Goal: Task Accomplishment & Management: Complete application form

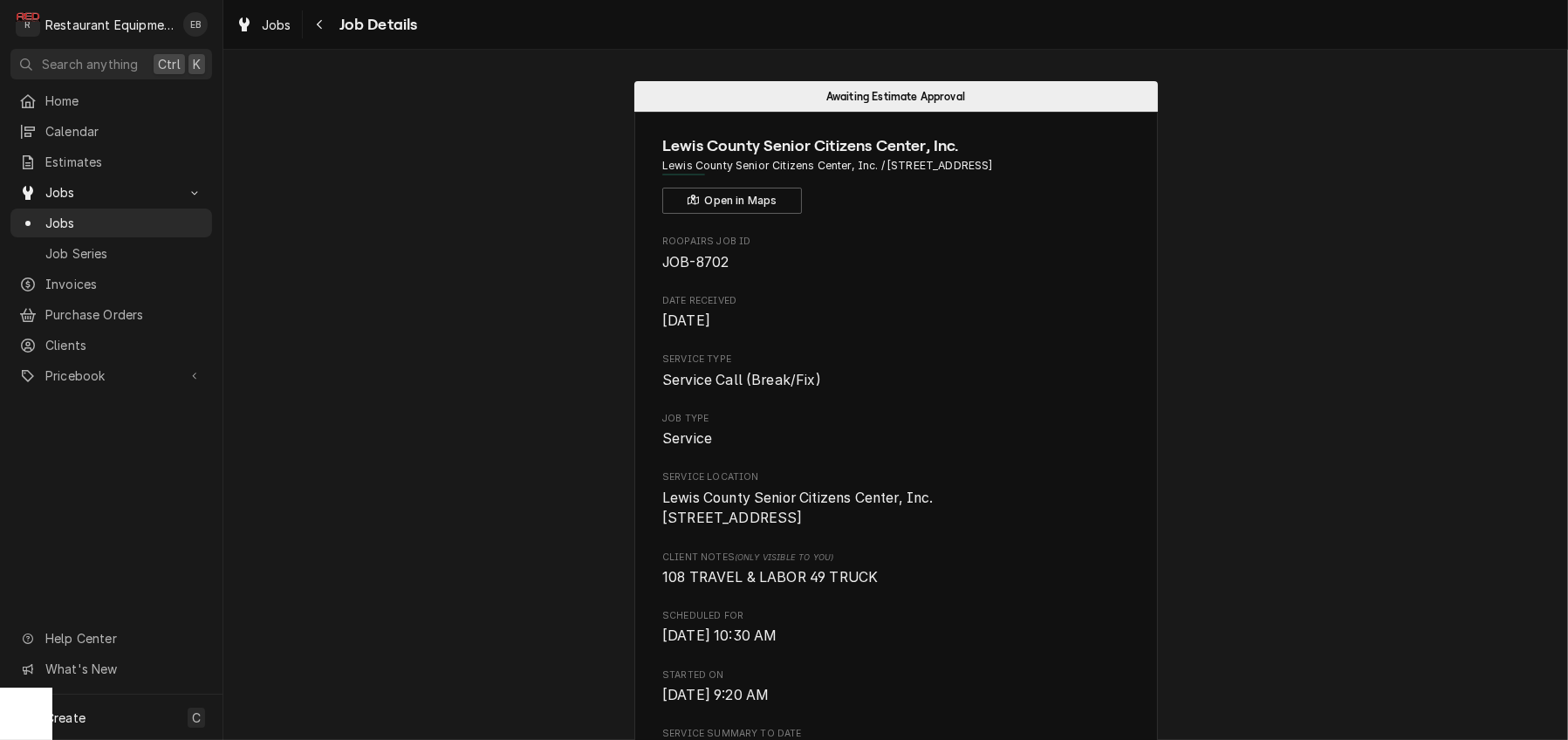
scroll to position [2442, 0]
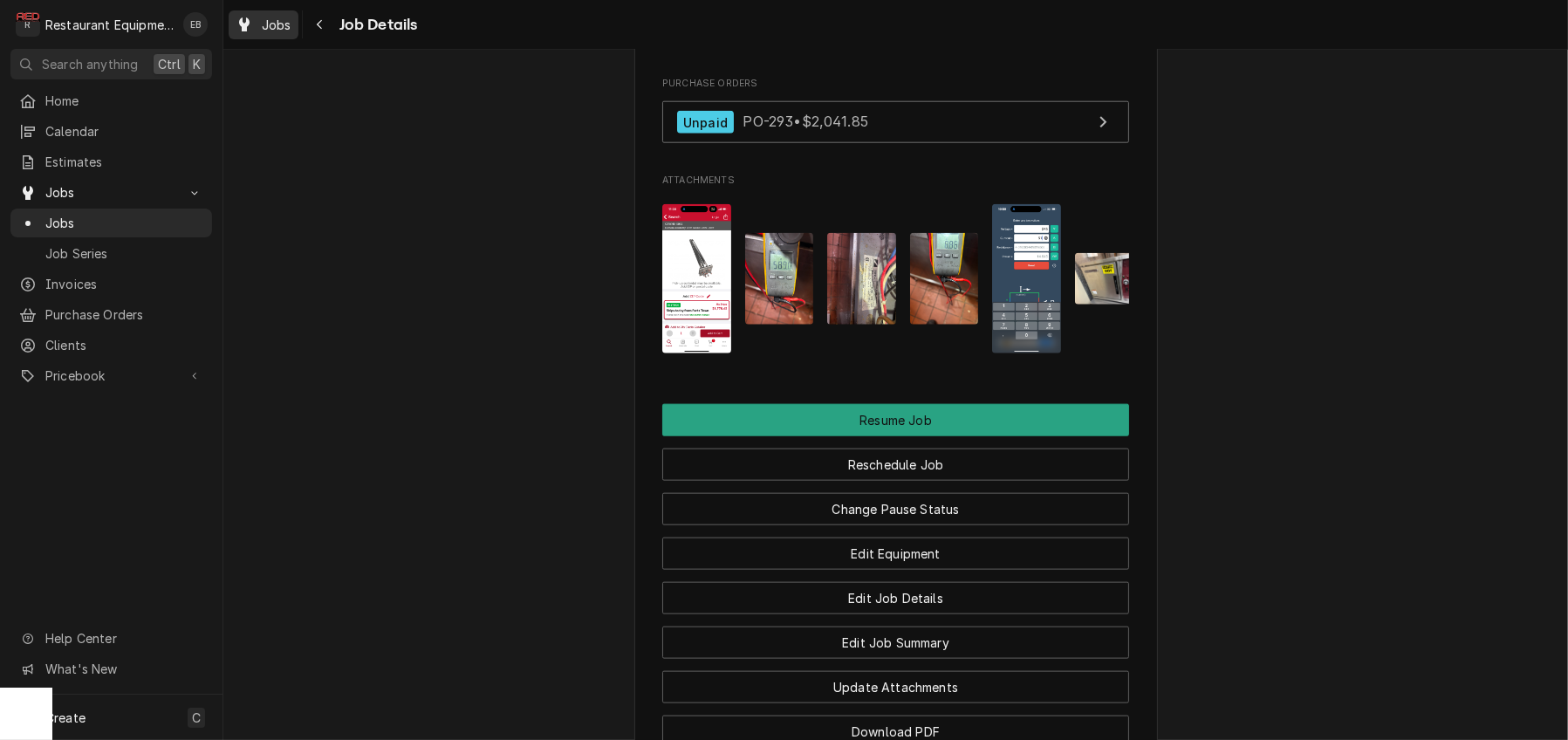
click at [288, 26] on span "Jobs" at bounding box center [277, 25] width 30 height 18
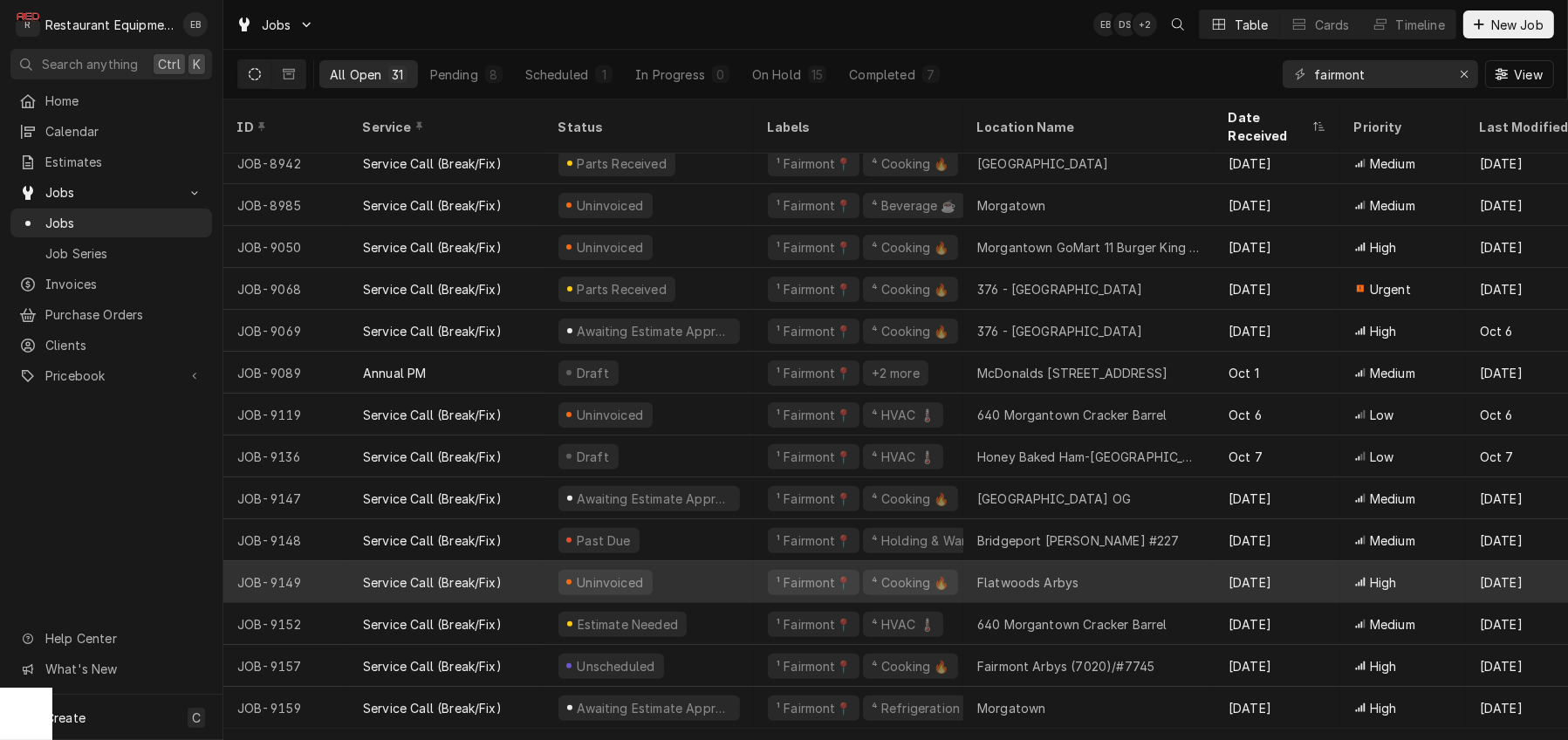
scroll to position [724, 0]
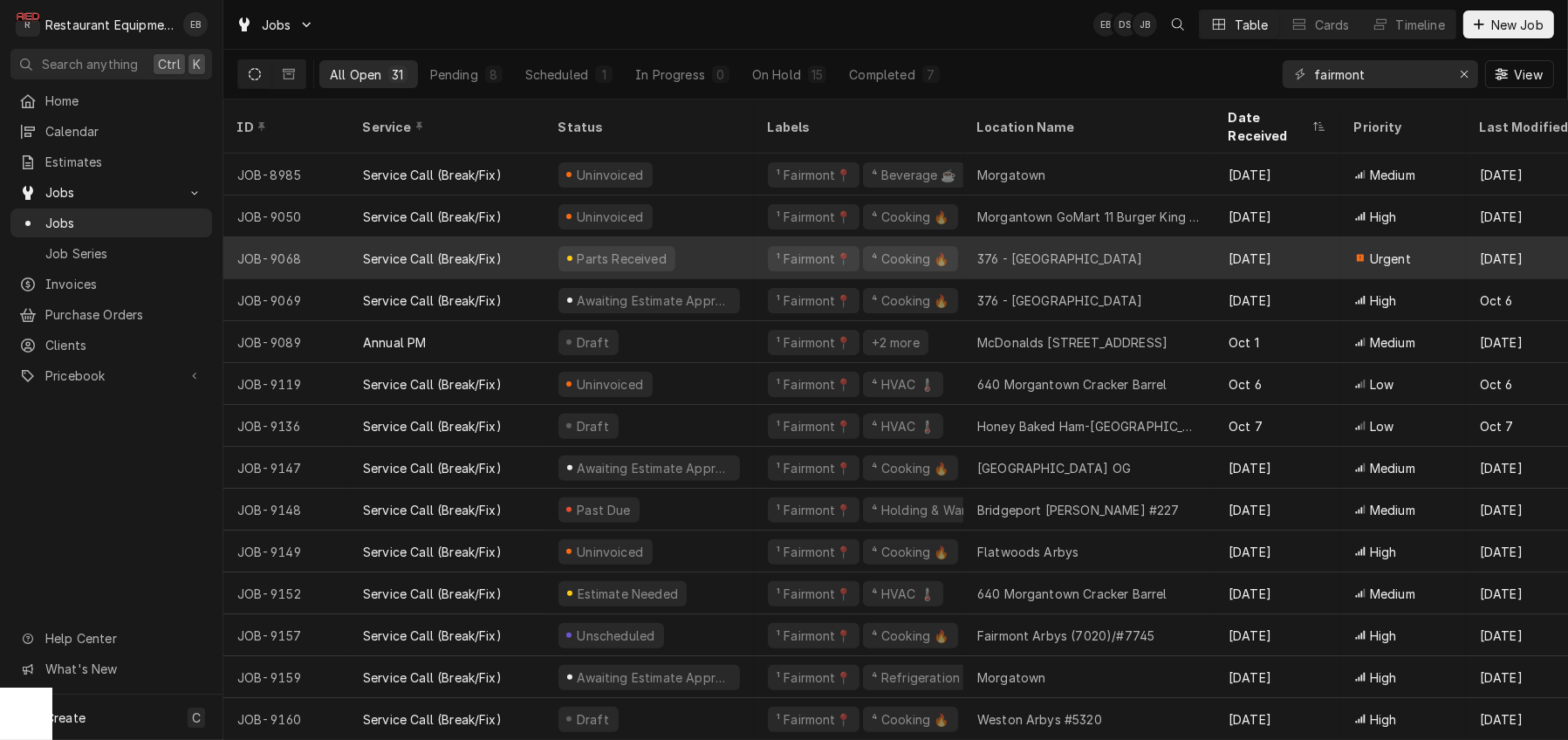
click at [748, 244] on div "Parts Received" at bounding box center [649, 259] width 209 height 42
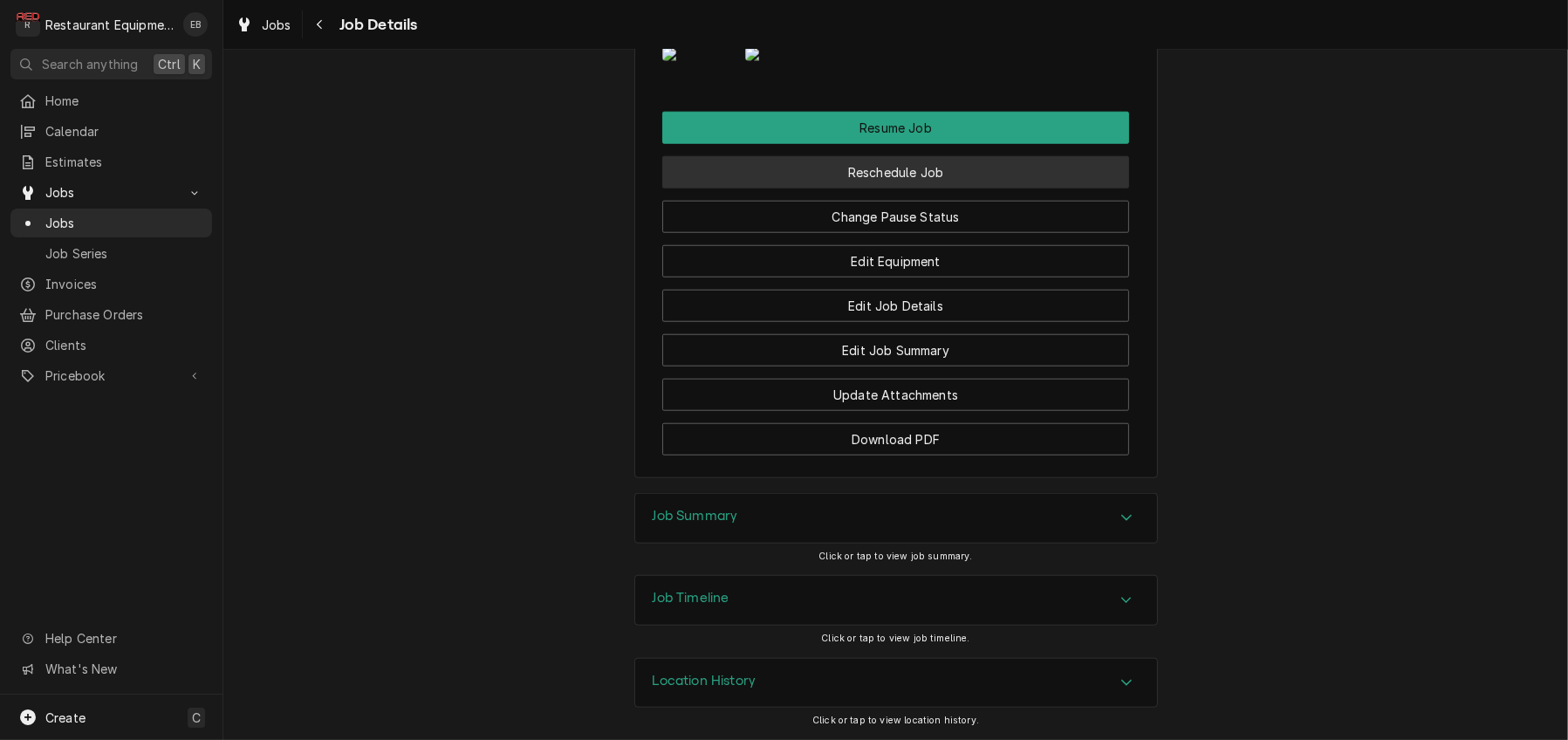
scroll to position [2442, 0]
click at [847, 188] on button "Reschedule Job" at bounding box center [895, 172] width 467 height 32
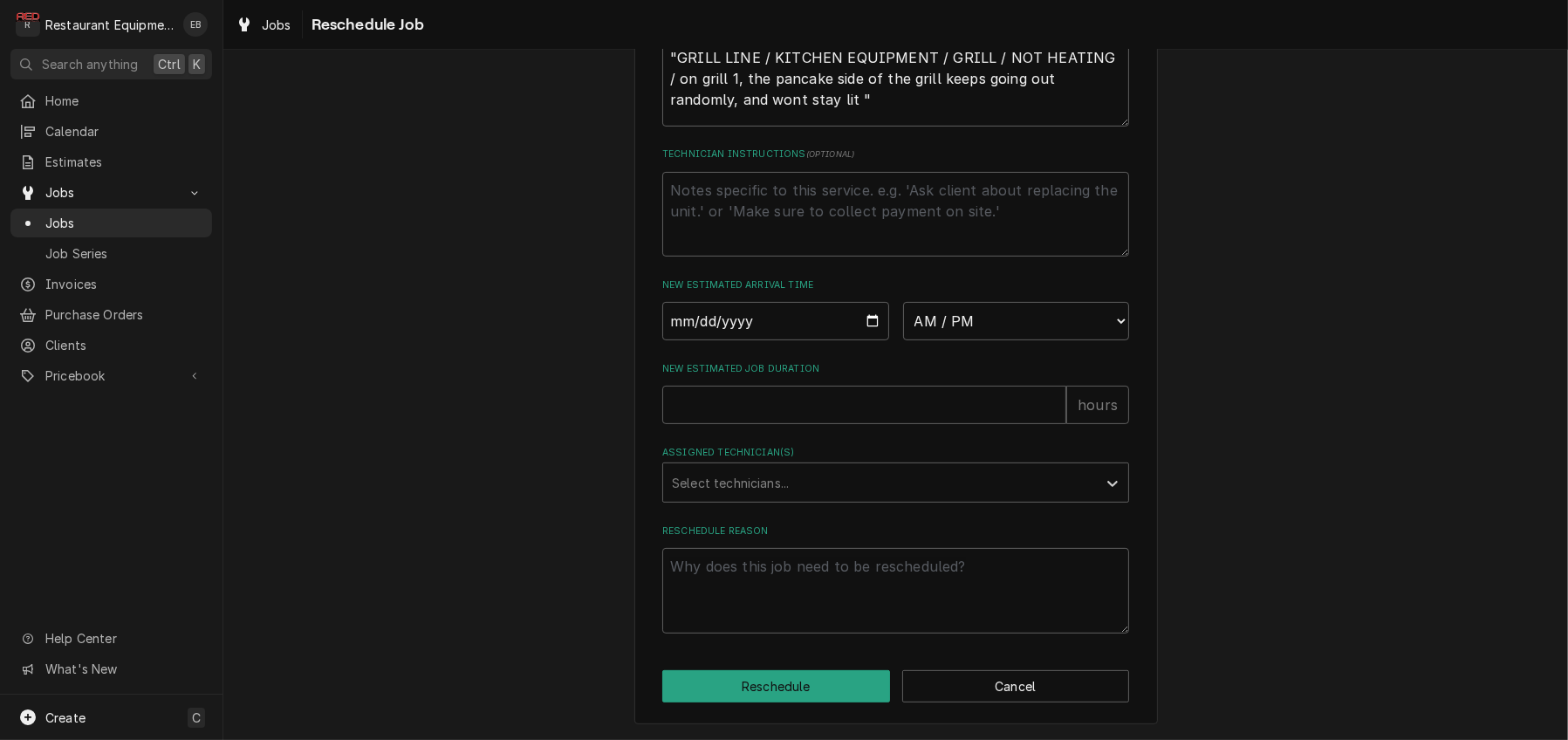
scroll to position [581, 0]
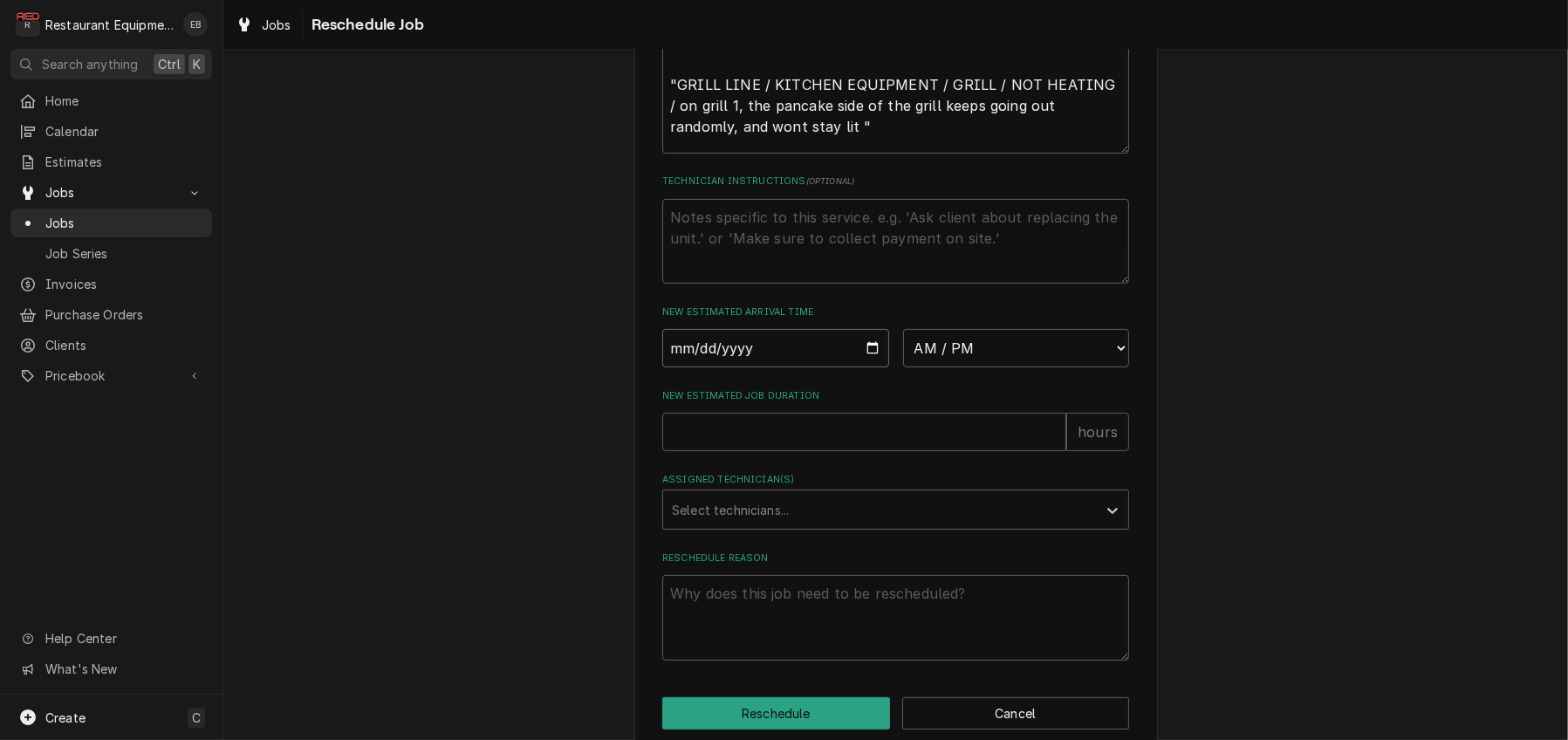
click at [868, 367] on input "Date" at bounding box center [776, 348] width 227 height 39
type textarea "x"
type input "[DATE]"
click at [1071, 367] on select "AM / PM 6:00 AM 6:15 AM 6:30 AM 6:45 AM 7:00 AM 7:15 AM 7:30 AM 7:45 AM 8:00 AM…" at bounding box center [1017, 348] width 227 height 39
select select "12:00:00"
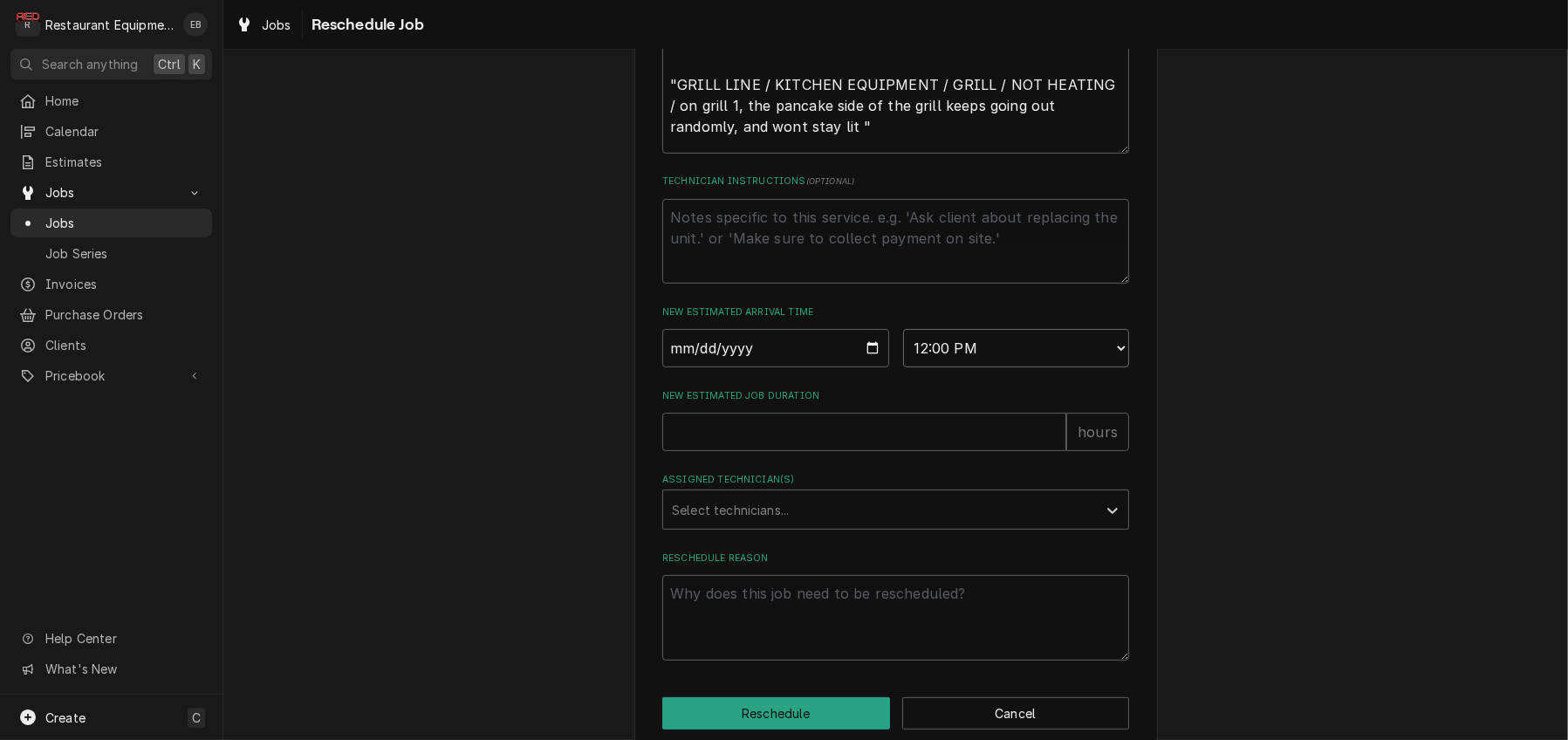
click at [903, 367] on select "AM / PM 6:00 AM 6:15 AM 6:30 AM 6:45 AM 7:00 AM 7:15 AM 7:30 AM 7:45 AM 8:00 AM…" at bounding box center [1017, 348] width 227 height 39
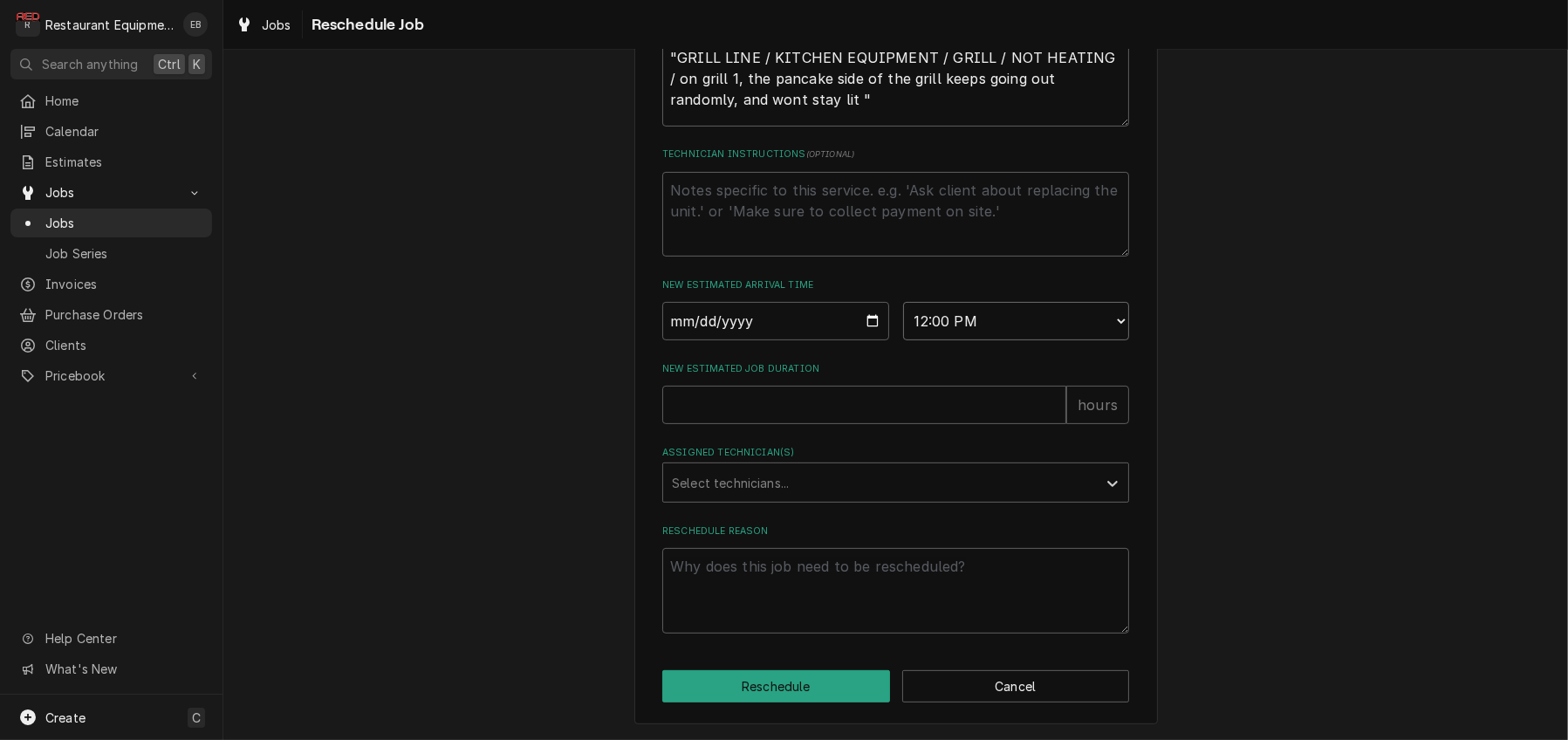
scroll to position [762, 0]
click at [775, 386] on input "New Estimated Job Duration" at bounding box center [865, 405] width 404 height 39
type textarea "x"
type input "2"
click at [733, 466] on div "Assigned Technician(s)" at bounding box center [880, 482] width 416 height 32
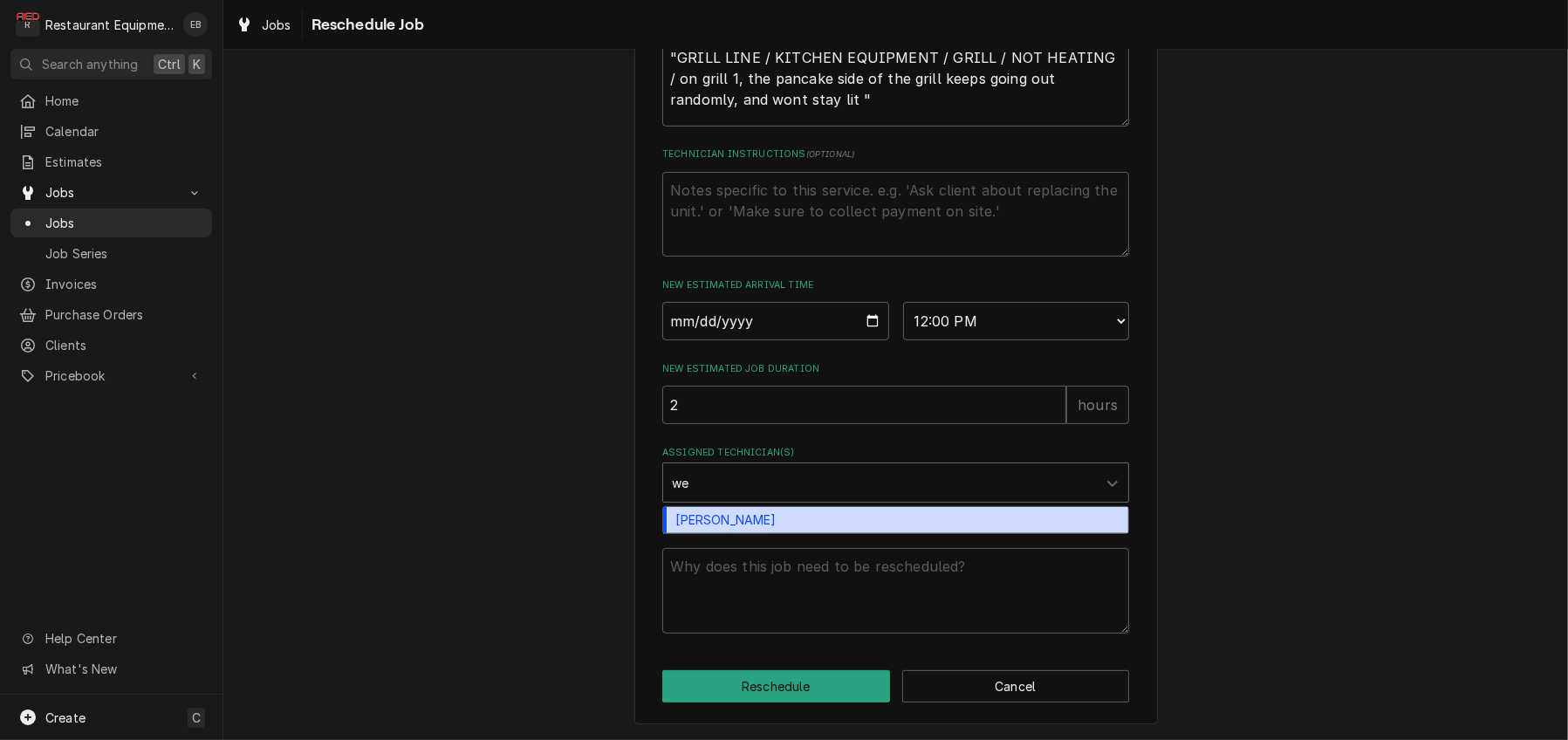
type input "wes"
click at [716, 506] on div "[PERSON_NAME]" at bounding box center [894, 519] width 465 height 27
type textarea "x"
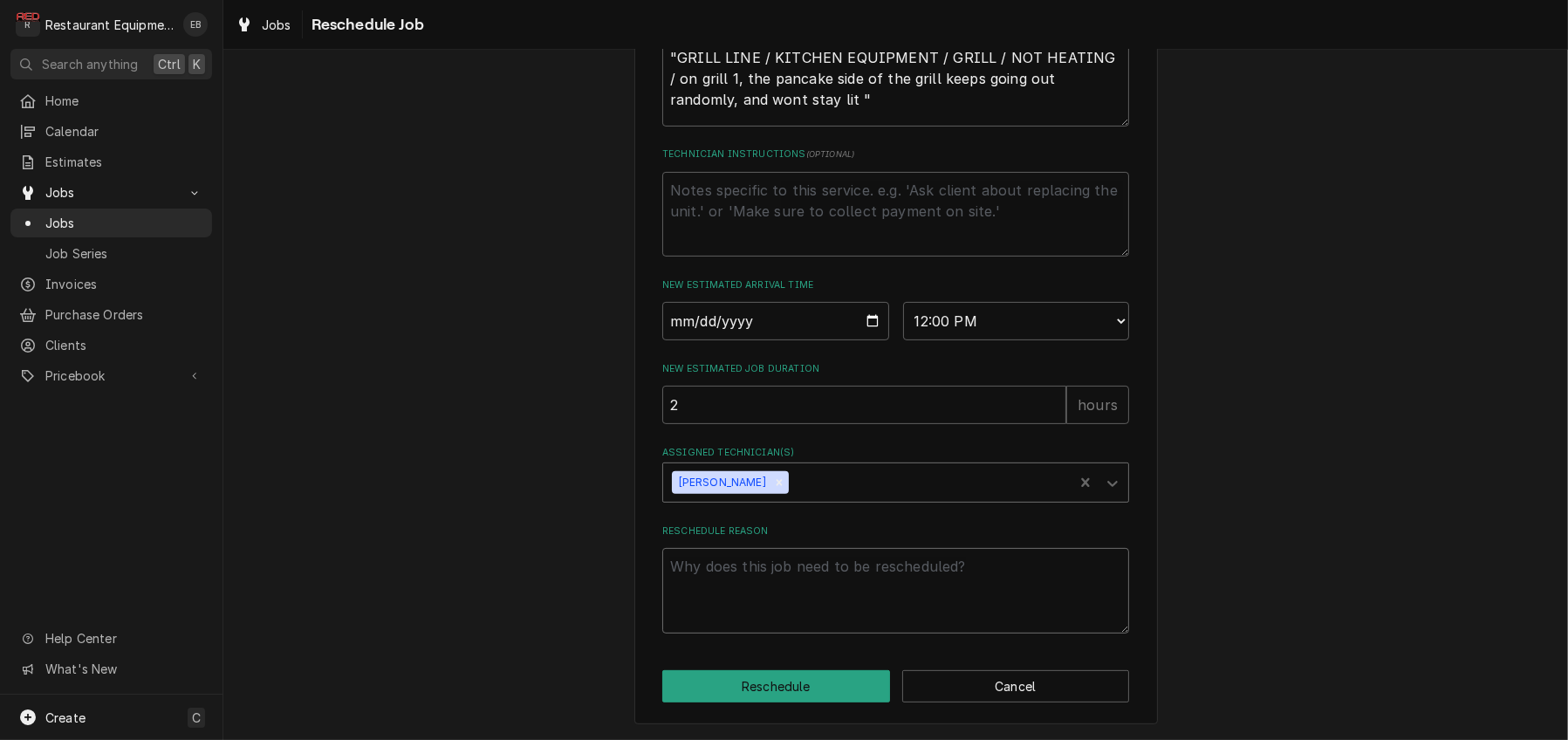
click at [719, 556] on textarea "Reschedule Reason" at bounding box center [895, 591] width 467 height 86
type textarea "x"
type textarea "C"
type textarea "x"
type textarea "Co"
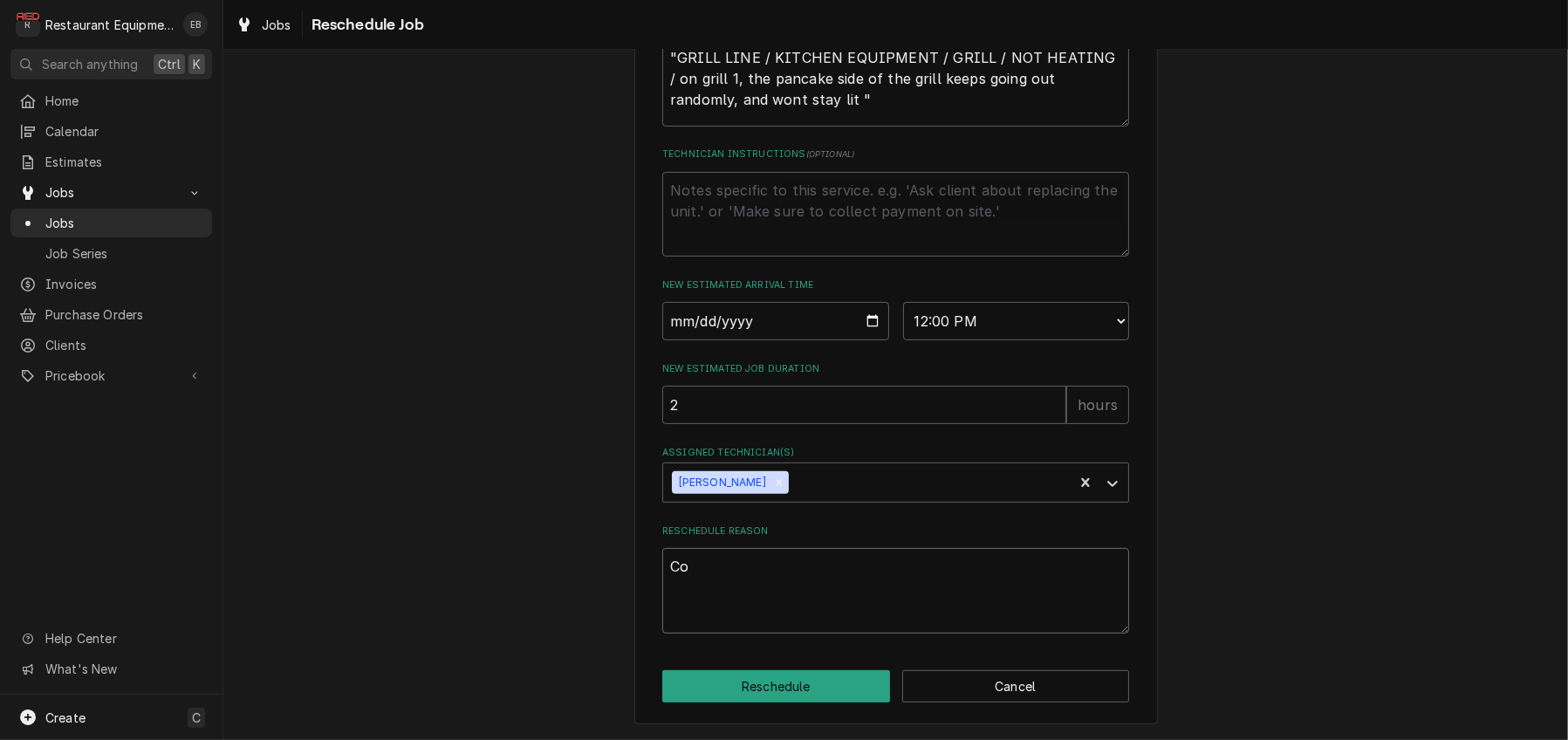
type textarea "x"
type textarea "Cor"
type textarea "x"
type textarea "Corr"
type textarea "x"
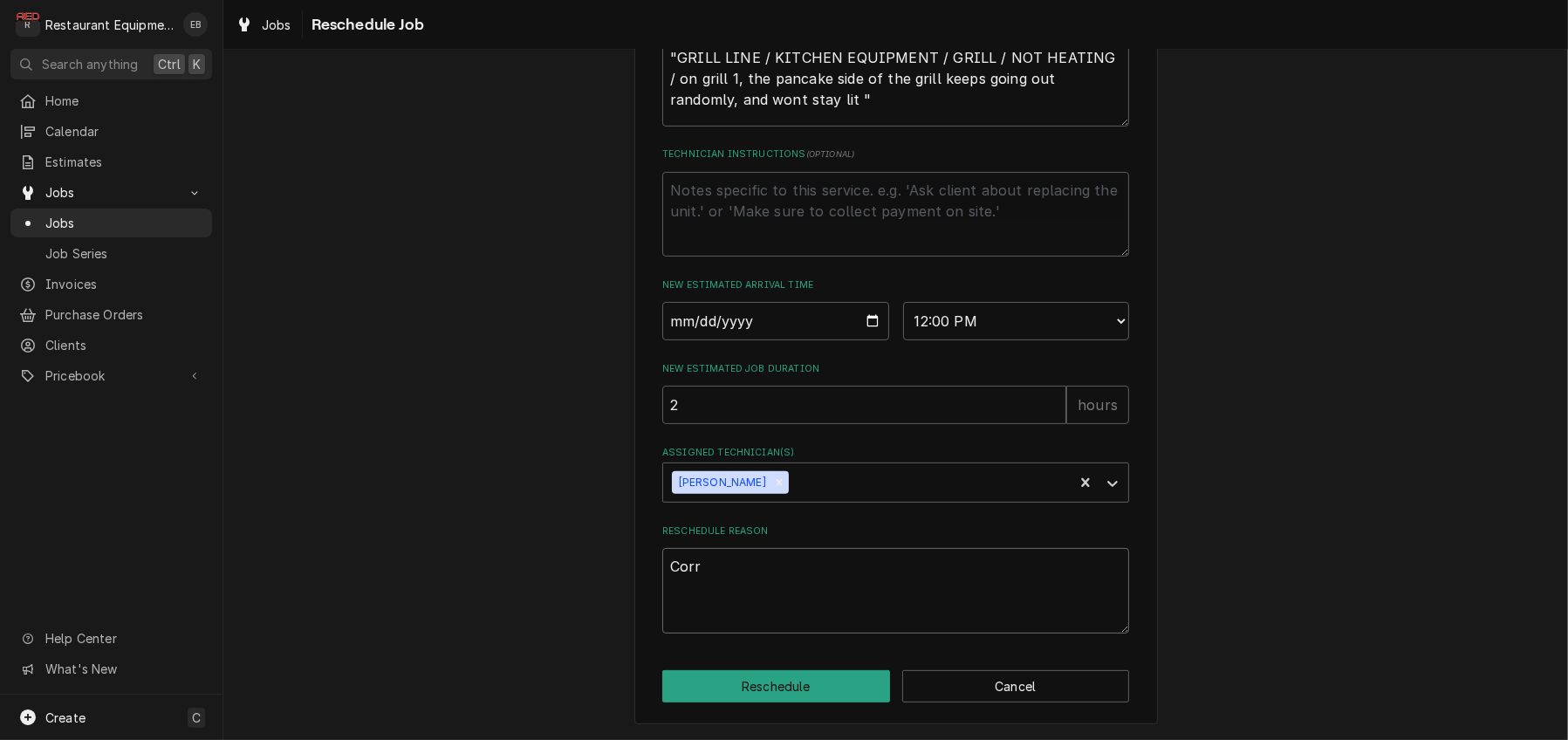
type textarea "Corre"
type textarea "x"
type textarea "Correc"
type textarea "x"
type textarea "Correct"
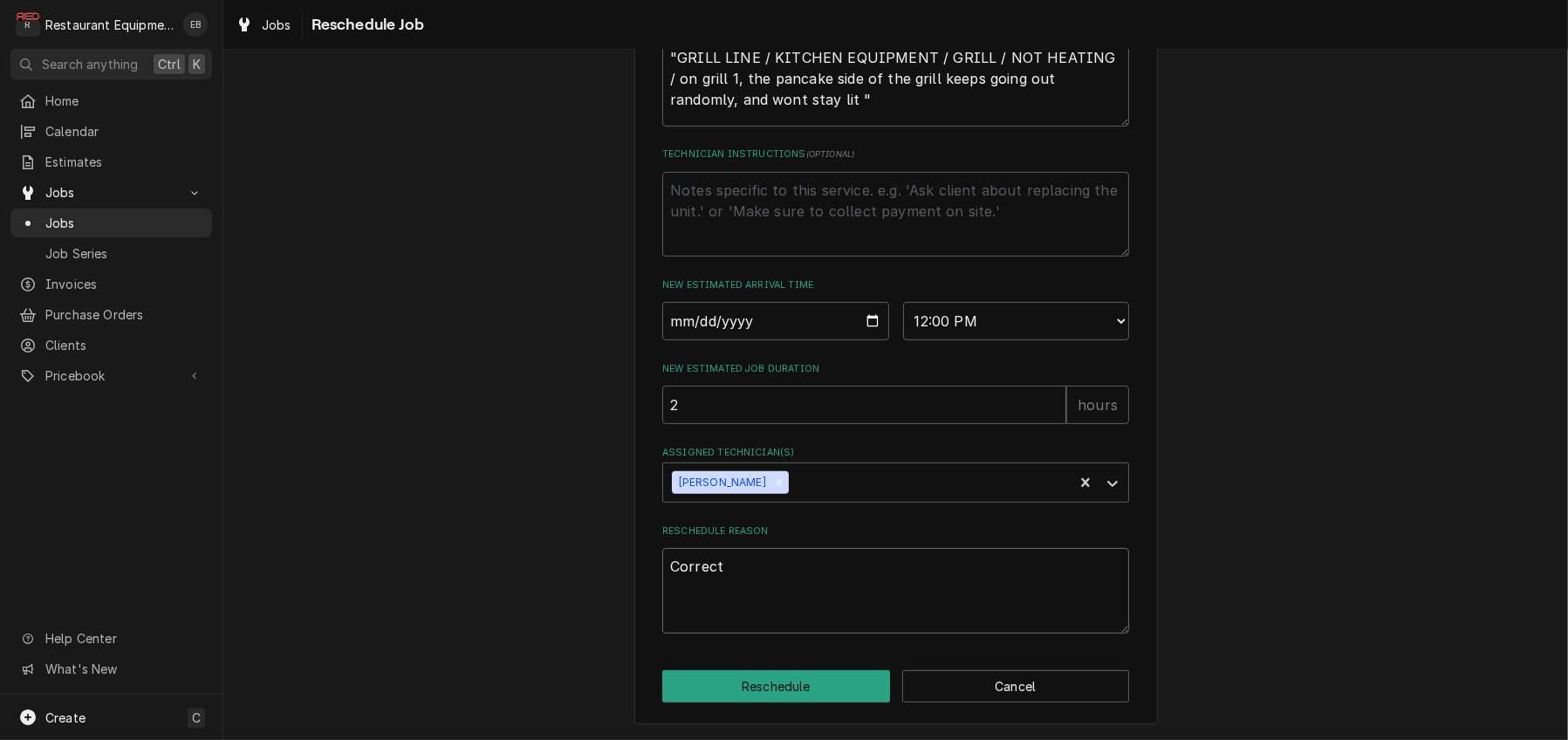
type textarea "x"
type textarea "Correct"
type textarea "x"
type textarea "Correct d"
type textarea "x"
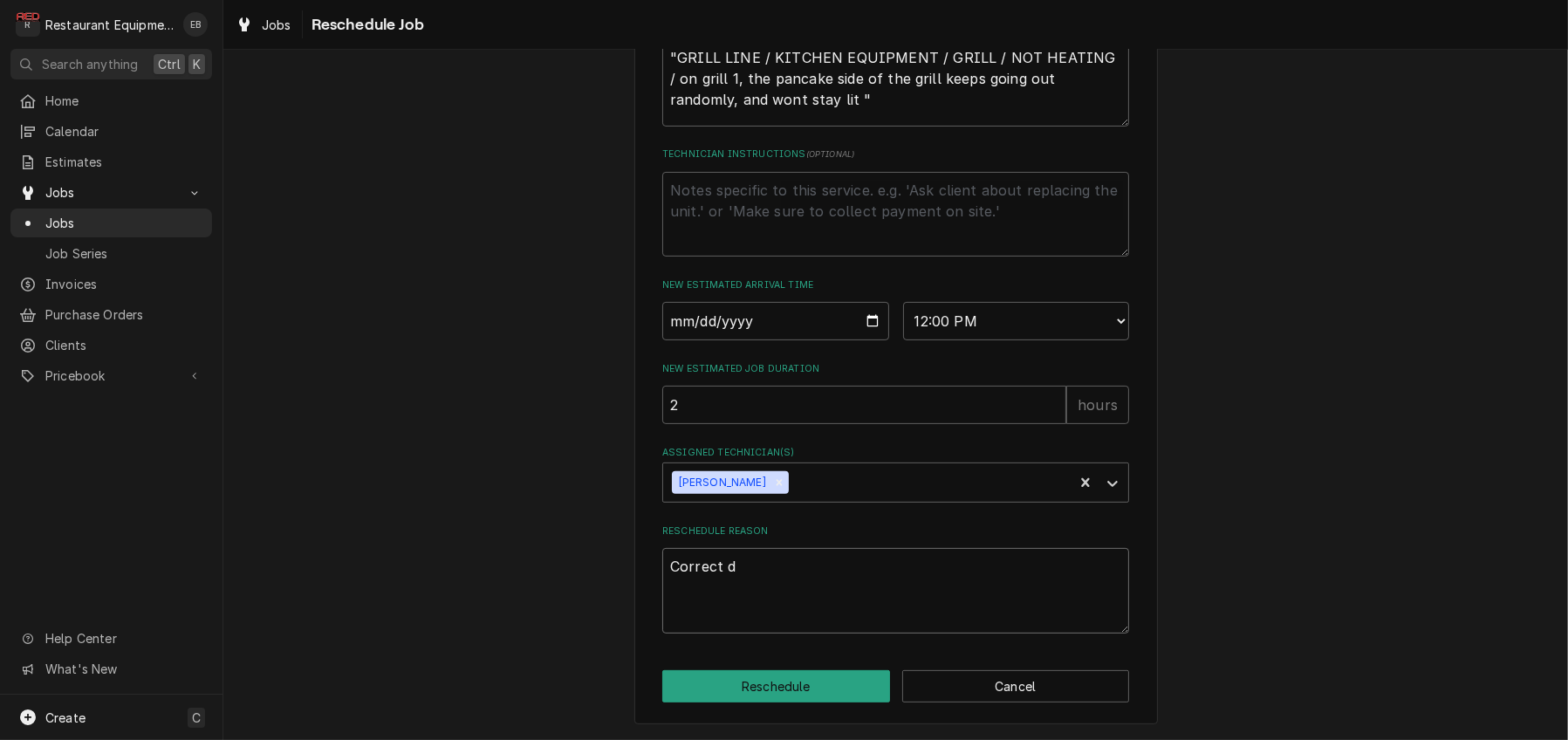
type textarea "Correct di"
type textarea "x"
type textarea "Correct dia"
type textarea "x"
type textarea "Correct dial"
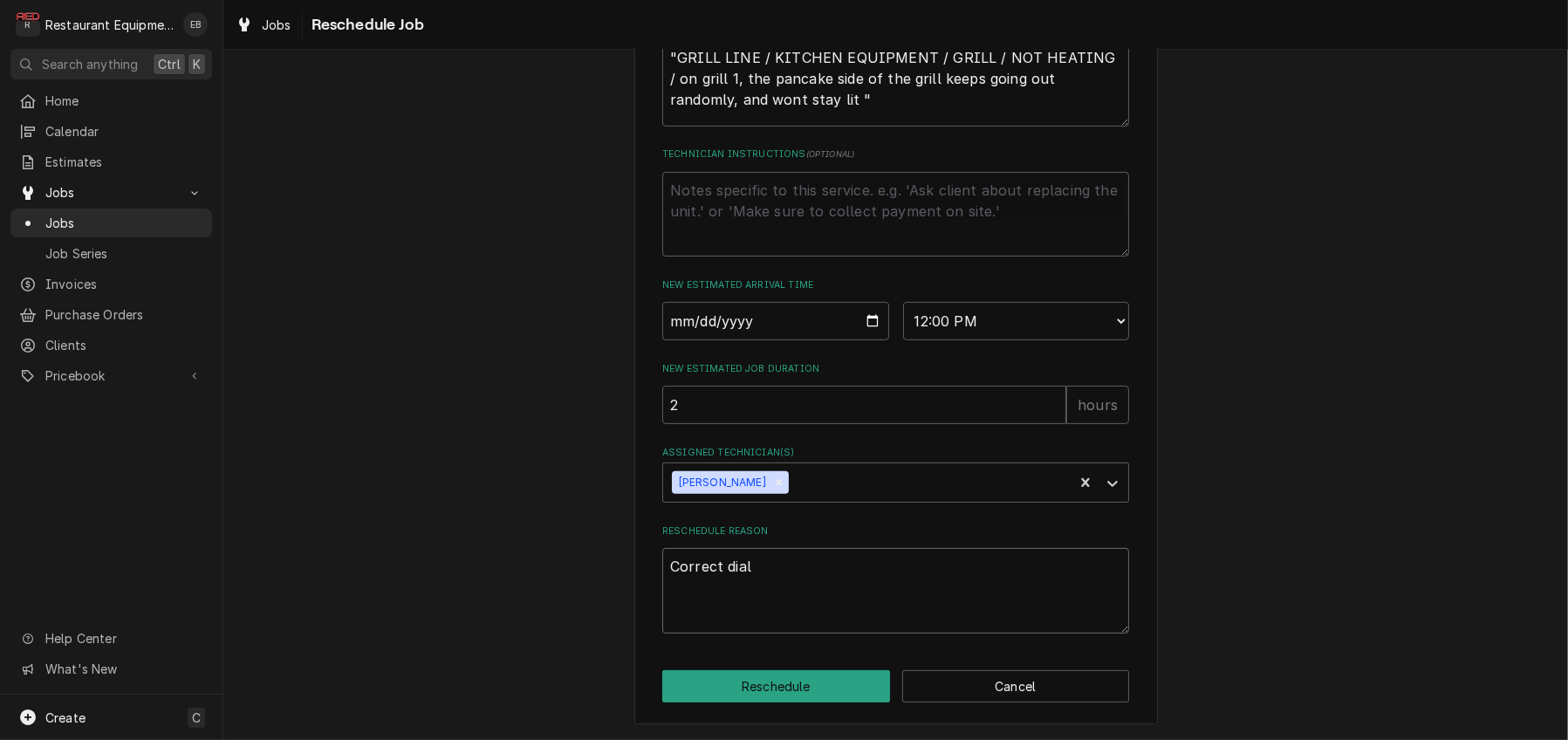
type textarea "x"
type textarea "Correct dial"
type textarea "x"
type textarea "Correct dial p"
type textarea "x"
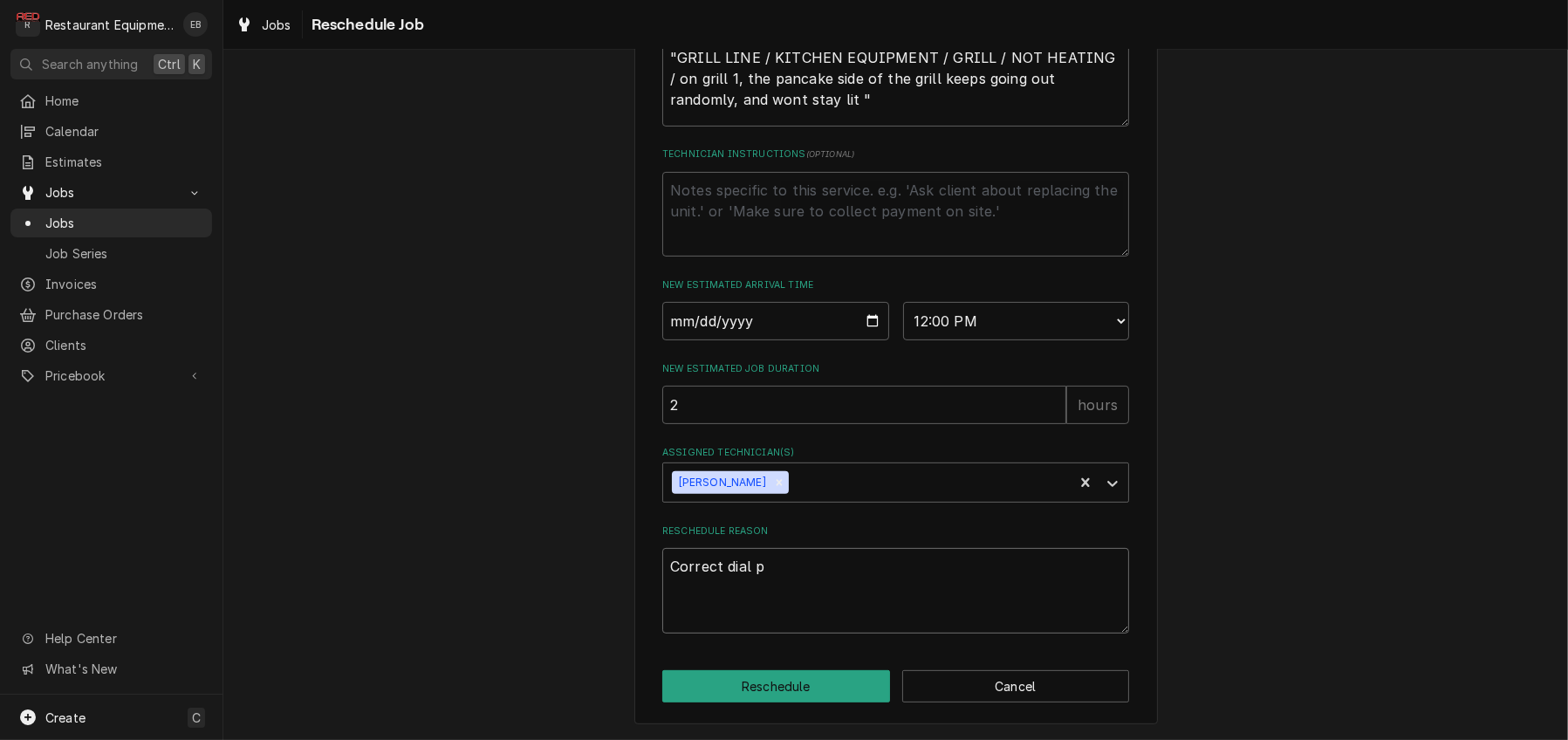
type textarea "Correct dial pl"
type textarea "x"
type textarea "Correct dial pla"
type textarea "x"
type textarea "Correct dial plat"
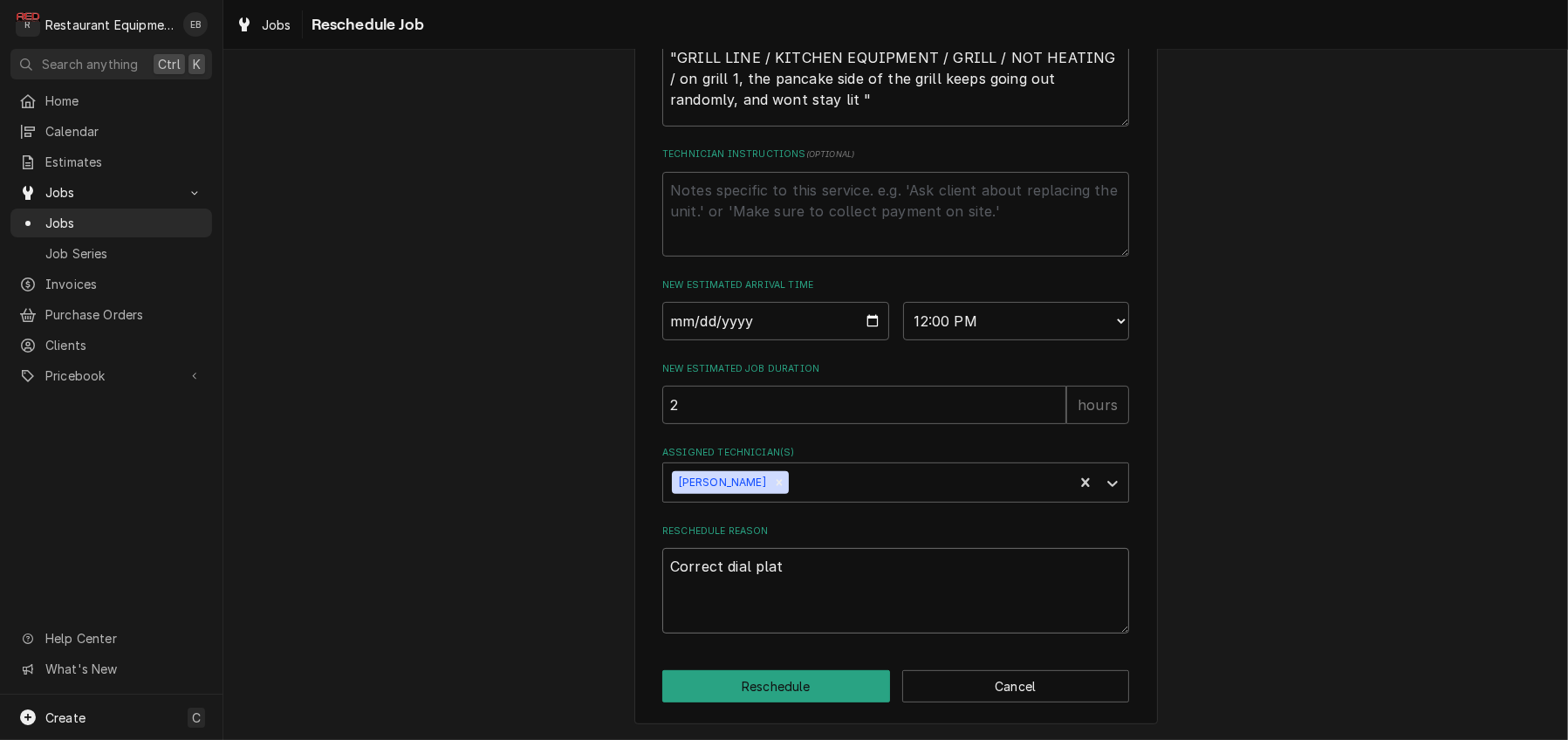
type textarea "x"
type textarea "Correct dial plate"
type textarea "x"
type textarea "Correct dial plates"
type textarea "x"
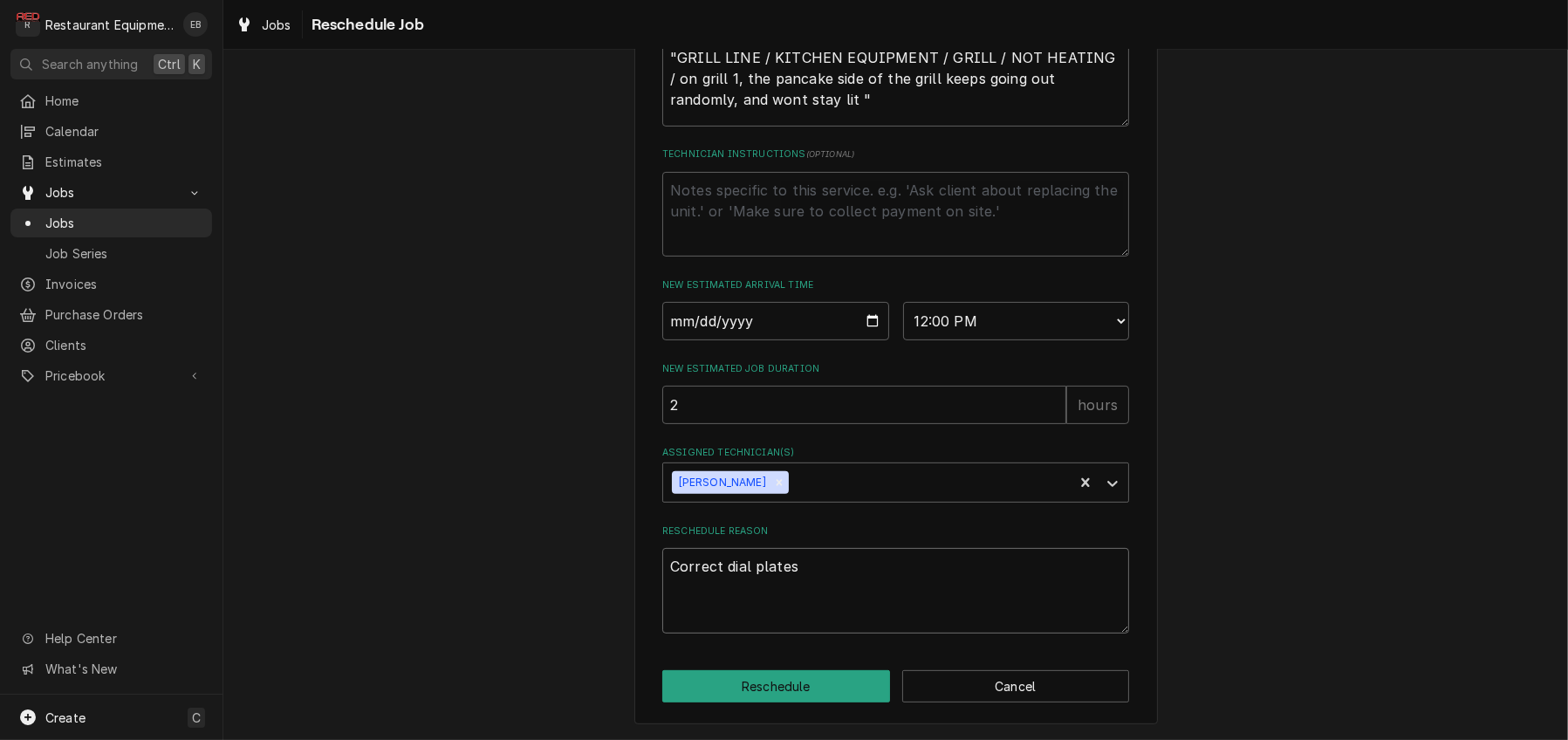
type textarea "Correct dial plates"
type textarea "x"
type textarea "Correct dial plates a"
type textarea "x"
type textarea "Correct dial plates ar"
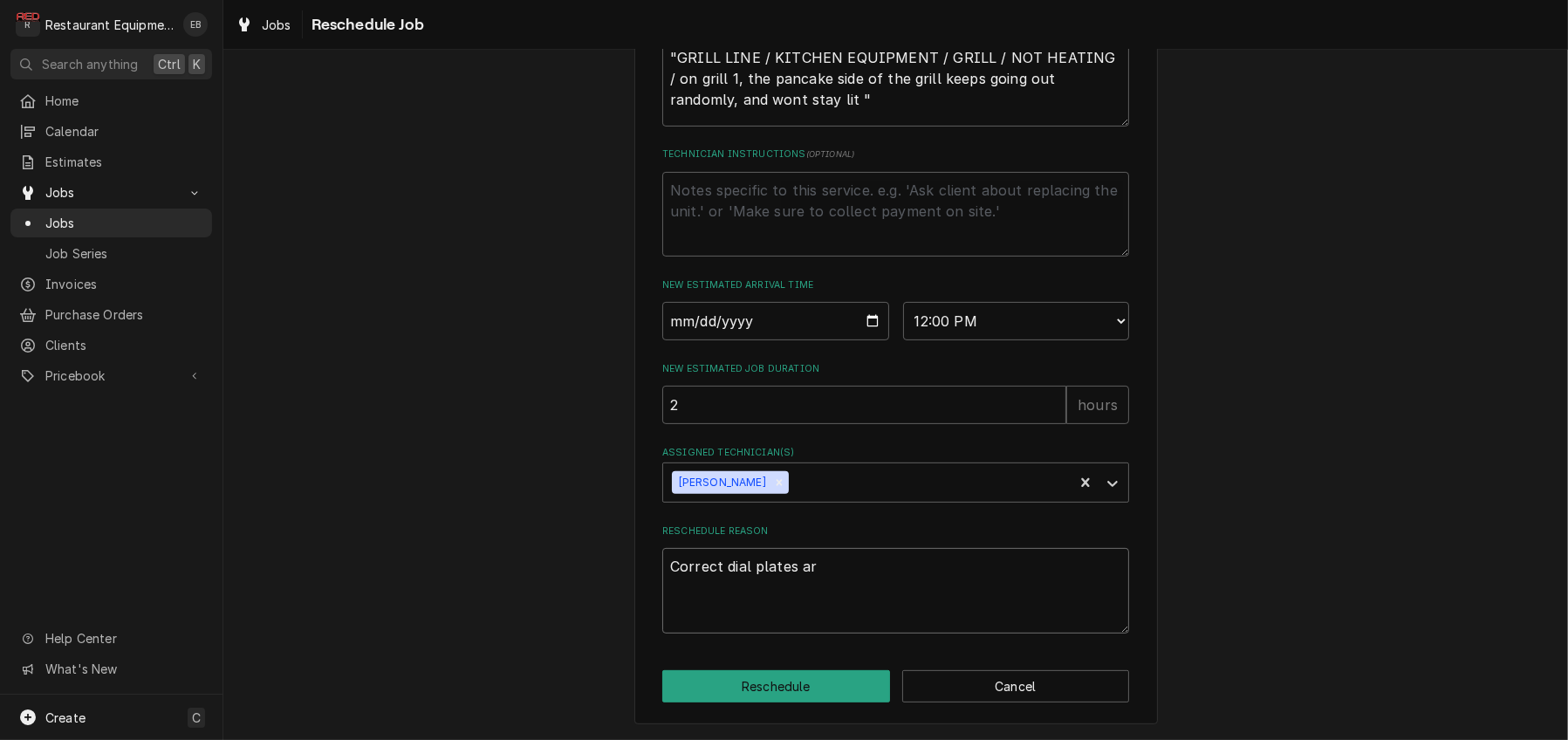
type textarea "x"
type textarea "Correct dial plates are"
type textarea "x"
type textarea "Correct dial plates are"
type textarea "x"
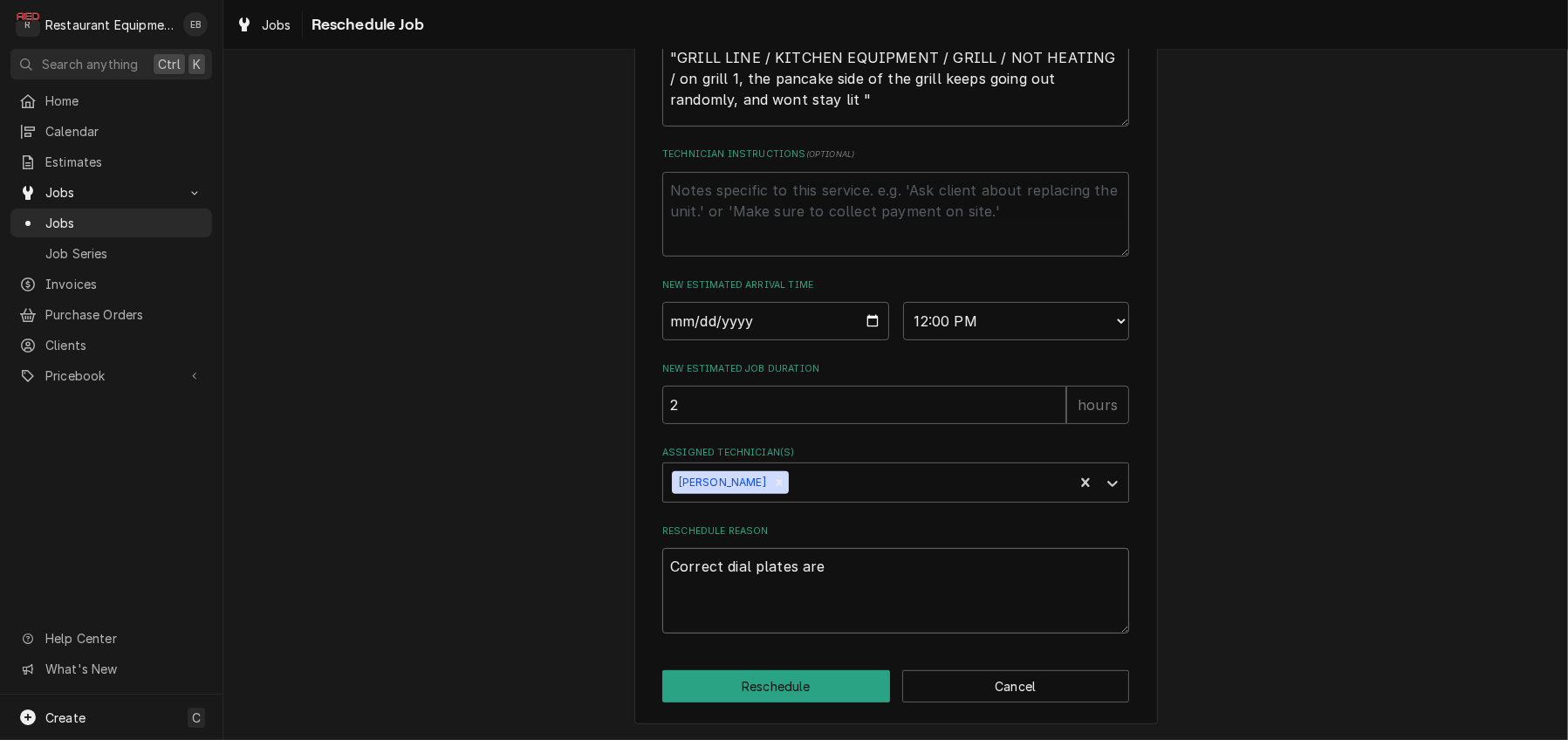
type textarea "Correct dial plates are i"
type textarea "x"
type textarea "Correct dial plates are in"
click at [800, 677] on button "Reschedule" at bounding box center [776, 685] width 228 height 32
type textarea "x"
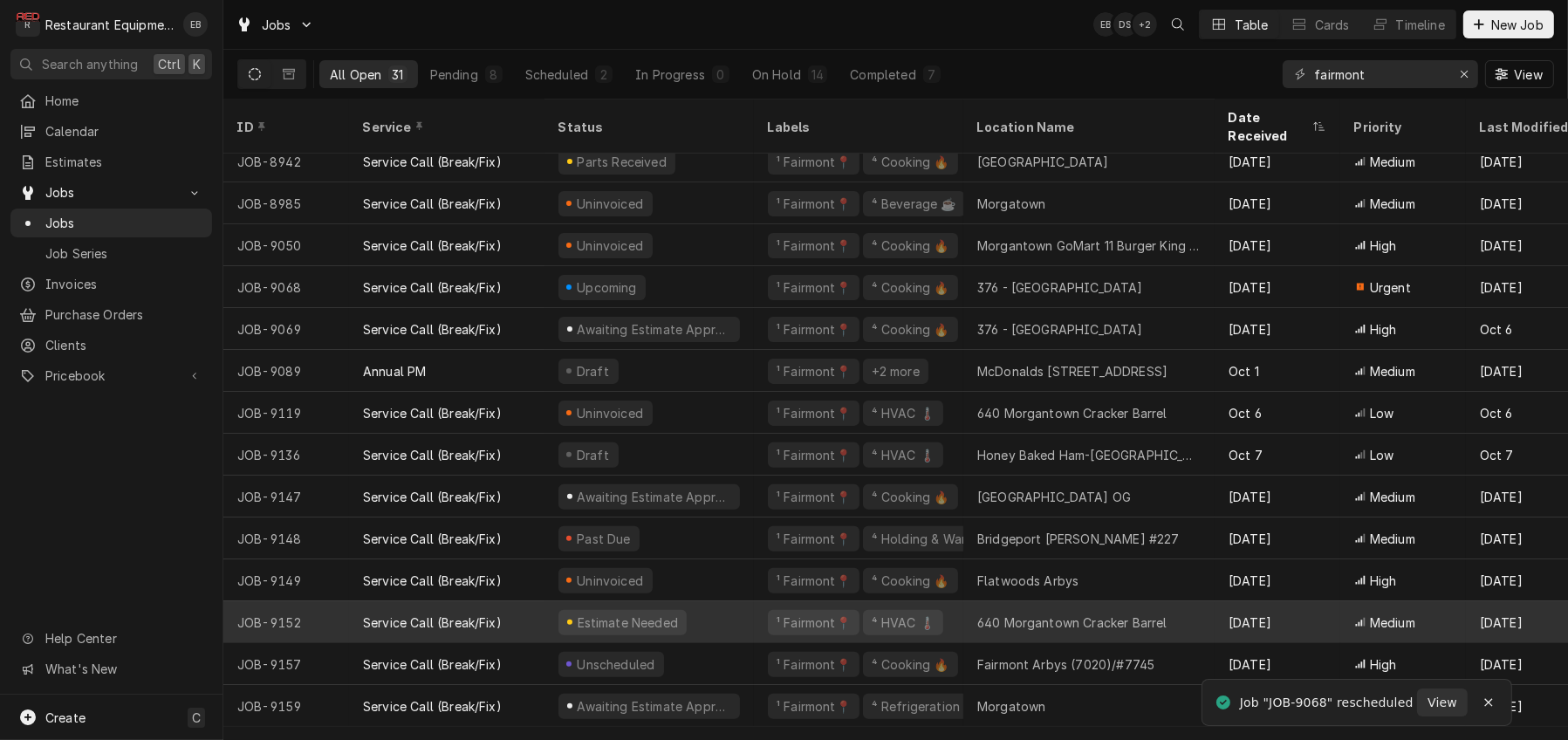
scroll to position [724, 0]
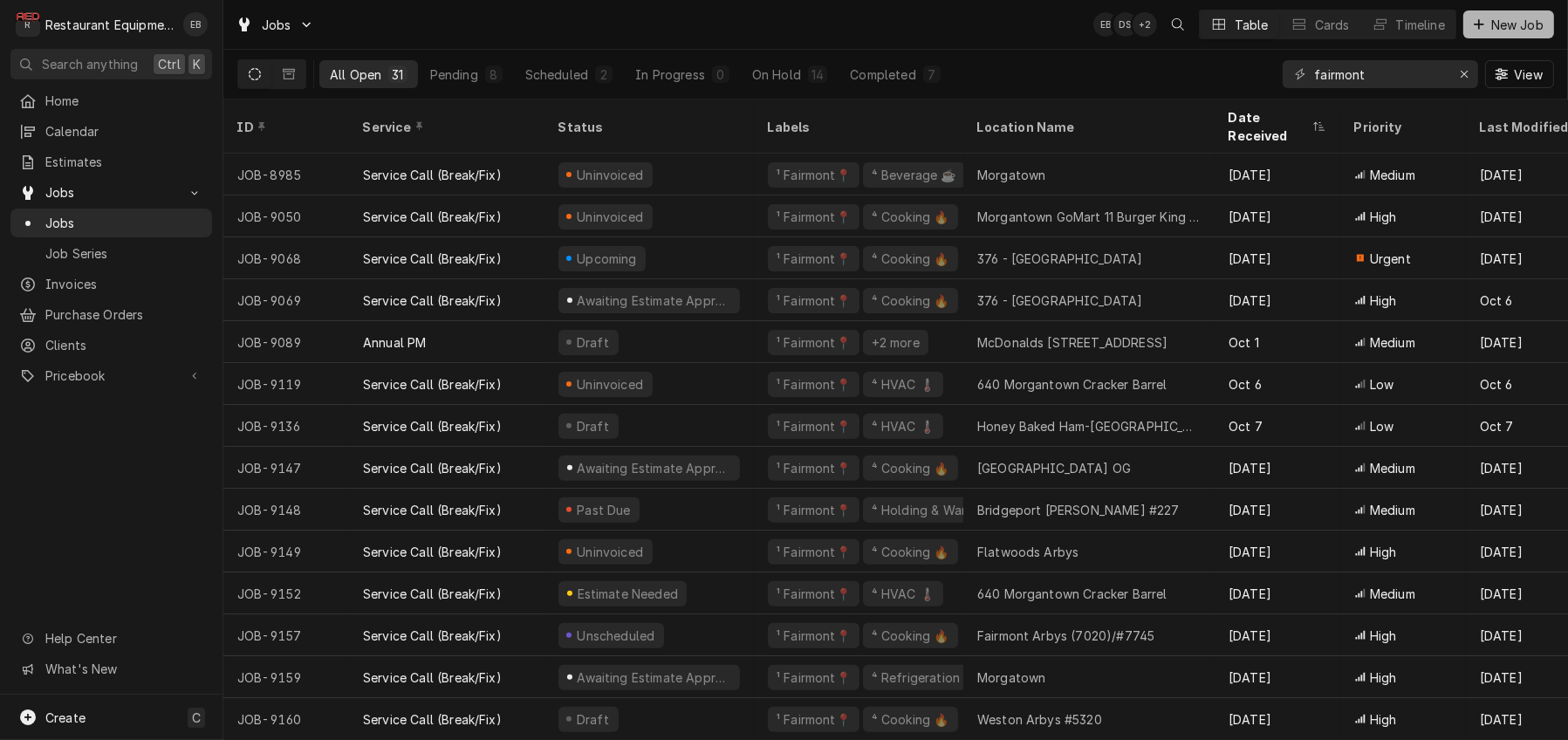
click at [1491, 18] on span "New Job" at bounding box center [1517, 25] width 60 height 18
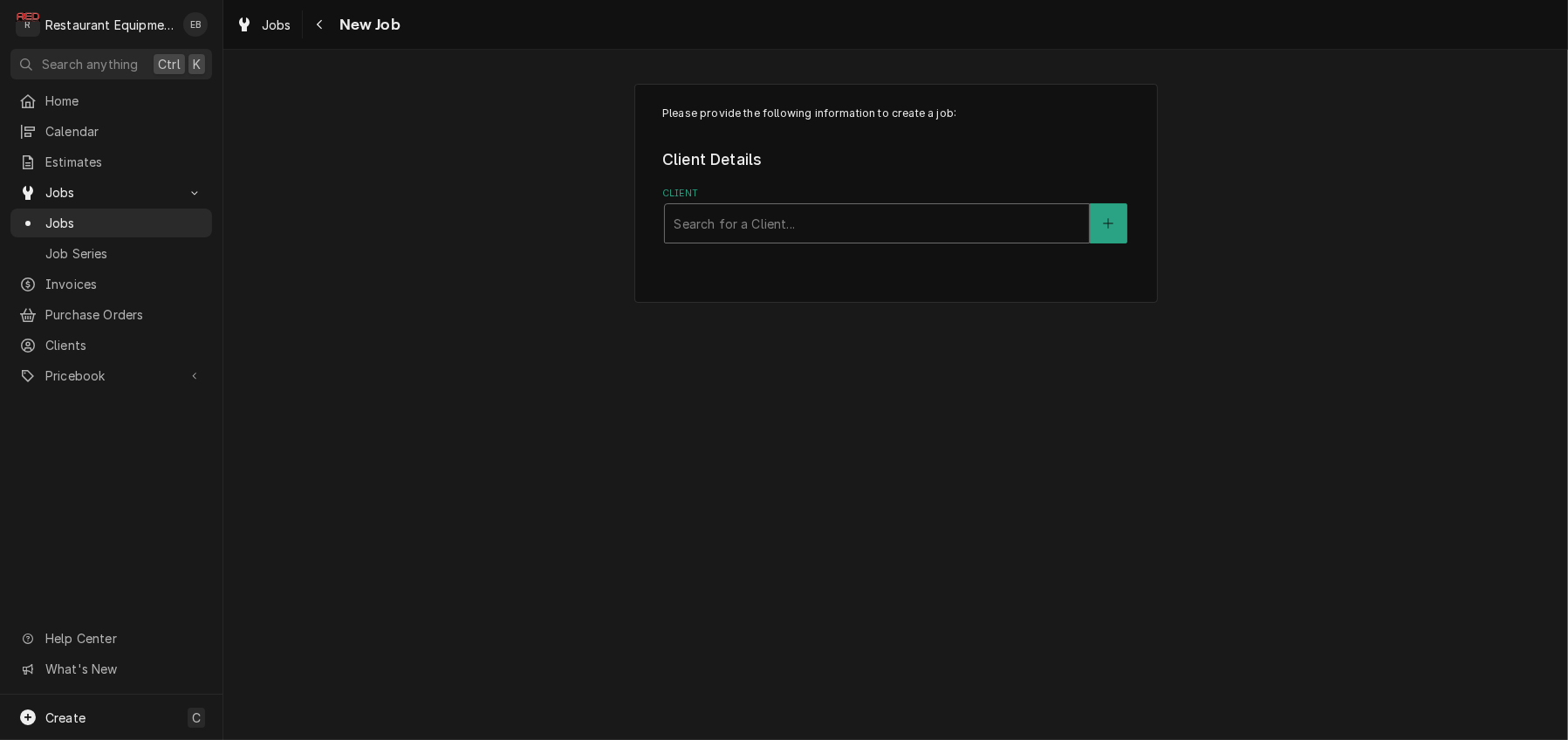
click at [765, 239] on div "Client" at bounding box center [877, 224] width 407 height 32
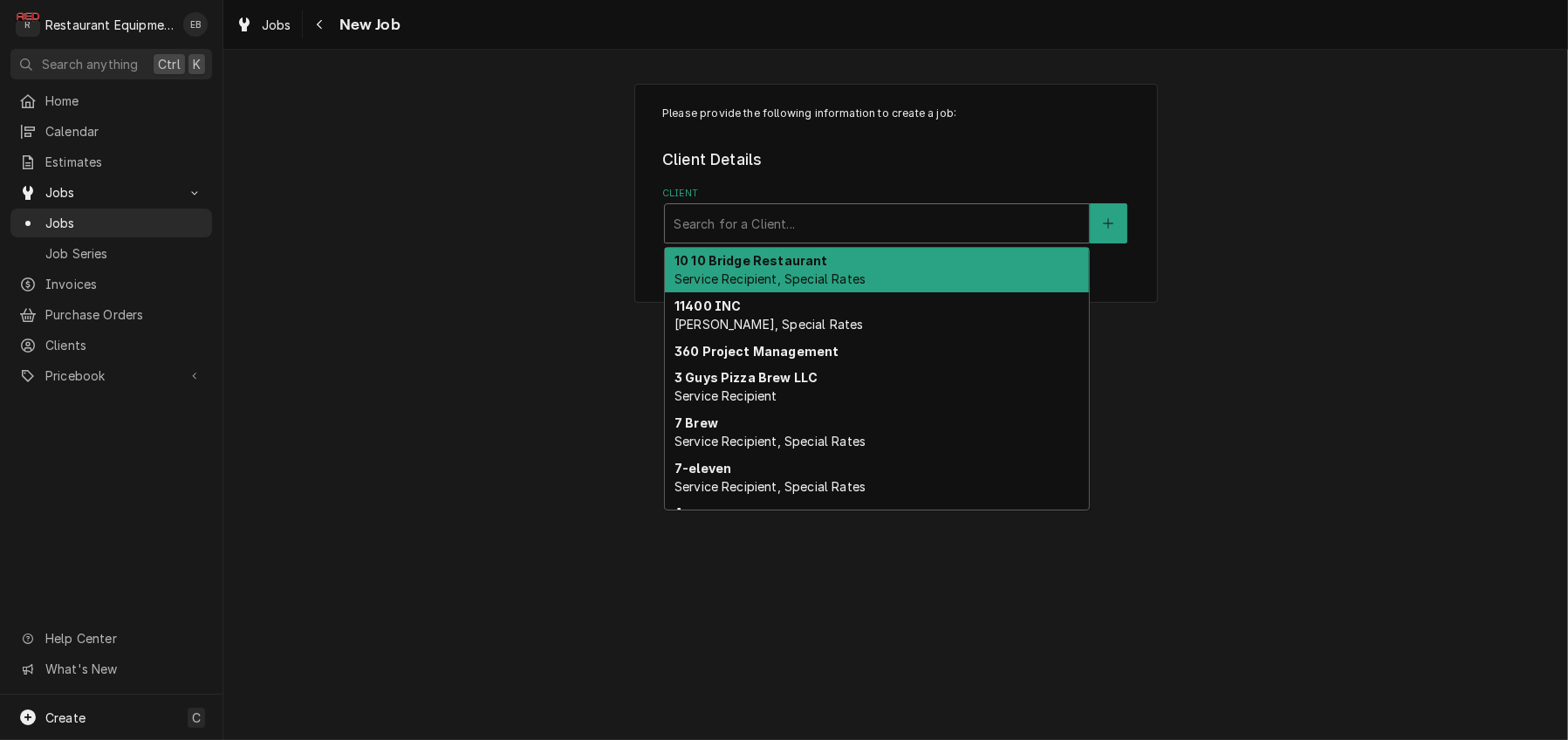
click at [809, 239] on div "Client" at bounding box center [877, 224] width 407 height 32
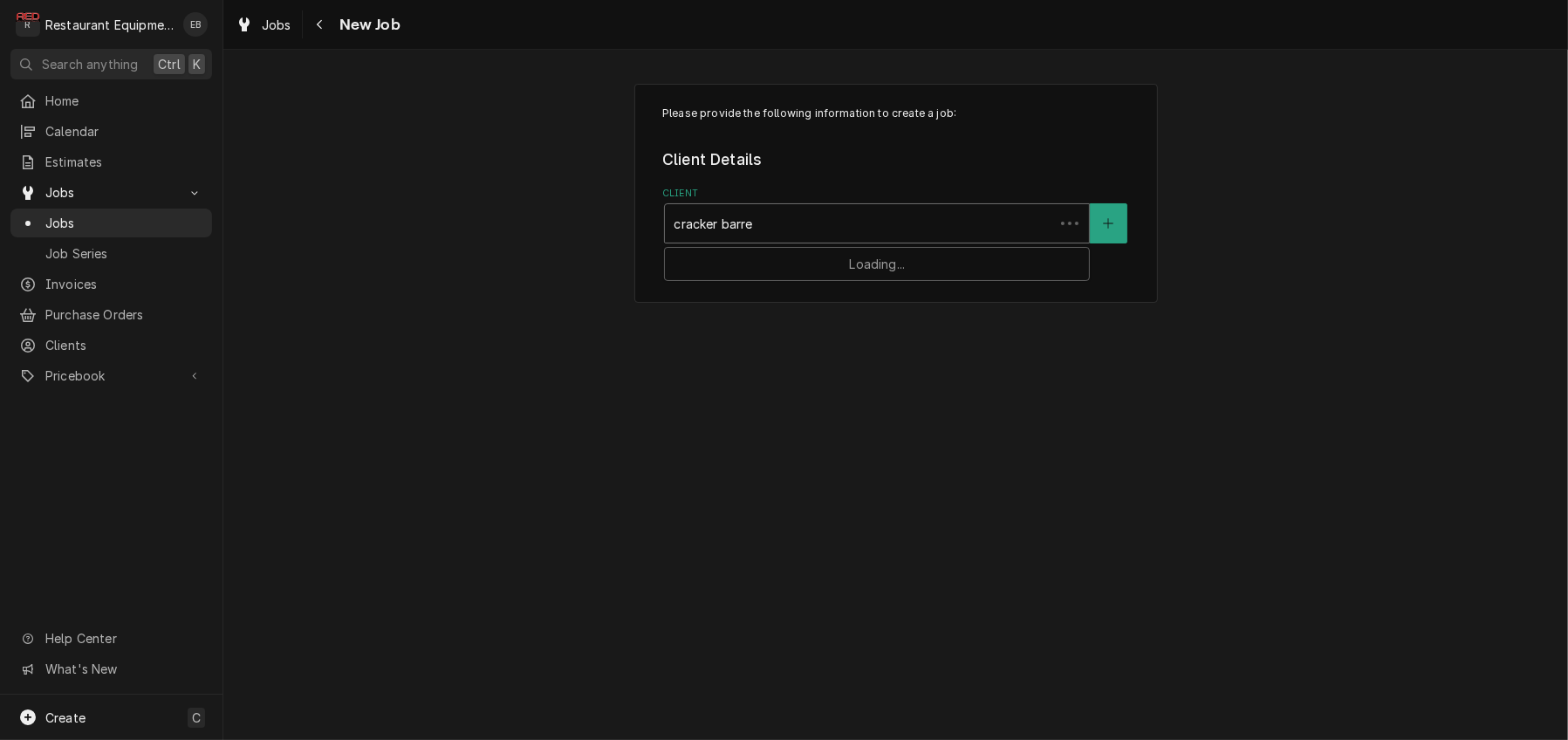
type input "cracker barrel"
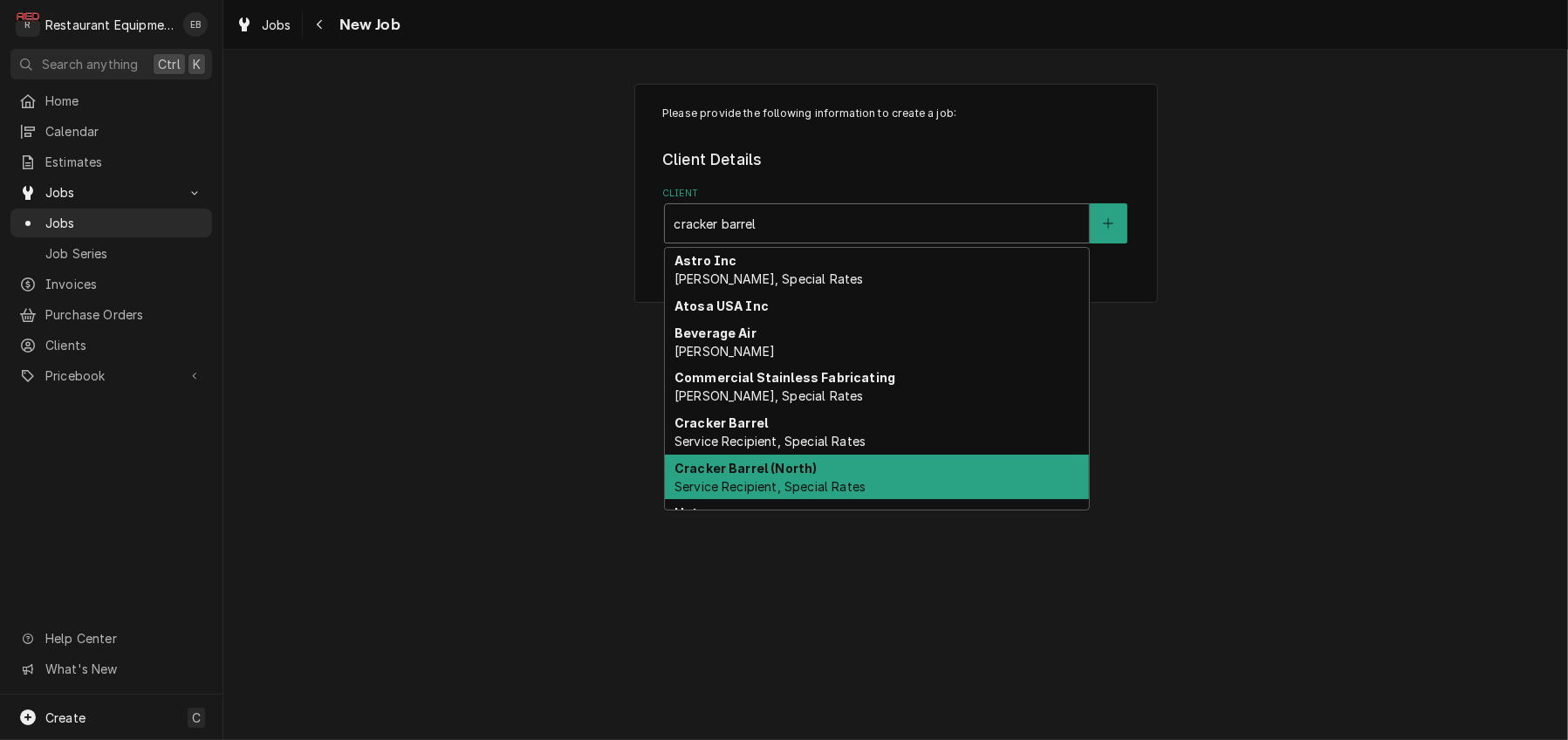
click at [799, 493] on span "Service Recipient, Special Rates" at bounding box center [770, 485] width 191 height 15
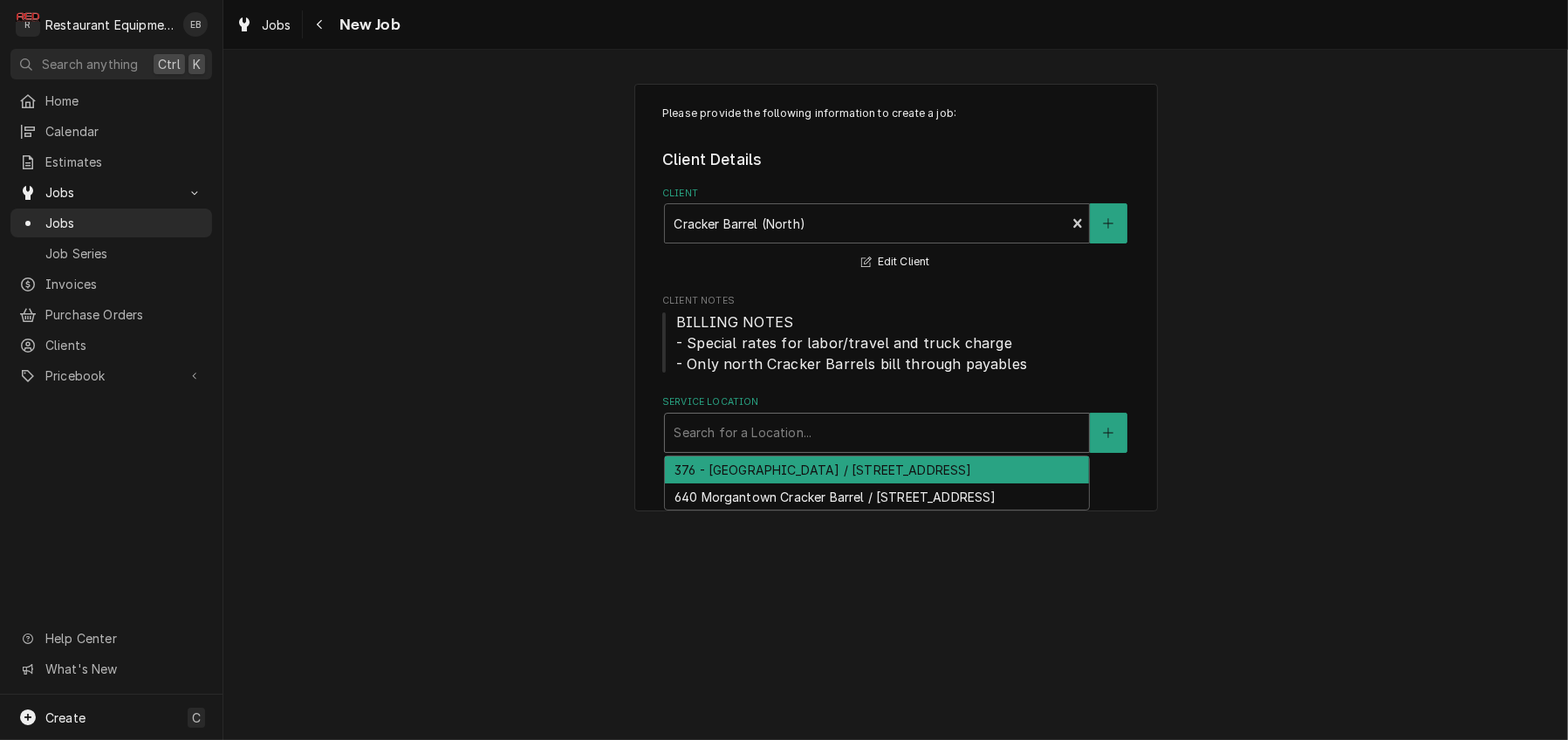
click at [821, 449] on div "Service Location" at bounding box center [877, 433] width 407 height 32
click at [794, 483] on div "376 - [GEOGRAPHIC_DATA] / [STREET_ADDRESS]" at bounding box center [877, 469] width 424 height 27
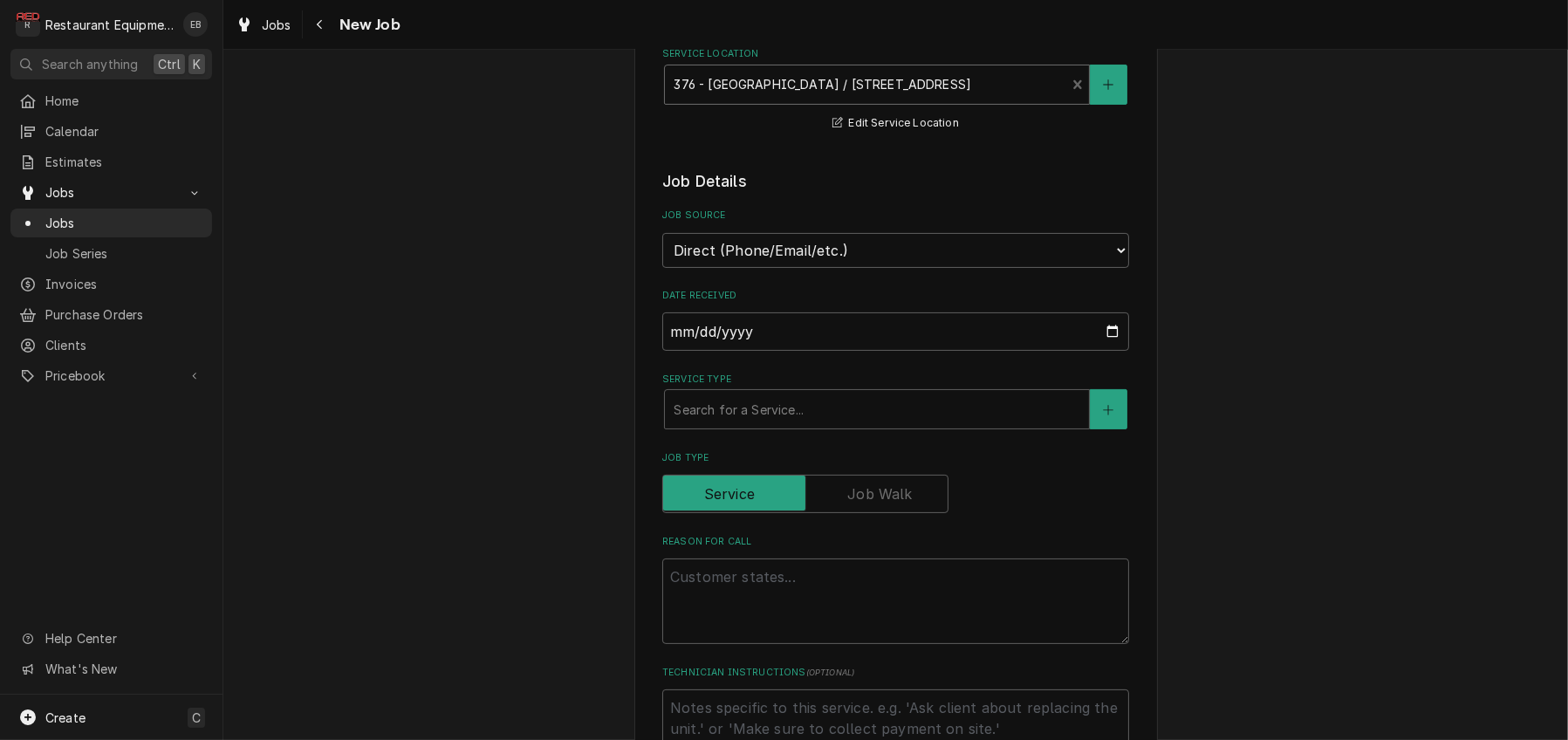
scroll to position [349, 0]
click at [767, 424] on div "Service Type" at bounding box center [877, 409] width 407 height 32
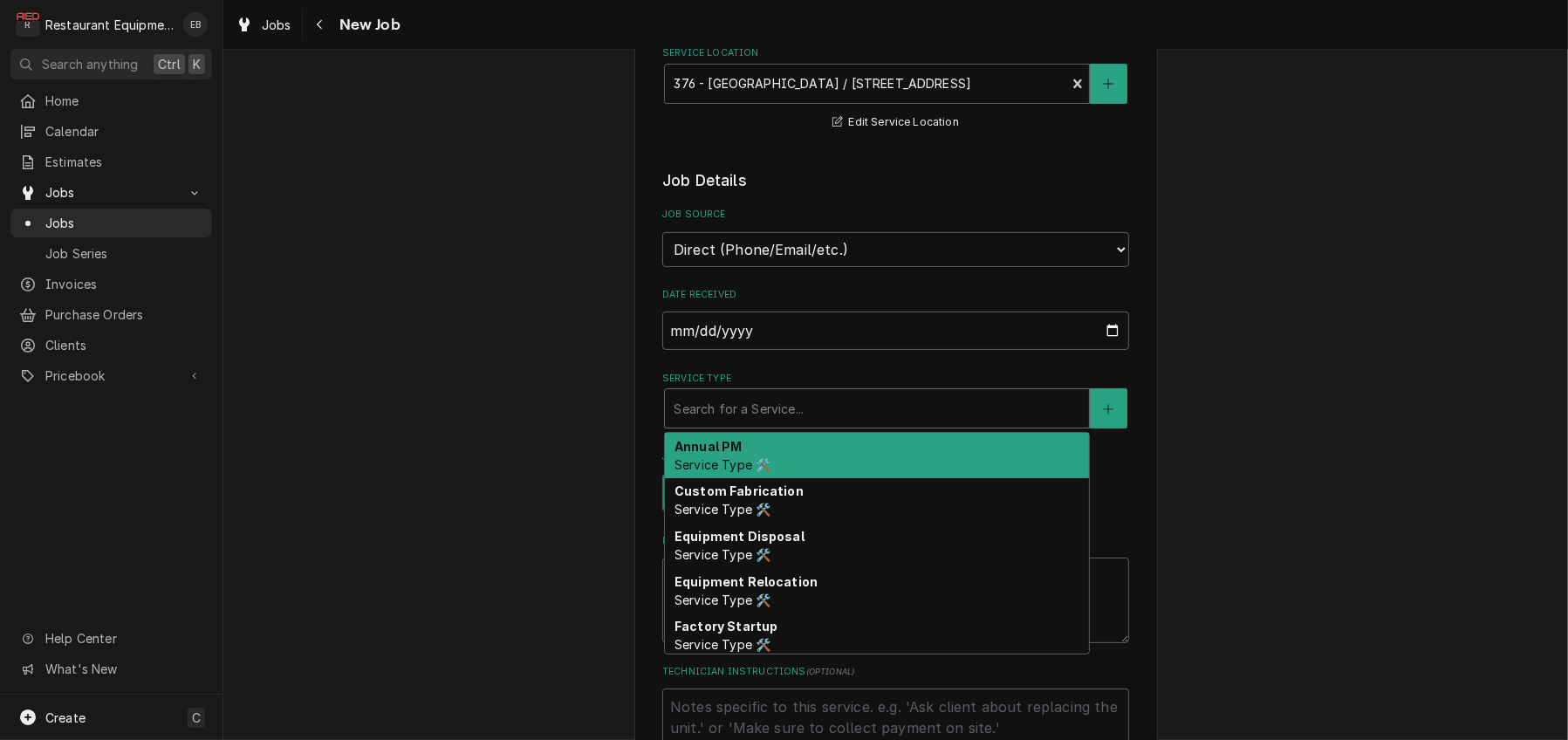
type textarea "x"
type input "b"
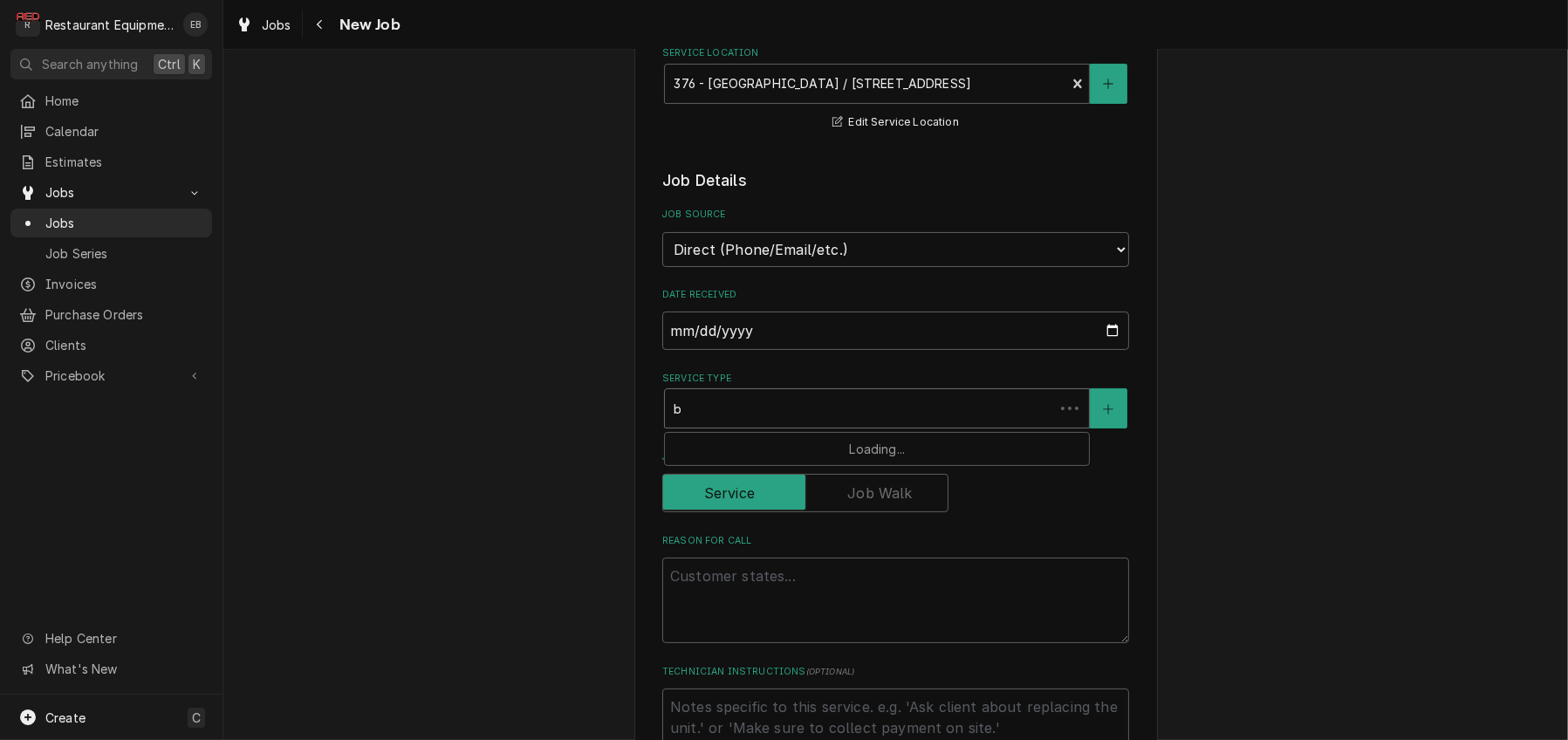
type textarea "x"
type input "br"
type textarea "x"
type input "bre"
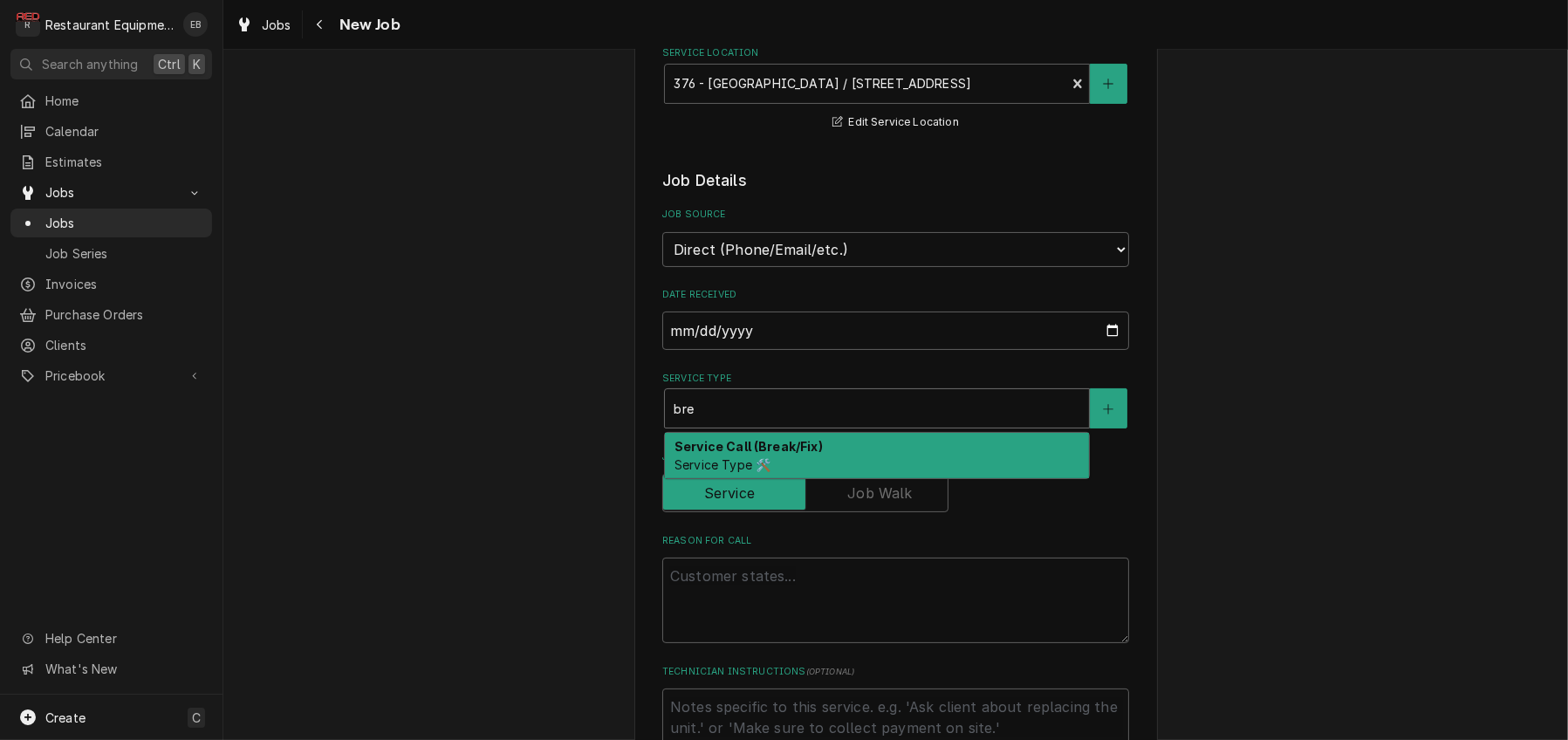
click at [775, 454] on strong "Service Call (Break/Fix)" at bounding box center [748, 446] width 148 height 15
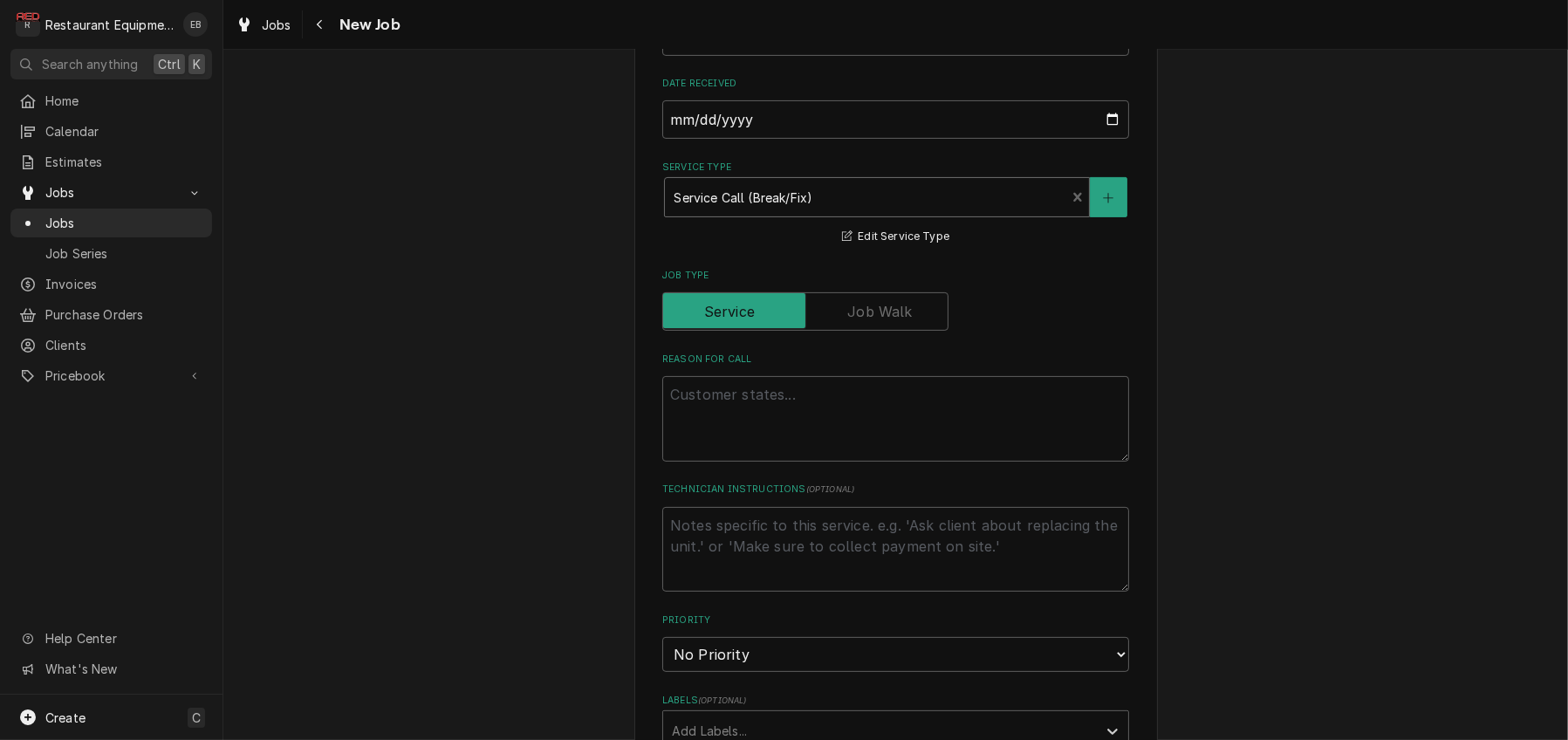
scroll to position [697, 0]
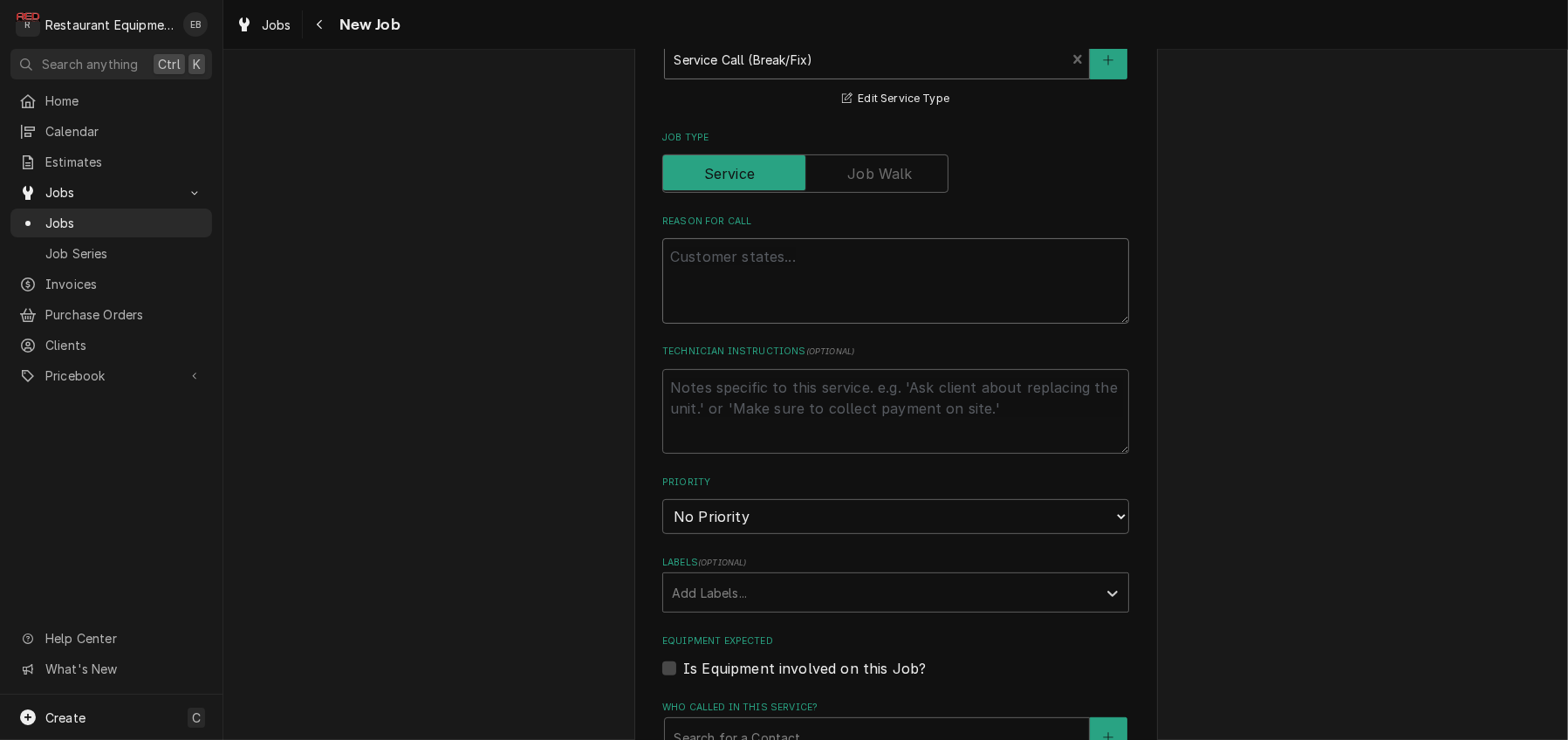
click at [772, 323] on textarea "Reason For Call" at bounding box center [895, 280] width 467 height 86
paste textarea "GRILL LINE / KITCHEN EQUIPMENT / GRILL / NOT HEATING / Both grills keeps shutti…"
type textarea "x"
type textarea "GRILL LINE / KITCHEN EQUIPMENT / GRILL / NOT HEATING / Both grills keeps shutti…"
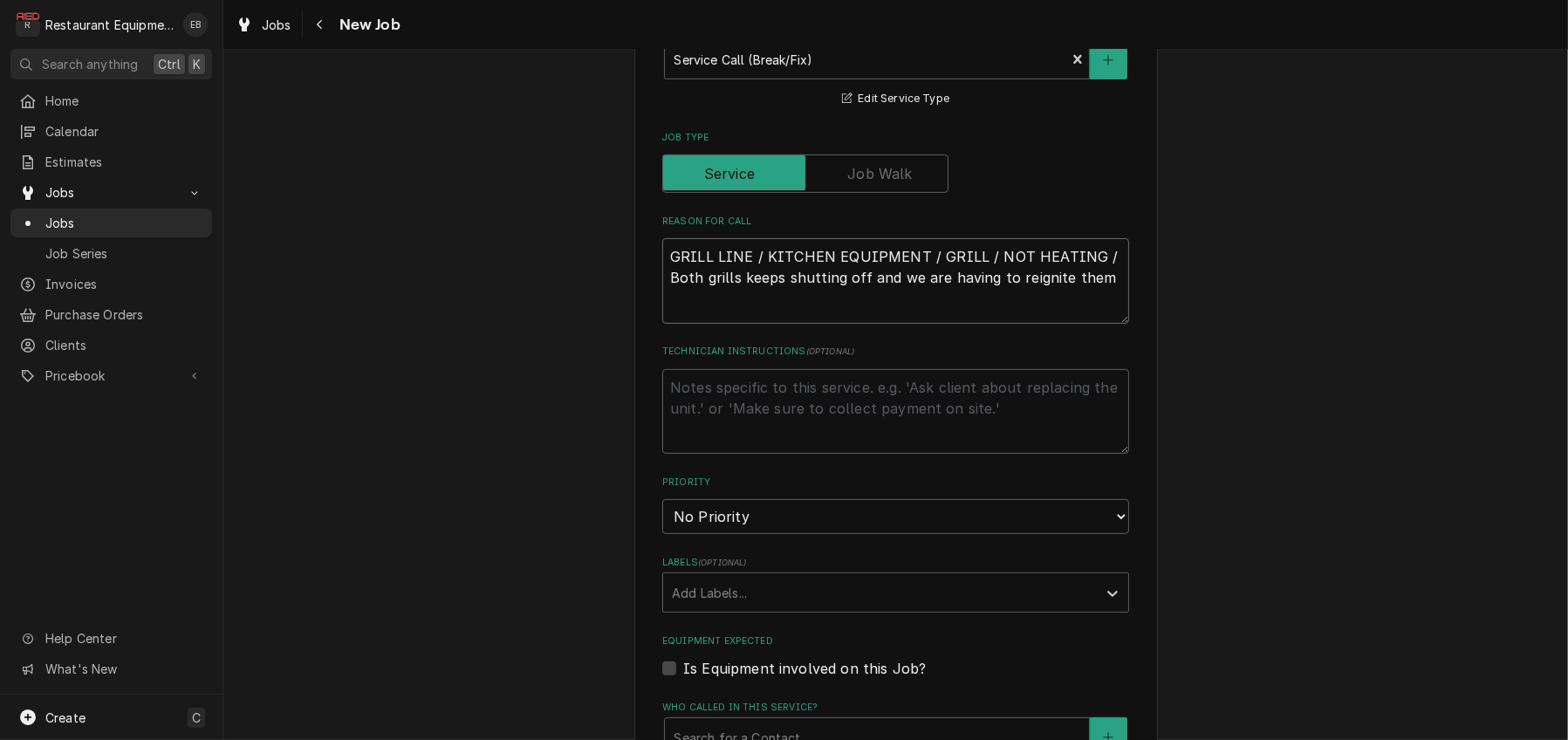
type textarea "x"
type textarea "GRILL LINE / KITCHEN EQUIPMENT / GRILL / NOT HEATING / Both grills keeps shutti…"
click at [663, 323] on textarea "GRILL LINE / KITCHEN EQUIPMENT / GRILL / NOT HEATING / Both grills keeps shutti…" at bounding box center [895, 280] width 467 height 86
type textarea "x"
type textarea "GRILL LINE / KITCHEN EQUIPMENT / GRILL / NOT HEATING / Both grills keeps shutti…"
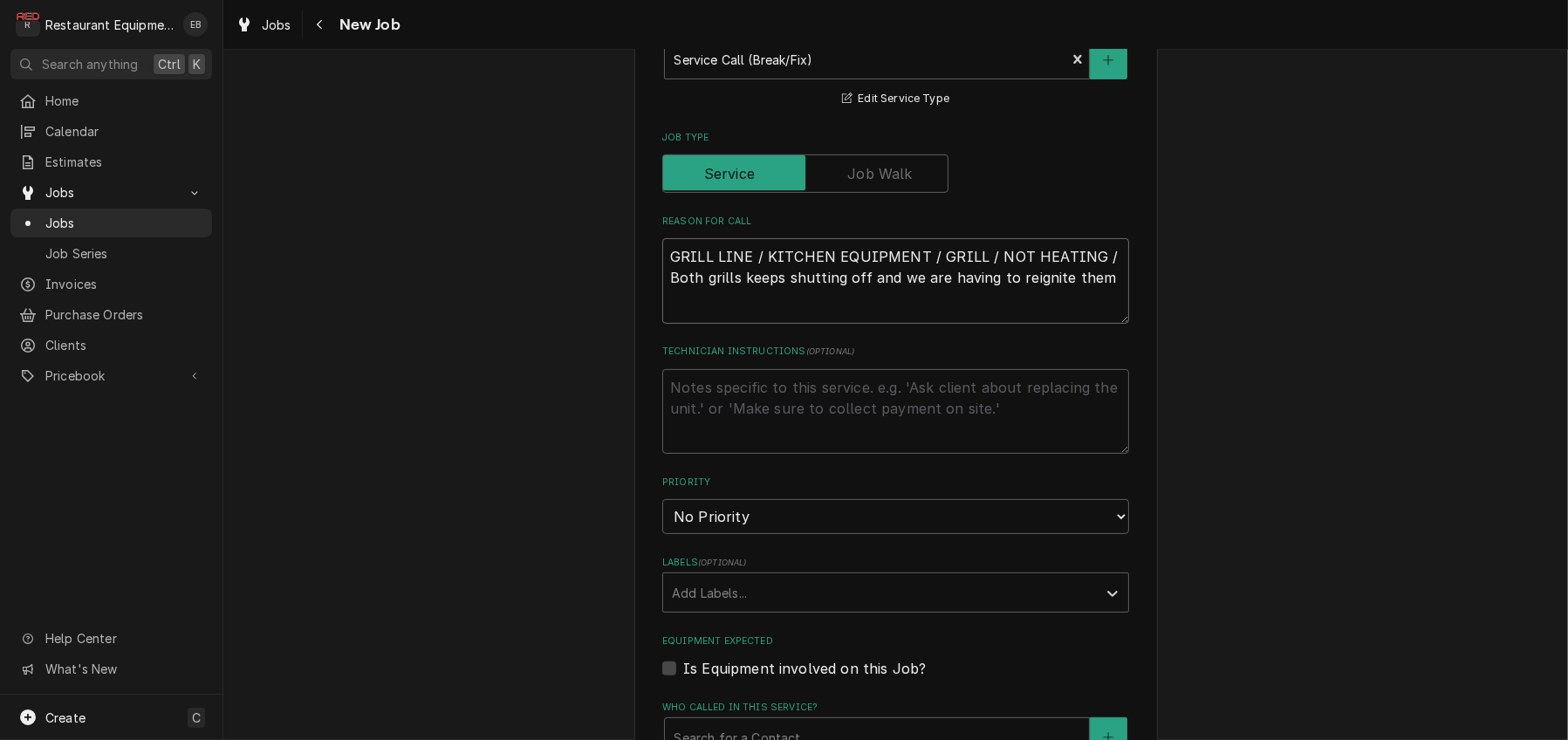
type textarea "x"
type textarea "GRILL LINE / KITCHEN EQUIPMENT / GRILL / NOT HEATING / Both grills keeps shutti…"
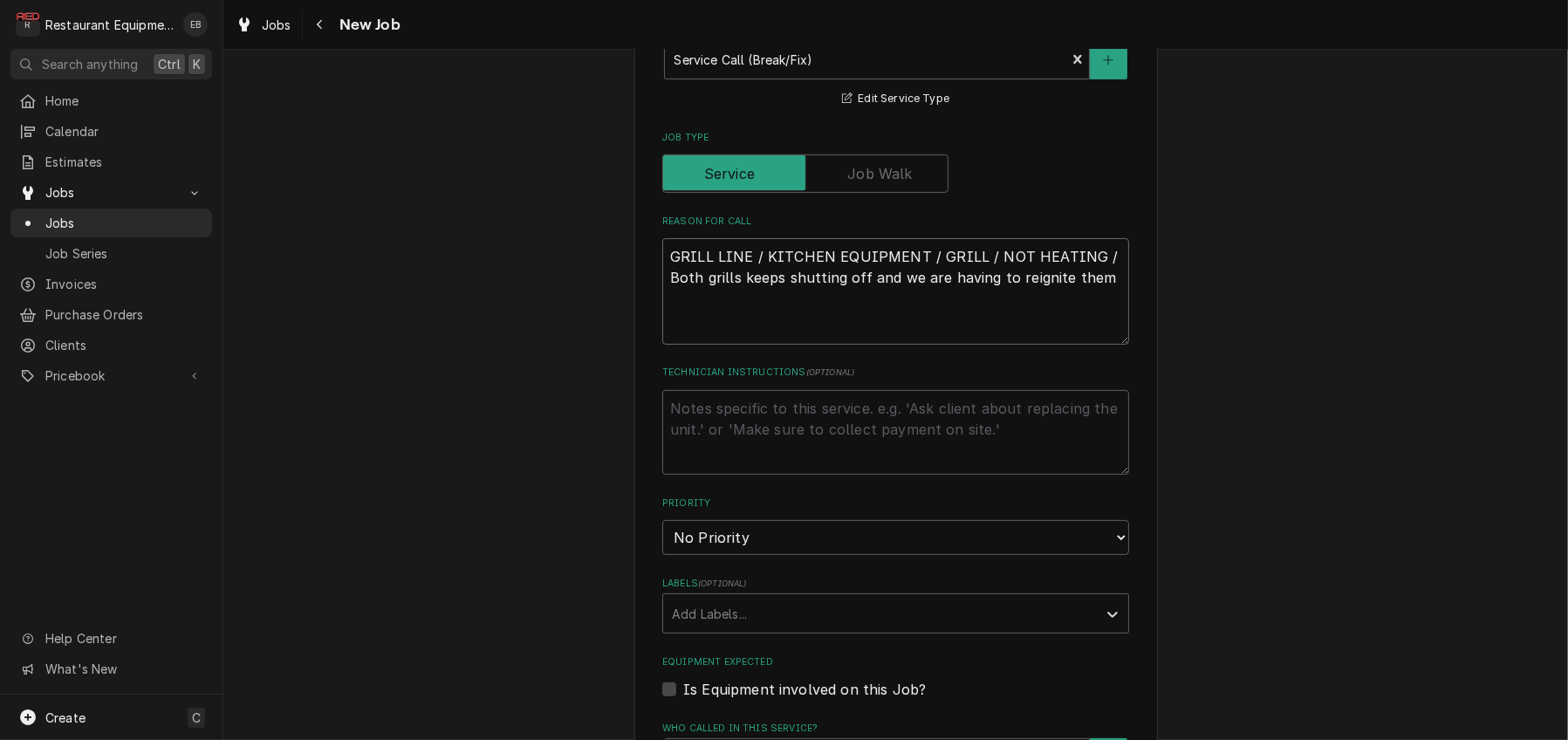
type textarea "x"
type textarea "T GRILL LINE / KITCHEN EQUIPMENT / GRILL / NOT HEATING / Both grills keeps shut…"
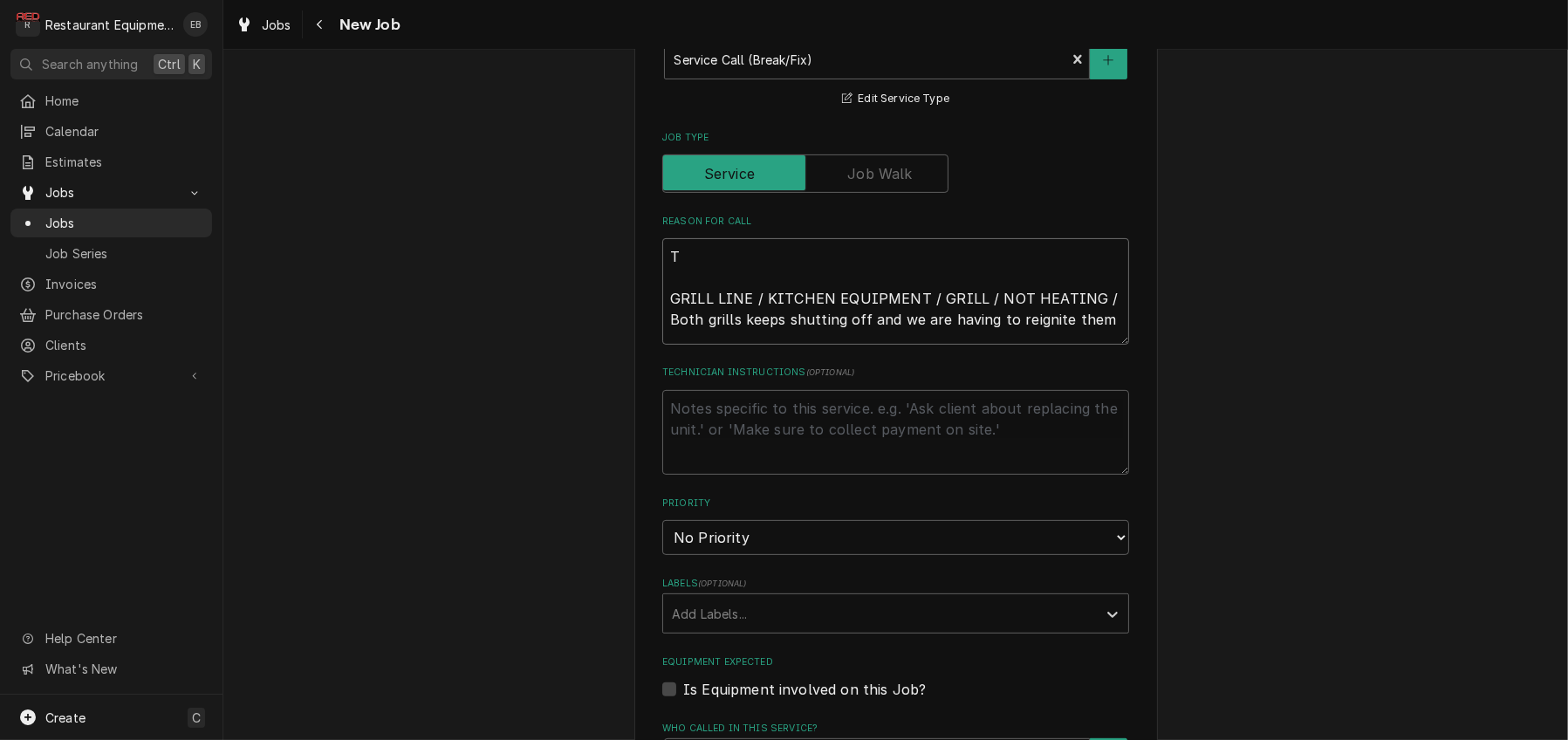
type textarea "x"
type textarea "TN GRILL LINE / KITCHEN EQUIPMENT / GRILL / NOT HEATING / Both grills keeps shu…"
type textarea "x"
type textarea "TN# GRILL LINE / KITCHEN EQUIPMENT / GRILL / NOT HEATING / Both grills keeps sh…"
type textarea "x"
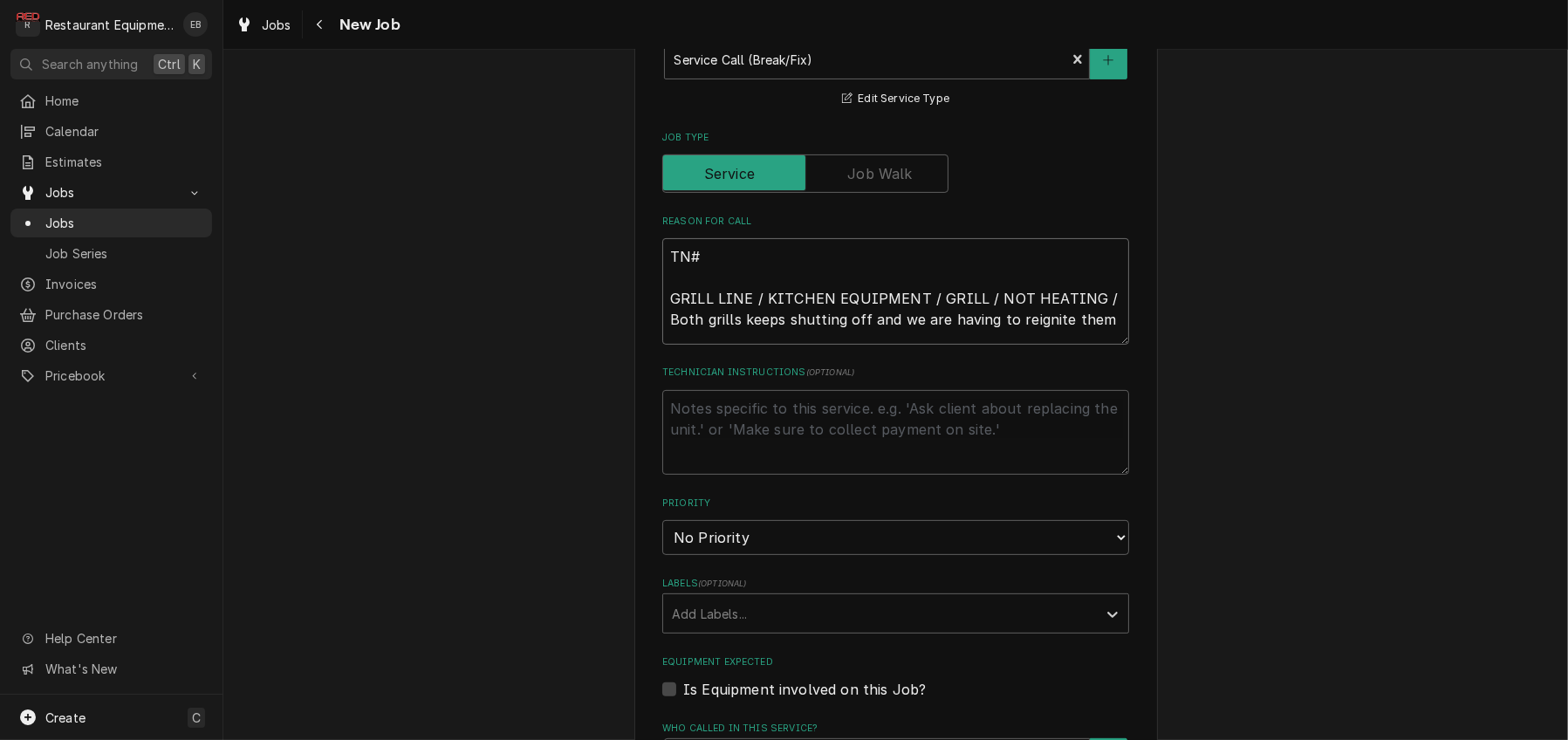
type textarea "TN# GRILL LINE / KITCHEN EQUIPMENT / GRILL / NOT HEATING / Both grills keeps sh…"
type textarea "x"
type textarea "TN# GRILL LINE / KITCHEN EQUIPMENT / GRILL / NOT HEATING / Both grills keeps sh…"
paste textarea "328403382"
type textarea "x"
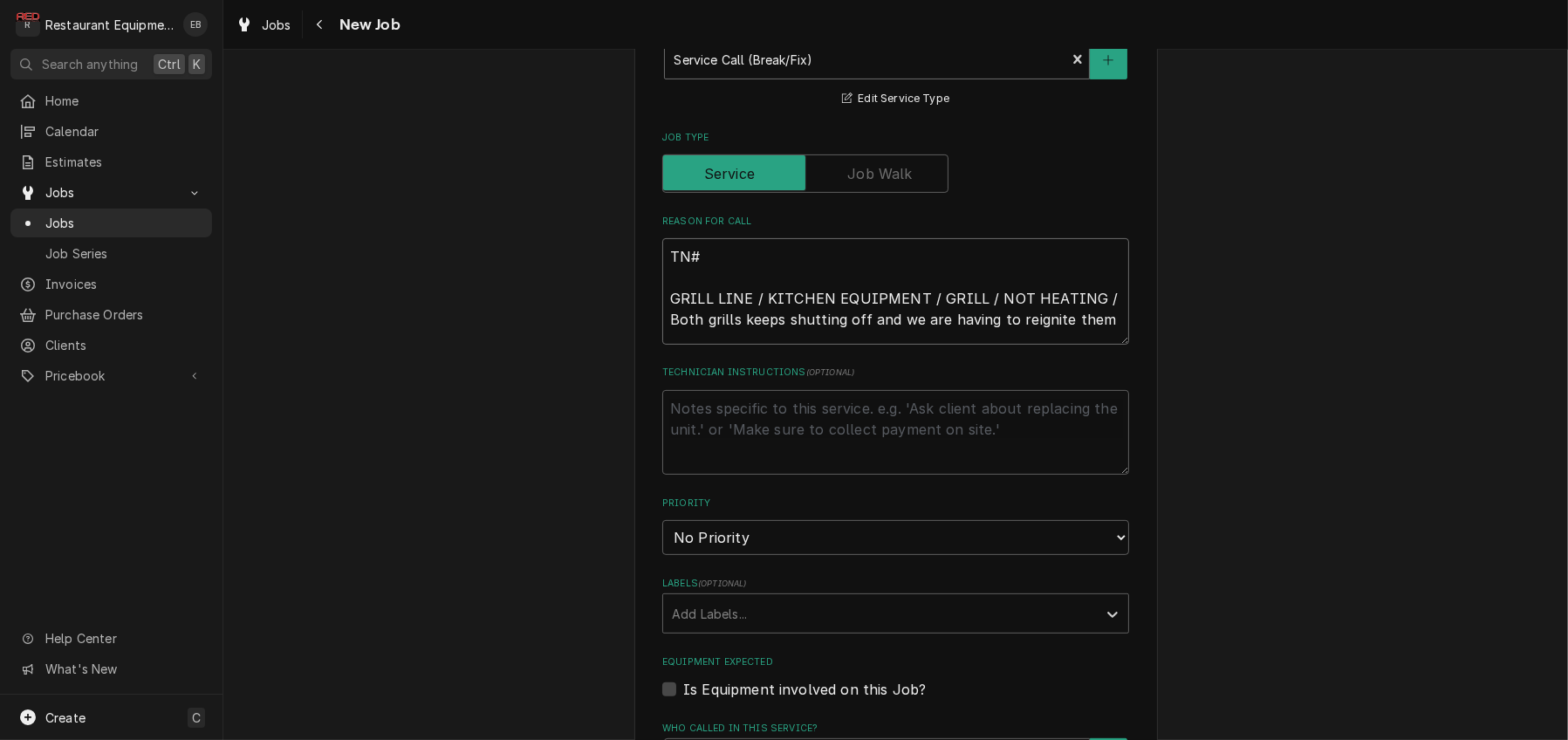
type textarea "TN# 328403382 GRILL LINE / KITCHEN EQUIPMENT / GRILL / NOT HEATING / Both grill…"
type textarea "x"
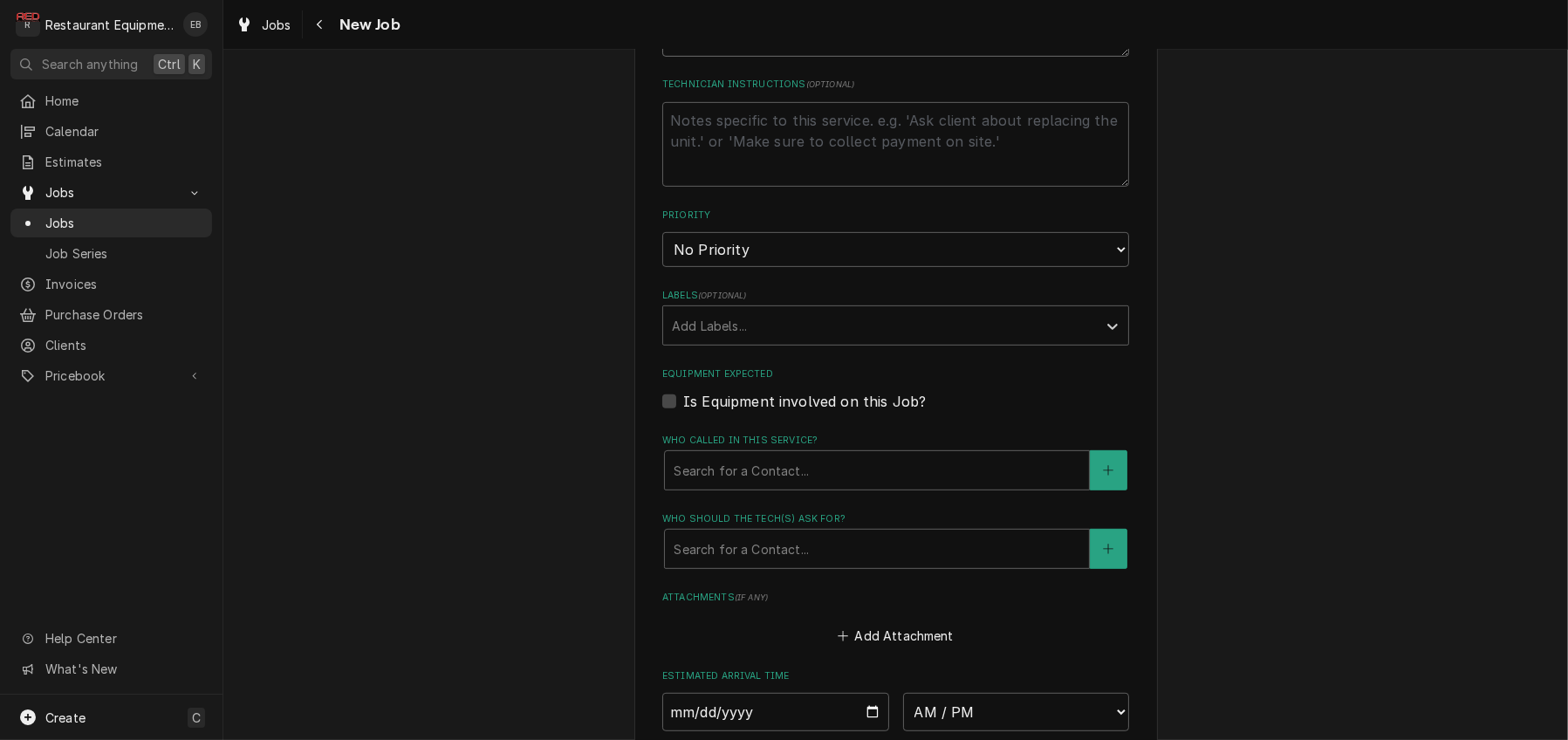
scroll to position [988, 0]
type textarea "TN# 328403382 GRILL LINE / KITCHEN EQUIPMENT / GRILL / NOT HEATING / Both grill…"
click at [840, 265] on select "No Priority Urgent High Medium Low" at bounding box center [895, 247] width 467 height 35
select select "1"
click at [663, 265] on select "No Priority Urgent High Medium Low" at bounding box center [895, 247] width 467 height 35
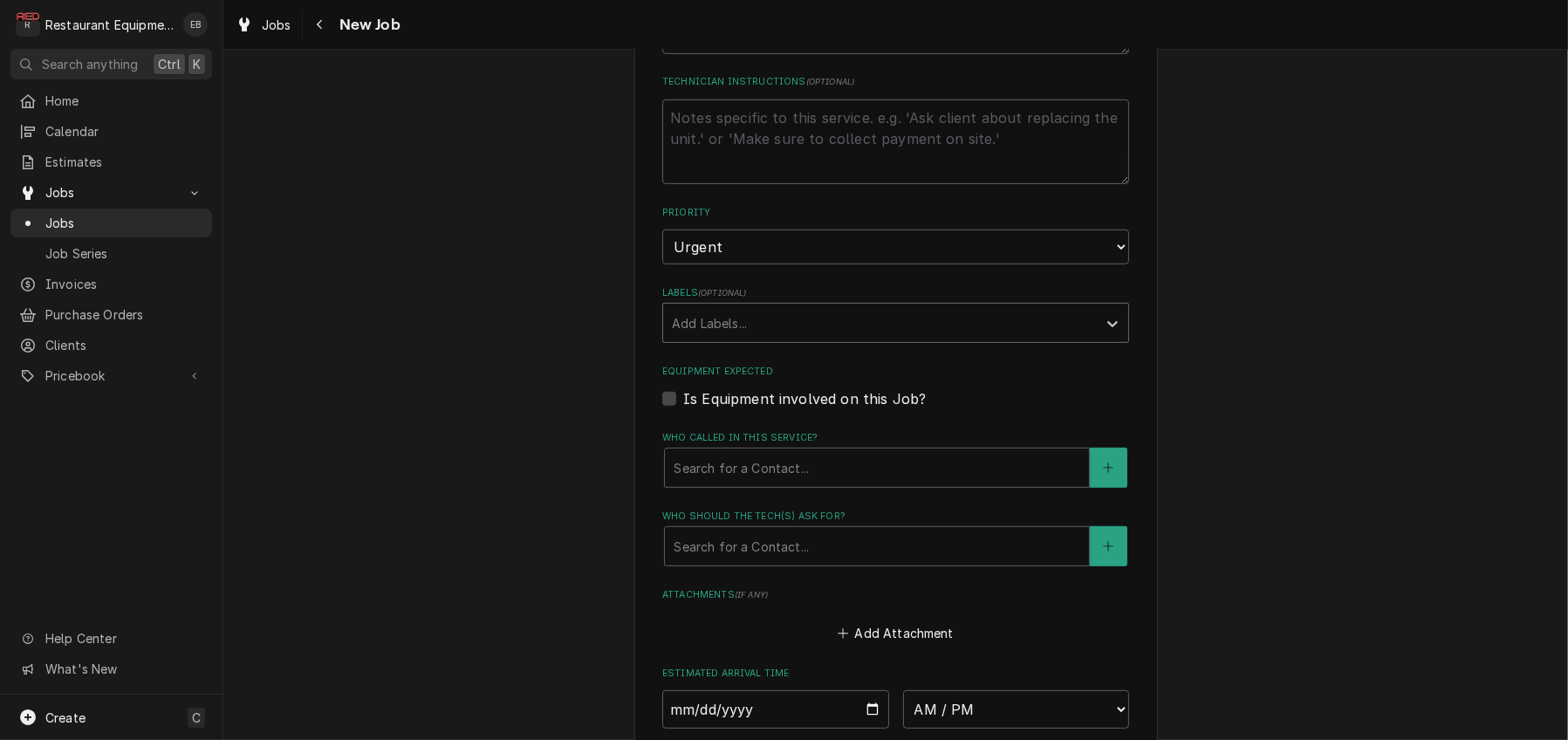
click at [762, 338] on div "Labels" at bounding box center [880, 323] width 416 height 32
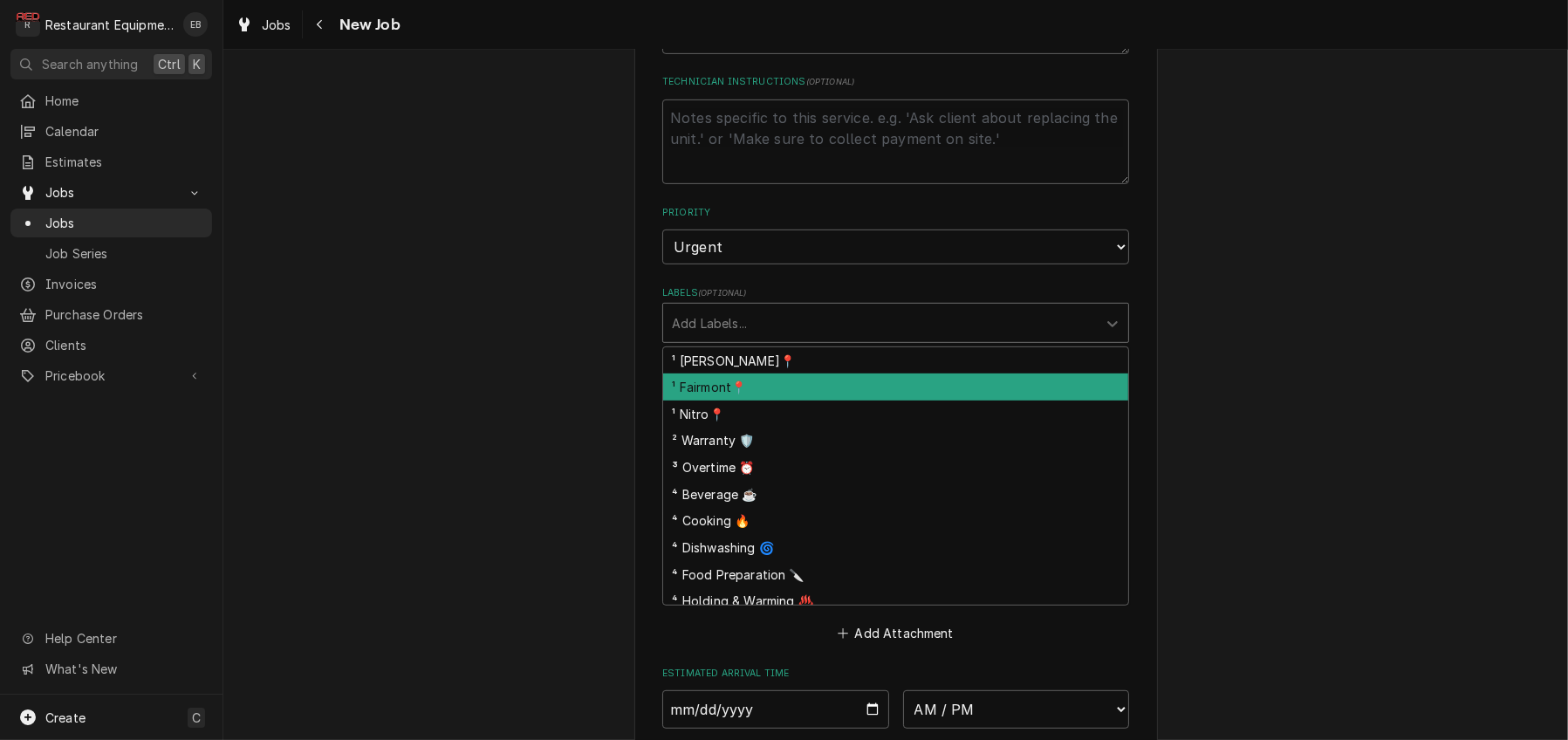
click at [728, 400] on div "¹ Fairmont📍" at bounding box center [894, 386] width 465 height 27
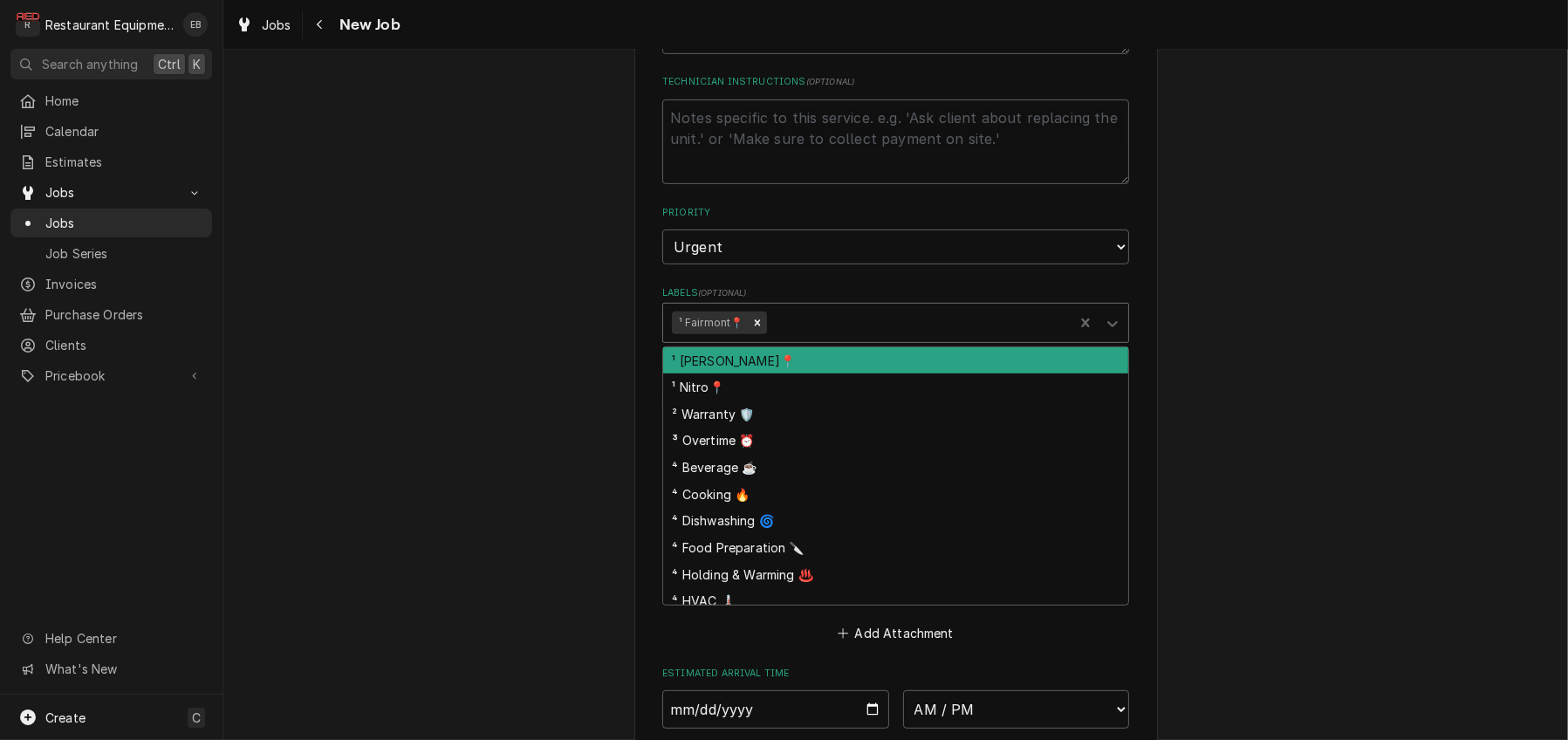
click at [829, 338] on div "Labels" at bounding box center [916, 323] width 294 height 32
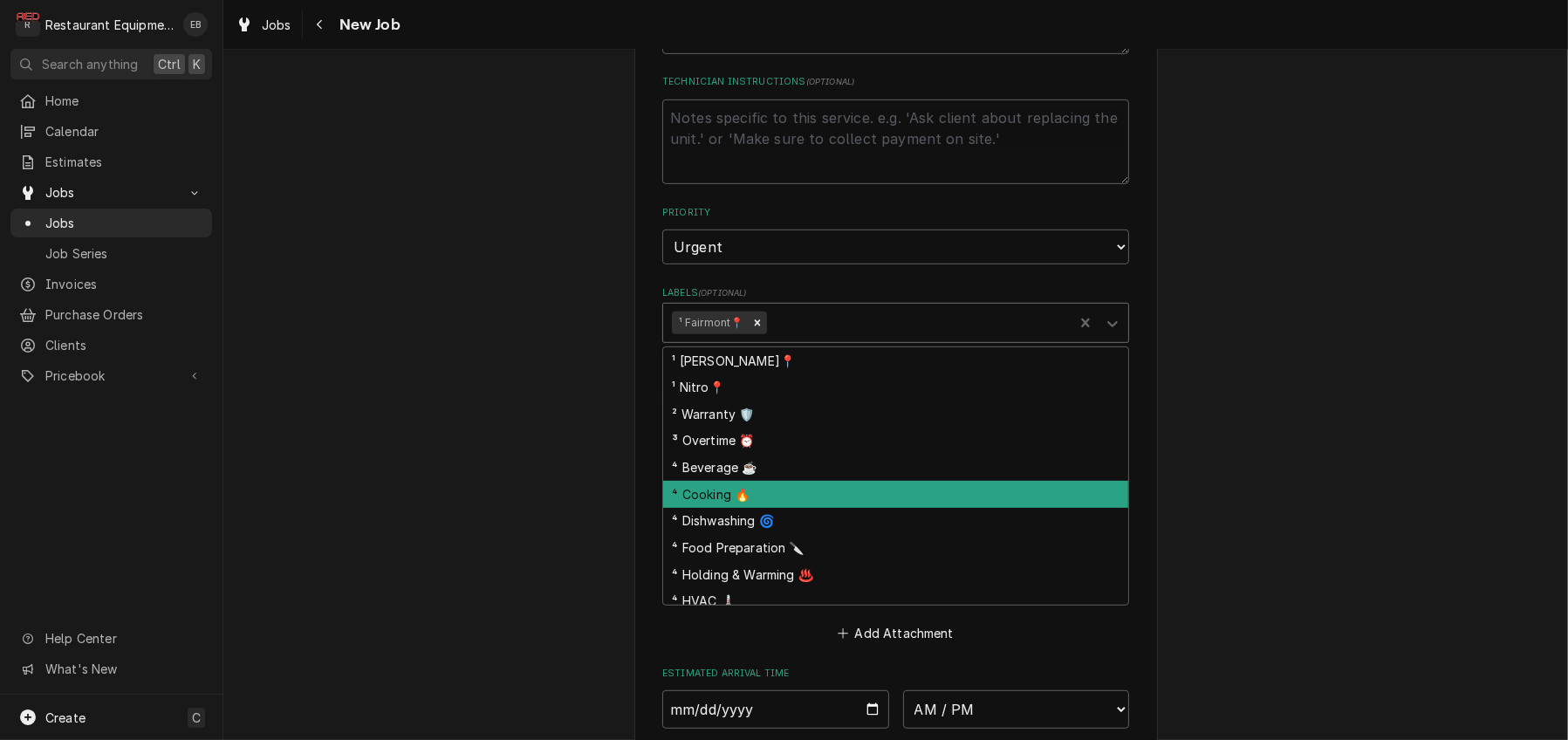
click at [754, 507] on div "⁴ Cooking 🔥" at bounding box center [894, 493] width 465 height 27
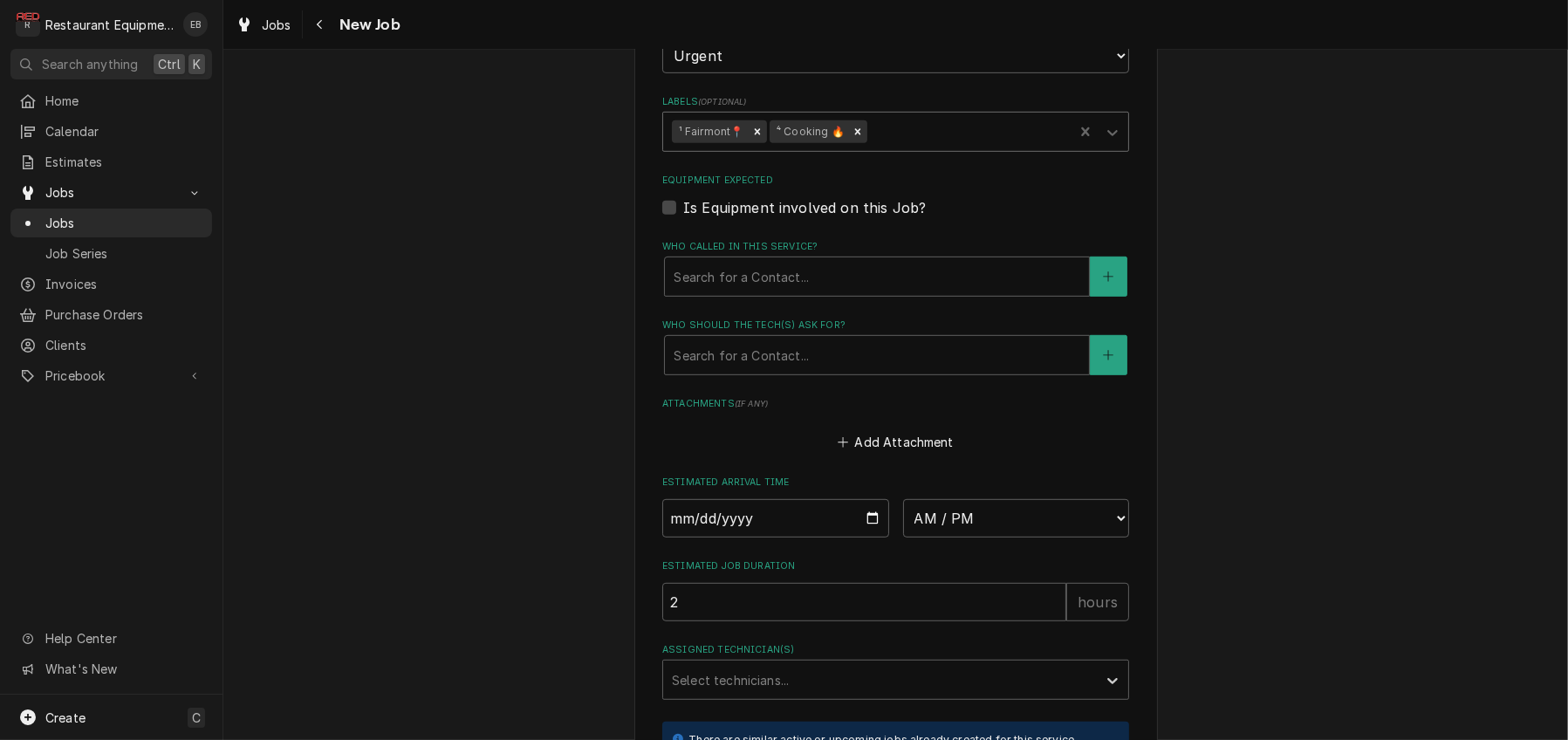
scroll to position [1221, 0]
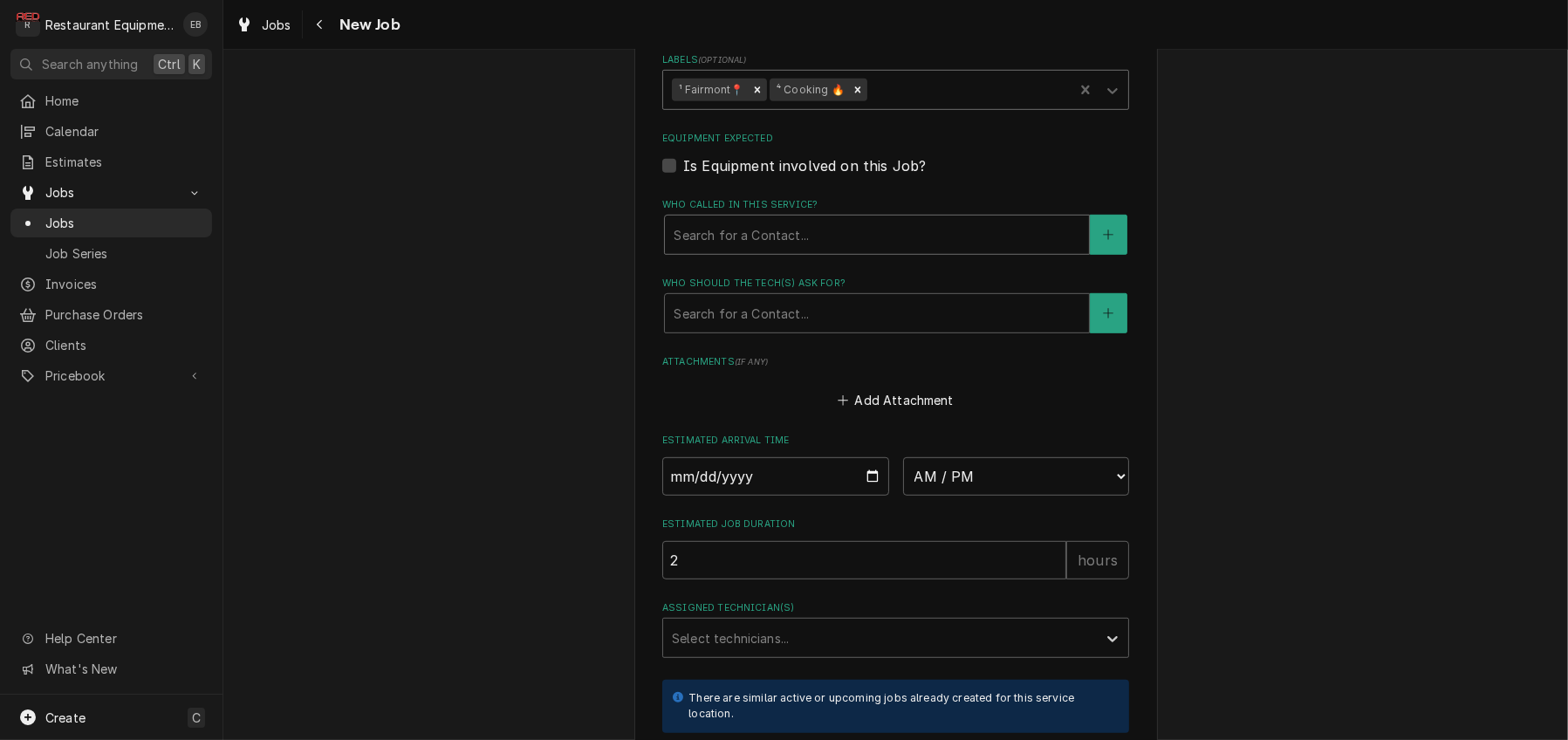
click at [819, 251] on div "Who called in this service?" at bounding box center [877, 235] width 407 height 32
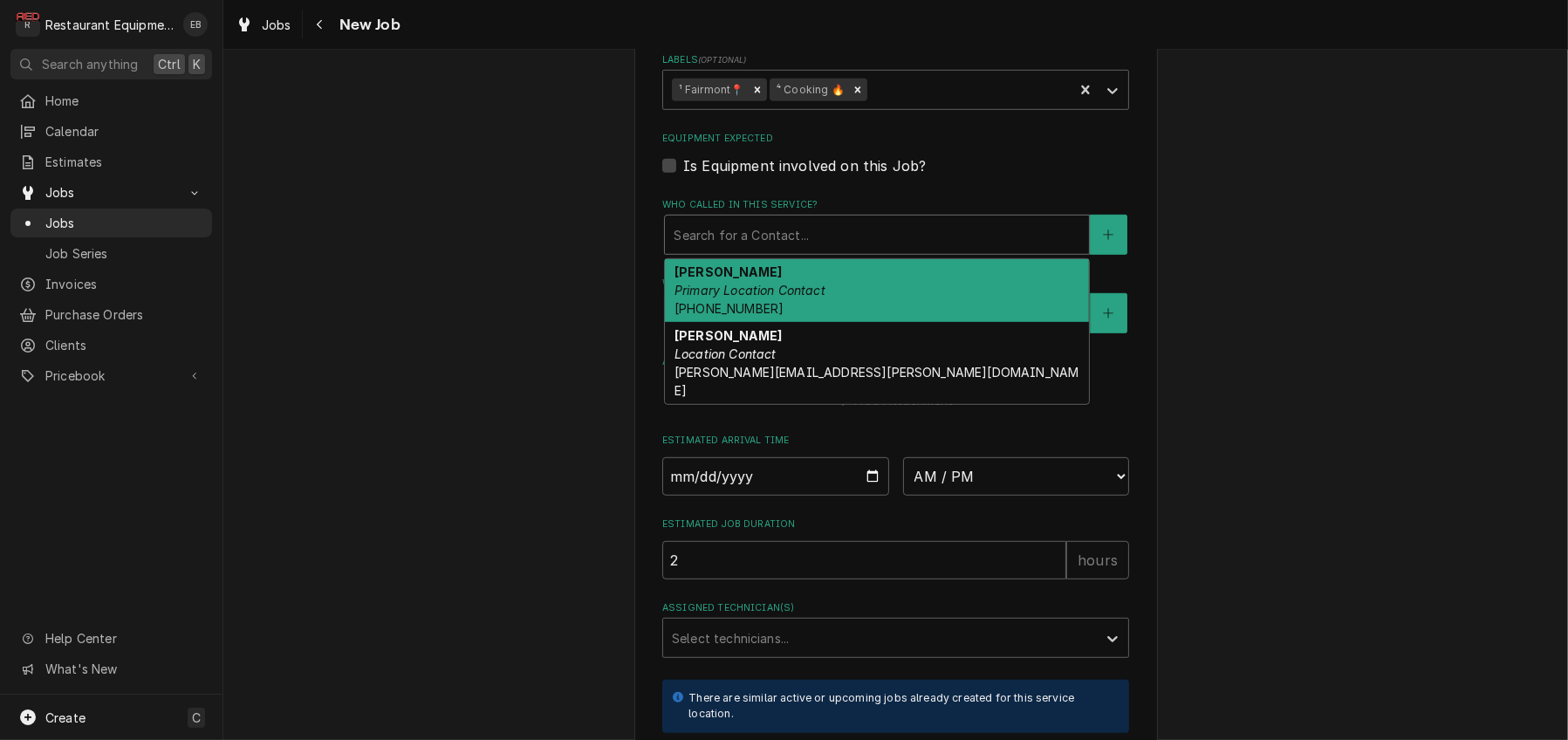
drag, startPoint x: 779, startPoint y: 443, endPoint x: 771, endPoint y: 464, distance: 22.5
click at [778, 297] on em "Primary Location Contact" at bounding box center [750, 289] width 151 height 15
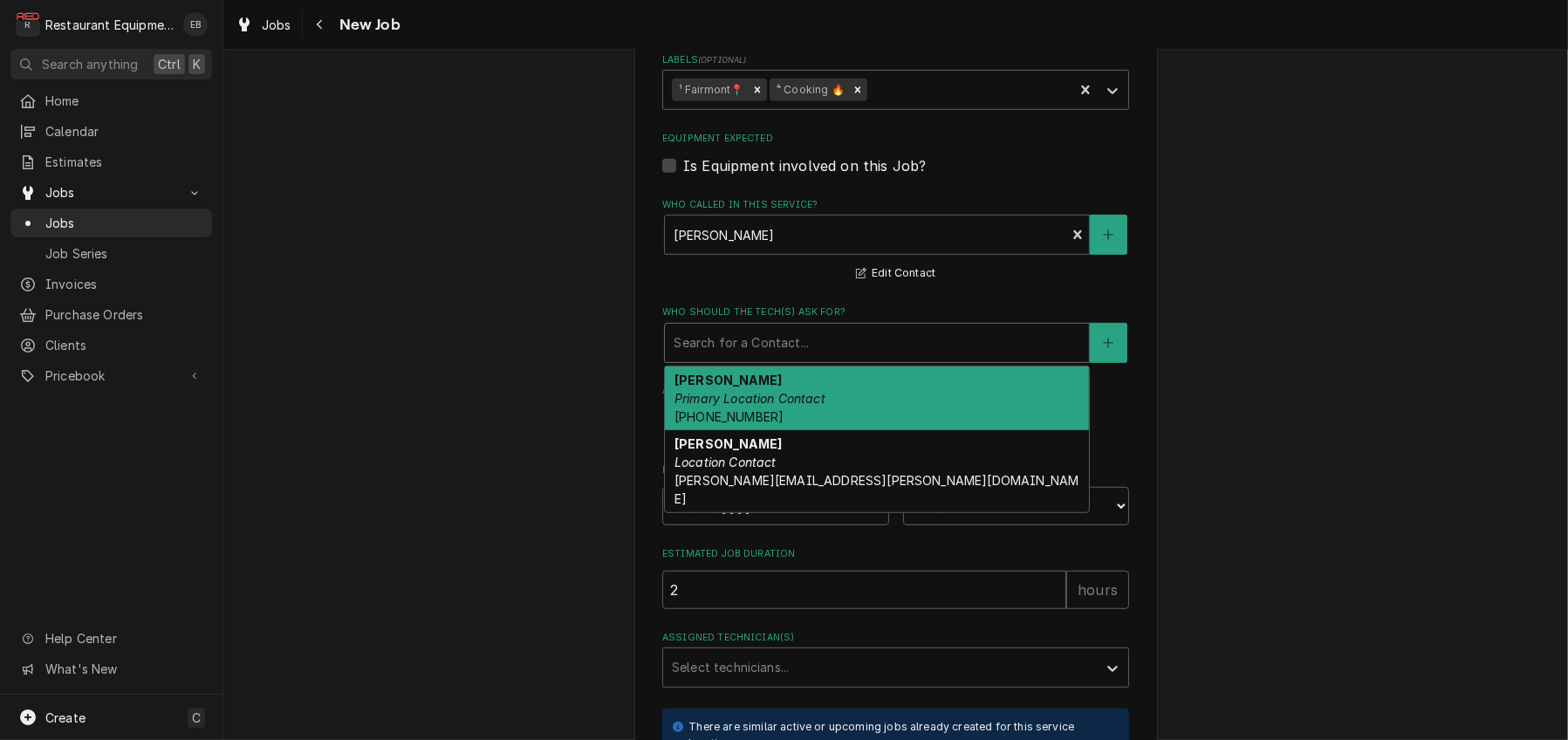
click at [758, 358] on div "Who should the tech(s) ask for?" at bounding box center [877, 343] width 407 height 32
click at [744, 430] on div "Christy Primary Location Contact (304) 363-2884" at bounding box center [877, 398] width 424 height 64
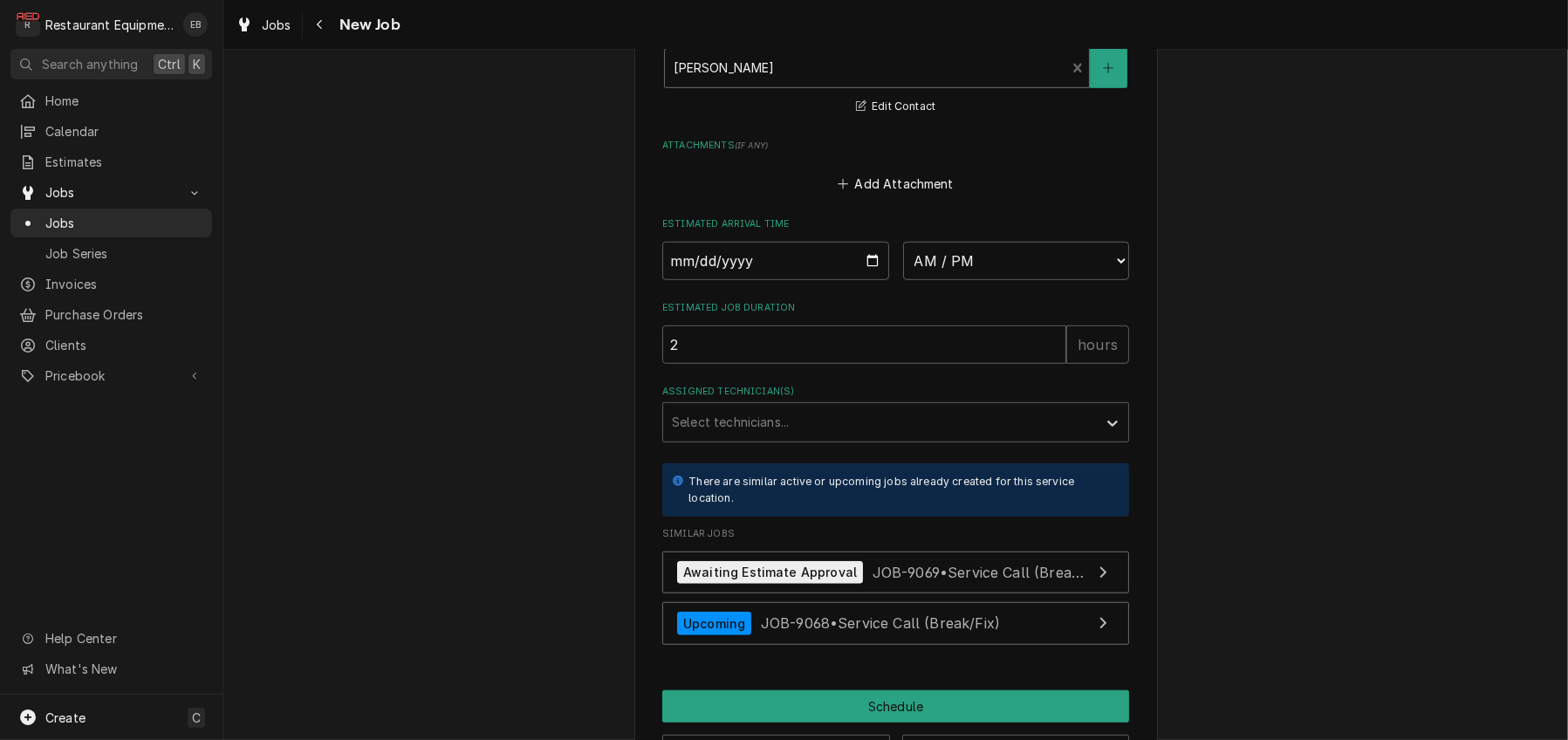
scroll to position [1512, 0]
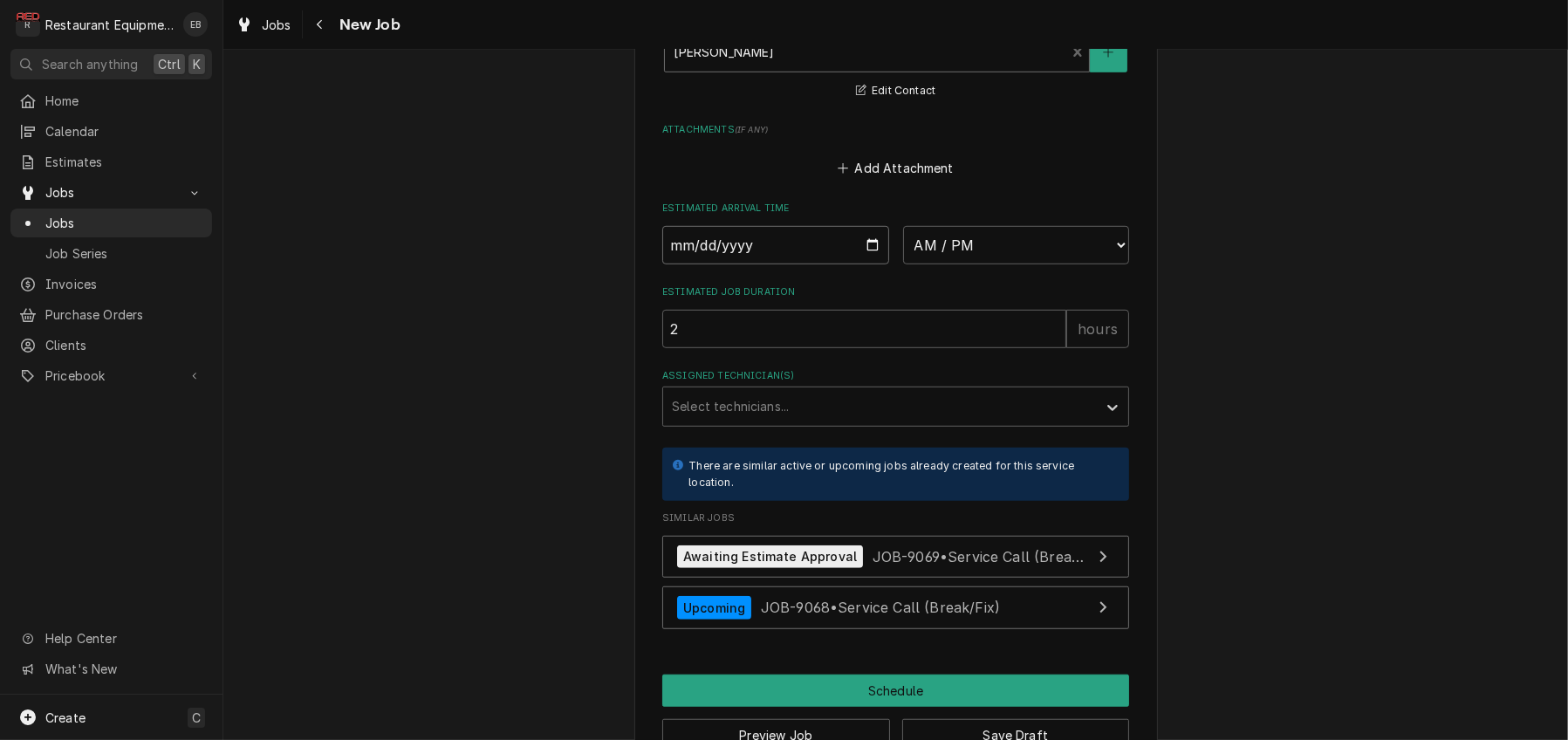
click at [875, 265] on input "Date" at bounding box center [776, 245] width 227 height 39
type textarea "x"
type input "2025-10-10"
type textarea "x"
click at [984, 265] on select "AM / PM 6:00 AM 6:15 AM 6:30 AM 6:45 AM 7:00 AM 7:15 AM 7:30 AM 7:45 AM 8:00 AM…" at bounding box center [1017, 245] width 227 height 39
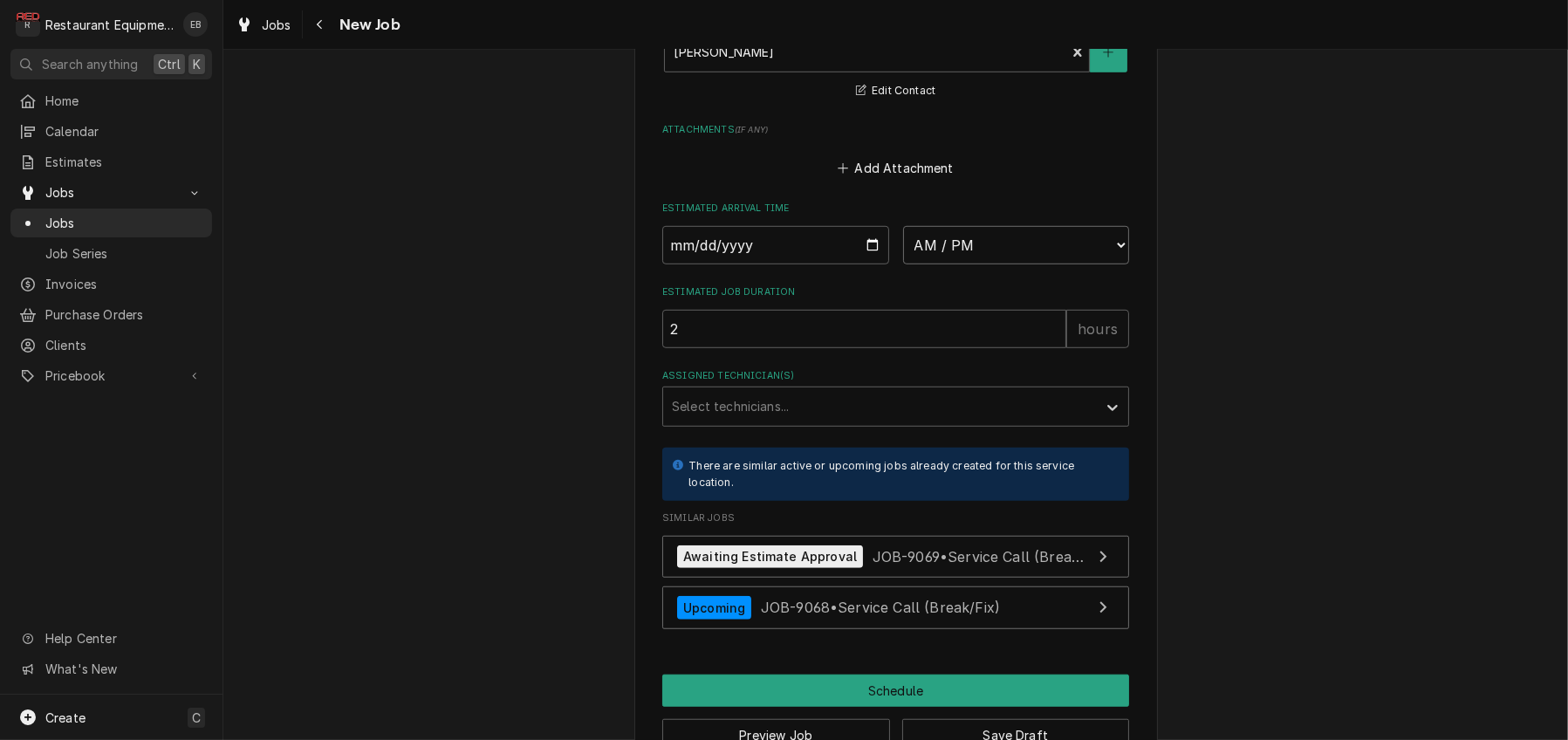
select select "11:30:00"
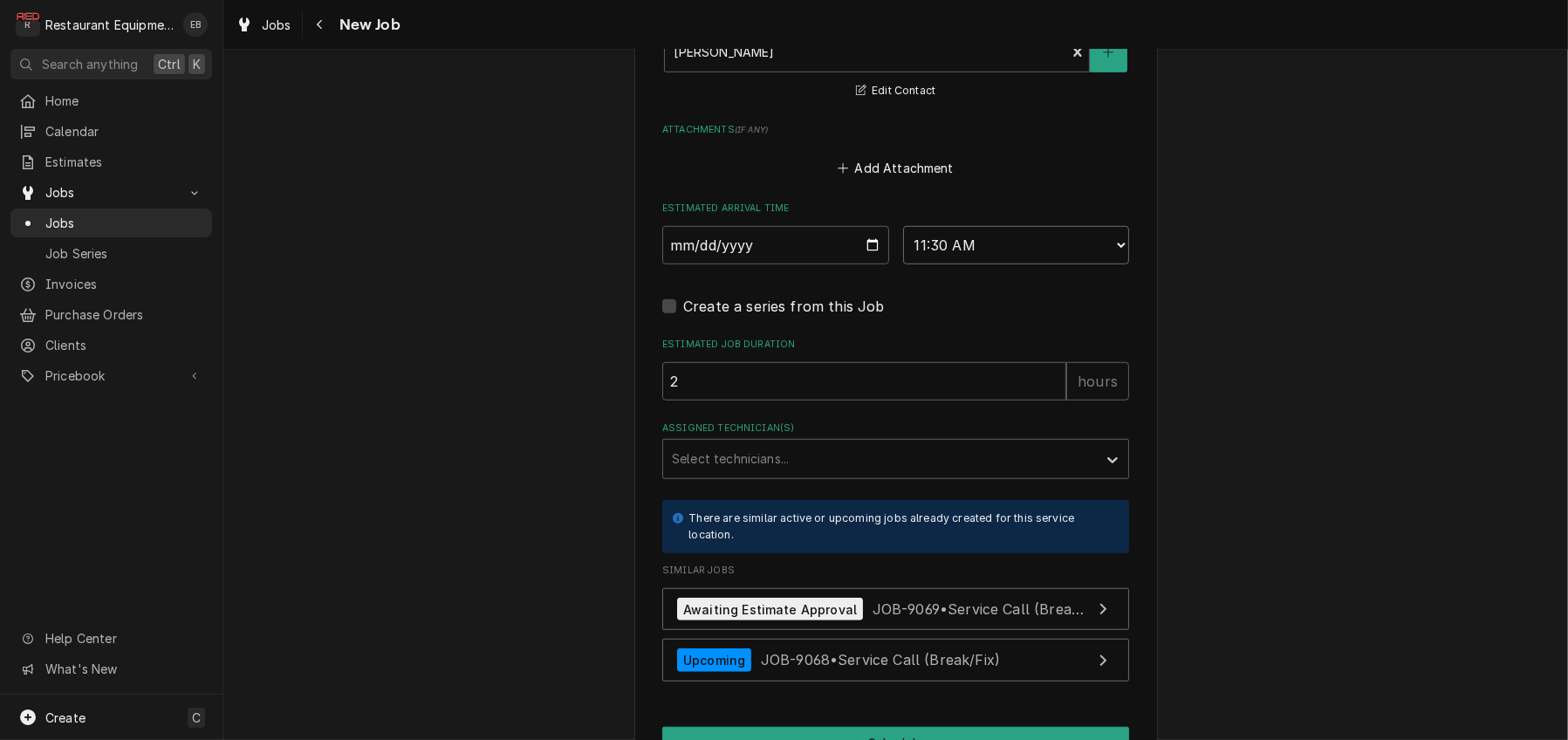
type textarea "x"
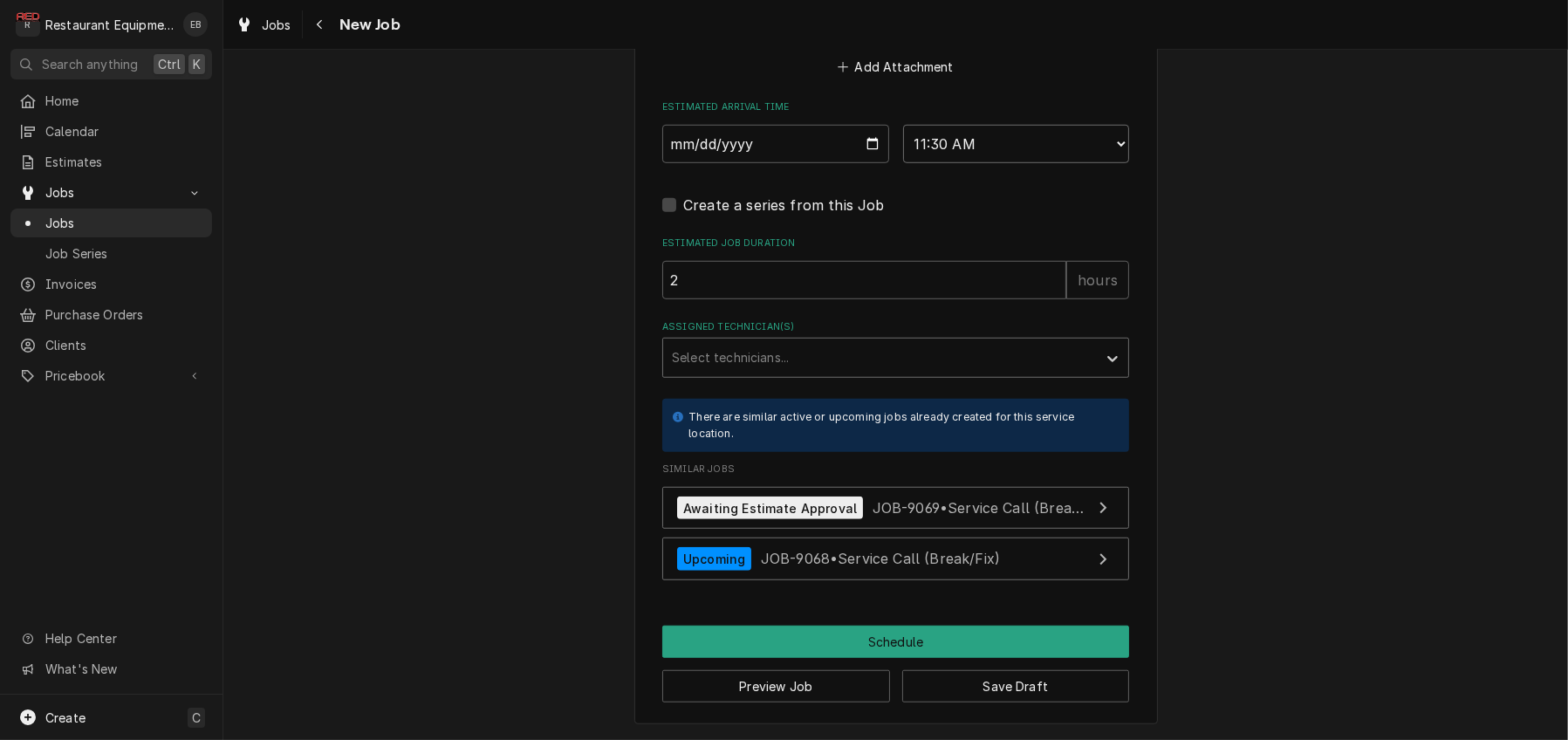
scroll to position [1802, 0]
click at [882, 373] on div "Assigned Technician(s)" at bounding box center [880, 358] width 416 height 32
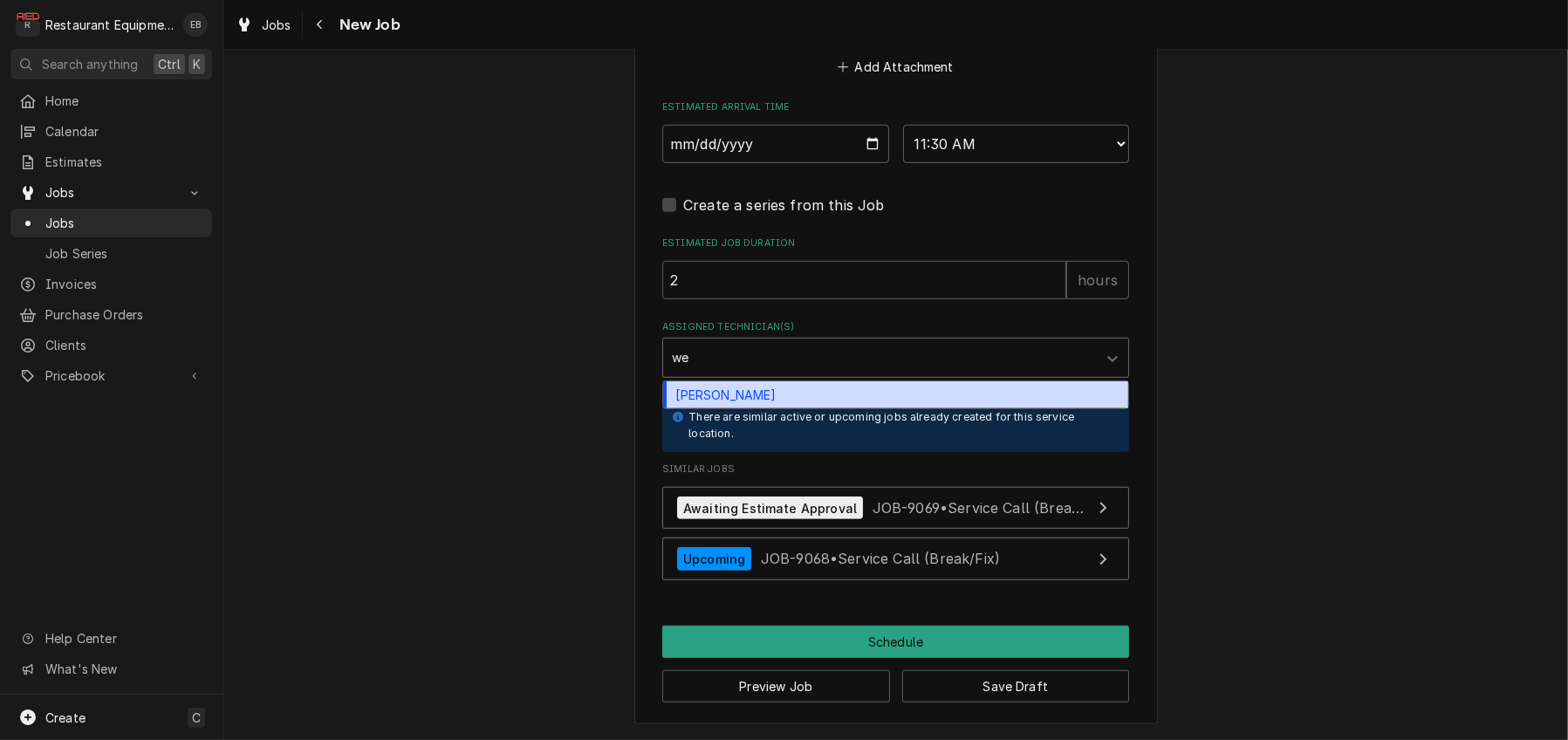
type input "wes"
click at [829, 408] on div "[PERSON_NAME]" at bounding box center [894, 394] width 465 height 27
type textarea "x"
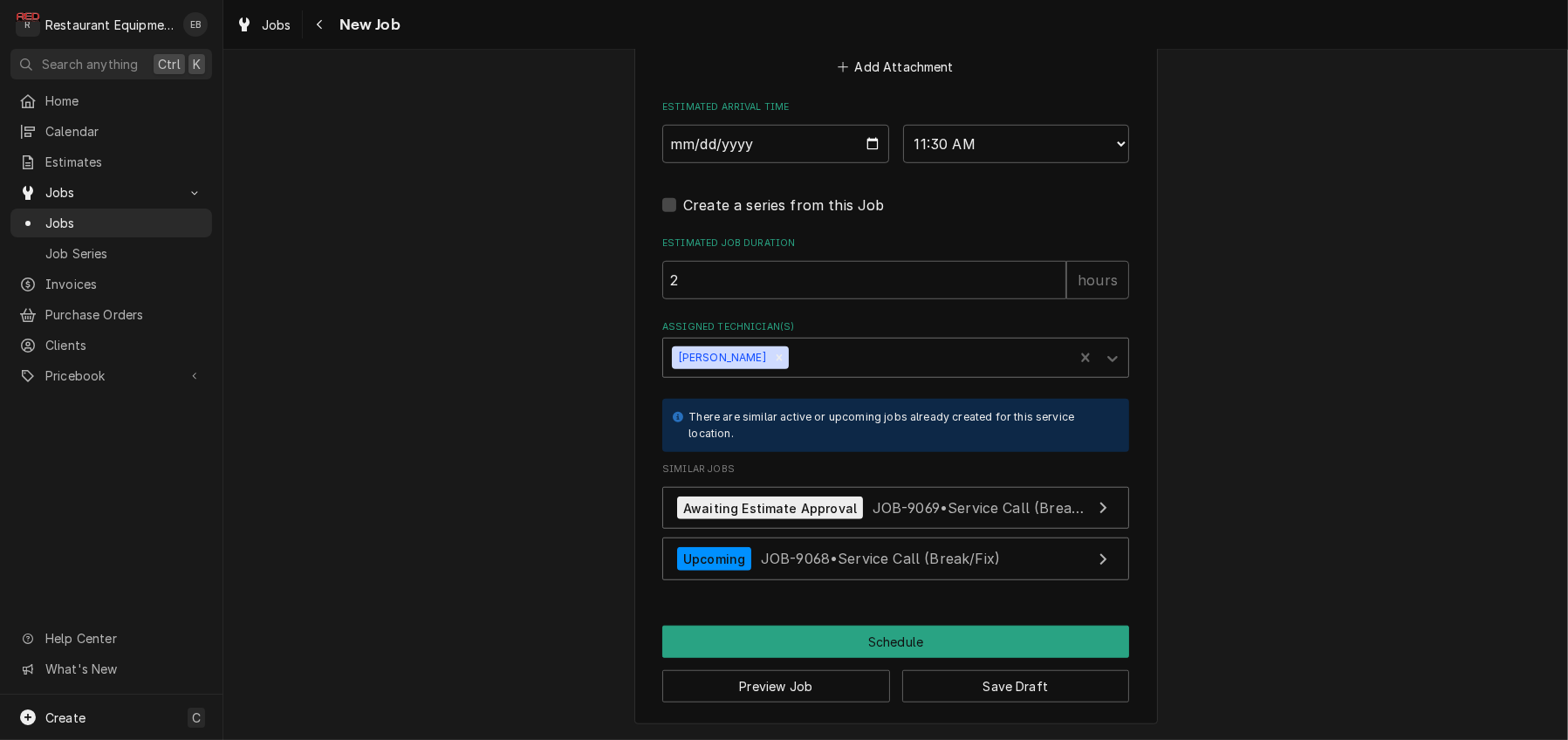
scroll to position [1863, 0]
click at [895, 636] on button "Schedule" at bounding box center [895, 642] width 467 height 32
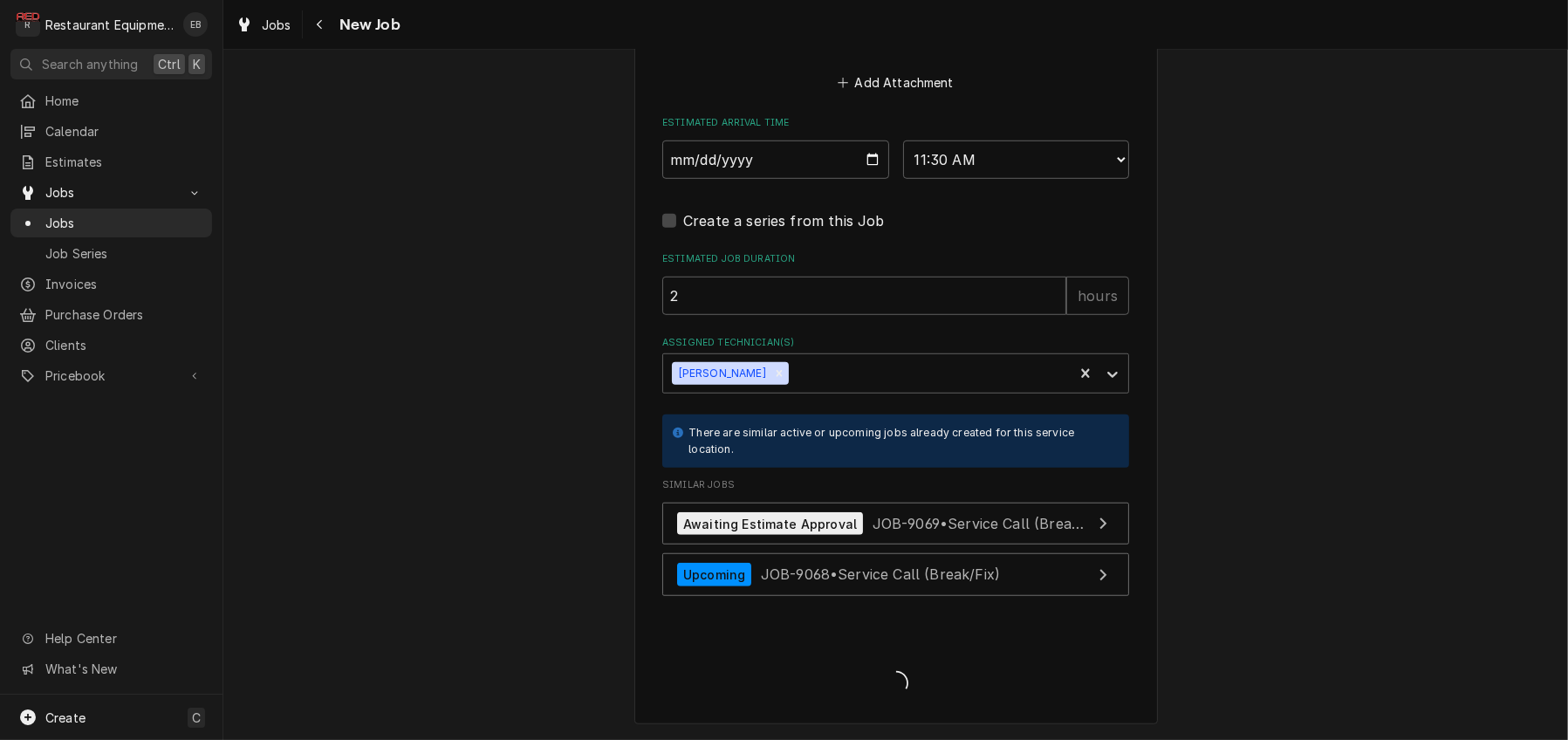
scroll to position [1845, 0]
type textarea "x"
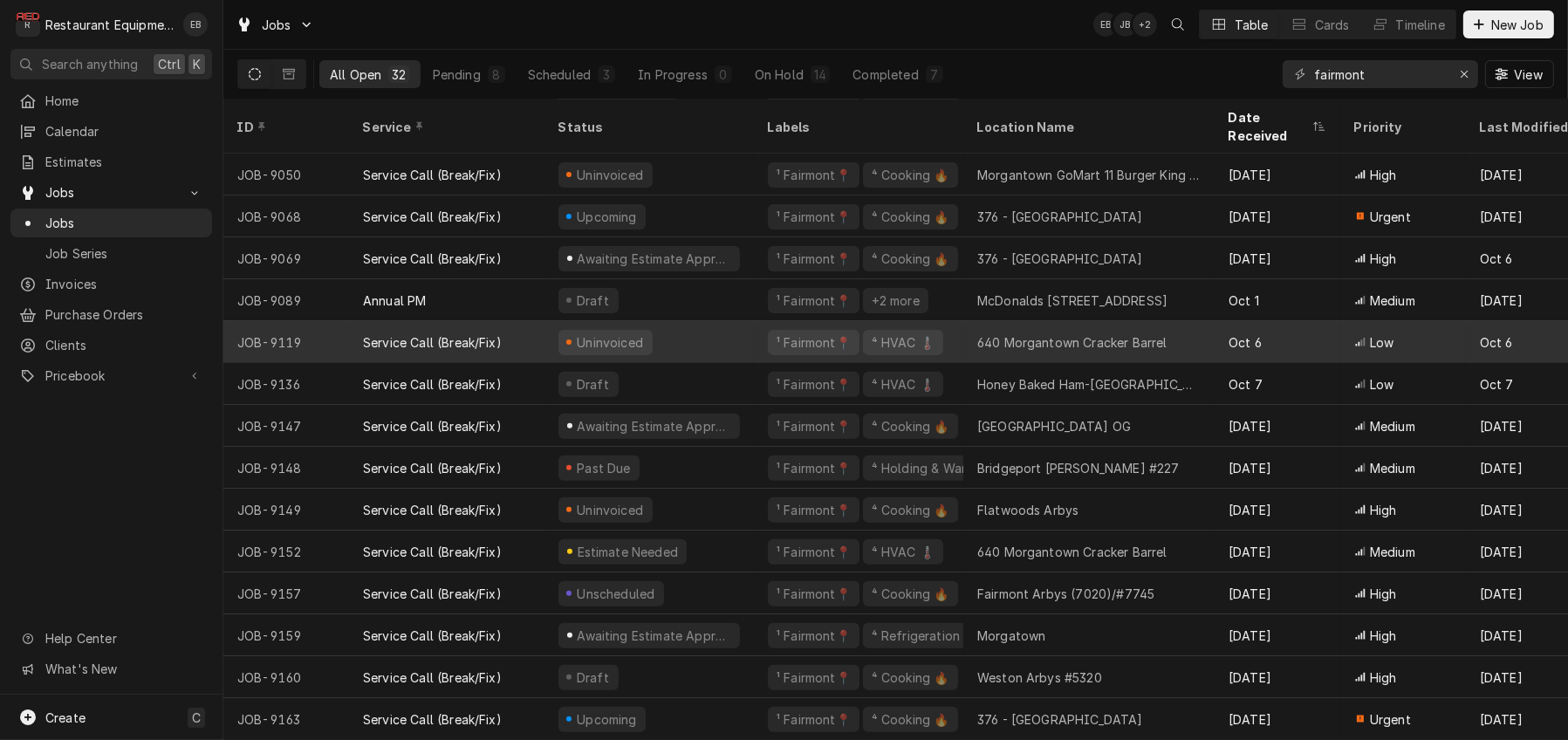
scroll to position [648, 0]
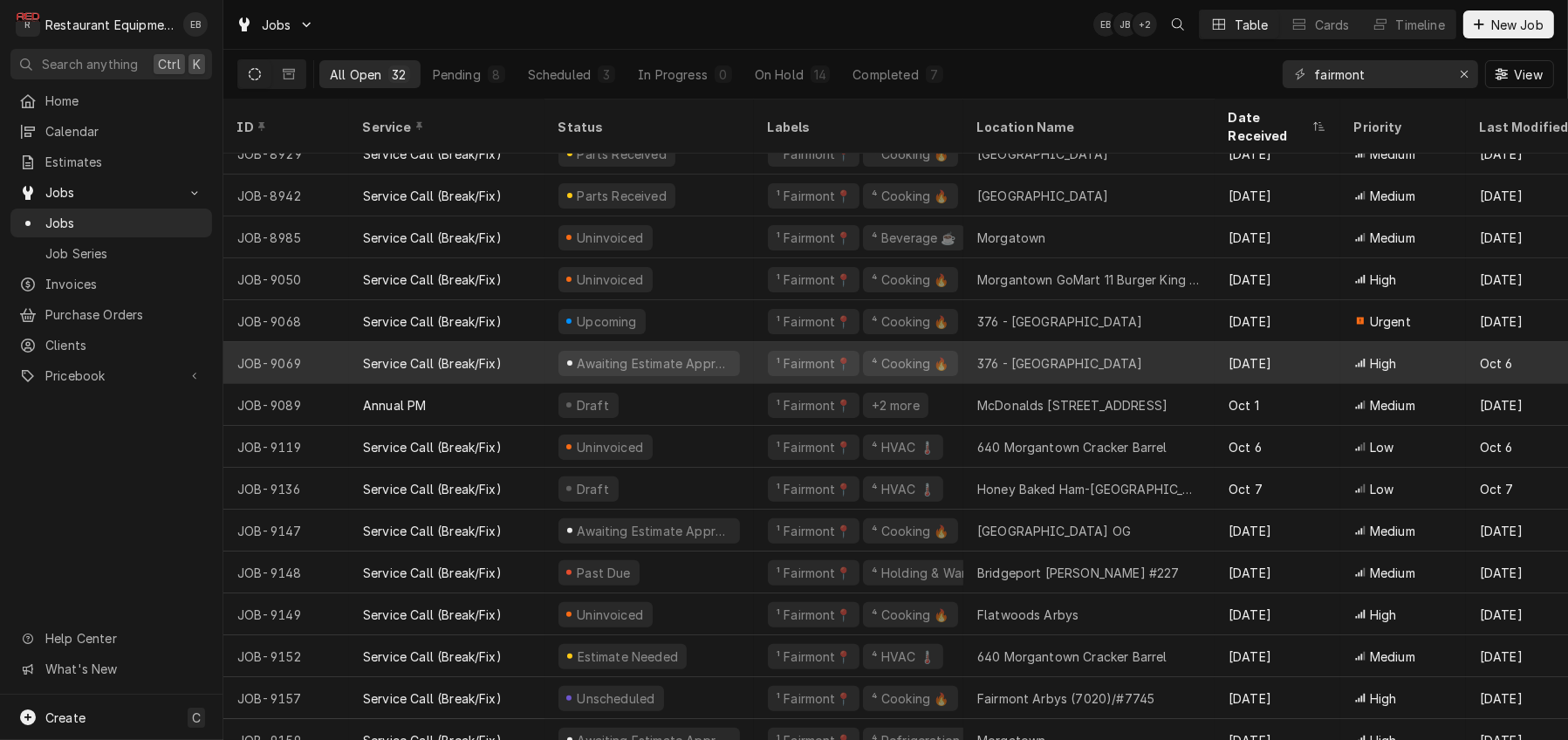
click at [754, 355] on div "Awaiting Estimate Approval" at bounding box center [649, 363] width 209 height 42
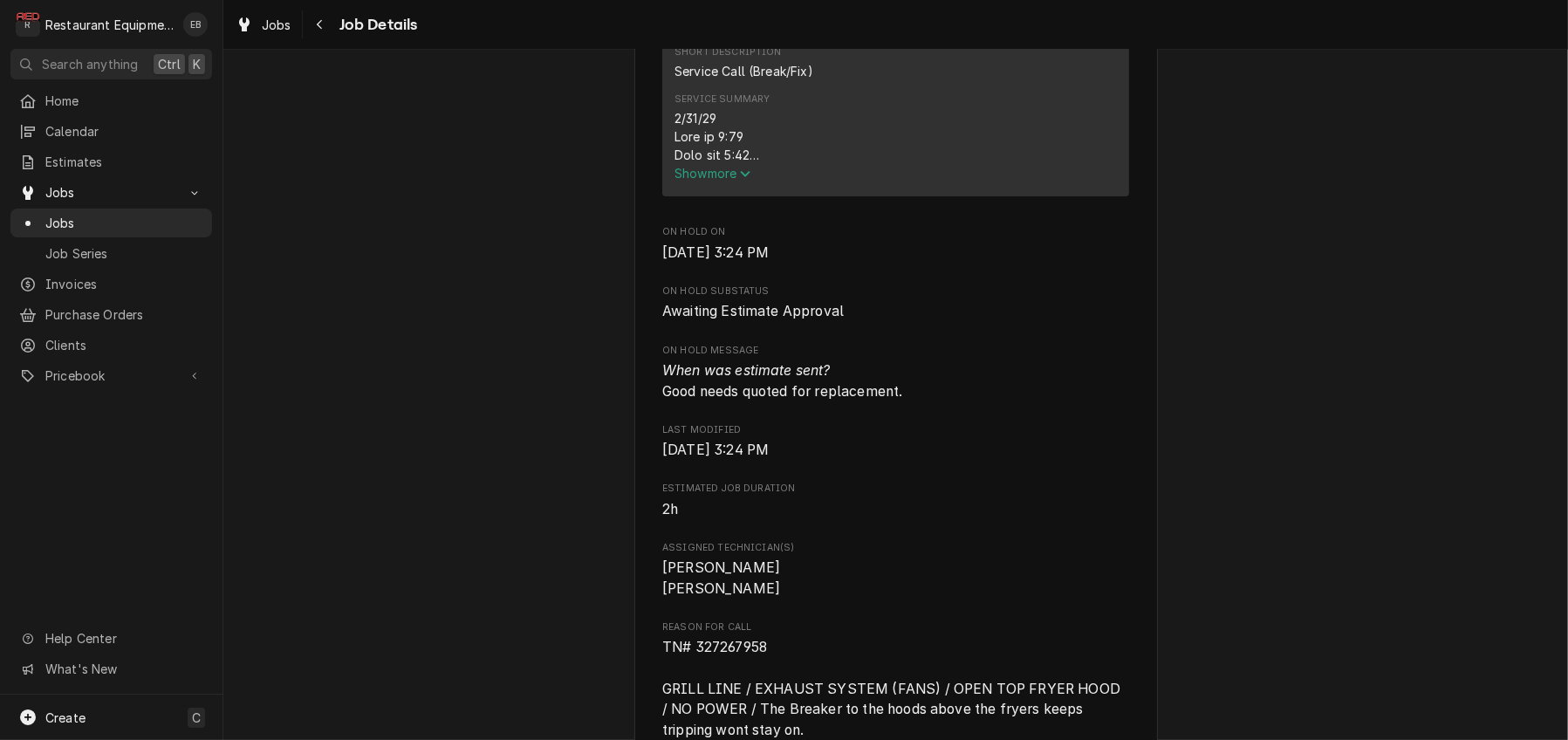
scroll to position [755, 0]
click at [713, 179] on span "Show more" at bounding box center [712, 171] width 77 height 15
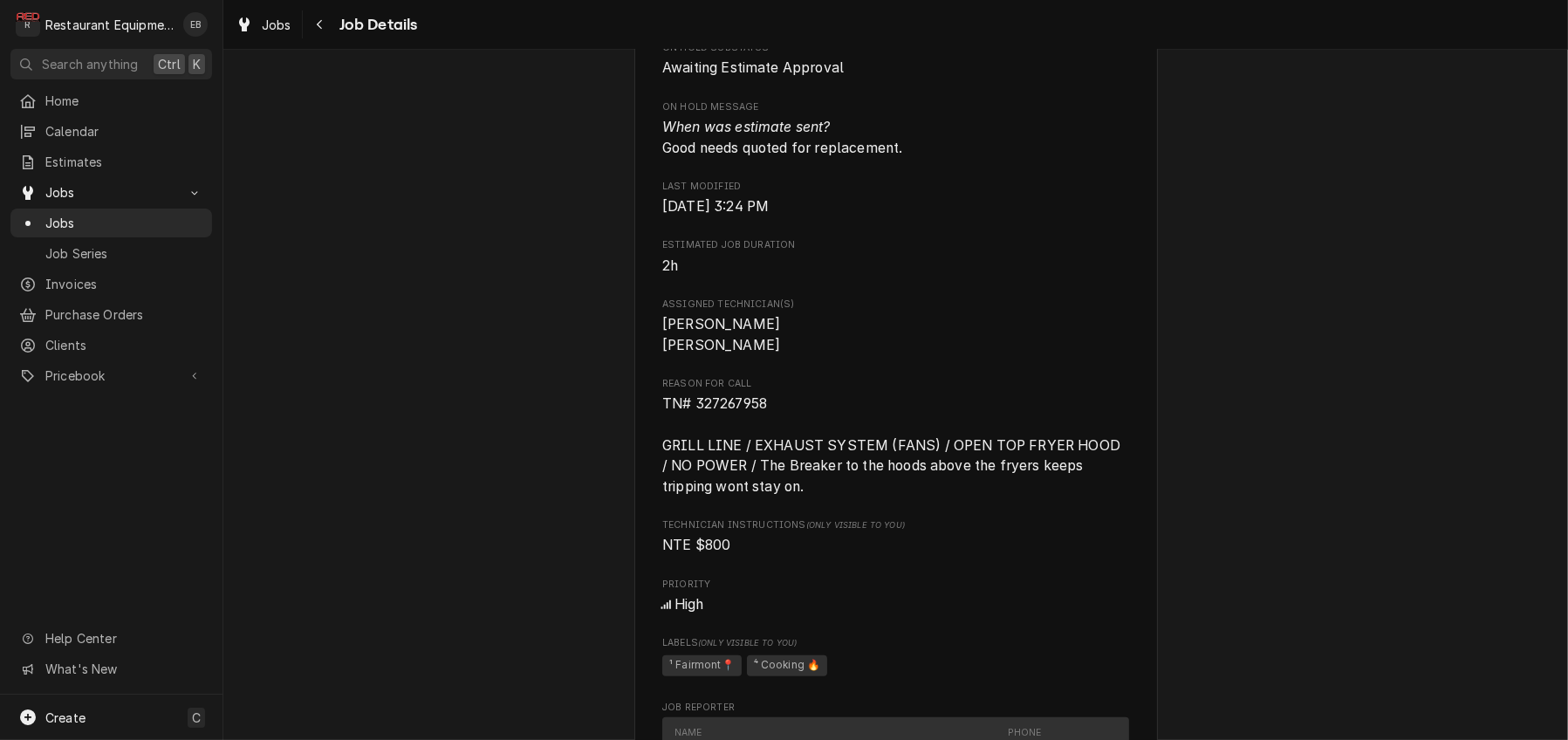
scroll to position [1802, 0]
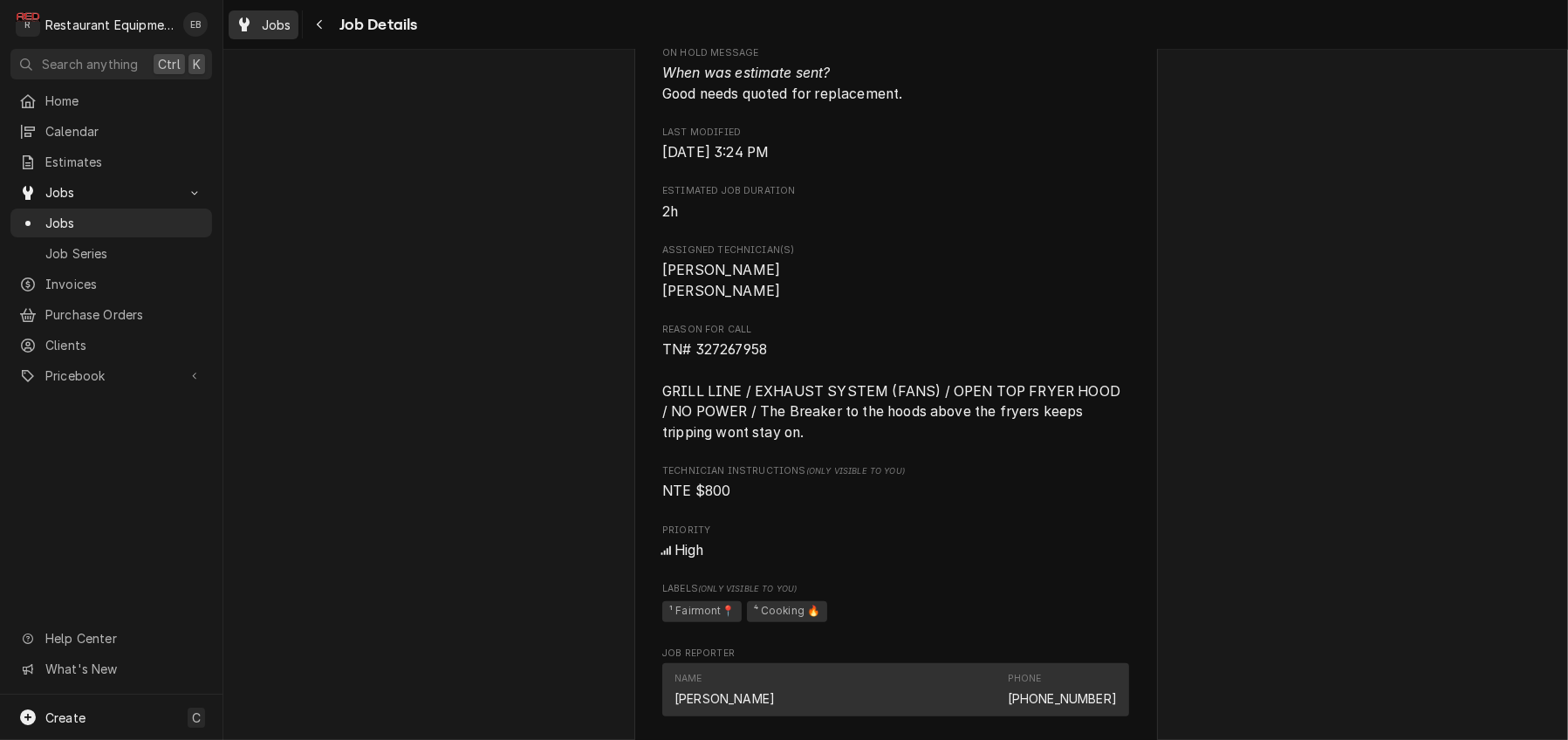
click at [292, 31] on span "Jobs" at bounding box center [277, 25] width 30 height 18
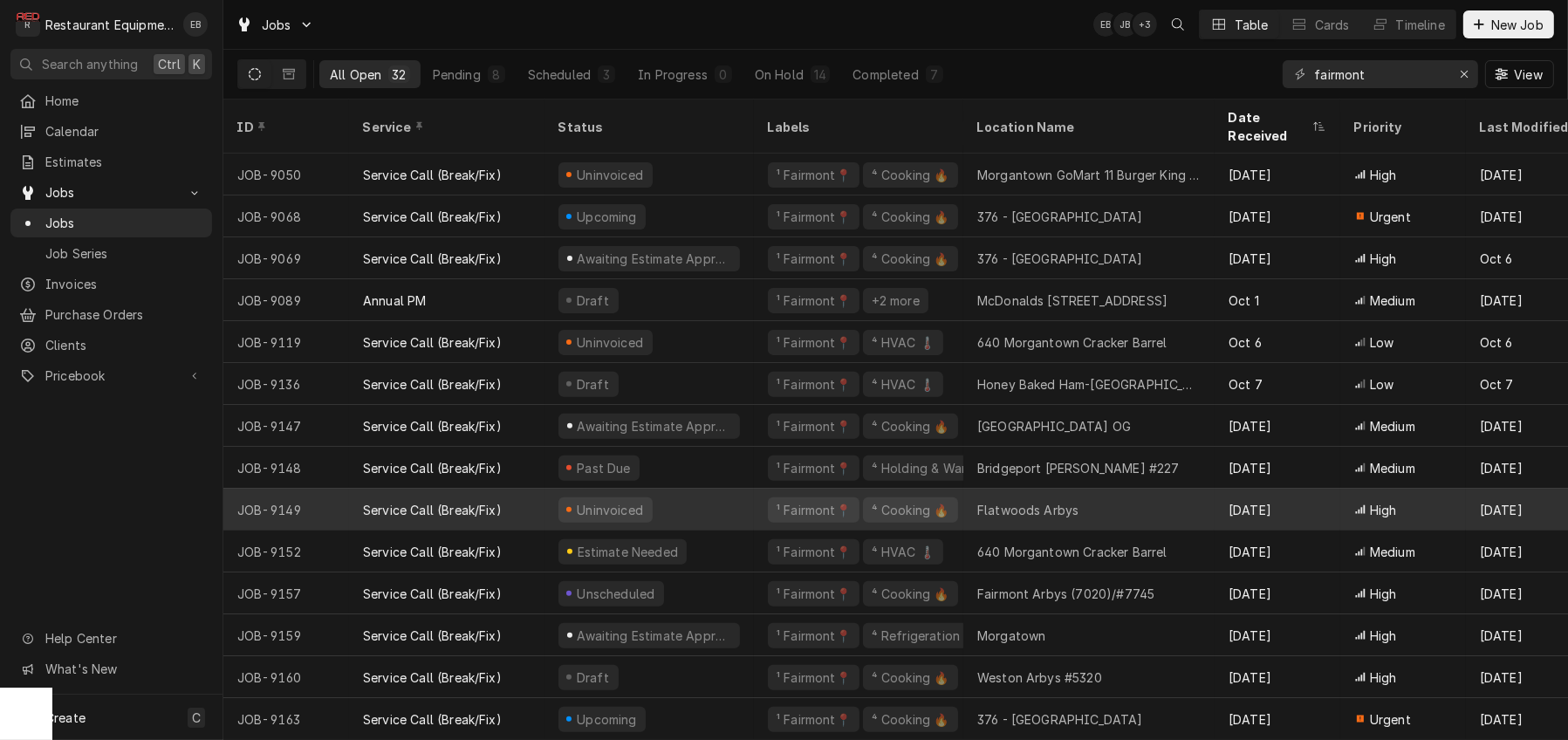
scroll to position [765, 0]
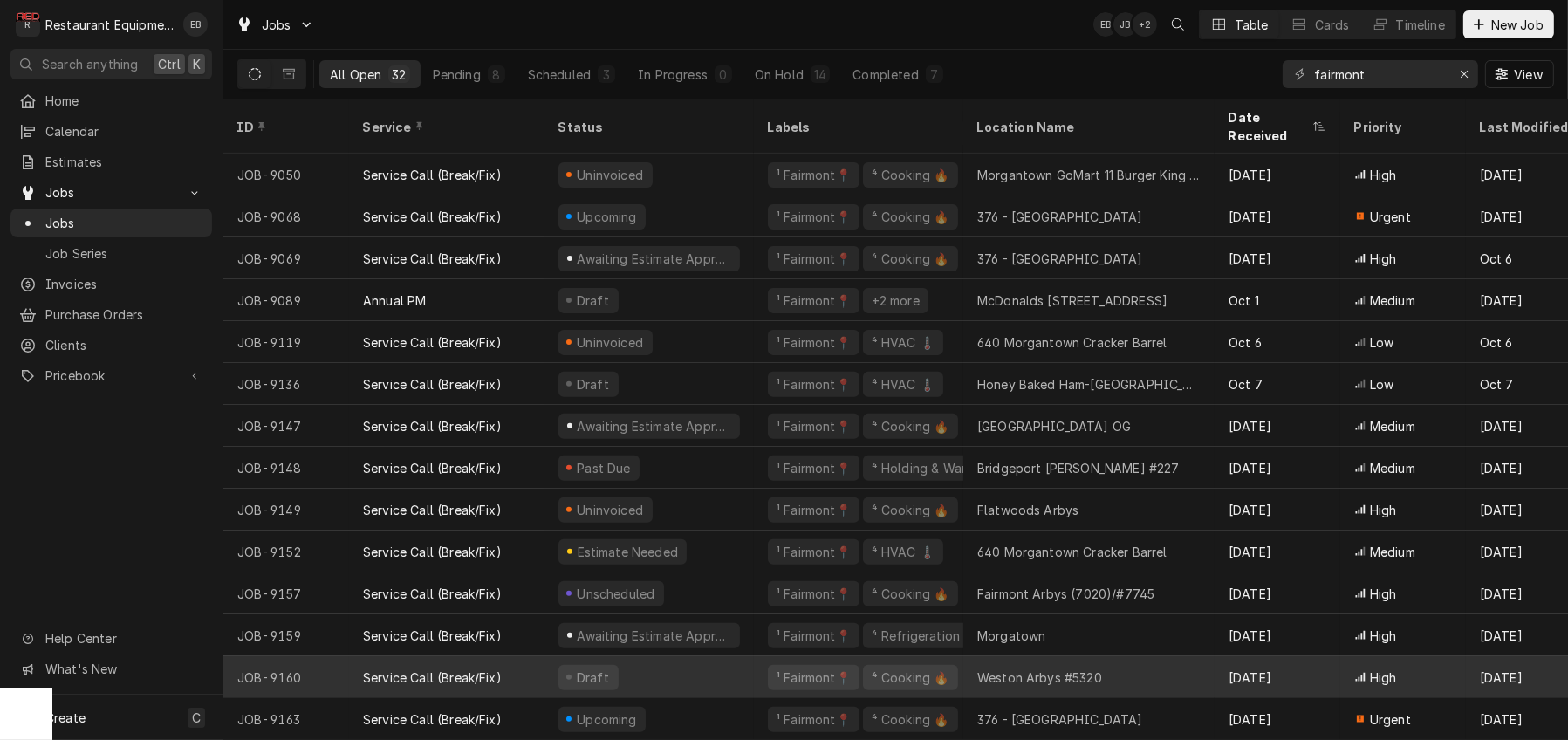
click at [751, 657] on div "Draft" at bounding box center [649, 676] width 209 height 42
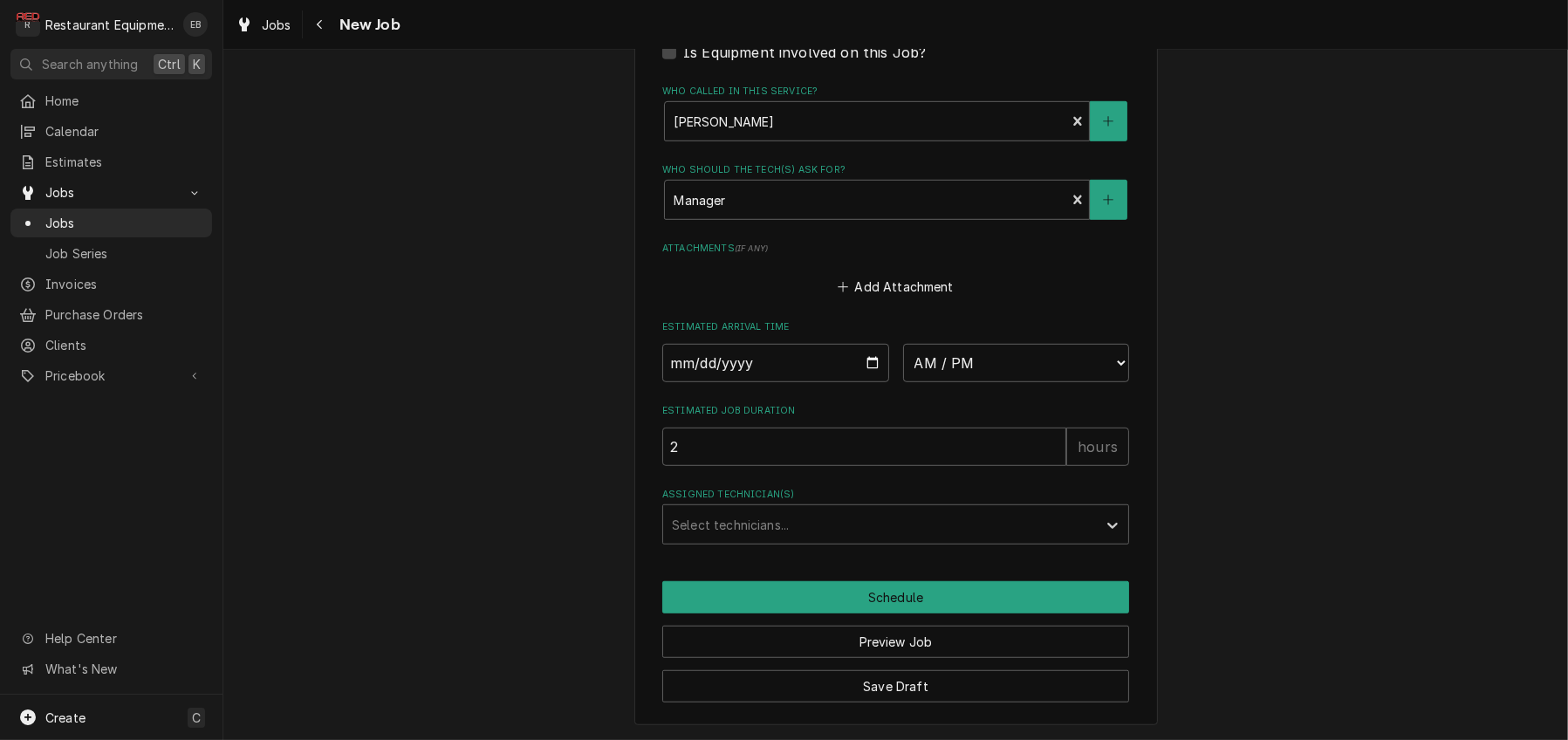
scroll to position [1575, 0]
click at [875, 515] on div "Assigned Technician(s)" at bounding box center [880, 524] width 416 height 32
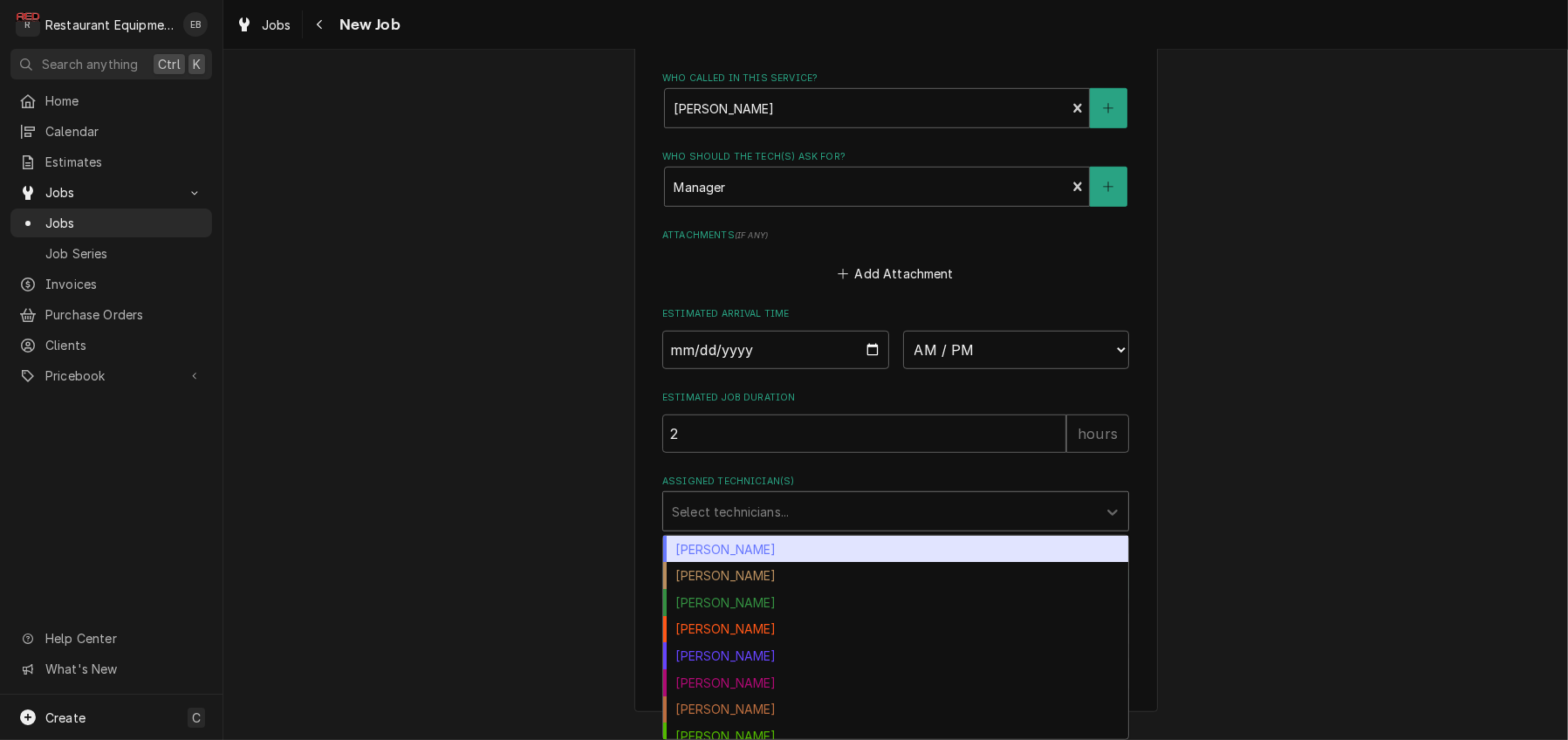
click at [781, 546] on div "Bryan Sanders" at bounding box center [894, 548] width 465 height 27
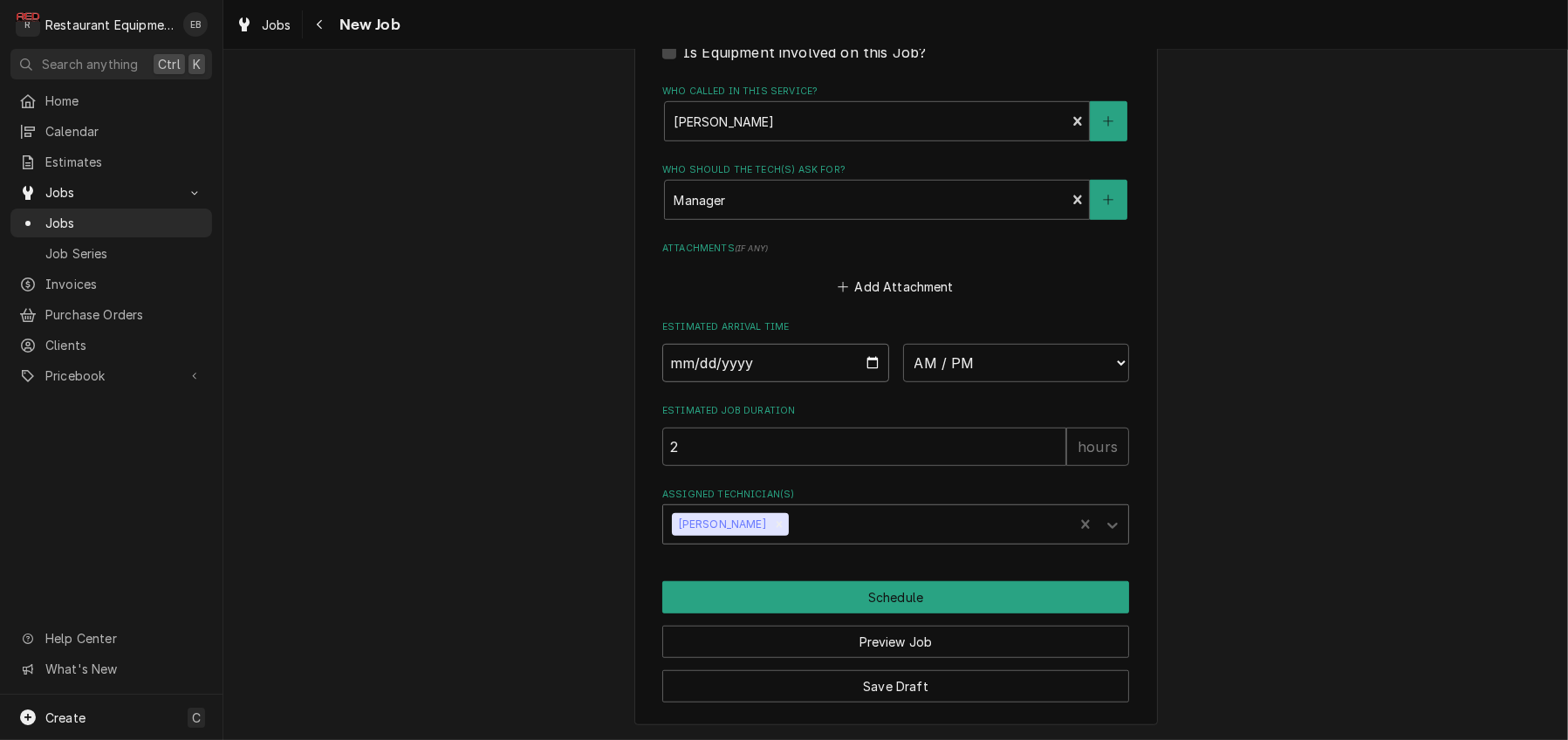
click at [875, 343] on input "Date" at bounding box center [776, 362] width 227 height 39
type textarea "x"
type input "[DATE]"
type textarea "x"
click at [1005, 343] on select "AM / PM 6:00 AM 6:15 AM 6:30 AM 6:45 AM 7:00 AM 7:15 AM 7:30 AM 7:45 AM 8:00 AM…" at bounding box center [1017, 362] width 227 height 39
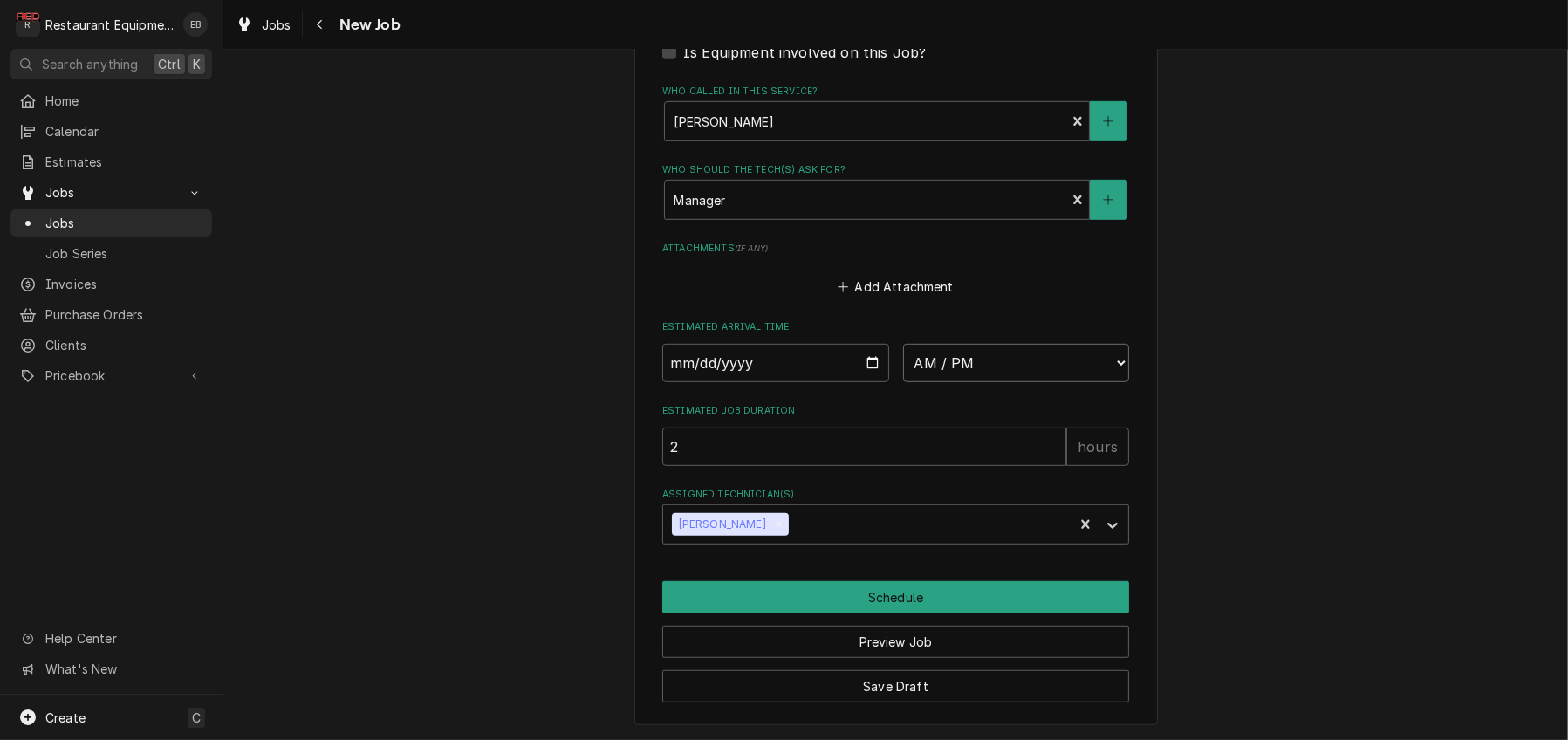
select select "13:00:00"
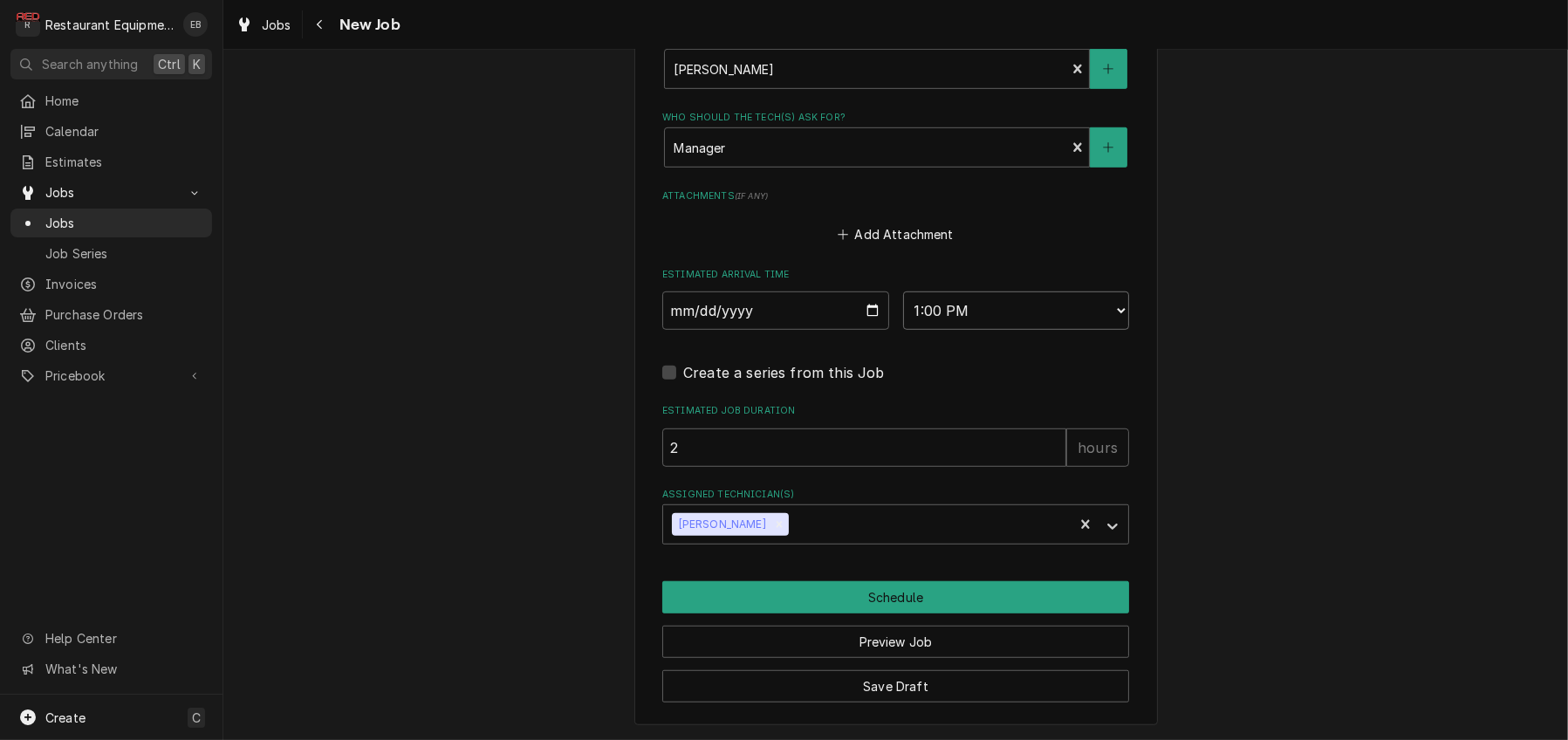
scroll to position [1631, 0]
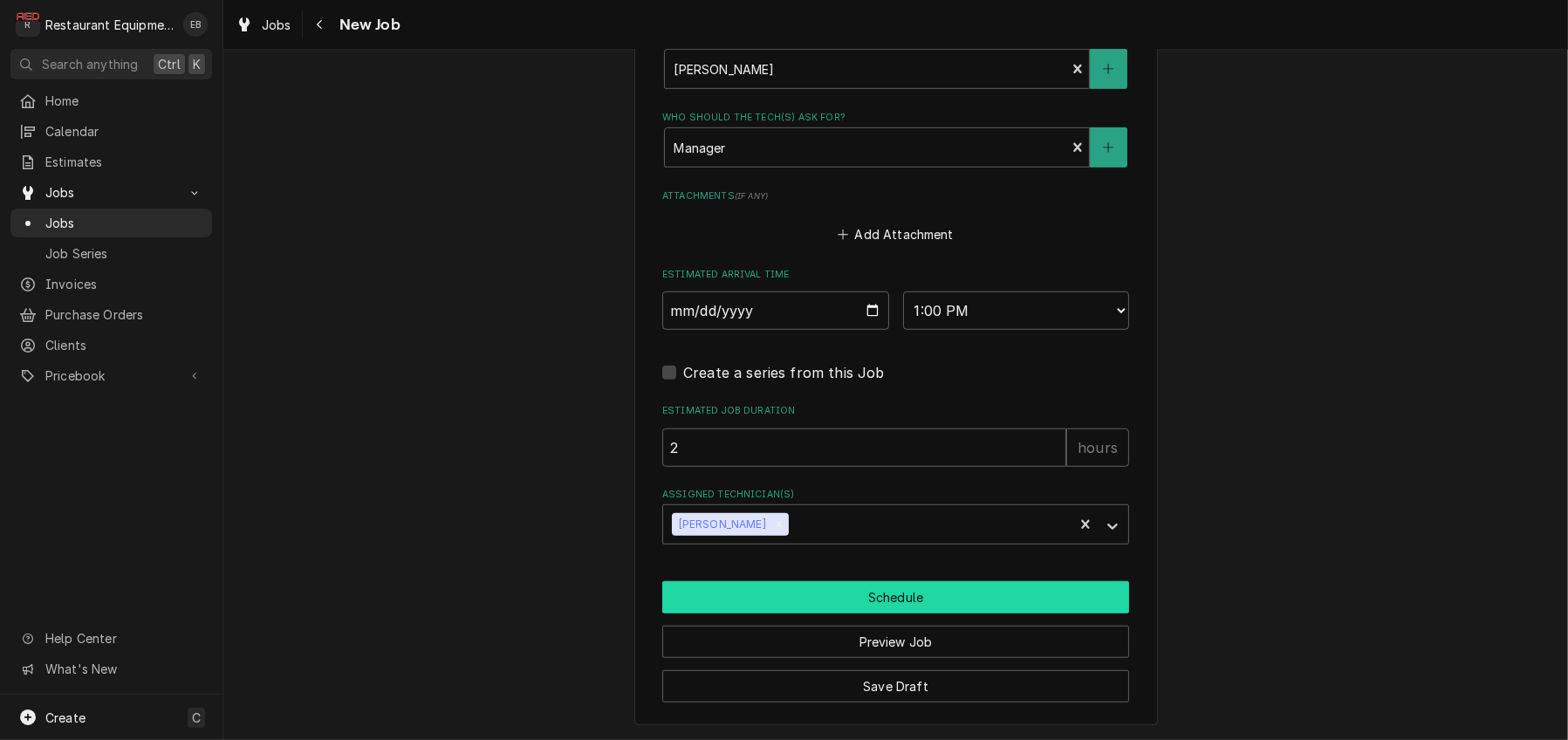
click at [839, 582] on button "Schedule" at bounding box center [895, 597] width 467 height 32
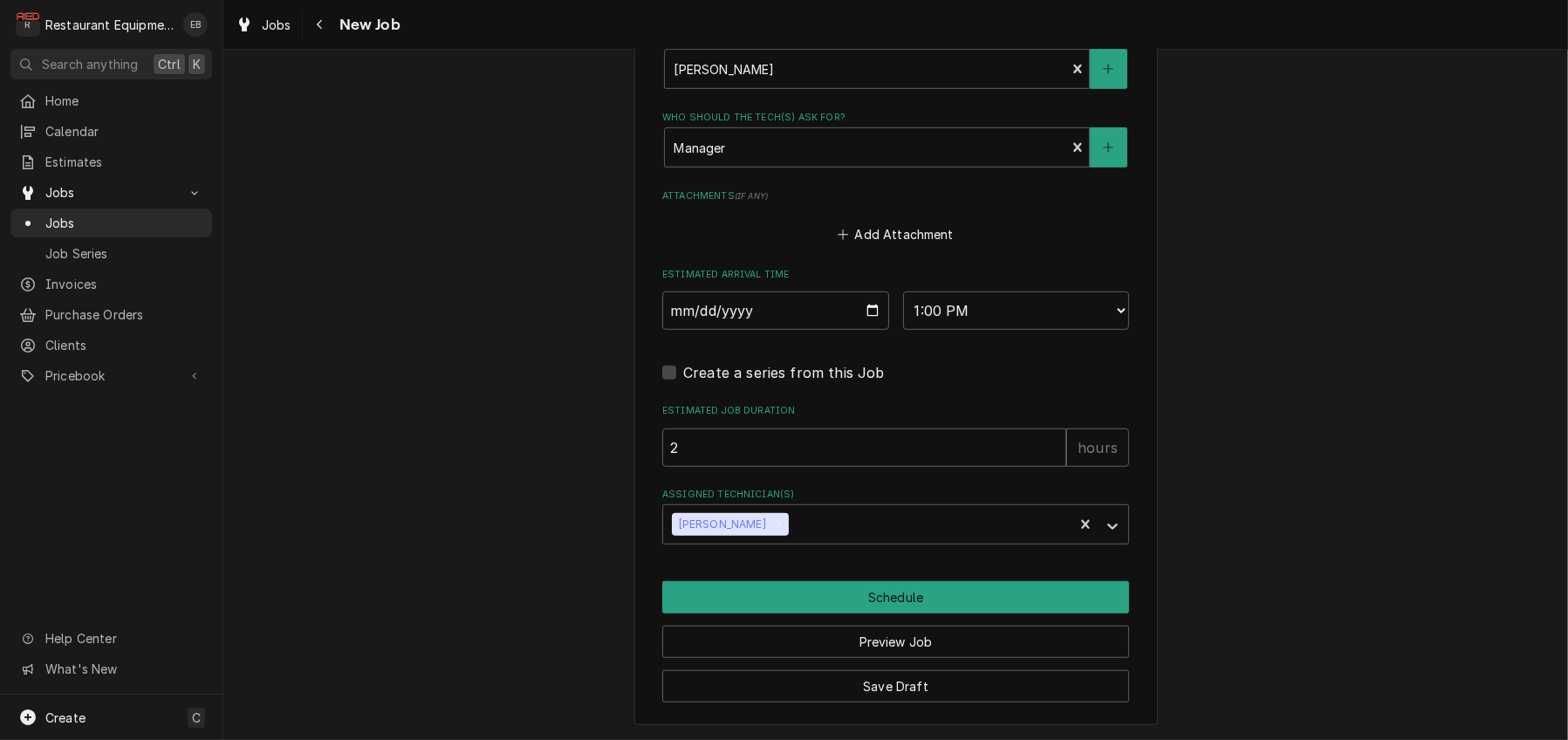
scroll to position [1565, 0]
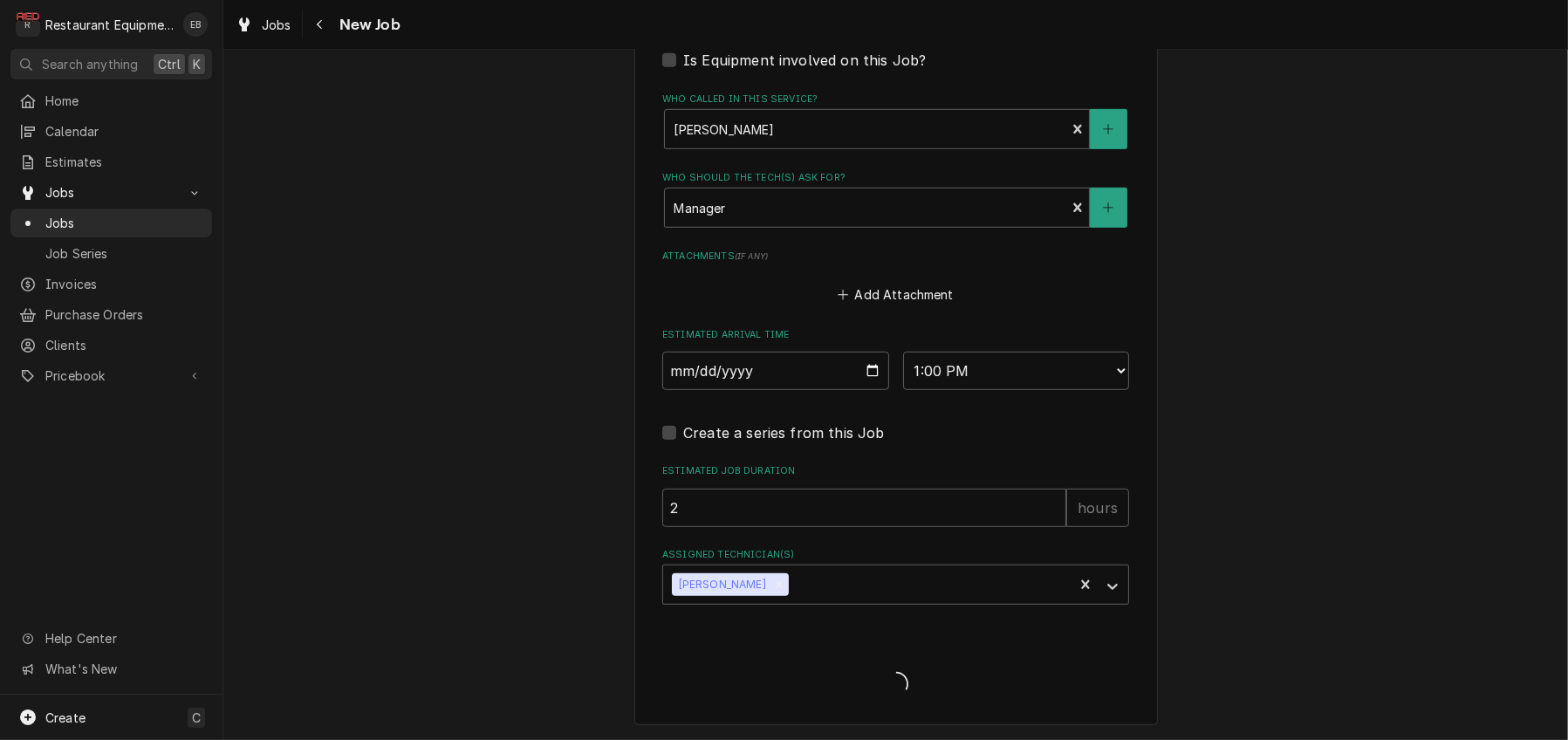
type textarea "x"
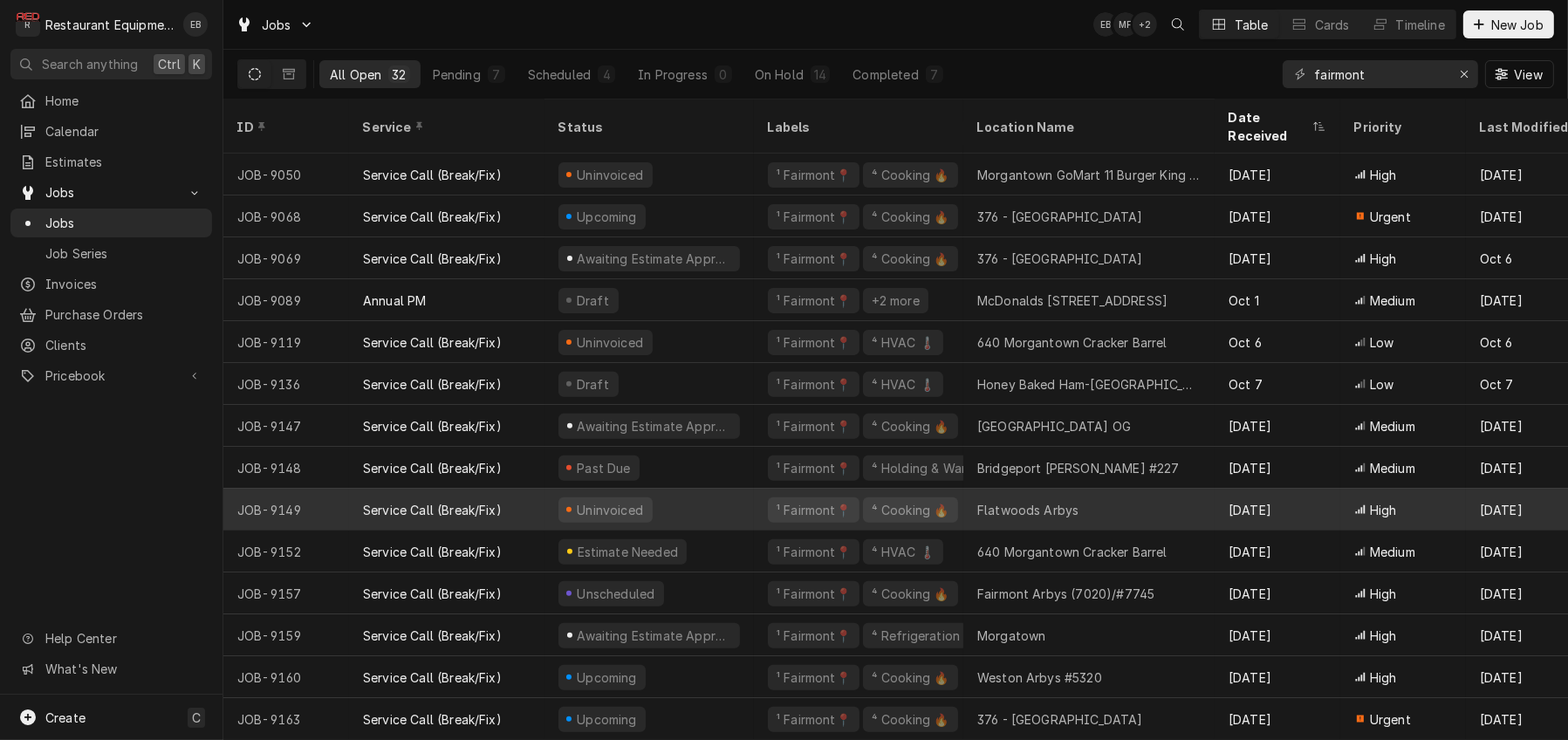
scroll to position [765, 0]
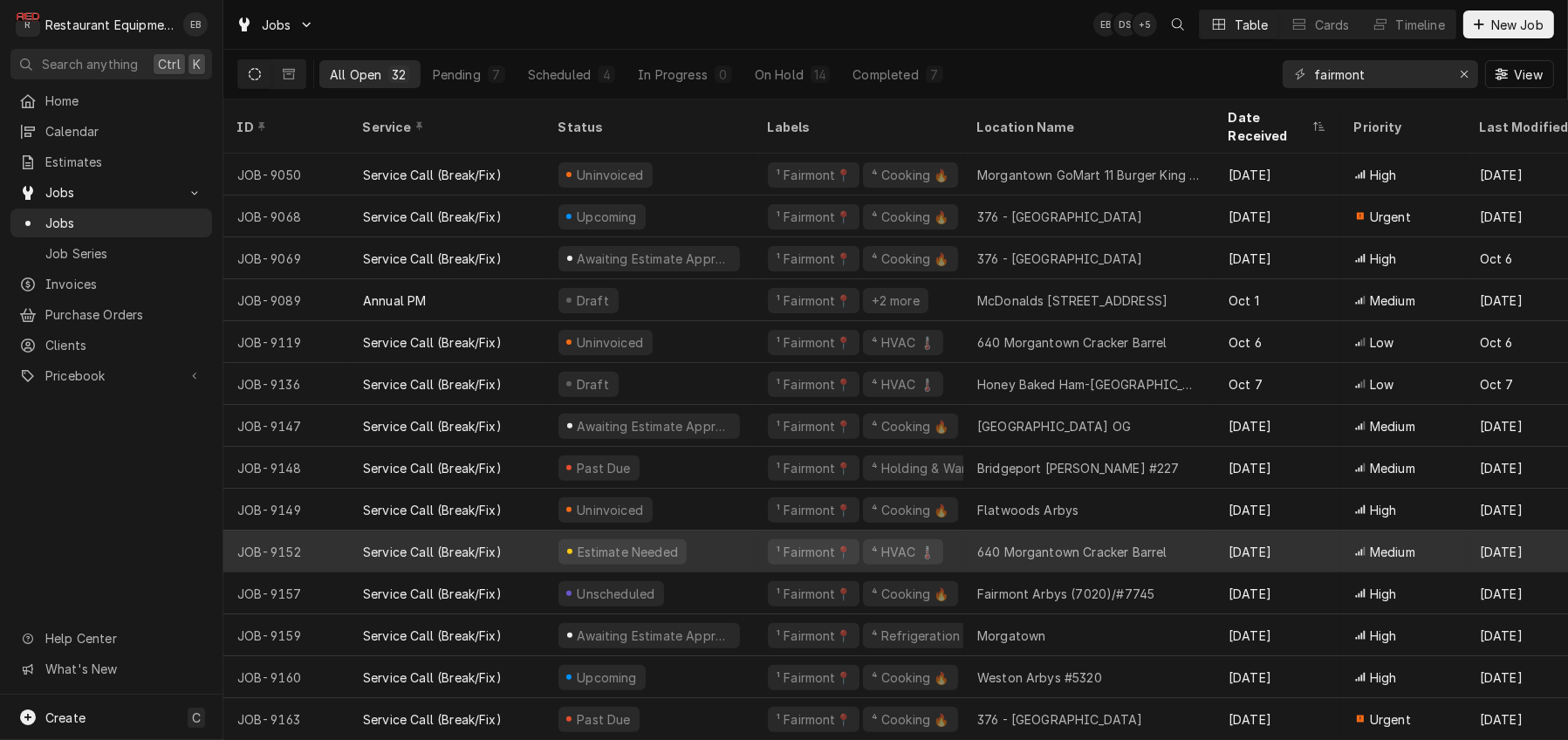
click at [544, 535] on div "Service Call (Break/Fix)" at bounding box center [447, 551] width 195 height 42
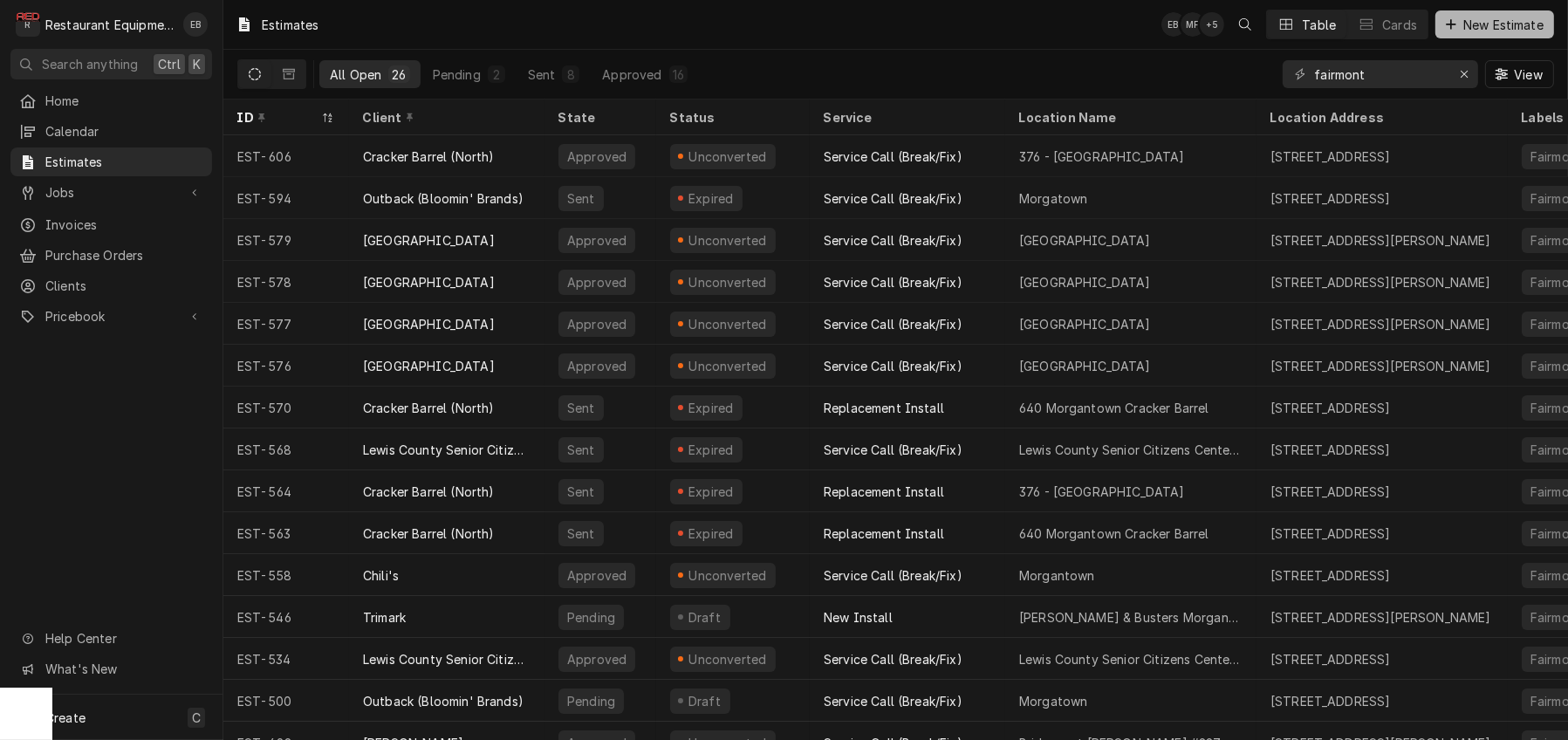
click at [1458, 35] on button "New Estimate" at bounding box center [1493, 25] width 118 height 28
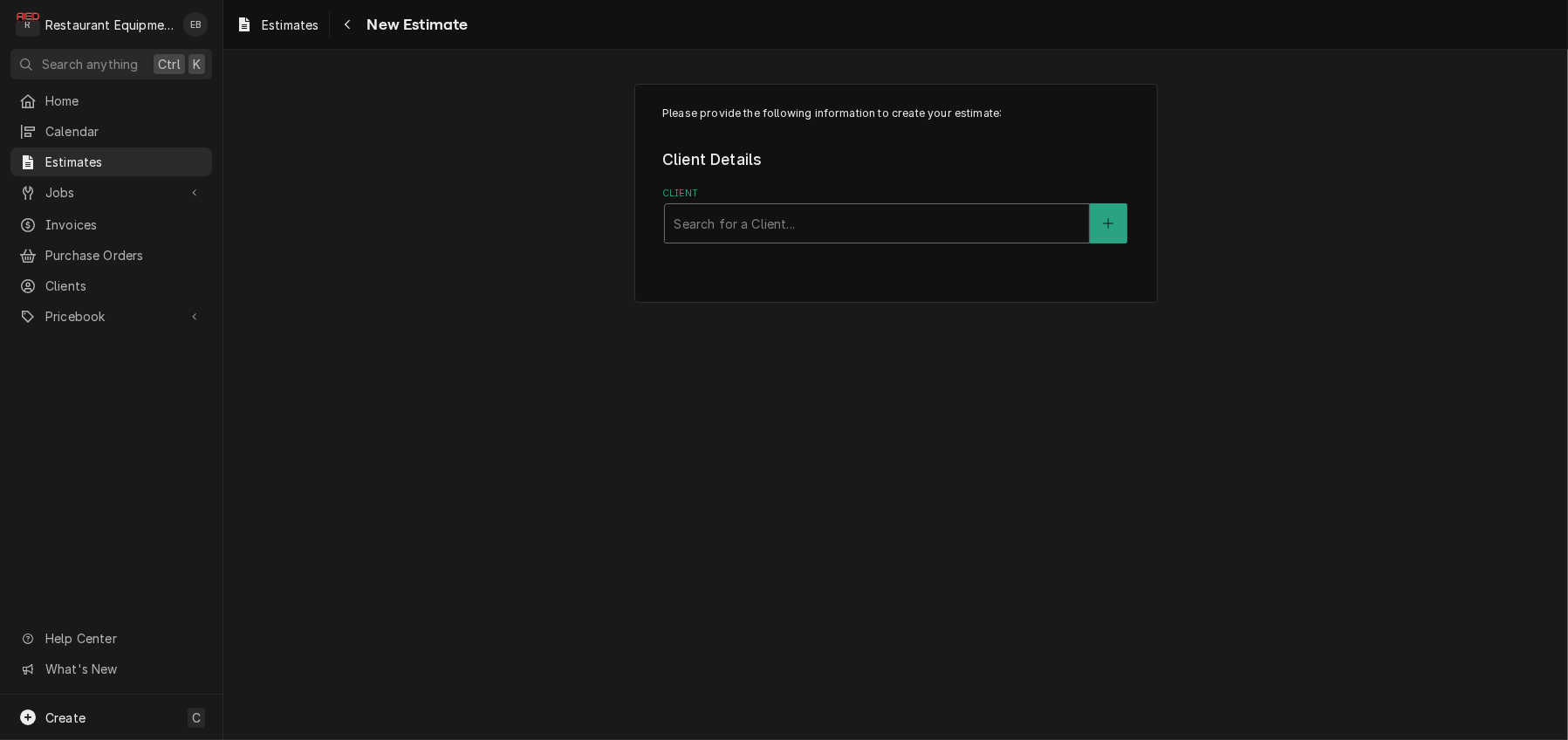
click at [822, 239] on div "Client" at bounding box center [877, 224] width 407 height 32
type input "cracker"
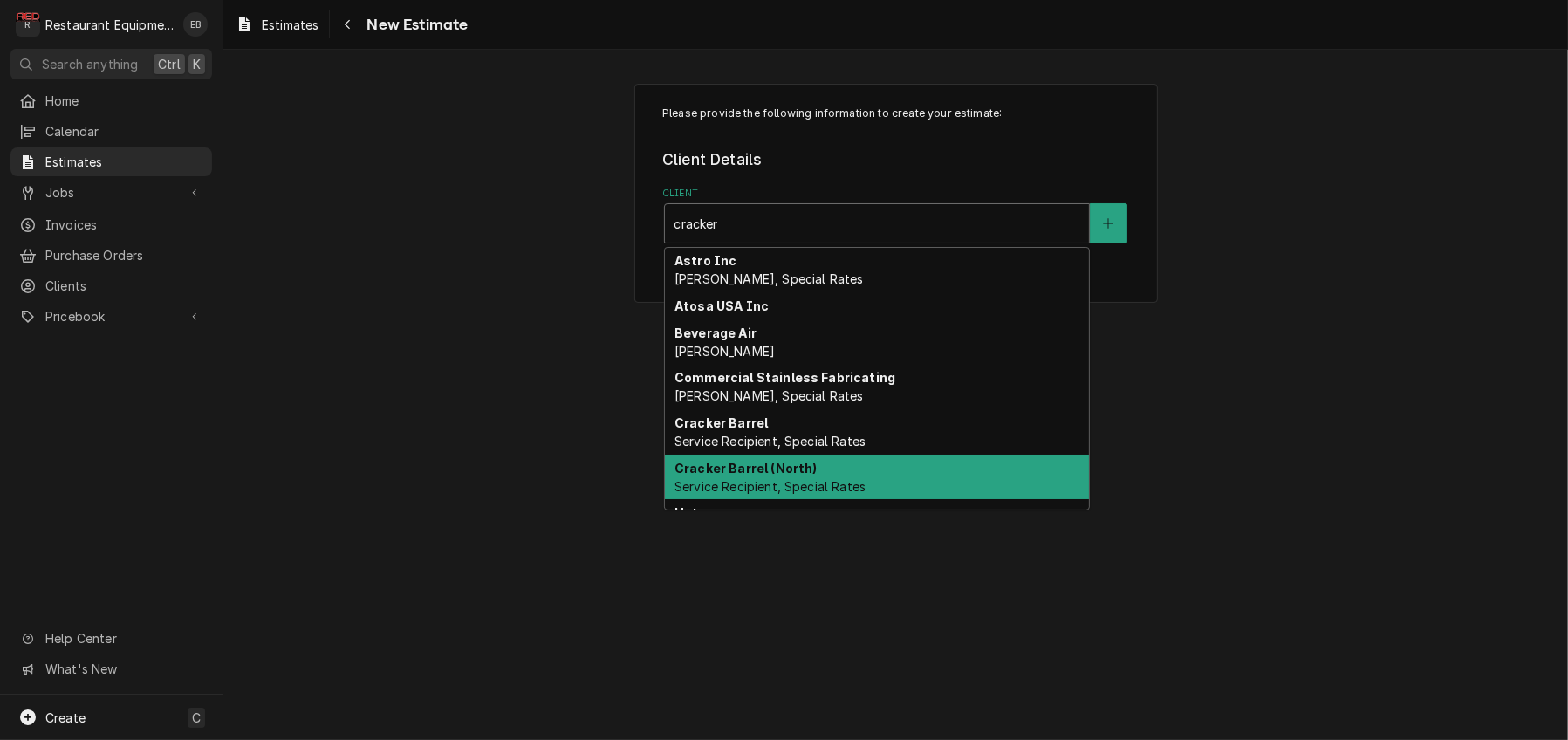
click at [843, 499] on div "Cracker Barrel (North) Service Recipient, Special Rates" at bounding box center [877, 477] width 424 height 46
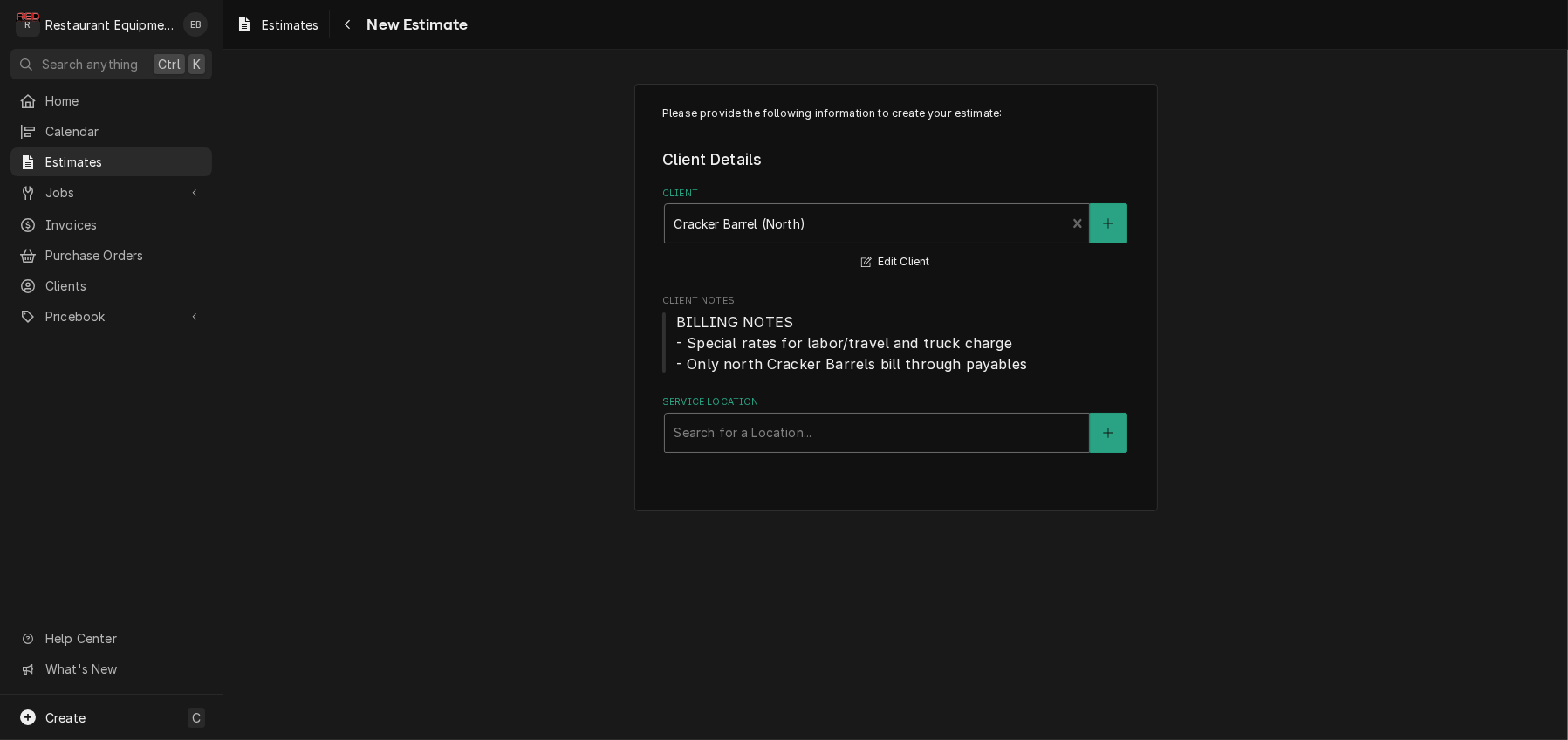
click at [804, 449] on div "Service Location" at bounding box center [877, 433] width 407 height 32
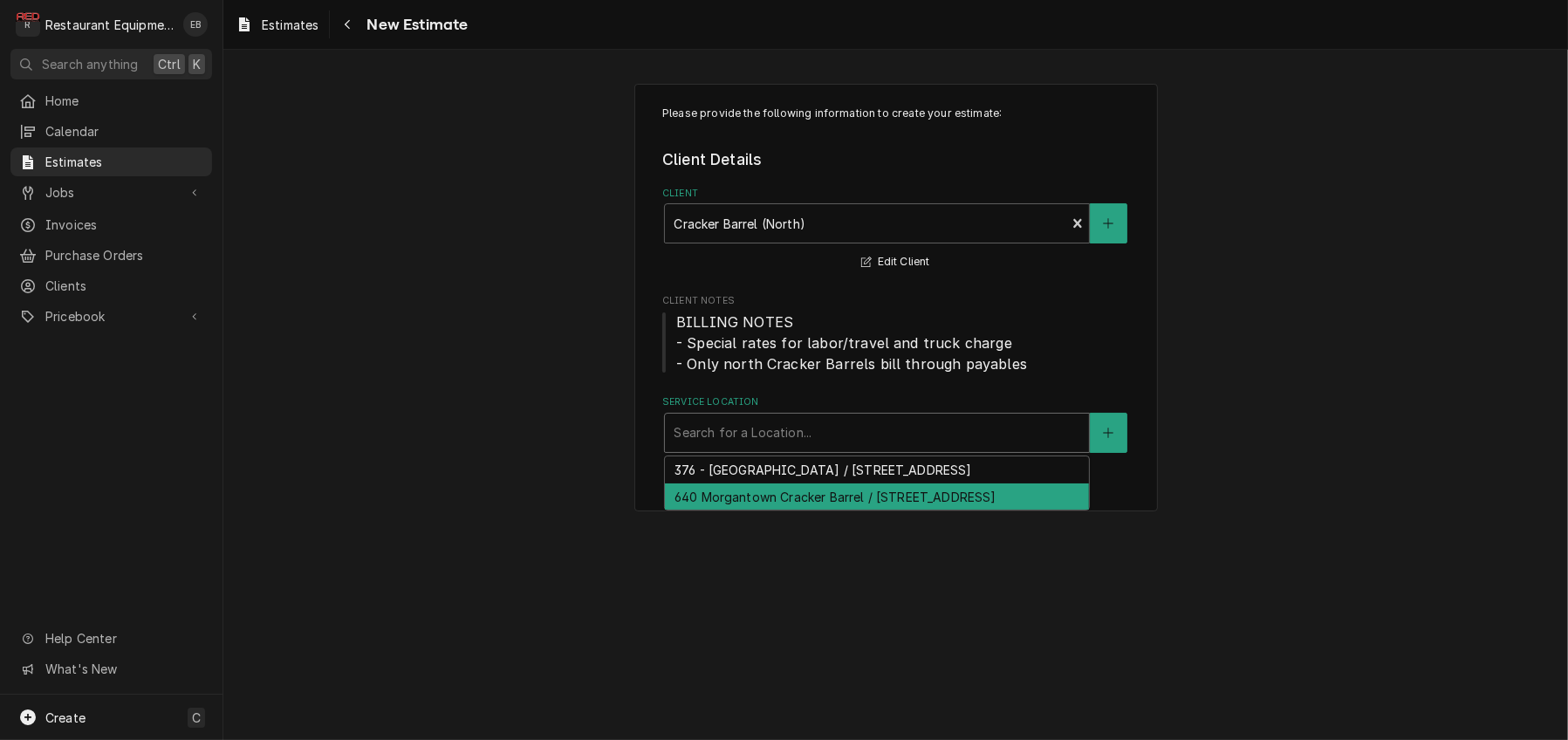
click at [778, 510] on div "640 Morgantown Cracker Barrel / [STREET_ADDRESS]" at bounding box center [877, 496] width 424 height 27
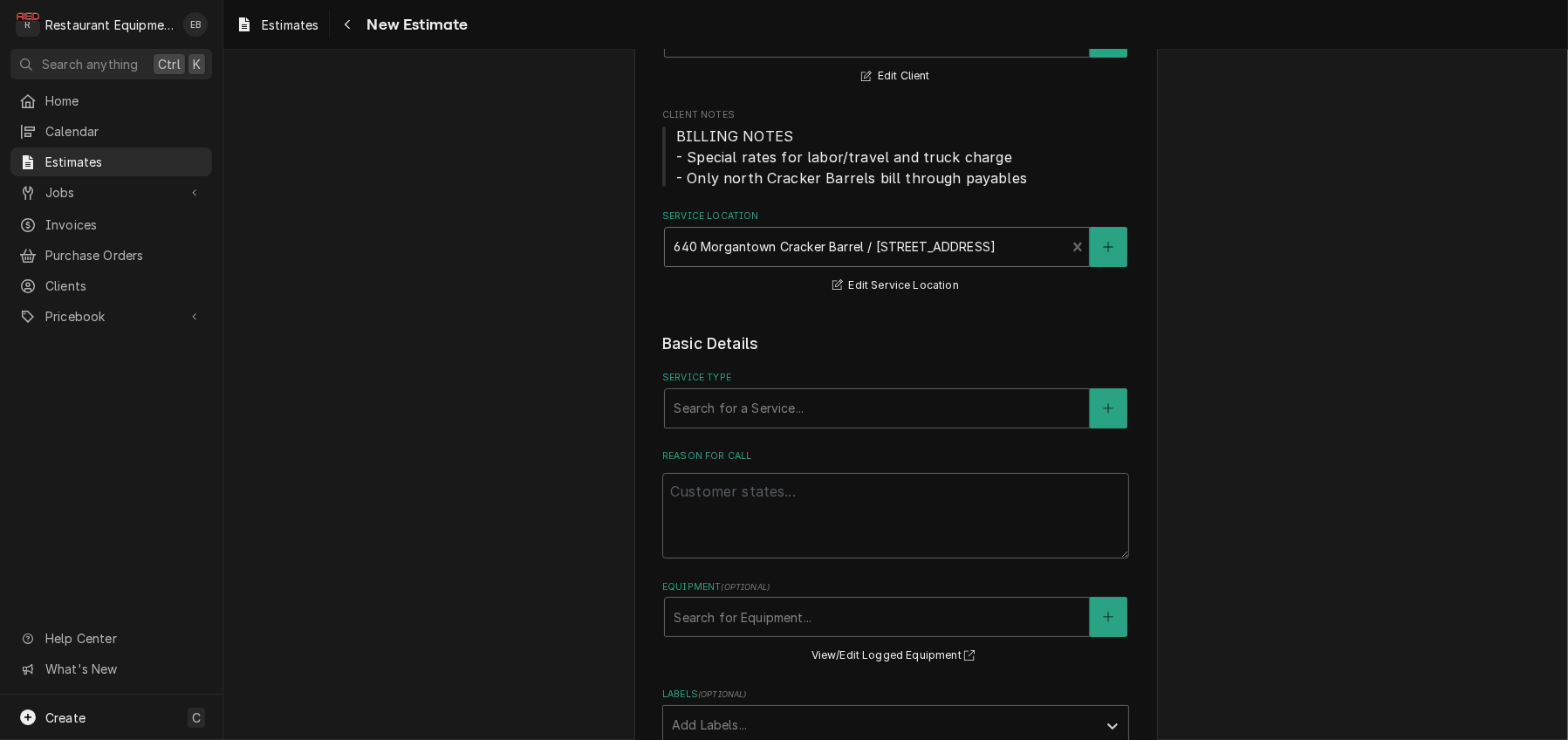
scroll to position [232, 0]
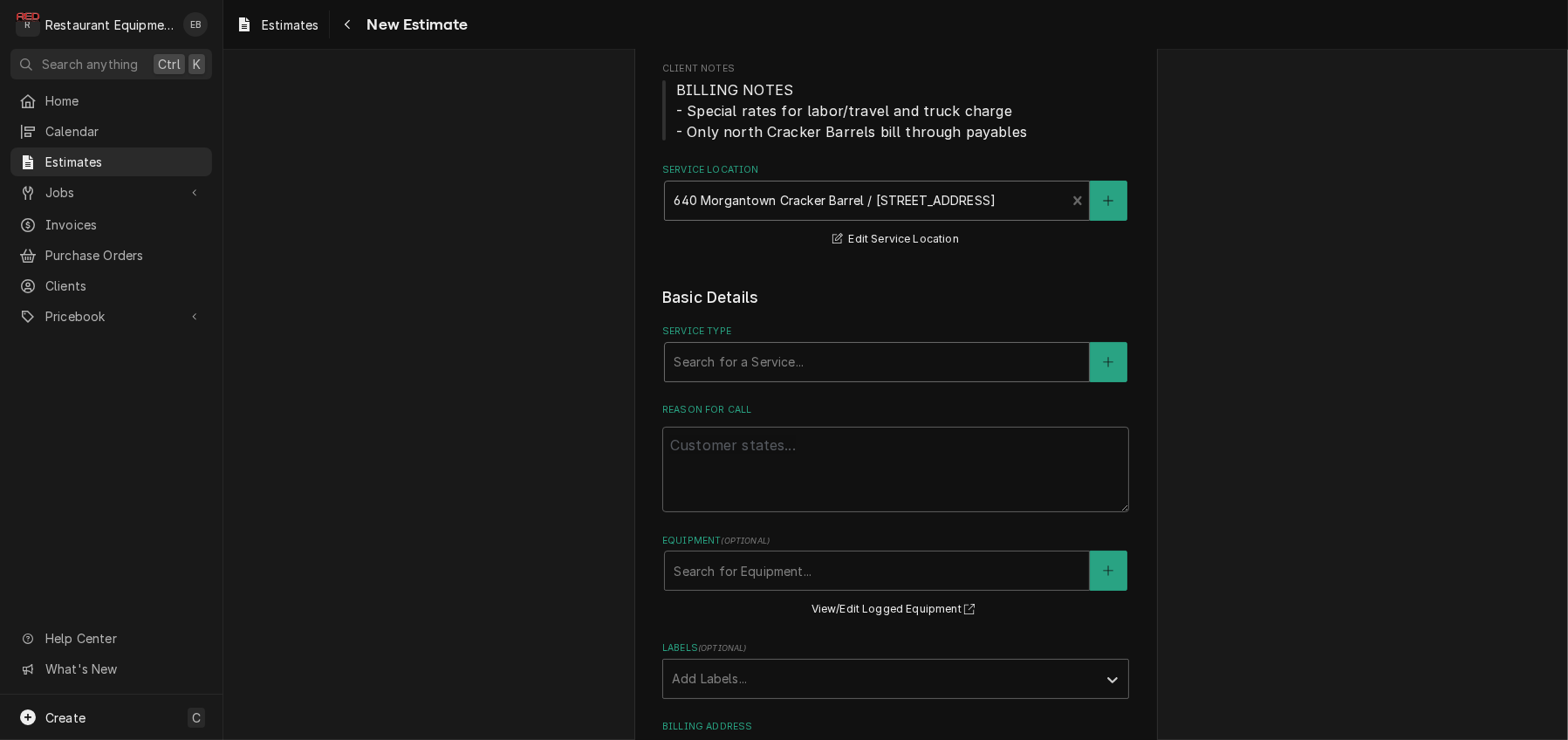
click at [761, 378] on div "Service Type" at bounding box center [877, 362] width 407 height 32
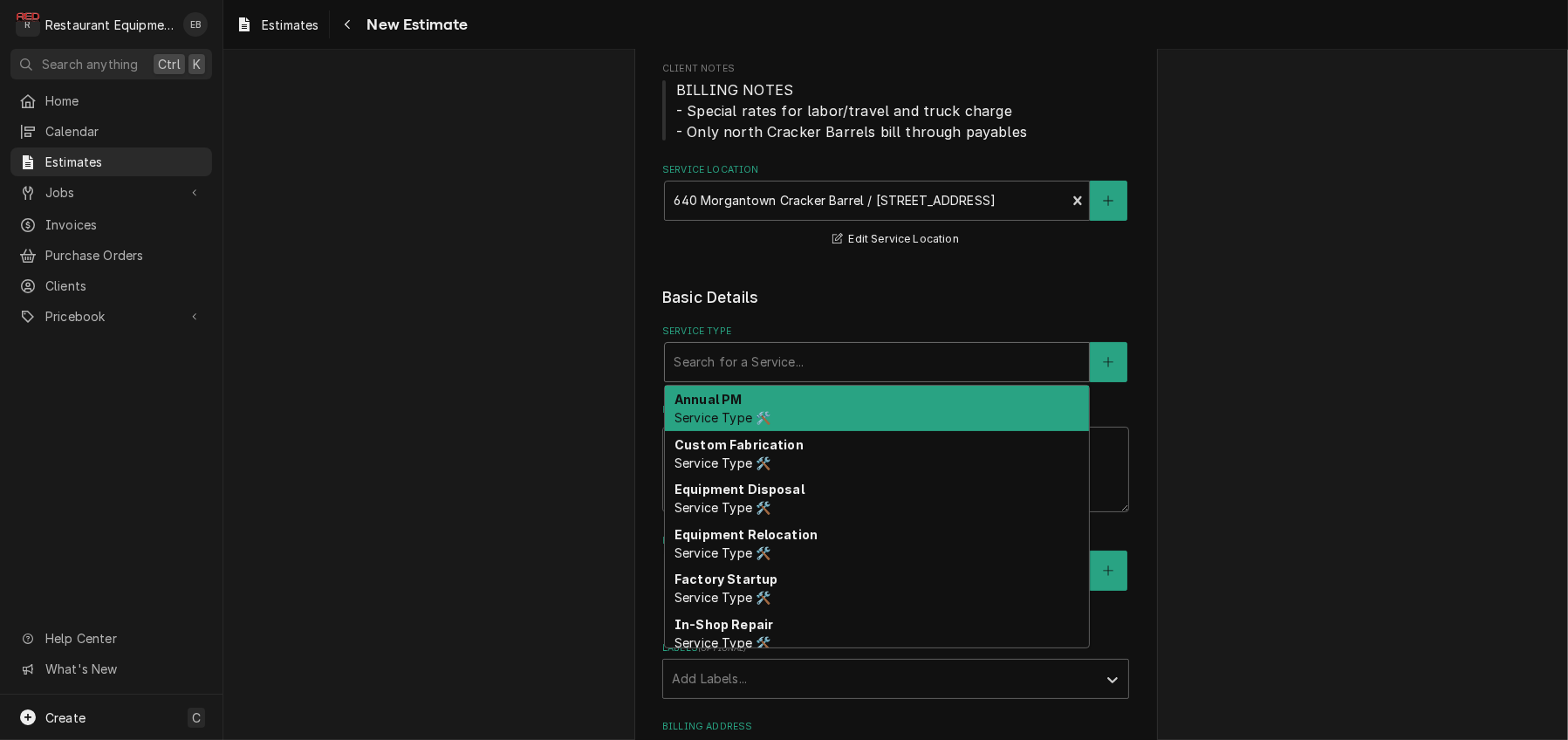
type textarea "x"
type input "b"
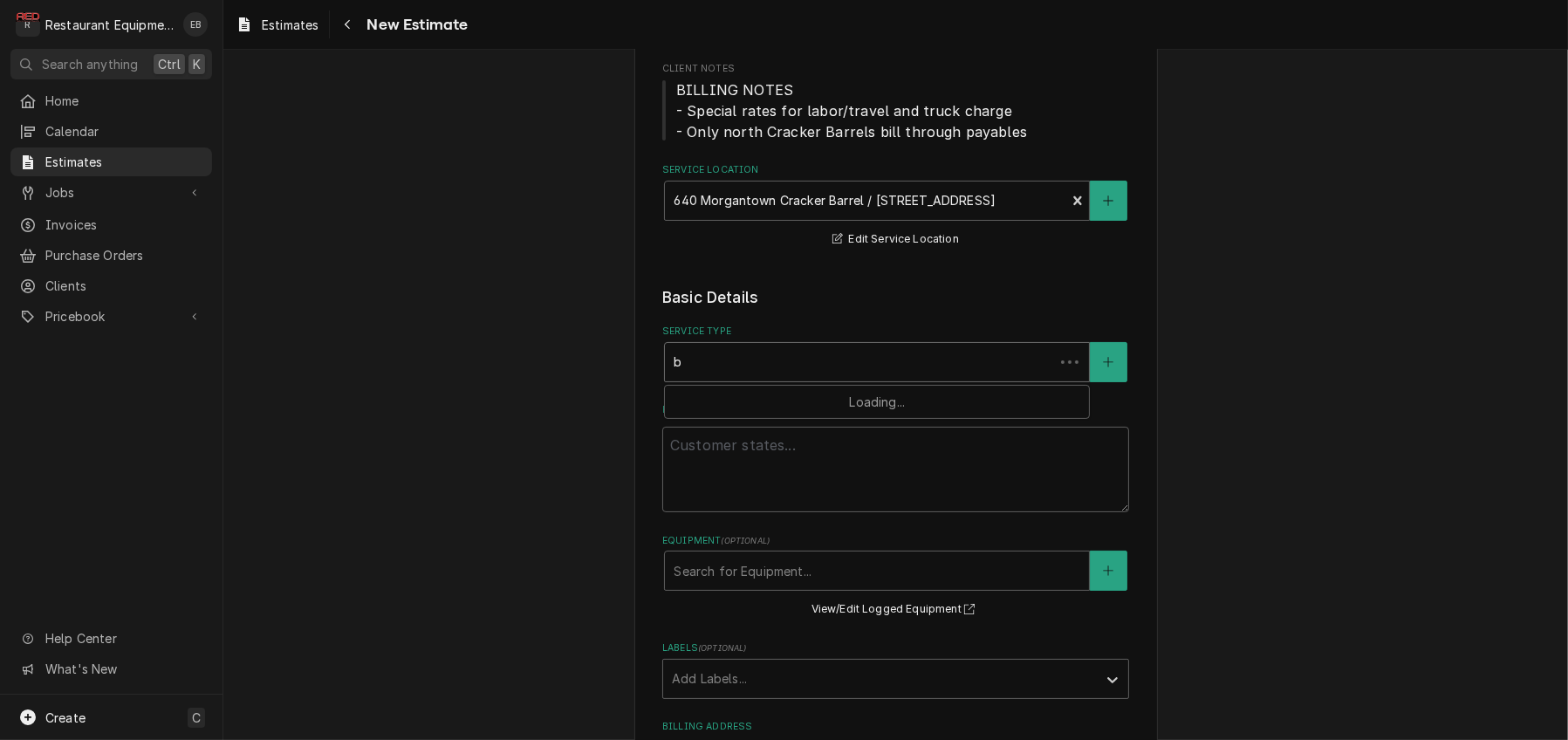
type textarea "x"
type input "br"
type textarea "x"
type input "bre"
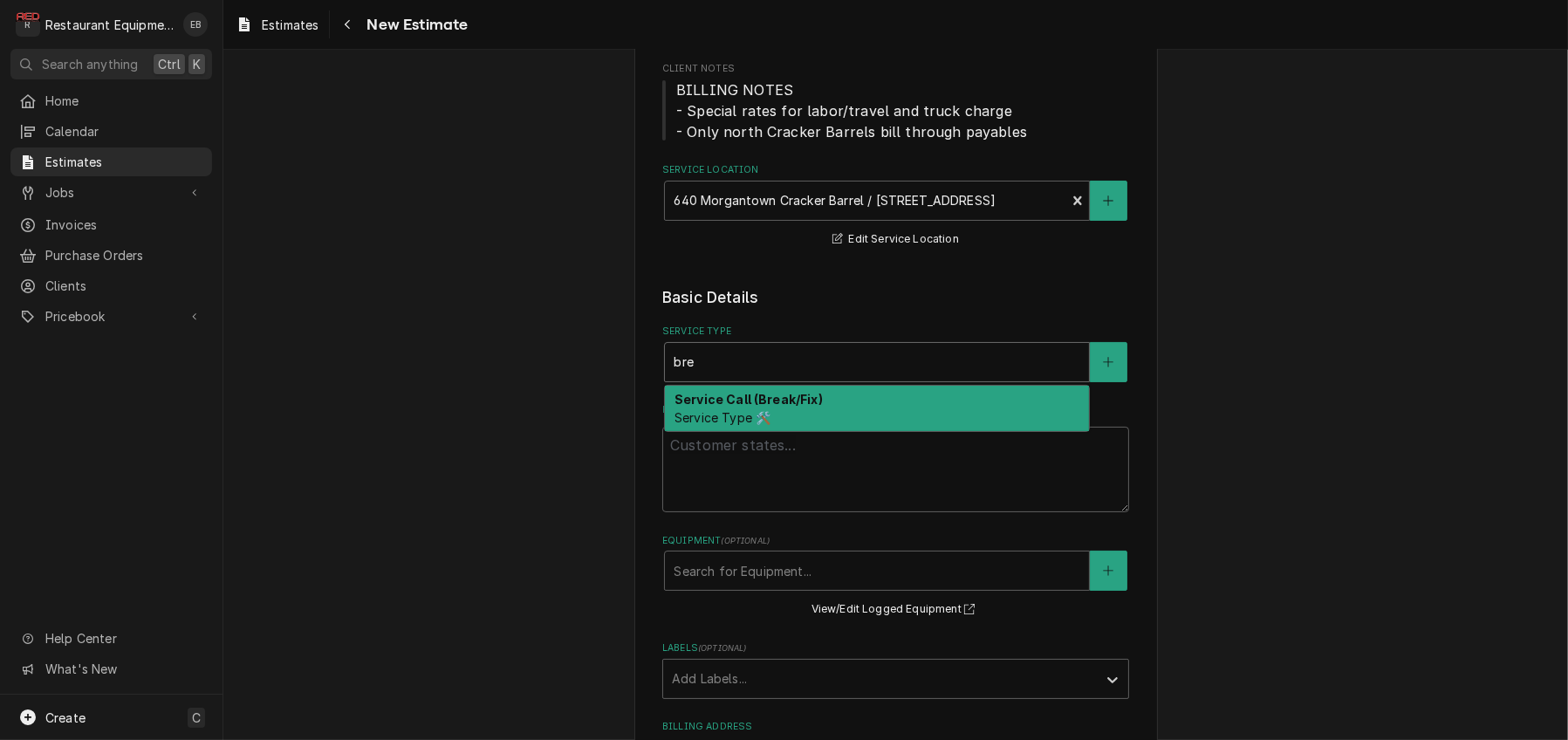
click at [760, 407] on strong "Service Call (Break/Fix)" at bounding box center [748, 399] width 148 height 15
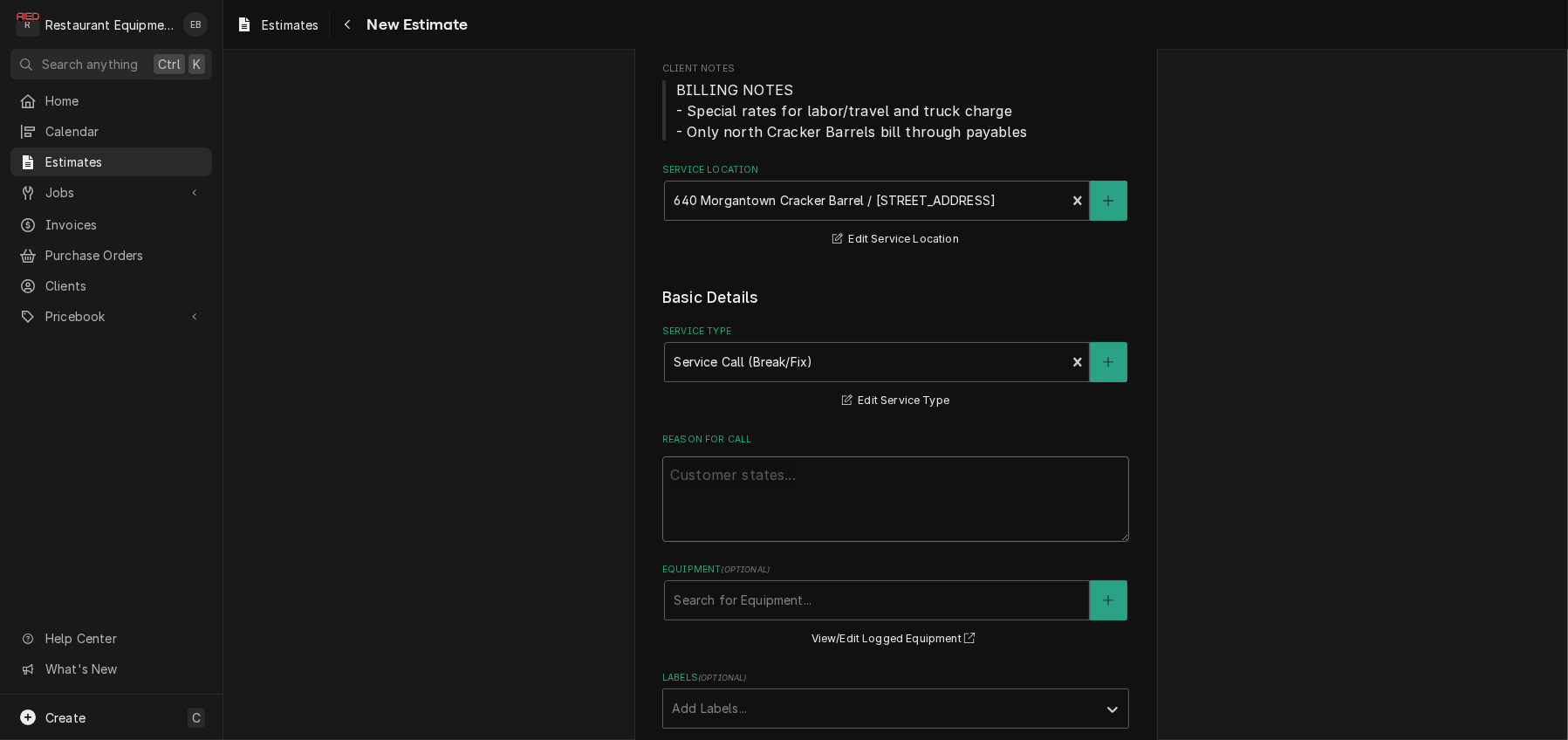
paste textarea "10/9/25 Time in 1800 Time out 1845 Truck 302, 303 RTU 1 Went to roof and turned…"
type textarea "x"
type textarea "10/9/25 Time in 1800 Time out 1845 Truck 302, 303 RTU 1 Went to roof and turned…"
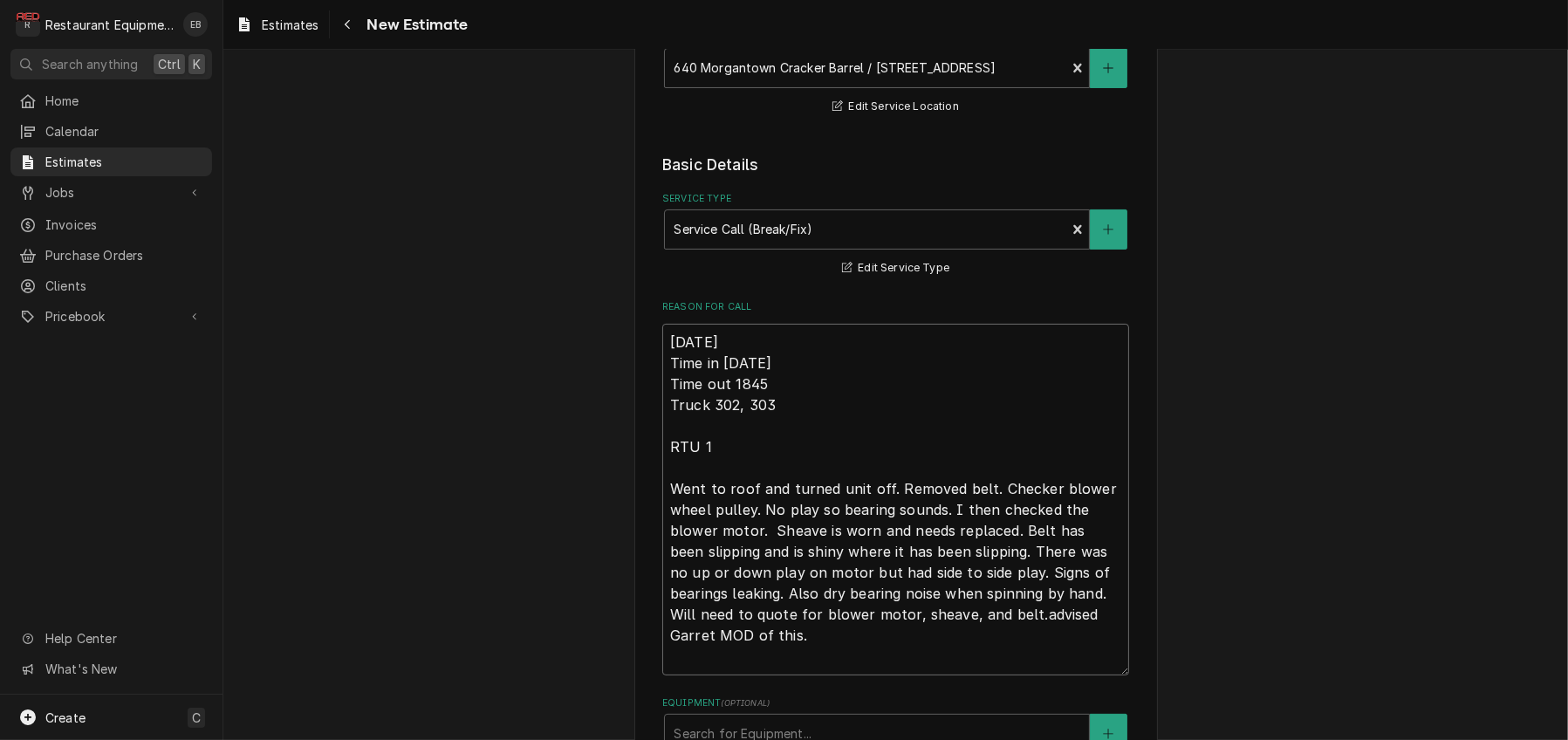
type textarea "x"
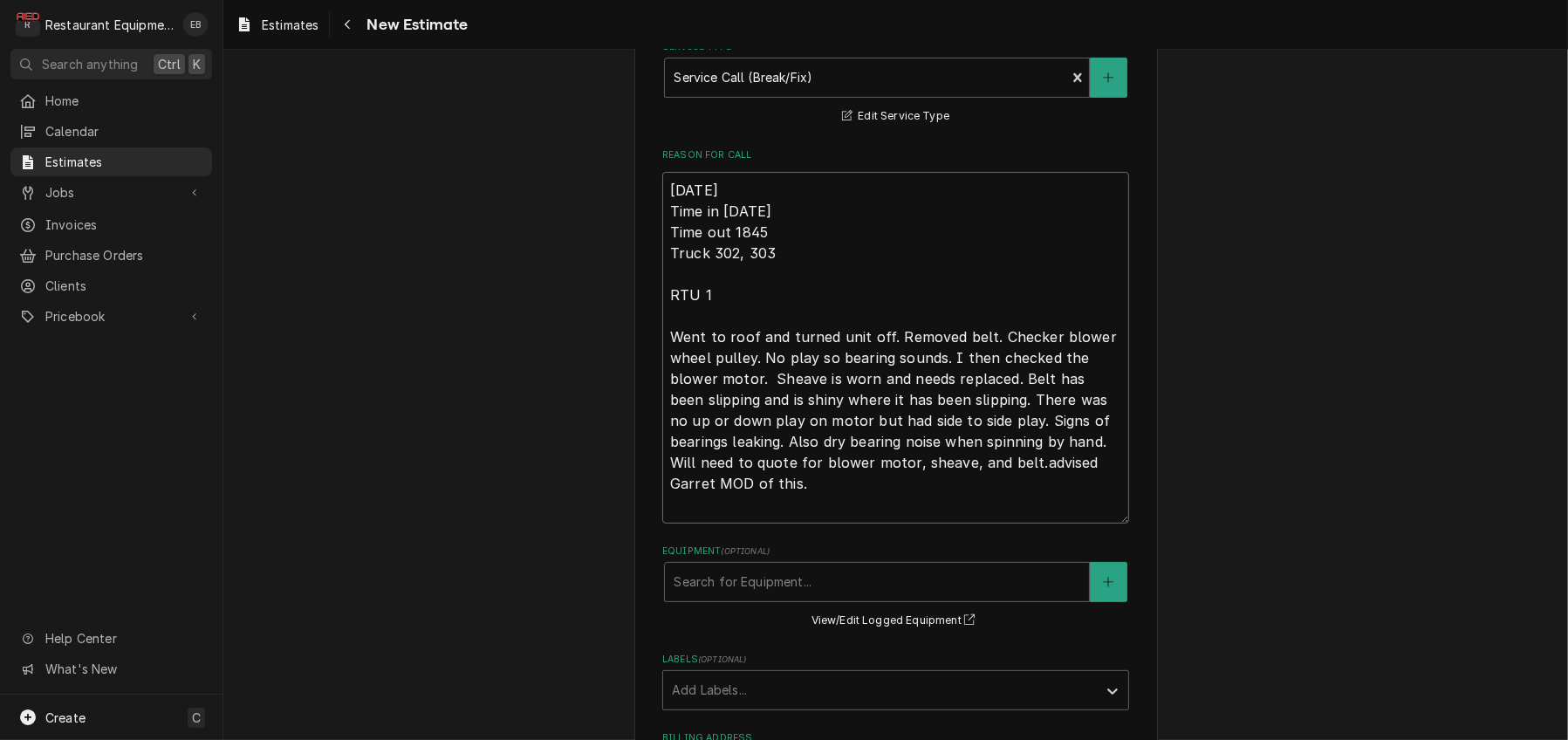
scroll to position [539, 0]
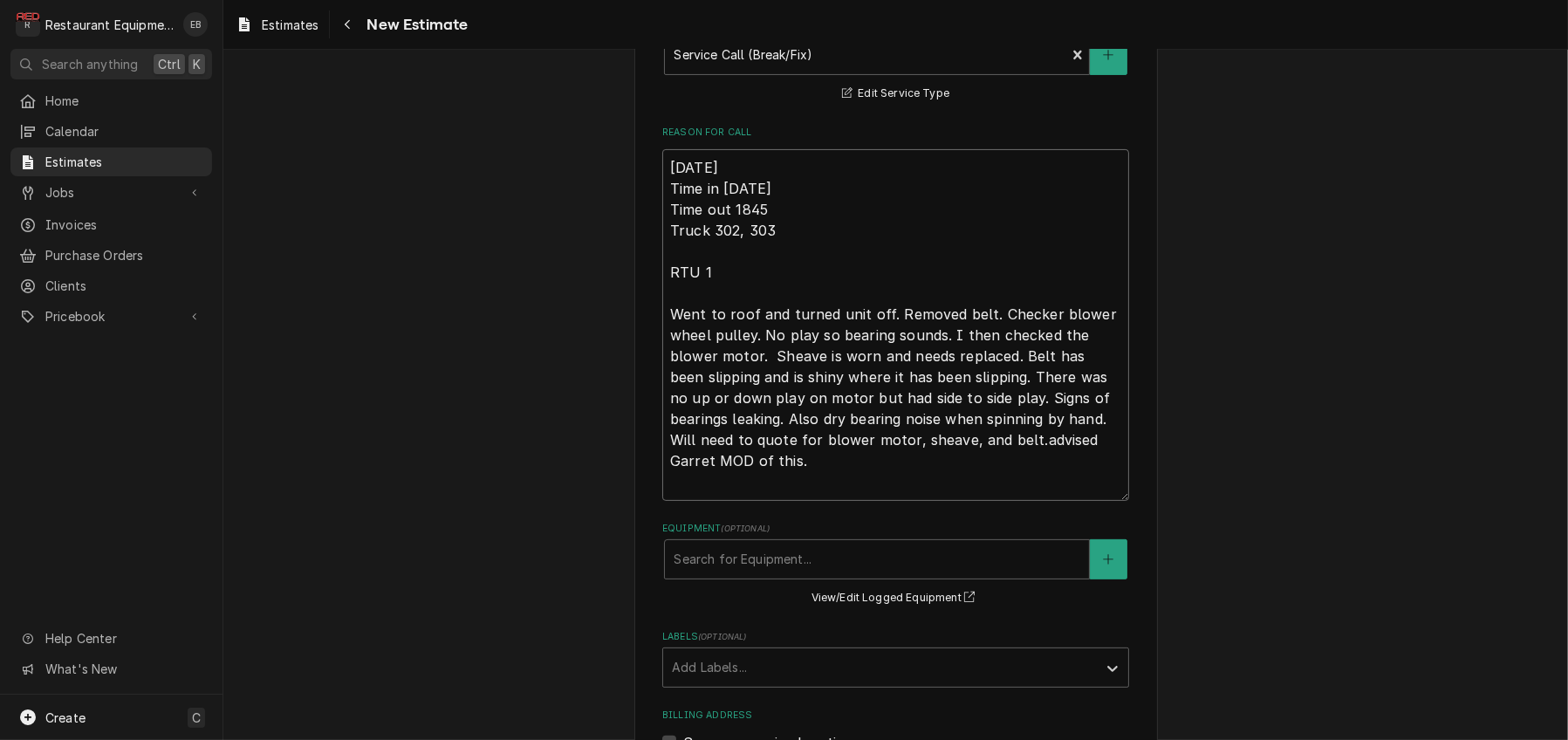
click at [663, 239] on textarea "10/9/25 Time in 1800 Time out 1845 Truck 302, 303 RTU 1 Went to roof and turned…" at bounding box center [895, 324] width 467 height 351
type textarea "10/9/25 Time in 1800 Time out 1845 Truck 302, 303 RTU 1 Went to roof and turned…"
type textarea "x"
type textarea "R 10/9/25 Time in 1800 Time out 1845 Truck 302, 303 RTU 1 Went to roof and turn…"
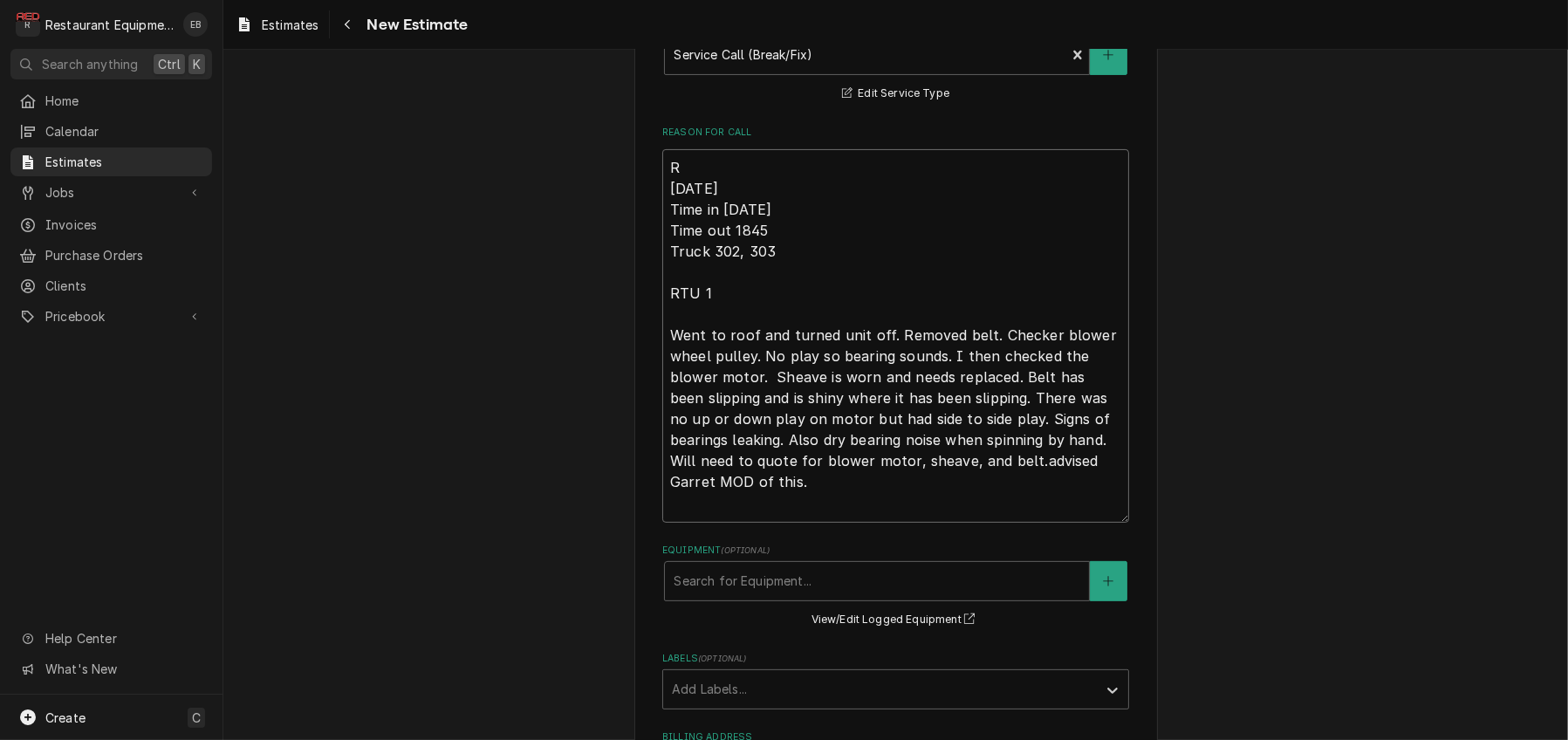
type textarea "x"
type textarea "Ro 10/9/25 Time in 1800 Time out 1845 Truck 302, 303 RTU 1 Went to roof and tur…"
type textarea "x"
type textarea "Roo 10/9/25 Time in 1800 Time out 1845 Truck 302, 303 RTU 1 Went to roof and tu…"
type textarea "x"
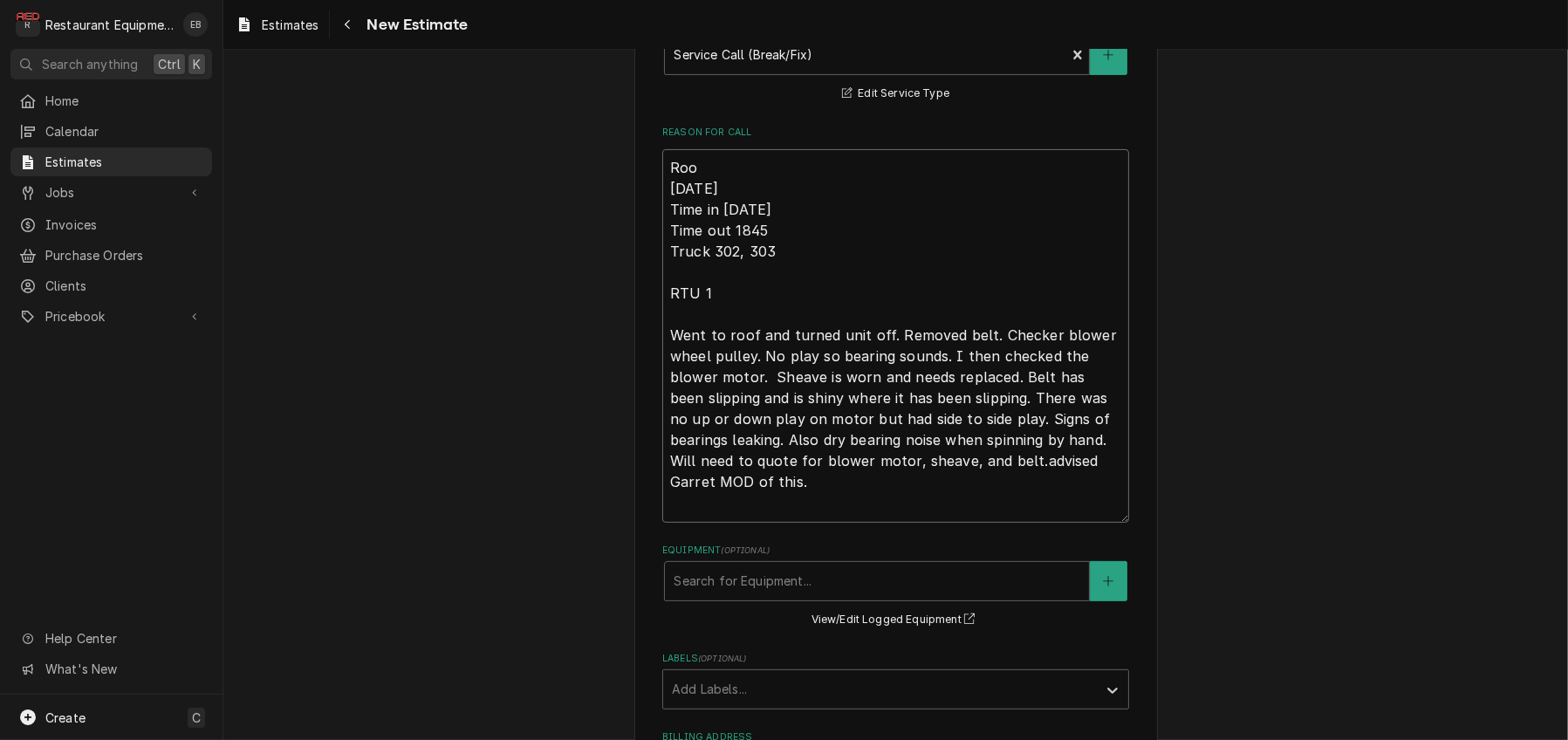
type textarea "Roo- 10/9/25 Time in 1800 Time out 1845 Truck 302, 303 RTU 1 Went to roof and t…"
type textarea "x"
type textarea "Roo-9 10/9/25 Time in 1800 Time out 1845 Truck 302, 303 RTU 1 Went to roof and …"
type textarea "x"
type textarea "Roo-91 10/9/25 Time in 1800 Time out 1845 Truck 302, 303 RTU 1 Went to roof and…"
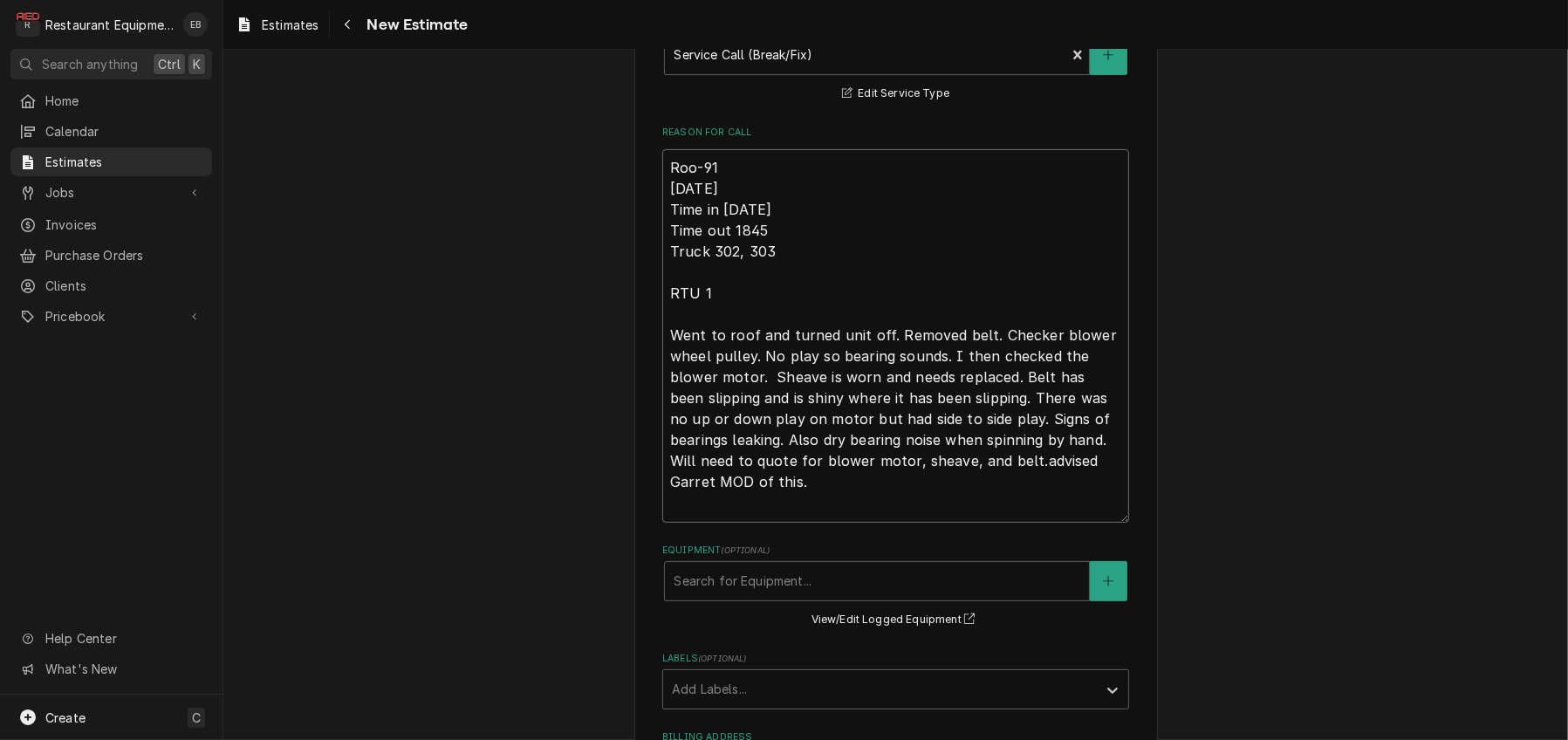
type textarea "x"
type textarea "Roo-915 10/9/25 Time in 1800 Time out 1845 Truck 302, 303 RTU 1 Went to roof an…"
type textarea "x"
type textarea "Roo-9152 10/9/25 Time in 1800 Time out 1845 Truck 302, 303 RTU 1 Went to roof a…"
click at [971, 522] on textarea "Roo-9152 10/9/25 Time in 1800 Time out 1845 Truck 302, 303 RTU 1 Went to roof a…" at bounding box center [895, 335] width 467 height 373
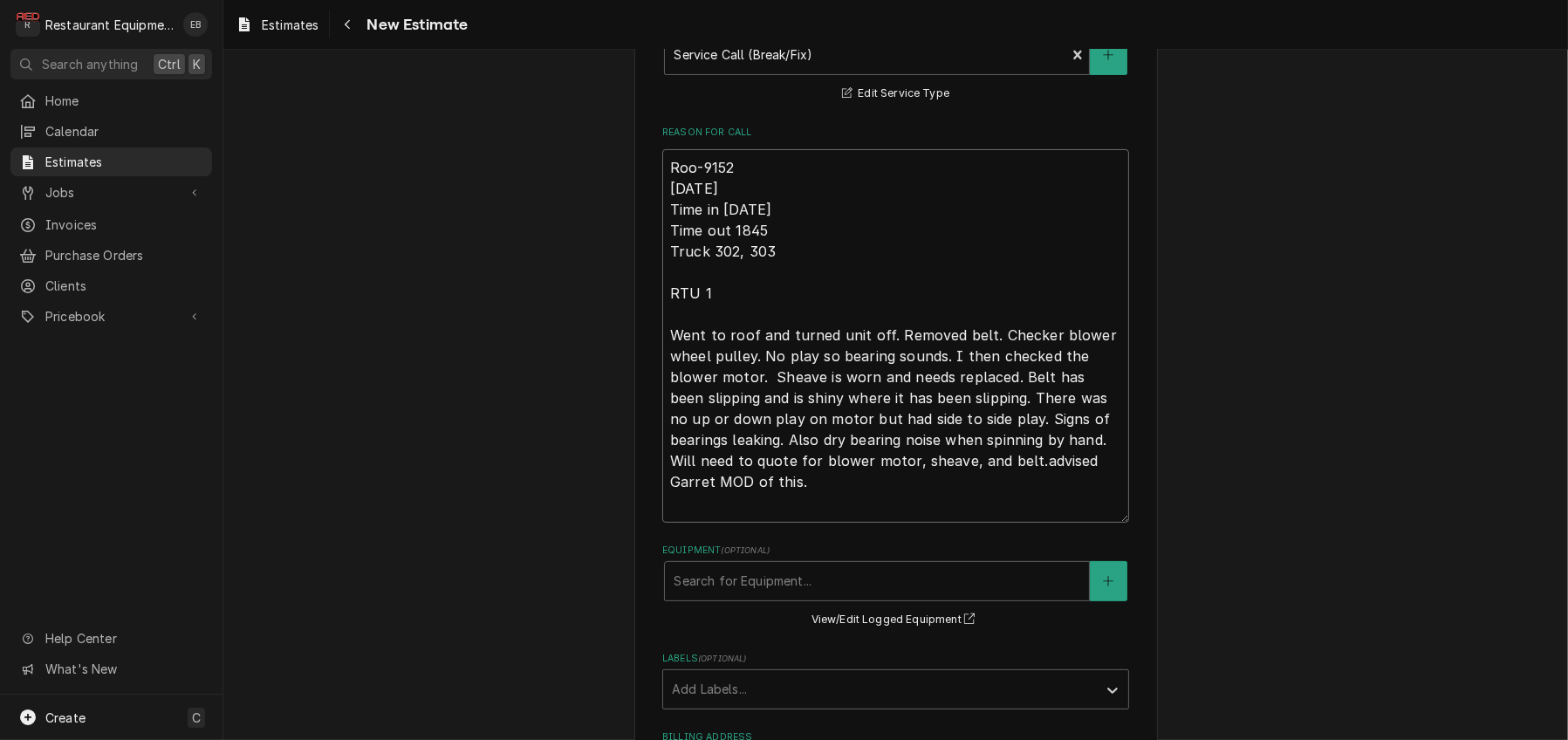
type textarea "x"
type textarea "Roo-9152 10/9/25 Time in 1800 Time out 1845 Truck 302, 303 RTU 1 Went to roof a…"
click at [986, 522] on textarea "Roo-9152 10/9/25 Time in 1800 Time out 1845 Truck 302, 303 RTU 1 Went to roof a…" at bounding box center [895, 335] width 467 height 373
click at [981, 522] on textarea "Roo-9152 10/9/25 Time in 1800 Time out 1845 Truck 302, 303 RTU 1 Went to roof a…" at bounding box center [895, 335] width 467 height 373
type textarea "x"
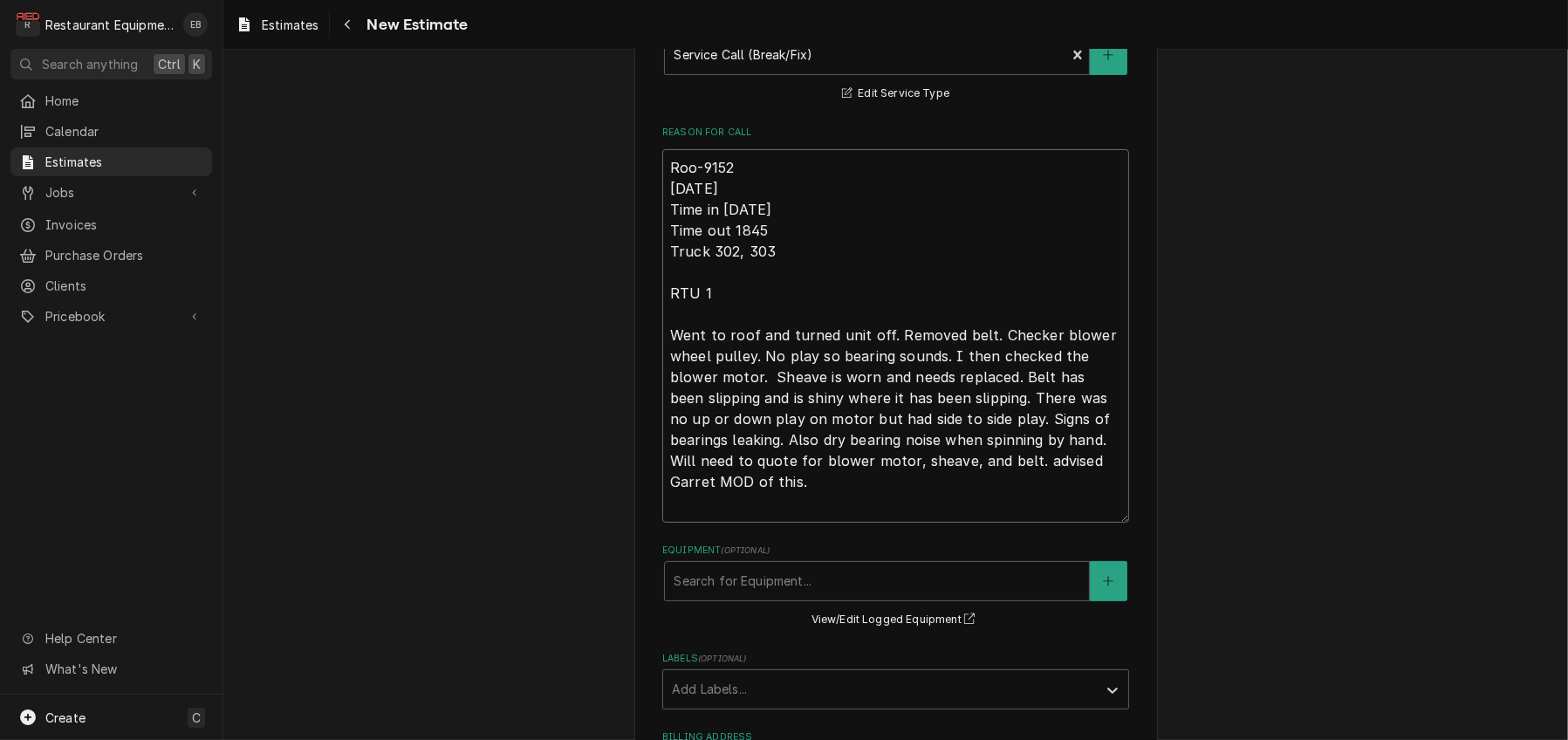
type textarea "Roo-9152 10/9/25 Time in 1800 Time out 1845 Truck 302, 303 RTU 1 Went to roof a…"
type textarea "x"
type textarea "Roo-9152 10/9/25 Time in 1800 Time out 1845 Truck 302, 303 RTU 1 Went to roof a…"
type textarea "x"
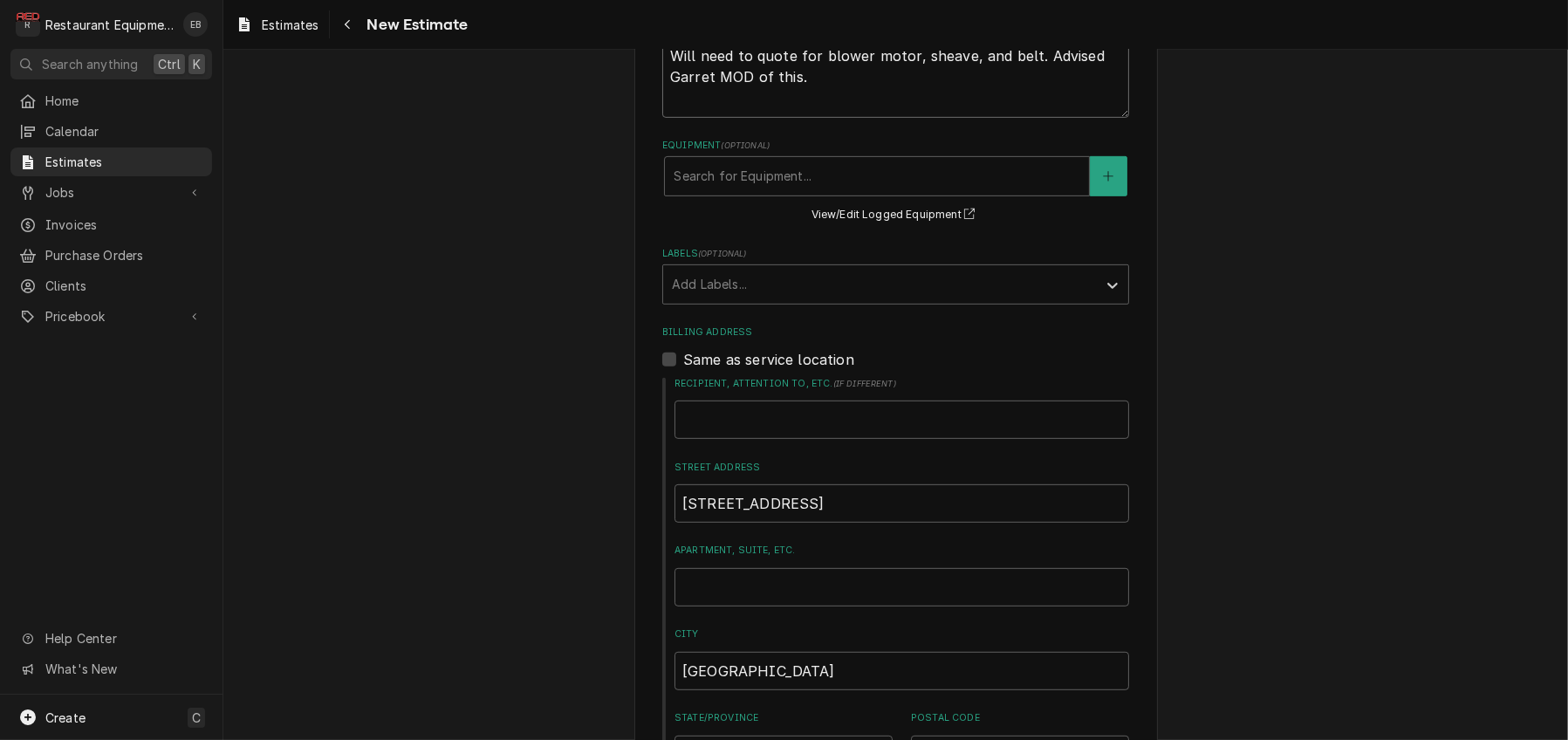
scroll to position [946, 0]
type textarea "Roo-9152 10/9/25 Time in 1800 Time out 1845 Truck 302, 303 RTU 1 Went to roof a…"
click at [793, 297] on div "Labels" at bounding box center [880, 281] width 416 height 32
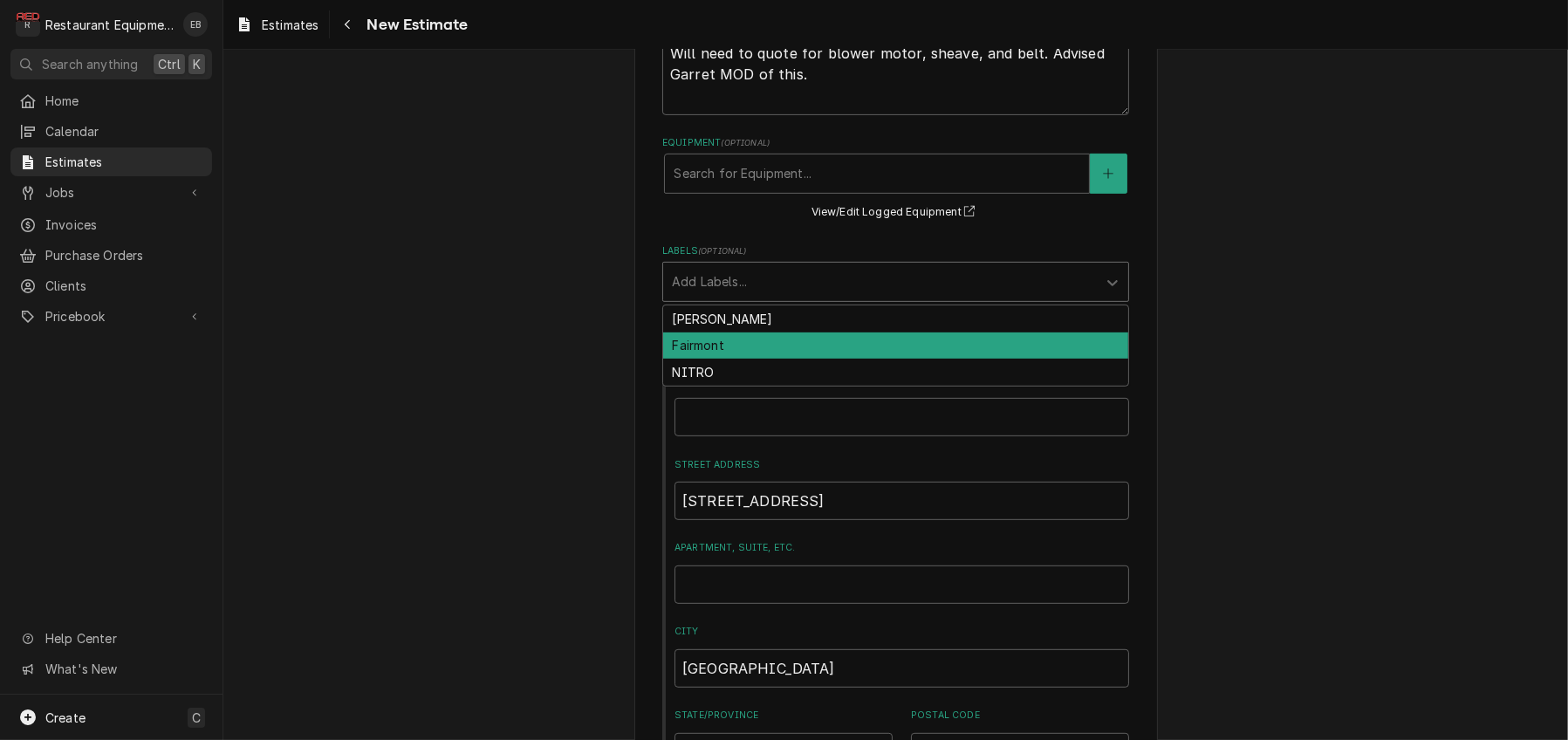
click at [737, 359] on div "Fairmont" at bounding box center [894, 345] width 465 height 27
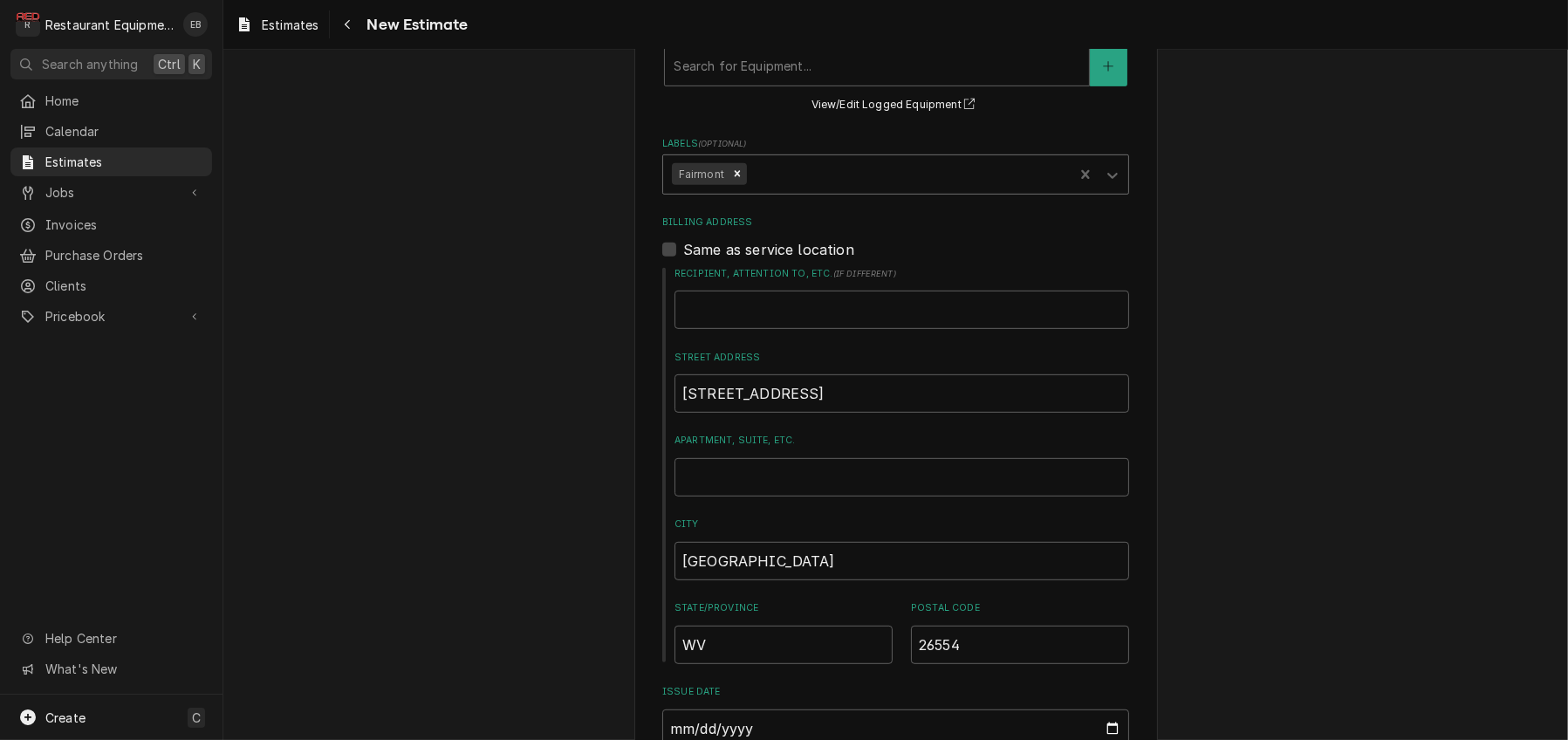
type textarea "x"
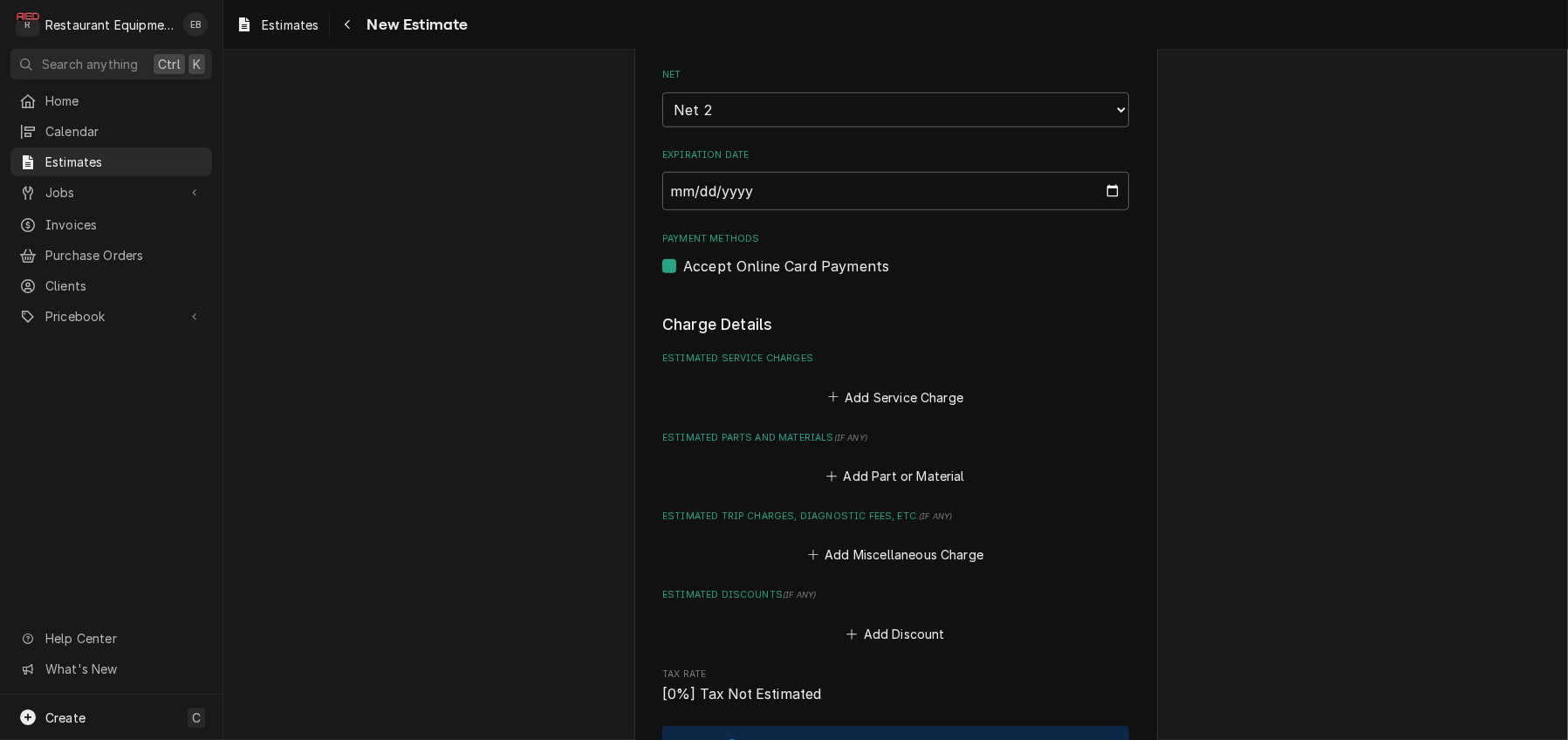
scroll to position [1993, 0]
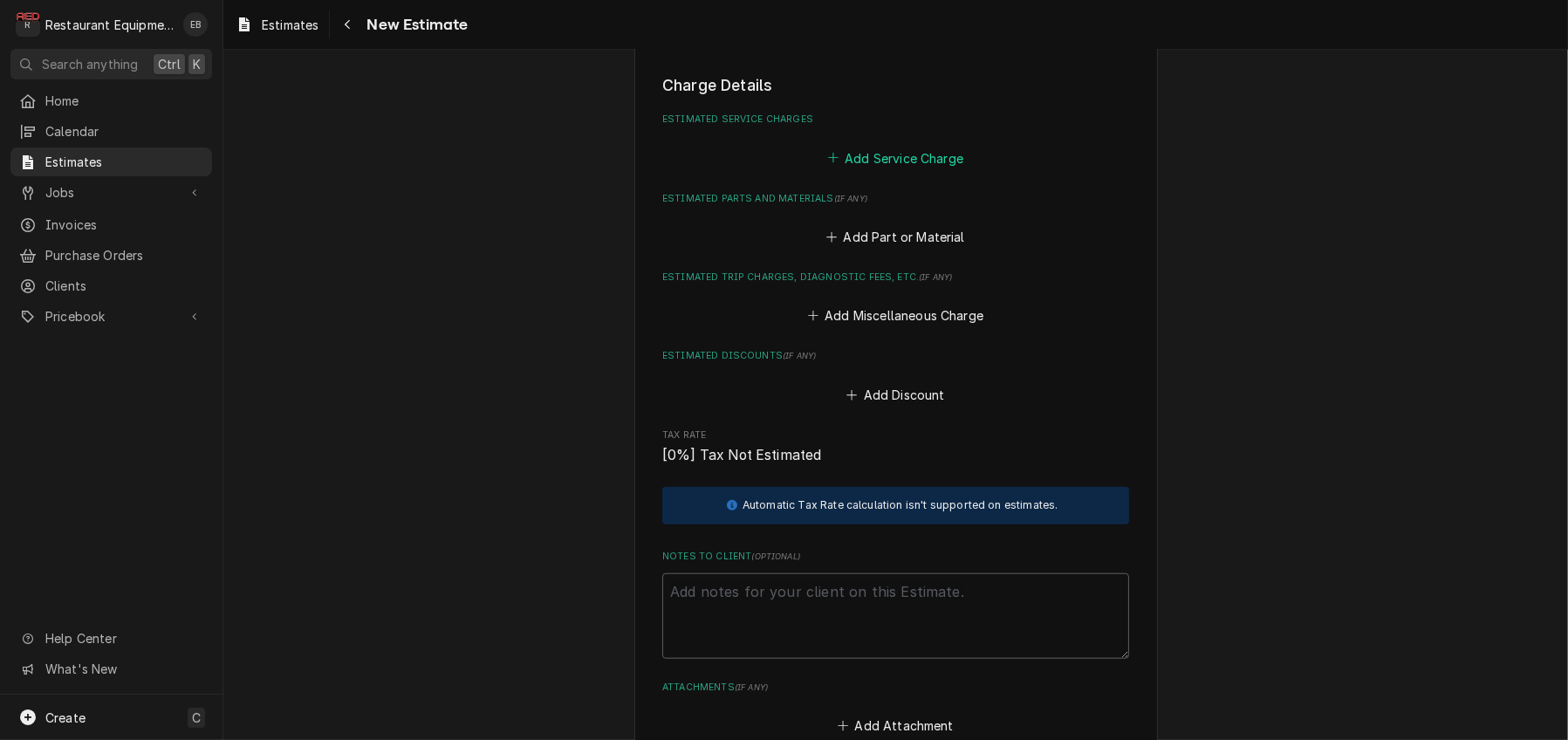
click at [843, 170] on button "Add Service Charge" at bounding box center [895, 157] width 141 height 25
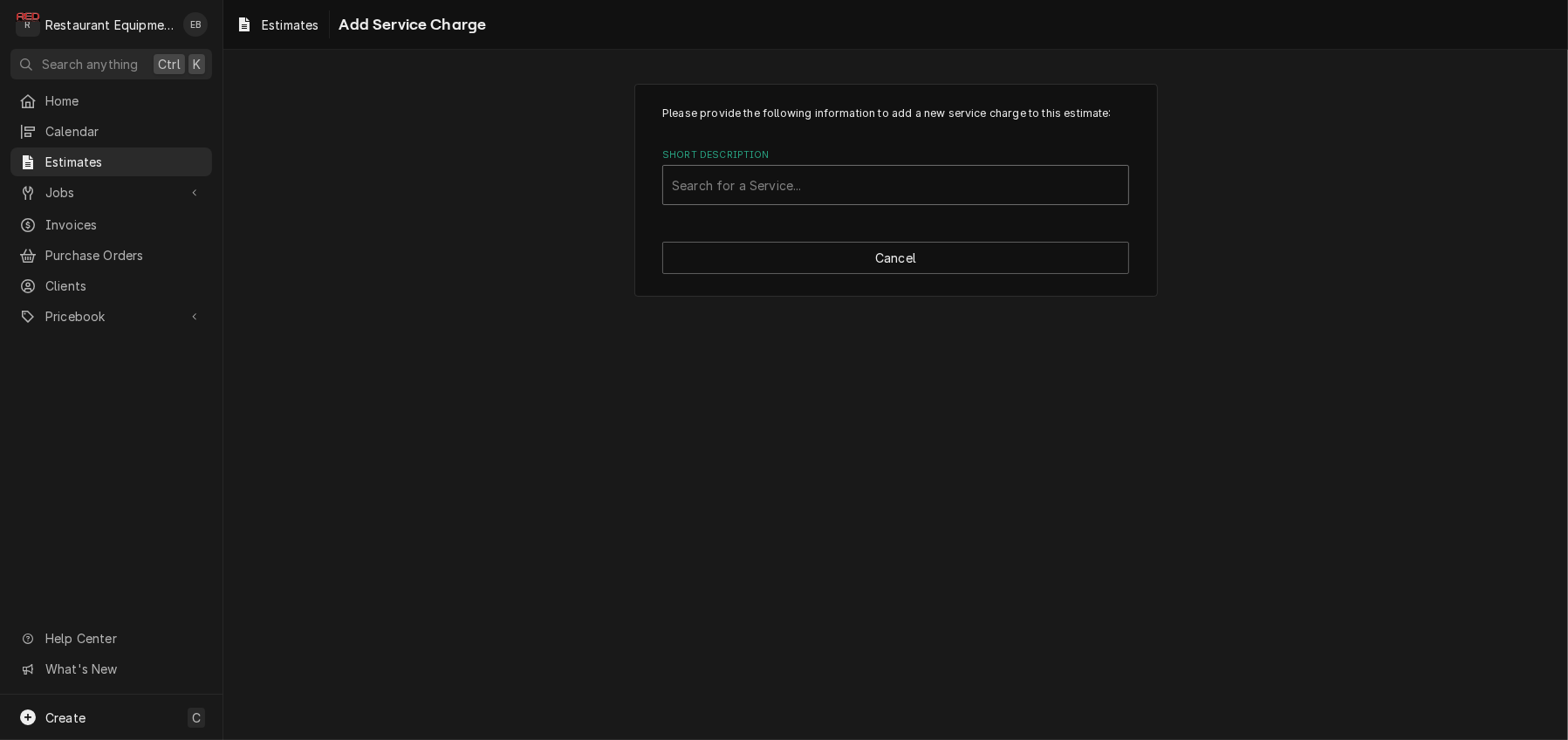
click at [868, 201] on div "Short Description" at bounding box center [895, 185] width 448 height 32
type input "Labor"
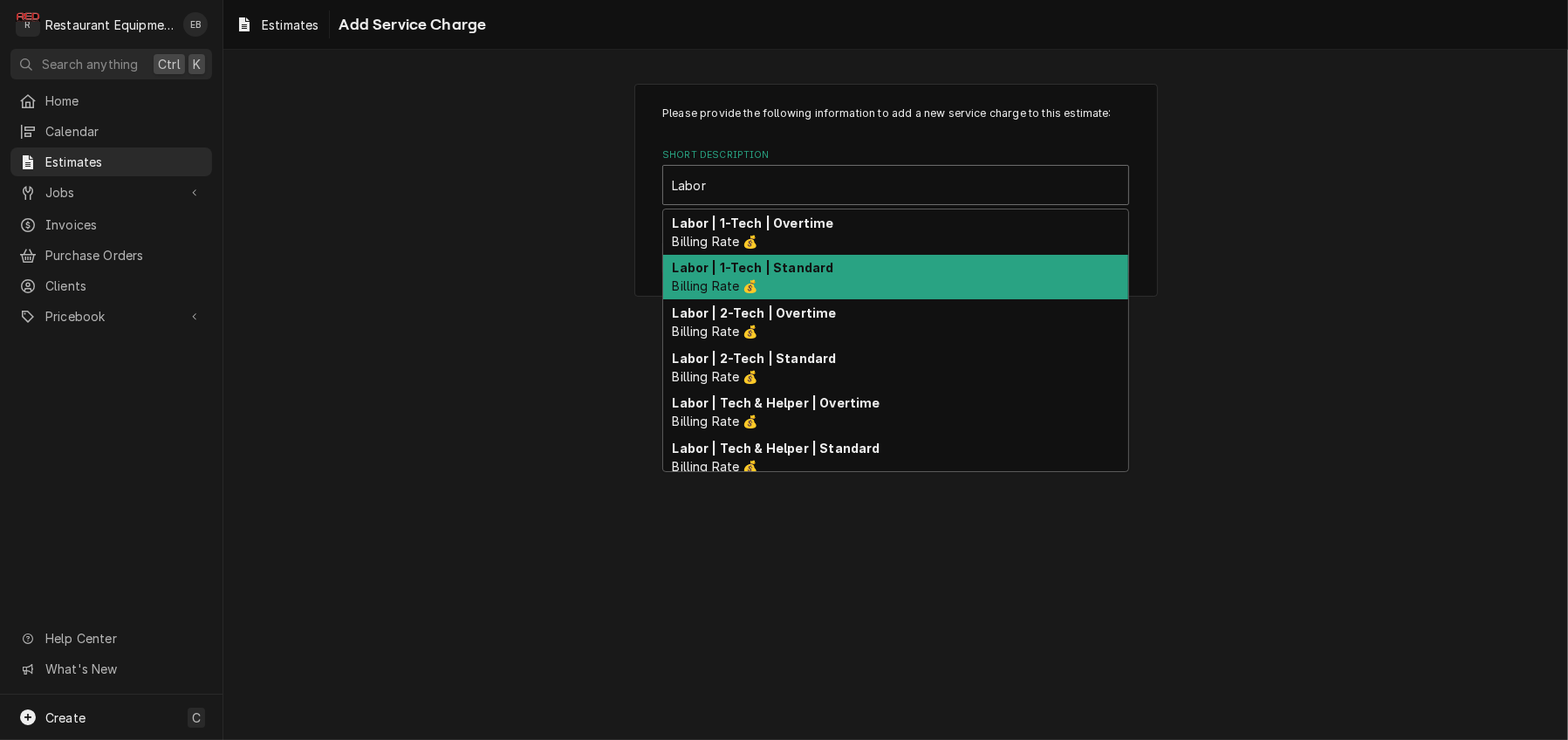
click at [817, 275] on strong "Labor | 1-Tech | Standard" at bounding box center [753, 267] width 161 height 15
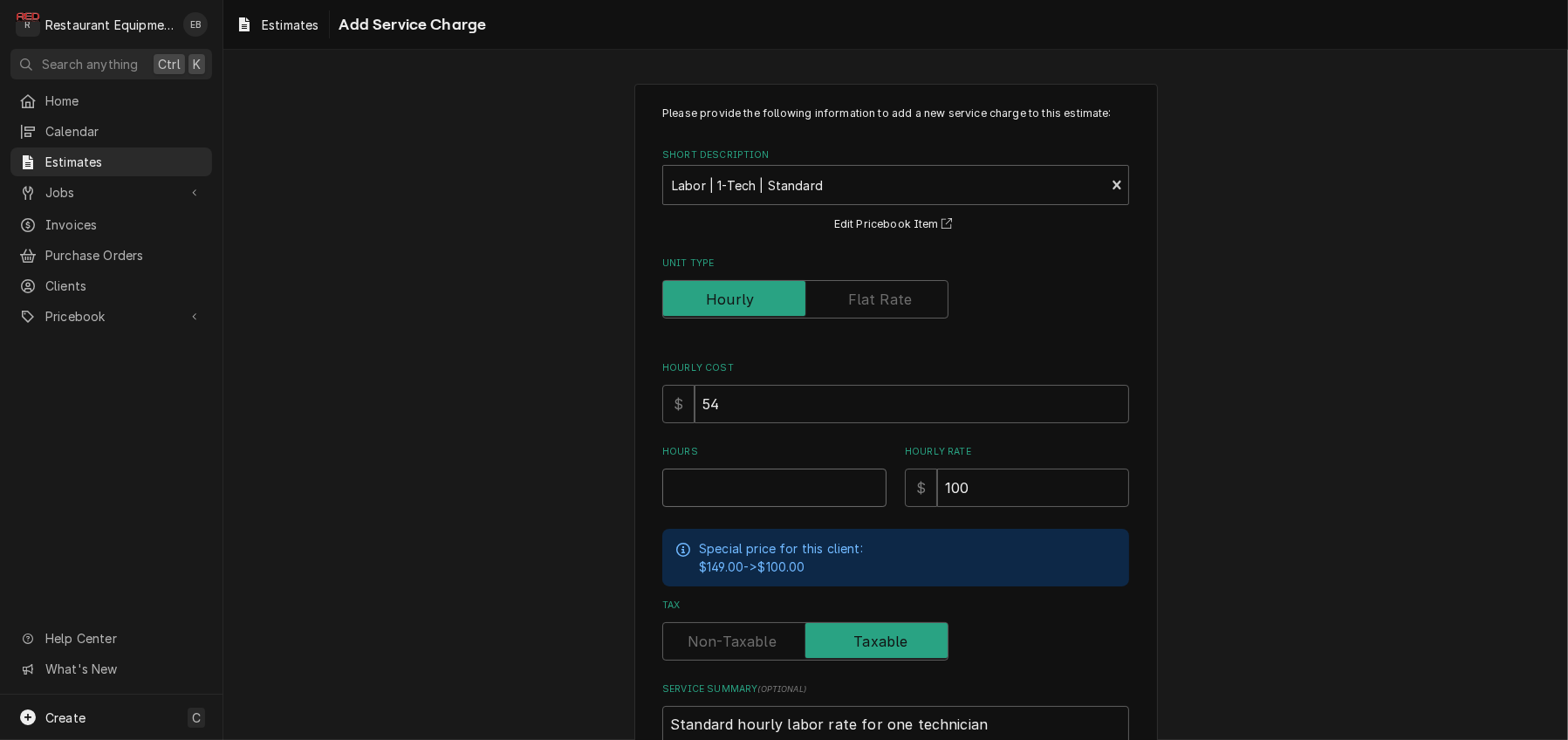
click at [769, 506] on input "Hours" at bounding box center [774, 487] width 224 height 39
type textarea "x"
type input "3"
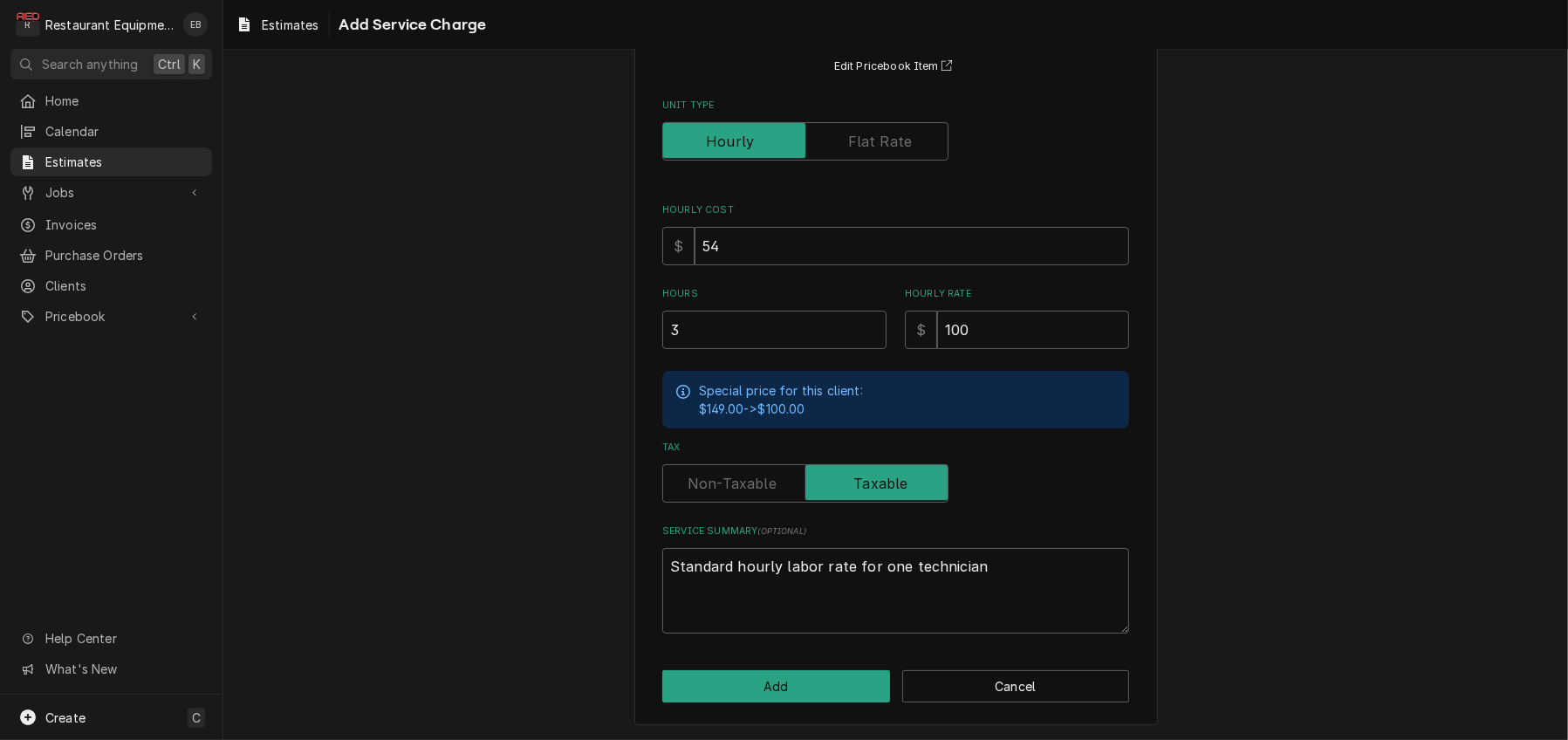
scroll to position [260, 0]
click at [783, 680] on button "Add" at bounding box center [776, 685] width 228 height 32
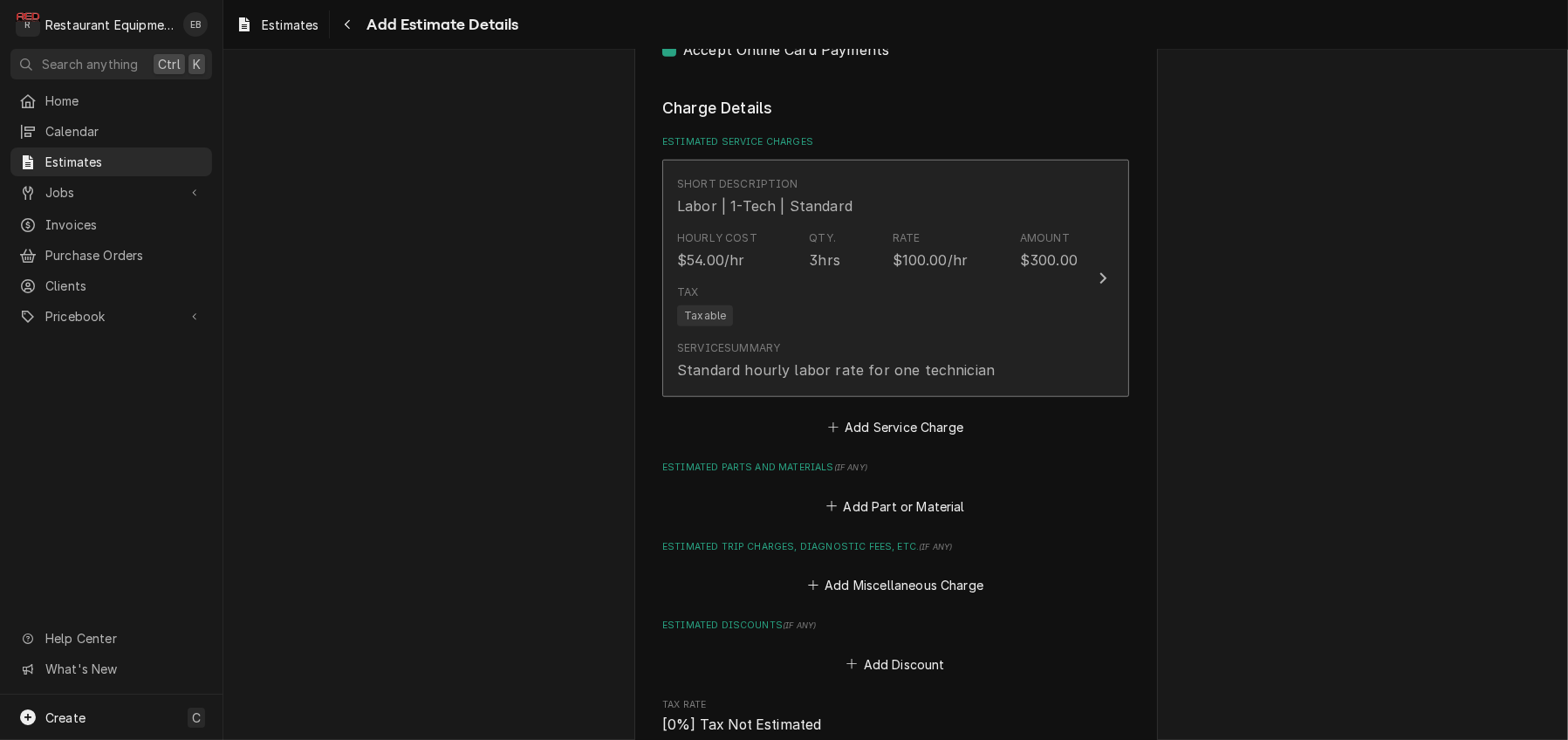
type textarea "x"
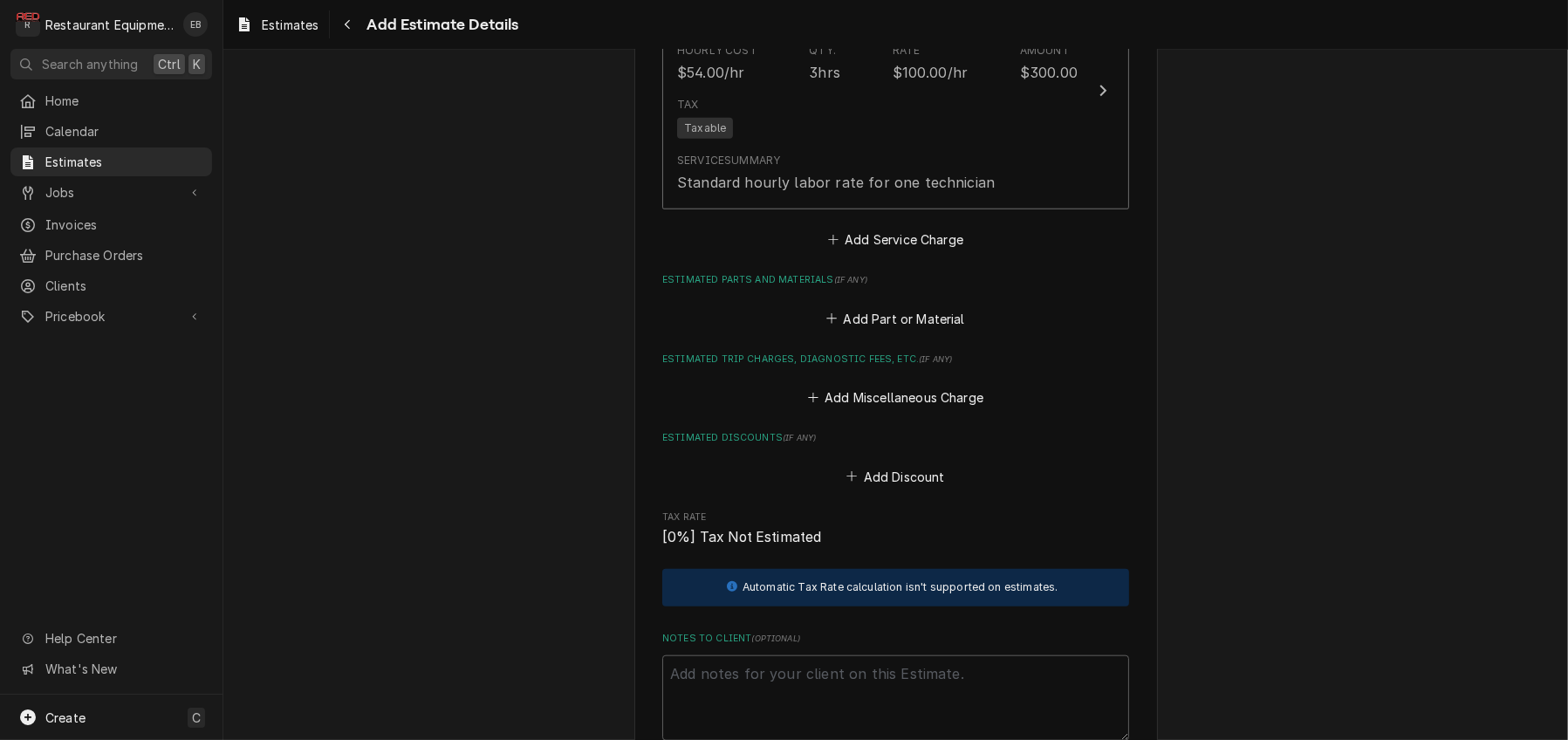
scroll to position [2203, 0]
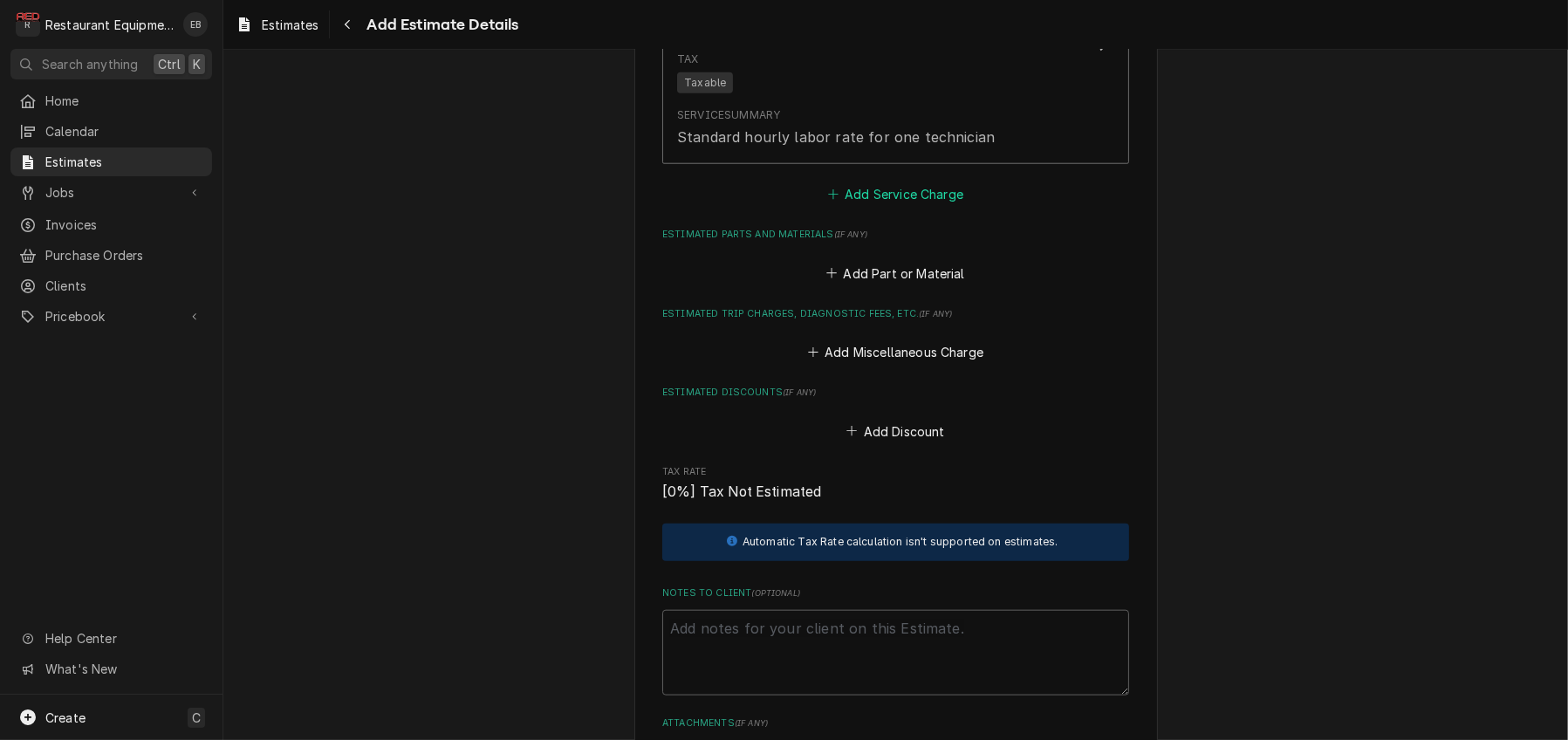
click at [882, 207] on button "Add Service Charge" at bounding box center [895, 194] width 141 height 25
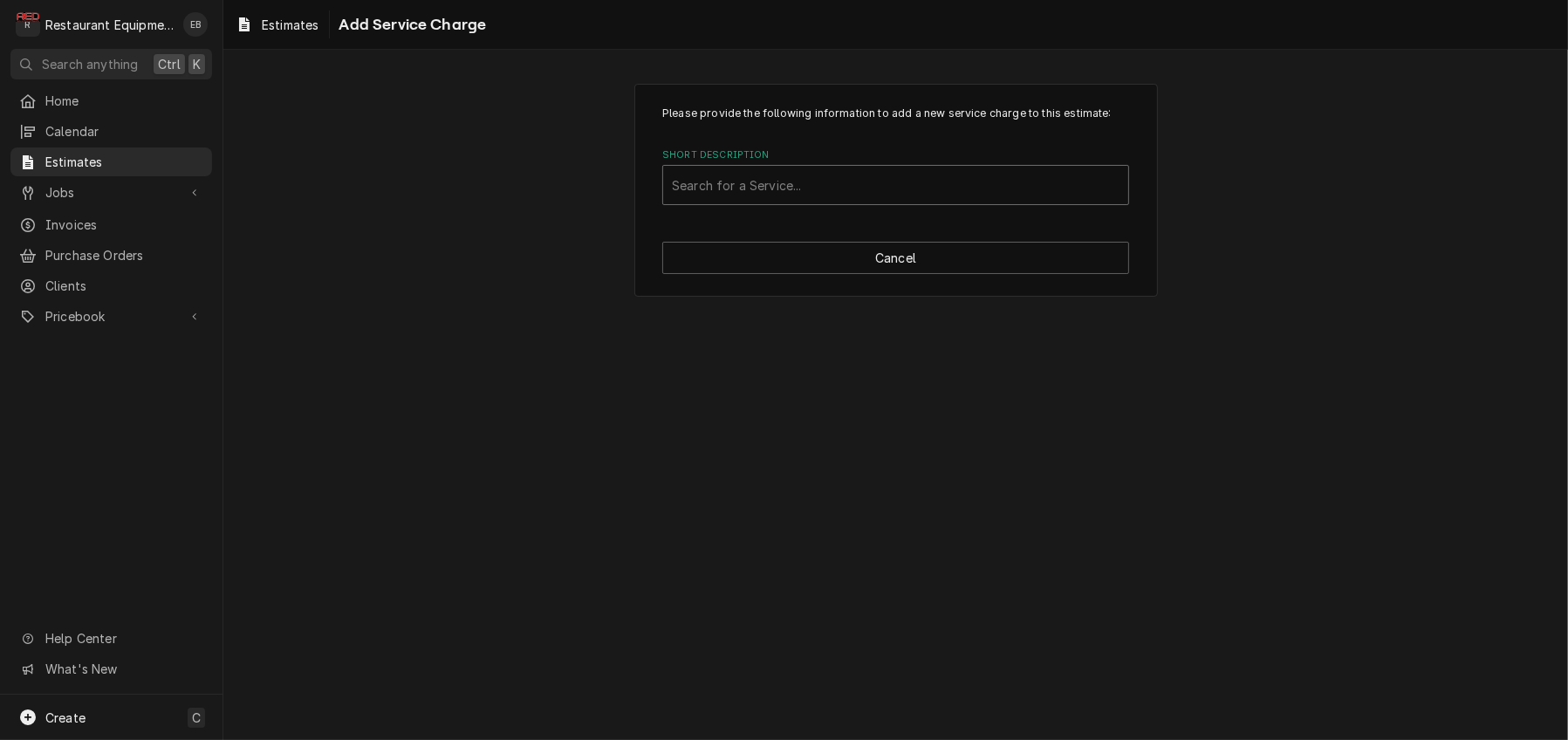
click at [883, 201] on div "Short Description" at bounding box center [895, 185] width 448 height 32
type input "travel"
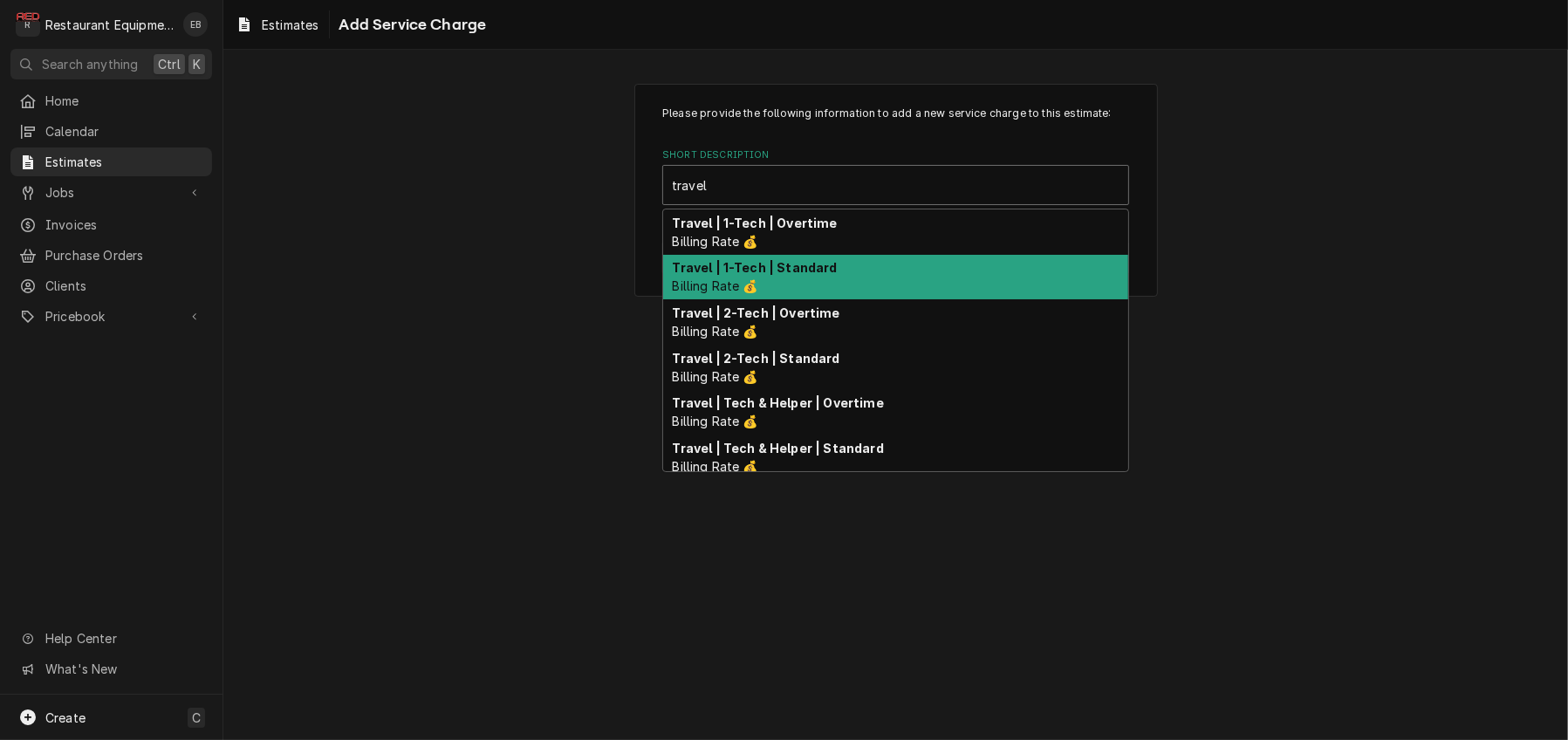
click at [794, 275] on strong "Travel | 1-Tech | Standard" at bounding box center [755, 267] width 165 height 15
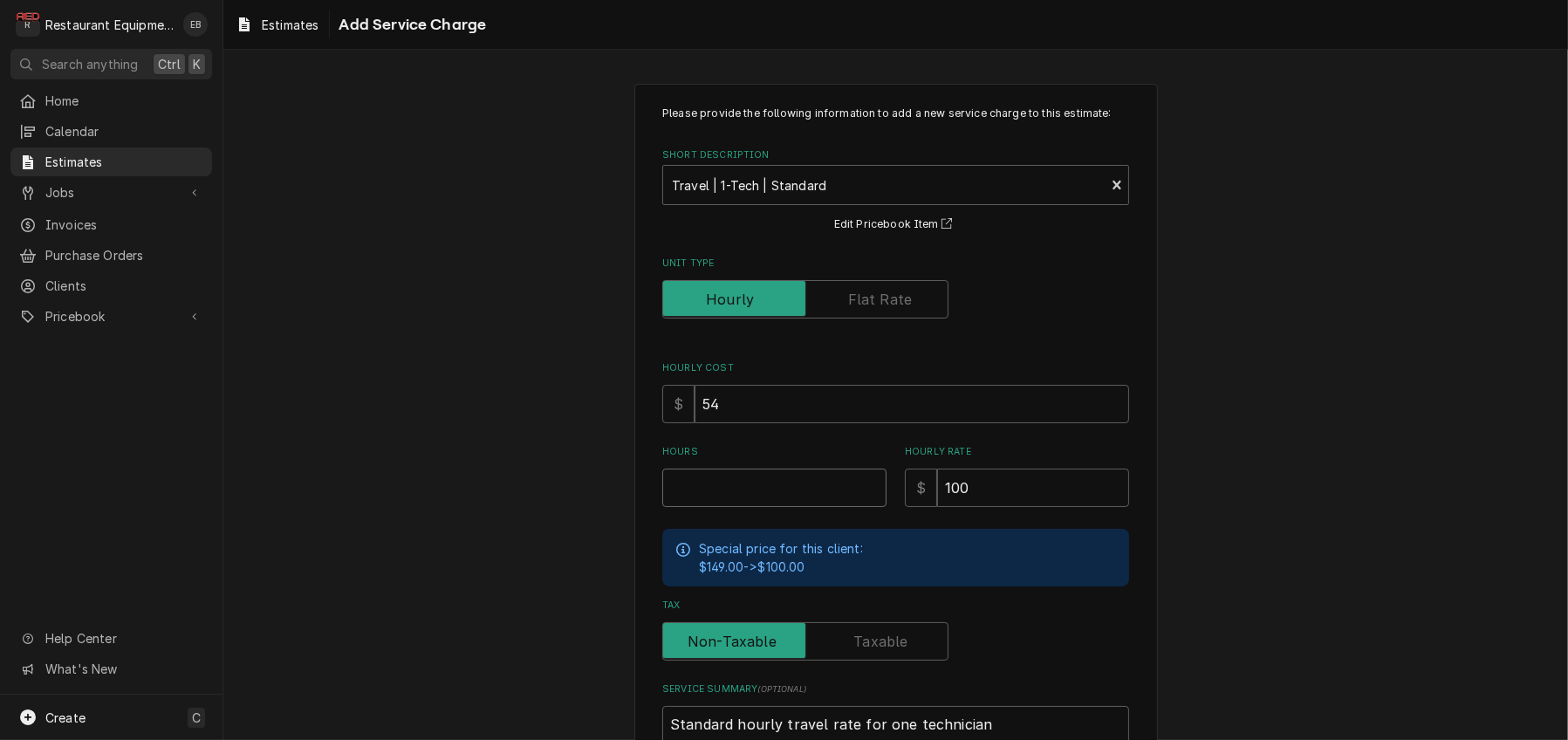
click at [747, 506] on input "Hours" at bounding box center [774, 487] width 224 height 39
type textarea "x"
type input "2"
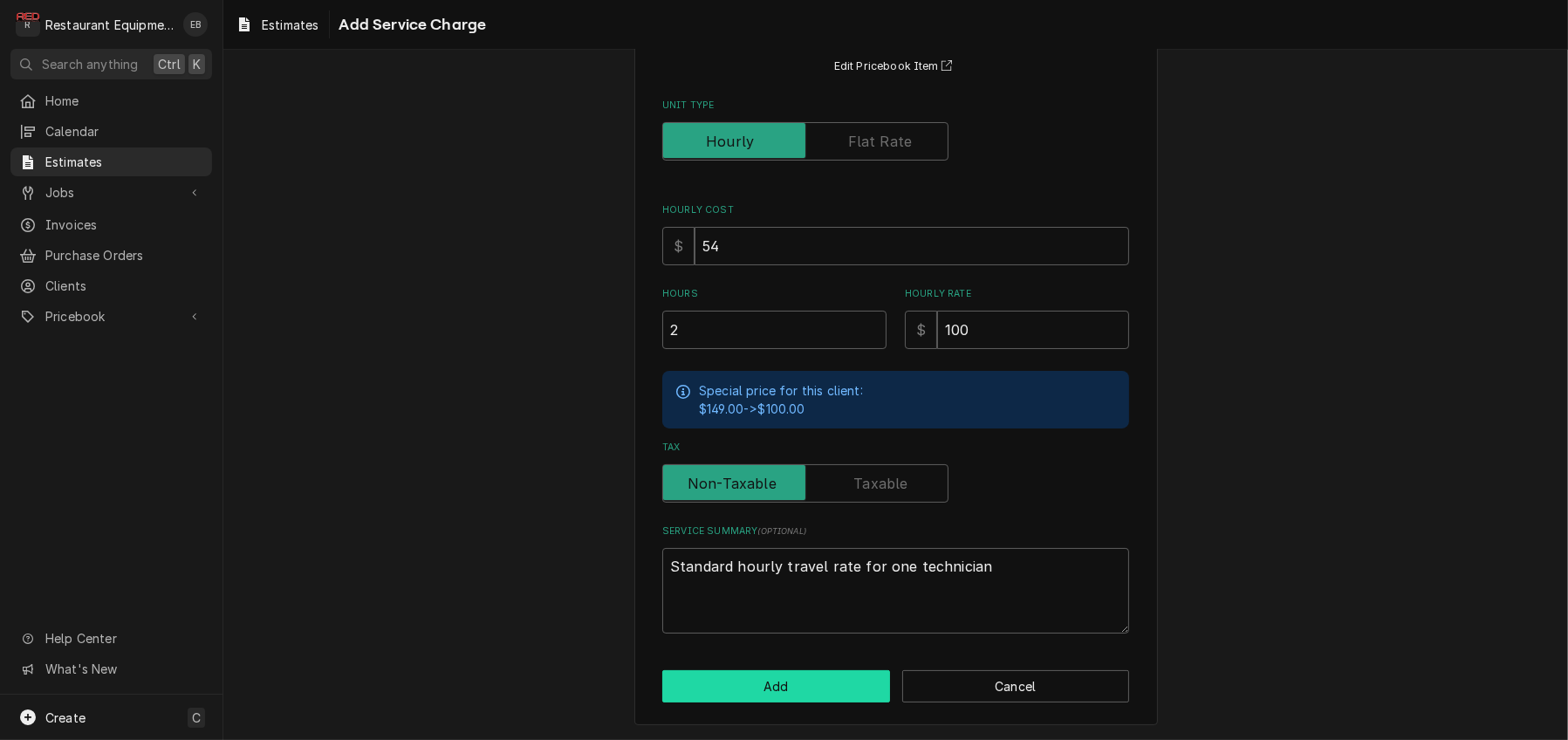
click at [797, 686] on button "Add" at bounding box center [776, 685] width 228 height 32
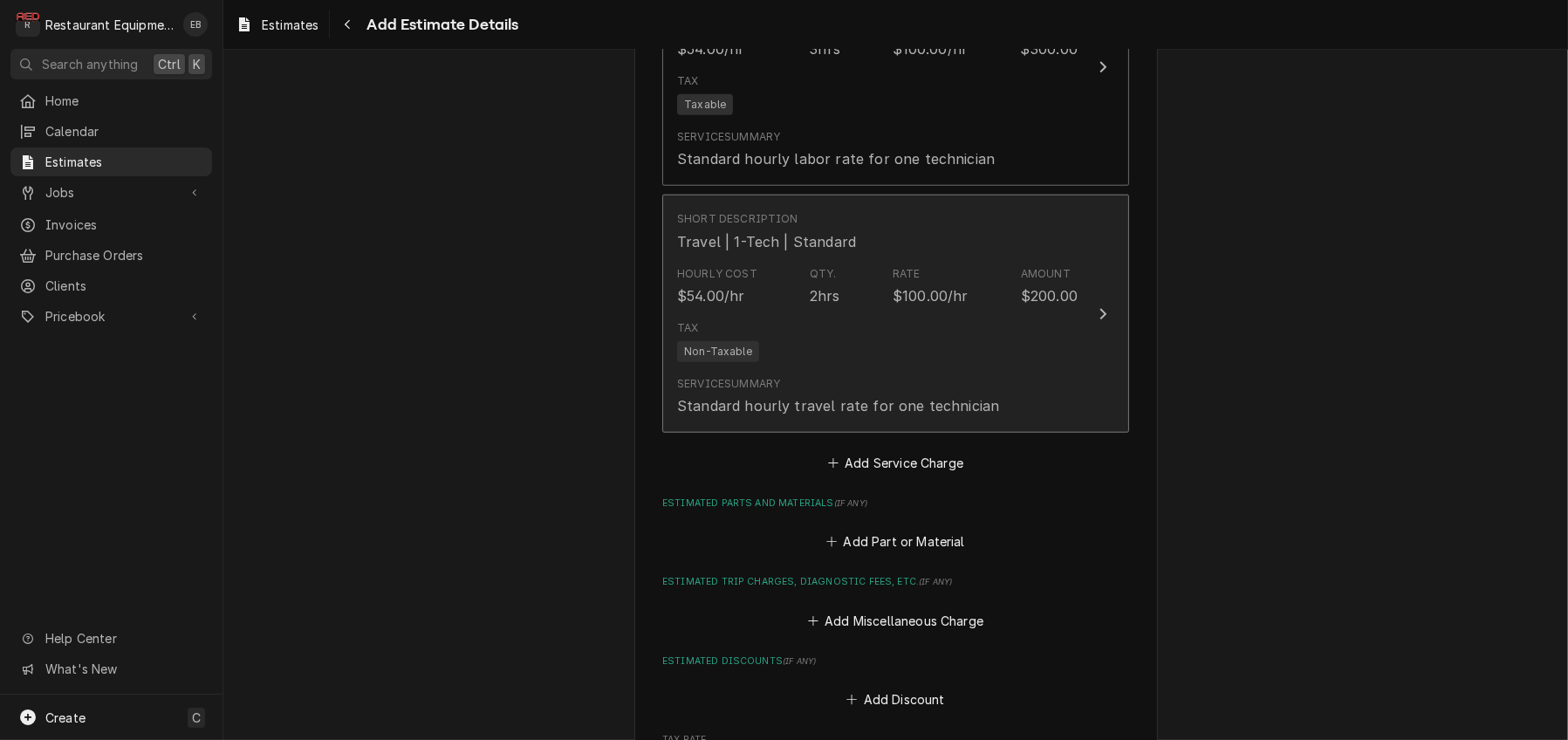
type textarea "x"
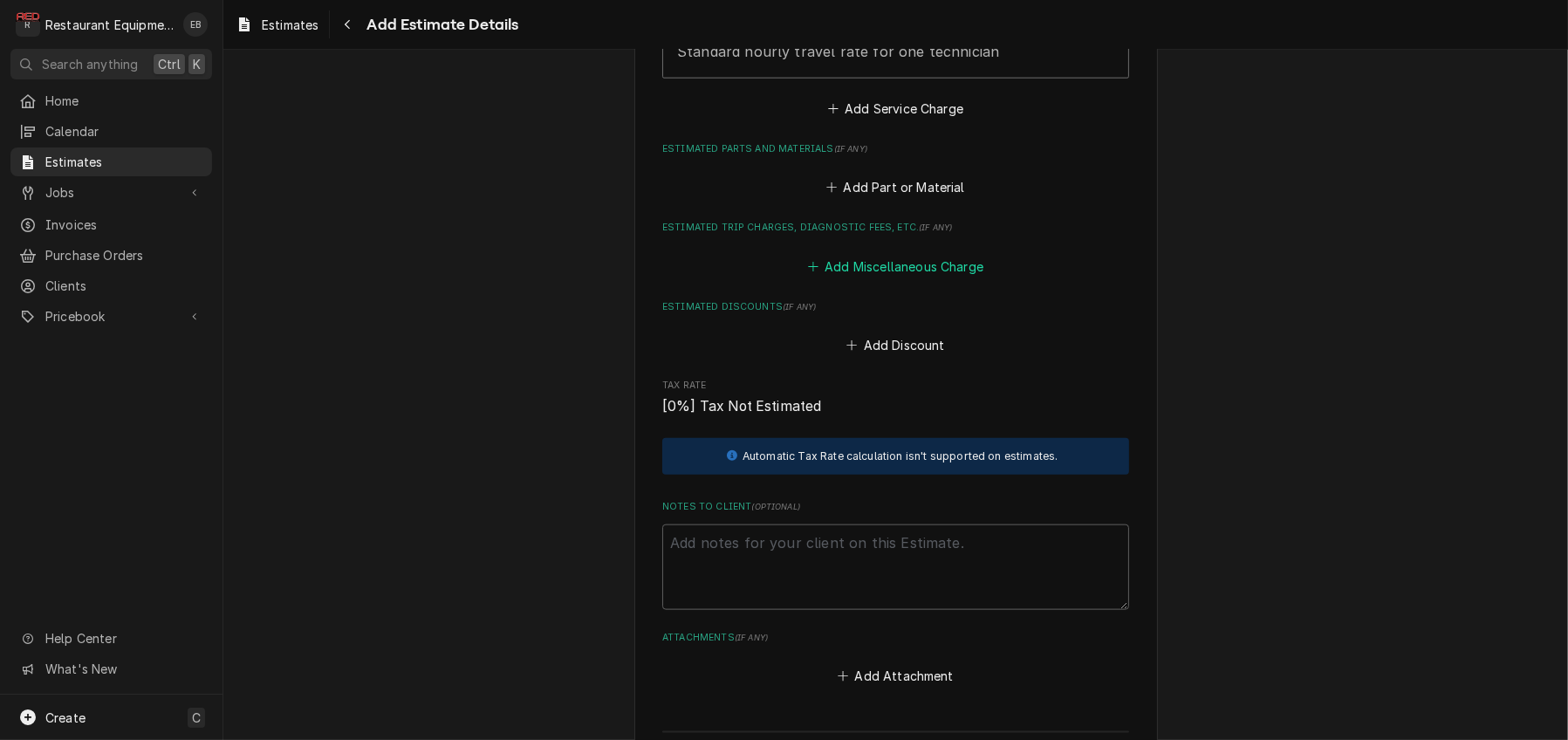
scroll to position [2588, 0]
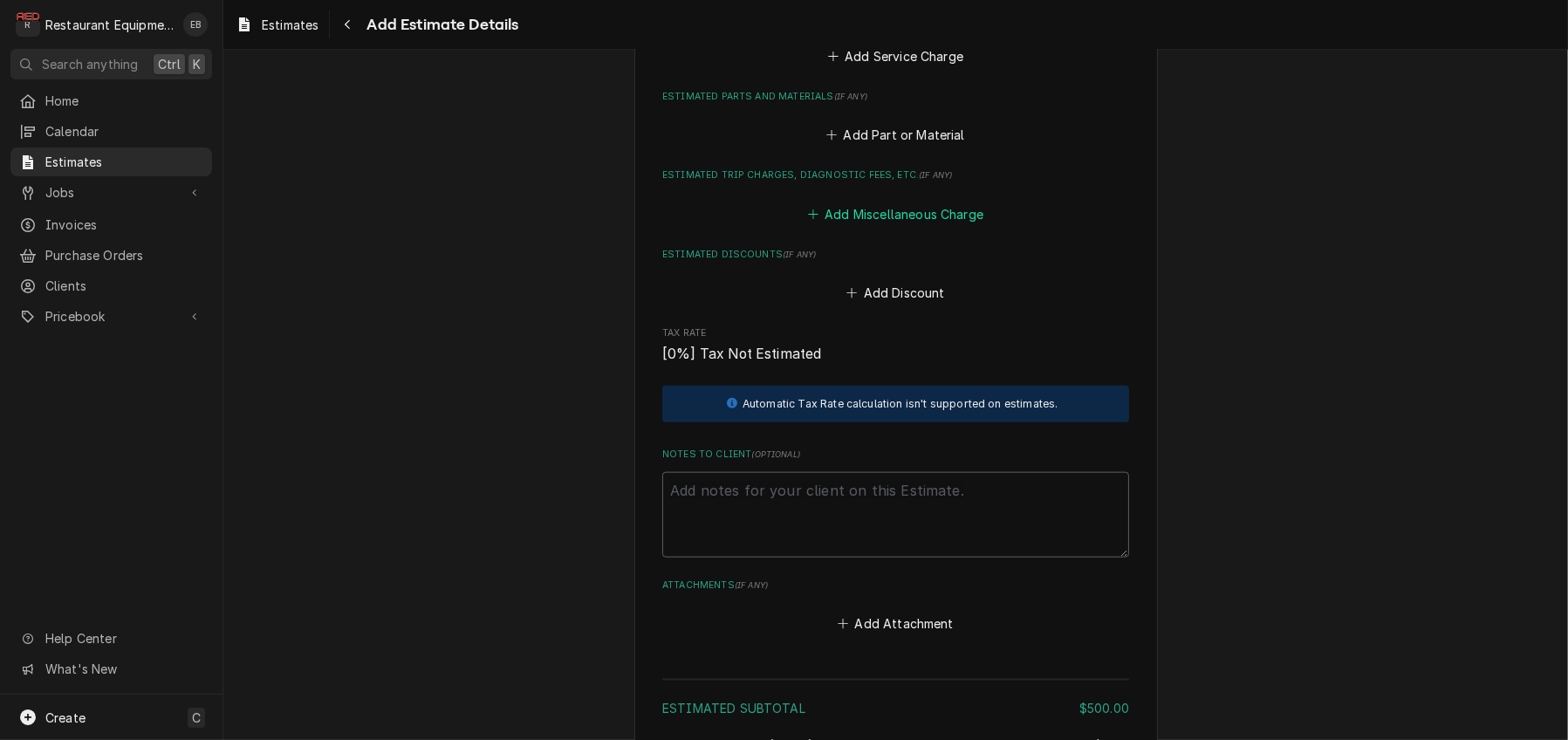
click at [886, 226] on button "Add Miscellaneous Charge" at bounding box center [894, 214] width 181 height 25
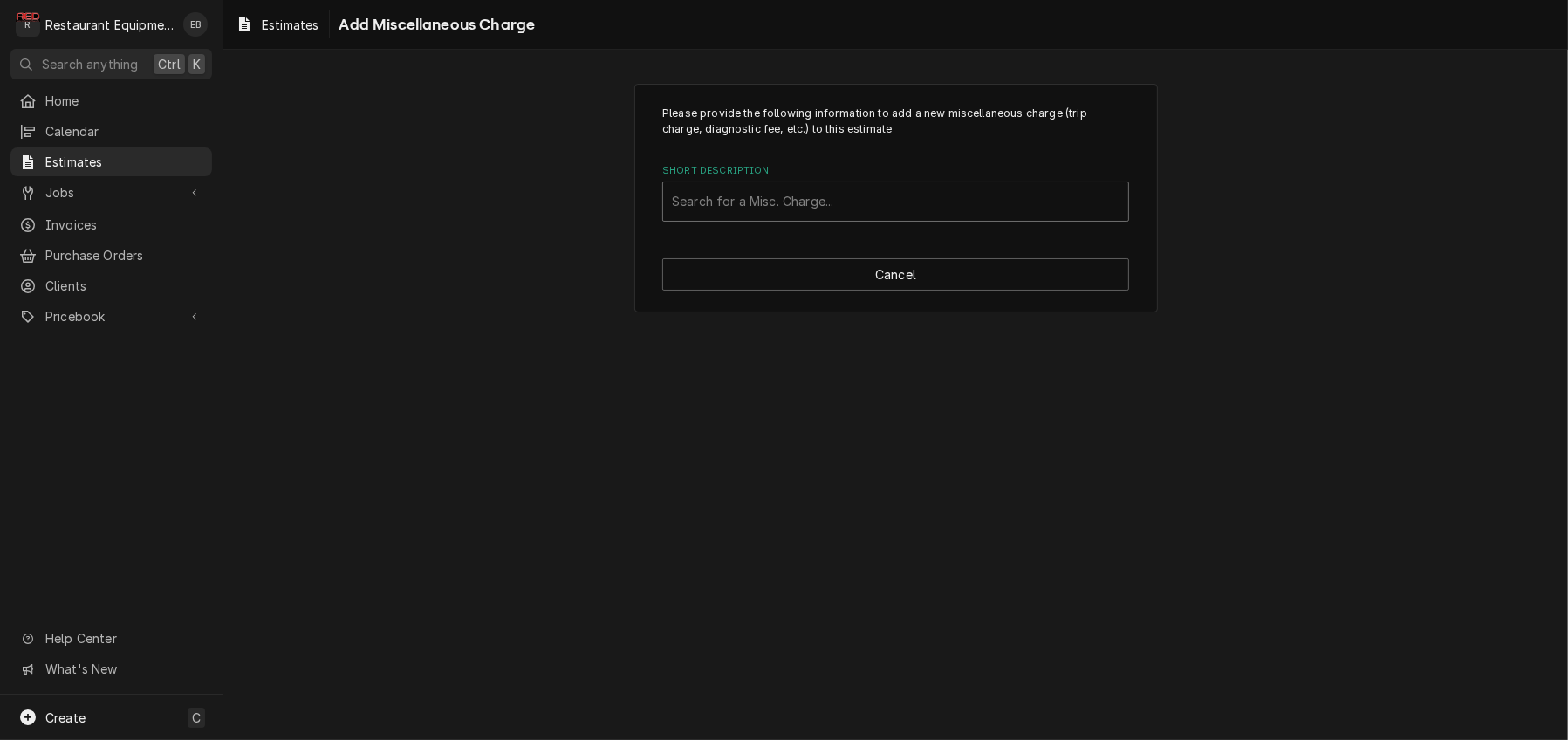
click at [883, 217] on div "Short Description" at bounding box center [895, 202] width 448 height 32
type input "truck"
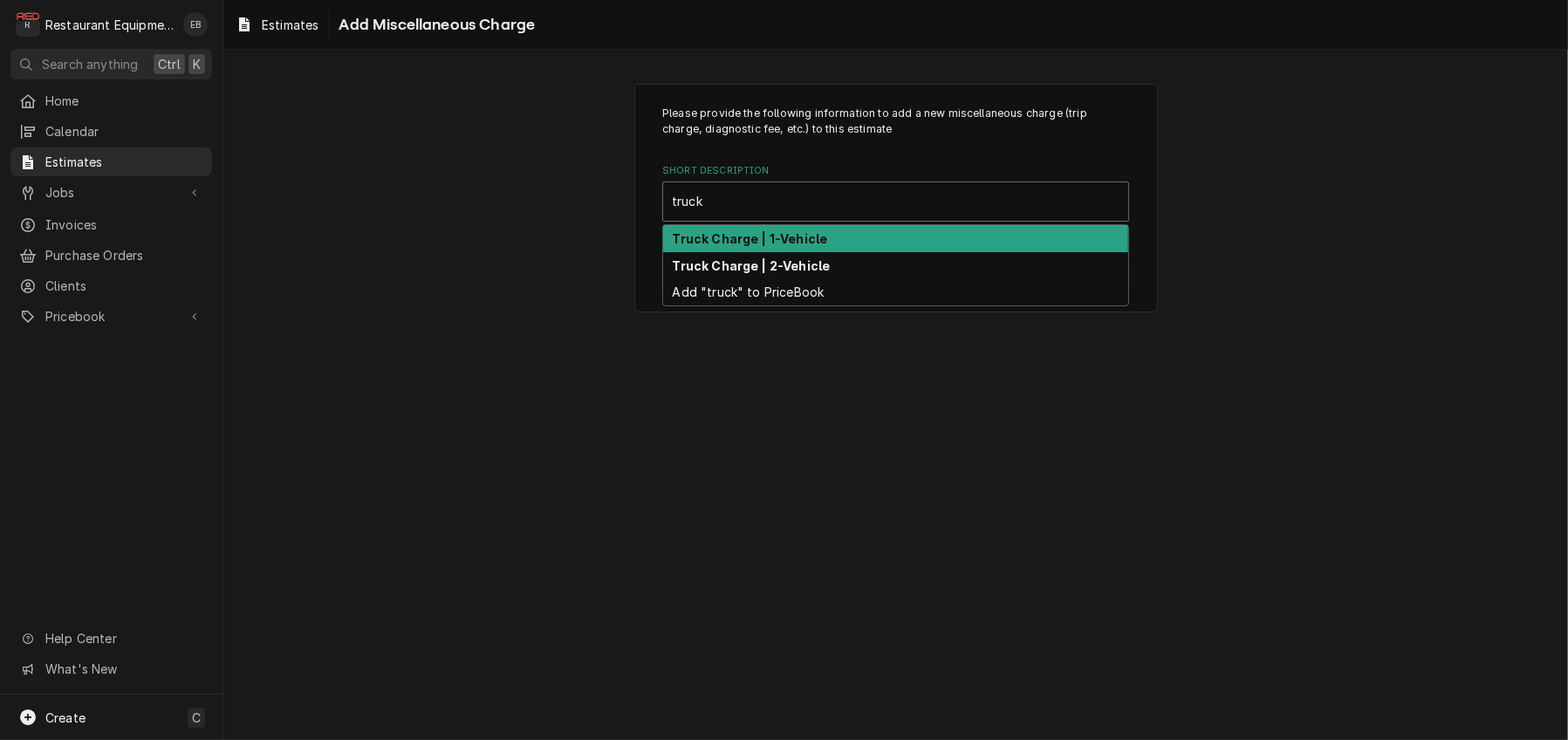
click at [858, 252] on div "Truck Charge | 1-Vehicle" at bounding box center [894, 238] width 465 height 27
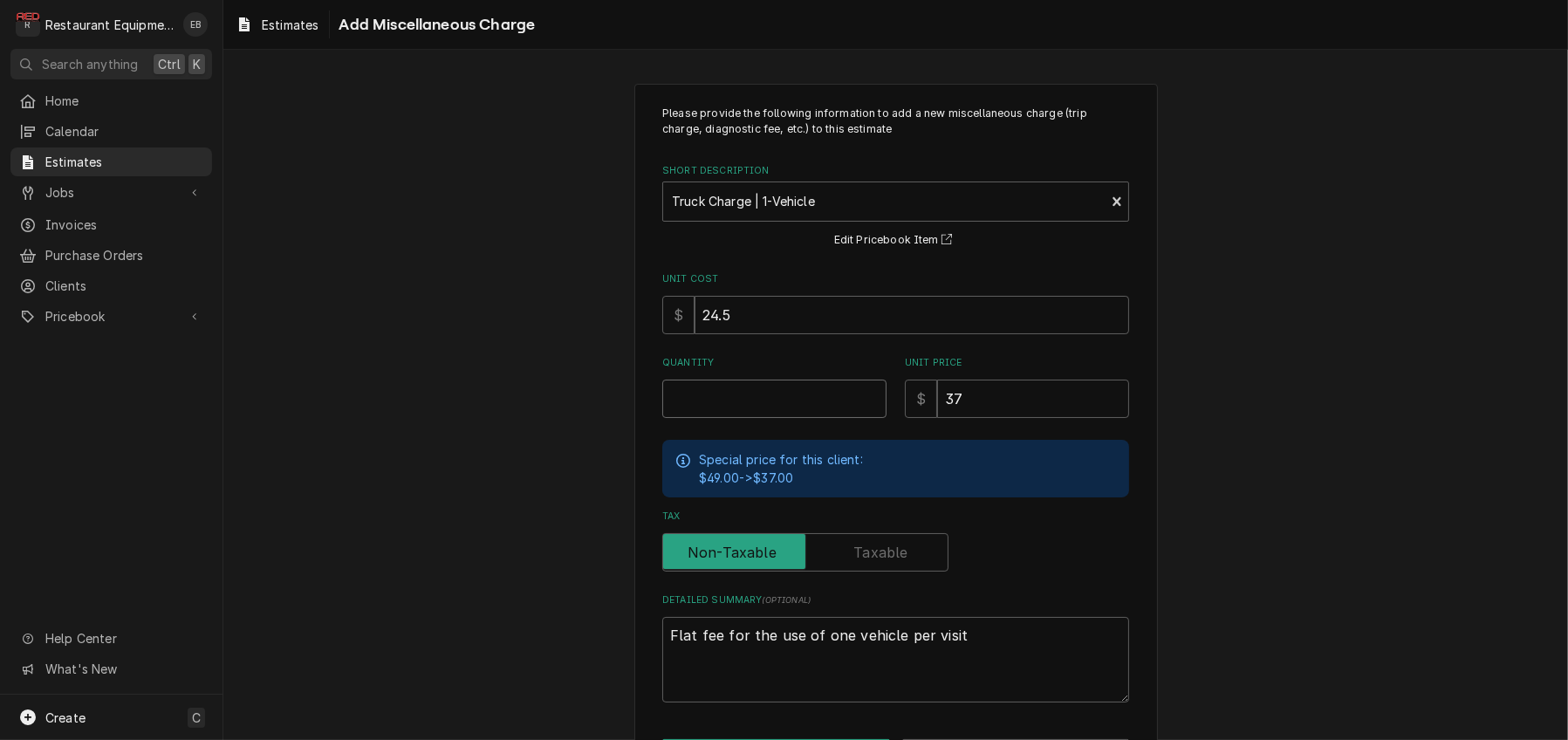
click at [800, 418] on input "Quantity" at bounding box center [774, 398] width 224 height 39
type textarea "x"
type input "2"
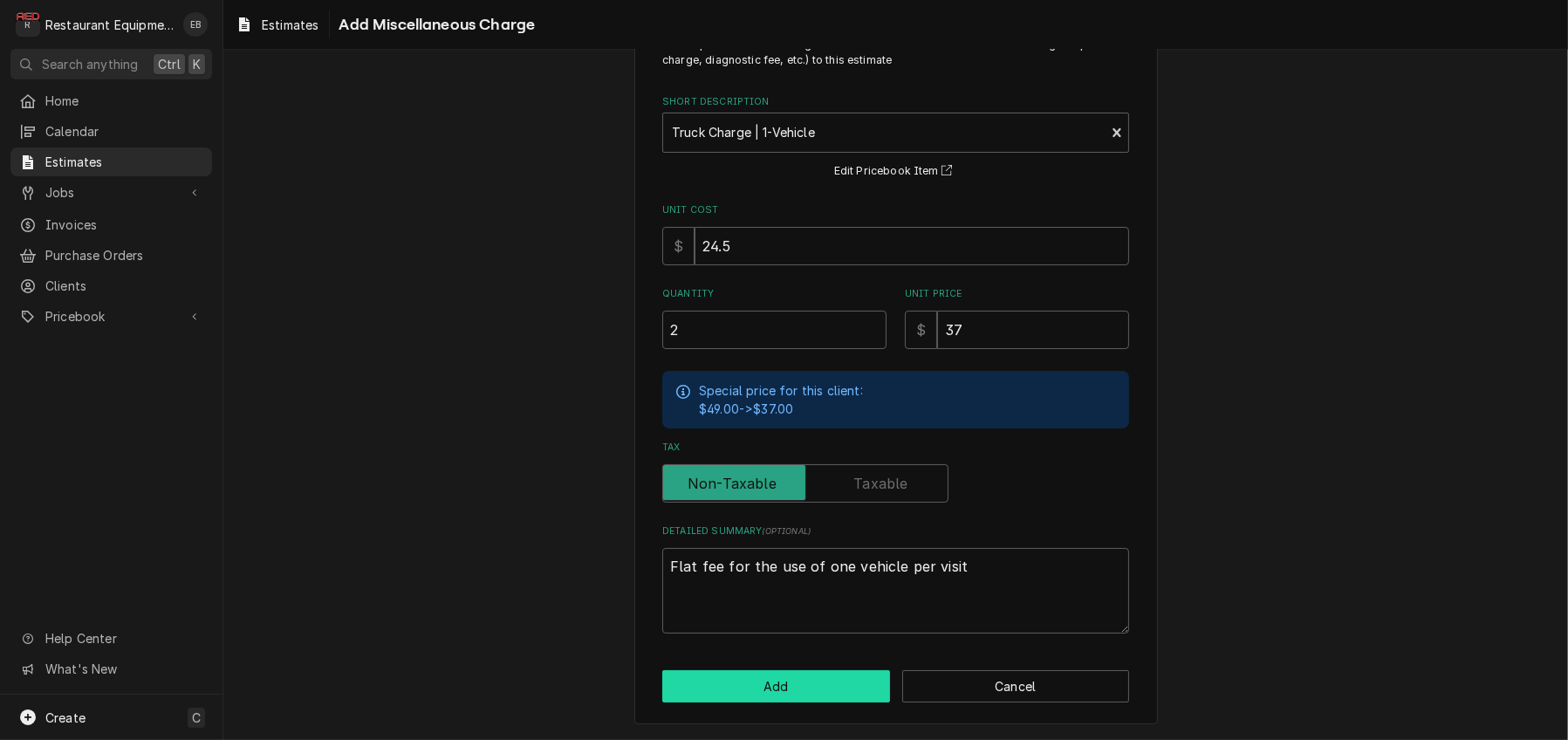
click at [827, 686] on button "Add" at bounding box center [776, 685] width 228 height 32
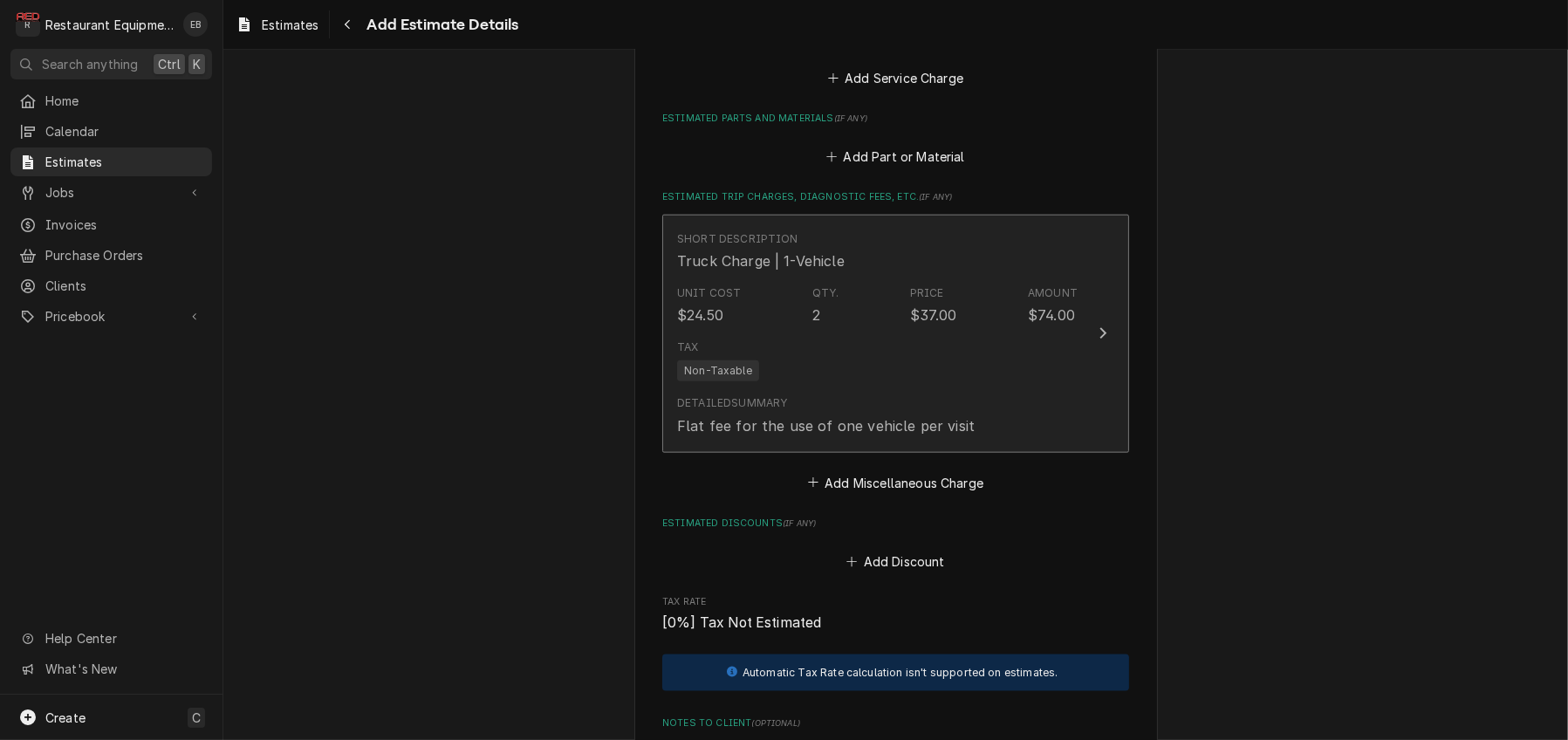
type textarea "x"
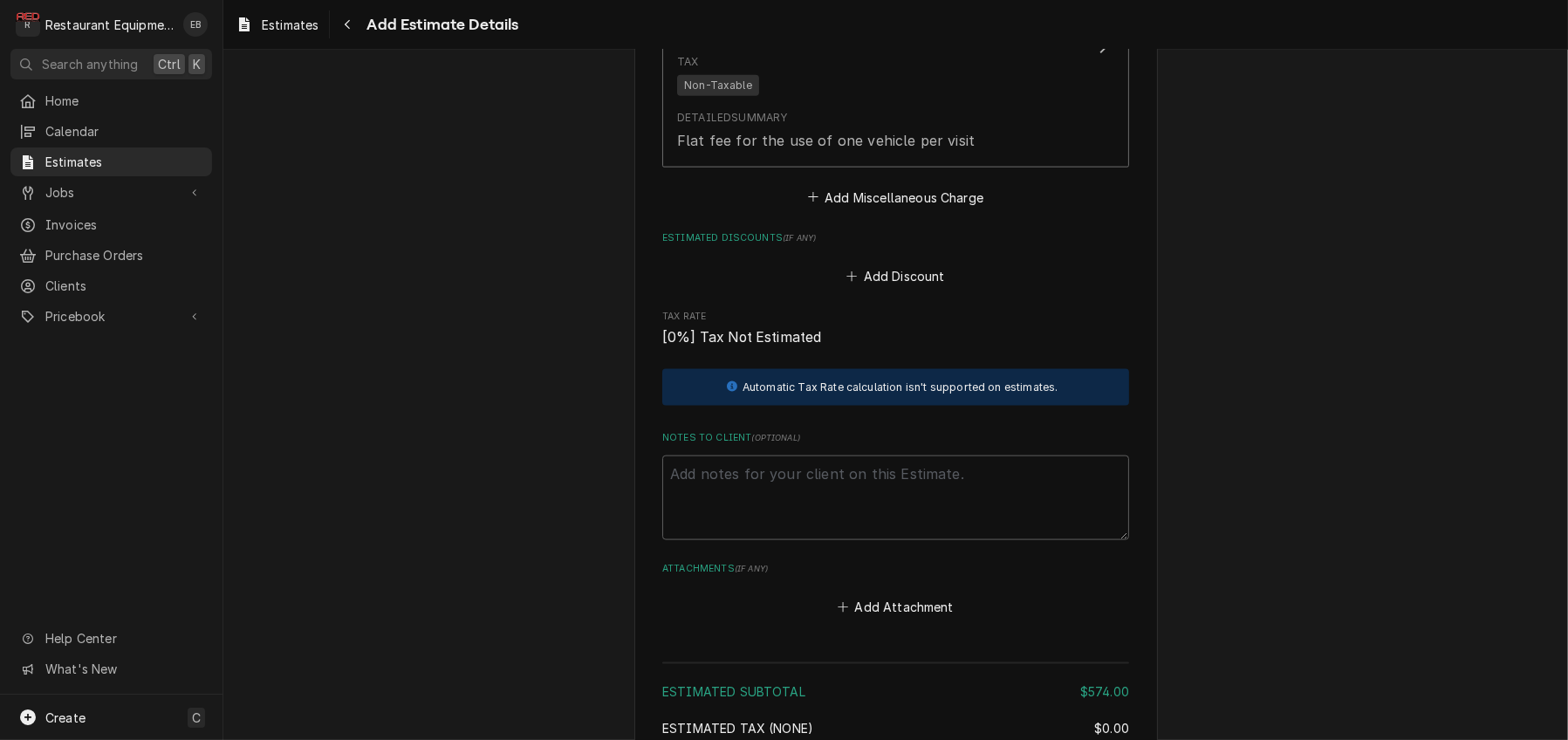
scroll to position [2857, 0]
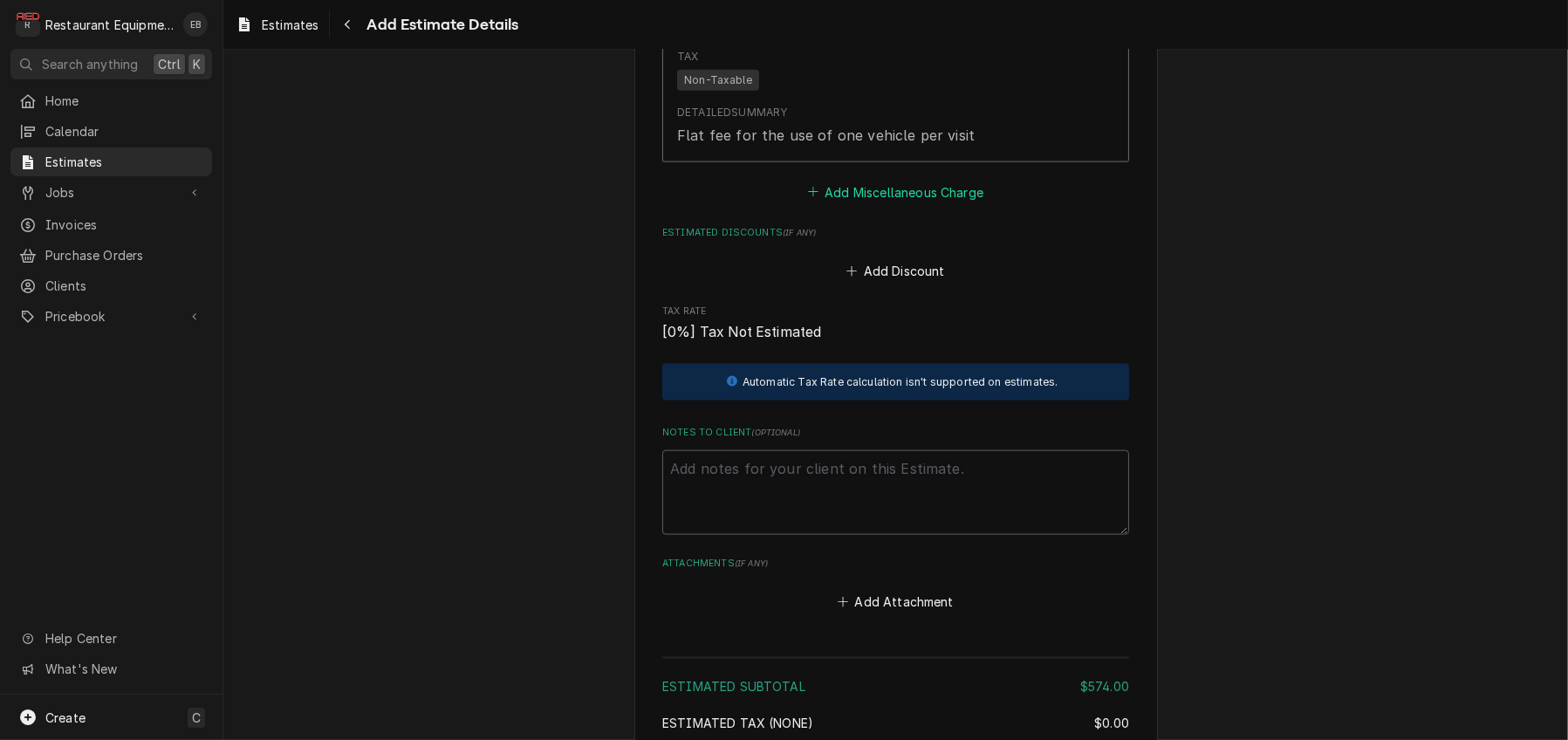
click at [879, 204] on button "Add Miscellaneous Charge" at bounding box center [894, 192] width 181 height 25
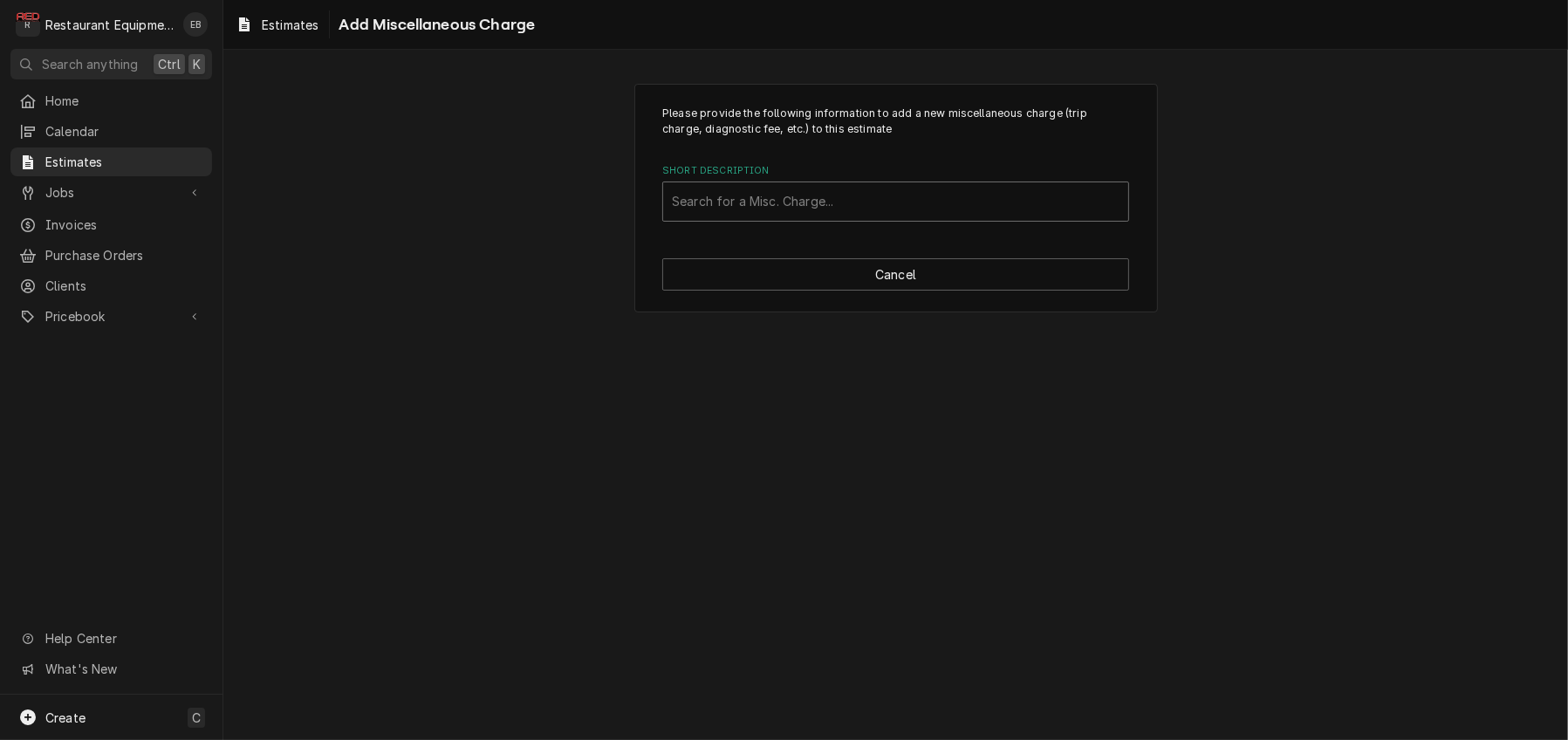
click at [835, 216] on div "Short Description" at bounding box center [895, 202] width 448 height 32
type input "Shipping"
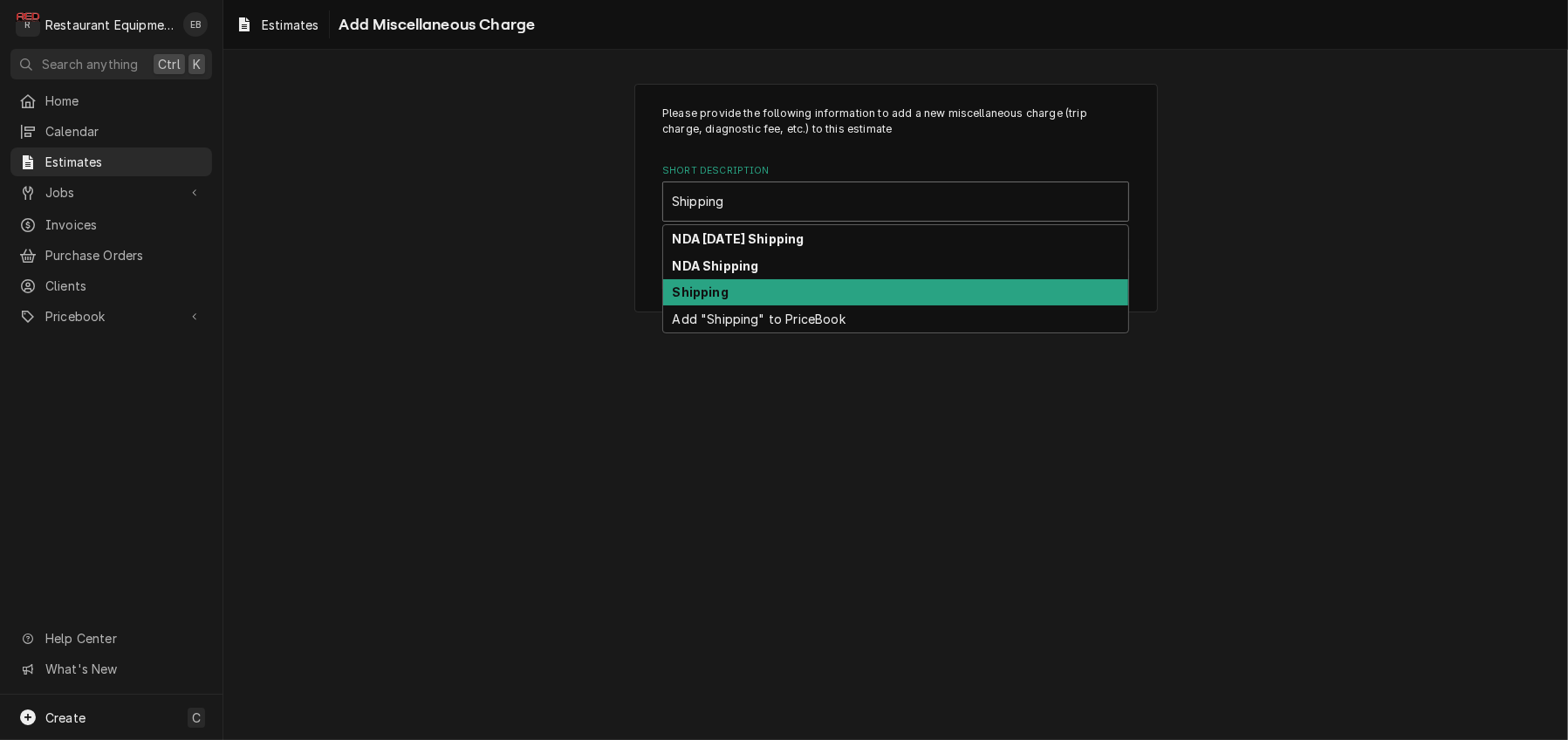
click at [740, 306] on div "Shipping" at bounding box center [894, 292] width 465 height 27
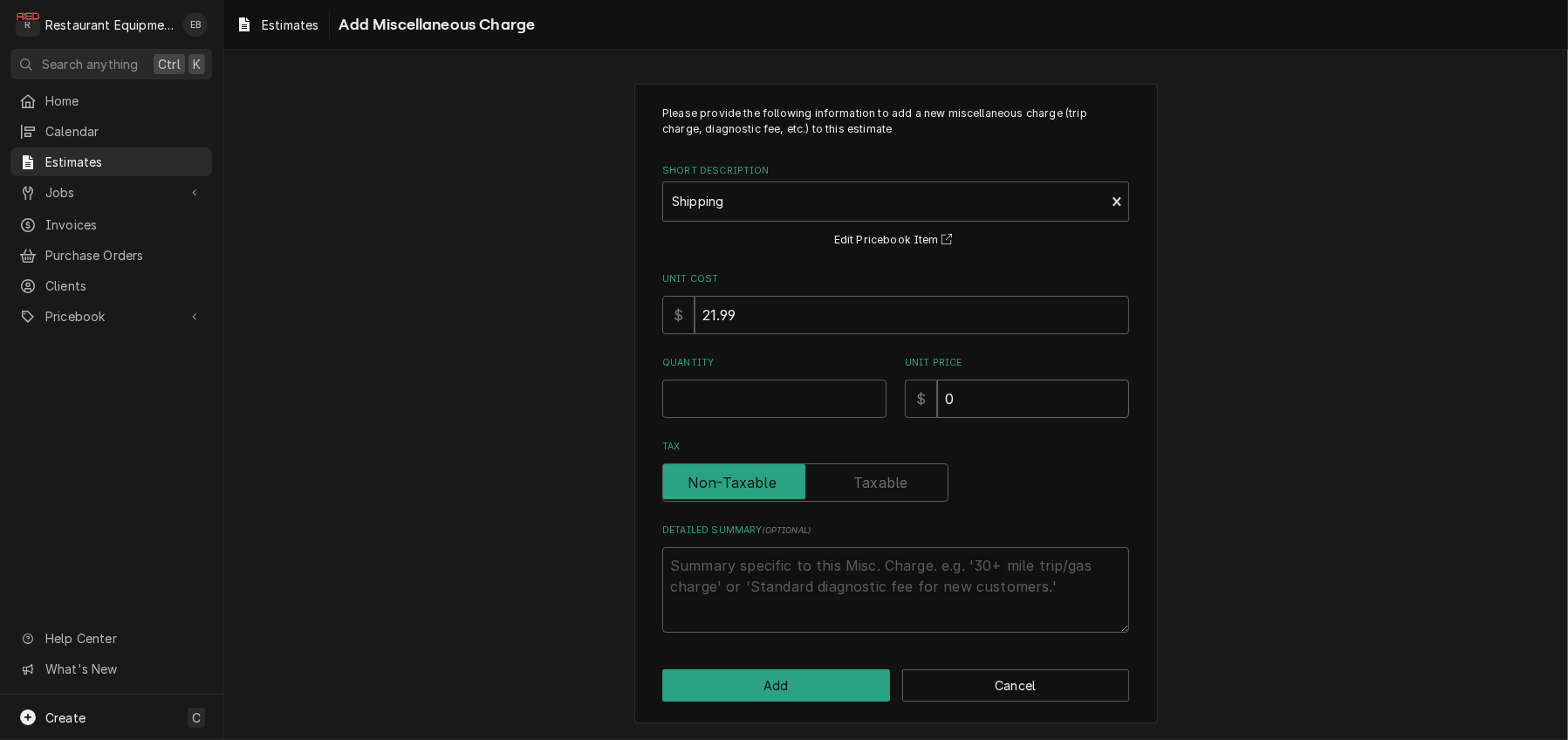
click at [1029, 418] on input "0" at bounding box center [1033, 398] width 192 height 39
type textarea "x"
click at [809, 418] on input "Quantity" at bounding box center [774, 398] width 224 height 39
type textarea "x"
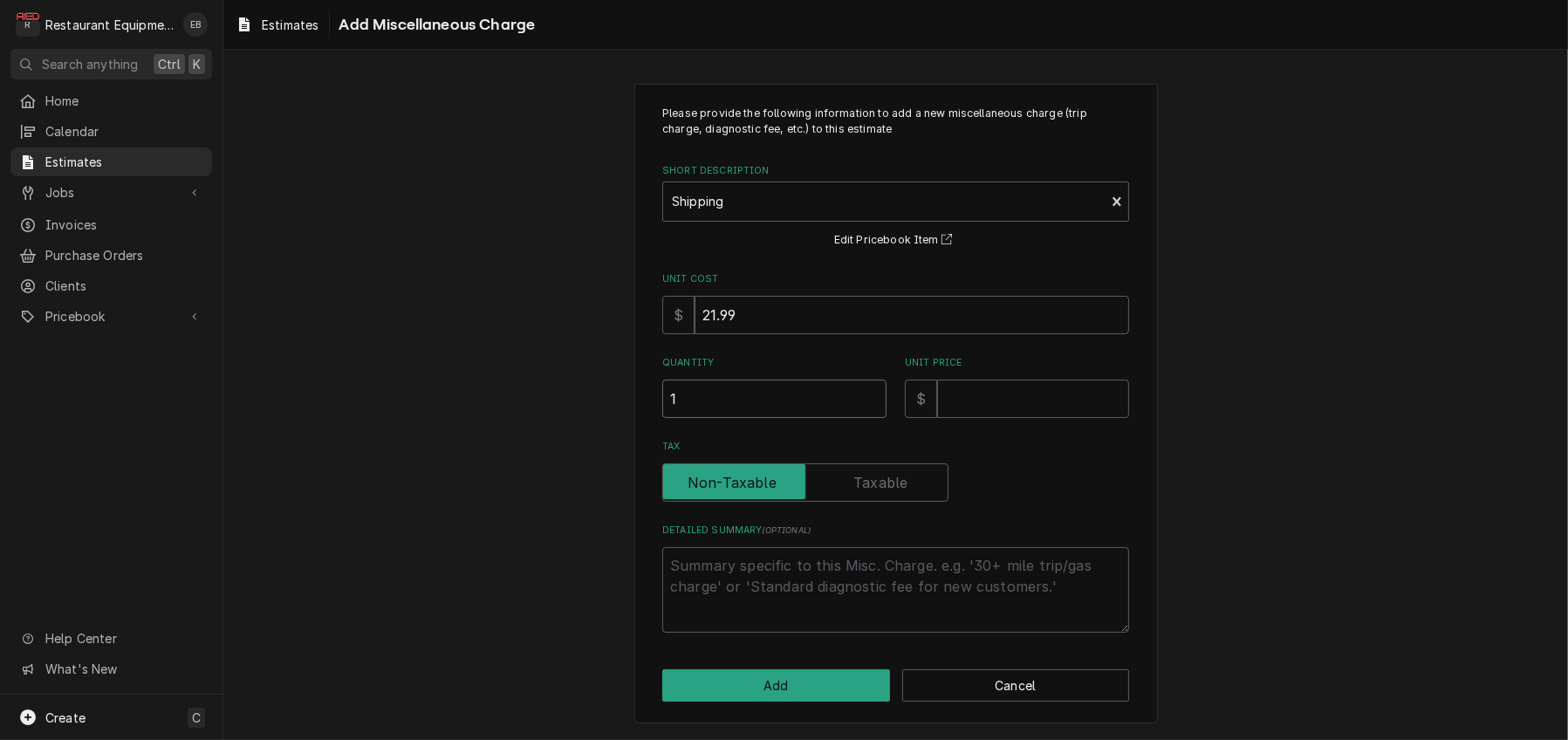
type input "1"
click at [991, 418] on input "Unit Price" at bounding box center [1033, 398] width 192 height 39
click at [758, 334] on input "21.99" at bounding box center [911, 314] width 435 height 39
type textarea "x"
type input "21.9"
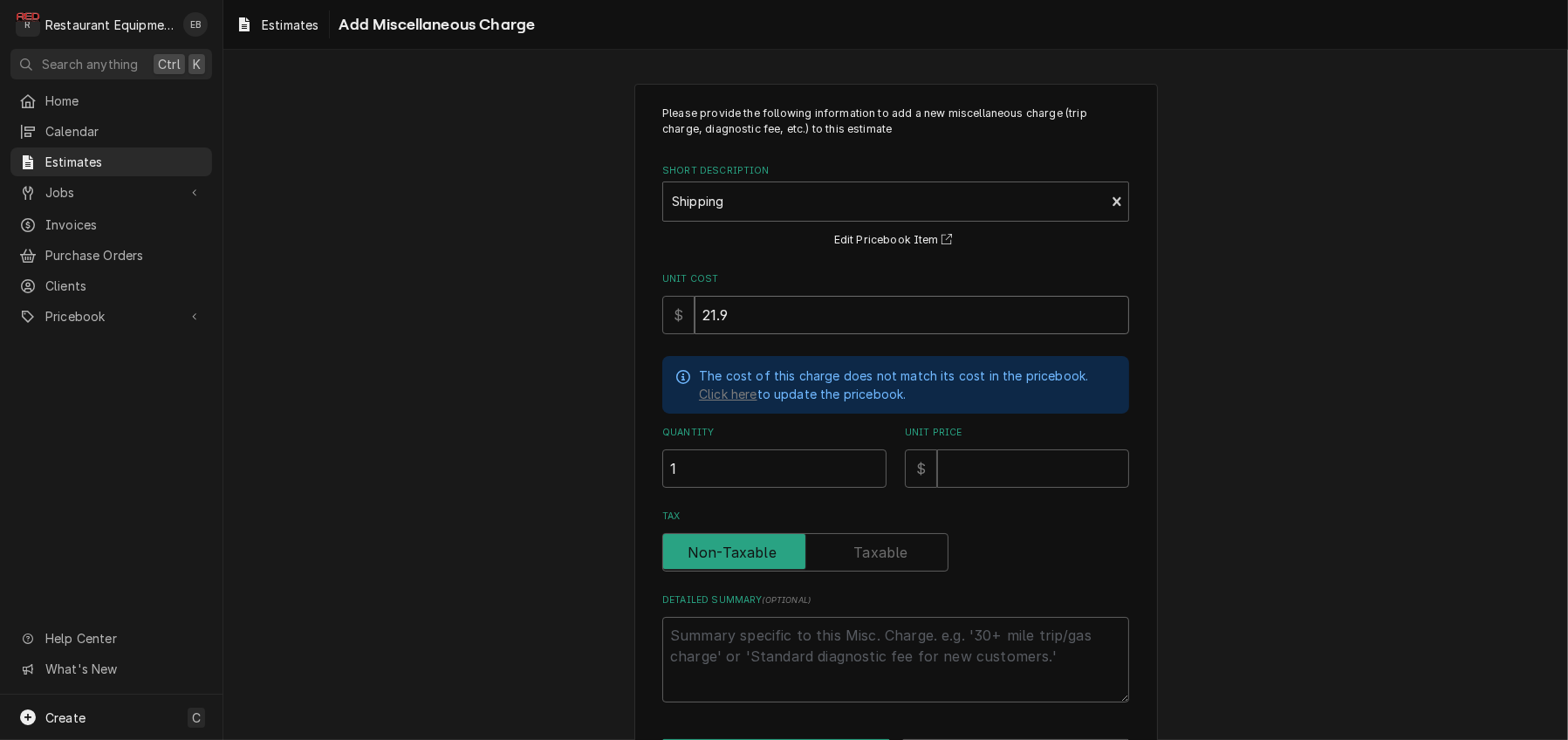
type textarea "x"
type input "21"
type textarea "x"
type input "2"
type textarea "x"
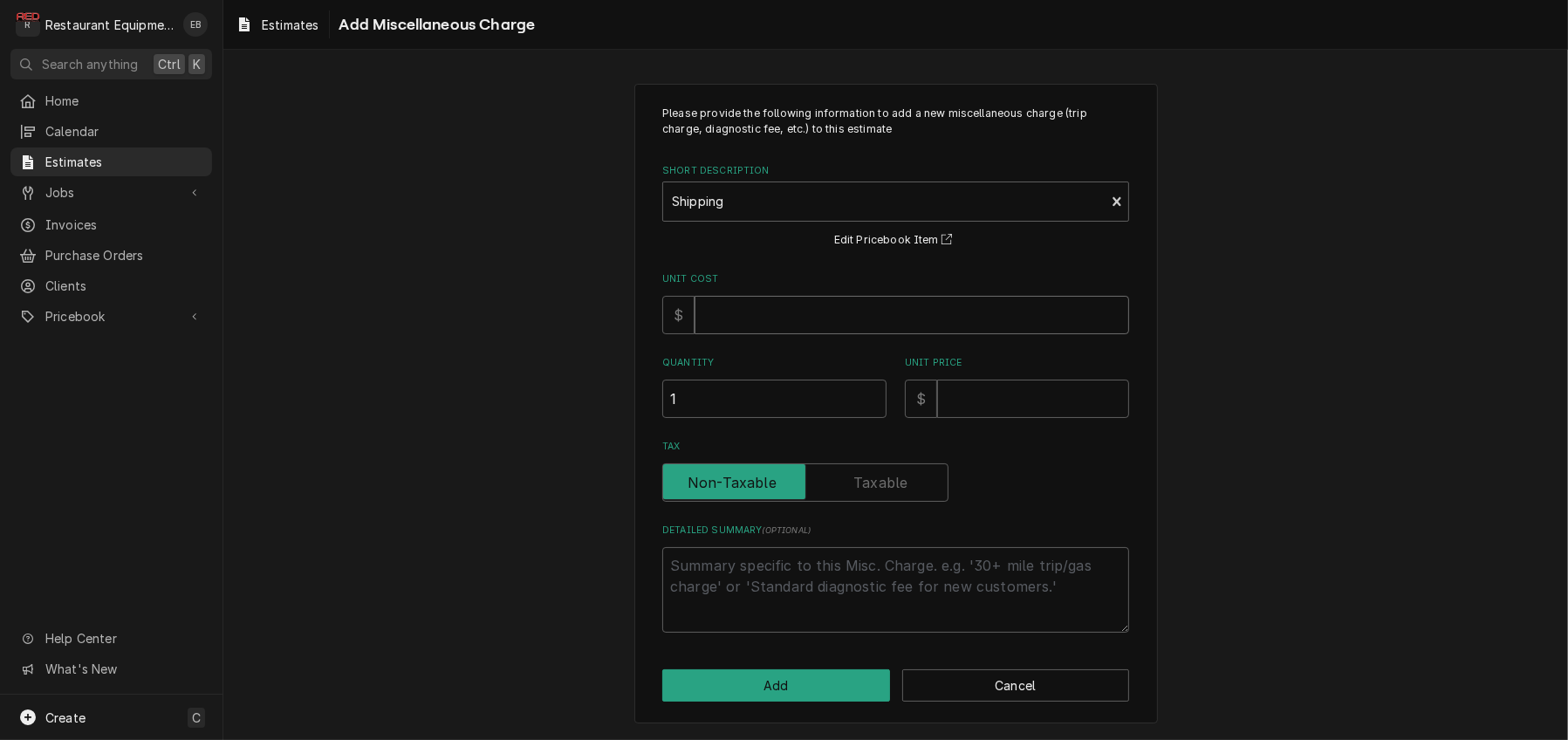
type textarea "x"
type input "1"
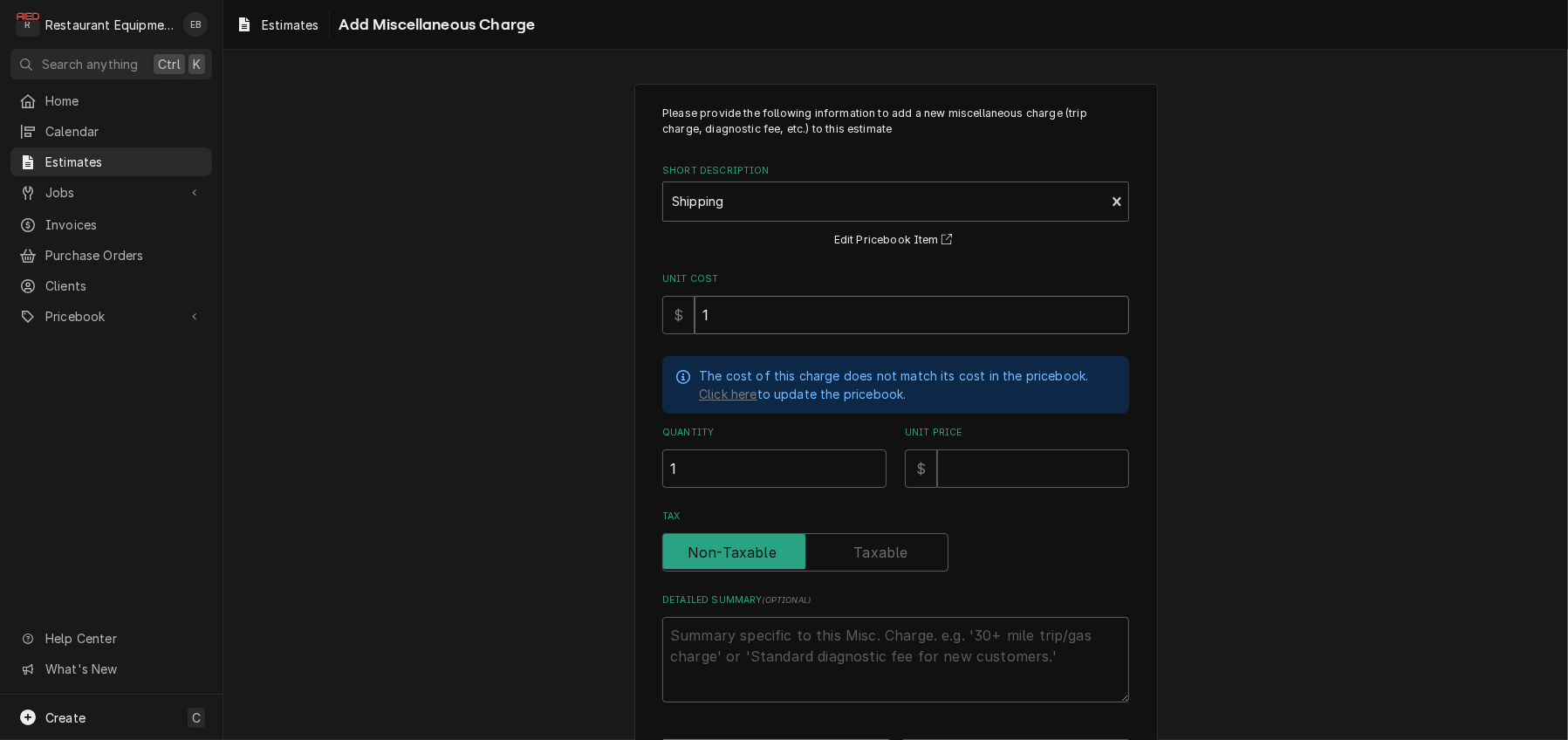
type textarea "x"
type input "19"
type textarea "x"
type input "195"
type textarea "x"
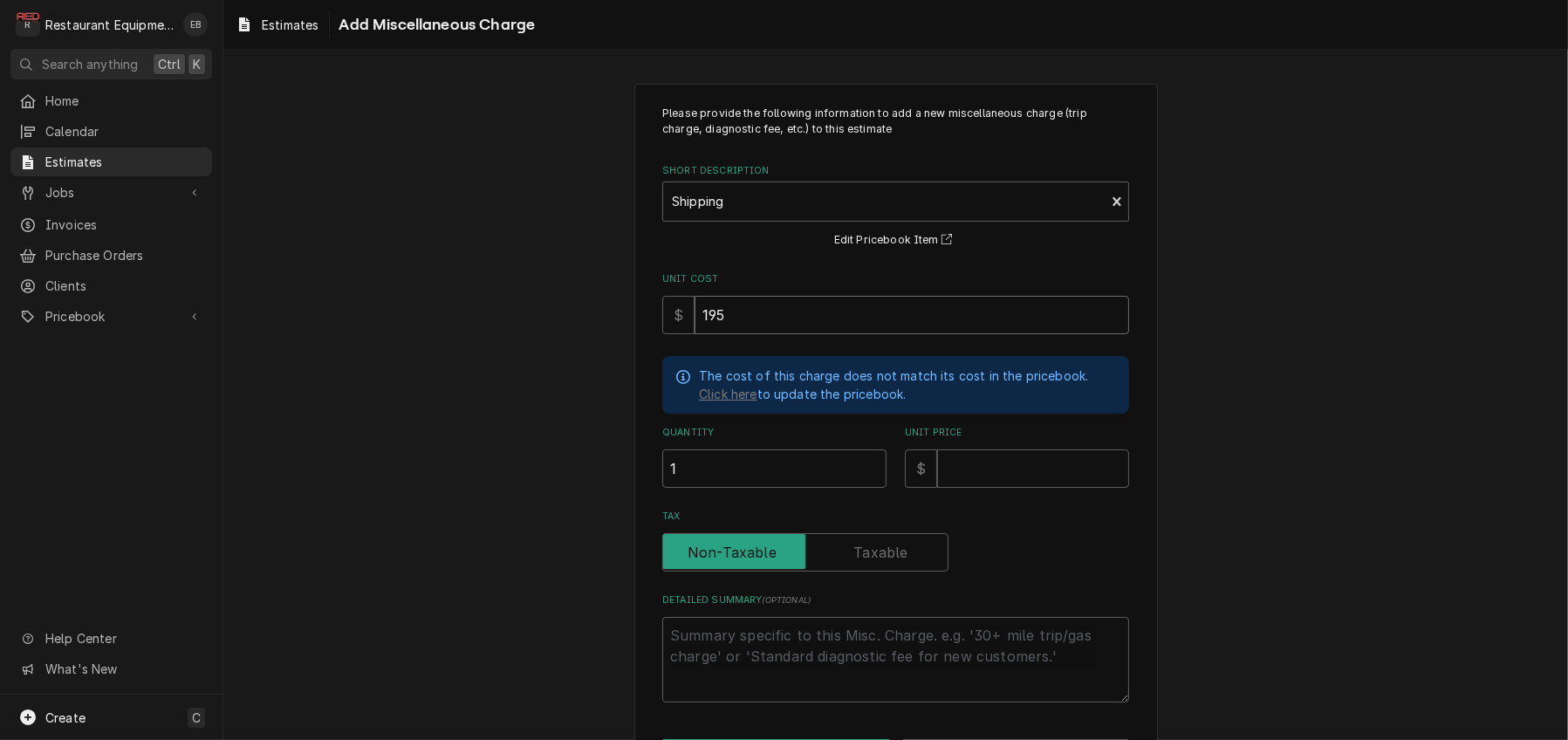
type input "195"
click at [999, 487] on input "Unit Price" at bounding box center [1033, 468] width 192 height 39
type textarea "x"
type input "2"
type textarea "x"
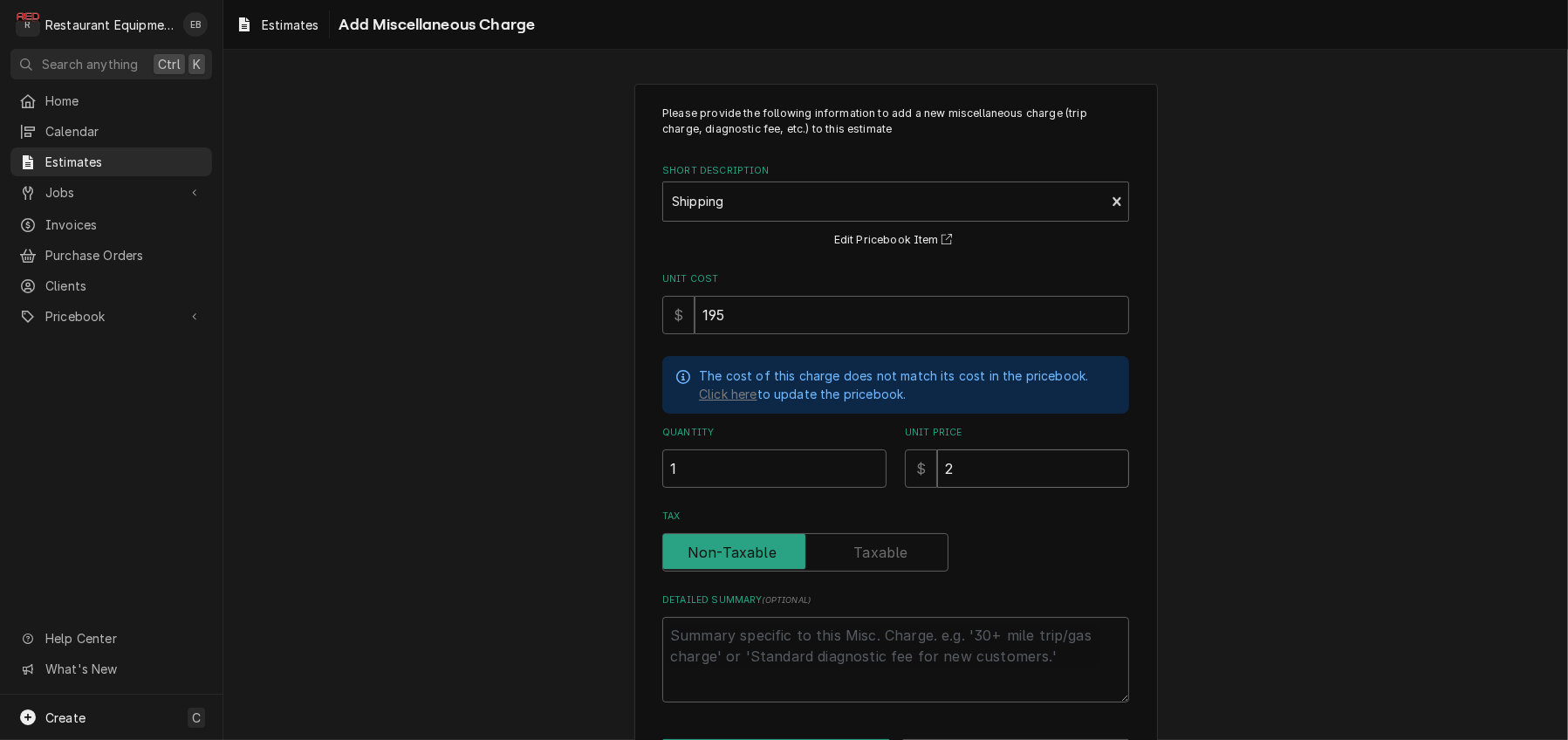
type input "29"
type textarea "x"
type input "298"
type textarea "x"
type input "298.1"
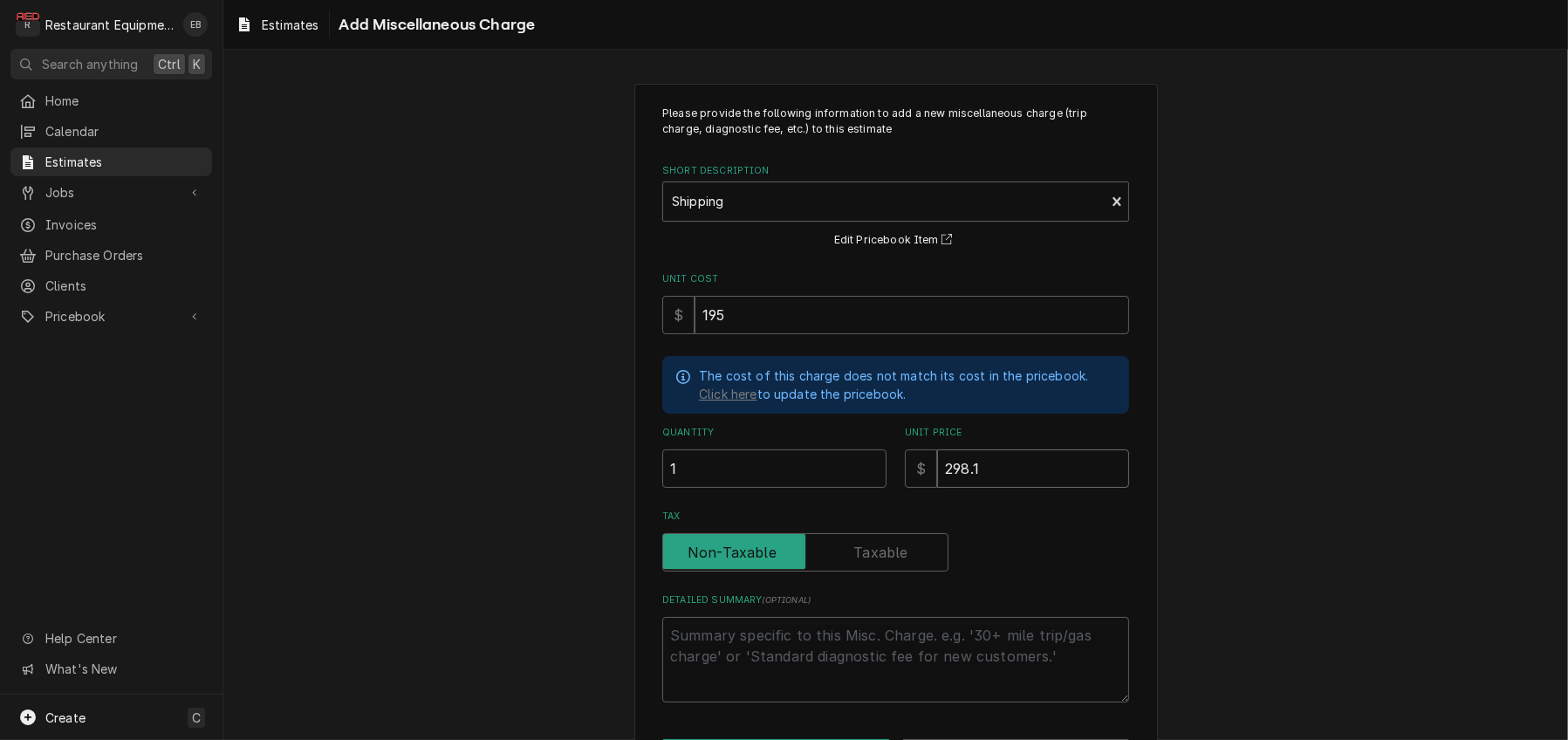
type textarea "x"
type input "298.17"
type textarea "x"
type input "298.17"
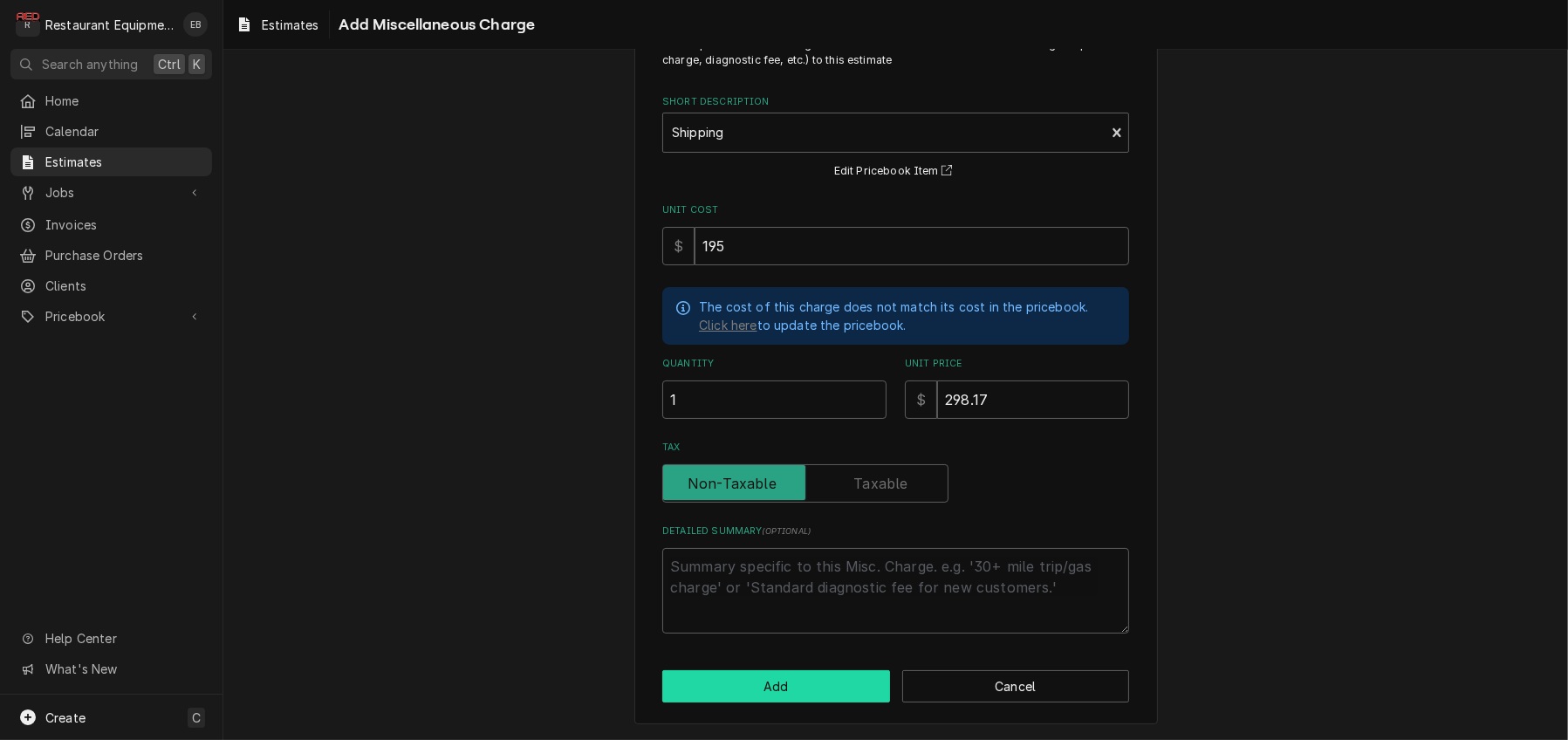
click at [843, 694] on button "Add" at bounding box center [776, 685] width 228 height 32
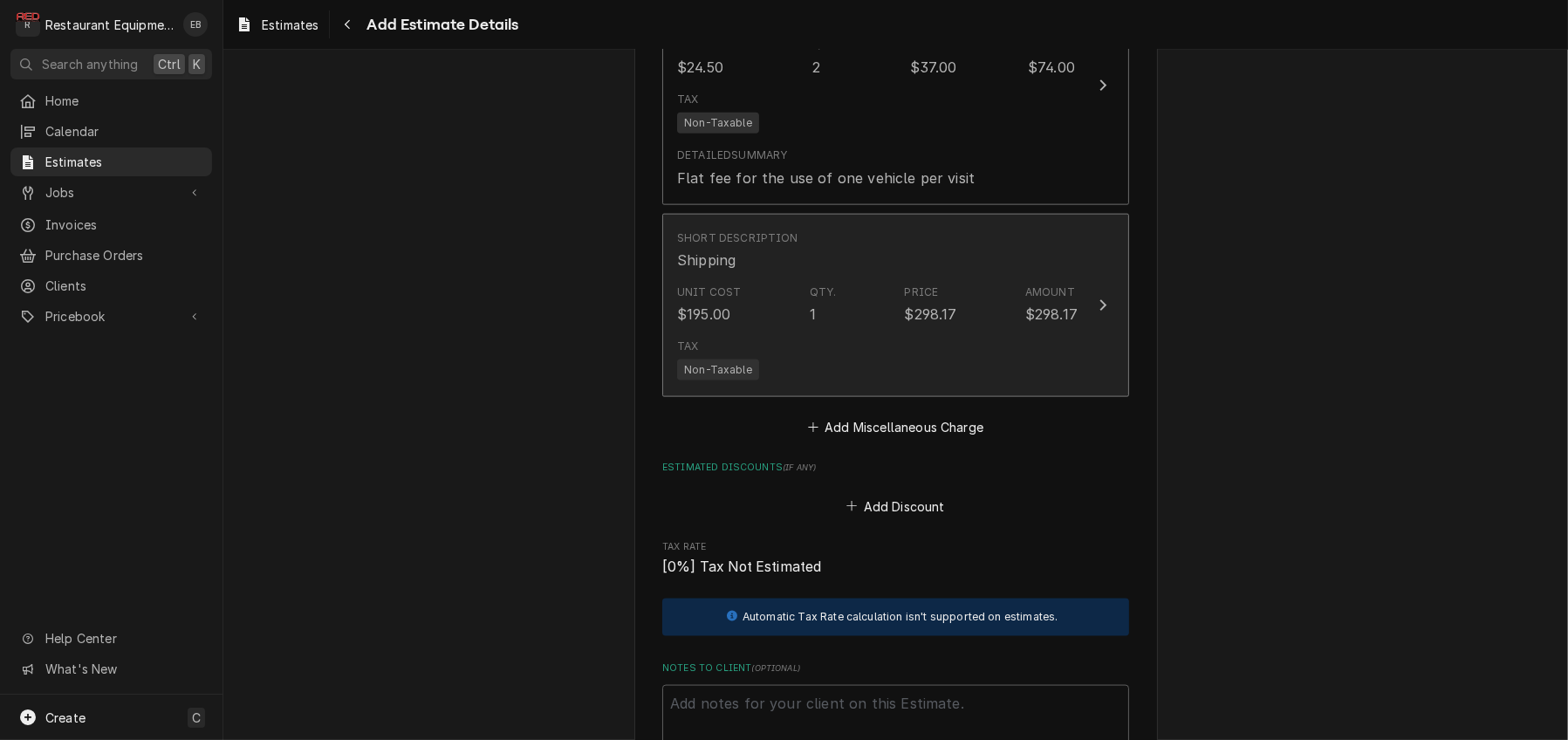
type textarea "x"
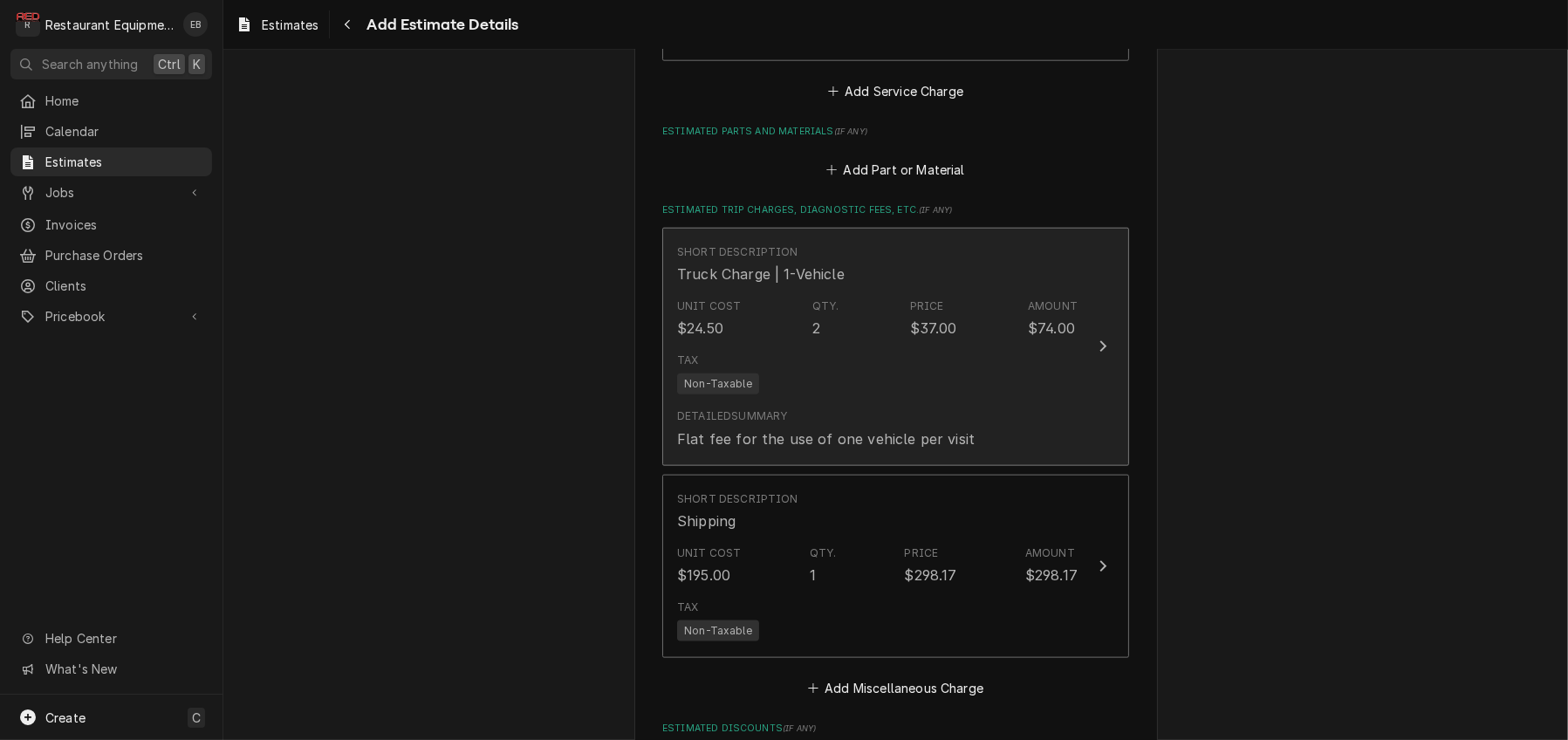
scroll to position [2486, 0]
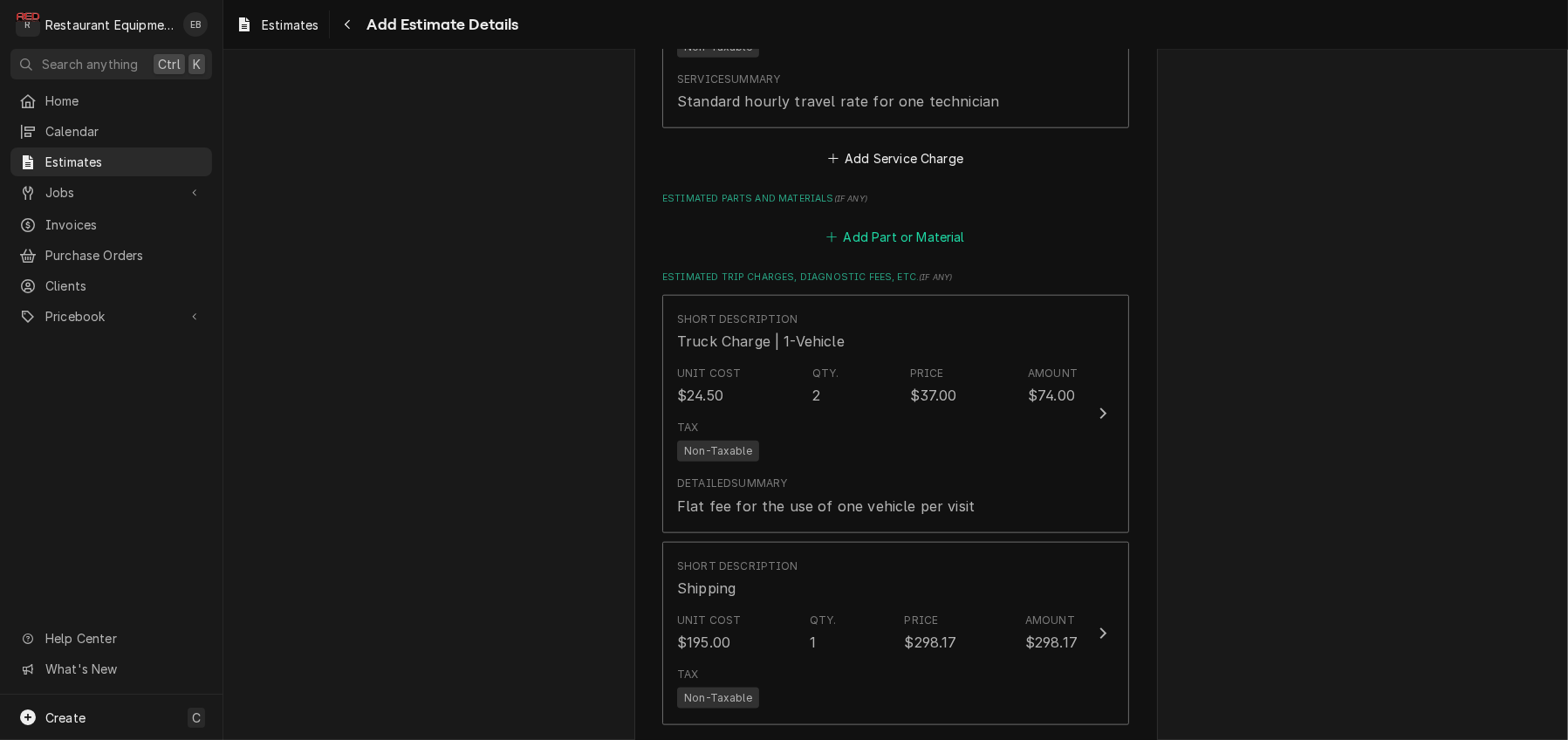
click at [893, 250] on button "Add Part or Material" at bounding box center [895, 237] width 144 height 25
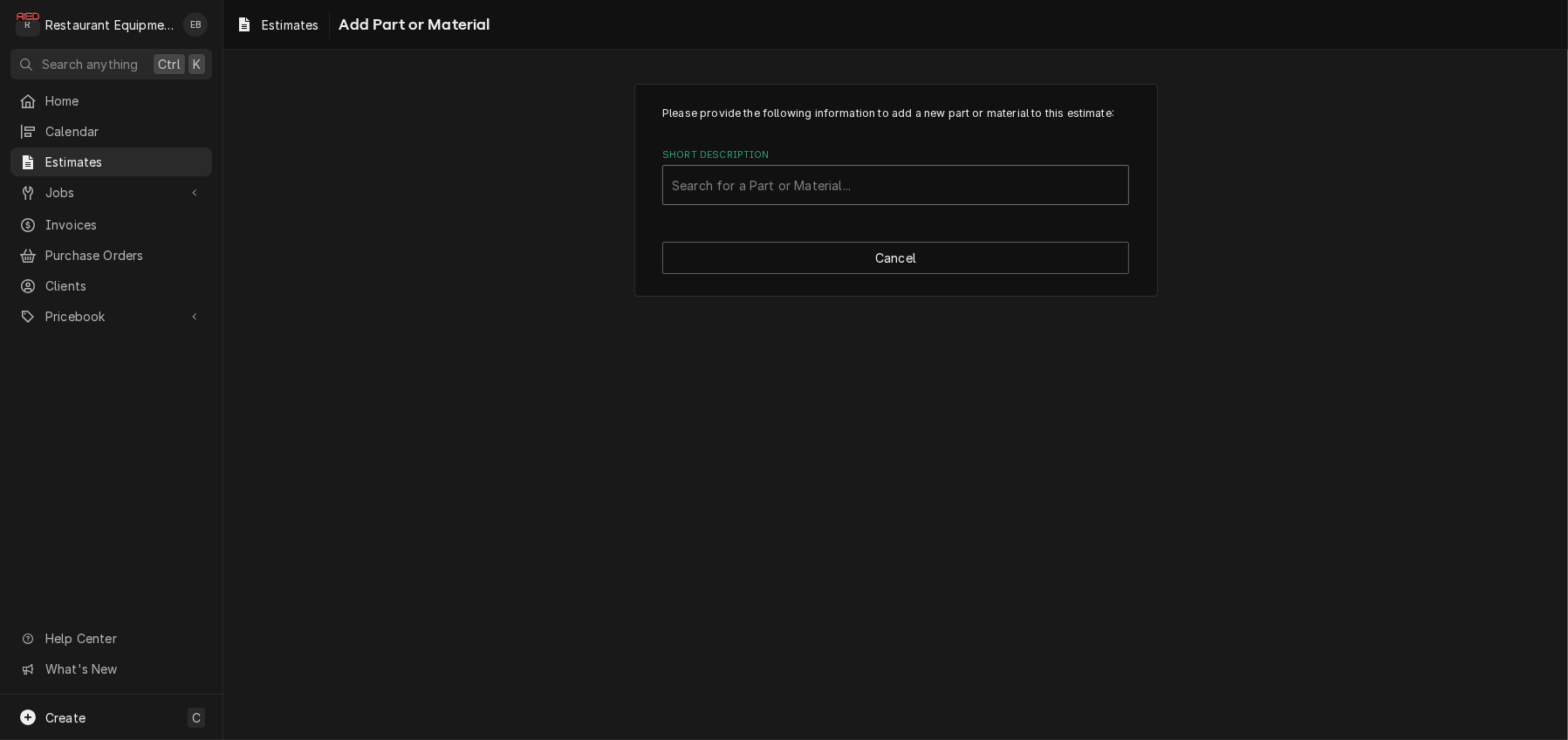
click at [849, 201] on div "Short Description" at bounding box center [895, 185] width 448 height 32
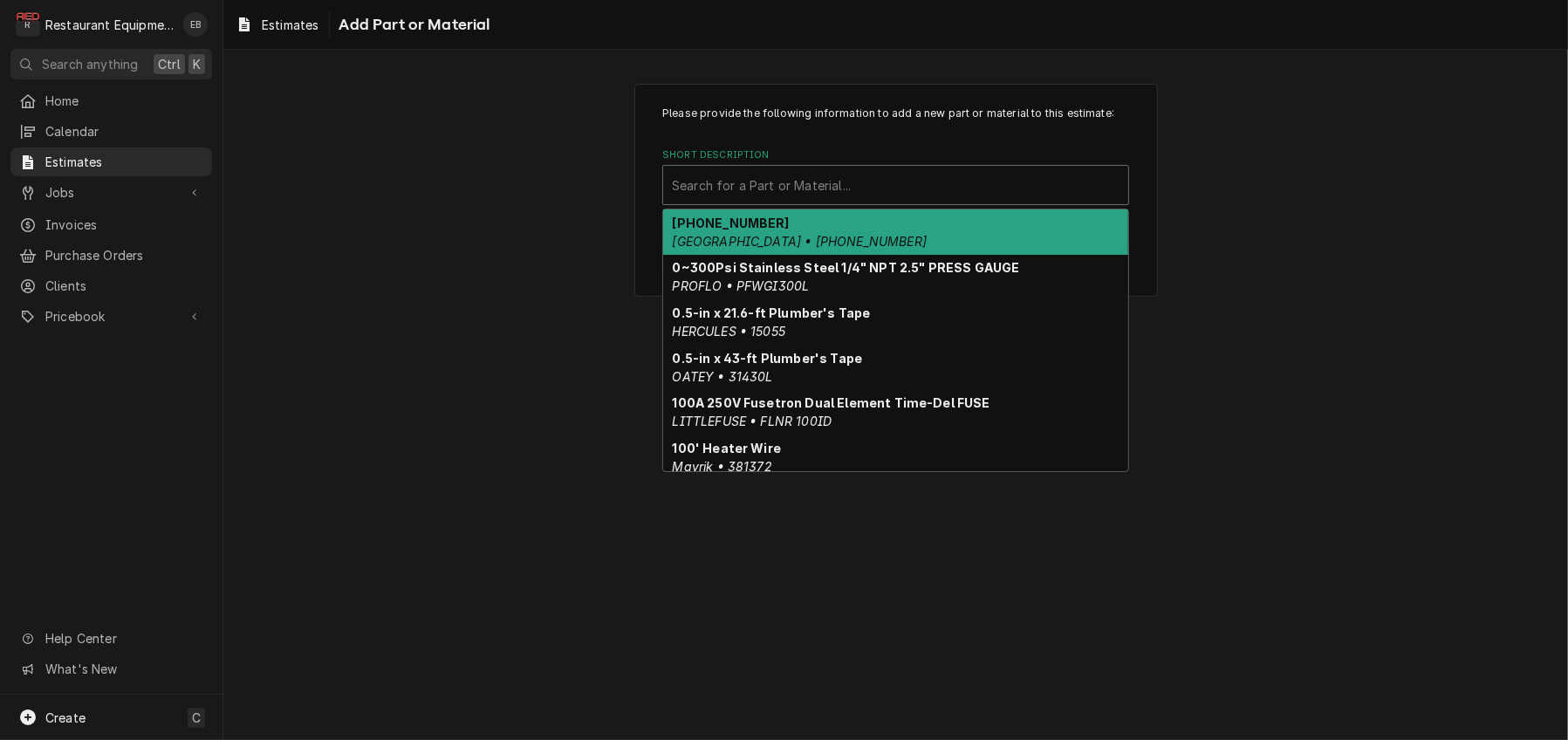
click at [786, 201] on div "Short Description" at bounding box center [895, 185] width 448 height 32
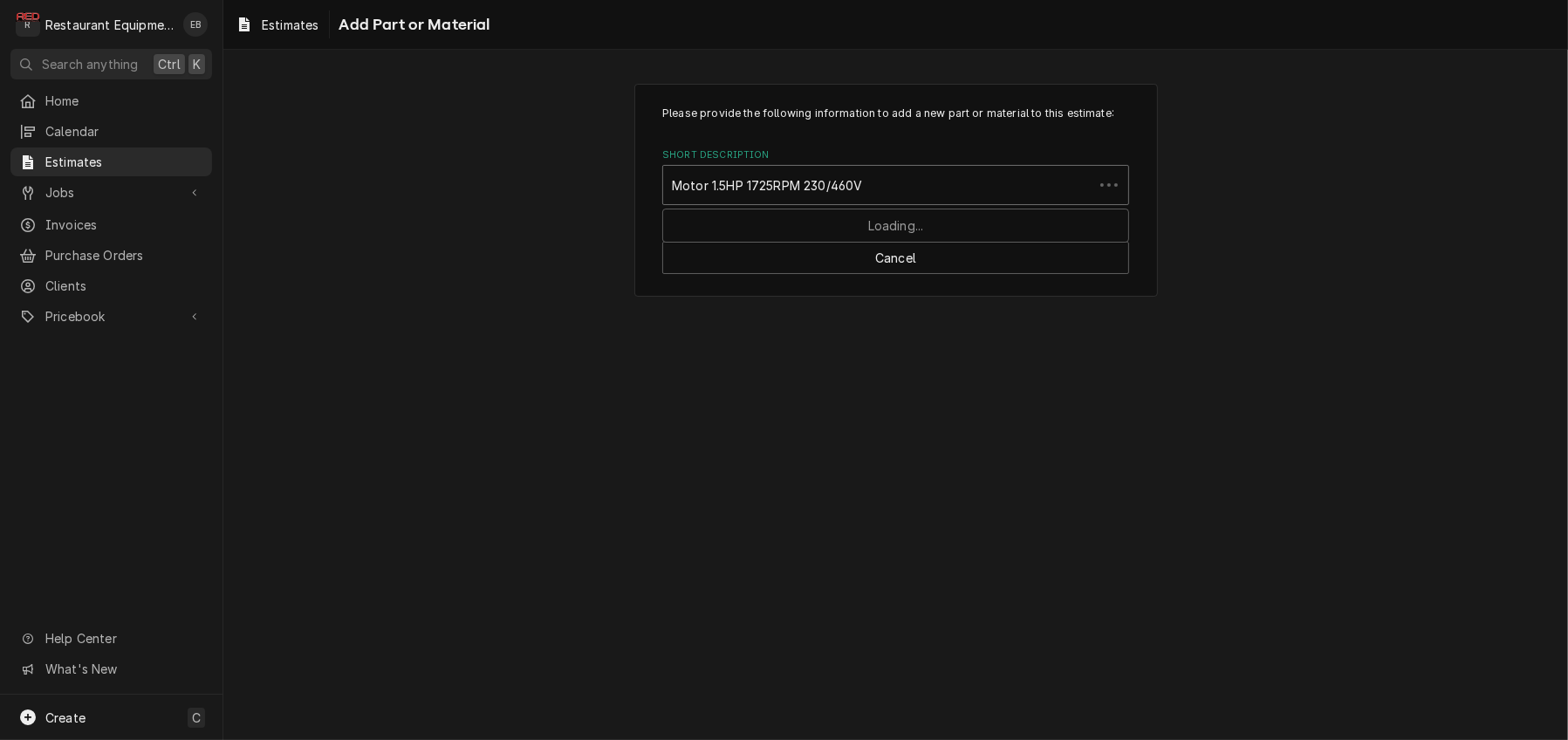
type input "Motor 1.5HP 1725RPM 230/460VW"
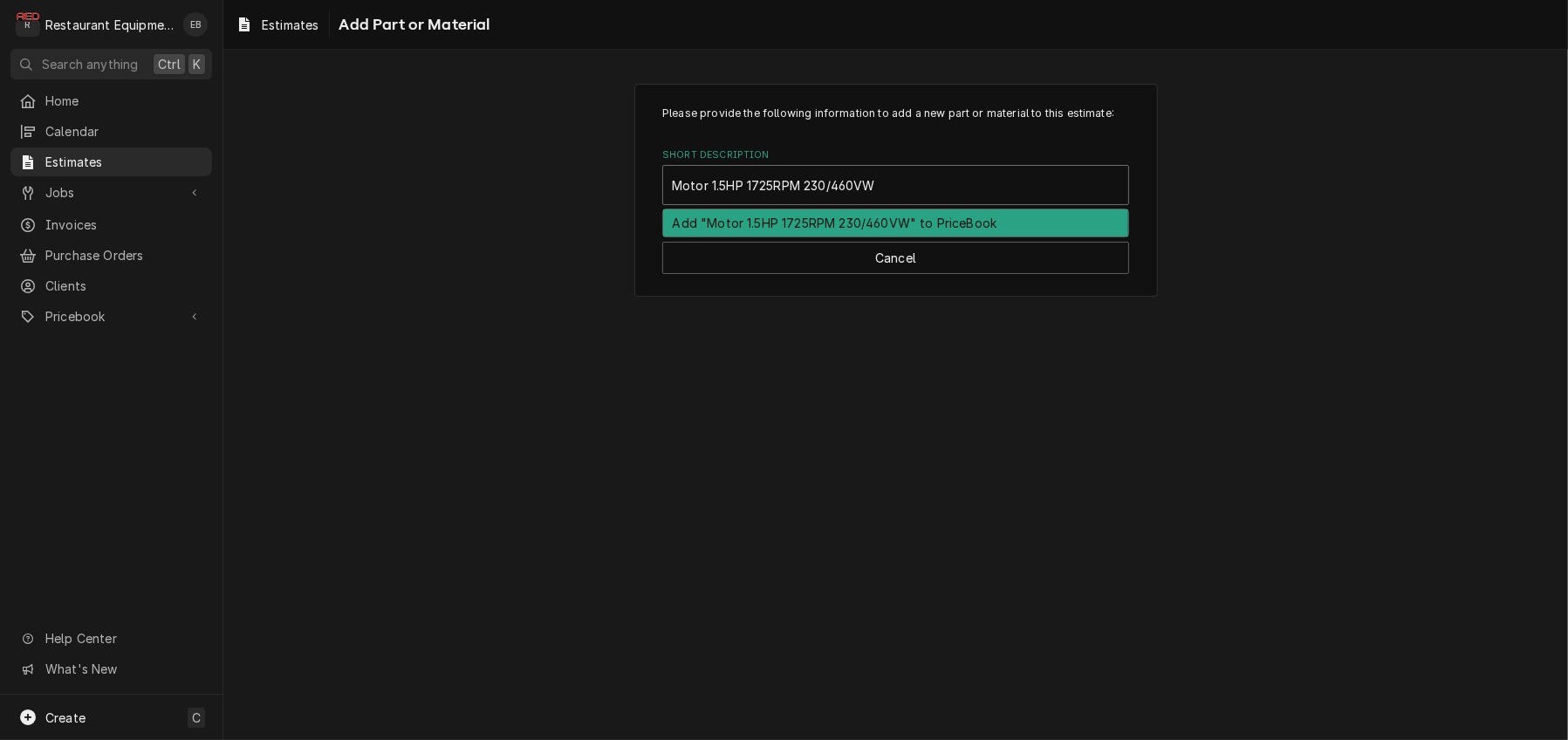
click at [907, 237] on div "Add "Motor 1.5HP 1725RPM 230/460VW" to PriceBook" at bounding box center [894, 222] width 465 height 27
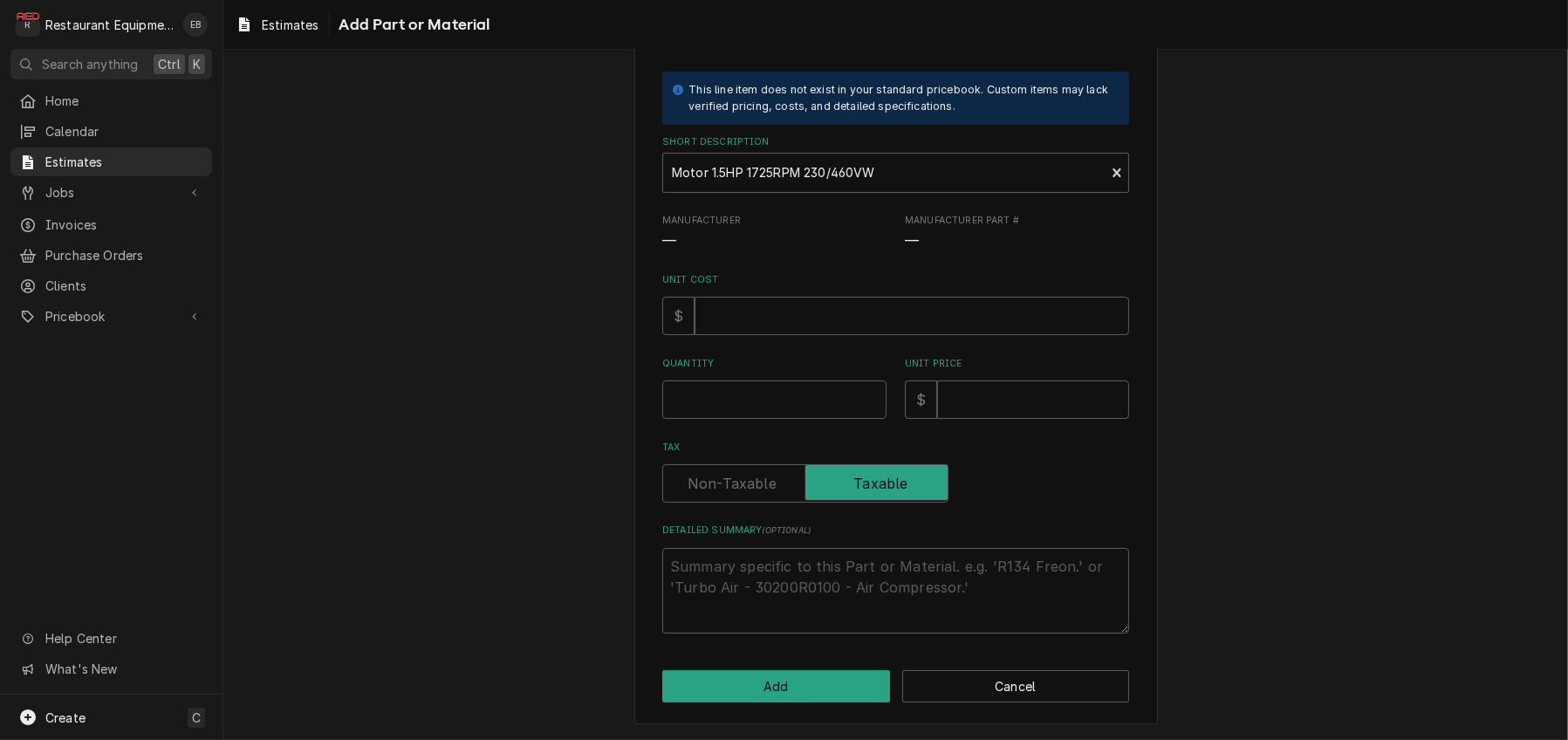
scroll to position [174, 0]
click at [780, 296] on input "Unit Cost" at bounding box center [911, 315] width 435 height 39
type textarea "x"
type input "9"
type textarea "x"
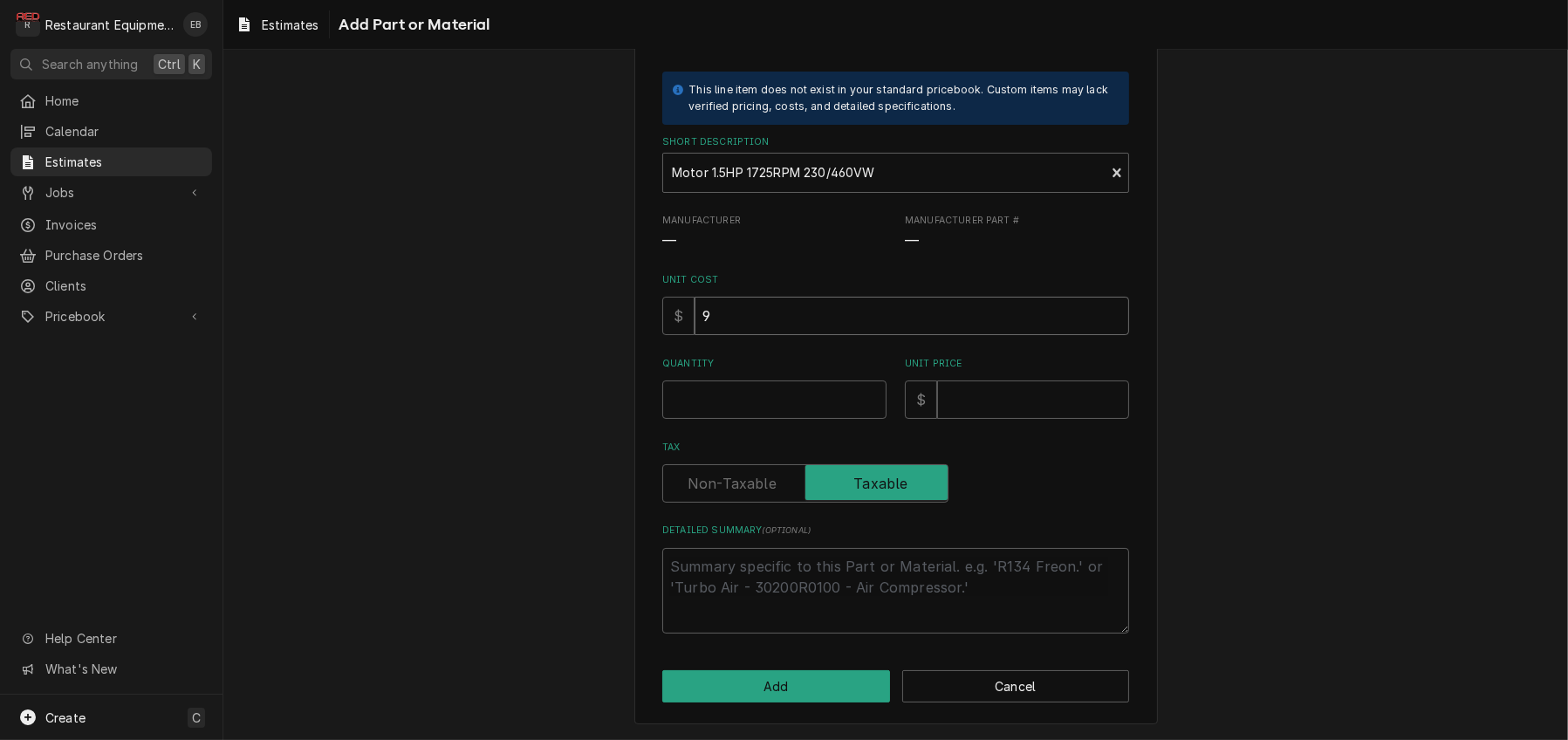
type input "97"
type textarea "x"
type input "970"
type textarea "x"
type input "970.3"
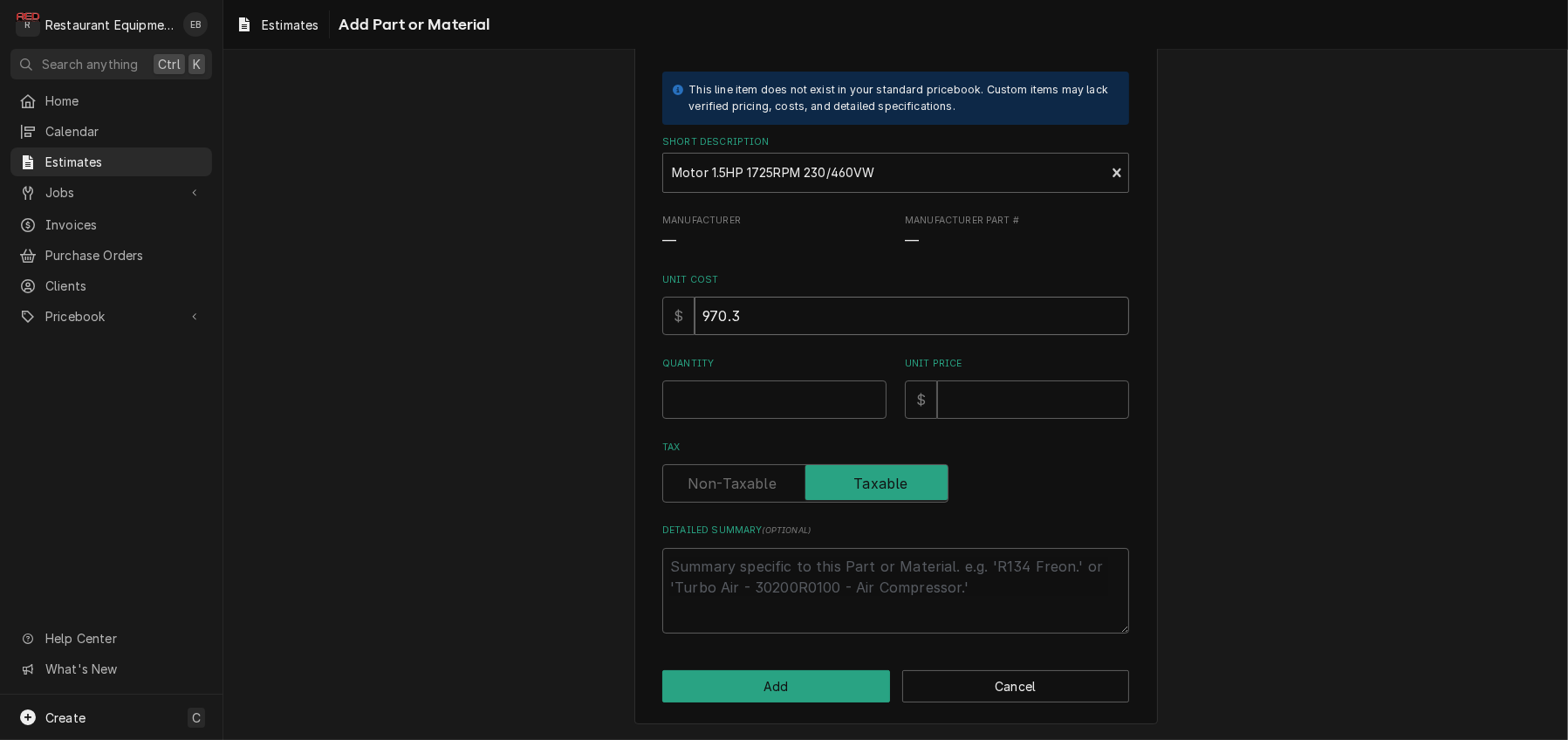
type textarea "x"
type input "970.39"
type textarea "x"
type input "970.39"
click at [754, 397] on input "Quantity" at bounding box center [774, 399] width 224 height 39
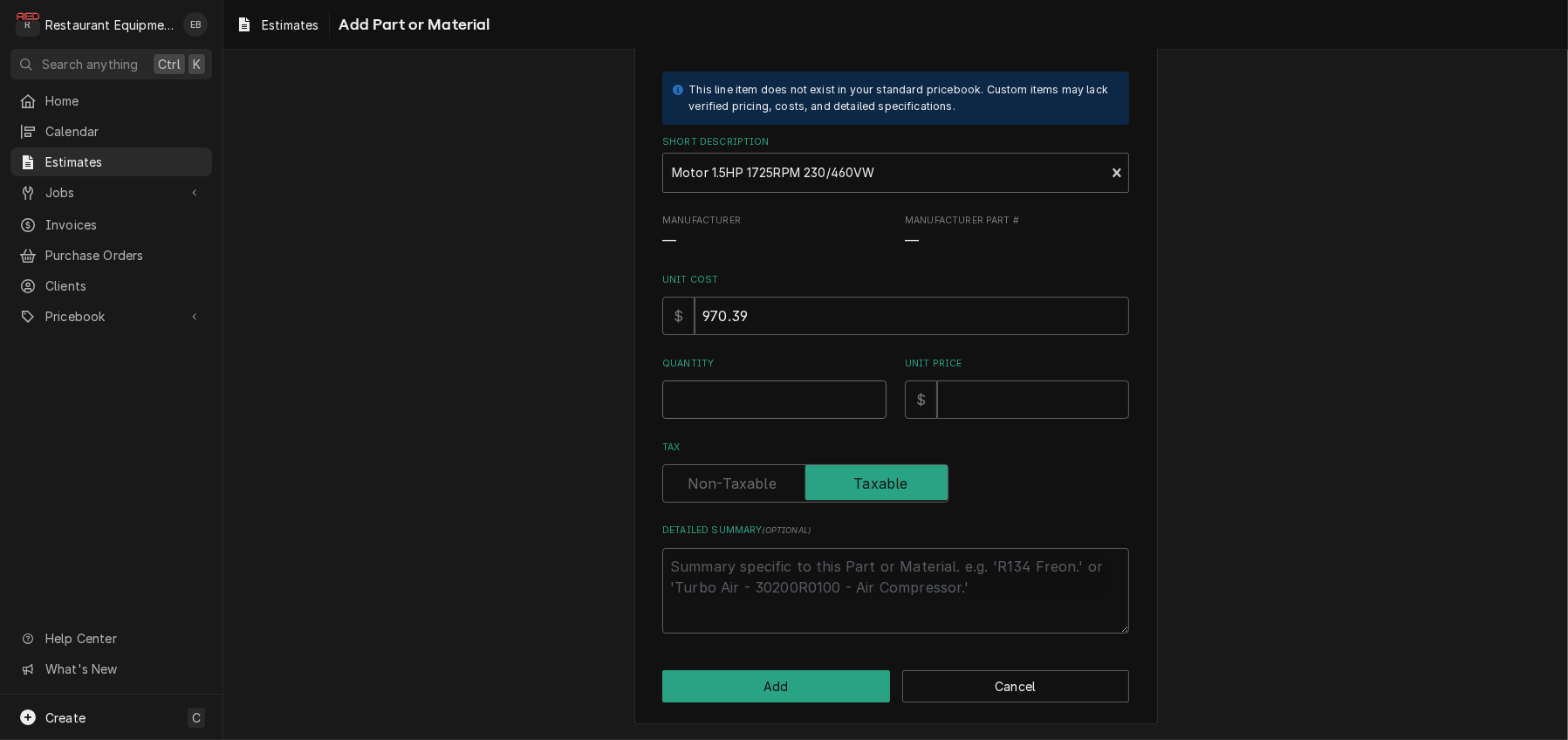
type textarea "x"
type input "1"
click at [1017, 394] on input "Unit Price" at bounding box center [1033, 399] width 192 height 39
type textarea "x"
type input "1"
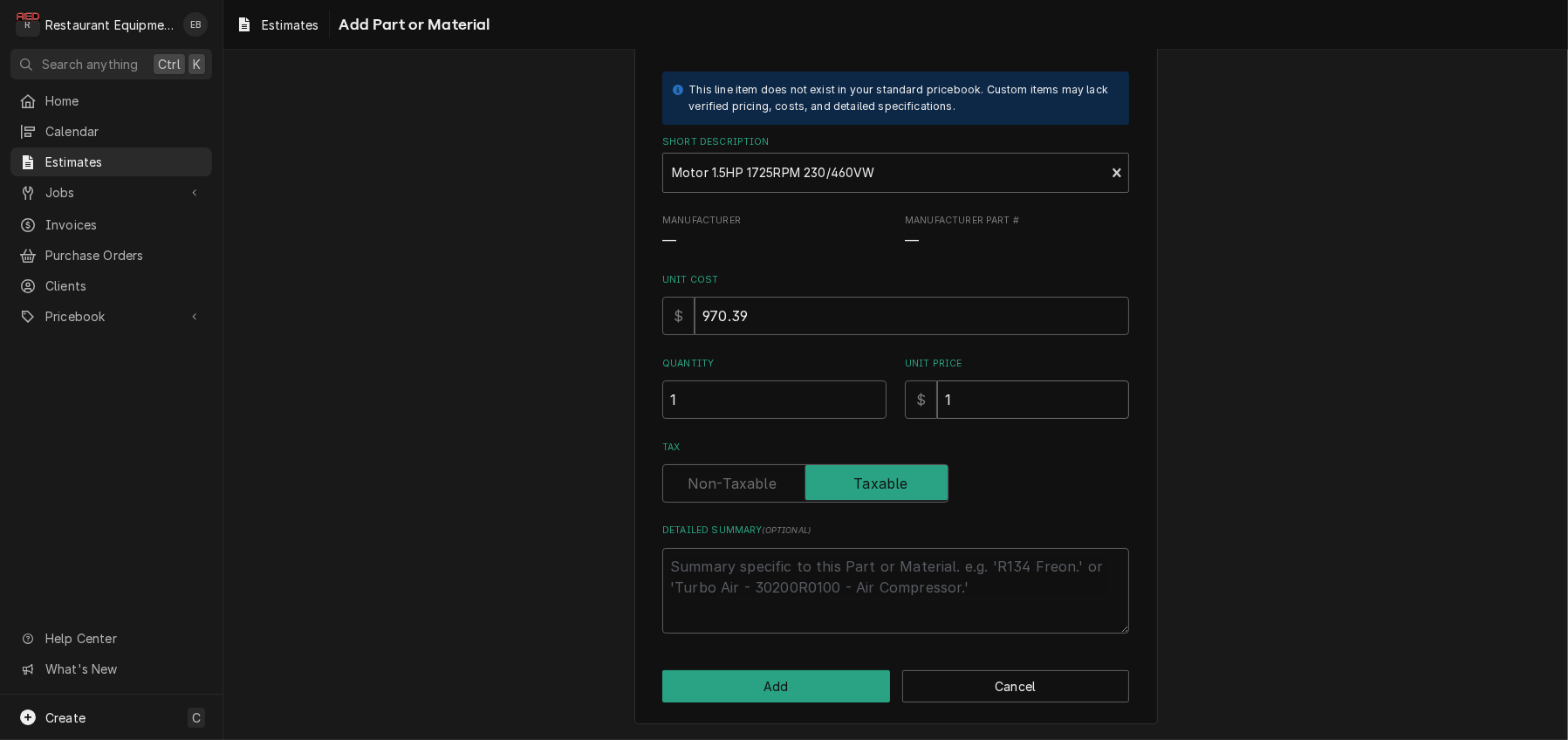
type textarea "x"
type input "19"
type textarea "x"
type input "194"
type textarea "x"
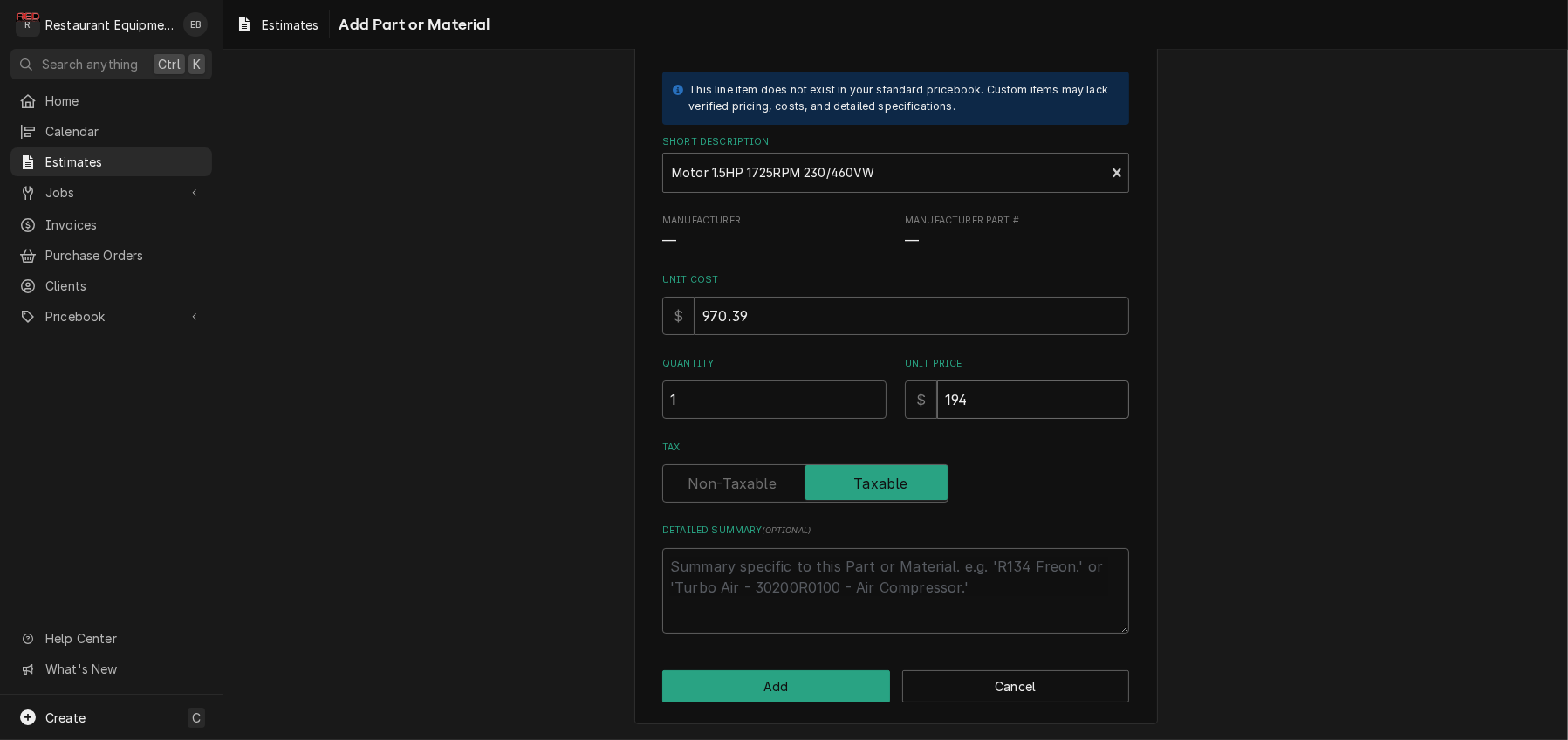
type input "1940"
type textarea "x"
type input "1940.7"
type textarea "x"
type input "1940.78"
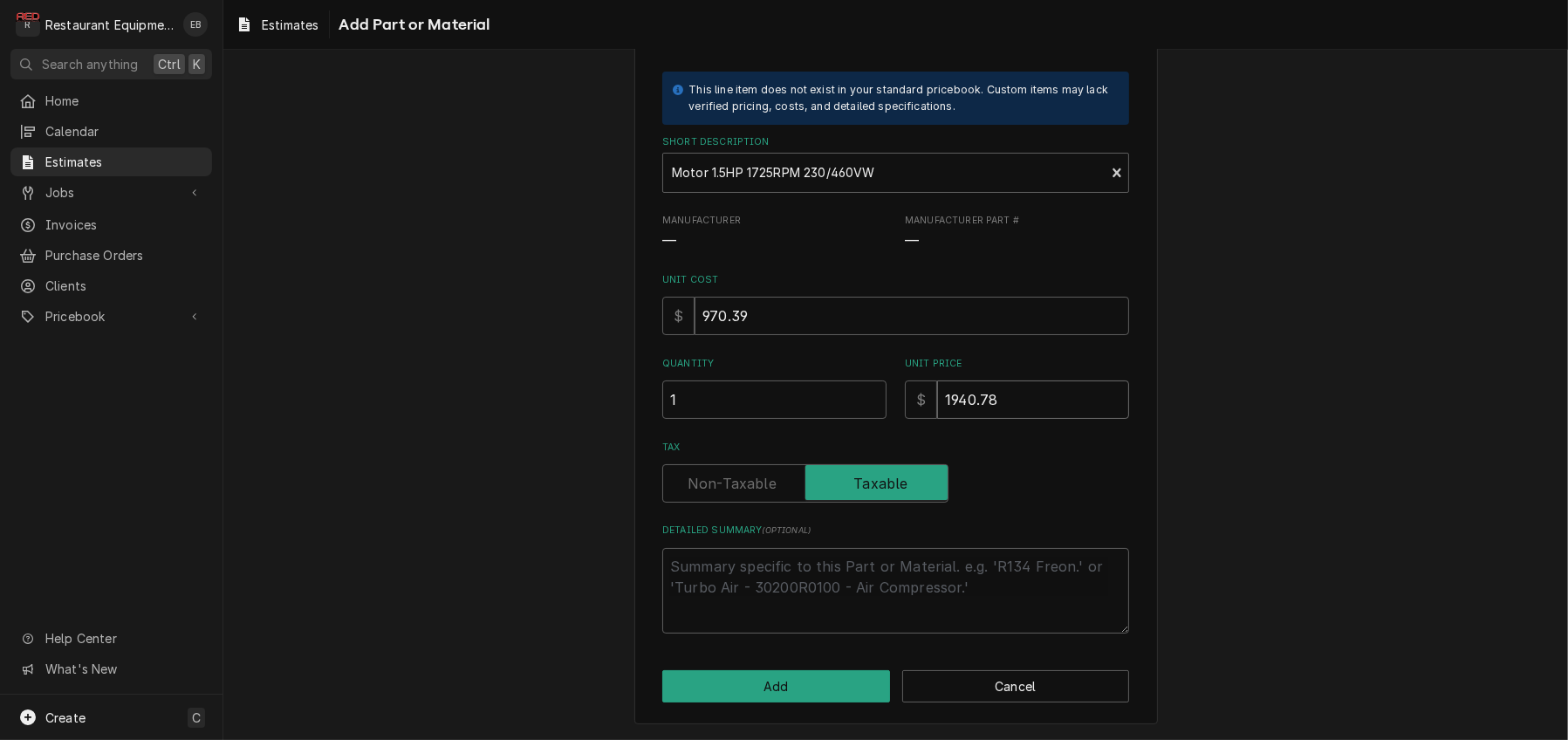
type textarea "x"
type input "1940.78"
click at [771, 674] on button "Add" at bounding box center [776, 685] width 228 height 32
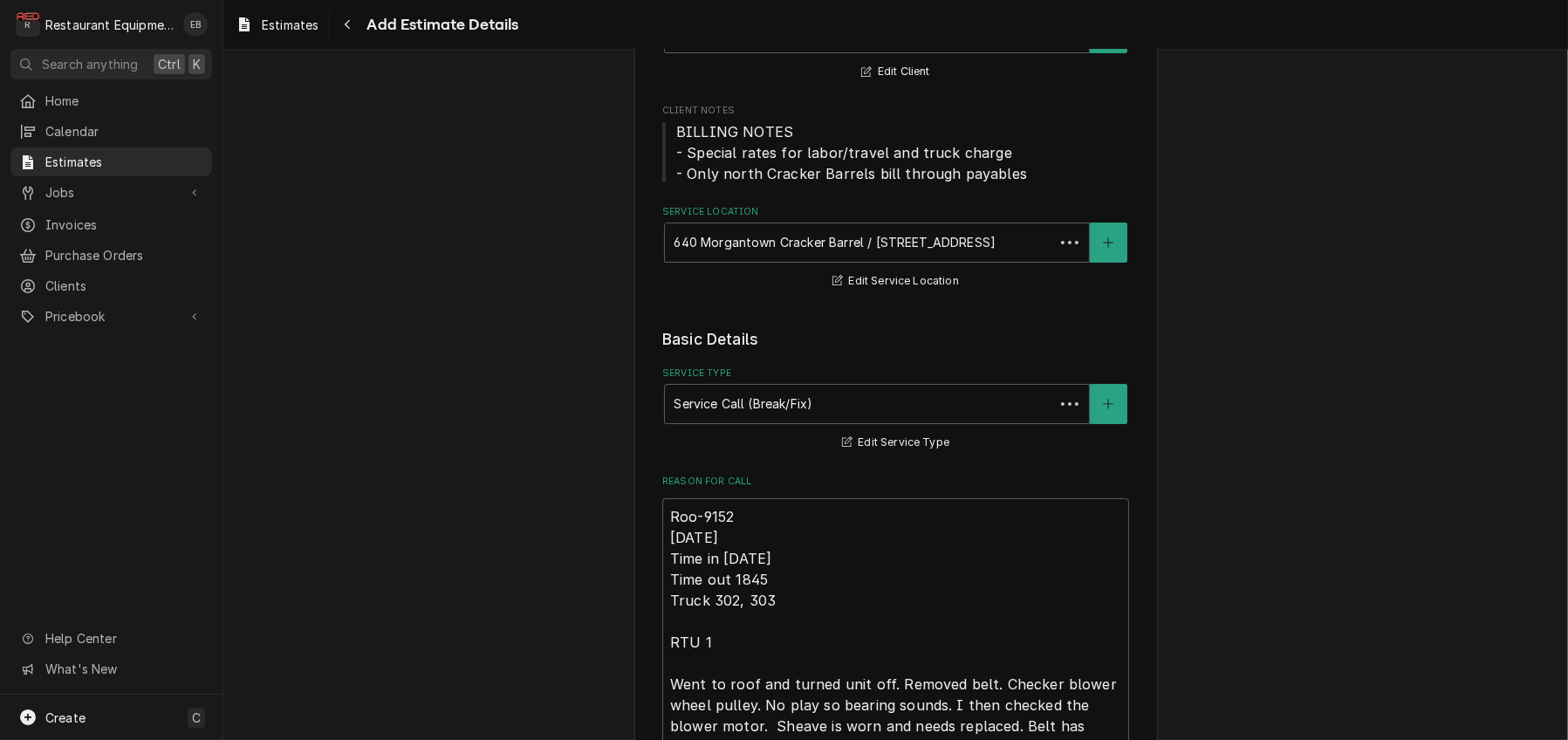
scroll to position [2464, 0]
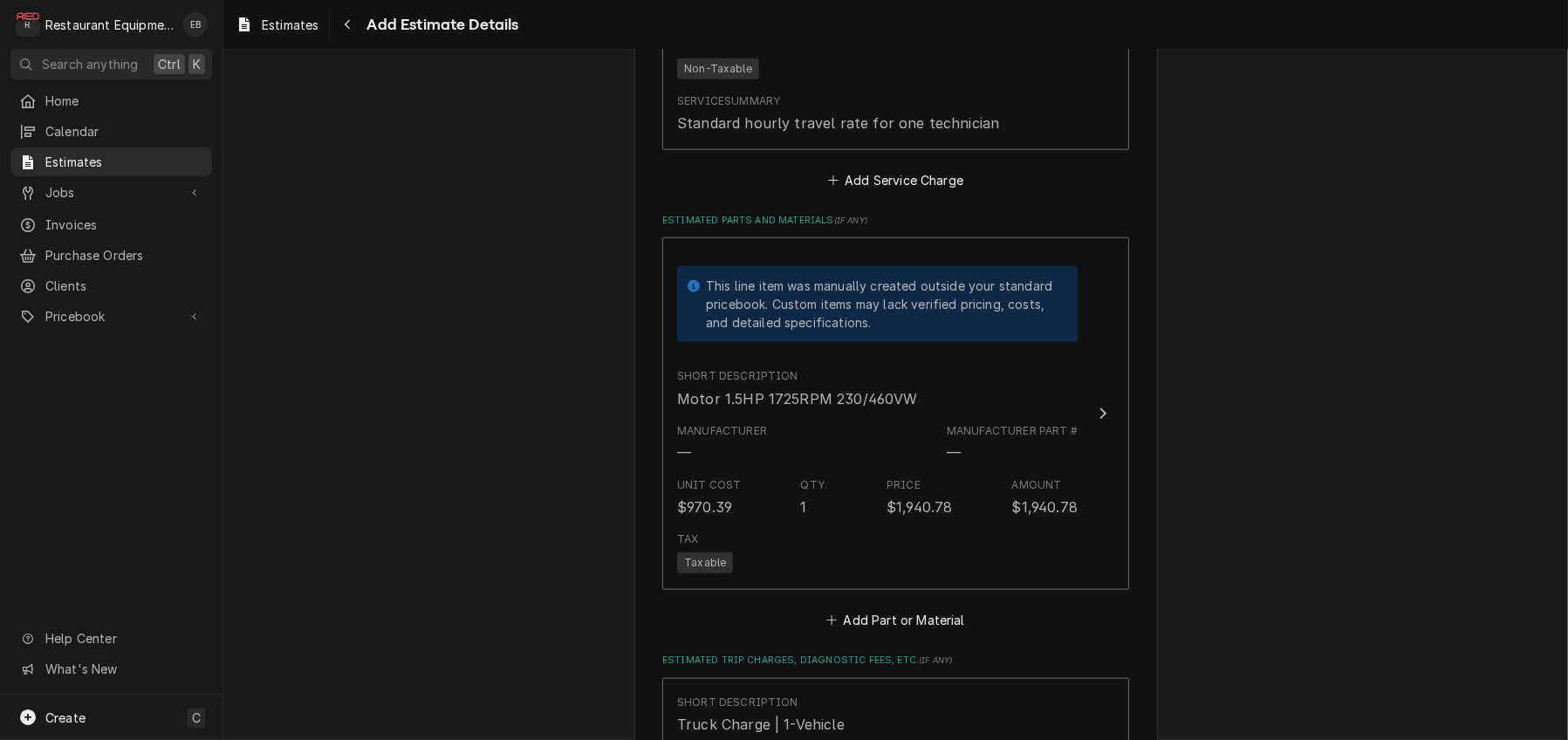
type textarea "x"
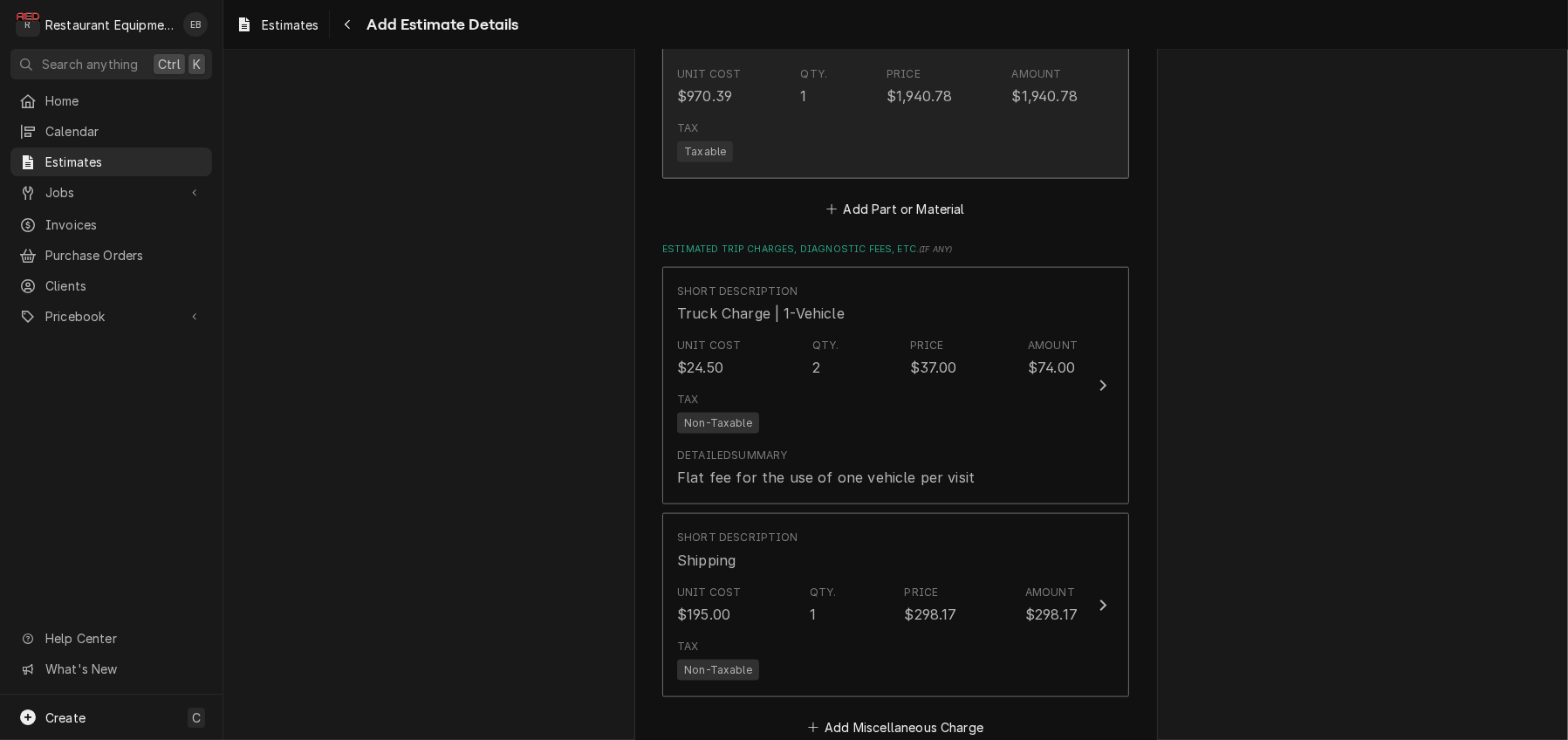
scroll to position [2929, 0]
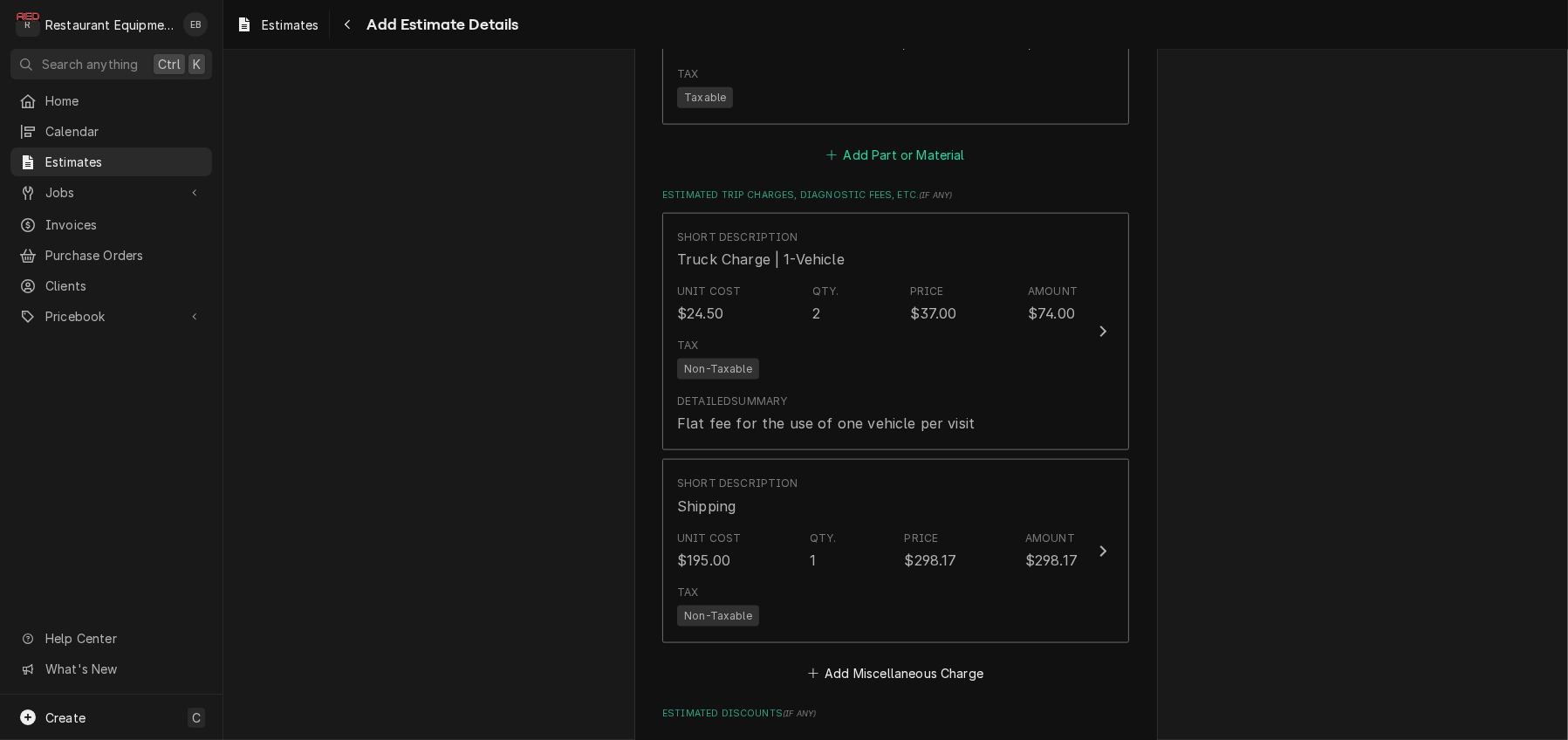
click at [893, 167] on button "Add Part or Material" at bounding box center [895, 155] width 144 height 25
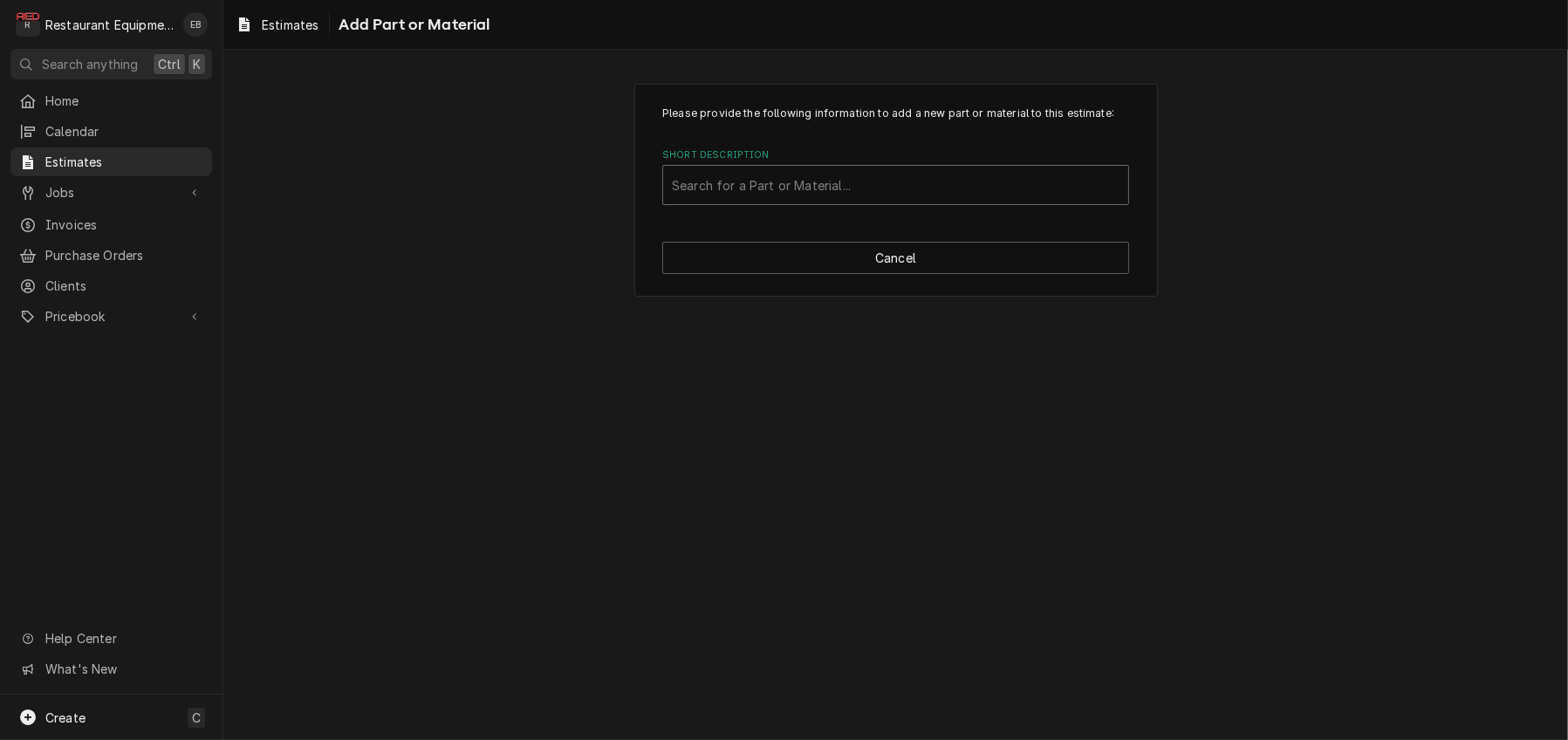
click at [812, 201] on div "Short Description" at bounding box center [895, 185] width 448 height 32
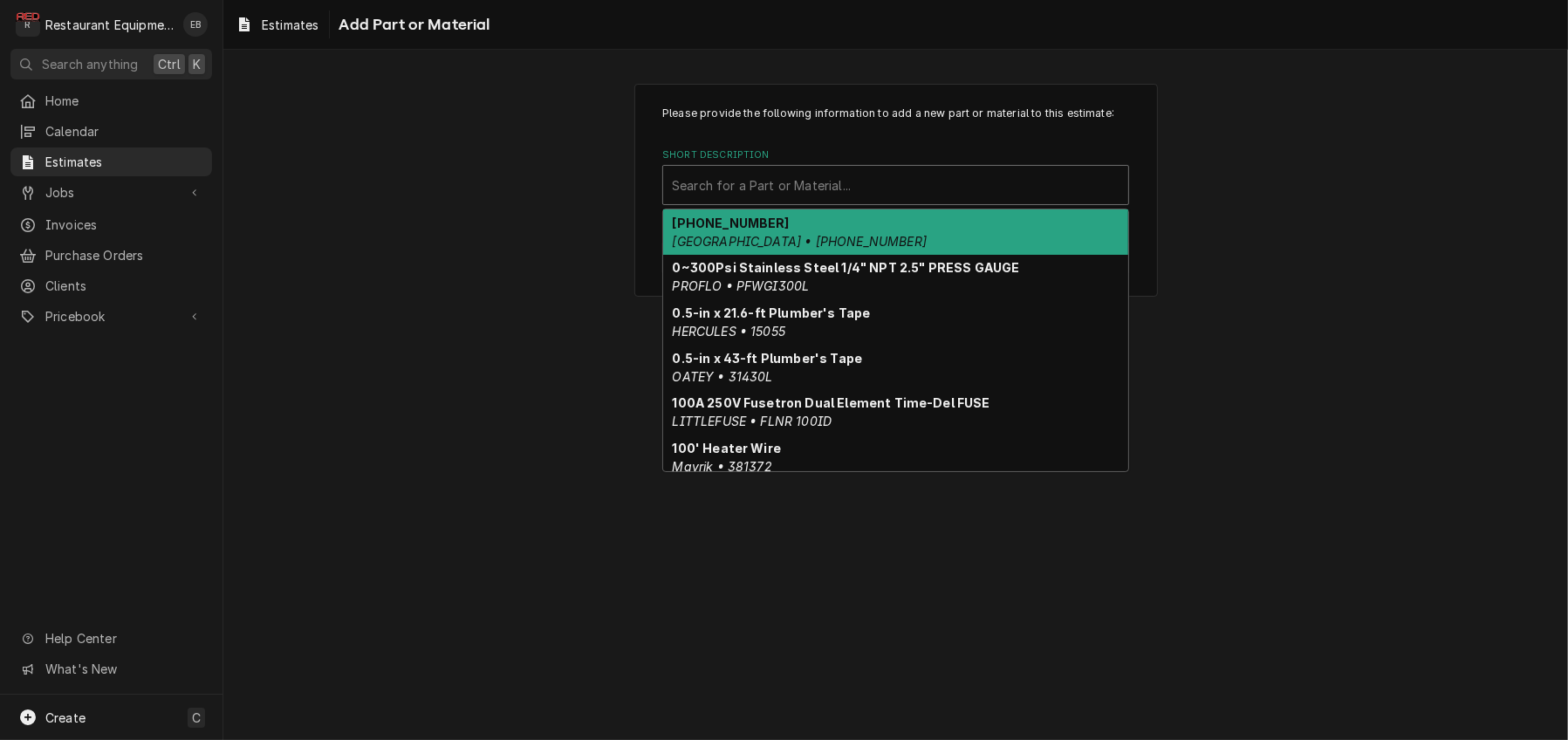
type input "1"
click at [776, 201] on div "Short Description" at bounding box center [895, 185] width 448 height 32
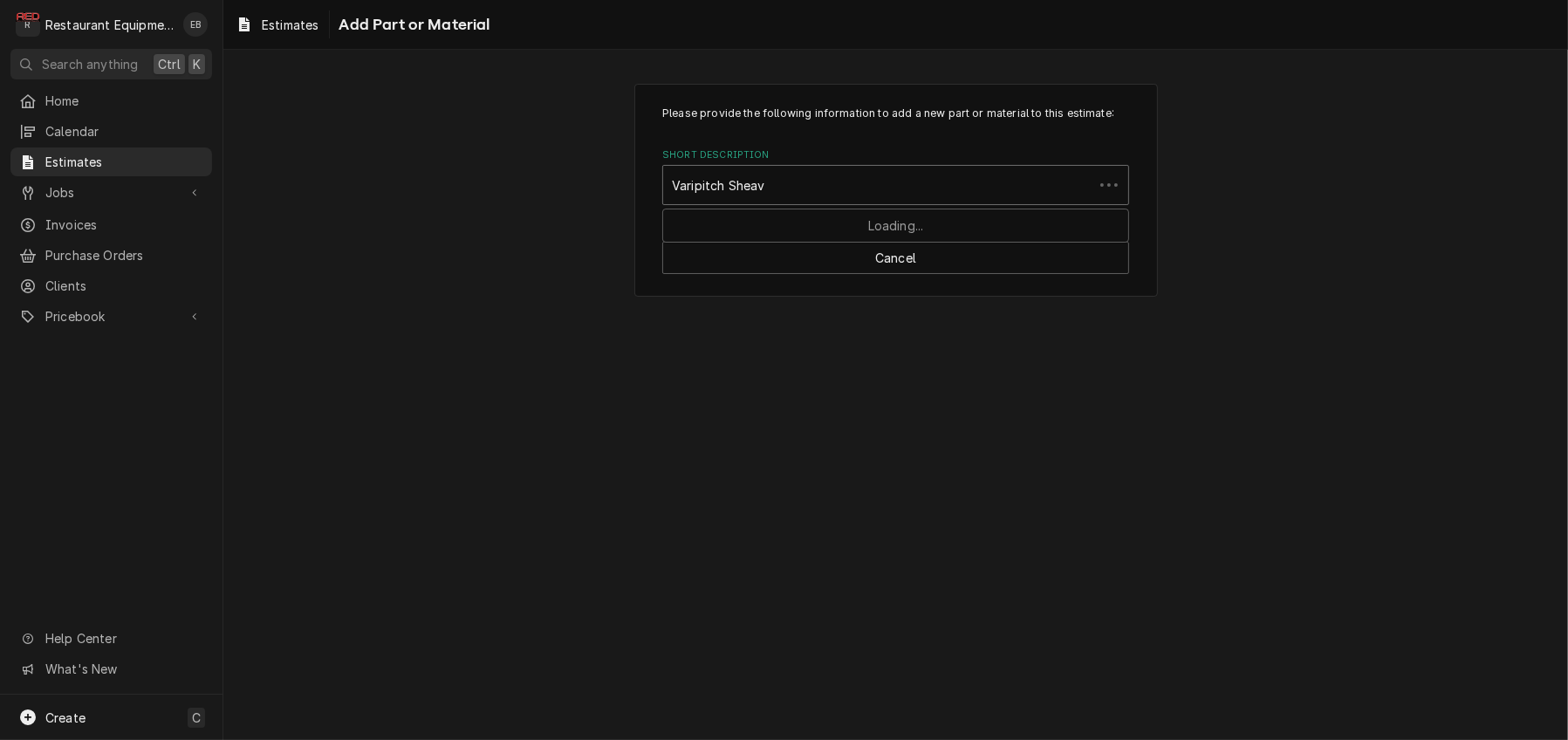
type input "Varipitch Sheave"
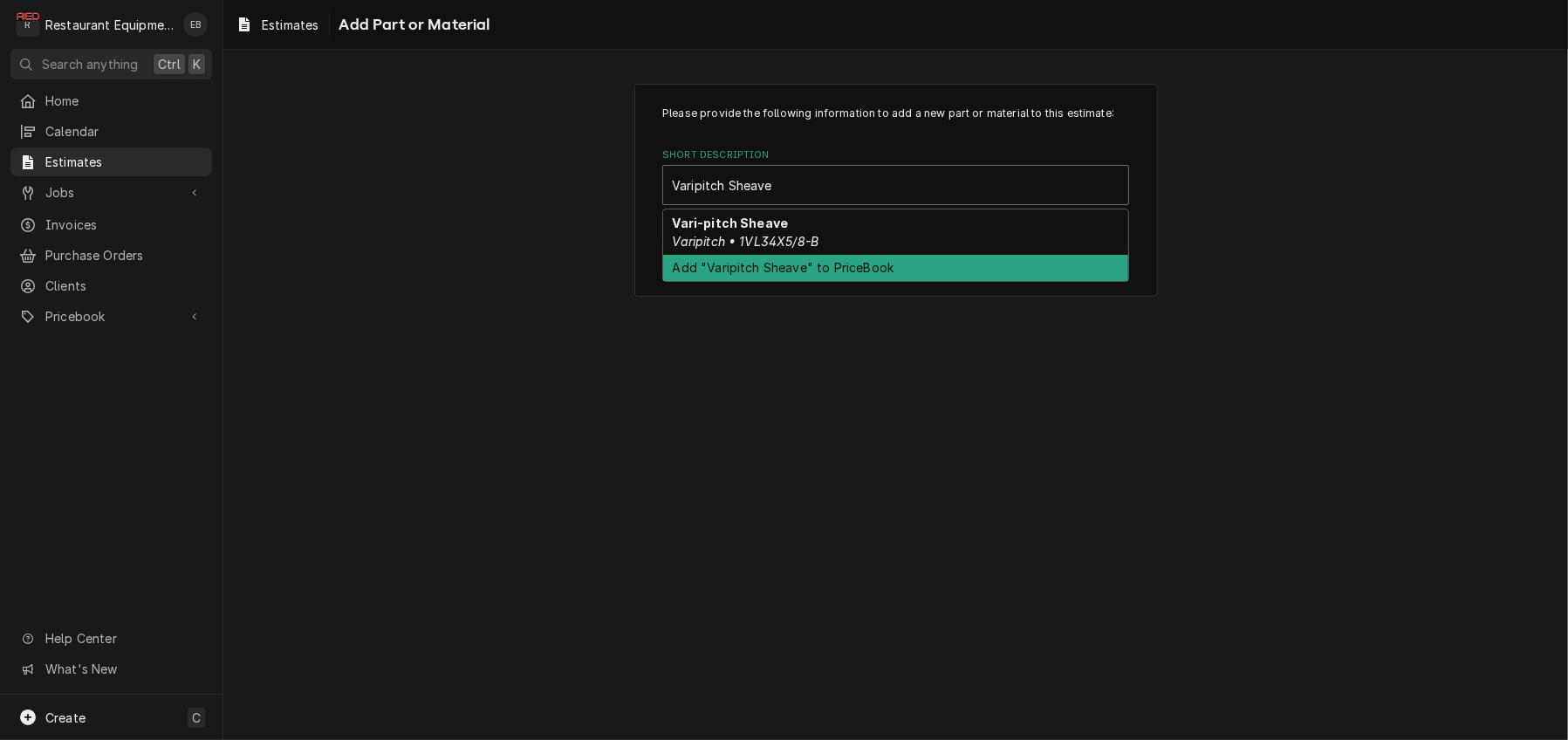
click at [829, 281] on div "Add "Varipitch Sheave" to PriceBook" at bounding box center [894, 268] width 465 height 27
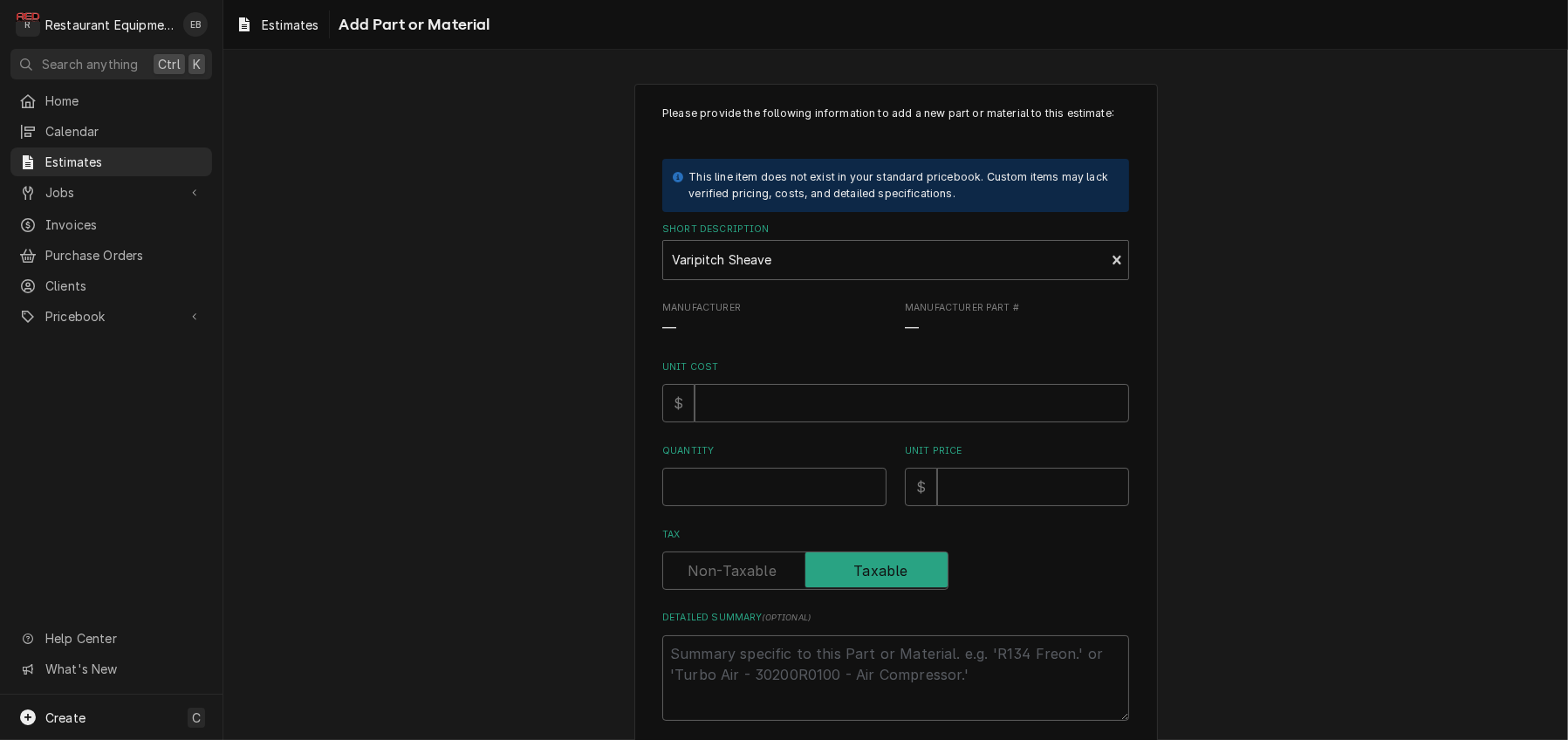
type textarea "x"
click at [763, 422] on input "Unit Cost" at bounding box center [911, 403] width 435 height 39
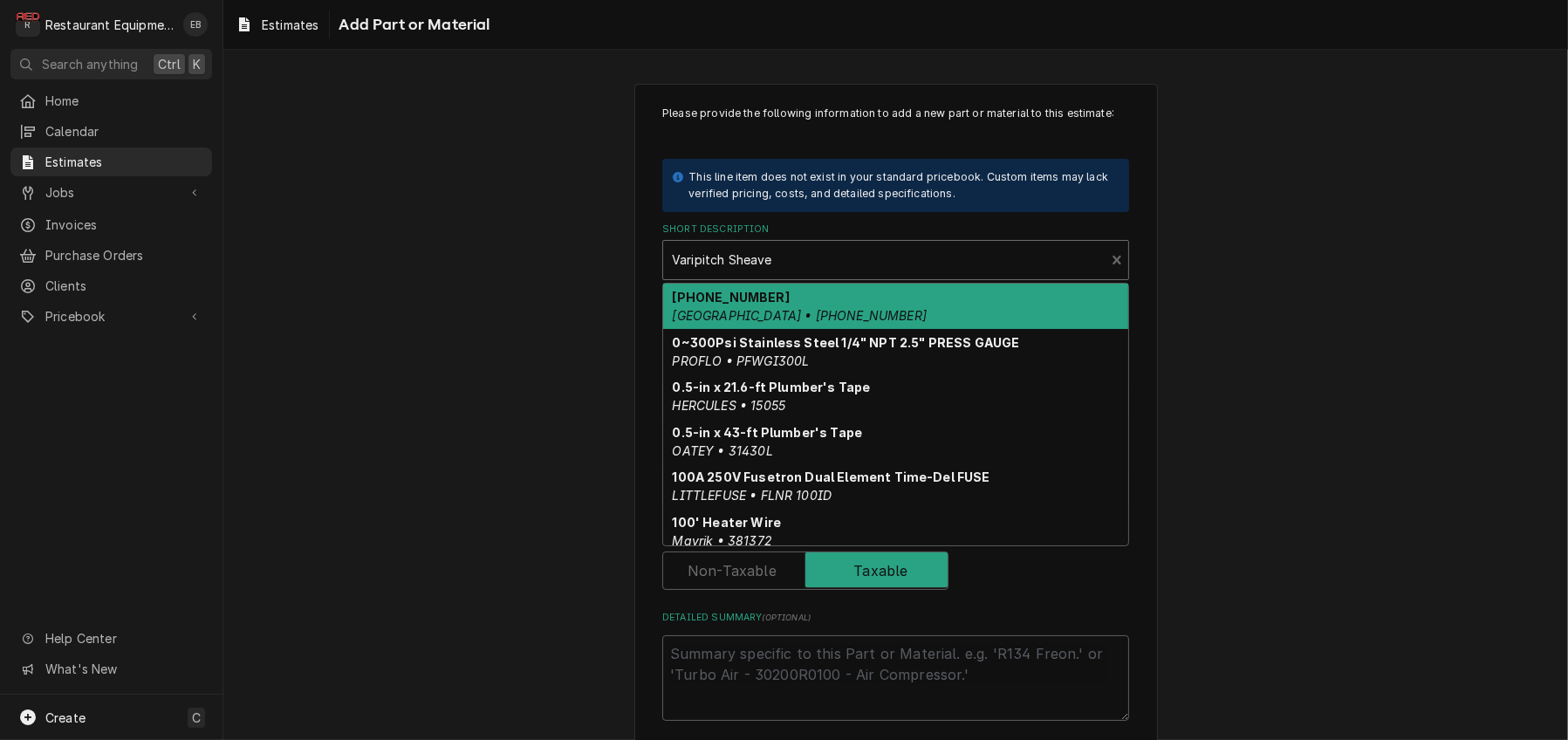
click at [808, 276] on div "Short Description" at bounding box center [883, 261] width 424 height 32
click at [797, 276] on div "Short Description" at bounding box center [883, 261] width 424 height 32
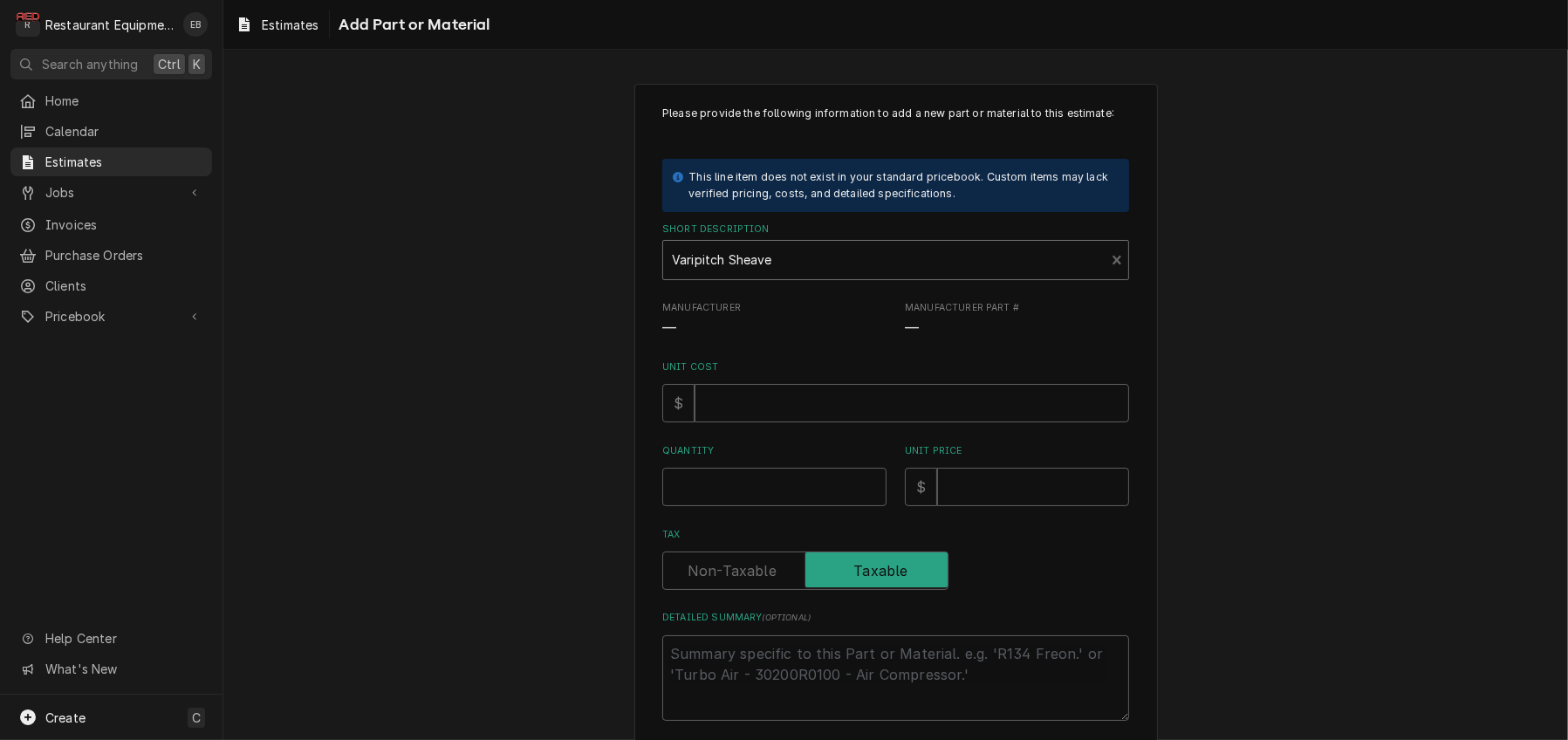
click at [797, 276] on div "Short Description" at bounding box center [883, 261] width 424 height 32
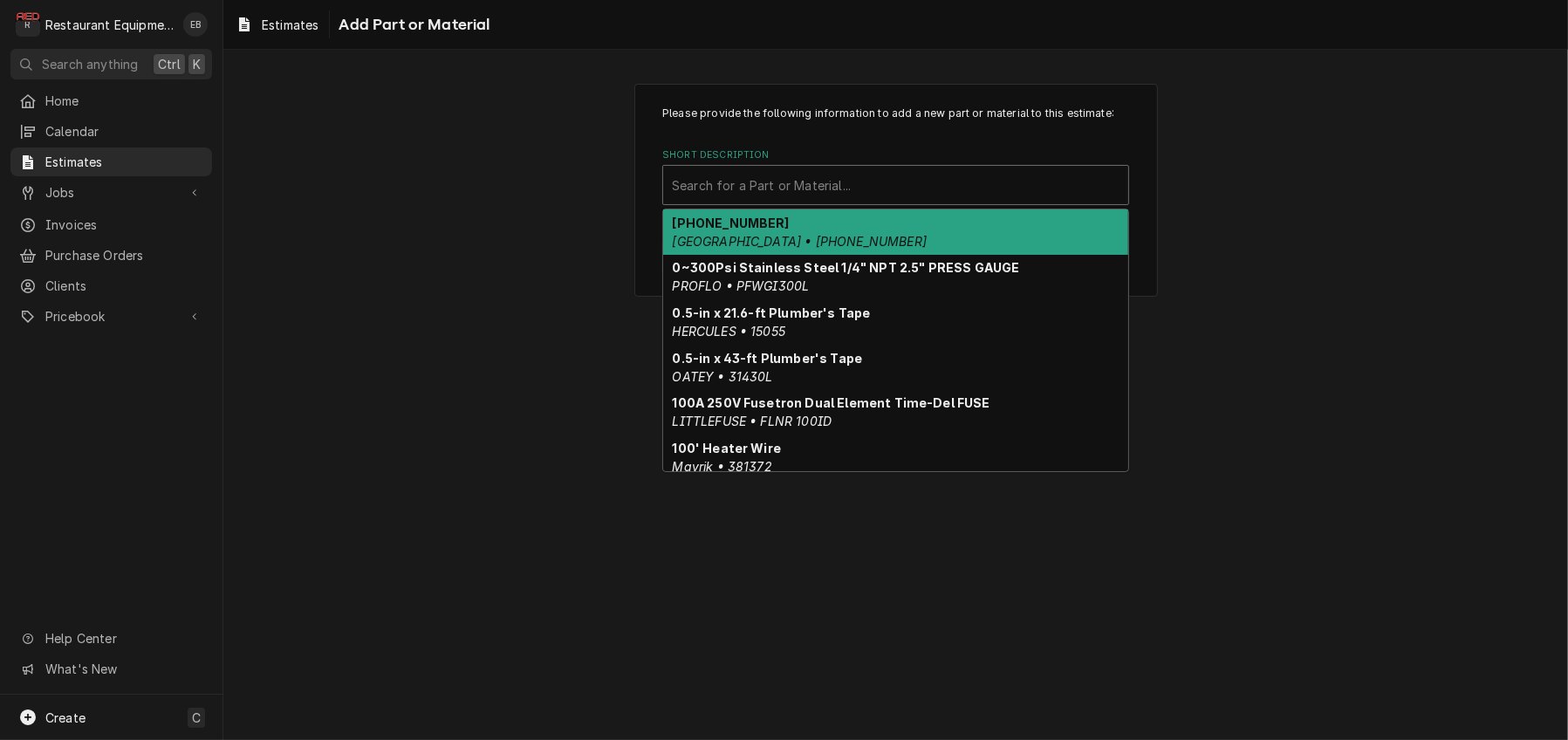
click at [762, 201] on div "Short Description" at bounding box center [895, 185] width 448 height 32
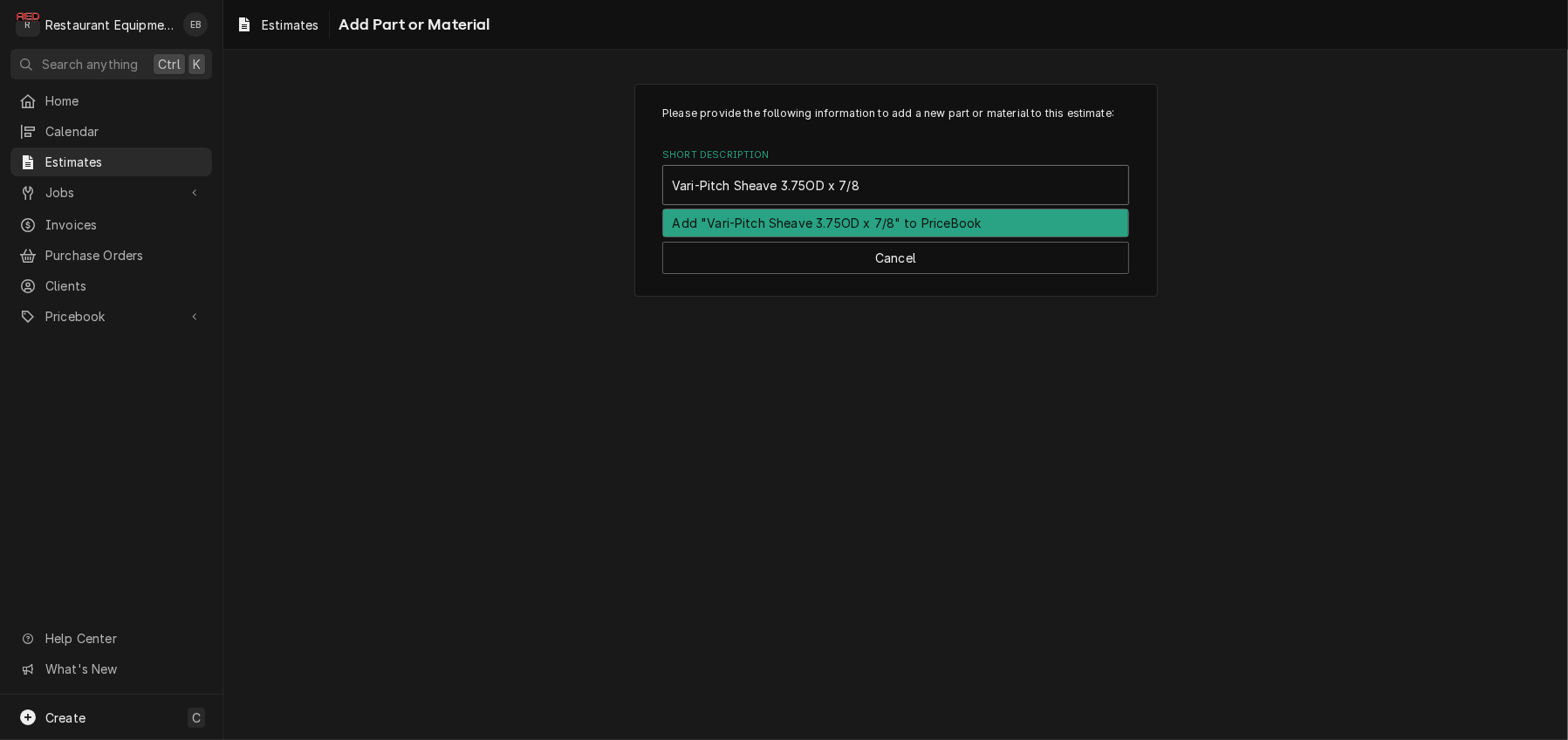
type input "Vari-Pitch Sheave 3.75OD x 7/8""
click at [835, 237] on div "Add "Vari-Pitch Sheave 3.75OD x 7/8"" to PriceBook" at bounding box center [894, 222] width 465 height 27
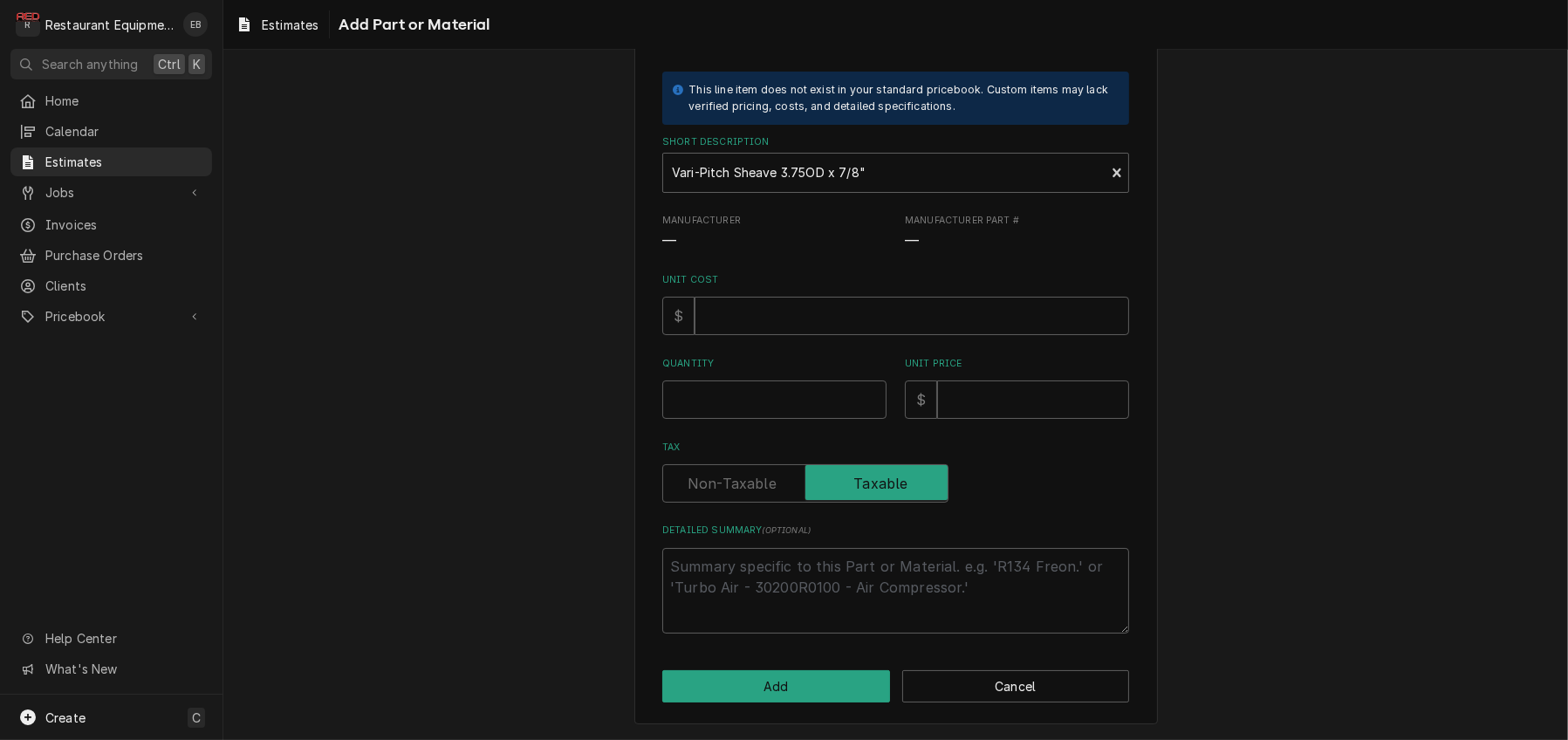
scroll to position [174, 0]
click at [766, 300] on input "Unit Cost" at bounding box center [911, 315] width 435 height 39
type textarea "x"
type input "4"
type textarea "x"
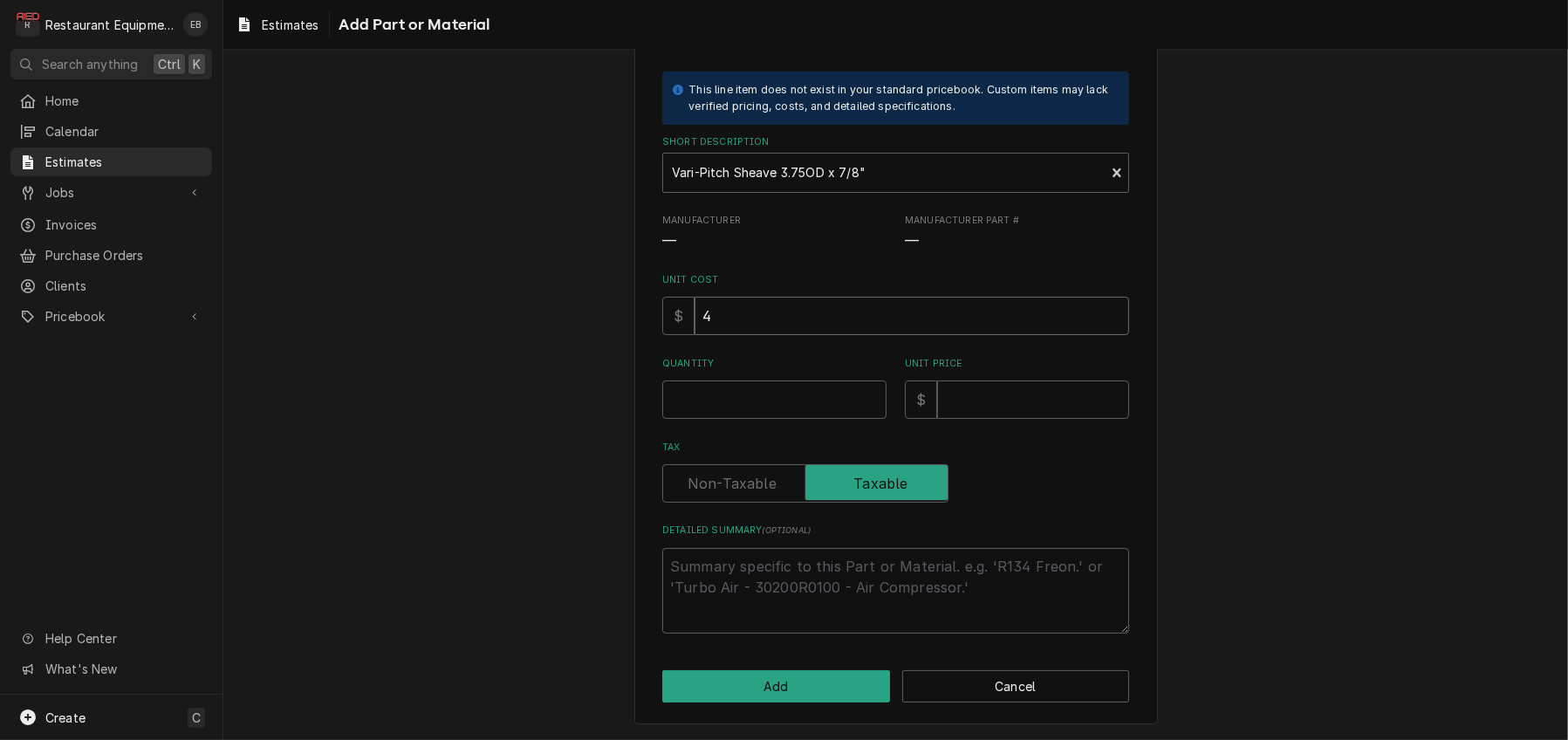
type input "46"
type textarea "x"
type input "46.1"
type textarea "x"
type input "46.15"
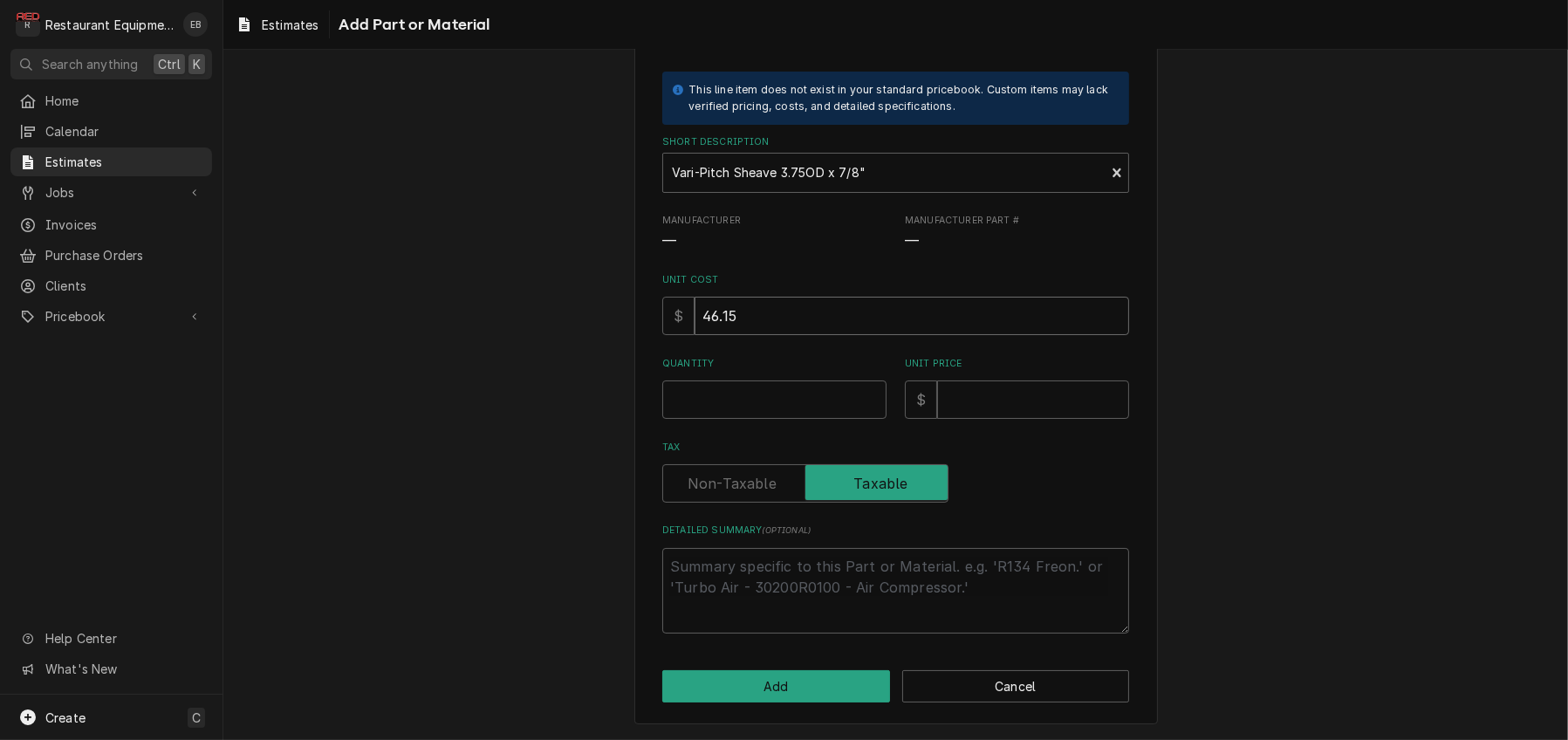
type textarea "x"
type input "46.15"
click at [775, 380] on input "Quantity" at bounding box center [774, 399] width 224 height 39
type textarea "x"
type input "1"
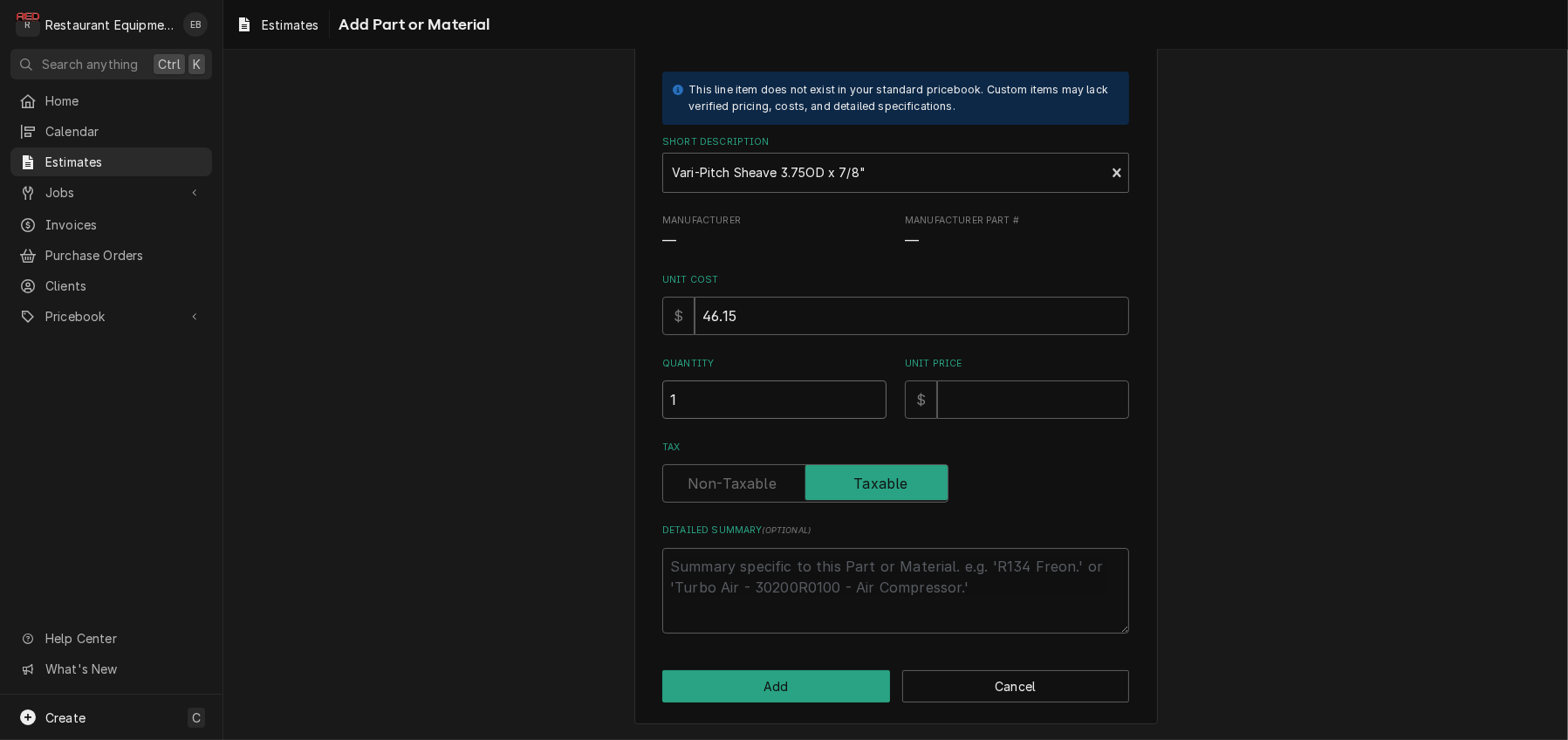
type textarea "x"
type input "1"
click at [1038, 391] on input "Unit Price" at bounding box center [1033, 399] width 192 height 39
type textarea "x"
type input "9"
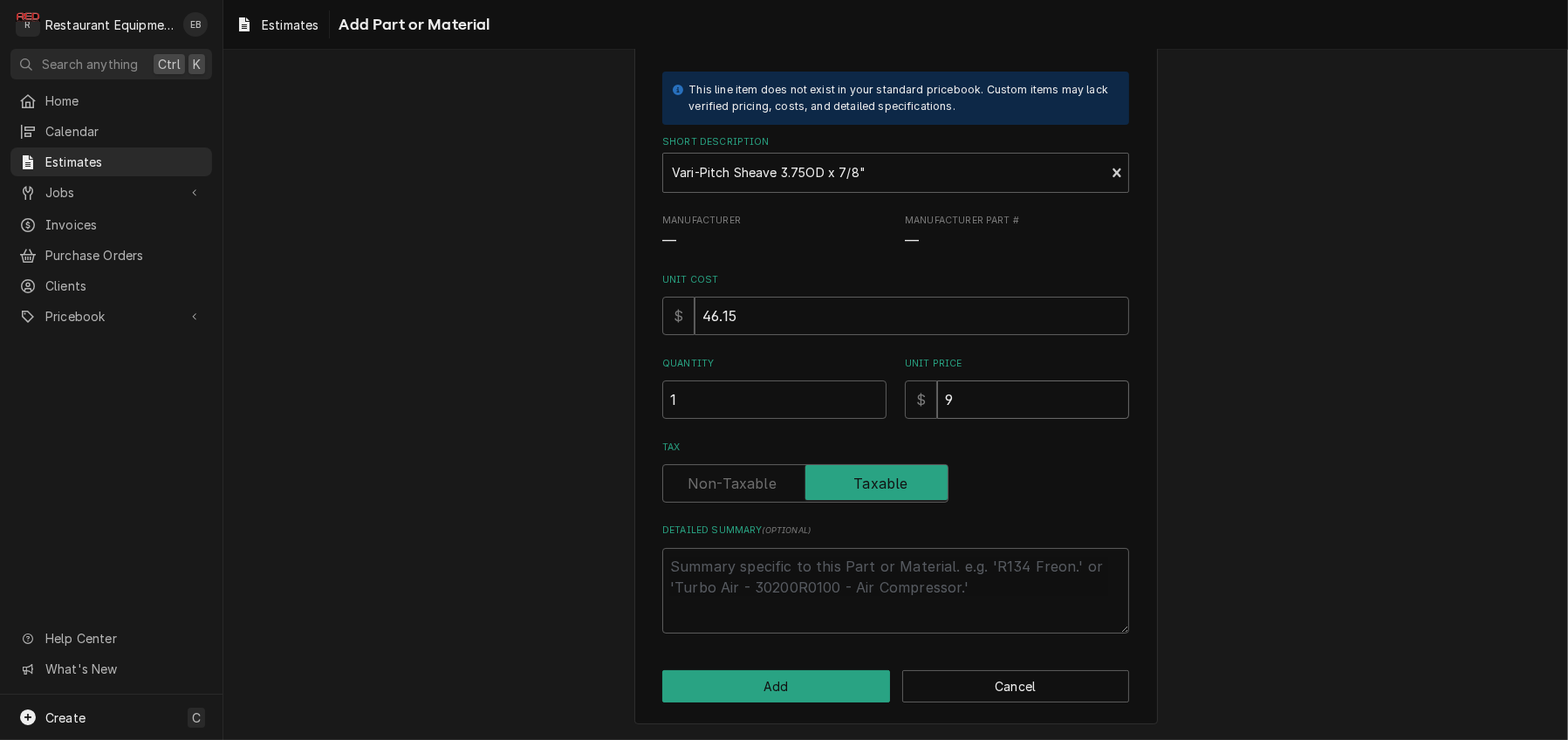
type textarea "x"
type input "92"
type textarea "x"
type input "92.3"
type textarea "x"
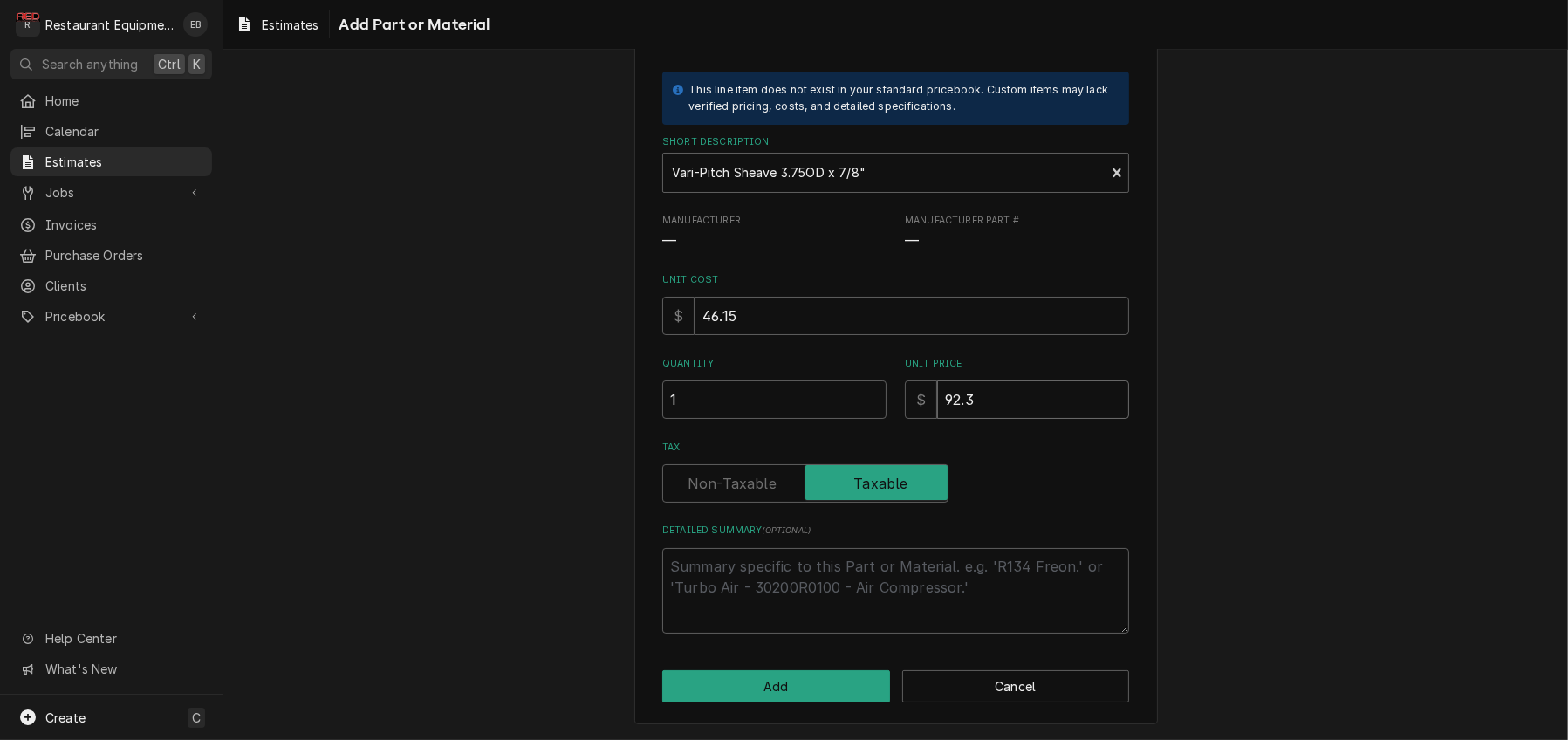
type input "92.3"
click at [817, 690] on button "Add" at bounding box center [776, 685] width 228 height 32
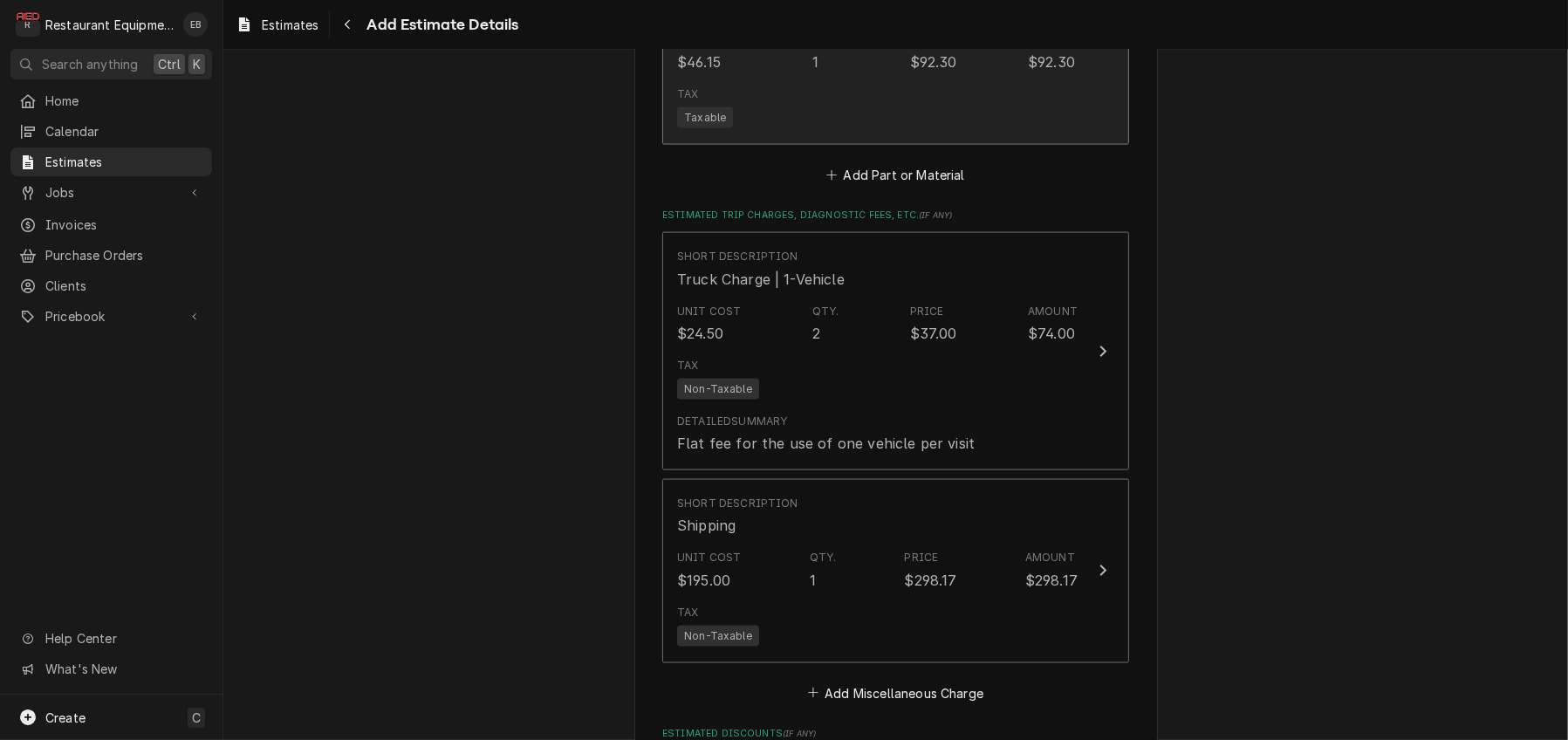
scroll to position [3313, 0]
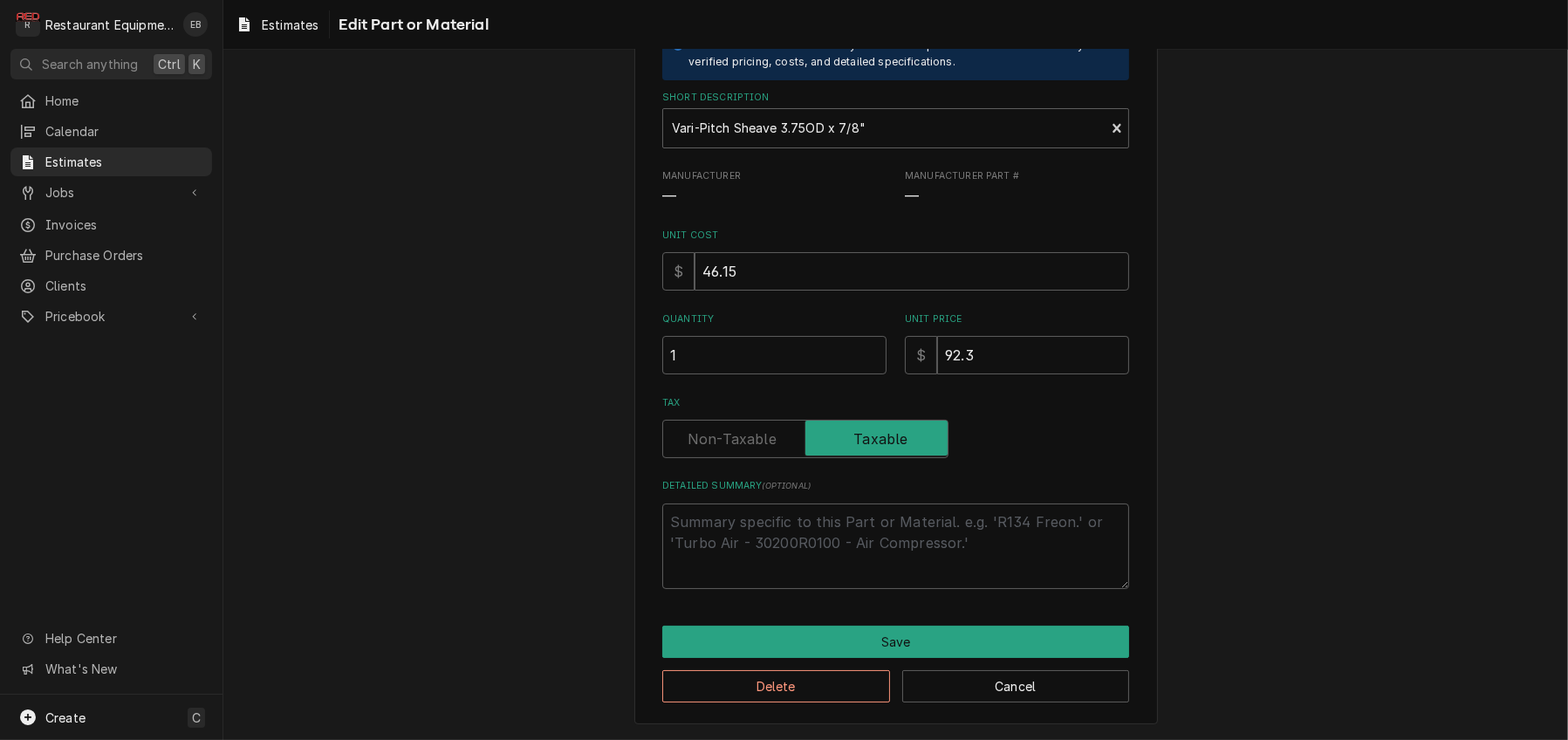
scroll to position [218, 0]
click at [802, 678] on button "Delete" at bounding box center [776, 685] width 228 height 32
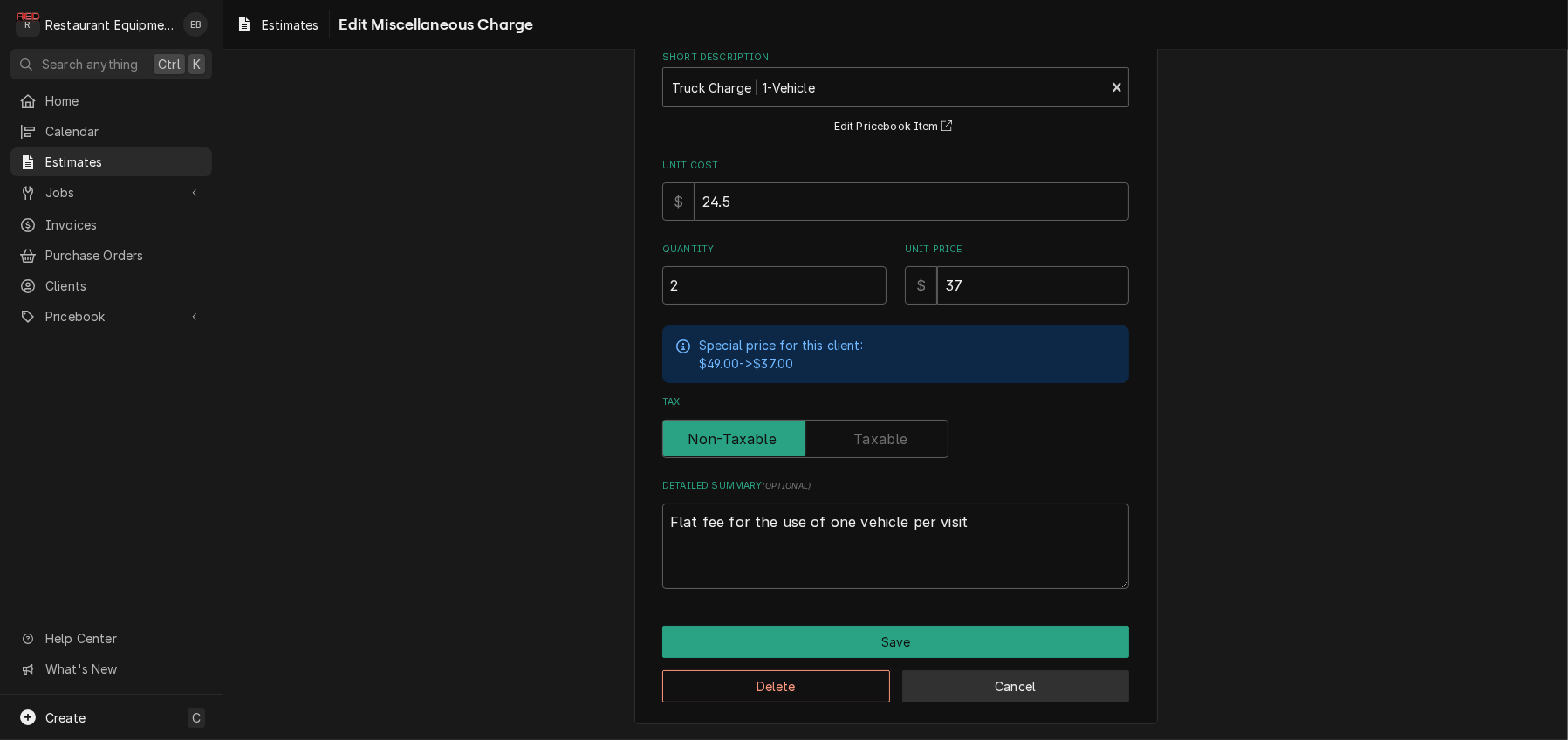
click at [997, 683] on button "Cancel" at bounding box center [1016, 685] width 228 height 32
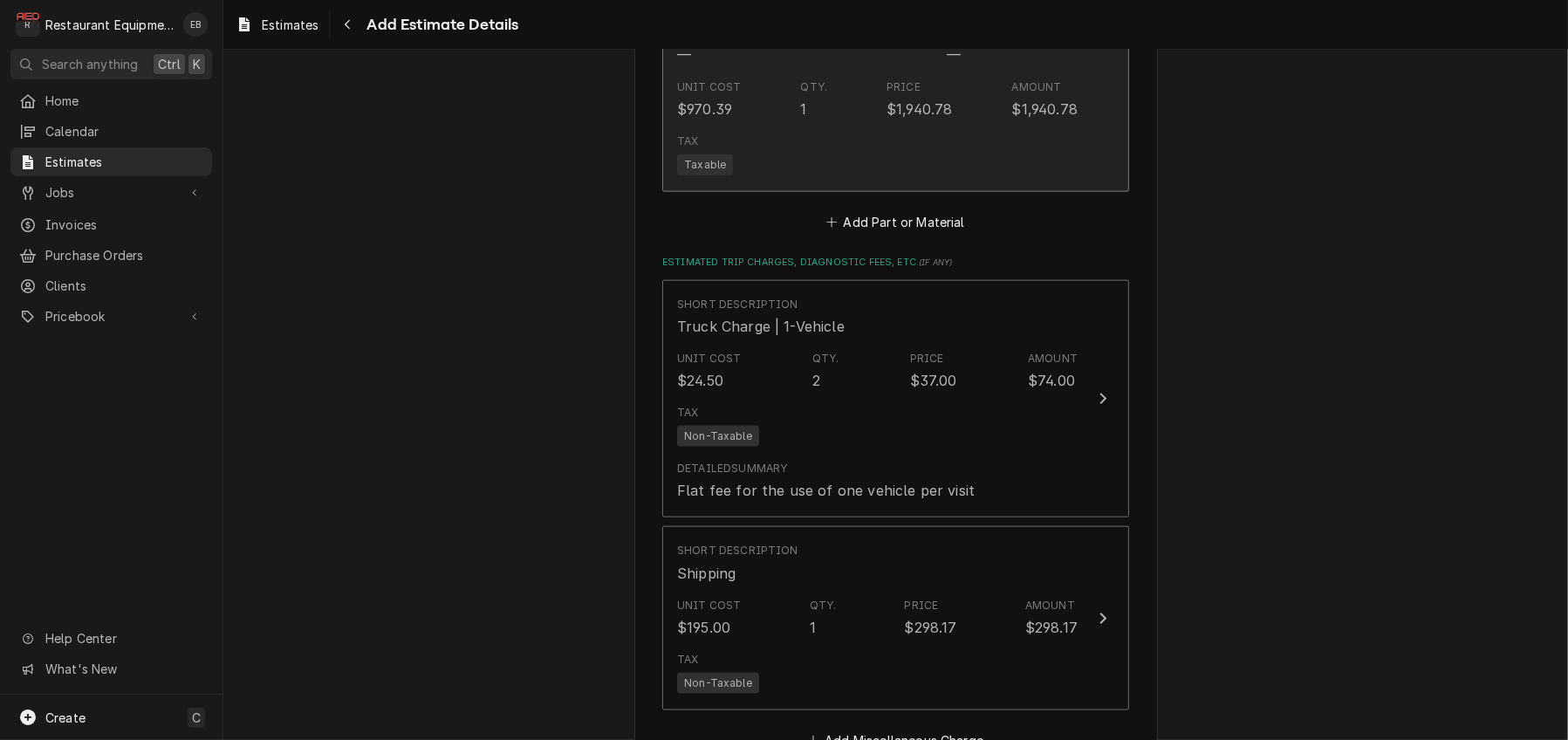
click at [1004, 126] on div "Unit Cost $970.39 Qty. 1 Price $1,940.78 Amount $1,940.78" at bounding box center [877, 99] width 400 height 54
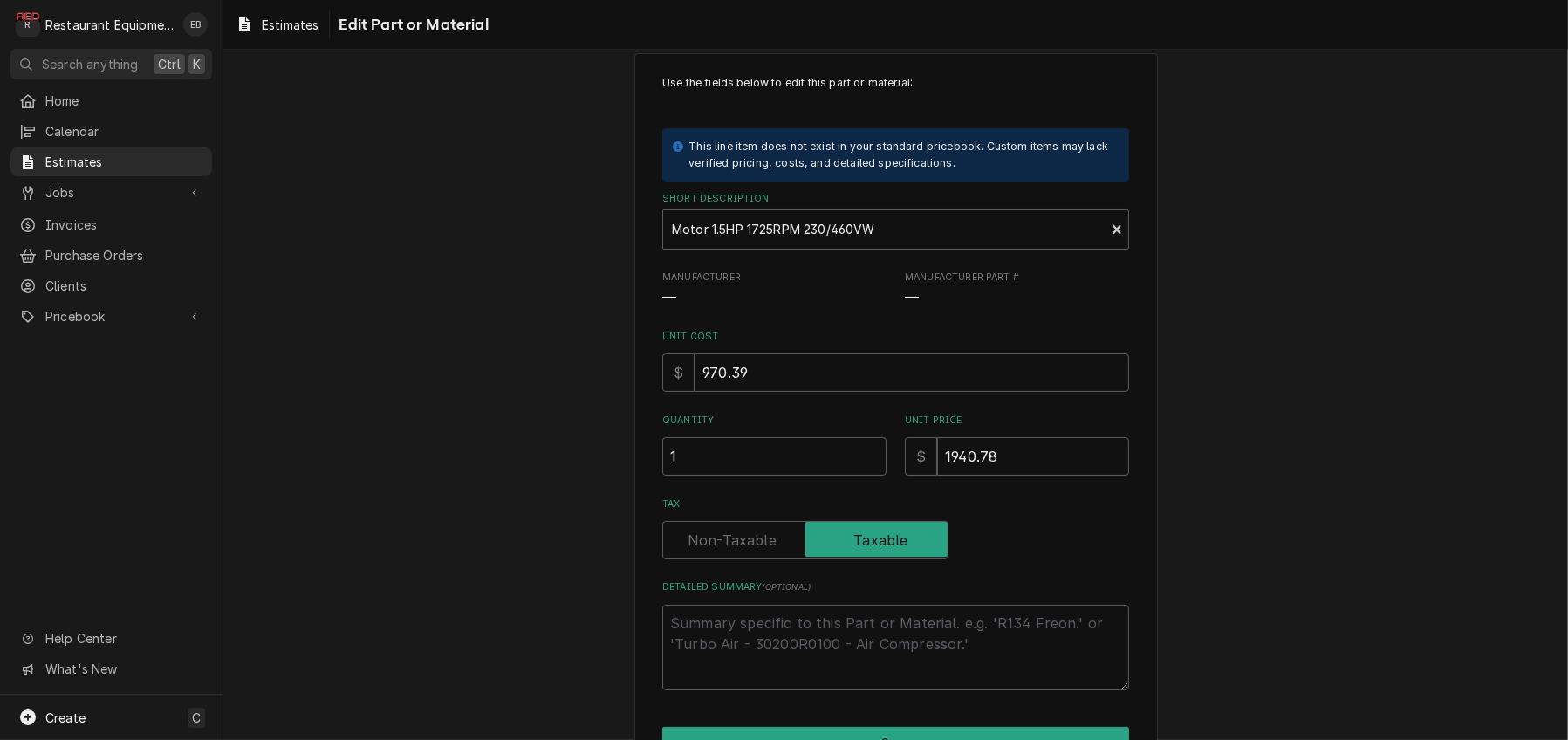
scroll to position [218, 0]
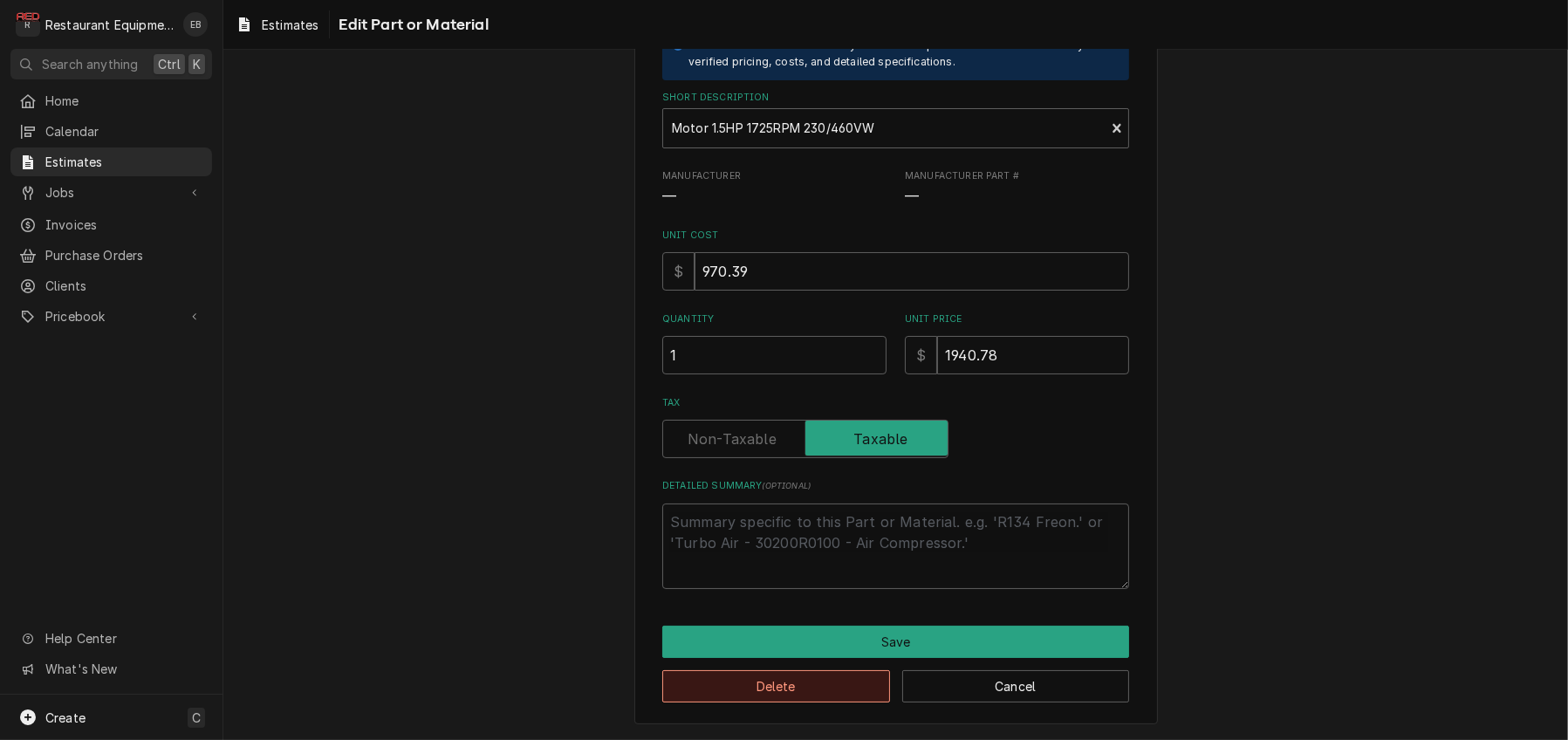
click at [777, 690] on button "Delete" at bounding box center [776, 685] width 228 height 32
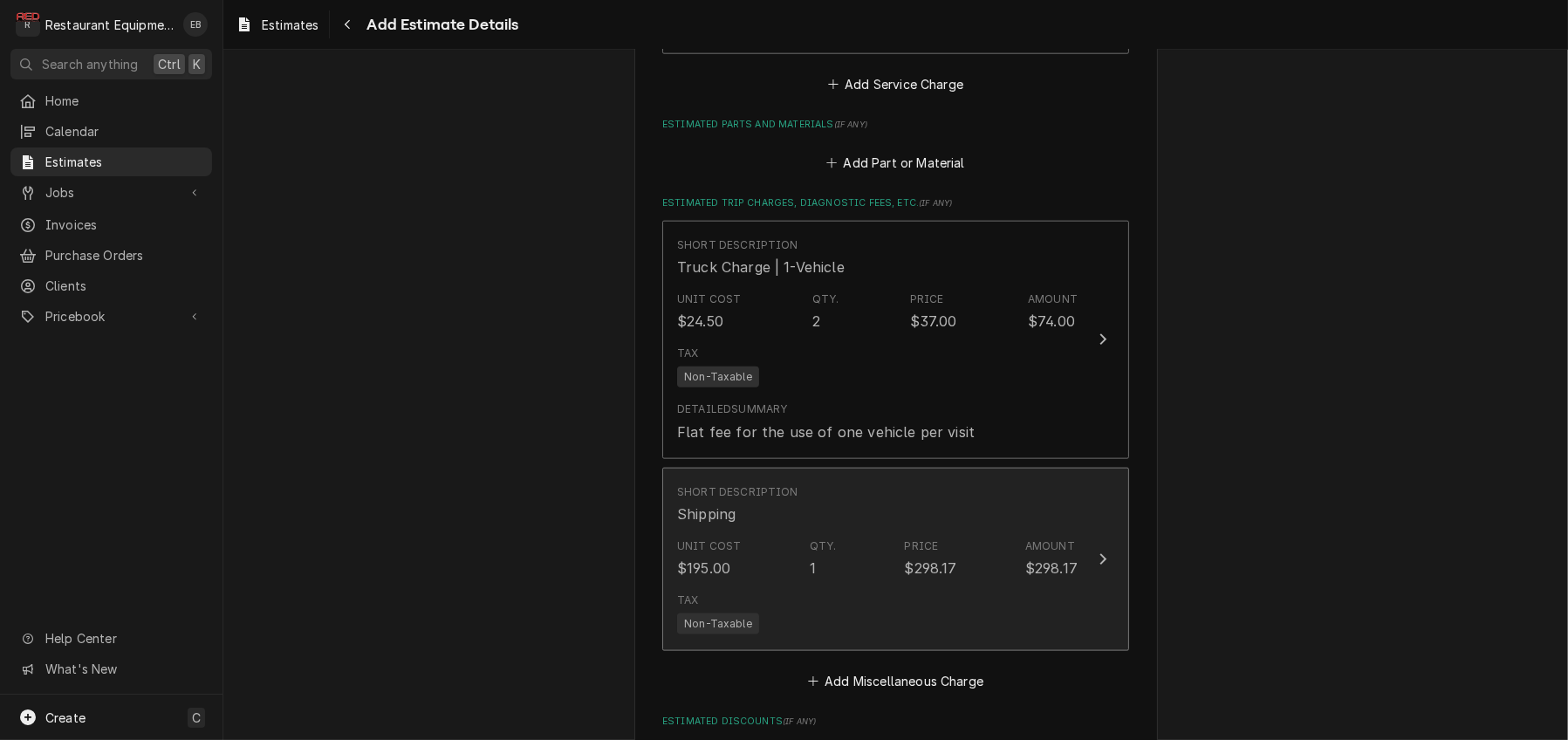
scroll to position [2432, 0]
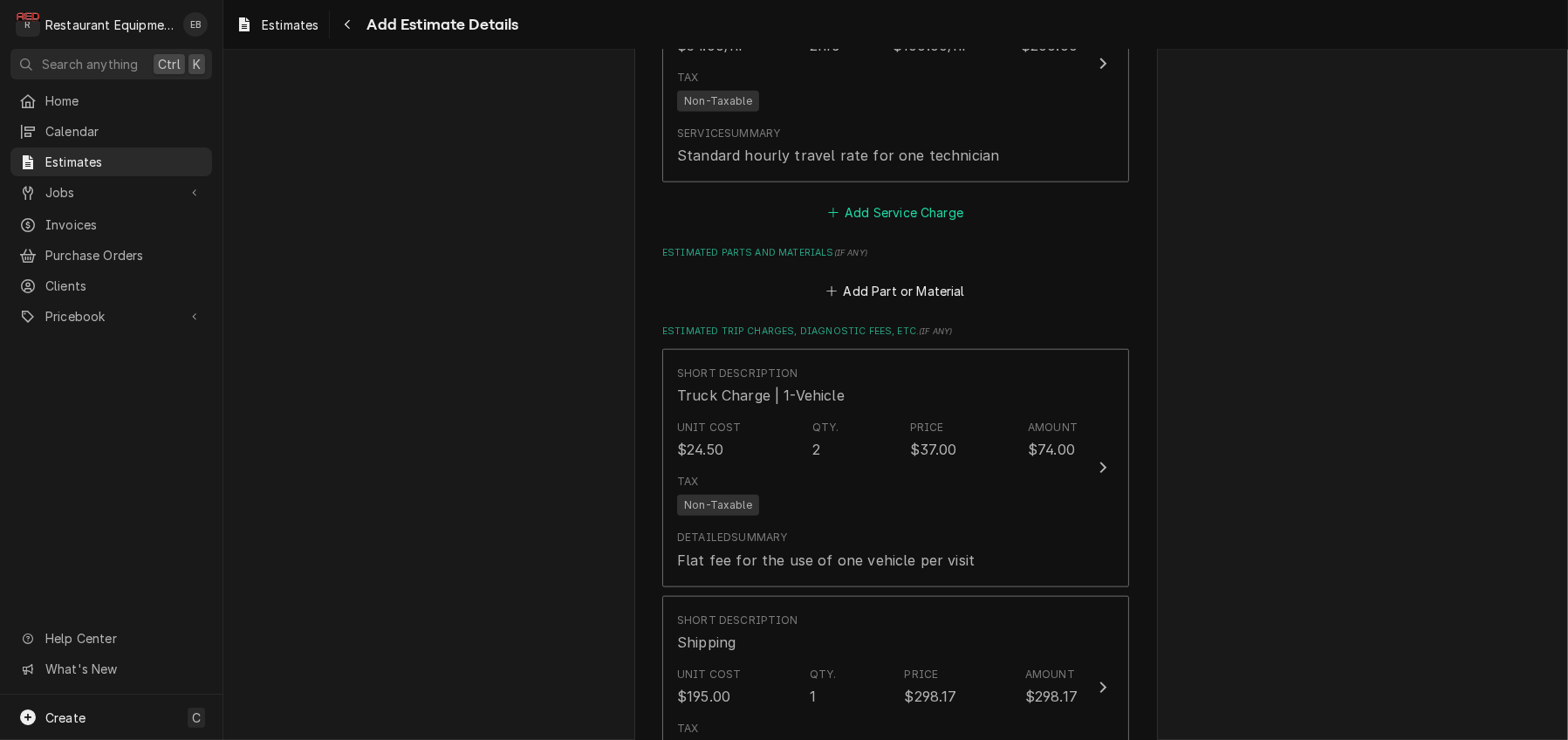
click at [864, 225] on button "Add Service Charge" at bounding box center [895, 213] width 141 height 25
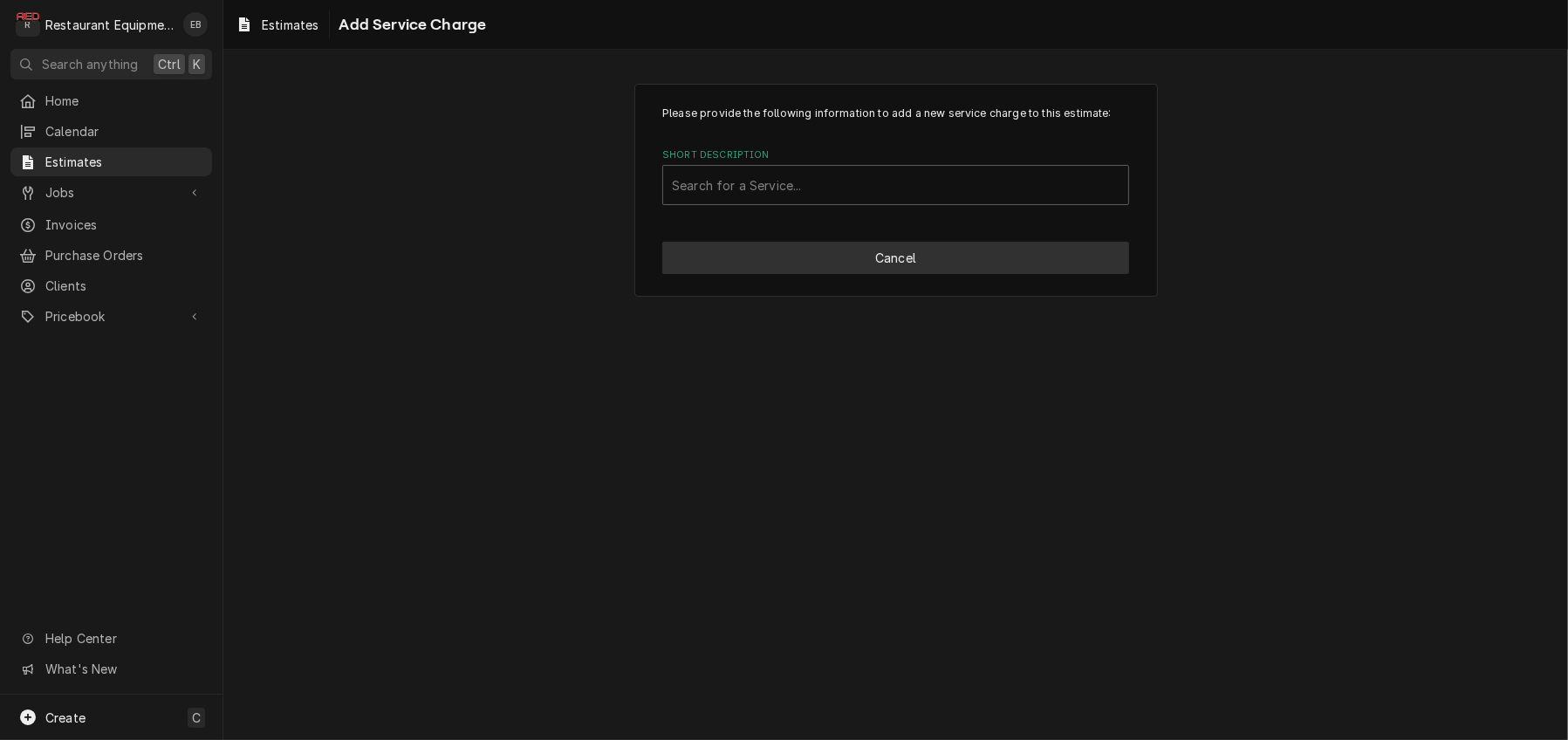
click at [808, 274] on button "Cancel" at bounding box center [895, 258] width 467 height 32
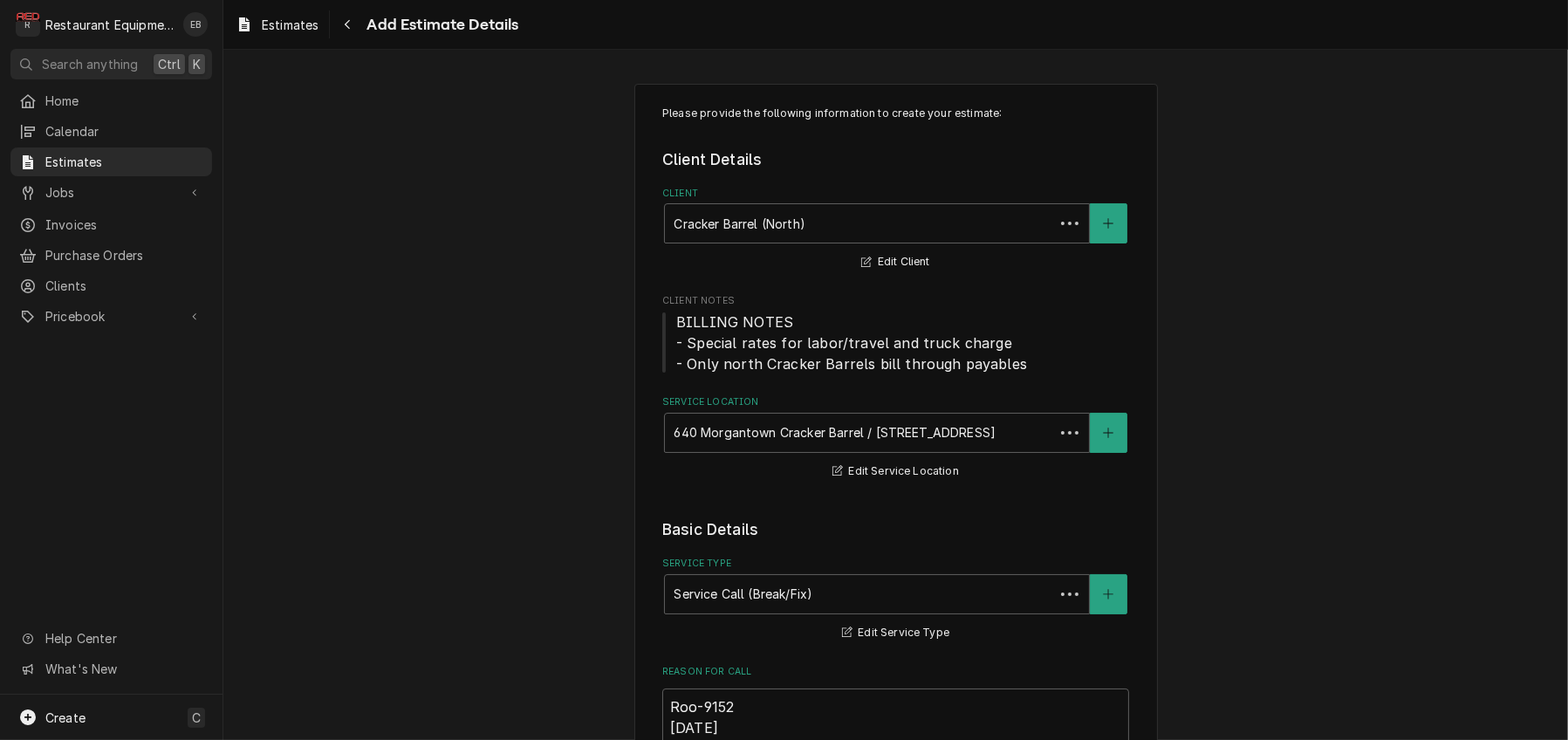
scroll to position [2409, 0]
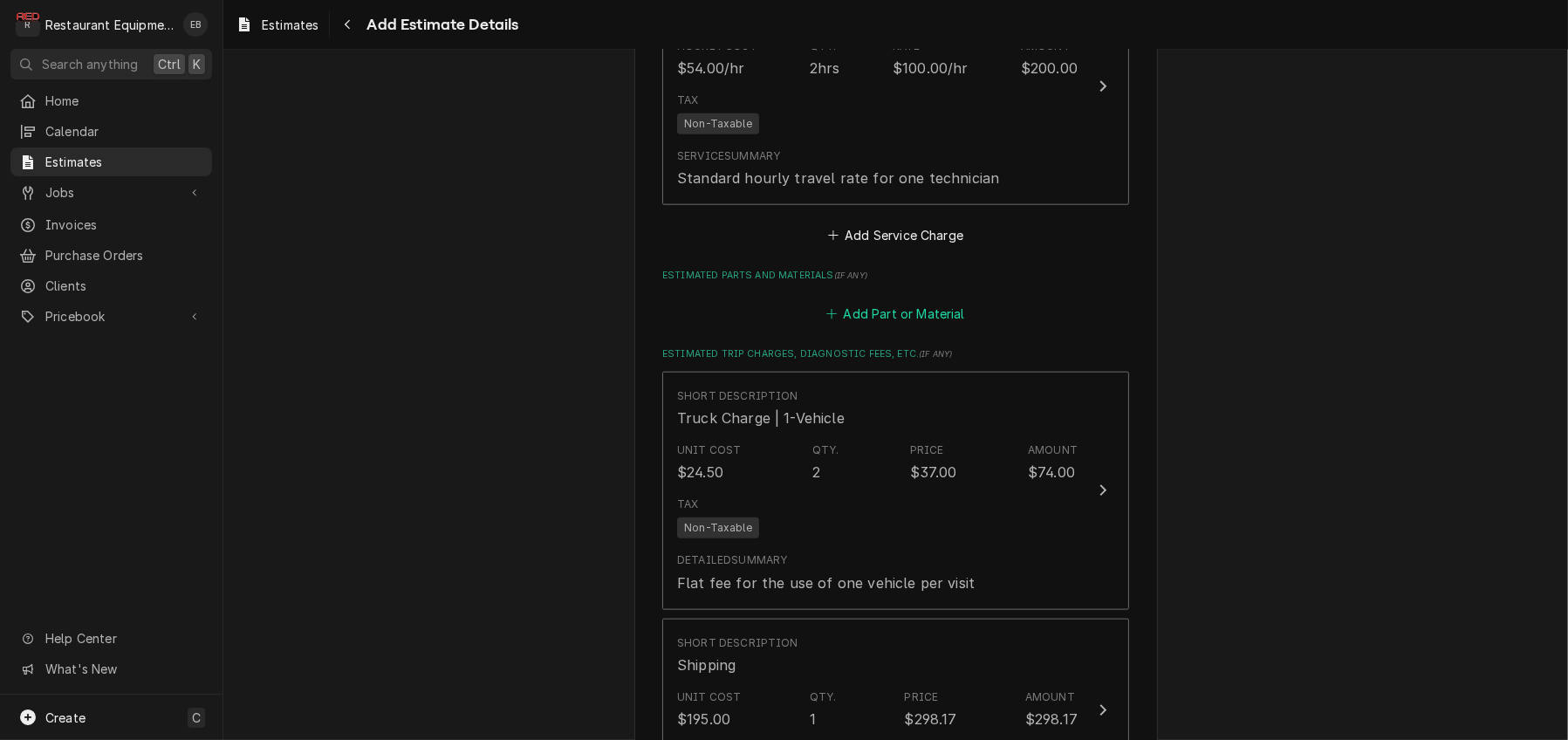
type textarea "x"
click at [870, 326] on button "Add Part or Material" at bounding box center [895, 313] width 144 height 25
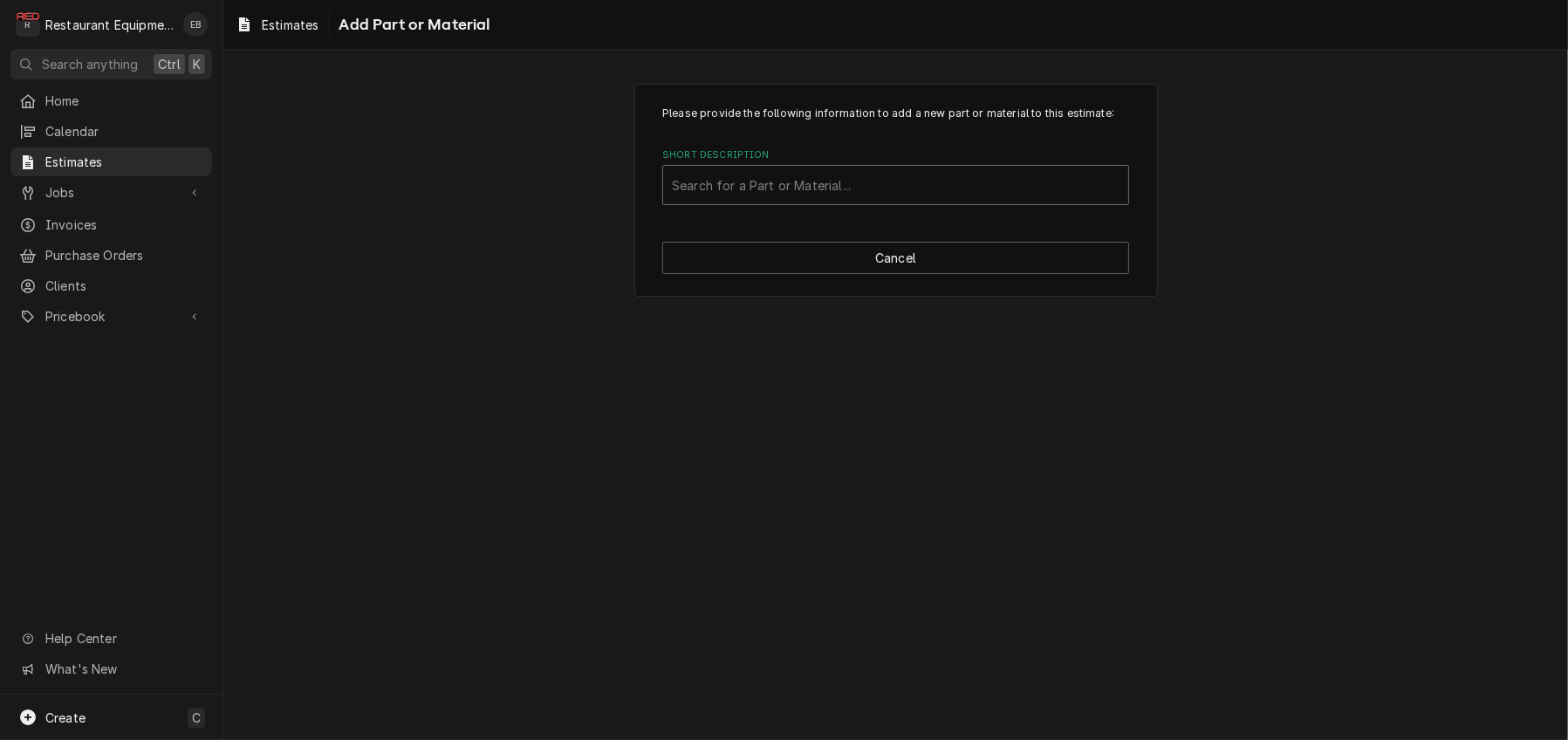
click at [852, 201] on div "Short Description" at bounding box center [895, 185] width 448 height 32
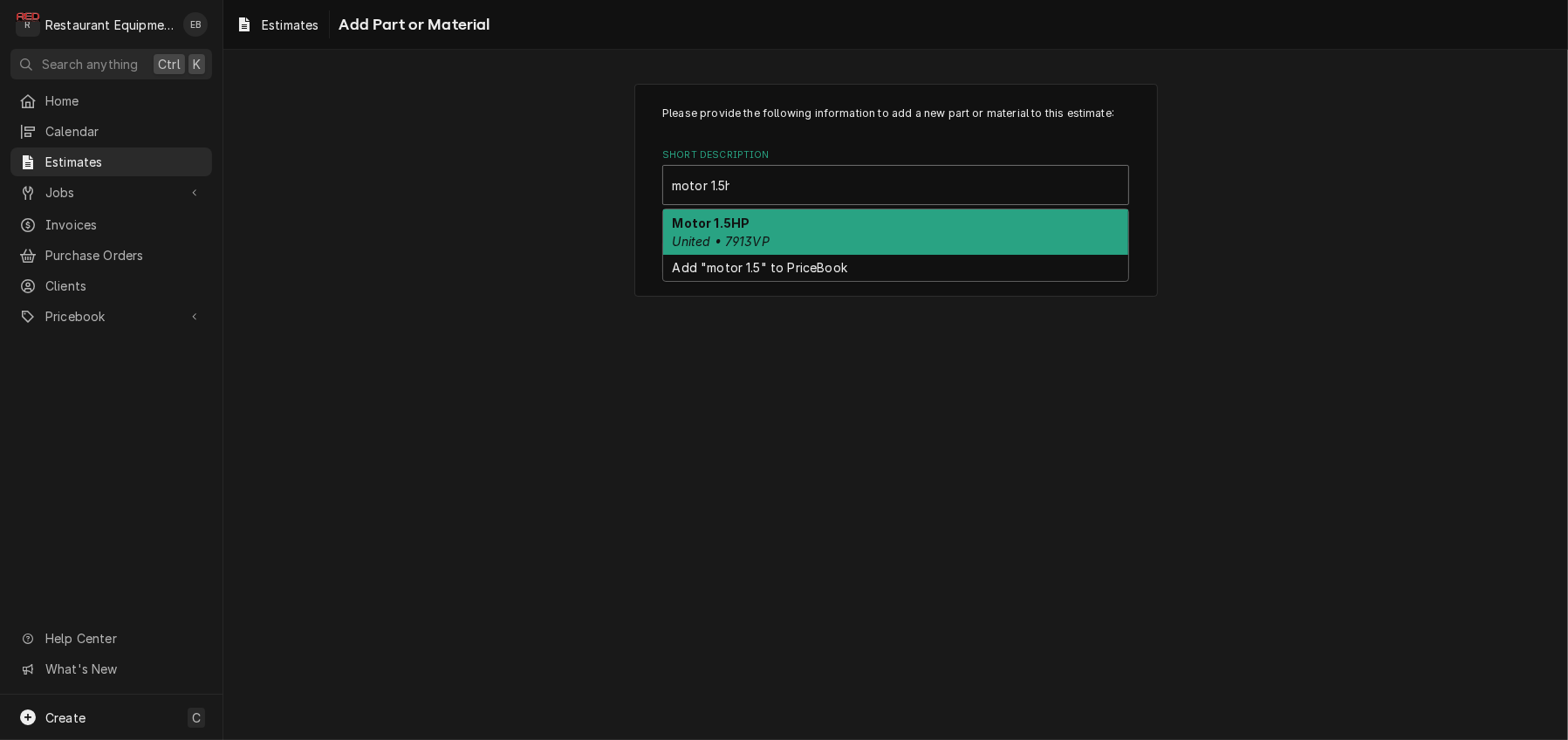
type input "motor 1.5hp"
click at [817, 255] on div "Motor 1.5HP United • 7913VP" at bounding box center [894, 232] width 465 height 46
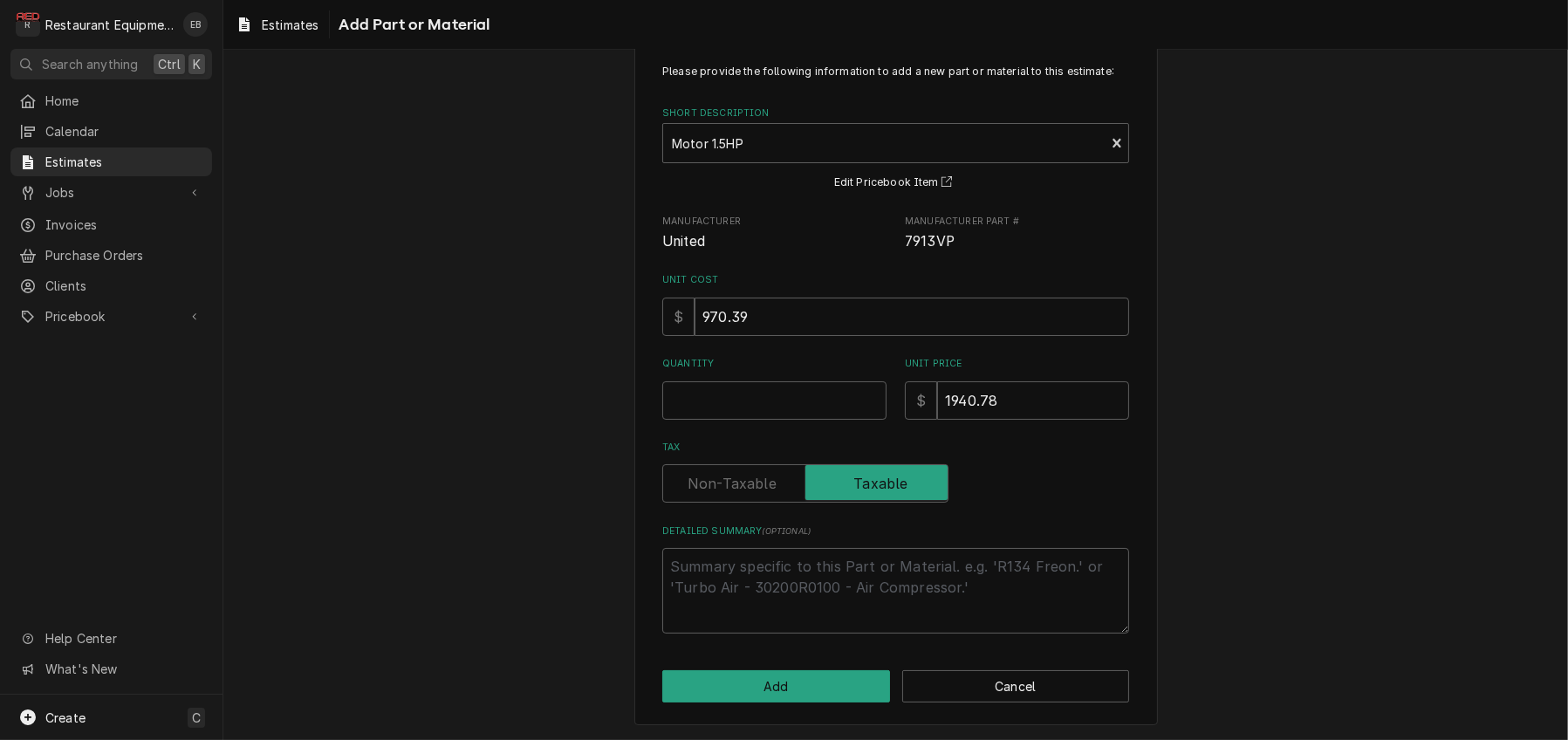
scroll to position [139, 0]
click at [768, 381] on input "Quantity" at bounding box center [774, 400] width 224 height 39
type textarea "x"
type input "1"
click at [794, 676] on button "Add" at bounding box center [776, 685] width 228 height 32
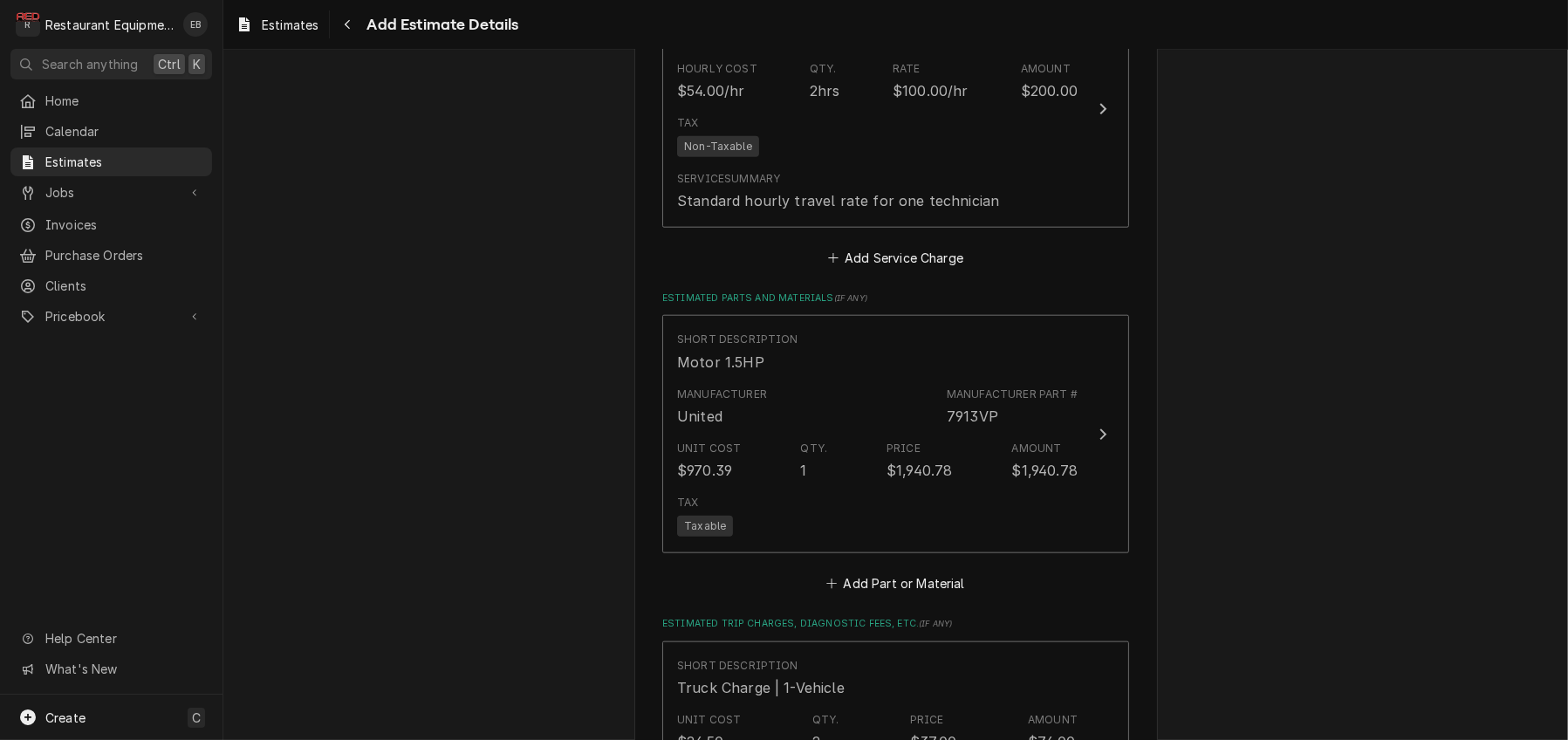
type textarea "x"
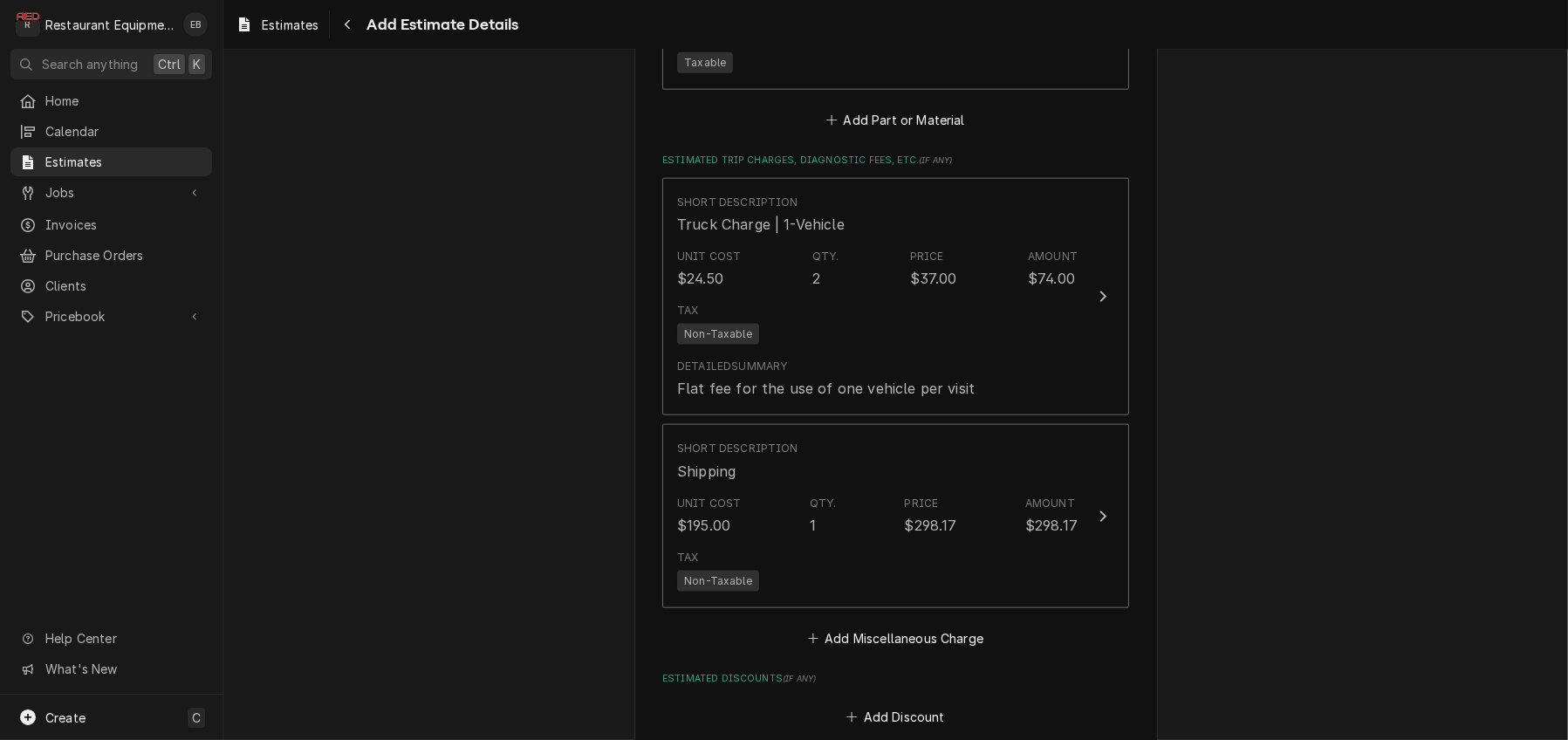
scroll to position [2852, 0]
click at [871, 130] on button "Add Part or Material" at bounding box center [895, 117] width 144 height 25
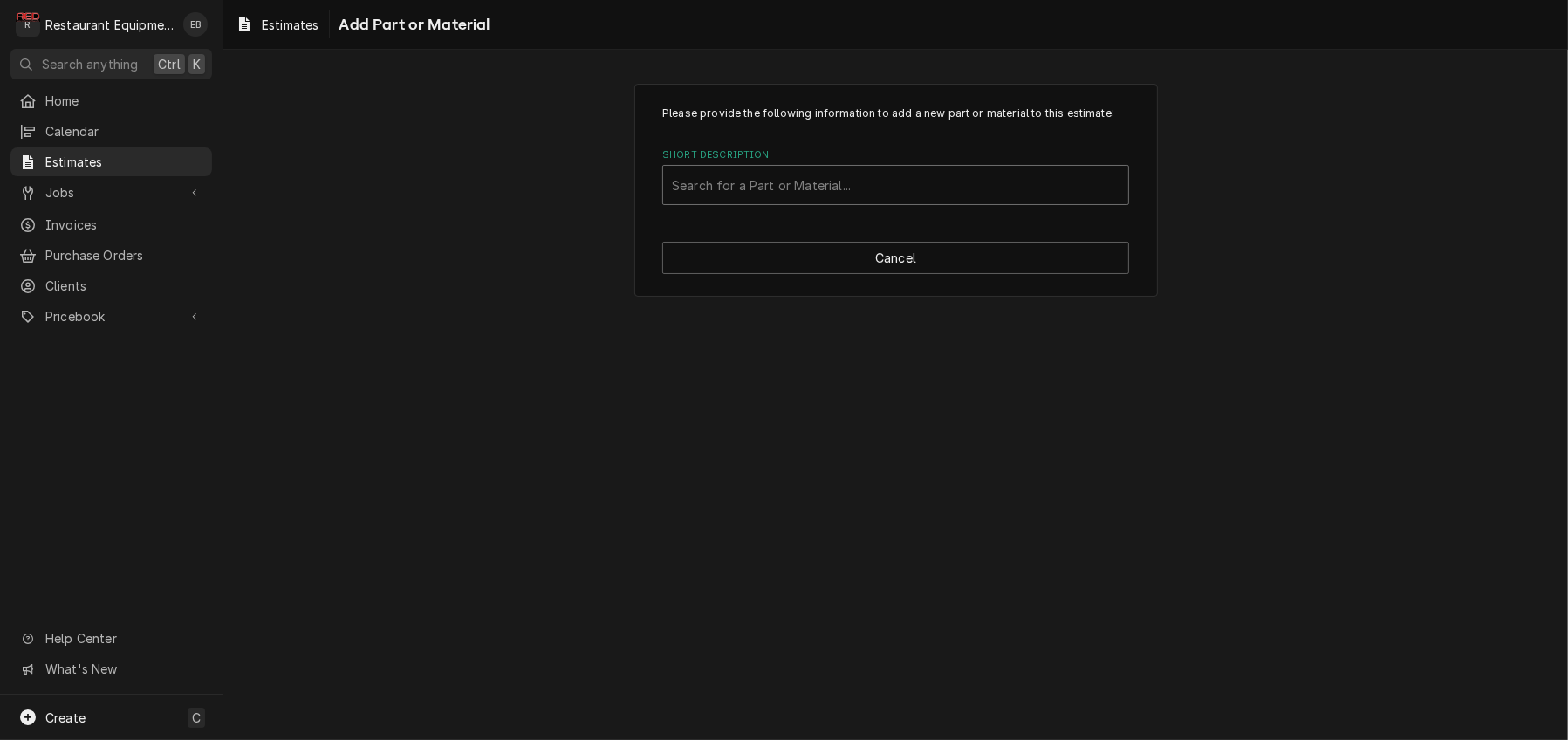
click at [729, 201] on div "Short Description" at bounding box center [895, 185] width 448 height 32
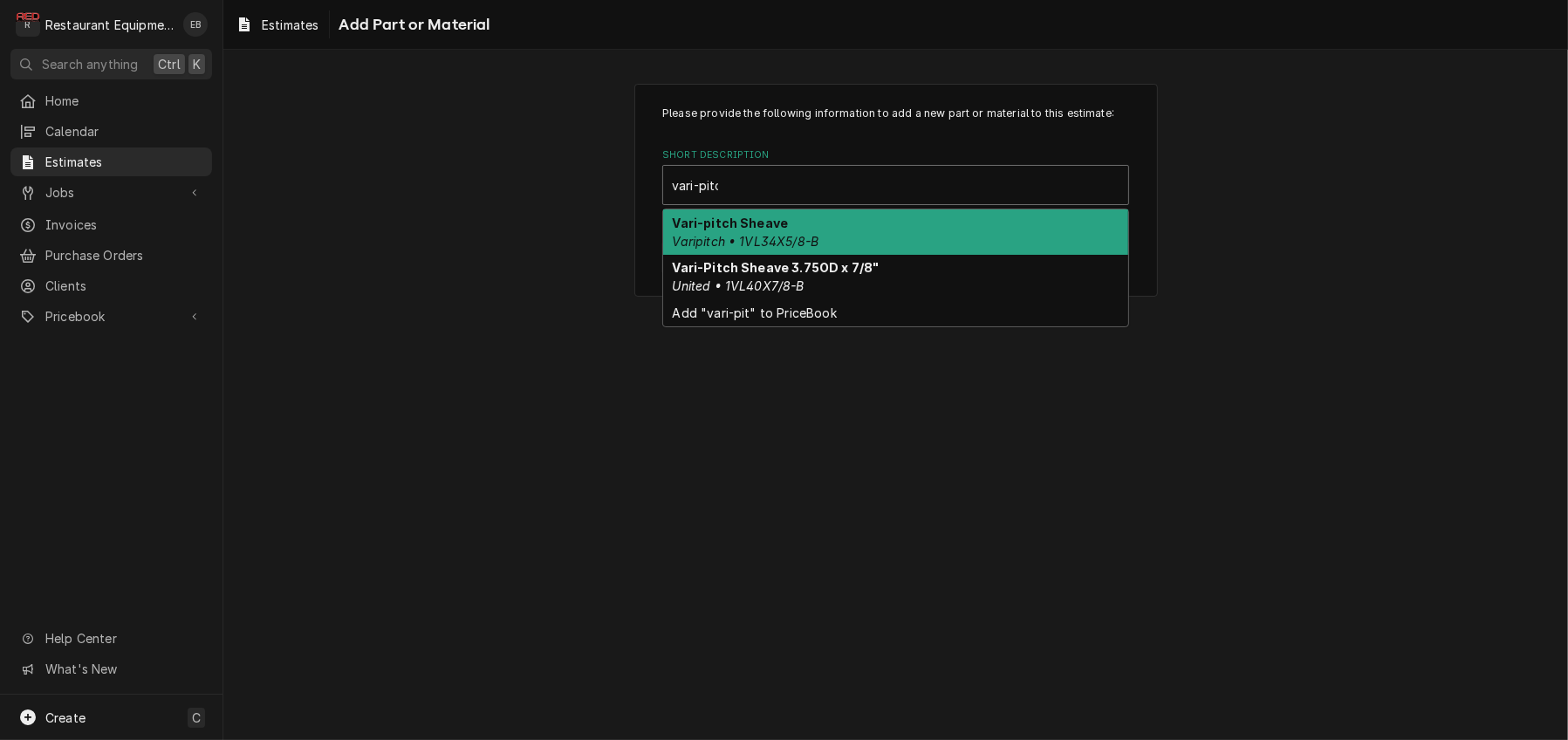
type input "vari-pitch"
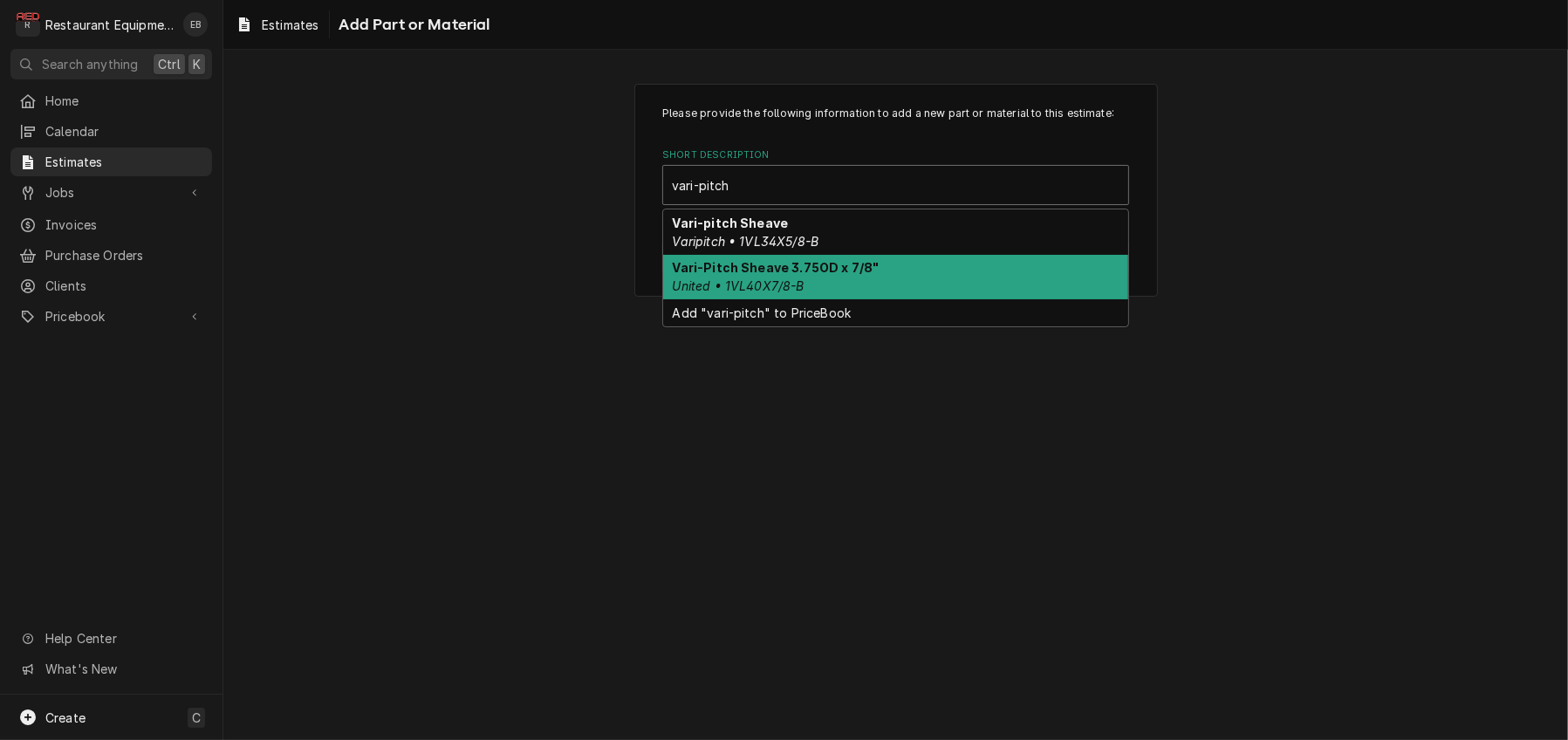
click at [783, 275] on strong "Vari-Pitch Sheave 3.75OD x 7/8"" at bounding box center [776, 267] width 207 height 15
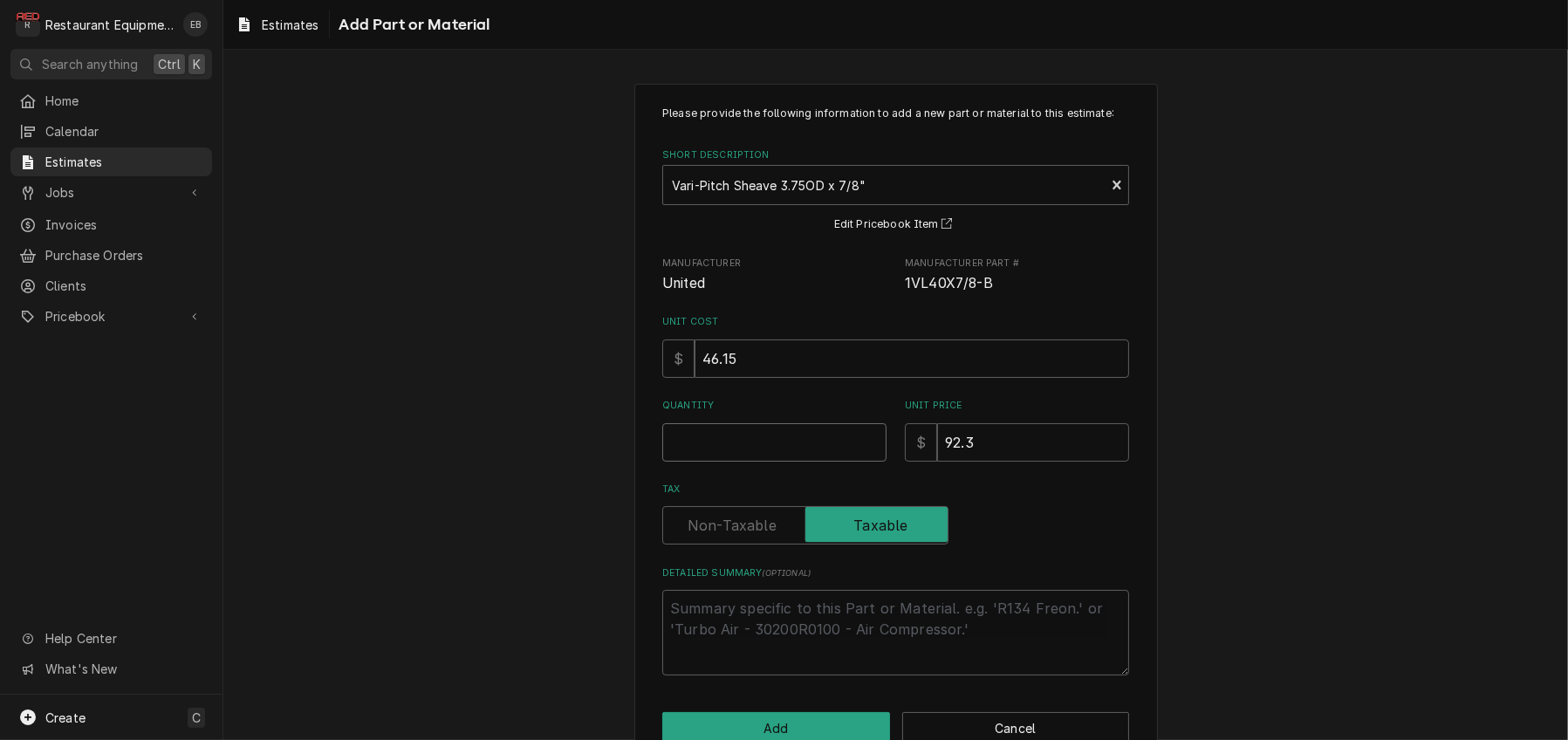
click at [697, 462] on input "Quantity" at bounding box center [774, 442] width 224 height 39
type textarea "x"
type input "1"
type textarea "x"
type input "1"
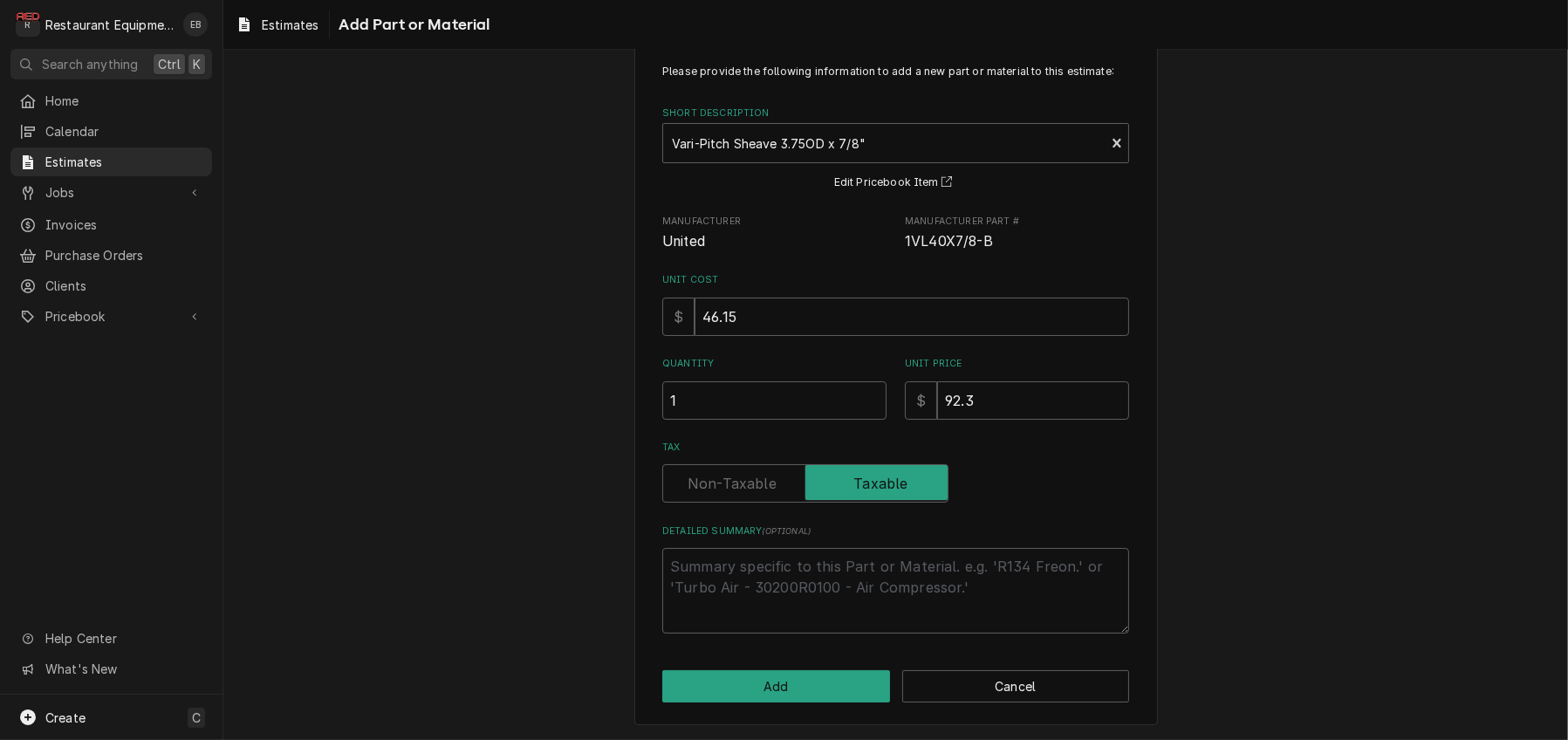
scroll to position [139, 0]
click at [837, 691] on button "Add" at bounding box center [776, 685] width 228 height 32
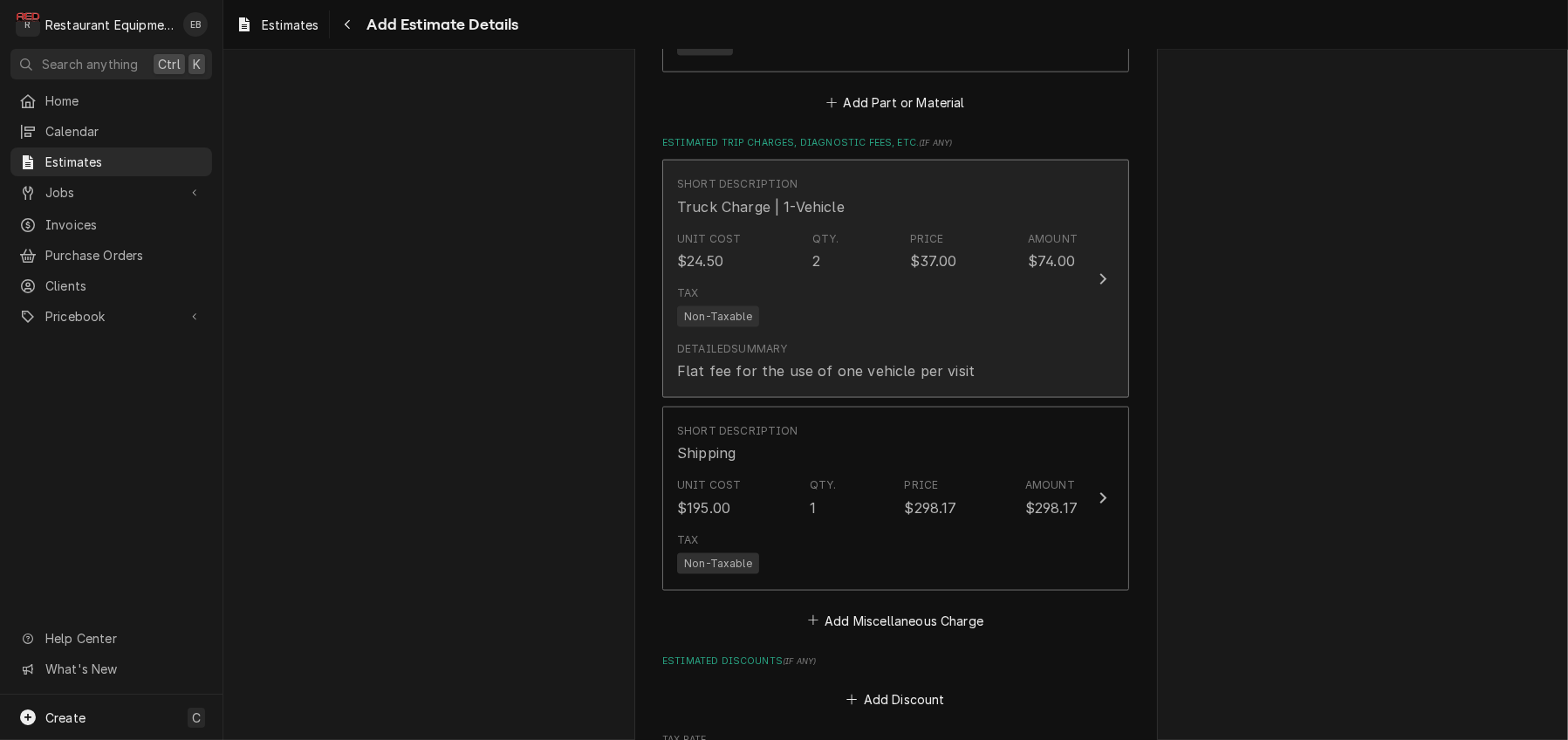
scroll to position [3120, 0]
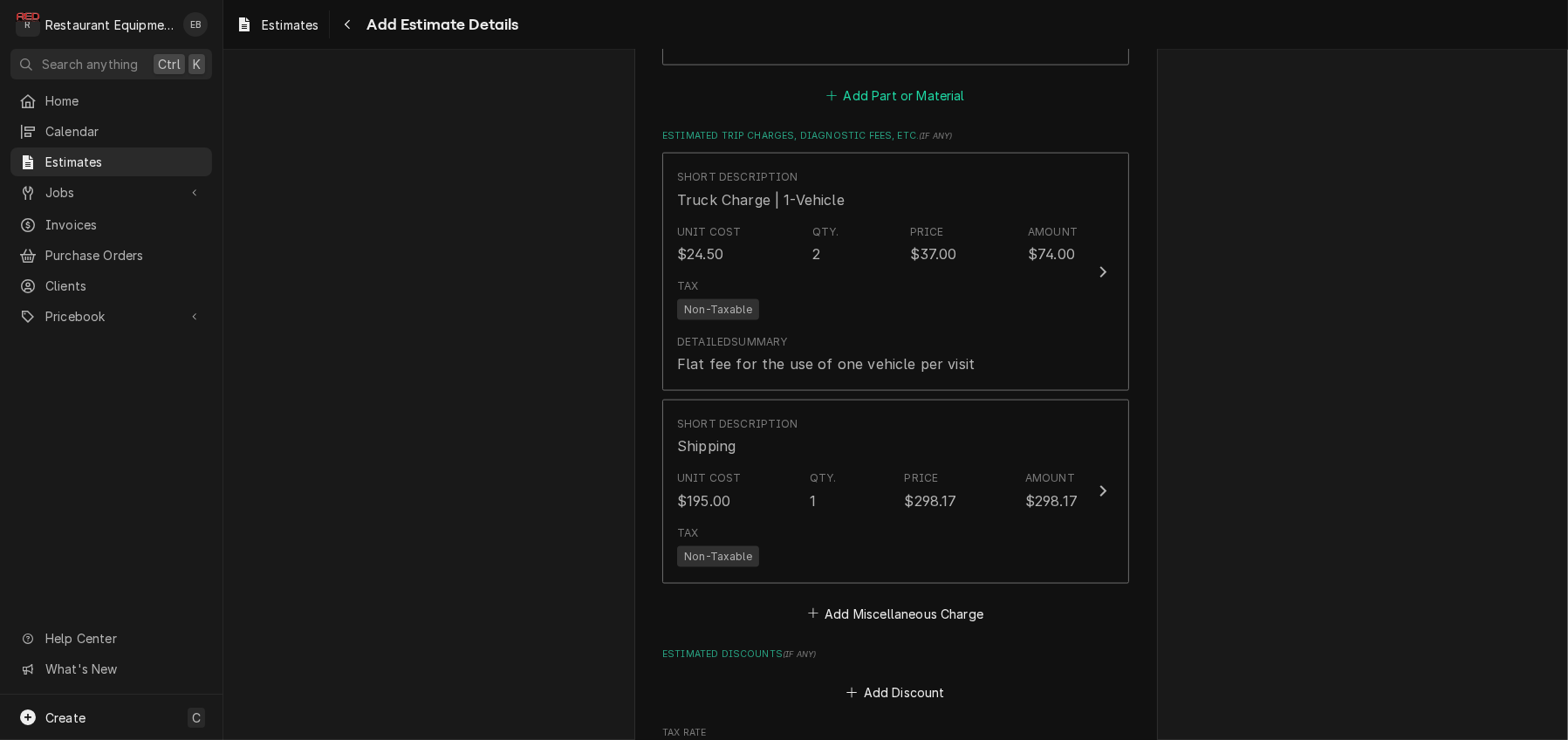
click at [882, 107] on button "Add Part or Material" at bounding box center [895, 94] width 144 height 25
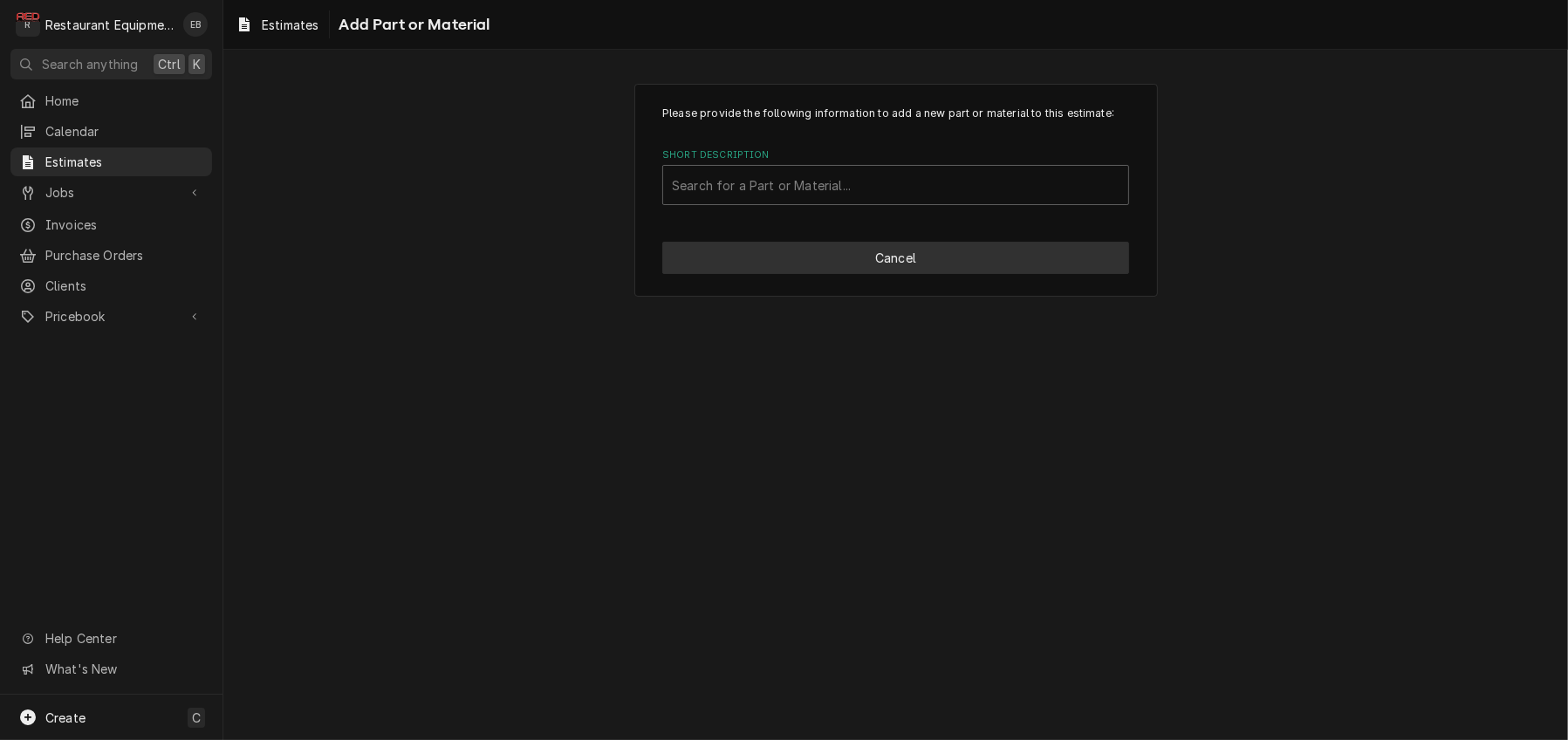
click at [882, 274] on button "Cancel" at bounding box center [895, 258] width 467 height 32
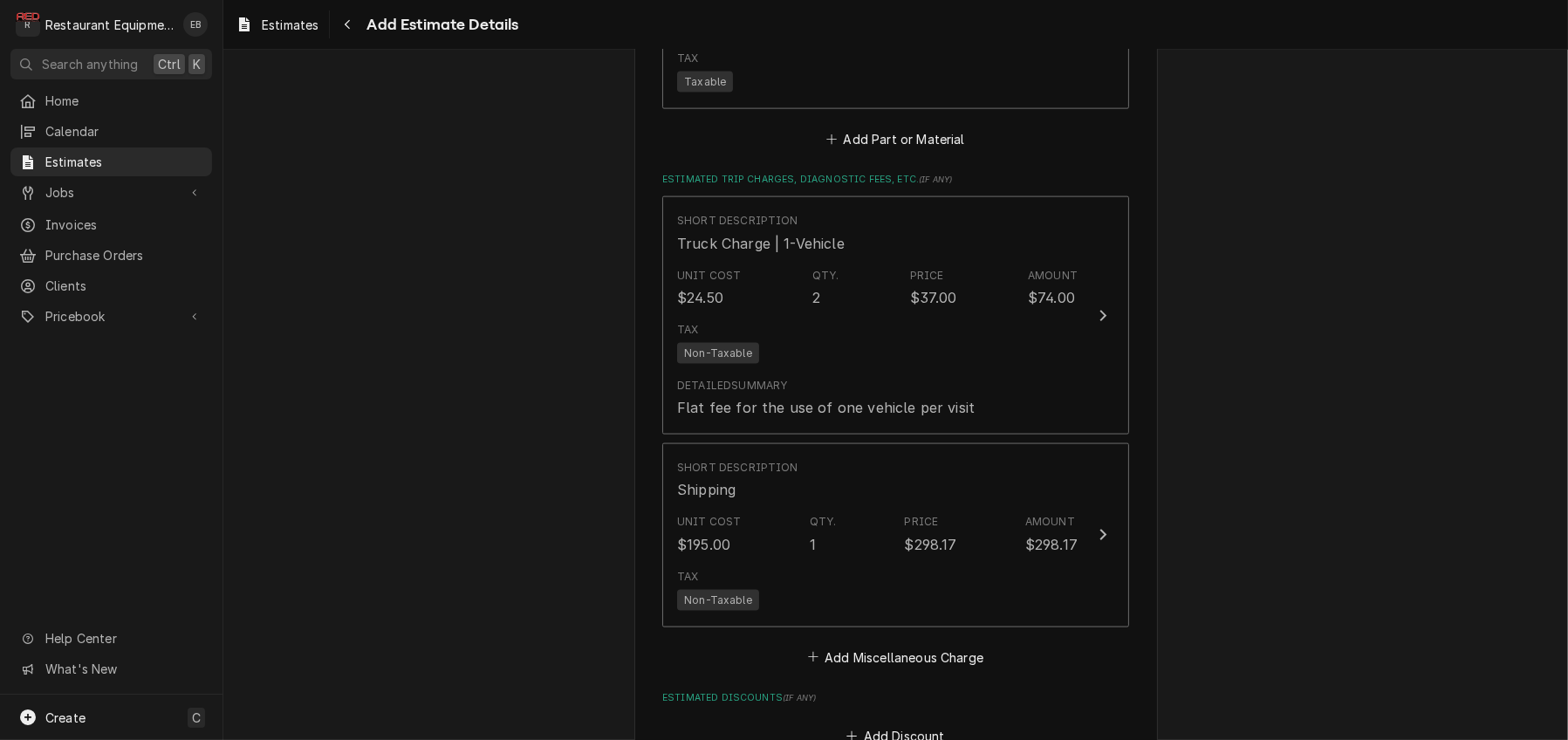
type textarea "x"
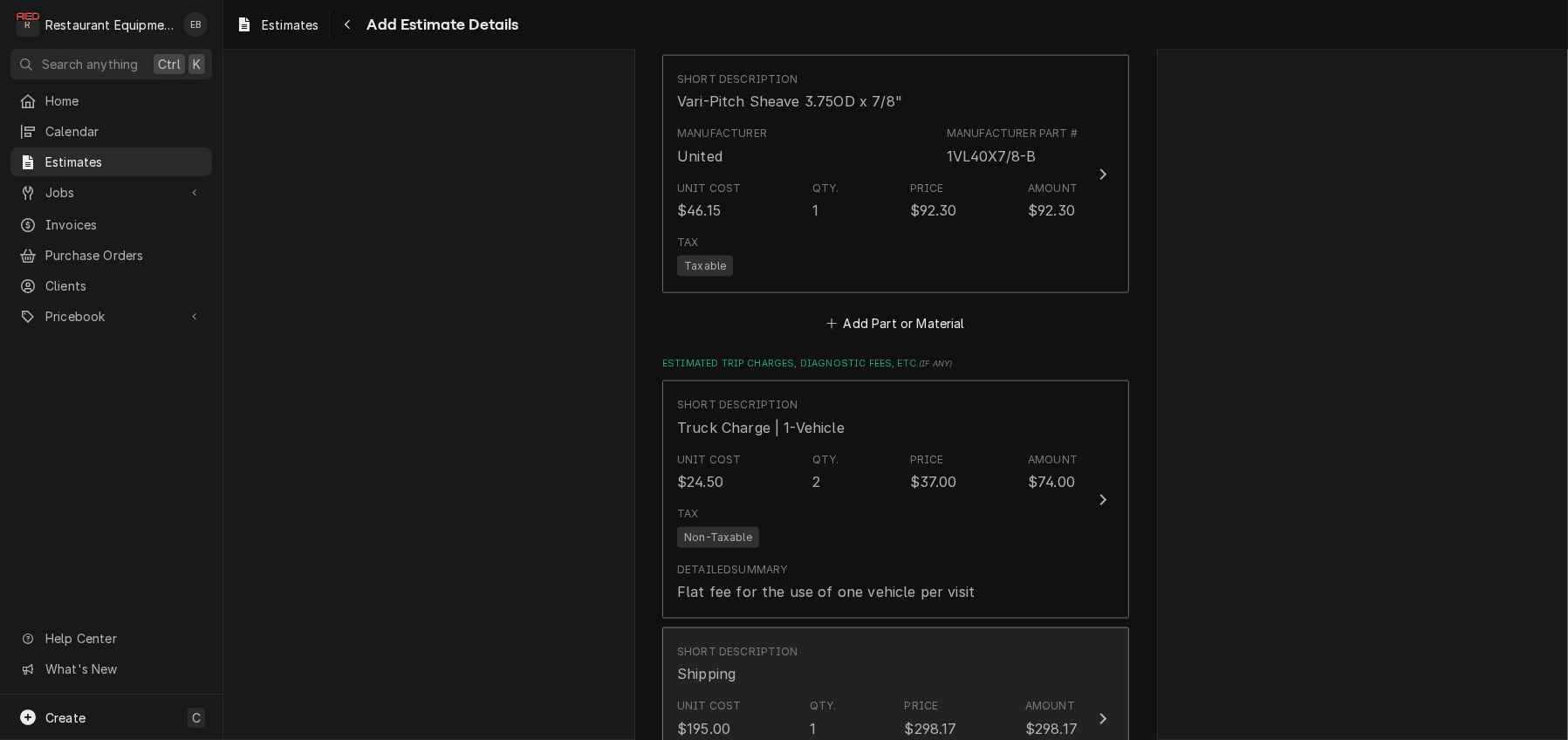
scroll to position [3040, 0]
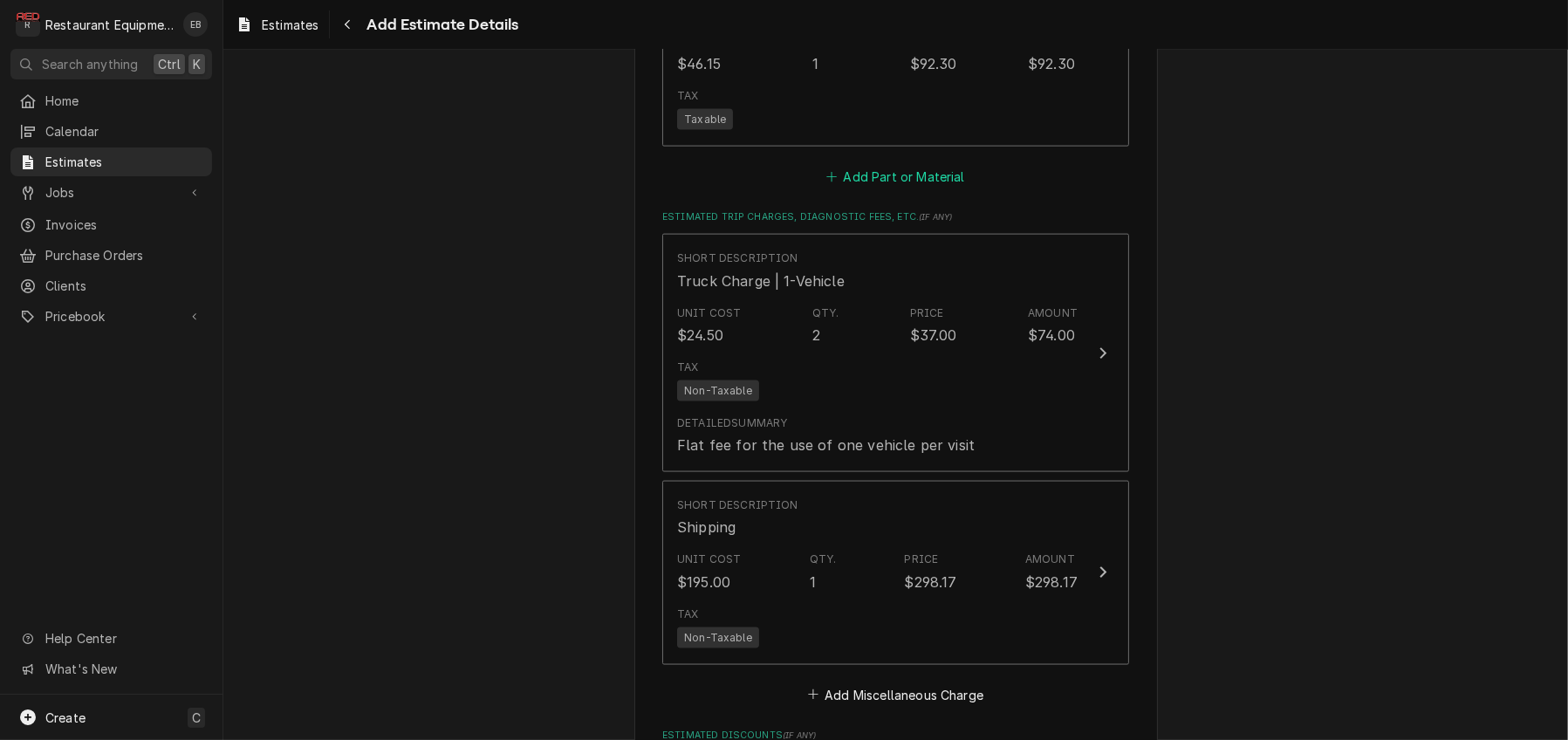
click at [857, 188] on button "Add Part or Material" at bounding box center [895, 176] width 144 height 25
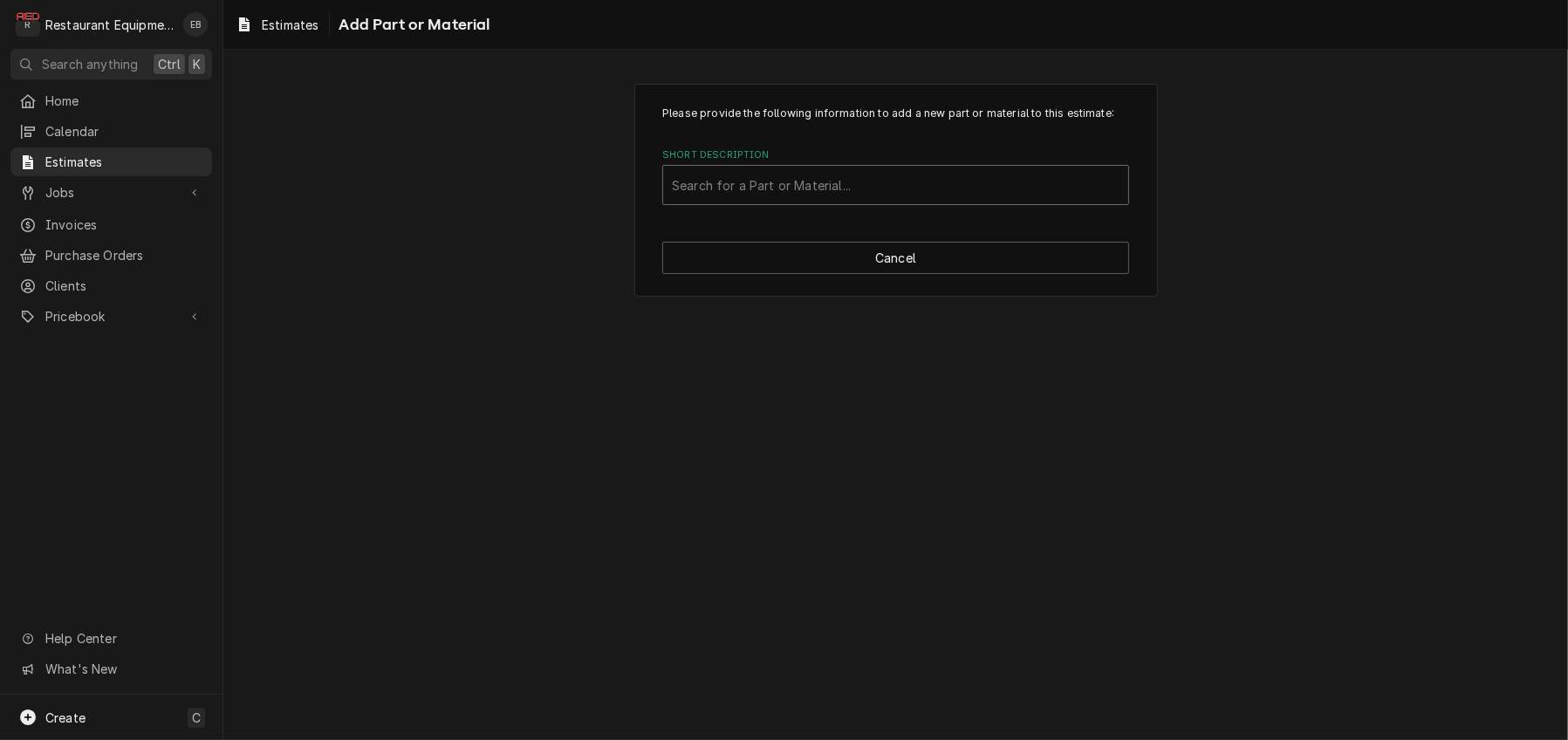
click at [769, 201] on div "Short Description" at bounding box center [895, 185] width 448 height 32
type input "browning cogged belt"
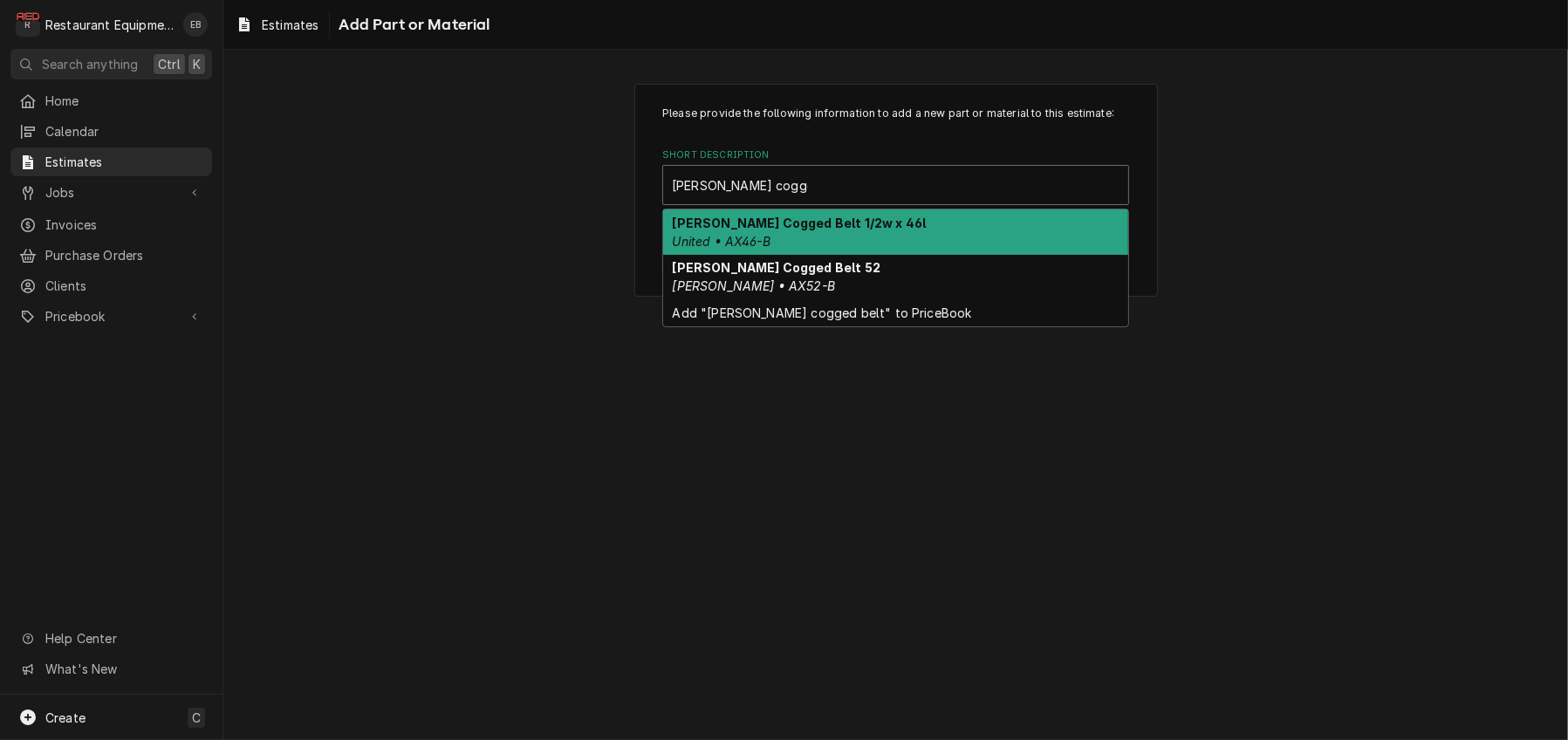
click at [811, 230] on strong "Browning Cogged Belt 1/2w x 46l" at bounding box center [799, 223] width 254 height 15
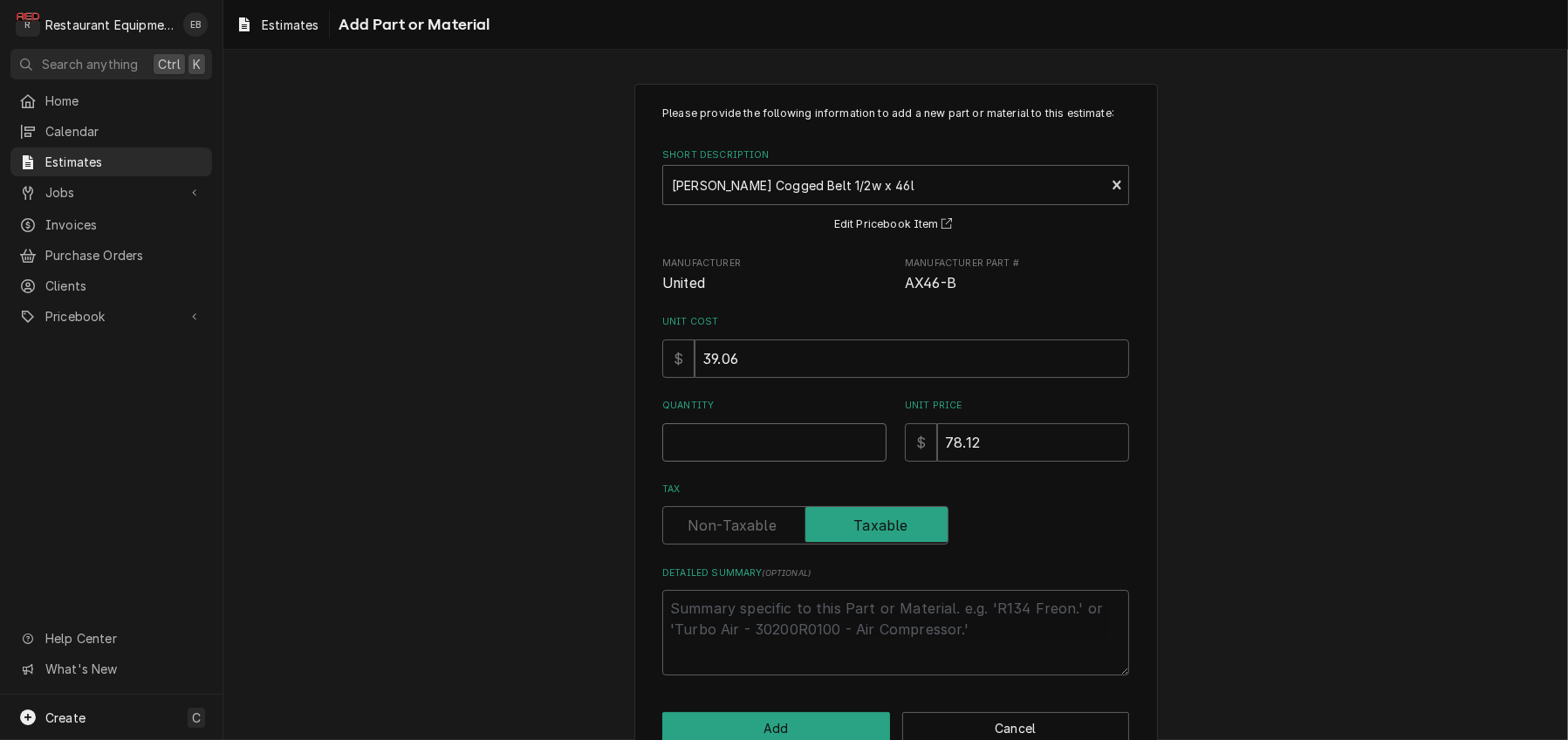
click at [748, 462] on input "Quantity" at bounding box center [774, 442] width 224 height 39
type textarea "x"
type input "2"
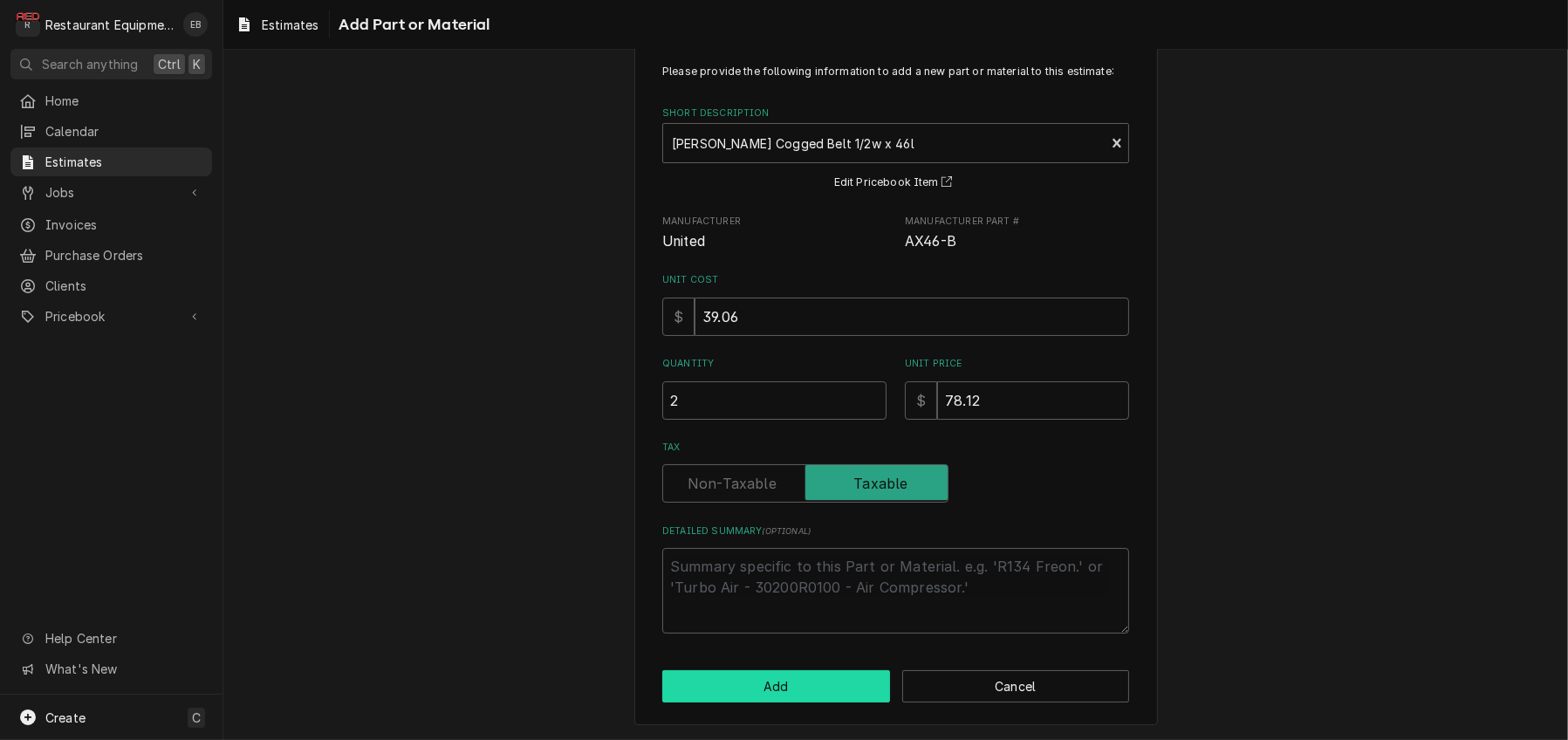
click at [792, 690] on button "Add" at bounding box center [776, 685] width 228 height 32
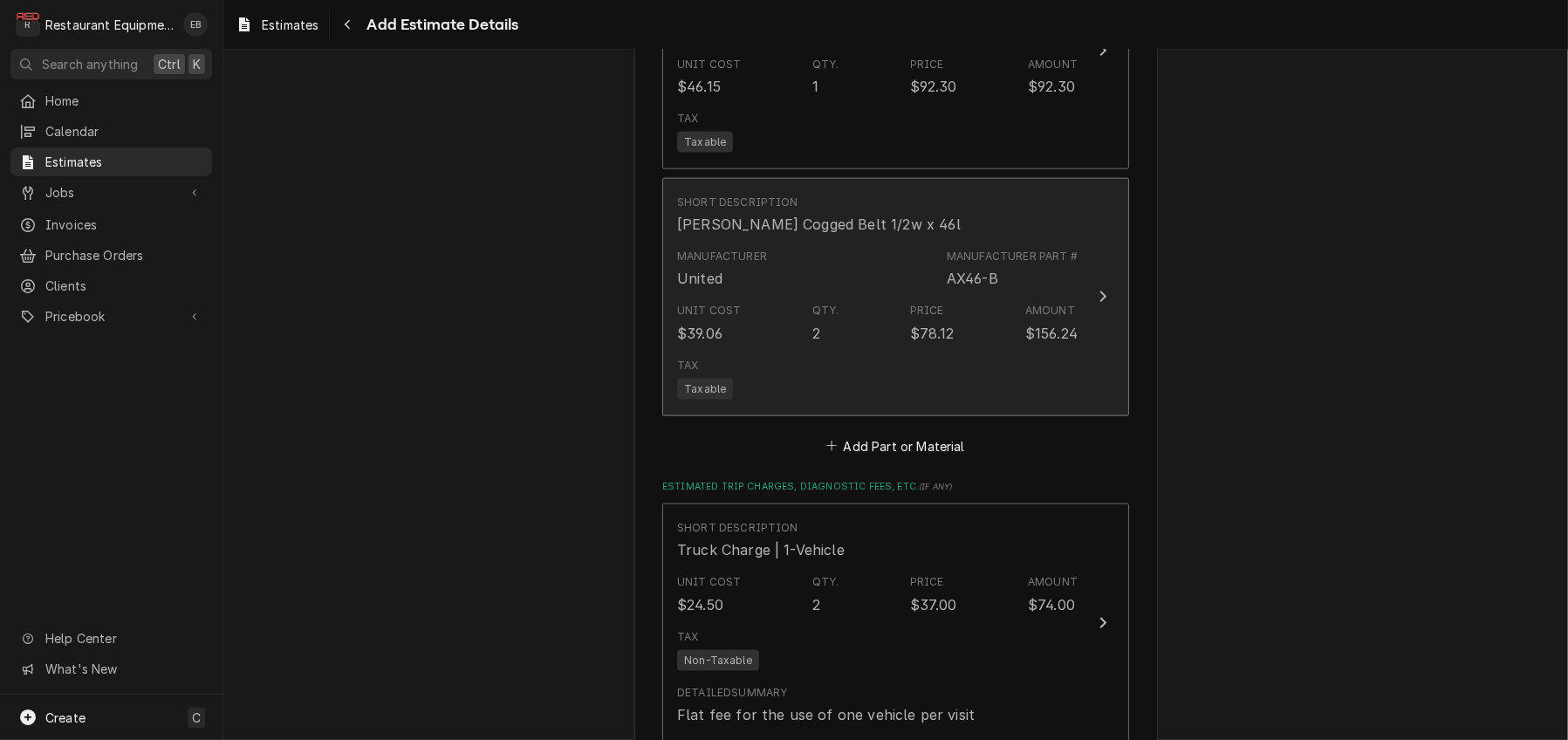
type textarea "x"
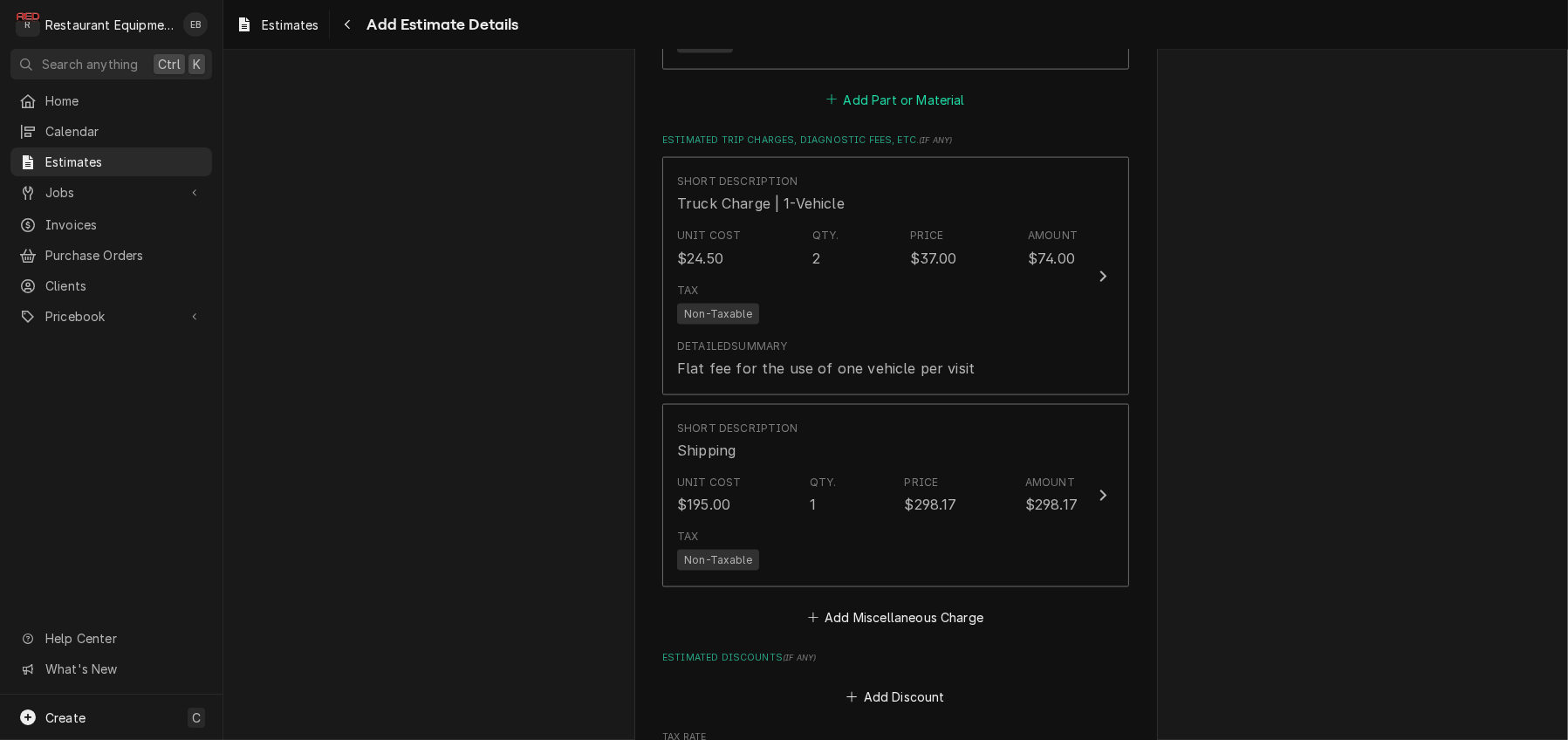
scroll to position [3366, 0]
click at [888, 109] on button "Add Part or Material" at bounding box center [895, 96] width 144 height 25
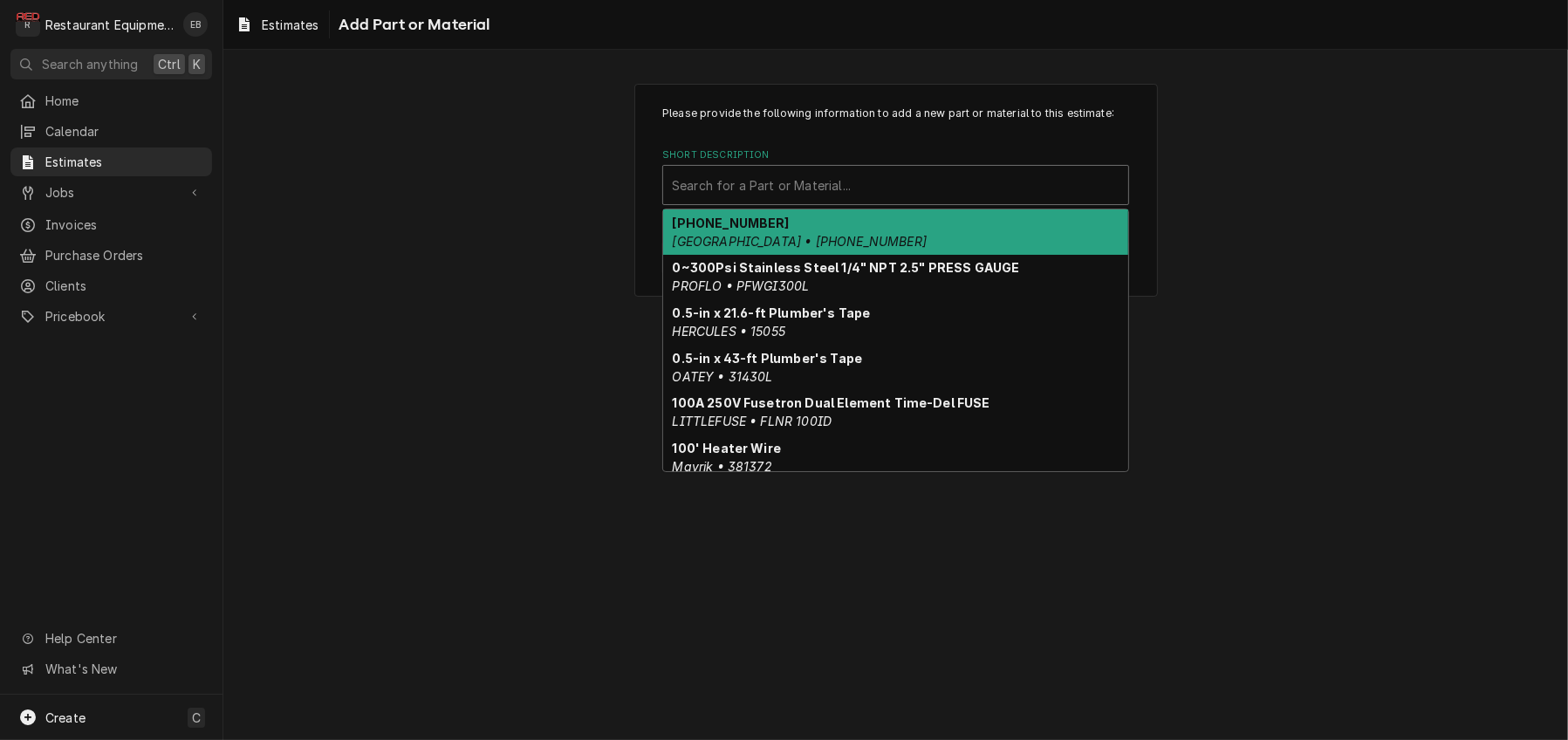
click at [789, 201] on div "Short Description" at bounding box center [895, 185] width 448 height 32
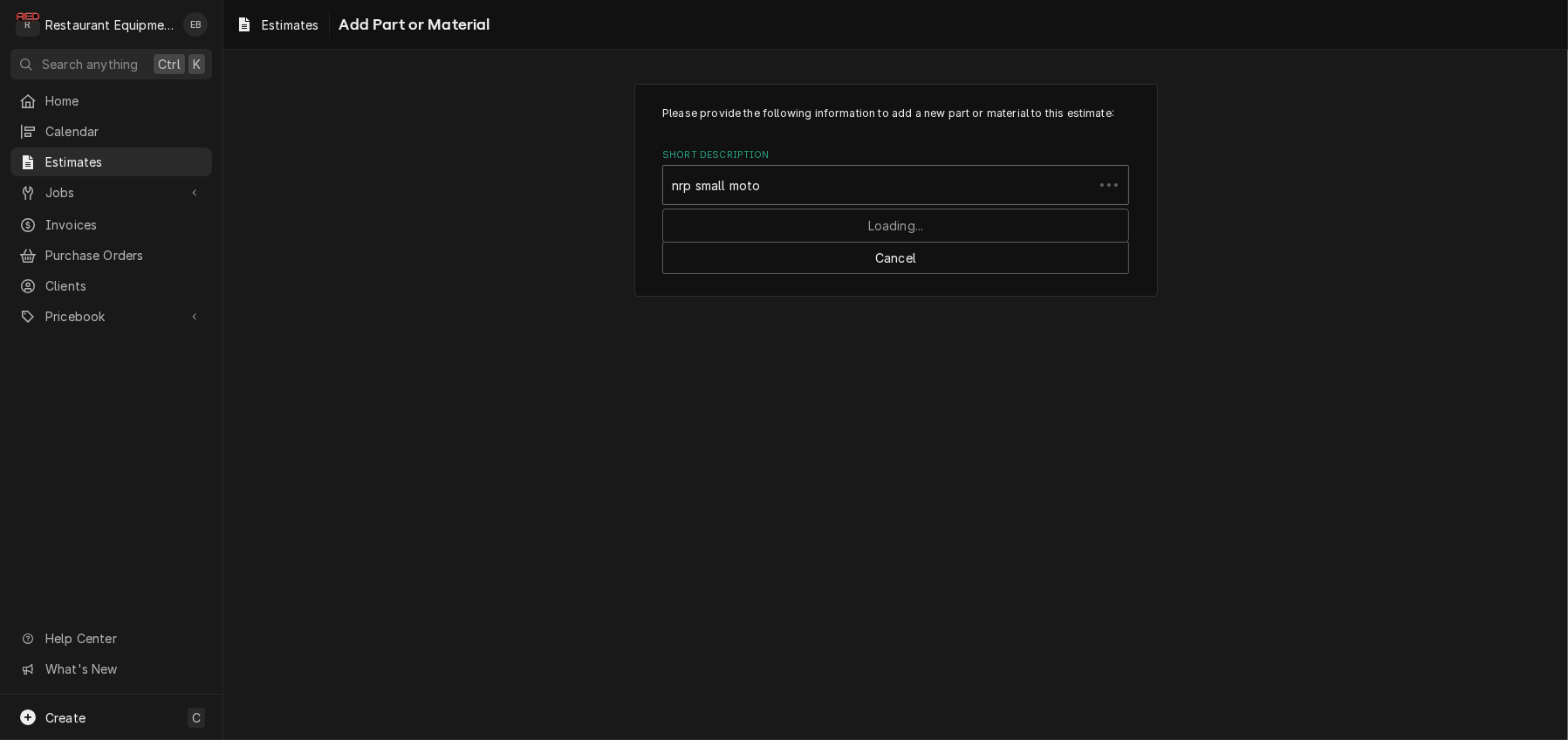
type input "nrp small motor"
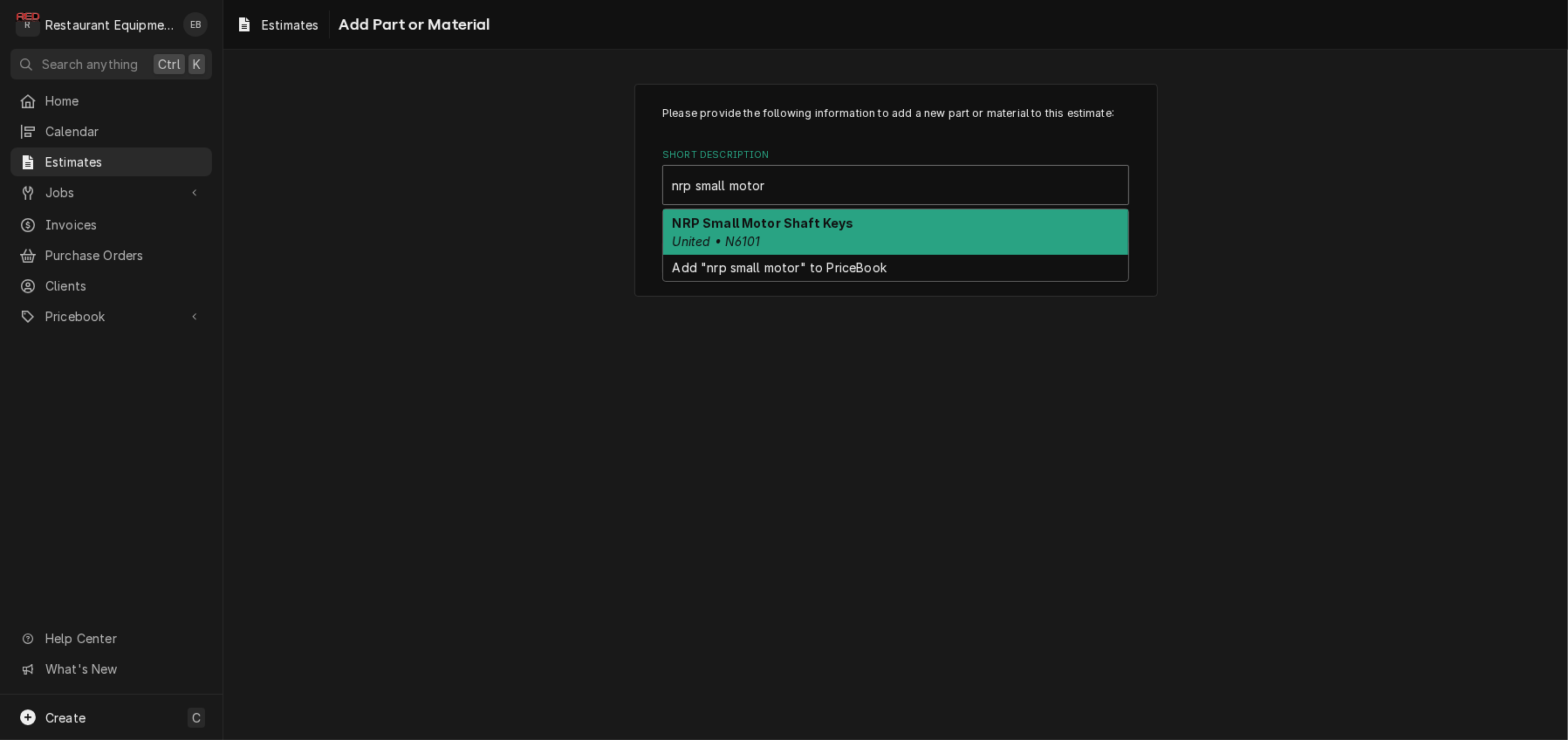
click at [802, 230] on strong "NRP Small Motor Shaft Keys" at bounding box center [763, 223] width 181 height 15
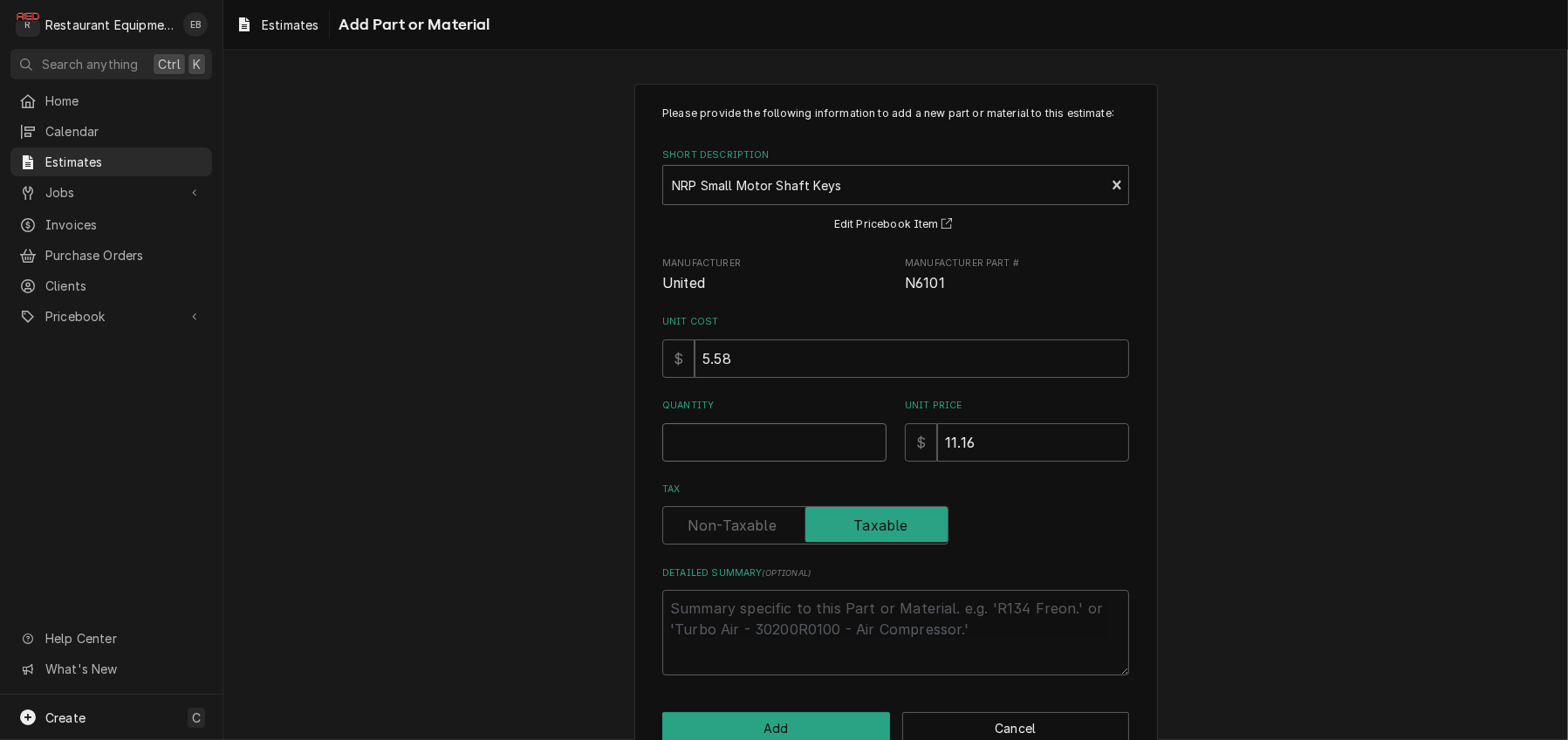
click at [783, 462] on input "Quantity" at bounding box center [774, 442] width 224 height 39
type textarea "x"
type input "1"
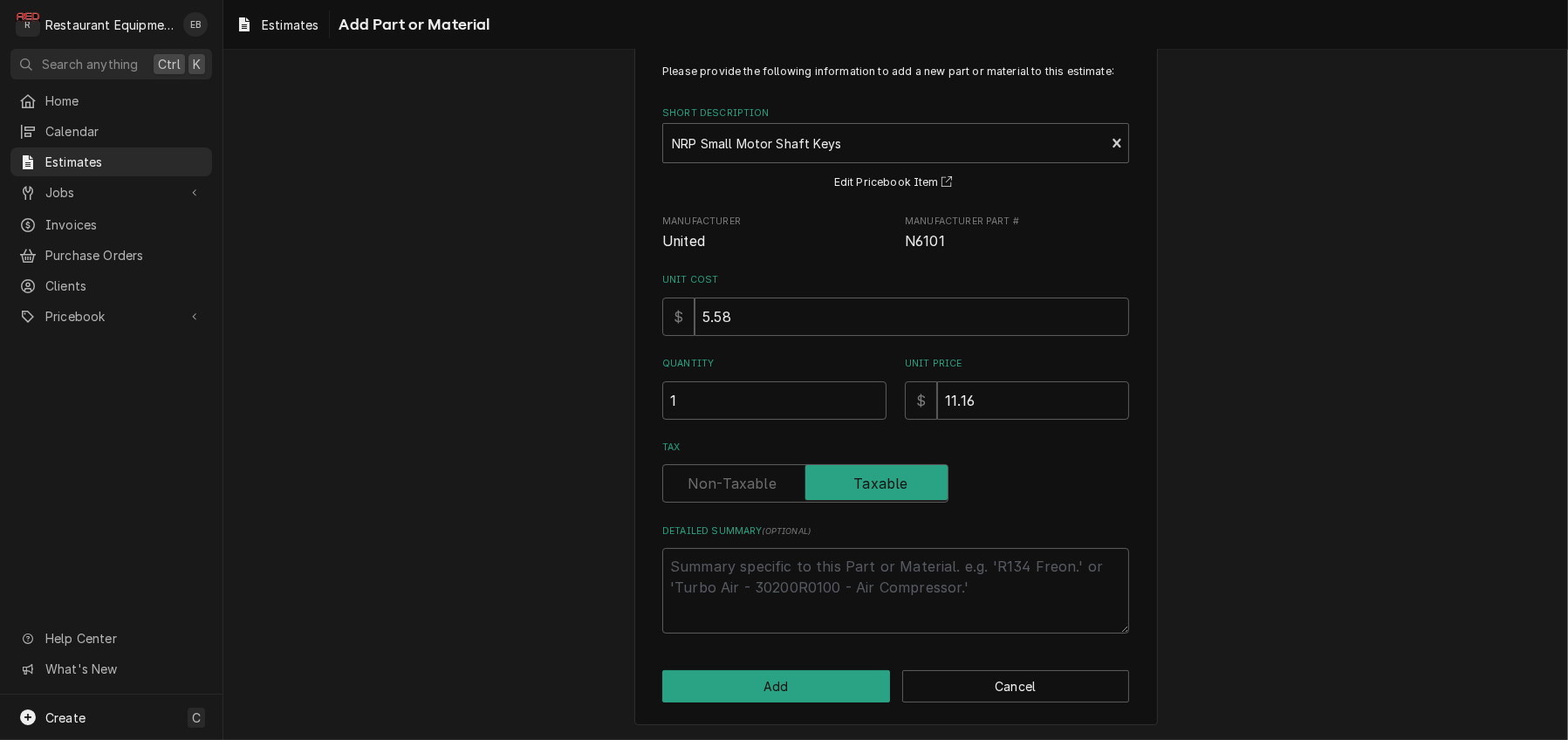
scroll to position [139, 0]
click at [802, 673] on button "Add" at bounding box center [776, 685] width 228 height 32
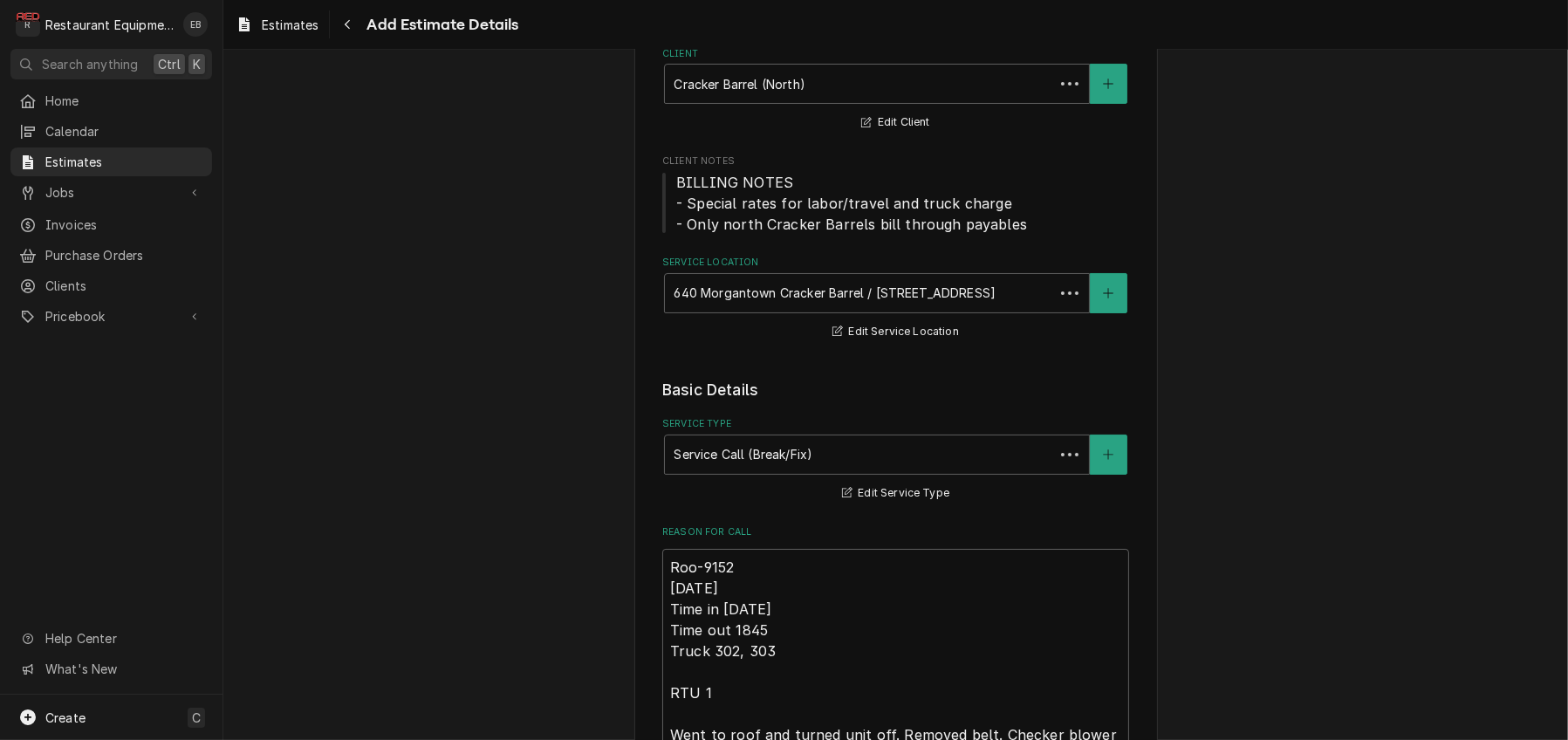
scroll to position [3344, 0]
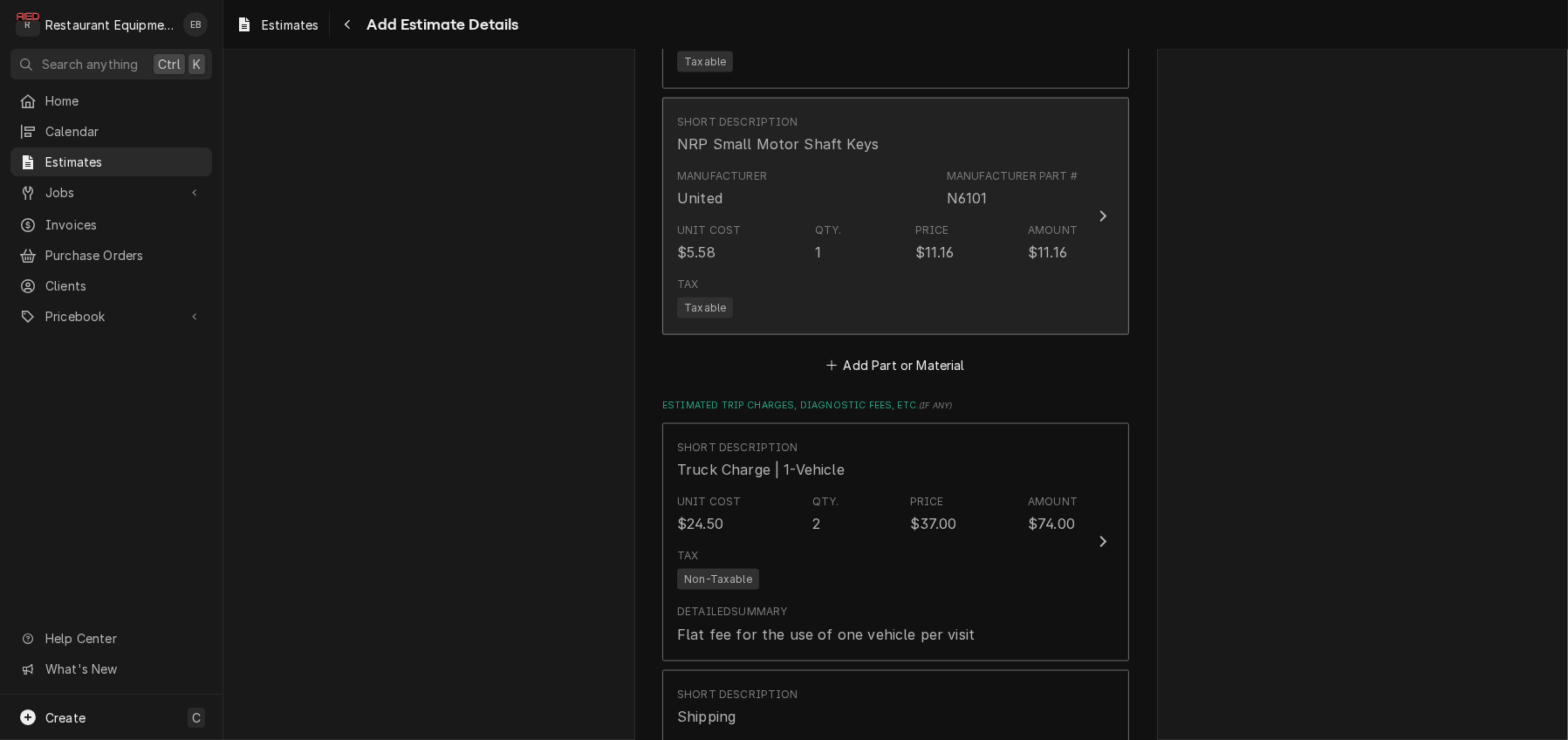
type textarea "x"
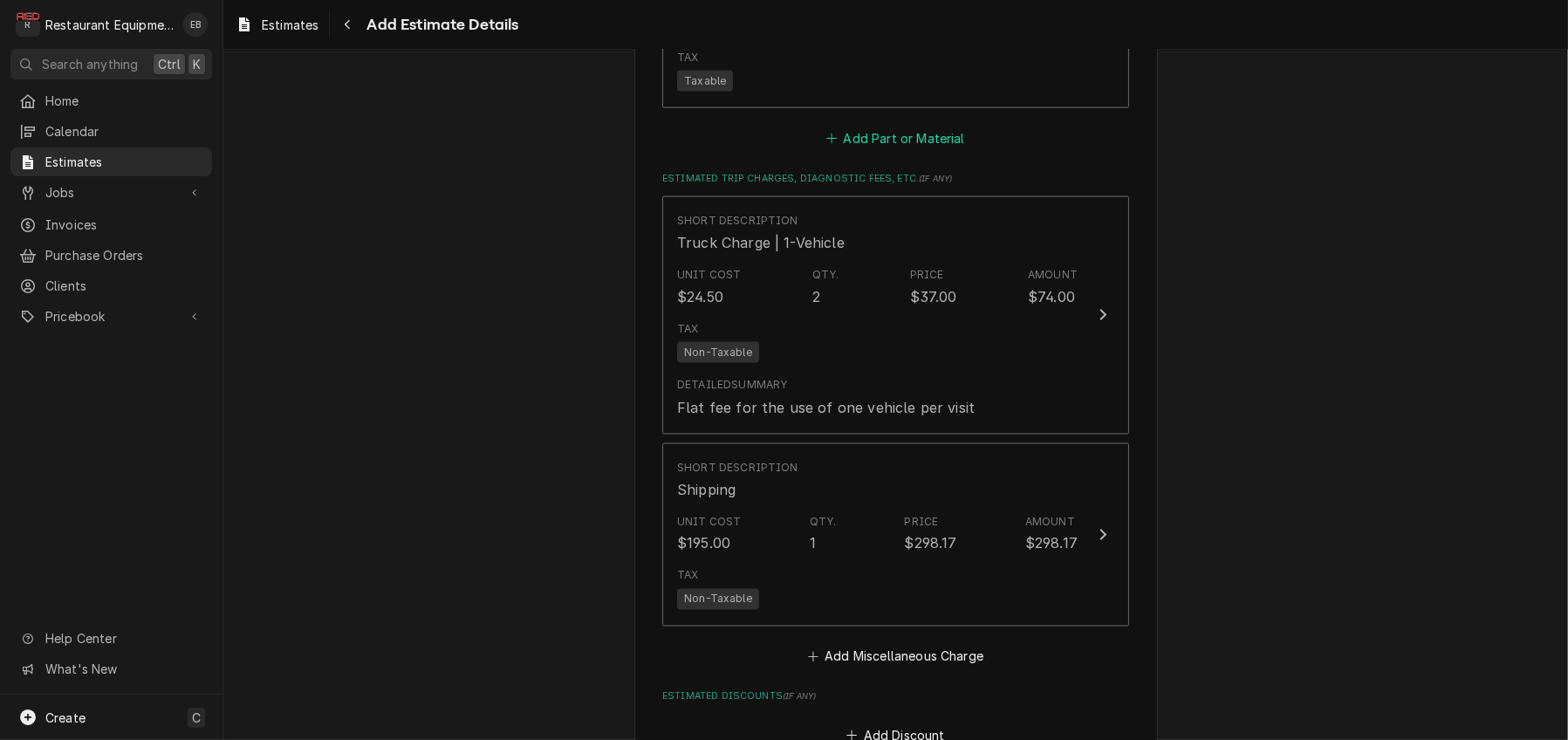
scroll to position [3577, 0]
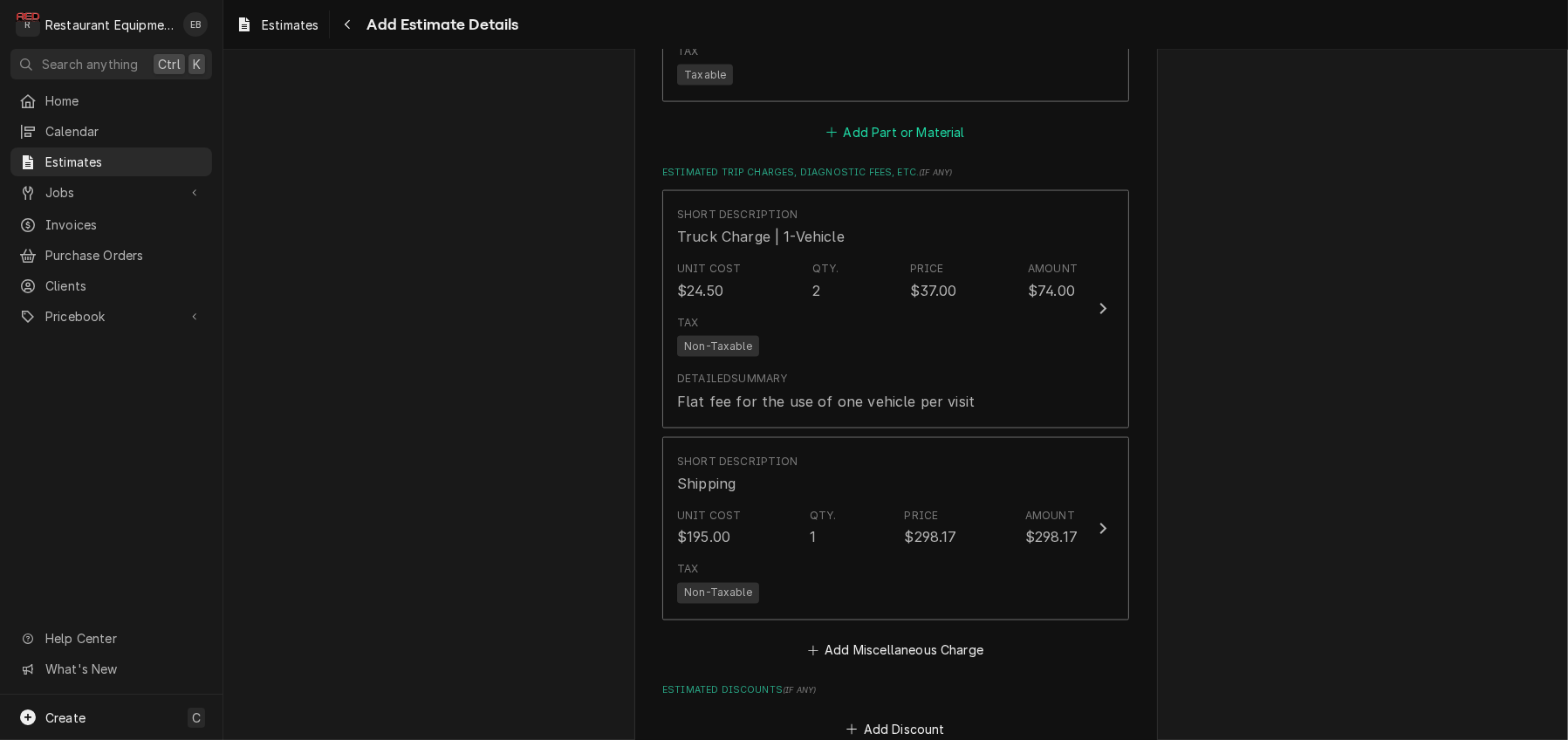
click at [881, 145] on button "Add Part or Material" at bounding box center [895, 132] width 144 height 25
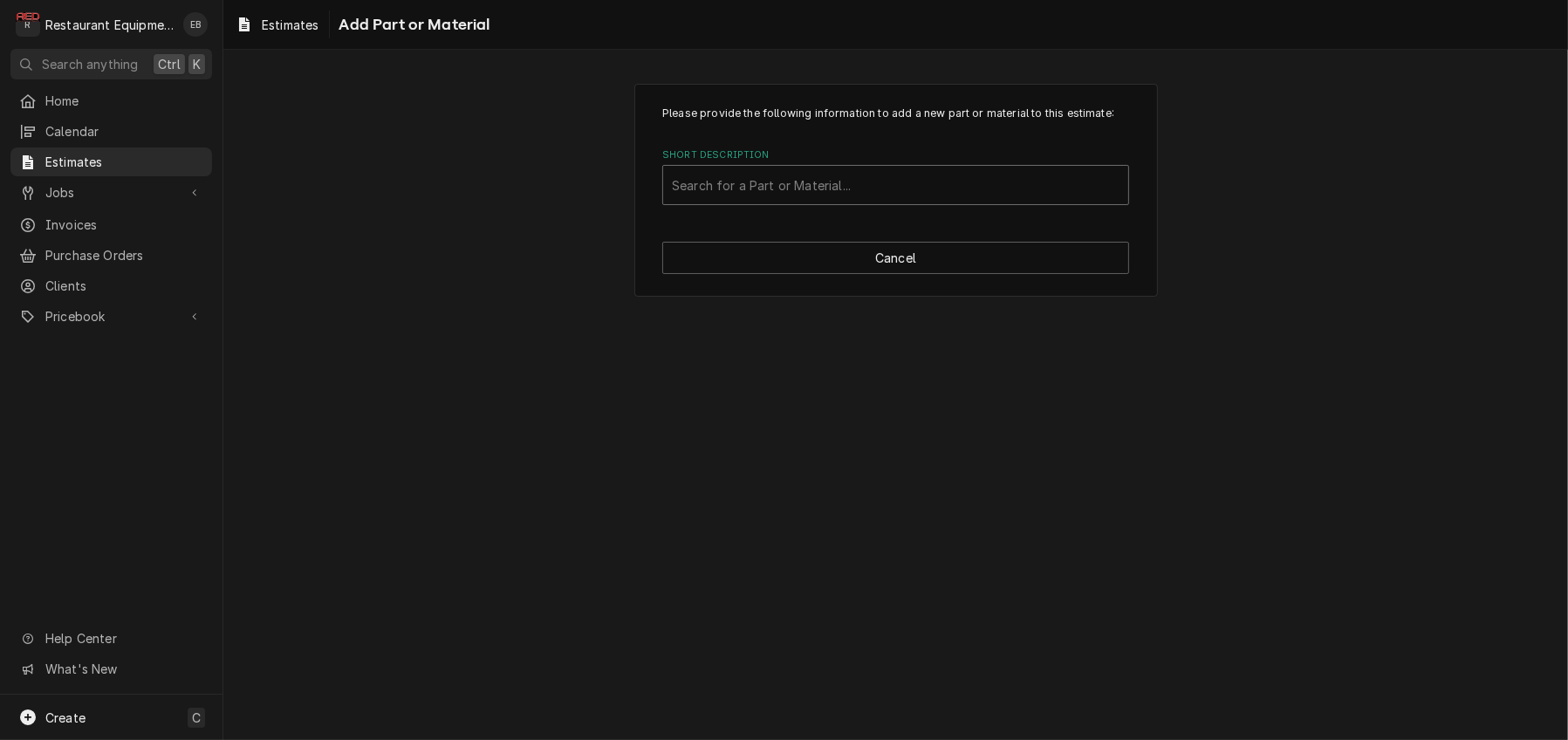
click at [835, 201] on div "Short Description" at bounding box center [895, 185] width 448 height 32
type input "Miscellaneous"
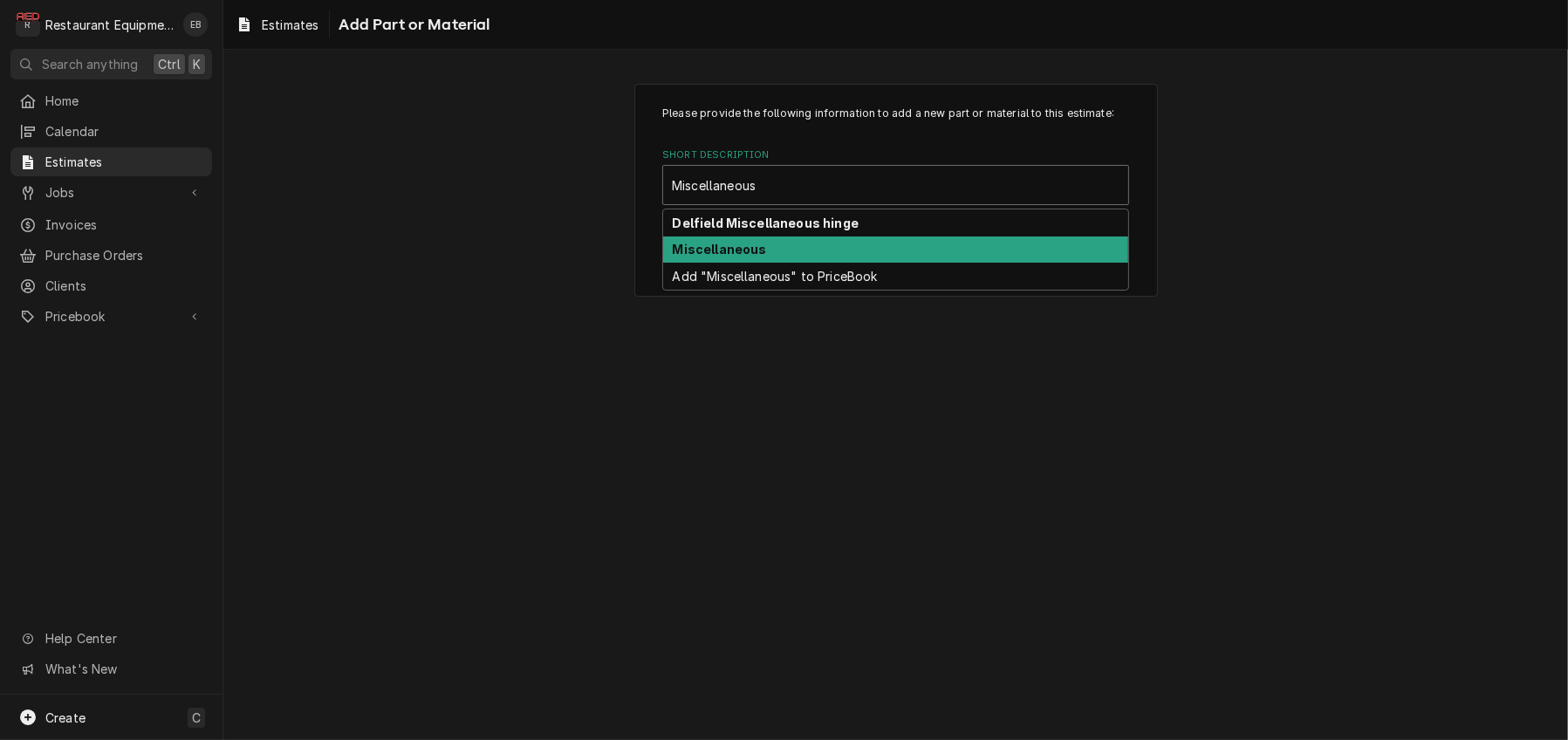
click at [790, 264] on div "Miscellaneous" at bounding box center [894, 250] width 465 height 27
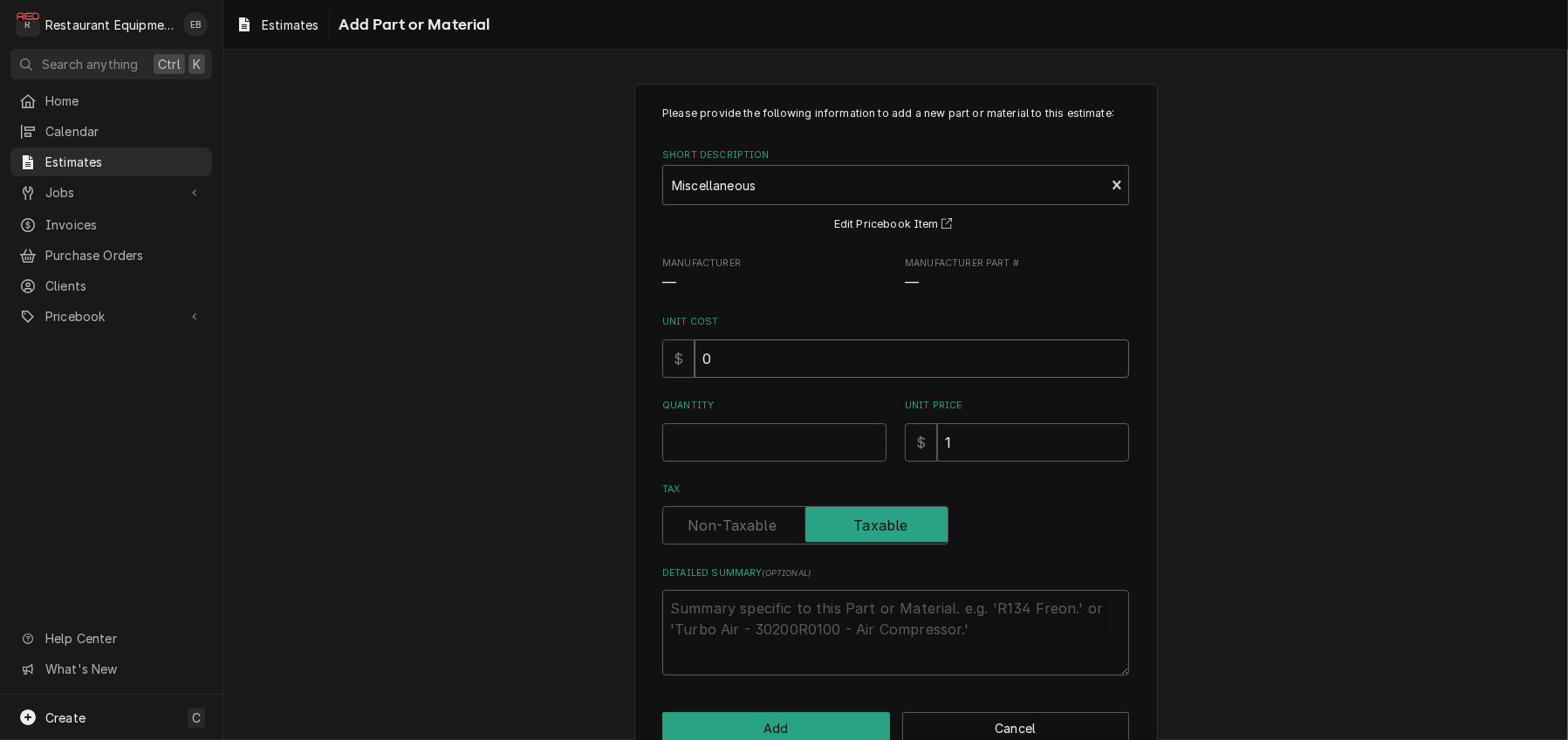
click at [768, 378] on input "0" at bounding box center [911, 358] width 435 height 39
type textarea "x"
type input "8"
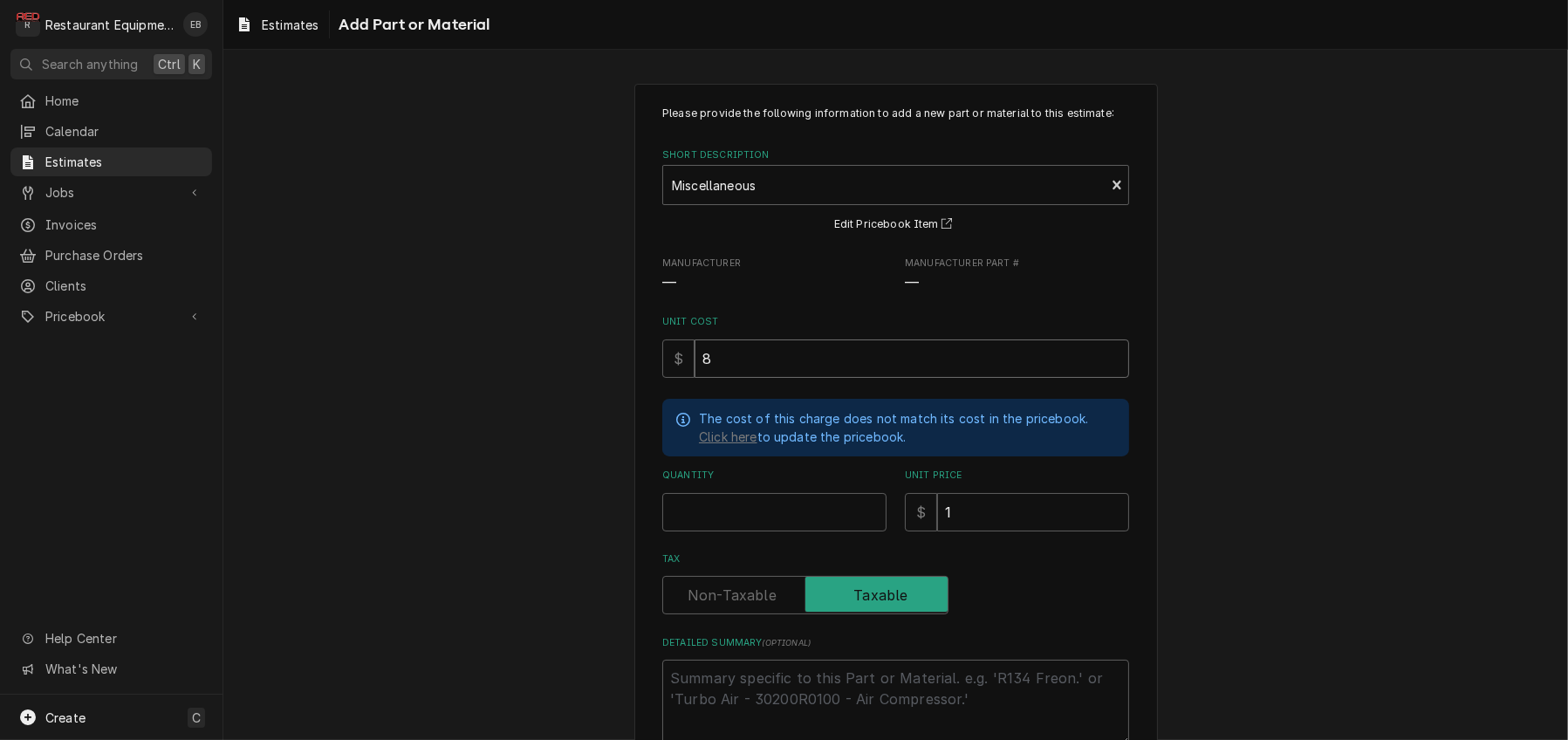
type textarea "x"
type input "8.3"
type textarea "x"
type input "8.38"
type textarea "x"
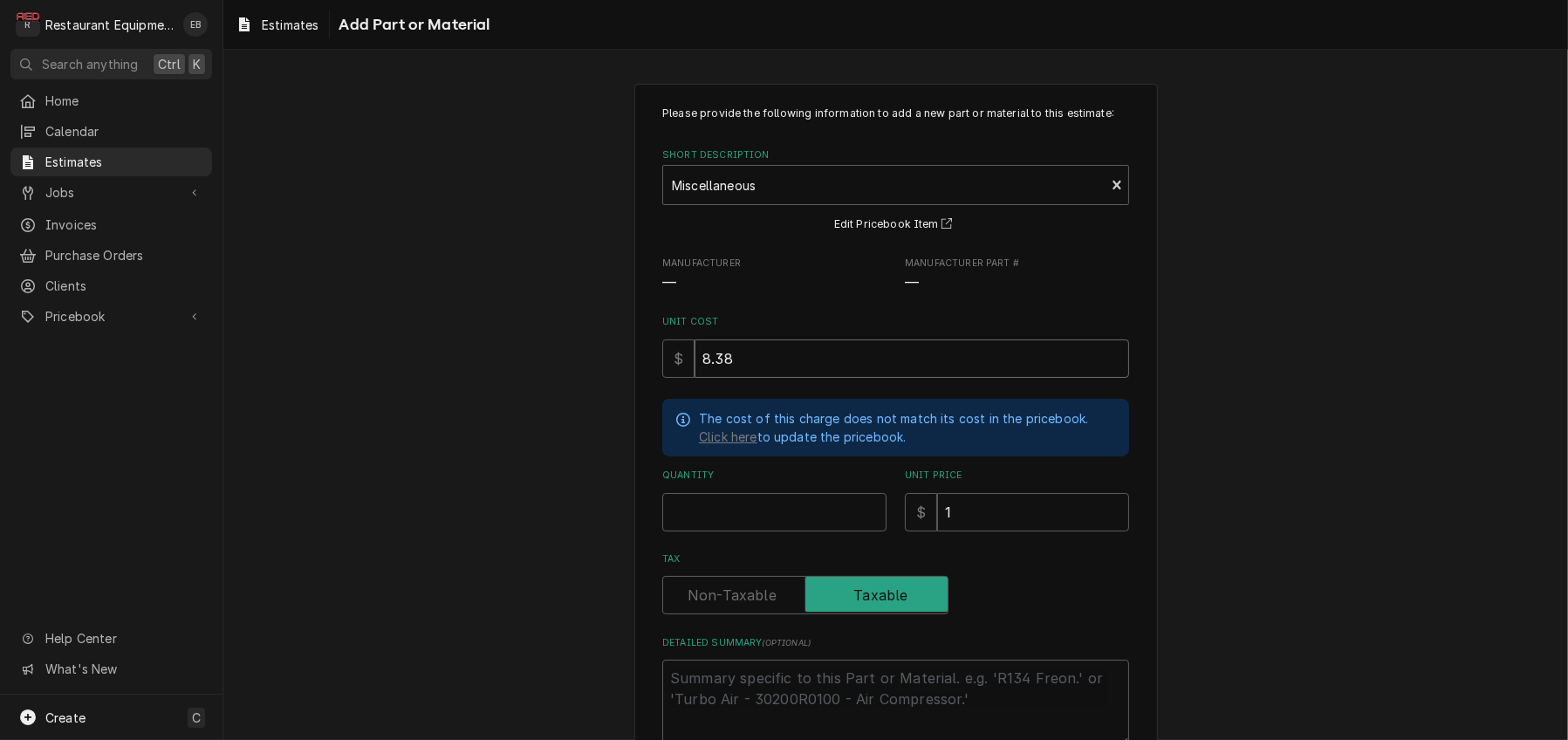
type input "8.38"
click at [739, 531] on input "Quantity" at bounding box center [774, 511] width 224 height 39
type textarea "x"
type input "1"
click at [1016, 531] on input "1" at bounding box center [1033, 511] width 192 height 39
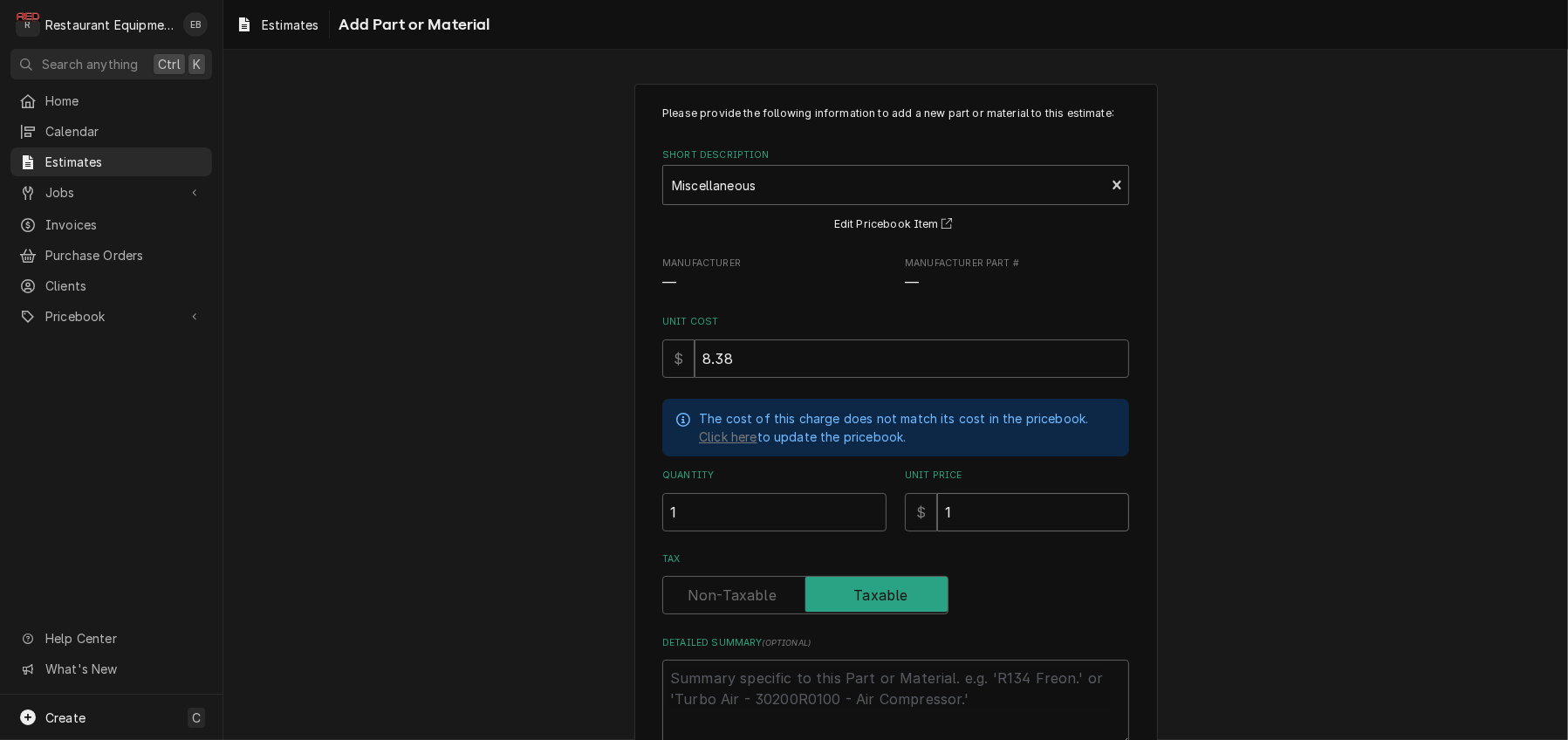
type textarea "x"
type input "1"
type textarea "x"
type input "11"
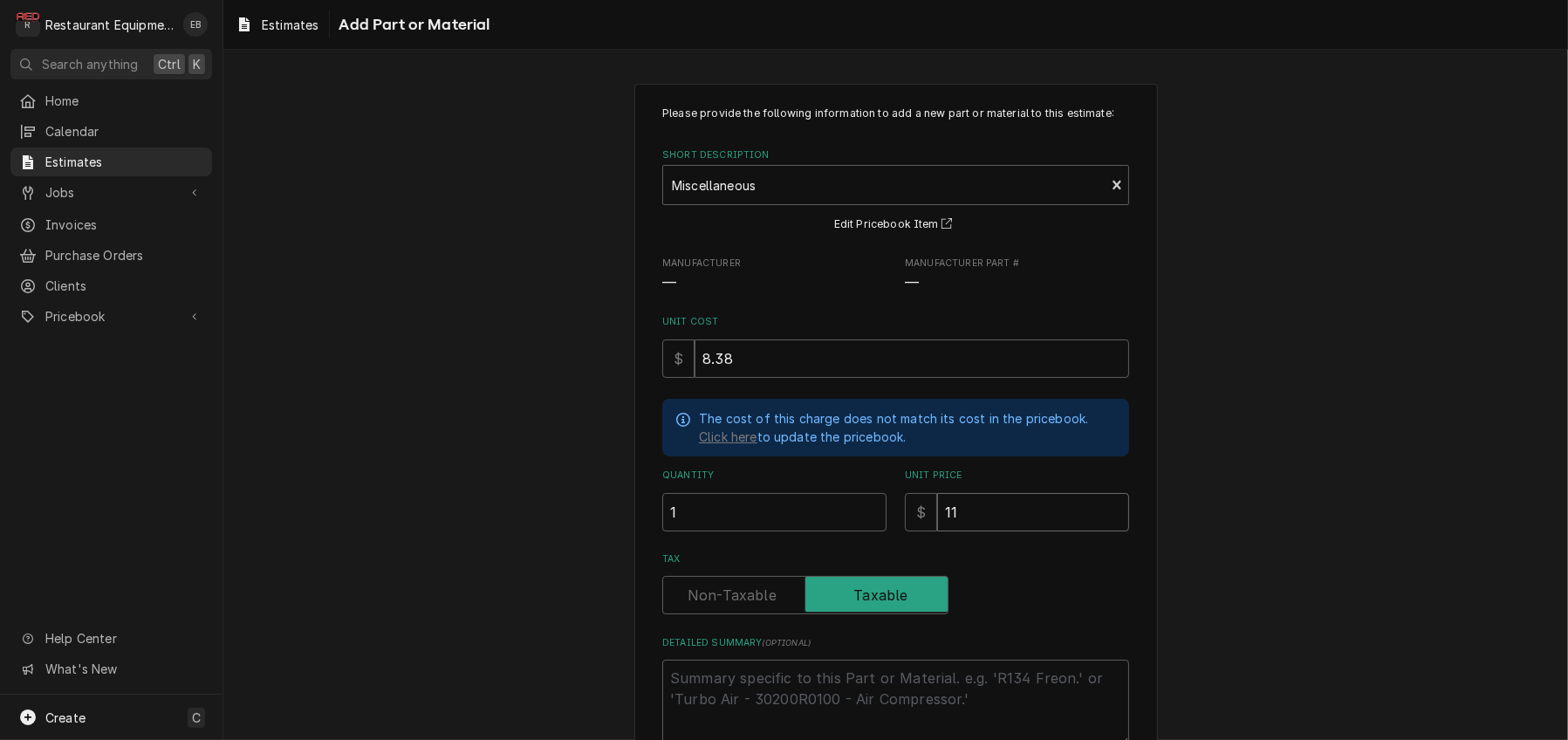
type textarea "x"
type input "11.1"
type textarea "x"
type input "11.16"
type textarea "x"
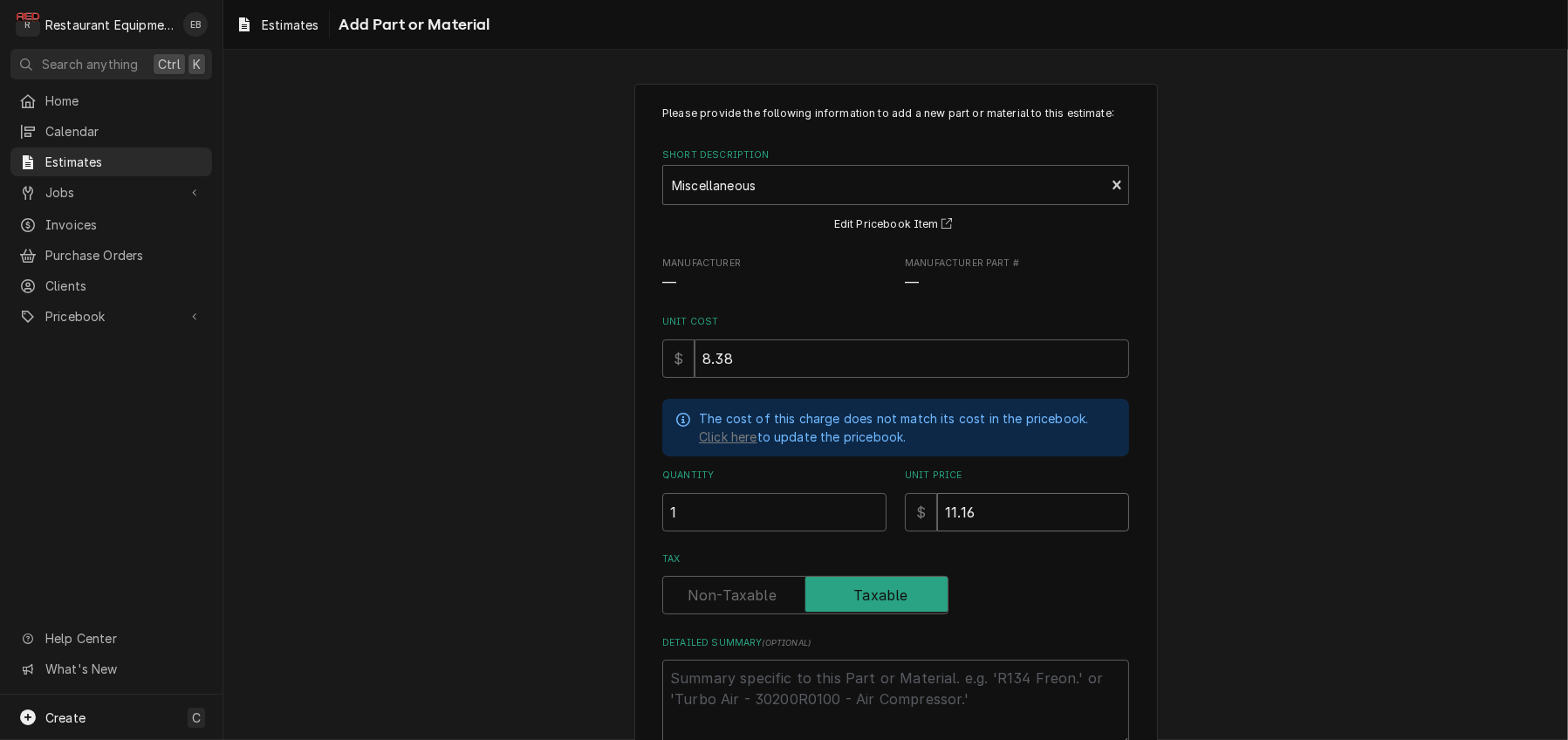
type input "11.16"
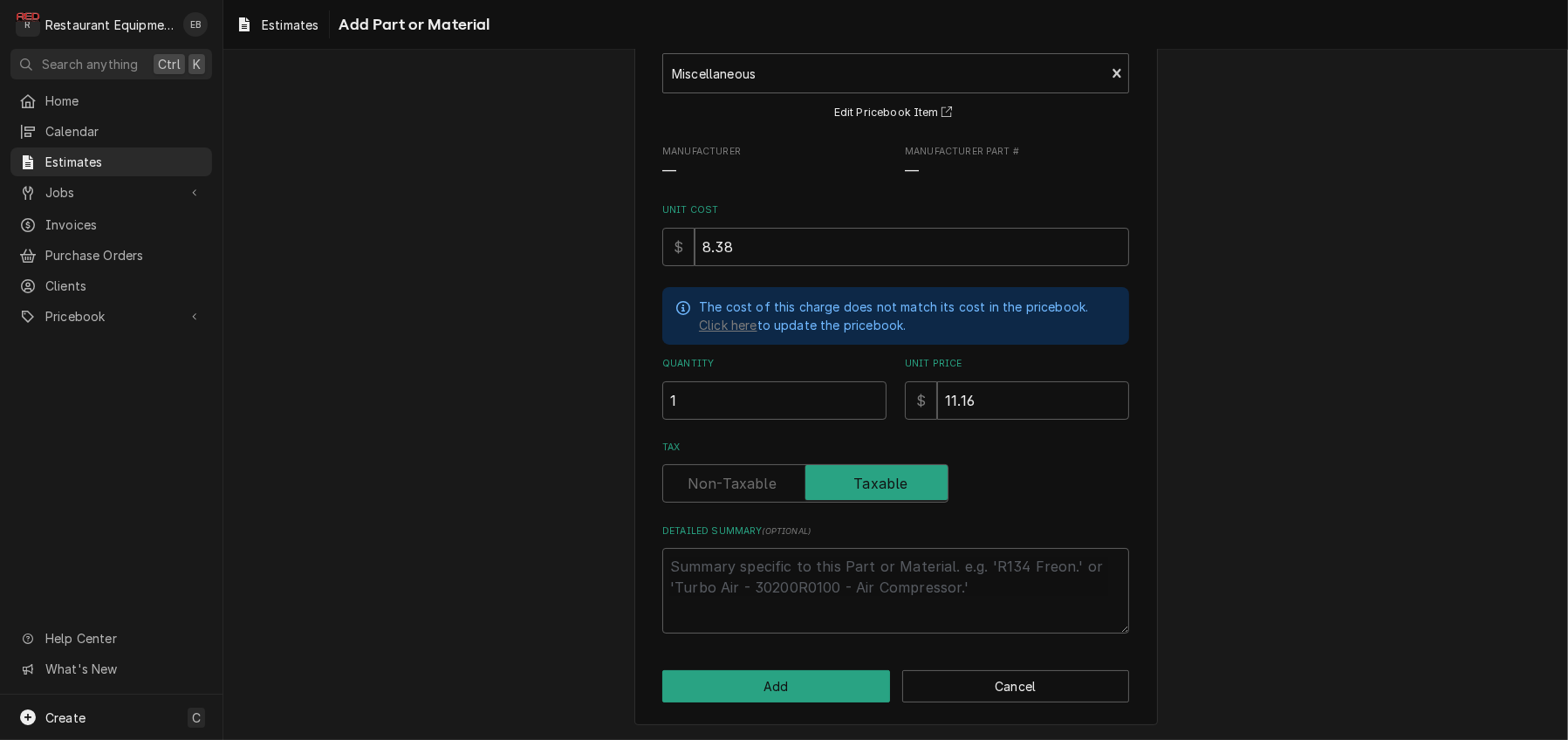
scroll to position [211, 0]
click at [790, 677] on button "Add" at bounding box center [776, 685] width 228 height 32
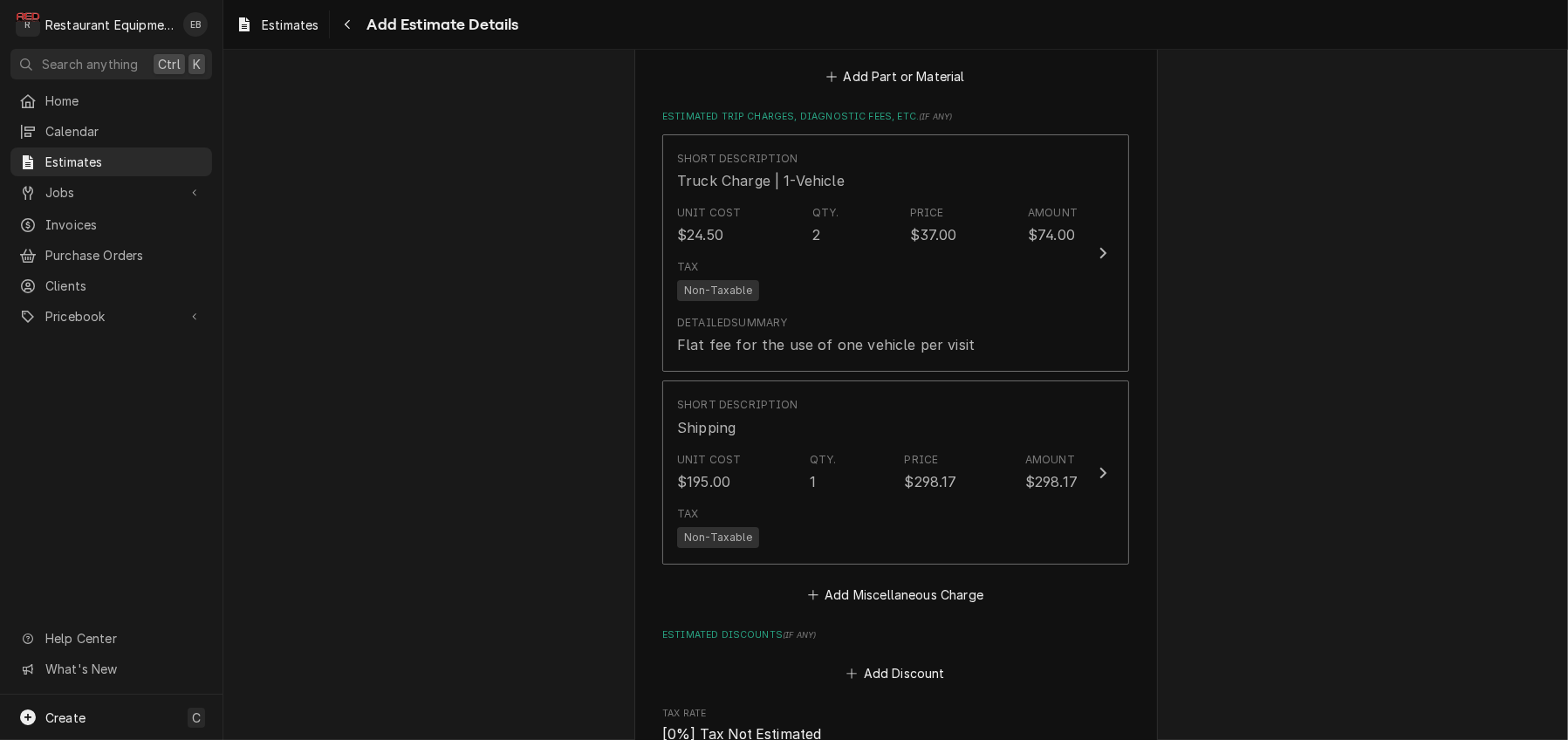
scroll to position [3903, 0]
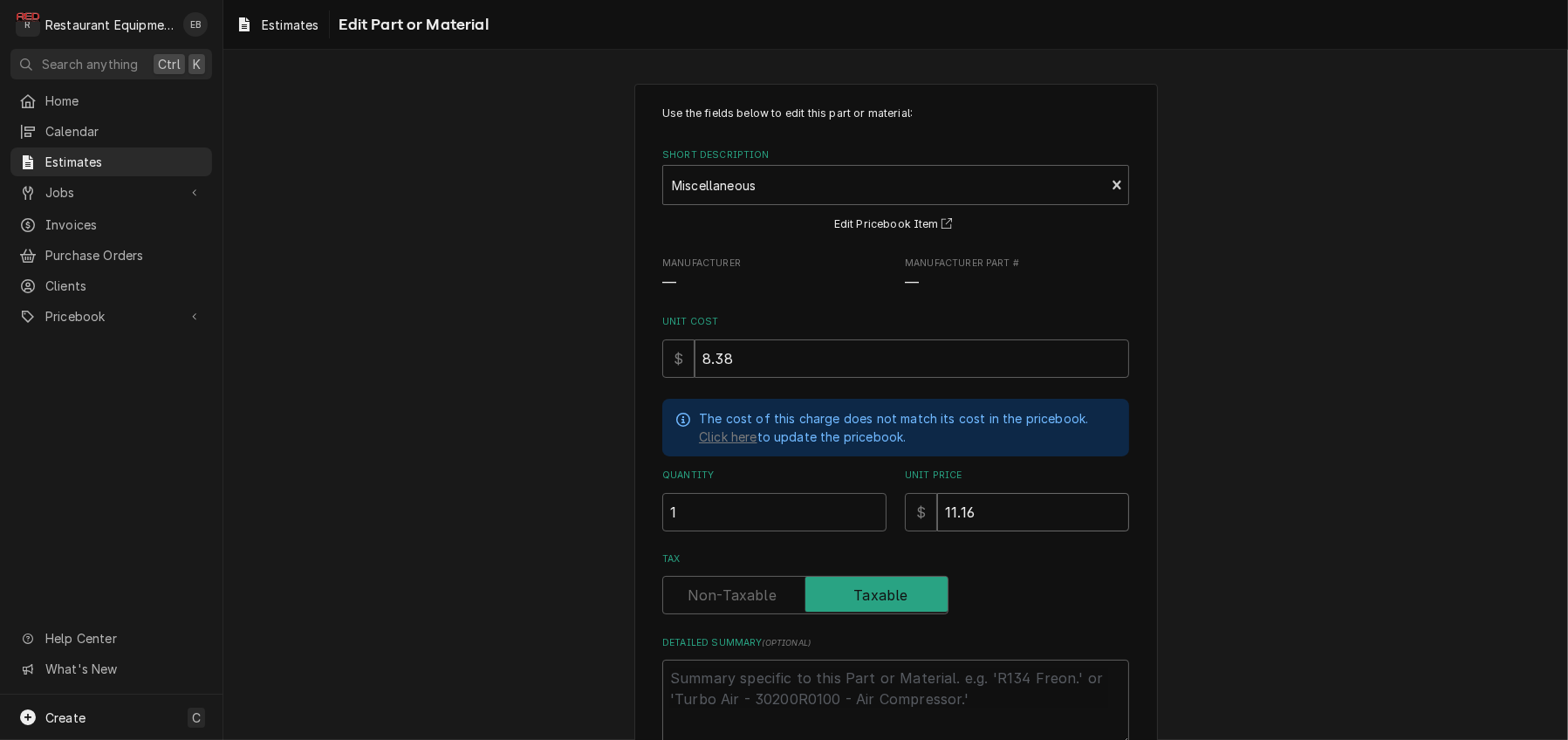
click at [1018, 531] on input "11.16" at bounding box center [1033, 511] width 192 height 39
type textarea "x"
type input "11.1"
type textarea "x"
type input "11"
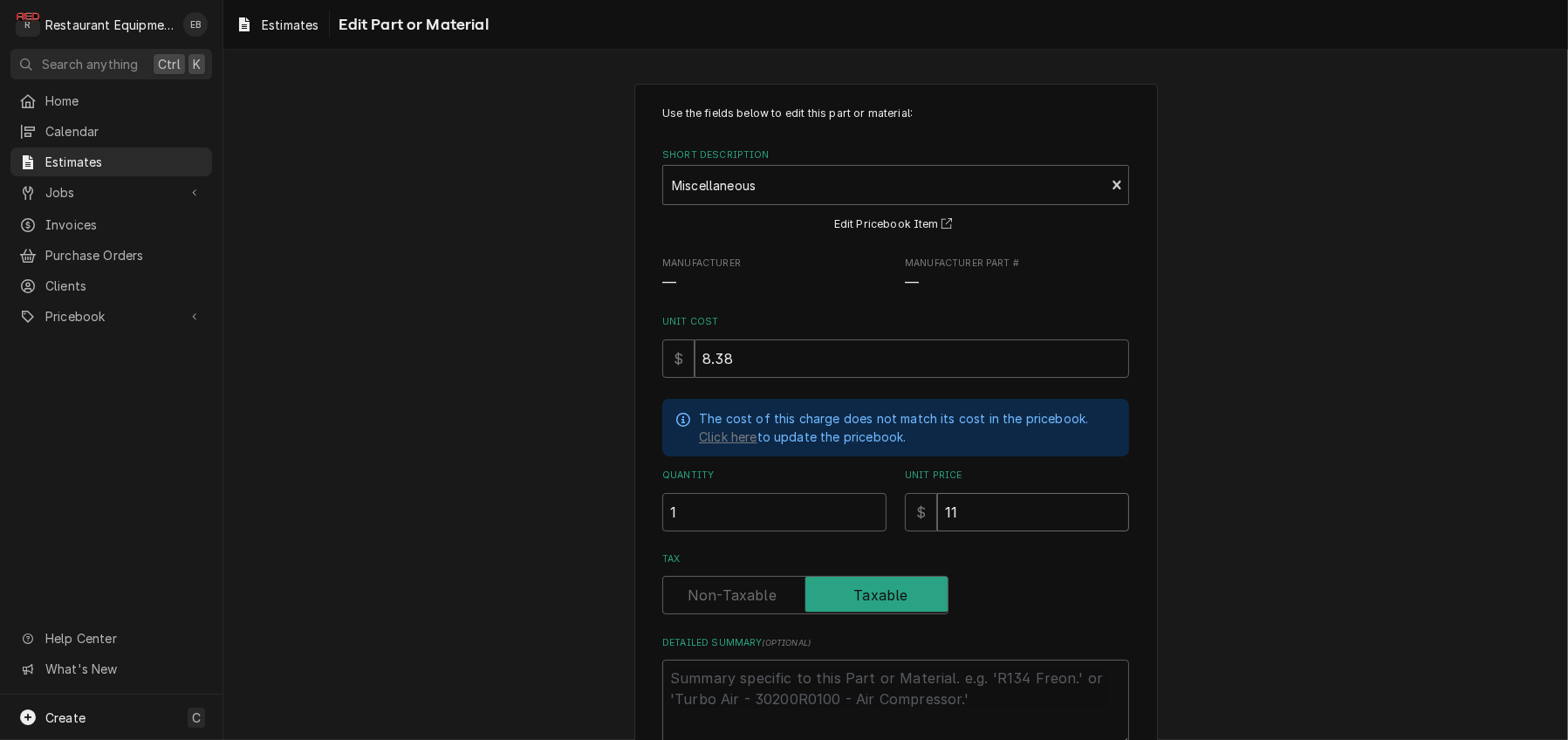
type textarea "x"
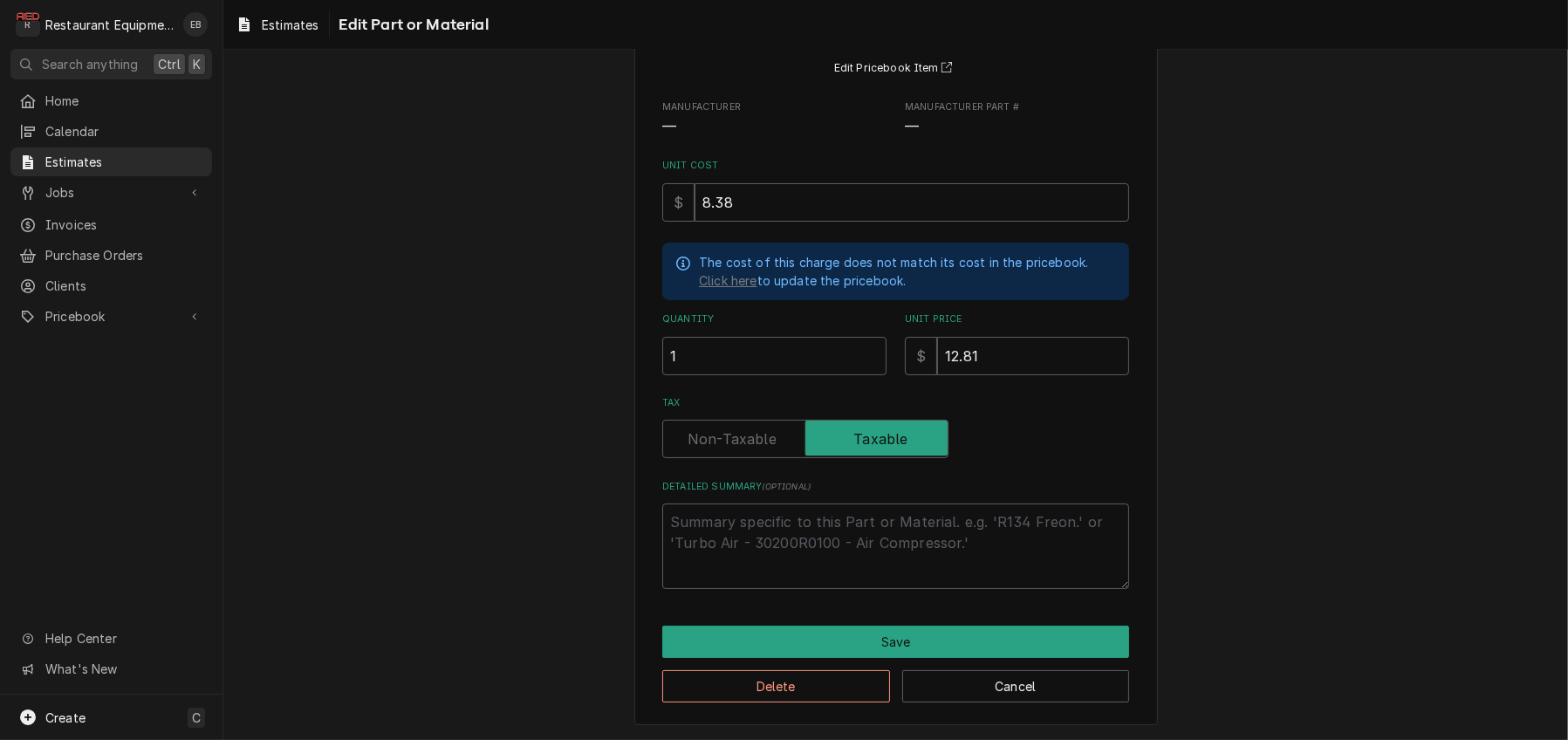
scroll to position [240, 0]
click at [796, 641] on button "Save" at bounding box center [895, 642] width 467 height 32
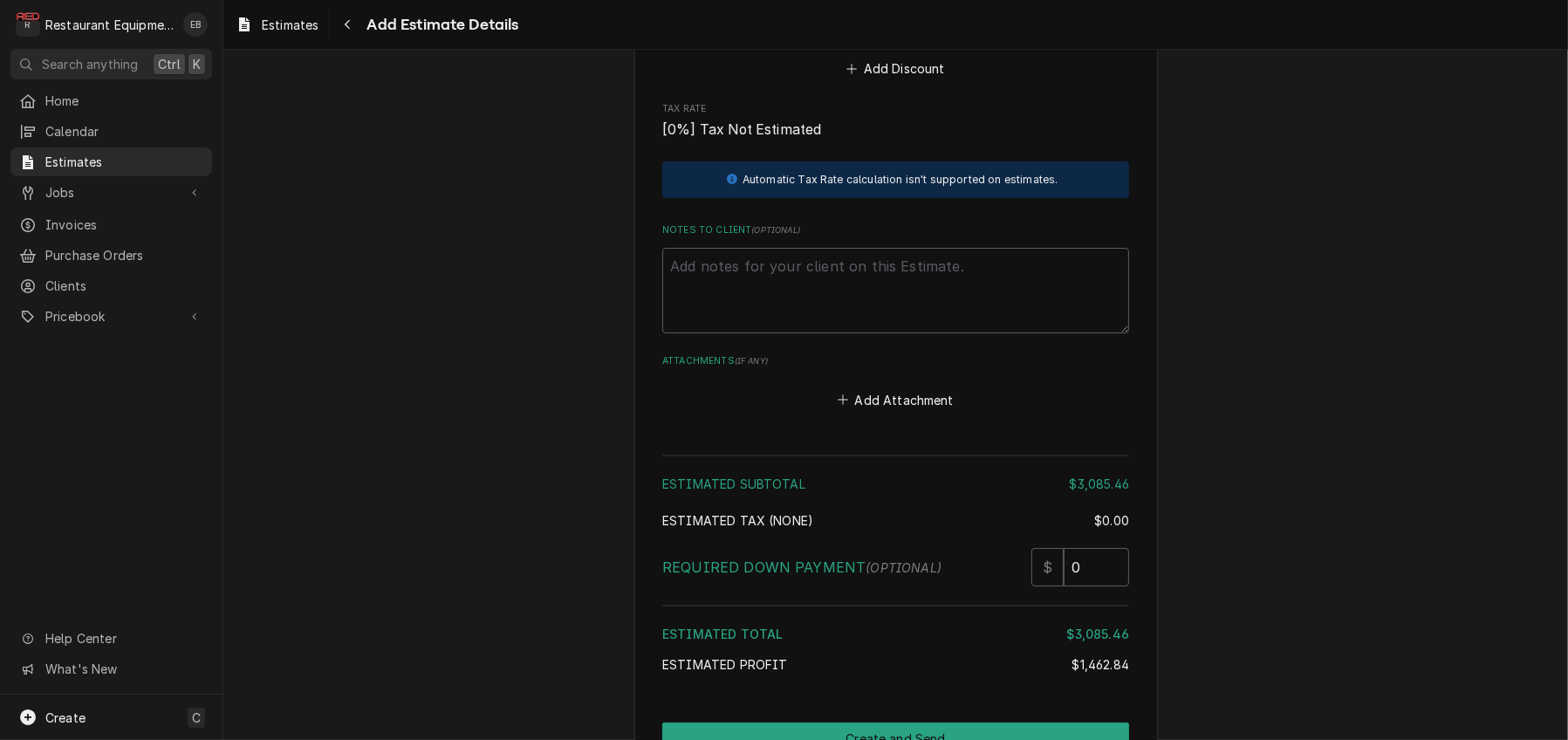
scroll to position [4498, 0]
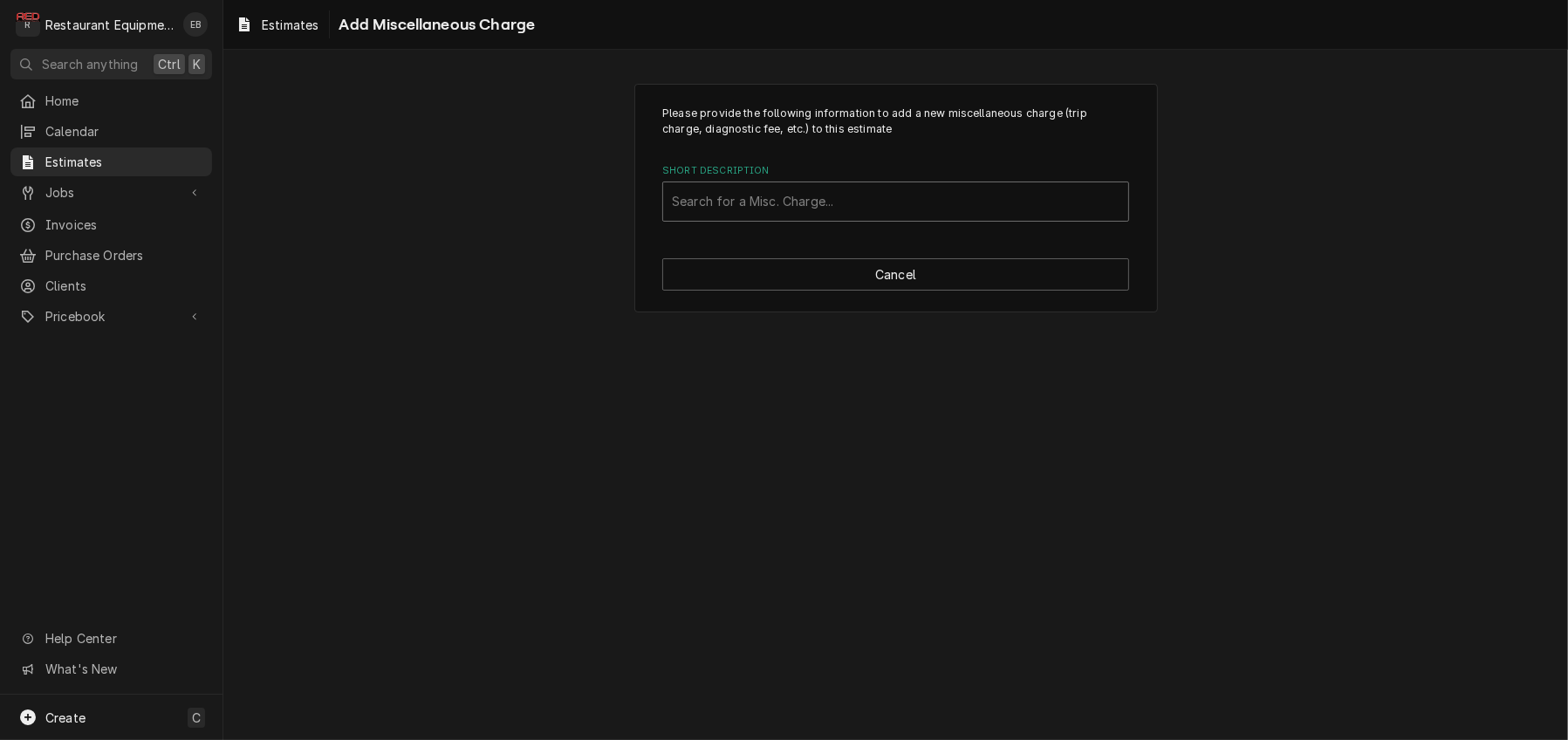
click at [896, 215] on div "Short Description" at bounding box center [895, 202] width 448 height 32
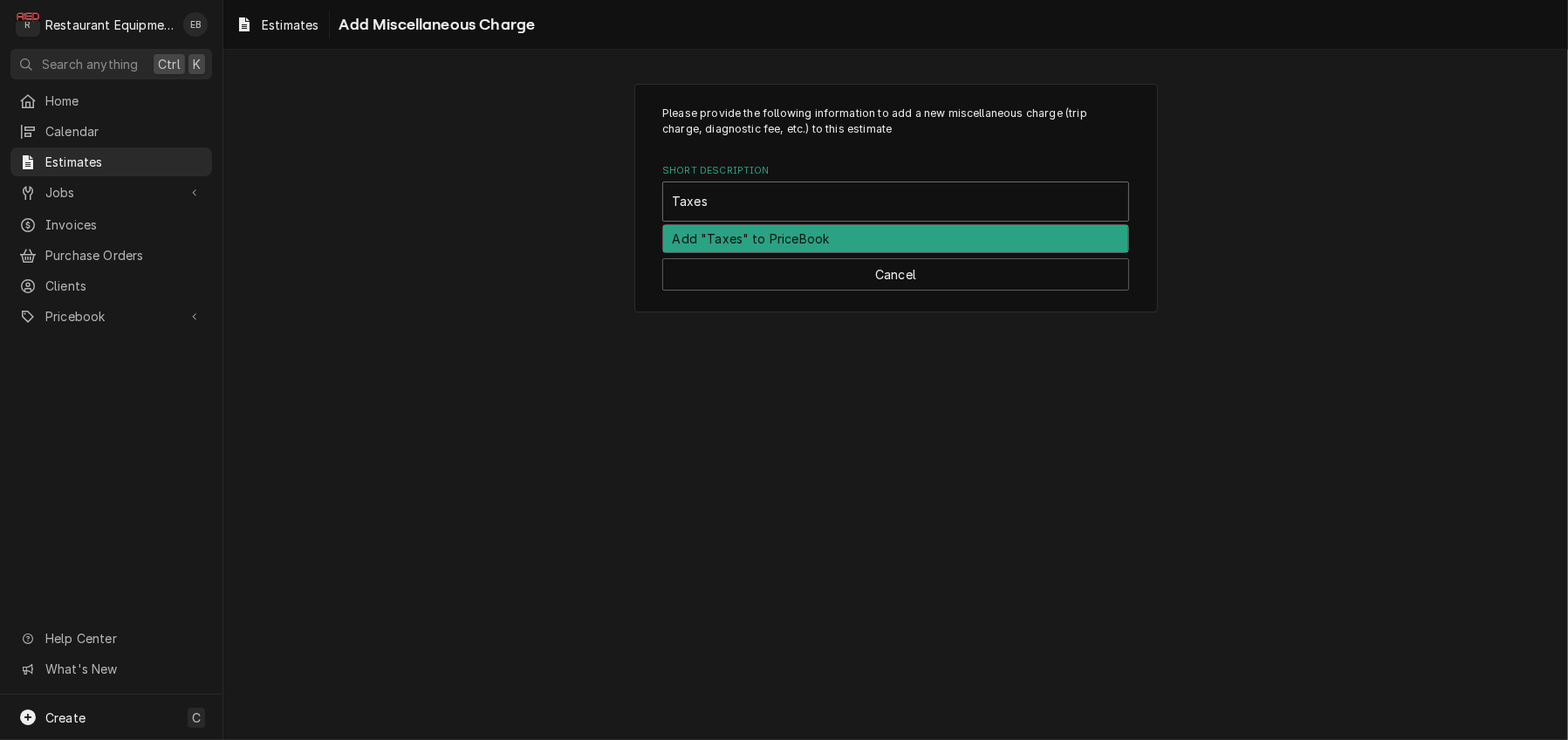
click at [882, 252] on div "Add "Taxes" to PriceBook" at bounding box center [894, 238] width 465 height 27
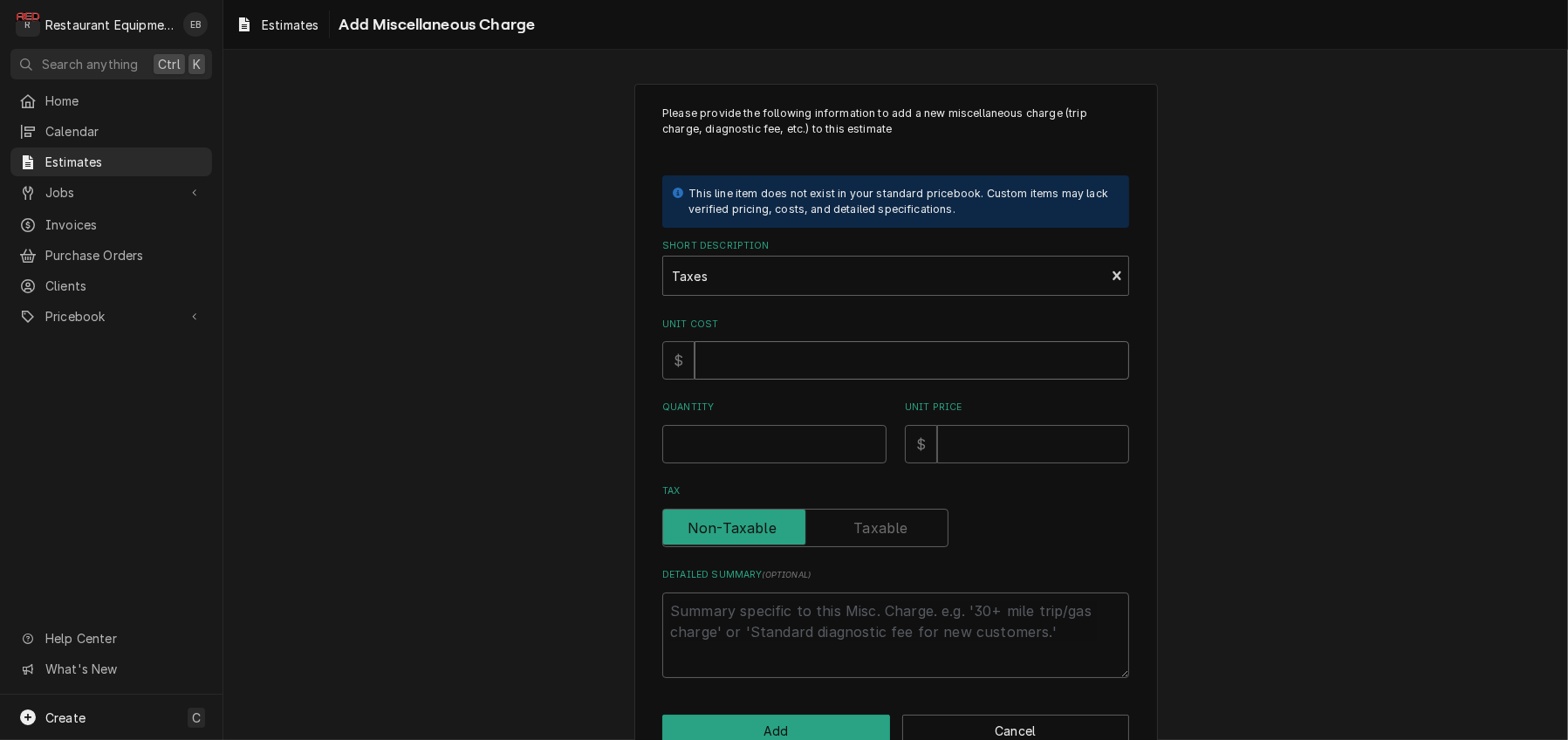
click at [748, 379] on input "Unit Cost" at bounding box center [911, 360] width 435 height 39
click at [756, 379] on input "175.93" at bounding box center [911, 360] width 435 height 39
click at [768, 463] on input "Quantity" at bounding box center [774, 444] width 224 height 39
click at [1002, 463] on input "Unit Price" at bounding box center [1033, 444] width 192 height 39
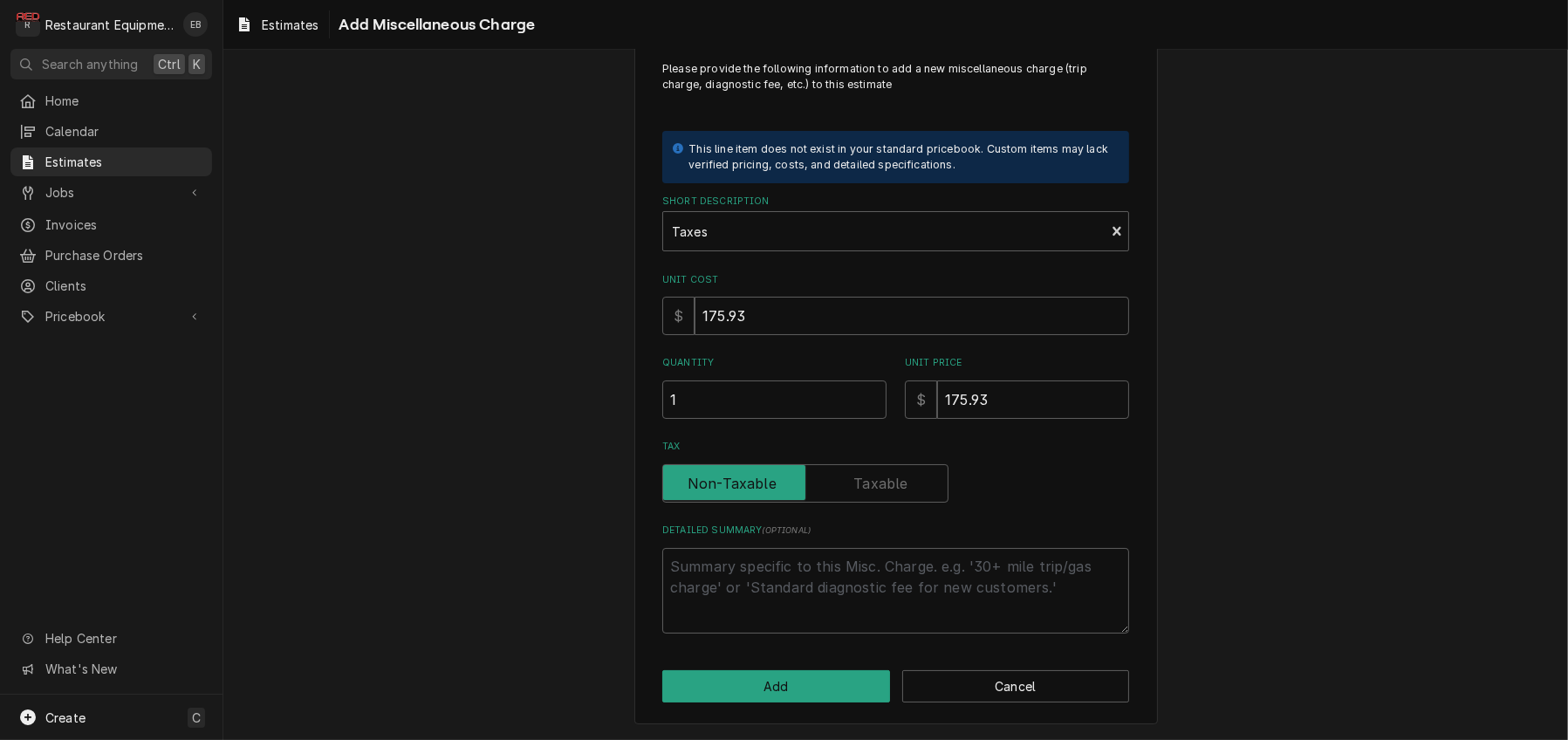
scroll to position [122, 0]
click at [795, 690] on button "Add" at bounding box center [776, 685] width 228 height 32
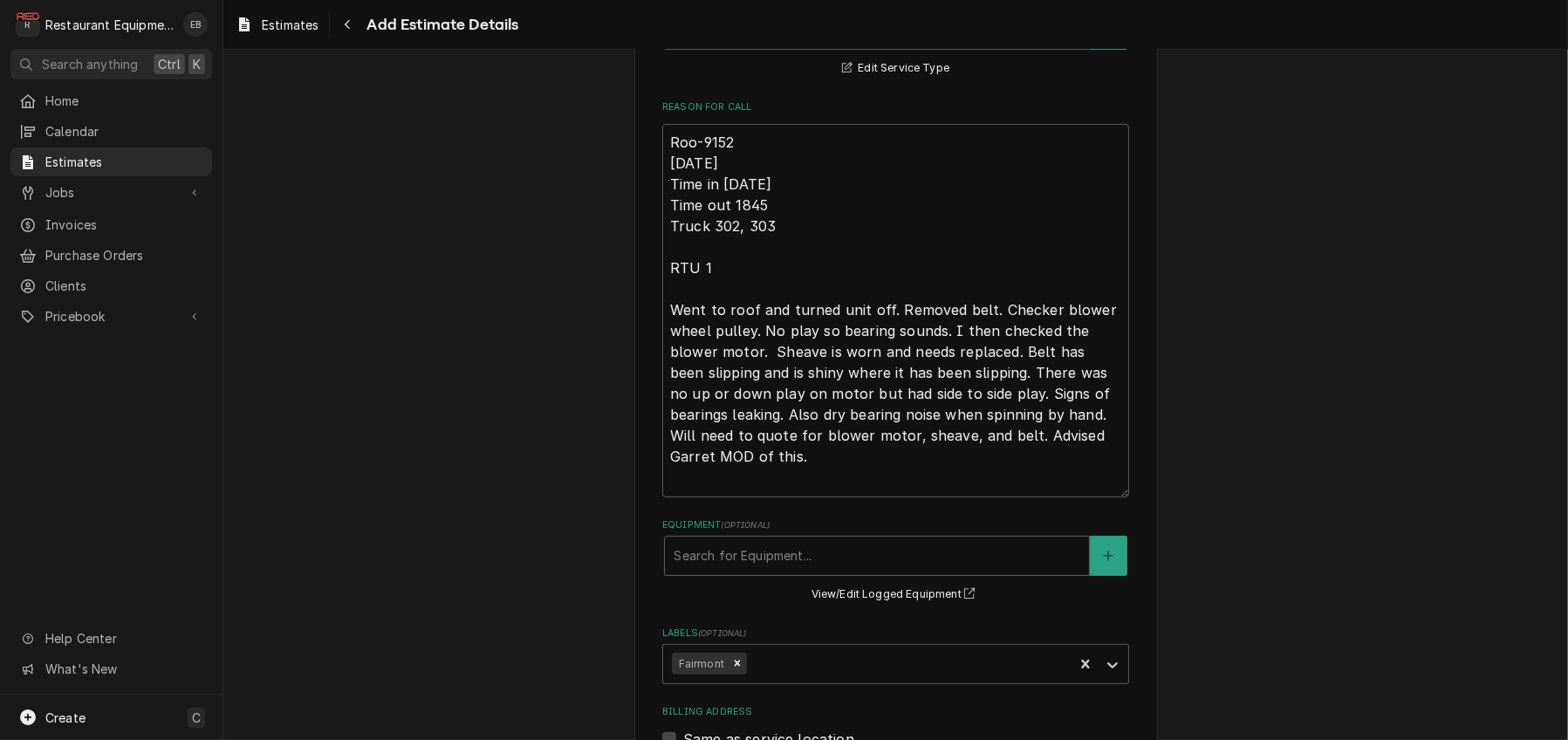
scroll to position [591, 0]
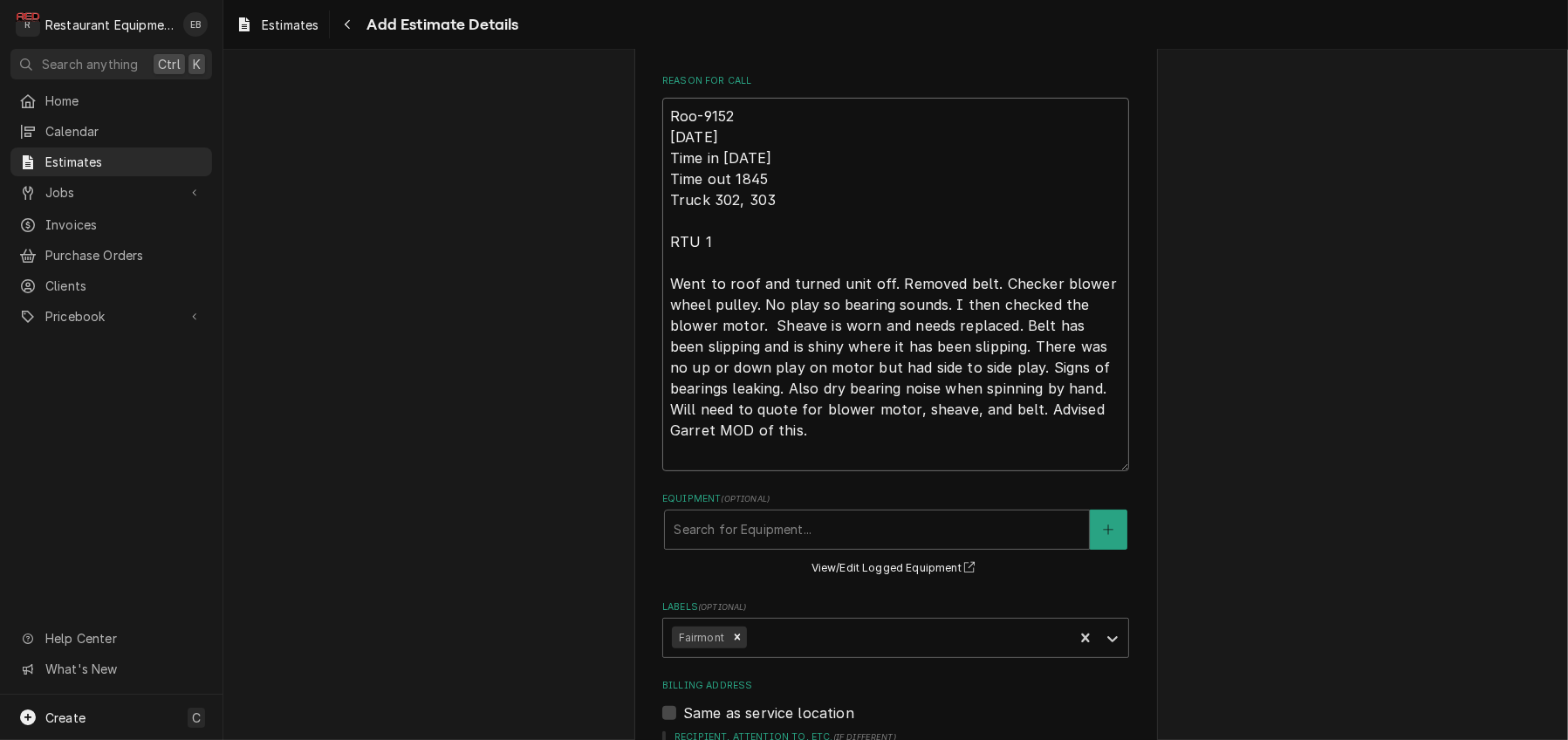
drag, startPoint x: 660, startPoint y: 195, endPoint x: 705, endPoint y: 532, distance: 340.0
click at [705, 471] on textarea "Roo-9152 10/9/25 Time in 1800 Time out 1845 Truck 302, 303 RTU 1 Went to roof a…" at bounding box center [895, 283] width 467 height 373
click at [938, 168] on div "Reason For Call Roo-9152 10/9/25 Time in 1800 Time out 1845 Truck 302, 303 RTU …" at bounding box center [895, 273] width 467 height 397
click at [663, 216] on textarea "Roo-9152 10/9/25 Time in 1800 Time out 1845 Truck 302, 303 RTU 1 Went to roof a…" at bounding box center [895, 283] width 467 height 373
click at [663, 217] on textarea "Roo-9152 10/9/25 Time in 1800 Time out 1845 Truck 302, 303 RTU 1 Went to roof a…" at bounding box center [895, 283] width 467 height 373
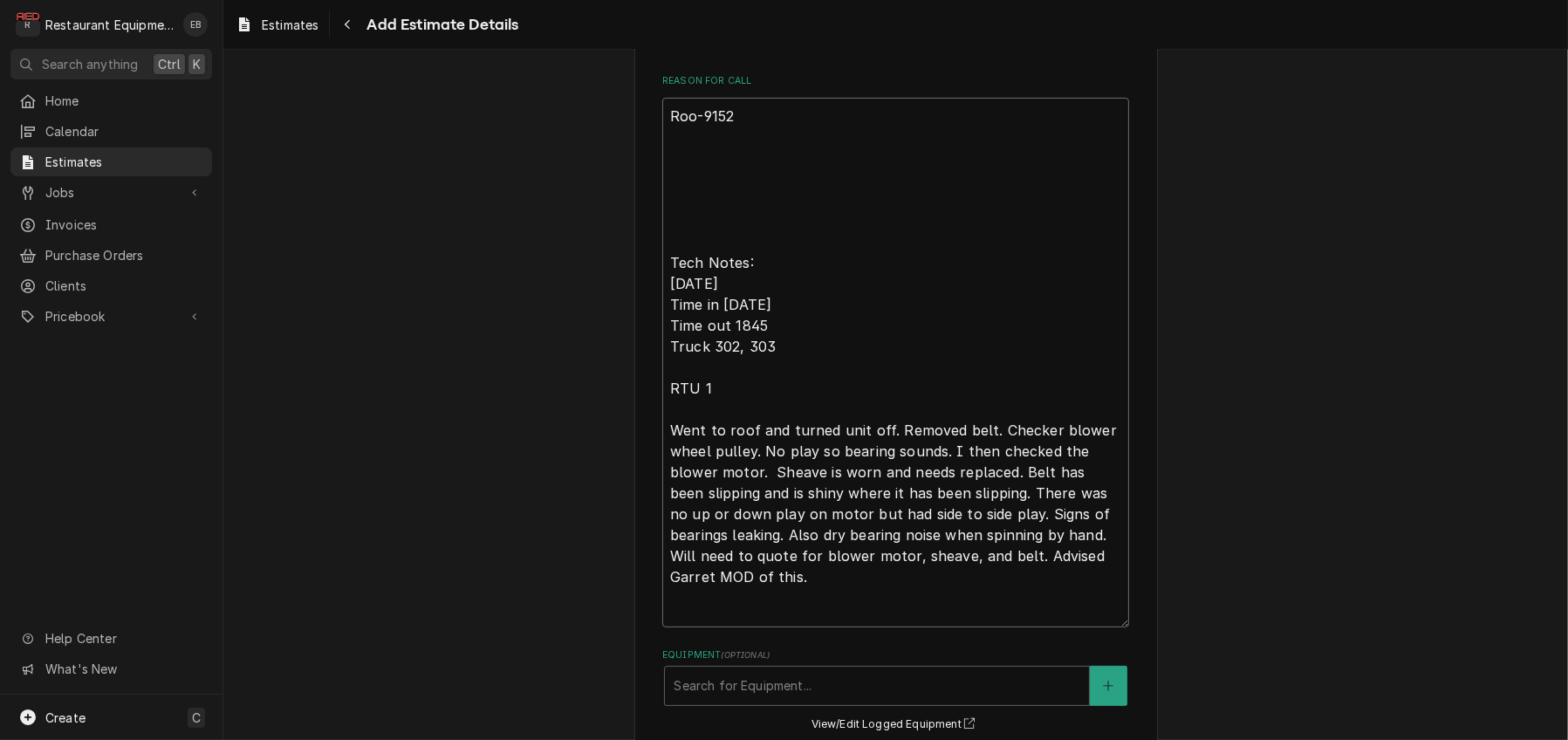
click at [669, 224] on textarea "Roo-9152 Tech Notes: 10/9/25 Time in 1800 Time out 1845 Truck 302, 303 RTU 1 We…" at bounding box center [895, 362] width 467 height 529
click at [668, 233] on textarea "Roo-9152 Tech Notes: 10/9/25 Time in 1800 Time out 1845 Truck 302, 303 RTU 1 We…" at bounding box center [895, 362] width 467 height 529
paste textarea "TN# 328158778 DINING ROOM / HVAC / RTU #1 - FRONT DINING ROOM / NOISY / sounds …"
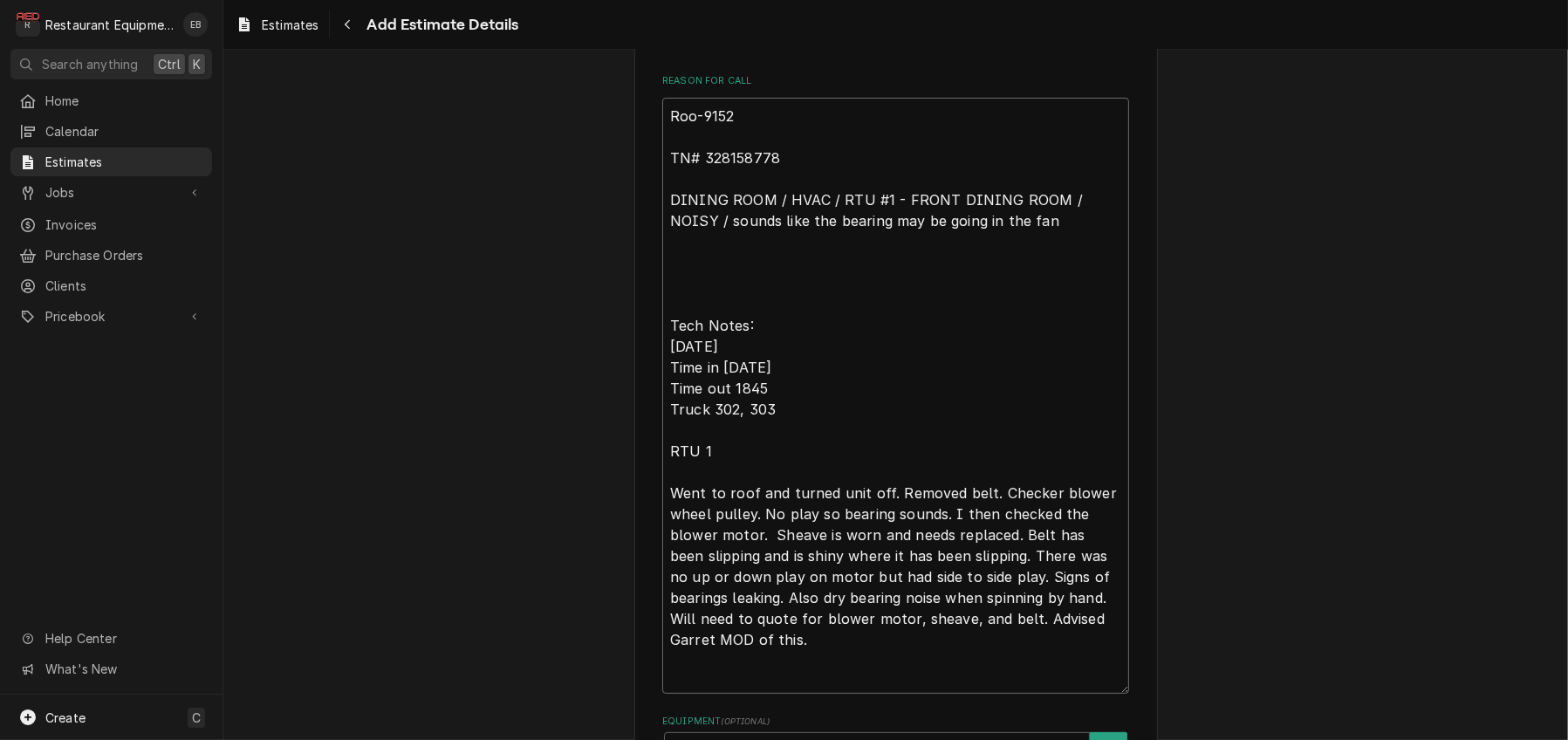
click at [663, 399] on textarea "Roo-9152 TN# 328158778 DINING ROOM / HVAC / RTU #1 - FRONT DINING ROOM / NOISY …" at bounding box center [895, 395] width 467 height 596
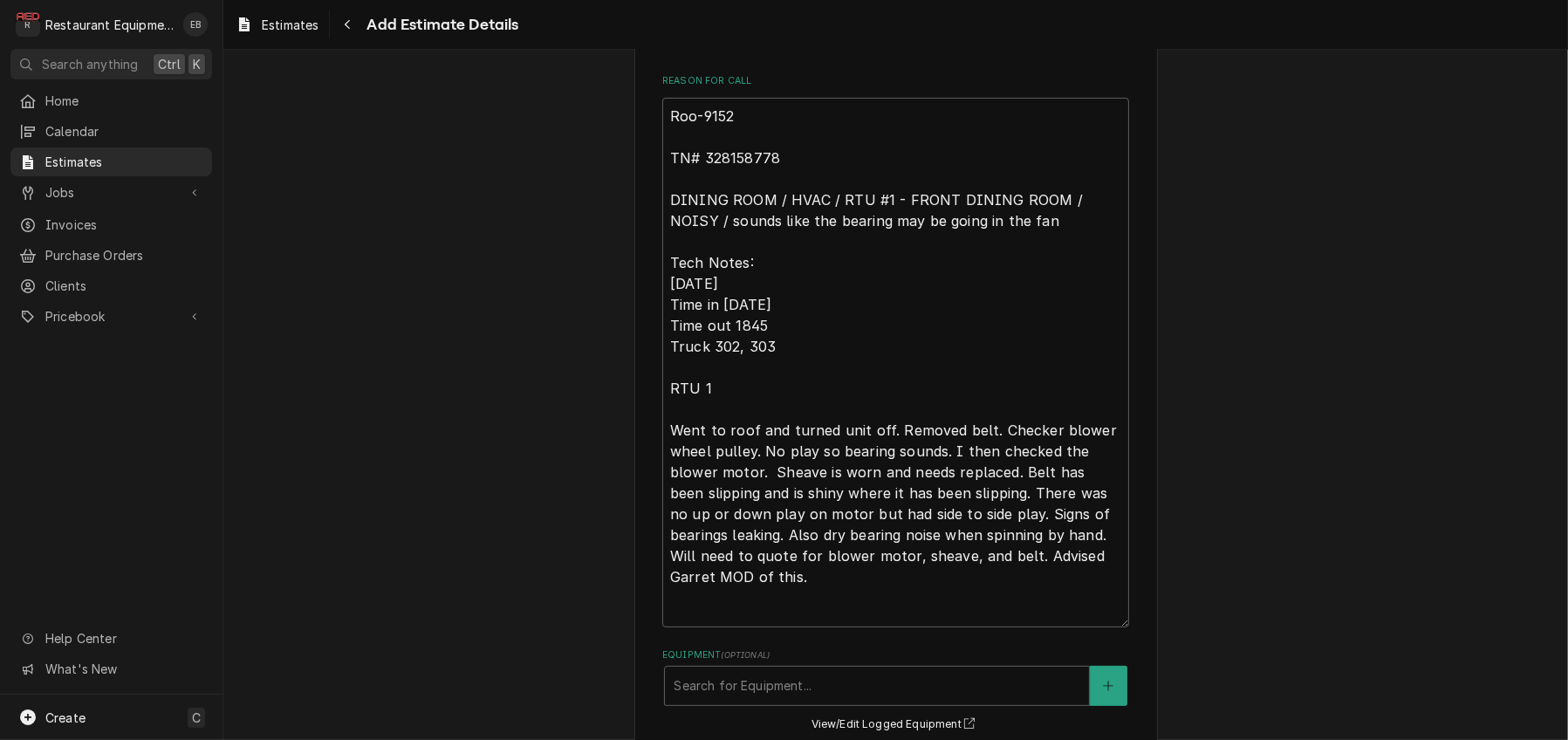
drag, startPoint x: 651, startPoint y: 196, endPoint x: 886, endPoint y: 674, distance: 532.6
click at [886, 627] on textarea "Roo-9152 TN# 328158778 DINING ROOM / HVAC / RTU #1 - FRONT DINING ROOM / NOISY …" at bounding box center [895, 362] width 467 height 529
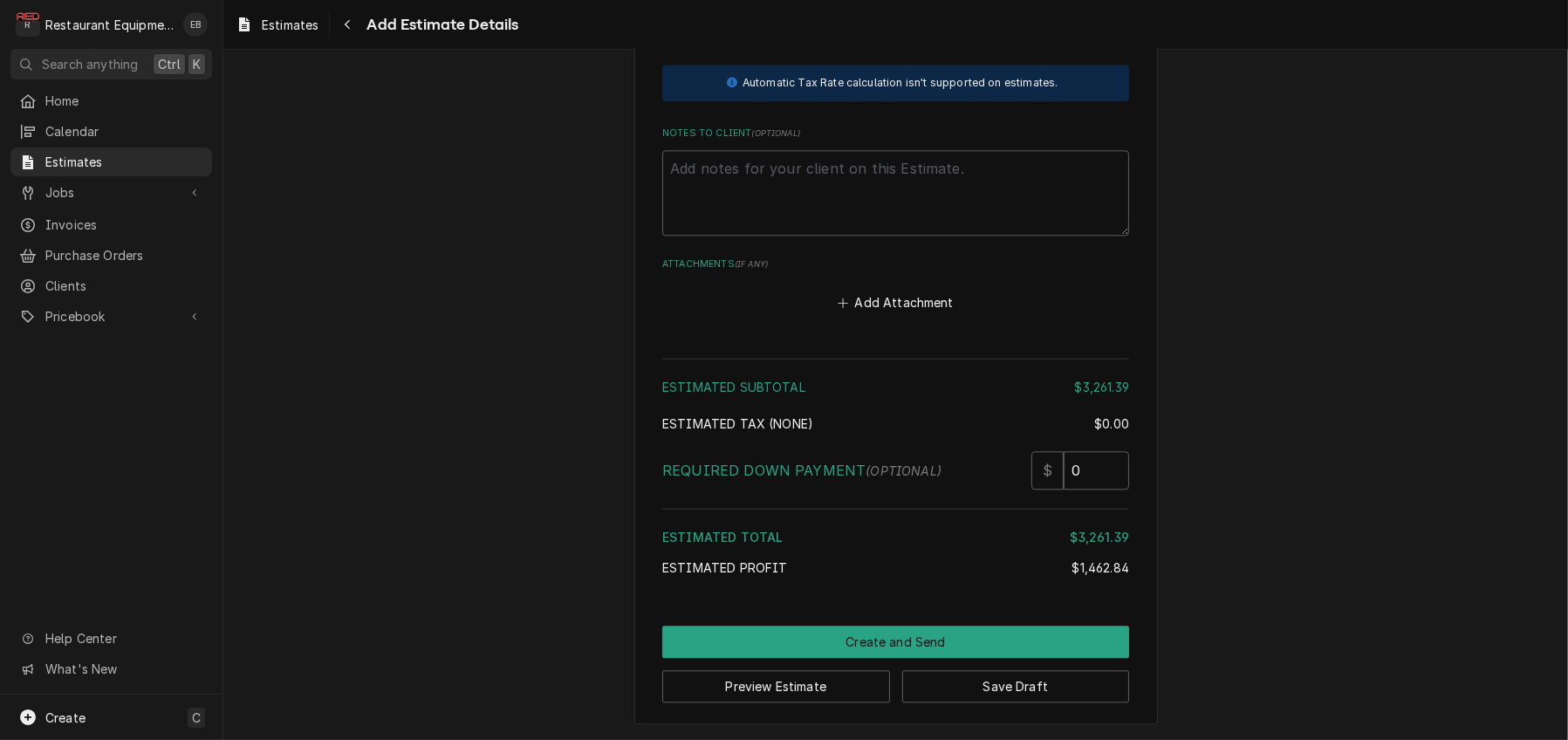
scroll to position [5416, 0]
click at [840, 236] on textarea "Notes to Client ( optional )" at bounding box center [895, 193] width 467 height 86
paste textarea "Roo-9152 TN# 328158778 DINING ROOM / HVAC / RTU #1 - FRONT DINING ROOM / NOISY …"
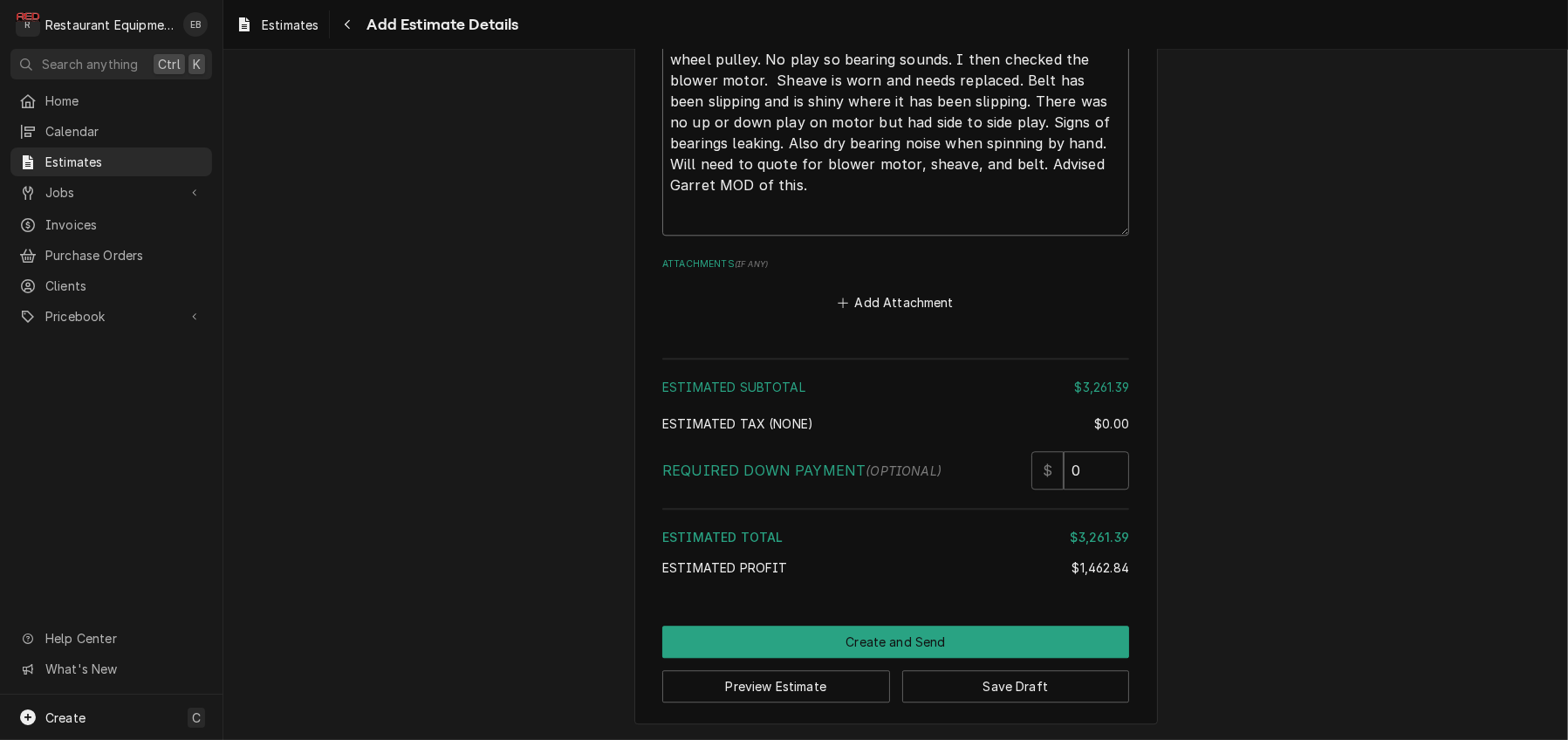
scroll to position [6074, 0]
click at [868, 290] on button "Add Attachment" at bounding box center [895, 302] width 122 height 25
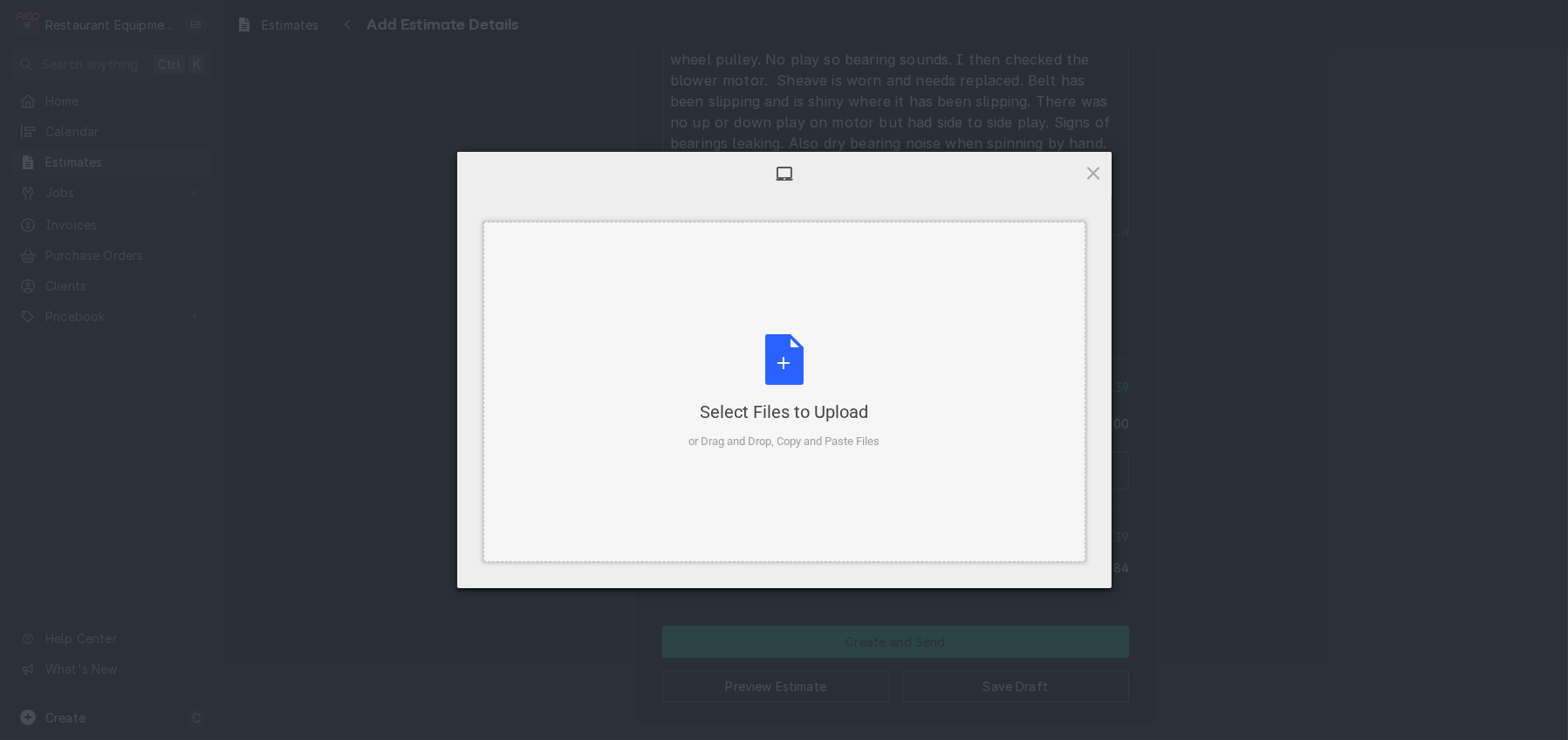
click at [772, 364] on div "Select Files to Upload or Drag and Drop, Copy and Paste Files" at bounding box center [784, 392] width 191 height 116
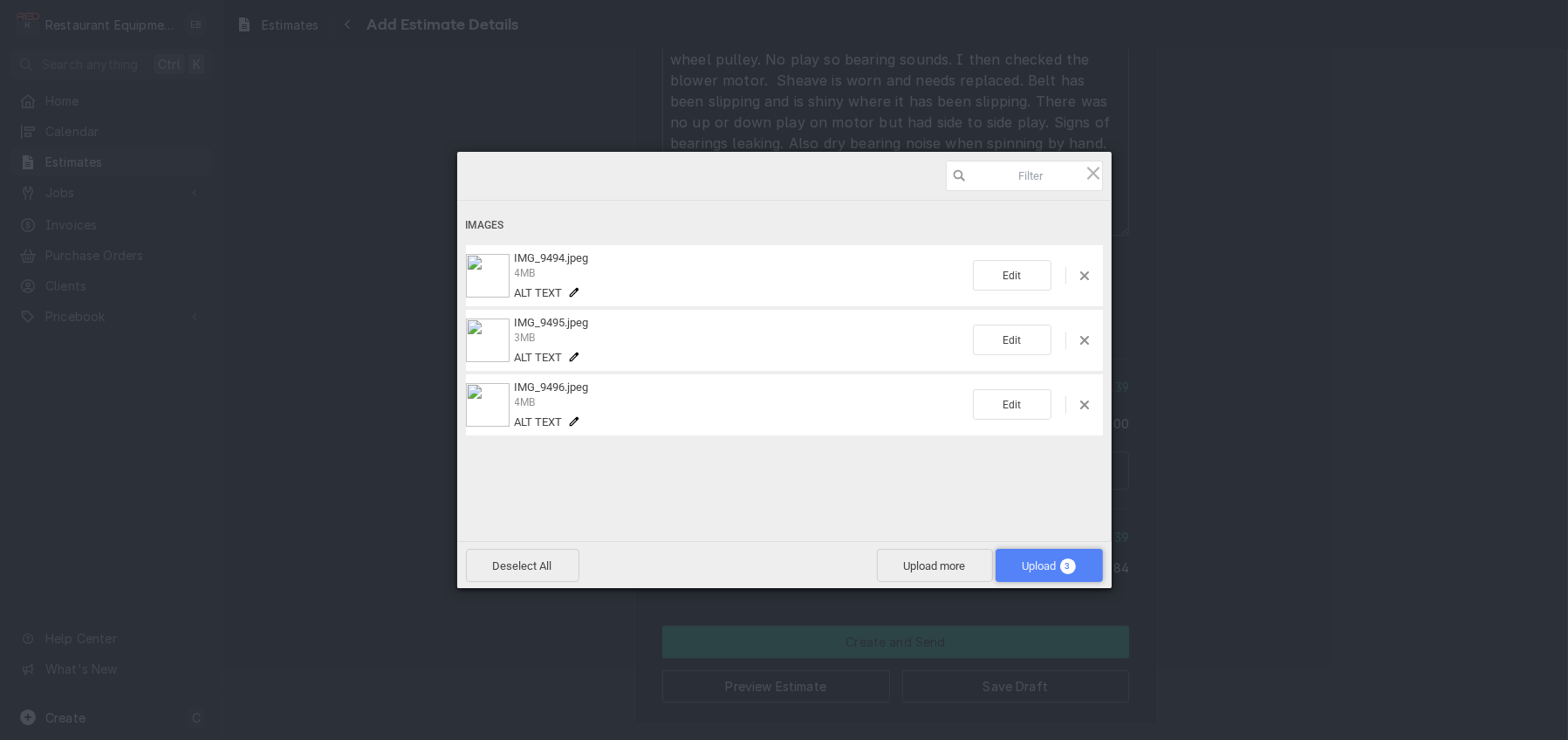
click at [1022, 554] on span "Upload 3" at bounding box center [1050, 565] width 107 height 33
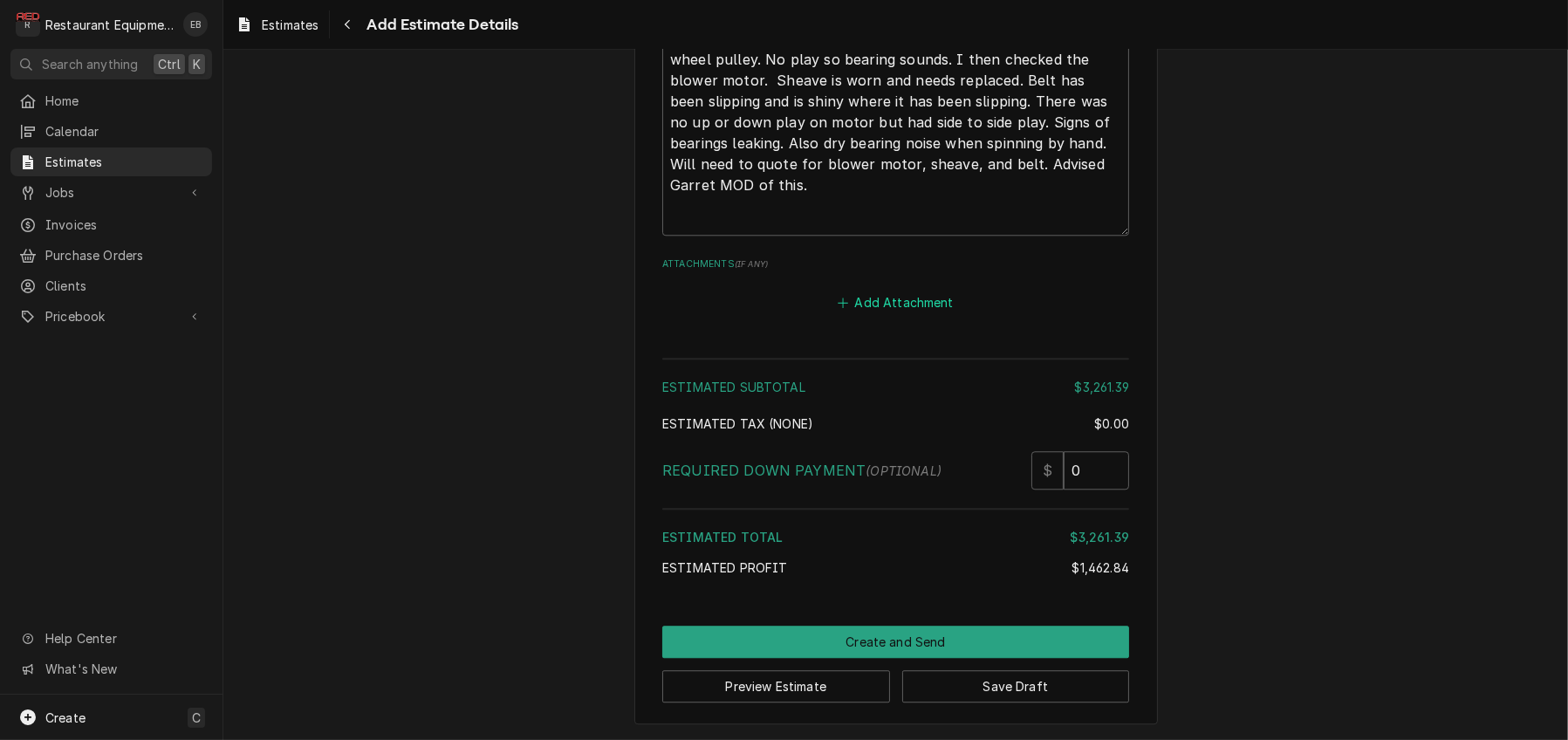
click at [894, 290] on button "Add Attachment" at bounding box center [895, 302] width 122 height 25
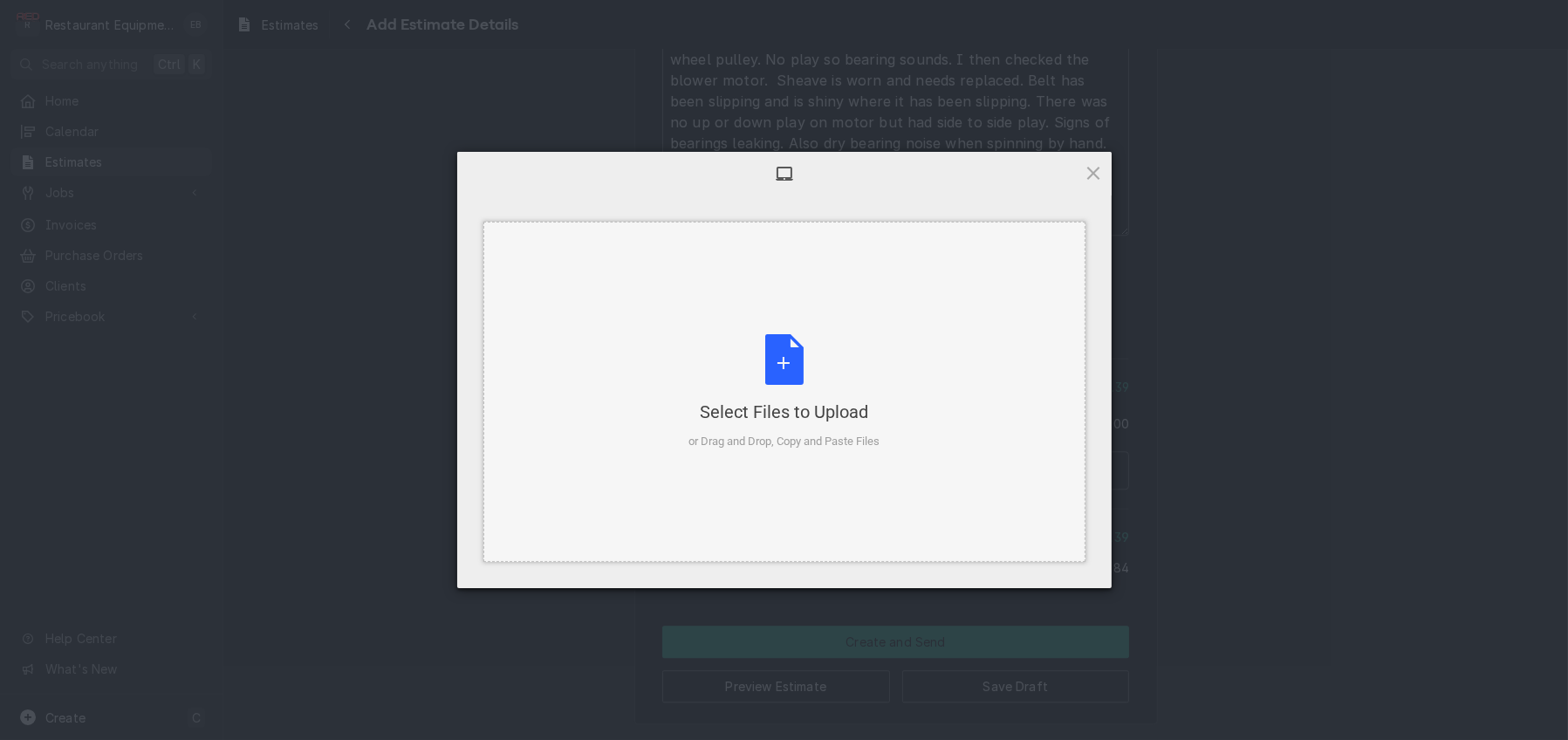
click at [794, 364] on div "Select Files to Upload or Drag and Drop, Copy and Paste Files" at bounding box center [784, 392] width 191 height 116
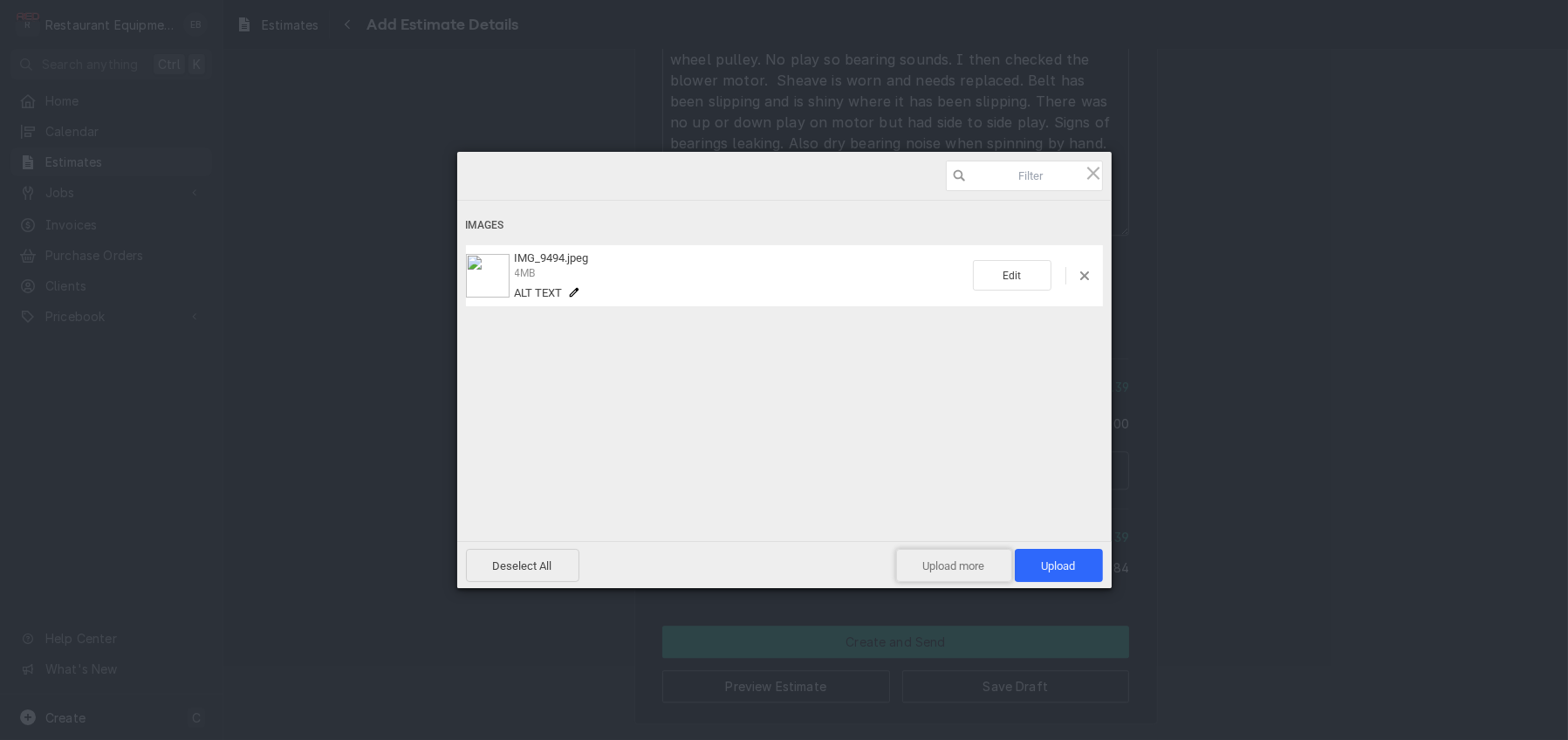
click at [952, 563] on span "Upload more" at bounding box center [954, 565] width 116 height 33
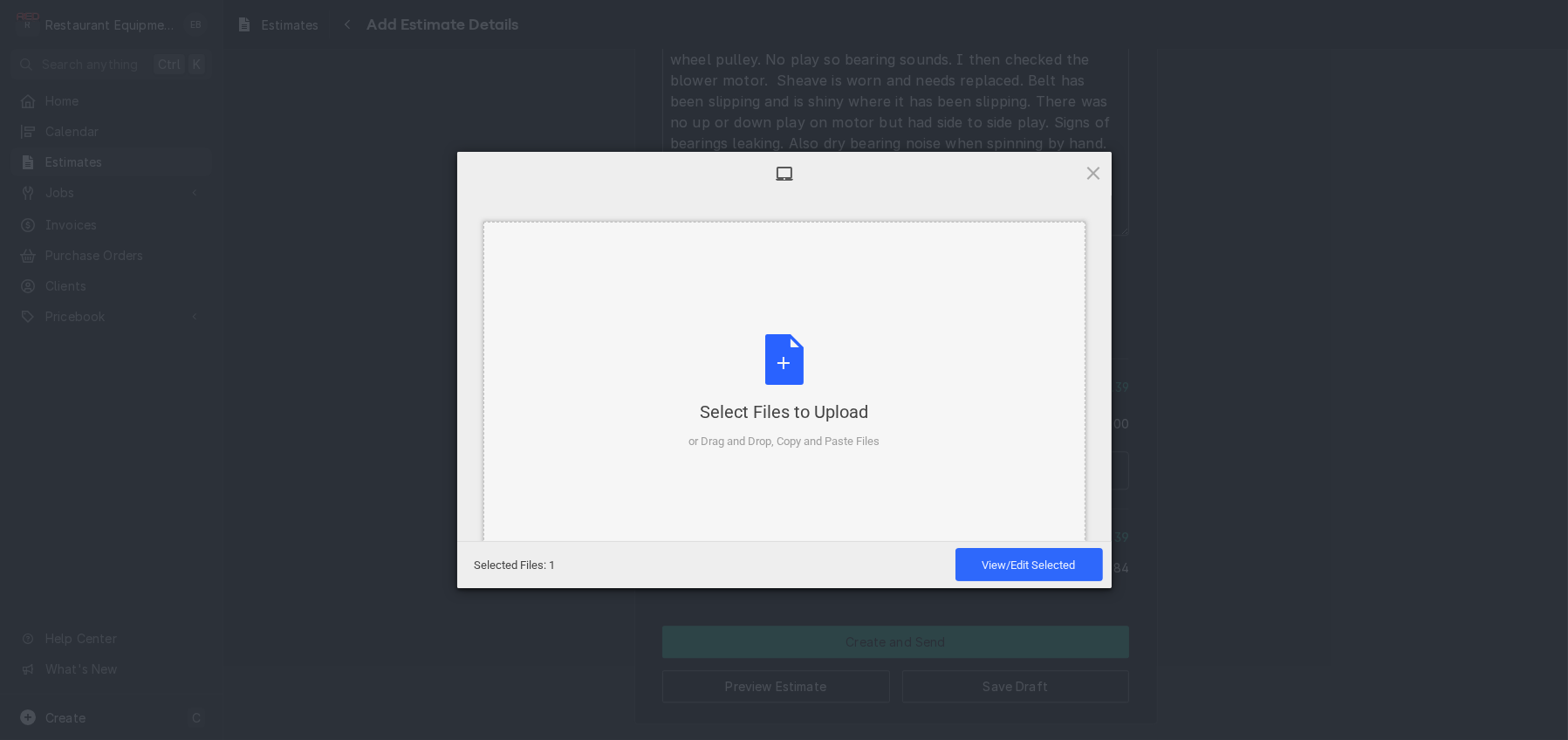
click at [722, 347] on div "Select Files to Upload or Drag and Drop, Copy and Paste Files" at bounding box center [784, 392] width 191 height 116
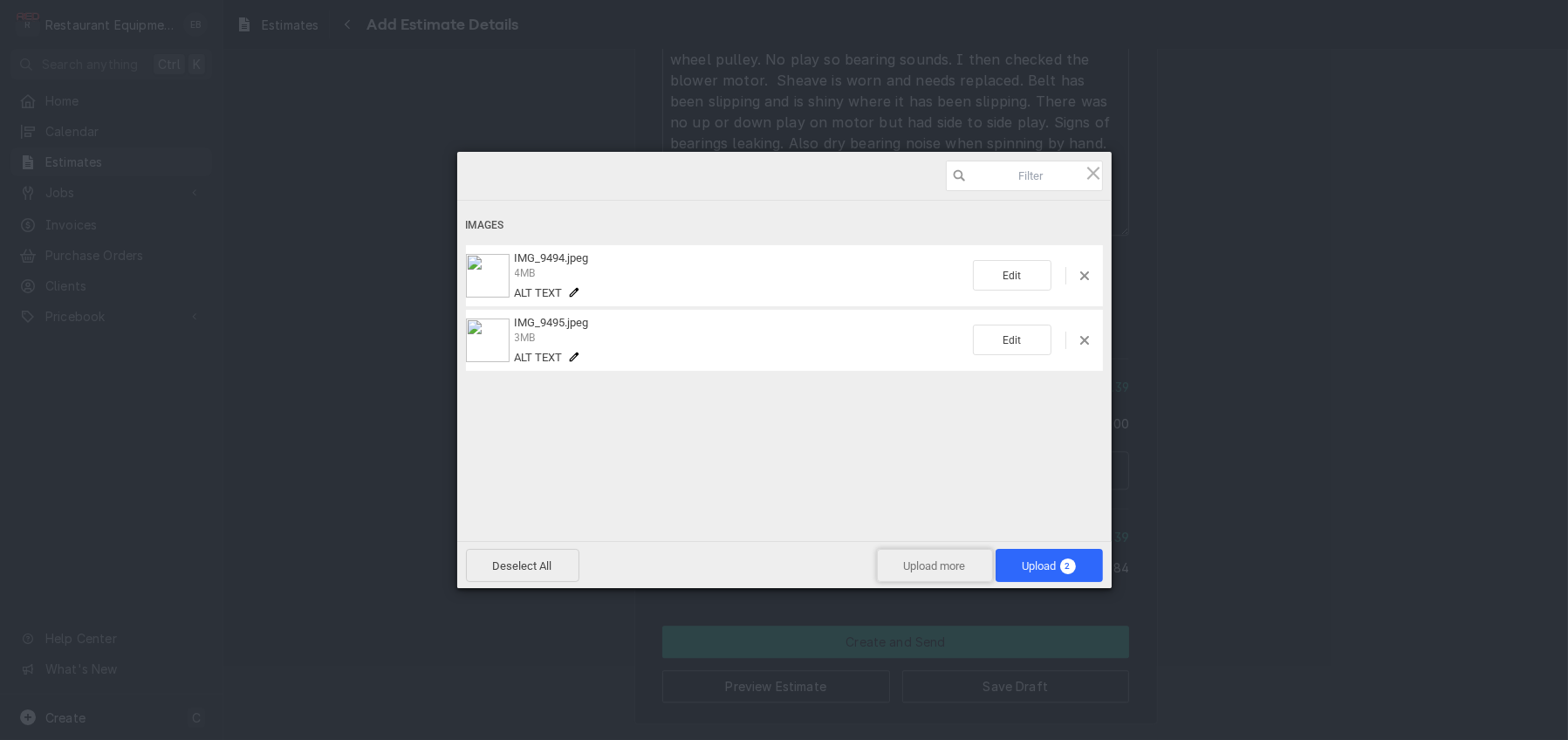
click at [924, 560] on span "Upload more" at bounding box center [934, 565] width 116 height 33
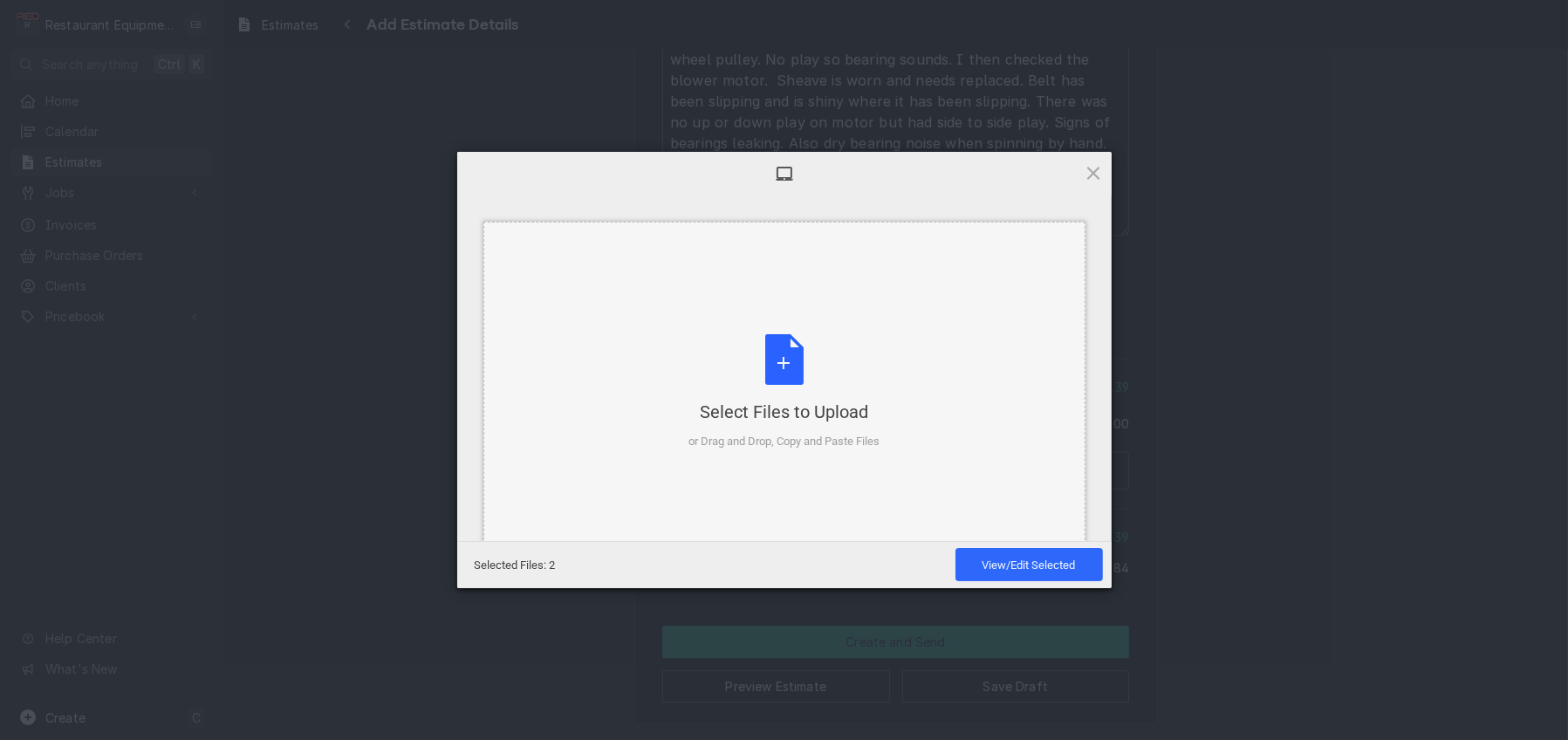
click at [787, 370] on div "Select Files to Upload or Drag and Drop, Copy and Paste Files" at bounding box center [784, 392] width 191 height 116
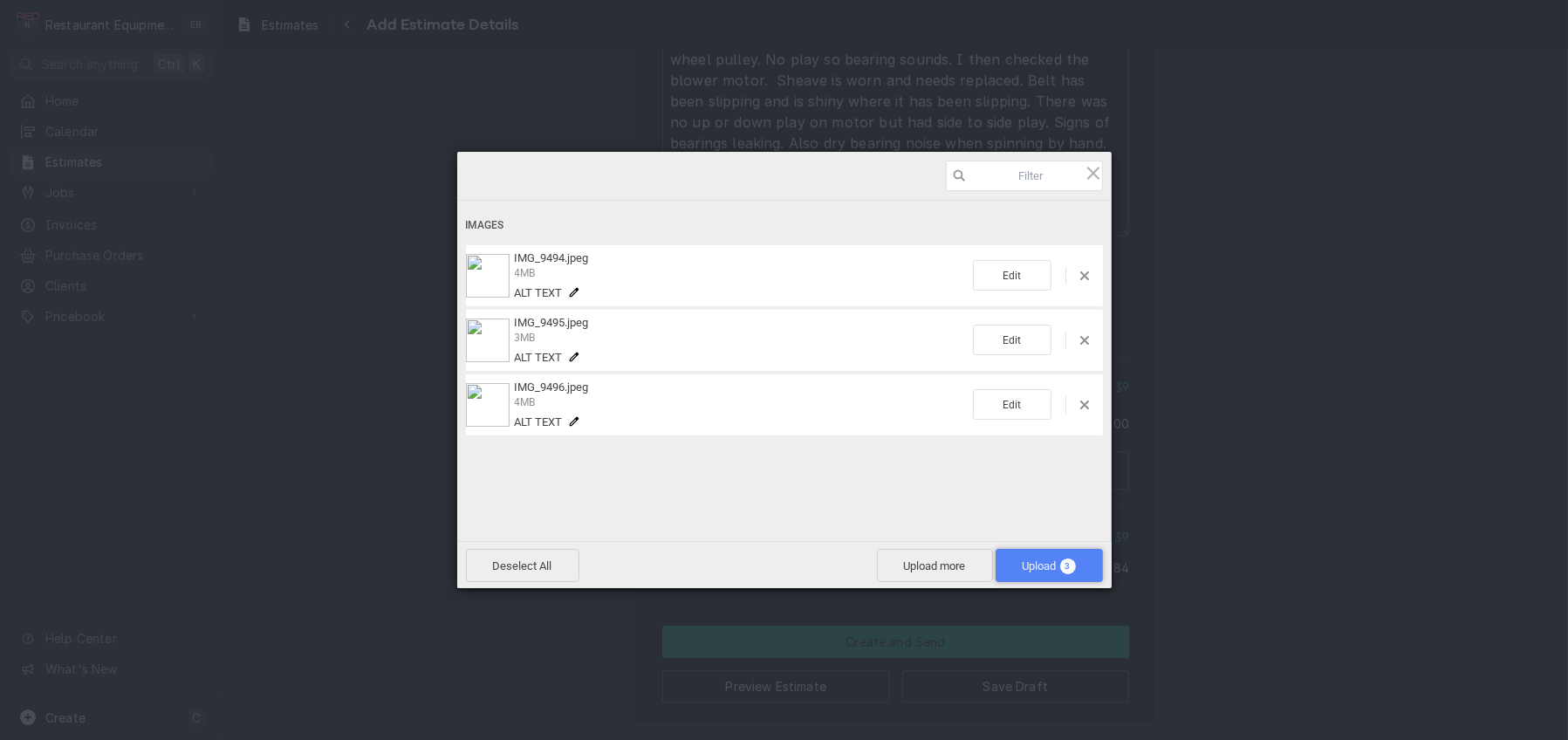
click at [1023, 565] on span "Upload 3" at bounding box center [1049, 565] width 53 height 13
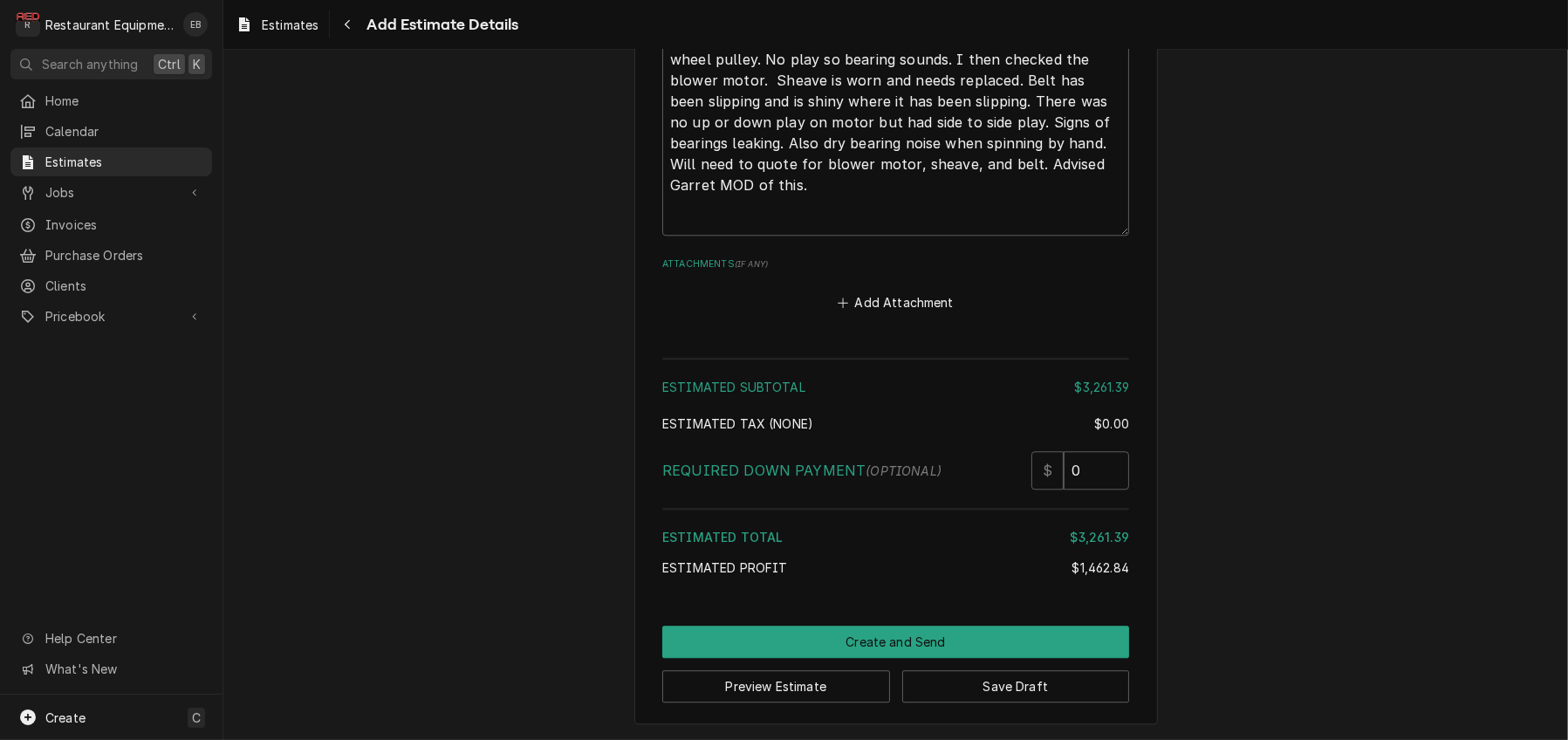
scroll to position [5959, 0]
click at [982, 315] on div "Attachments ( if any ) Add Attachment" at bounding box center [895, 286] width 467 height 58
click at [981, 315] on div "Attachments ( if any ) Add Attachment" at bounding box center [895, 286] width 467 height 58
click at [913, 315] on button "Add Attachment" at bounding box center [895, 302] width 122 height 25
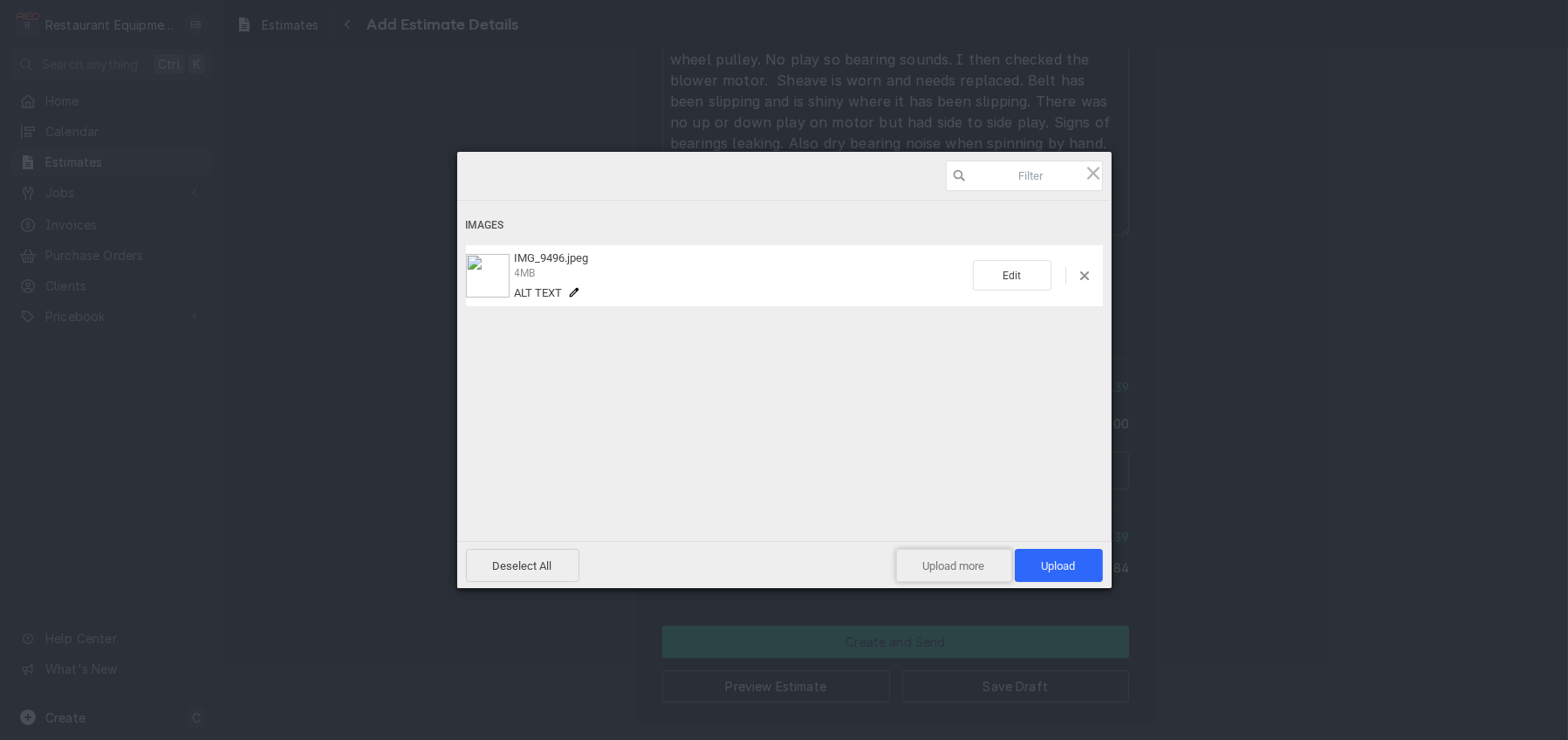
click at [944, 558] on span "Upload more" at bounding box center [954, 565] width 116 height 33
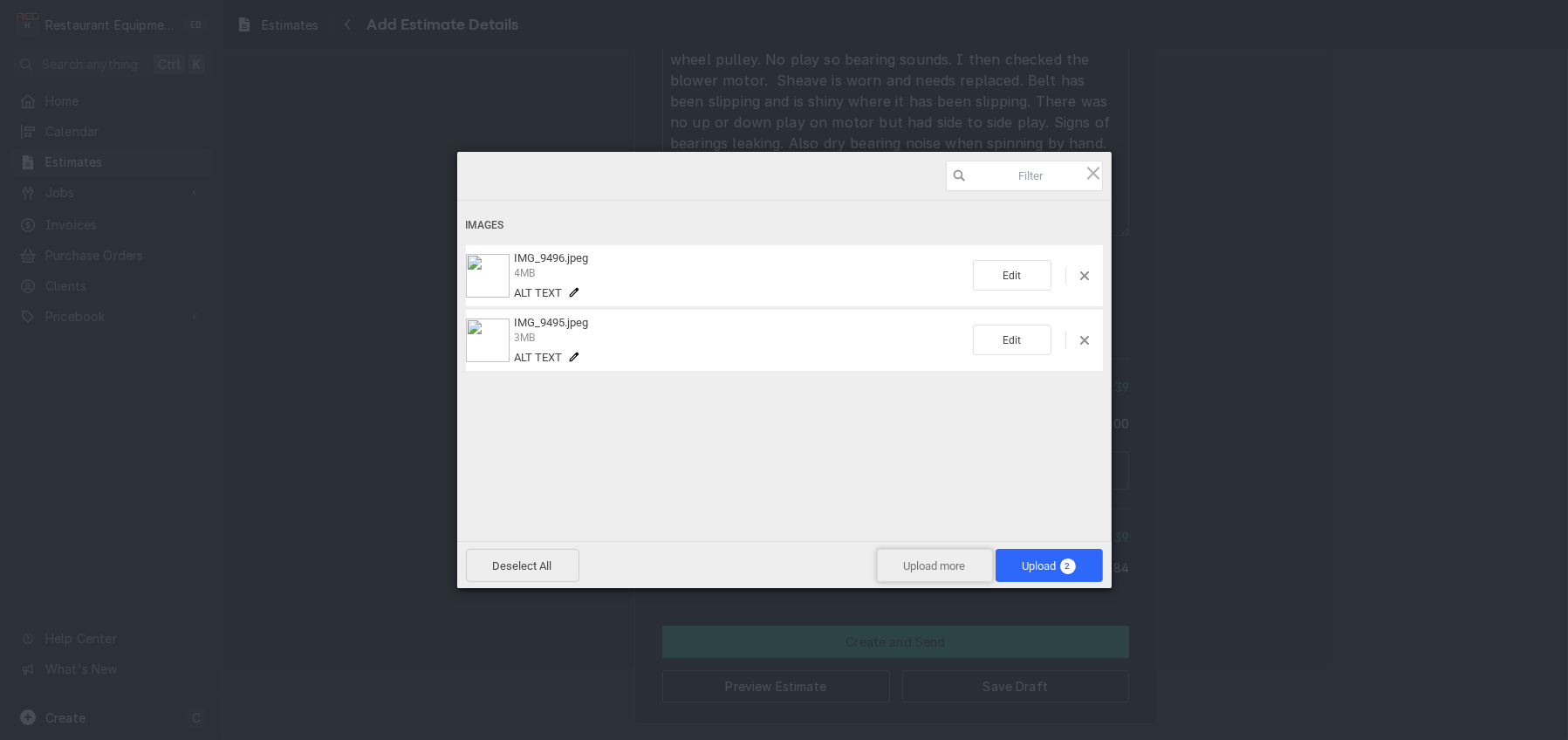
click at [948, 563] on span "Upload more" at bounding box center [934, 565] width 116 height 33
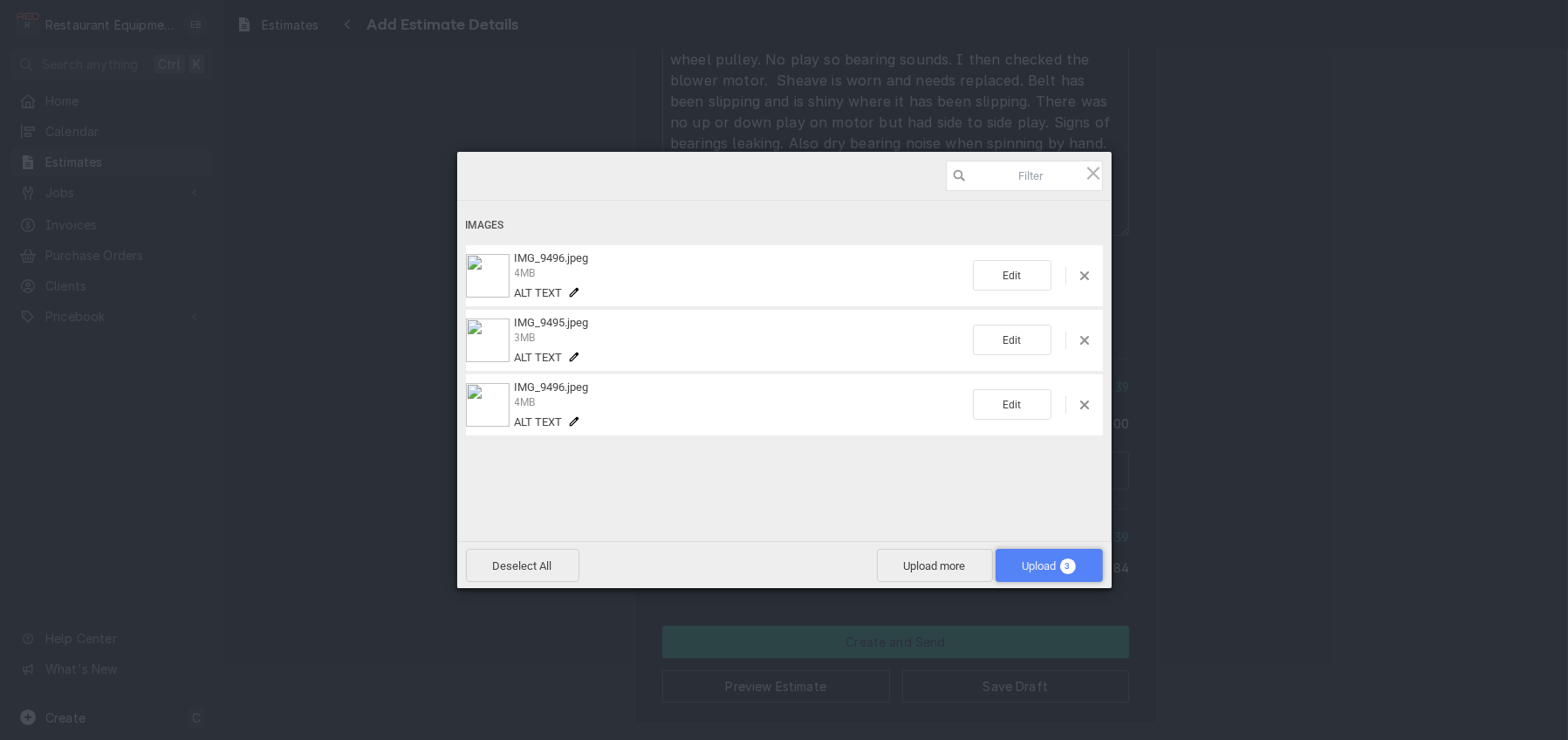
click at [1023, 559] on span "Upload 3" at bounding box center [1049, 565] width 53 height 13
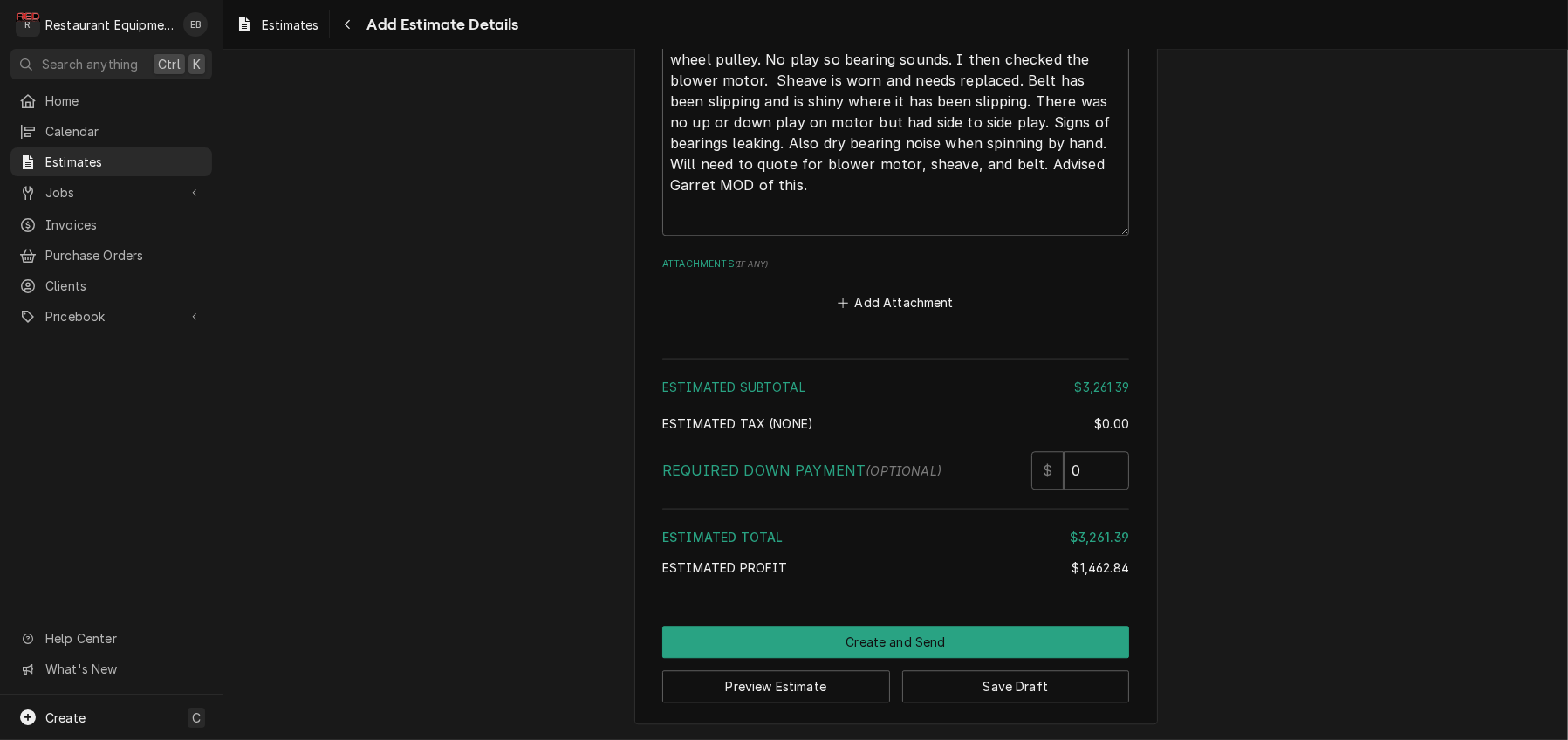
click at [1129, 315] on div "Add Attachment" at bounding box center [895, 297] width 467 height 34
click at [948, 678] on button "Save Draft" at bounding box center [1016, 685] width 228 height 32
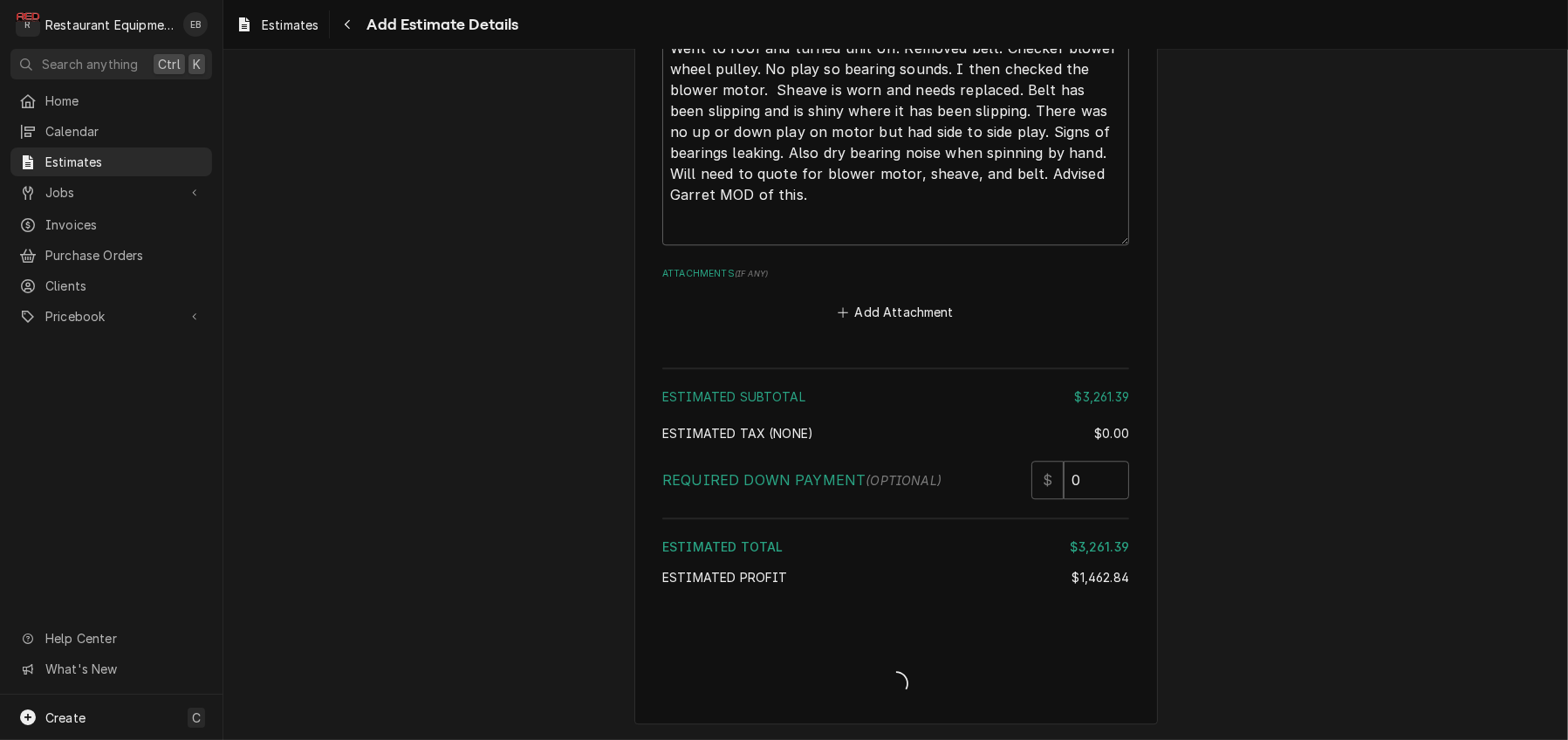
scroll to position [6063, 0]
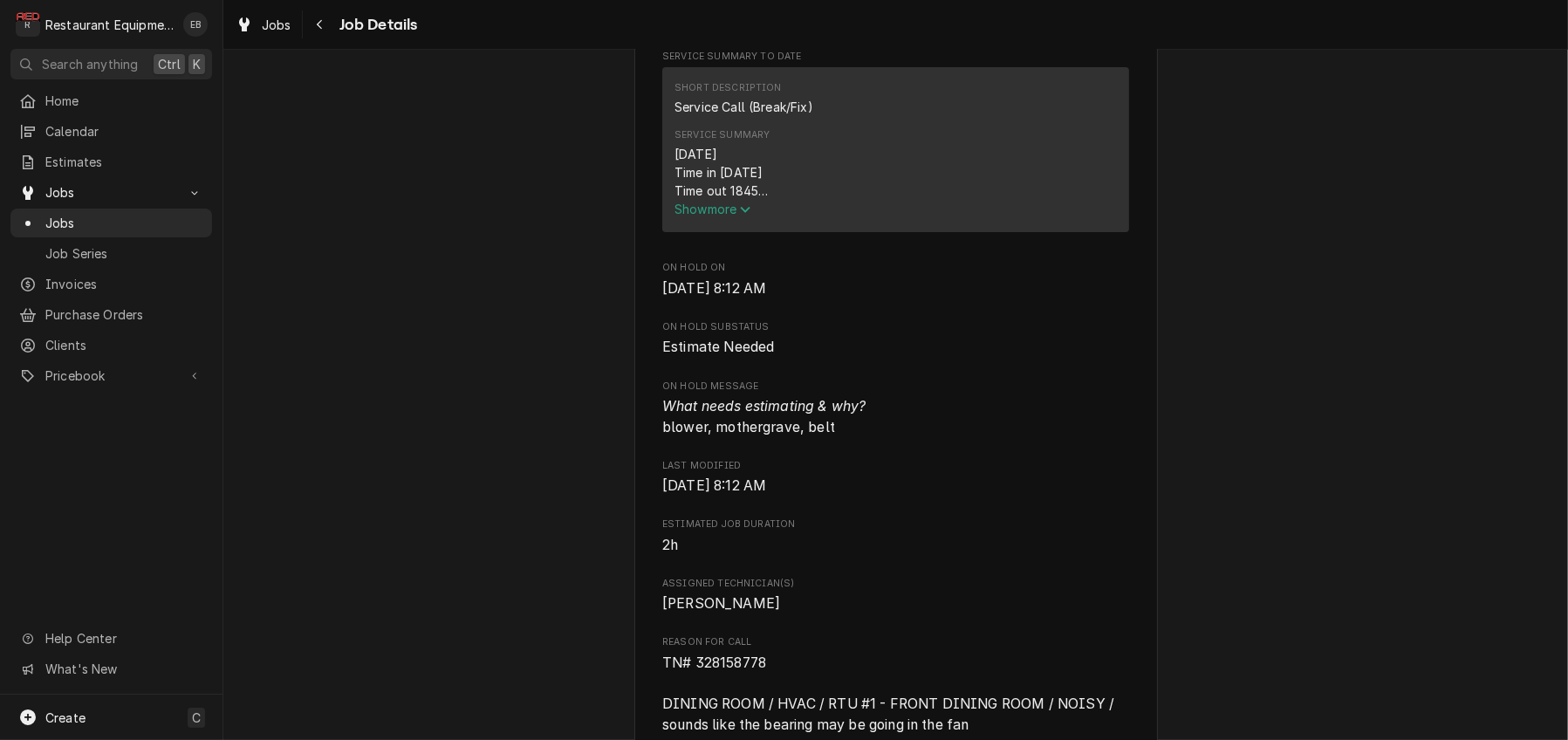
scroll to position [640, 0]
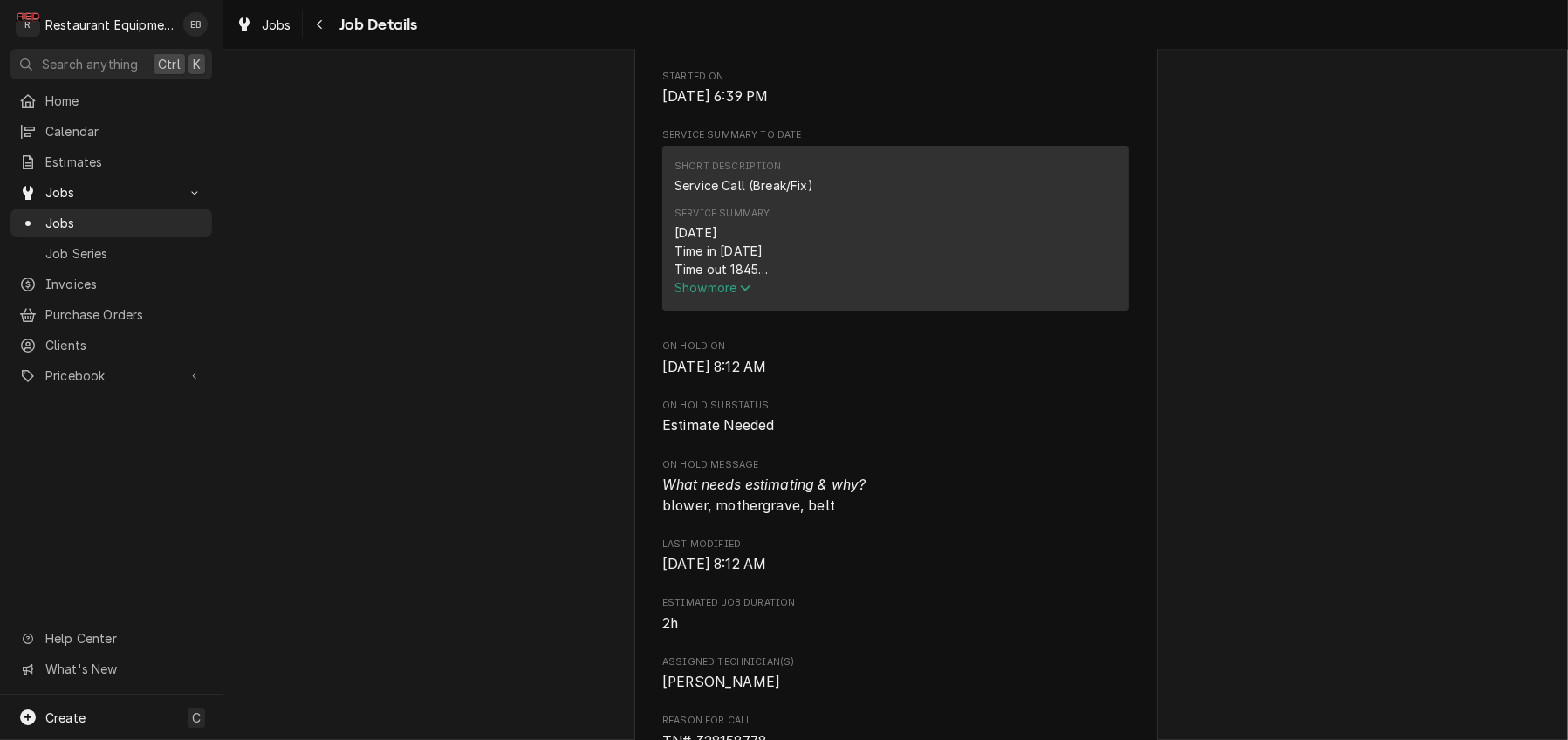
click at [718, 294] on span "Show more" at bounding box center [712, 286] width 77 height 15
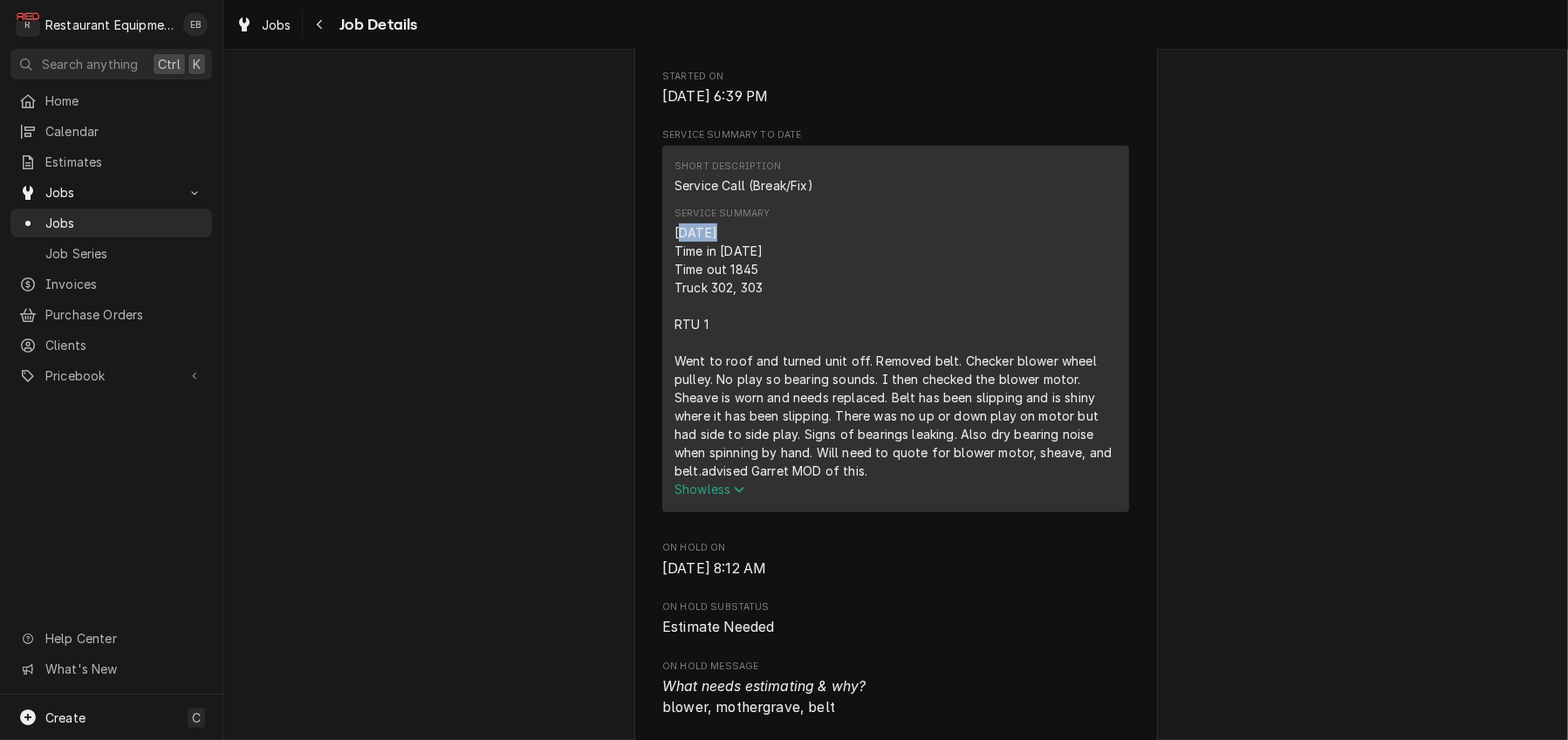
drag, startPoint x: 664, startPoint y: 391, endPoint x: 700, endPoint y: 401, distance: 37.4
click at [700, 401] on div "10/9/25 Time in 1800 Time out 1845 Truck 302, 303 RTU 1 Went to roof and turned…" at bounding box center [895, 351] width 443 height 257
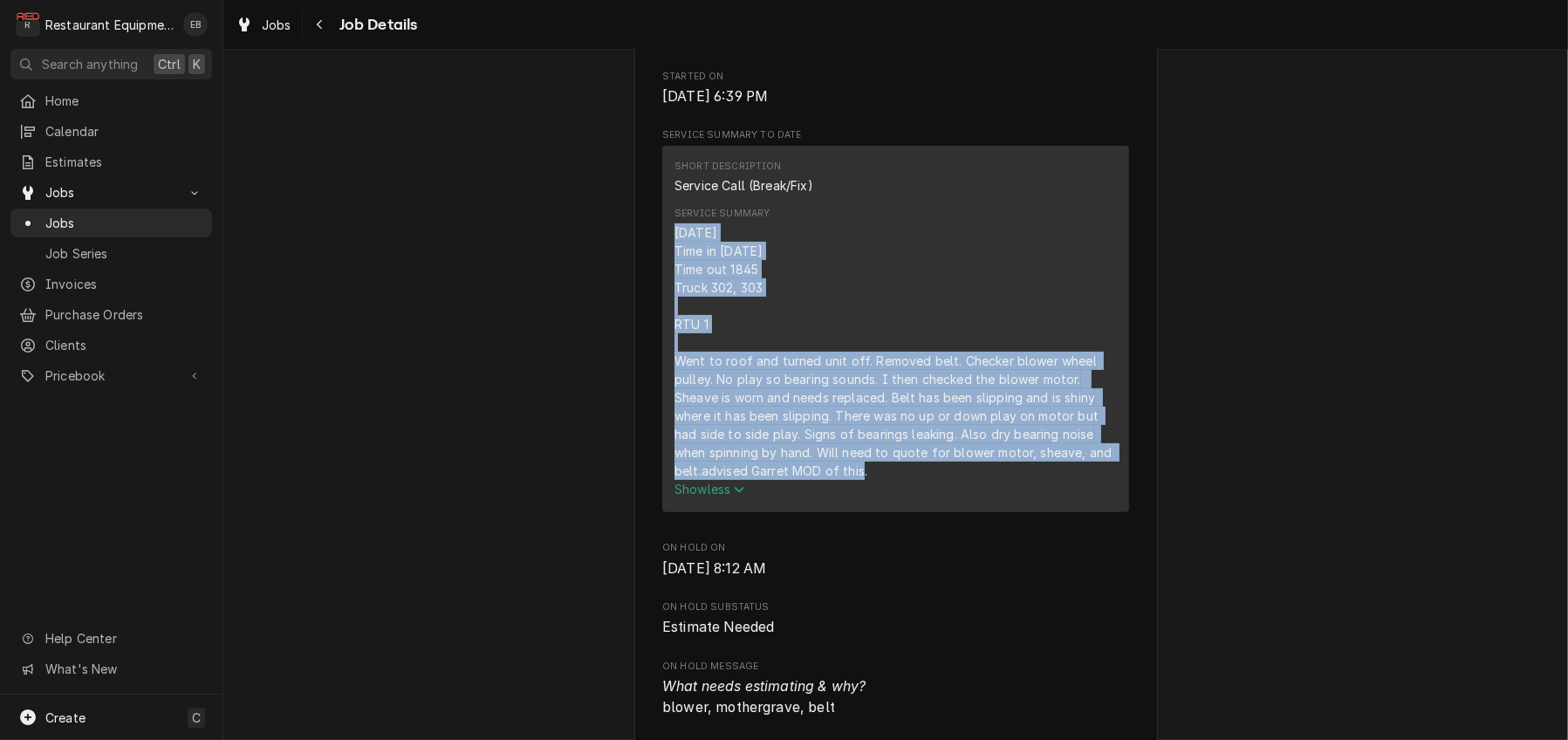
drag, startPoint x: 663, startPoint y: 391, endPoint x: 868, endPoint y: 648, distance: 328.7
click at [868, 479] on div "10/9/25 Time in 1800 Time out 1845 Truck 302, 303 RTU 1 Went to roof and turned…" at bounding box center [895, 351] width 443 height 257
copy div "10/9/25 Time in 1800 Time out 1845 Truck 302, 303 RTU 1 Went to roof and turned…"
click at [915, 361] on div "Service Summary 10/9/25 Time in 1800 Time out 1845 Truck 302, 303 RTU 1 Went to…" at bounding box center [895, 352] width 443 height 291
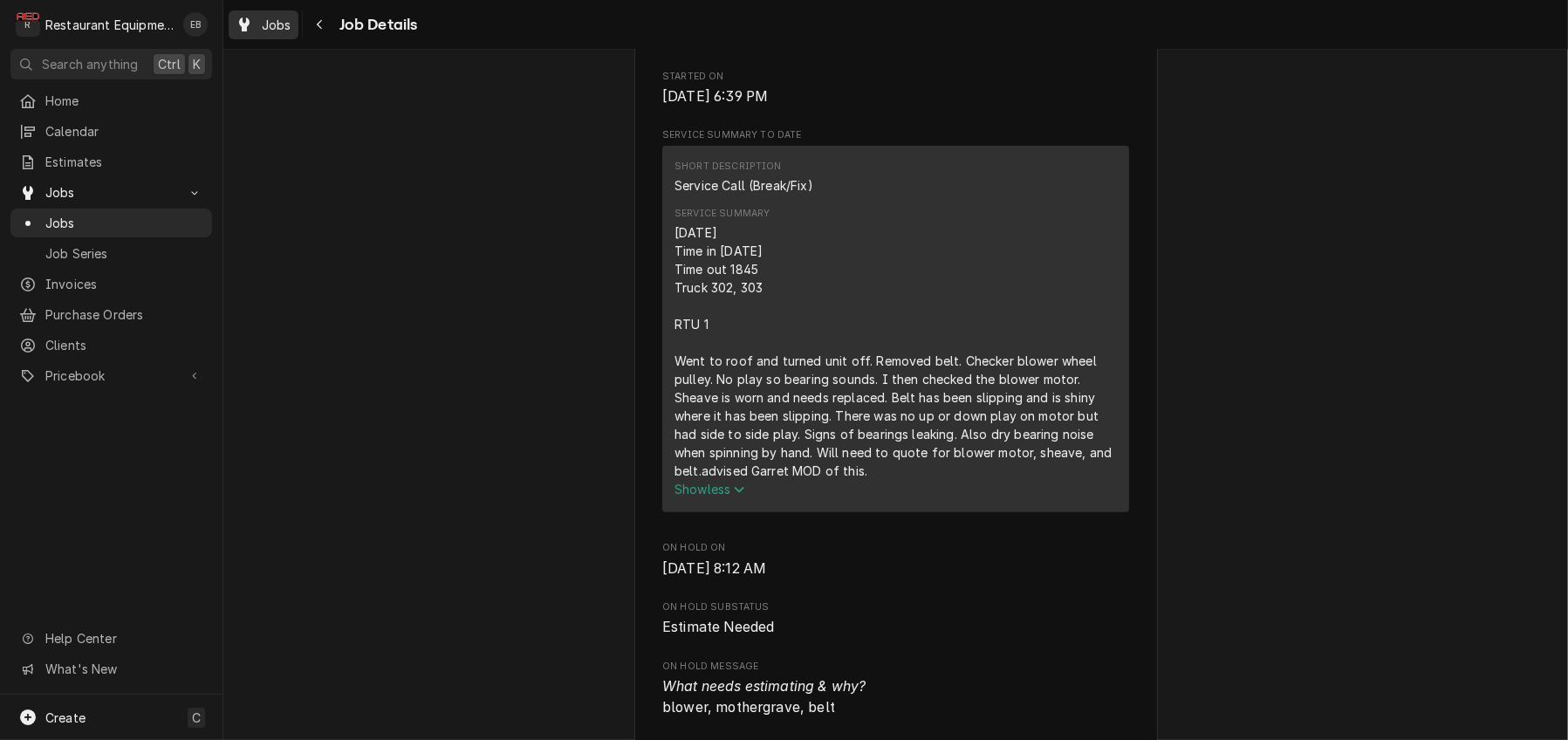
click at [287, 13] on link "Jobs" at bounding box center [264, 25] width 70 height 29
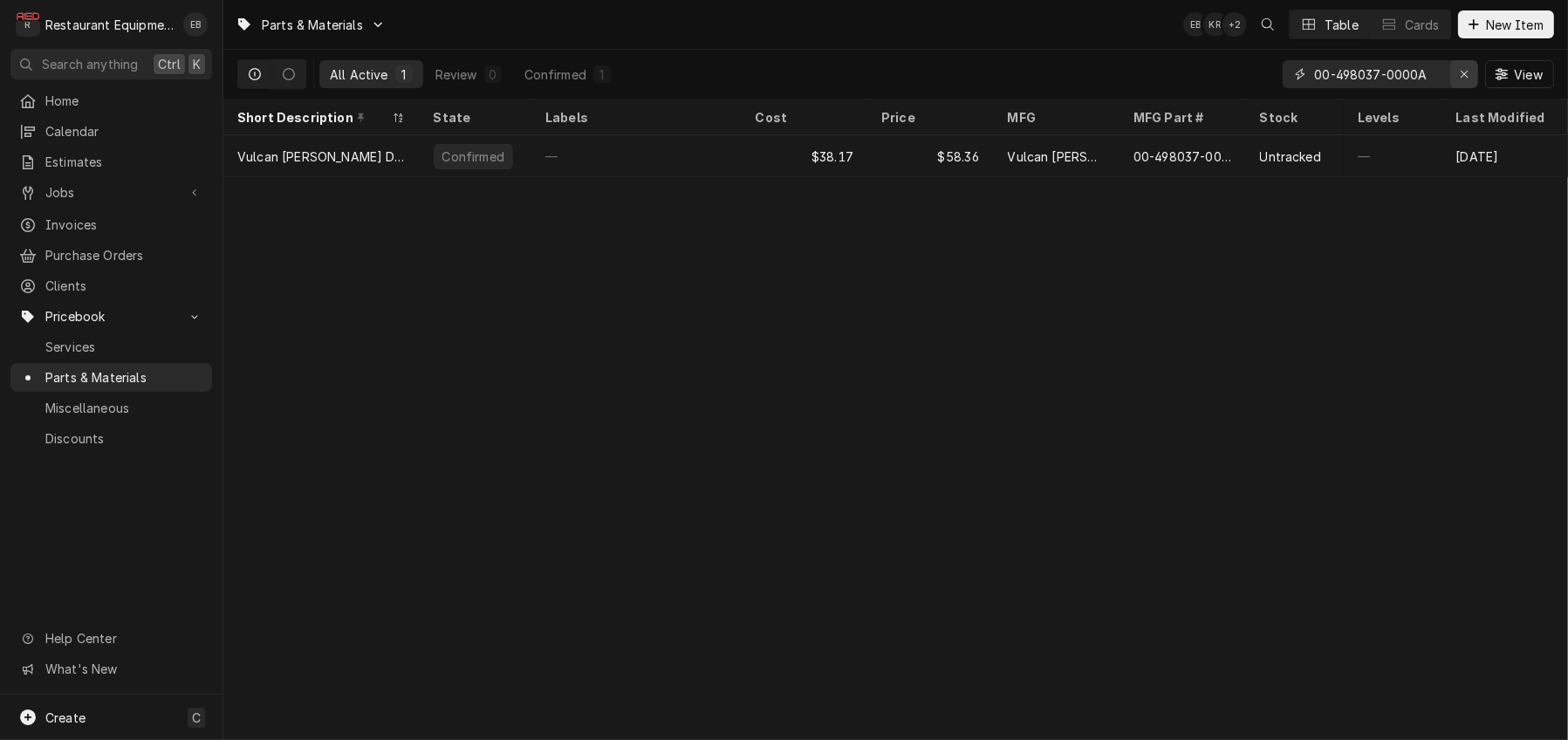
click at [1462, 76] on div "Erase input" at bounding box center [1465, 75] width 18 height 18
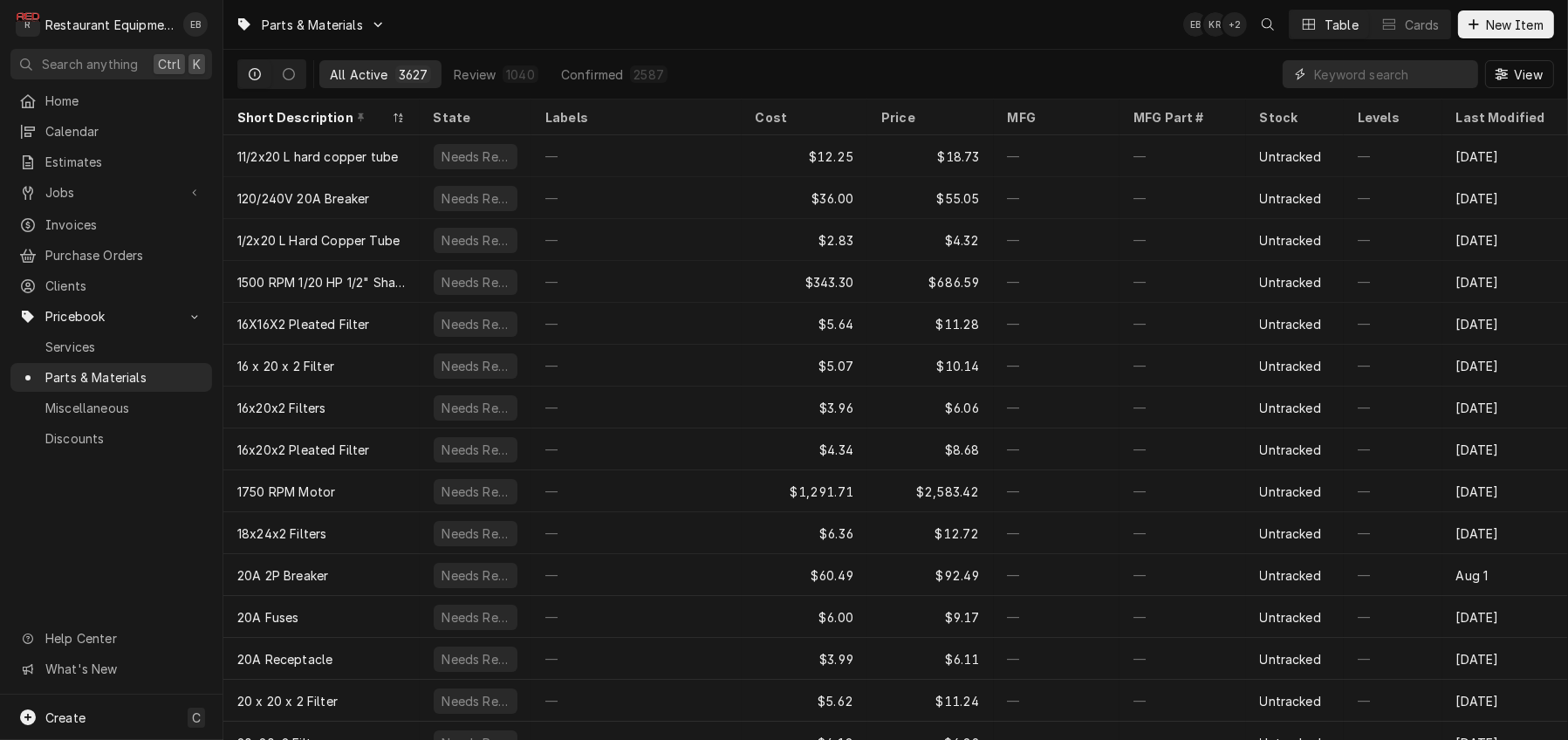
click at [1346, 82] on input "Dynamic Content Wrapper" at bounding box center [1392, 75] width 155 height 28
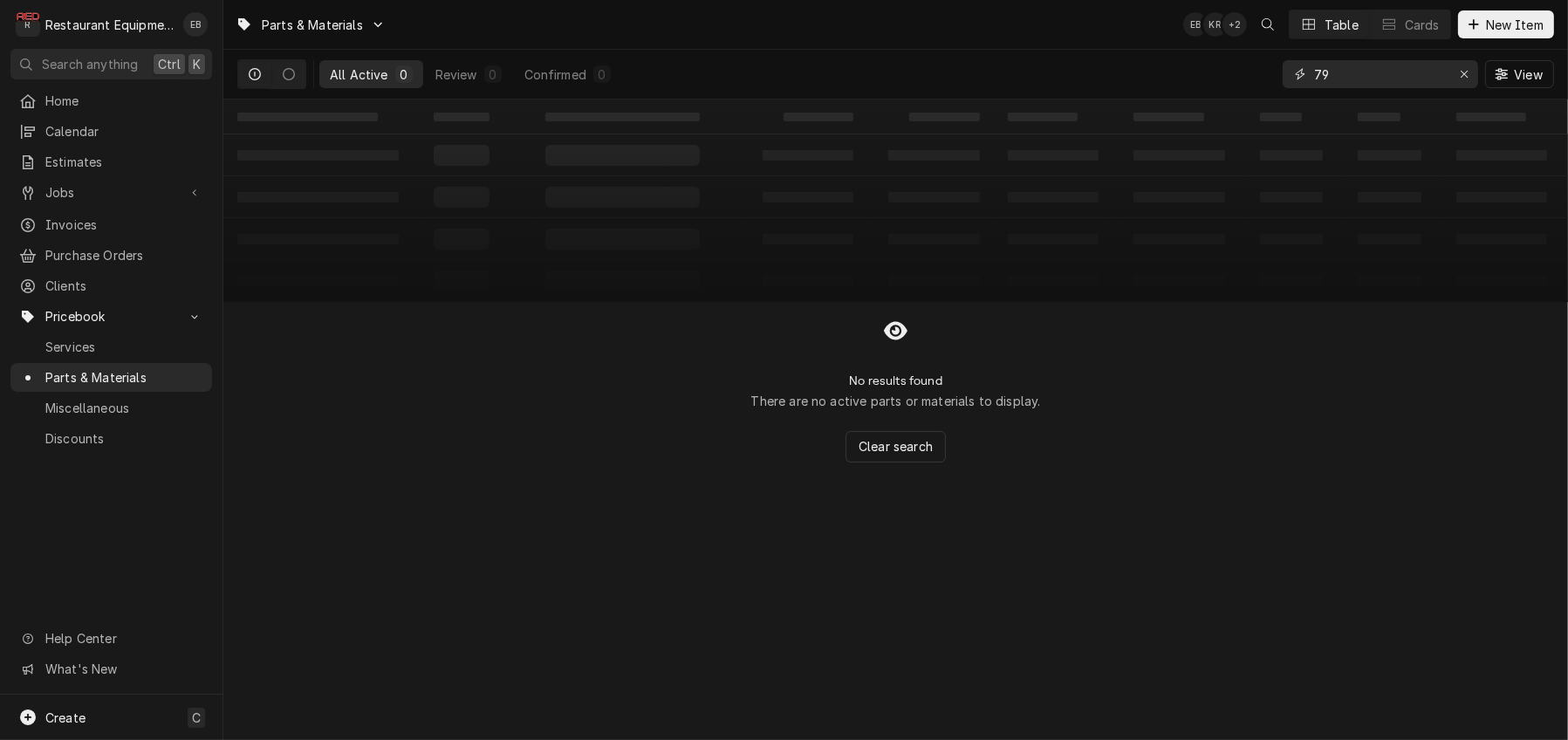
type input "7"
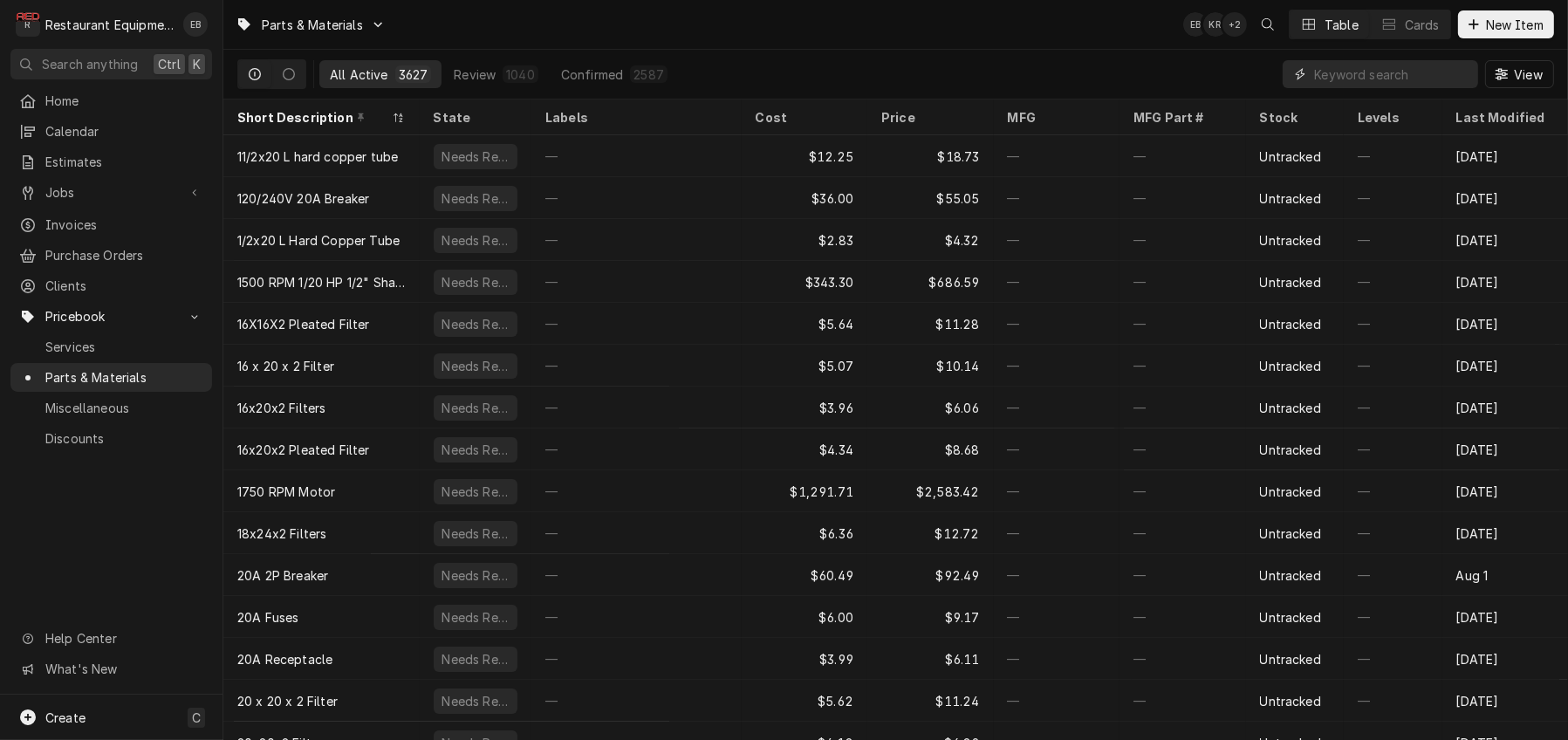
click at [1369, 81] on input "Dynamic Content Wrapper" at bounding box center [1392, 75] width 155 height 28
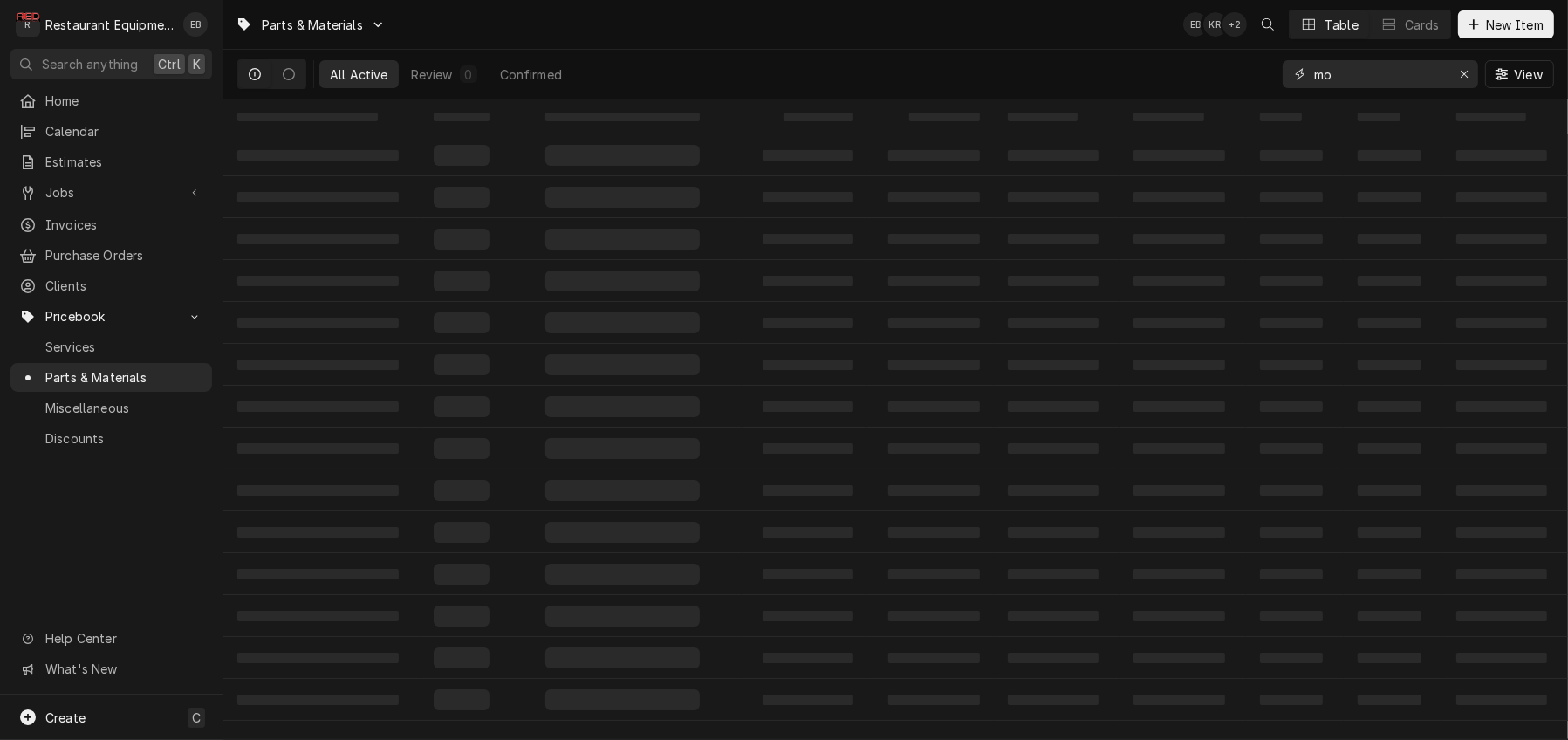
type input "m"
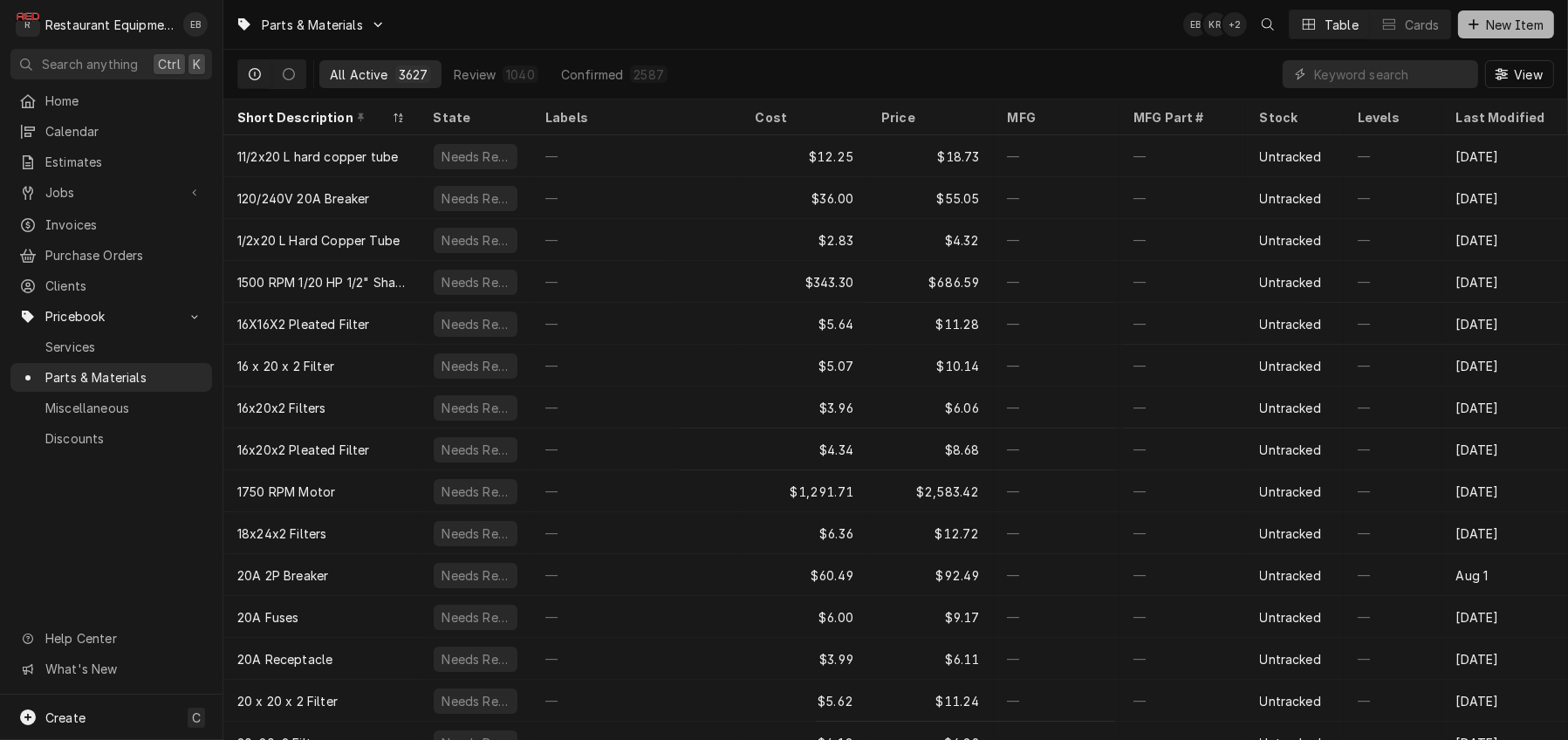
click at [1482, 19] on span "New Item" at bounding box center [1514, 25] width 65 height 18
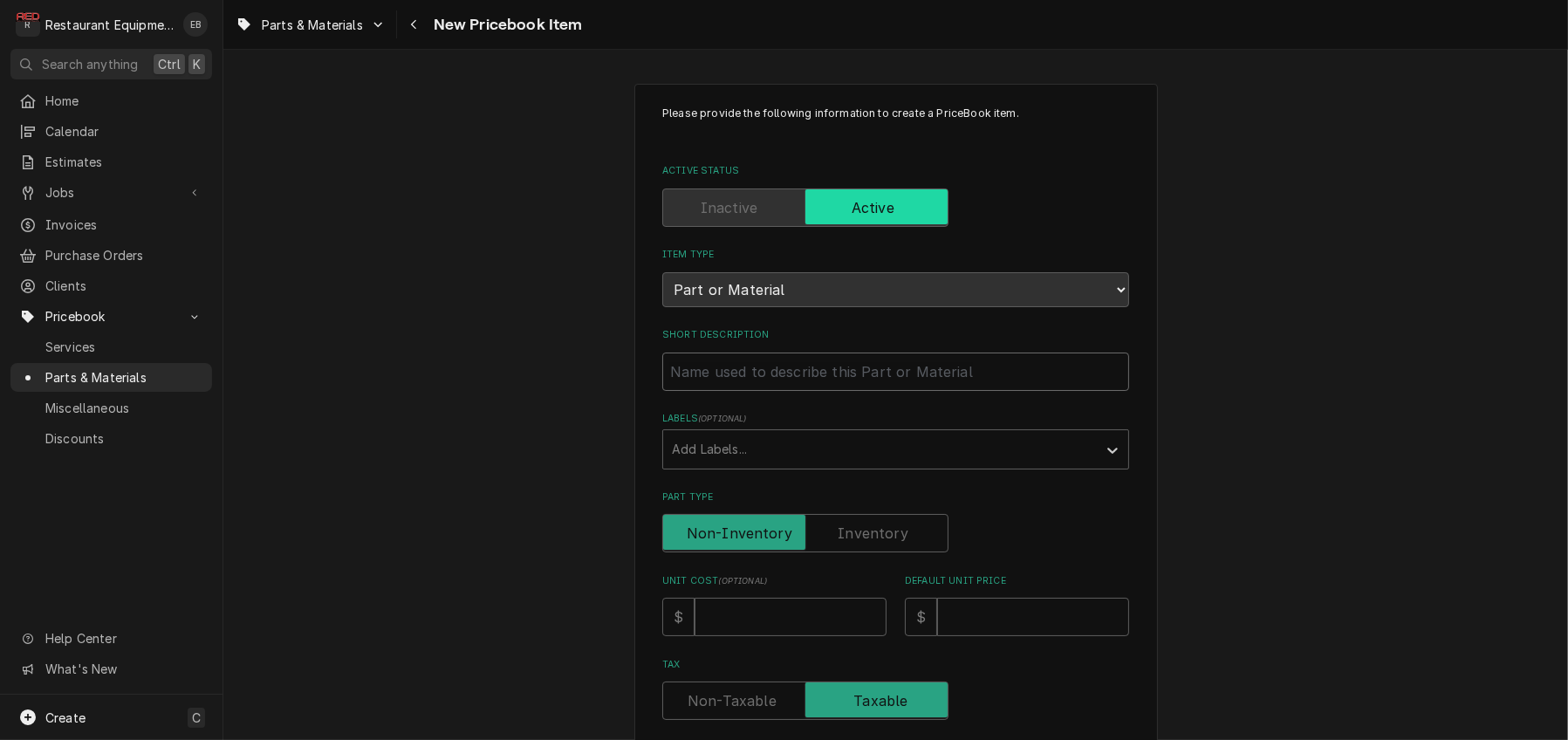
click at [803, 391] on input "Short Description" at bounding box center [895, 371] width 467 height 39
type textarea "x"
type input "M"
type textarea "x"
type input "Mo"
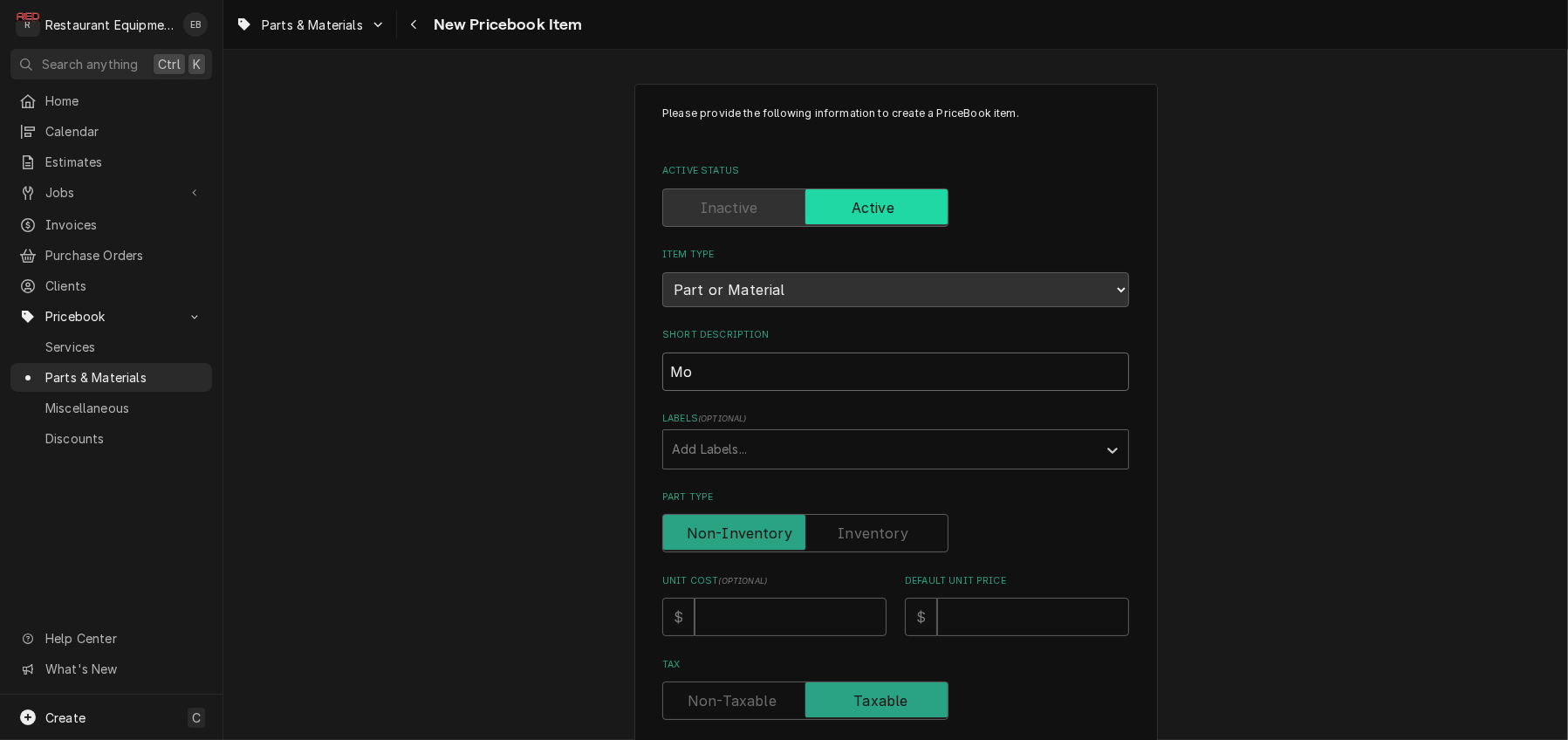
type textarea "x"
type input "Mot"
type textarea "x"
type input "Moto"
type textarea "x"
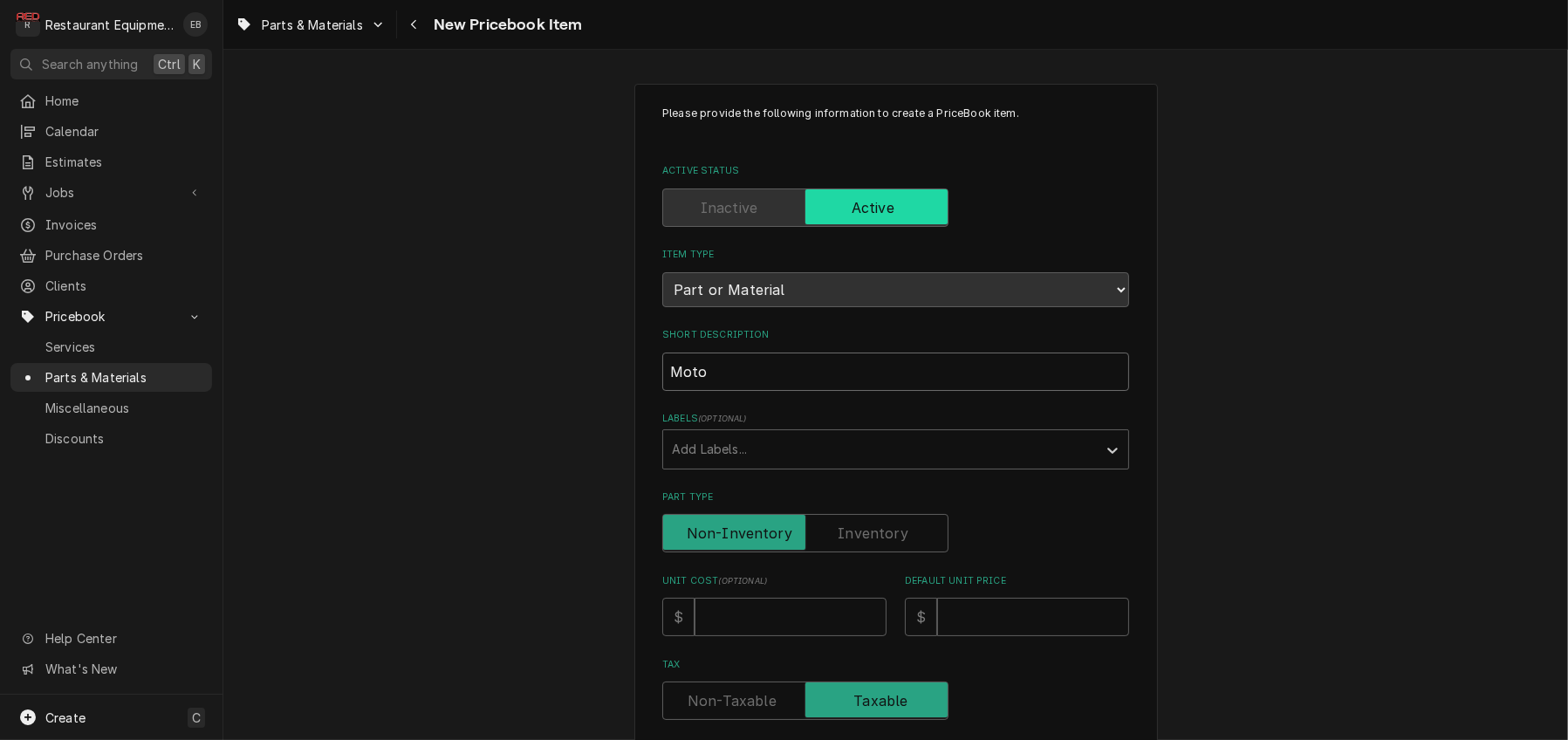
type input "Motor"
type textarea "x"
type input "Motor"
type textarea "x"
type input "Motor 1"
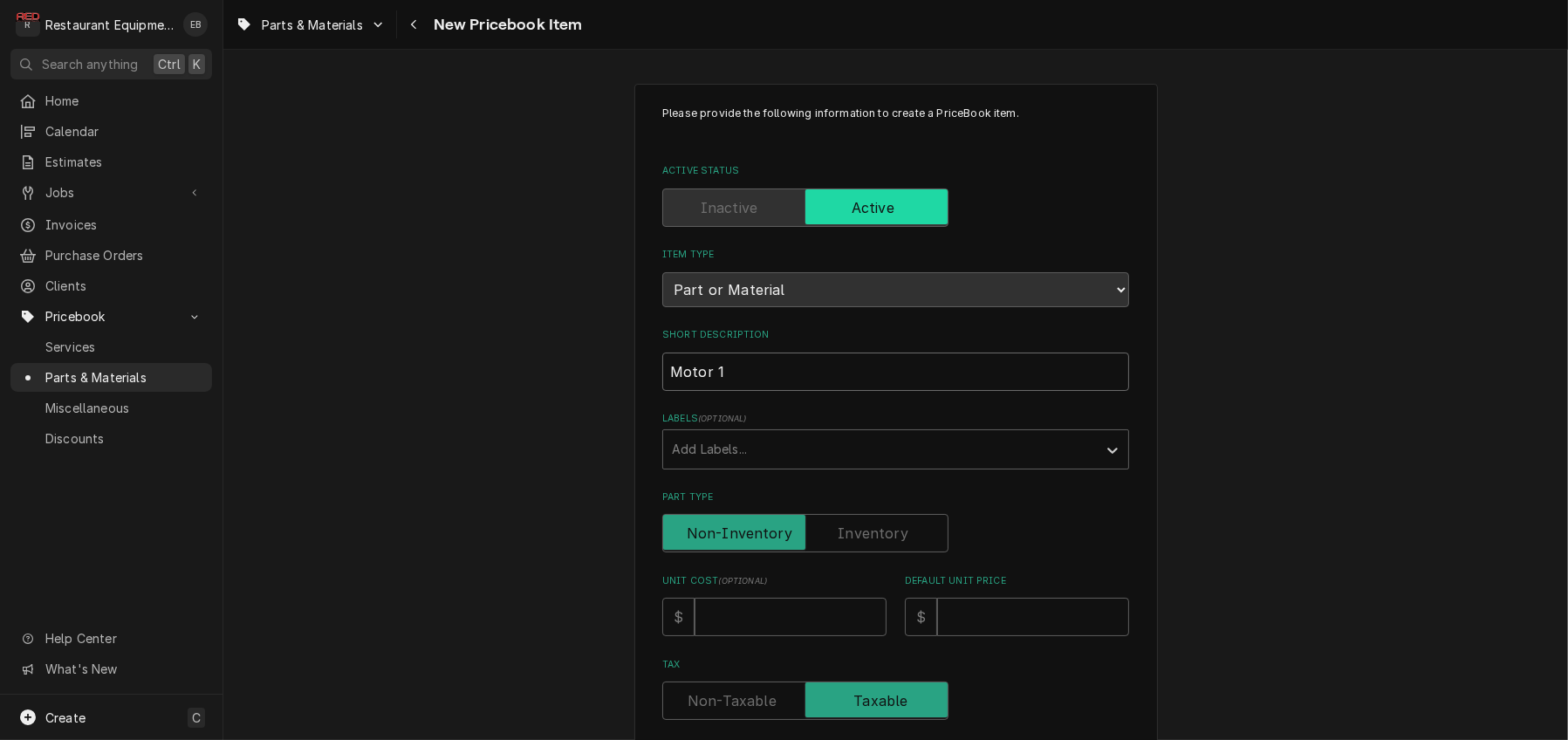
type textarea "x"
type input "Motor 1."
type textarea "x"
type input "Motor 1.5"
type textarea "x"
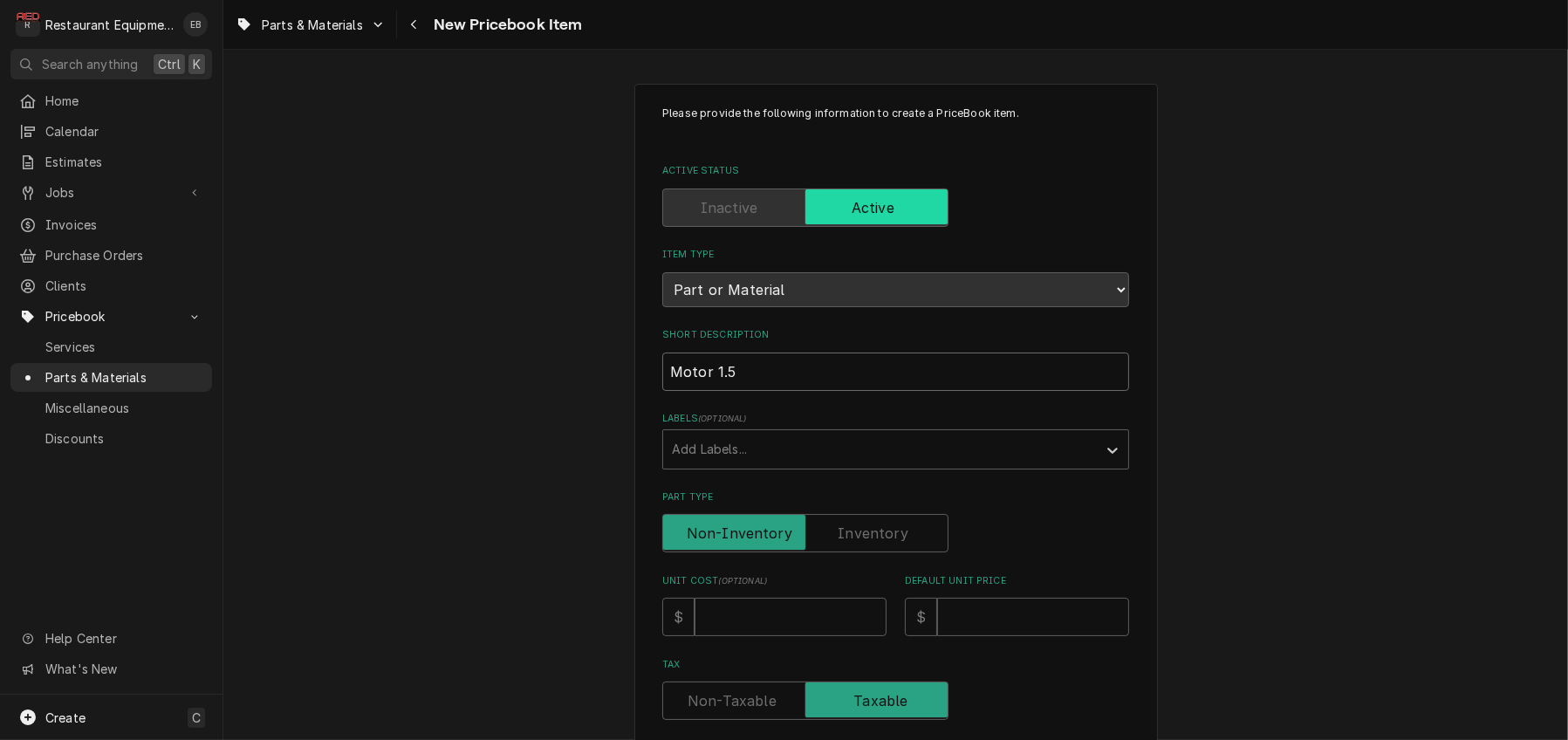
type input "Motor 1.5H"
type textarea "x"
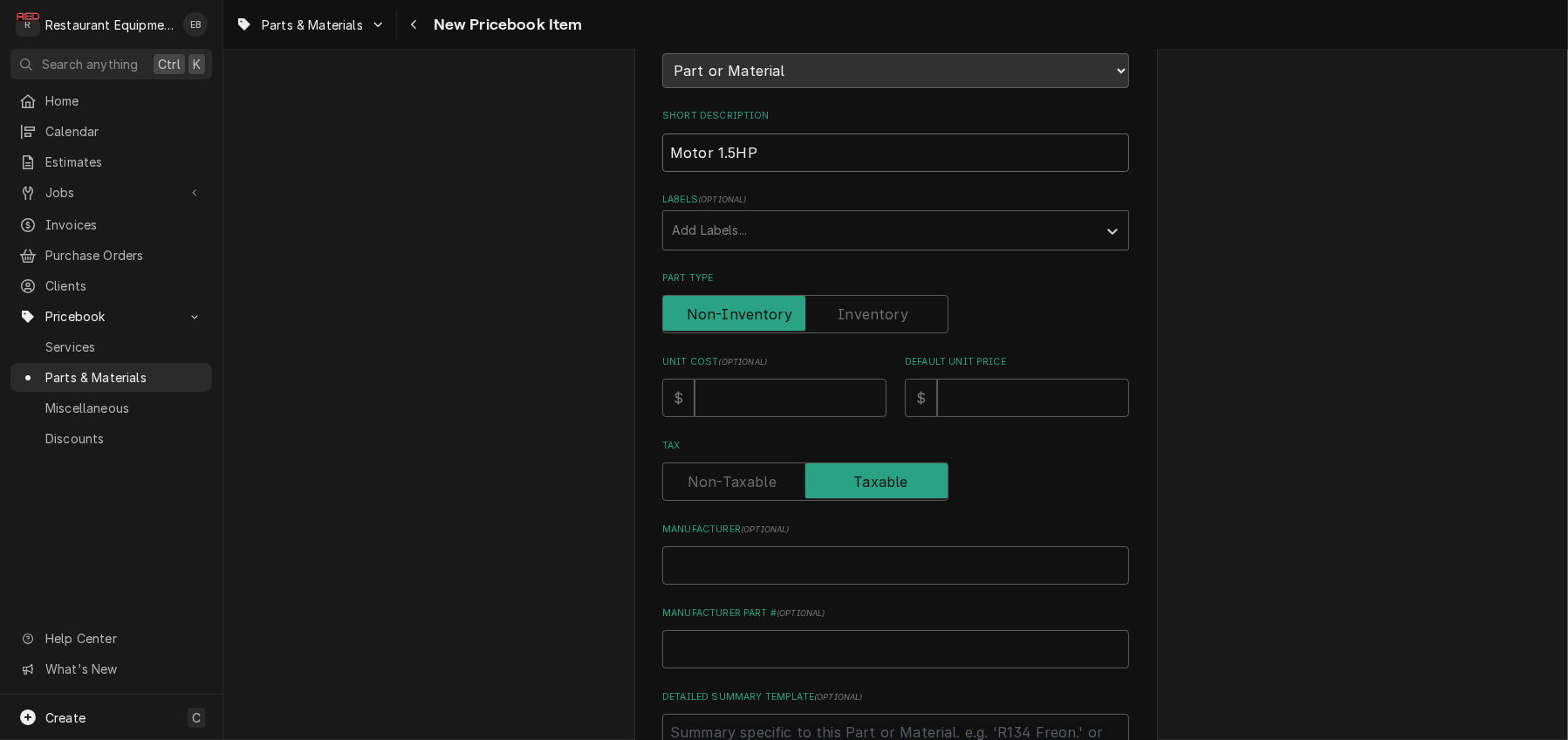
scroll to position [232, 0]
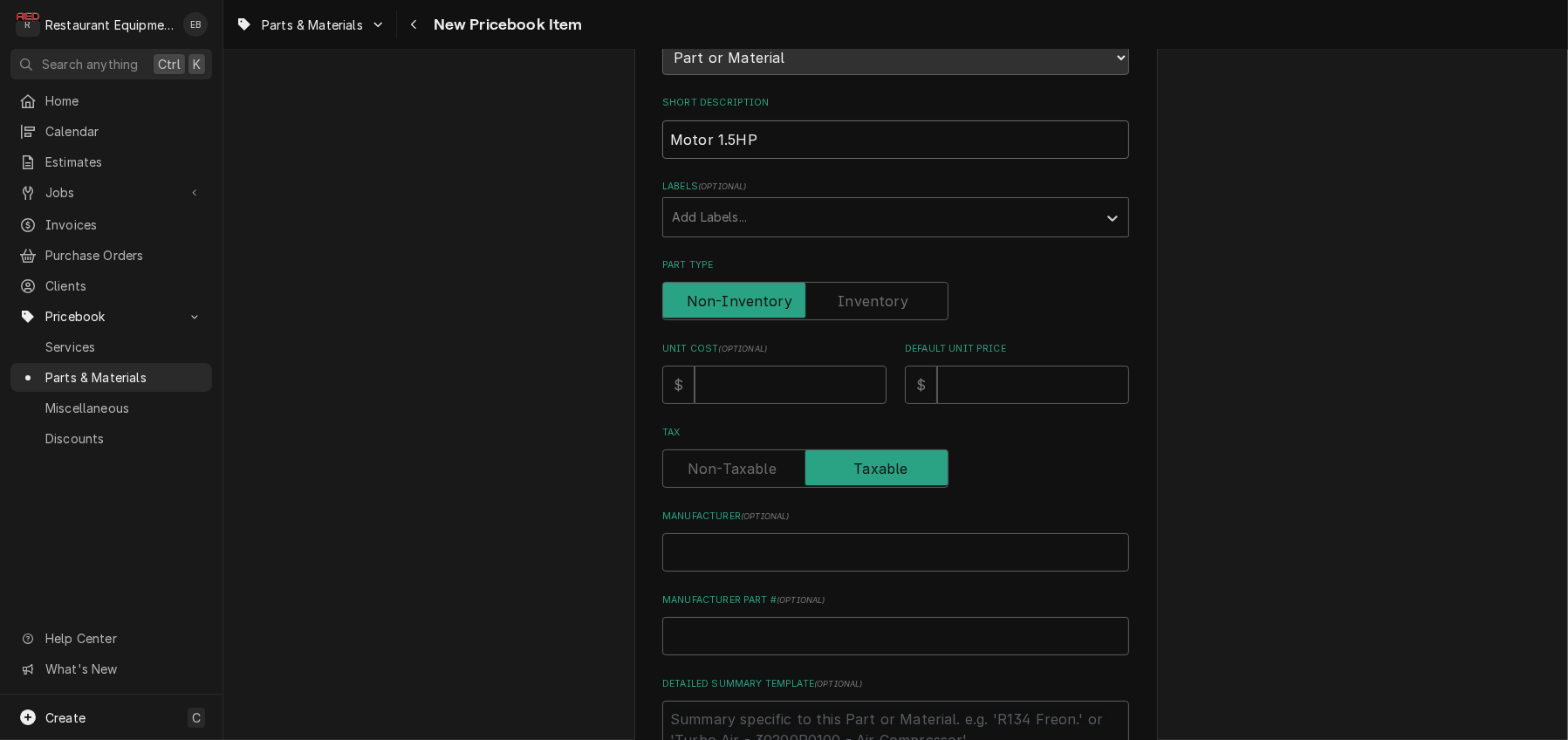
type input "Motor 1.5HP"
click at [759, 404] on input "Unit Cost ( optional )" at bounding box center [790, 384] width 192 height 39
type textarea "x"
type input "9"
type textarea "x"
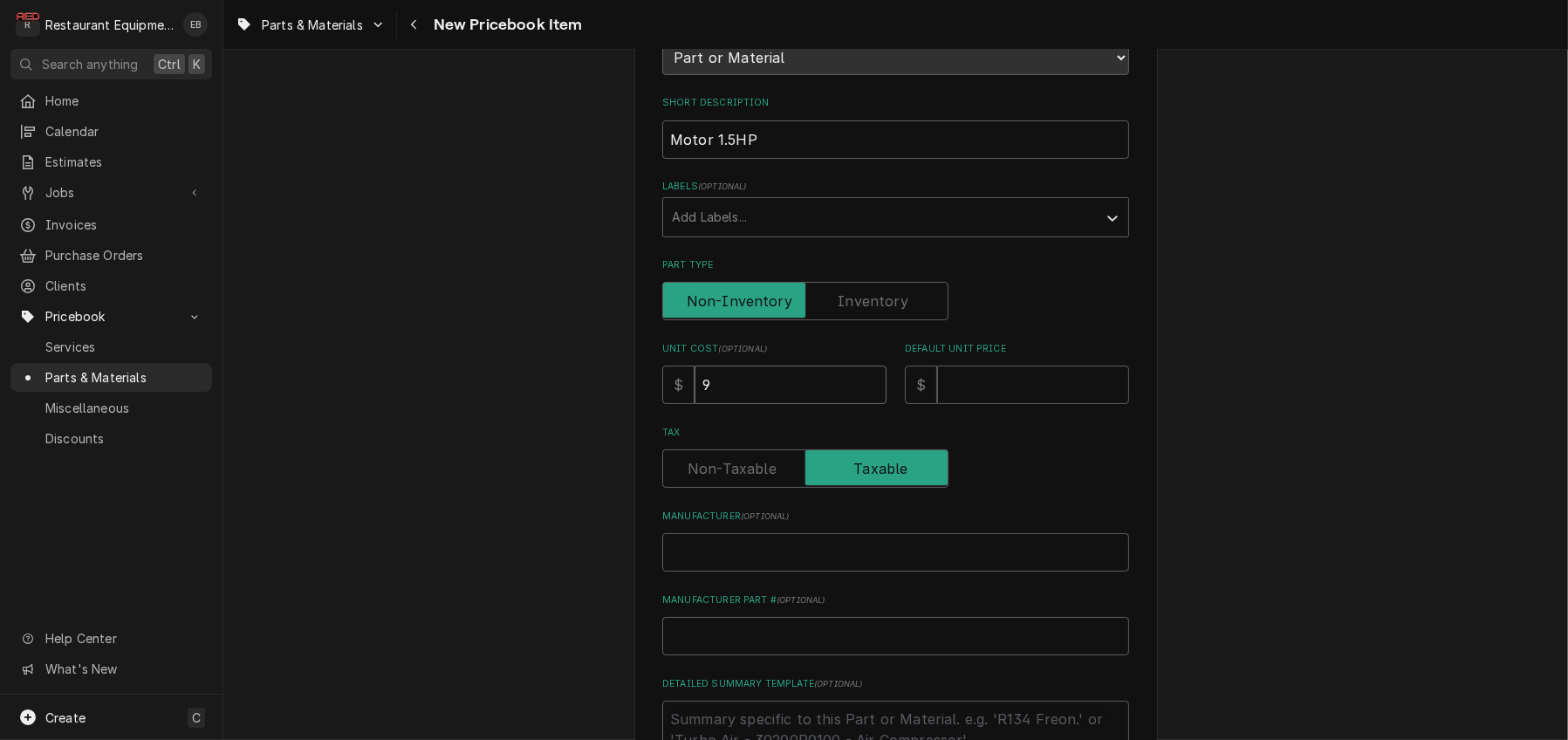
type input "97"
type textarea "x"
type input "970"
type textarea "x"
type input "970.3"
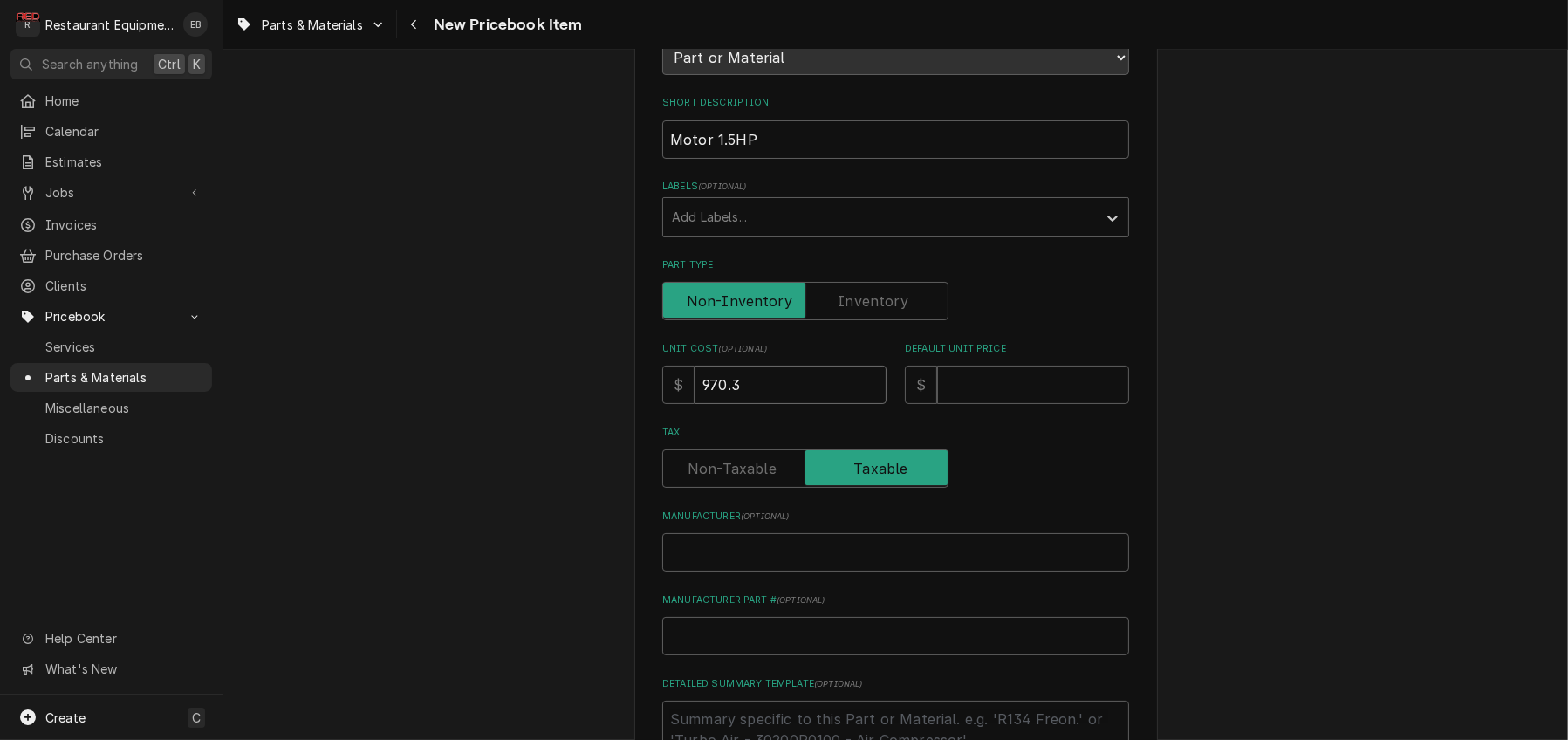
type textarea "x"
type input "970.39"
click at [1028, 404] on input "Default Unit Price" at bounding box center [1033, 384] width 192 height 39
type textarea "x"
type input "1"
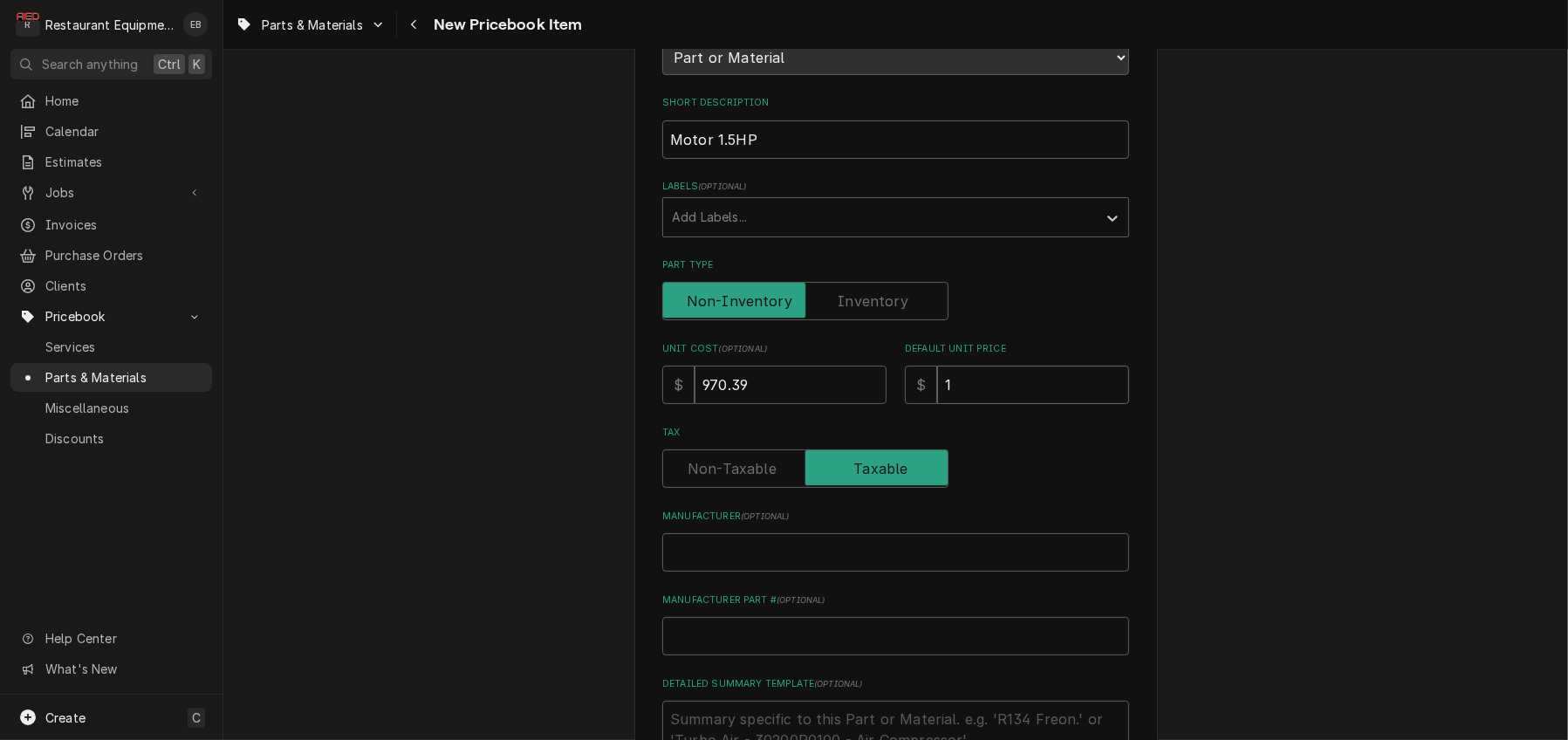
type textarea "x"
type input "19"
type textarea "x"
type input "194"
type textarea "x"
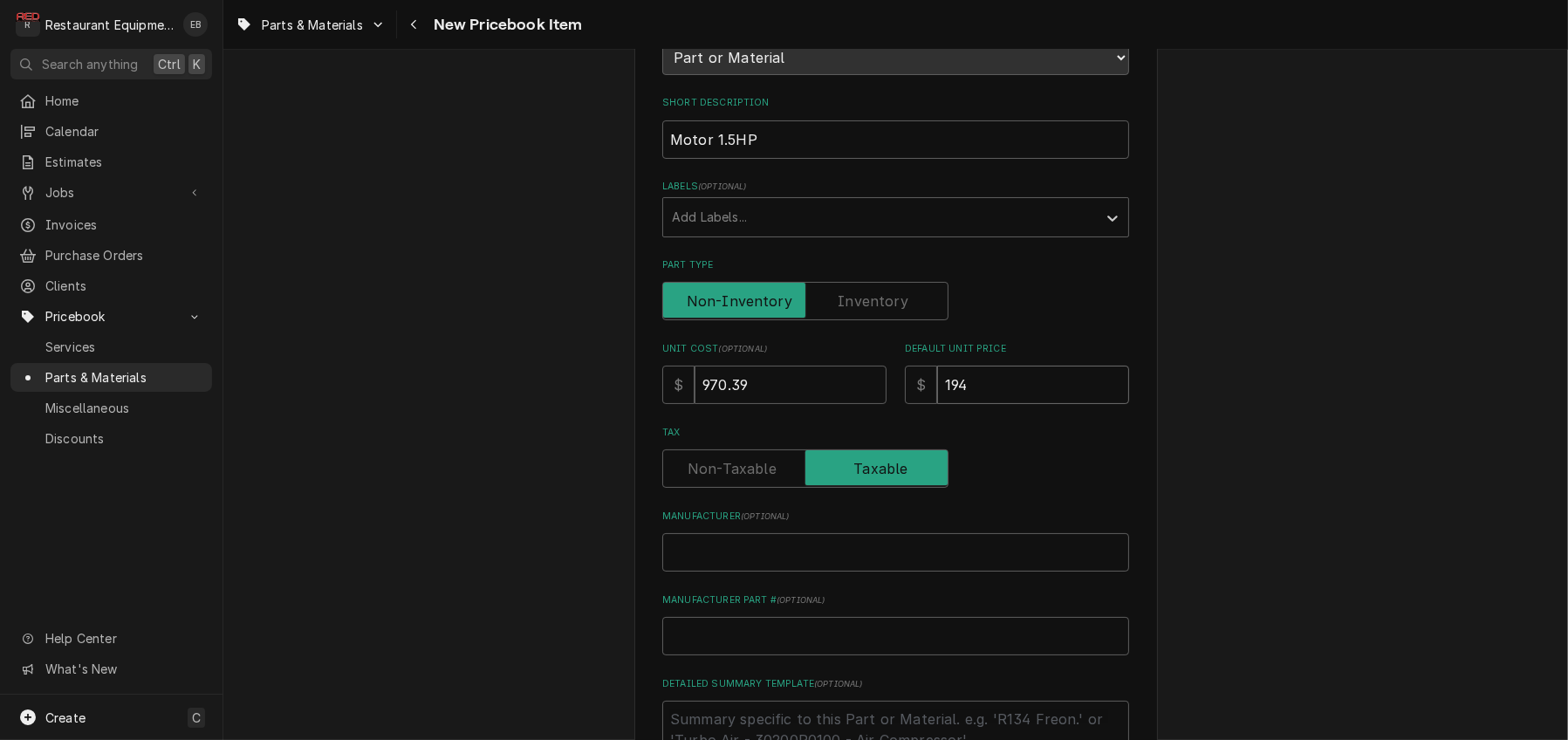
type input "1940"
type textarea "x"
type input "1940.7"
type textarea "x"
type input "1940.78"
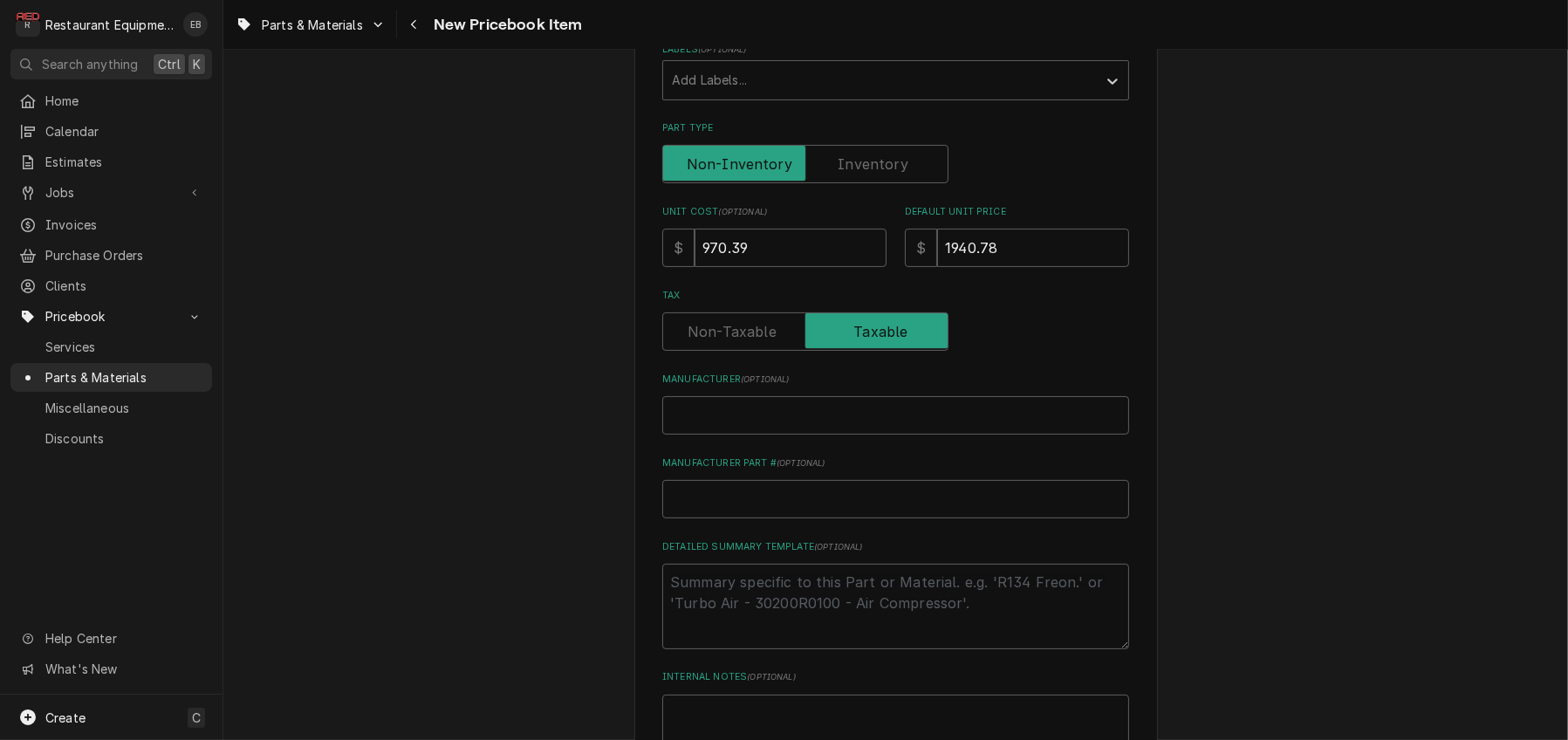
scroll to position [407, 0]
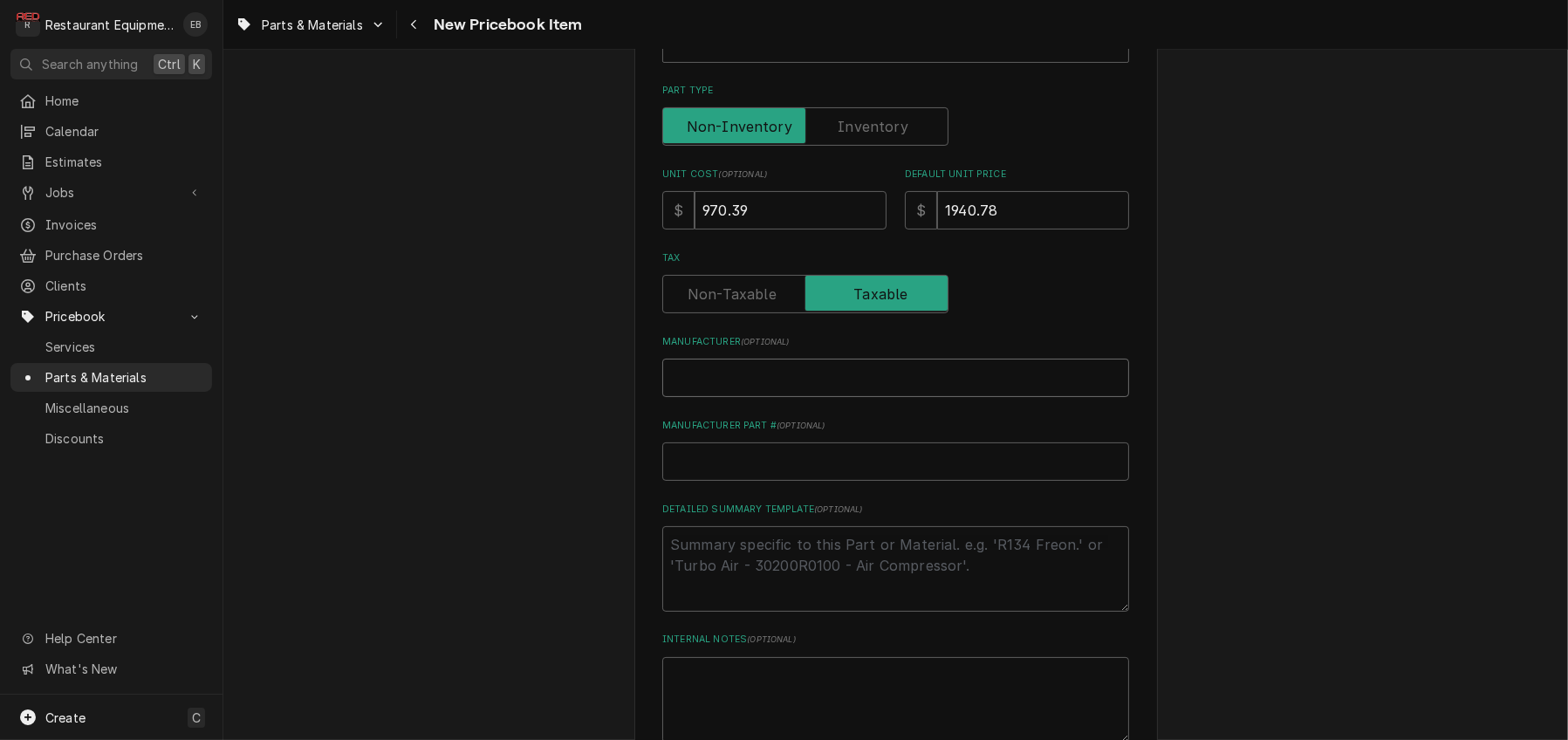
click at [774, 397] on input "Manufacturer ( optional )" at bounding box center [895, 377] width 467 height 39
type textarea "x"
type input "U"
type textarea "x"
type input "Un"
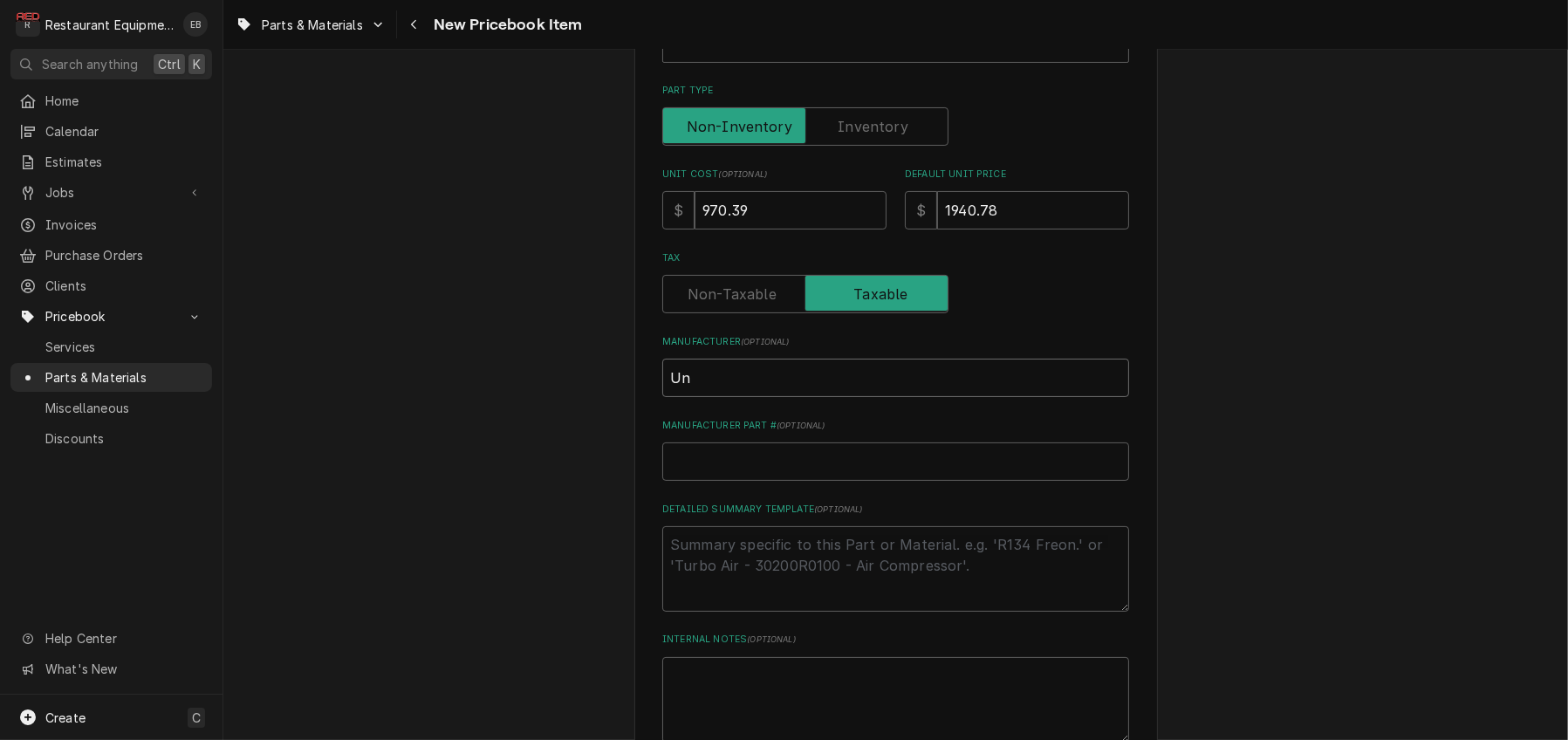
type textarea "x"
type input "Uni"
type textarea "x"
type input "Unit"
type textarea "x"
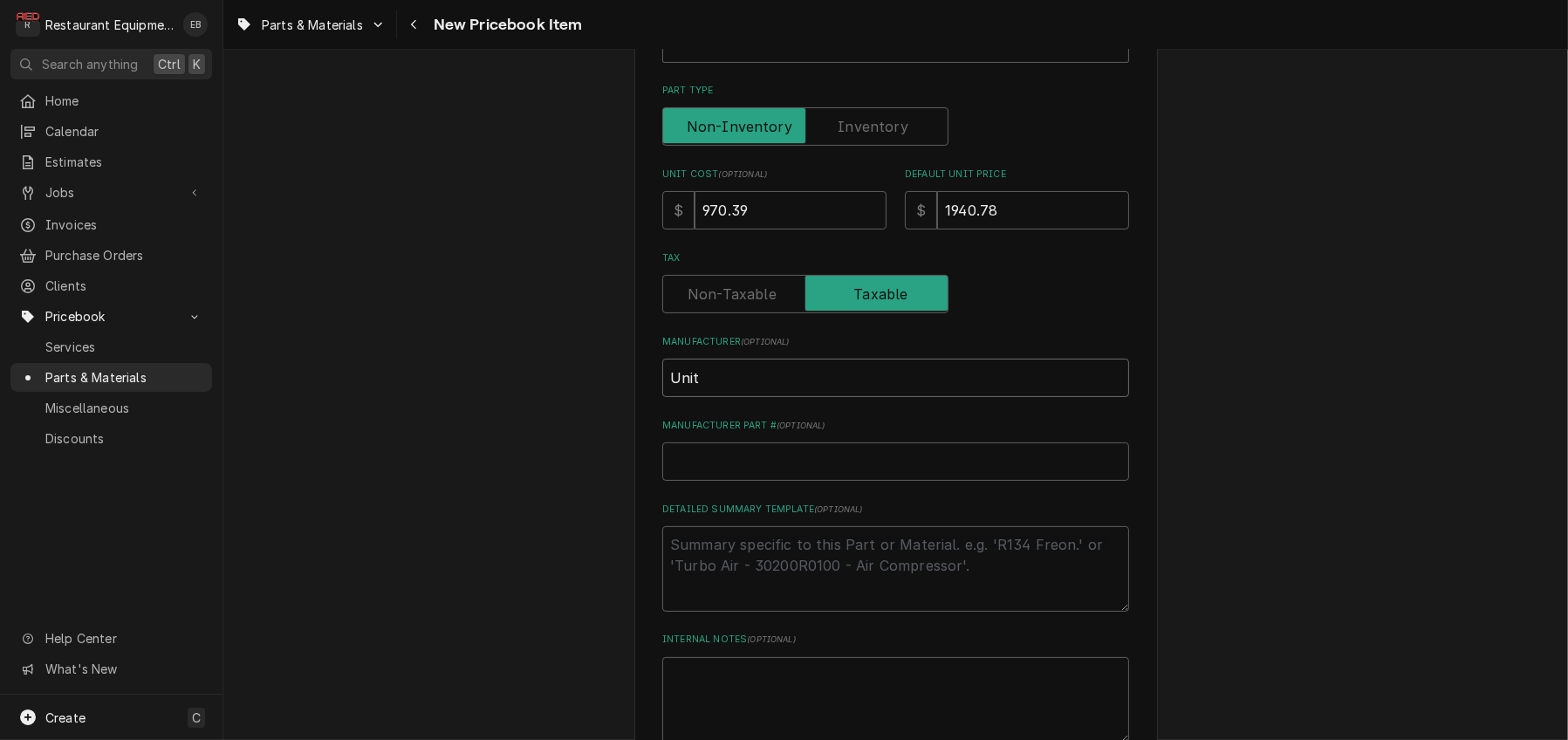
type input "Unite"
type textarea "x"
type input "United"
click at [718, 480] on input "Manufacturer Part # ( optional )" at bounding box center [895, 462] width 467 height 39
type textarea "x"
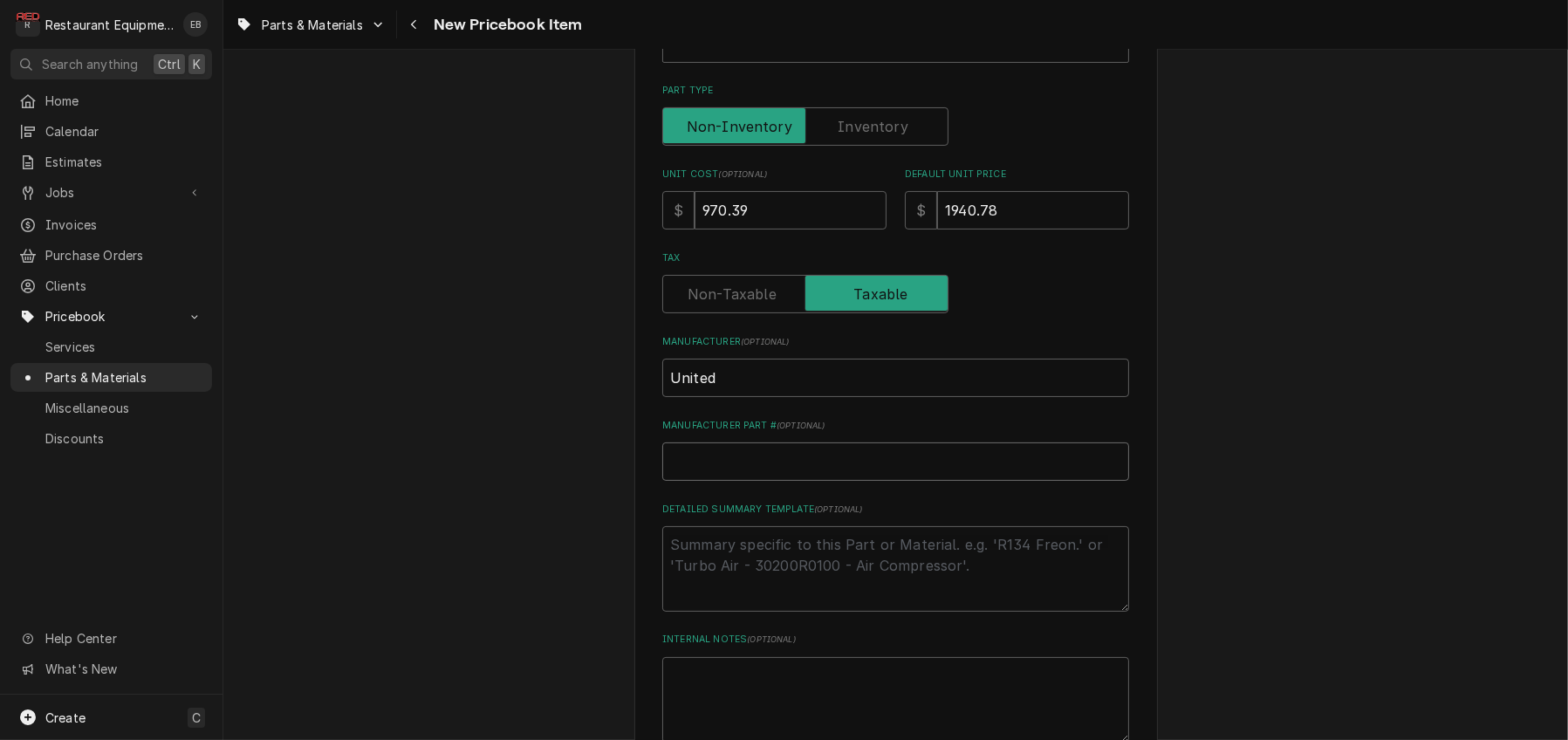
type input "7"
type textarea "x"
type input "79"
type textarea "x"
type input "791"
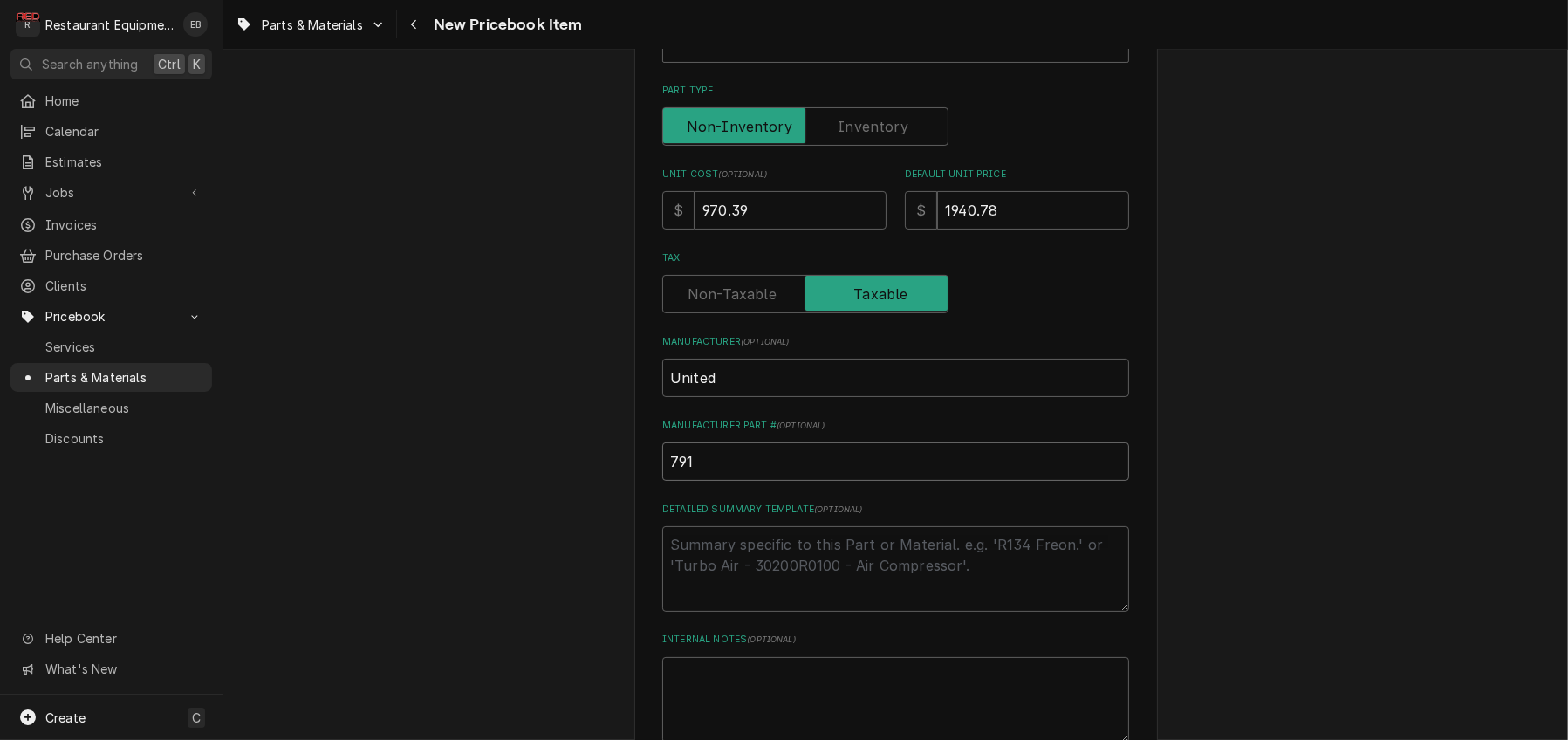
type textarea "x"
type input "7913"
type textarea "x"
type input "7913V"
type textarea "x"
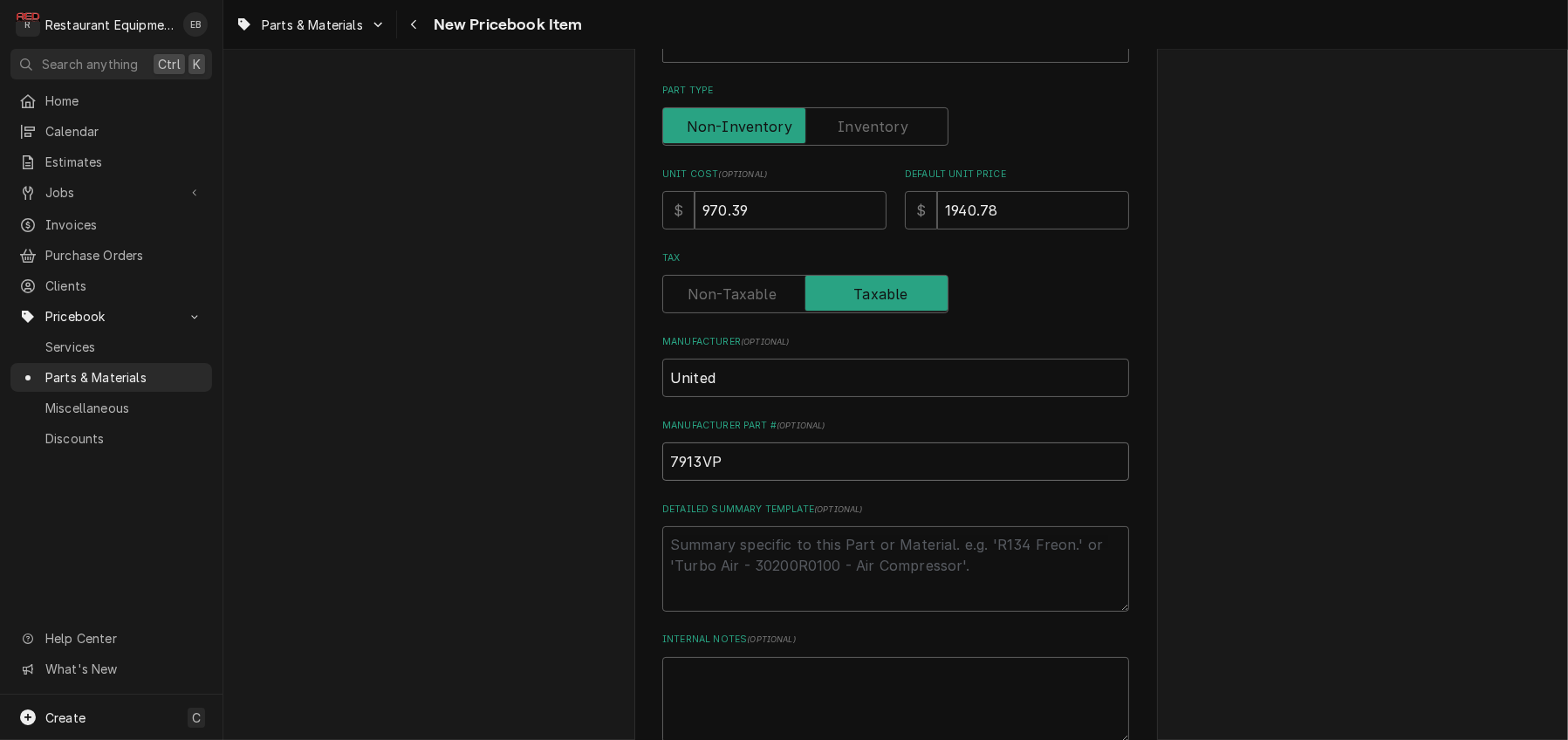
drag, startPoint x: 716, startPoint y: 563, endPoint x: 647, endPoint y: 568, distance: 69.2
click at [647, 568] on div "Please provide the following information to create a PriceBook item. Active Sta…" at bounding box center [895, 295] width 523 height 1235
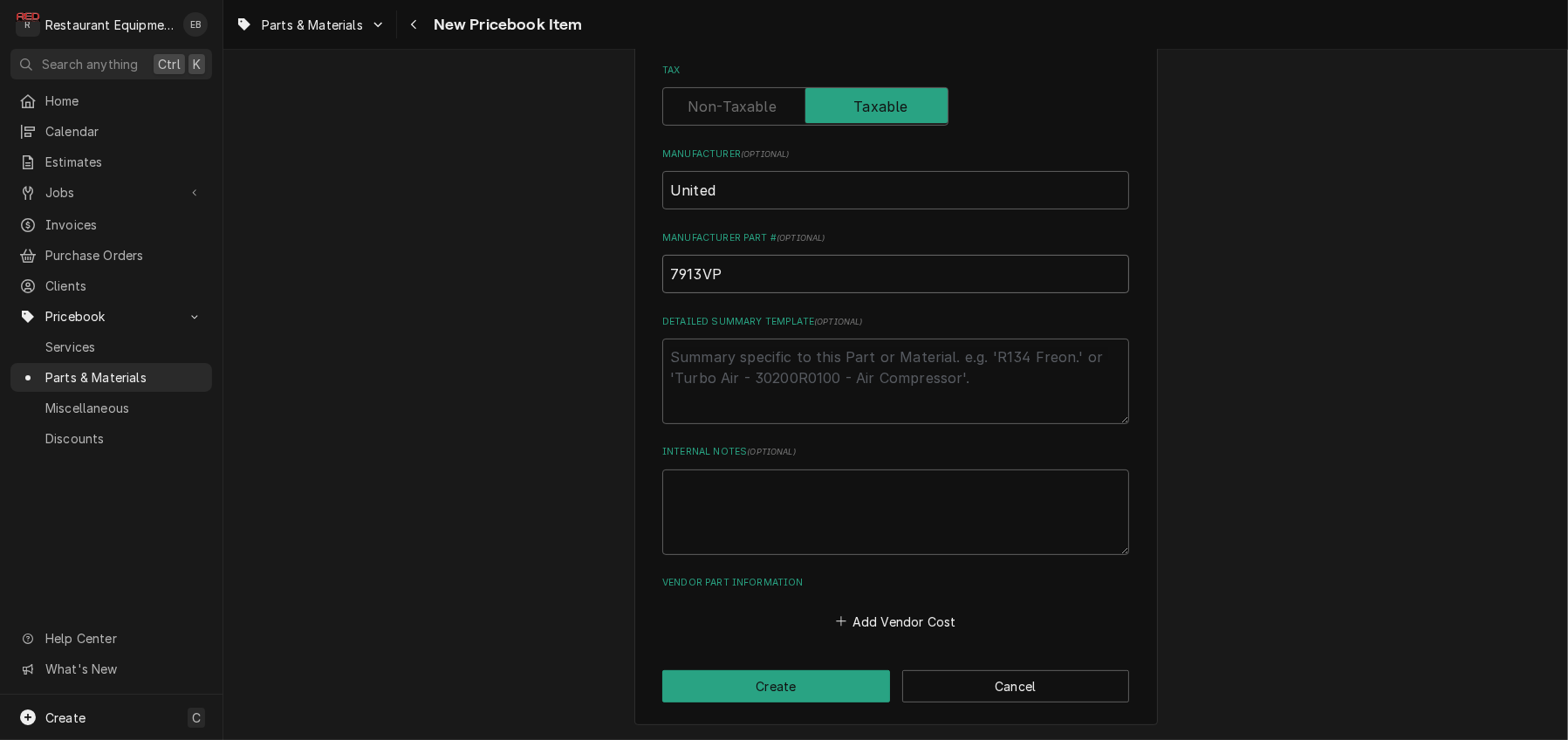
scroll to position [730, 0]
type input "7913VP"
click at [882, 613] on button "Add Vendor Cost" at bounding box center [895, 621] width 126 height 25
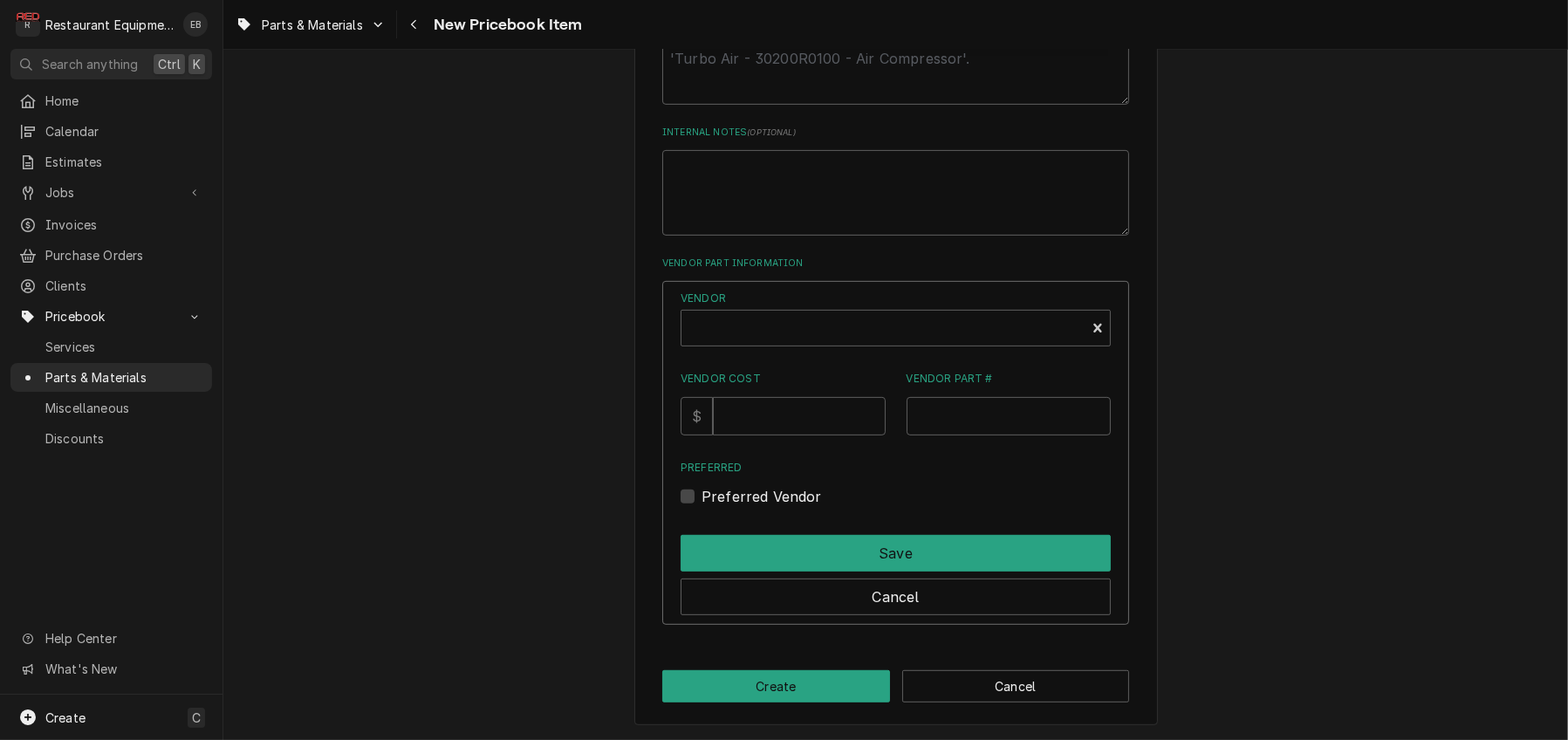
scroll to position [1079, 0]
type textarea "x"
click at [800, 314] on div "Vendor" at bounding box center [883, 335] width 386 height 42
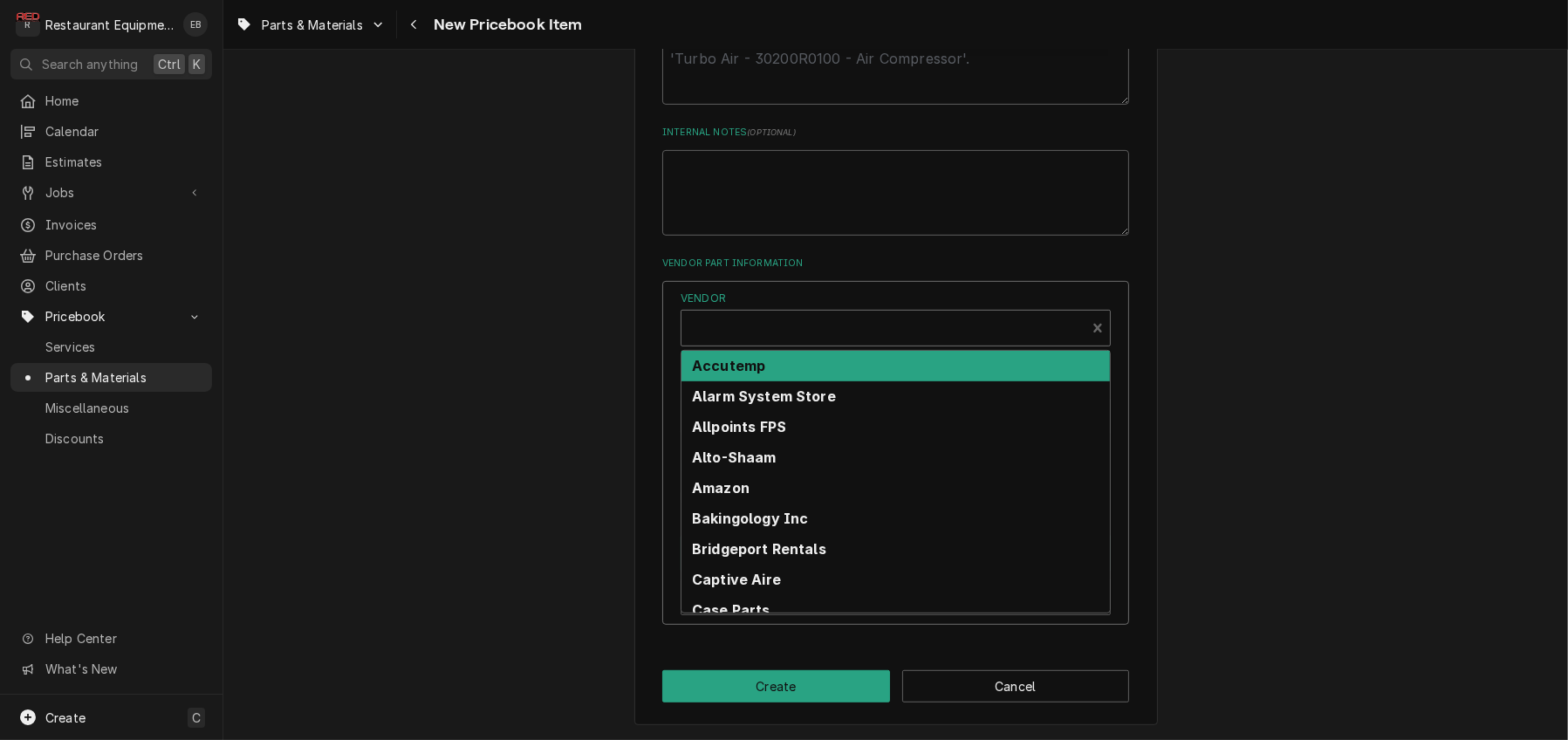
scroll to position [5, 0]
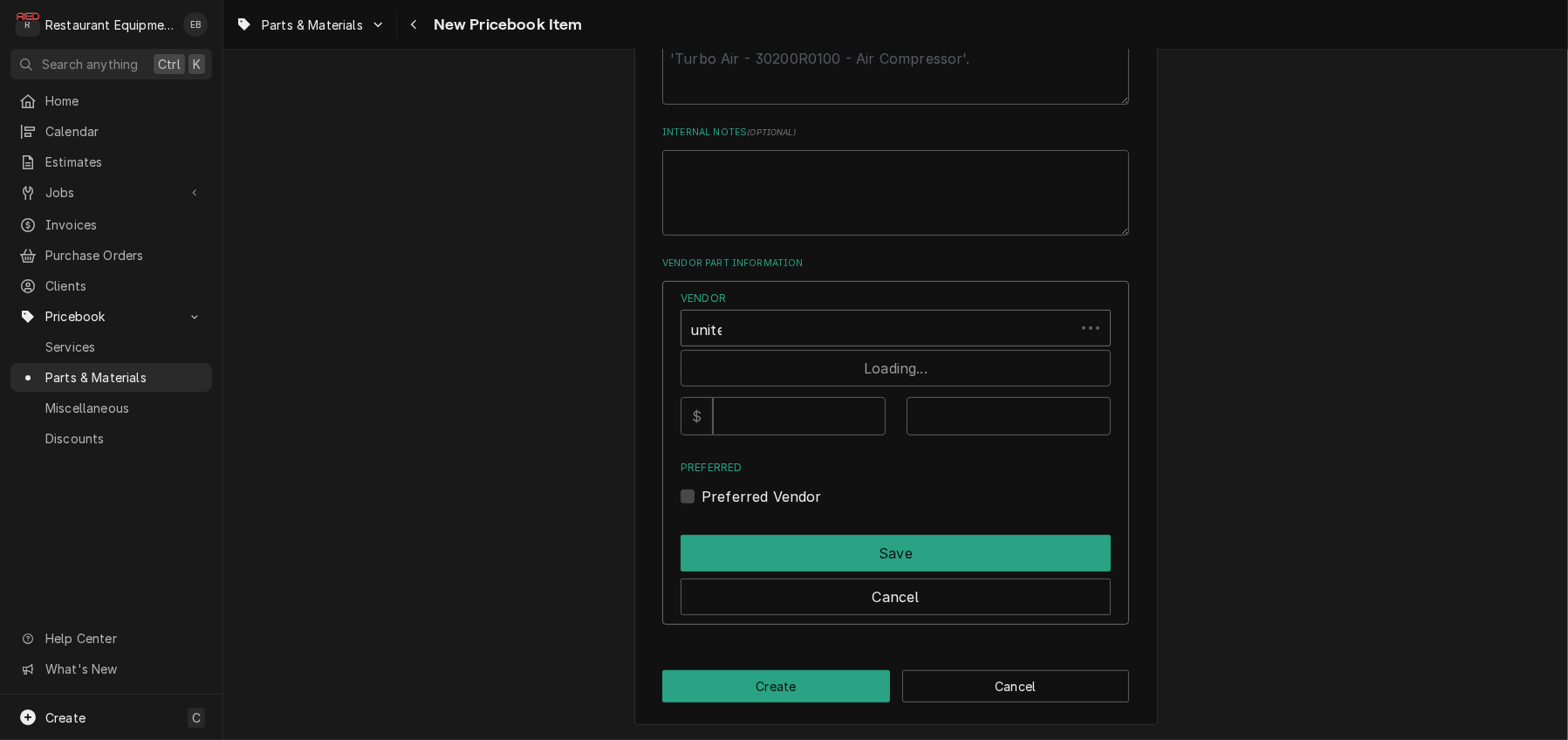
type input "united"
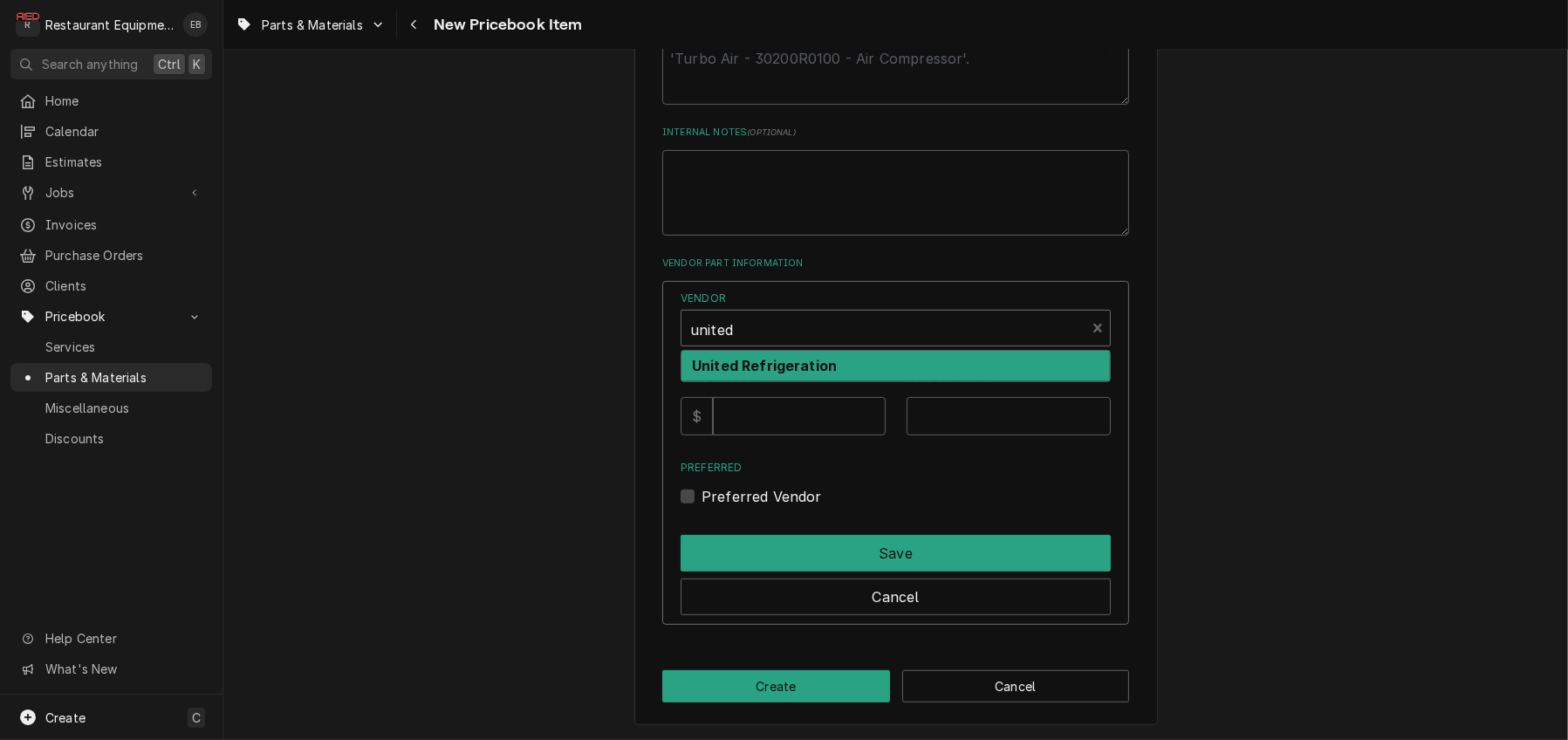
click at [800, 351] on div "United Refrigeration" at bounding box center [895, 366] width 429 height 31
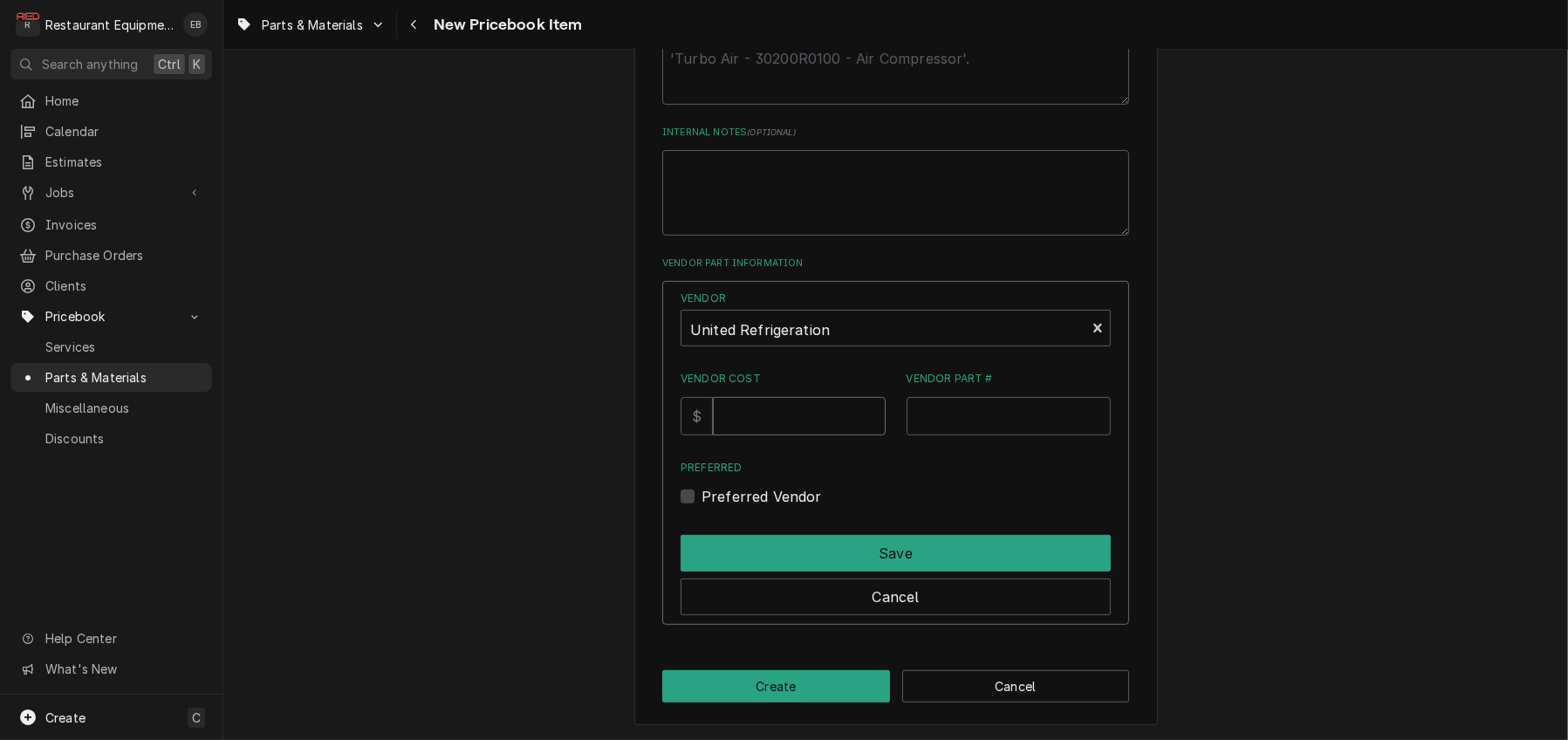
click at [790, 403] on input "Vendor Cost" at bounding box center [798, 416] width 172 height 39
type input "970.39"
click at [985, 397] on input "Vendor Part #" at bounding box center [1009, 416] width 205 height 39
paste input "7913VP"
type input "7913VP"
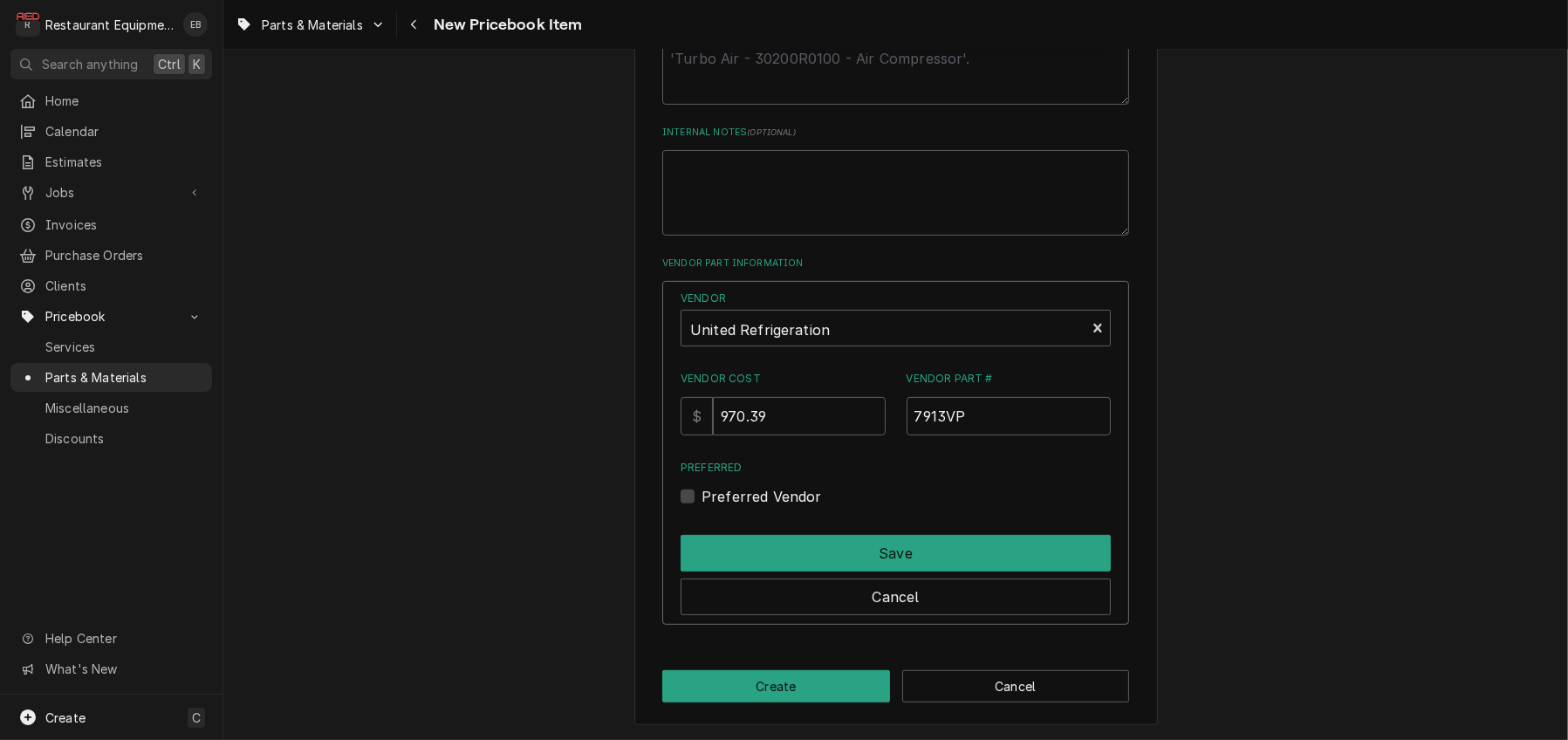
click at [701, 485] on label "Preferred Vendor" at bounding box center [761, 495] width 120 height 21
click at [701, 485] on input "Preferred" at bounding box center [916, 504] width 430 height 39
checkbox input "true"
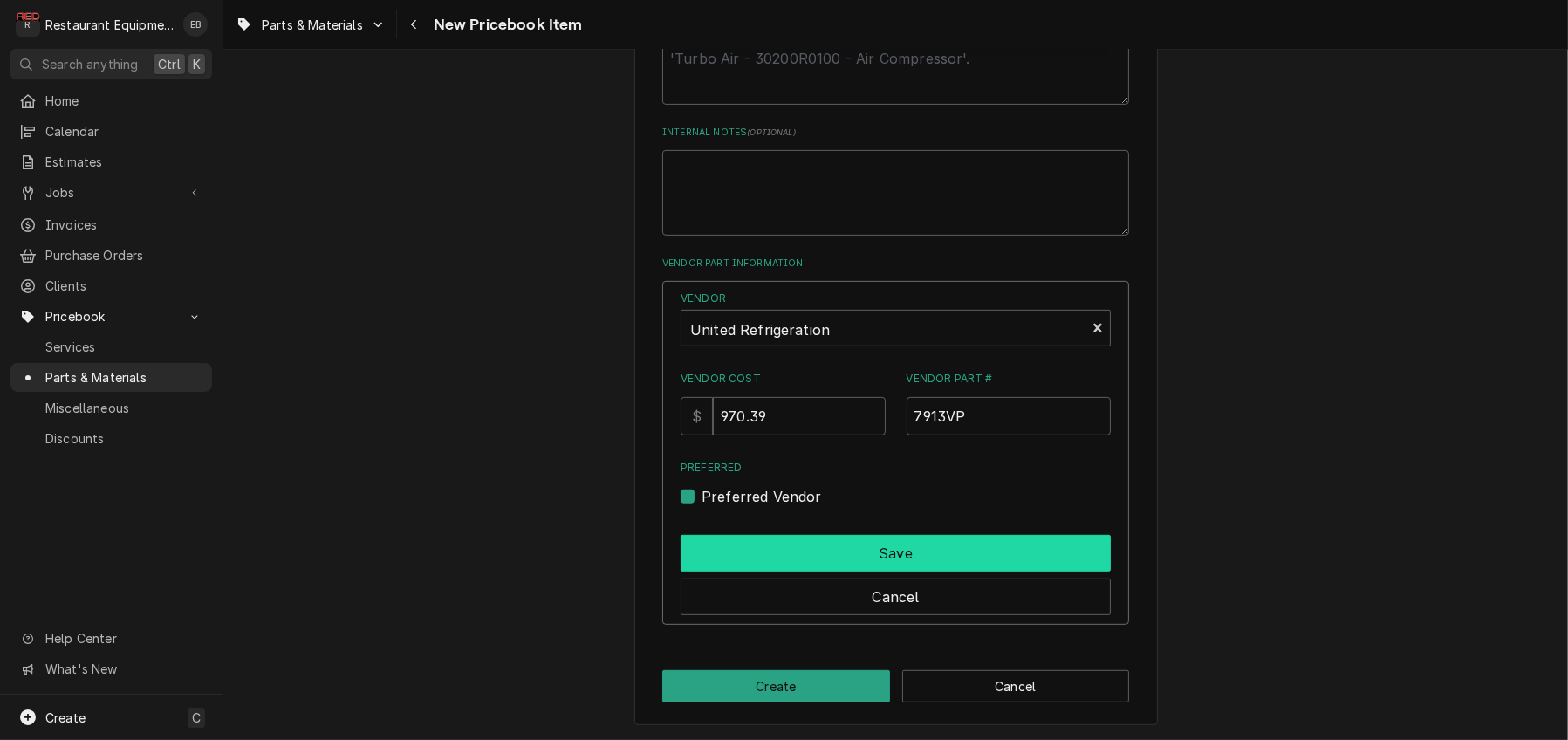
click at [736, 535] on button "Save" at bounding box center [895, 553] width 430 height 37
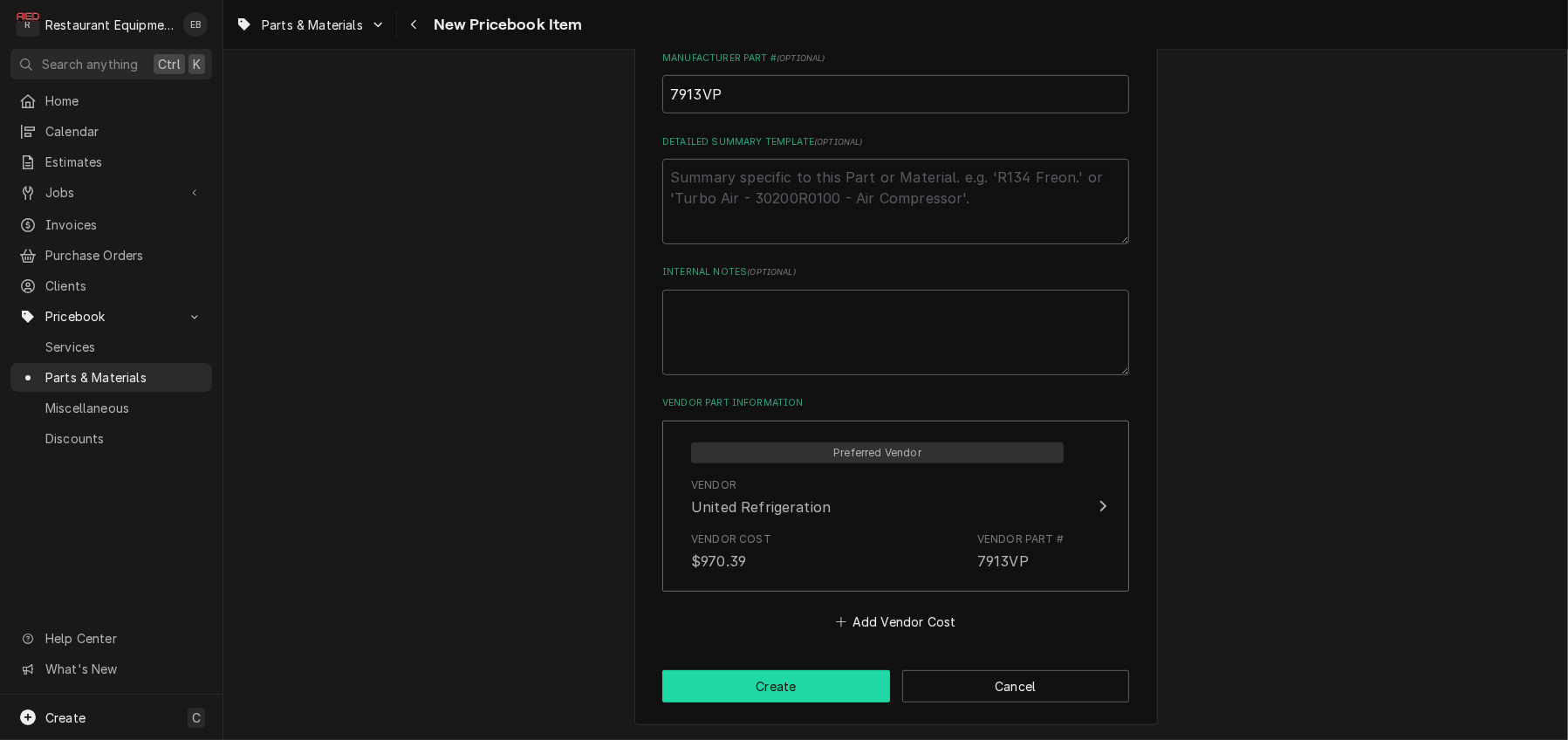
click at [778, 676] on button "Create" at bounding box center [776, 685] width 228 height 32
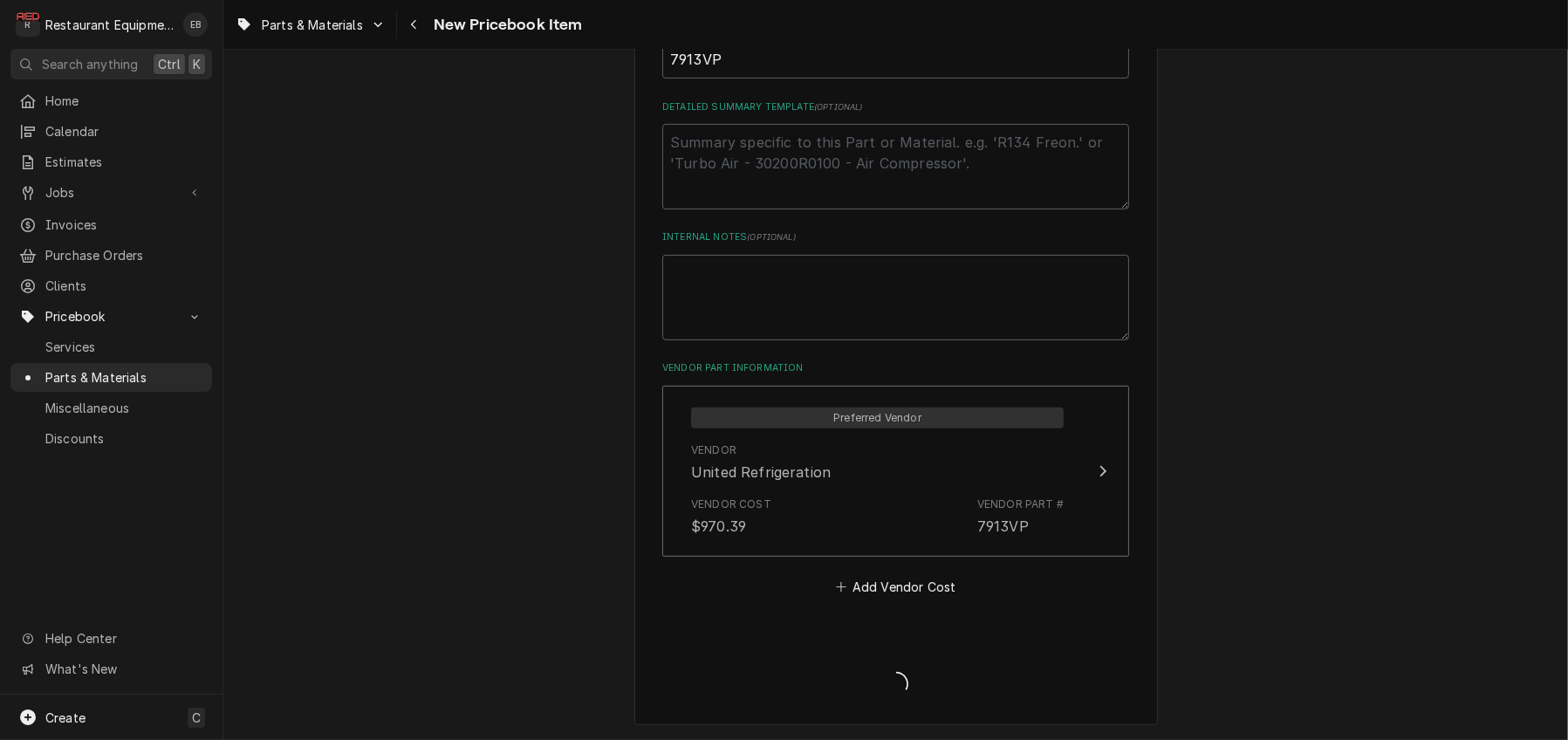
type textarea "x"
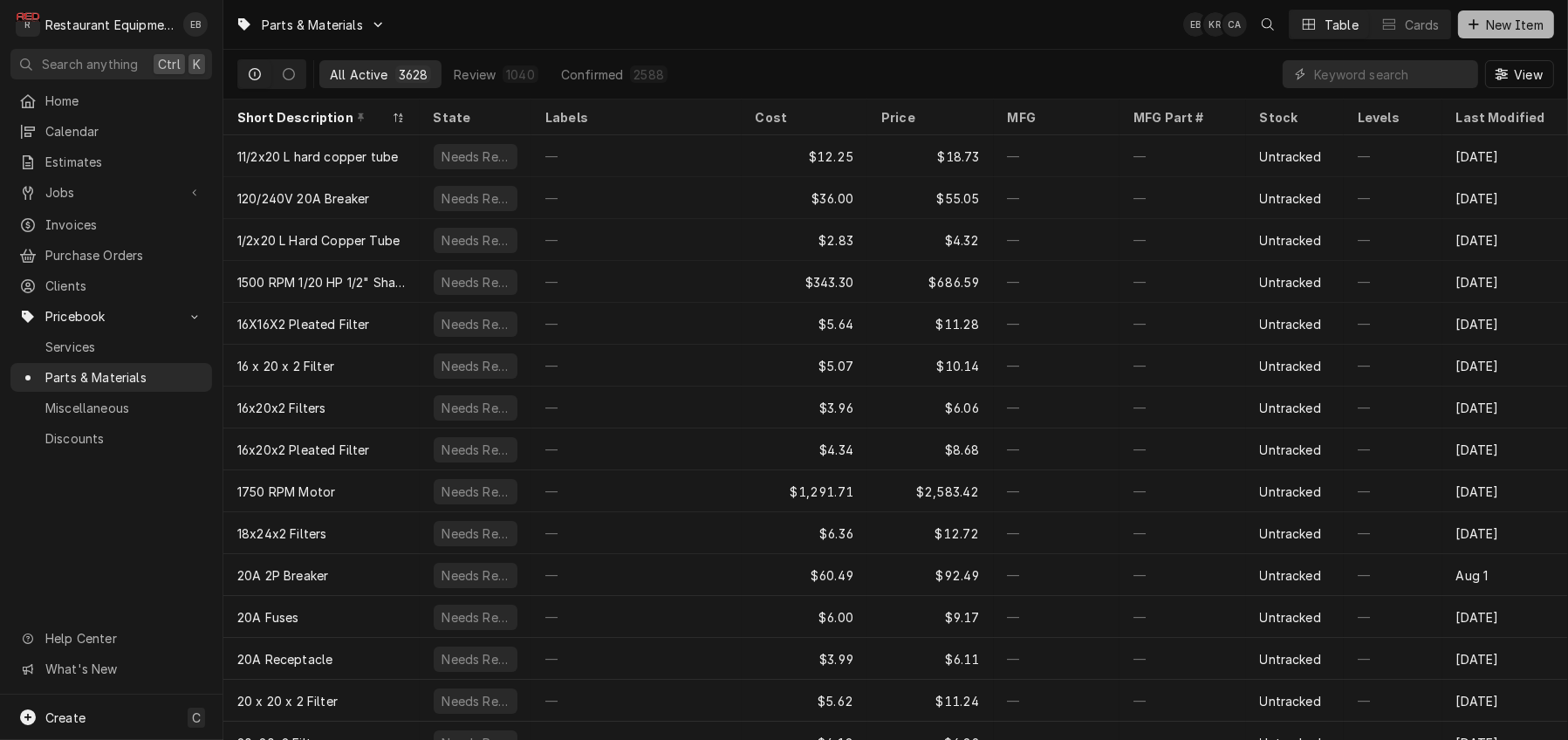
click at [1472, 29] on div "Dynamic Content Wrapper" at bounding box center [1473, 25] width 18 height 18
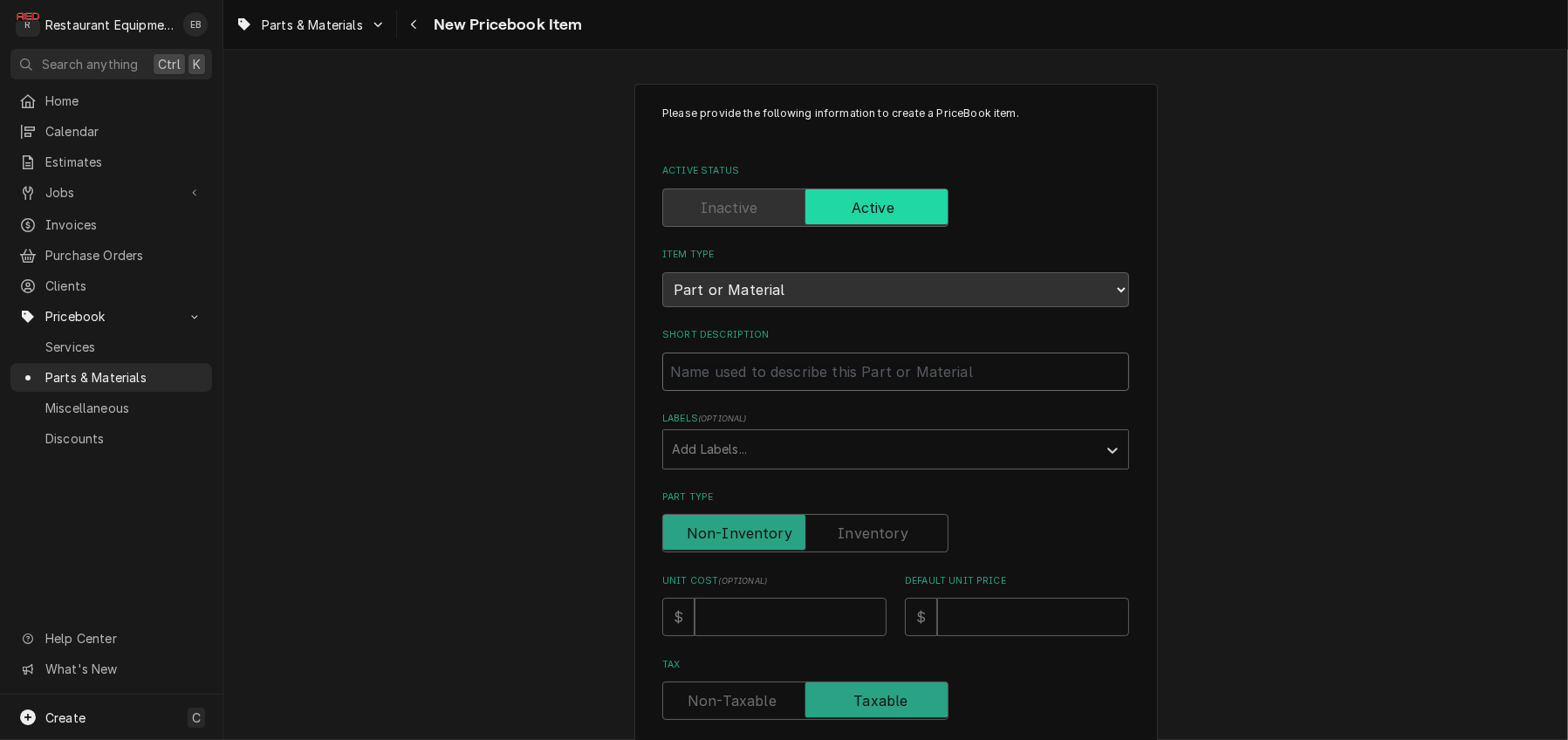
click at [771, 391] on input "Short Description" at bounding box center [895, 371] width 467 height 39
type textarea "x"
type input "V"
type textarea "x"
type input "Va"
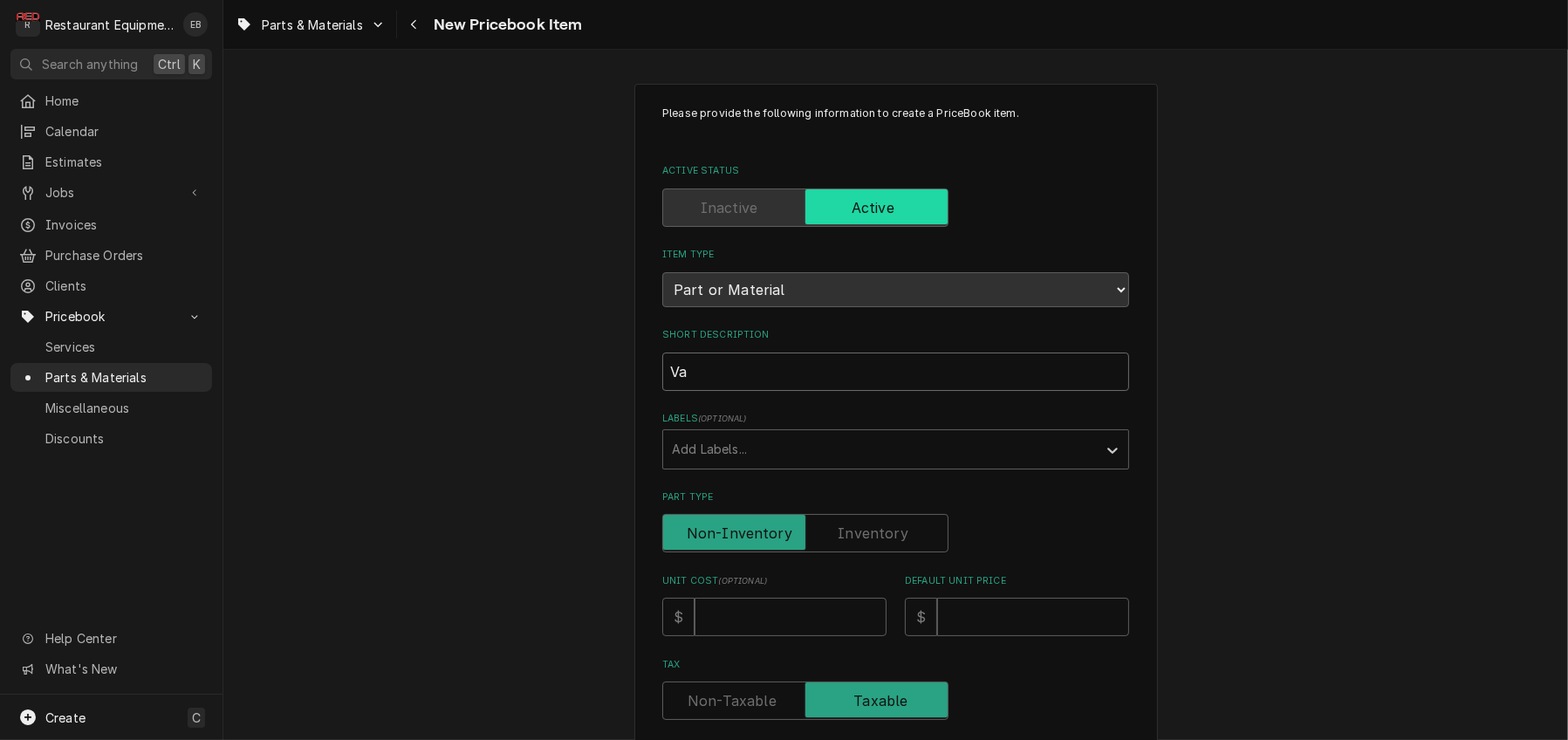
type textarea "x"
type input "Var"
type textarea "x"
type input "Vari"
type textarea "x"
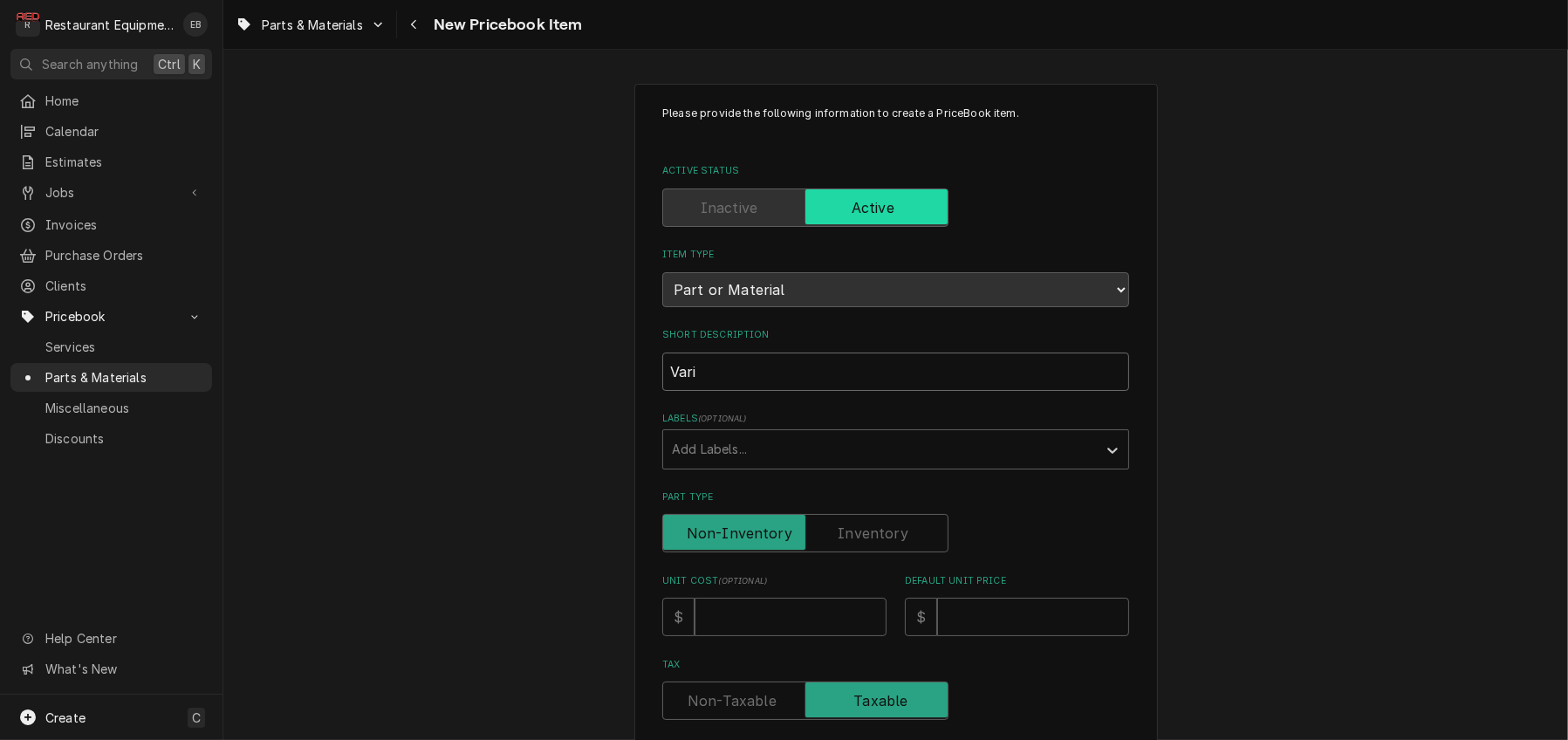
type input "Vari-"
type textarea "x"
type input "Vari-P"
type textarea "x"
type input "Vari-Pi"
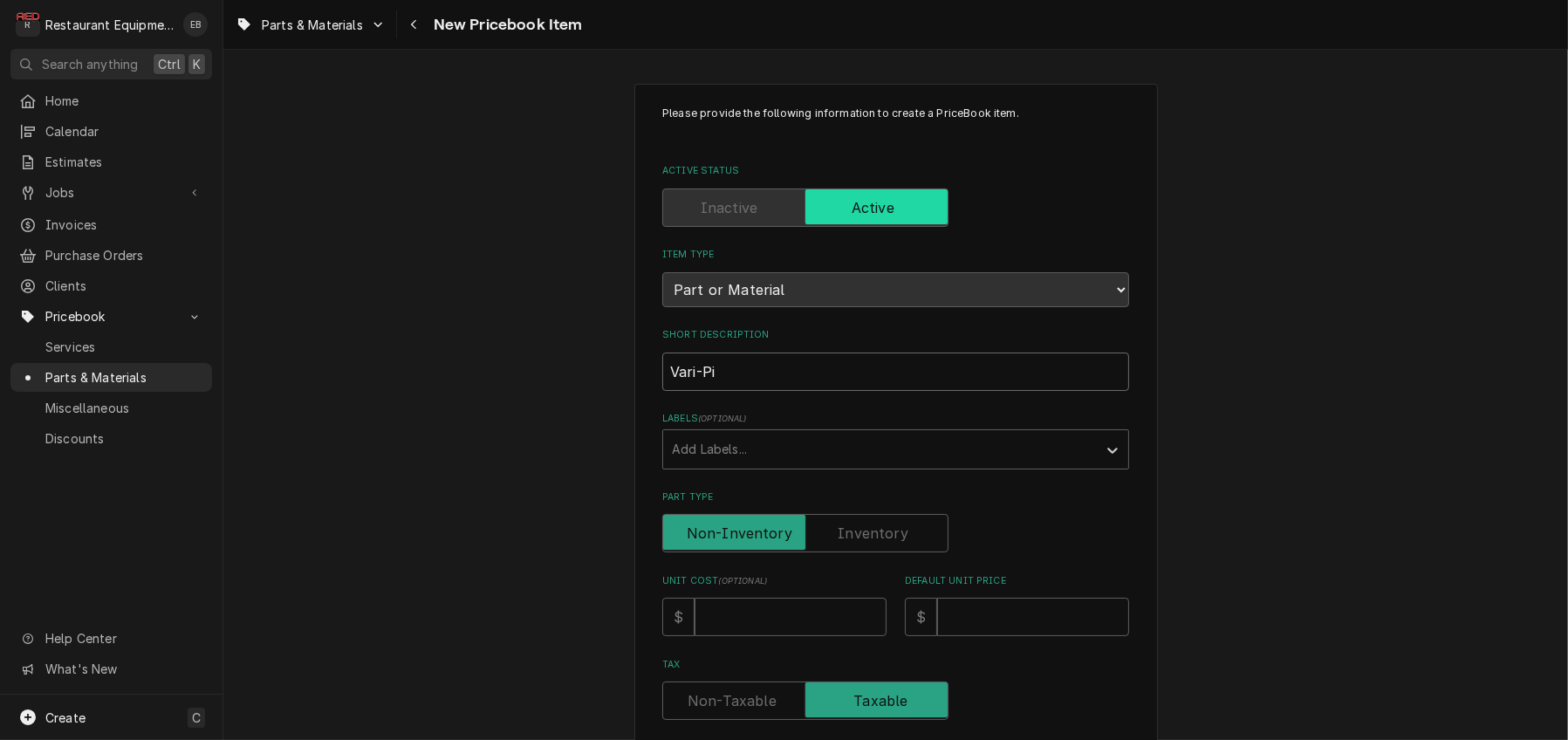
type textarea "x"
type input "Vari-Pit"
type textarea "x"
type input "Vari-Pitc"
type textarea "x"
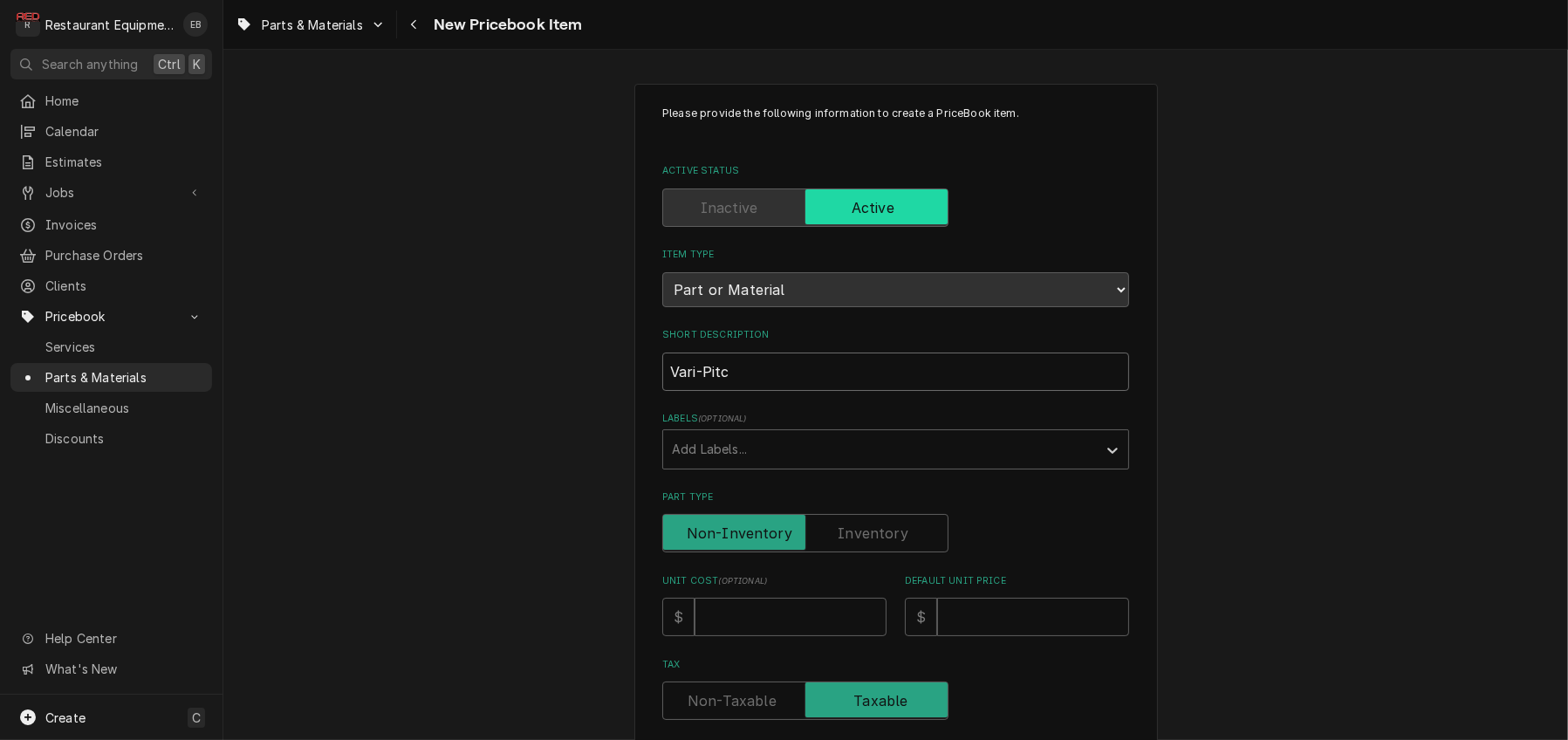
type input "Vari-Pitch"
type textarea "x"
type input "Vari-Pitch"
type textarea "x"
type input "Vari-Pitch S"
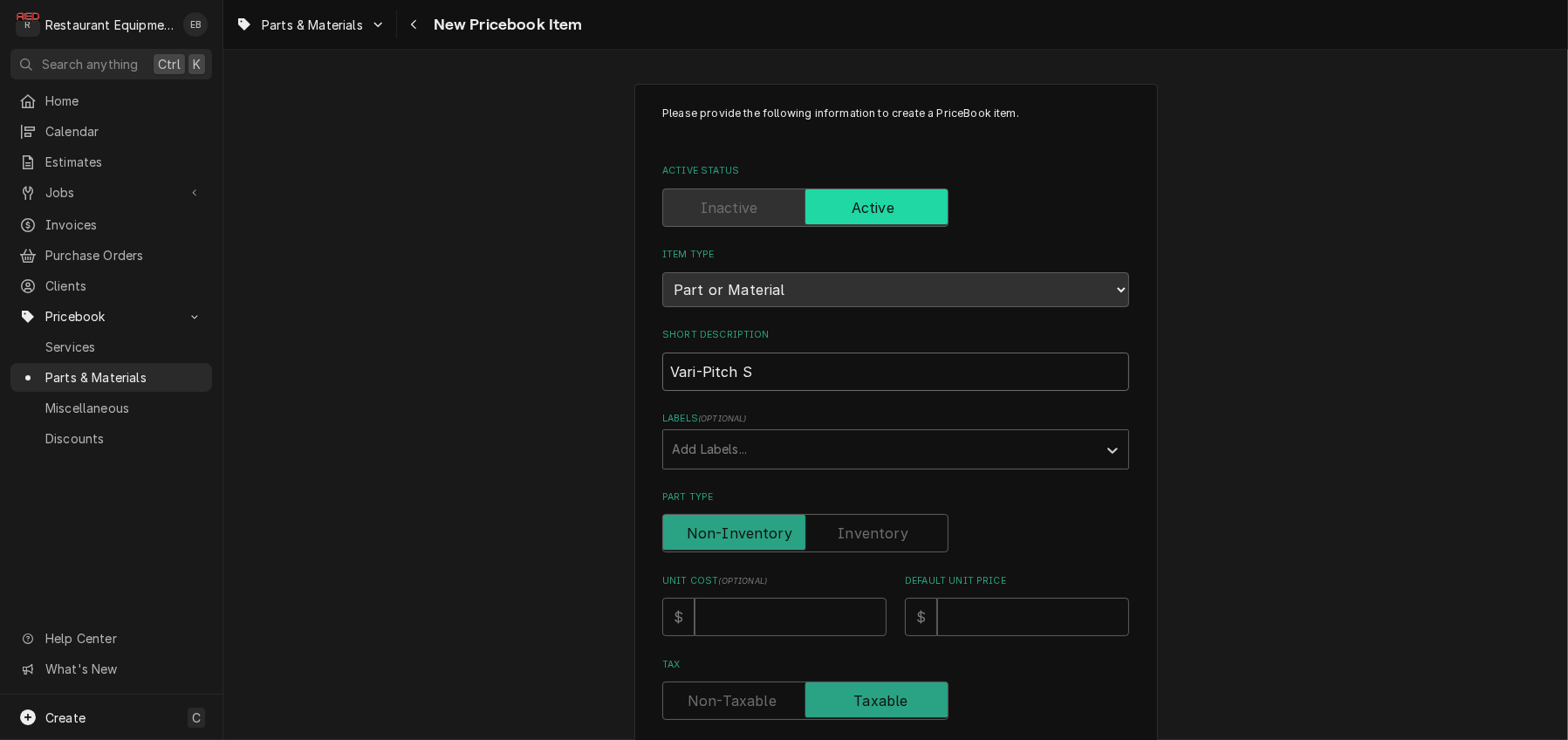
type textarea "x"
type input "Vari-Pitch Sh"
type textarea "x"
type input "Vari-Pitch She"
type textarea "x"
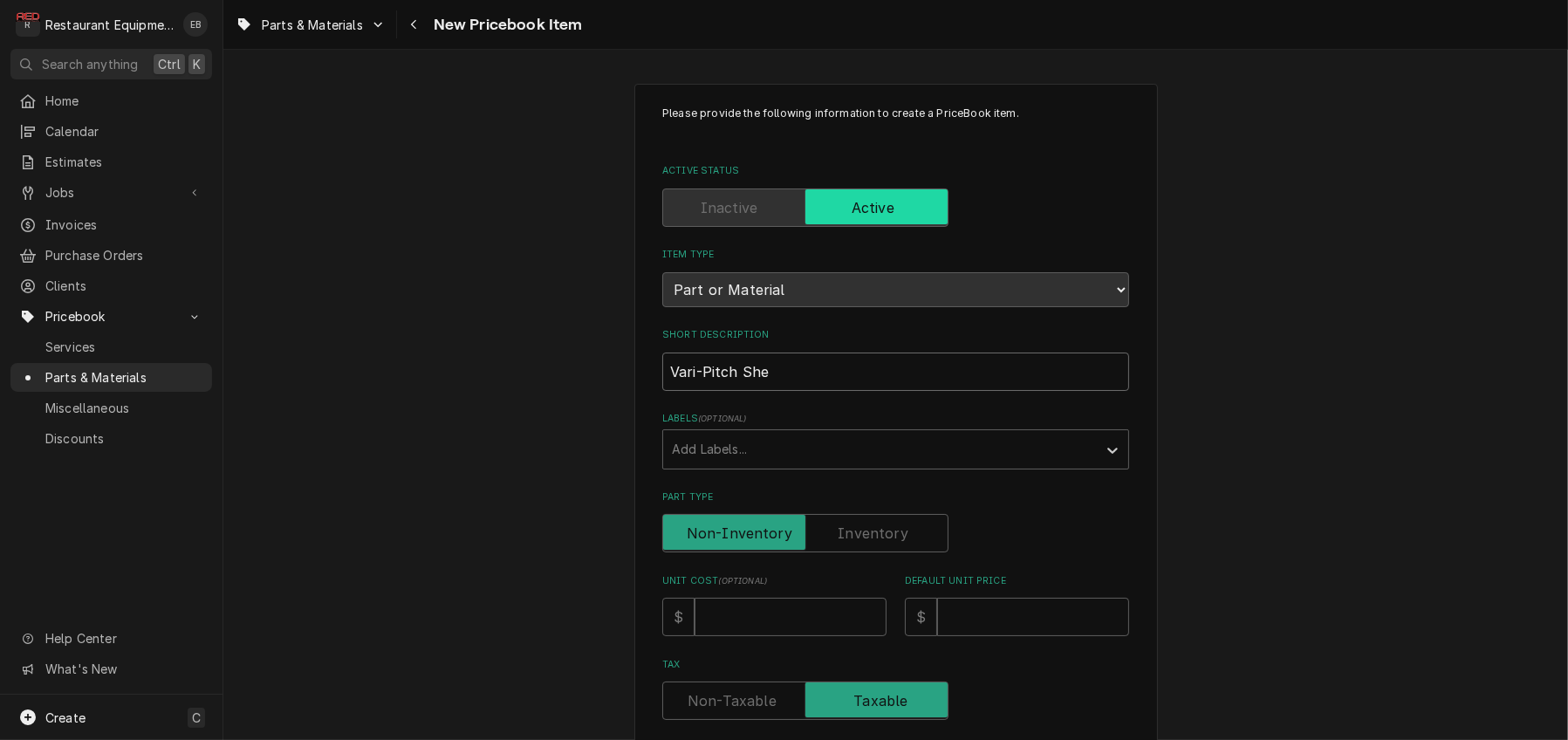
type input "Vari-Pitch Shea"
type textarea "x"
type input "Vari-Pitch Sheav"
type textarea "x"
type input "Vari-Pitch Sheave"
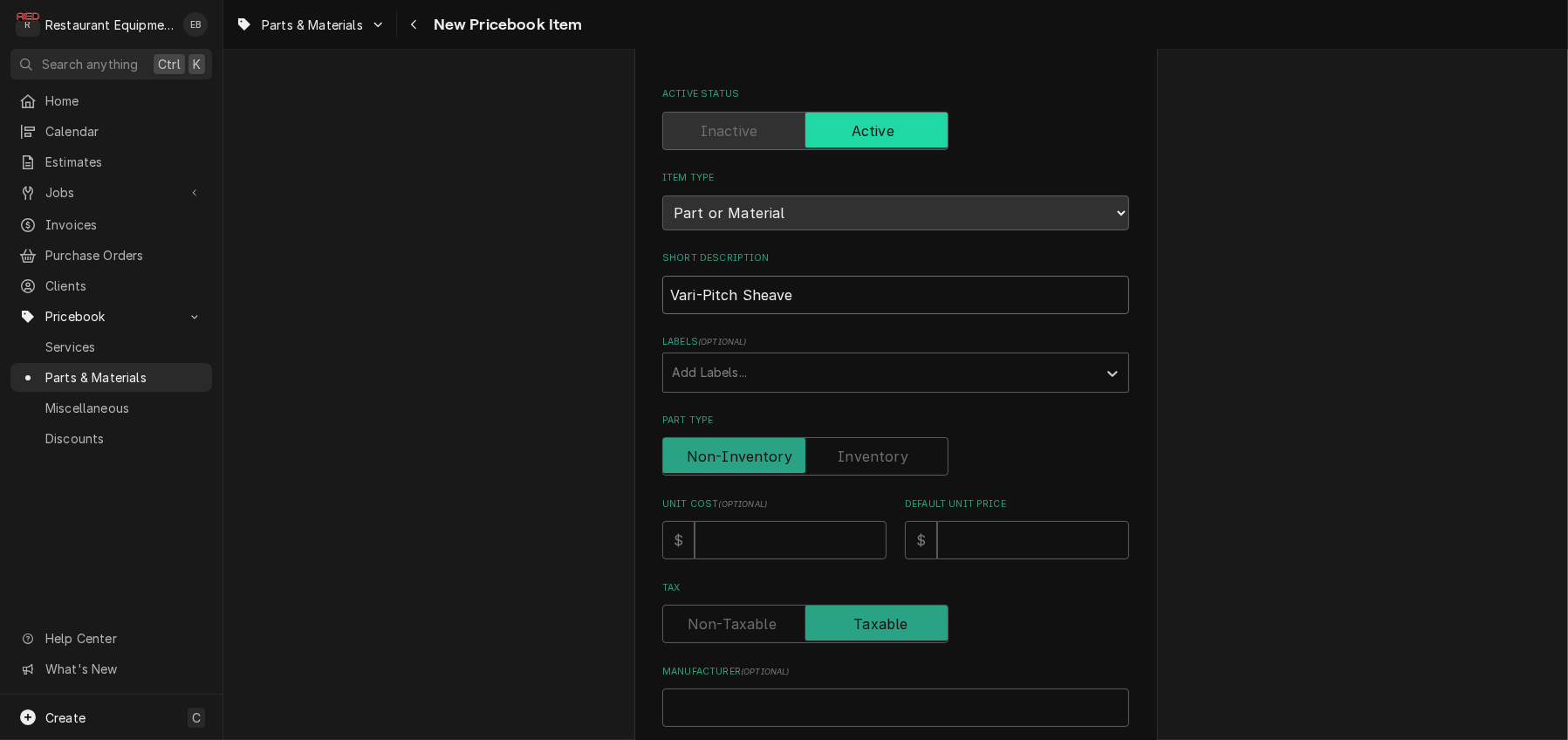
scroll to position [116, 0]
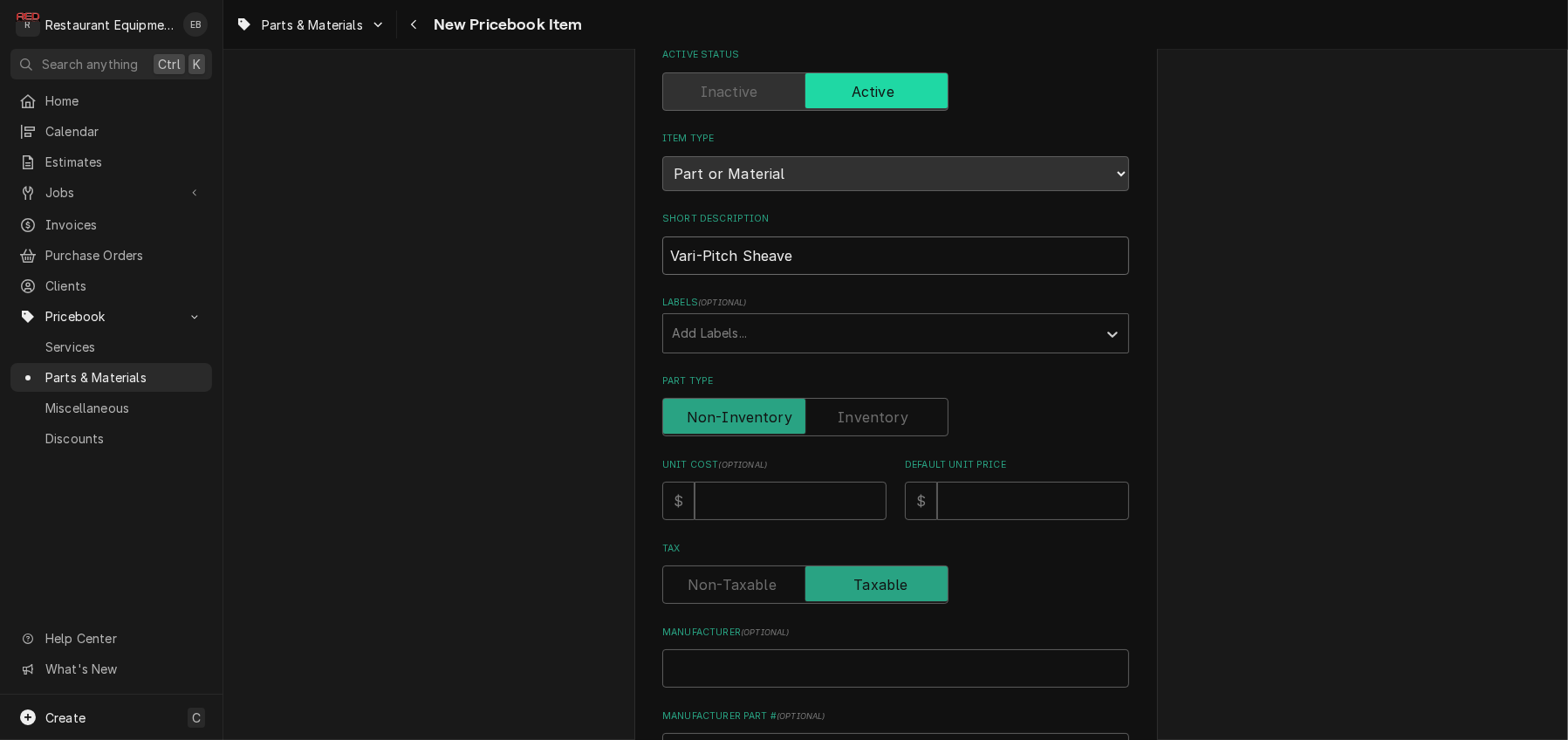
type textarea "x"
type input "Vari-Pitch Sheave"
type textarea "x"
type input "Vari-Pitch Sheave 3"
type textarea "x"
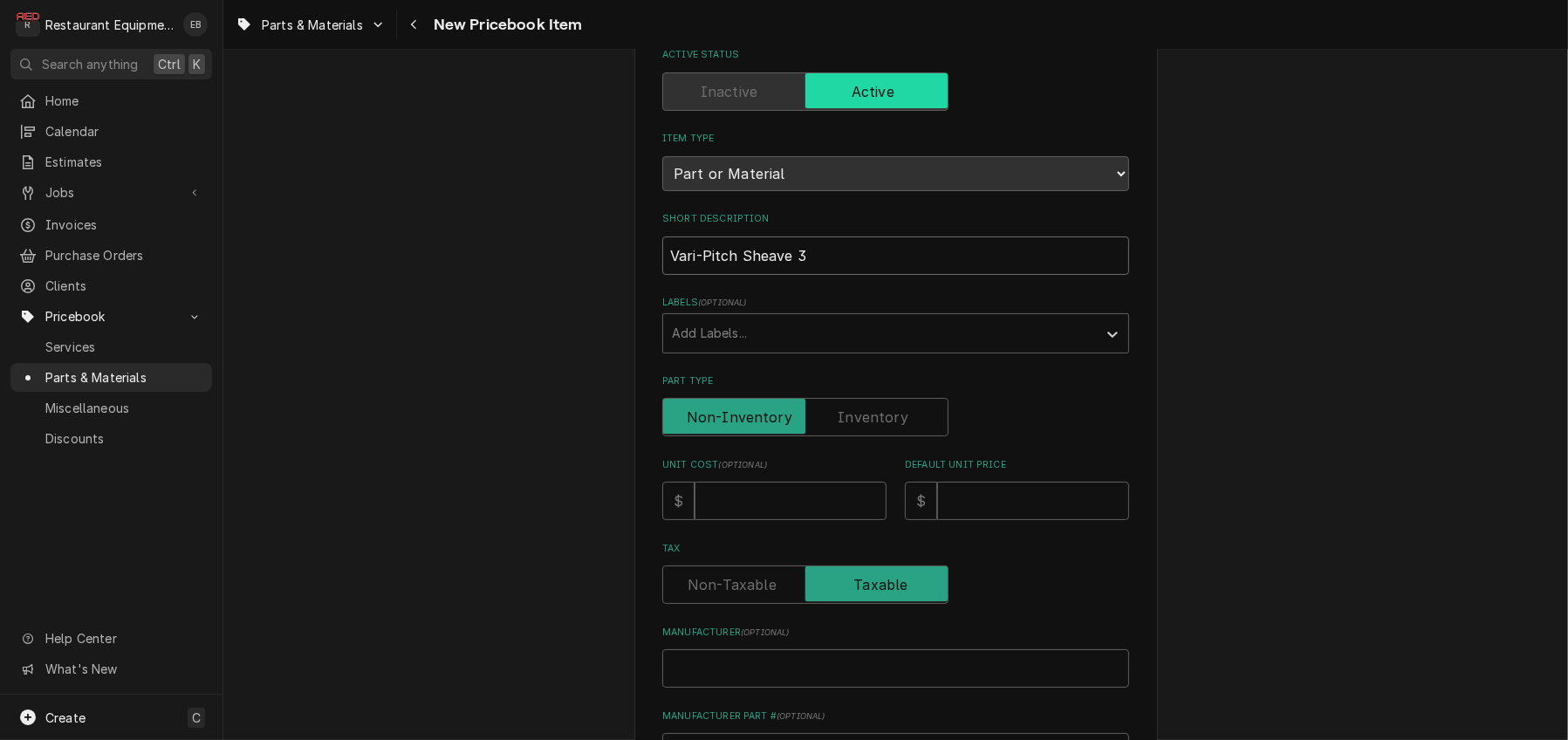
type input "Vari-Pitch Sheave 3."
type textarea "x"
type input "Vari-Pitch Sheave 3.7"
type textarea "x"
type input "Vari-Pitch Sheave 3.75"
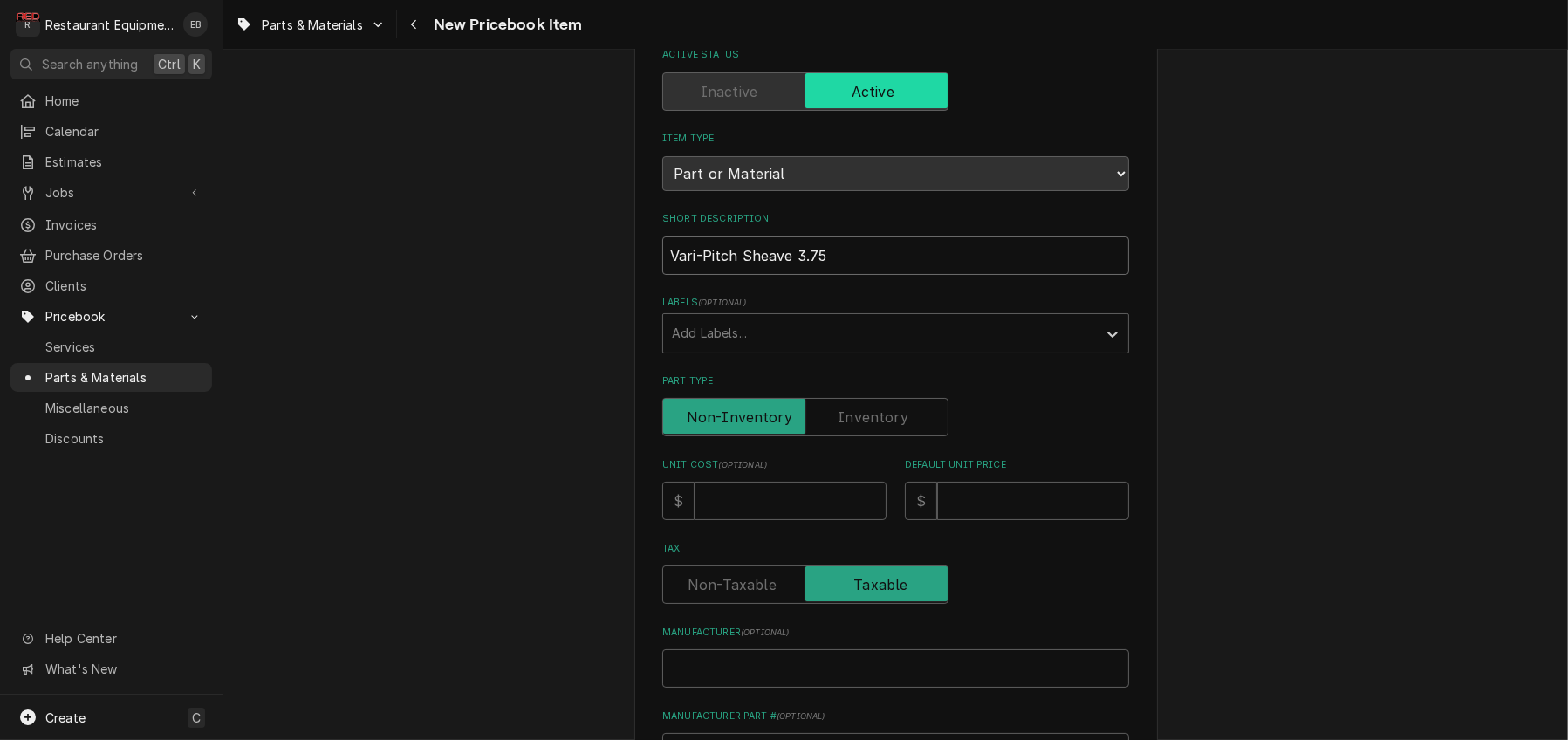
type textarea "x"
type input "Vari-Pitch Sheave 3.75O"
type textarea "x"
type input "Vari-Pitch Sheave 3.75OD"
type textarea "x"
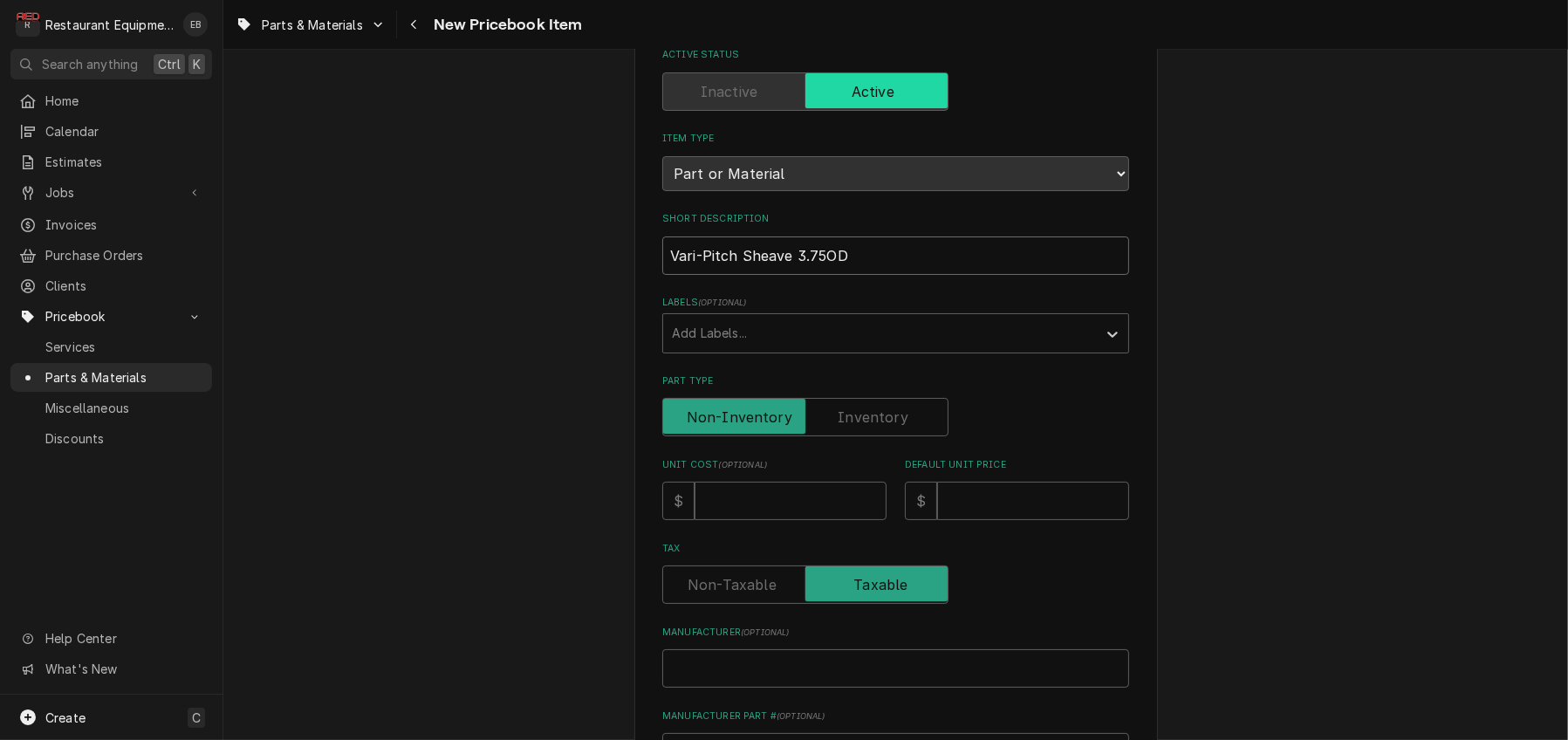
type input "Vari-Pitch Sheave 3.75OD"
type textarea "x"
type input "Vari-Pitch Sheave 3.75OD x"
type textarea "x"
type input "Vari-Pitch Sheave 3.75OD x"
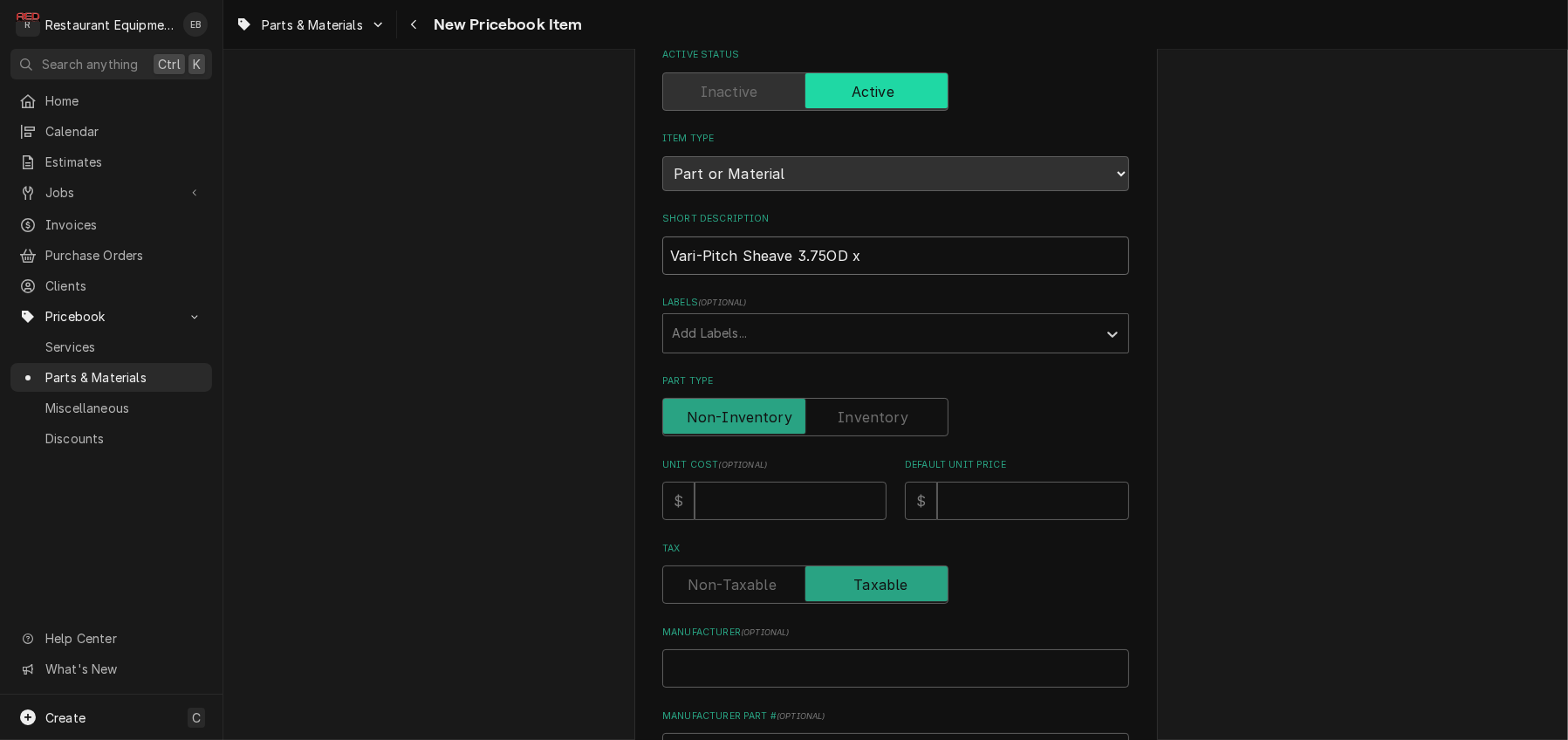
type textarea "x"
type input "Vari-Pitch Sheave 3.75OD x 7"
type textarea "x"
type input "Vari-Pitch Sheave 3.75OD x 7/"
type textarea "x"
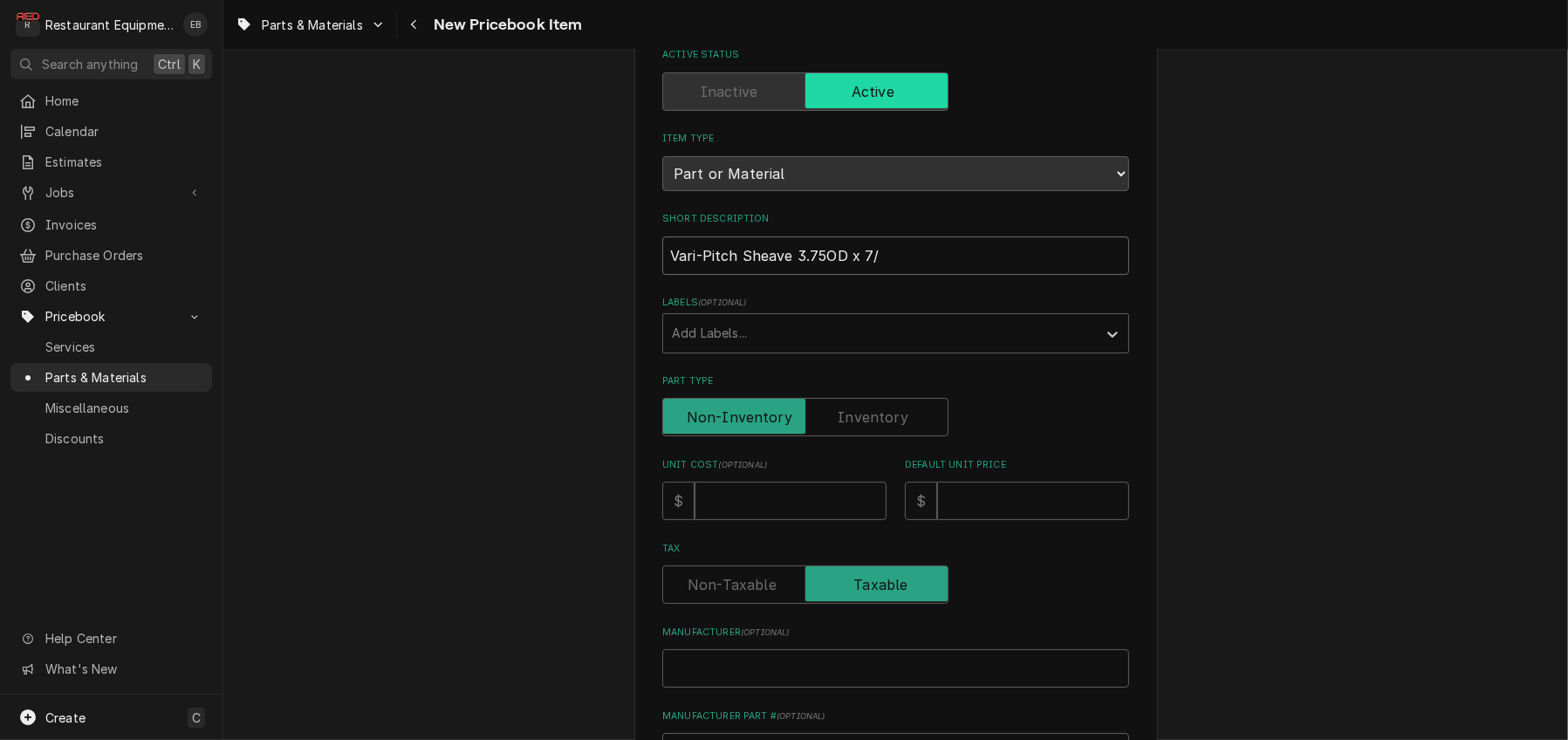
type input "Vari-Pitch Sheave 3.75OD x 7/8"
type textarea "x"
type input ""Vari-Pitch Sheave 3.75OD x 7/8"
type textarea "x"
type input "Vari-Pitch Sheave 3.75OD x 7/8"
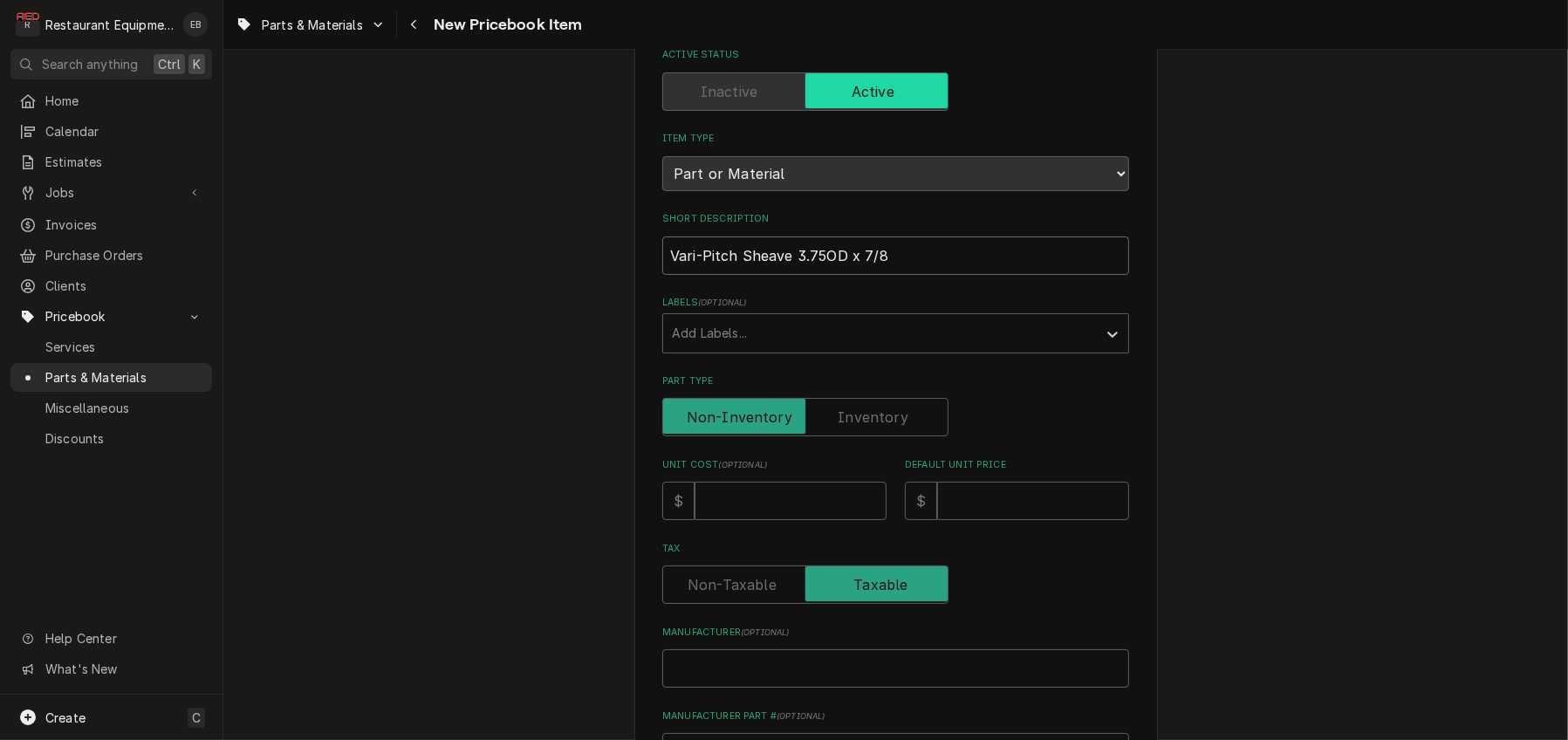
click at [939, 275] on input "Vari-Pitch Sheave 3.75OD x 7/8" at bounding box center [895, 256] width 467 height 39
type textarea "x"
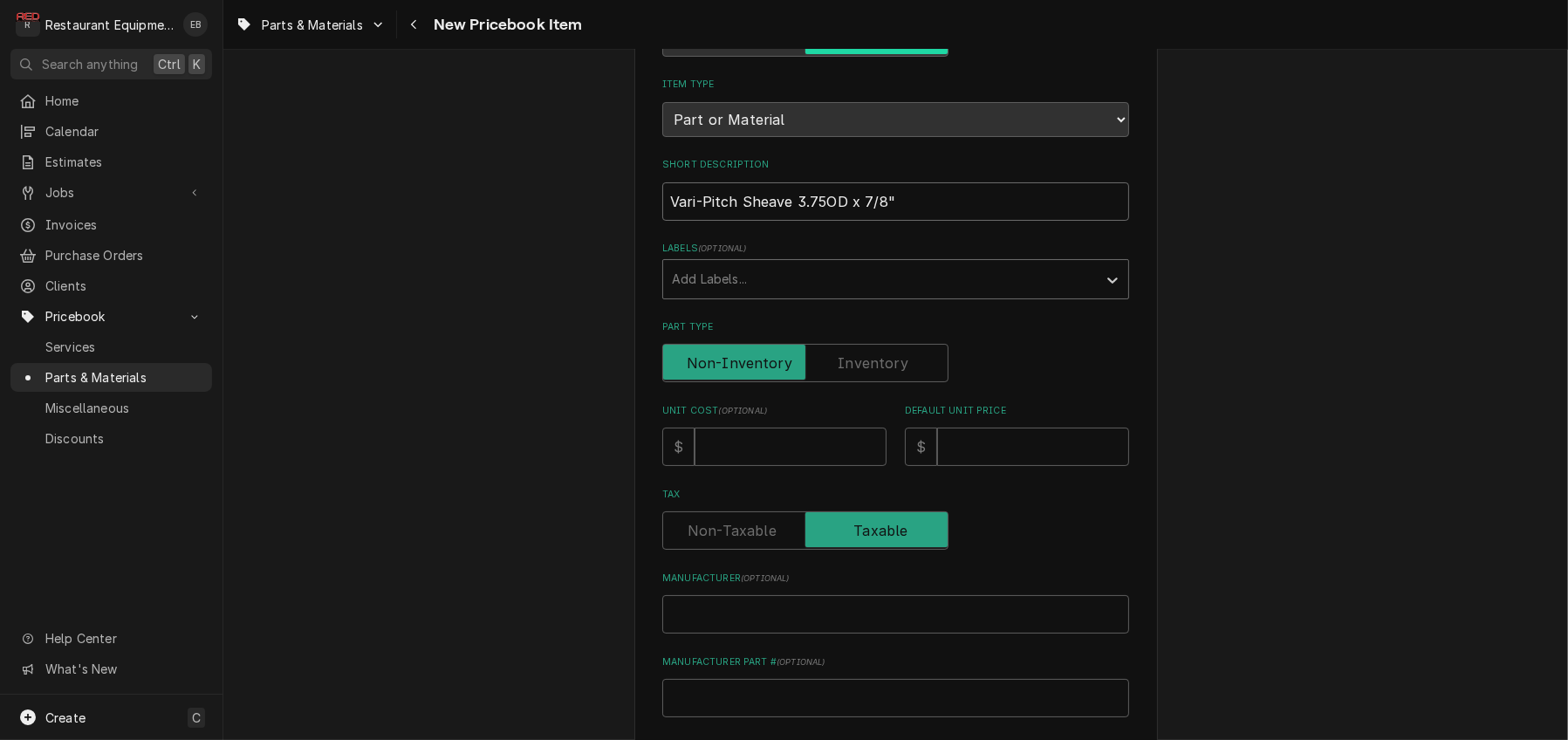
scroll to position [174, 0]
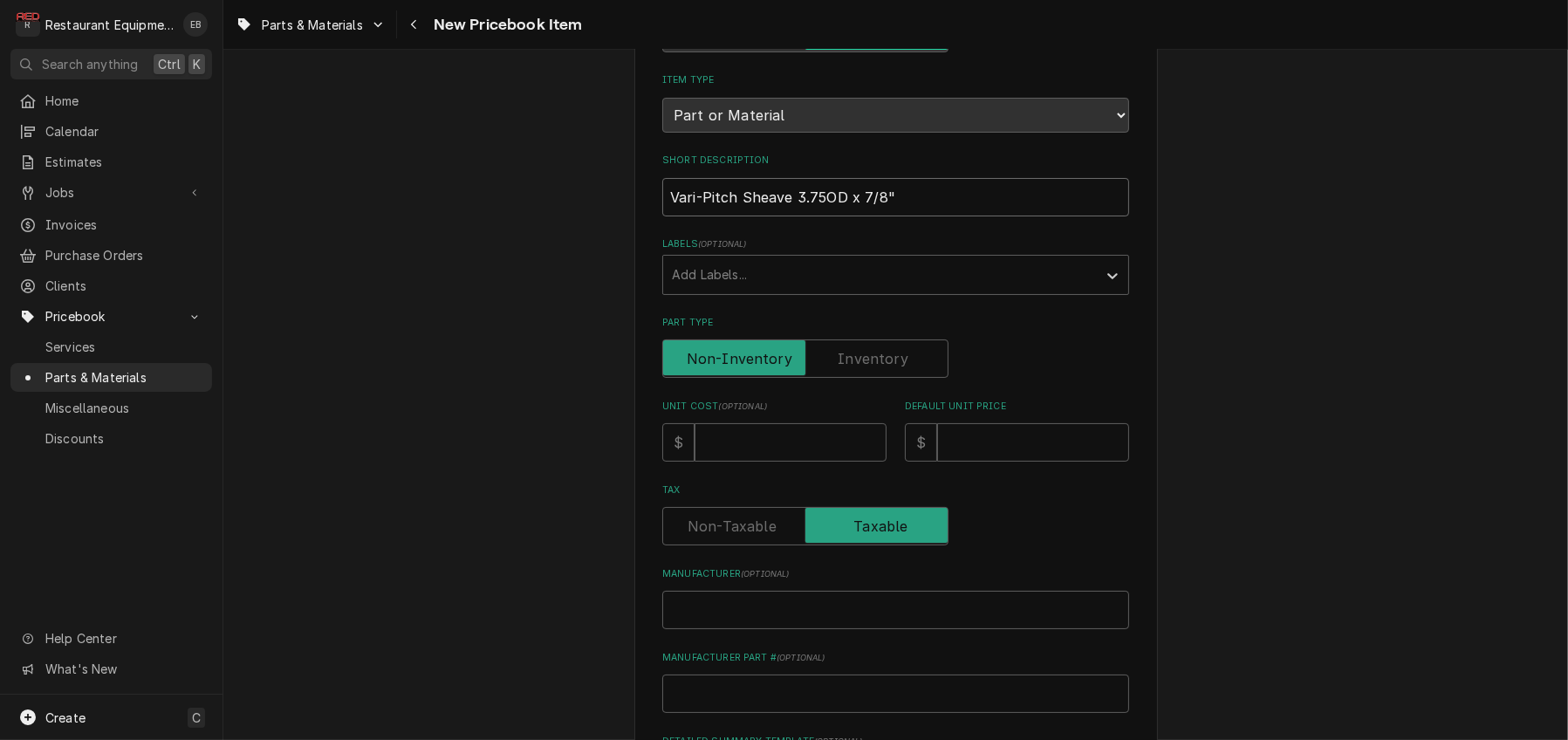
type input "Vari-Pitch Sheave 3.75OD x 7/8""
click at [760, 462] on input "Unit Cost ( optional )" at bounding box center [790, 442] width 192 height 39
type textarea "x"
type input "4"
type textarea "x"
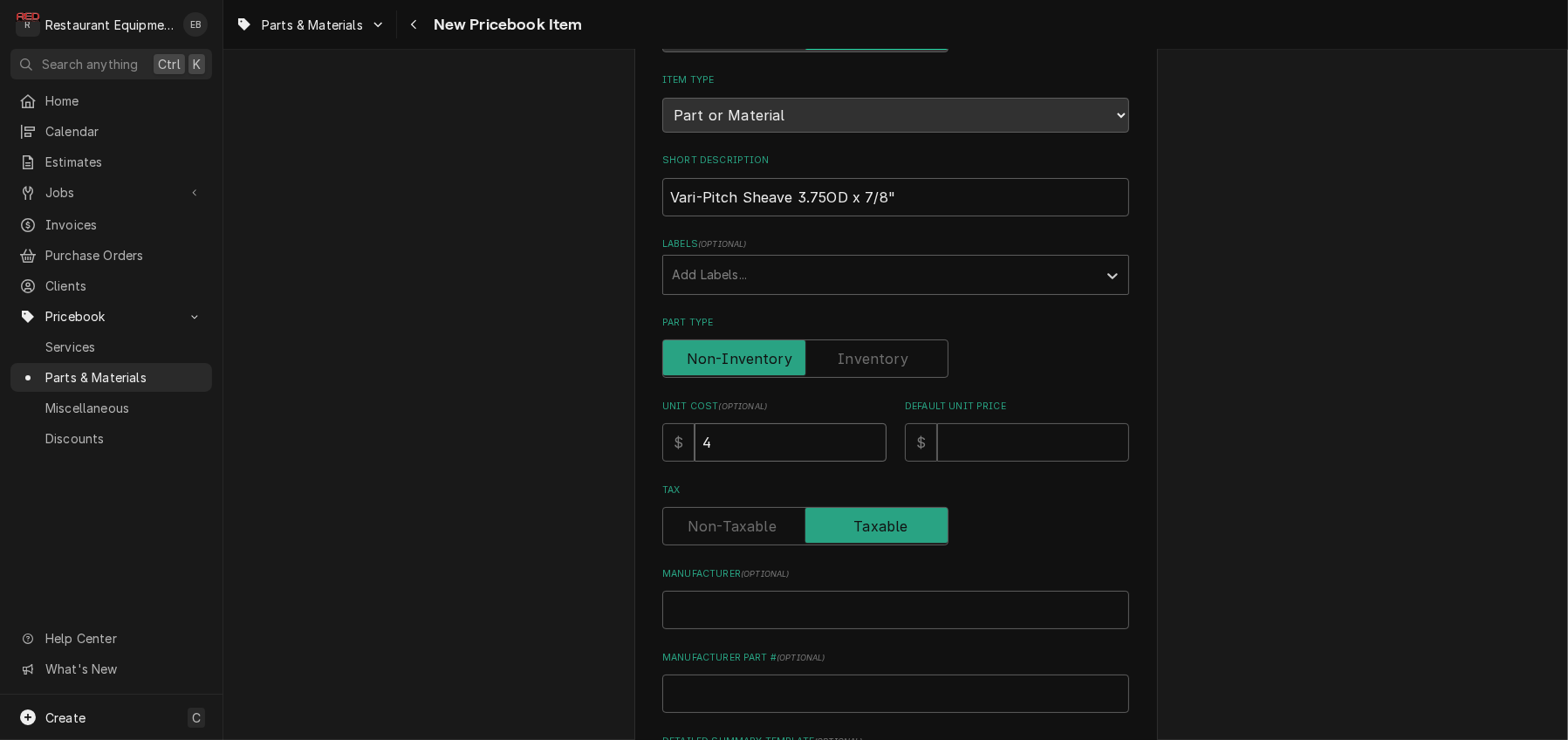
type input "46"
type textarea "x"
type input "46.1"
type textarea "x"
type input "46.15"
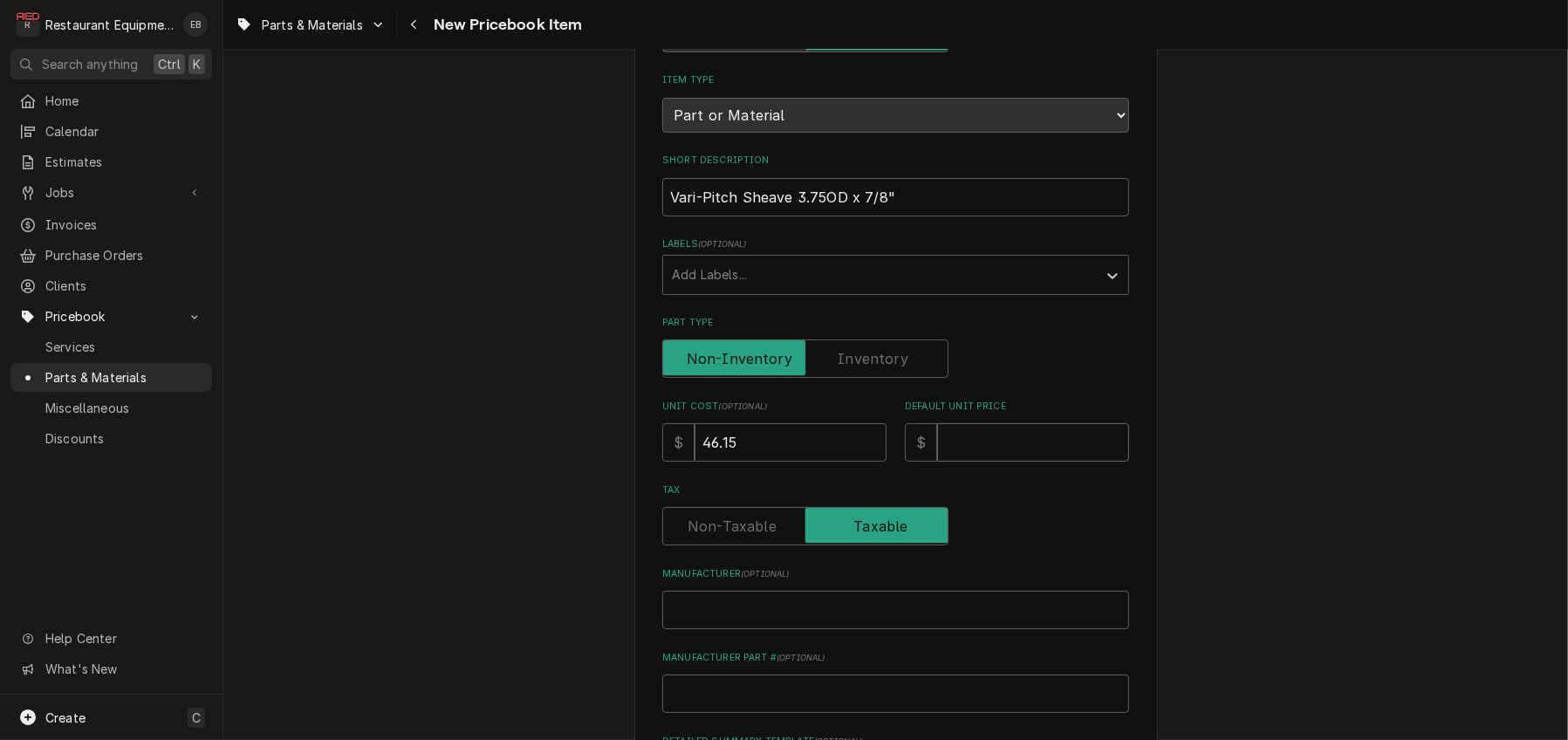
click at [1012, 462] on input "Default Unit Price" at bounding box center [1033, 442] width 192 height 39
type textarea "x"
type input "9"
type textarea "x"
type input "92"
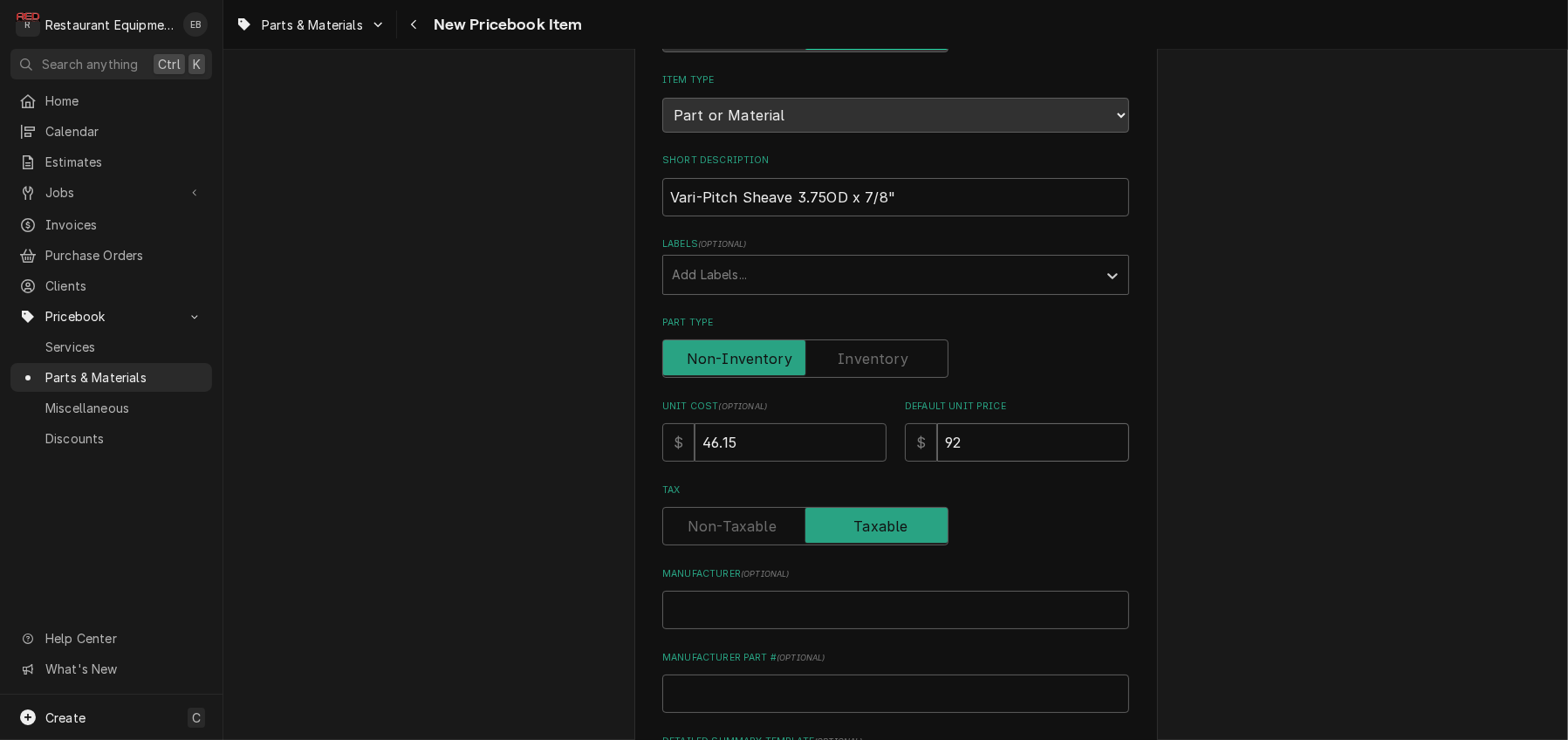
type textarea "x"
type input "92.3"
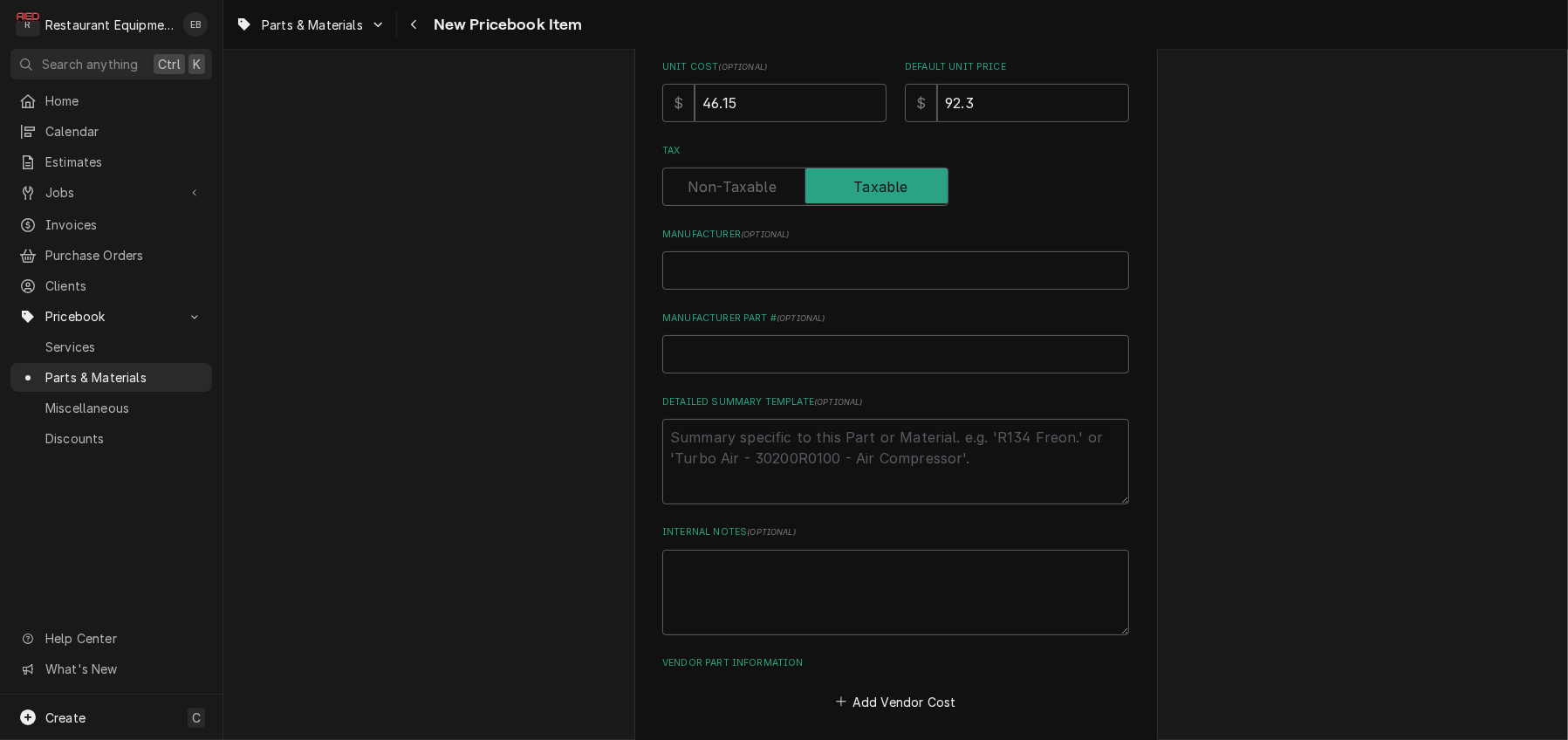
scroll to position [523, 0]
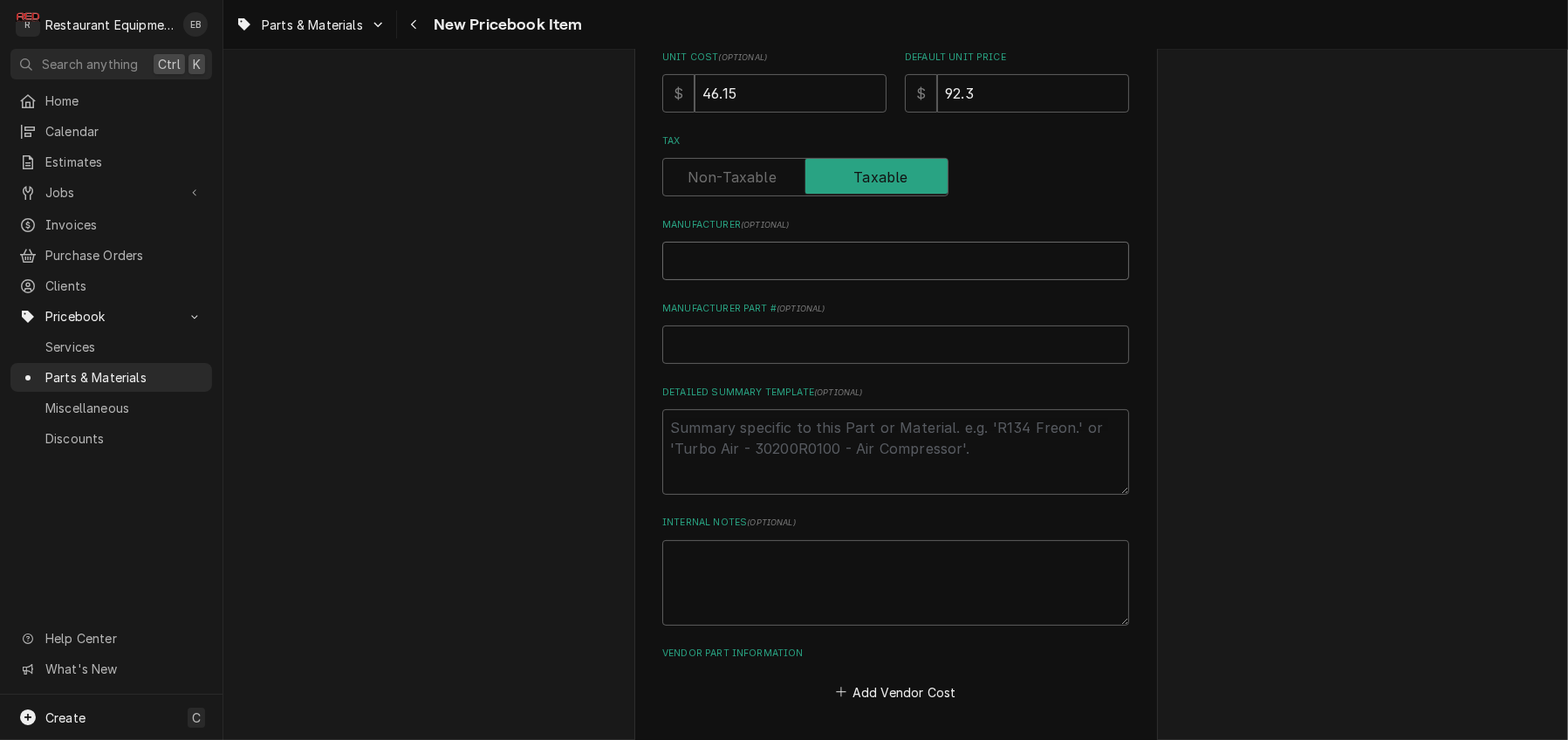
click at [797, 279] on input "Manufacturer ( optional )" at bounding box center [895, 261] width 467 height 39
type textarea "x"
type input "u"
type textarea "x"
type input "un"
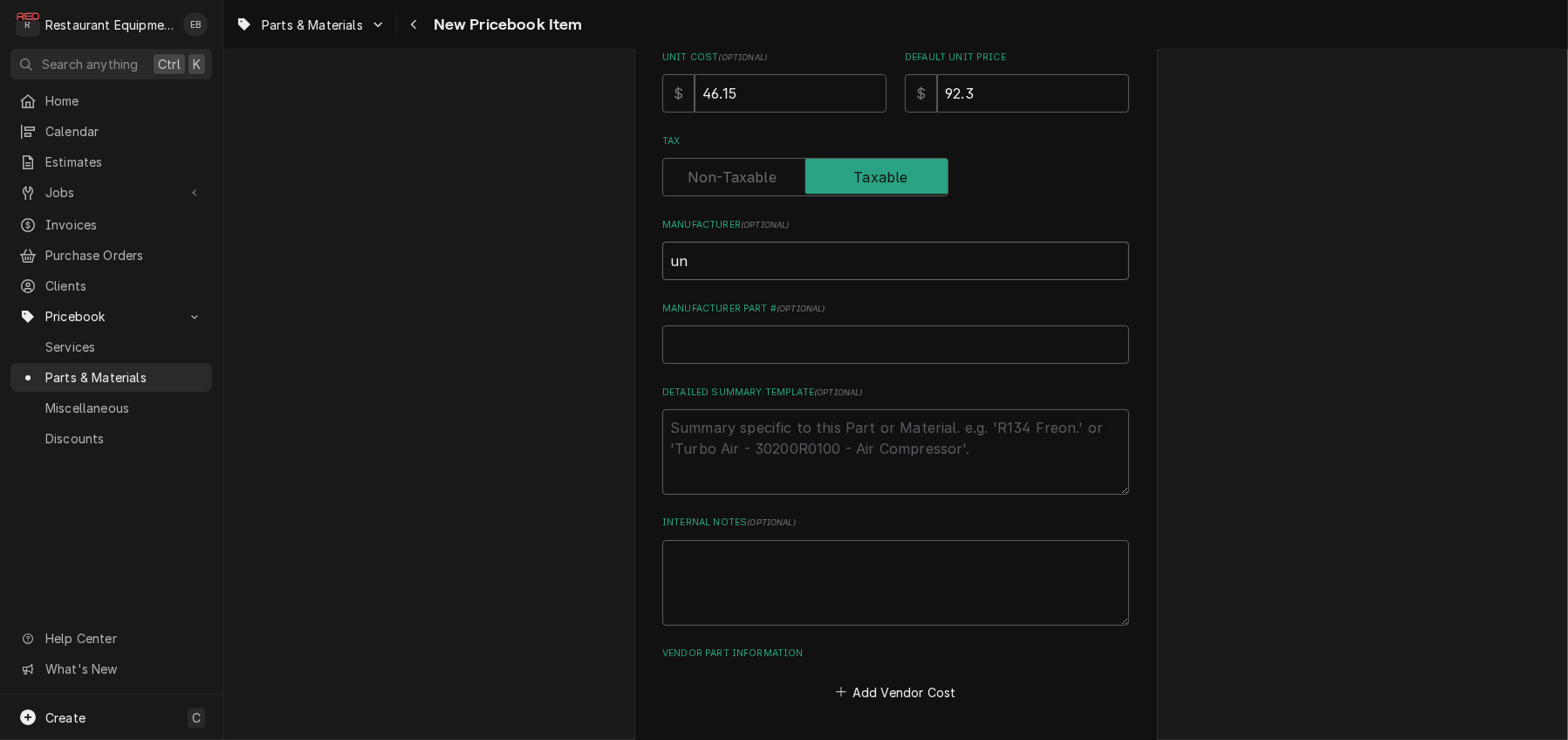
type textarea "x"
type input "uni"
type textarea "x"
type input "unit"
type textarea "x"
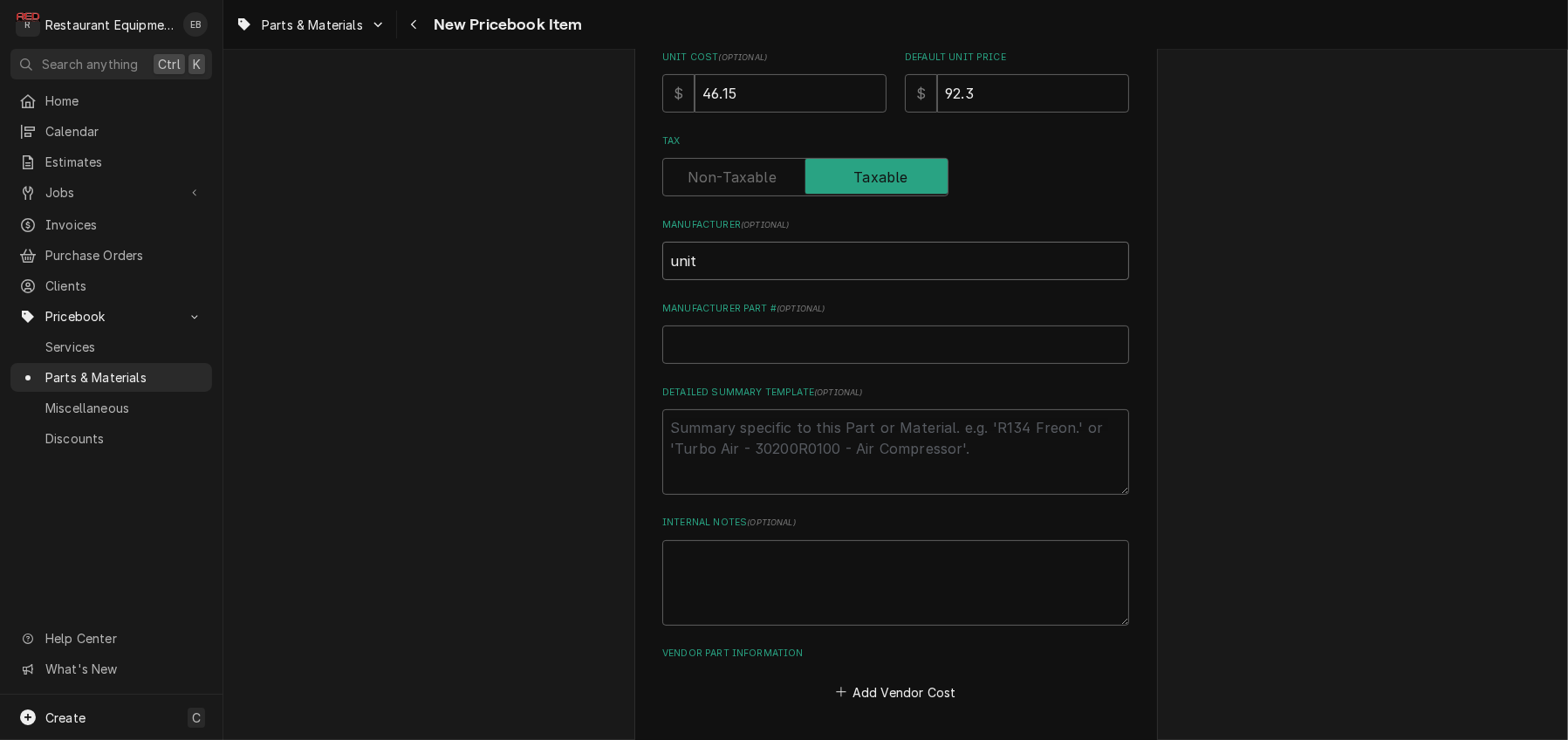
type input "unite"
type textarea "x"
type input "united"
type textarea "x"
type input "unite"
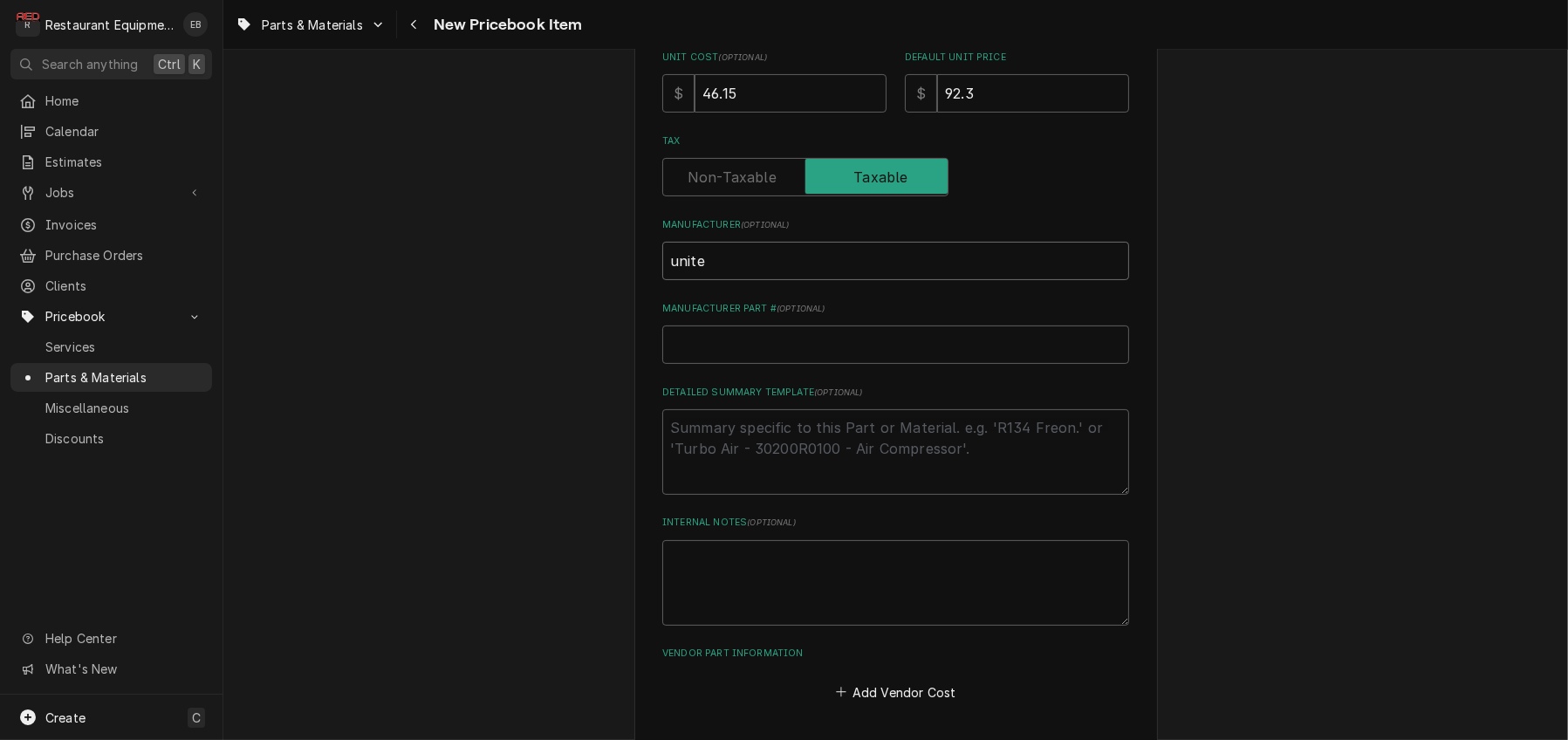
type textarea "x"
type input "unit"
type textarea "x"
type input "uni"
type textarea "x"
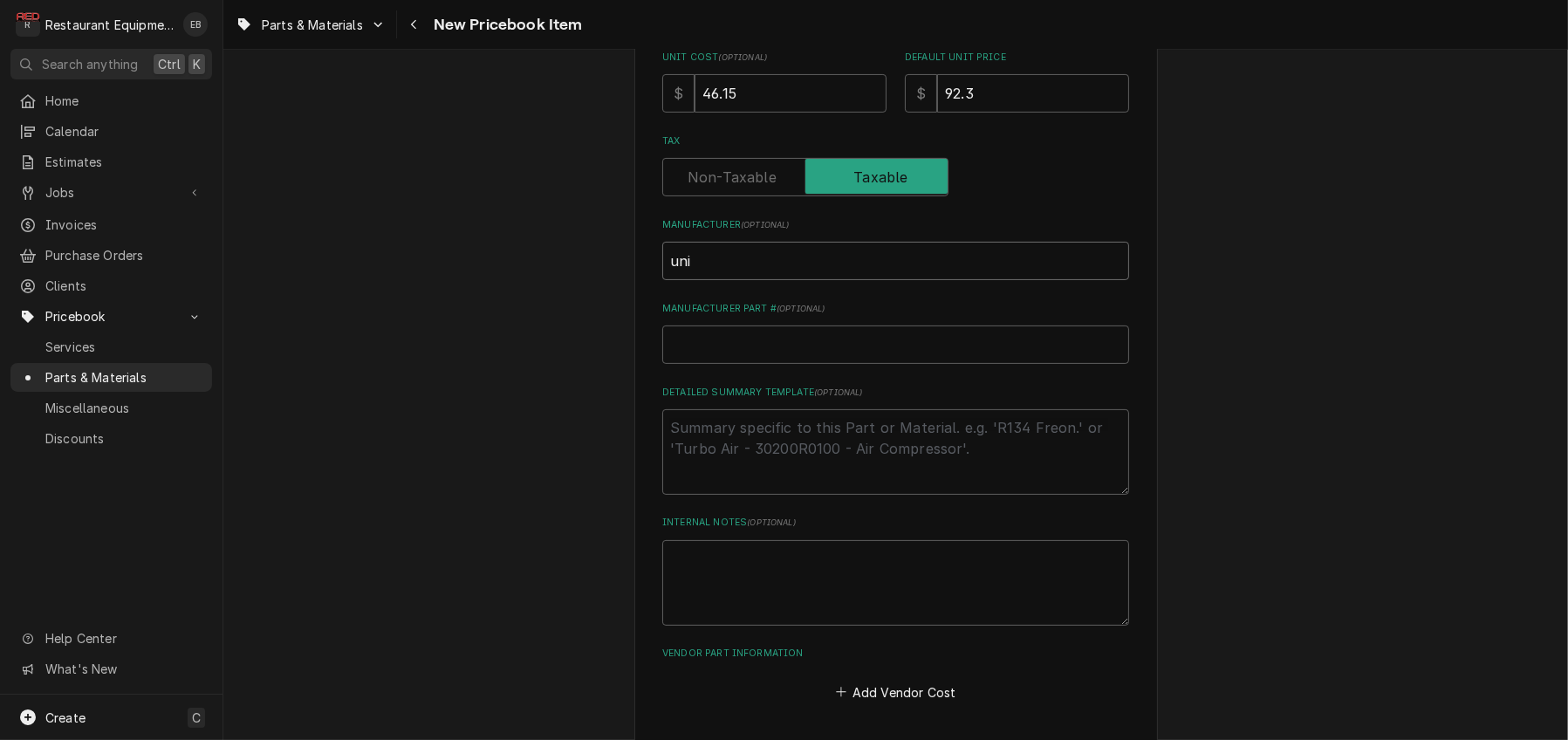
type input "un"
type textarea "x"
type input "u"
type textarea "x"
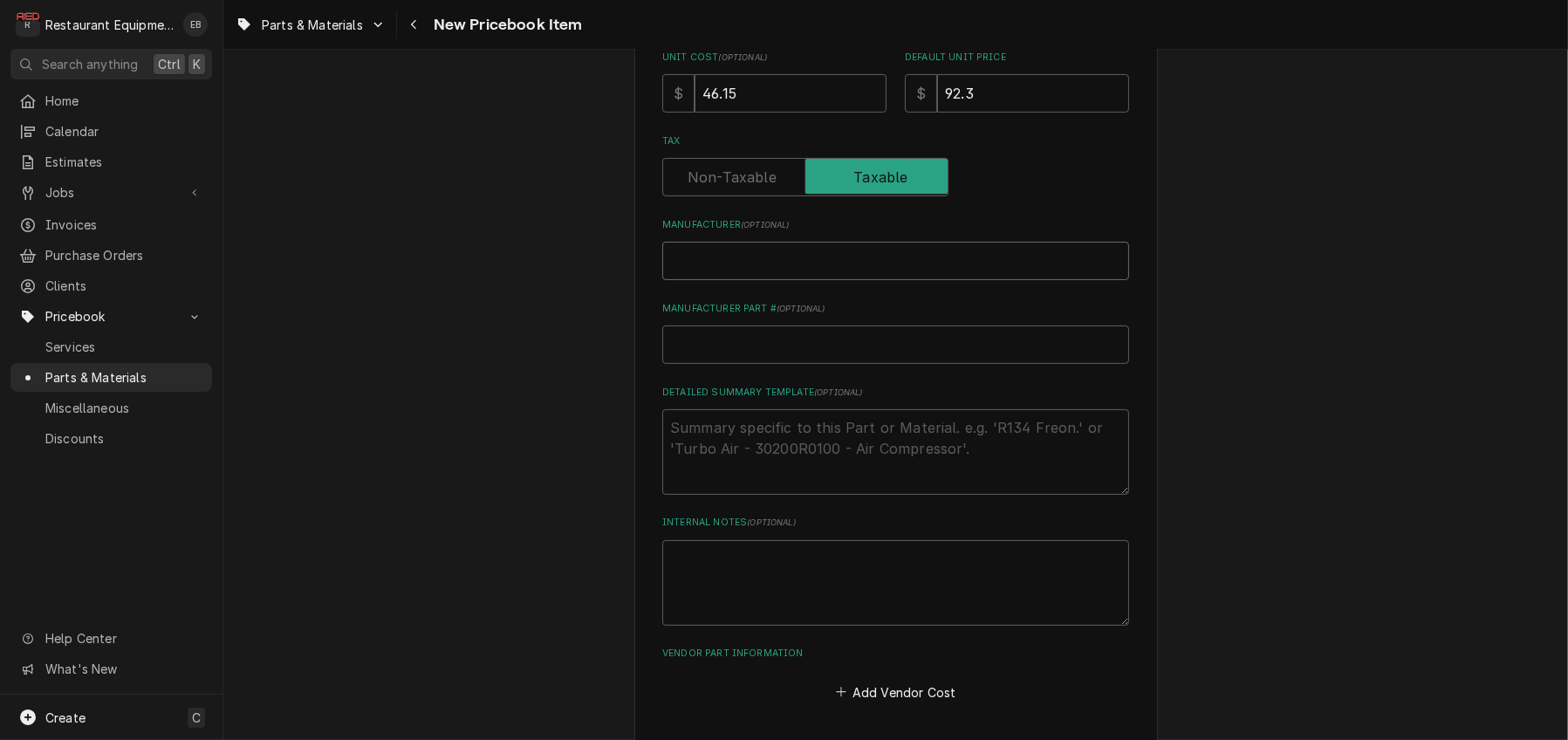
type input "U"
type textarea "x"
type input "Un"
type textarea "x"
type input "Uni"
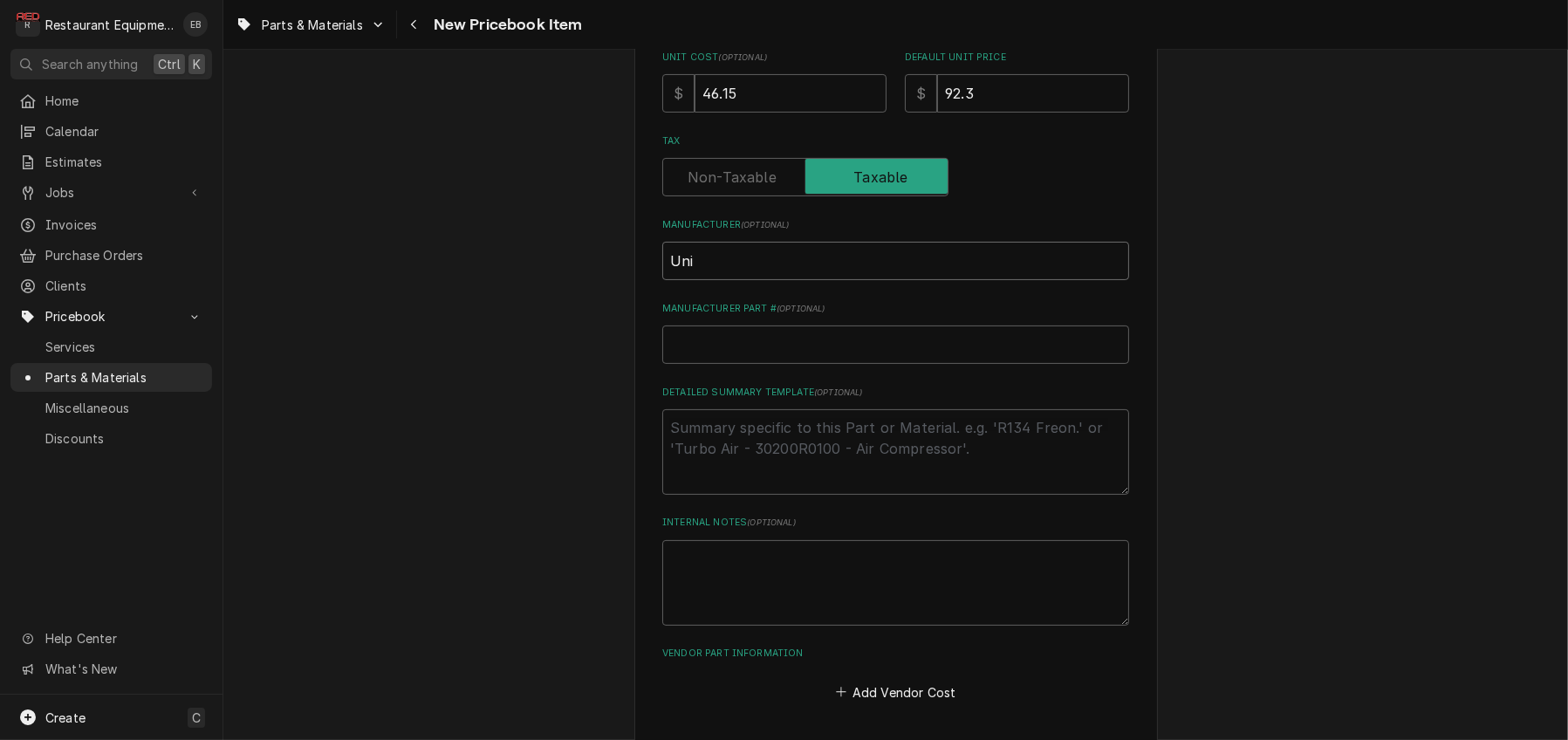
type textarea "x"
type input "Unit"
type textarea "x"
type input "Unite"
type textarea "x"
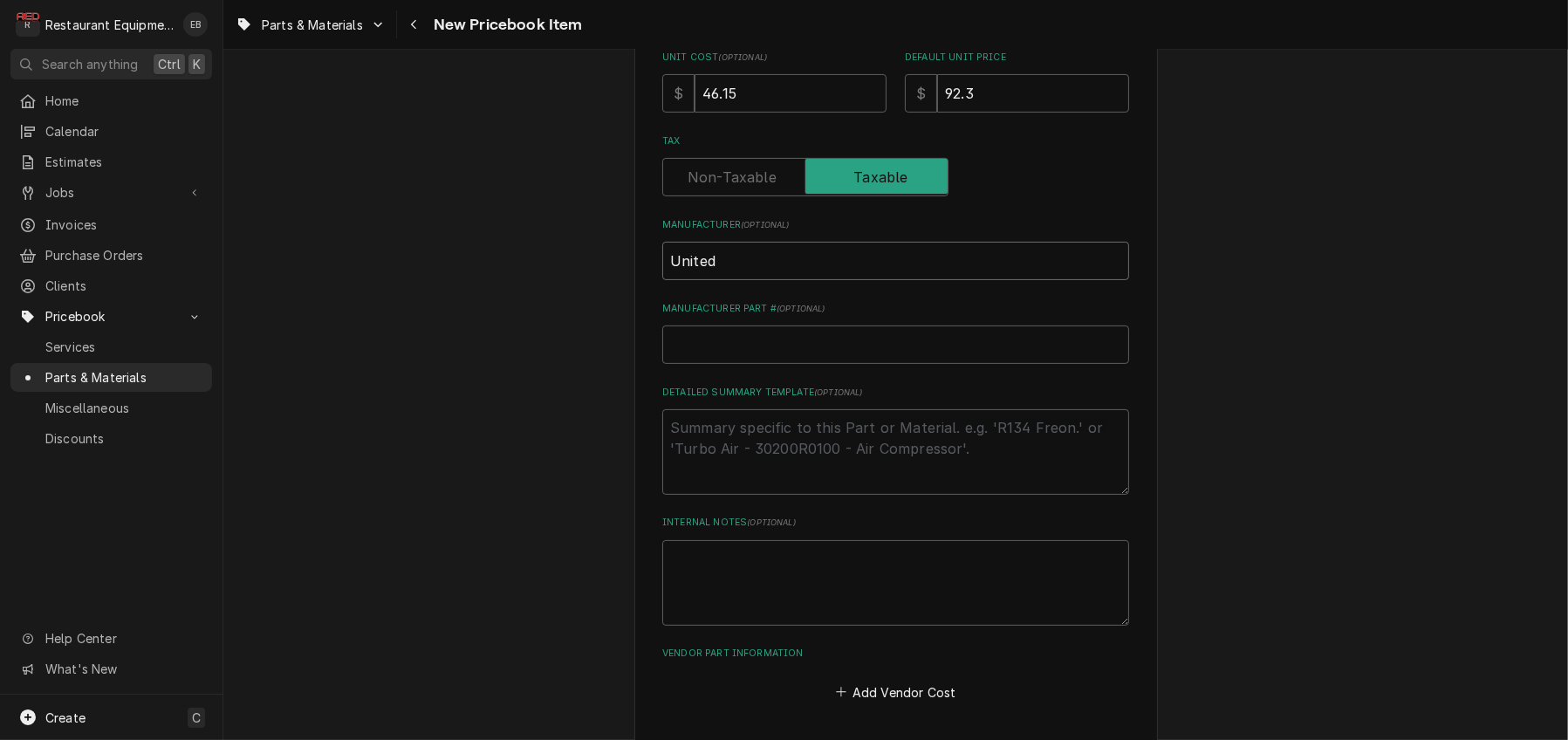
type input "United"
click at [740, 364] on input "Manufacturer Part # ( optional )" at bounding box center [895, 344] width 467 height 39
type textarea "x"
type input "1"
type textarea "x"
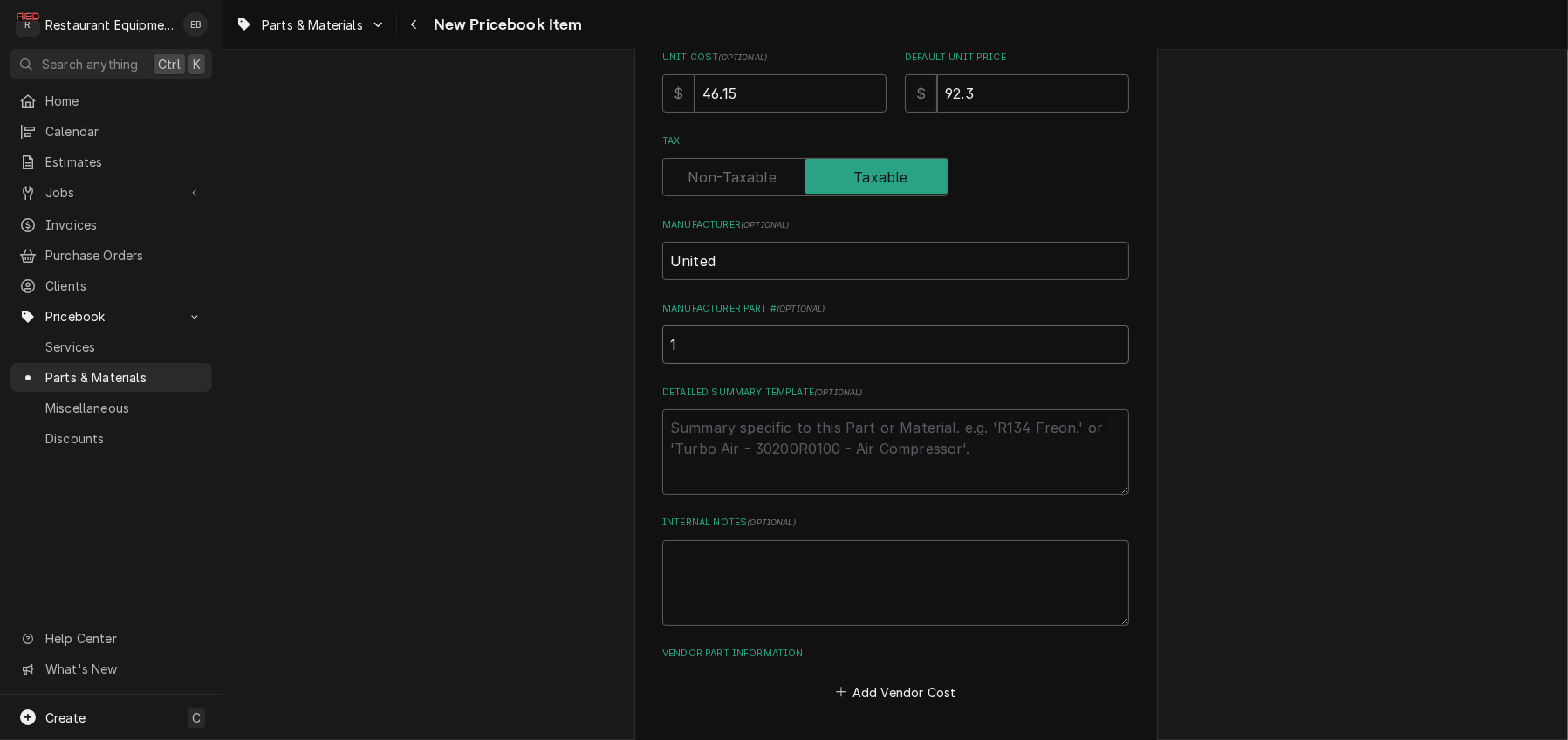
type input "1V"
type textarea "x"
type input "1VL"
type textarea "x"
type input "1VL4"
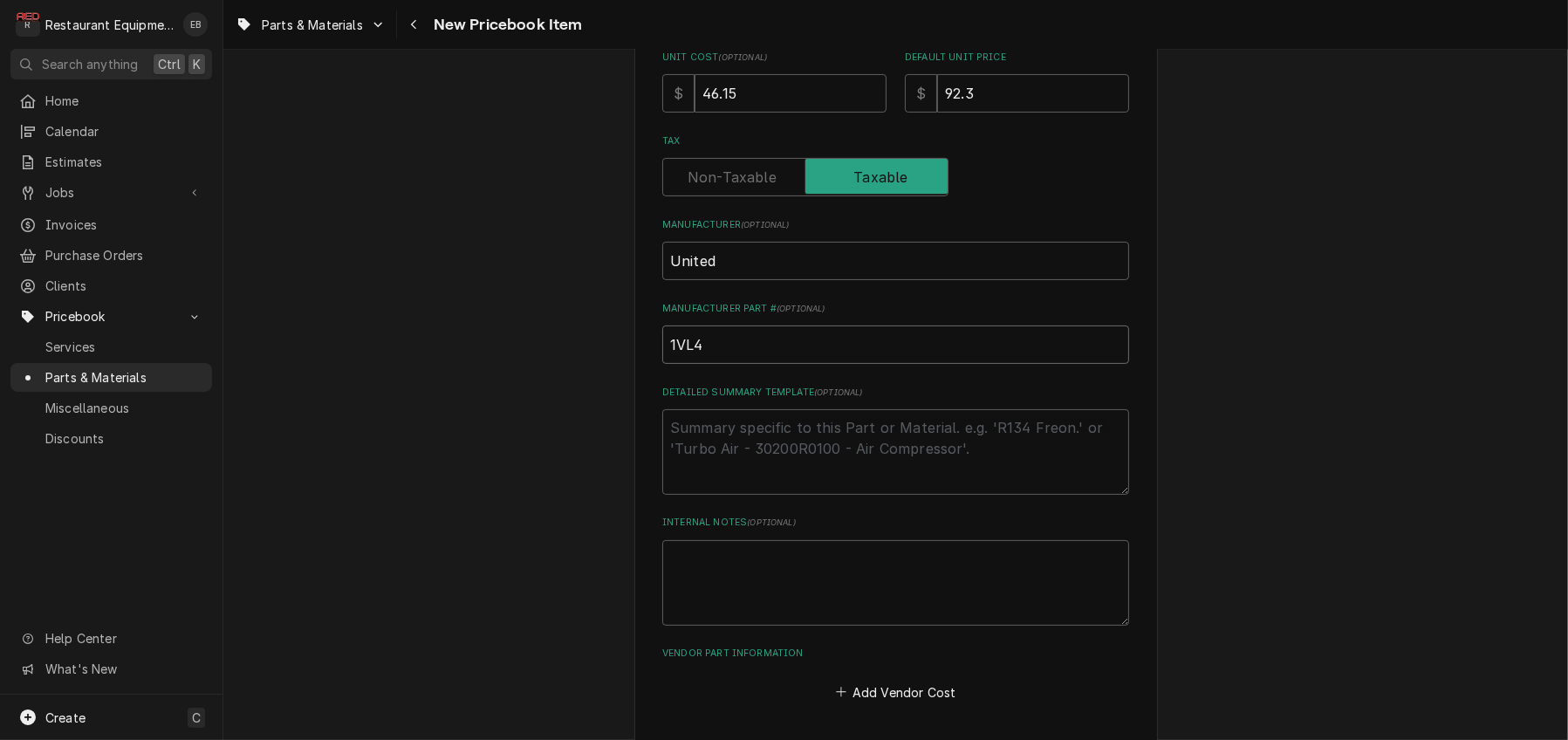
type textarea "x"
type input "1VL40"
type textarea "x"
type input "1VL40X"
type textarea "x"
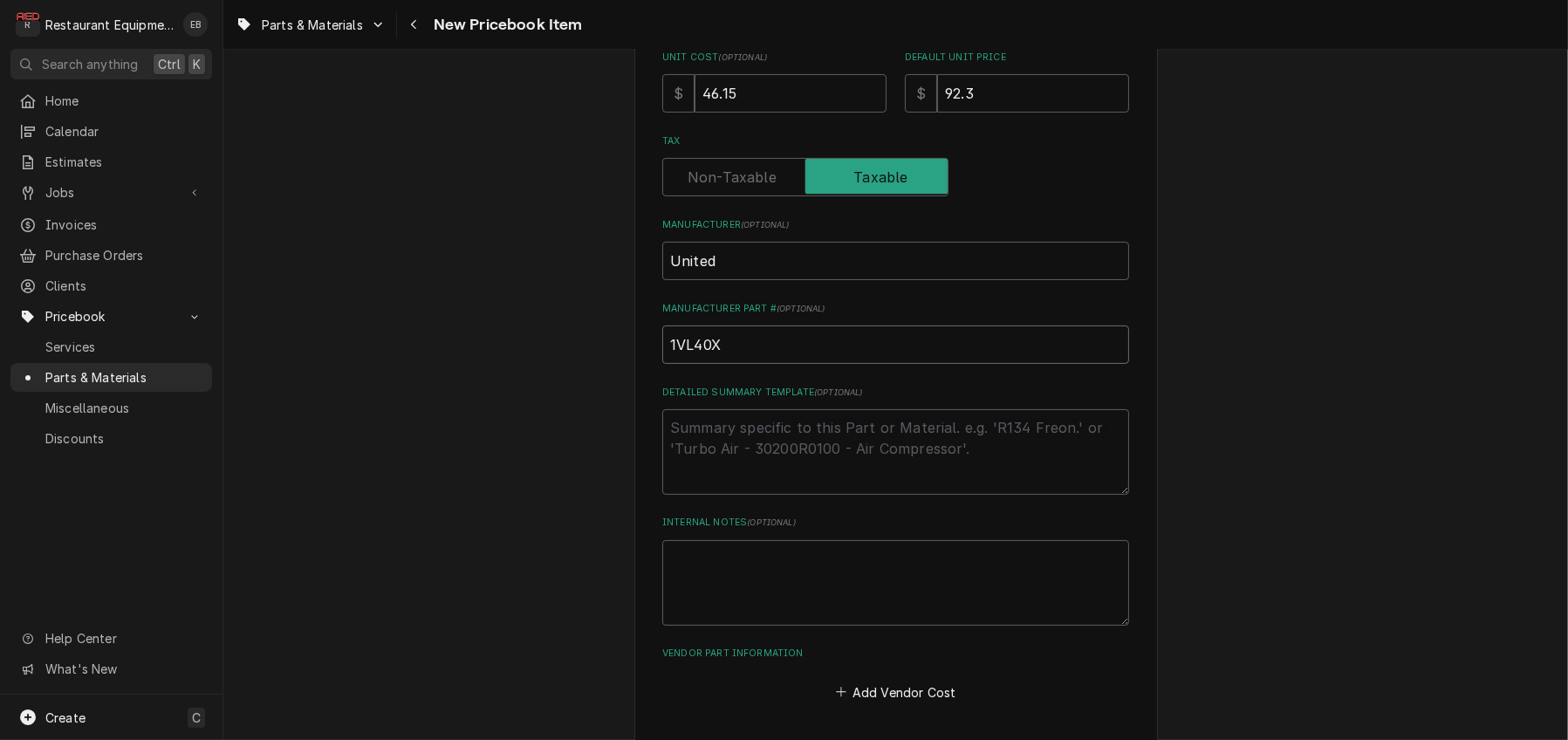
type input "1VL40X7"
type textarea "x"
type input "1VL40X7/"
type textarea "x"
type input "1VL40X7/8"
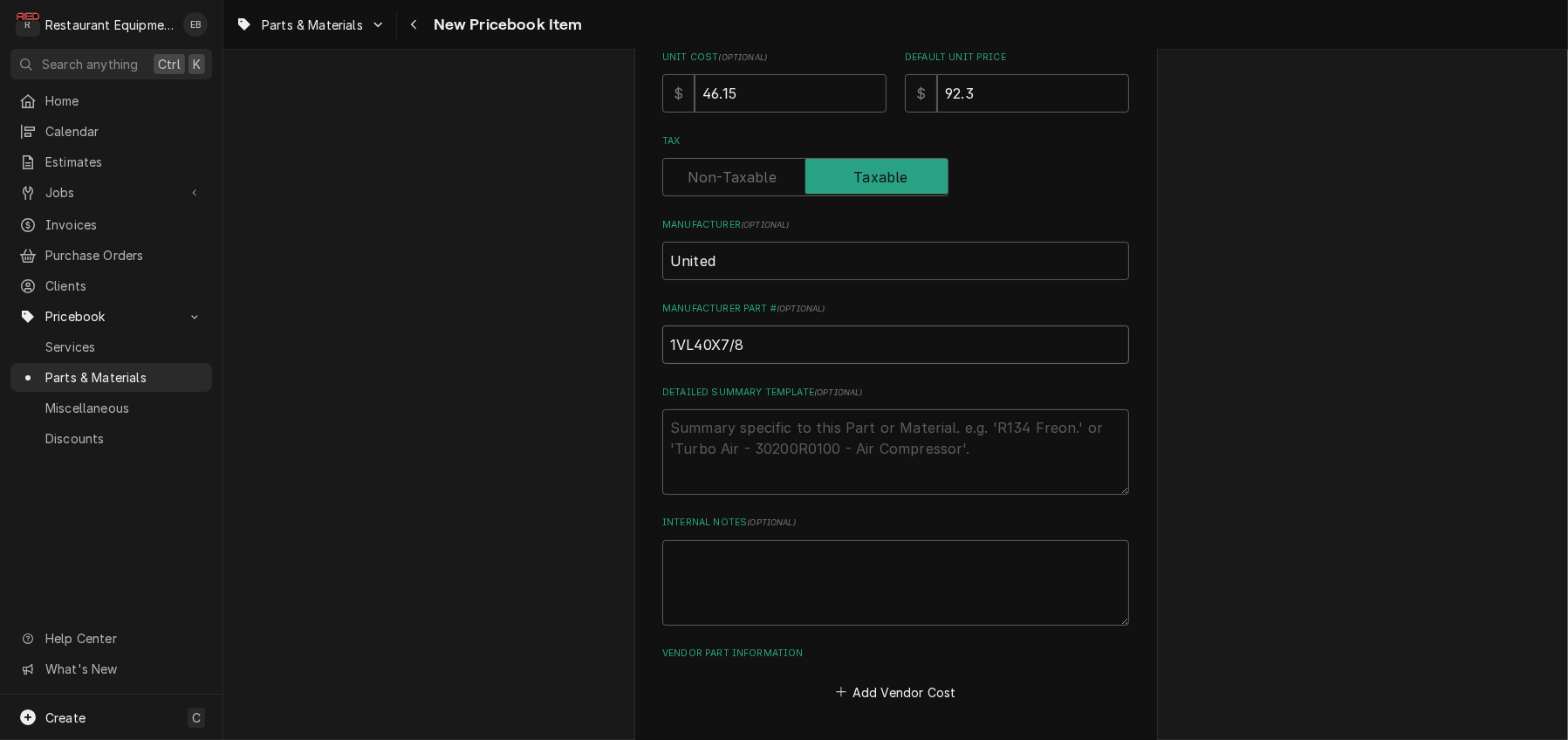
type textarea "x"
type input "1VL40X7/8-"
type textarea "x"
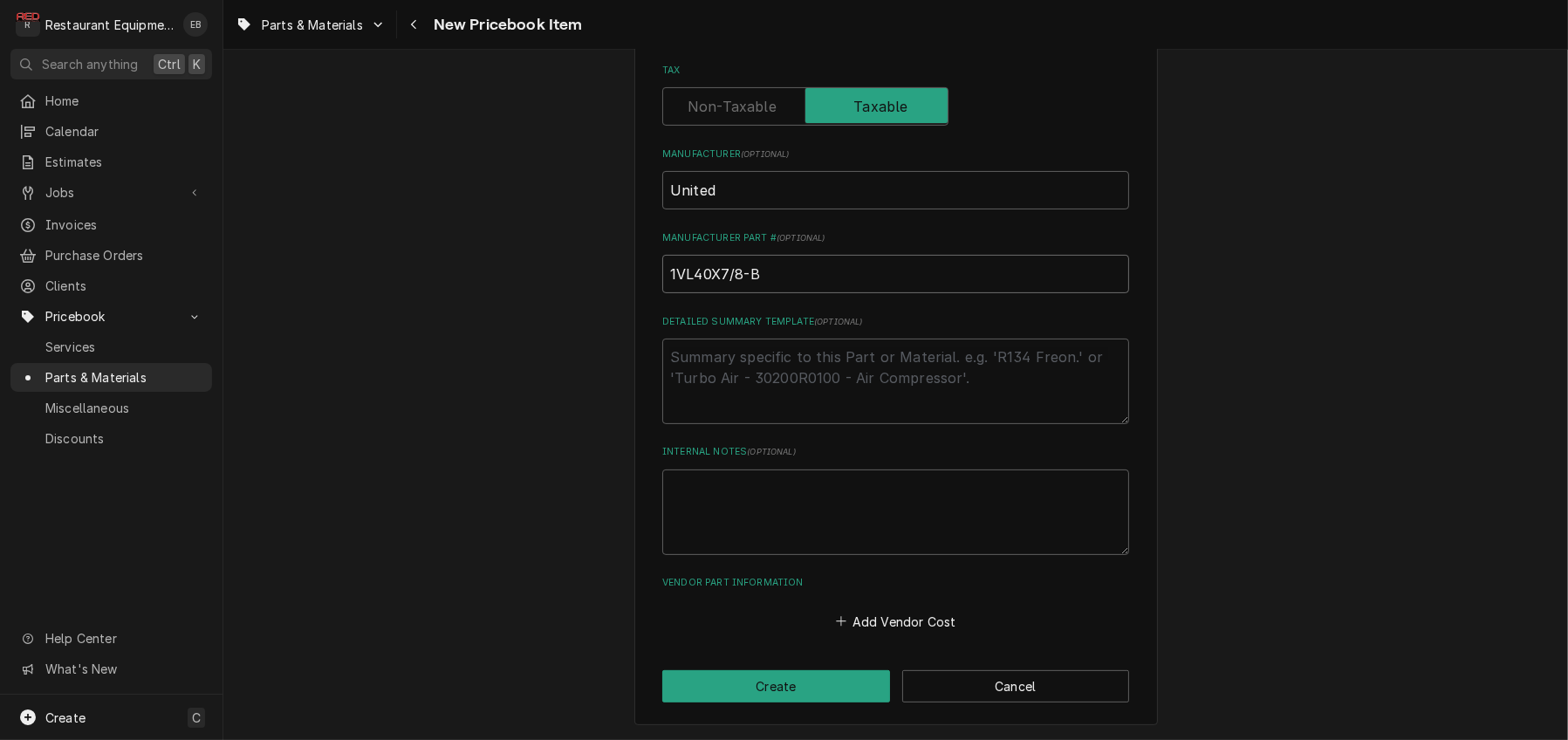
scroll to position [730, 0]
drag, startPoint x: 754, startPoint y: 233, endPoint x: 684, endPoint y: 247, distance: 71.4
click at [617, 252] on div "Please provide the following information to create a PriceBook item. Active Sta…" at bounding box center [894, 106] width 1344 height 1265
type input "1VL40X7/8-B"
click at [879, 270] on div "Please provide the following information to create a PriceBook item. Active Sta…" at bounding box center [895, 73] width 467 height 1122
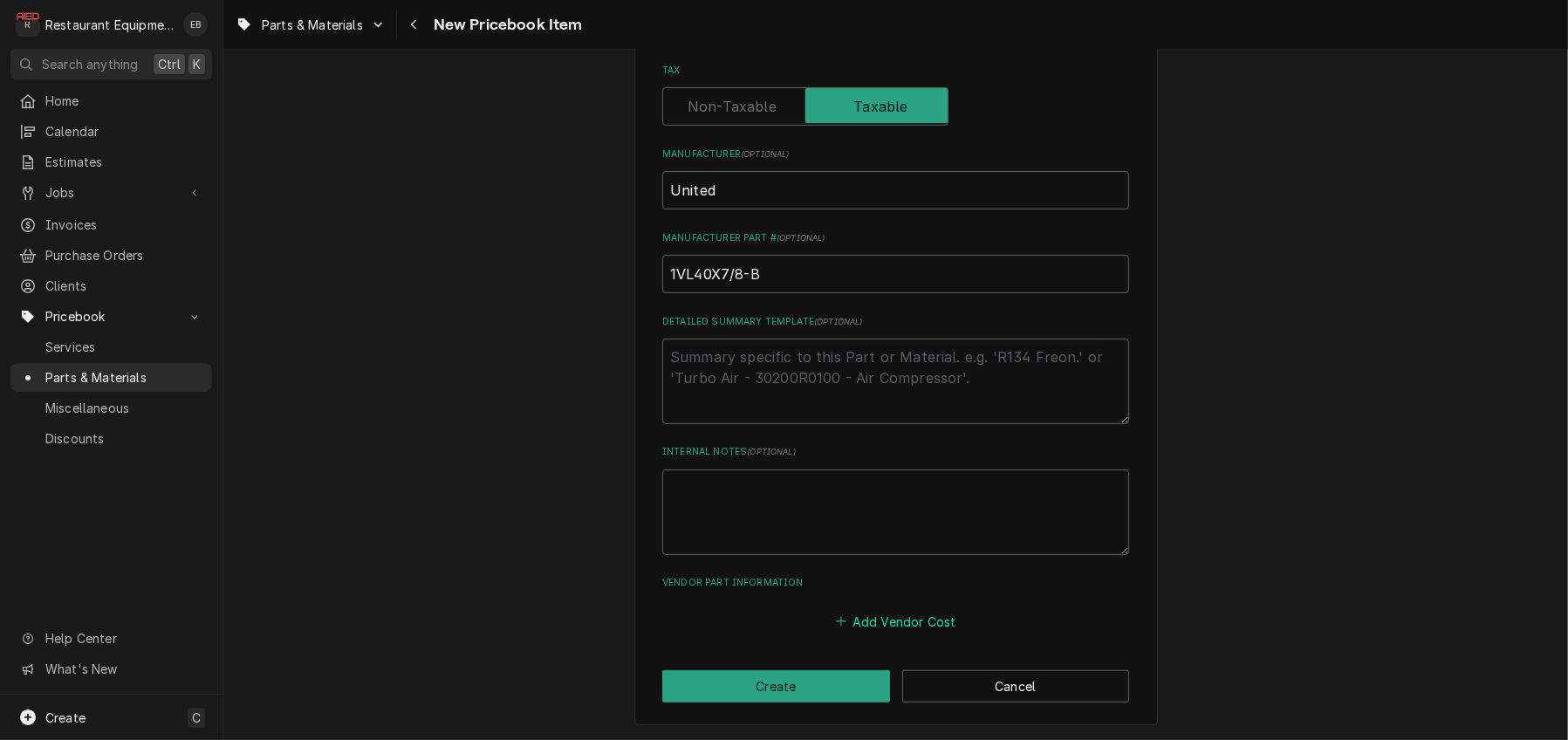
click at [903, 609] on button "Add Vendor Cost" at bounding box center [895, 621] width 126 height 25
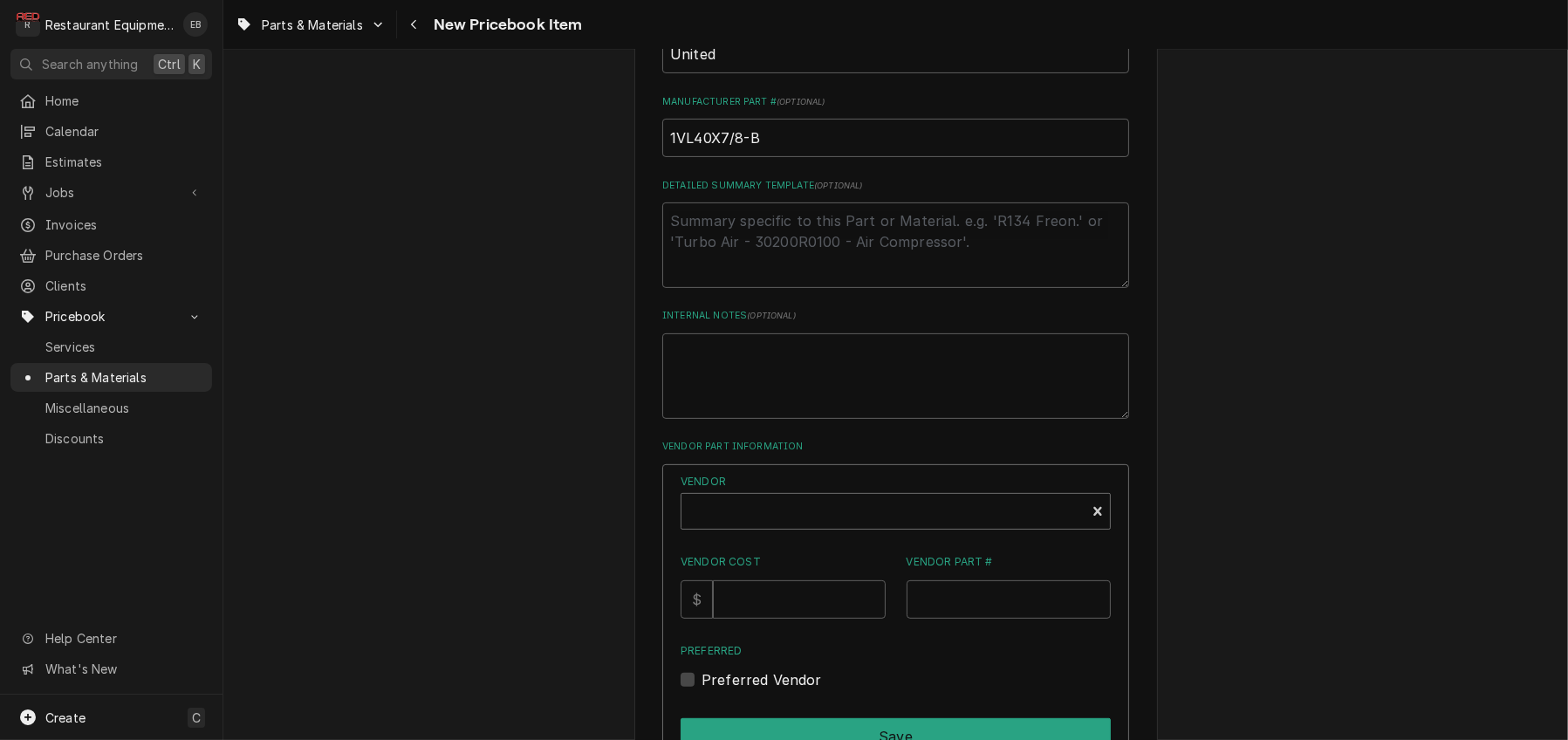
type textarea "x"
click at [853, 534] on div "Vendor" at bounding box center [883, 513] width 386 height 42
type input "united"
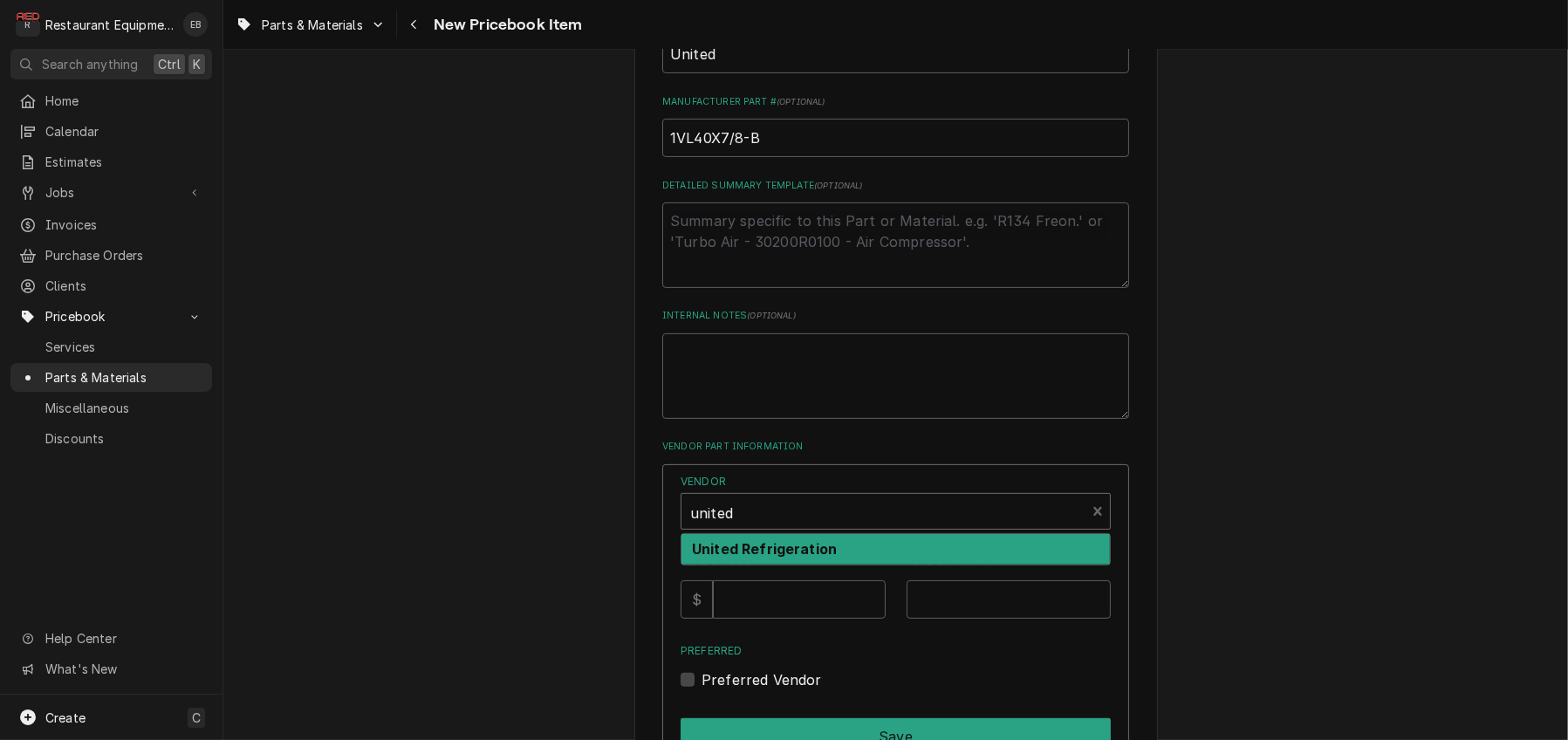
click at [804, 557] on strong "United Refrigeration" at bounding box center [764, 549] width 145 height 18
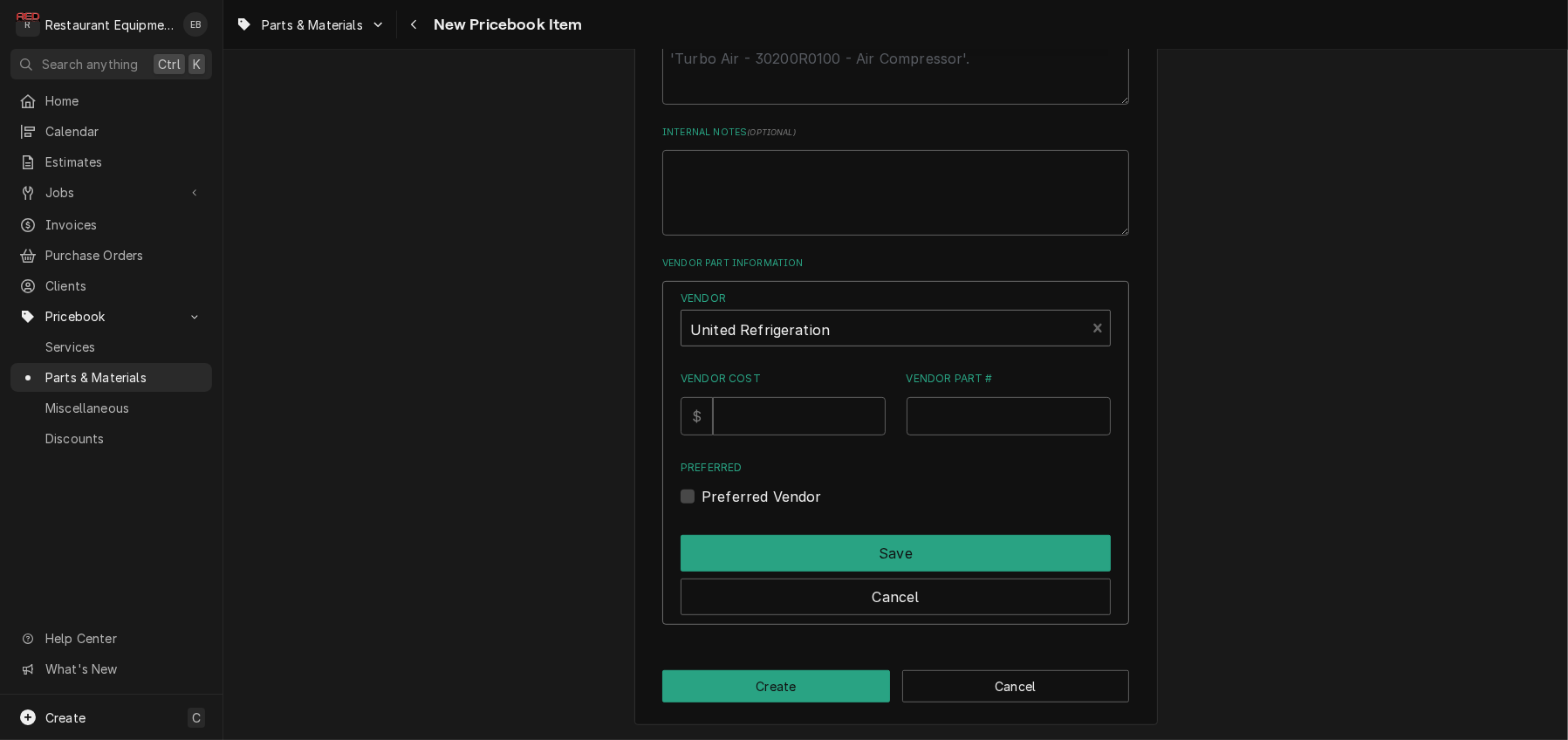
scroll to position [1021, 0]
click at [783, 436] on input "Vendor Cost" at bounding box center [798, 416] width 172 height 39
type input "46.15"
click at [944, 436] on input "Vendor Part #" at bounding box center [1009, 416] width 205 height 39
paste input "1VL40X7/8-B"
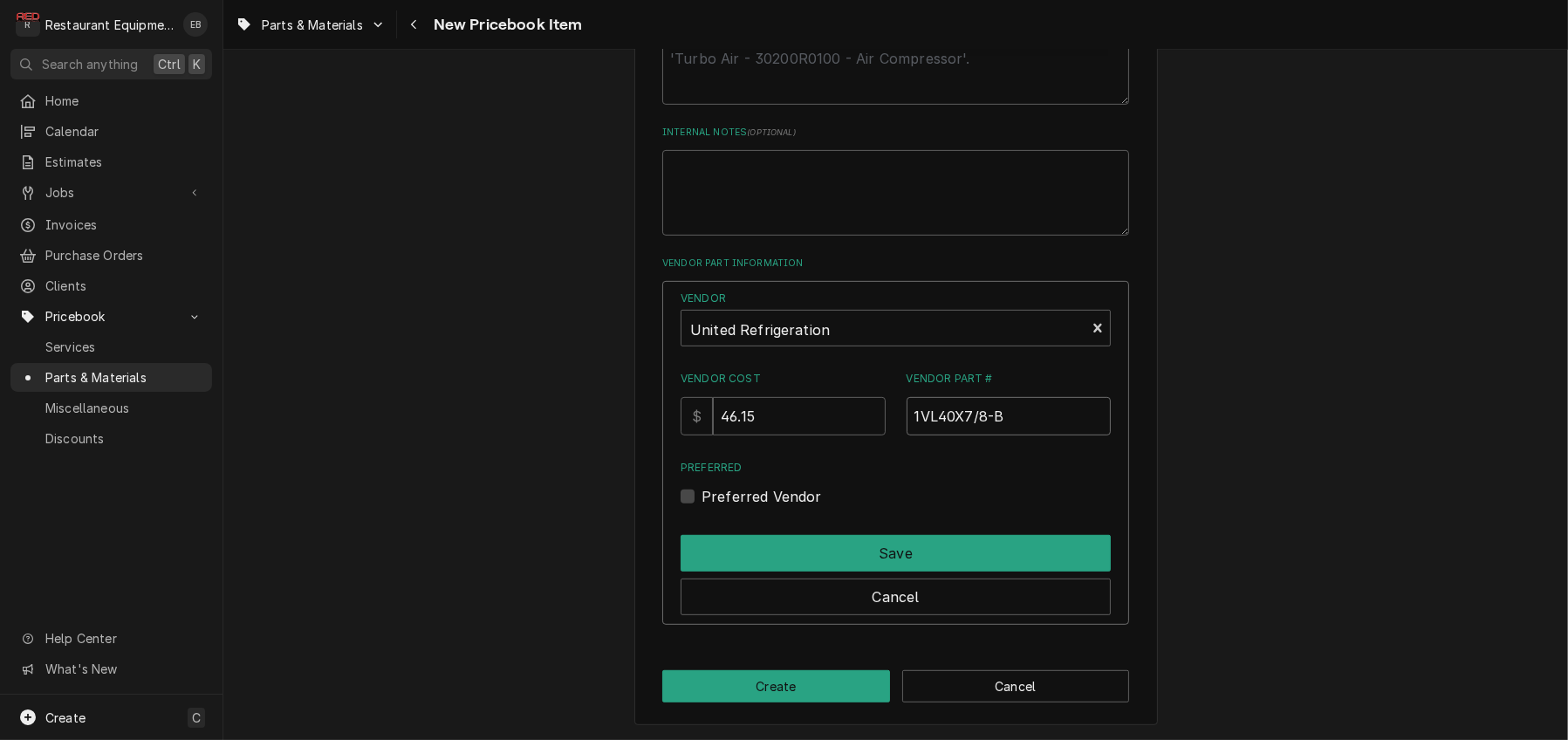
type input "1VL40X7/8-B"
click at [701, 506] on label "Preferred Vendor" at bounding box center [761, 495] width 120 height 21
click at [701, 524] on input "Preferred" at bounding box center [916, 504] width 430 height 39
checkbox input "true"
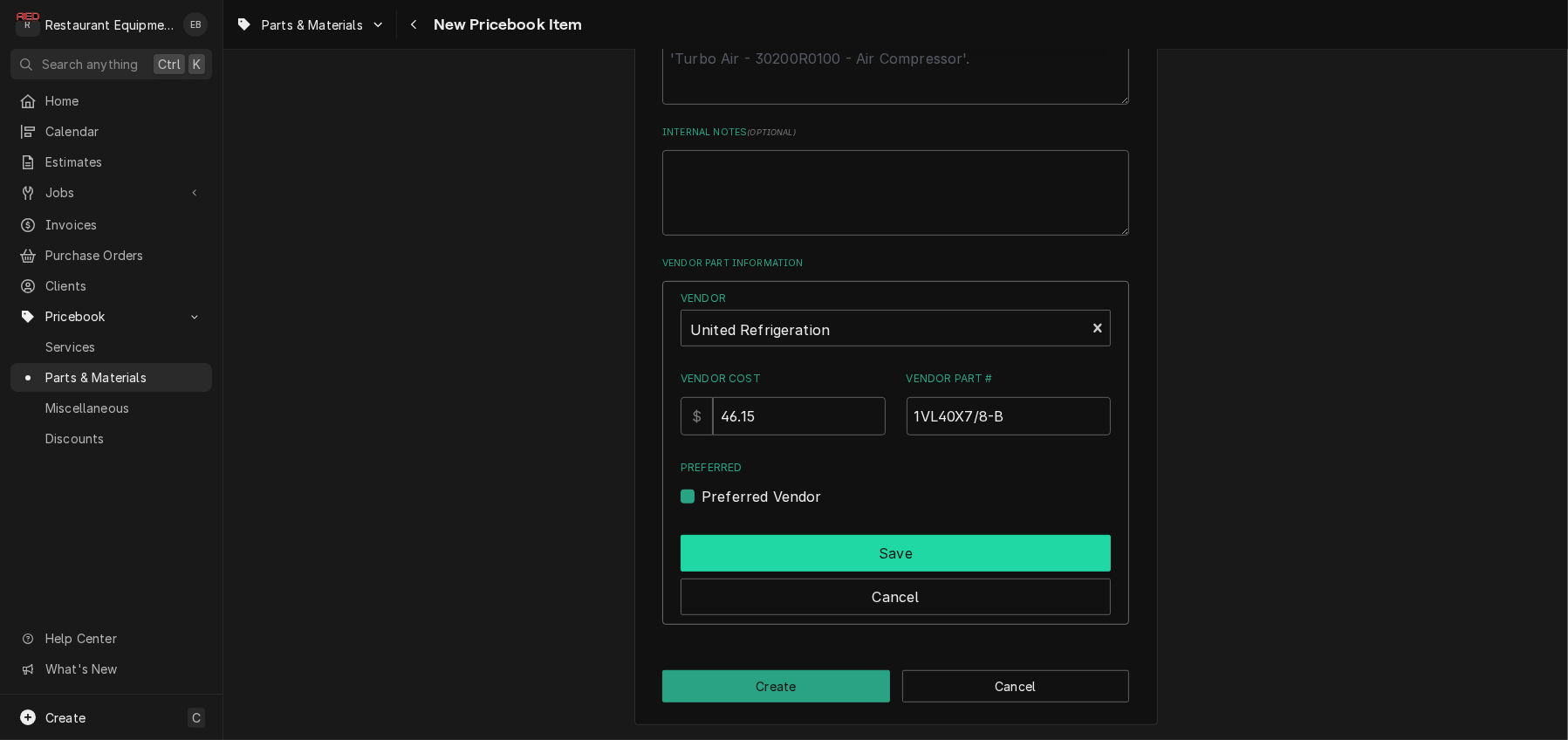
click at [719, 571] on button "Save" at bounding box center [895, 553] width 430 height 37
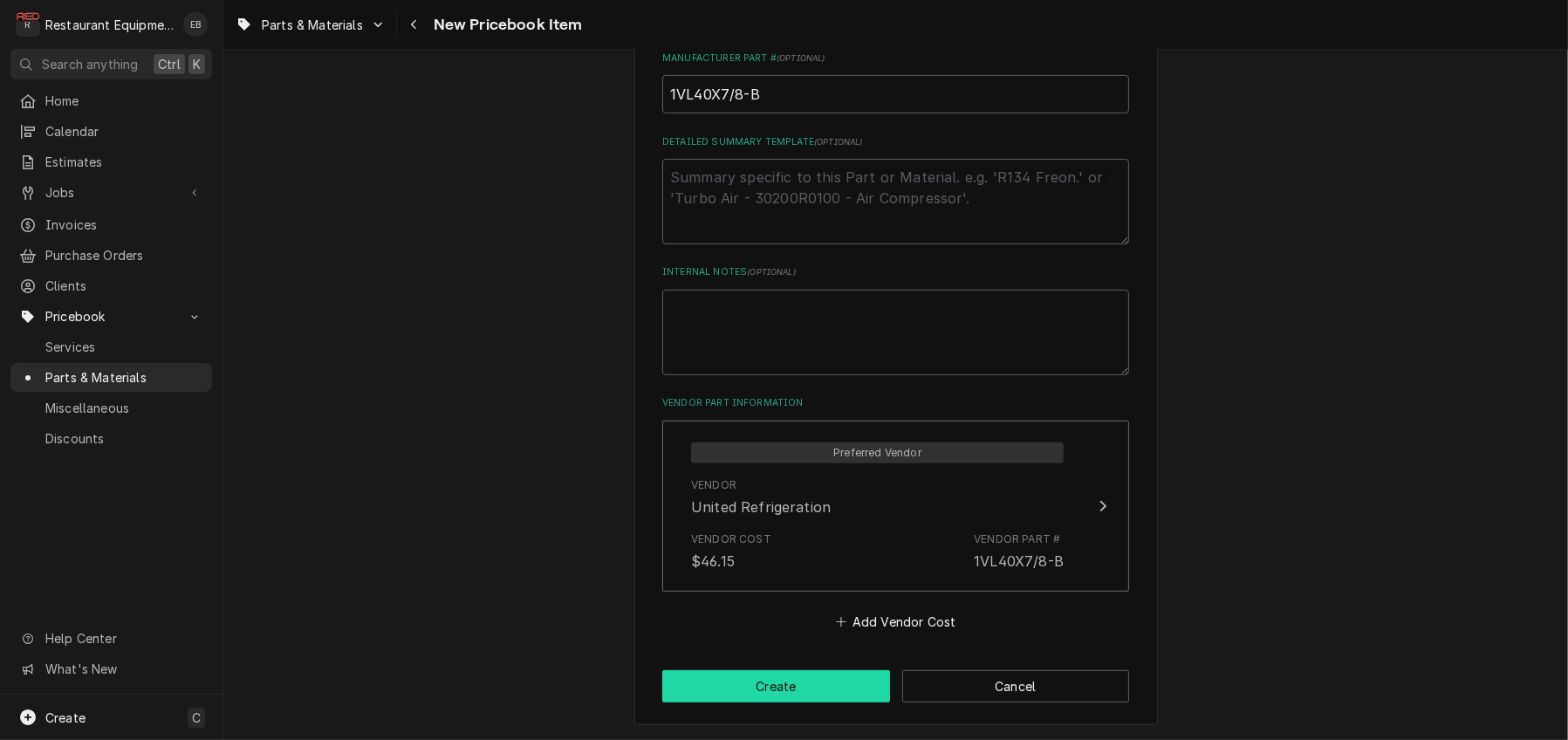
click at [760, 692] on button "Create" at bounding box center [776, 685] width 228 height 32
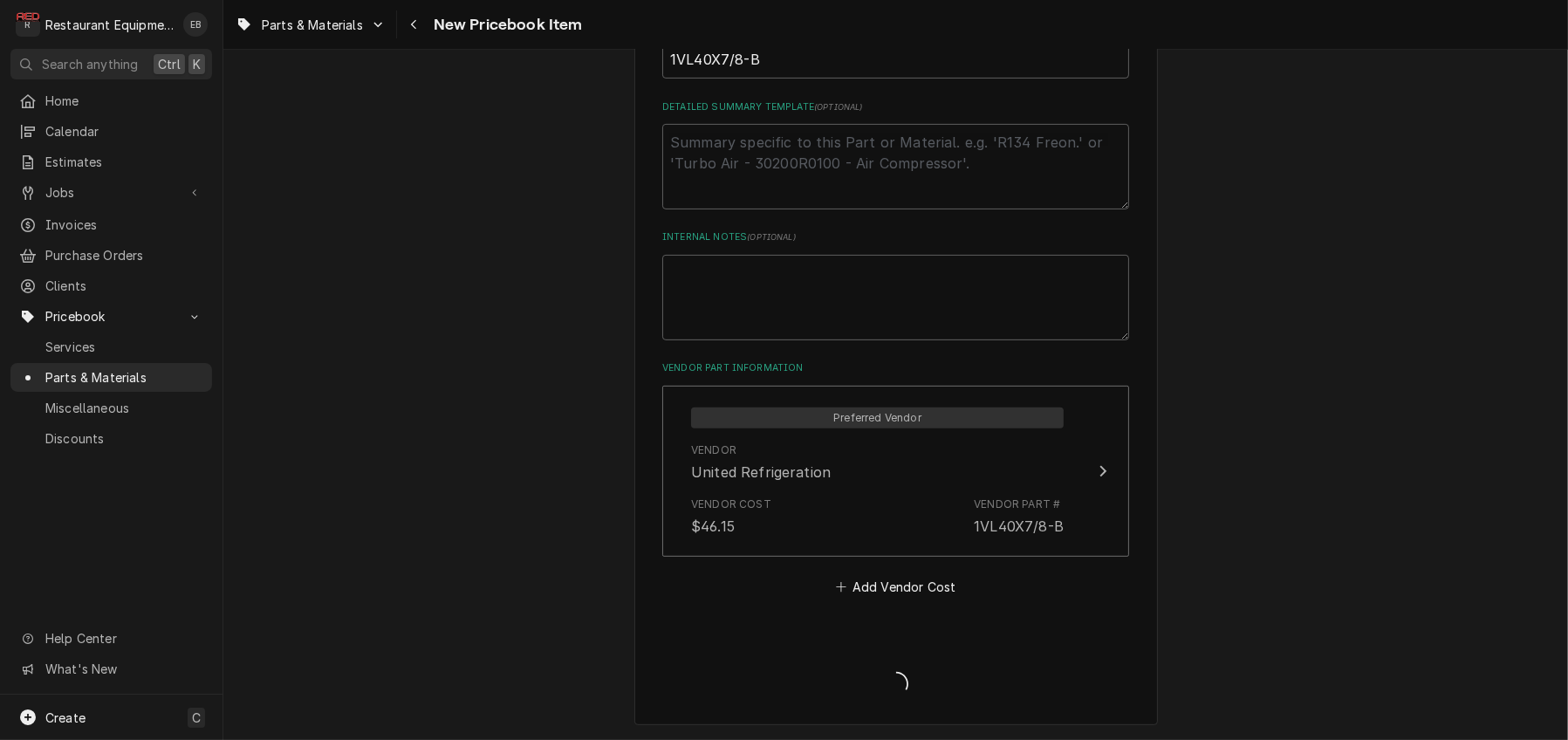
type textarea "x"
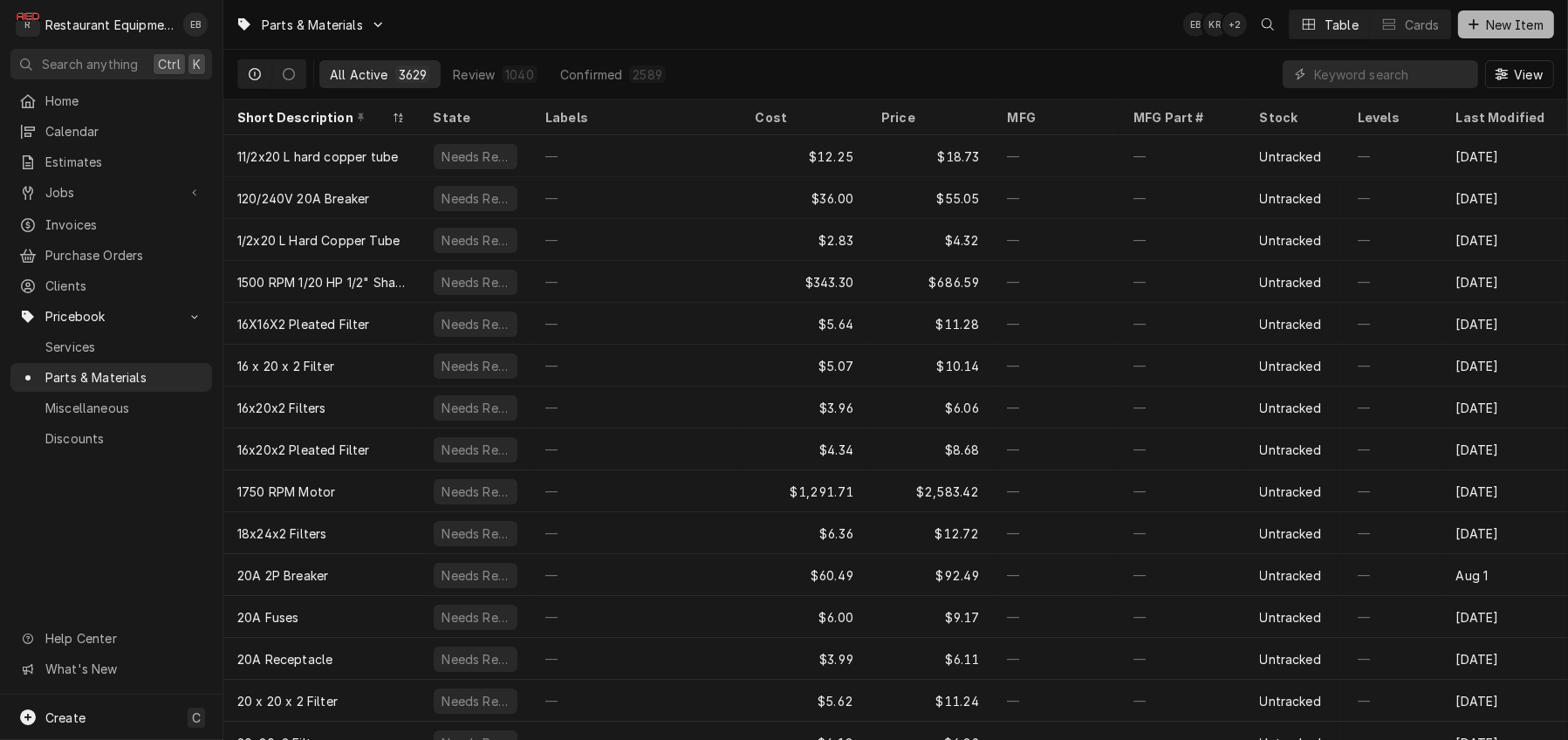
click at [1482, 25] on span "New Item" at bounding box center [1514, 25] width 65 height 18
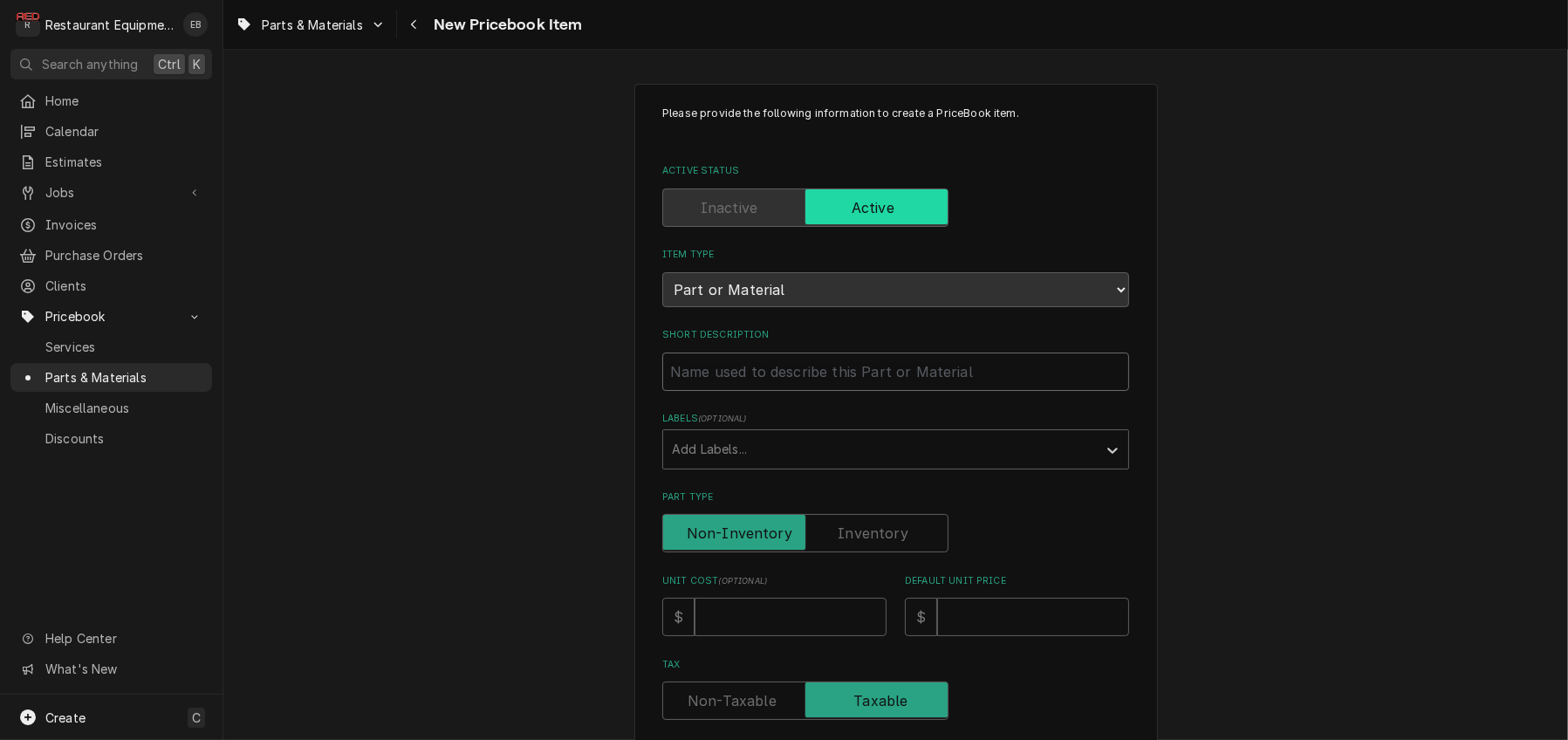
click at [745, 391] on input "Short Description" at bounding box center [895, 371] width 467 height 39
type textarea "x"
type input "B"
type textarea "x"
type input "Br"
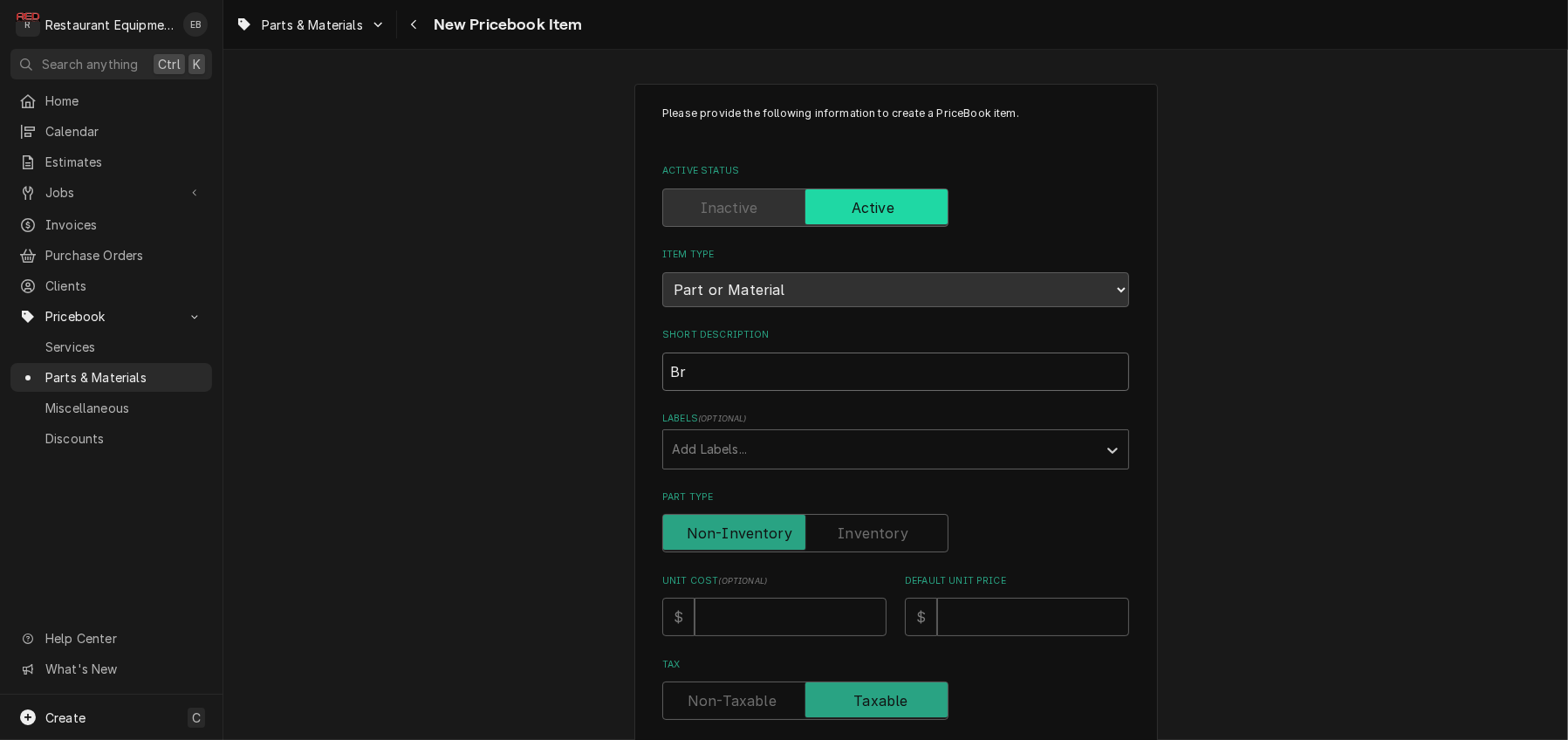
type textarea "x"
type input "Bro"
type textarea "x"
type input "Brow"
type textarea "x"
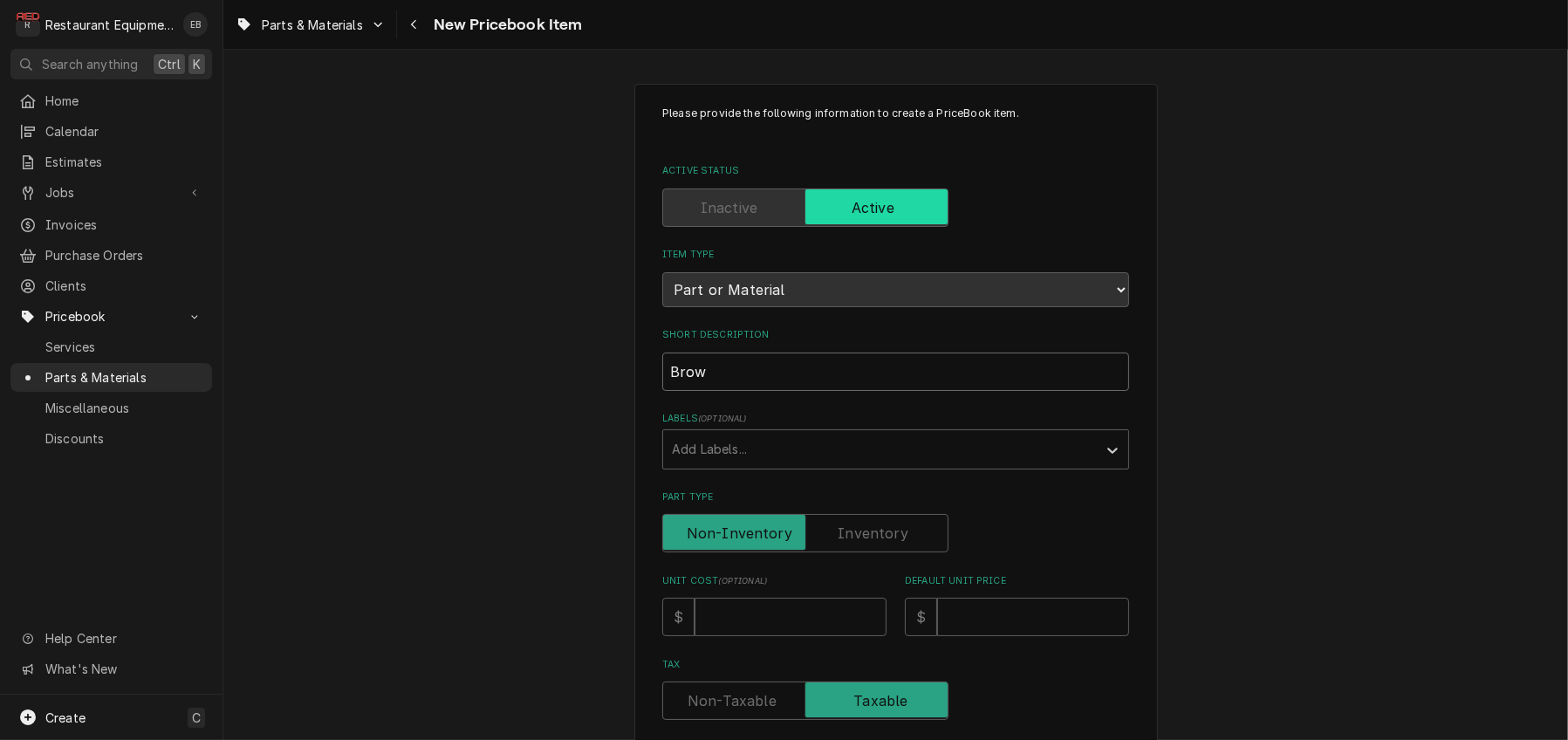
type input "Brown"
type textarea "x"
type input "Browni"
type textarea "x"
type input "Brownin"
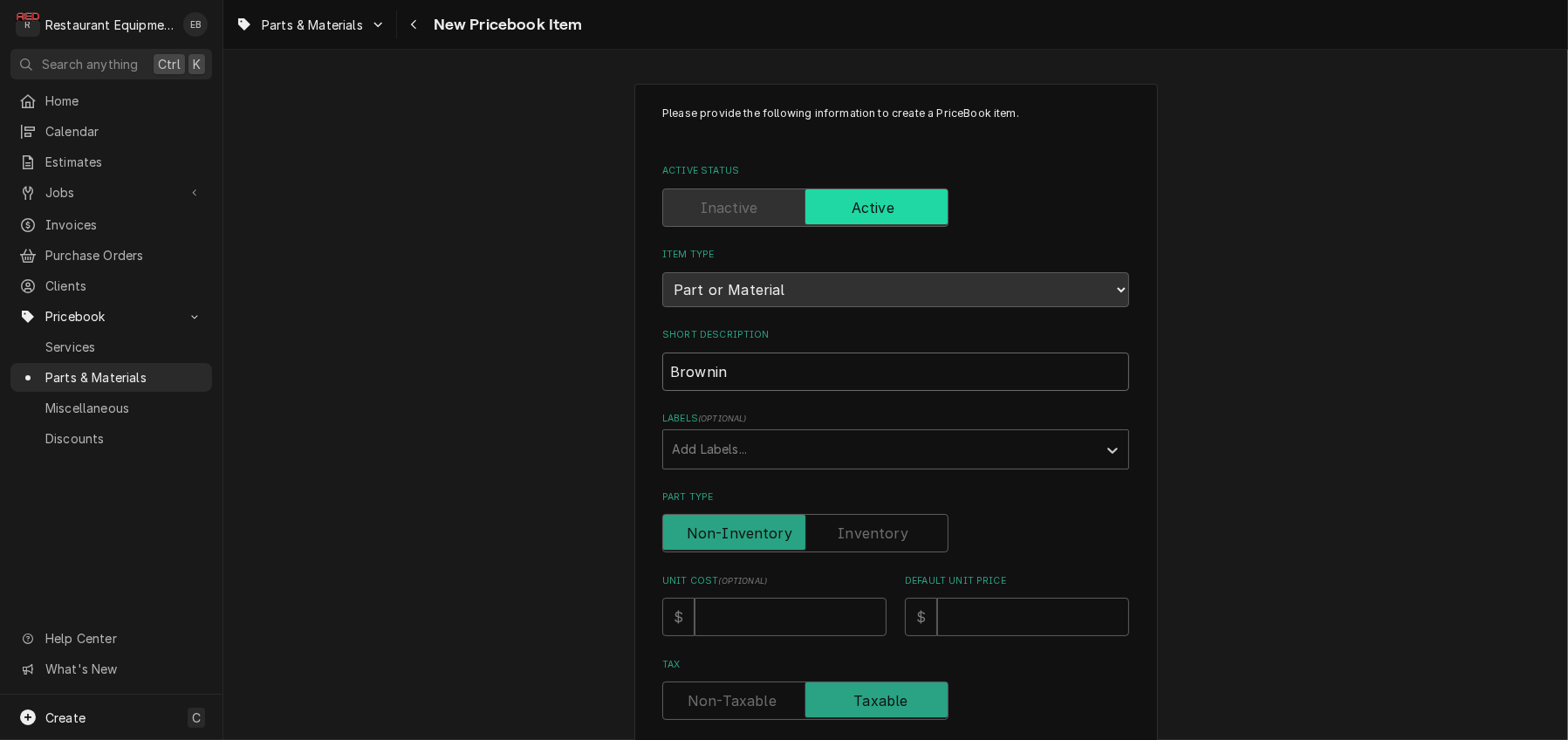
type textarea "x"
type input "[PERSON_NAME]"
type textarea "x"
type input "[PERSON_NAME]"
type textarea "x"
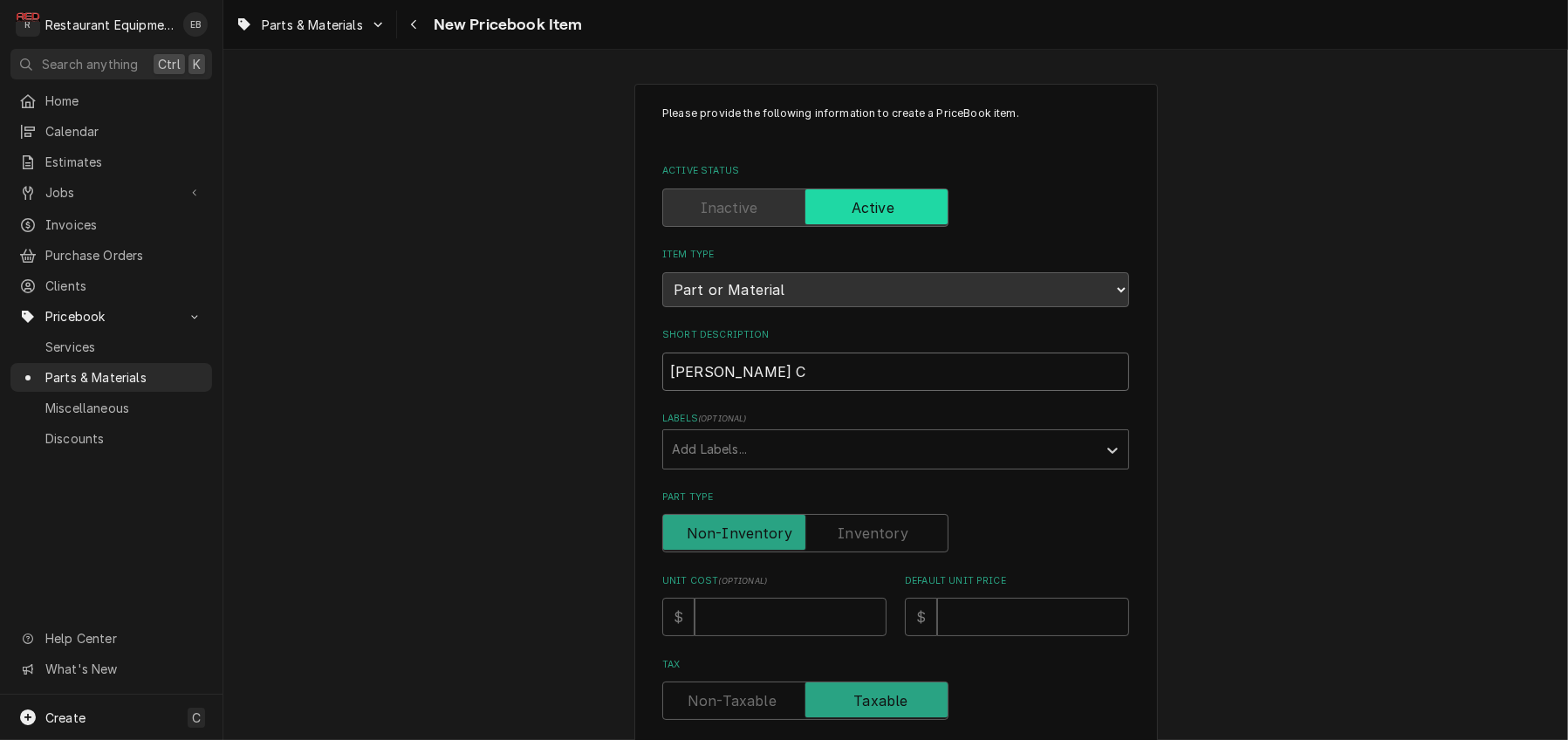
type input "[PERSON_NAME] C"
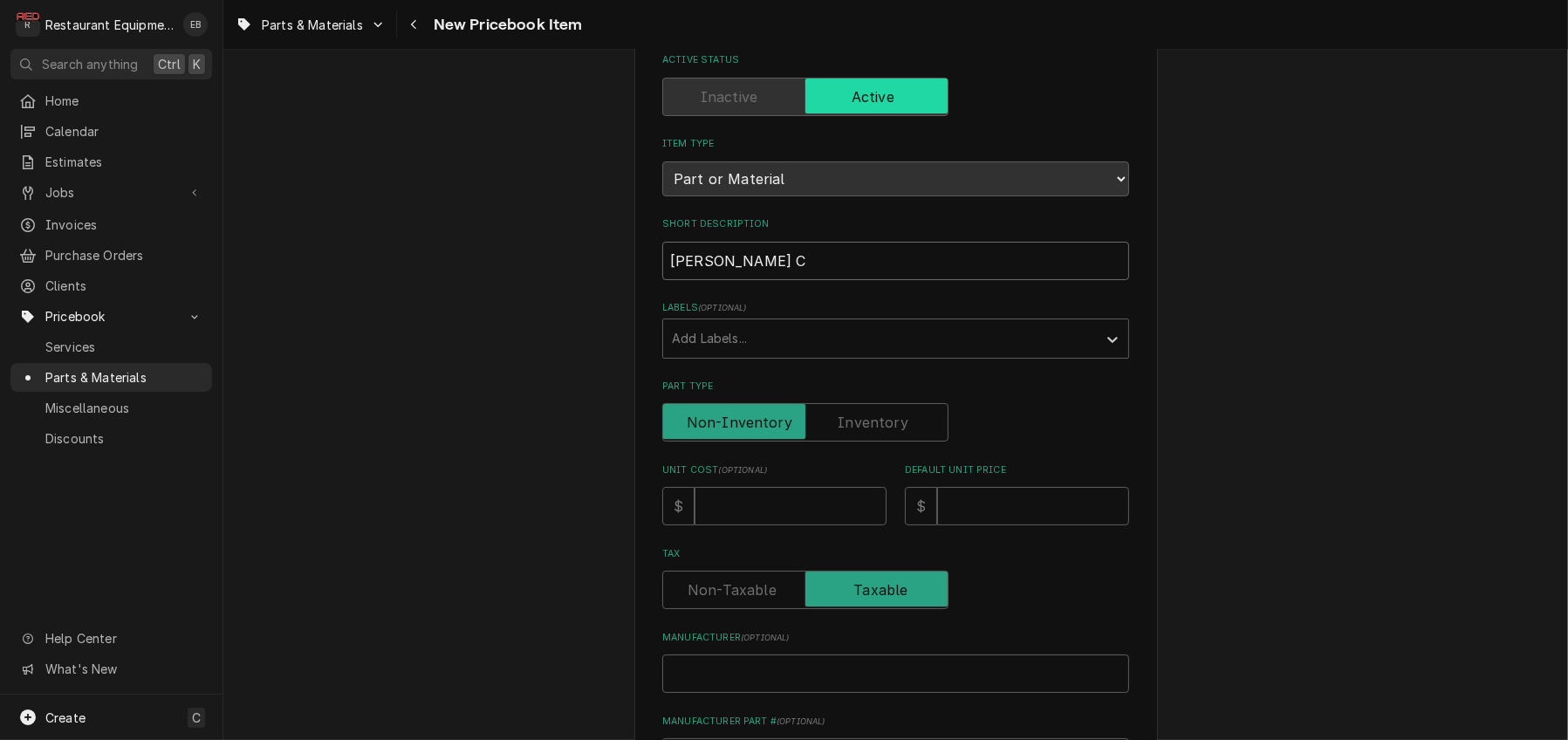
scroll to position [232, 0]
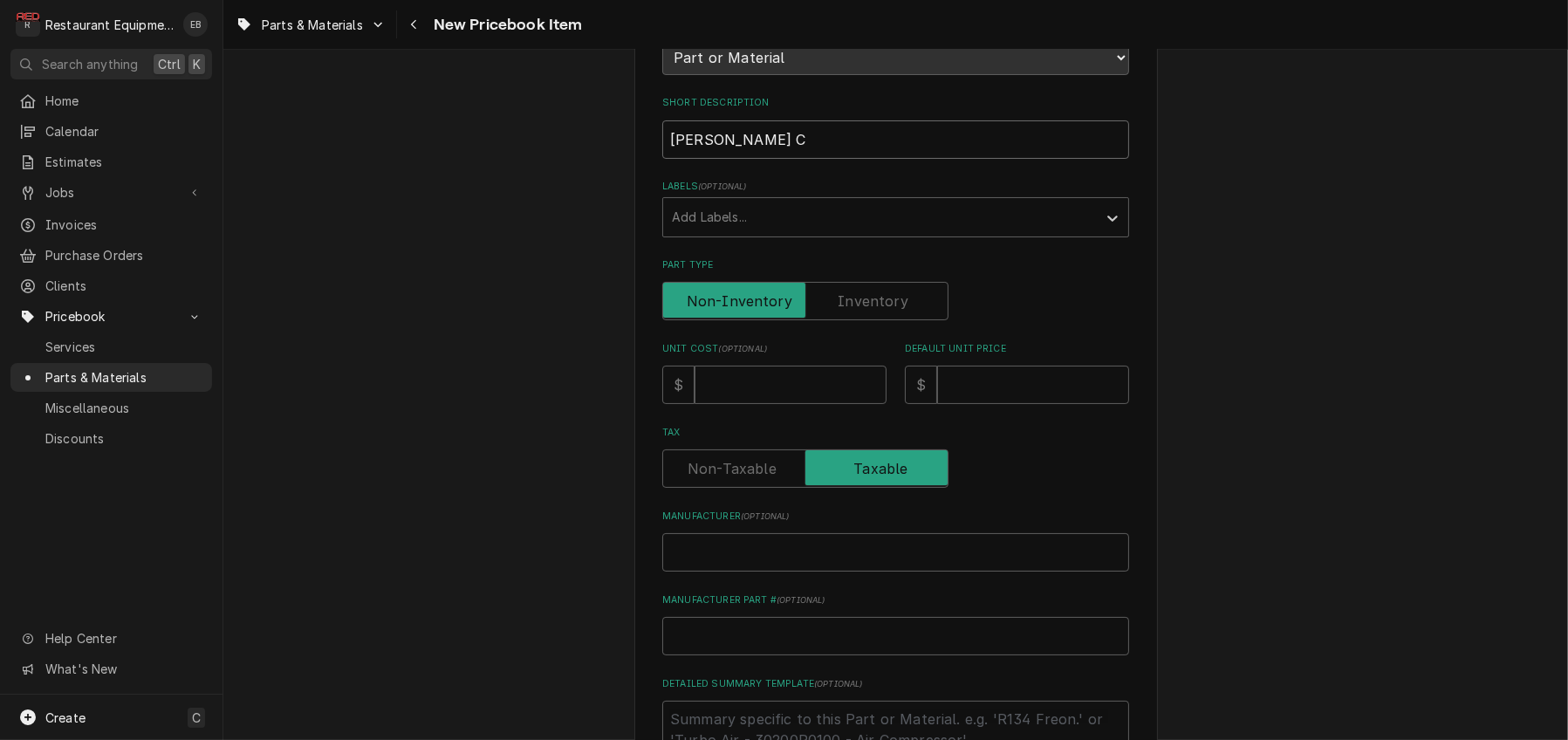
type textarea "x"
type input "[PERSON_NAME] Co"
type textarea "x"
type input "Browning Cog"
type textarea "x"
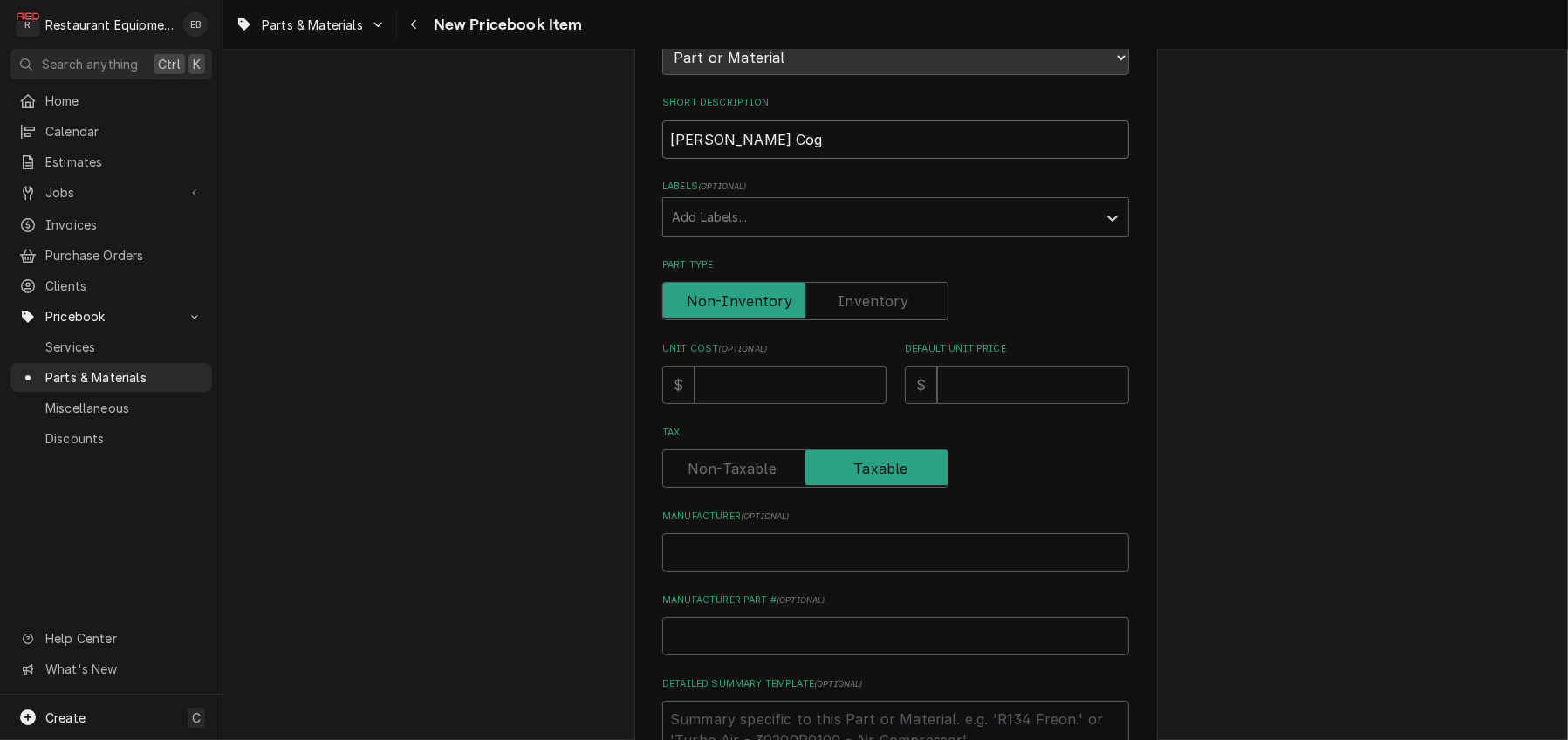
type input "Browning Cogg"
type textarea "x"
type input "Browning Cogge"
type textarea "x"
type input "Browning Cogged"
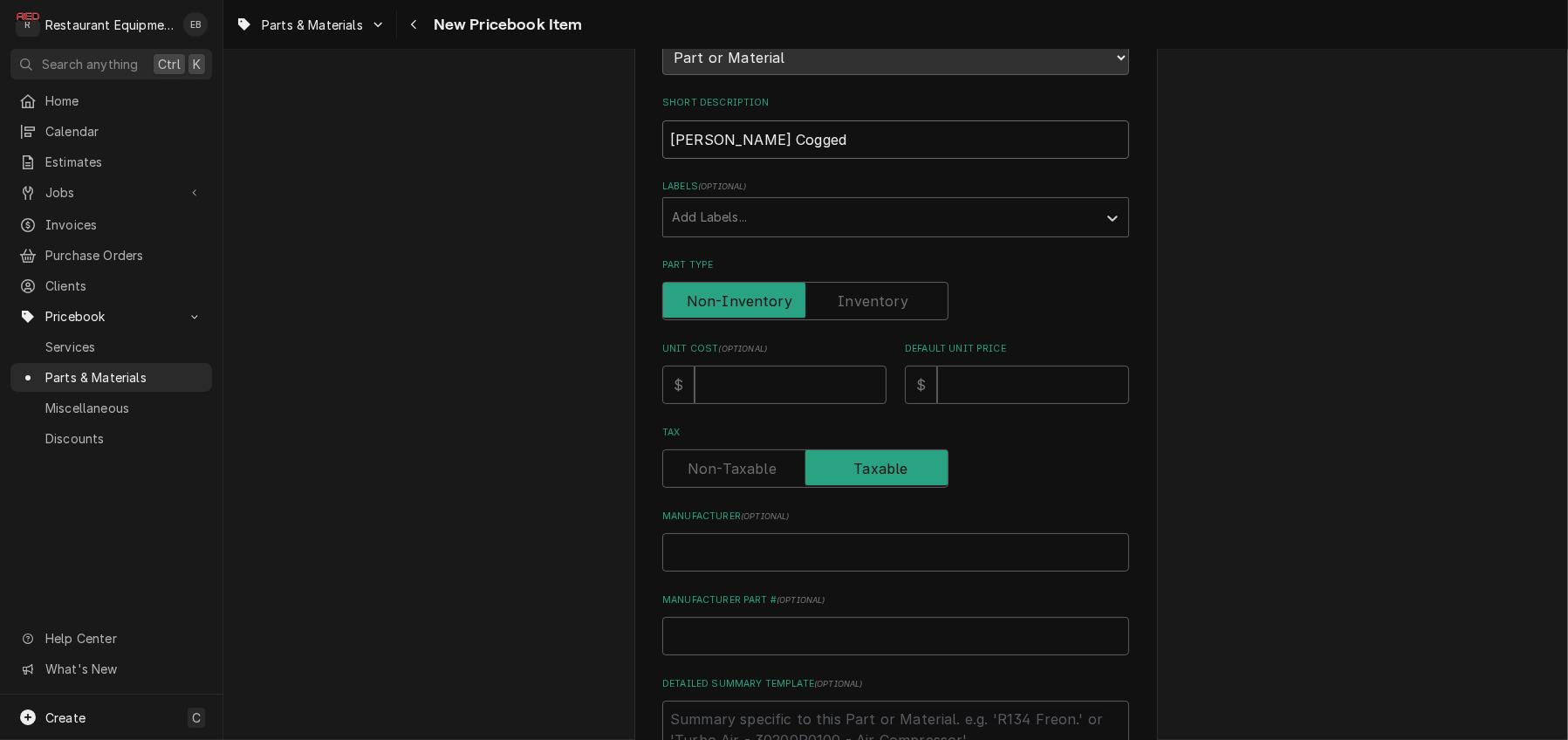
type textarea "x"
type input "Browning Cogged"
type textarea "x"
type input "Browning Cogged B"
type textarea "x"
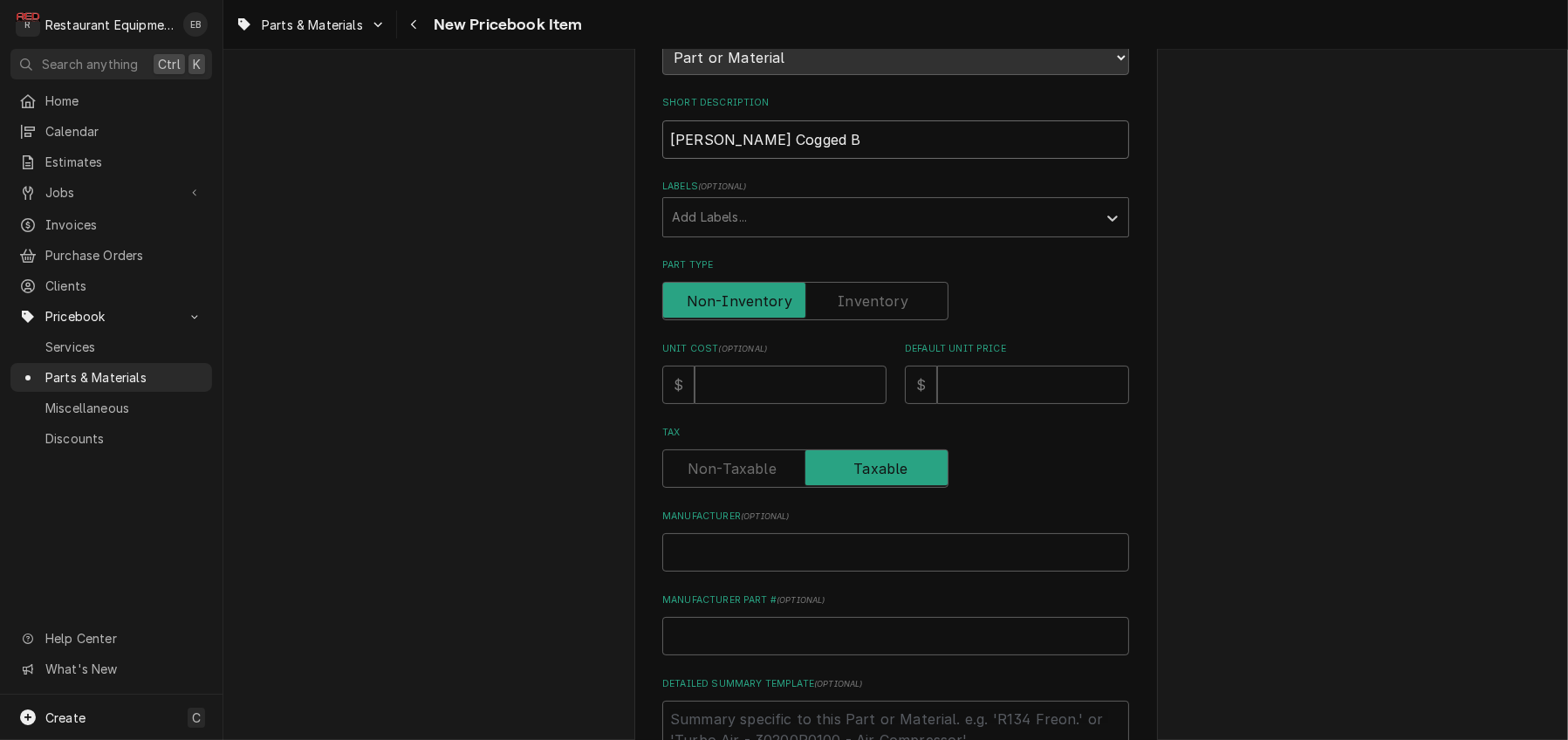
type input "Browning Cogged Be"
type textarea "x"
type input "Browning Cogged Bel"
type textarea "x"
type input "Browning Cogged Belt"
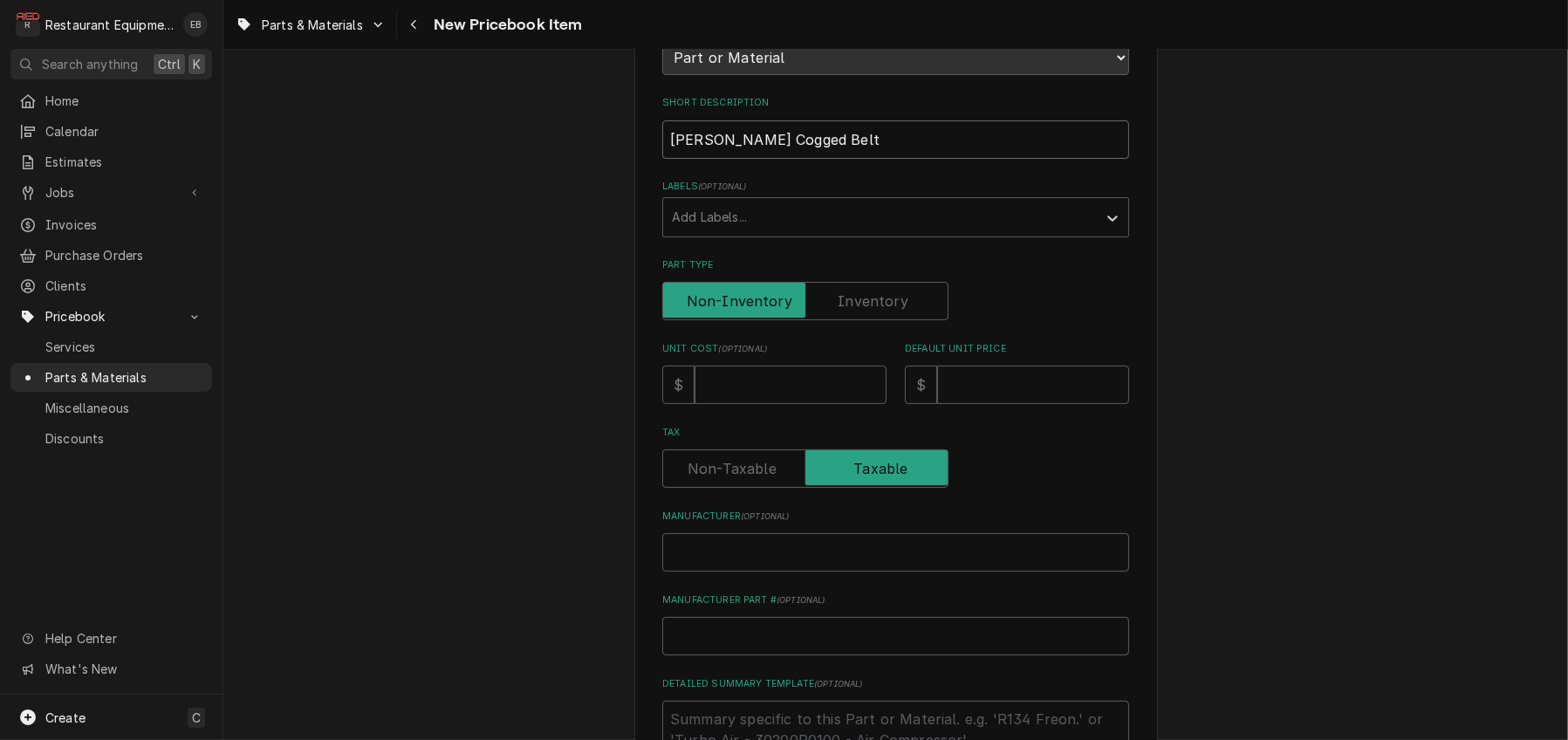
type textarea "x"
type input "Browning Cogged Belt"
type textarea "x"
type input "Browning Cogged Belt 1"
type textarea "x"
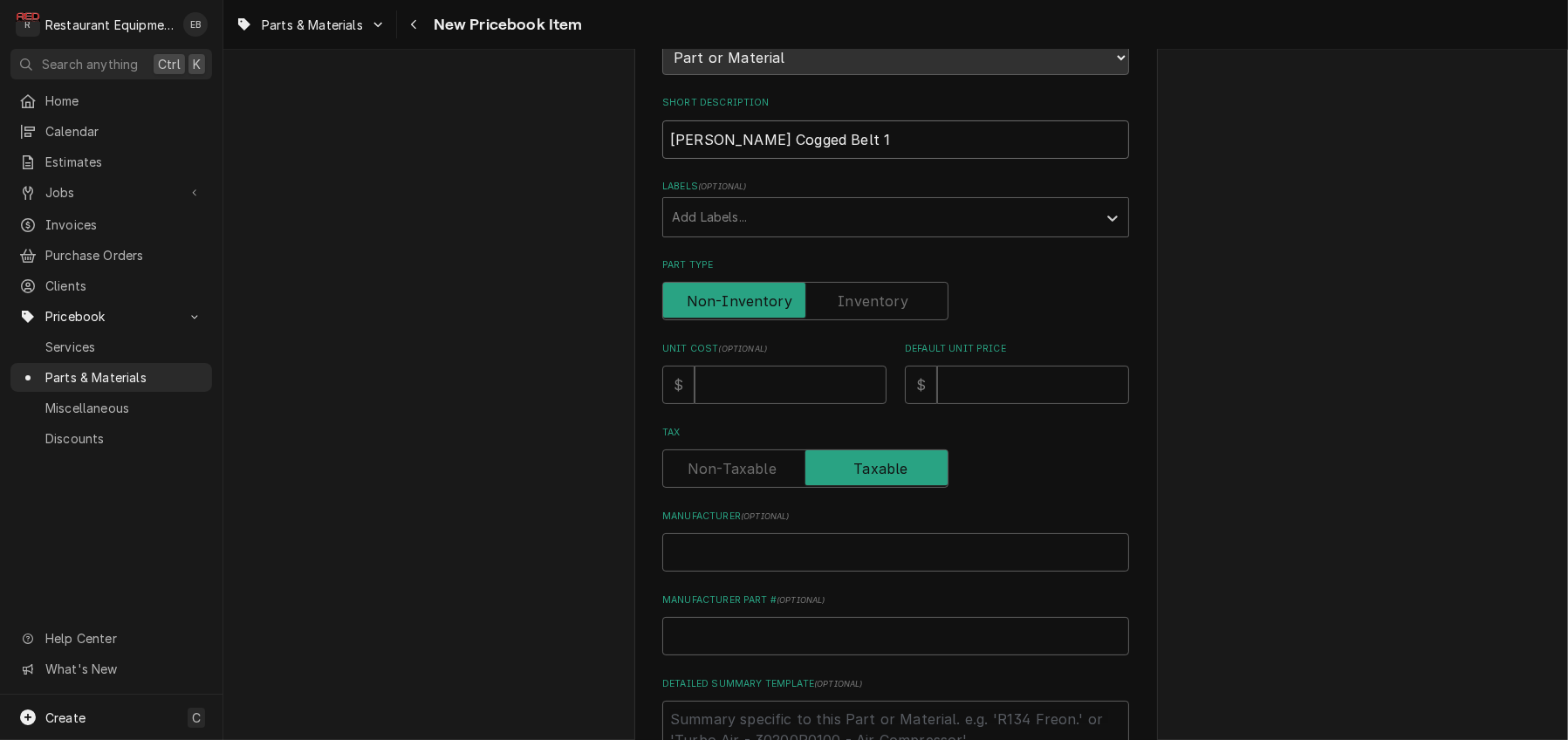
type input "Browning Cogged Belt 1/"
type textarea "x"
type input "Browning Cogged Belt 1/2"
type textarea "x"
type input "Browning Cogged Belt 1/2w"
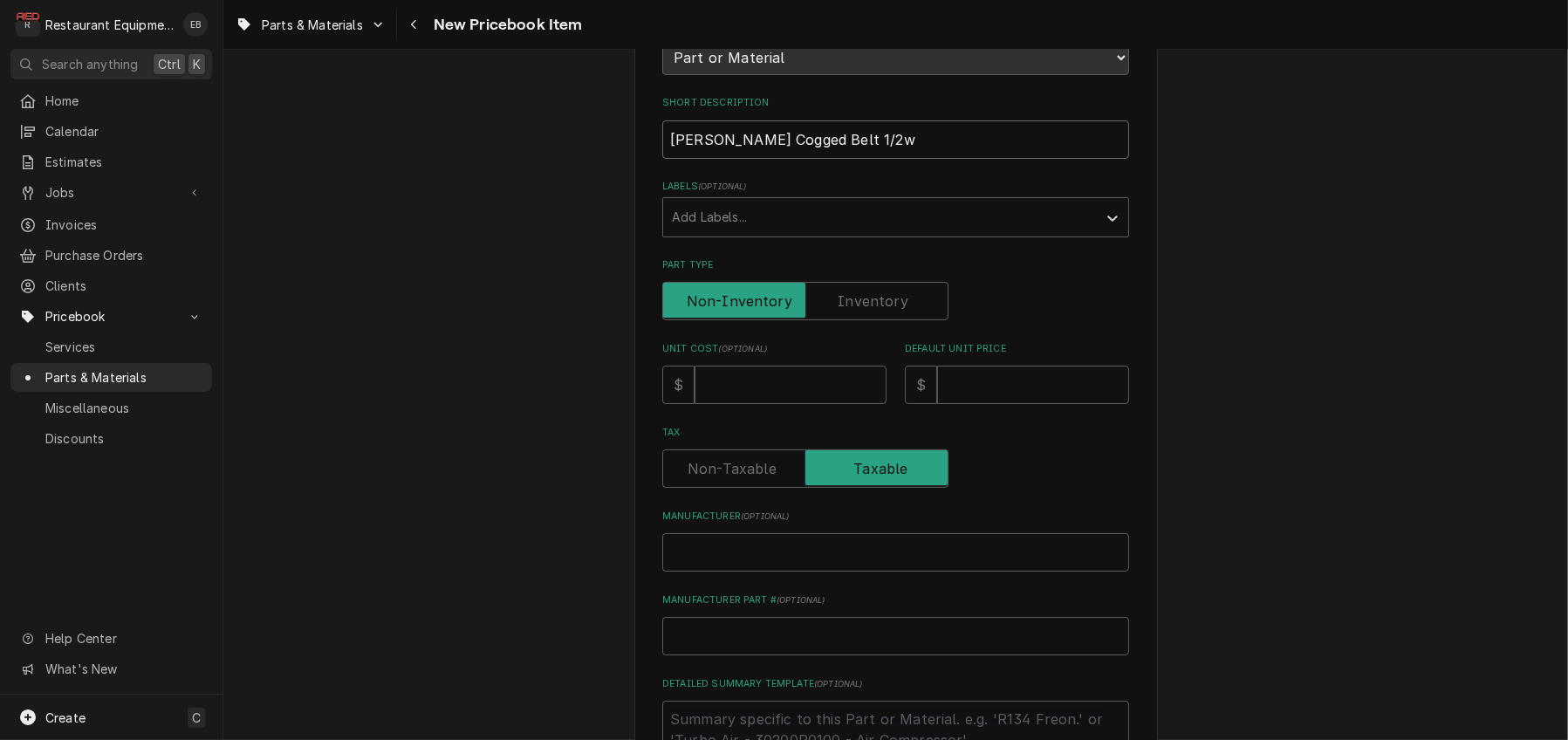
type textarea "x"
type input "Browning Cogged Belt 1/2w"
type textarea "x"
type input "Browning Cogged Belt 1/2w x"
type textarea "x"
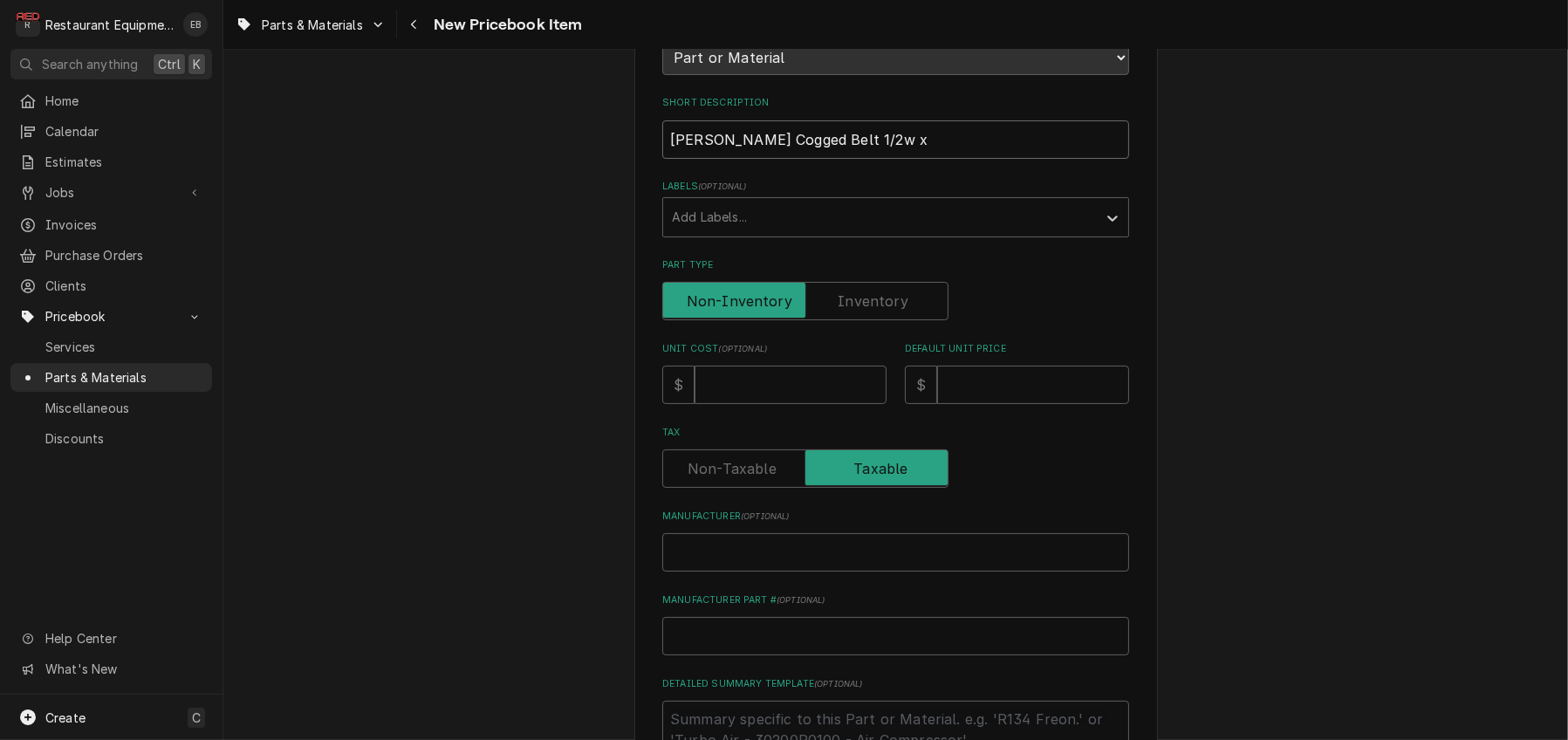
type input "Browning Cogged Belt 1/2w x"
type textarea "x"
type input "Browning Cogged Belt 1/2w x 4"
type textarea "x"
type input "Browning Cogged Belt 1/2w x 46"
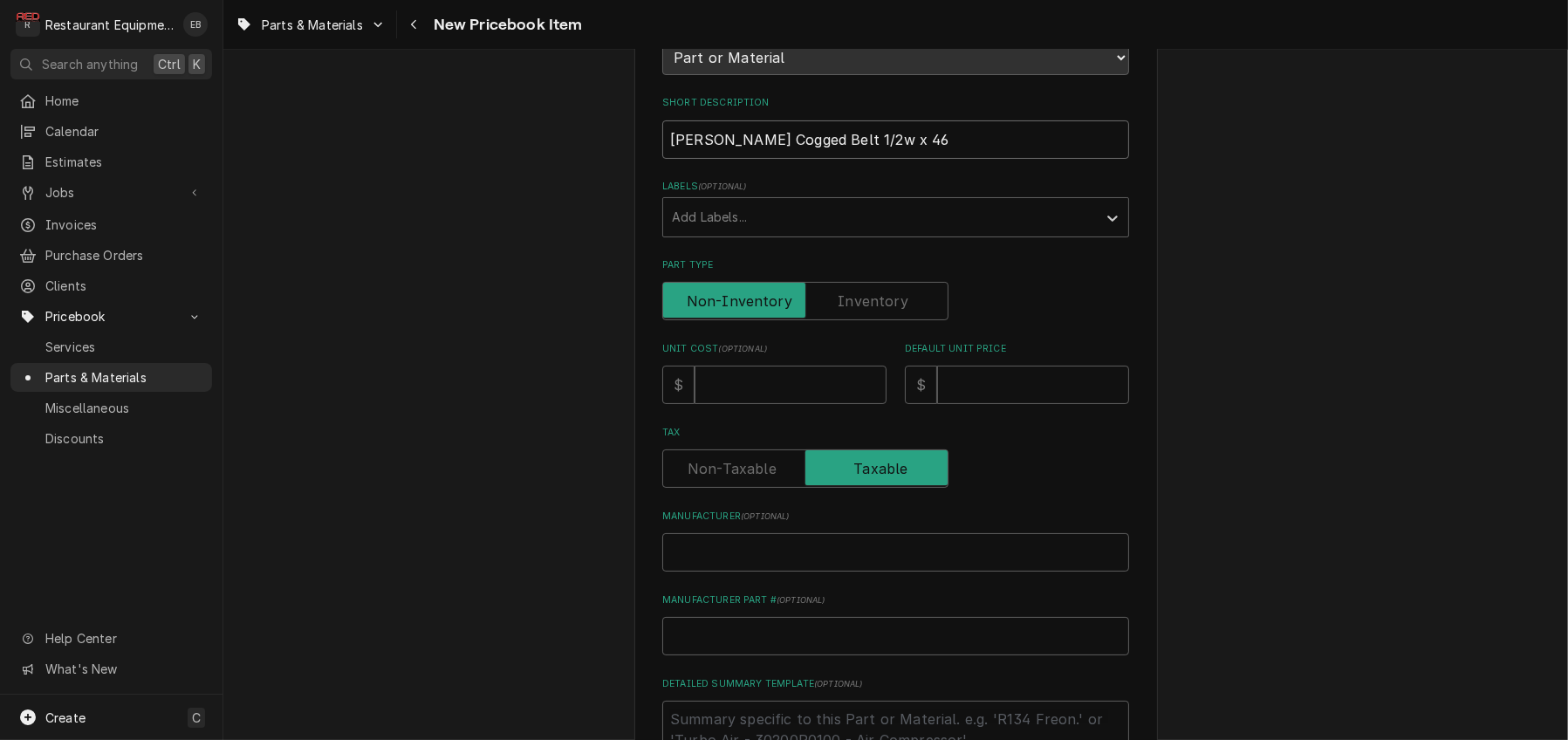
type textarea "x"
type input "Browning Cogged Belt 1/2w x 46L"
type textarea "x"
type input "Browning Cogged Belt 1/2w x 46"
type textarea "x"
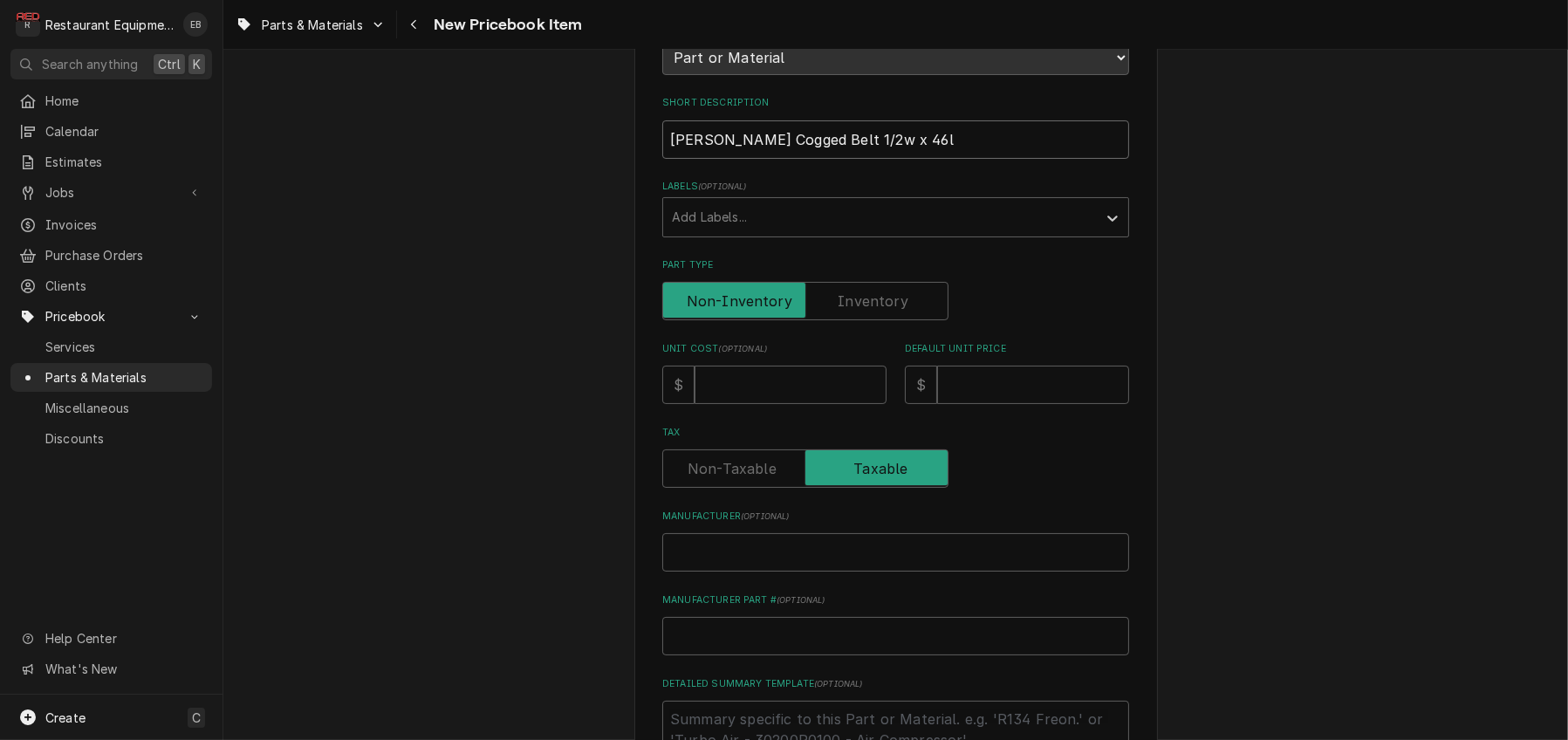
type input "Browning Cogged Belt 1/2w x 46l"
click at [765, 404] on input "Unit Cost ( optional )" at bounding box center [790, 384] width 192 height 39
type textarea "x"
type input "3"
type textarea "x"
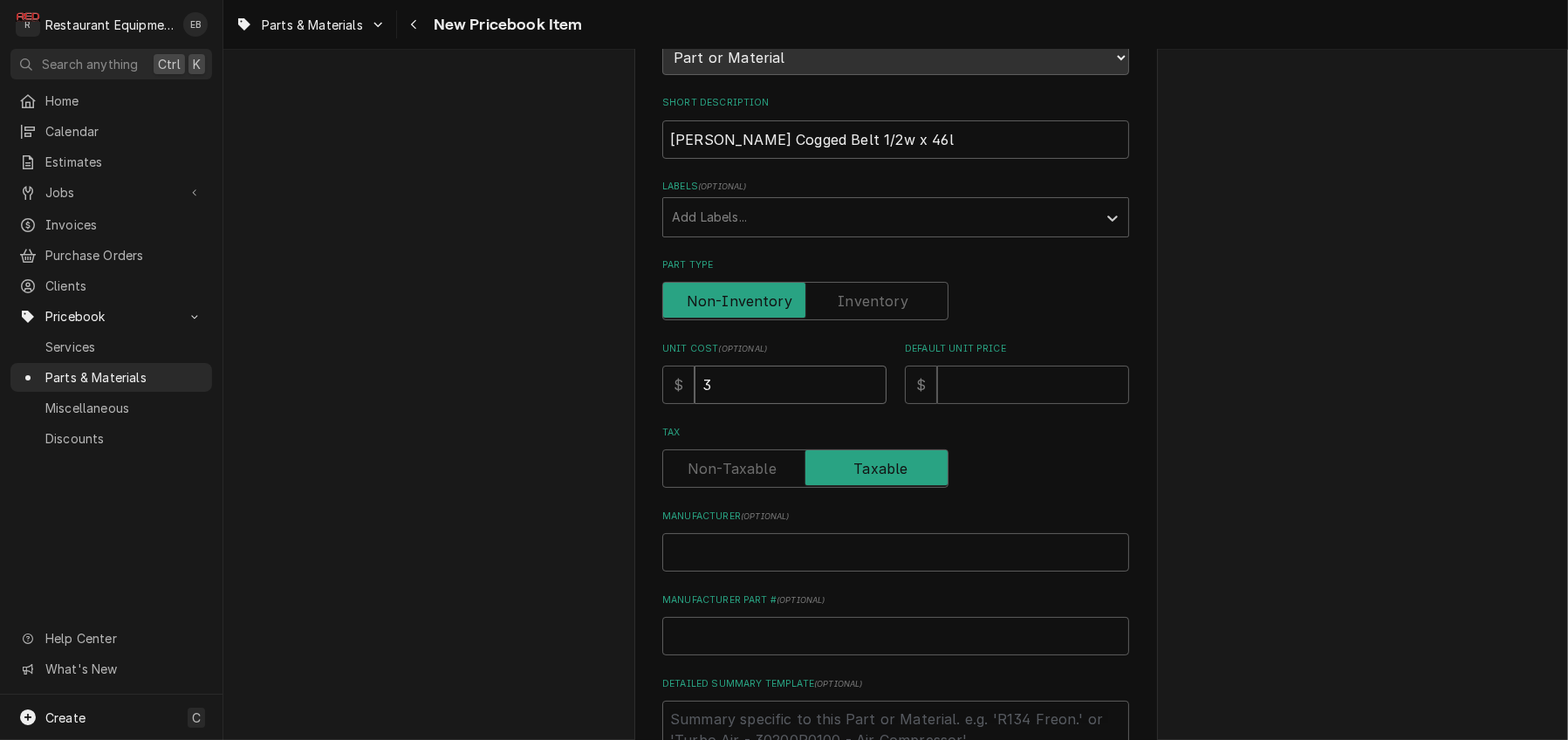
type input "39"
type textarea "x"
type input "3"
type textarea "x"
type input "3.0"
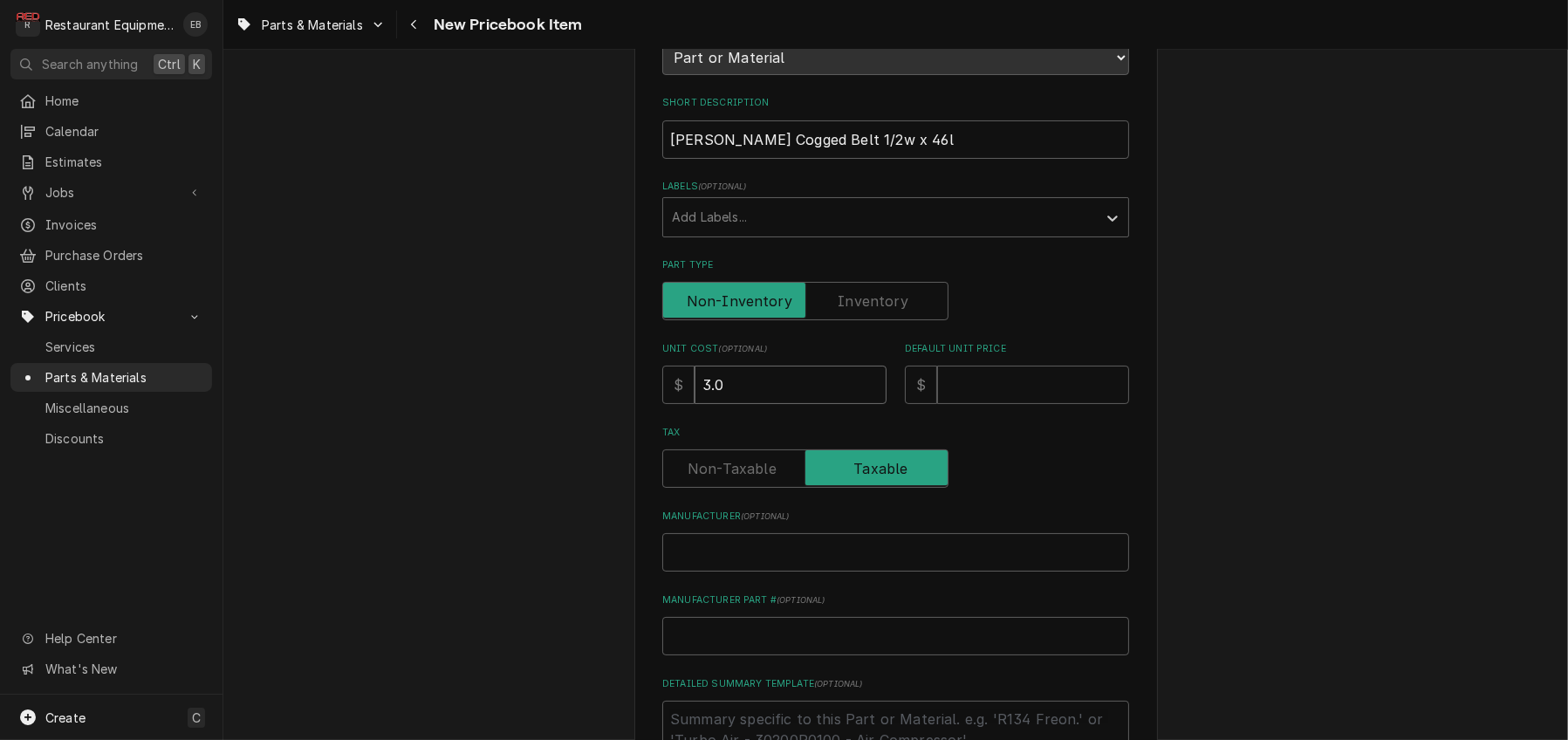
type textarea "x"
type input "3.06"
type textarea "x"
type input "3.0"
type textarea "x"
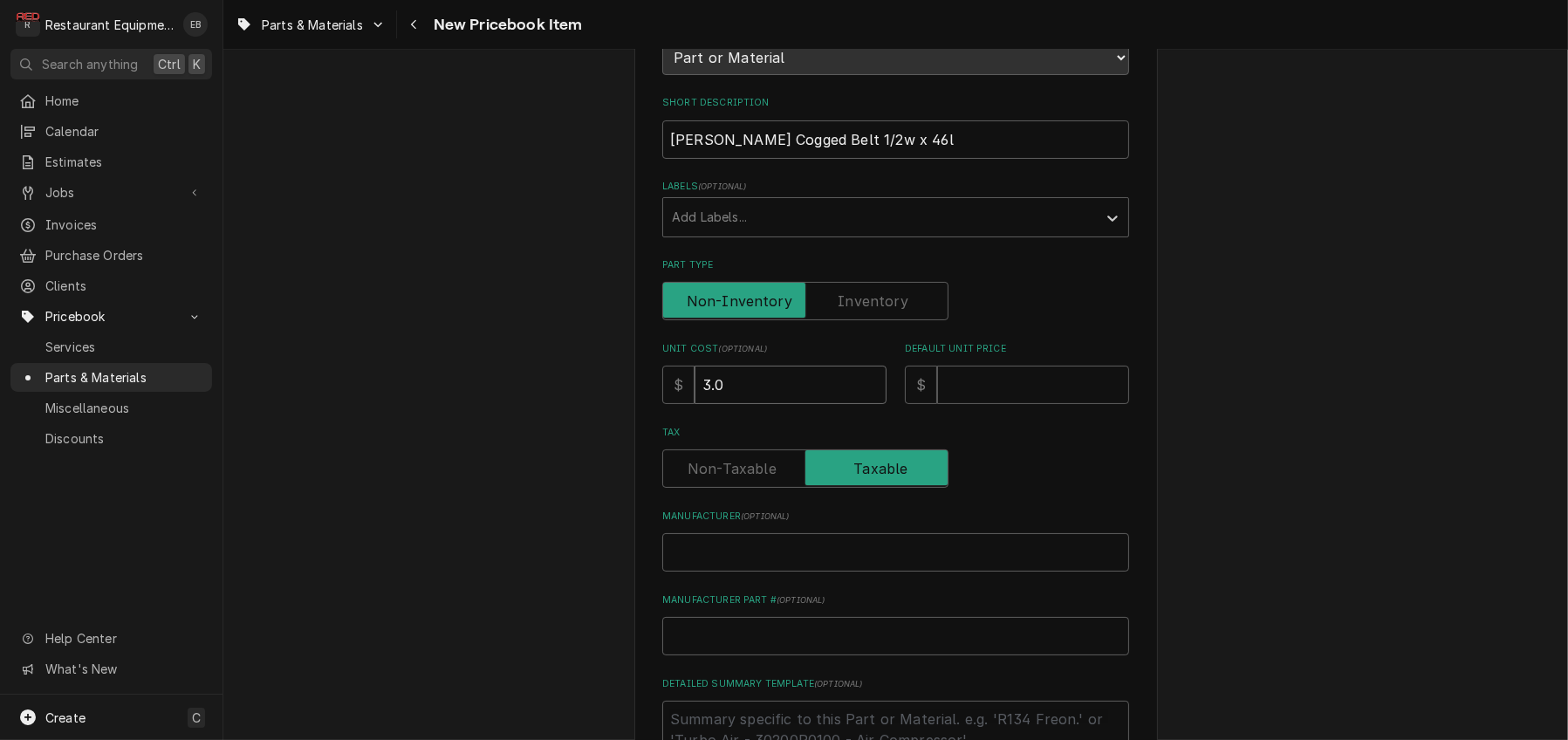
type input "3"
type textarea "x"
type input "39"
type textarea "x"
type input "39.0"
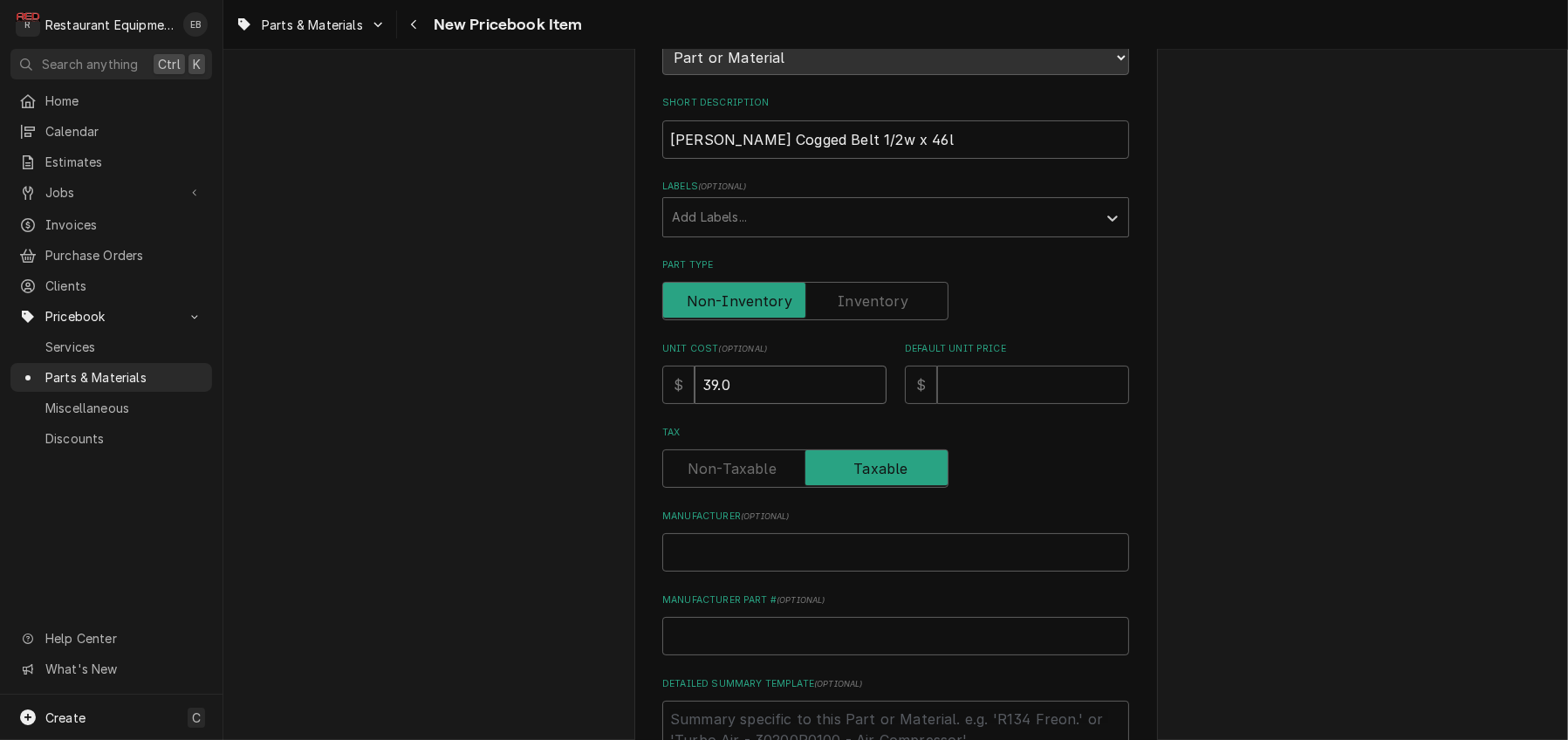
type textarea "x"
type input "39.06"
click at [1045, 404] on input "Default Unit Price" at bounding box center [1033, 384] width 192 height 39
type textarea "x"
type input "7"
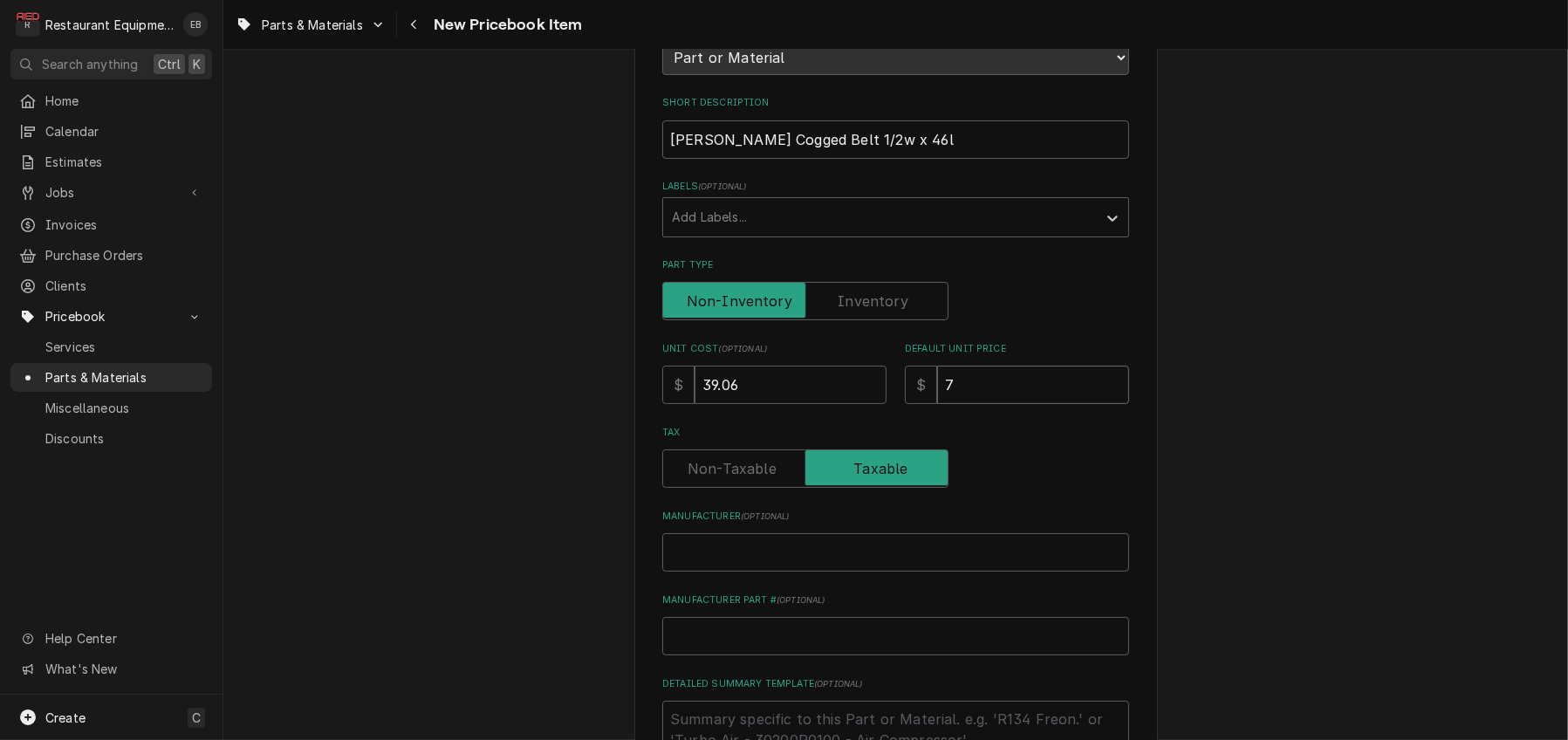
type textarea "x"
type input "78"
type textarea "x"
type input "78.1"
type textarea "x"
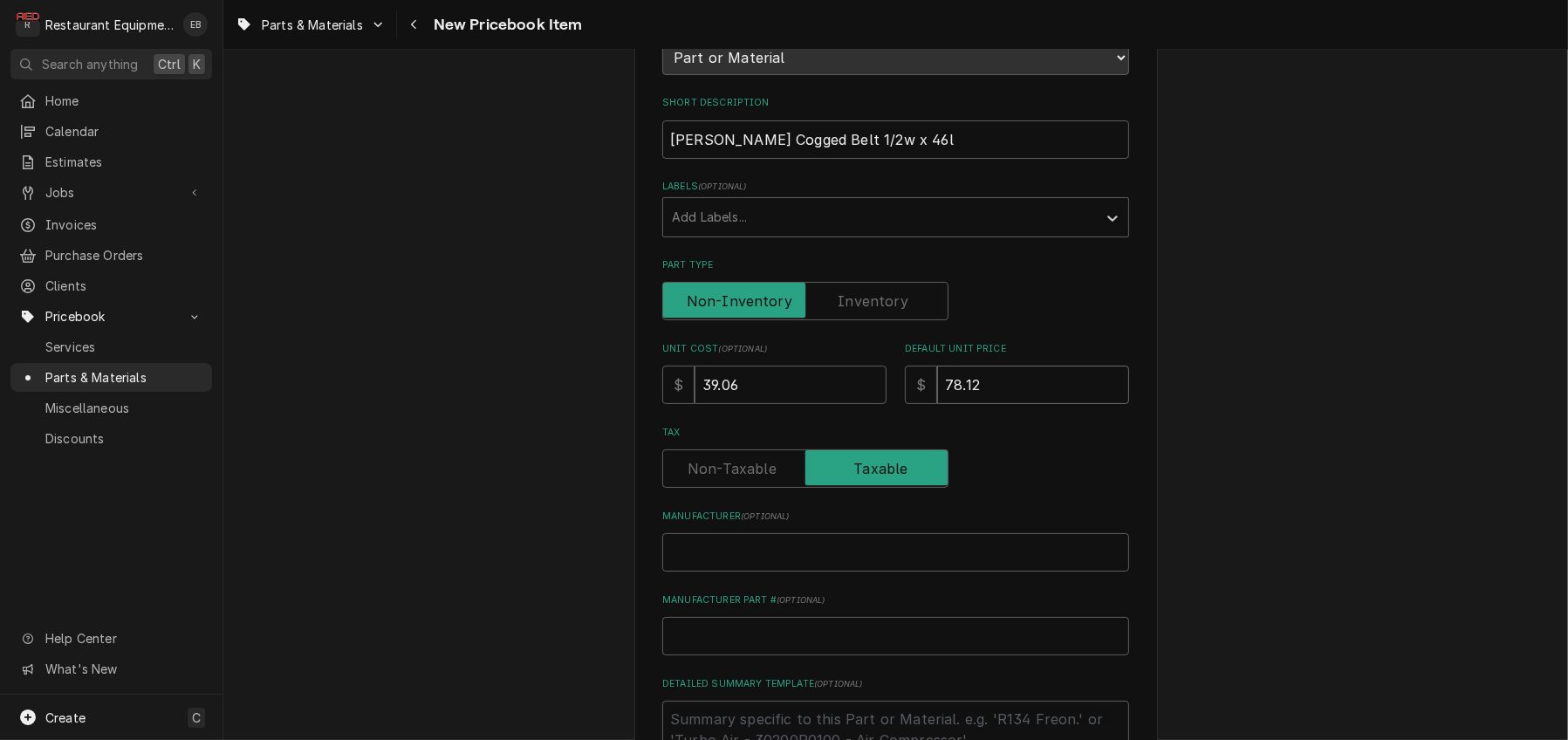
type input "78.12"
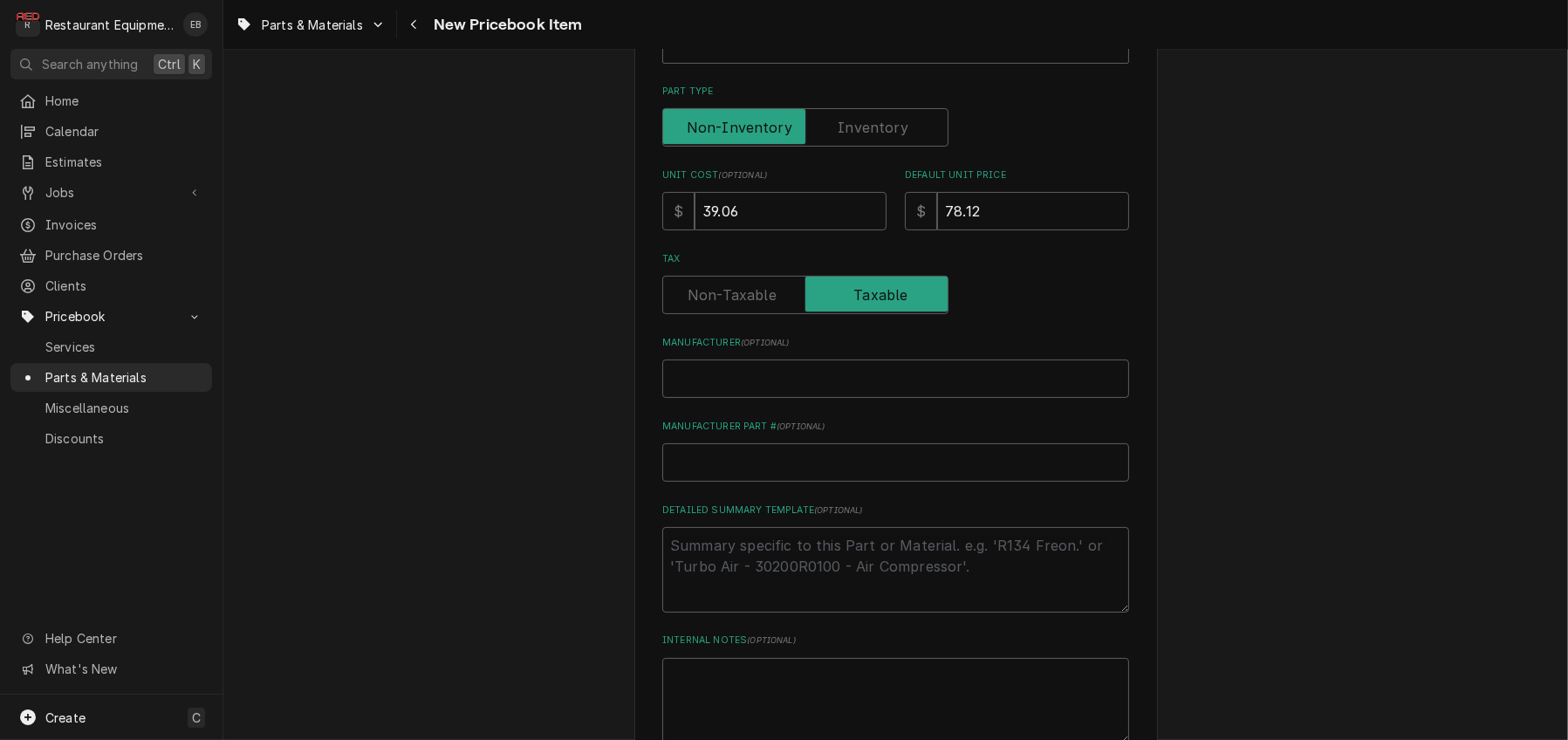
scroll to position [407, 0]
click at [787, 397] on input "Manufacturer ( optional )" at bounding box center [895, 377] width 467 height 39
type textarea "x"
type input "U"
type textarea "x"
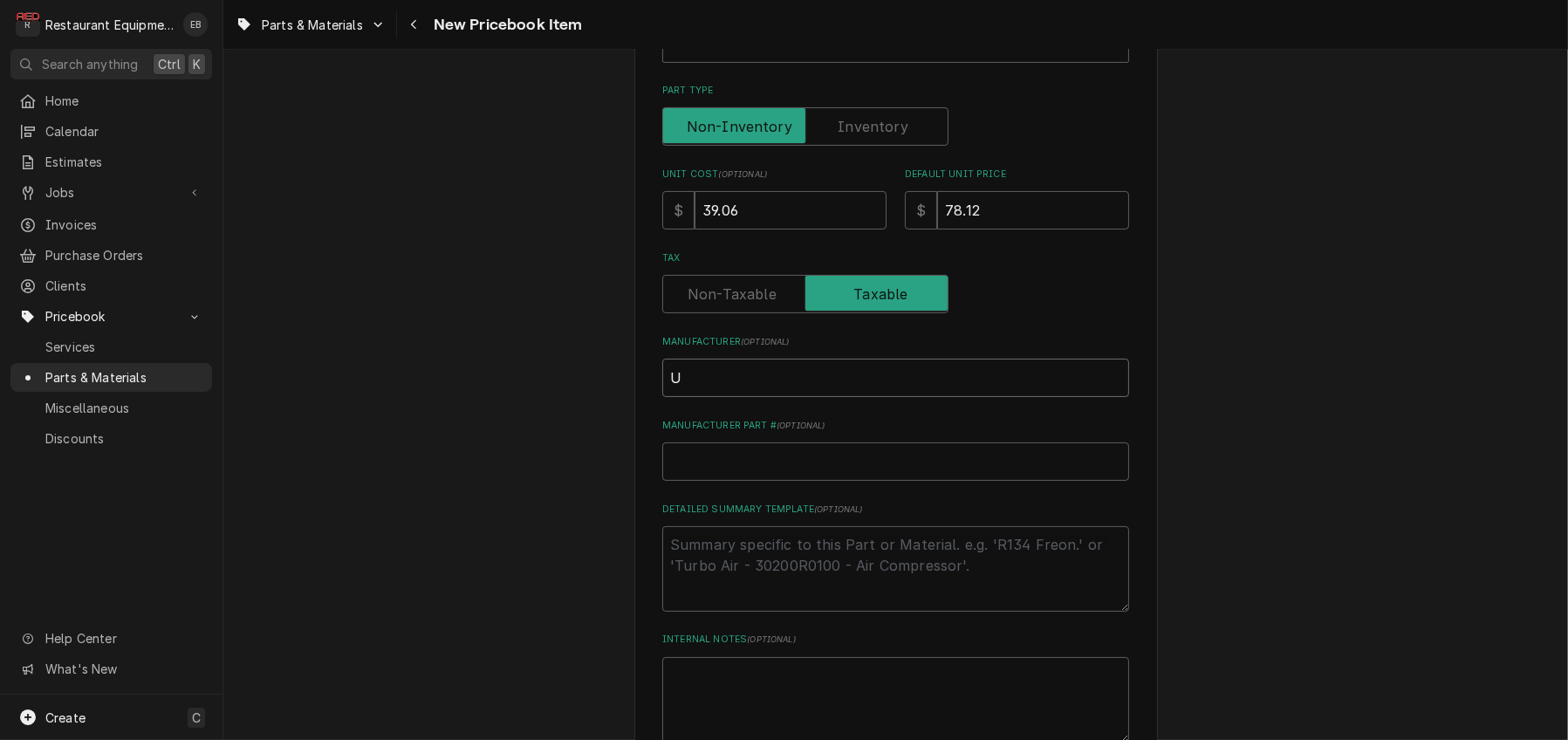
type input "Un"
type textarea "x"
type input "Uni"
type textarea "x"
type input "Unit"
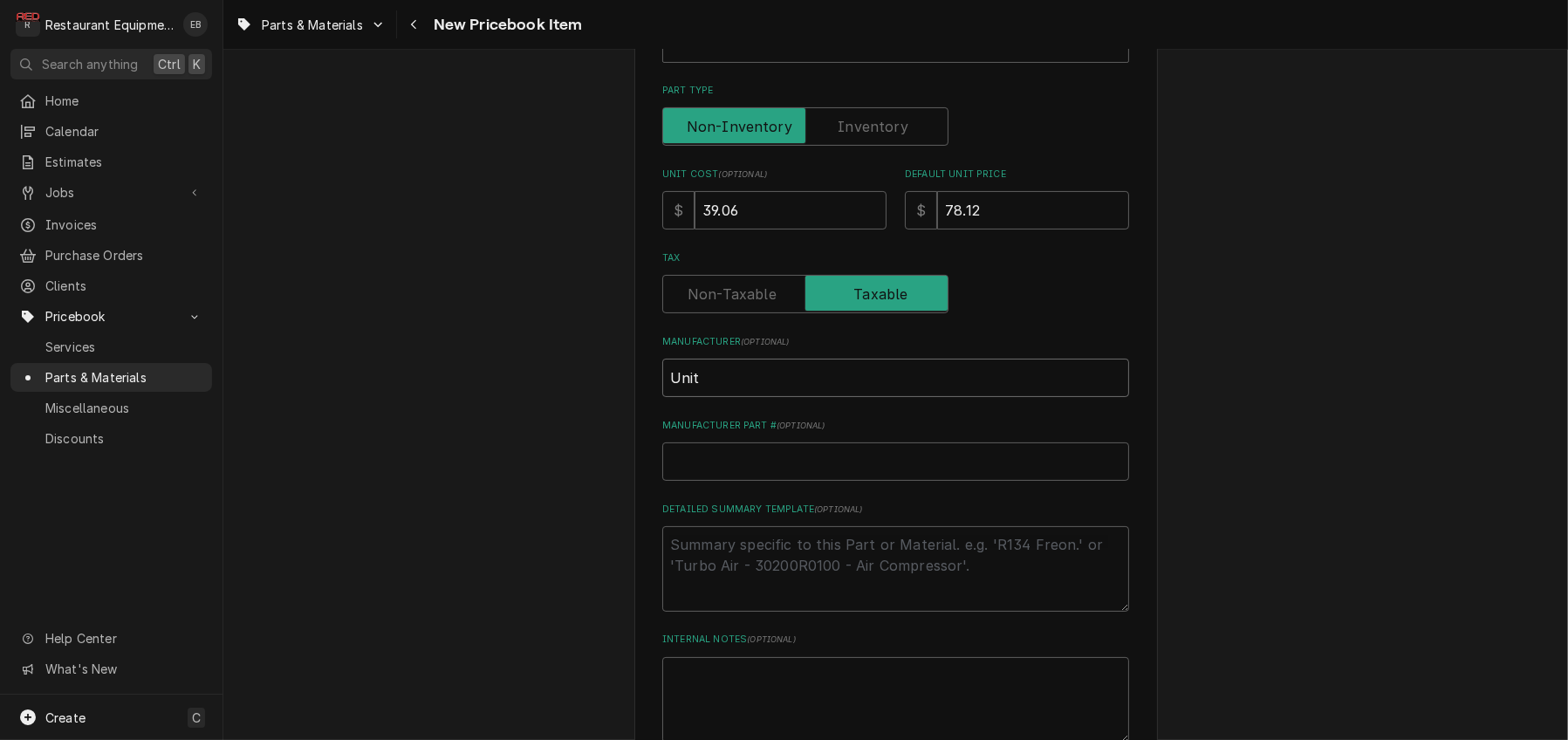
type textarea "x"
type input "Unite"
type textarea "x"
type input "United"
type textarea "x"
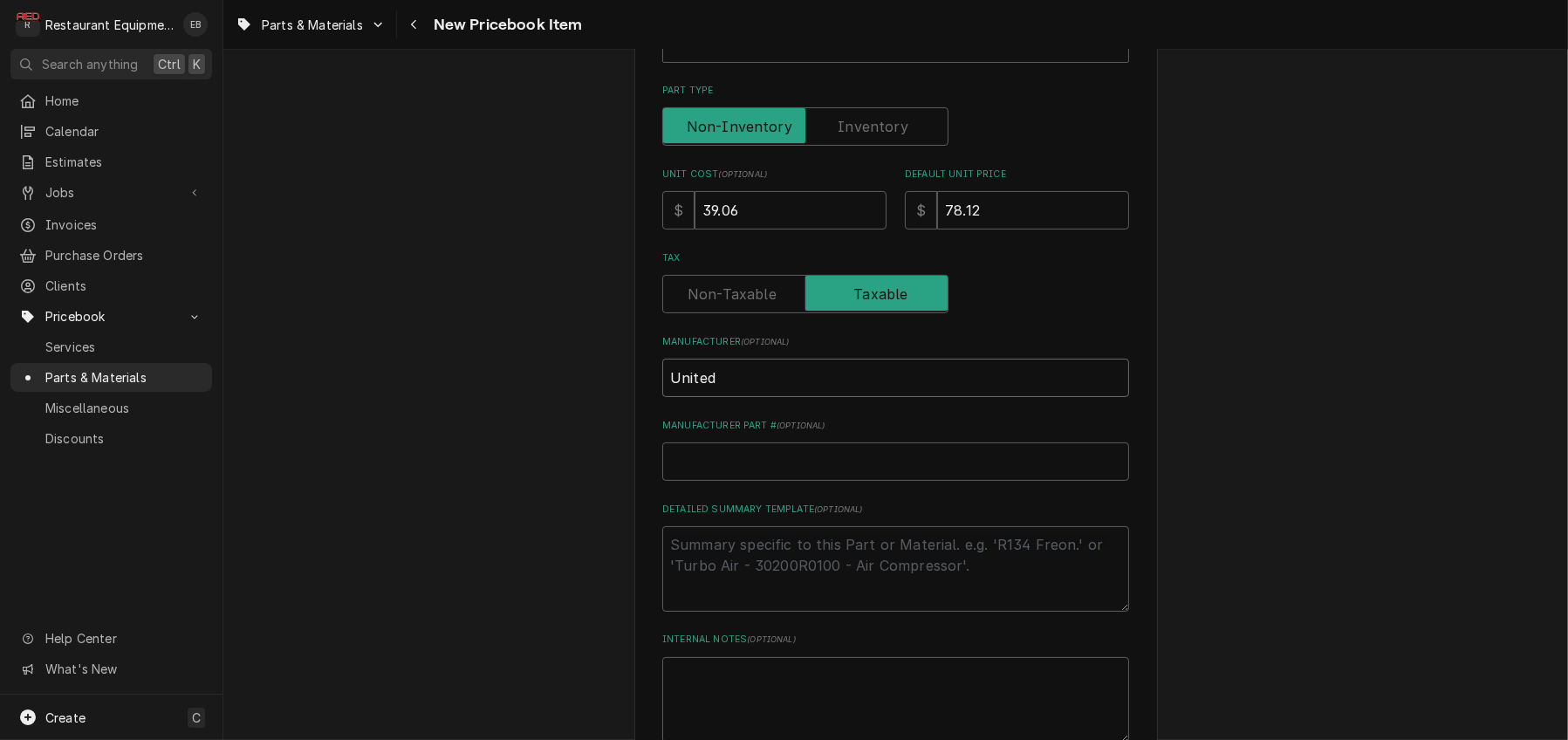
type input "United"
type textarea "x"
type input "United A"
type textarea "x"
type input "United AX"
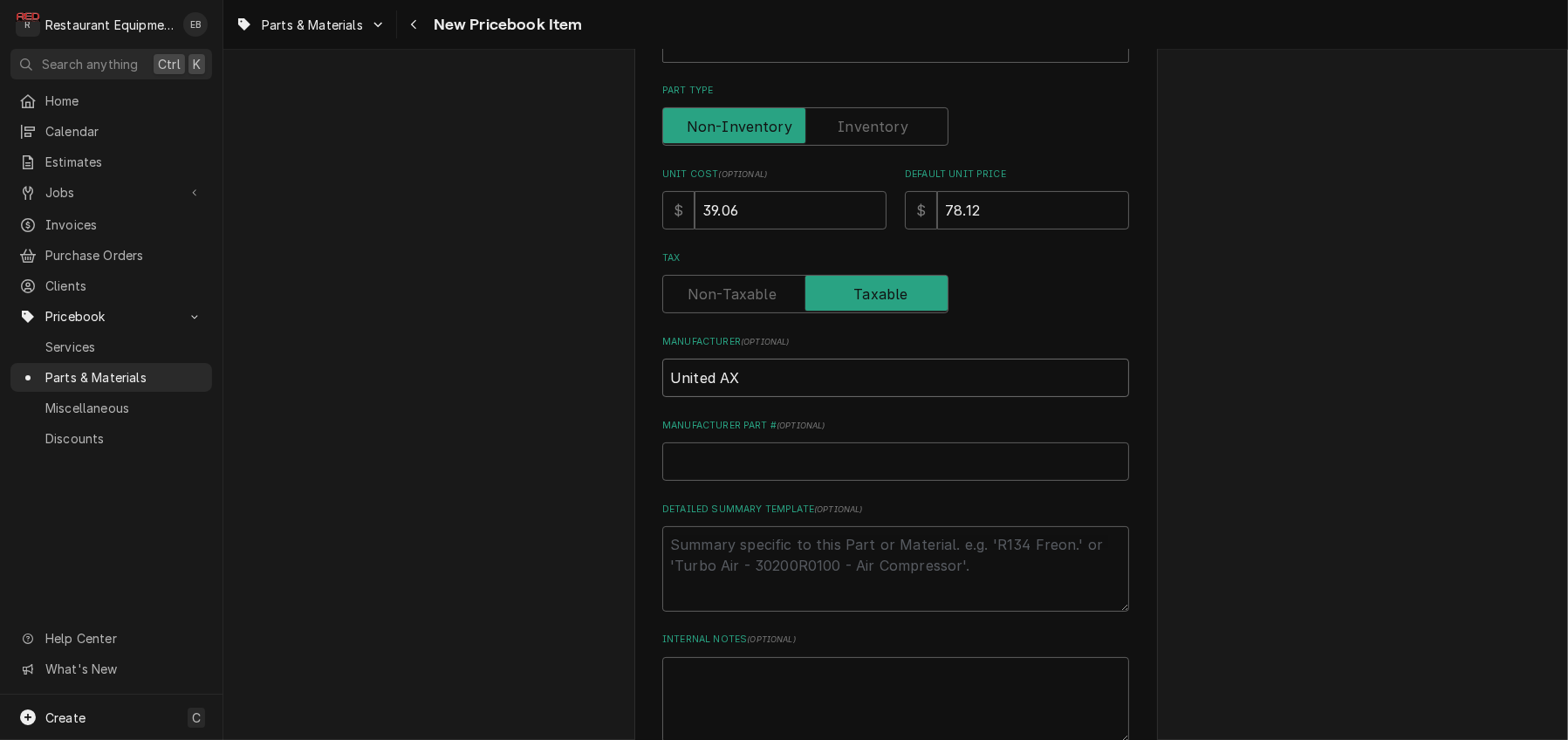
type textarea "x"
type input "United AX4"
type textarea "x"
type input "United AX46"
type textarea "x"
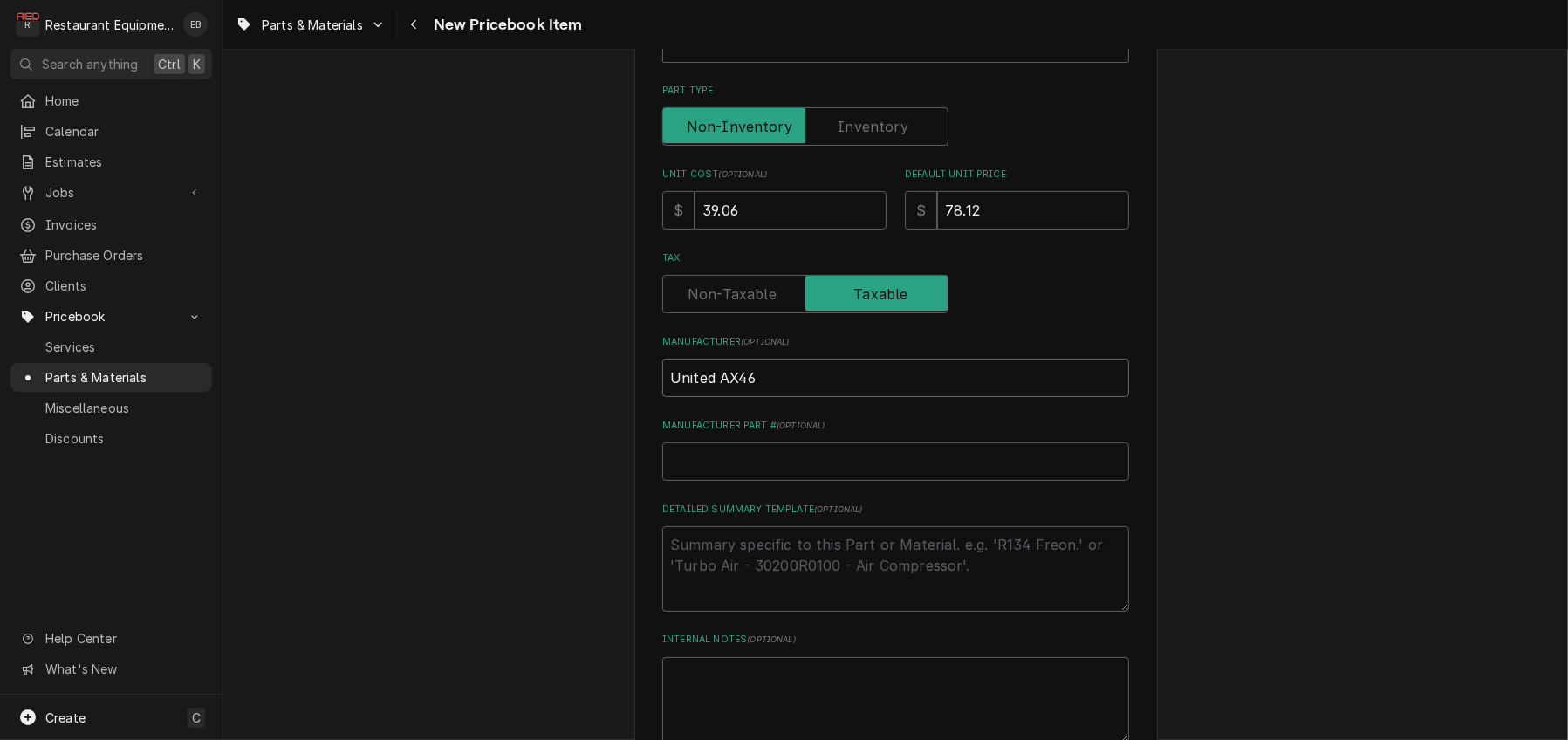
type input "United AX46-"
type textarea "x"
type input "United AX46-B"
drag, startPoint x: 778, startPoint y: 470, endPoint x: 710, endPoint y: 463, distance: 68.4
click at [710, 397] on input "United AX46-B" at bounding box center [895, 377] width 467 height 39
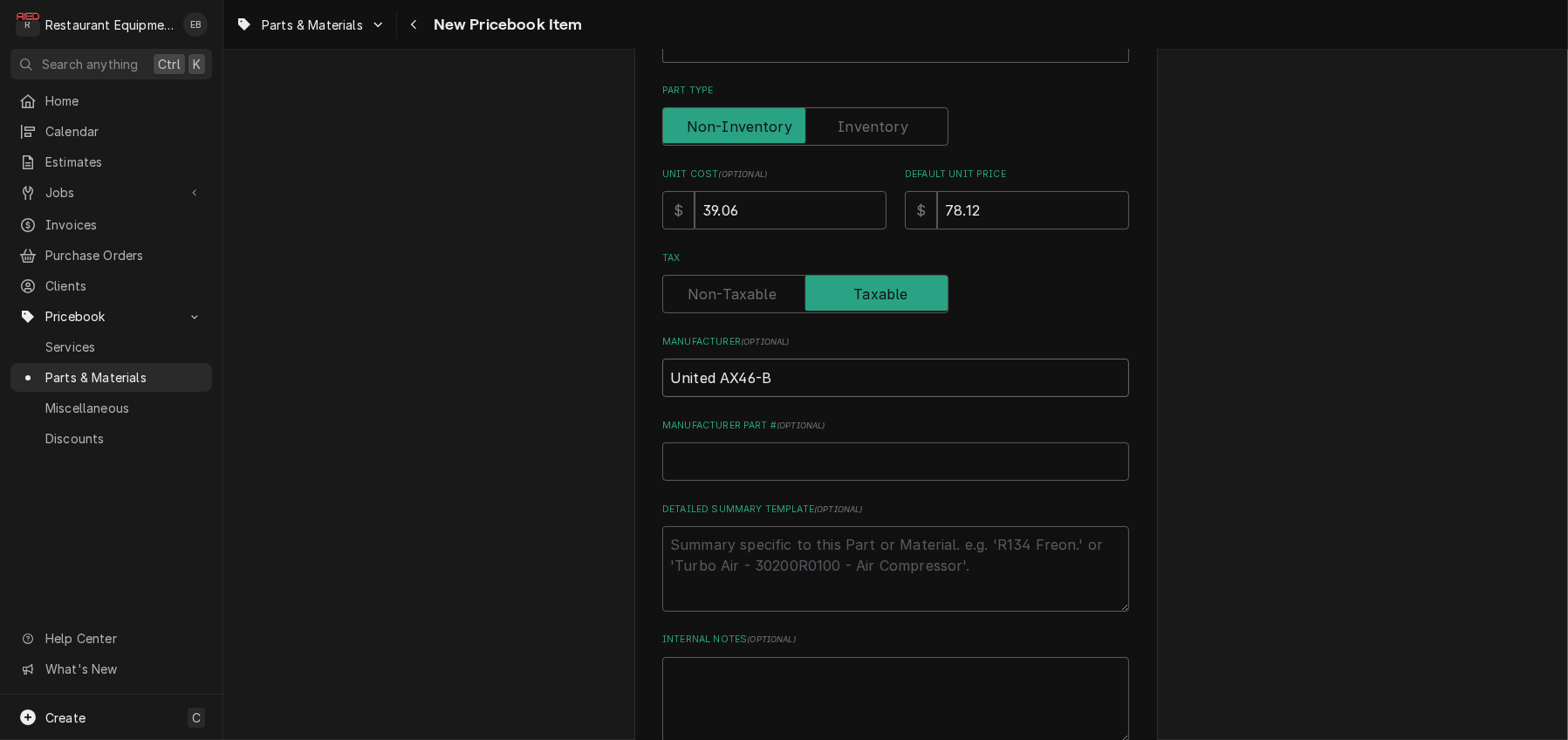
type textarea "x"
type input "United"
type textarea "x"
type input "United"
click at [739, 480] on input "Manufacturer Part # ( optional )" at bounding box center [895, 462] width 467 height 39
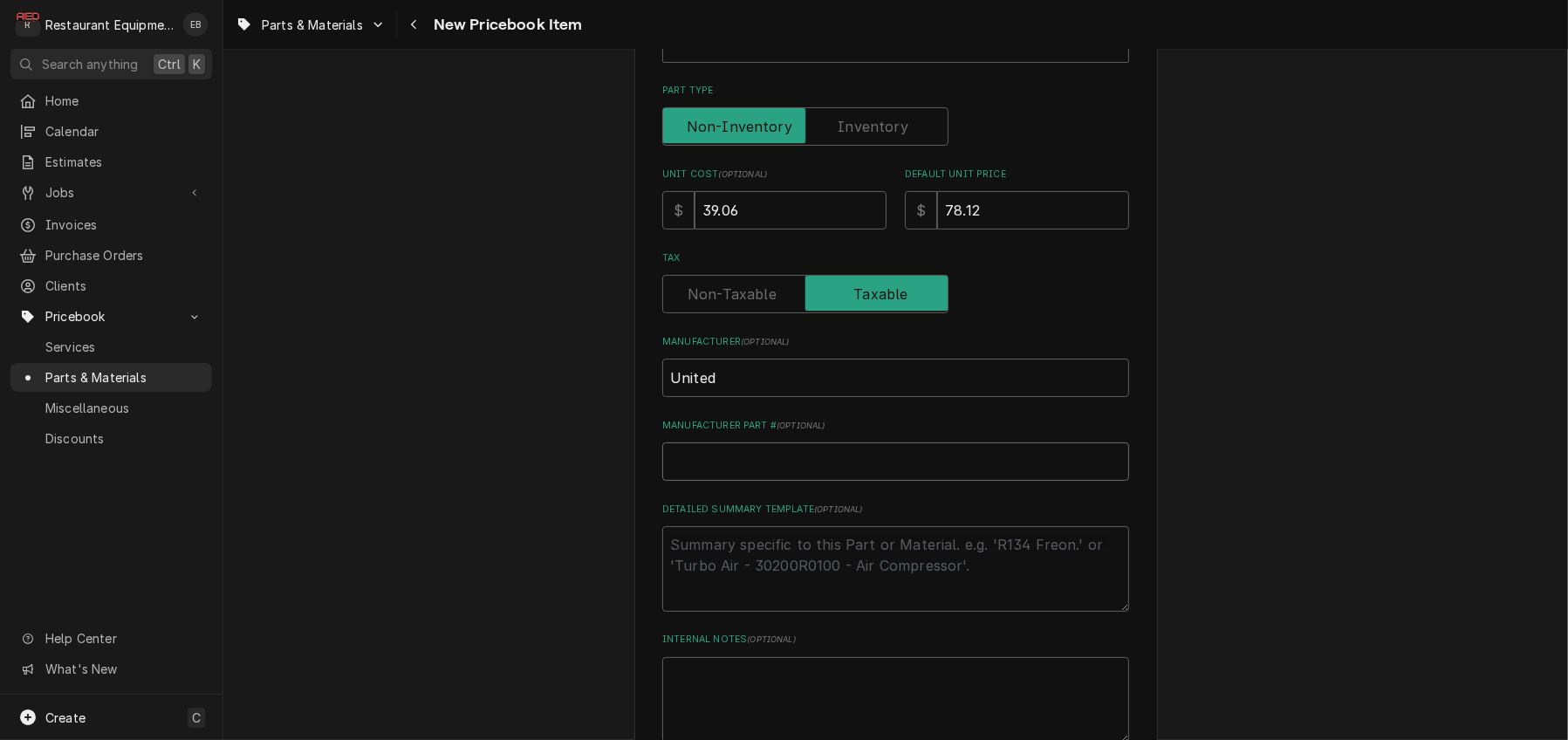
paste input "AX46-B"
type textarea "x"
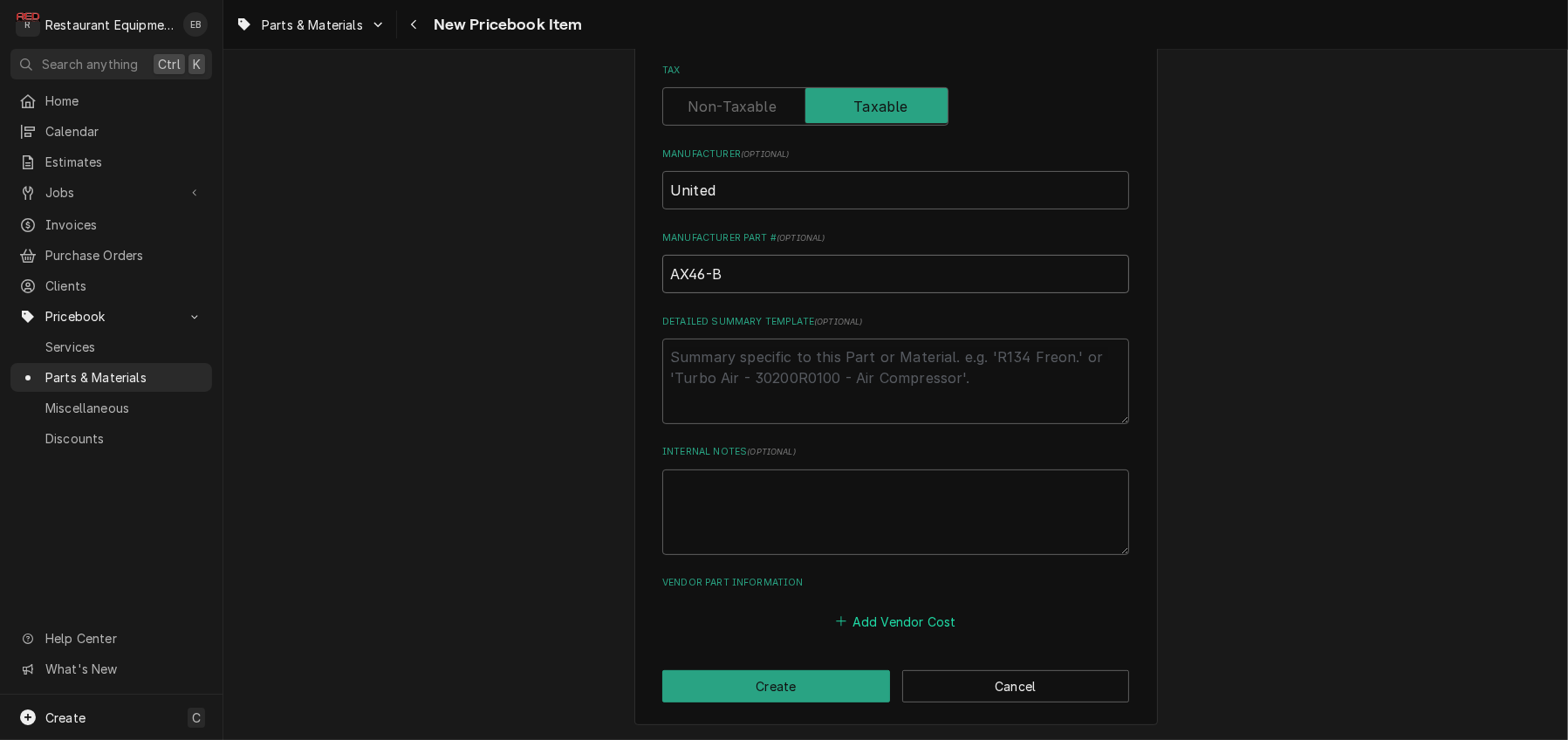
type input "AX46-B"
click at [885, 614] on button "Add Vendor Cost" at bounding box center [895, 621] width 126 height 25
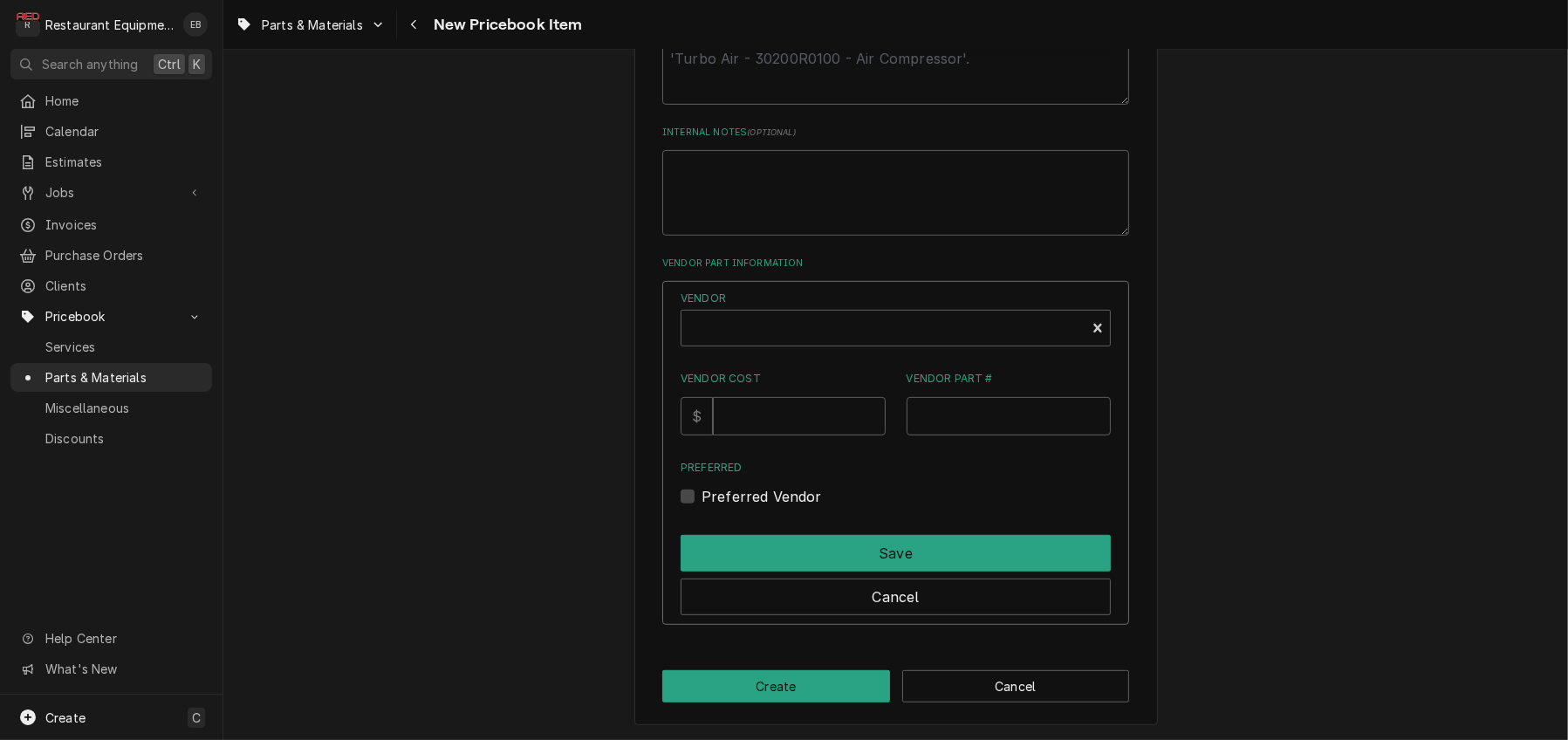
scroll to position [1021, 0]
type textarea "x"
click at [829, 356] on div "Vendor" at bounding box center [883, 335] width 386 height 42
type input "v"
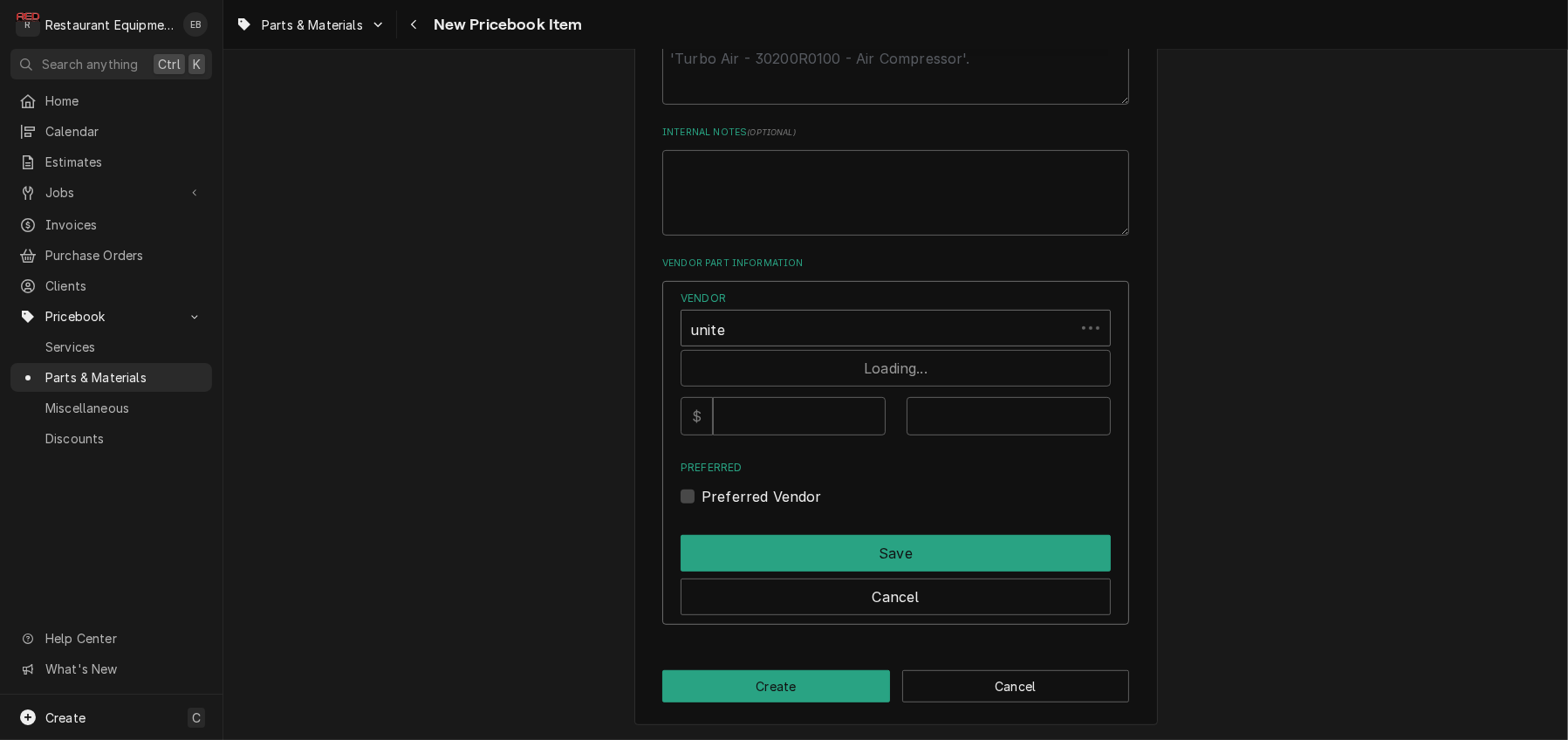
type input "united"
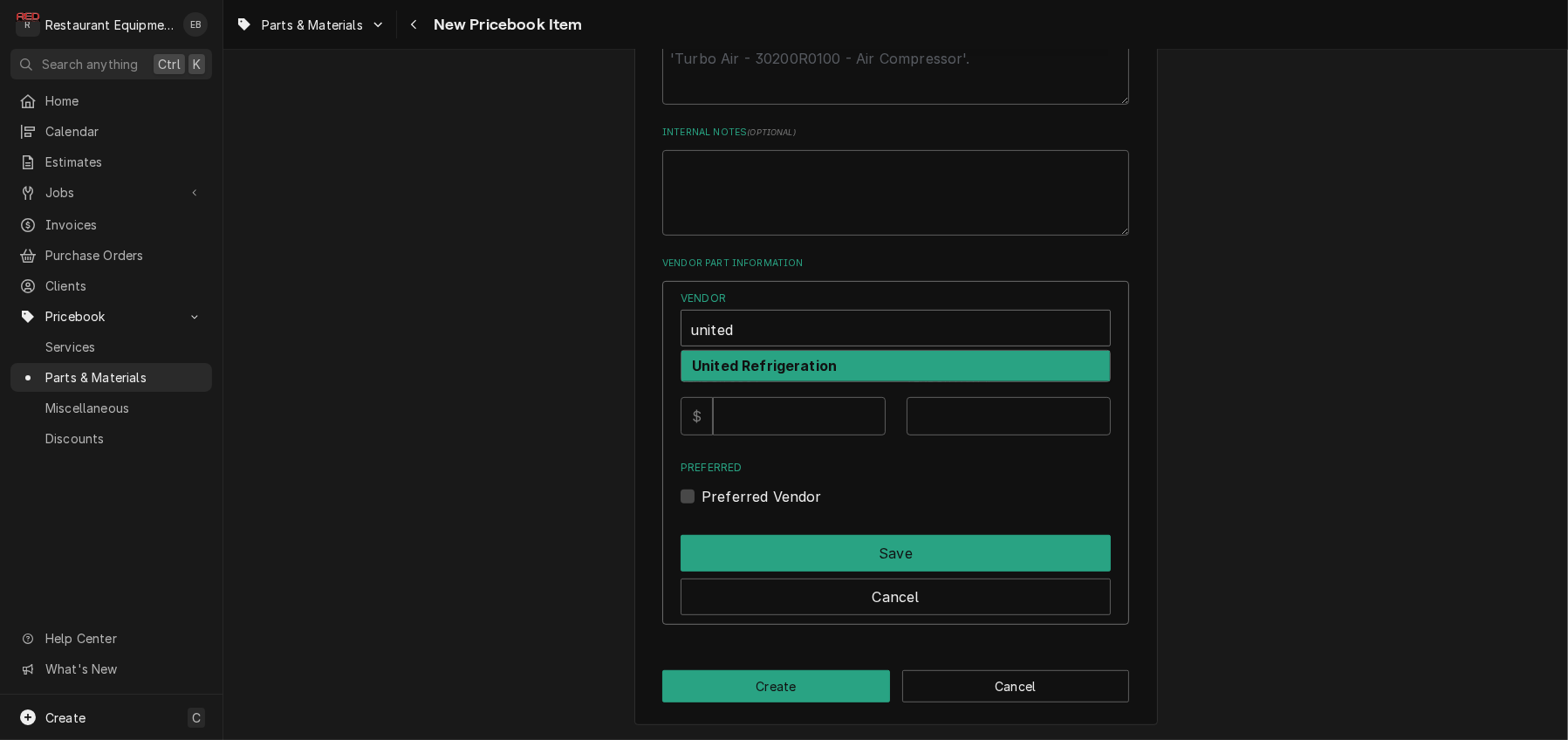
click at [837, 374] on strong "United Refrigeration" at bounding box center [764, 366] width 145 height 18
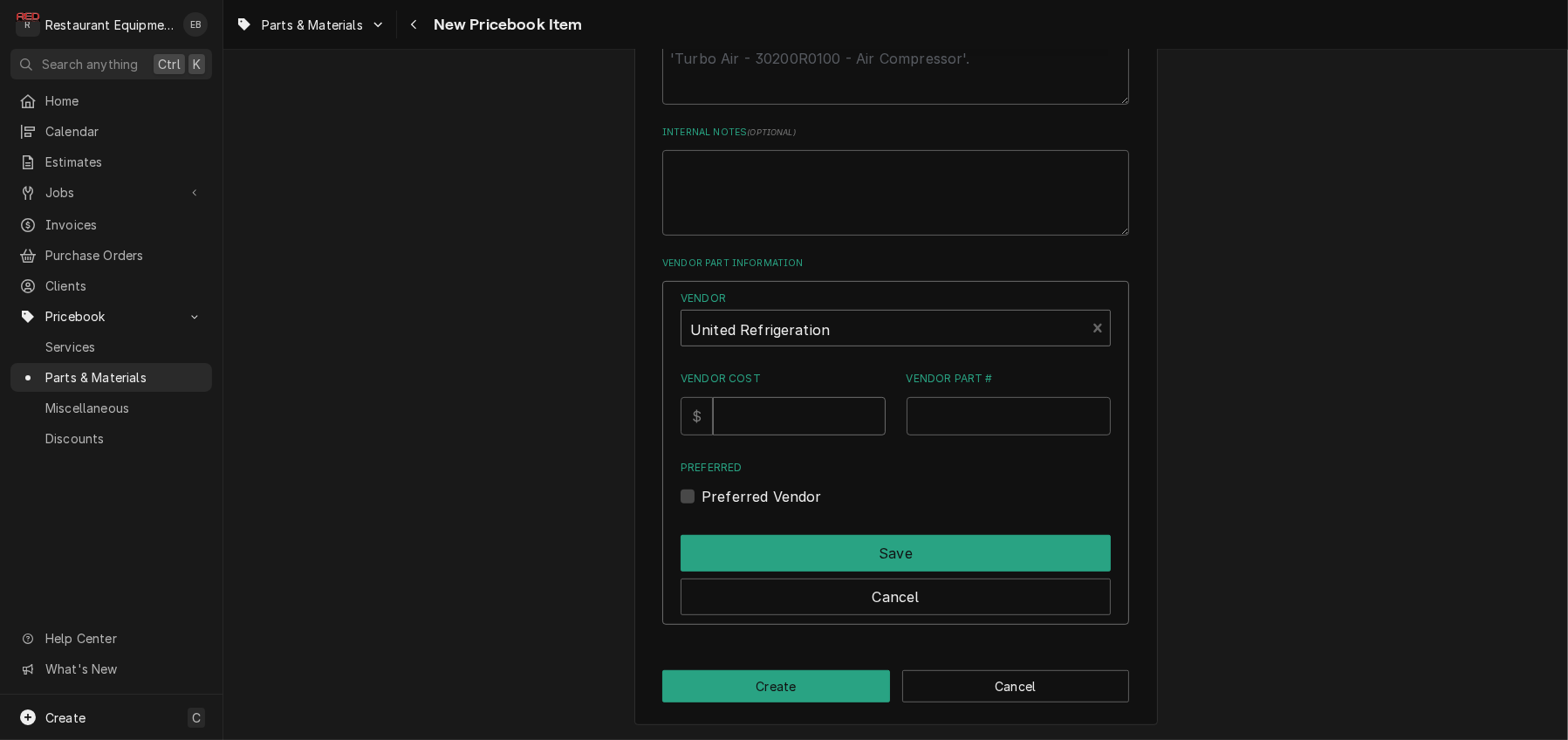
click at [786, 436] on input "Vendor Cost" at bounding box center [798, 416] width 172 height 39
drag, startPoint x: 784, startPoint y: 450, endPoint x: 1008, endPoint y: 462, distance: 224.3
click at [1008, 436] on input "Vendor Part #" at bounding box center [1009, 416] width 205 height 39
paste input "AX46-B"
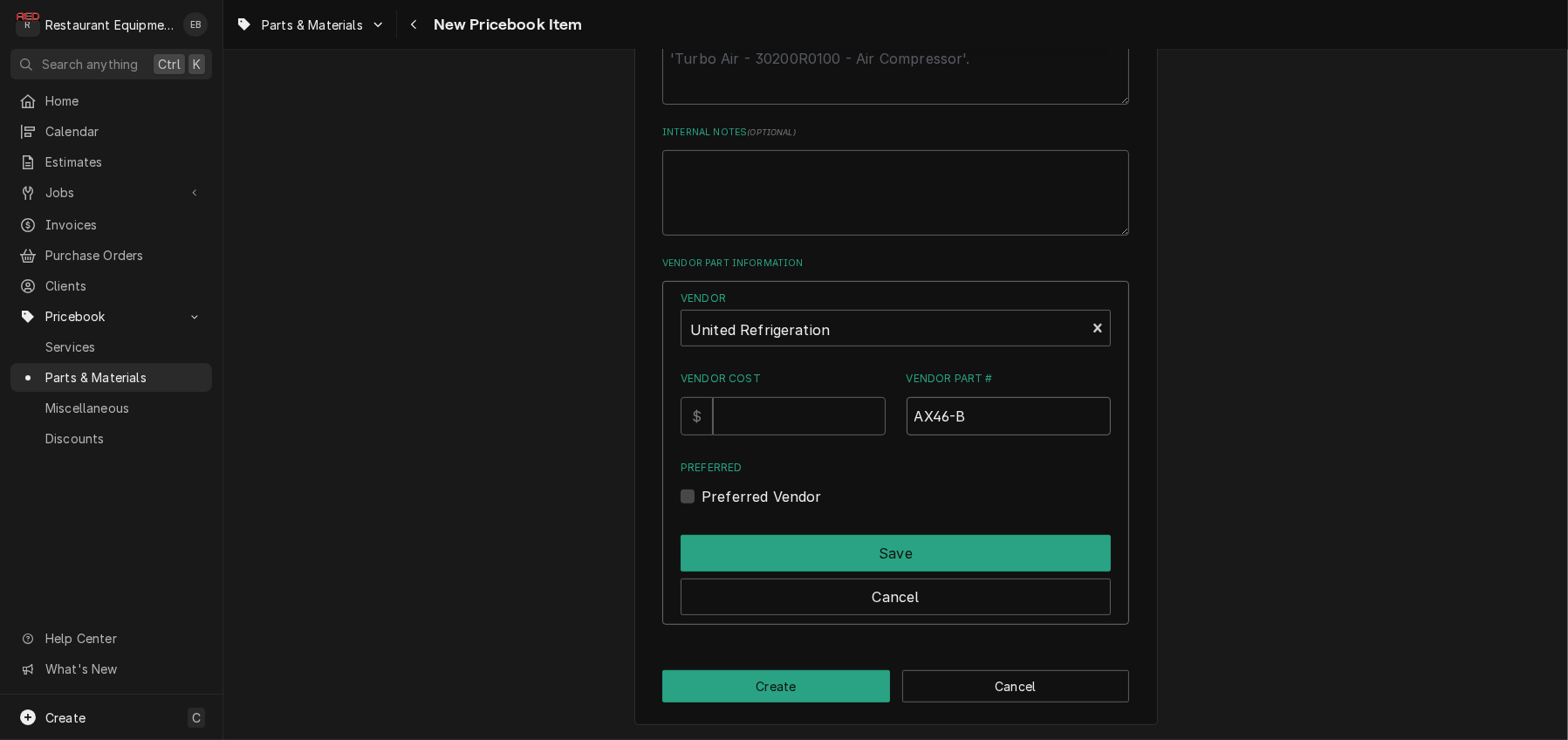
type input "AX46-B"
click at [788, 436] on input "Vendor Cost" at bounding box center [798, 416] width 172 height 39
type input "39.06"
click at [701, 506] on label "Preferred Vendor" at bounding box center [761, 495] width 120 height 21
click at [701, 524] on input "Preferred" at bounding box center [916, 504] width 430 height 39
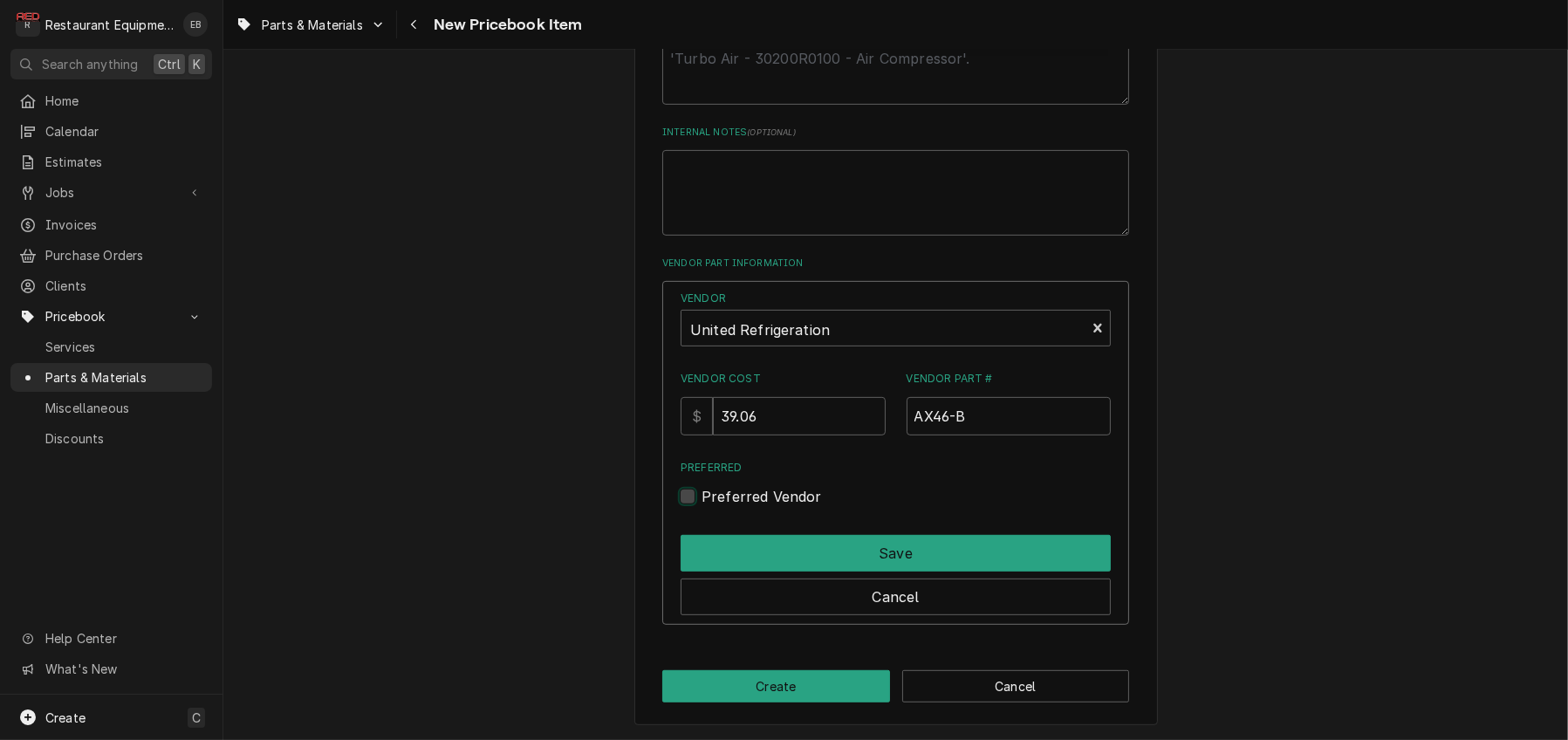
checkbox input "true"
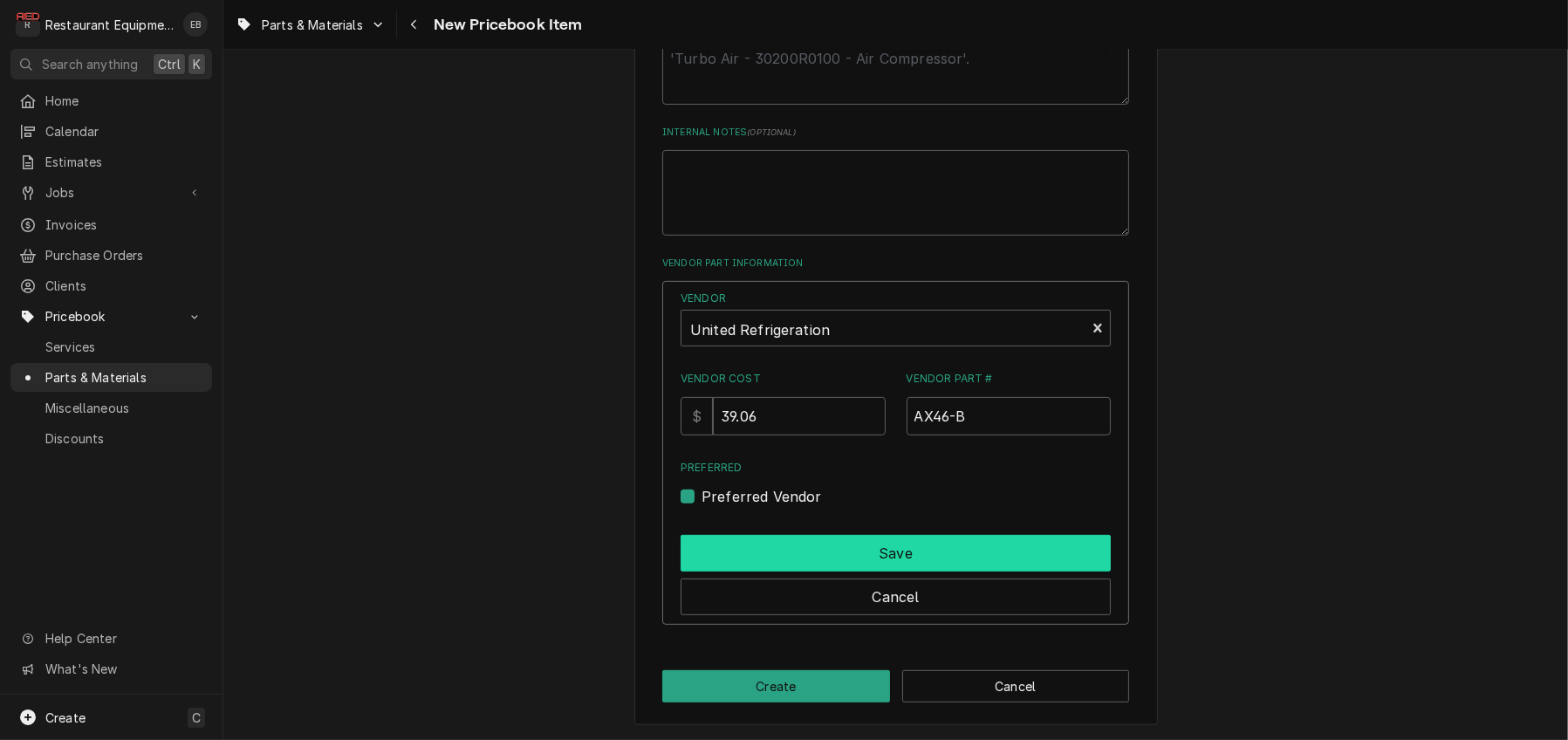
click at [741, 571] on button "Save" at bounding box center [895, 553] width 430 height 37
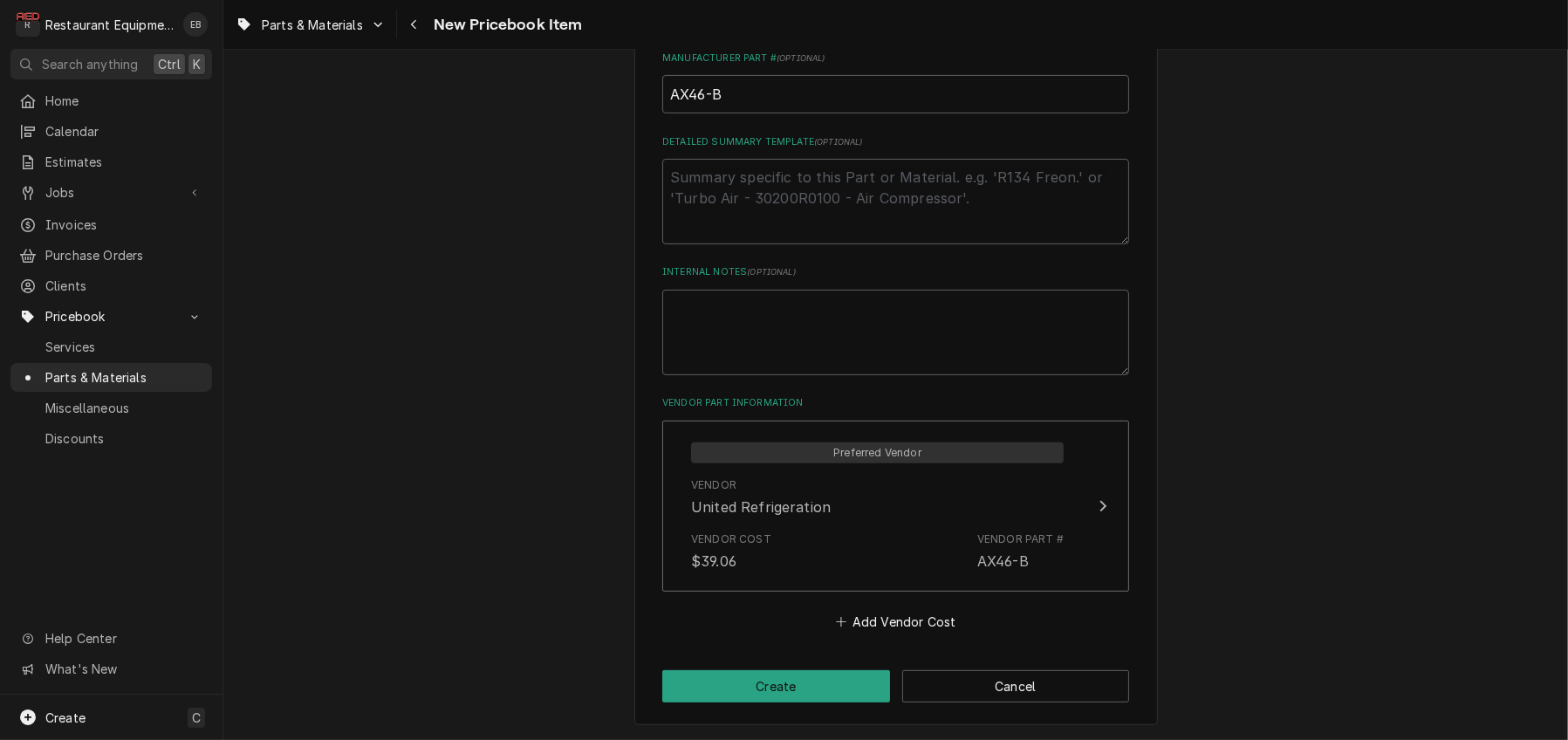
scroll to position [929, 0]
click at [776, 686] on button "Create" at bounding box center [776, 685] width 228 height 32
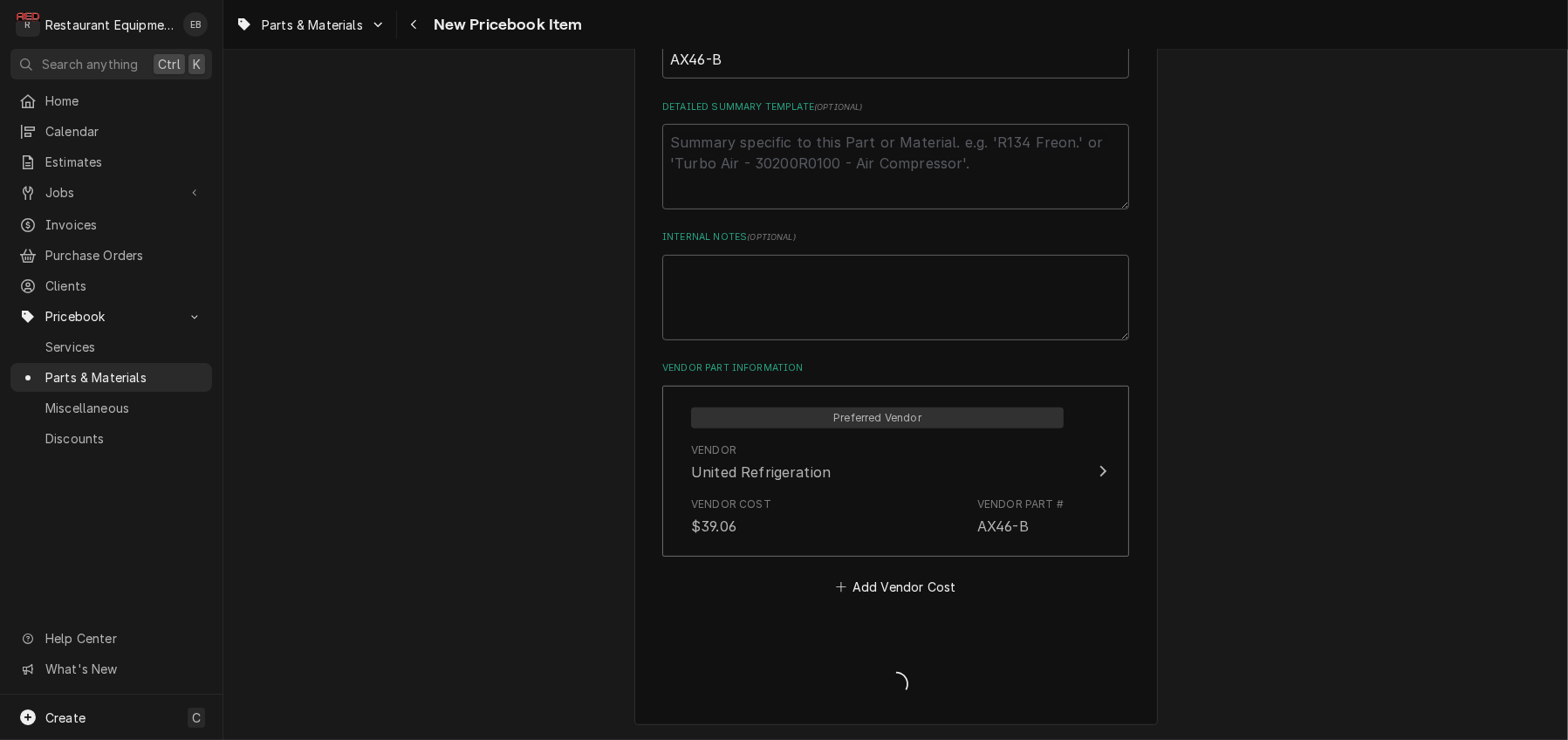
type textarea "x"
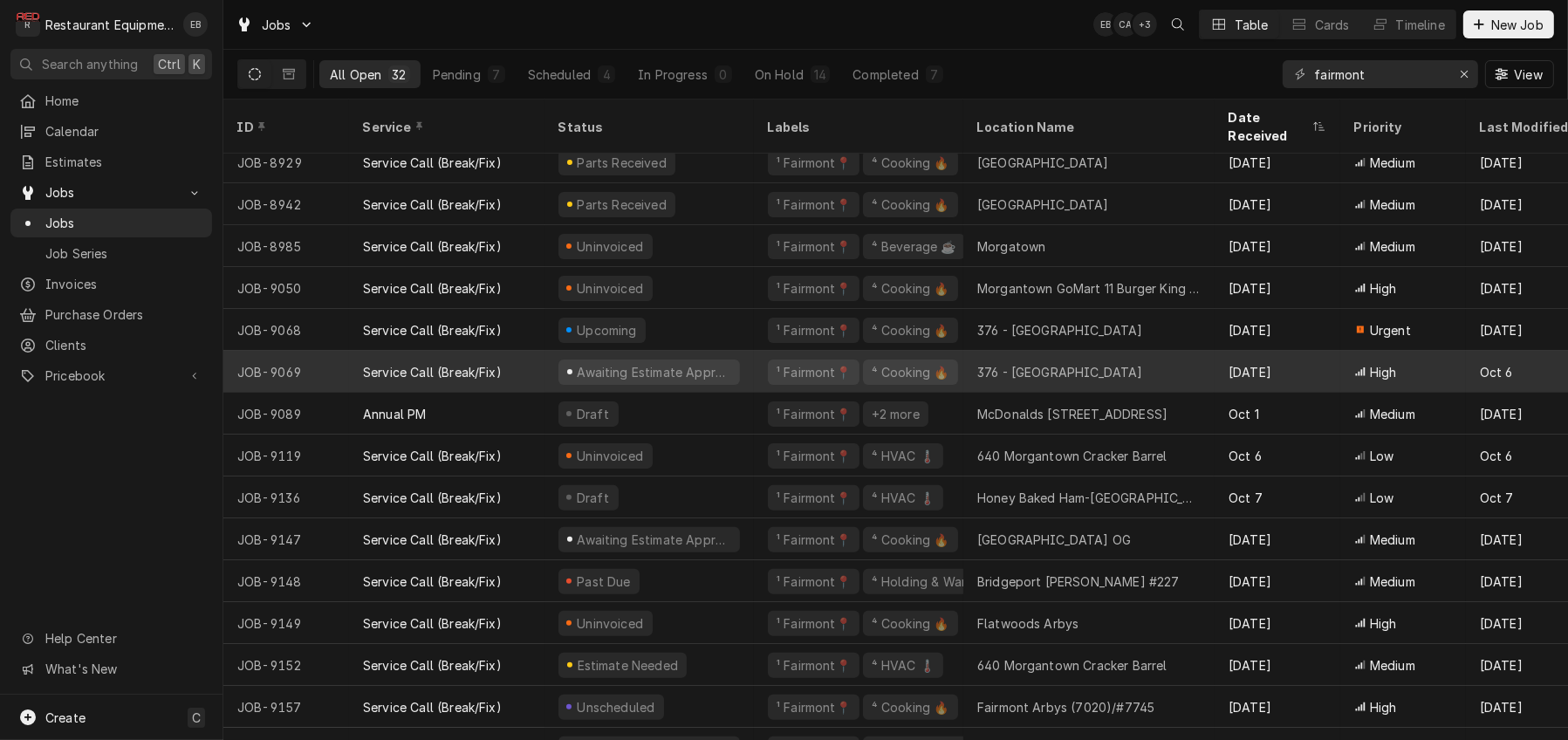
scroll to position [765, 0]
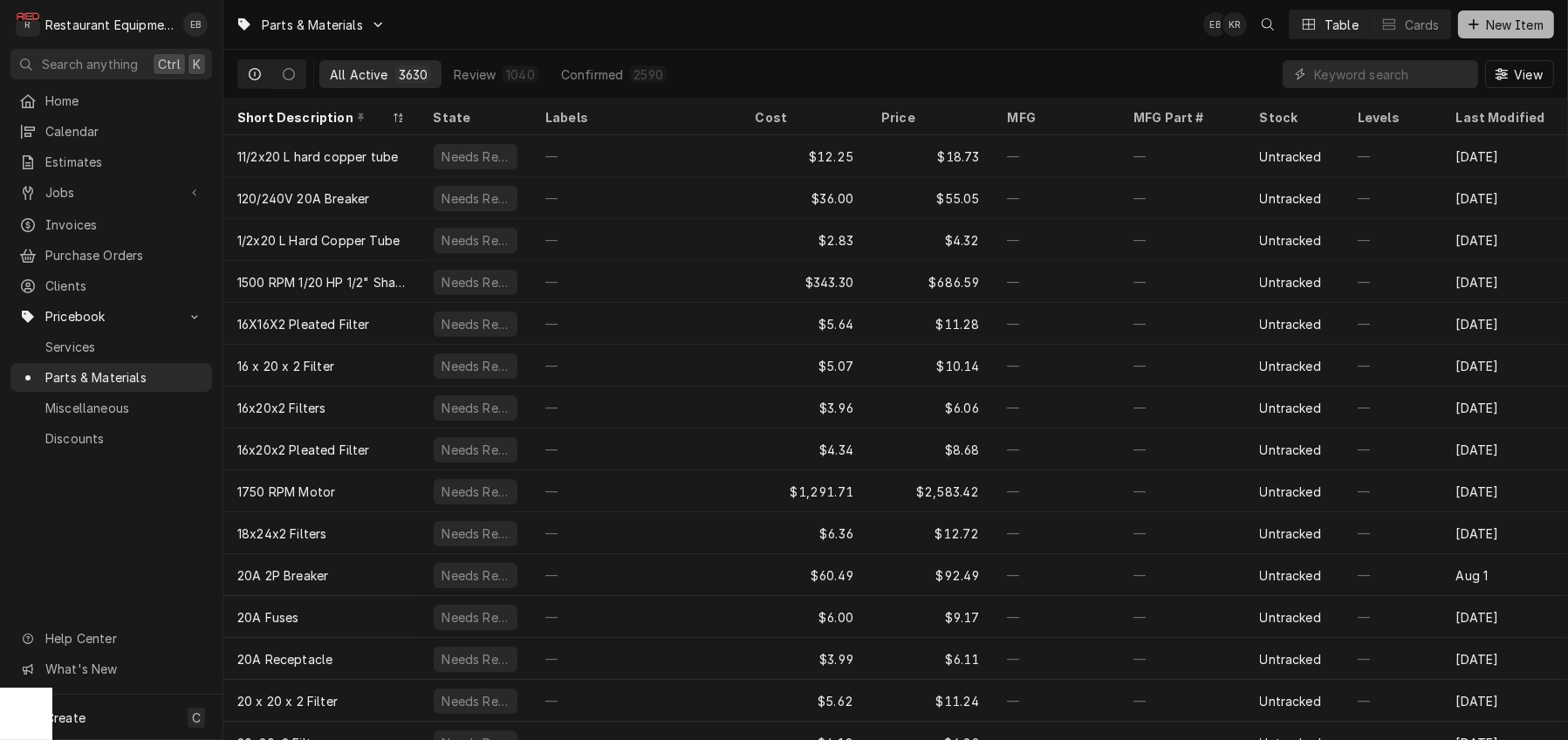
click at [1480, 38] on button "New Item" at bounding box center [1505, 25] width 96 height 28
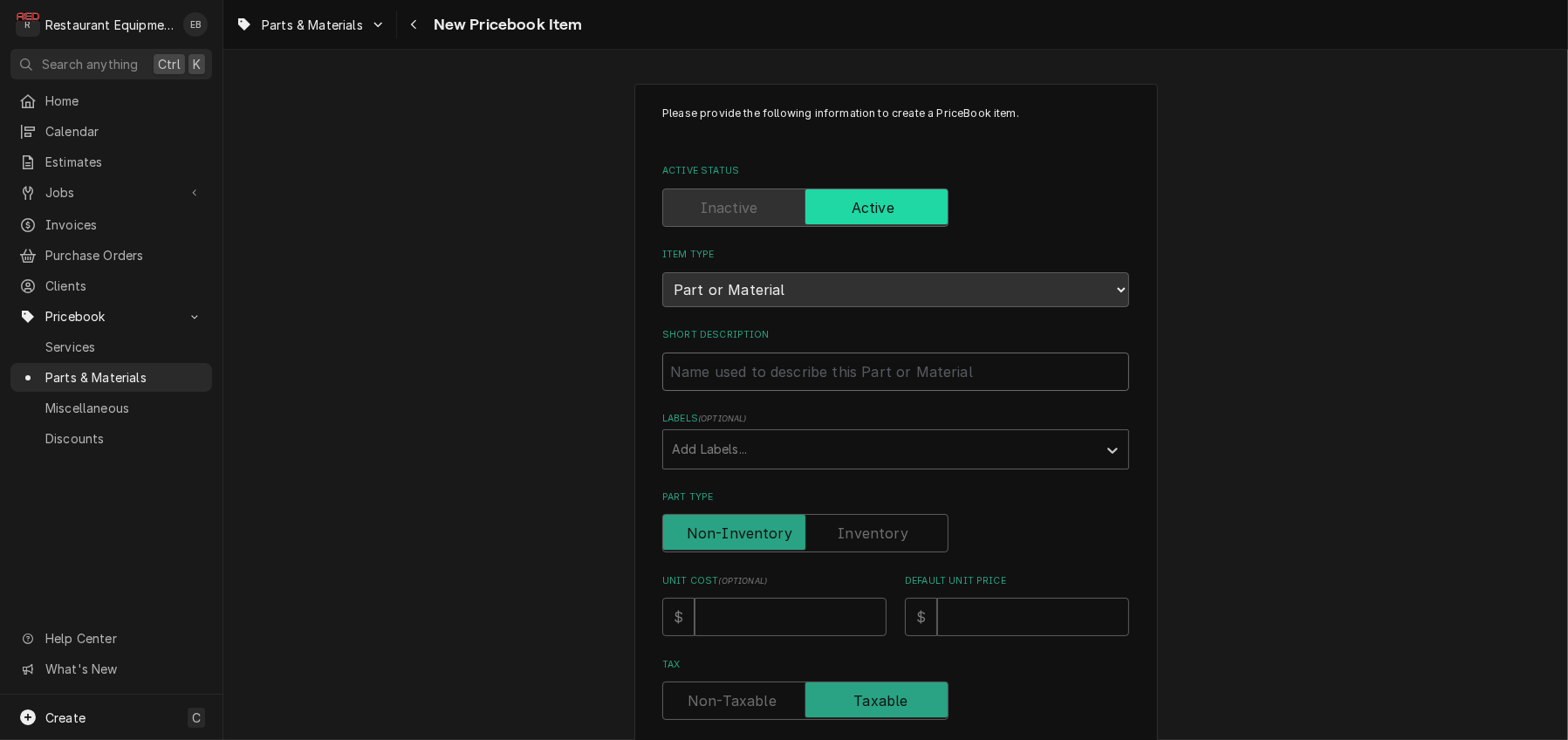
click at [797, 391] on input "Short Description" at bounding box center [895, 371] width 467 height 39
type textarea "x"
type input "N"
type textarea "x"
type input "NR"
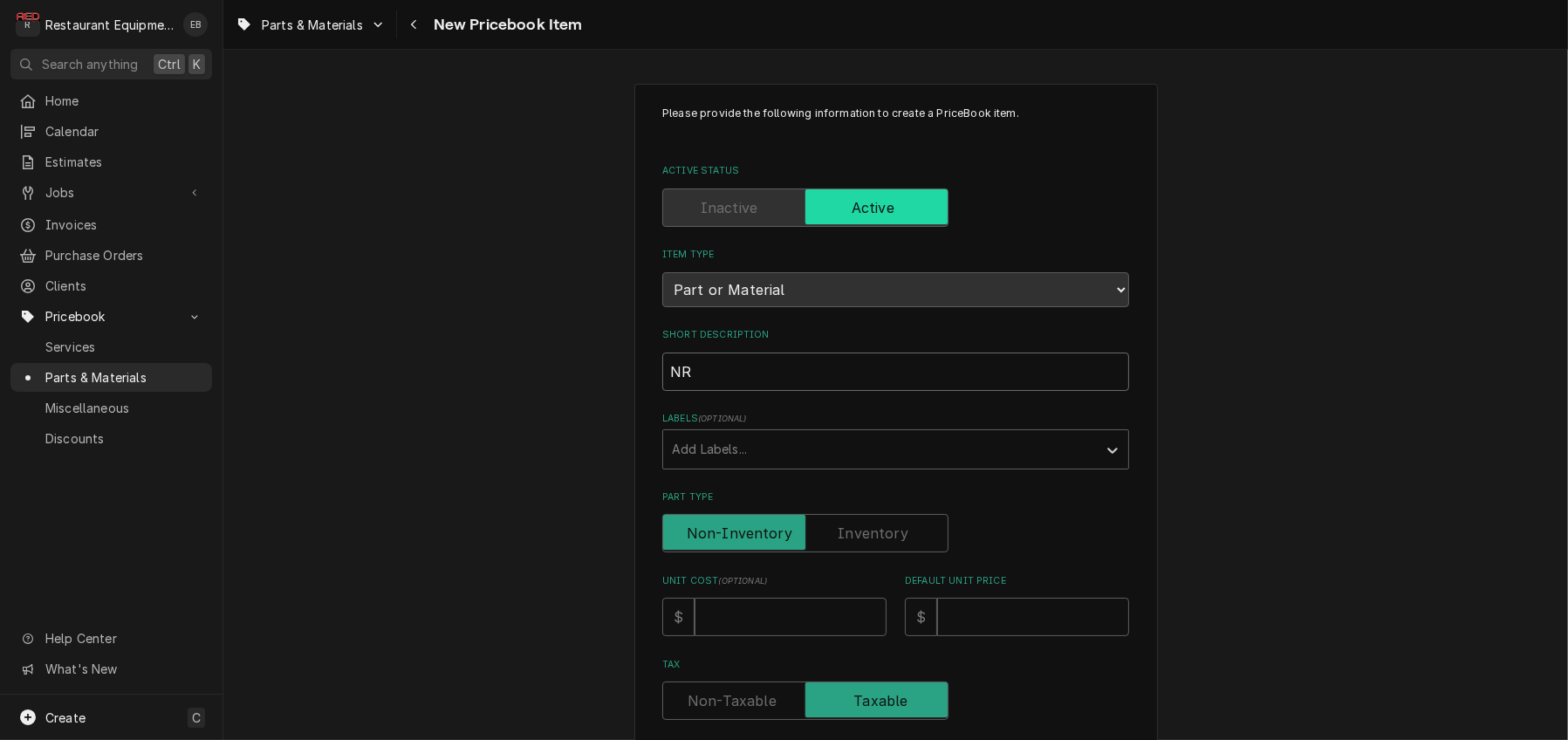
type textarea "x"
type input "NRP"
type textarea "x"
type input "NRP"
type textarea "x"
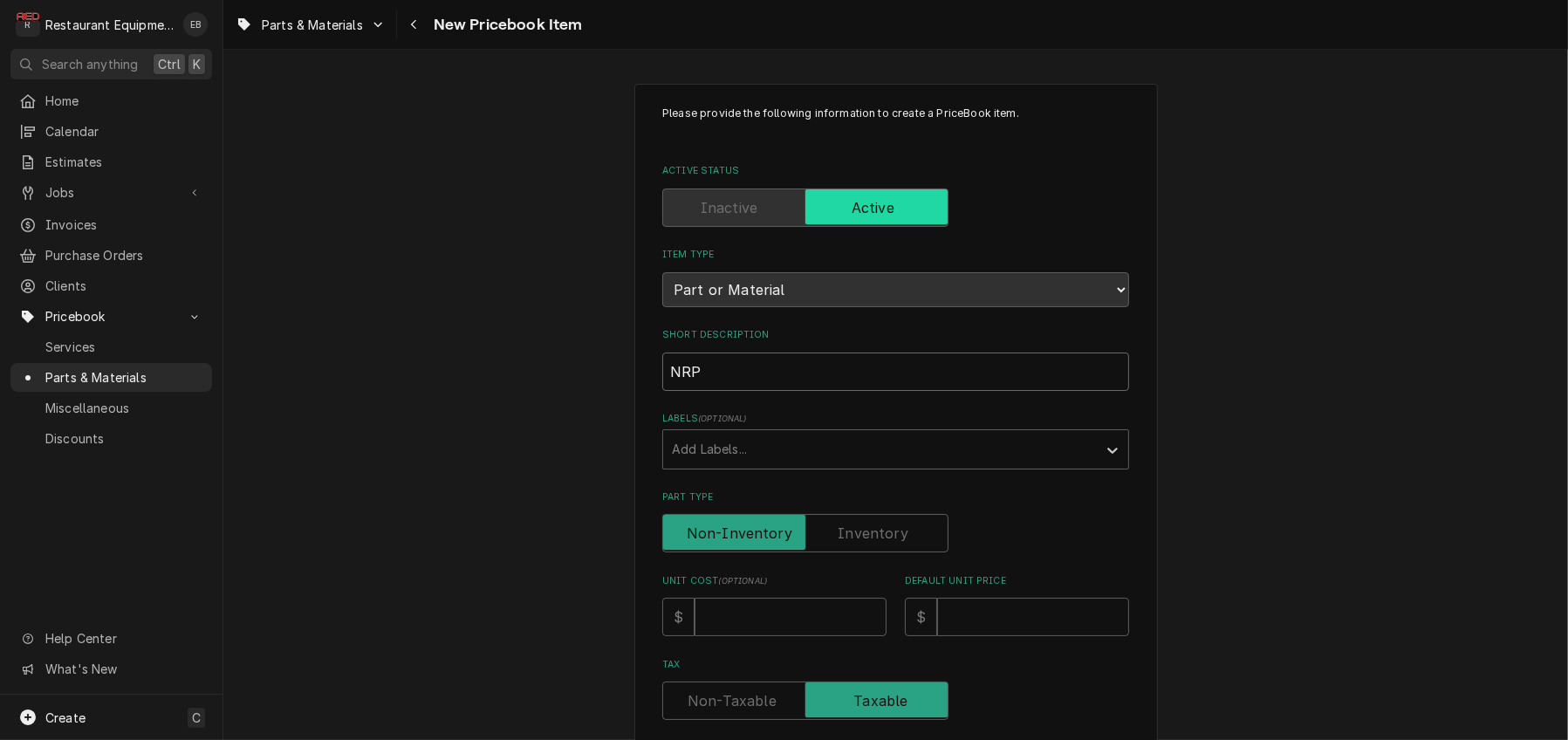
type input "NRP S"
type textarea "x"
type input "NRP Sm"
type textarea "x"
type input "NRP Sma"
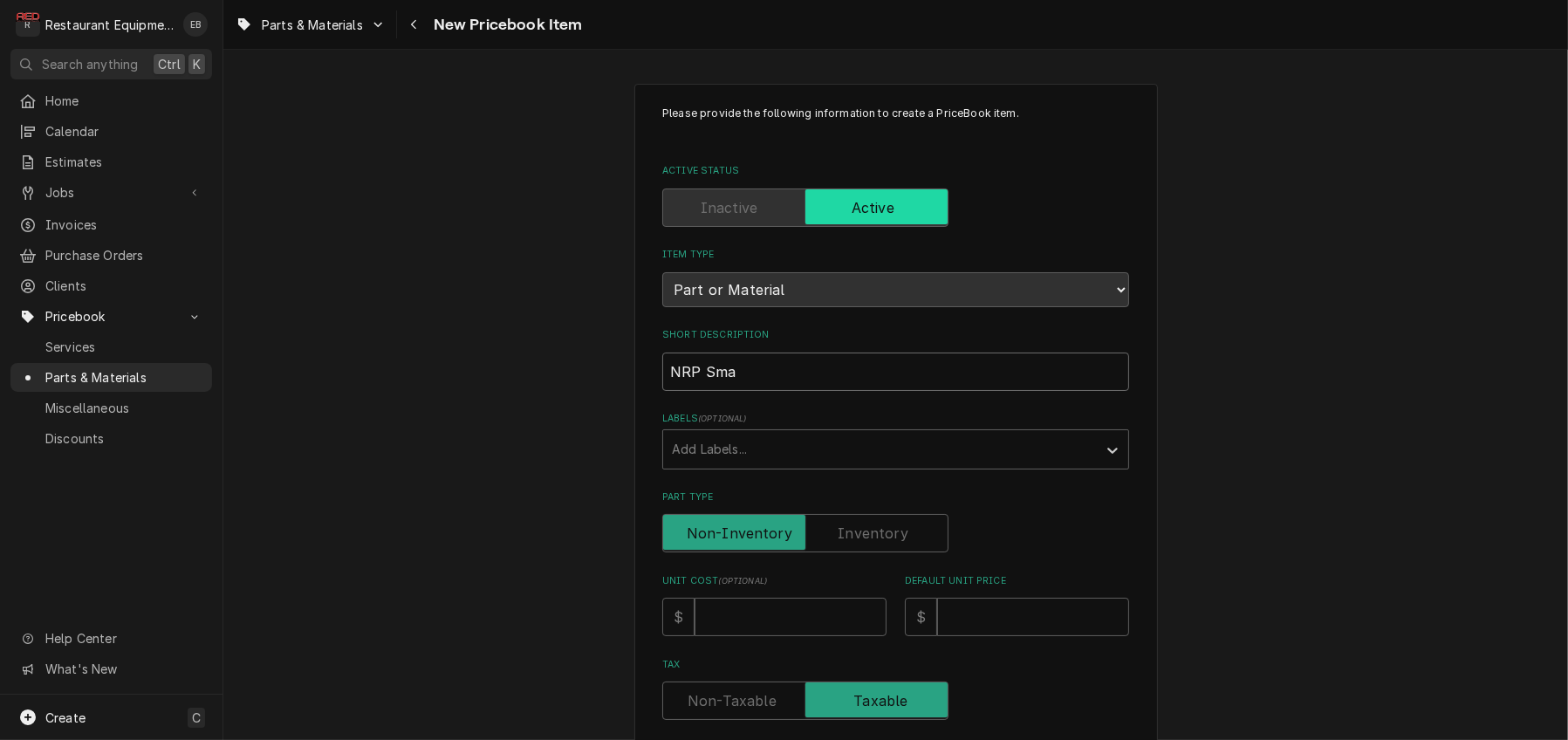
type textarea "x"
type input "NRP Smal"
type textarea "x"
type input "NRP Small"
type textarea "x"
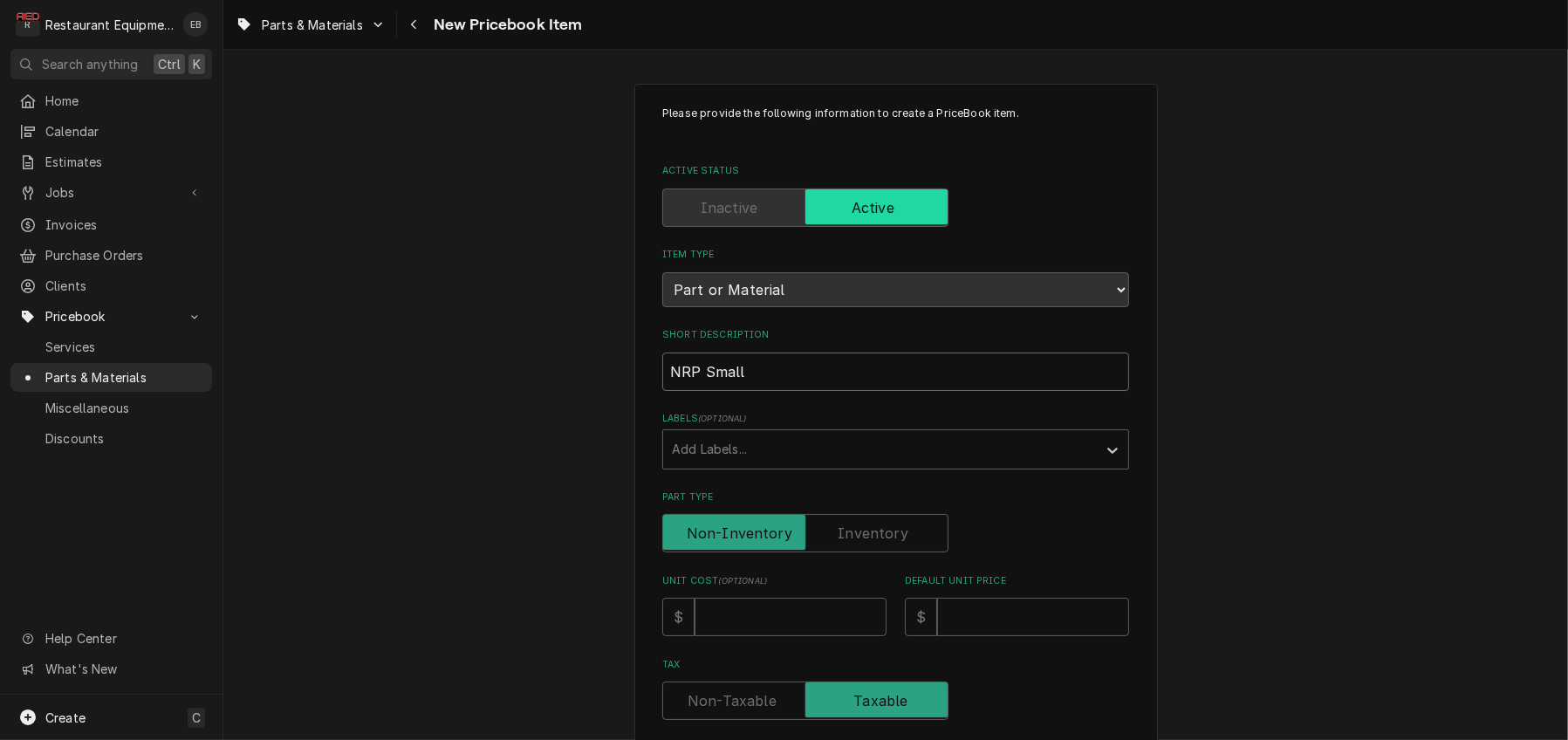
type input "NRP Small"
type textarea "x"
type input "NRP Small M"
type textarea "x"
type input "NRP Small Mo"
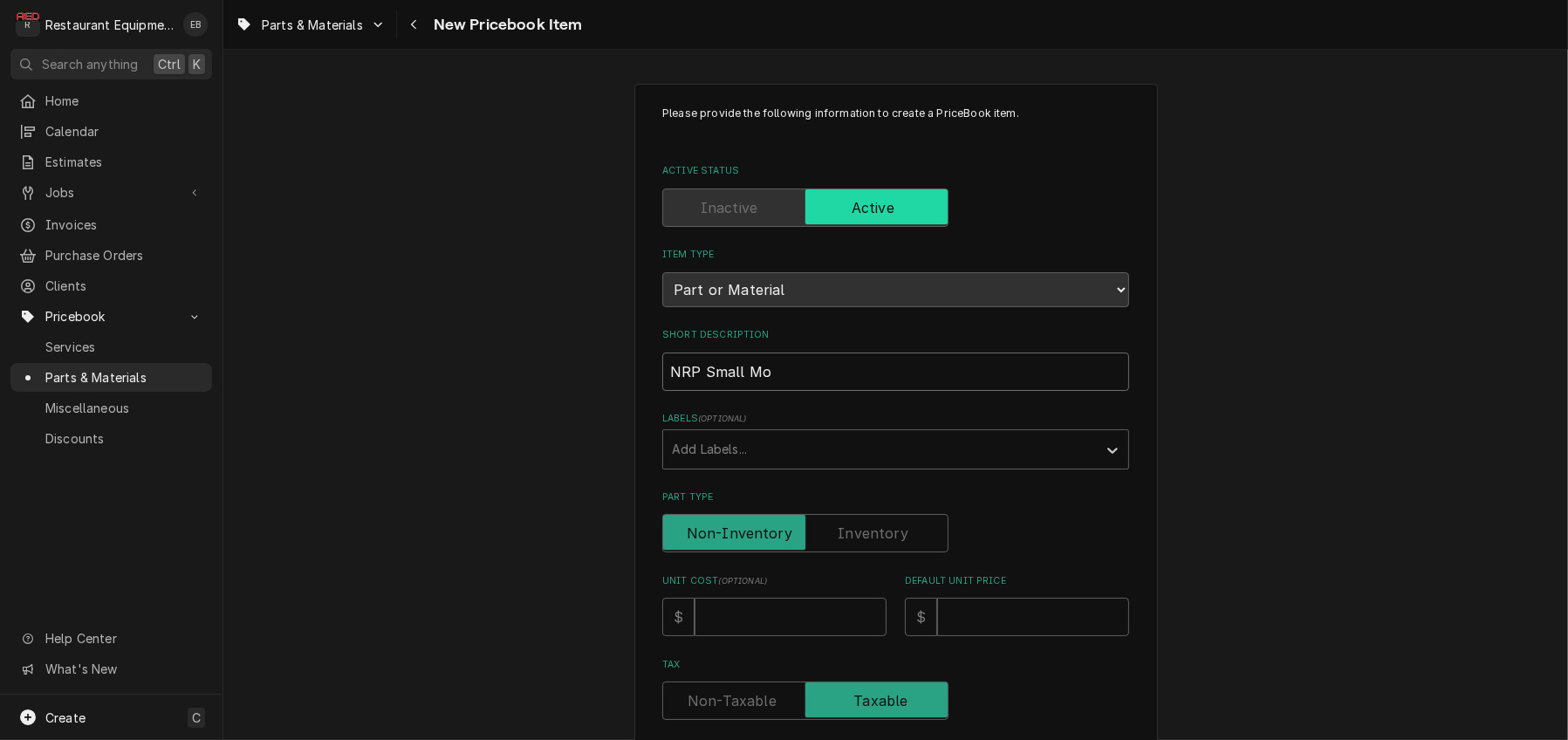
type textarea "x"
type input "NRP Small Mot"
type textarea "x"
type input "NRP Small Moto"
type textarea "x"
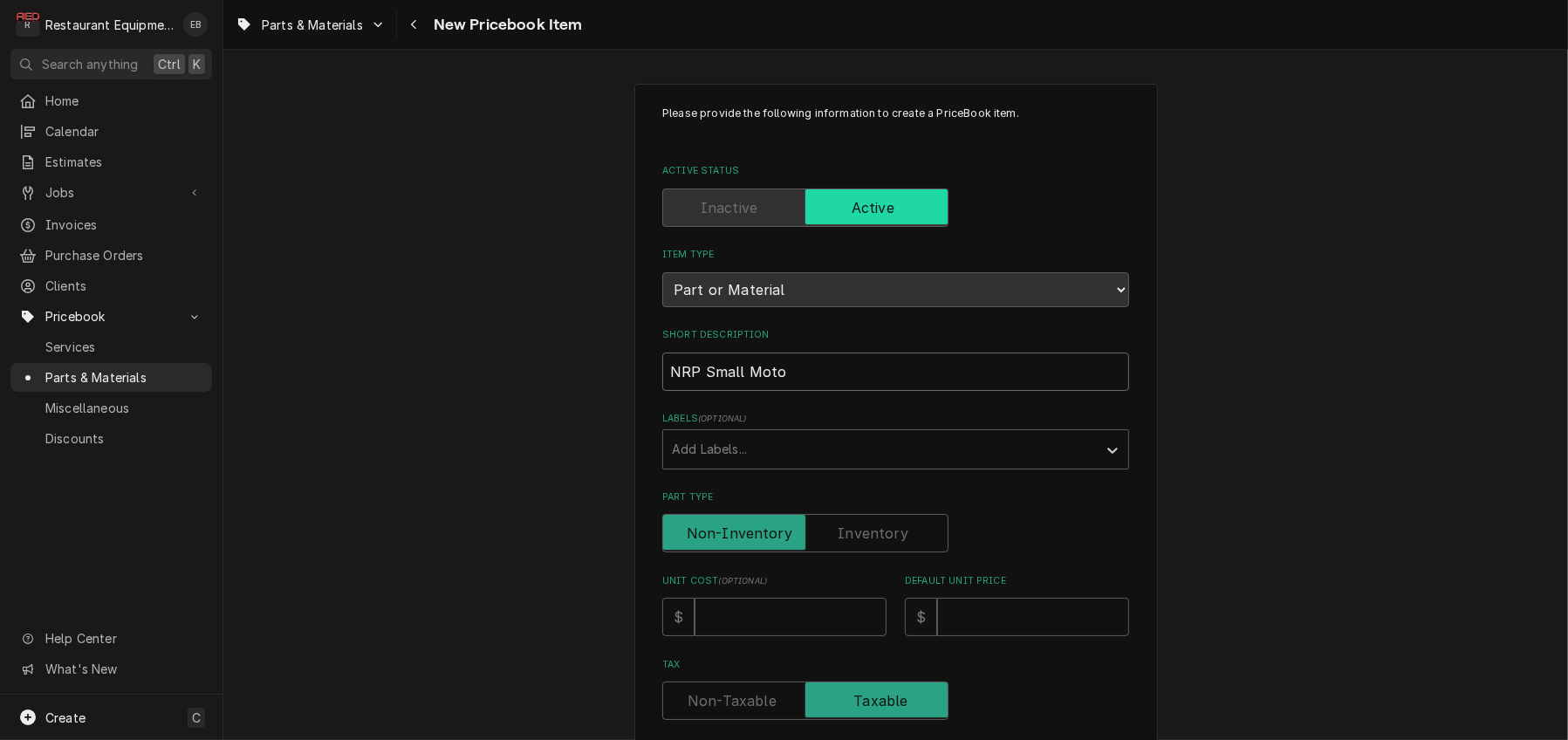
type input "NRP Small Motor"
type textarea "x"
type input "NRP Small Motor"
type textarea "x"
type input "NRP Small Motor S"
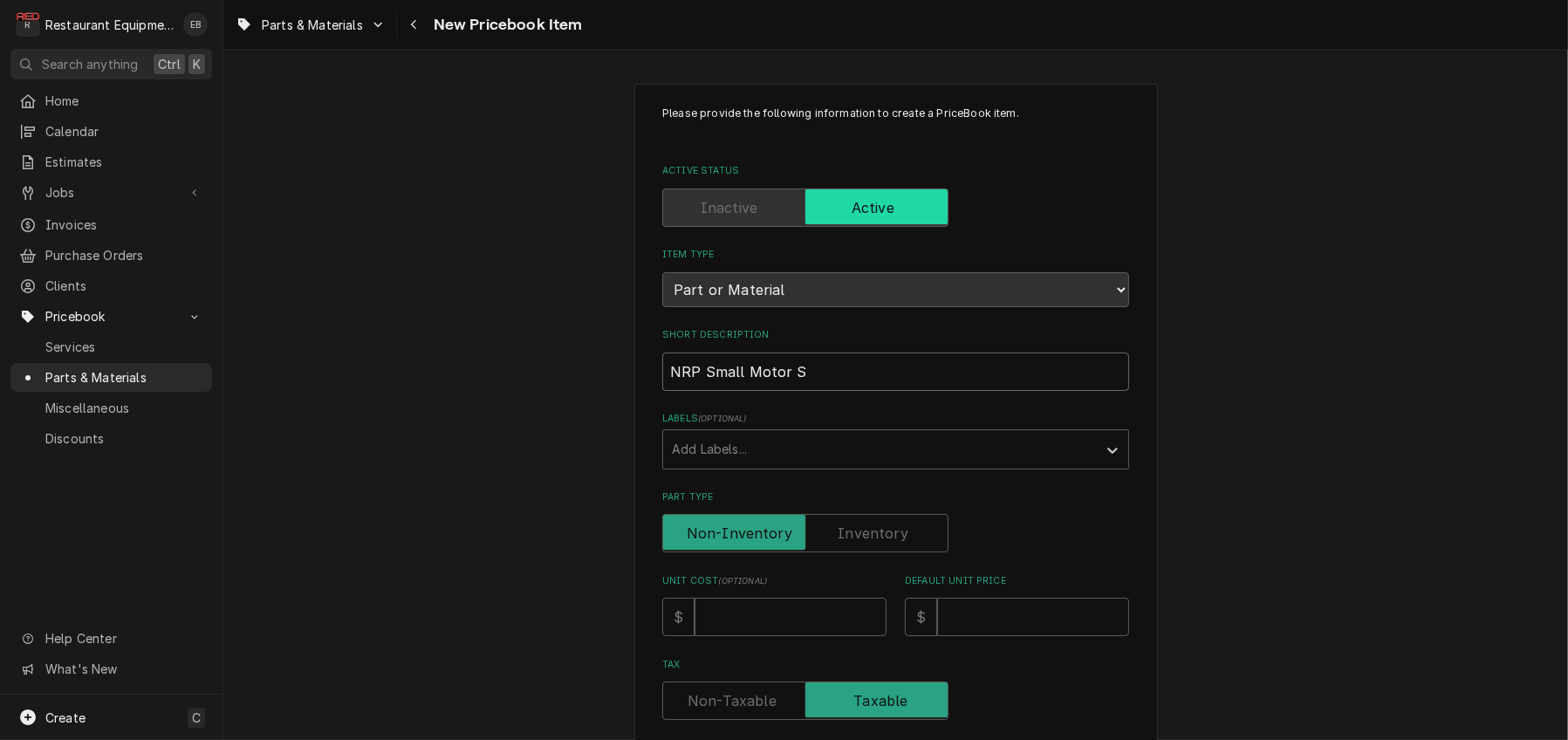
type textarea "x"
type input "NRP Small Motor Sh"
type textarea "x"
type input "NRP Small Motor Sha"
type textarea "x"
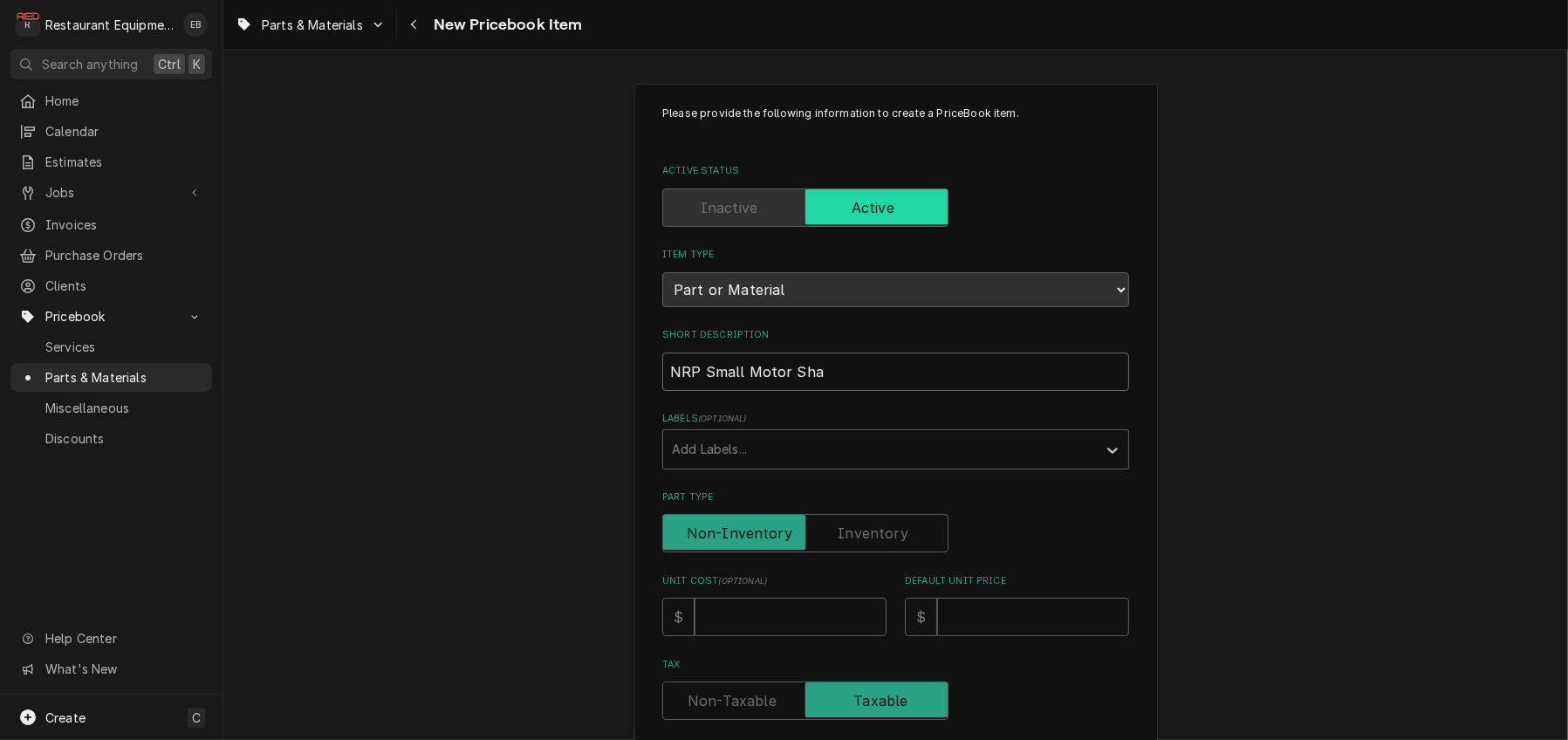
type input "NRP Small Motor Shaf"
type textarea "x"
type input "NRP Small Motor Shaft"
type textarea "x"
type input "NRP Small Motor Shaft"
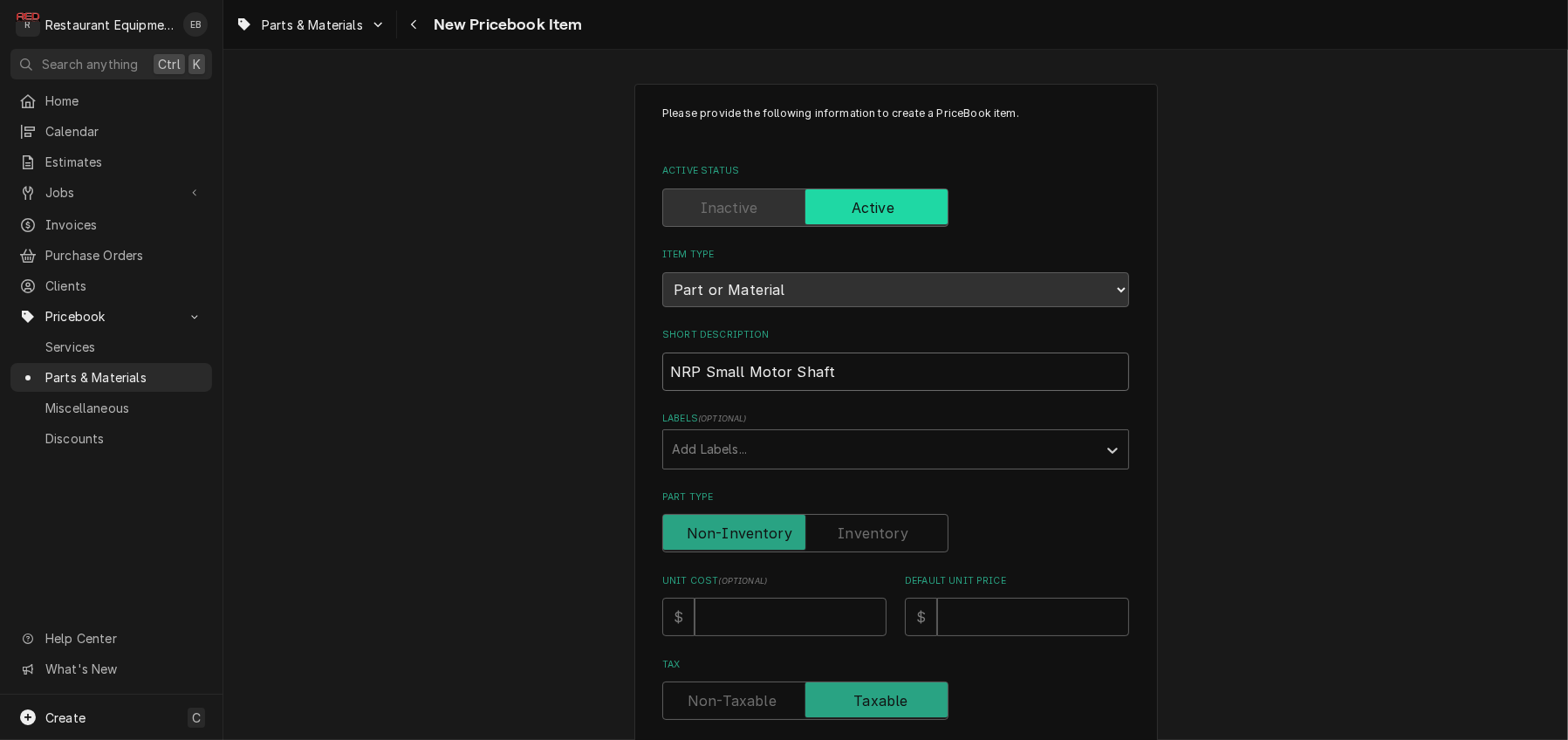
type textarea "x"
type input "NRP Small Motor Shaft K"
type textarea "x"
type input "NRP Small Motor Shaft Ke"
type textarea "x"
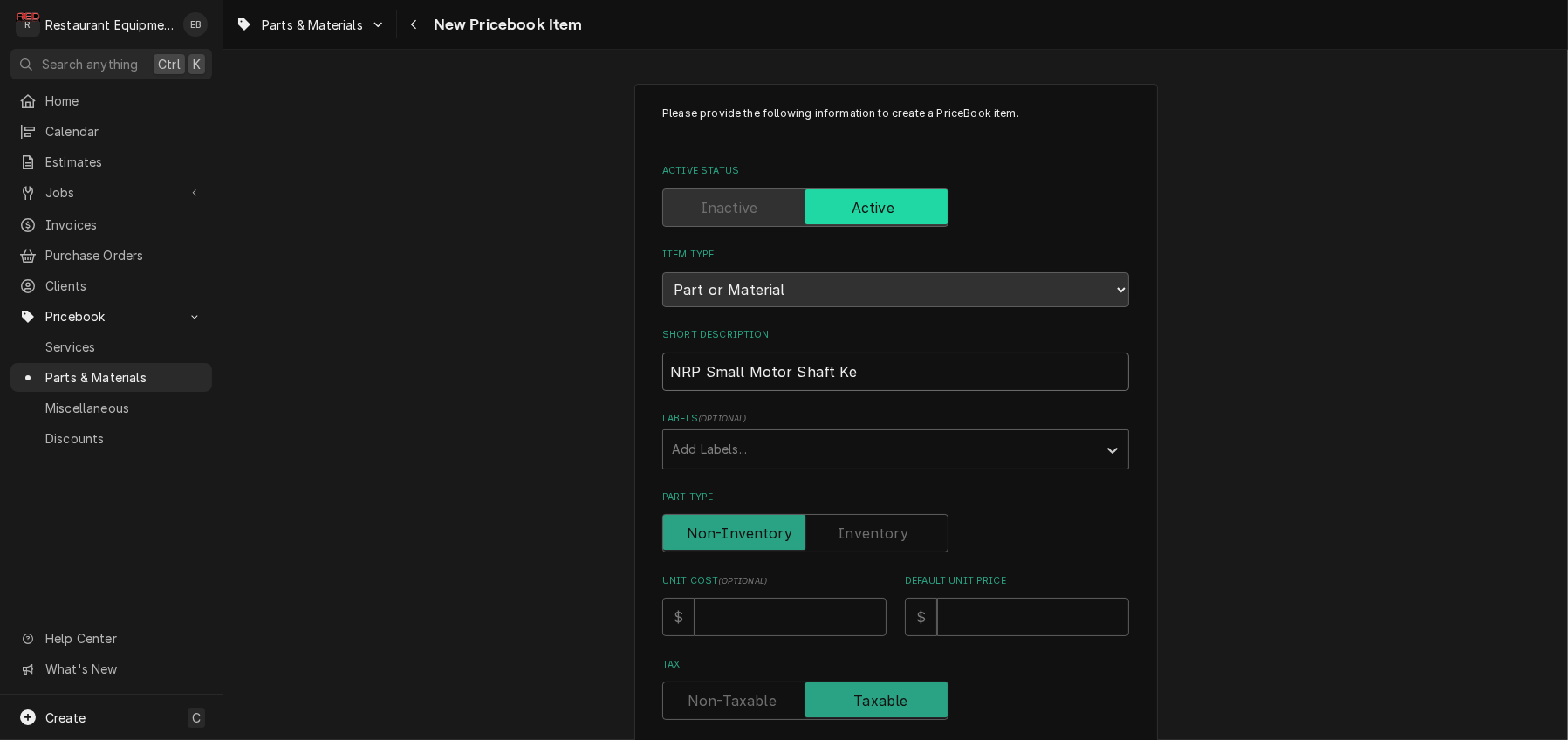
type input "NRP Small Motor Shaft Key"
type textarea "x"
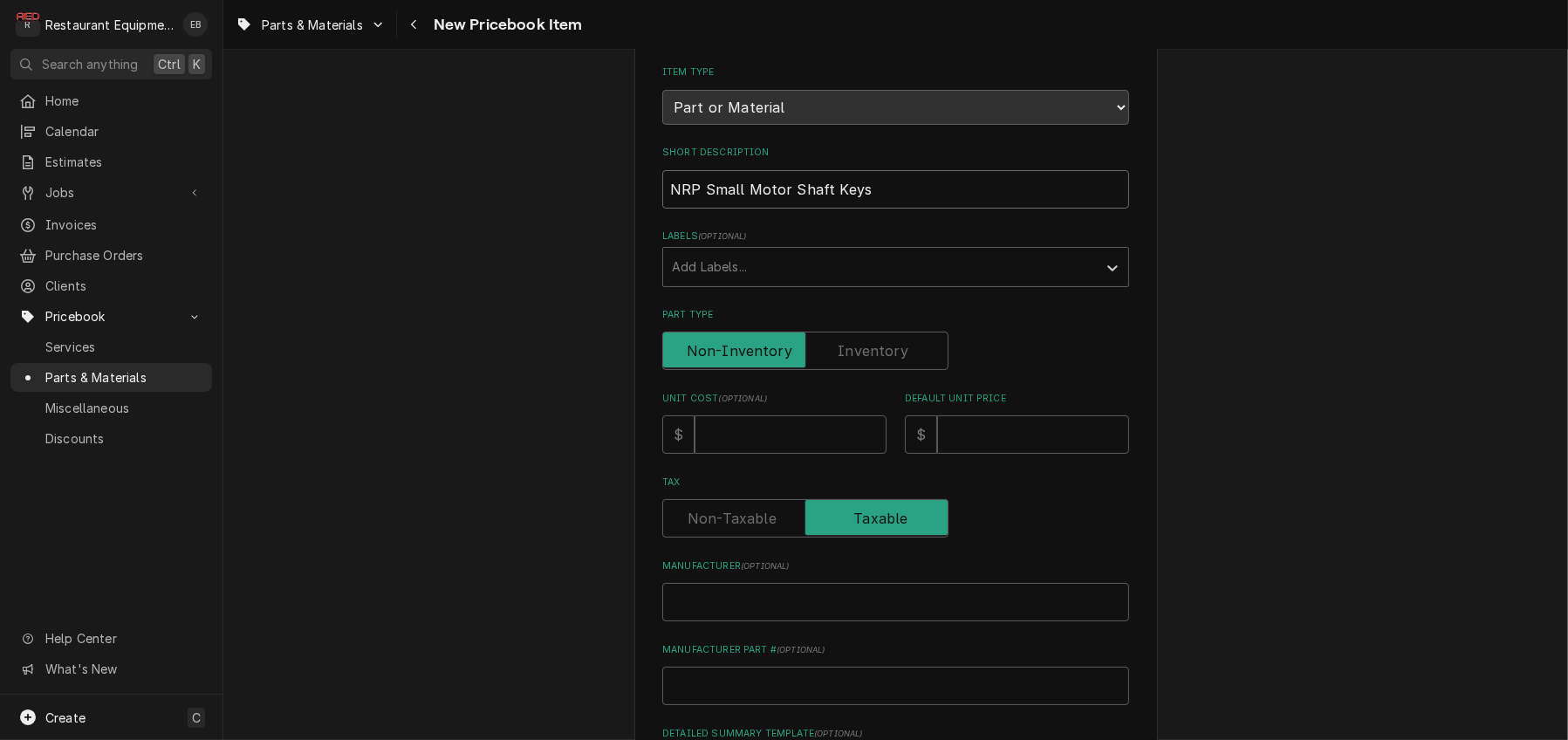
scroll to position [232, 0]
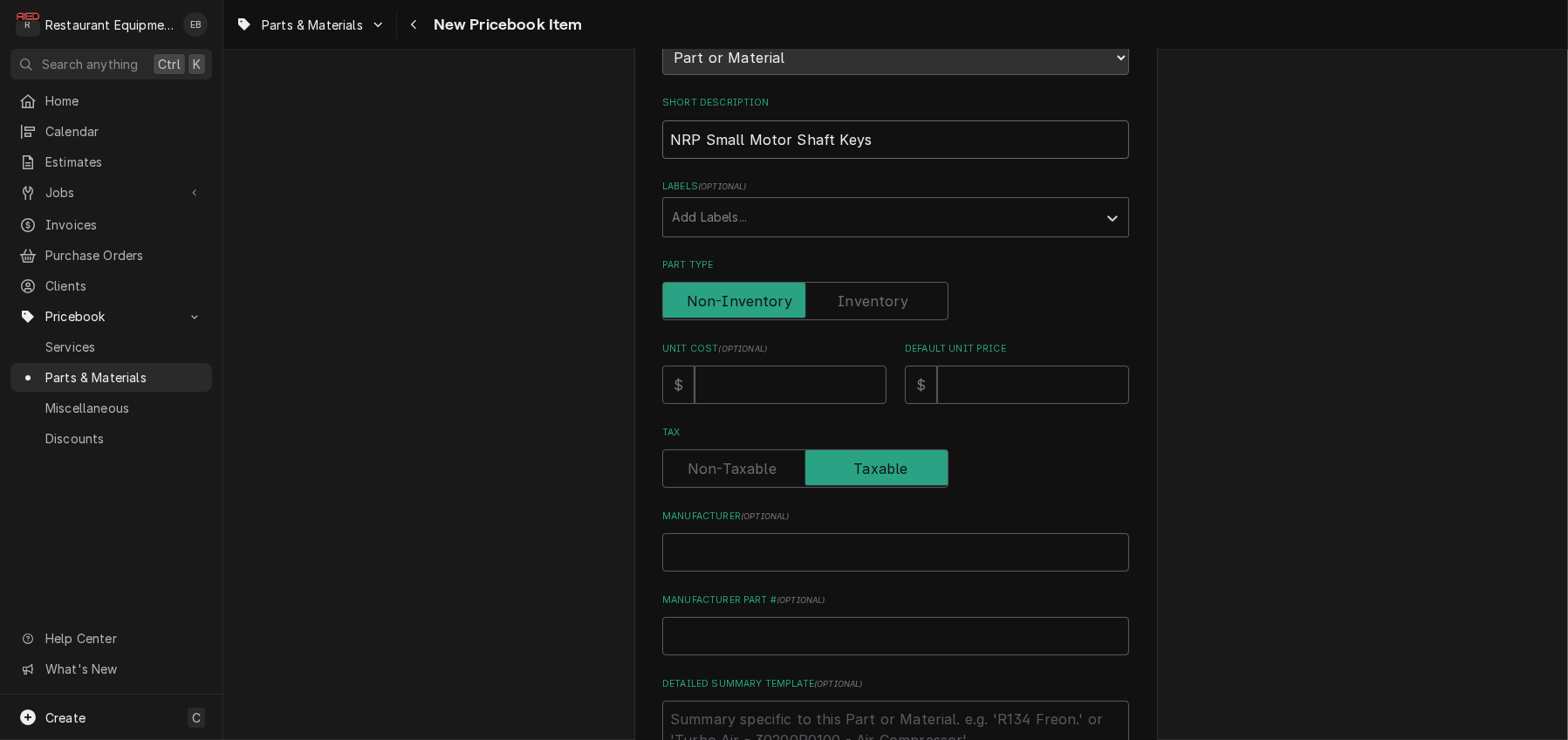
type input "NRP Small Motor Shaft Keys"
click at [756, 404] on input "Unit Cost ( optional )" at bounding box center [790, 384] width 192 height 39
type textarea "x"
type input "5"
type textarea "x"
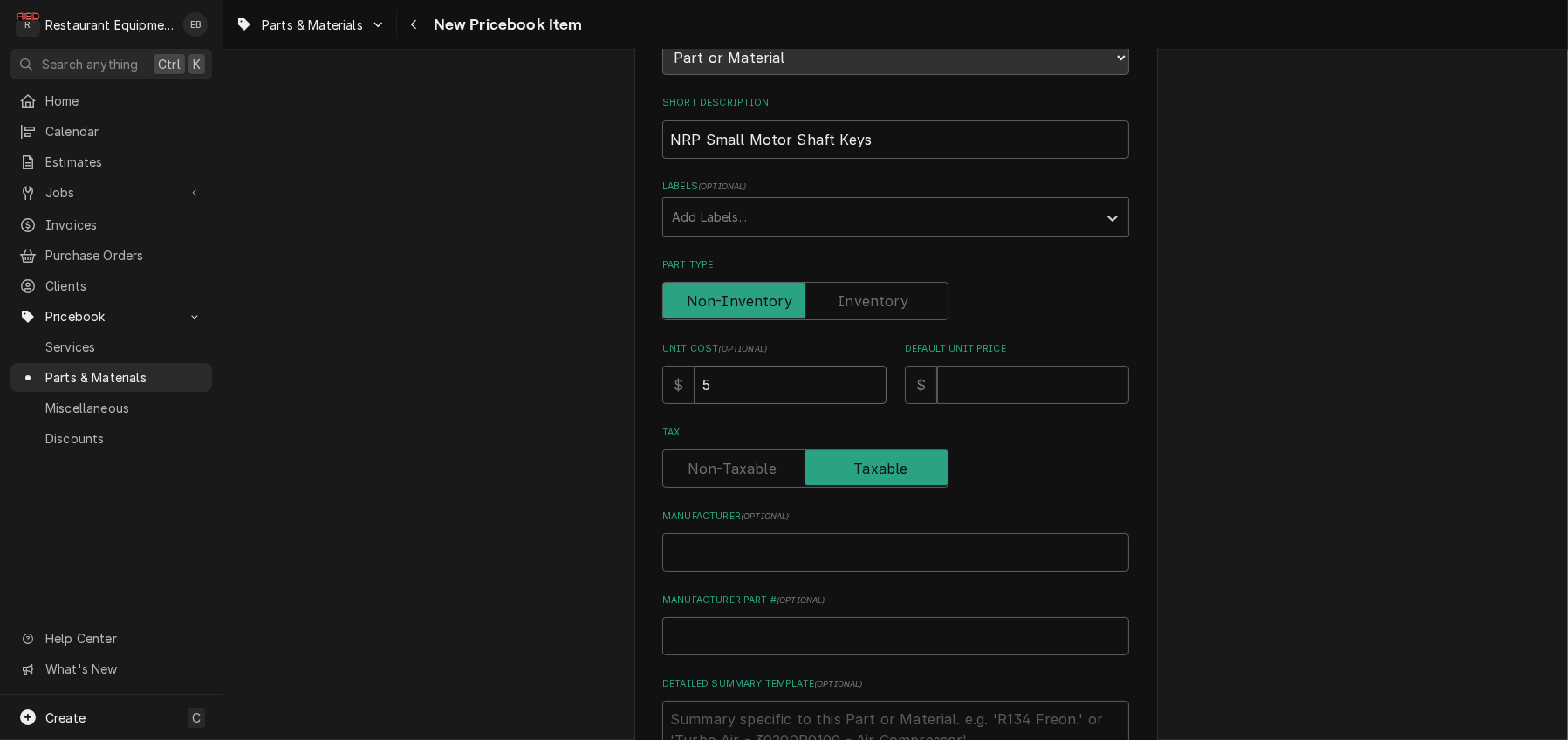
type input "5.5"
type textarea "x"
type input "5.58"
click at [1062, 404] on input "Default Unit Price" at bounding box center [1033, 384] width 192 height 39
type textarea "x"
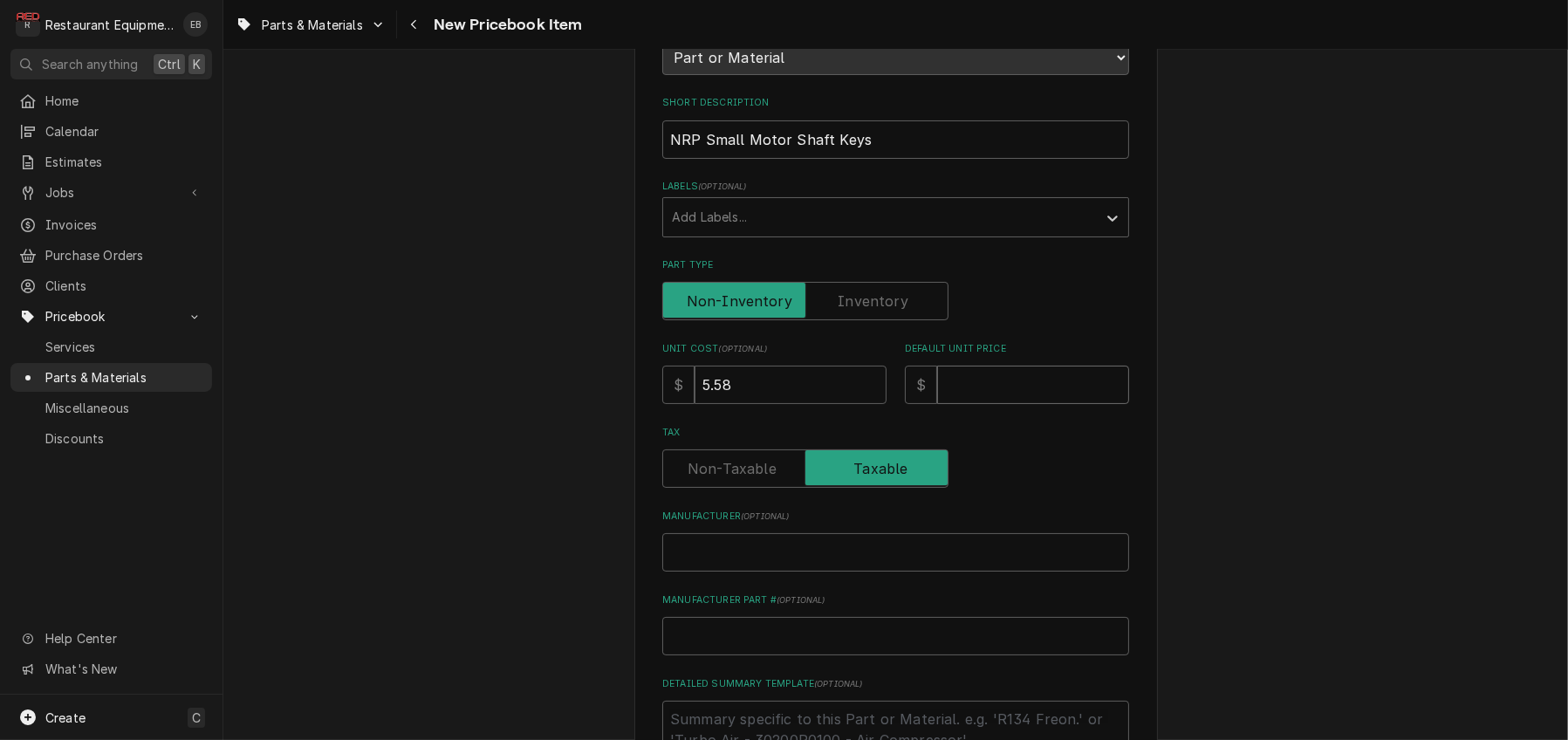
type input "1"
type textarea "x"
type input "11"
type textarea "x"
type input "11.1"
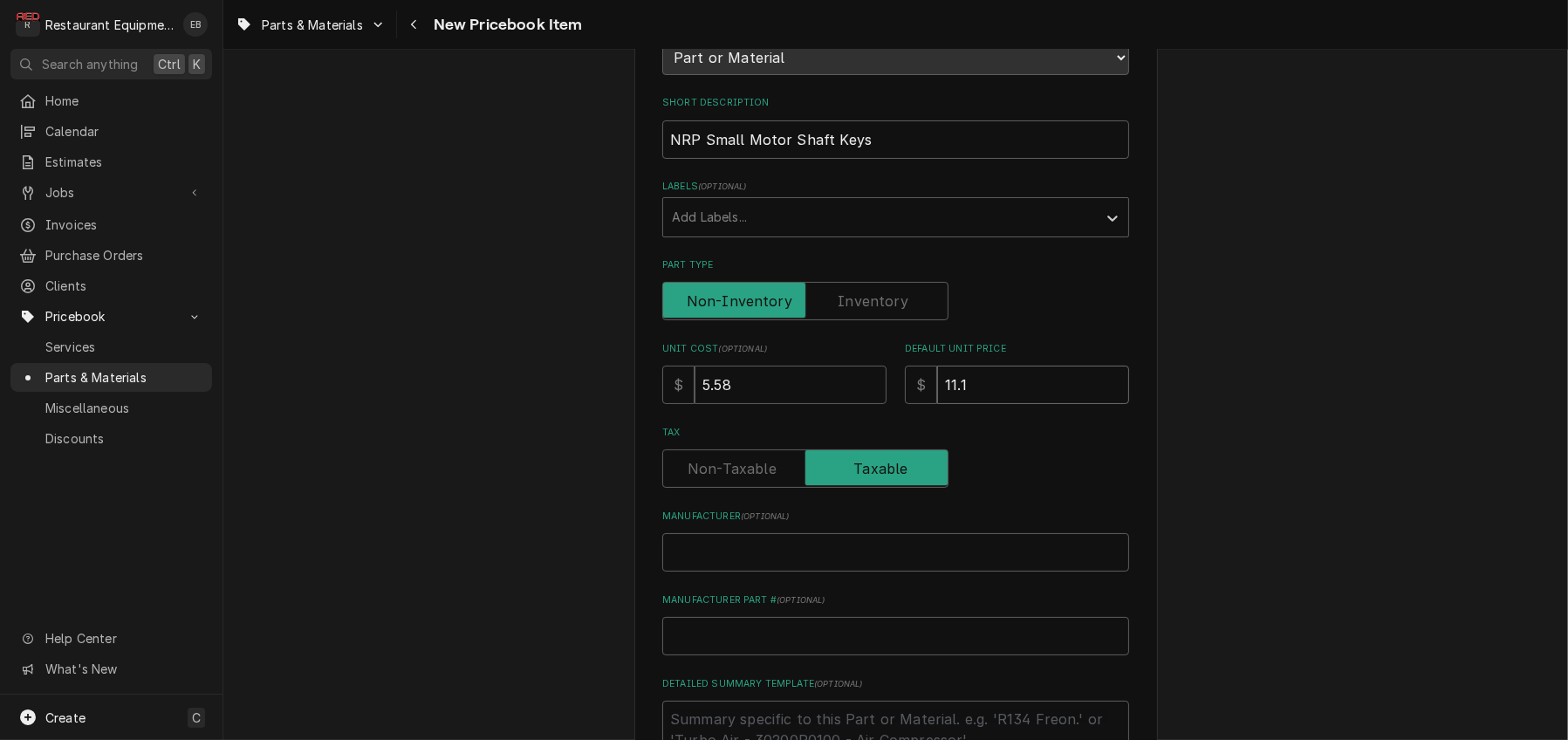
type textarea "x"
type input "11.16"
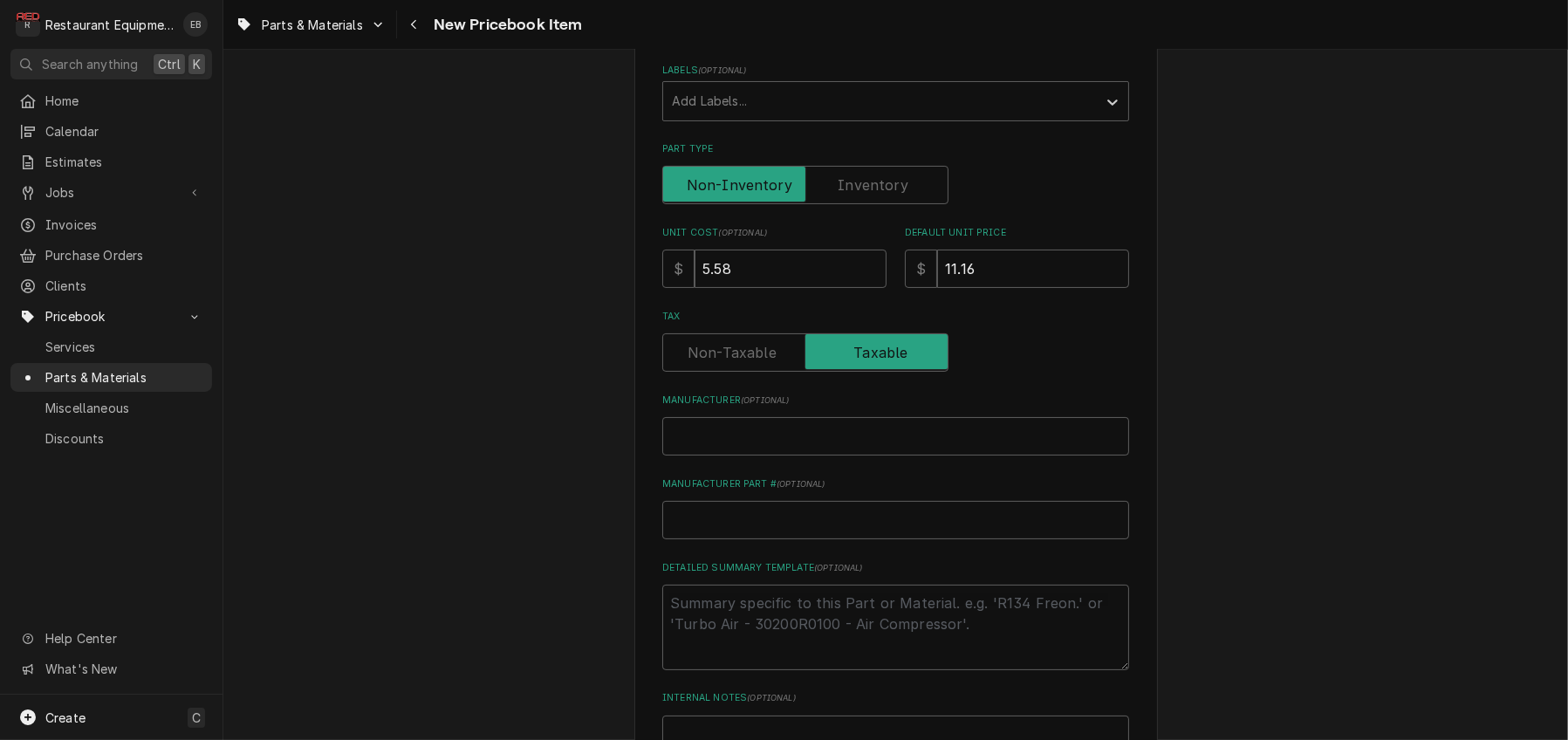
scroll to position [349, 0]
click at [837, 455] on input "Manufacturer ( optional )" at bounding box center [895, 435] width 467 height 39
type textarea "x"
type input "U"
type textarea "x"
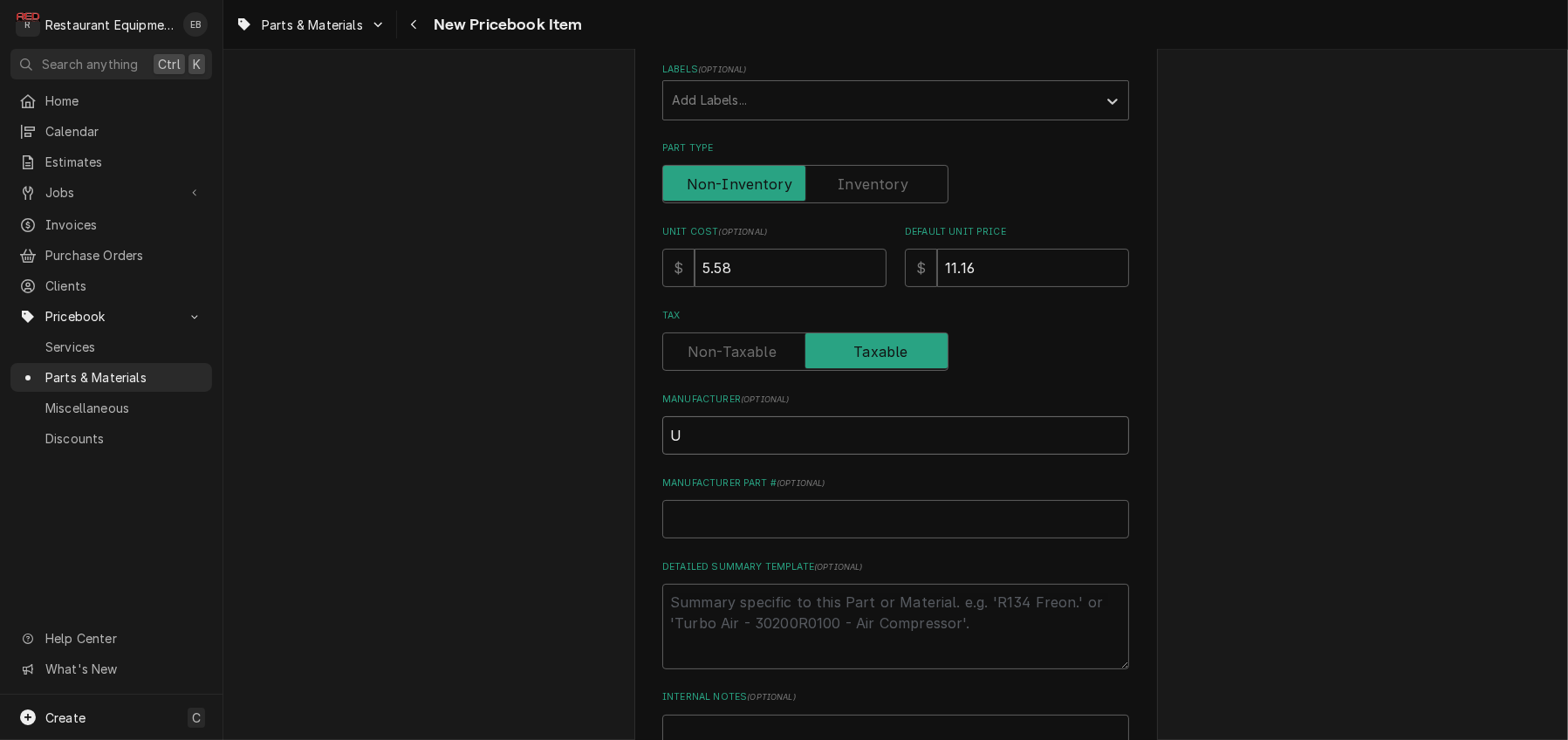
type input "Un"
type textarea "x"
type input "Uni"
type textarea "x"
type input "Unit"
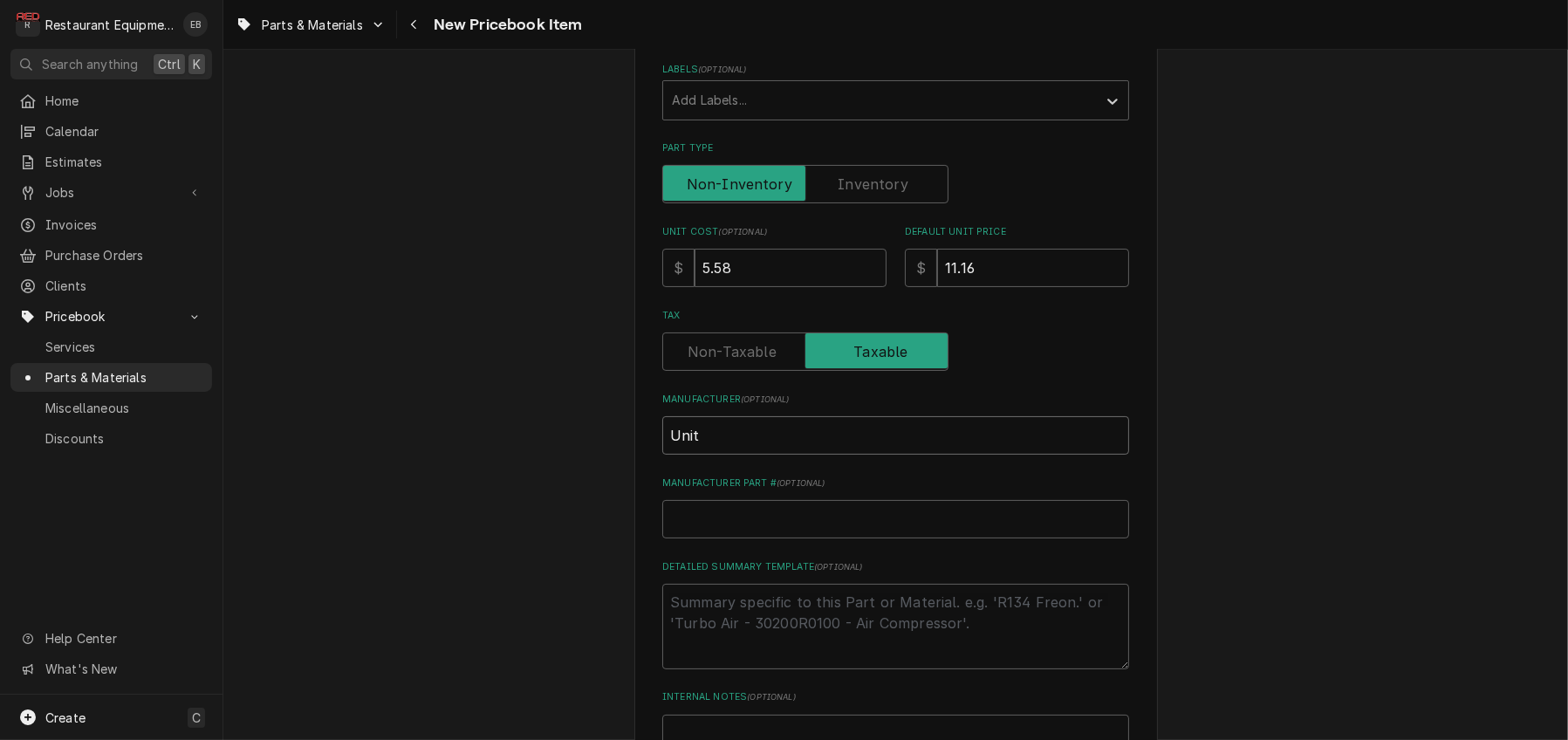
type textarea "x"
type input "Unite"
type textarea "x"
type input "United"
click at [800, 538] on input "Manufacturer Part # ( optional )" at bounding box center [895, 518] width 467 height 39
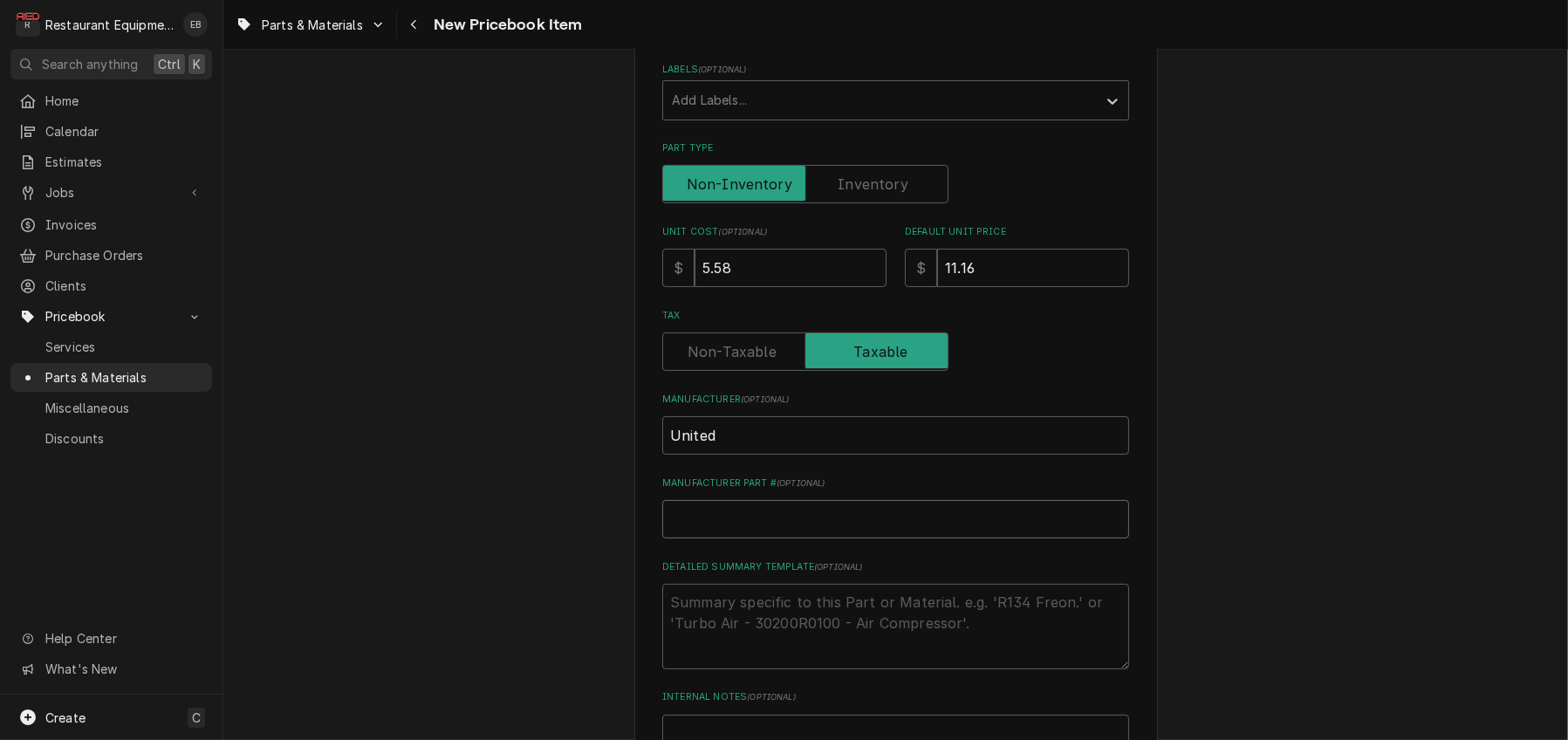
type textarea "x"
type input "N"
type textarea "x"
type input "N6"
type textarea "x"
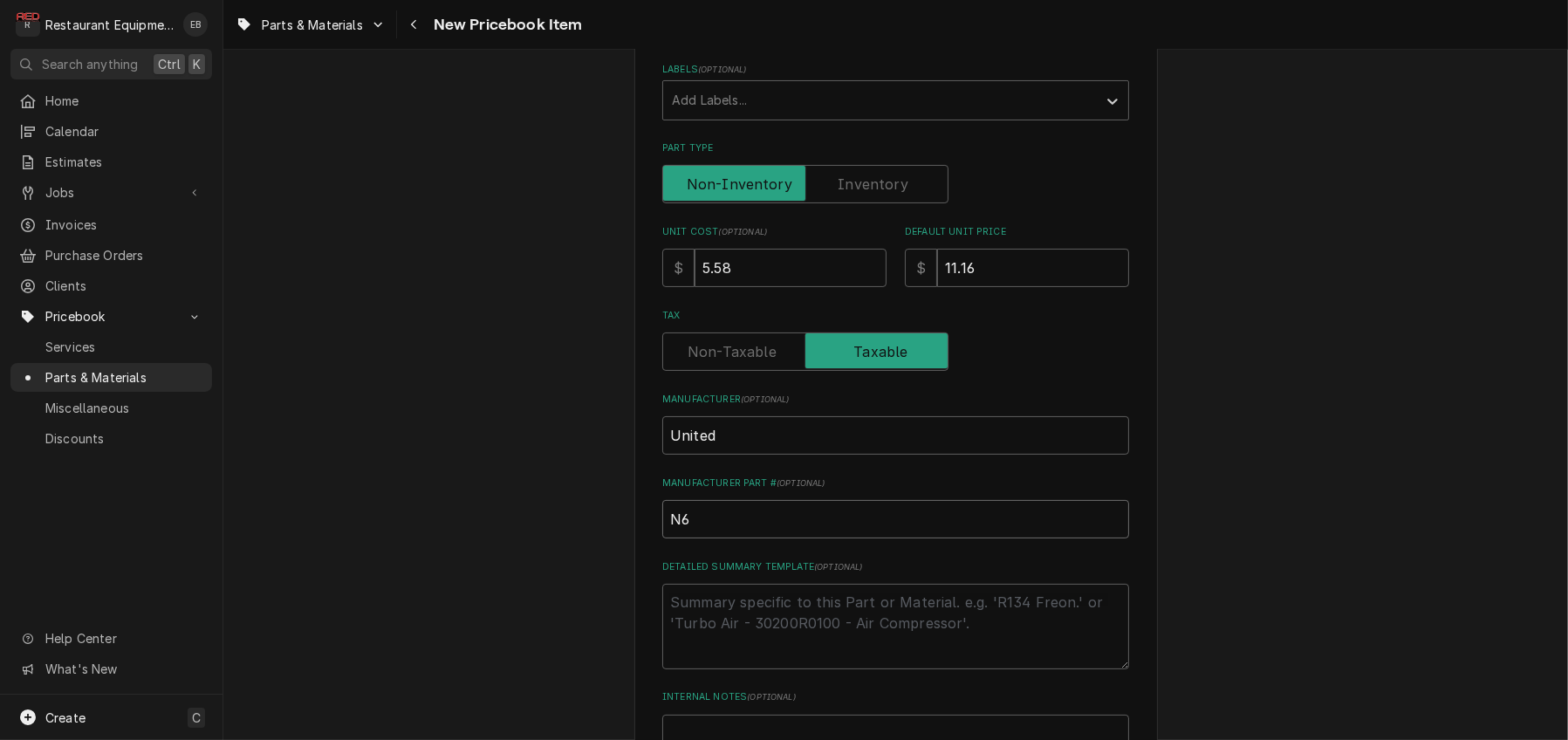
type input "N61"
type textarea "x"
type input "N610"
type textarea "x"
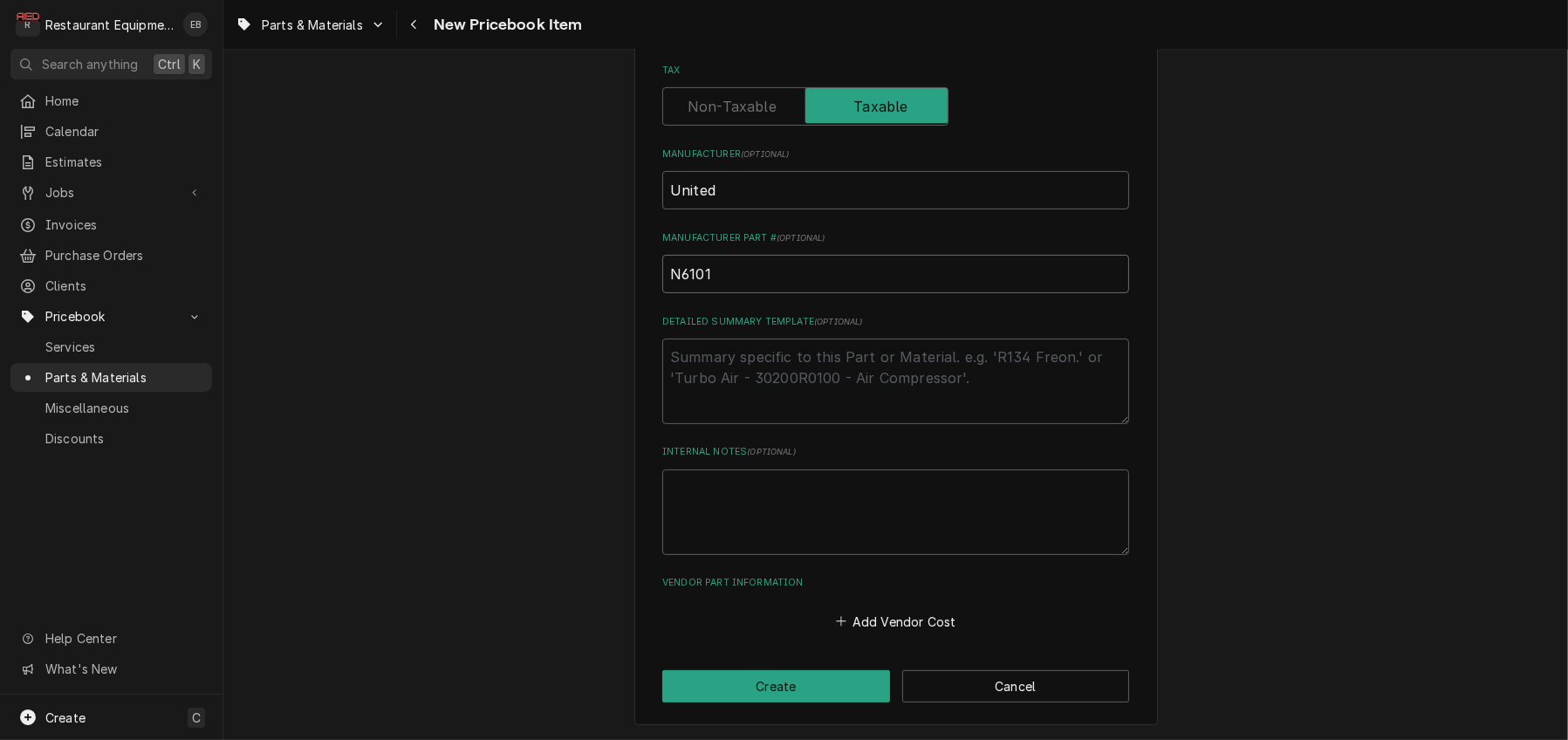
scroll to position [697, 0]
type input "N6101"
click at [867, 634] on button "Add Vendor Cost" at bounding box center [895, 621] width 126 height 25
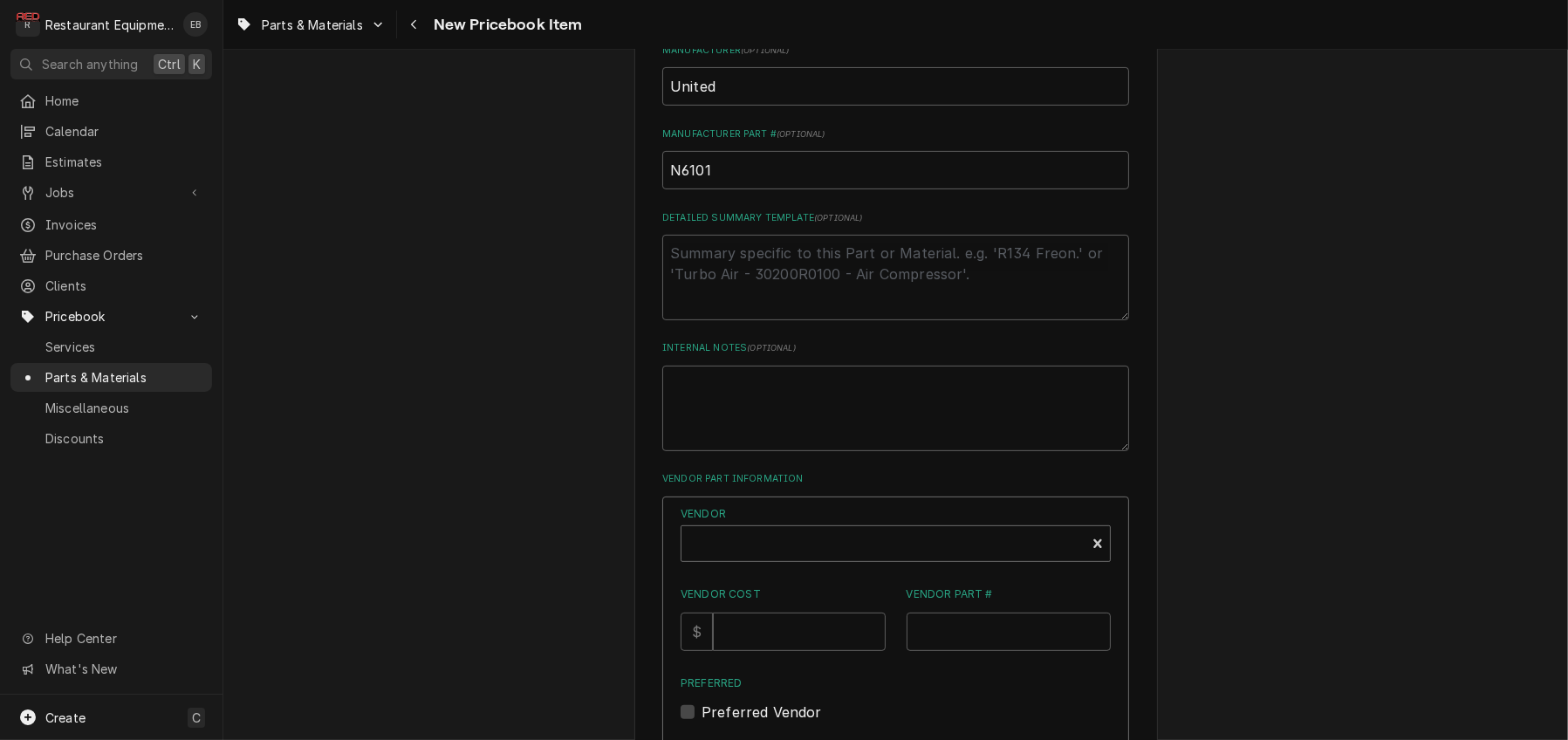
type textarea "x"
click at [851, 571] on div "Vendor" at bounding box center [883, 550] width 386 height 42
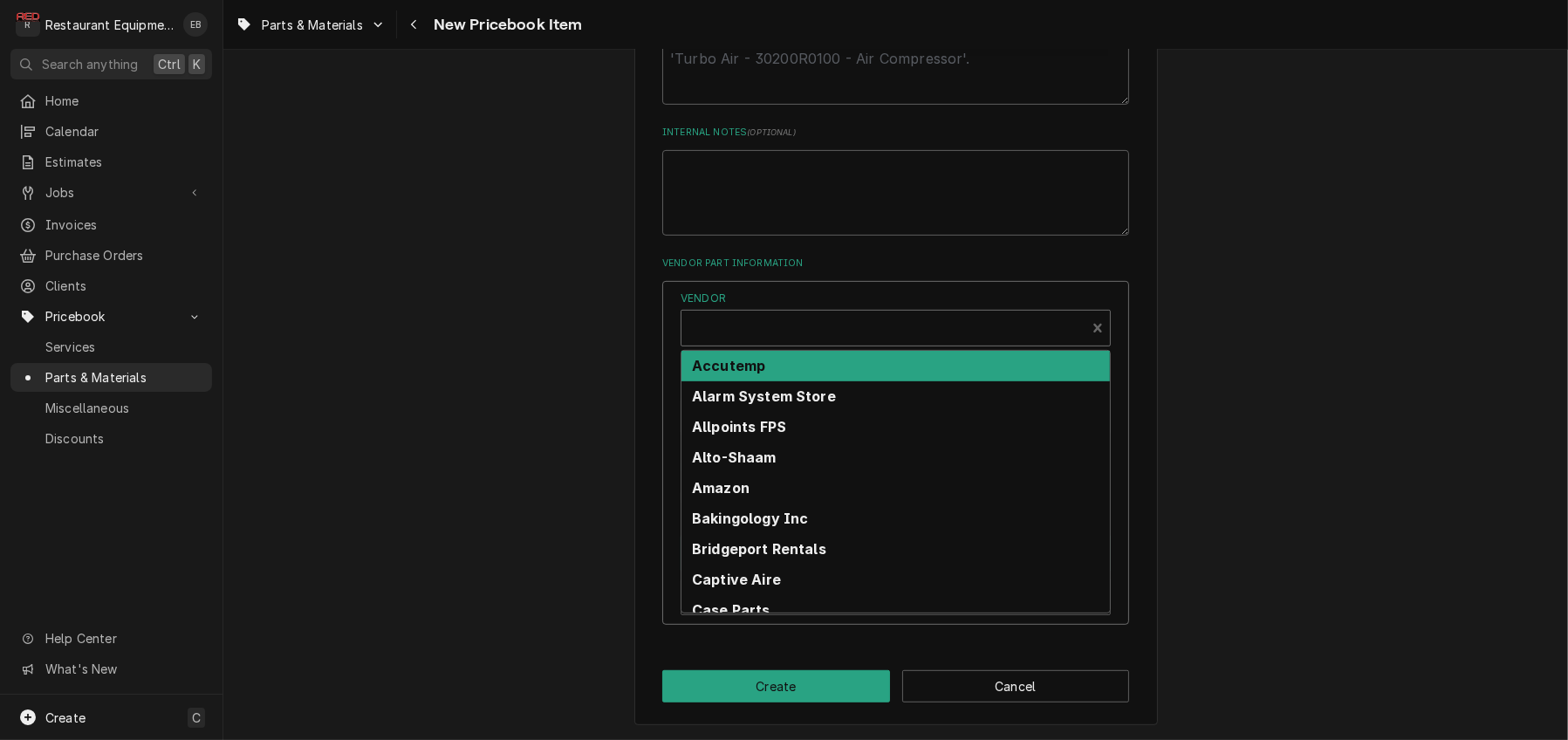
scroll to position [1046, 0]
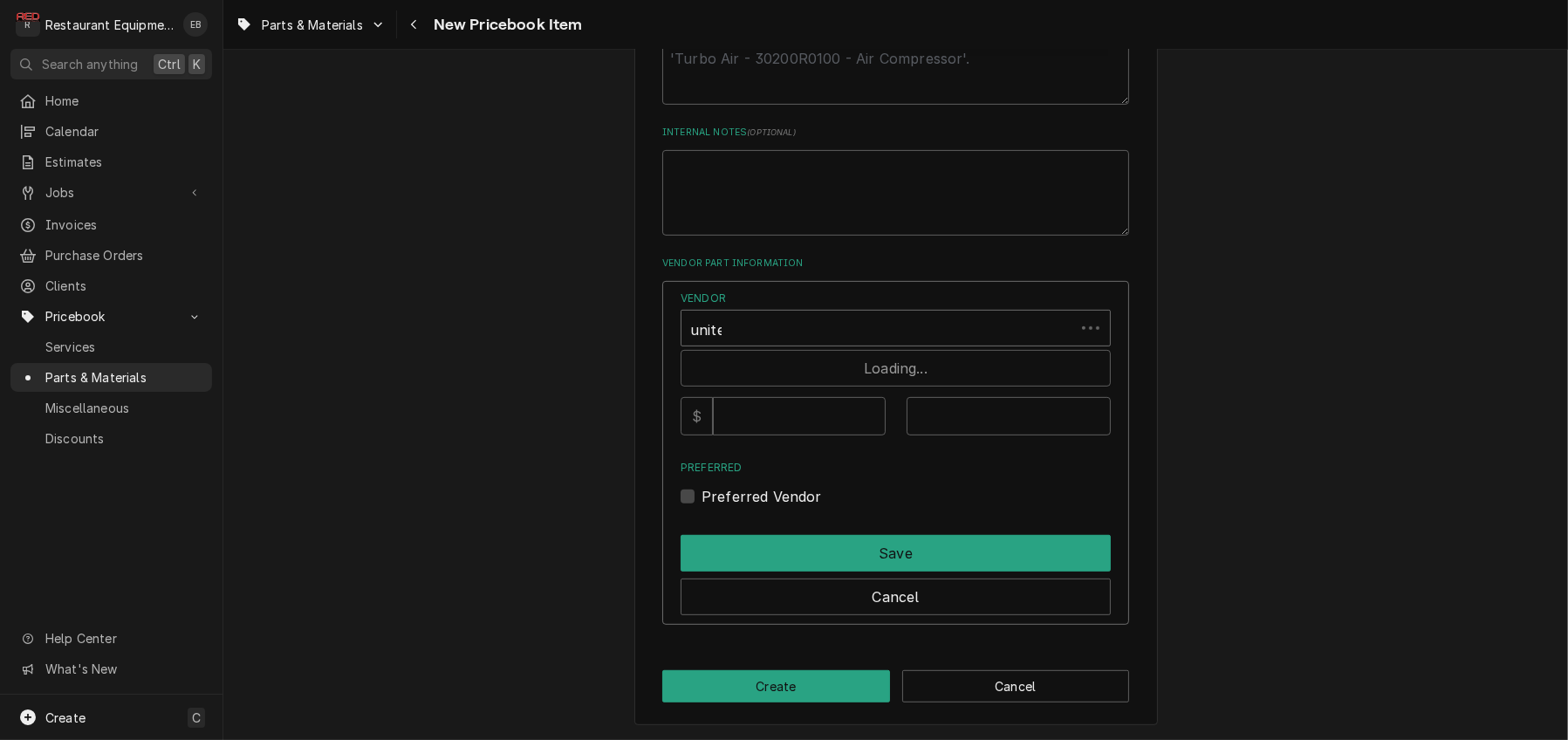
type input "united"
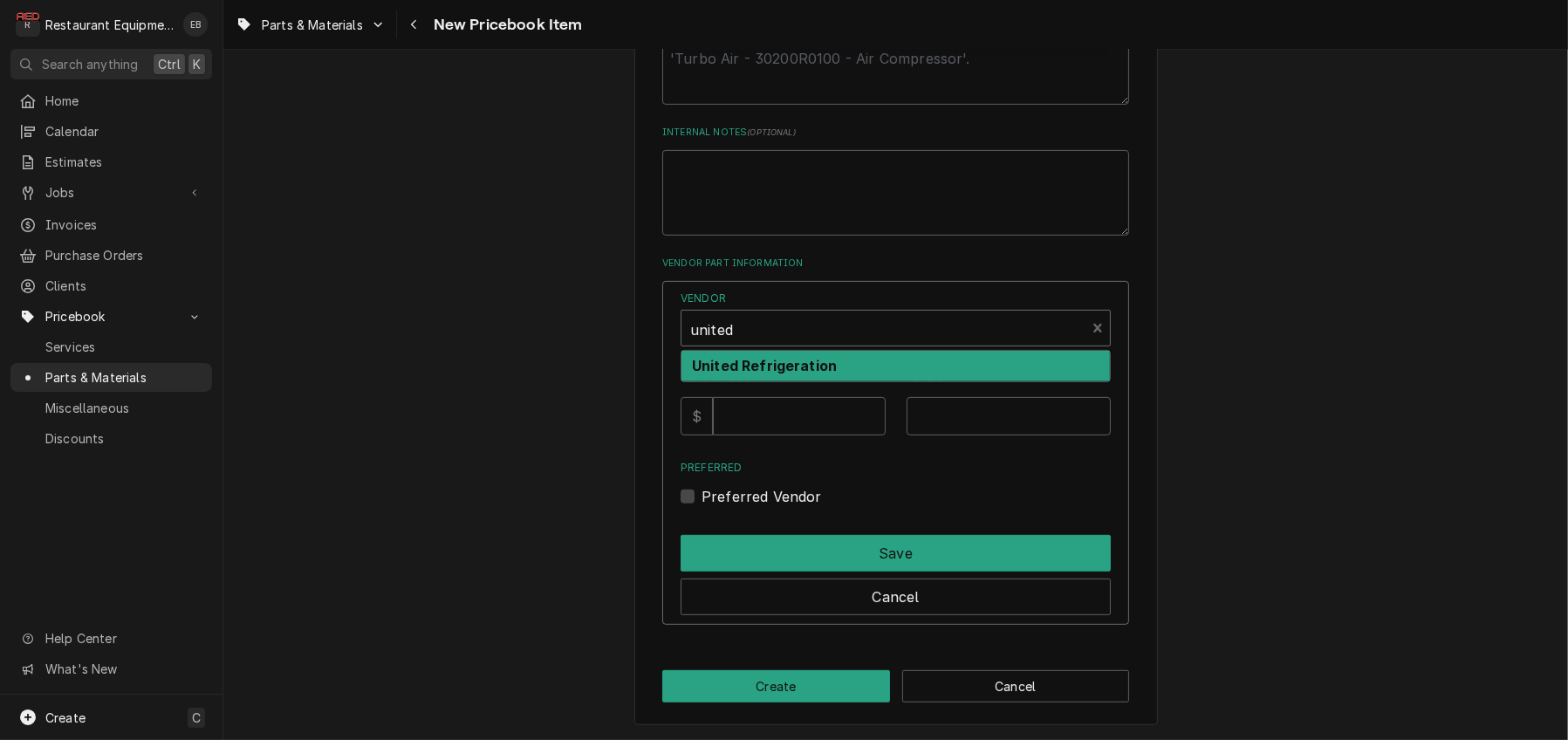
click at [837, 361] on strong "United Refrigeration" at bounding box center [764, 366] width 145 height 18
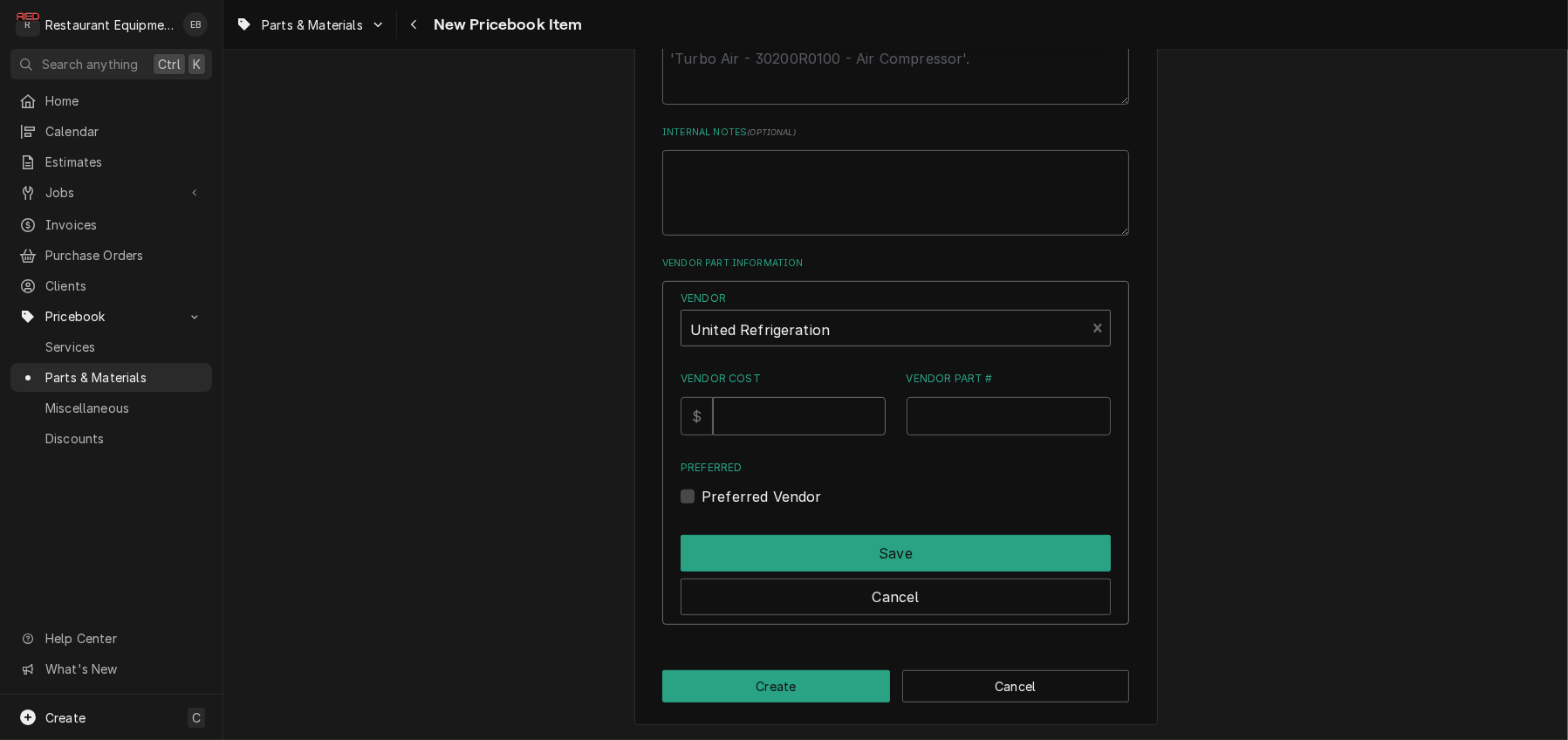
click at [777, 421] on input "Vendor Cost" at bounding box center [798, 416] width 172 height 39
type input "5.58"
click at [1015, 424] on input "Vendor Part #" at bounding box center [1009, 416] width 205 height 39
paste input "AX46-B"
type input "A"
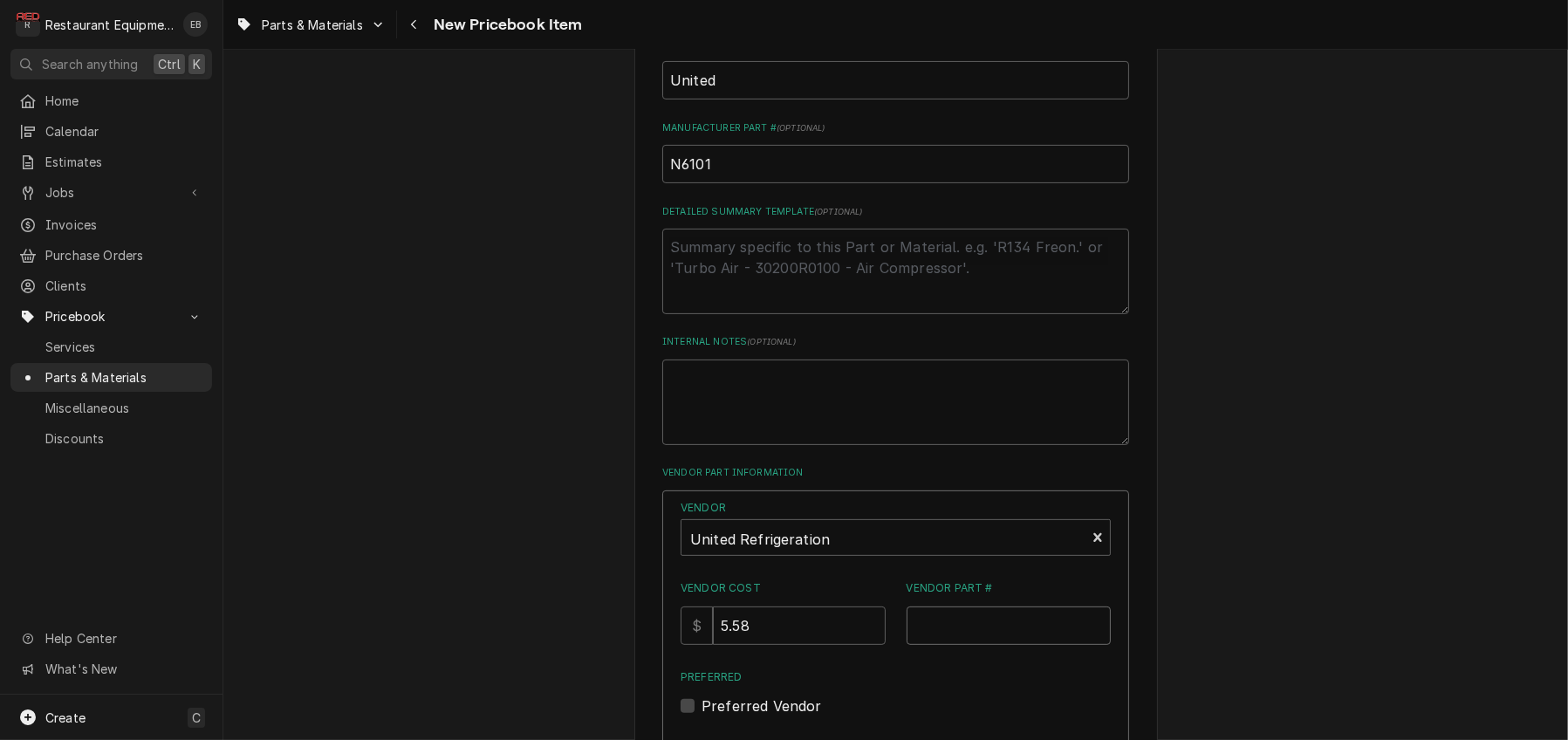
scroll to position [697, 0]
drag, startPoint x: 687, startPoint y: 273, endPoint x: 599, endPoint y: 279, distance: 88.2
click at [599, 279] on div "Please provide the following information to create a PriceBook item. Active Sta…" at bounding box center [894, 162] width 1344 height 1584
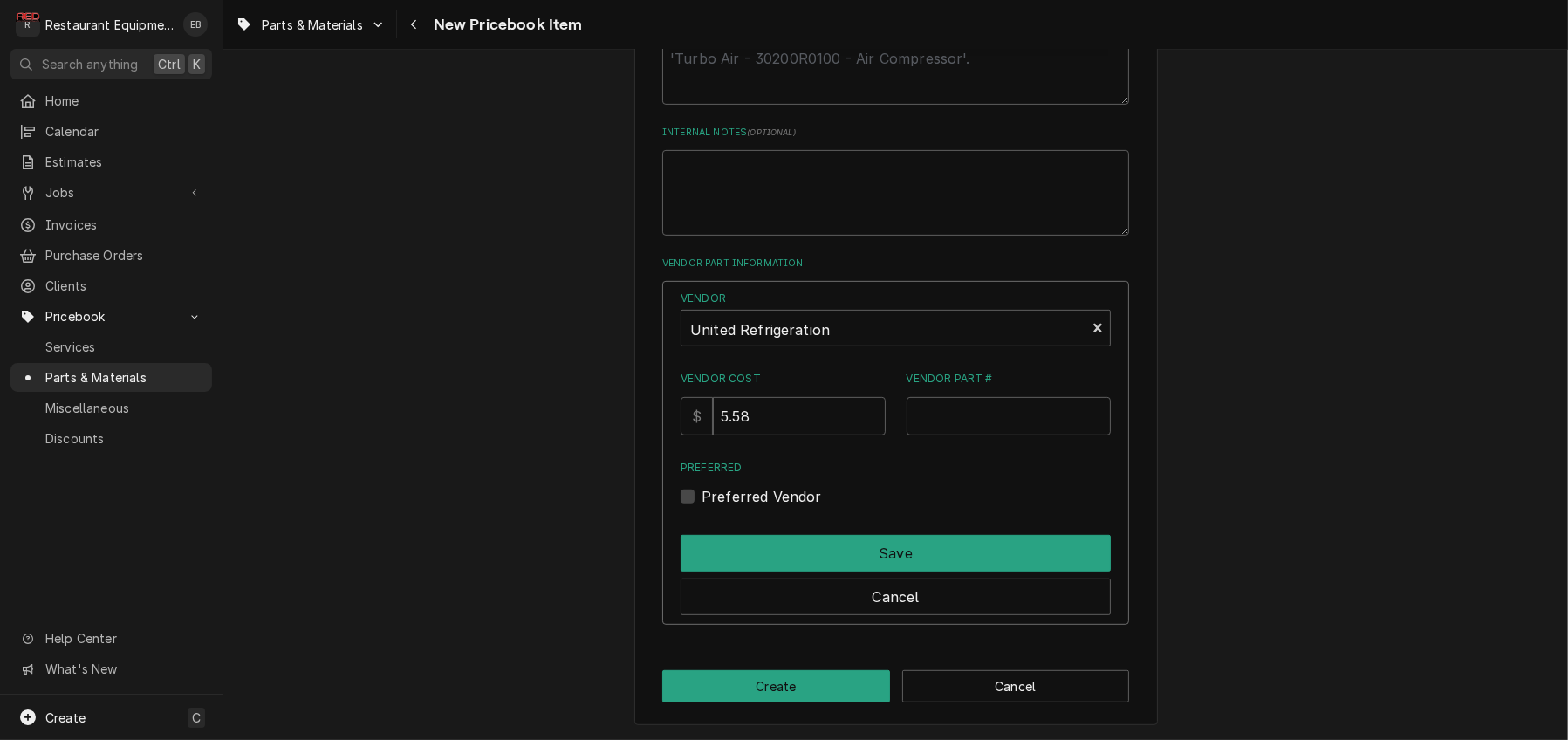
scroll to position [1046, 0]
click at [962, 420] on input "Vendor Part #" at bounding box center [1009, 416] width 205 height 39
paste input "N6101"
type input "N6101"
click at [686, 505] on div "Preferred Vendor" at bounding box center [895, 495] width 430 height 21
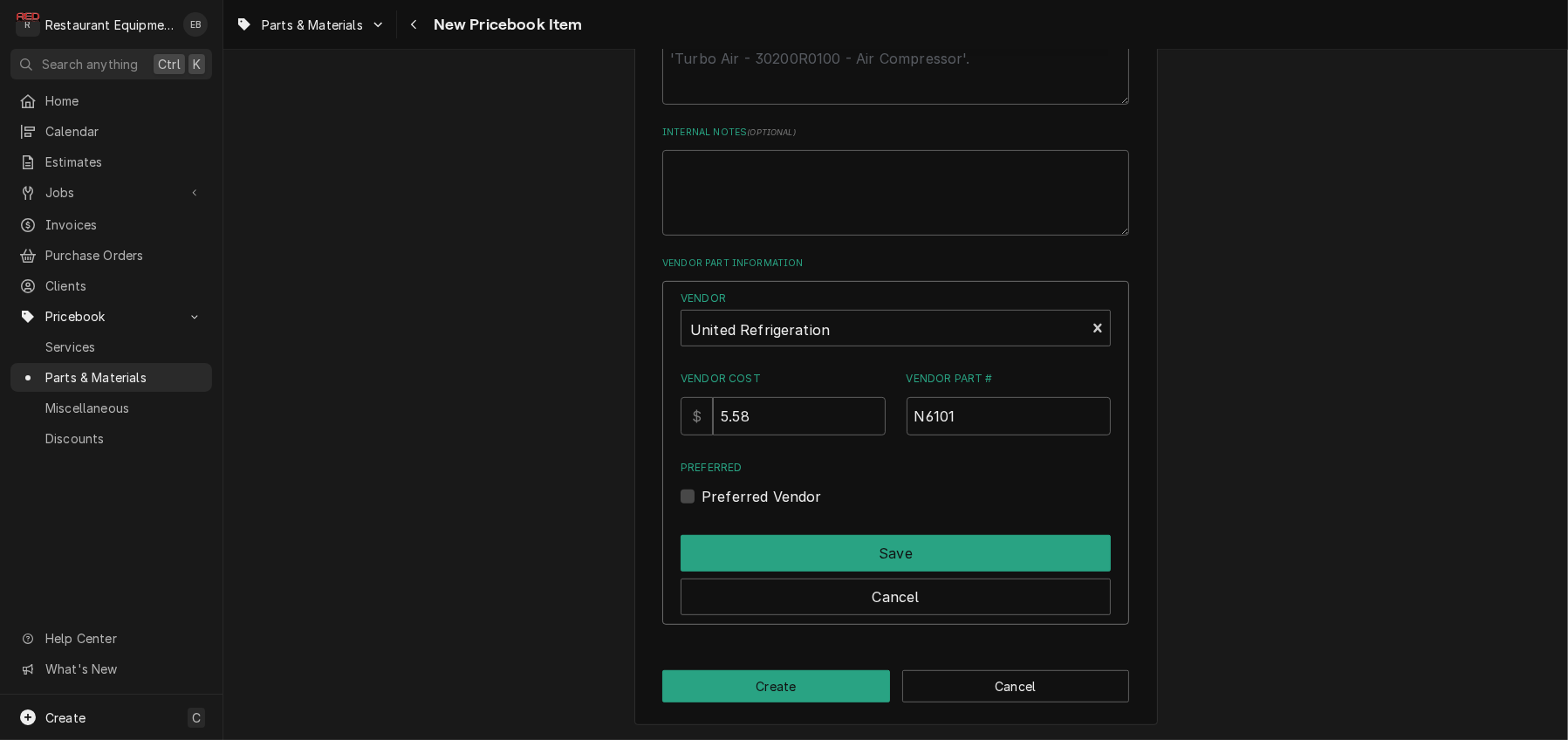
click at [701, 506] on label "Preferred Vendor" at bounding box center [761, 495] width 120 height 21
click at [701, 513] on input "Preferred" at bounding box center [916, 504] width 430 height 39
checkbox input "true"
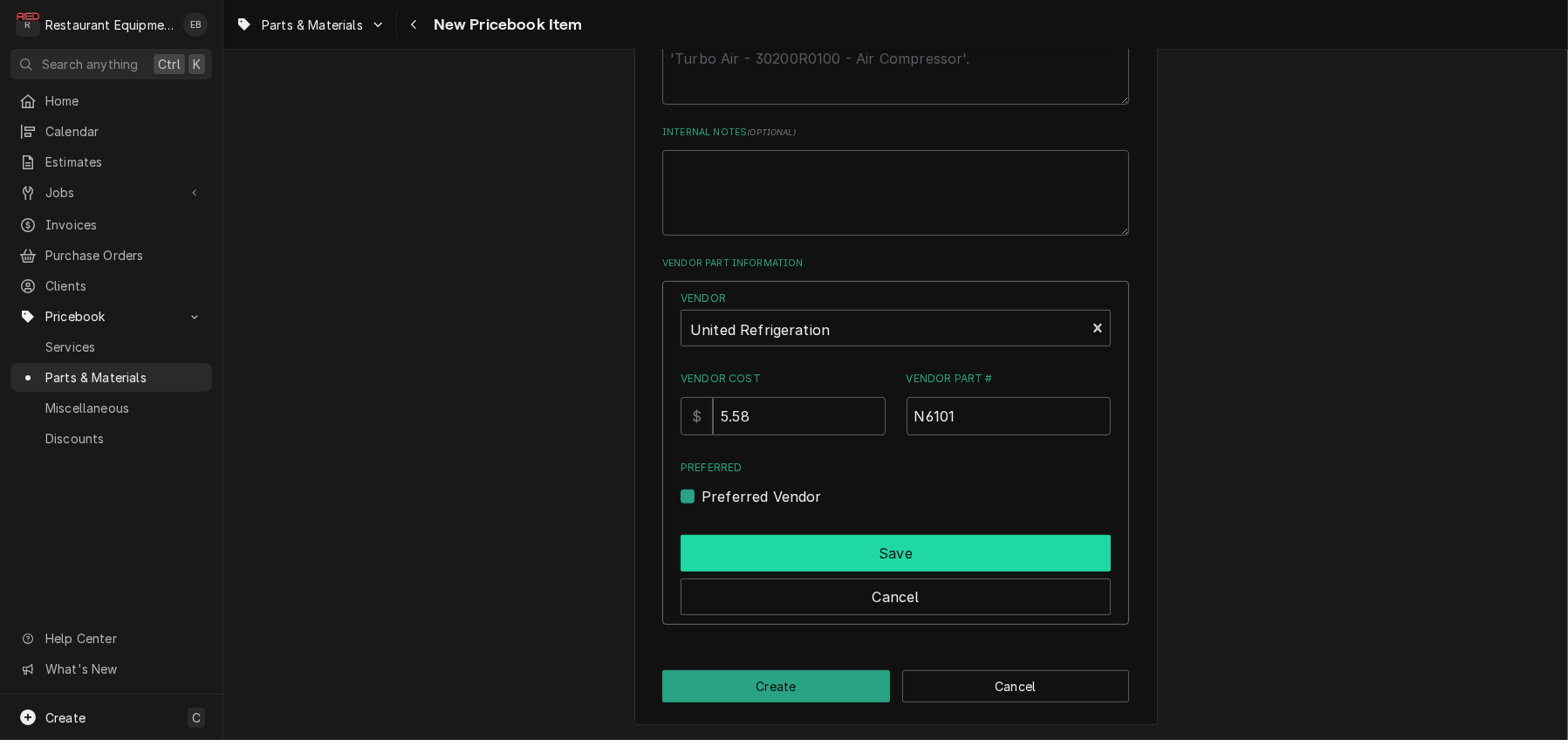
click at [726, 571] on button "Save" at bounding box center [895, 553] width 430 height 37
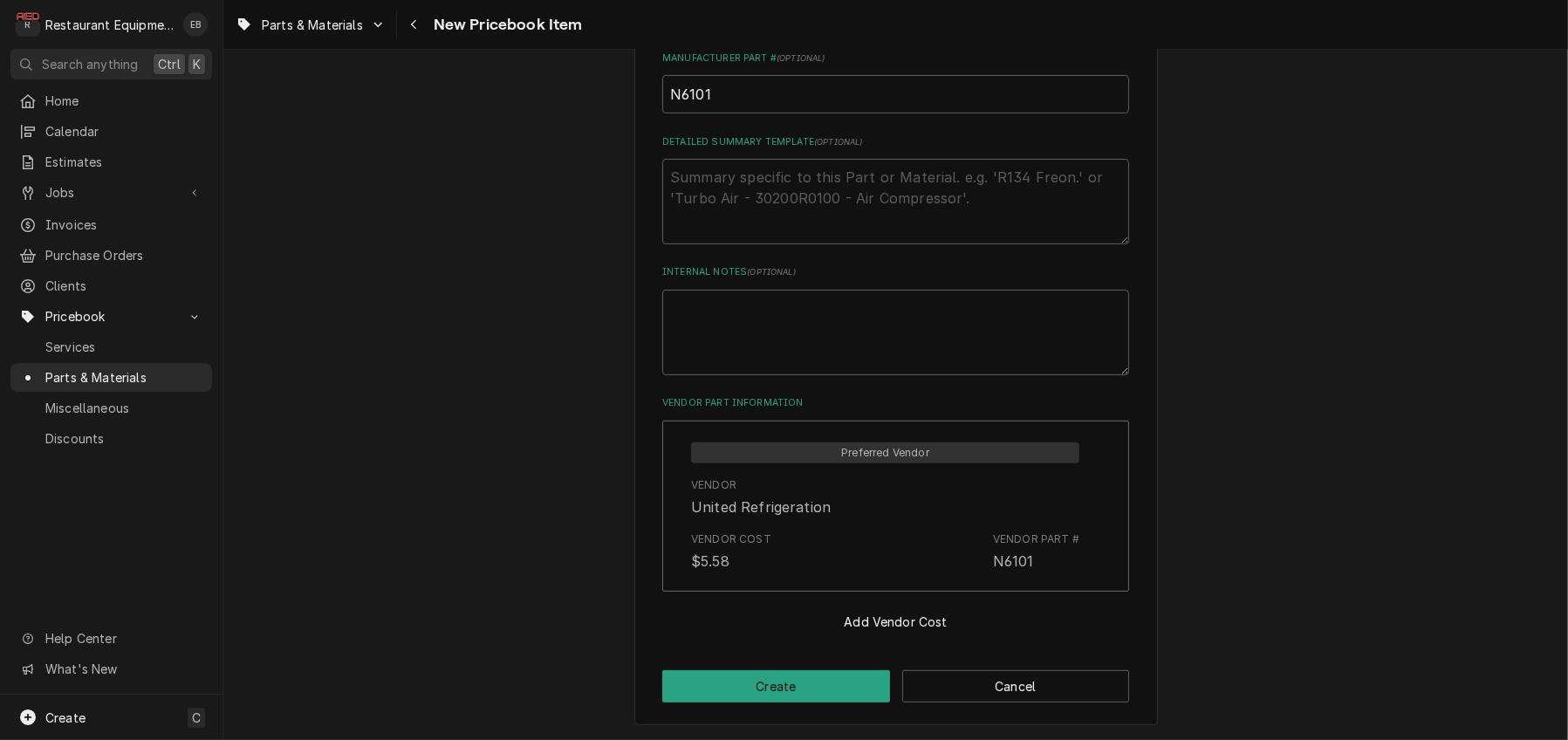
scroll to position [929, 0]
click at [796, 684] on button "Create" at bounding box center [776, 685] width 228 height 32
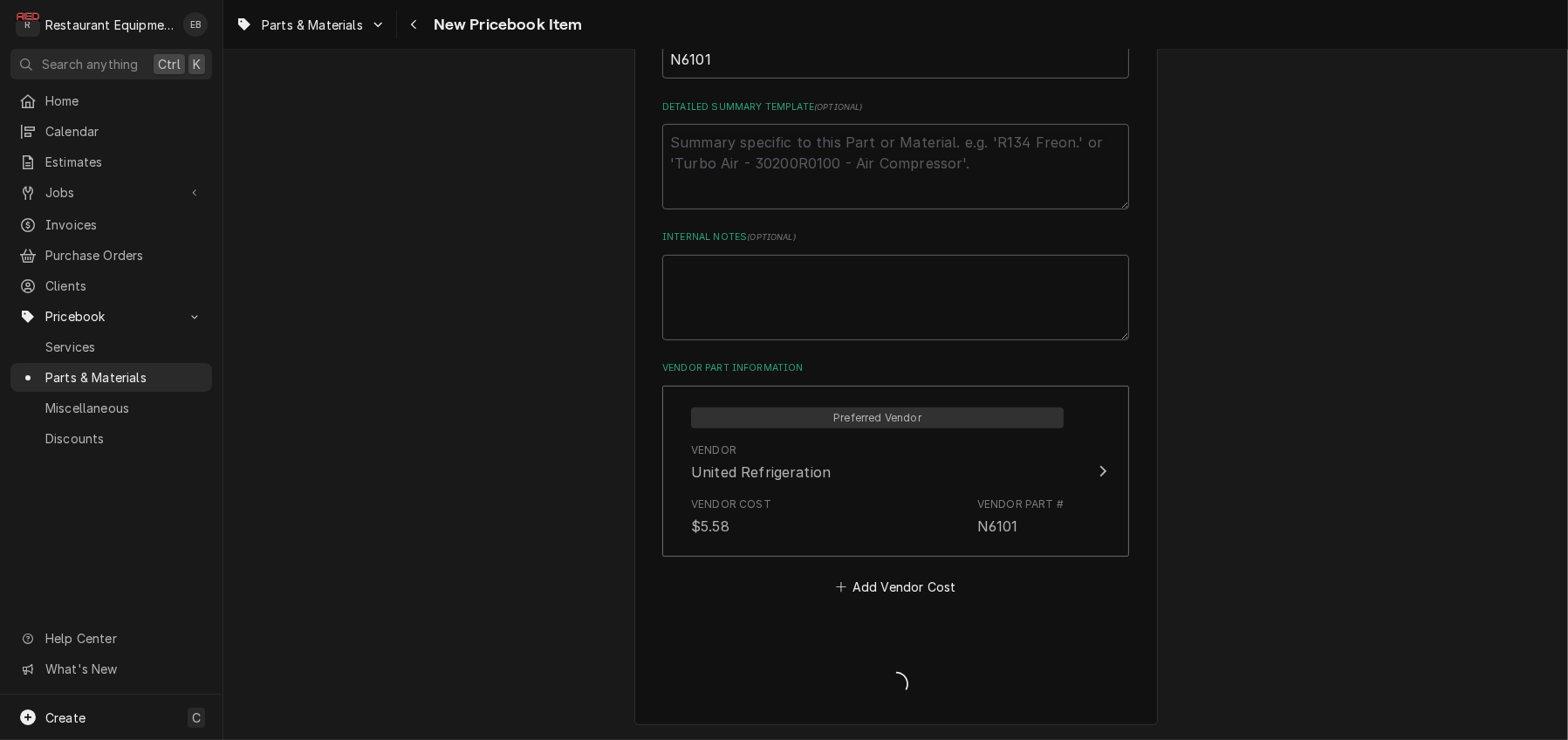
type textarea "x"
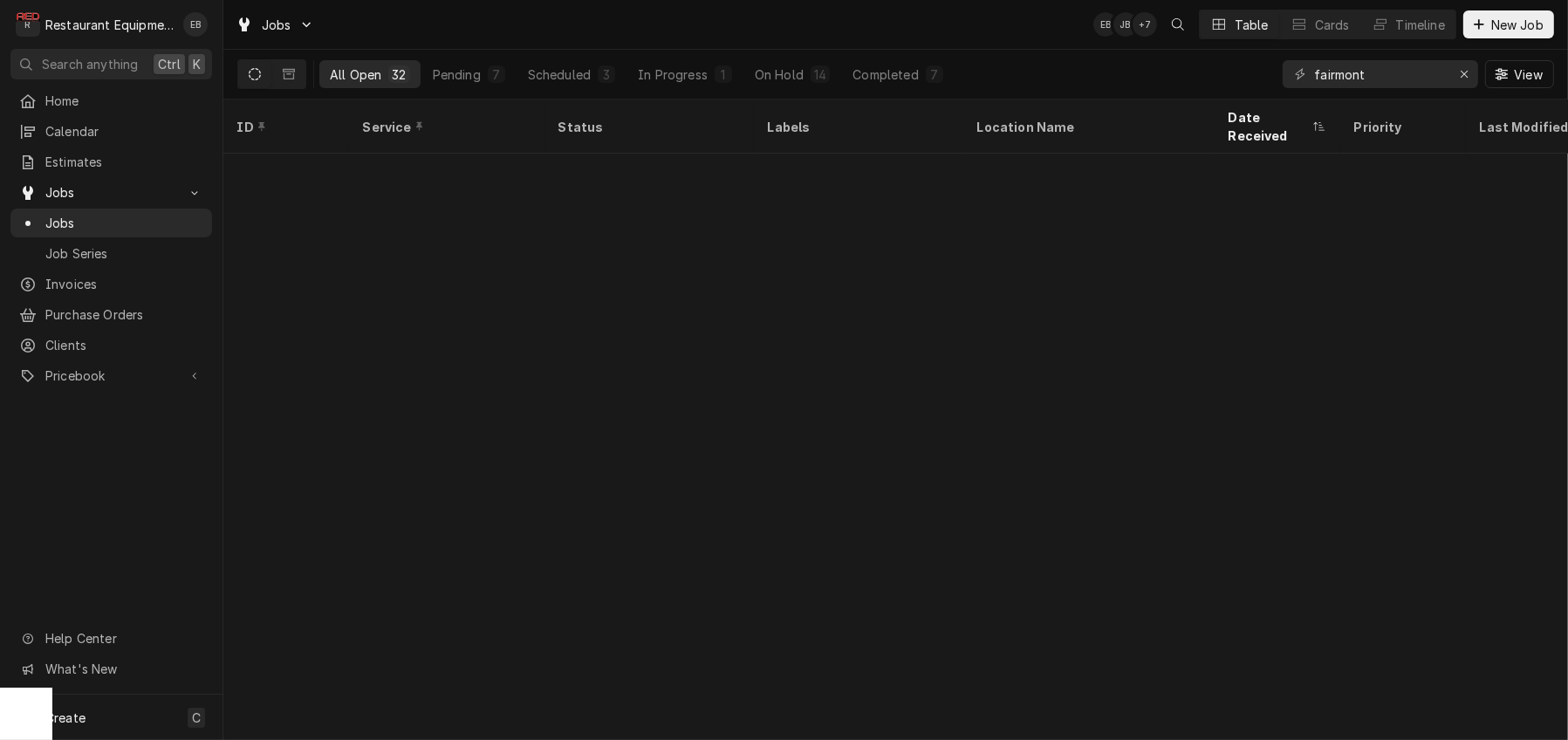
scroll to position [765, 0]
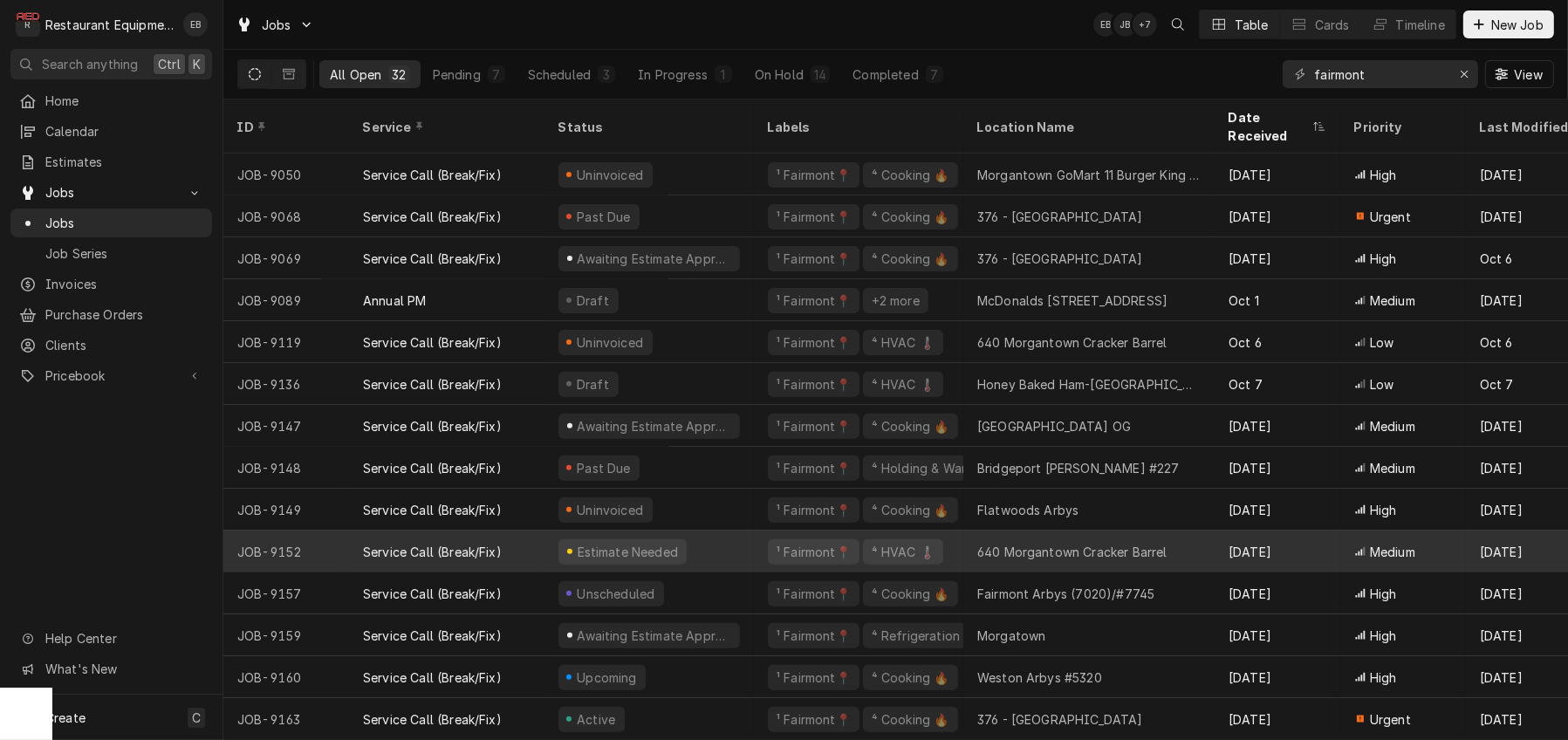
click at [380, 542] on div "Service Call (Break/Fix)" at bounding box center [432, 551] width 138 height 18
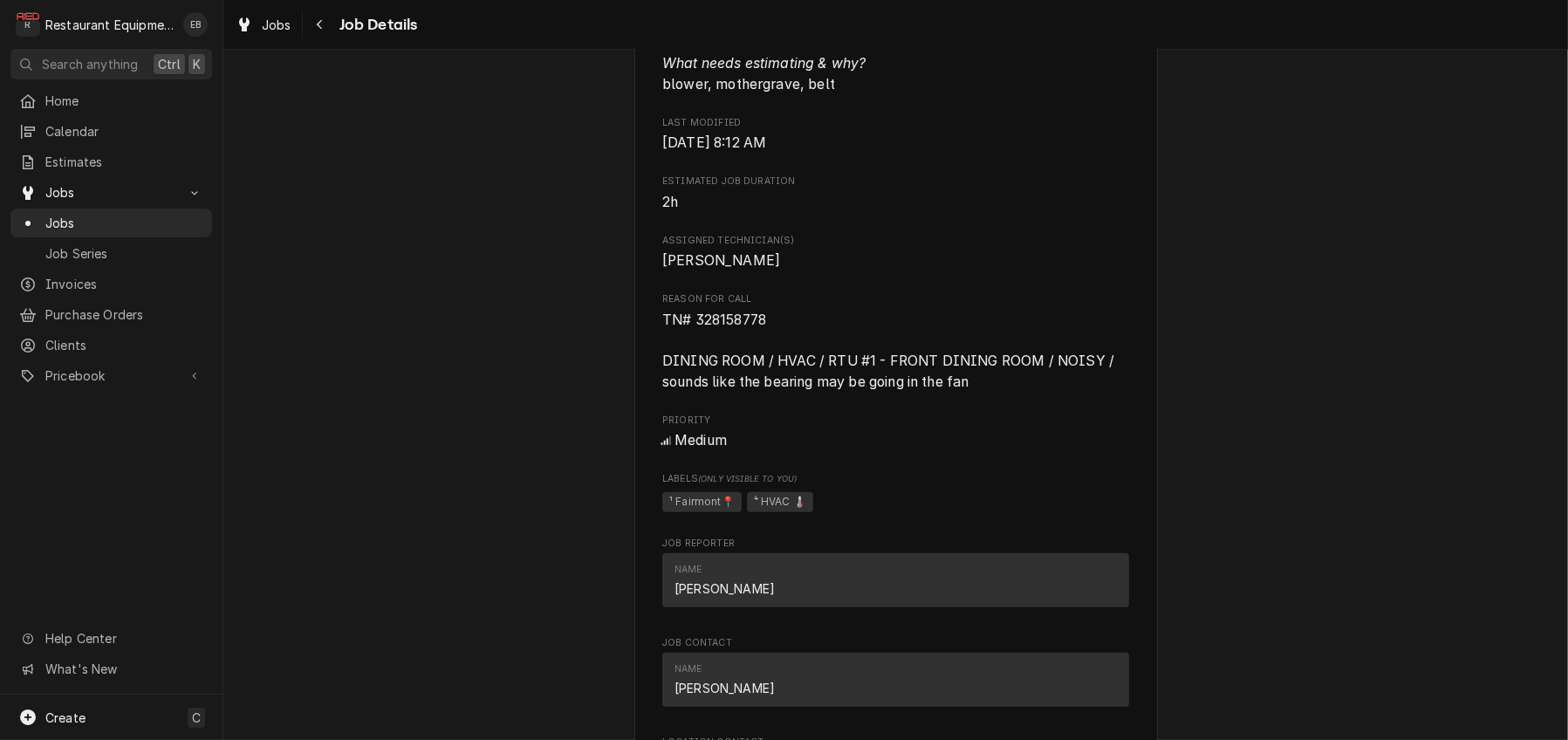
scroll to position [1104, 0]
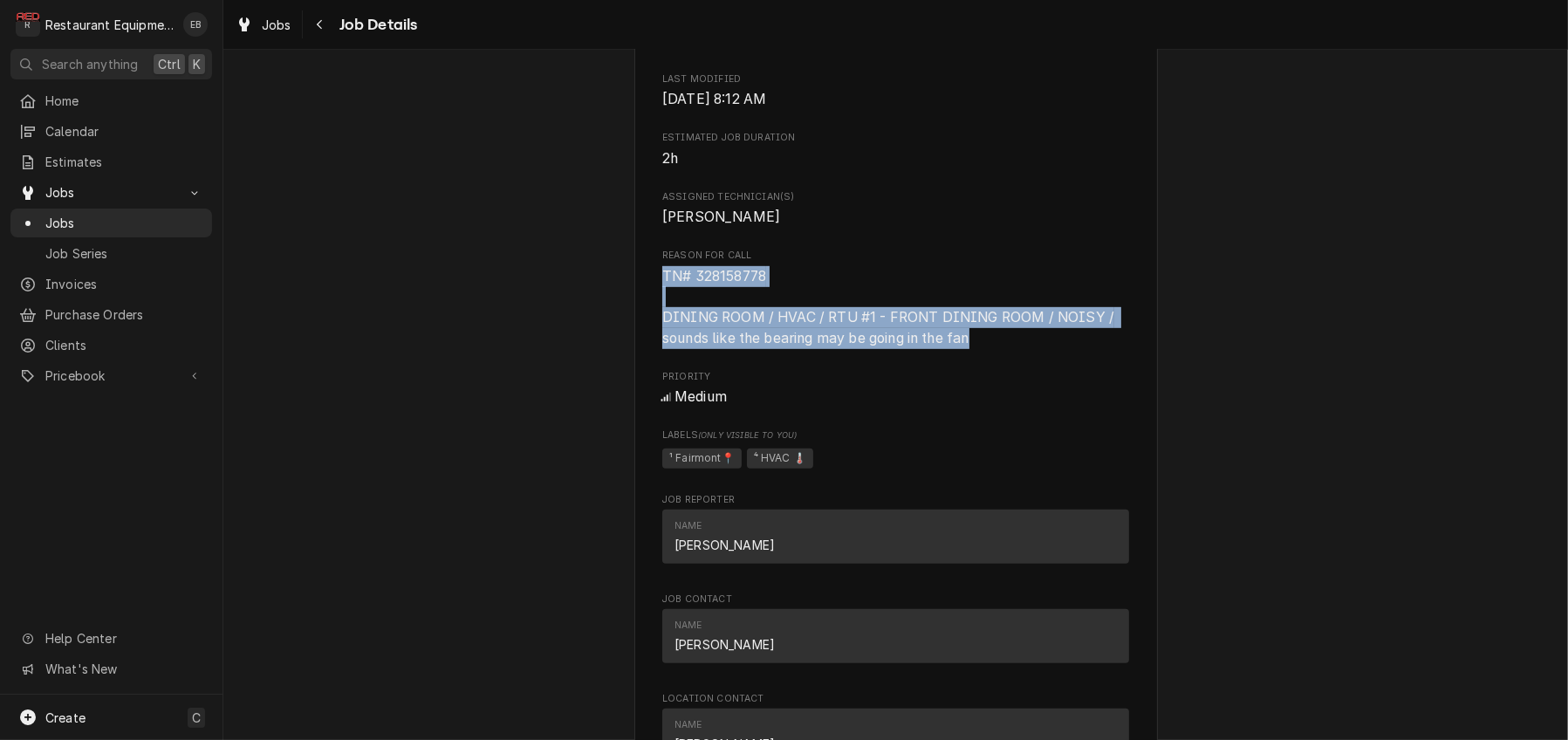
drag, startPoint x: 653, startPoint y: 500, endPoint x: 983, endPoint y: 573, distance: 338.0
click at [983, 349] on span "TN# 328158778 DINING ROOM / HVAC / RTU #1 - FRONT DINING ROOM / NOISY / sounds …" at bounding box center [895, 306] width 467 height 83
copy span "TN# 328158778 DINING ROOM / HVAC / RTU #1 - FRONT DINING ROOM / NOISY / sounds …"
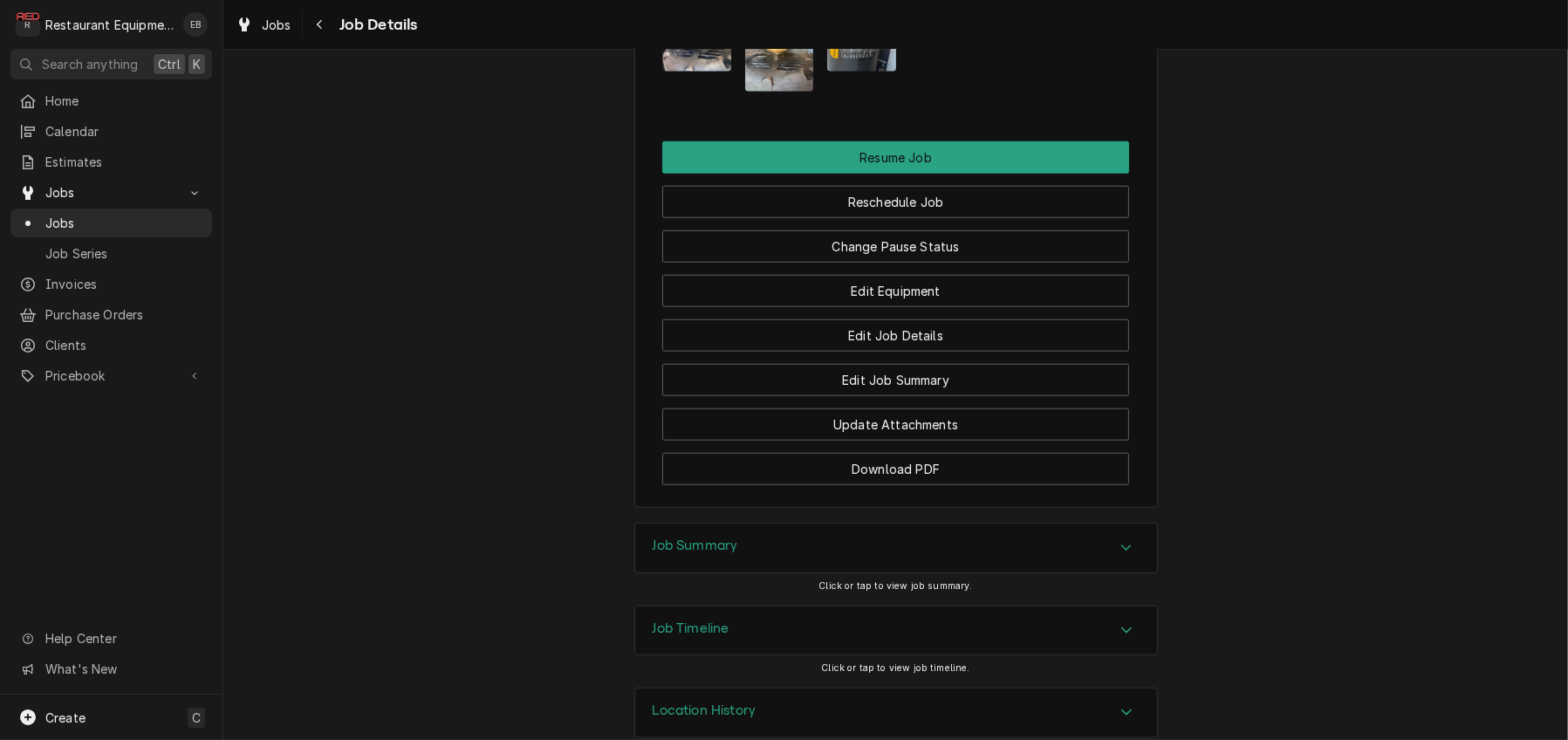
scroll to position [1919, 0]
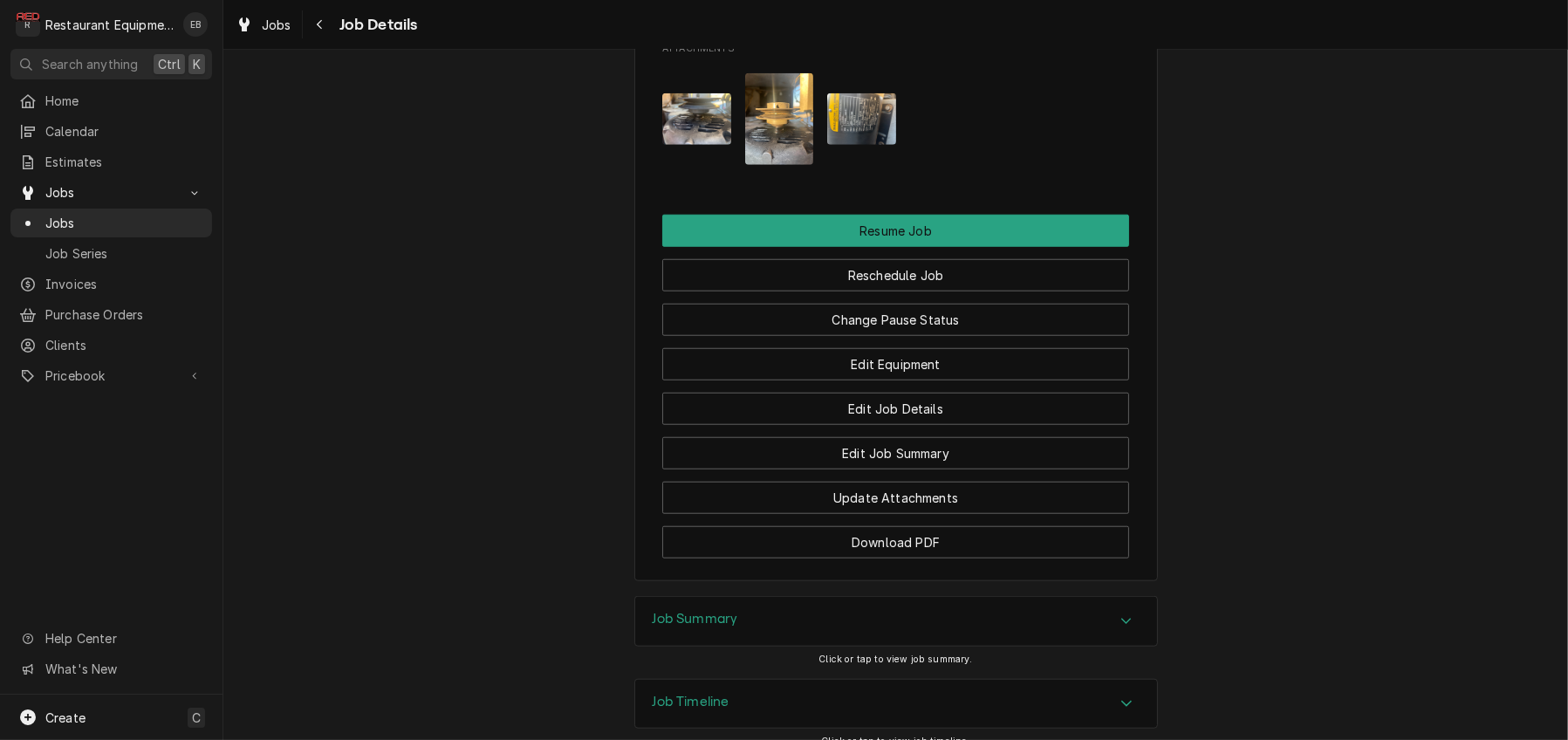
click at [697, 145] on img "Attachments" at bounding box center [696, 119] width 69 height 52
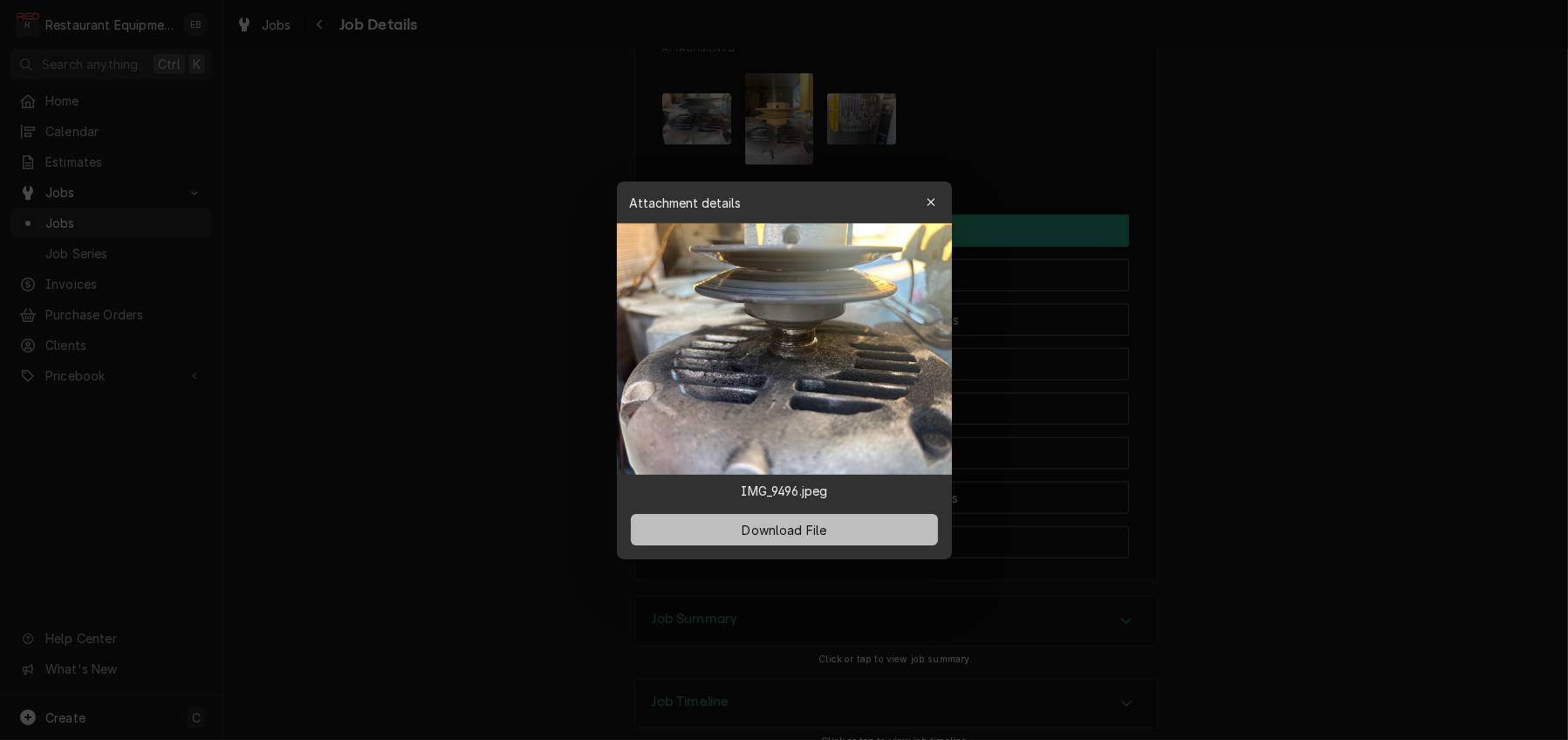
click at [789, 538] on span "Download File" at bounding box center [784, 529] width 92 height 18
click at [935, 196] on icon "button" at bounding box center [930, 202] width 10 height 12
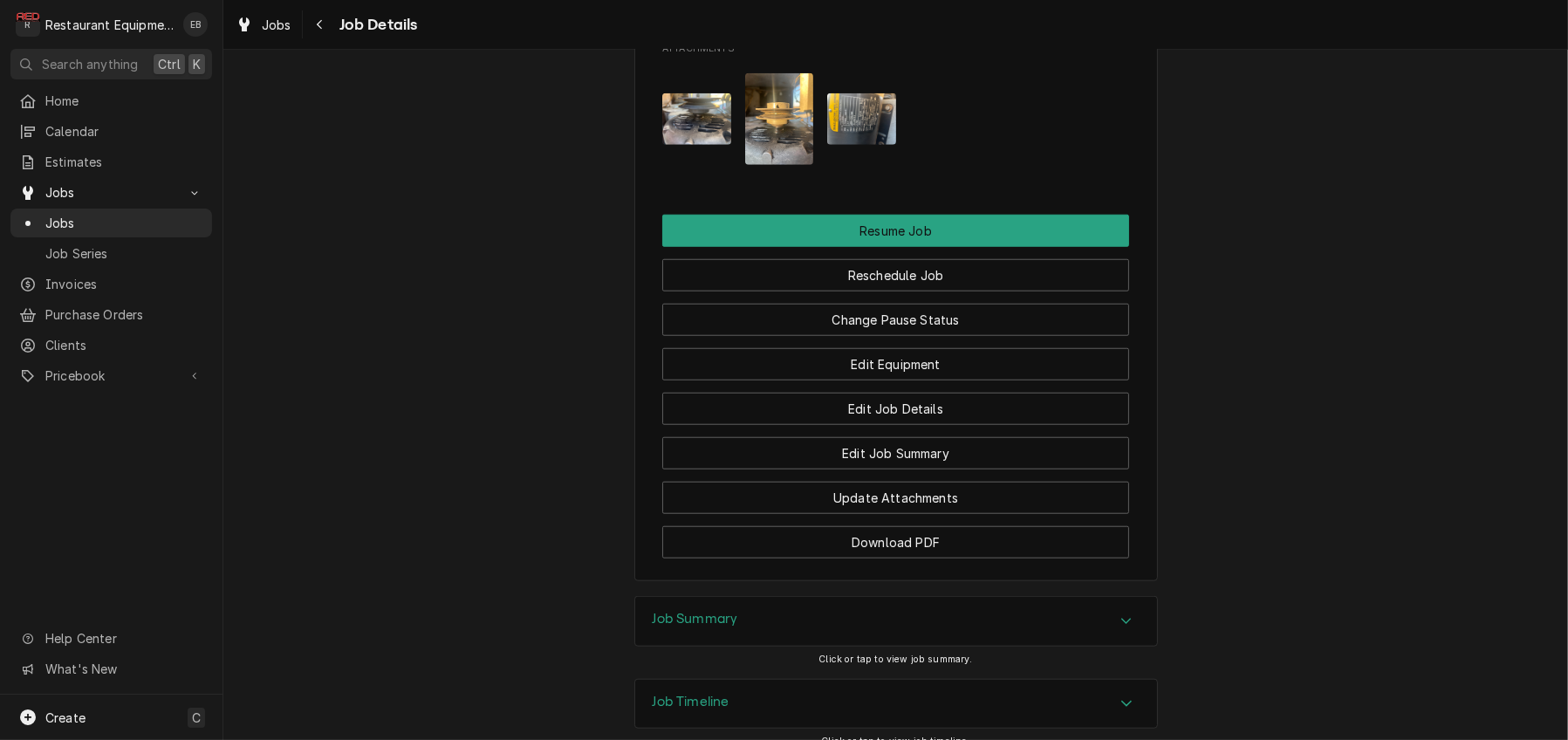
click at [783, 165] on img "Attachments" at bounding box center [779, 119] width 69 height 92
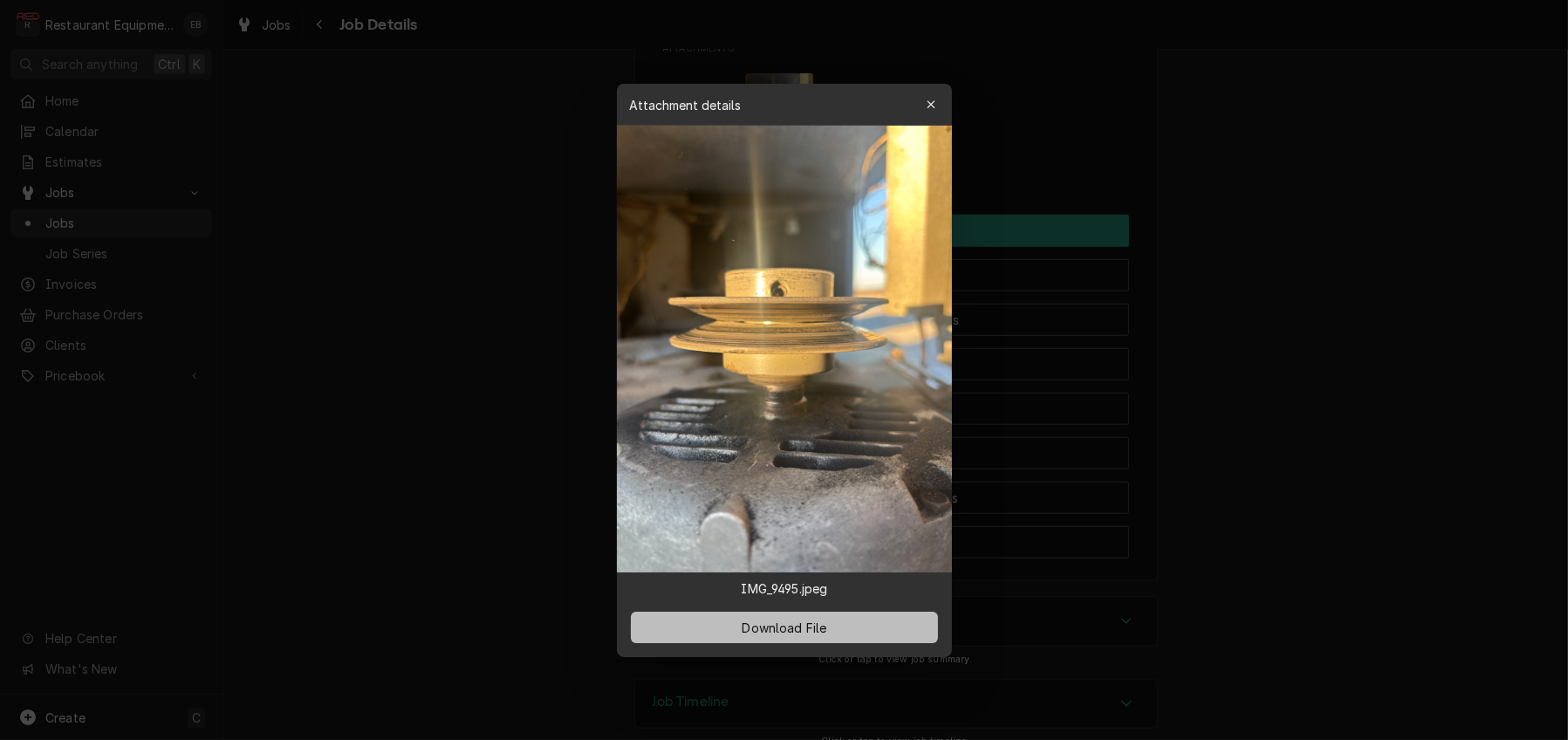
click at [803, 636] on span "Download File" at bounding box center [784, 627] width 92 height 18
click at [935, 97] on button "button" at bounding box center [931, 104] width 28 height 28
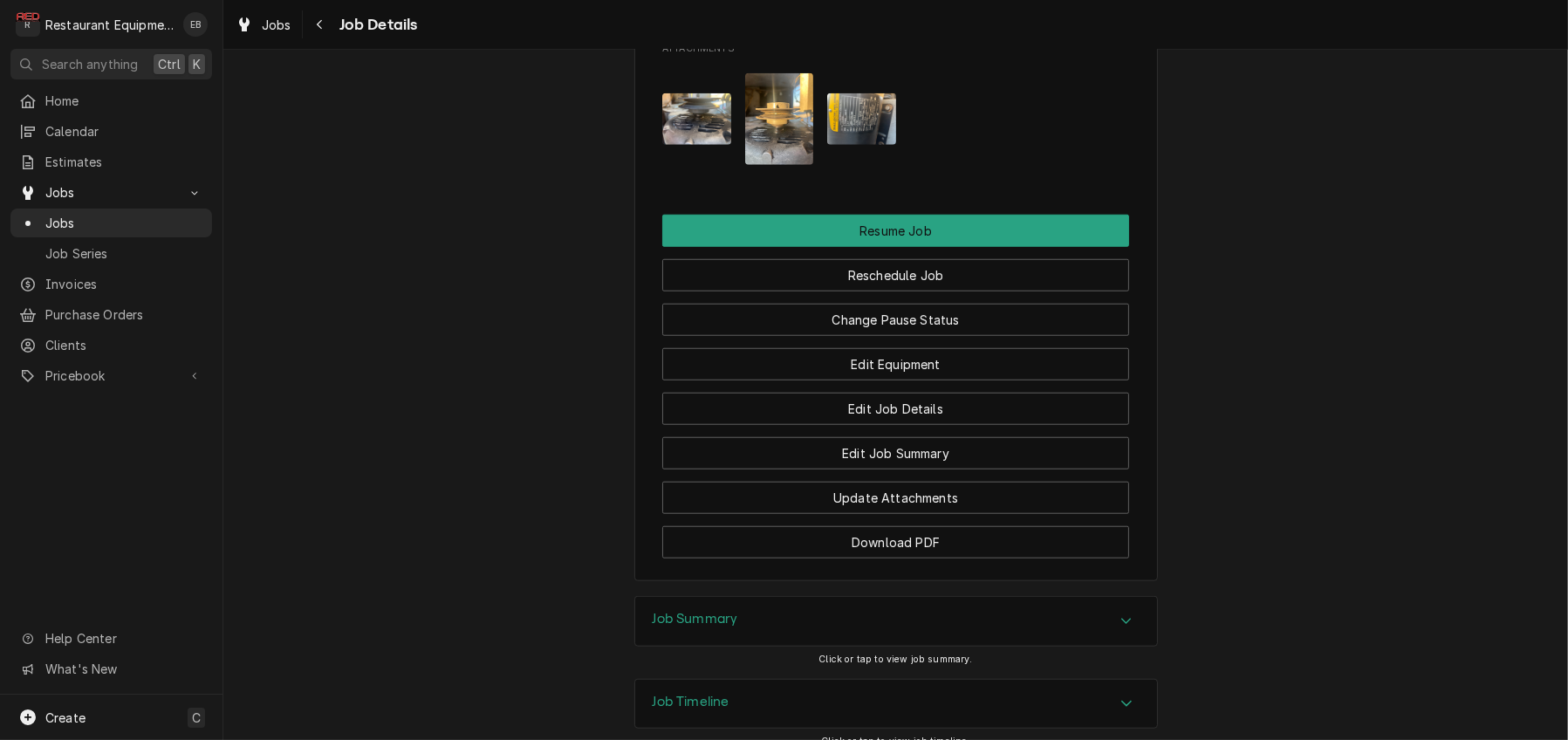
click at [852, 145] on img "Attachments" at bounding box center [861, 119] width 69 height 52
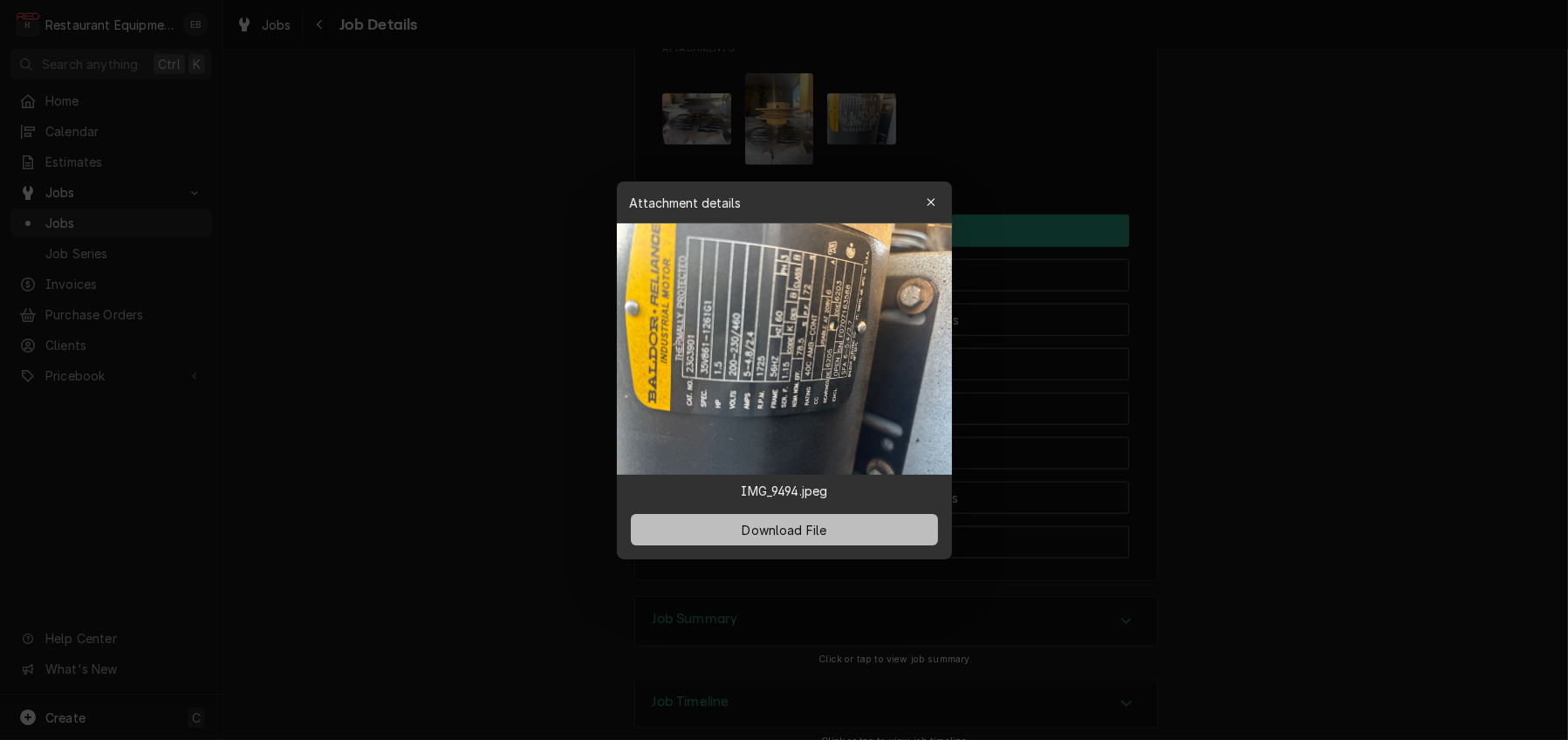
click at [814, 536] on span "Download File" at bounding box center [784, 529] width 92 height 18
click at [943, 188] on button "button" at bounding box center [931, 202] width 28 height 28
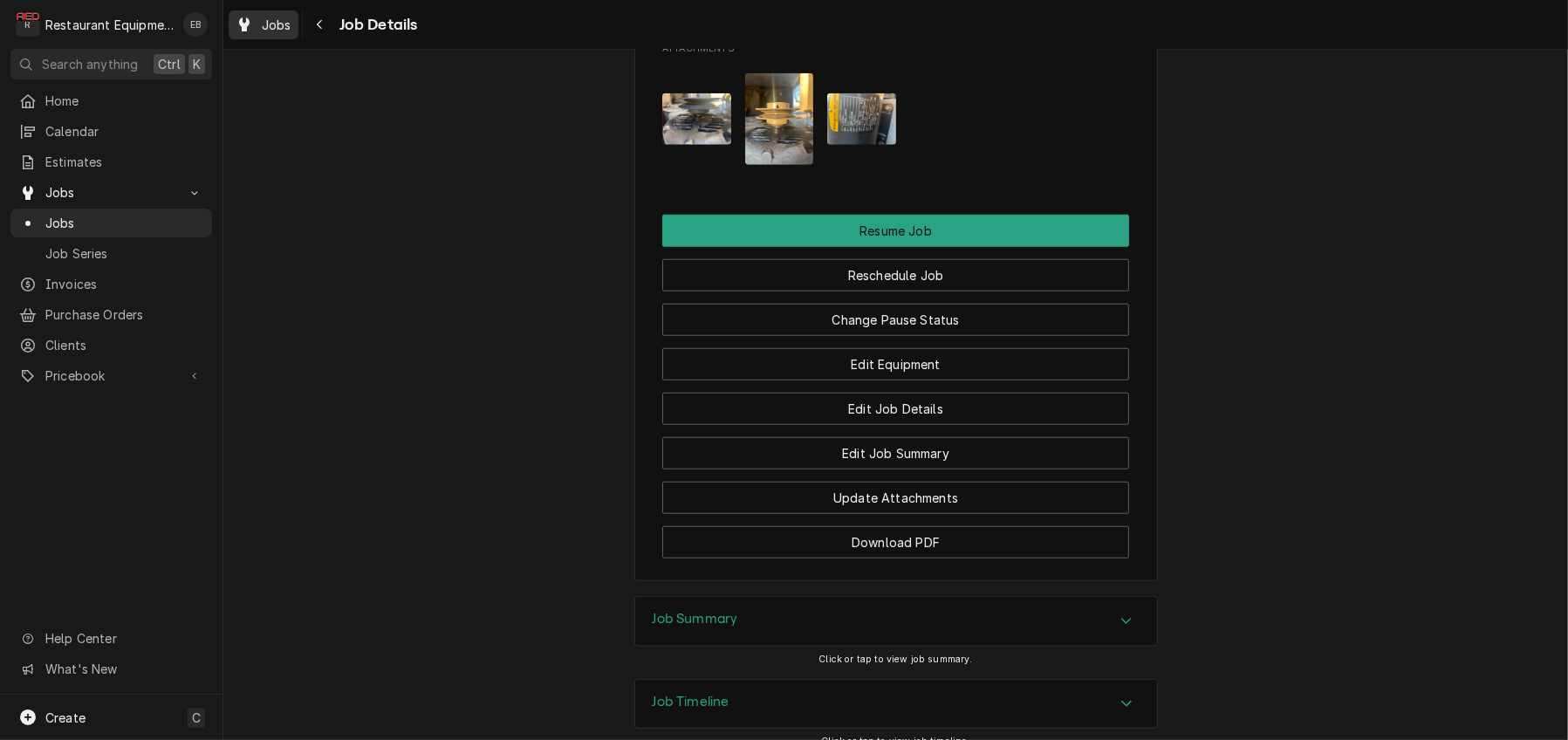
click at [269, 26] on div "Jobs" at bounding box center [263, 25] width 63 height 22
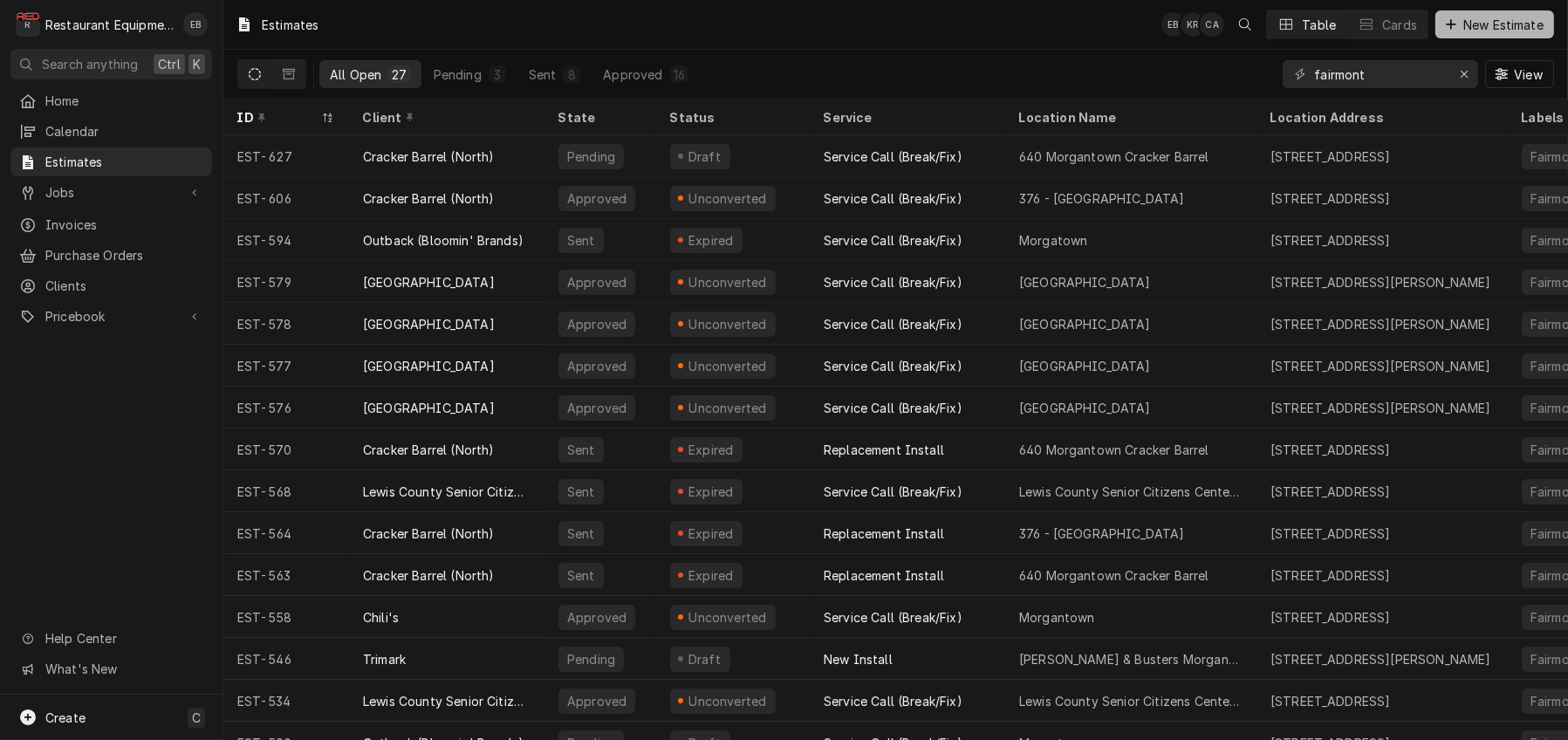
click at [1474, 28] on span "New Estimate" at bounding box center [1503, 25] width 88 height 18
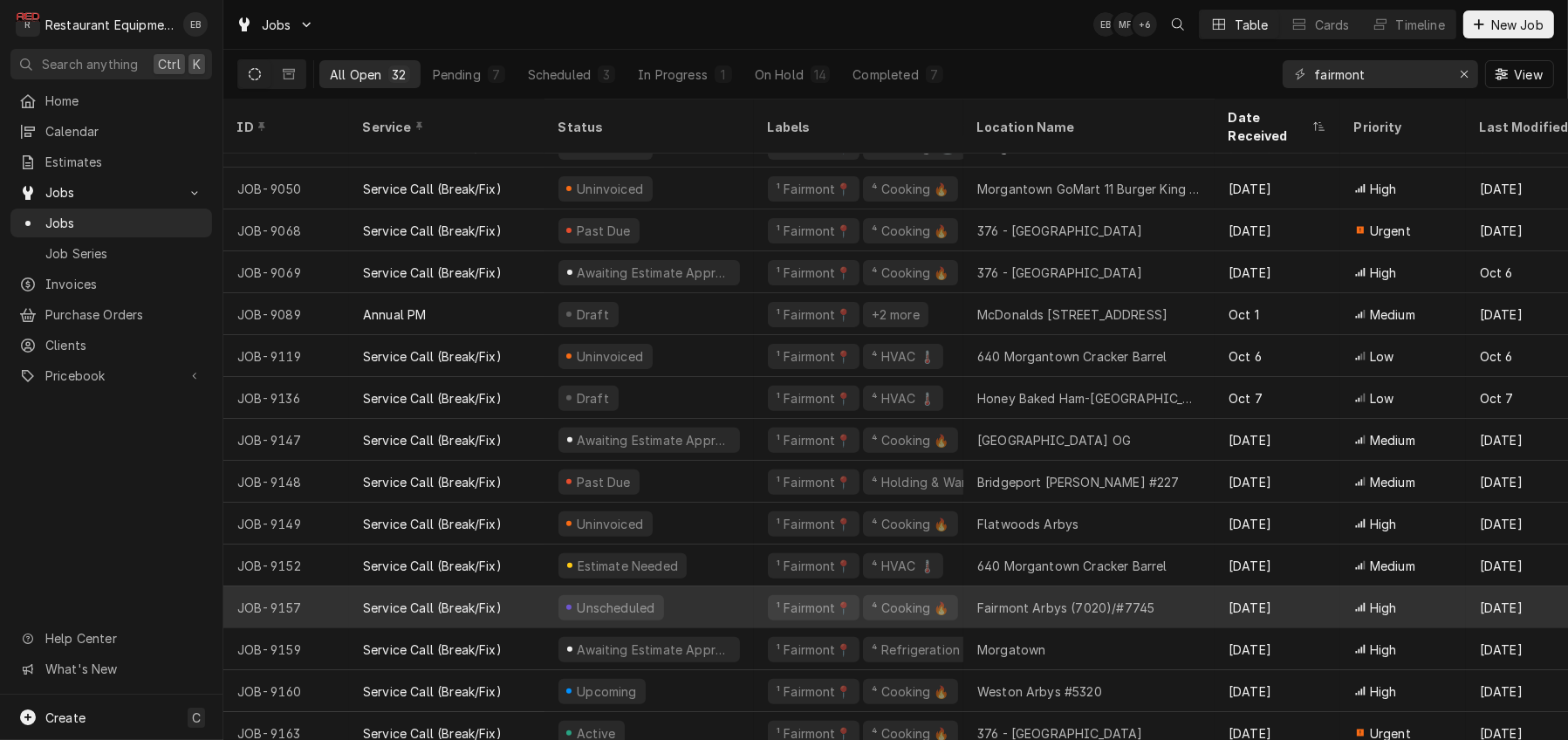
scroll to position [765, 0]
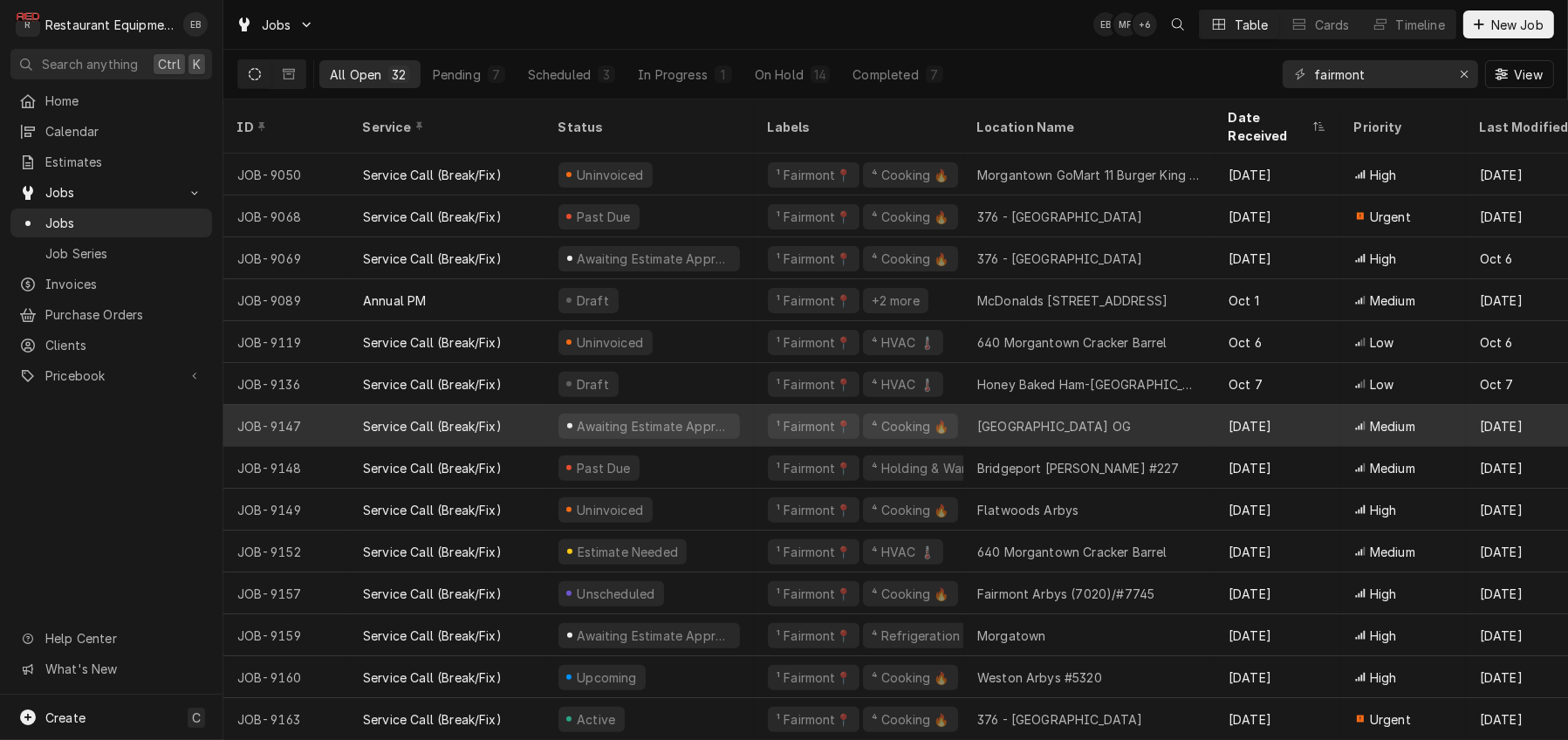
click at [754, 412] on div "Awaiting Estimate Approval" at bounding box center [649, 426] width 209 height 42
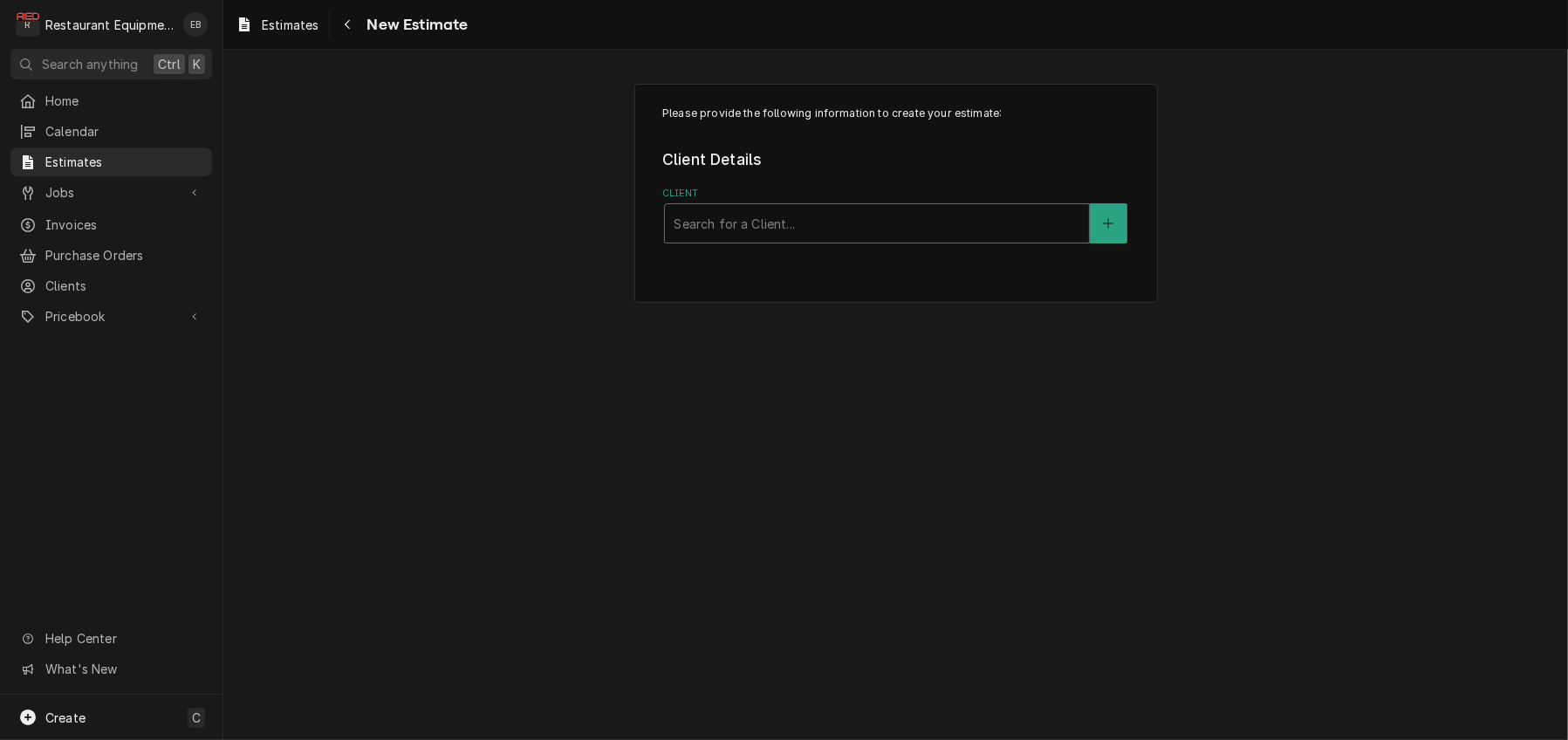
click at [844, 239] on div "Client" at bounding box center [877, 224] width 407 height 32
type input "d"
type input "olive garden"
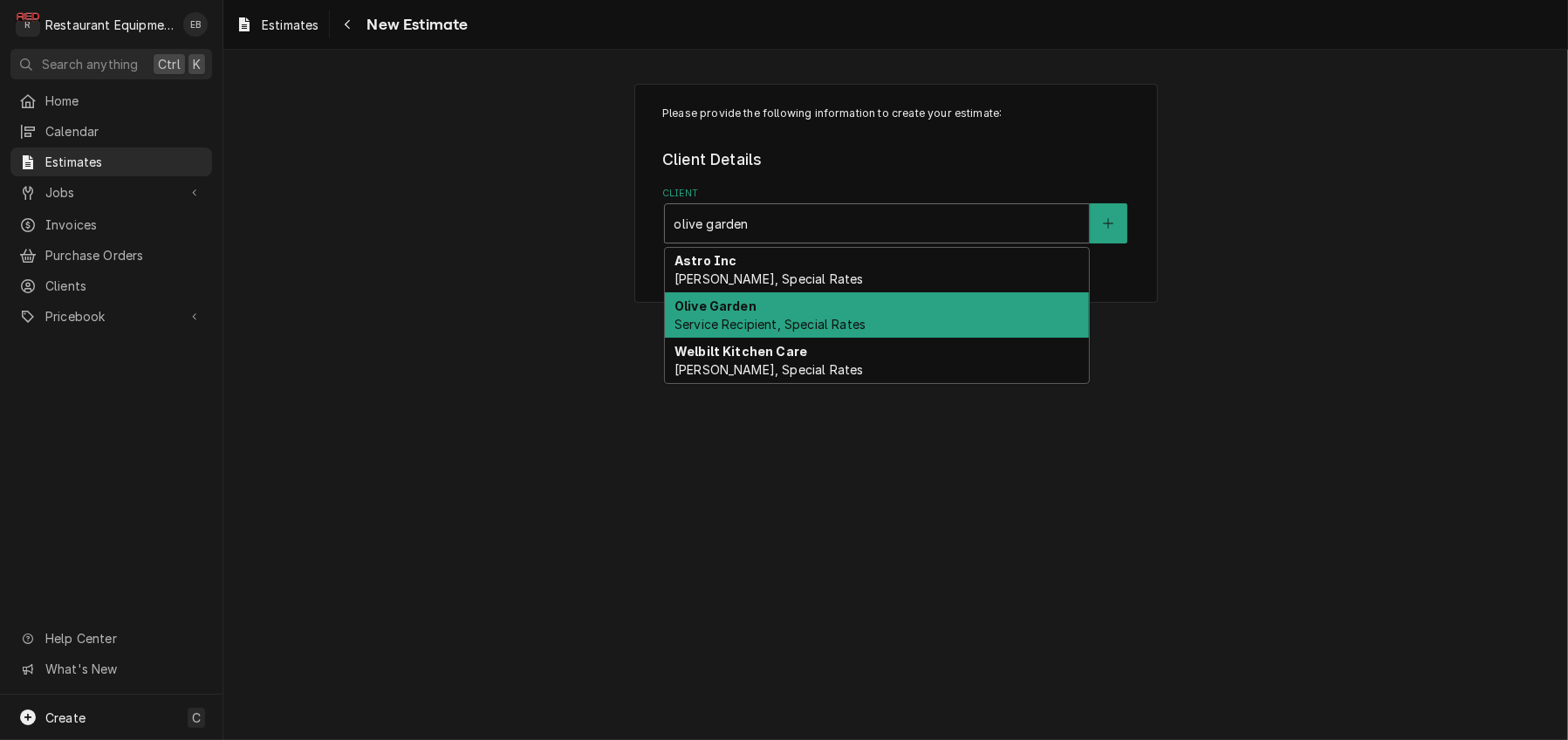
click at [840, 331] on span "Service Recipient, Special Rates" at bounding box center [770, 323] width 191 height 15
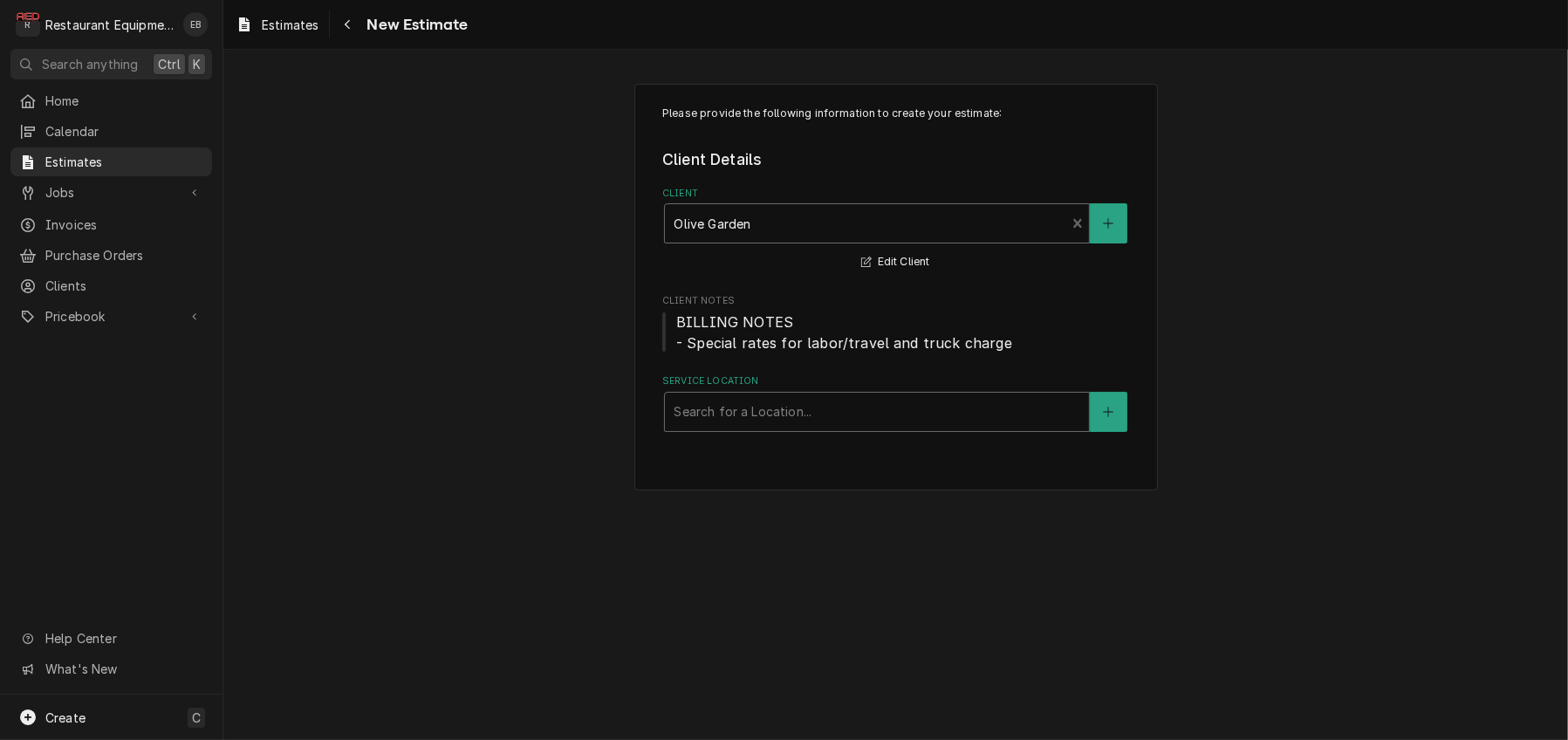
click at [773, 428] on div "Service Location" at bounding box center [877, 412] width 407 height 32
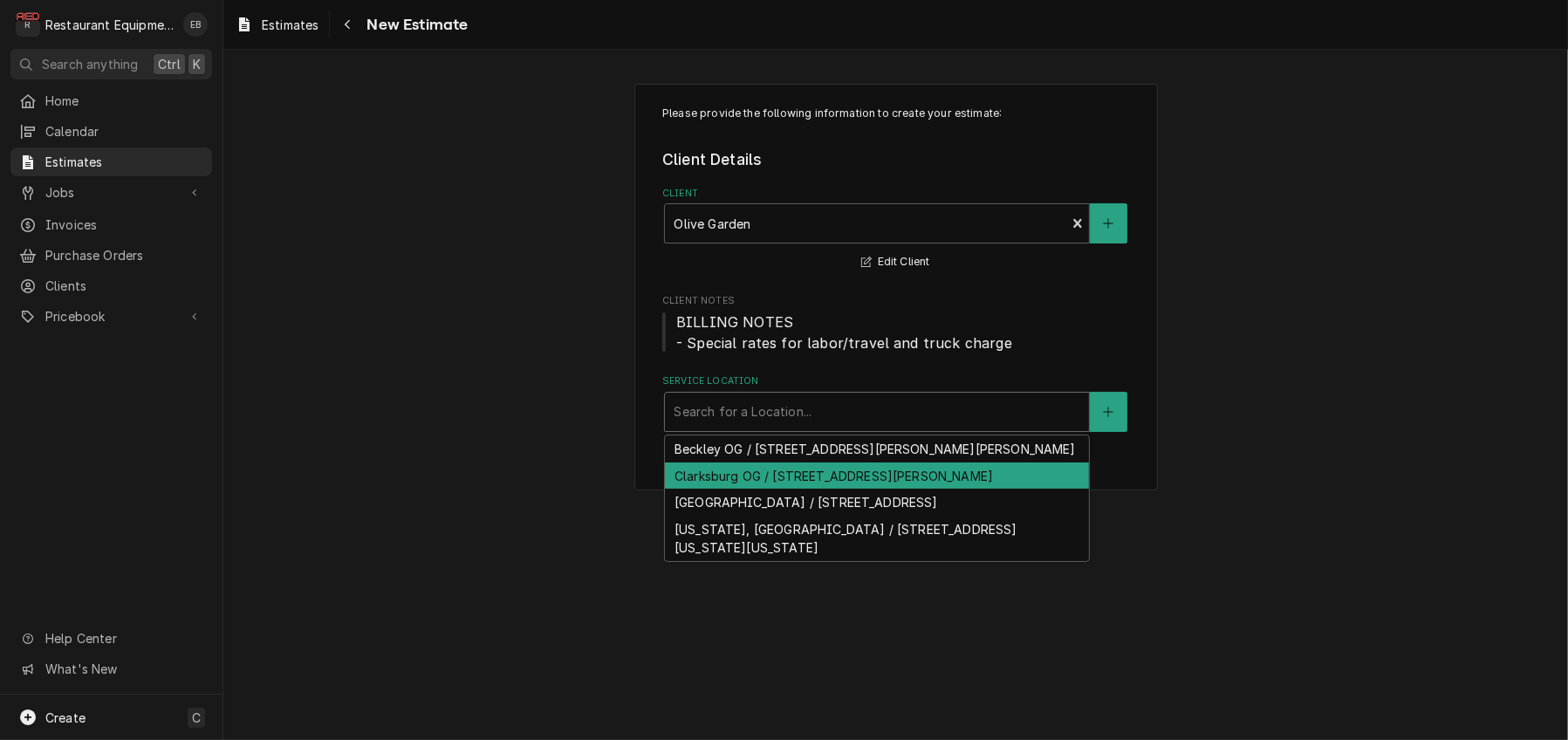
click at [819, 489] on div "Clarksburg OG / [STREET_ADDRESS][PERSON_NAME]" at bounding box center [877, 475] width 424 height 27
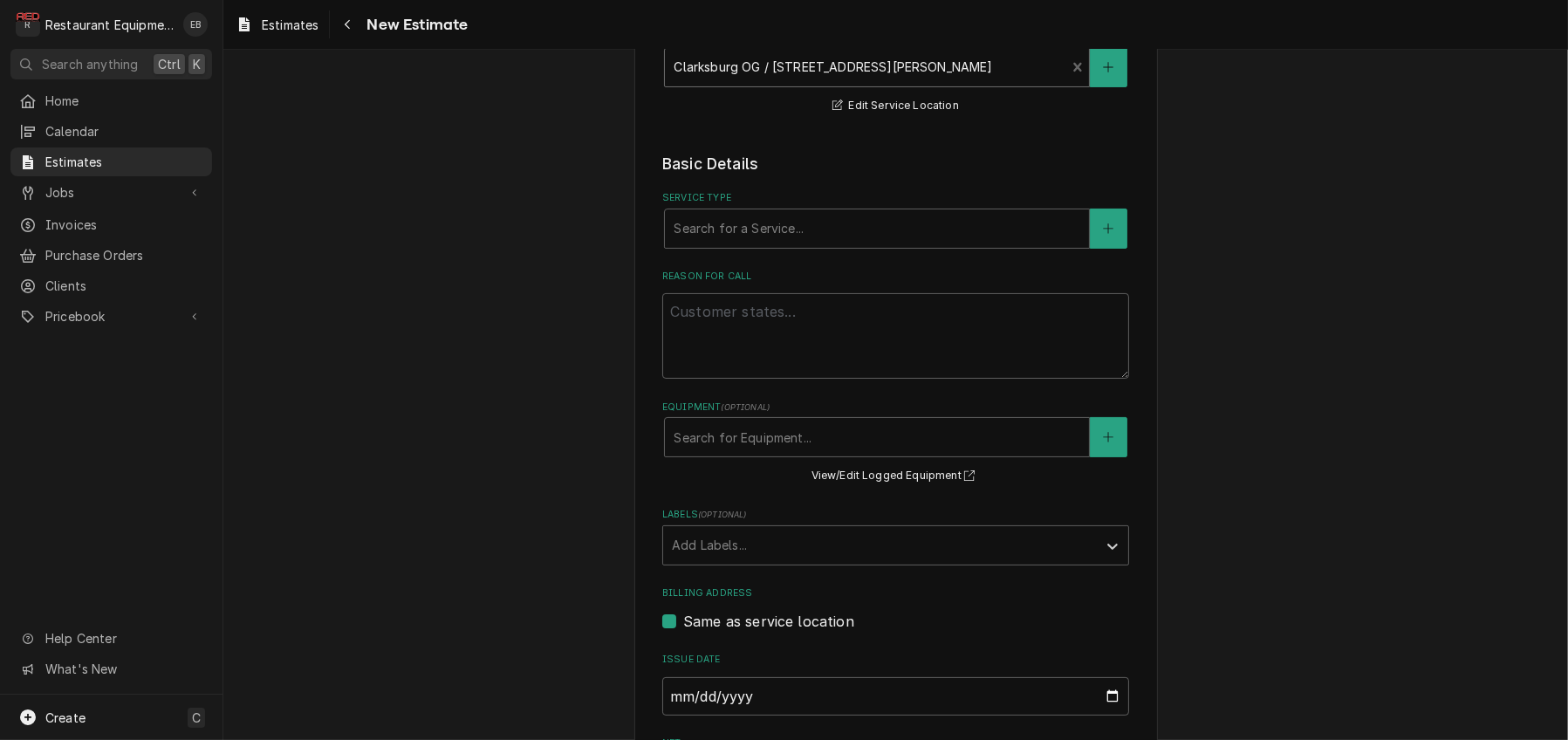
scroll to position [349, 0]
click at [745, 240] on div "Service Type" at bounding box center [877, 225] width 407 height 32
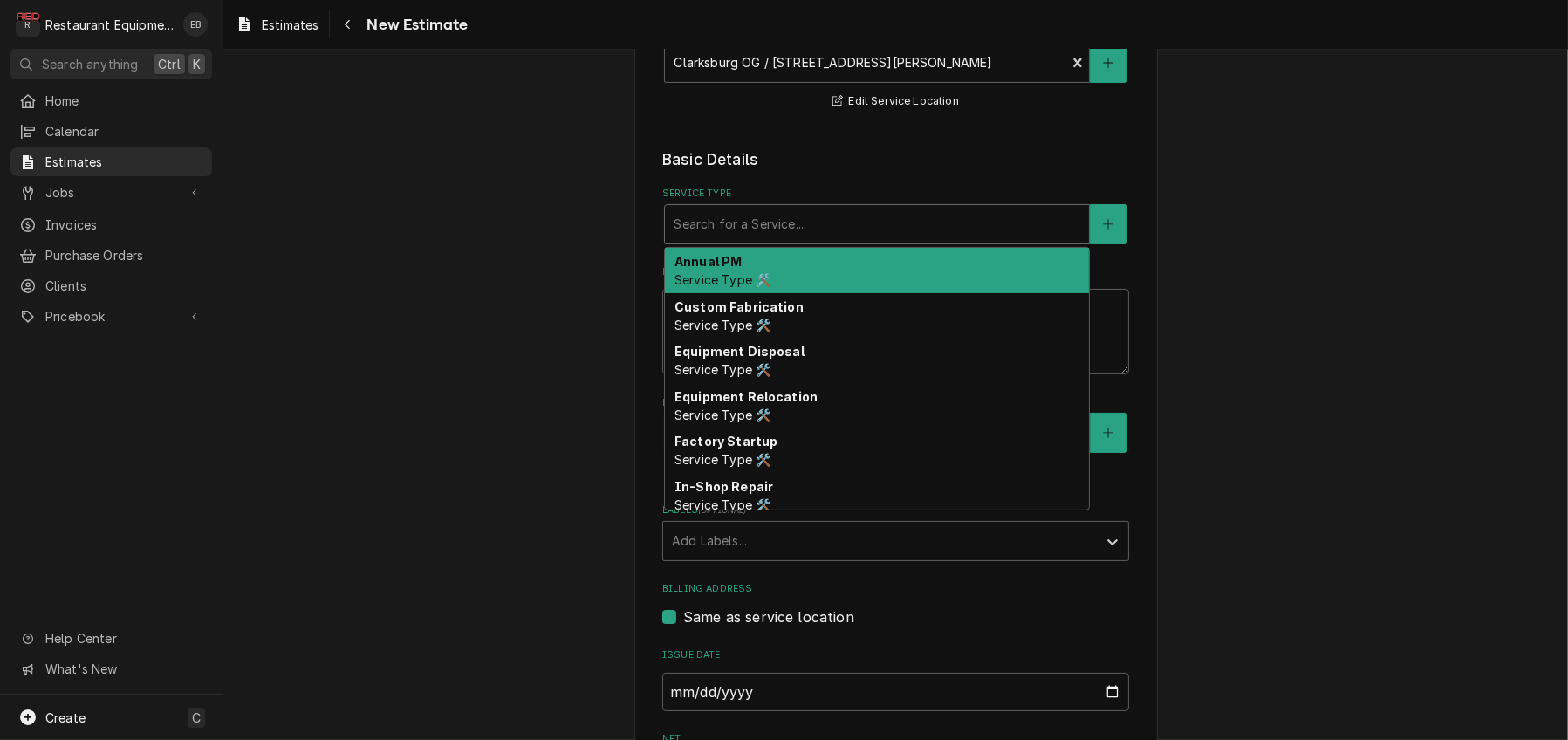
type textarea "x"
type input "b"
type textarea "x"
type input "br"
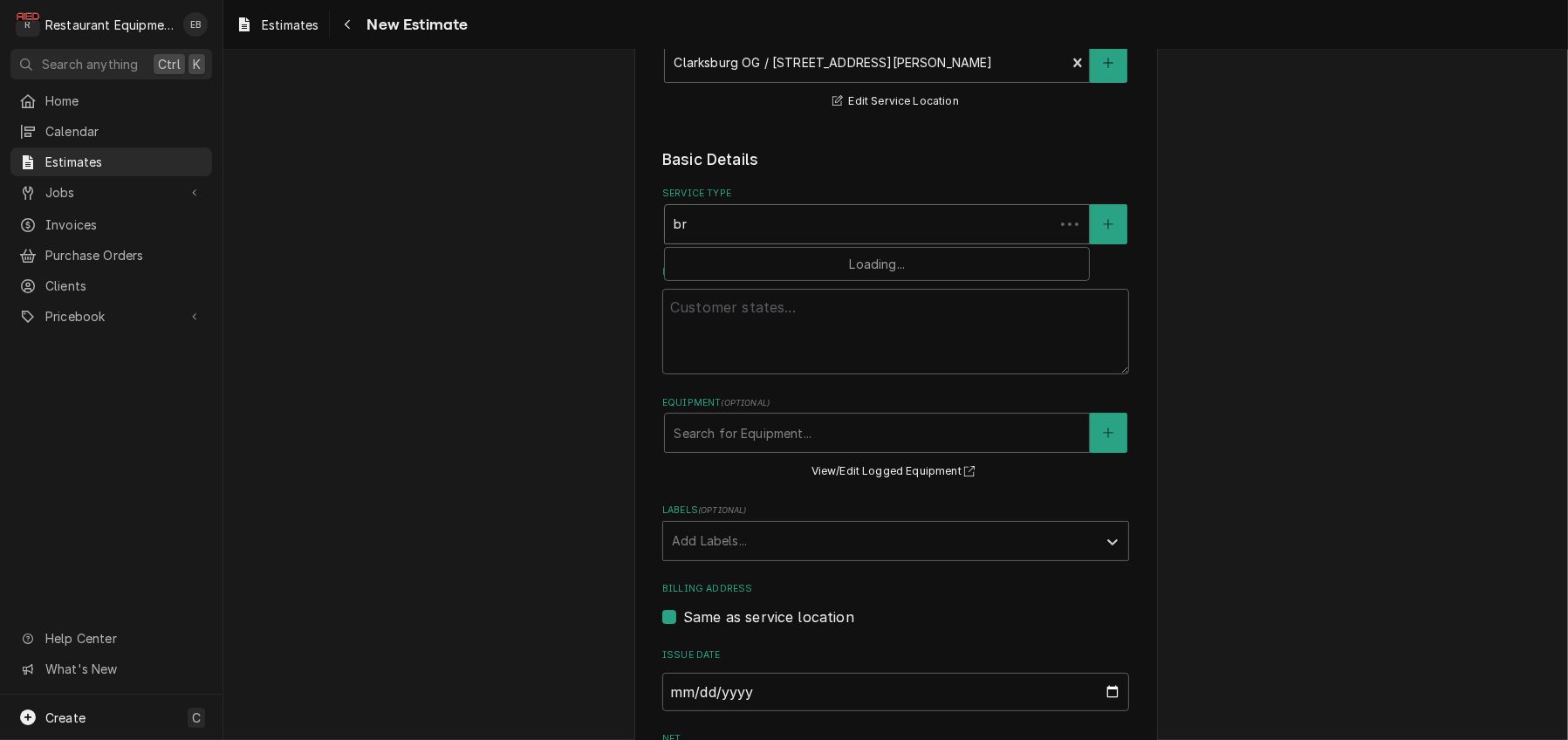
type textarea "x"
type input "bre"
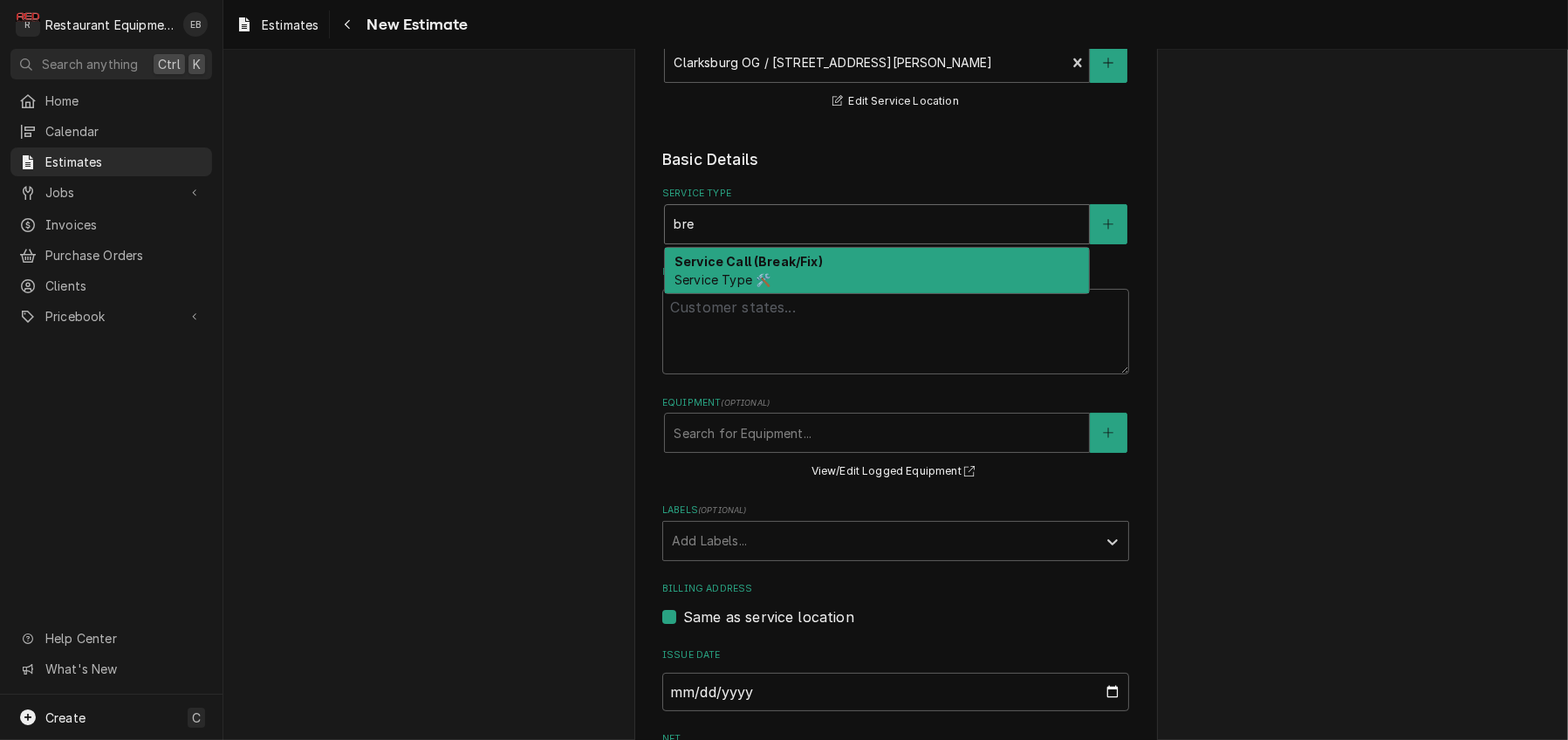
drag, startPoint x: 759, startPoint y: 335, endPoint x: 769, endPoint y: 335, distance: 10.0
click at [761, 293] on div "Service Call (Break/Fix) Service Type 🛠️" at bounding box center [877, 271] width 424 height 46
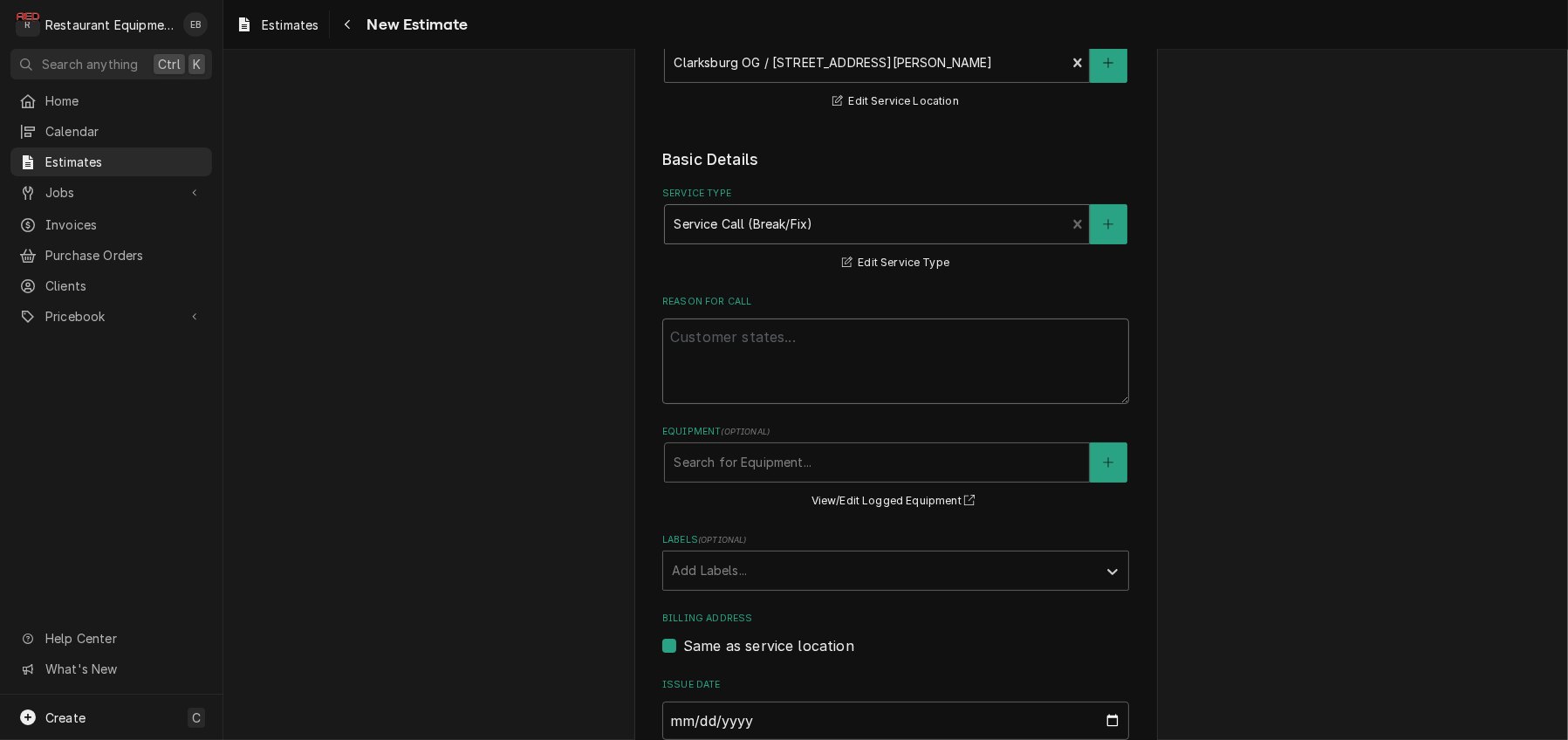
click at [763, 404] on textarea "Reason For Call" at bounding box center [895, 361] width 467 height 86
paste textarea "Pasta cooker is not wanting to turn on. Tried resetting the breaker, did not he…"
type textarea "x"
type textarea "Pasta cooker is not wanting to turn on. Tried resetting the breaker, did not he…"
type textarea "x"
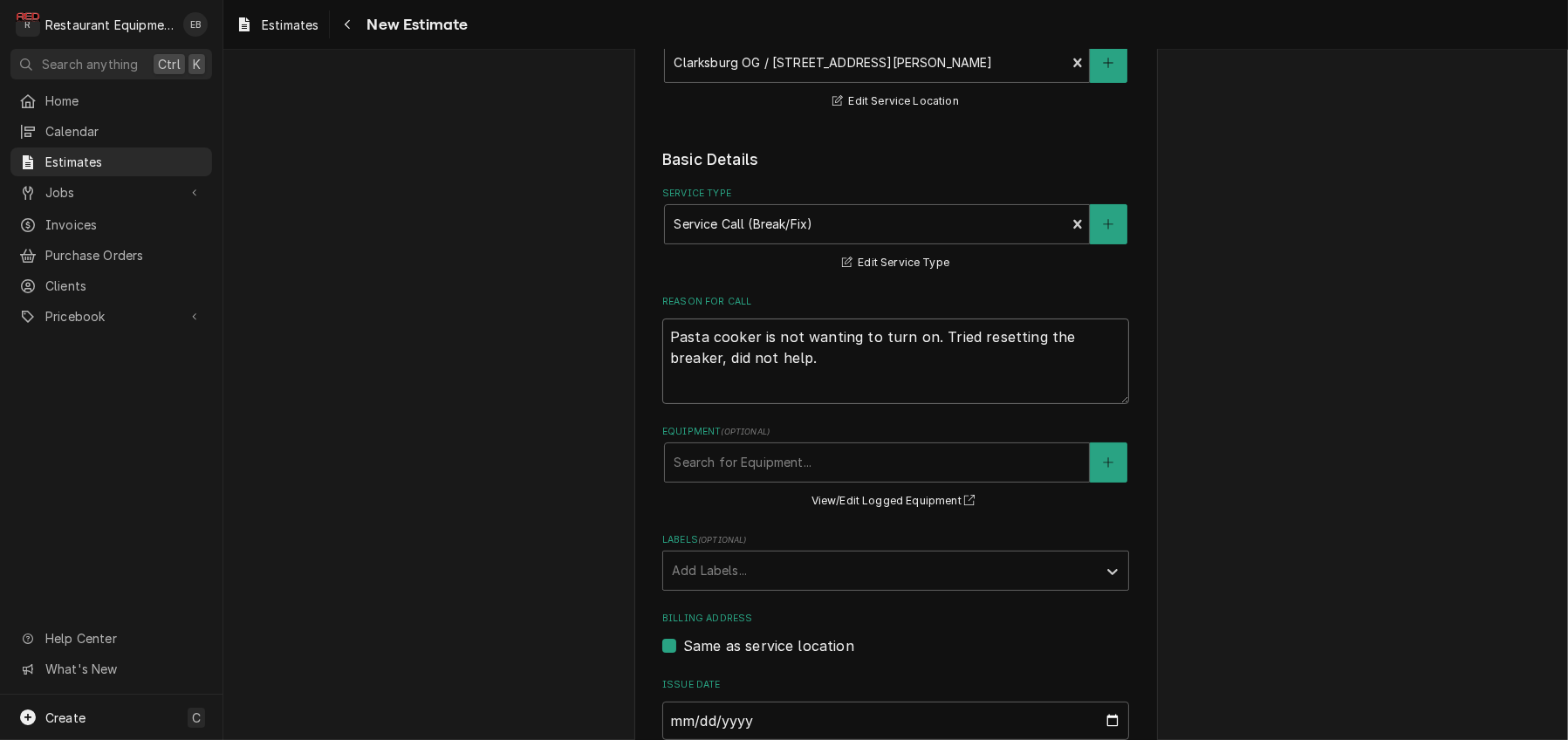
type textarea "Pasta cooker is not wanting to turn on. Tried resetting the breaker, did not he…"
type textarea "x"
type textarea "Pasta cooker is not wanting to turn on. Tried resetting the breaker, did not he…"
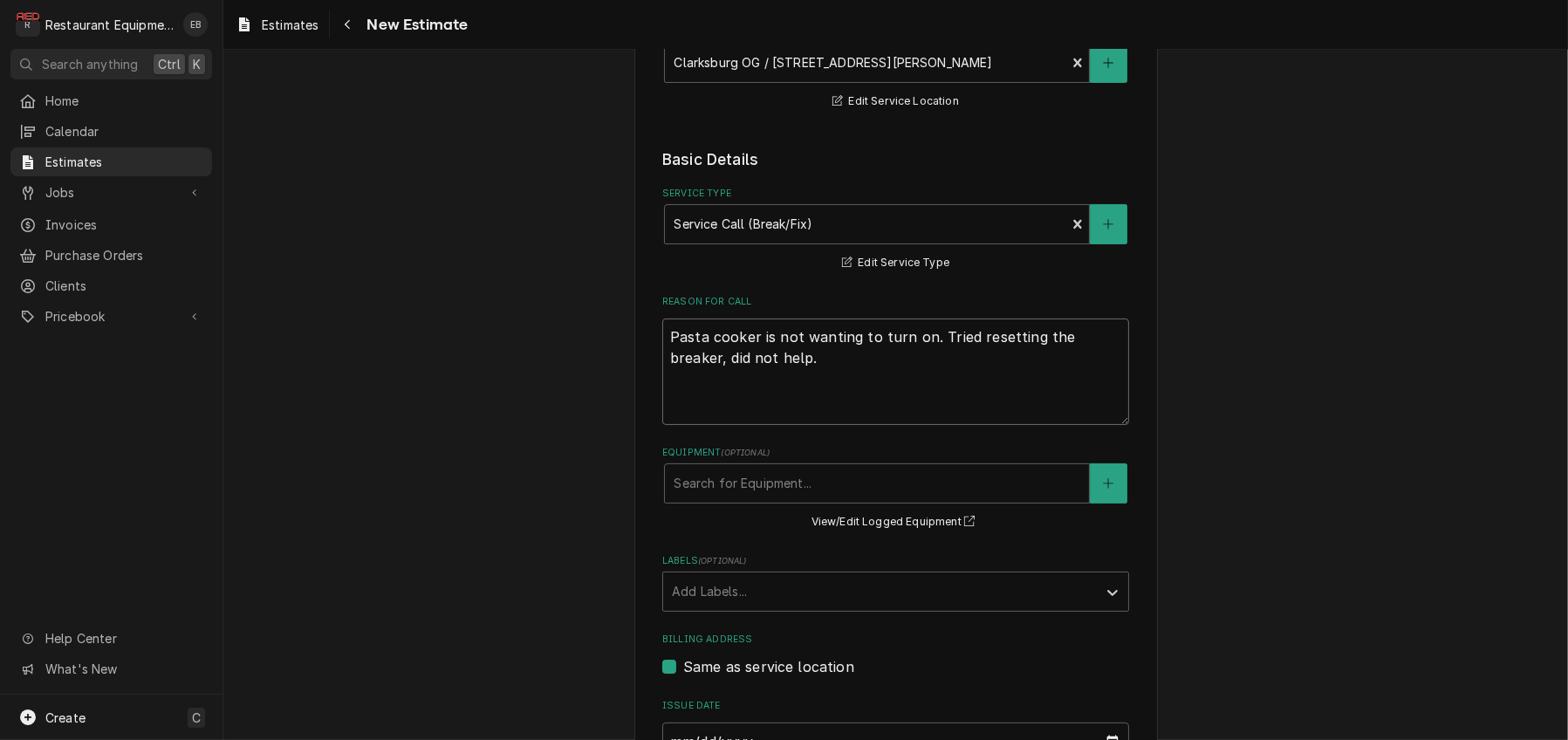
type textarea "x"
type textarea "Pasta cooker is not wanting to turn on. Tried resetting the breaker, did not he…"
type textarea "x"
type textarea "Pasta cooker is not wanting to turn on. Tried resetting the breaker, did not he…"
type textarea "x"
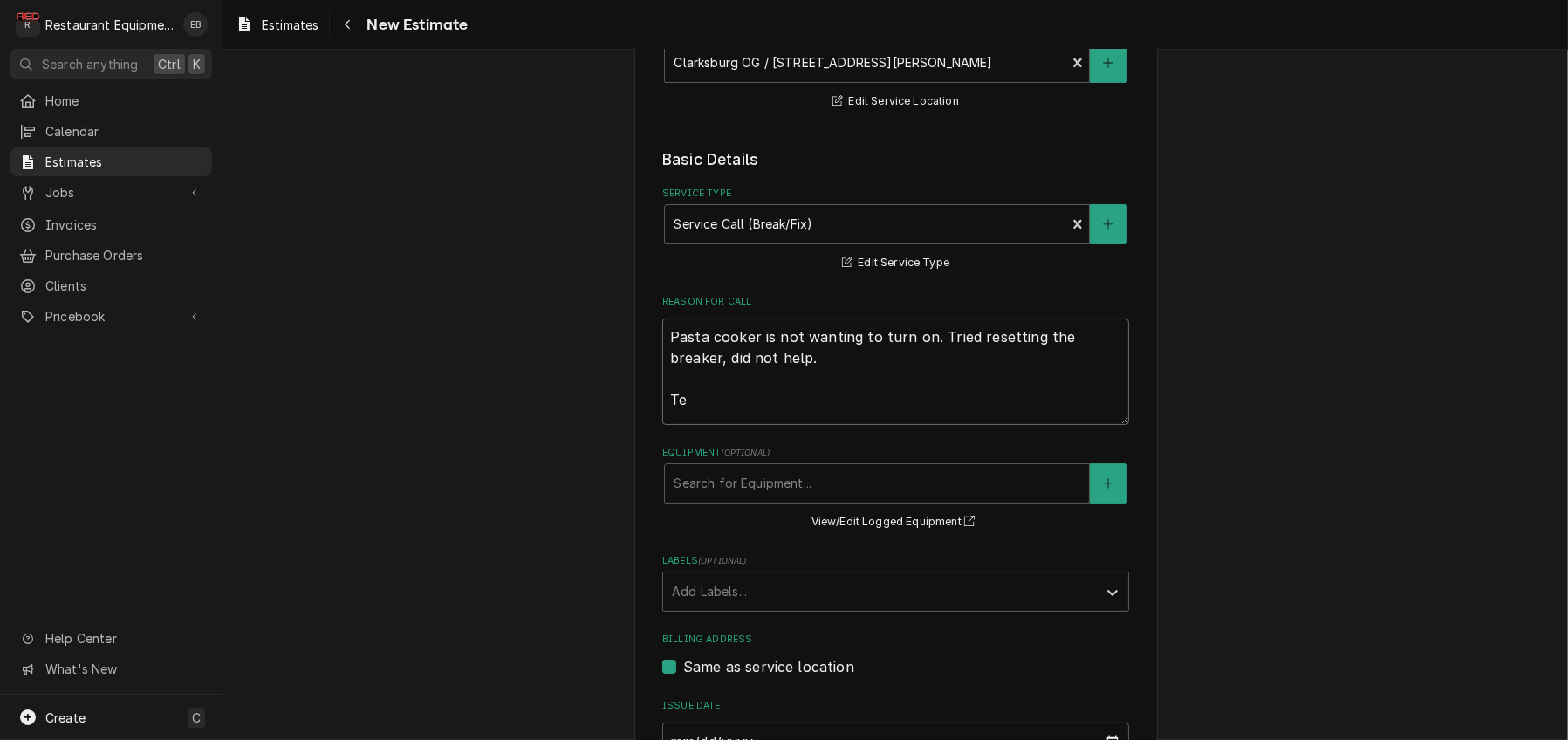
type textarea "Pasta cooker is not wanting to turn on. Tried resetting the breaker, did not he…"
type textarea "x"
type textarea "Pasta cooker is not wanting to turn on. Tried resetting the breaker, did not he…"
type textarea "x"
type textarea "Pasta cooker is not wanting to turn on. Tried resetting the breaker, did not he…"
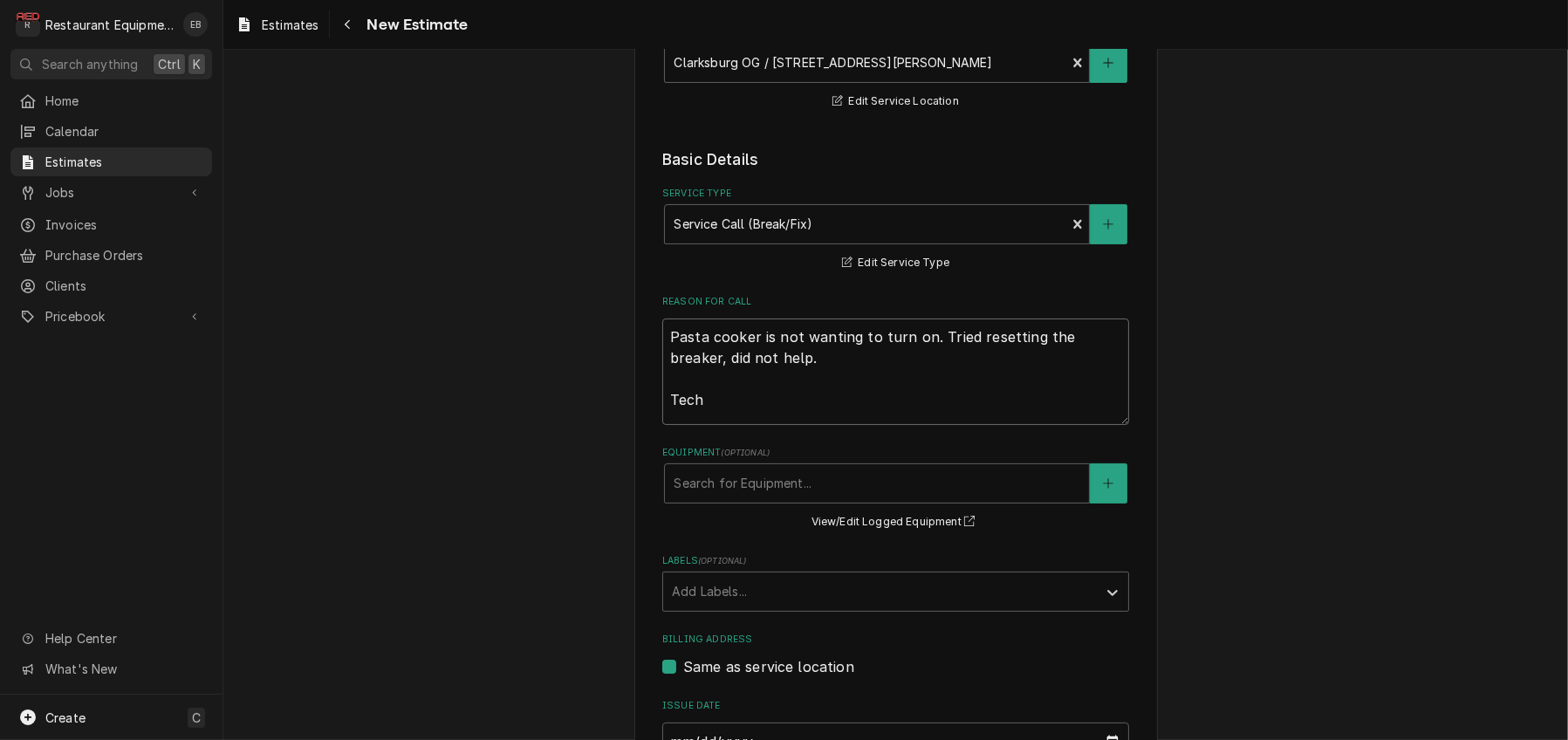
type textarea "x"
type textarea "Pasta cooker is not wanting to turn on. Tried resetting the breaker, did not he…"
type textarea "x"
type textarea "Pasta cooker is not wanting to turn on. Tried resetting the breaker, did not he…"
type textarea "x"
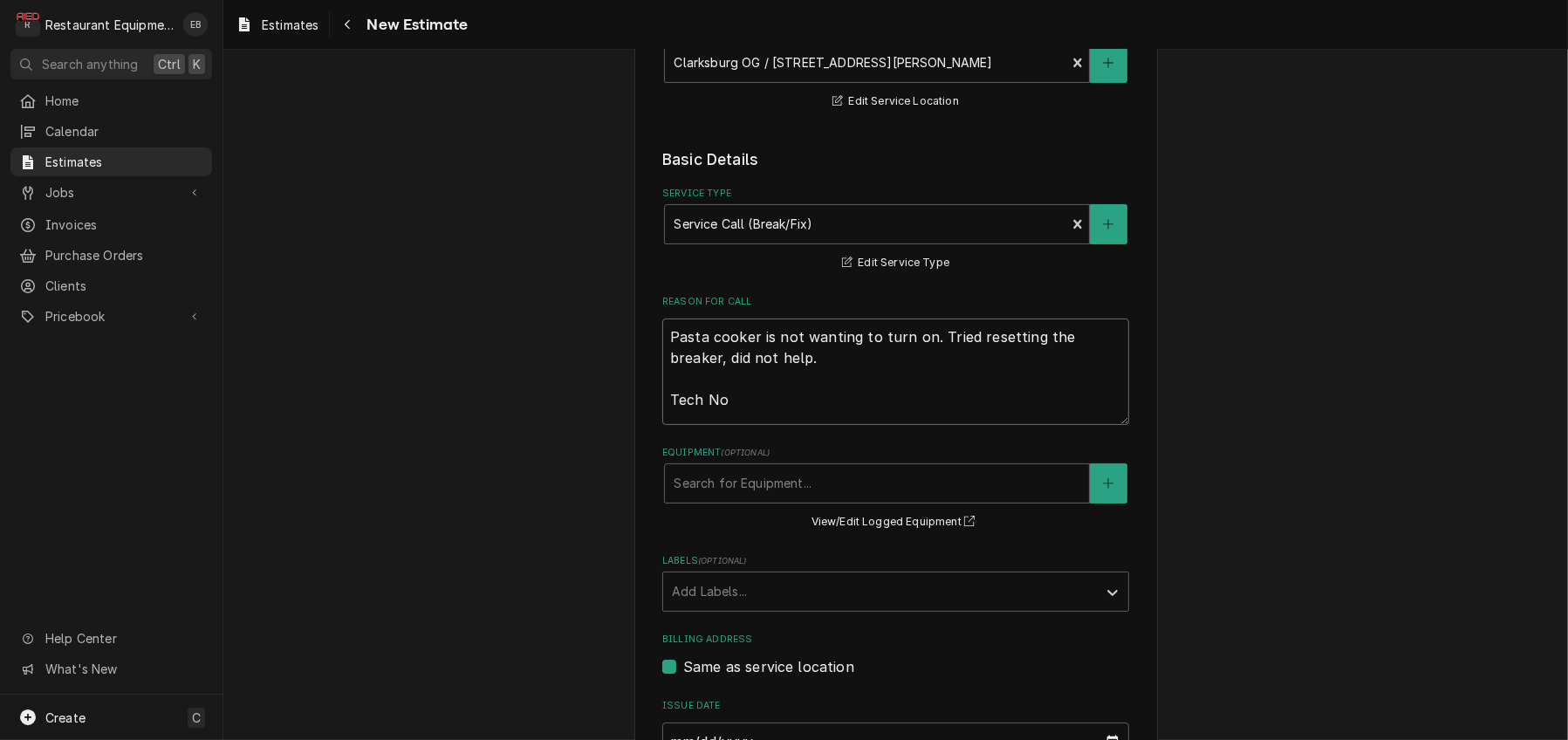
type textarea "Pasta cooker is not wanting to turn on. Tried resetting the breaker, did not he…"
type textarea "x"
type textarea "Pasta cooker is not wanting to turn on. Tried resetting the breaker, did not he…"
type textarea "x"
type textarea "Pasta cooker is not wanting to turn on. Tried resetting the breaker, did not he…"
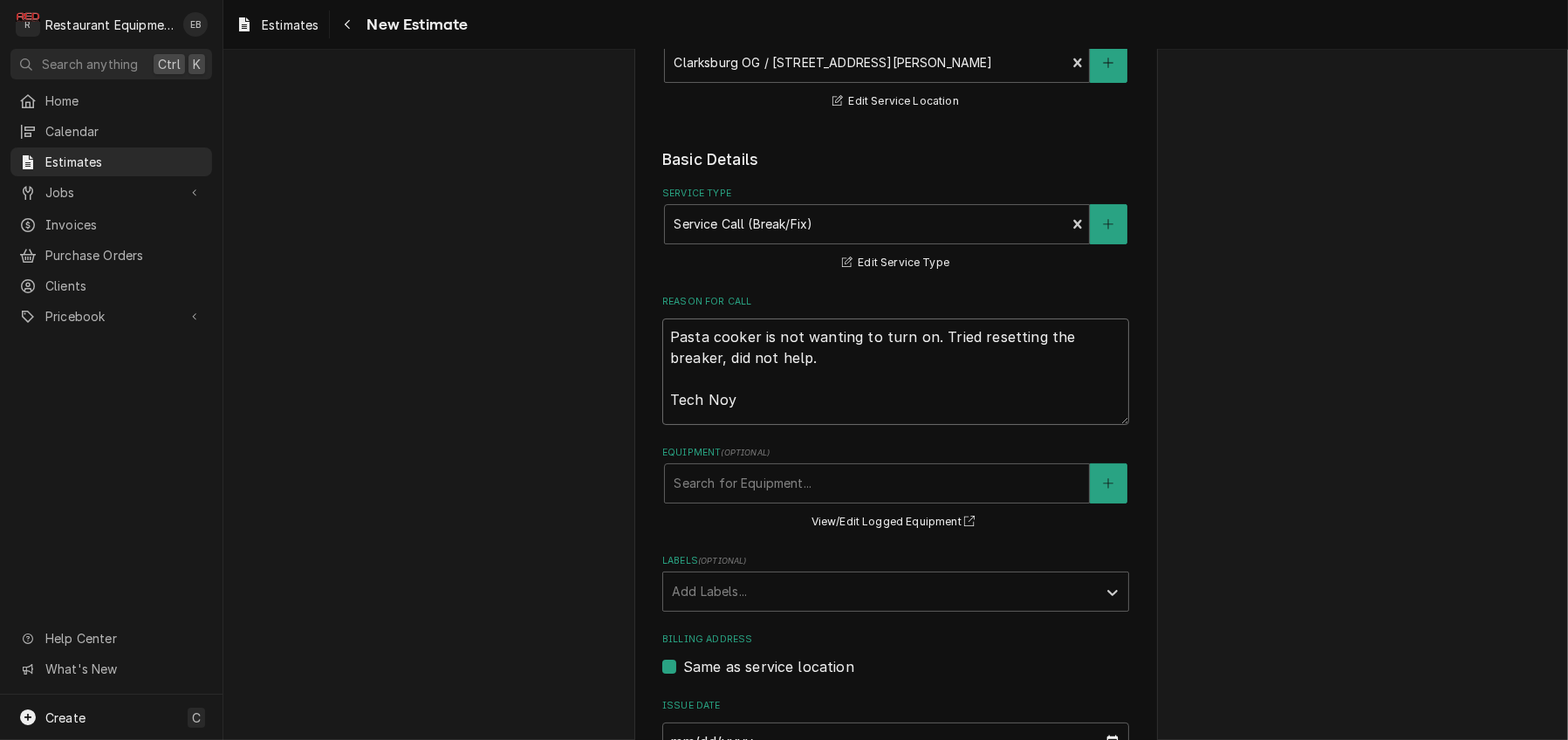
type textarea "x"
type textarea "Pasta cooker is not wanting to turn on. Tried resetting the breaker, did not he…"
type textarea "x"
type textarea "Pasta cooker is not wanting to turn on. Tried resetting the breaker, did not he…"
type textarea "x"
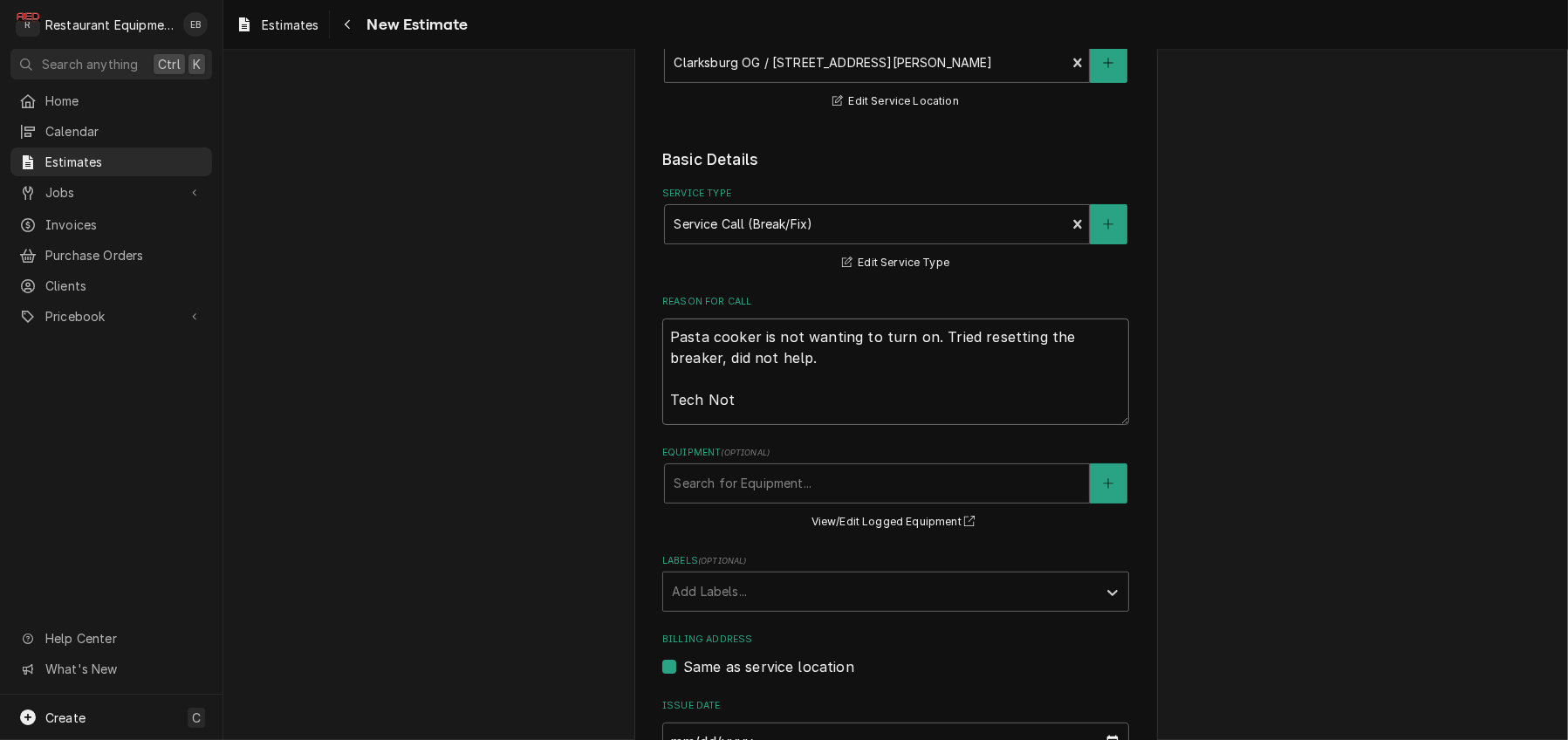
type textarea "Pasta cooker is not wanting to turn on. Tried resetting the breaker, did not he…"
type textarea "x"
type textarea "Pasta cooker is not wanting to turn on. Tried resetting the breaker, did not he…"
type textarea "x"
type textarea "Pasta cooker is not wanting to turn on. Tried resetting the breaker, did not he…"
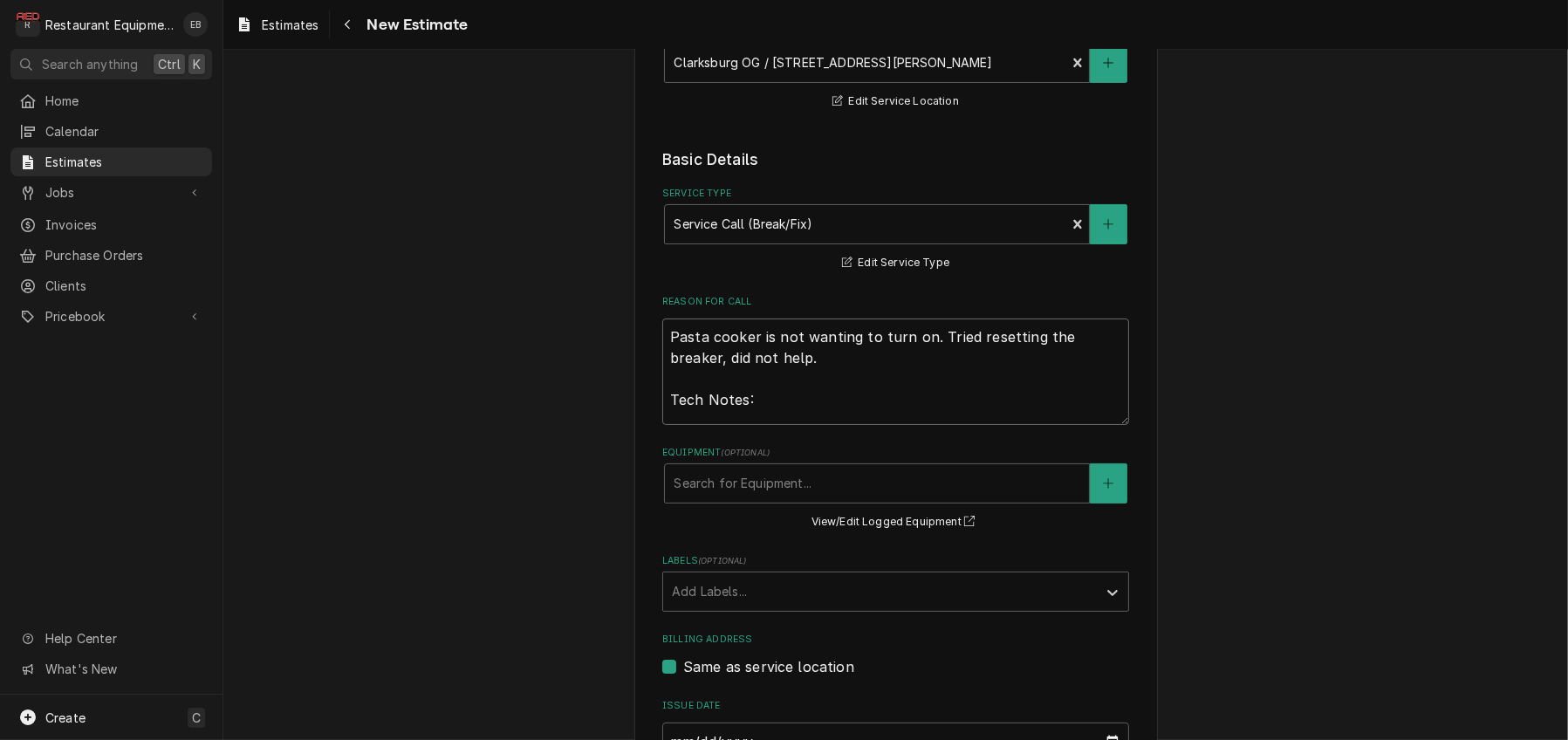
type textarea "x"
type textarea "Pasta cooker is not wanting to turn on. Tried resetting the breaker, did not he…"
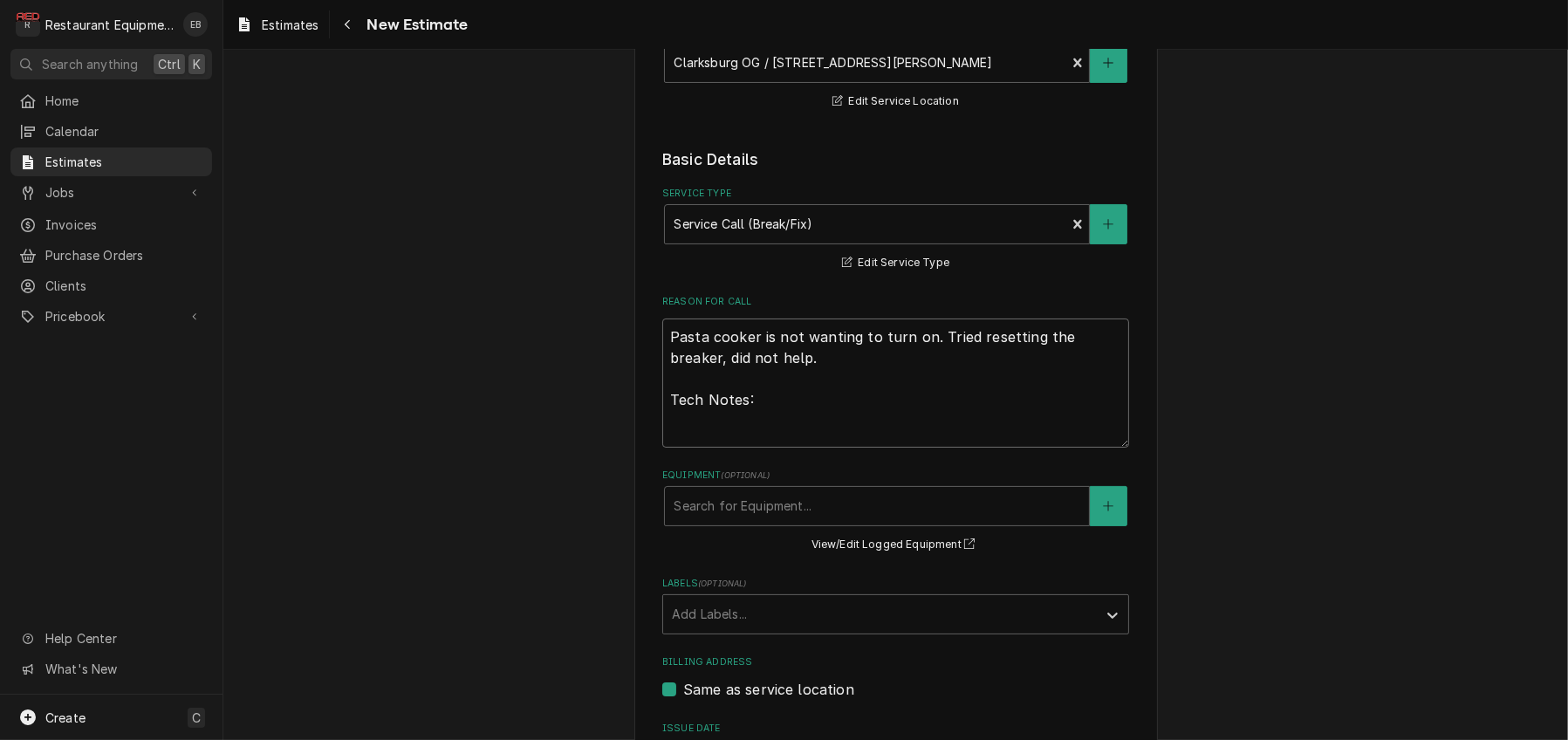
click at [663, 412] on textarea "Pasta cooker is not wanting to turn on. Tried resetting the breaker, did not he…" at bounding box center [895, 383] width 467 height 129
type textarea "x"
type textarea "Pasta cooker is not wanting to turn on. Tried resetting the breaker, did not he…"
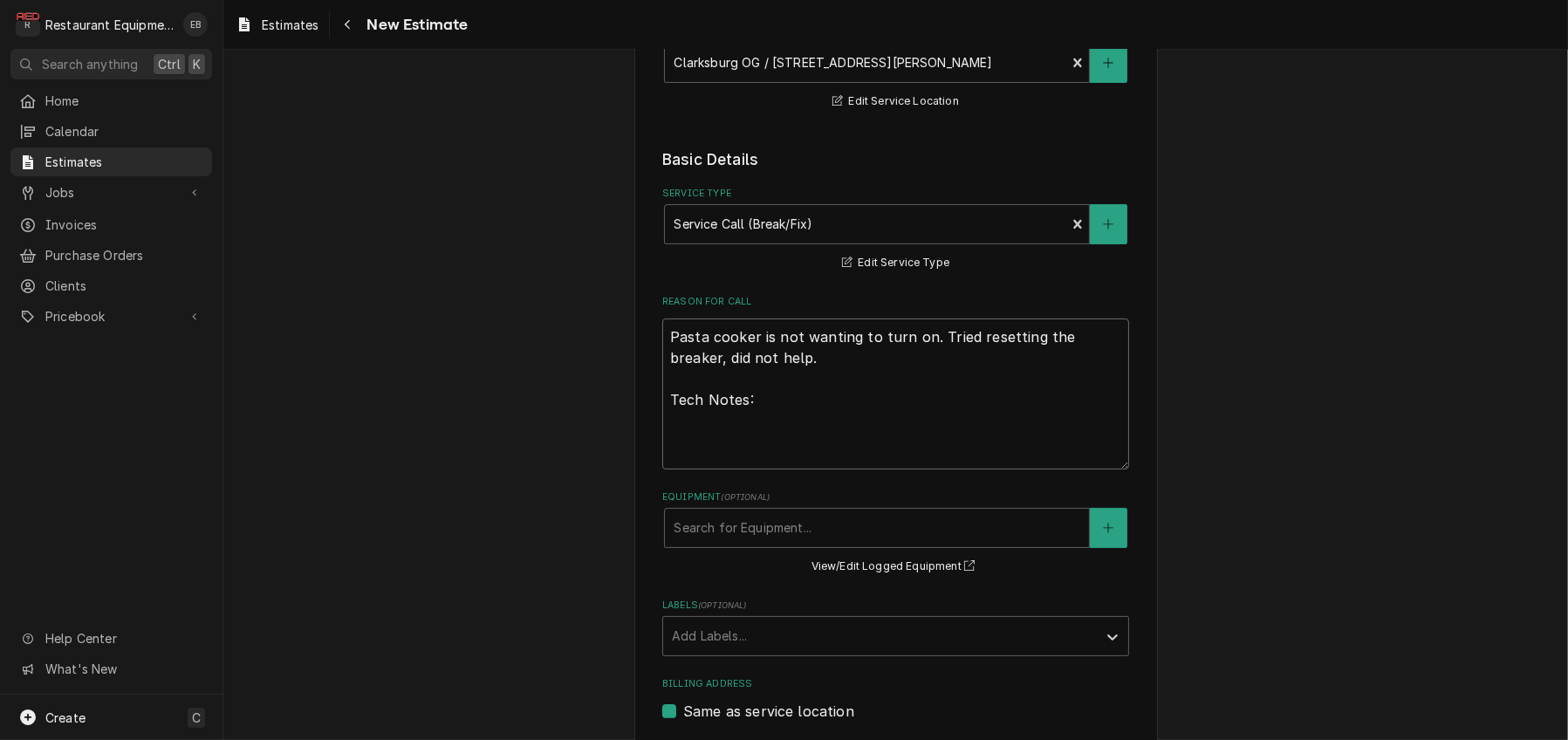
type textarea "x"
type textarea "Pasta cooker is not wanting to turn on. Tried resetting the breaker, did not he…"
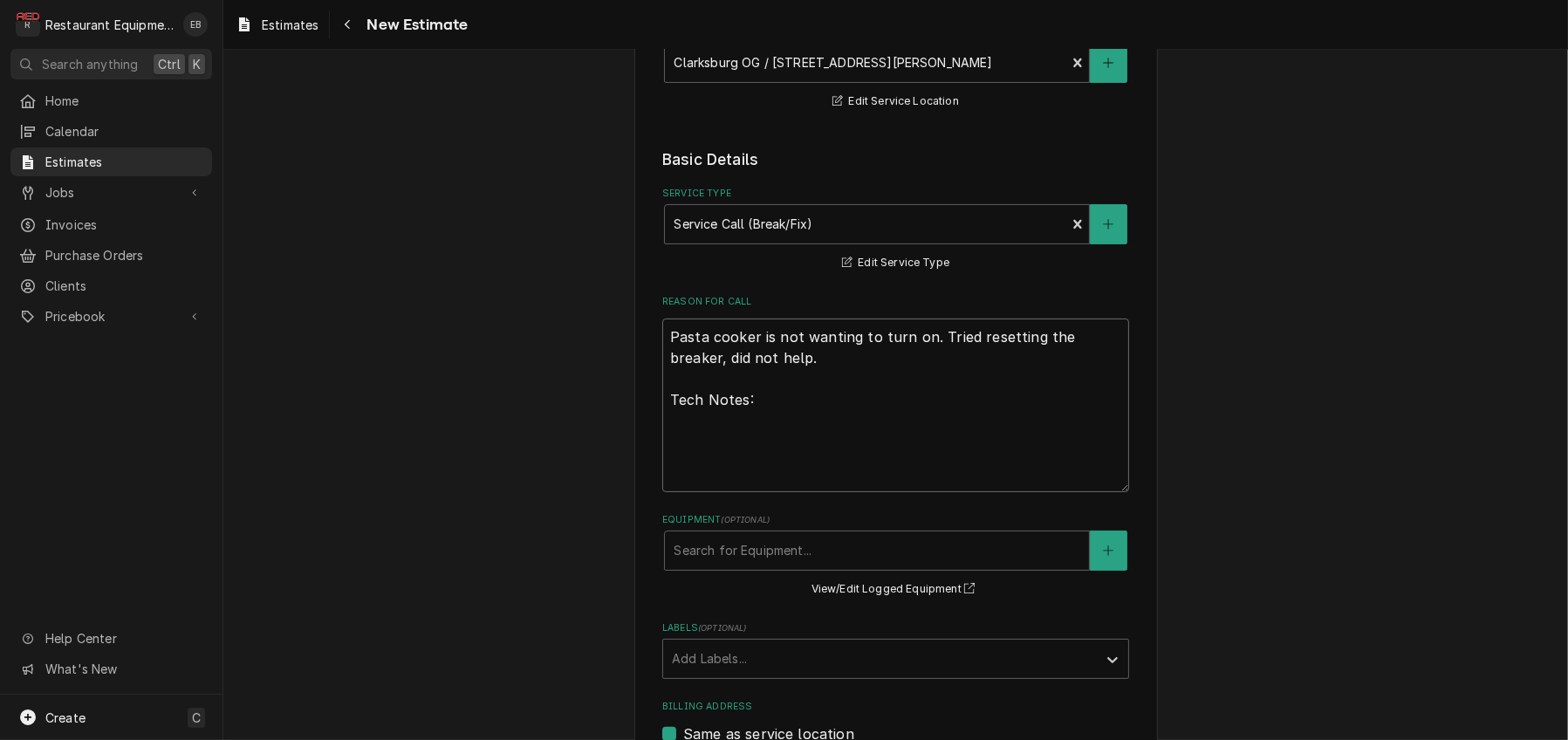
type textarea "x"
type textarea "R Pasta cooker is not wanting to turn on. Tried resetting the breaker, did not …"
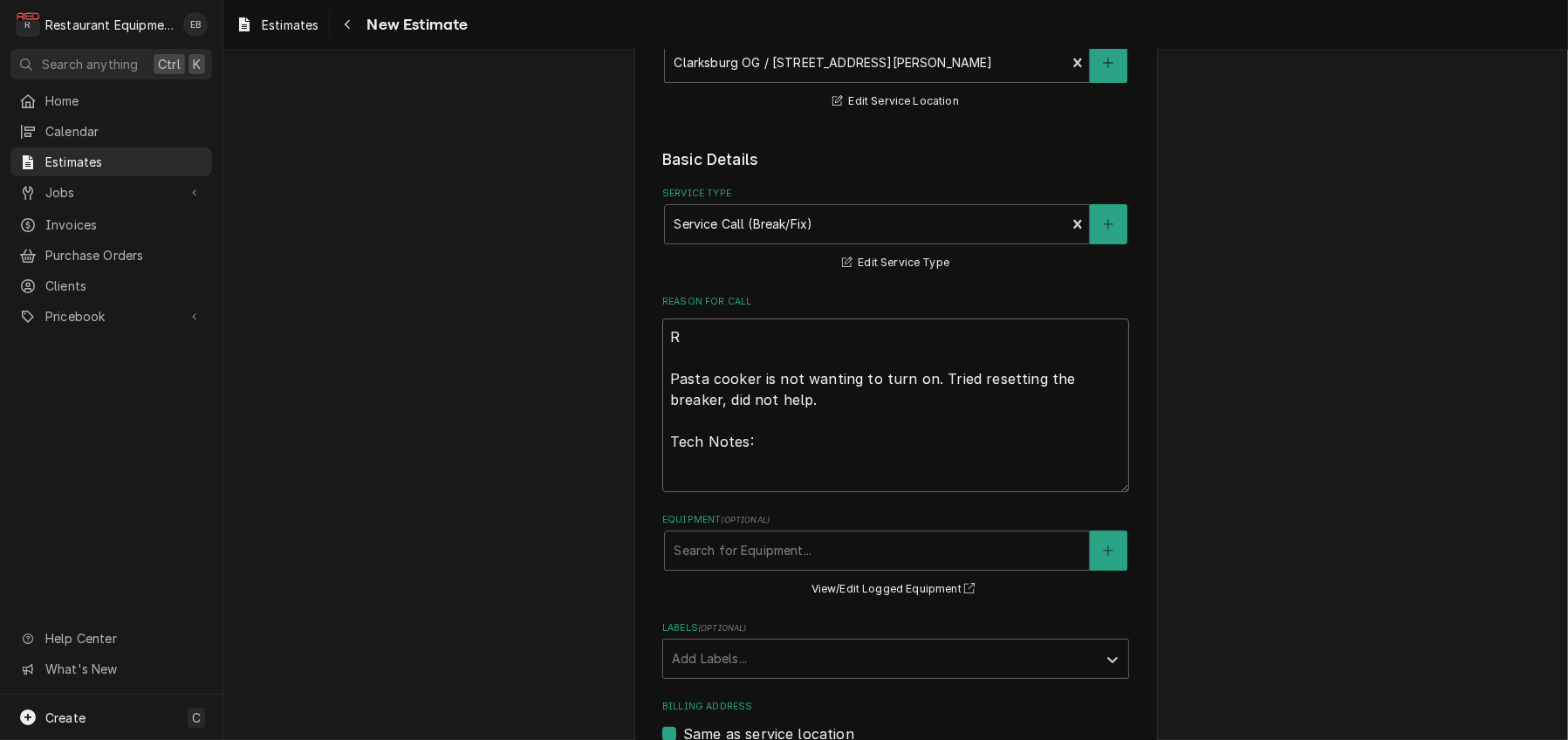
type textarea "x"
type textarea "Ro Pasta cooker is not wanting to turn on. Tried resetting the breaker, did not…"
type textarea "x"
type textarea "Roo Pasta cooker is not wanting to turn on. Tried resetting the breaker, did no…"
type textarea "x"
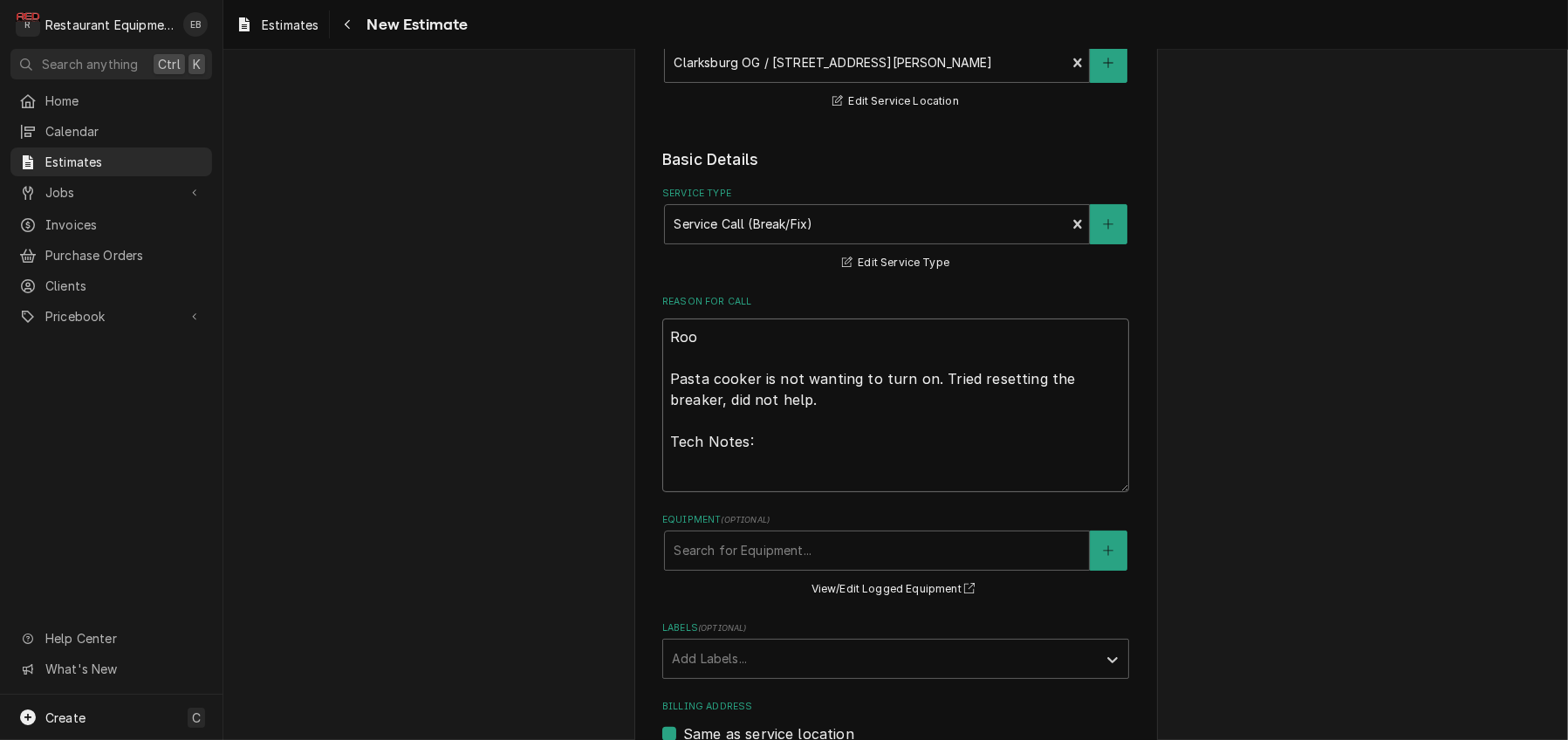
type textarea "Roo- Pasta cooker is not wanting to turn on. Tried resetting the breaker, did n…"
type textarea "x"
type textarea "Roo-9 Pasta cooker is not wanting to turn on. Tried resetting the breaker, did …"
type textarea "x"
type textarea "Roo-91 Pasta cooker is not wanting to turn on. Tried resetting the breaker, did…"
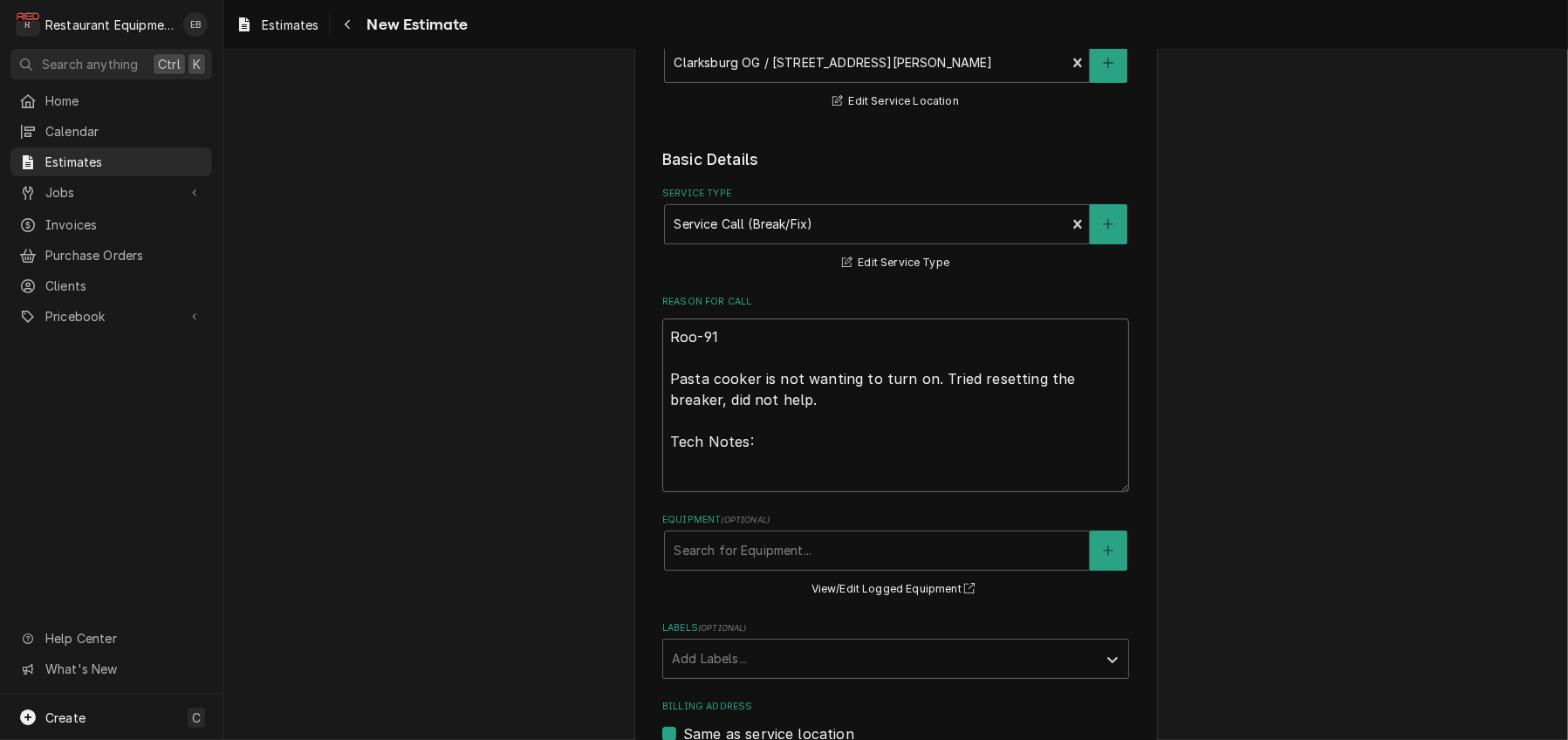
type textarea "x"
type textarea "Roo-914 Pasta cooker is not wanting to turn on. Tried resetting the breaker, di…"
type textarea "x"
type textarea "Roo-9147 Pasta cooker is not wanting to turn on. Tried resetting the breaker, d…"
type textarea "x"
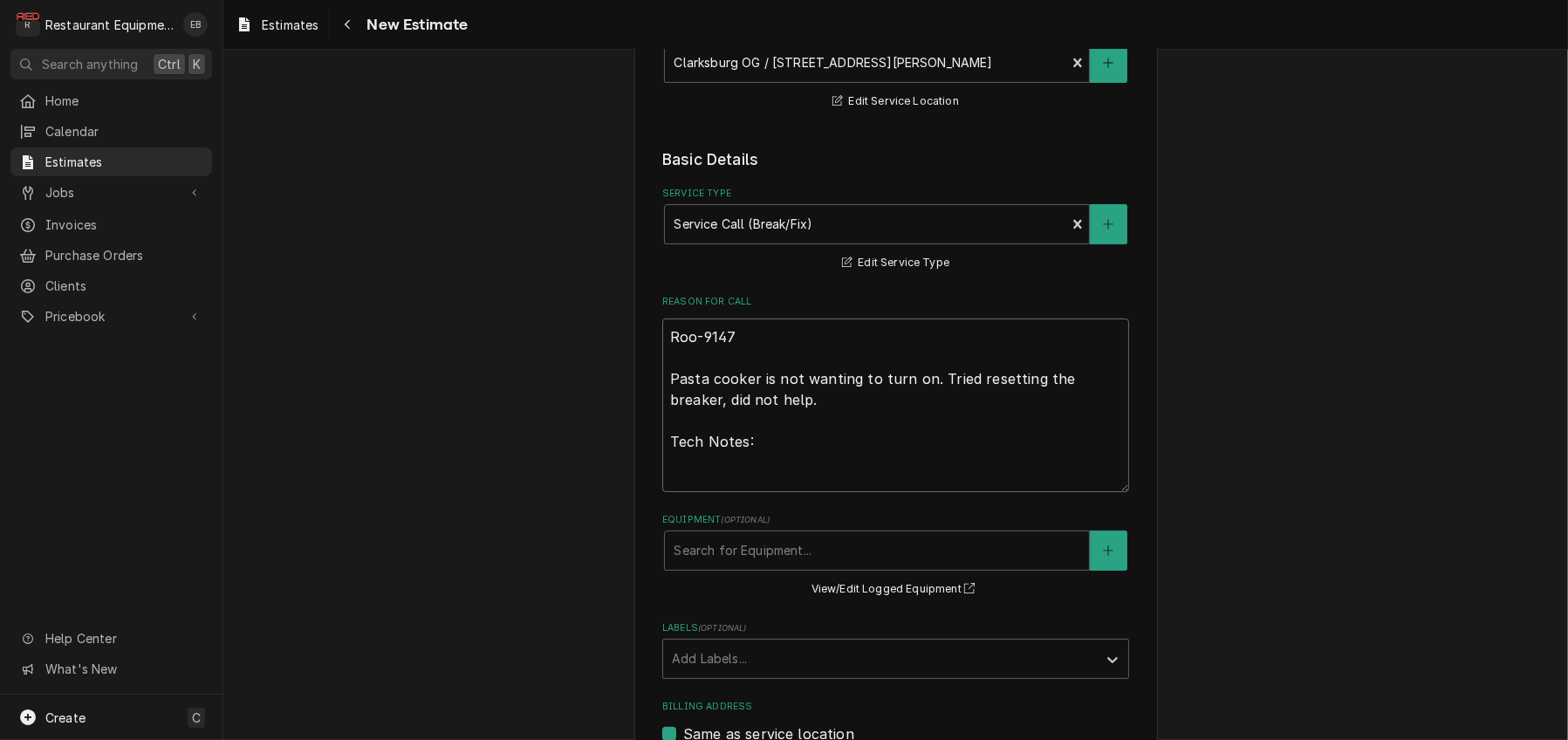
click at [721, 492] on textarea "Roo-9147 Pasta cooker is not wanting to turn on. Tried resetting the breaker, d…" at bounding box center [895, 405] width 467 height 173
type textarea "Roo-9147 Pasta cooker is not wanting to turn on. Tried resetting the breaker, d…"
paste textarea "10/10/25 Time in: 0930 Time out: 1100 Truck: 302 Pasta Cooker M-SSPG14 S-G21LA0…"
type textarea "x"
type textarea "Roo-9147 Pasta cooker is not wanting to turn on. Tried resetting the breaker, d…"
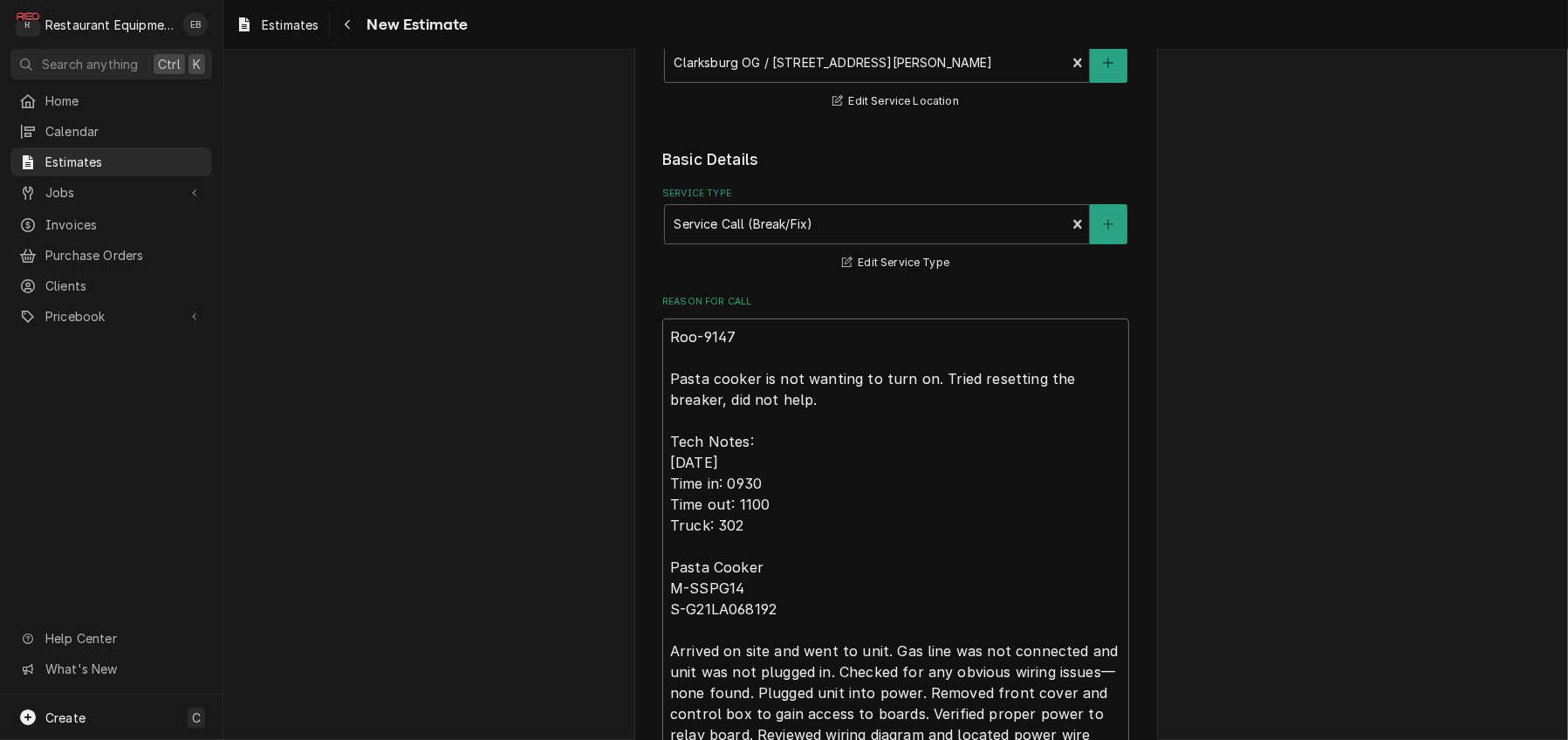
scroll to position [676, 0]
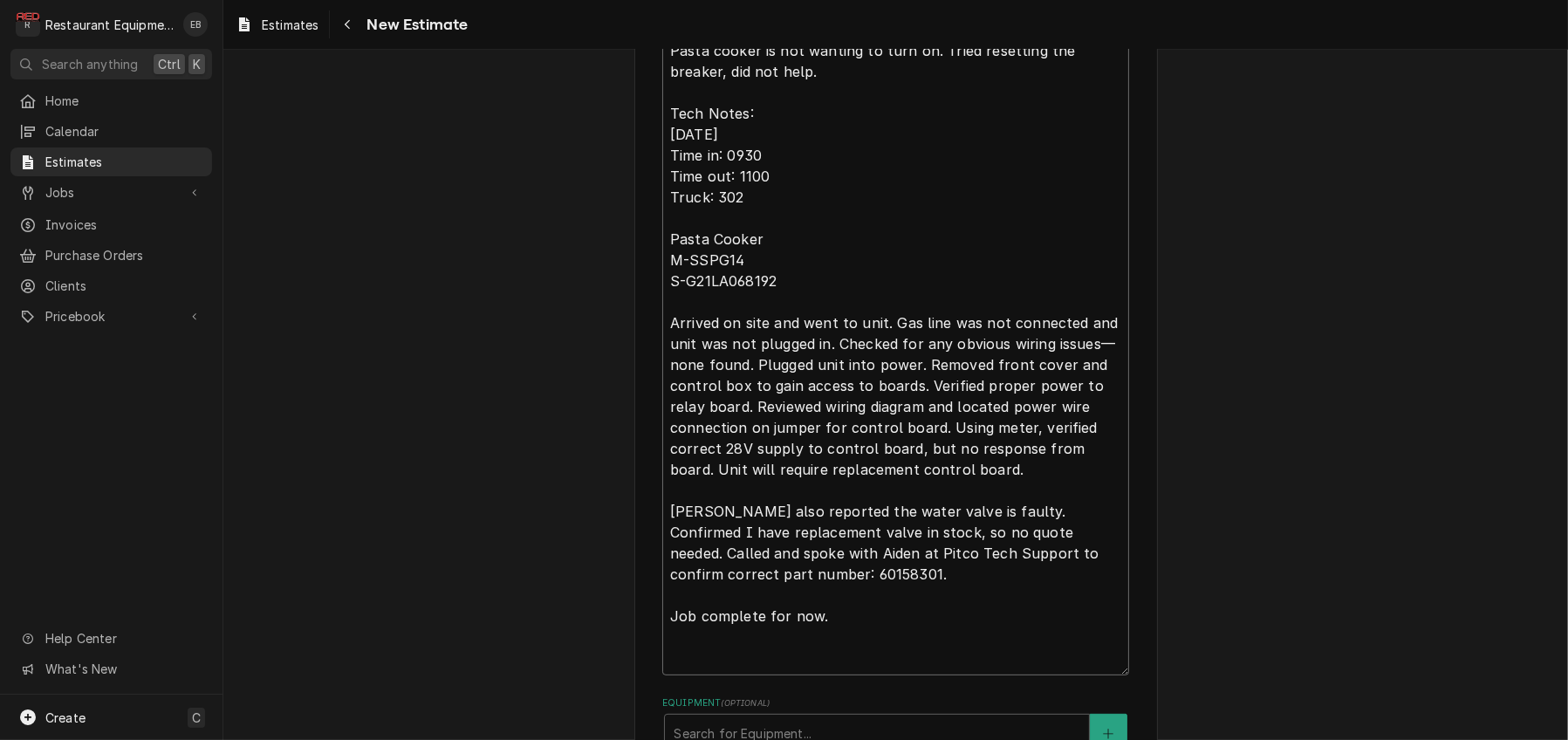
type textarea "x"
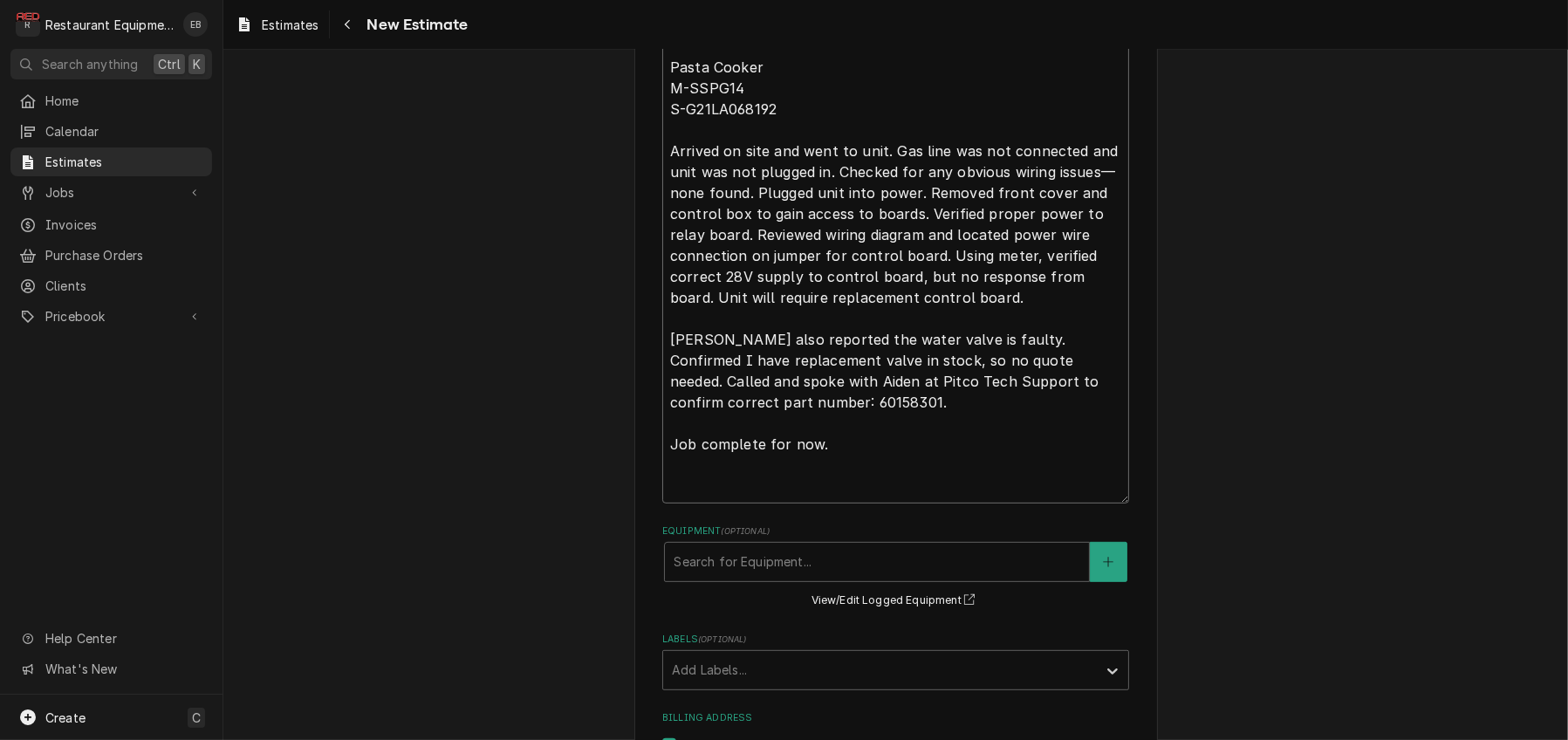
scroll to position [851, 0]
drag, startPoint x: 726, startPoint y: 518, endPoint x: 1116, endPoint y: 499, distance: 390.5
click at [1116, 499] on textarea "Roo-9147 Pasta cooker is not wanting to turn on. Tried resetting the breaker, d…" at bounding box center [895, 158] width 467 height 684
type textarea "Roo-9147 Pasta cooker is not wanting to turn on. Tried resetting the breaker, d…"
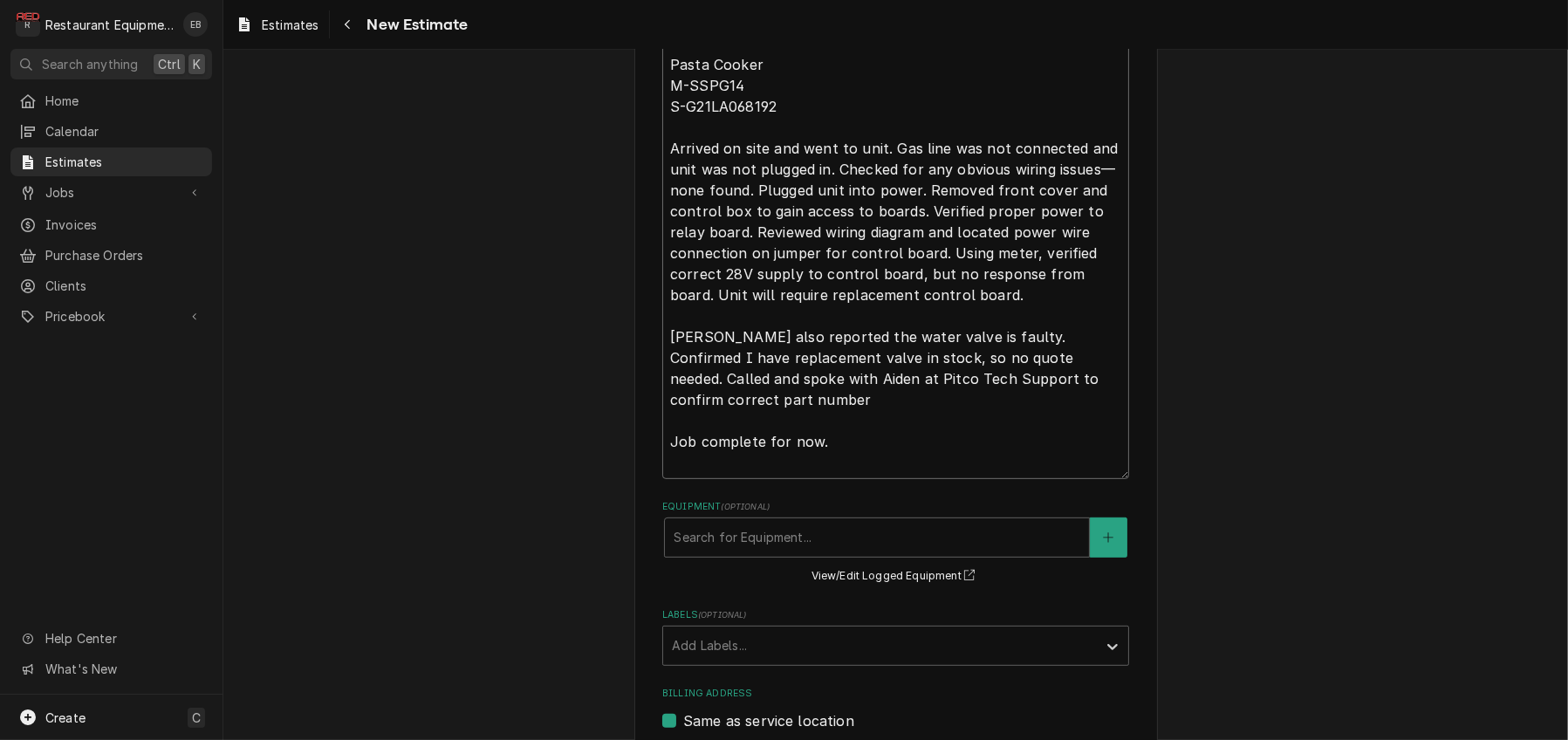
type textarea "x"
type textarea "Roo-9147 Pasta cooker is not wanting to turn on. Tried resetting the breaker, d…"
type textarea "x"
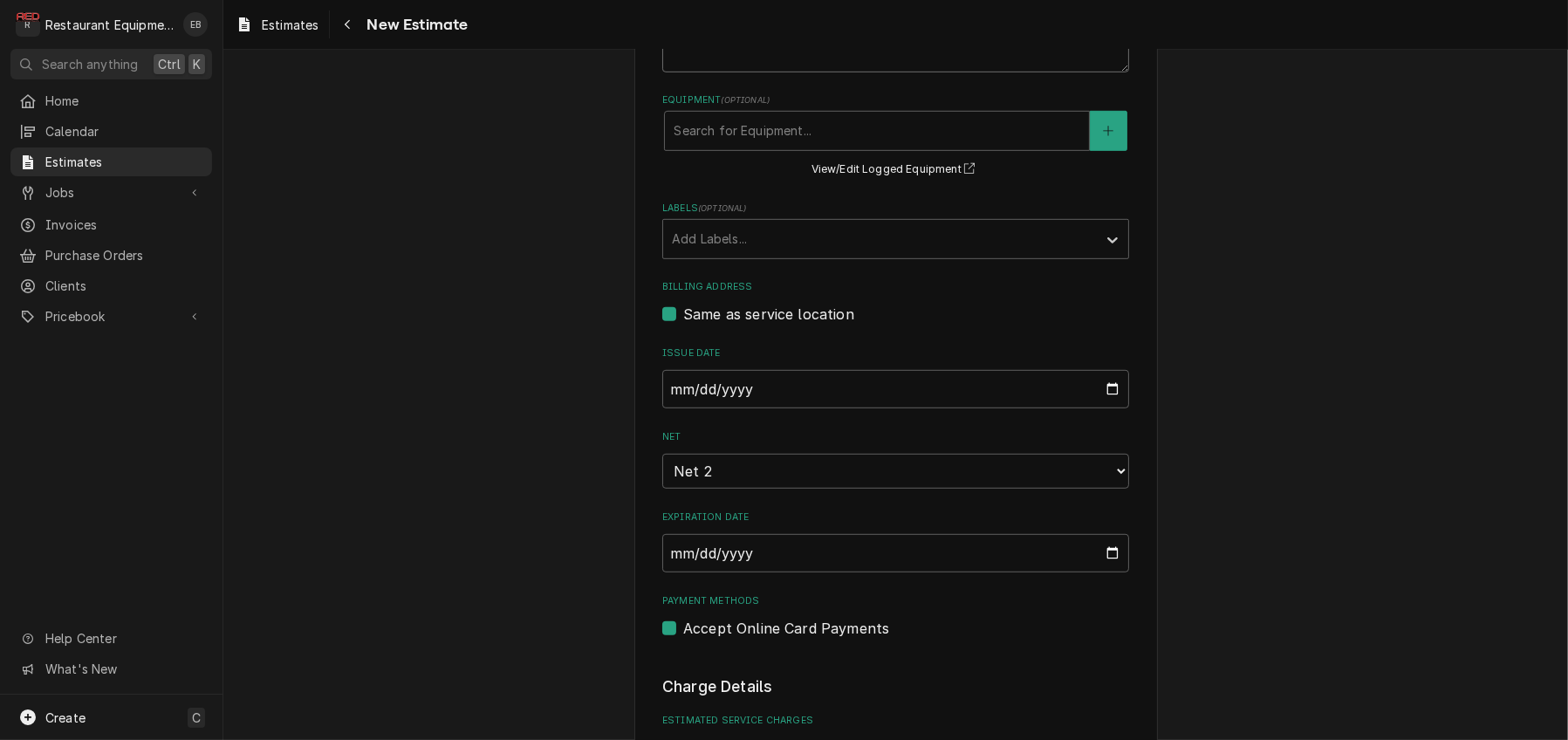
scroll to position [1257, 0]
type textarea "Roo-9147 Pasta cooker is not wanting to turn on. Tried resetting the breaker, d…"
drag, startPoint x: 754, startPoint y: 339, endPoint x: 751, endPoint y: 358, distance: 19.2
click at [753, 255] on div "Labels" at bounding box center [880, 239] width 416 height 32
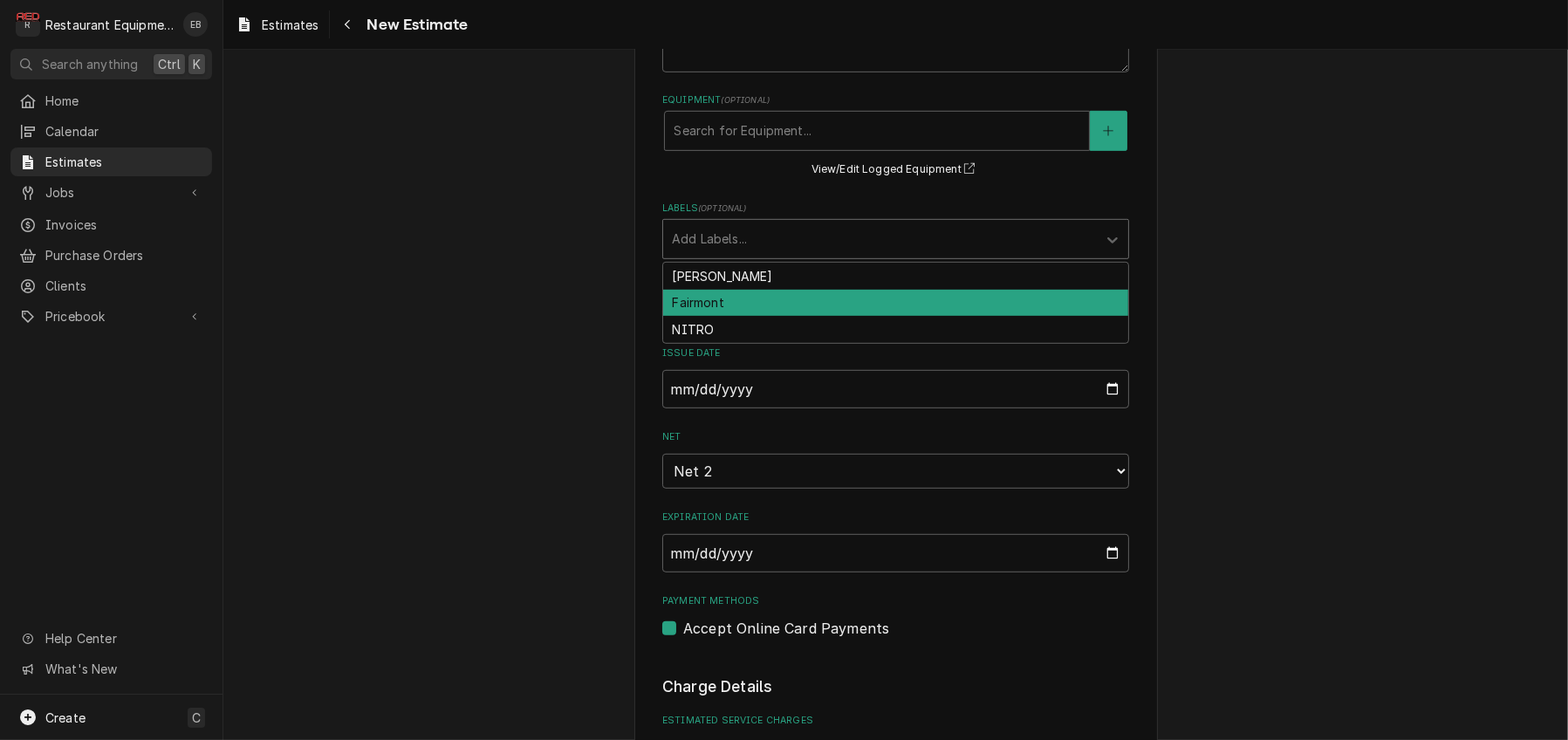
click at [740, 316] on div "Fairmont" at bounding box center [894, 302] width 465 height 27
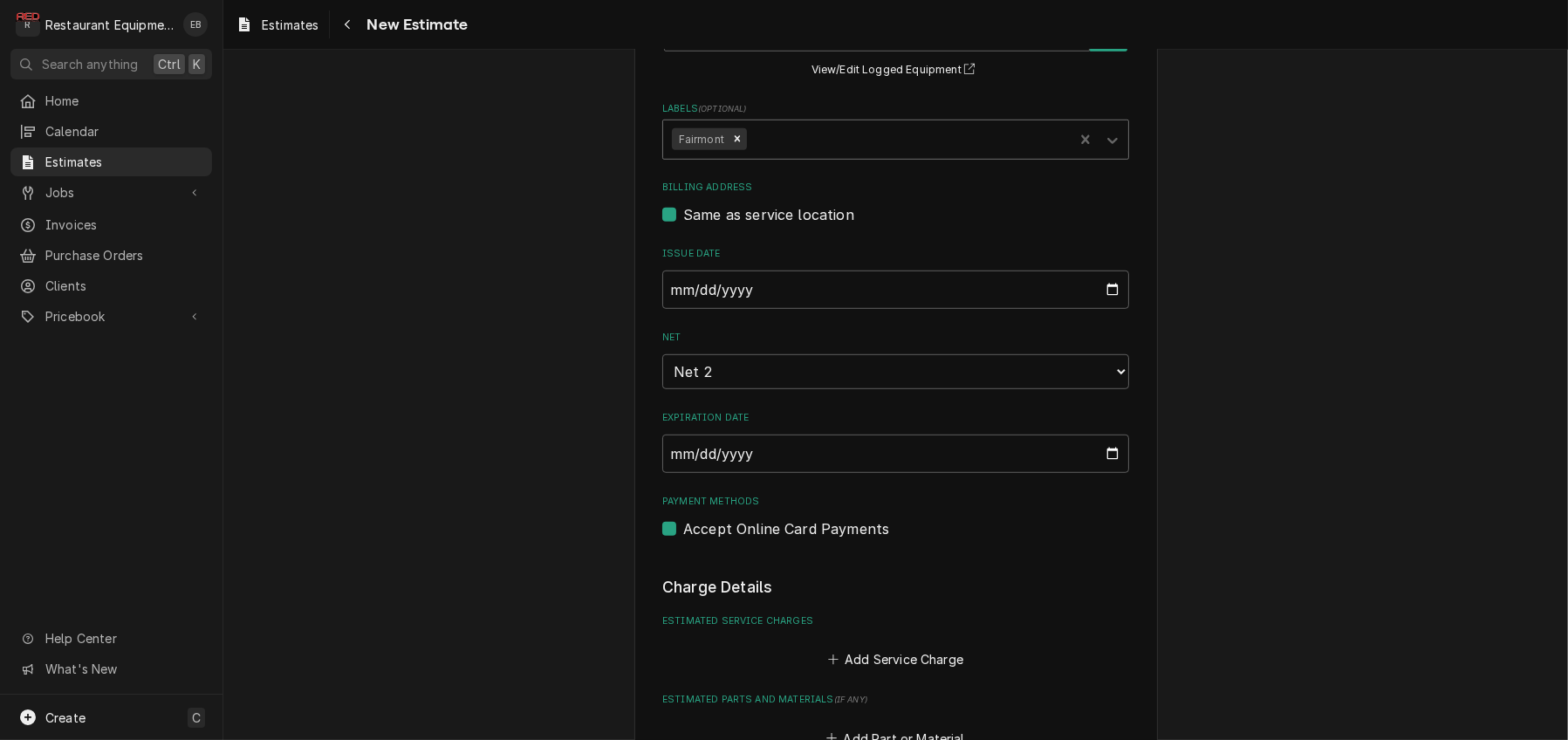
type textarea "x"
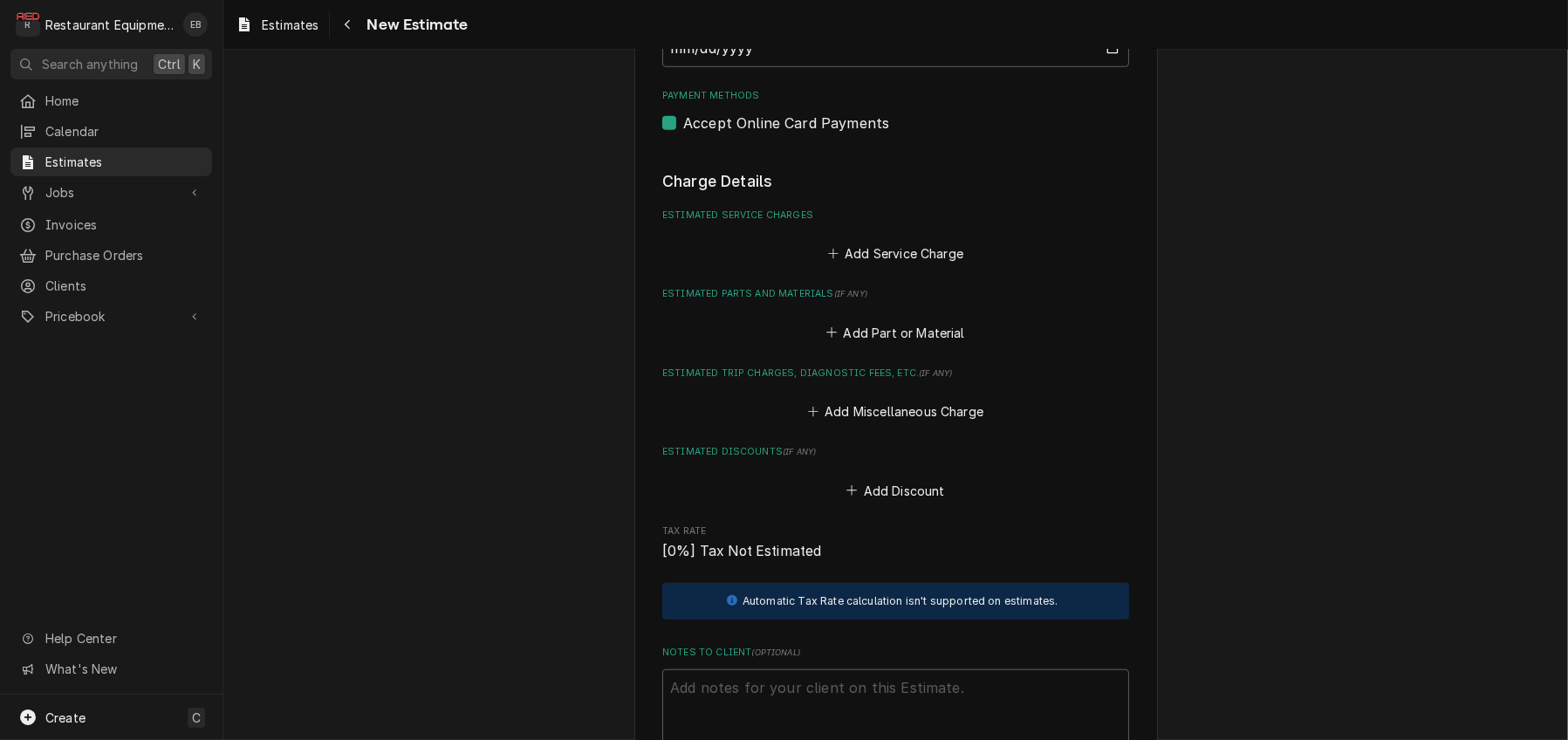
scroll to position [1839, 0]
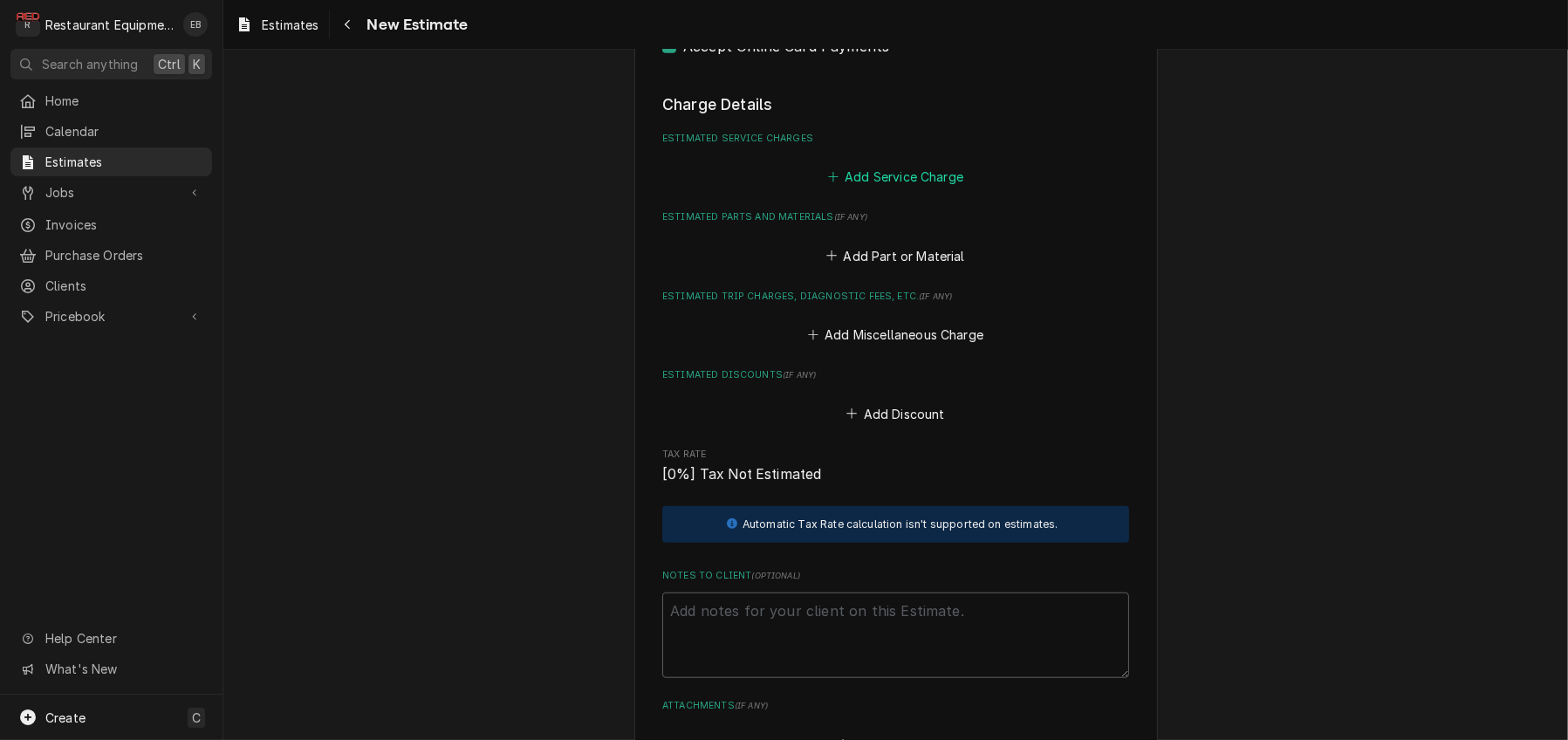
click at [881, 189] on button "Add Service Charge" at bounding box center [895, 177] width 141 height 25
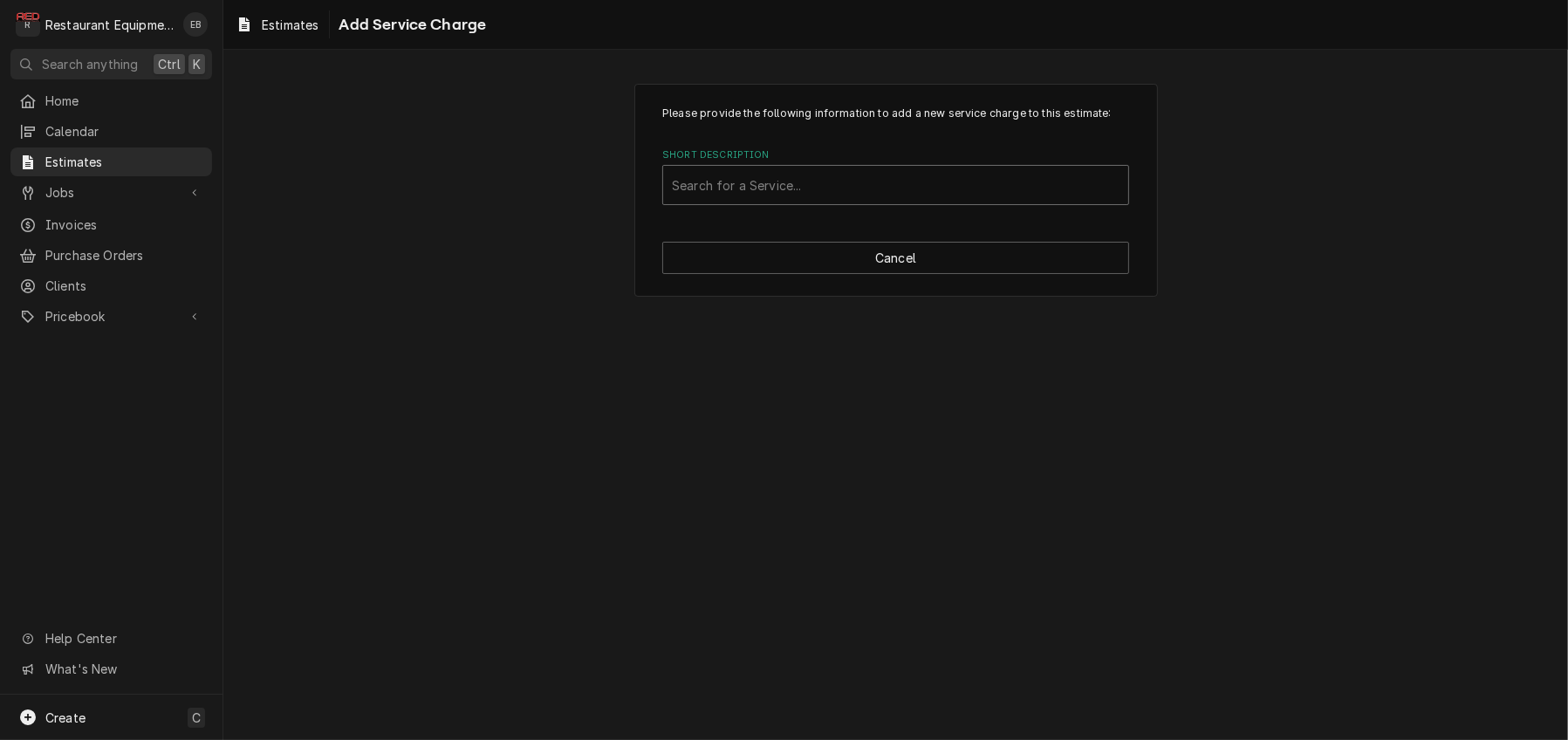
click at [823, 201] on div "Short Description" at bounding box center [895, 185] width 448 height 32
type input "labor"
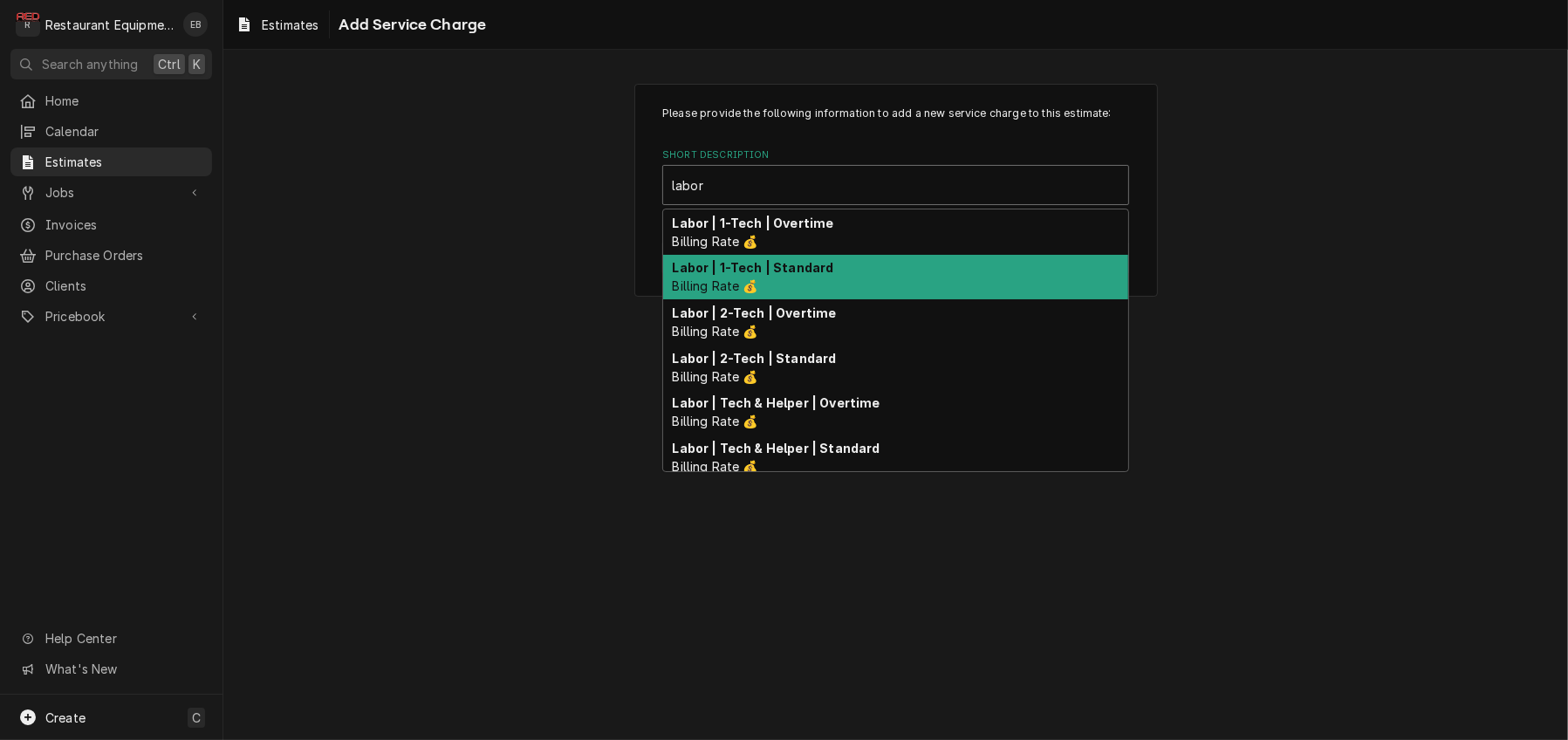
click at [833, 300] on div "Labor | 1-Tech | Standard Billing Rate 💰" at bounding box center [894, 278] width 465 height 46
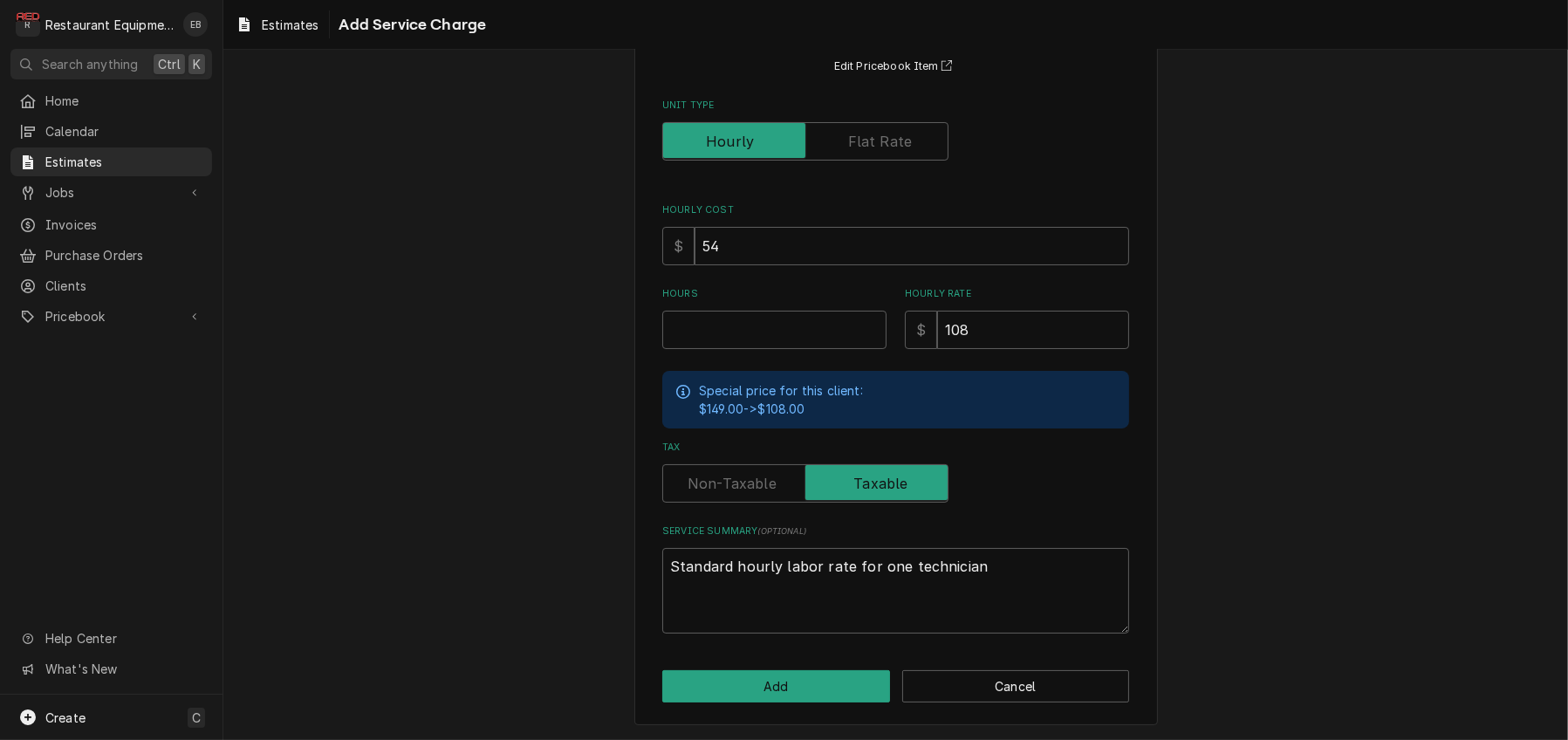
scroll to position [232, 0]
click at [726, 328] on input "Hours" at bounding box center [774, 329] width 224 height 39
type textarea "x"
type input "1"
type textarea "x"
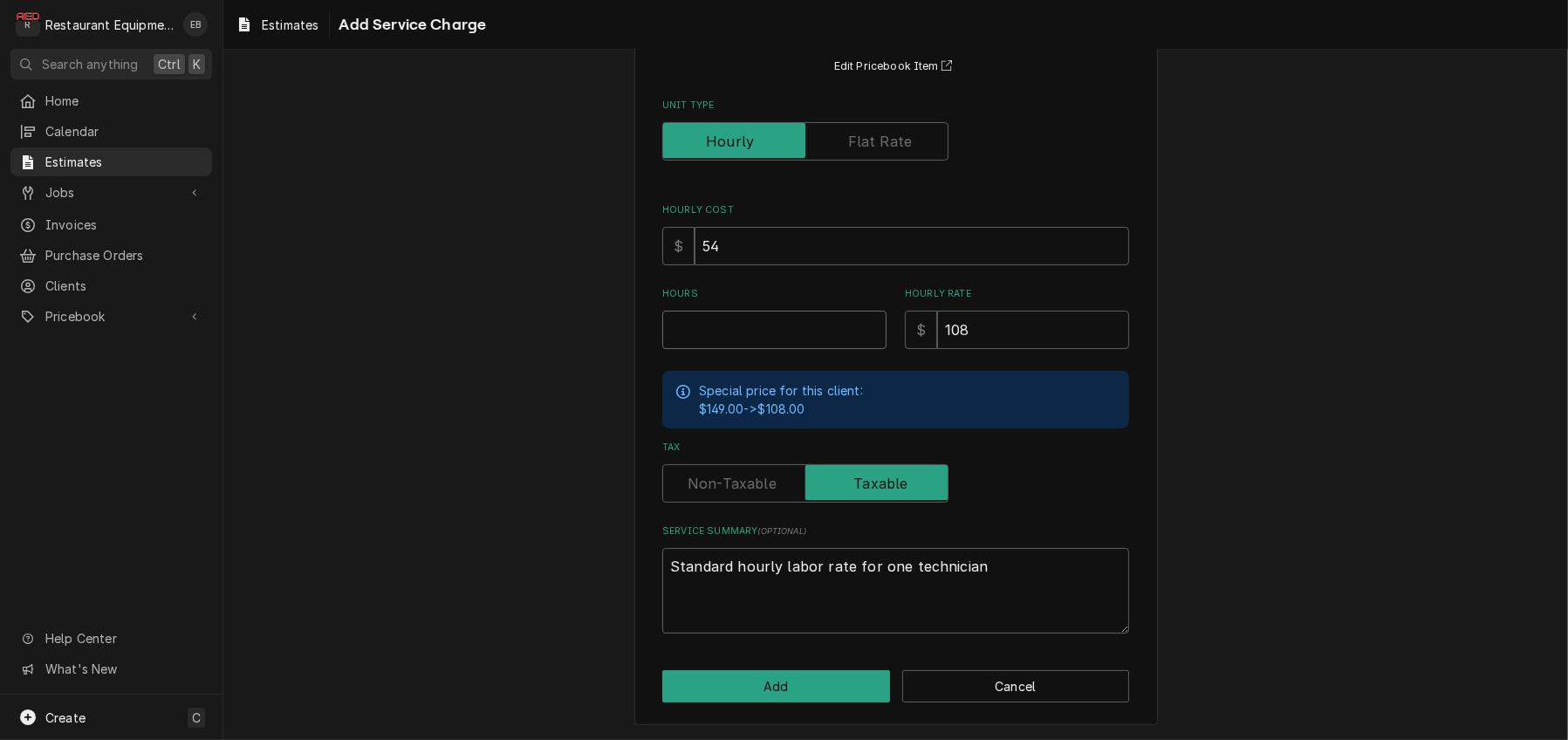
type textarea "x"
type input "3"
type textarea "x"
type input "3.5"
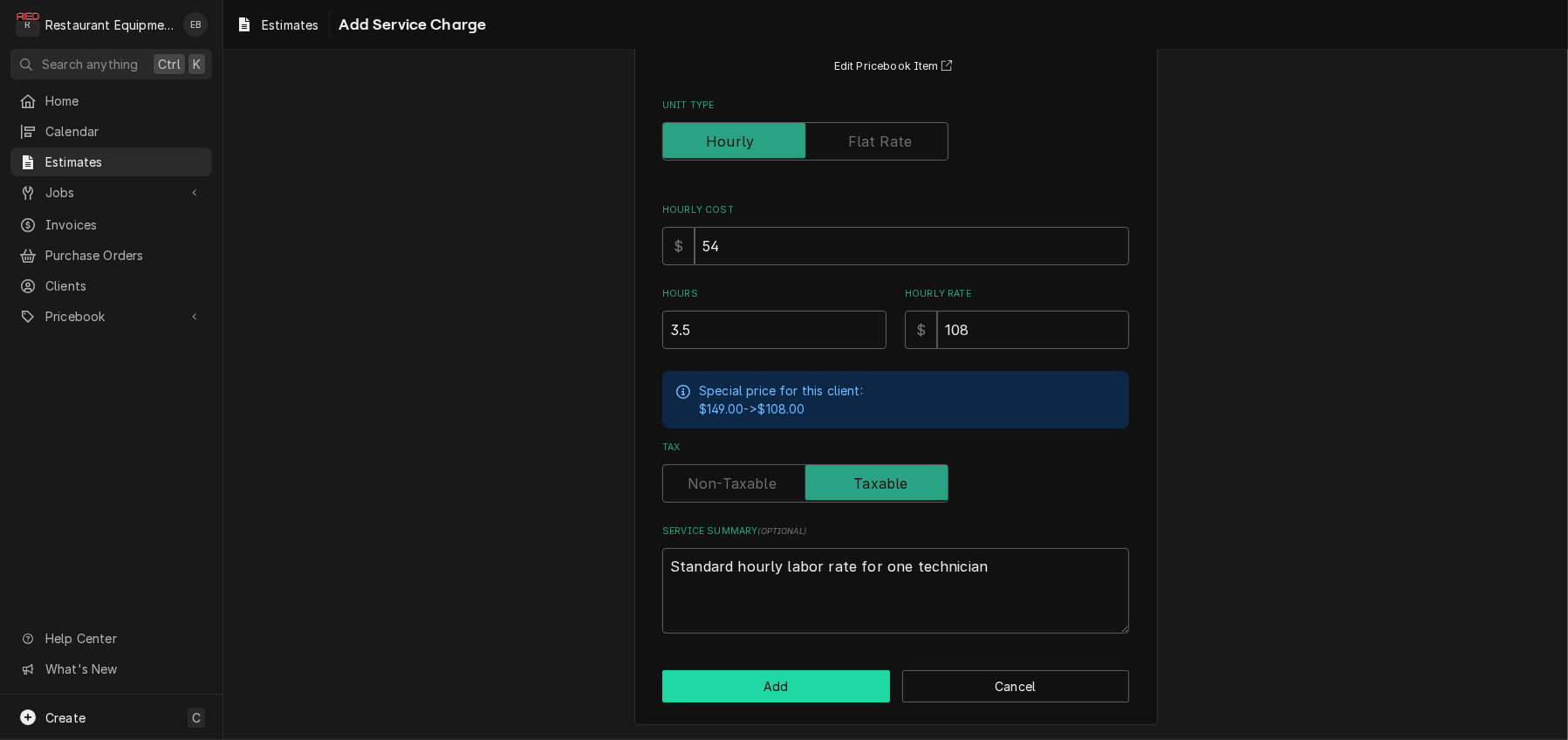
click at [751, 674] on button "Add" at bounding box center [776, 685] width 228 height 32
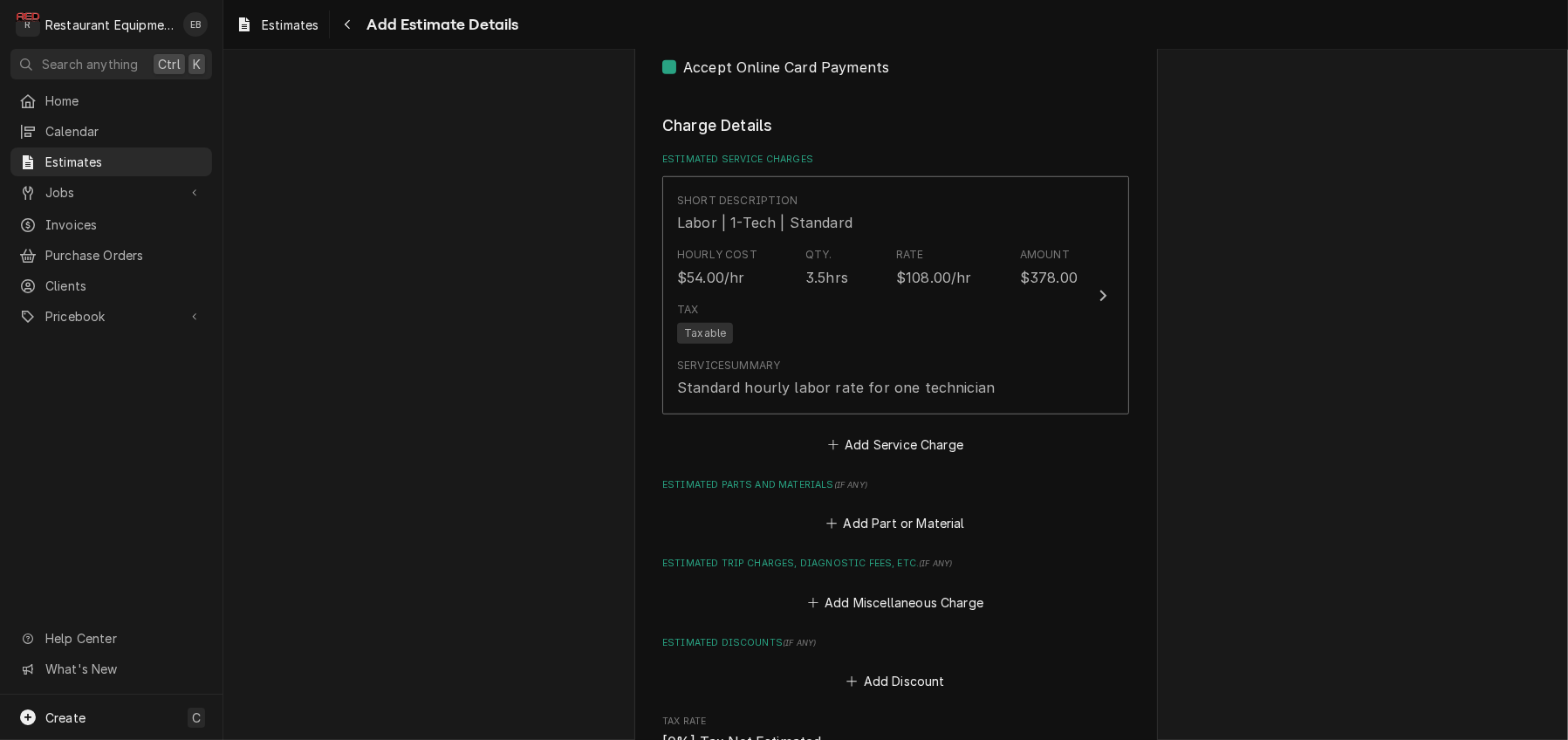
scroll to position [1817, 0]
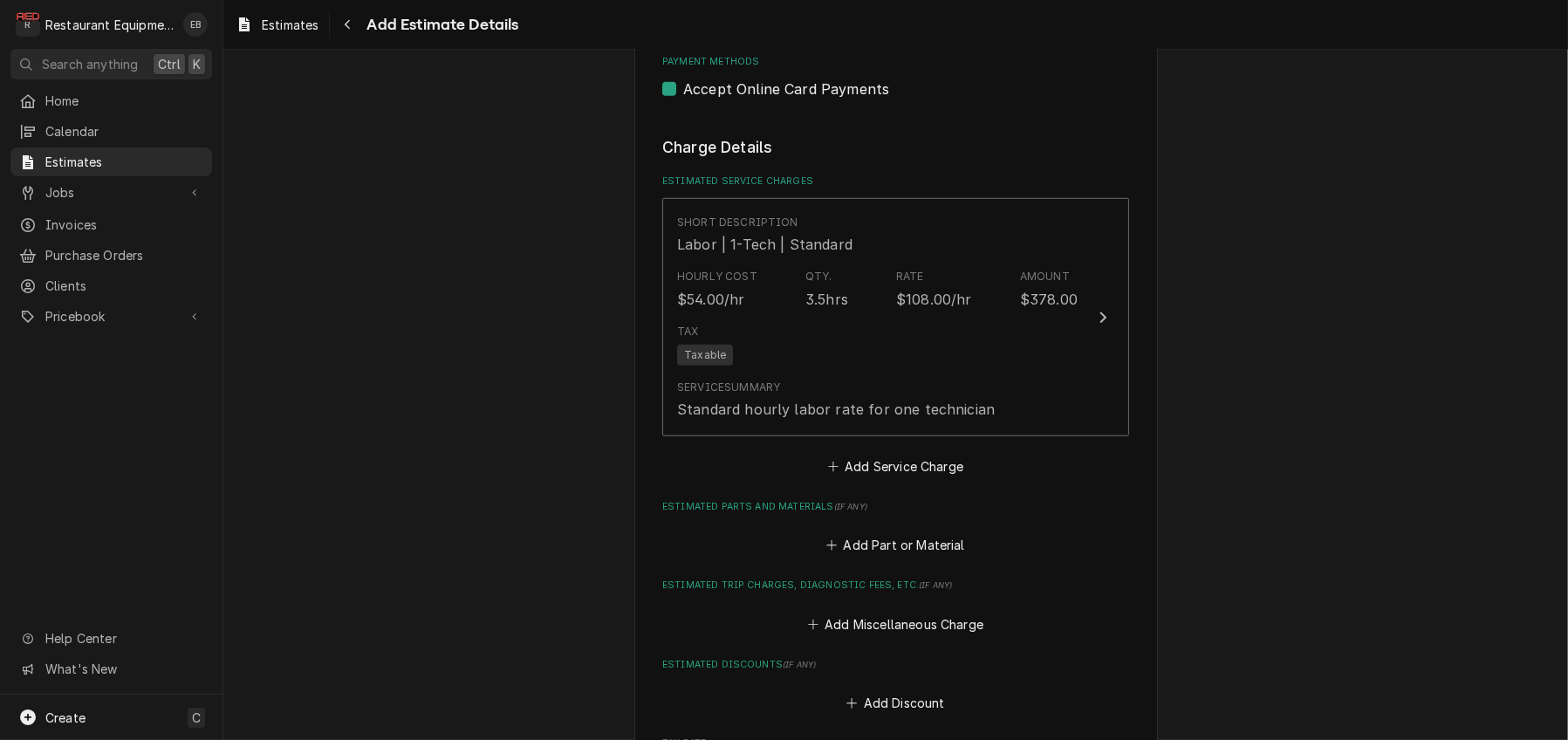
type textarea "x"
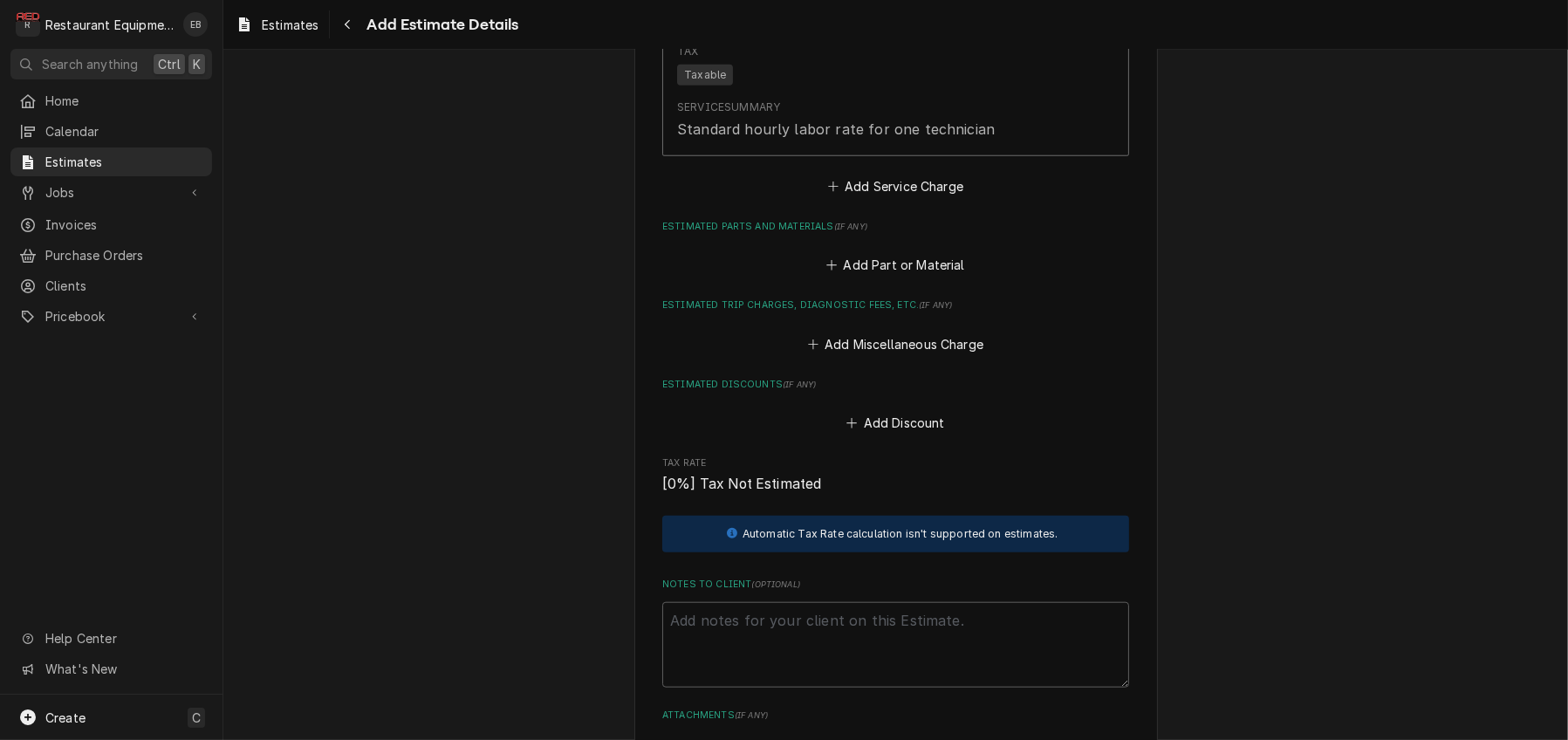
scroll to position [2108, 0]
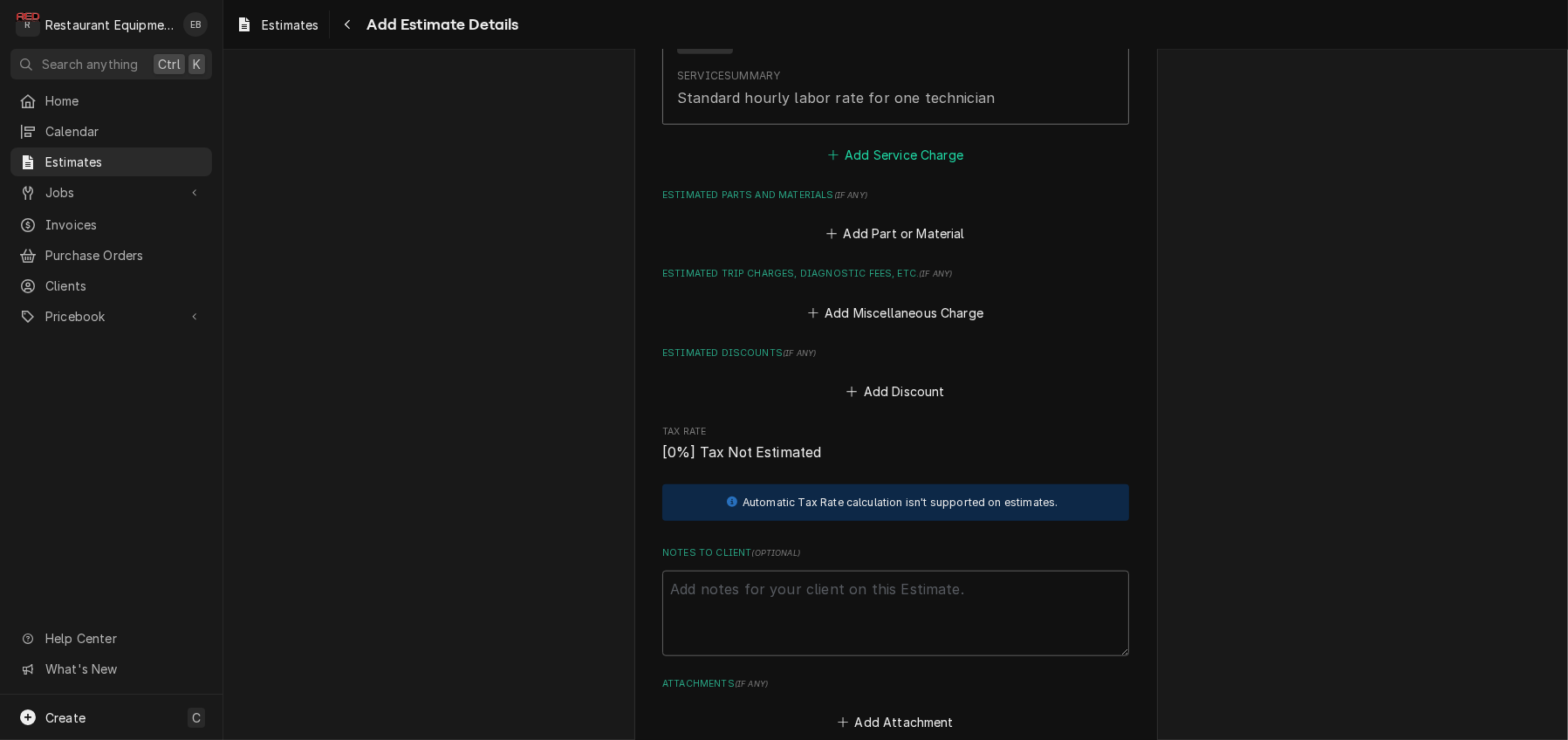
click at [931, 167] on button "Add Service Charge" at bounding box center [895, 155] width 141 height 25
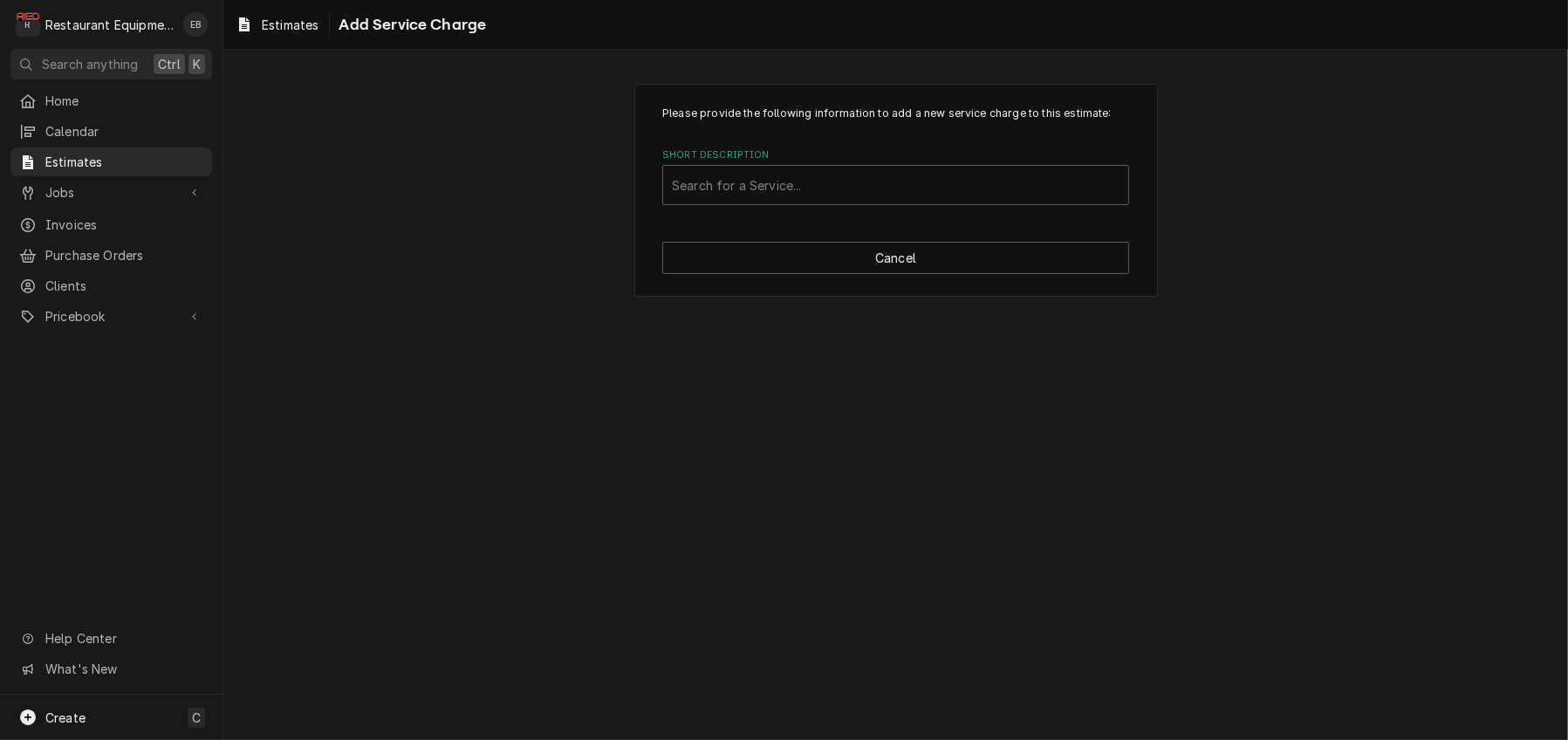
click at [821, 162] on label "Short Description" at bounding box center [895, 155] width 467 height 14
click at [831, 201] on div "Short Description" at bounding box center [895, 185] width 448 height 32
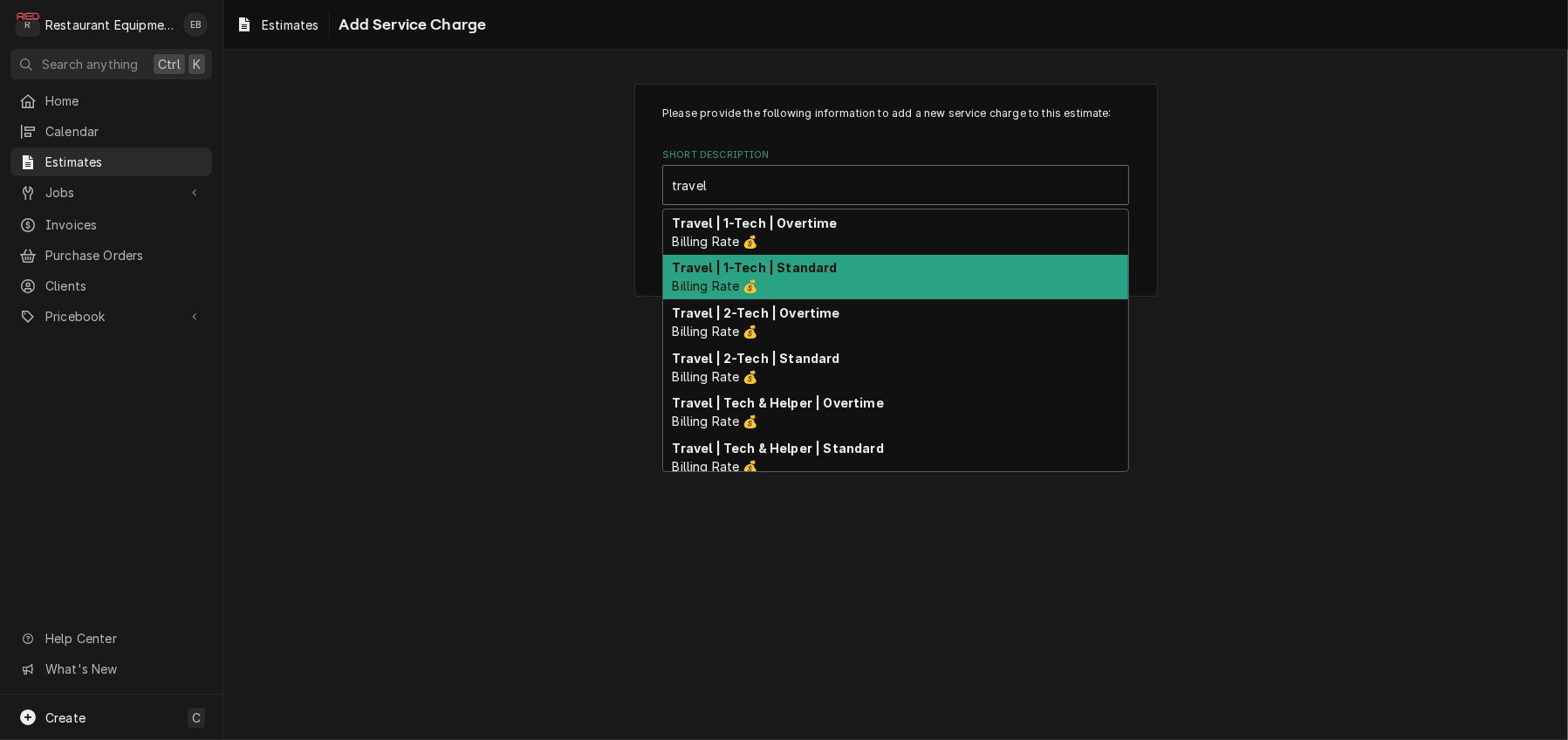
type input "travel"
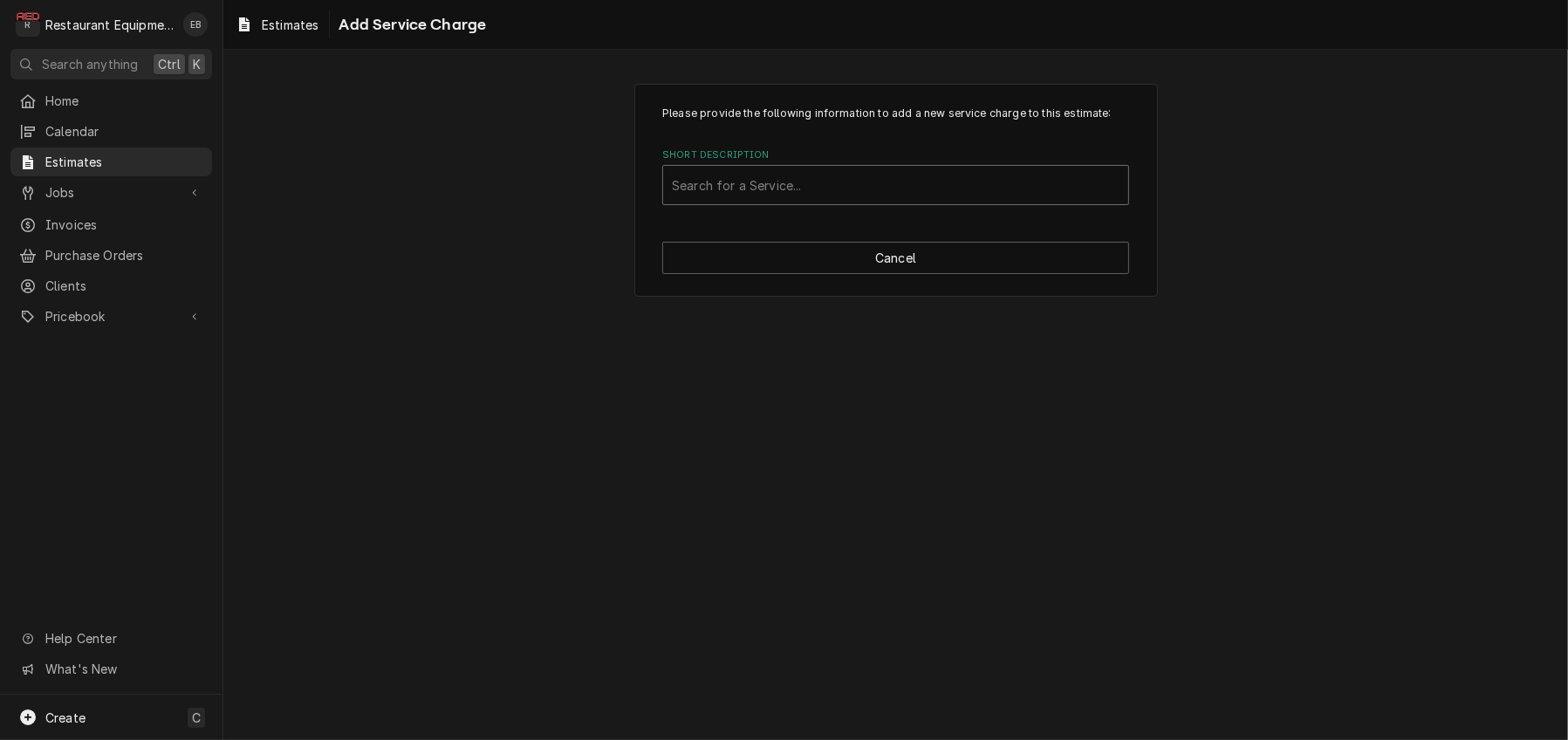
click at [953, 201] on div "Short Description" at bounding box center [895, 185] width 448 height 32
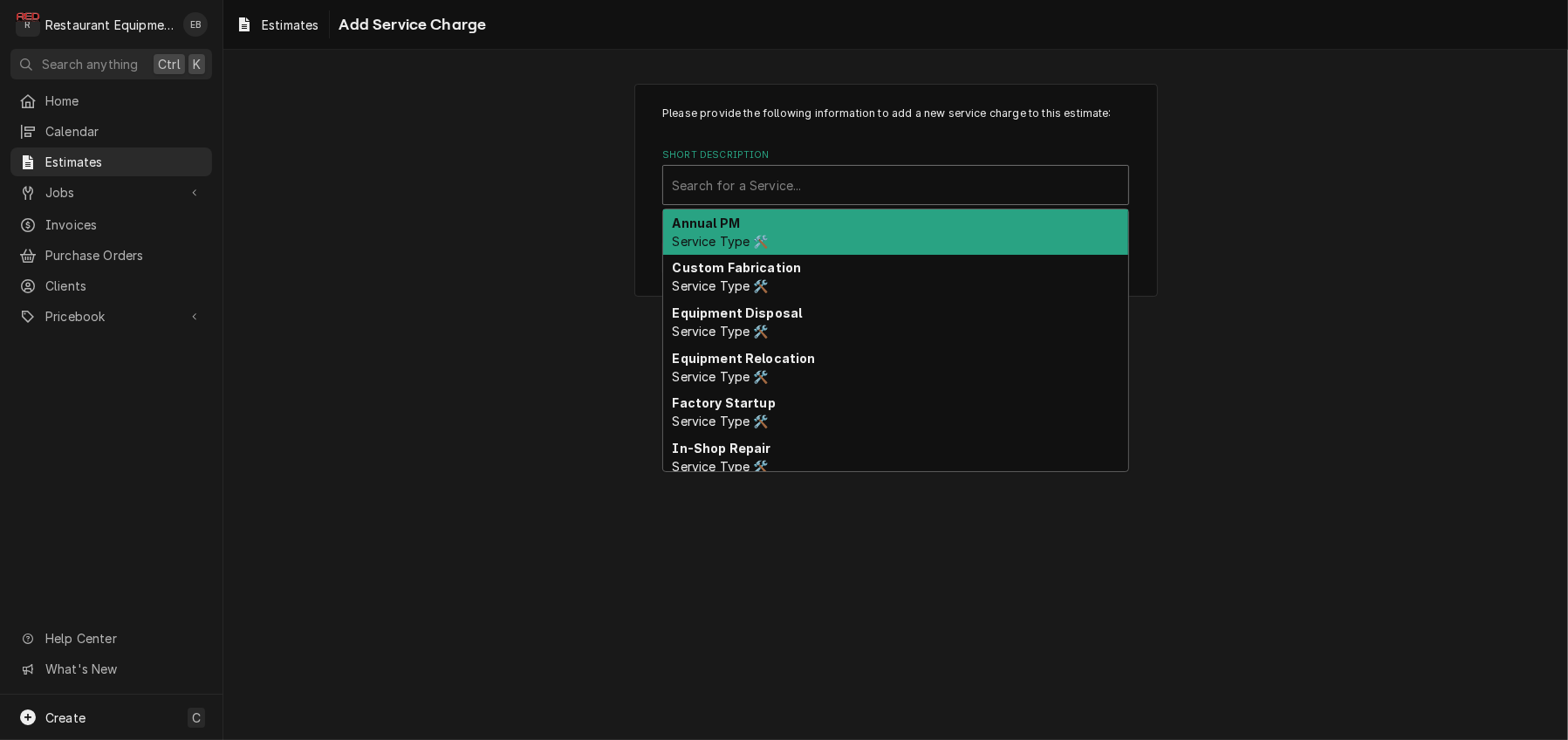
click at [865, 201] on div "Short Description" at bounding box center [895, 185] width 448 height 32
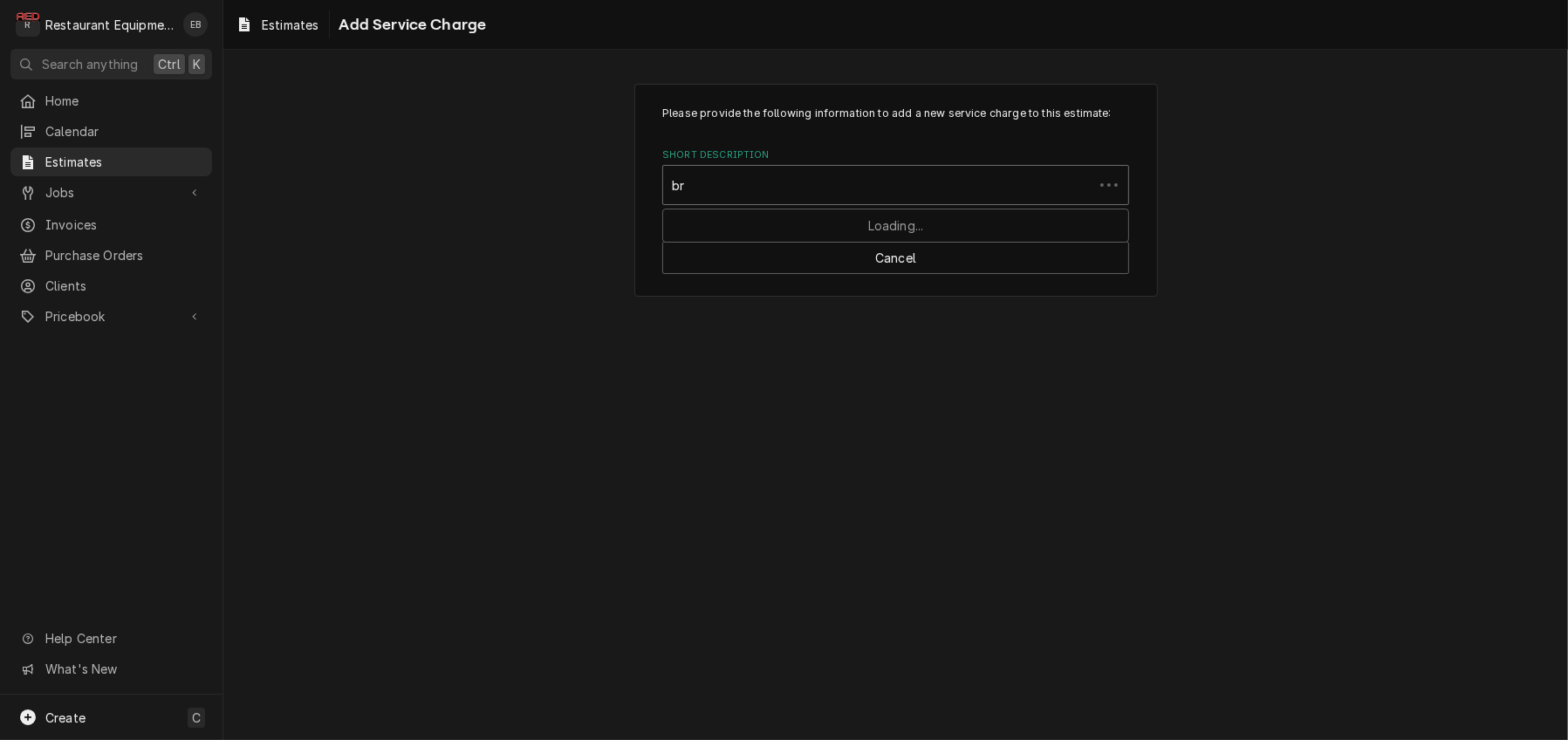
type input "b"
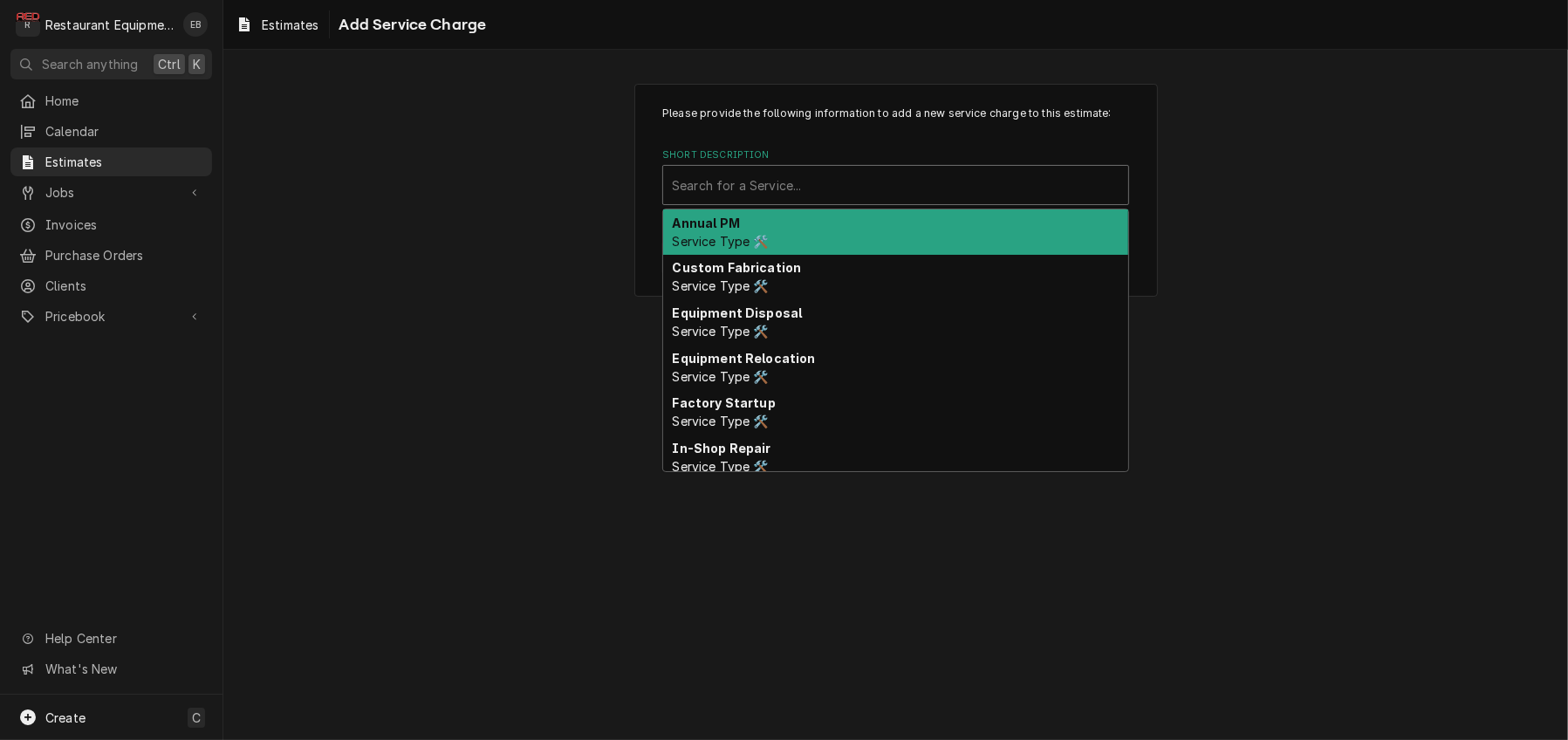
click at [1034, 160] on div "Please provide the following information to add a new service charge to this es…" at bounding box center [895, 155] width 467 height 99
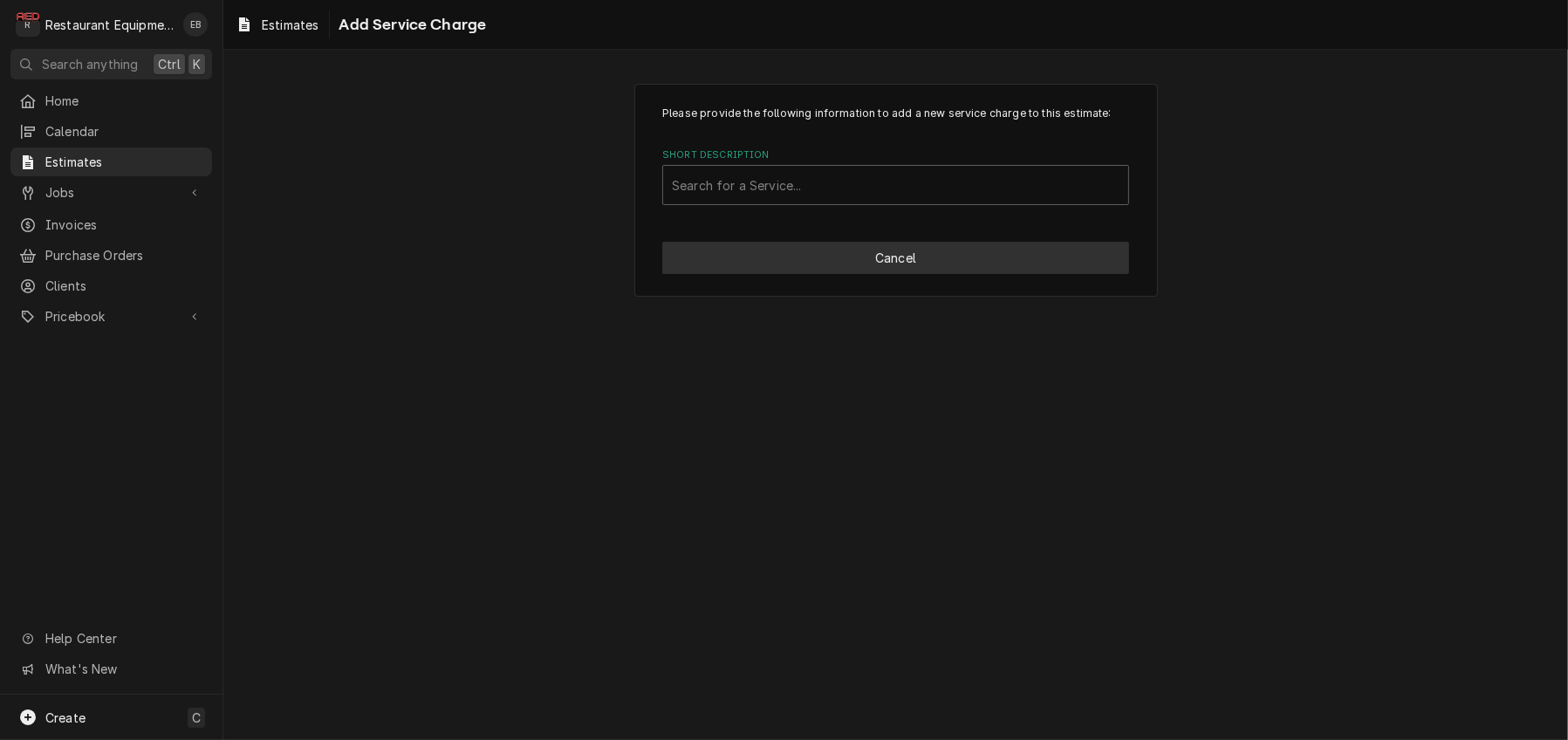
click at [845, 274] on button "Cancel" at bounding box center [895, 258] width 467 height 32
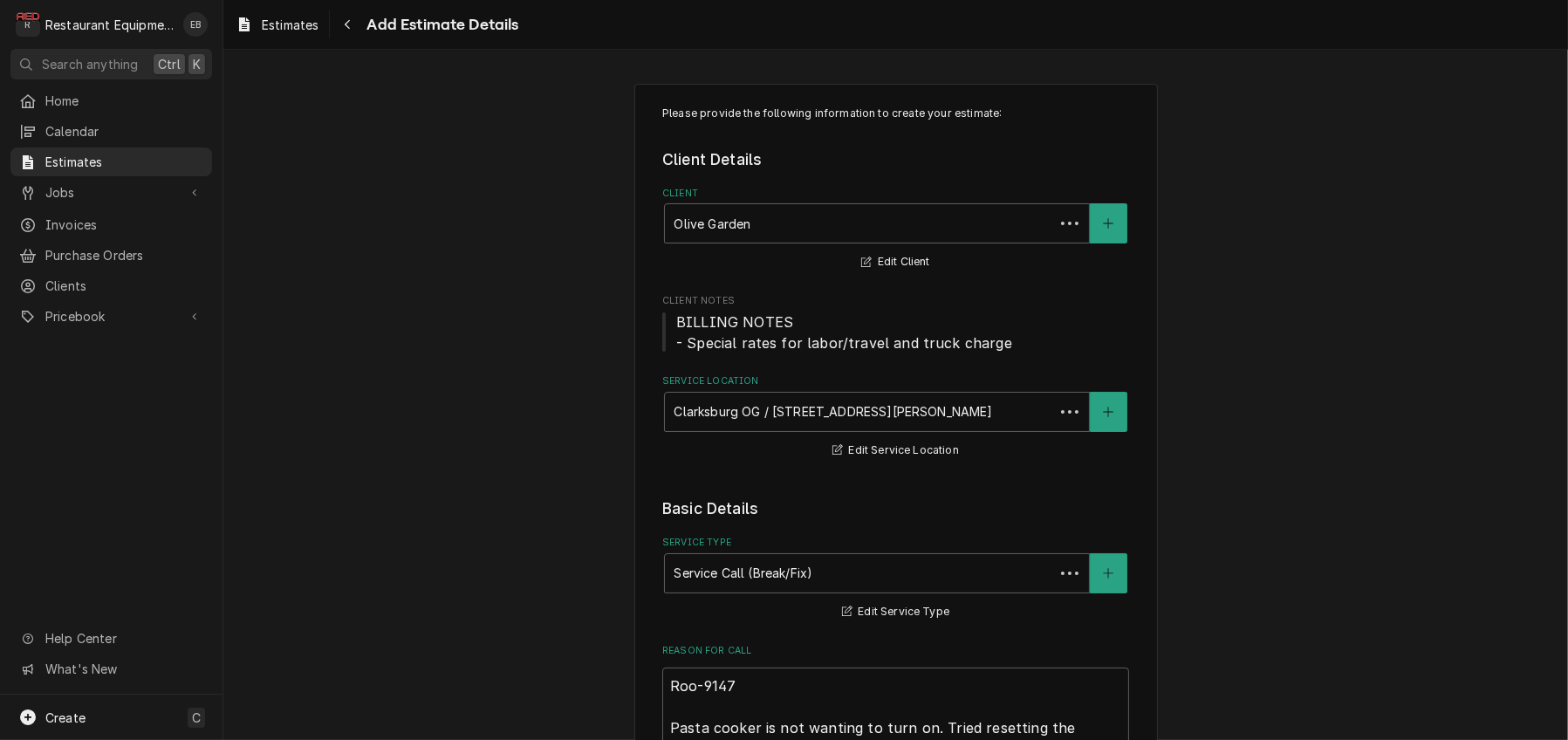
scroll to position [2108, 0]
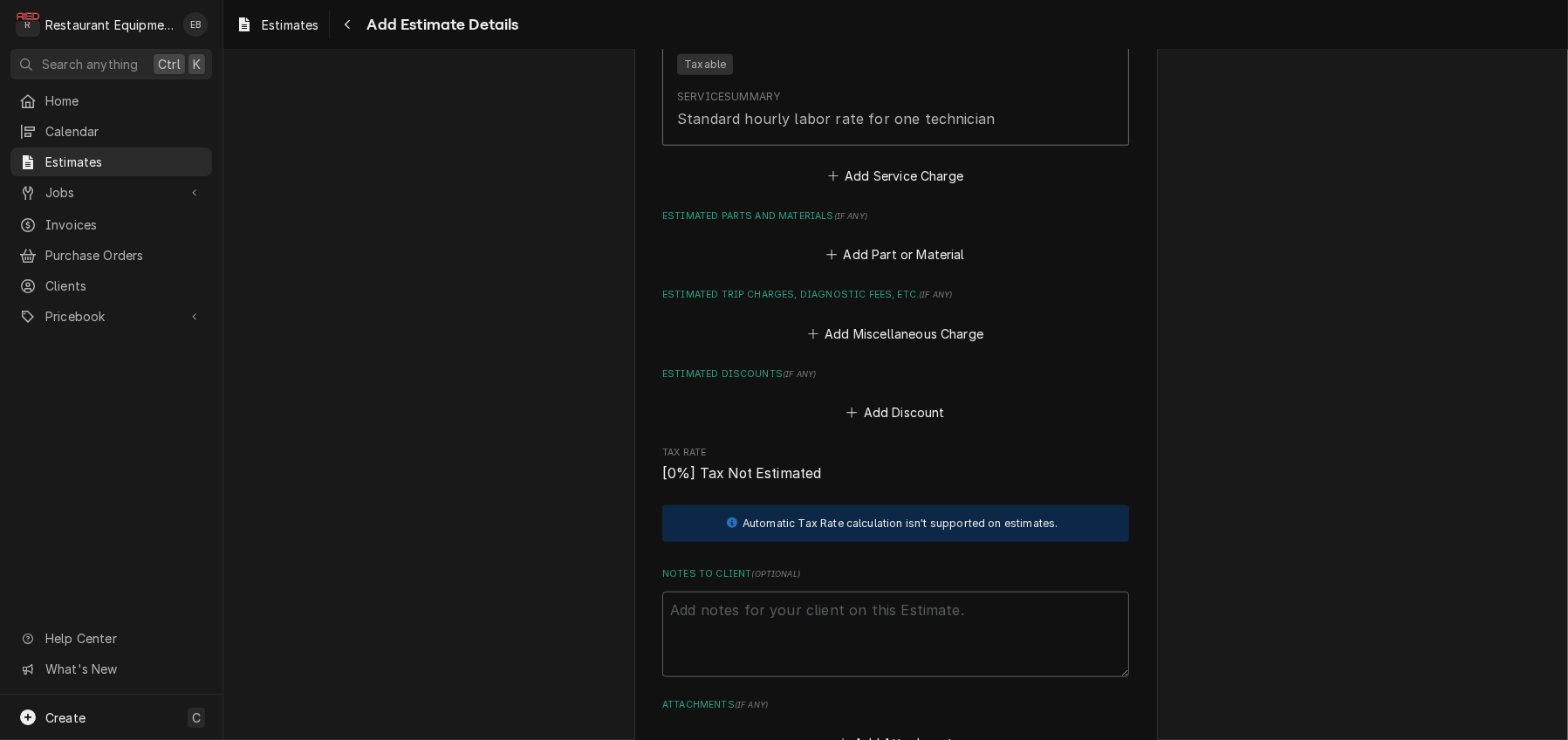
type textarea "x"
click at [868, 189] on button "Add Service Charge" at bounding box center [895, 177] width 141 height 25
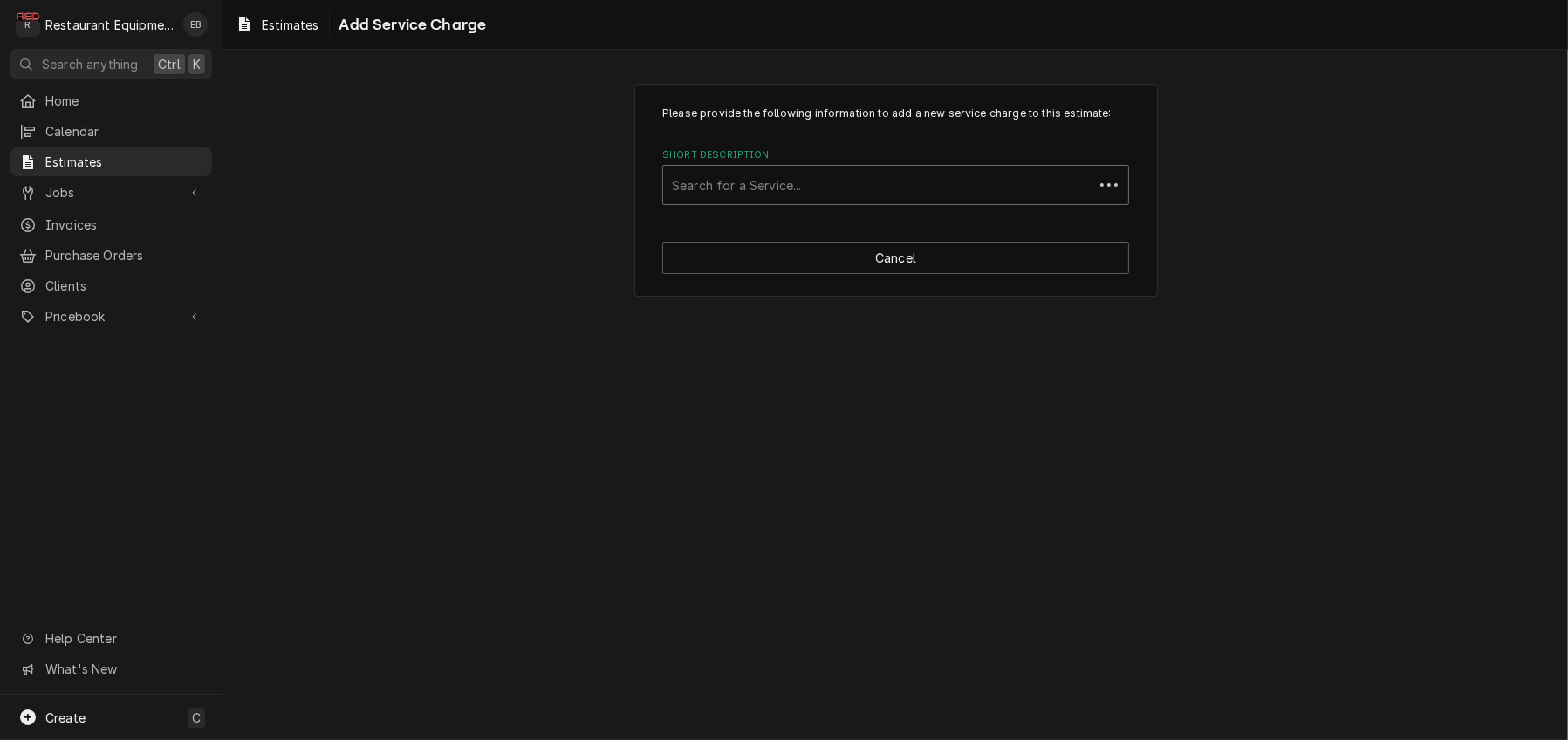
click at [820, 201] on div "Short Description" at bounding box center [878, 185] width 413 height 32
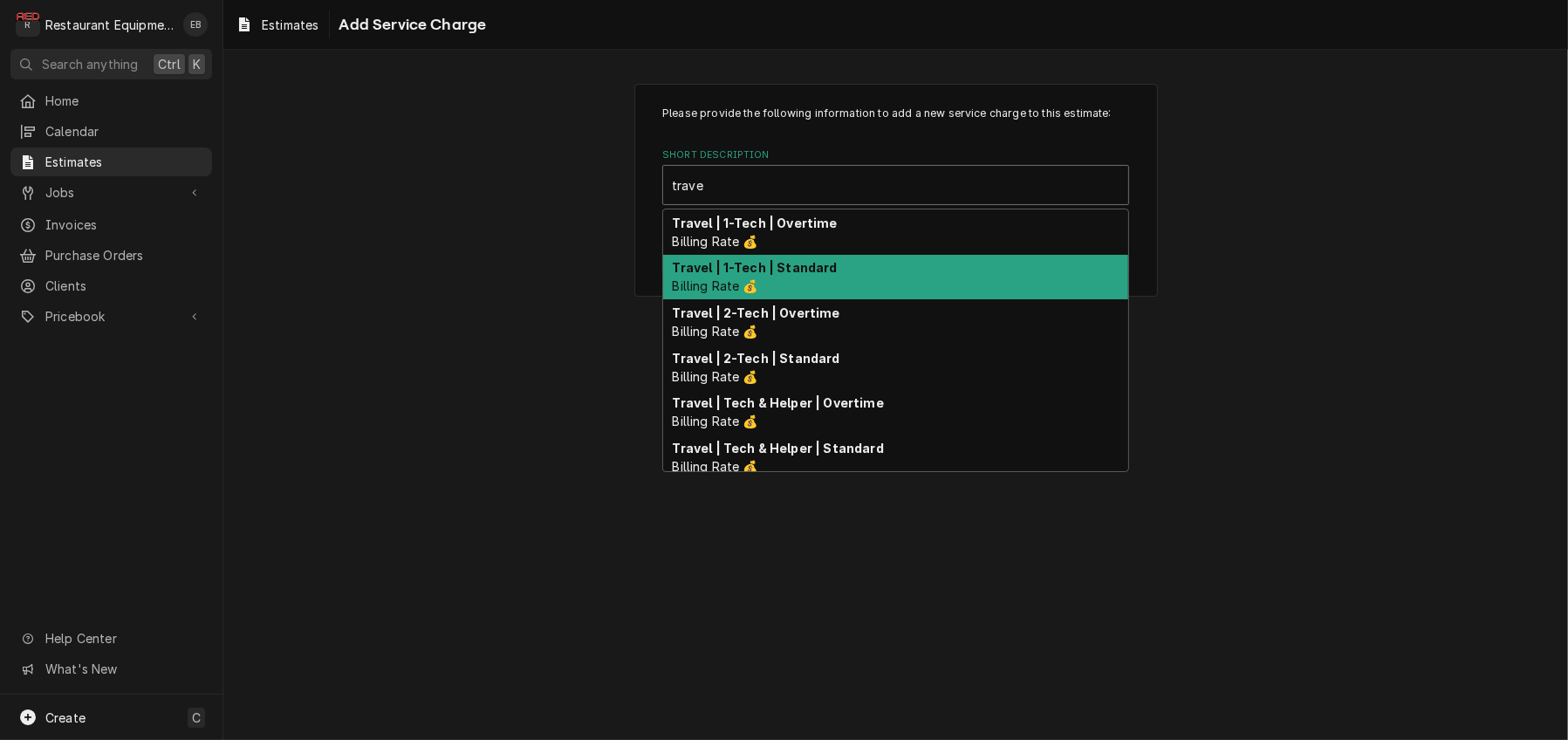
type input "travel"
click at [816, 300] on div "Travel | 1-Tech | Standard Billing Rate 💰" at bounding box center [894, 278] width 465 height 46
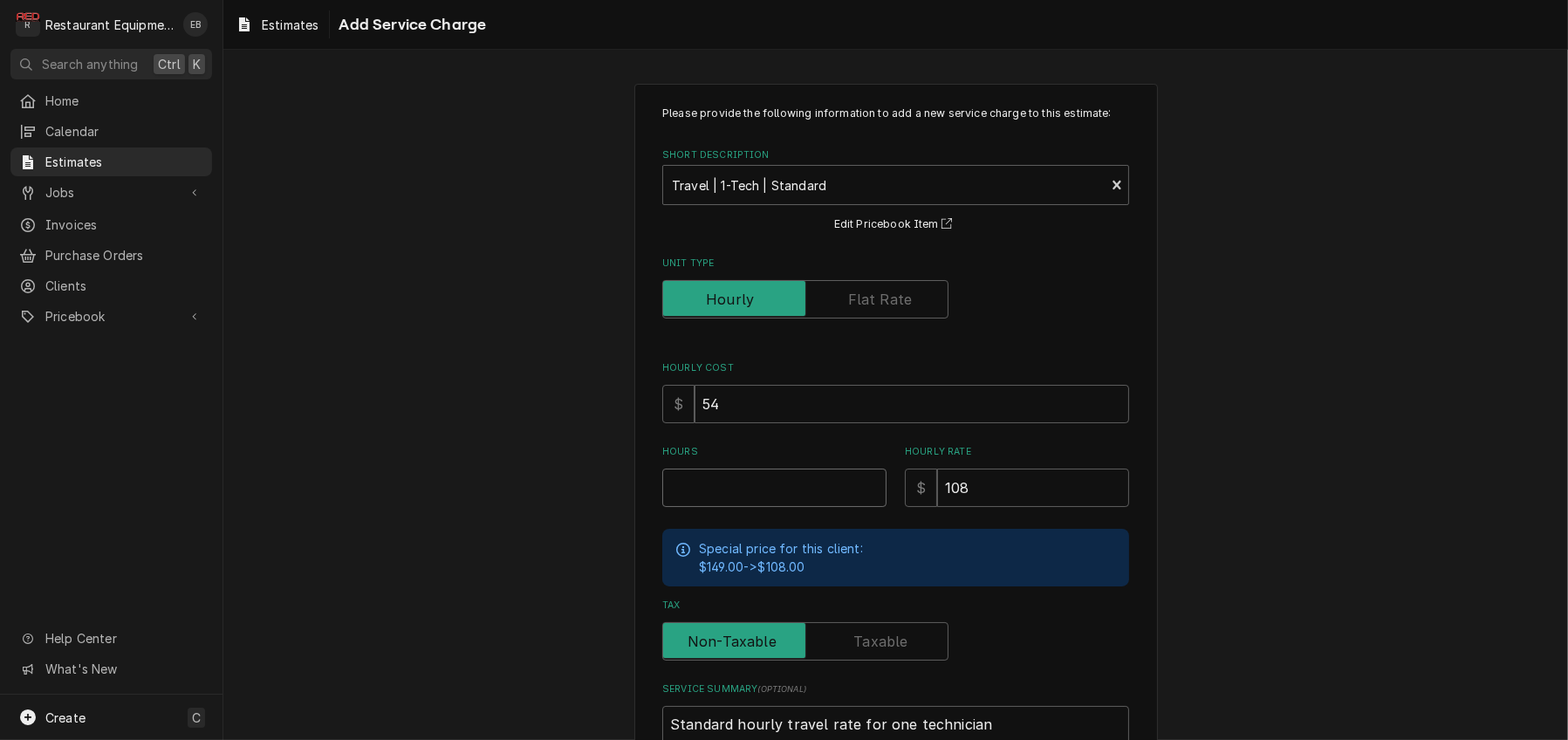
click at [752, 506] on input "Hours" at bounding box center [774, 487] width 224 height 39
type textarea "x"
type input "2"
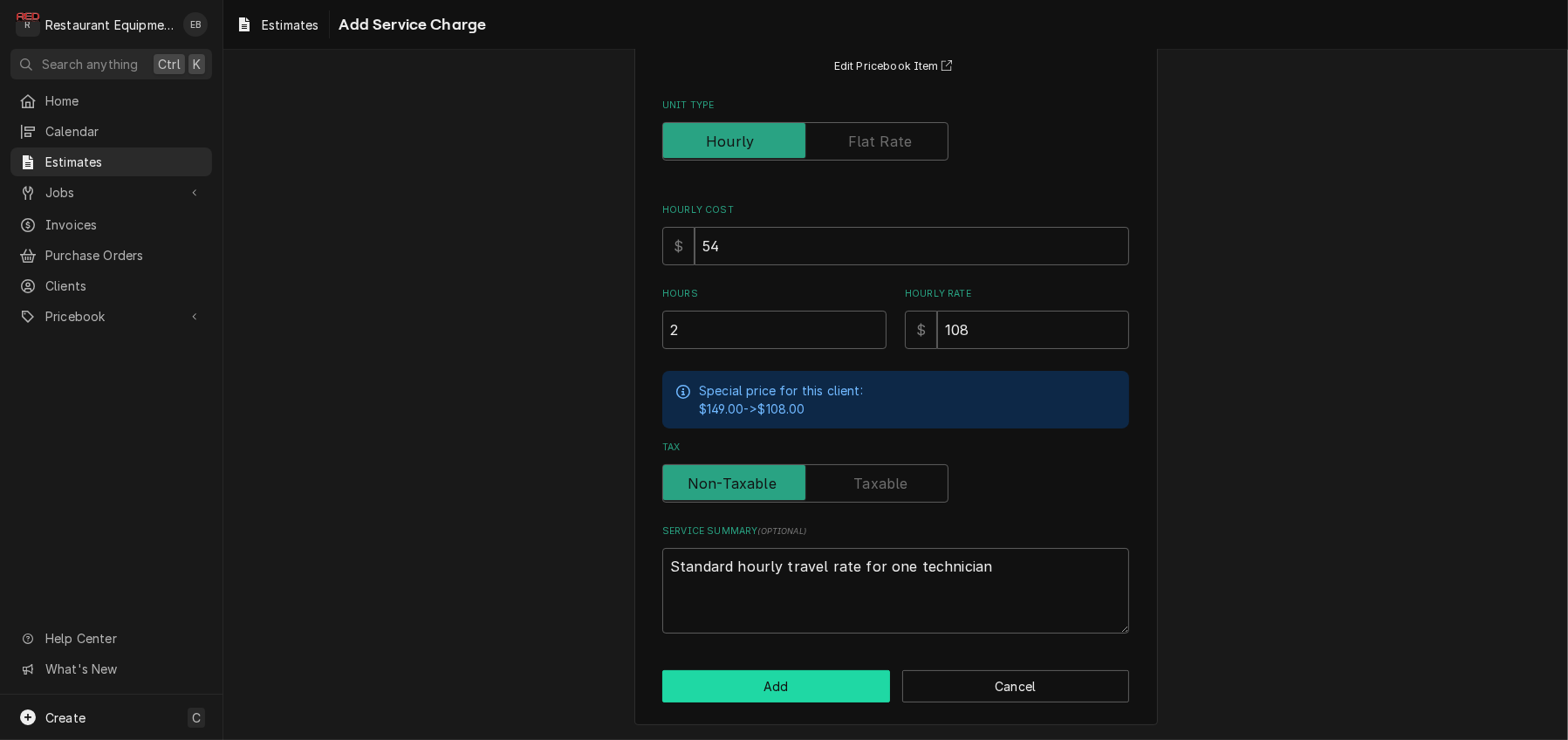
click at [809, 673] on button "Add" at bounding box center [776, 685] width 228 height 32
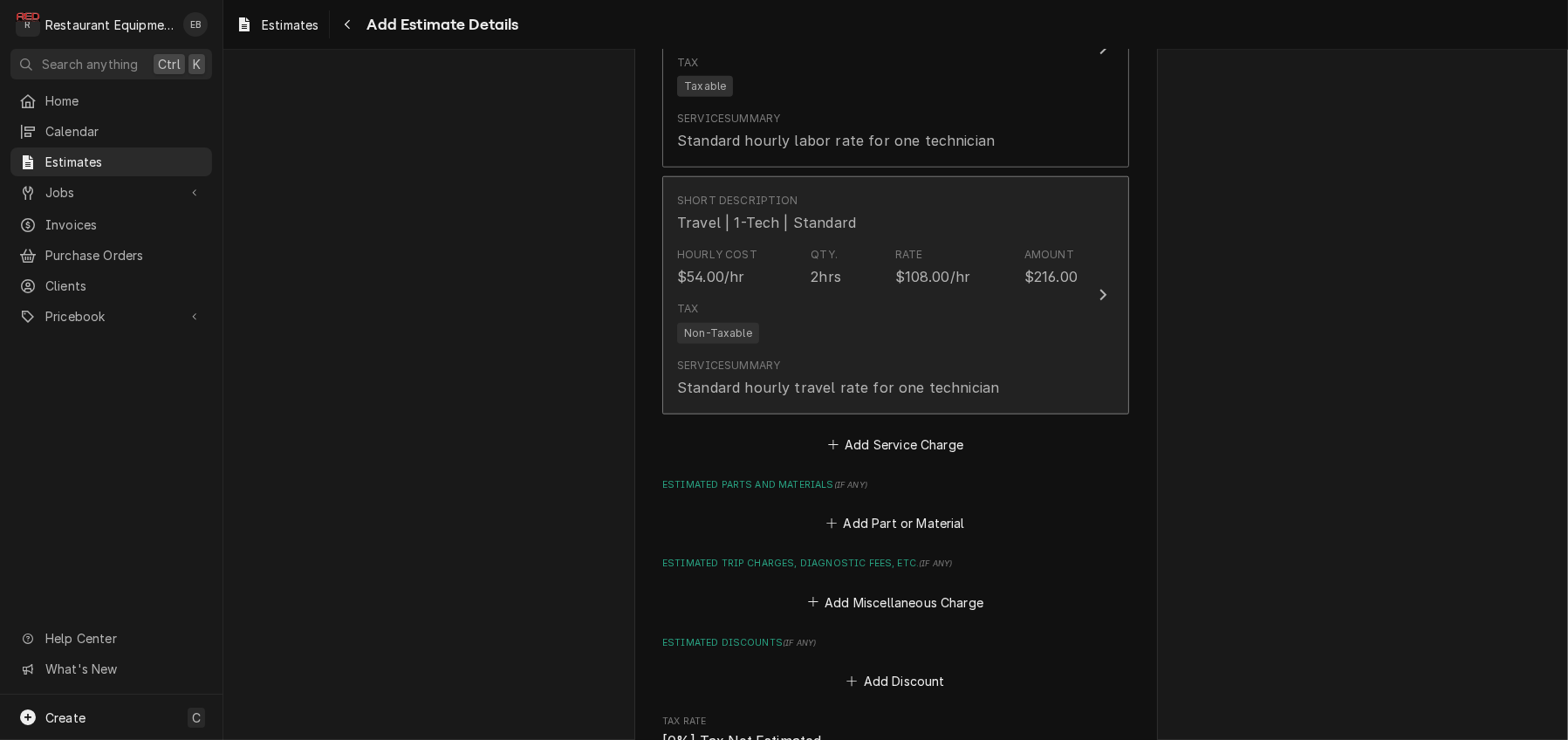
type textarea "x"
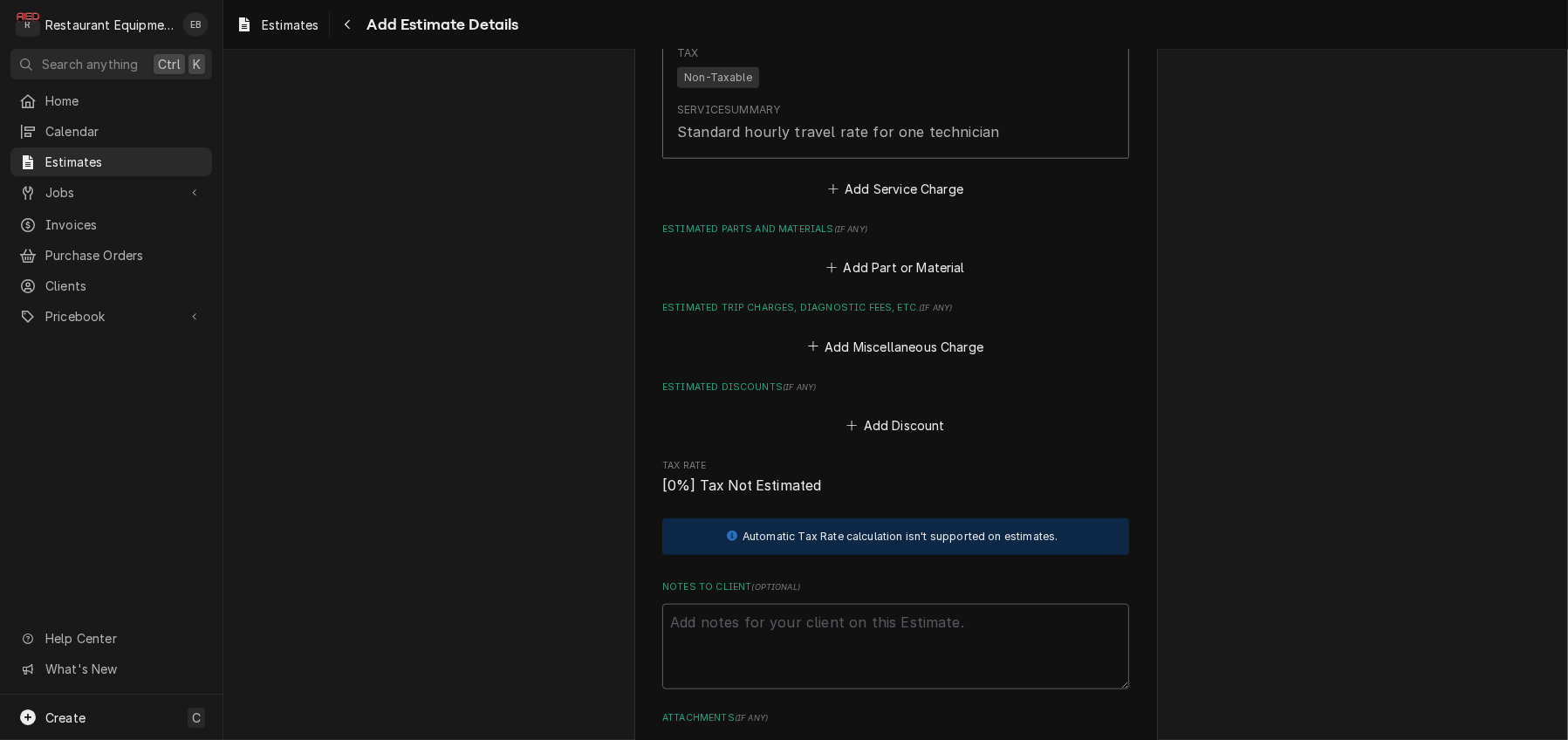
scroll to position [2413, 0]
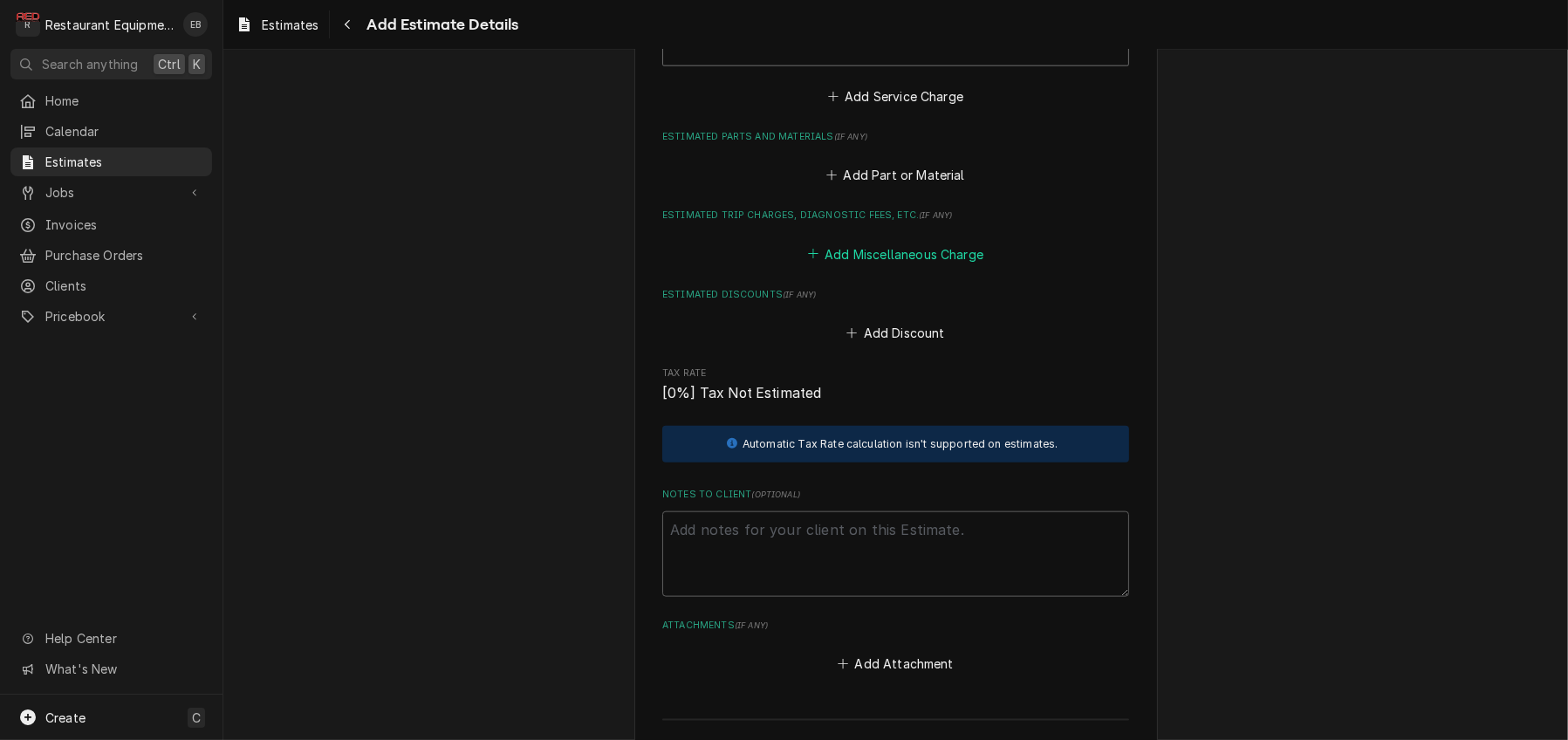
click at [878, 266] on button "Add Miscellaneous Charge" at bounding box center [894, 254] width 181 height 25
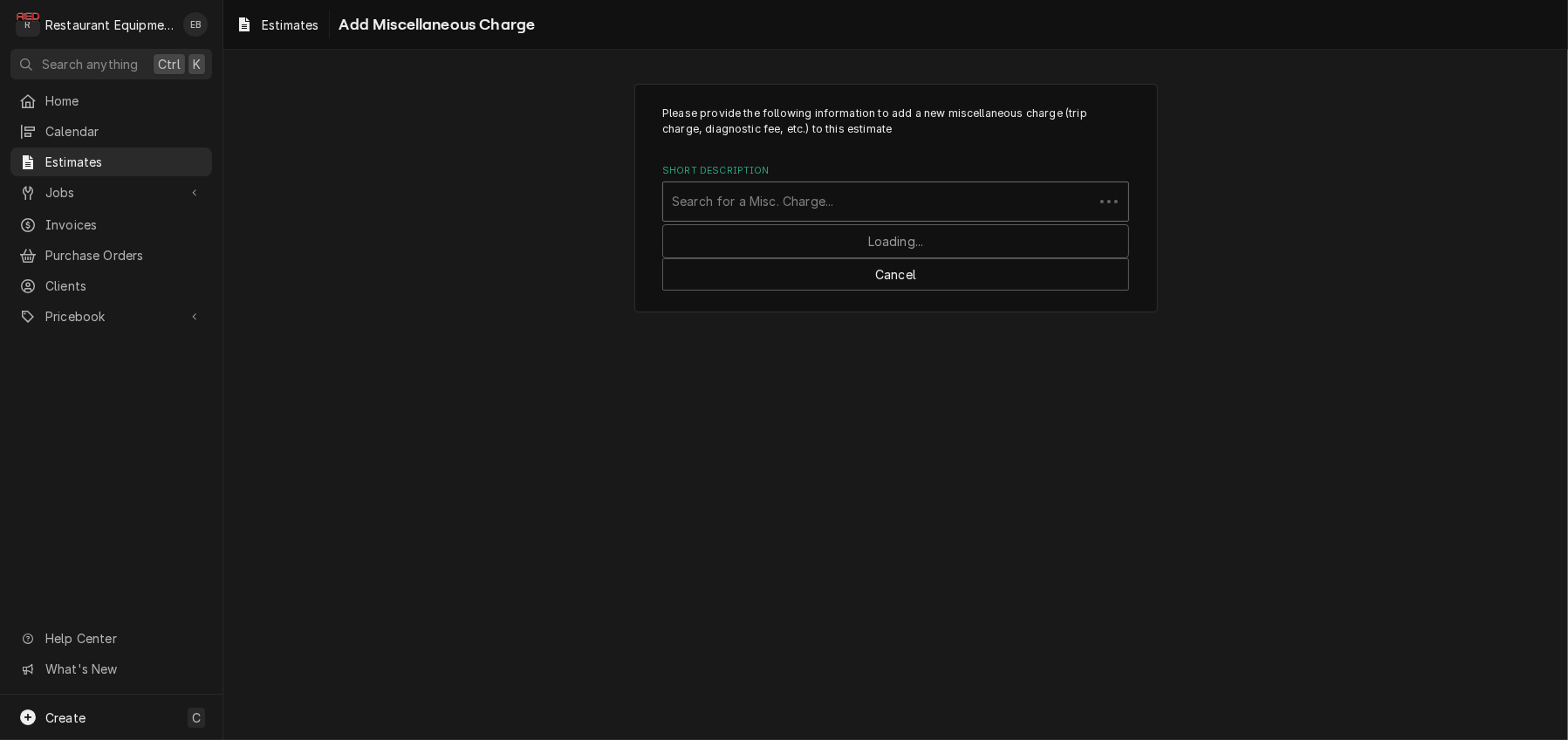
click at [849, 217] on div "Short Description" at bounding box center [878, 202] width 413 height 32
type input "truck"
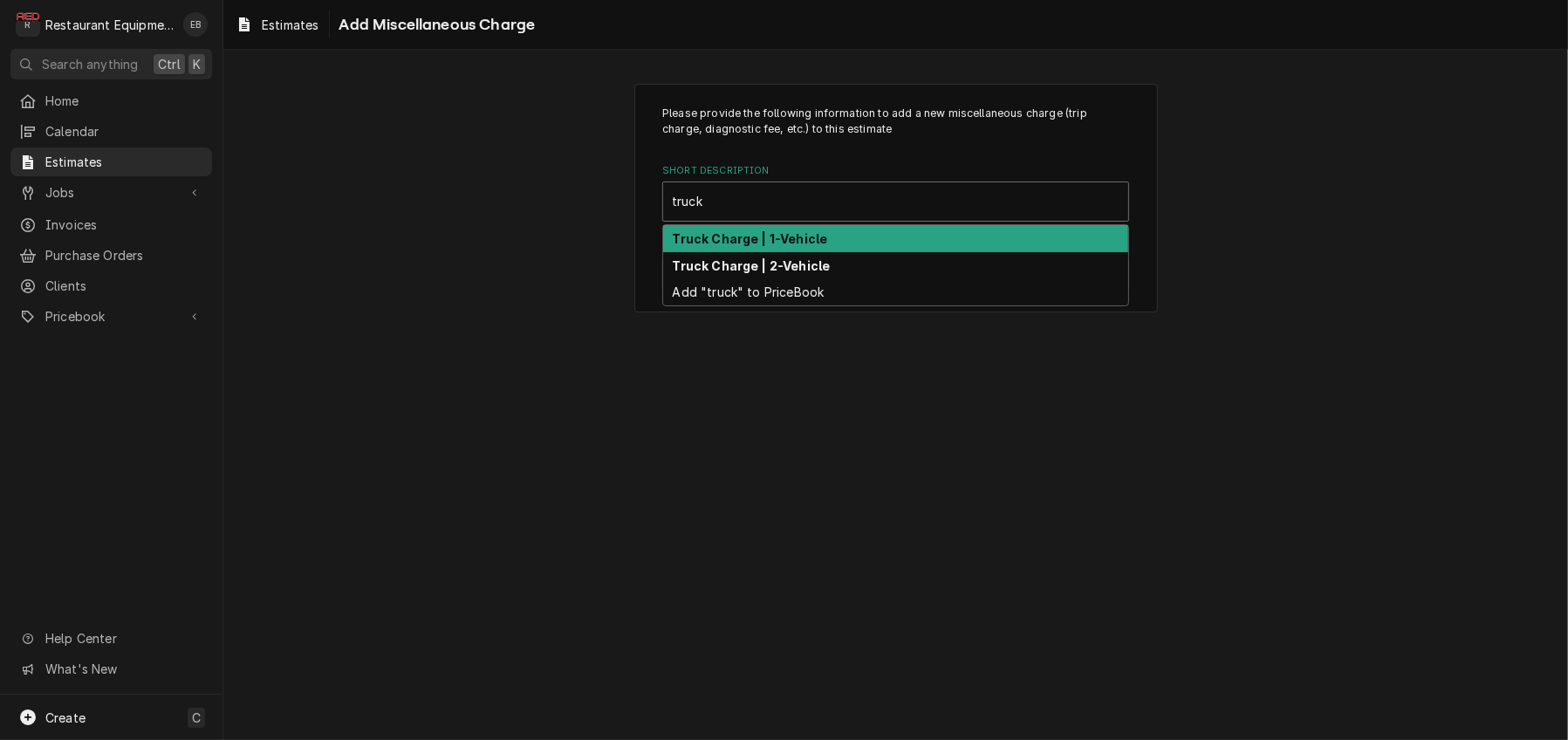
click at [804, 246] on strong "Truck Charge | 1-Vehicle" at bounding box center [750, 238] width 155 height 15
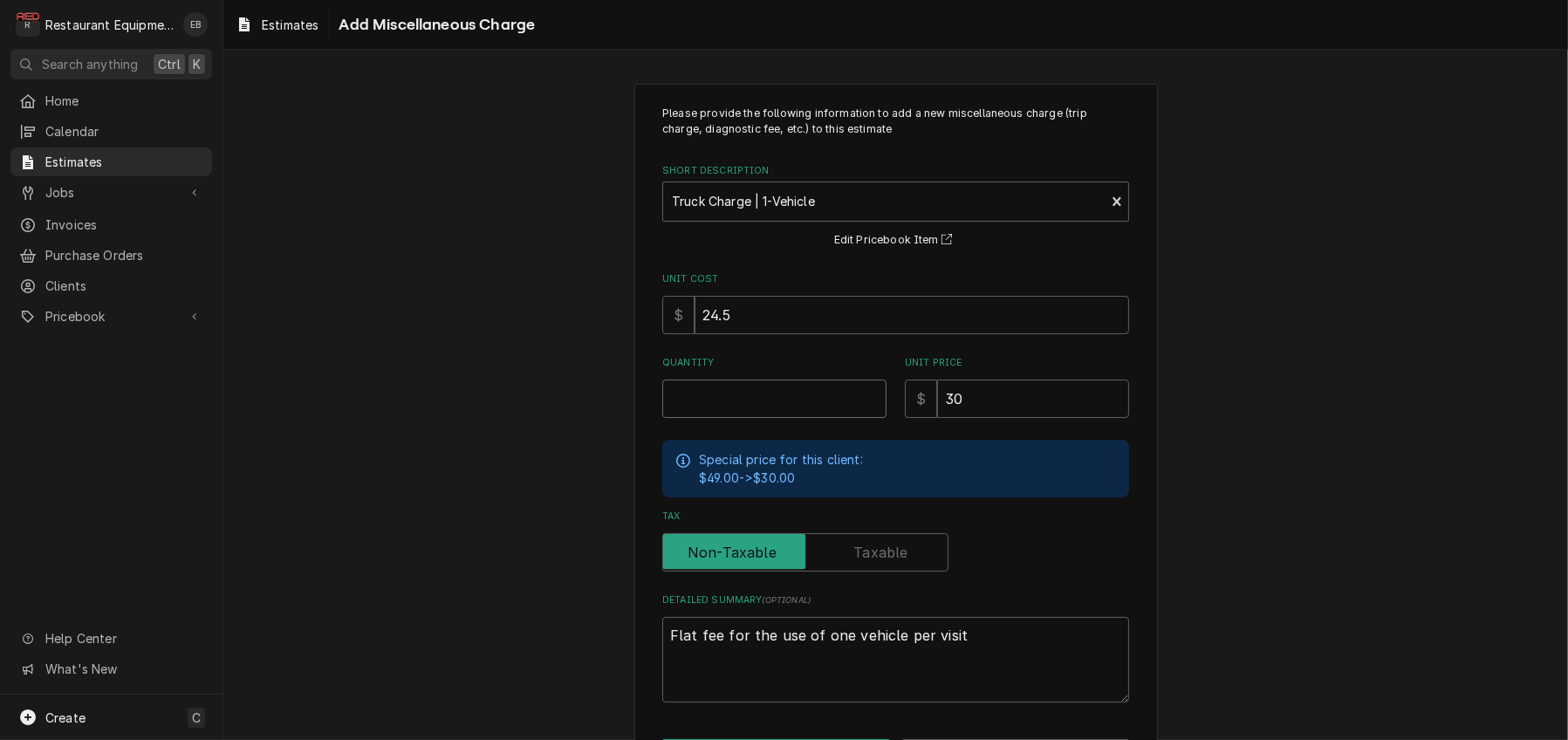
click at [745, 418] on input "Quantity" at bounding box center [774, 398] width 224 height 39
type textarea "x"
type input "2"
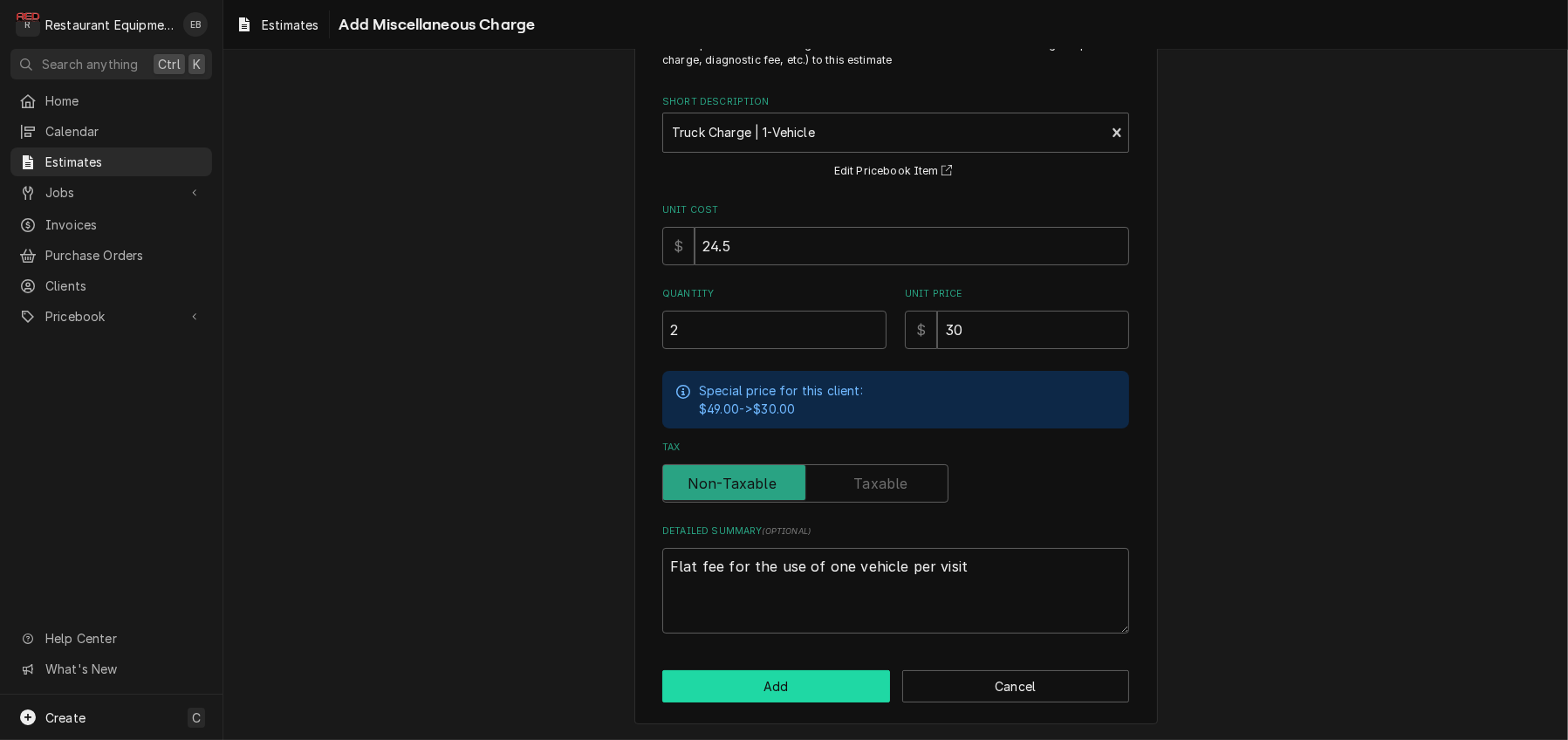
click at [796, 677] on button "Add" at bounding box center [776, 685] width 228 height 32
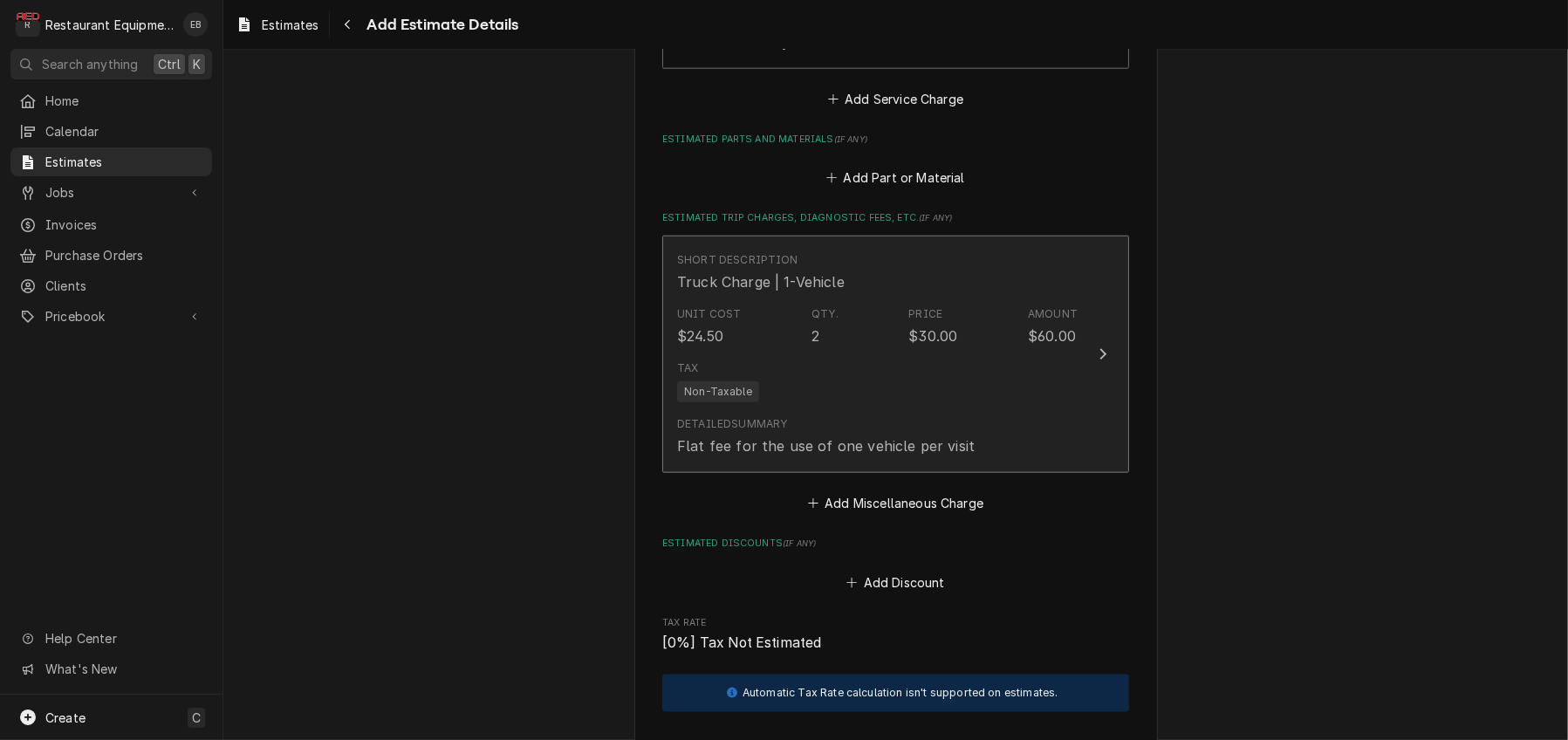
type textarea "x"
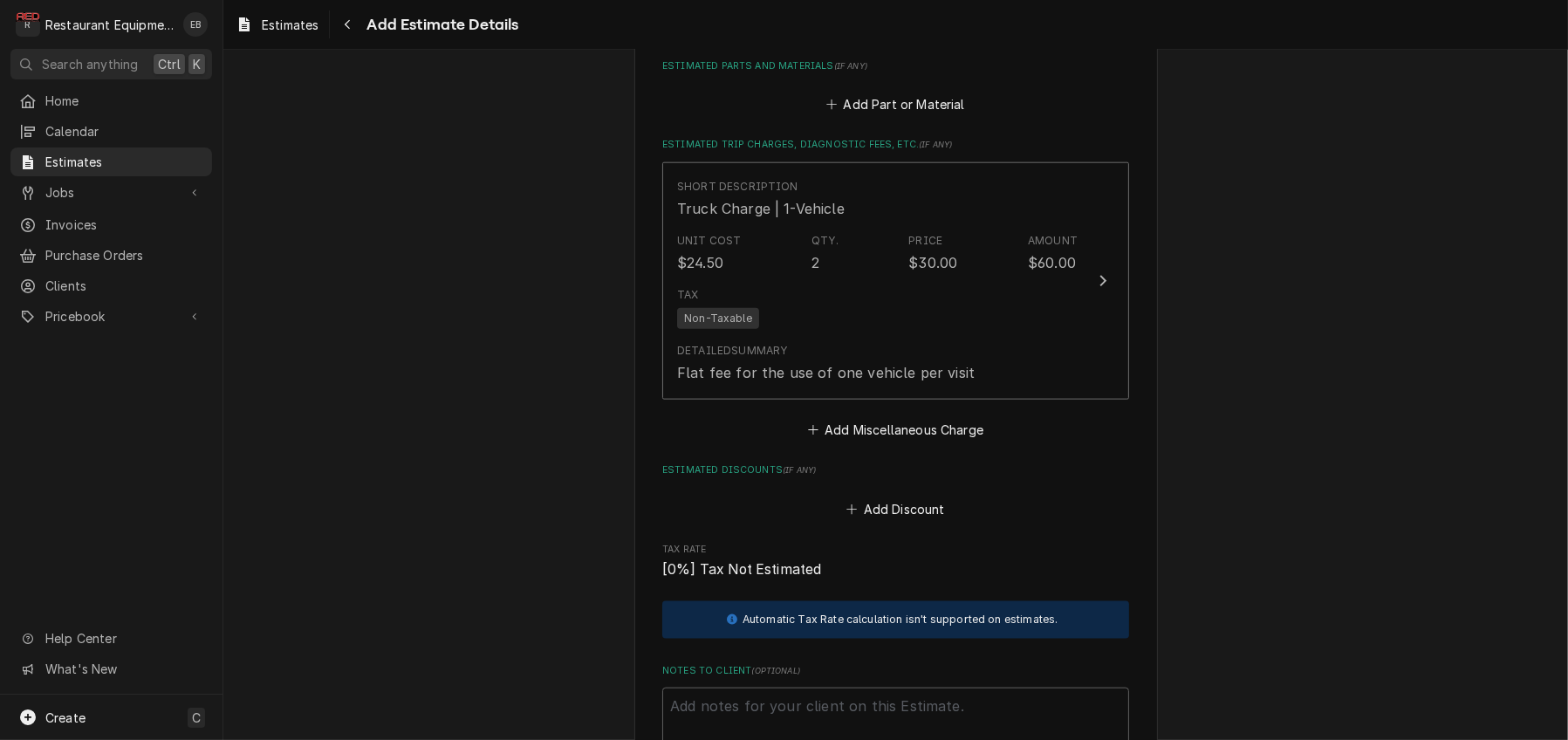
scroll to position [2624, 0]
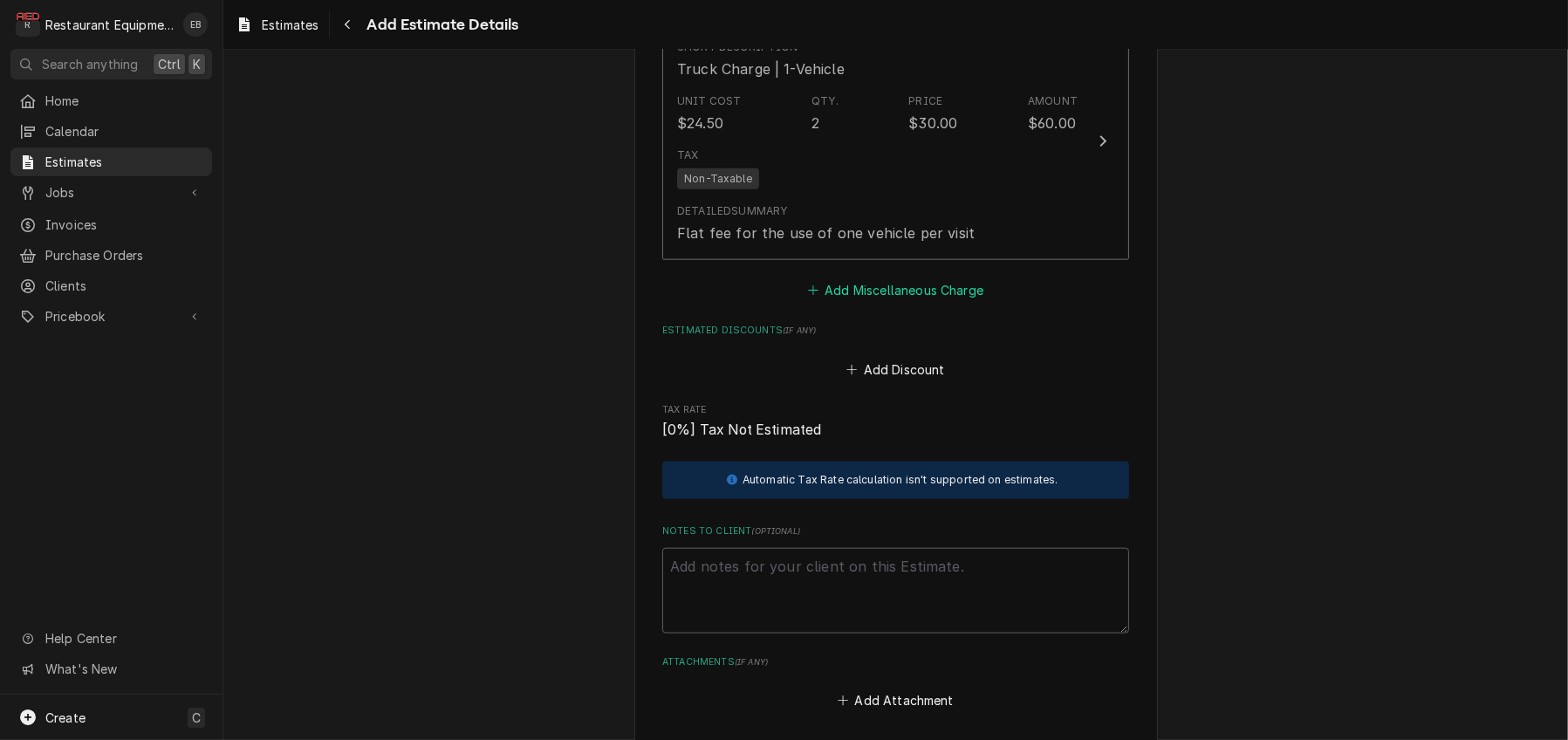
click at [883, 302] on button "Add Miscellaneous Charge" at bounding box center [894, 290] width 181 height 25
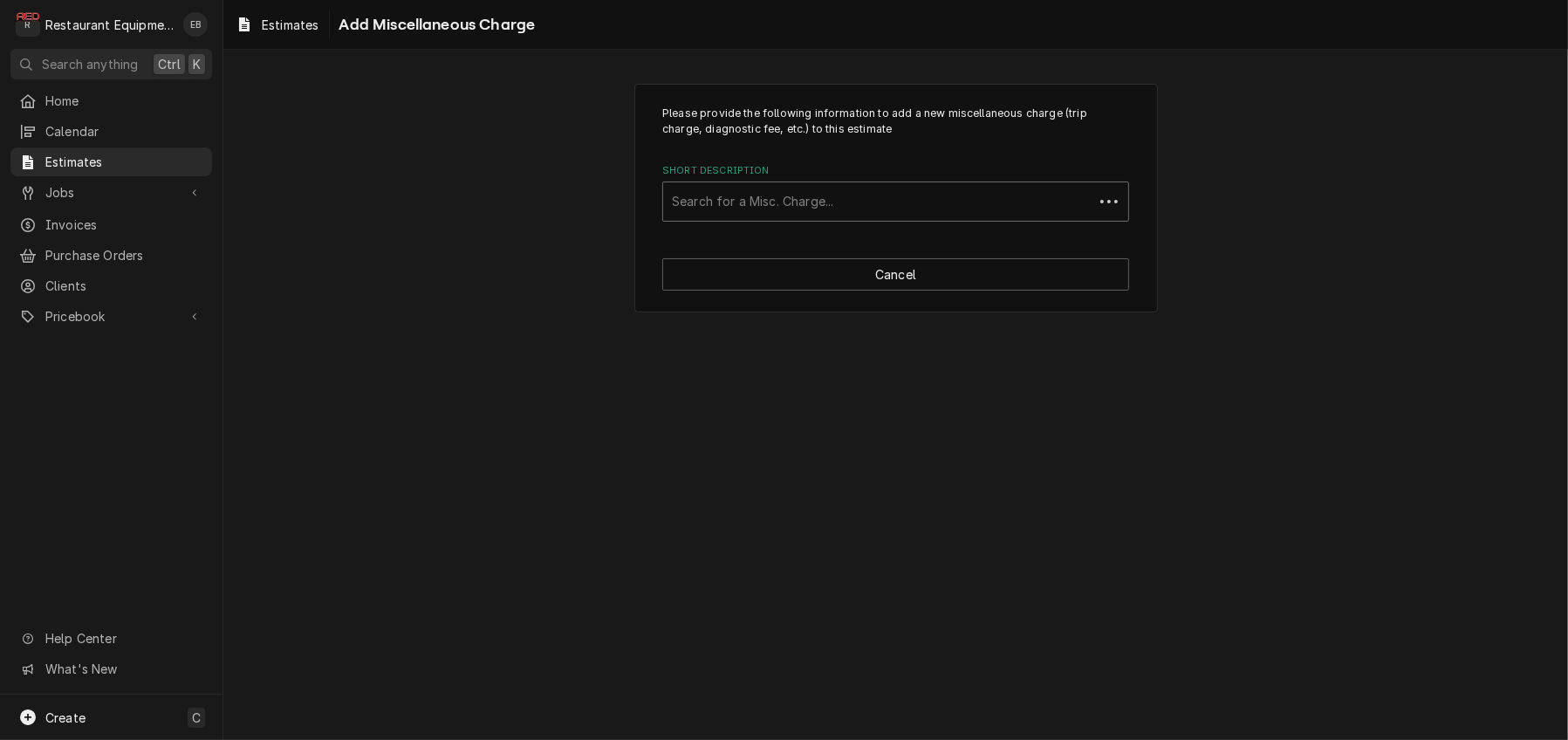
click at [827, 217] on div "Short Description" at bounding box center [878, 202] width 413 height 32
type input "shipping"
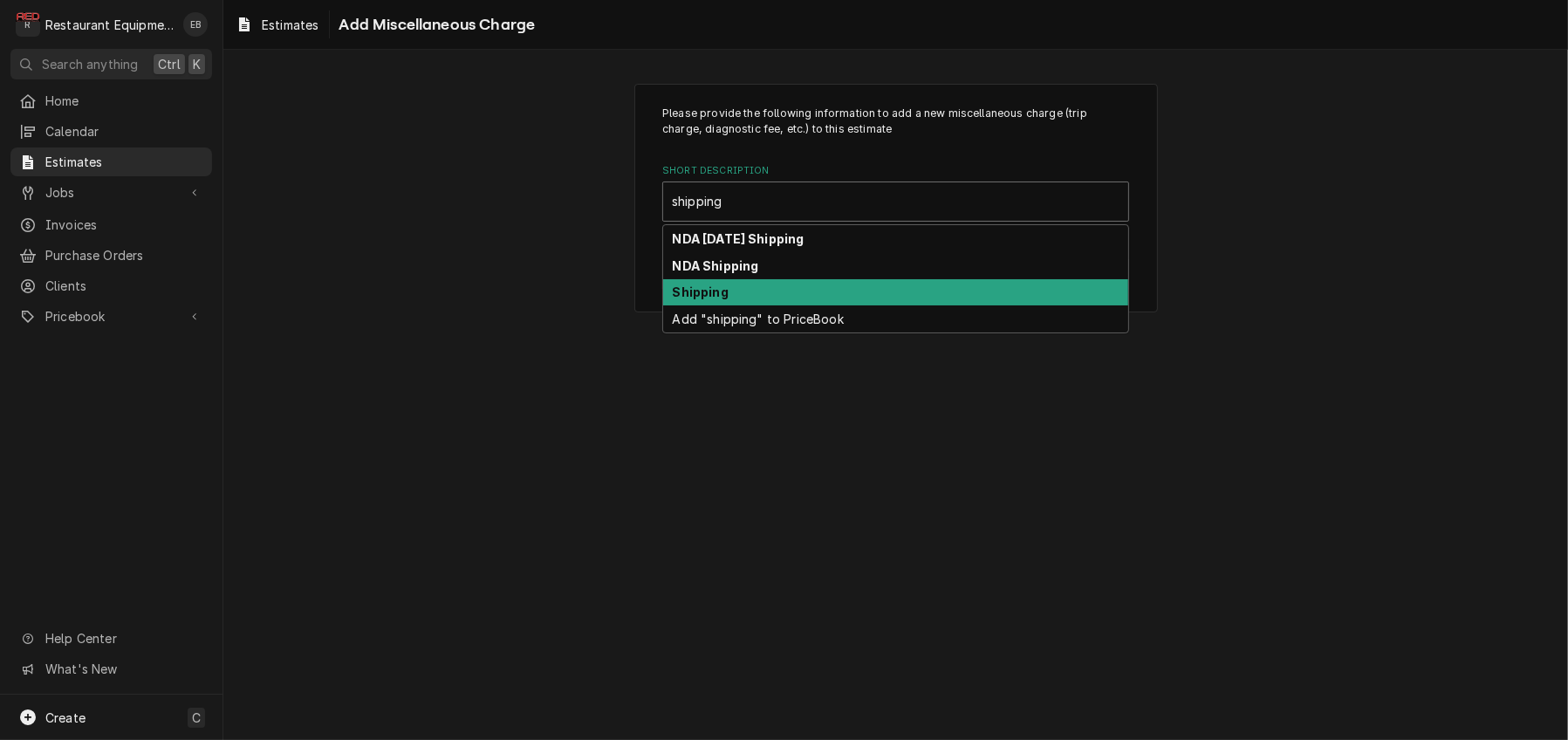
click at [790, 306] on div "Shipping" at bounding box center [894, 292] width 465 height 27
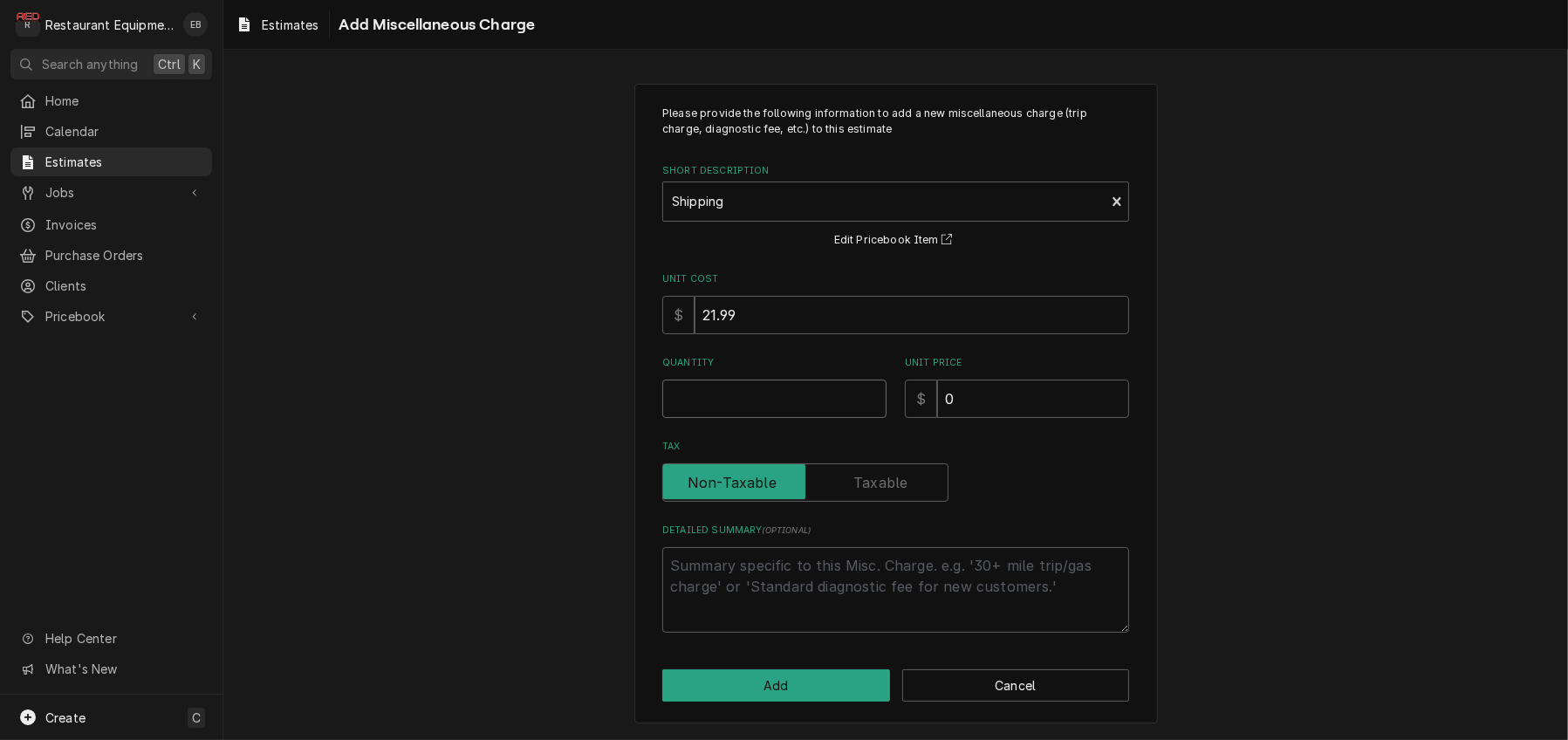
click at [743, 418] on input "Quantity" at bounding box center [774, 398] width 224 height 39
type textarea "x"
type input "1"
click at [1005, 418] on input "0" at bounding box center [1033, 398] width 192 height 39
type textarea "x"
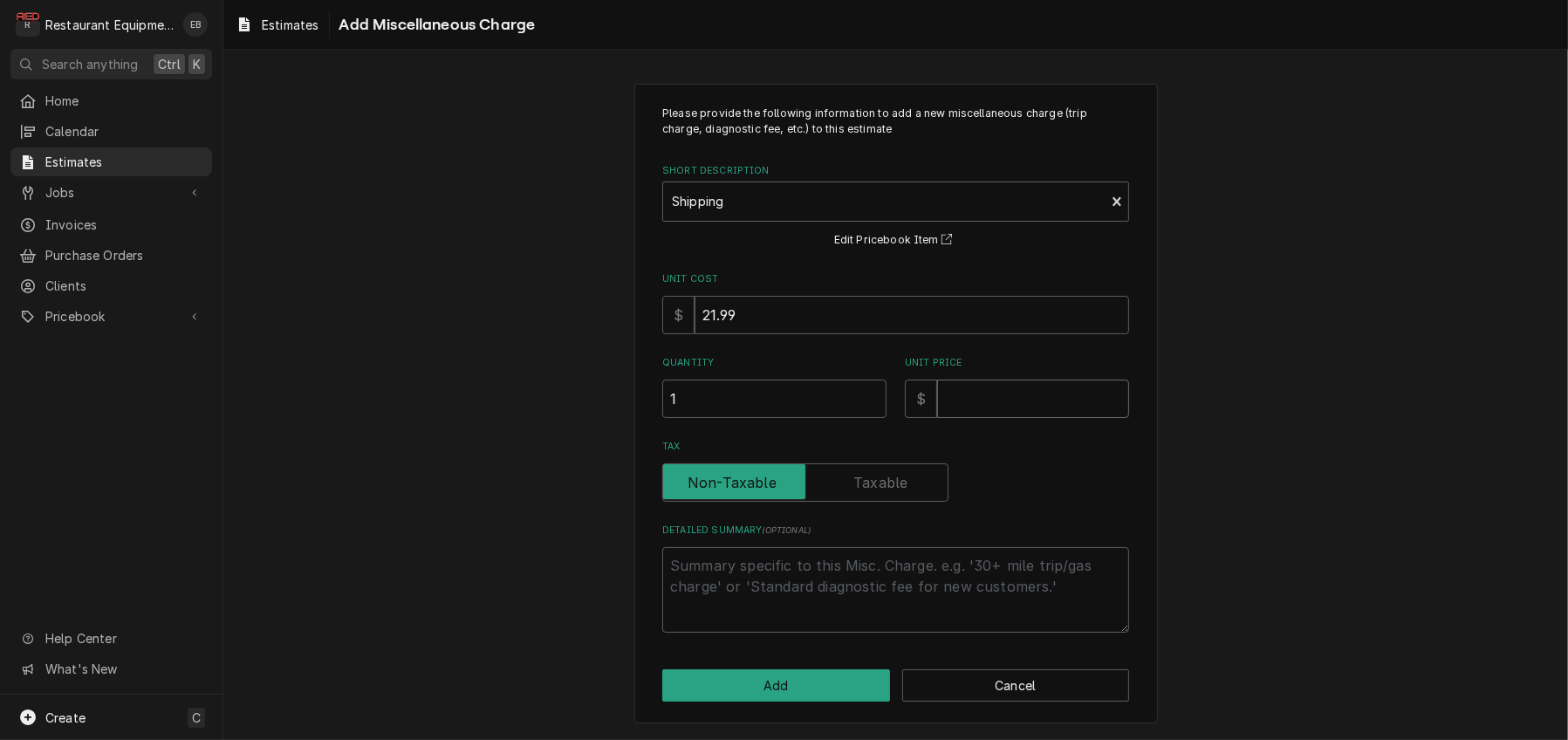
type textarea "x"
type input "6"
type textarea "x"
type input "64"
type textarea "x"
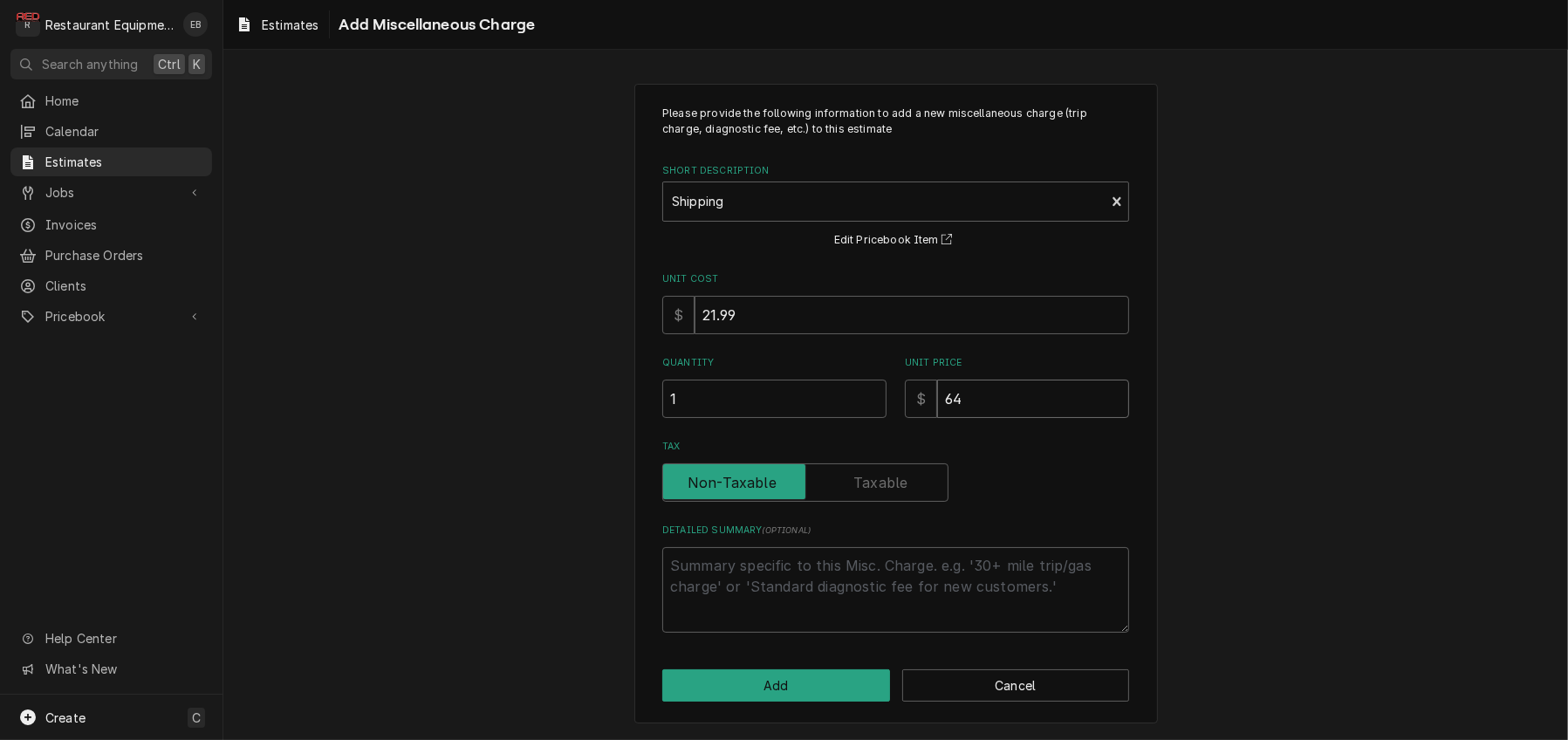
type input "64.7"
type textarea "x"
type input "64.77"
type textarea "x"
type input "64.77"
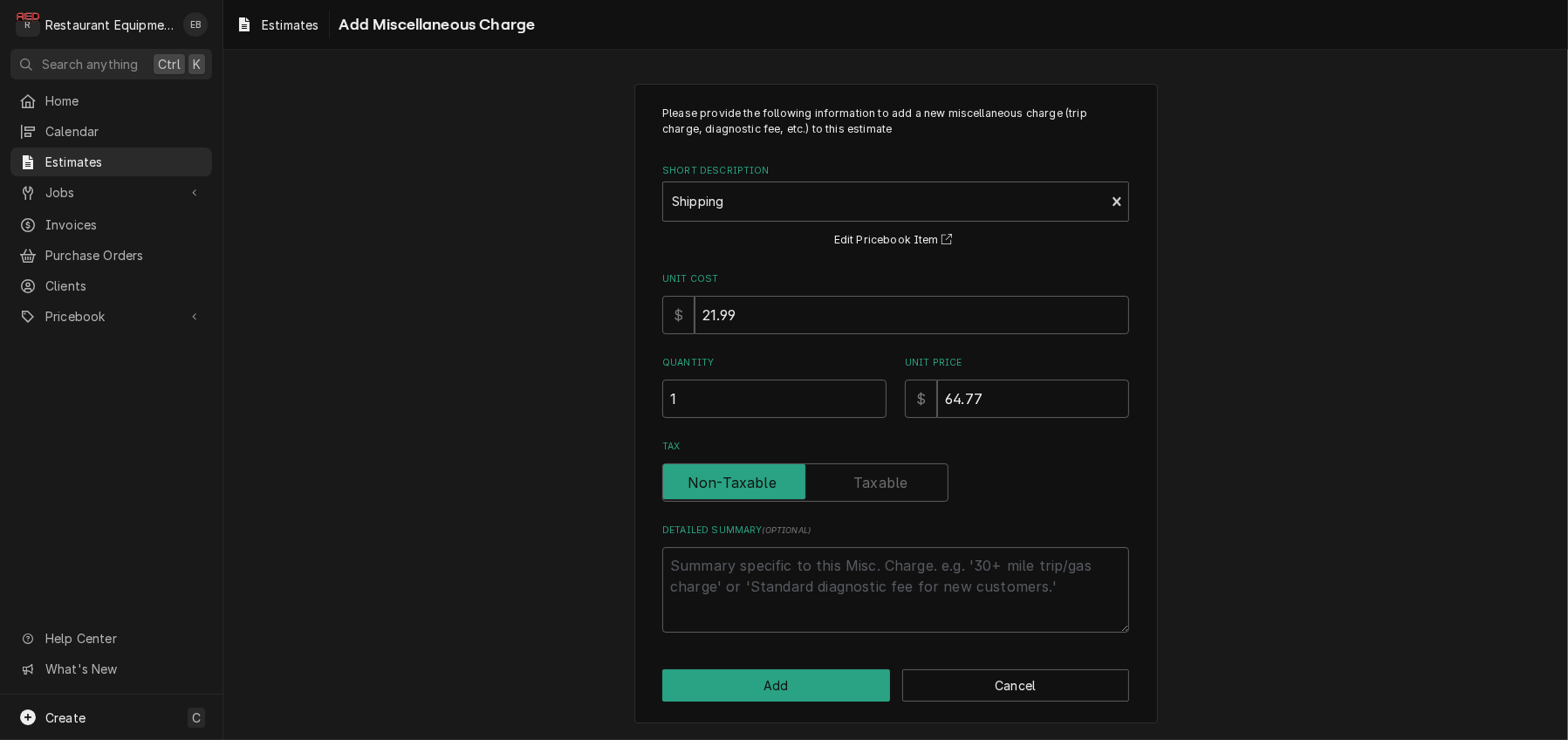
scroll to position [72, 0]
click at [825, 679] on button "Add" at bounding box center [776, 685] width 228 height 32
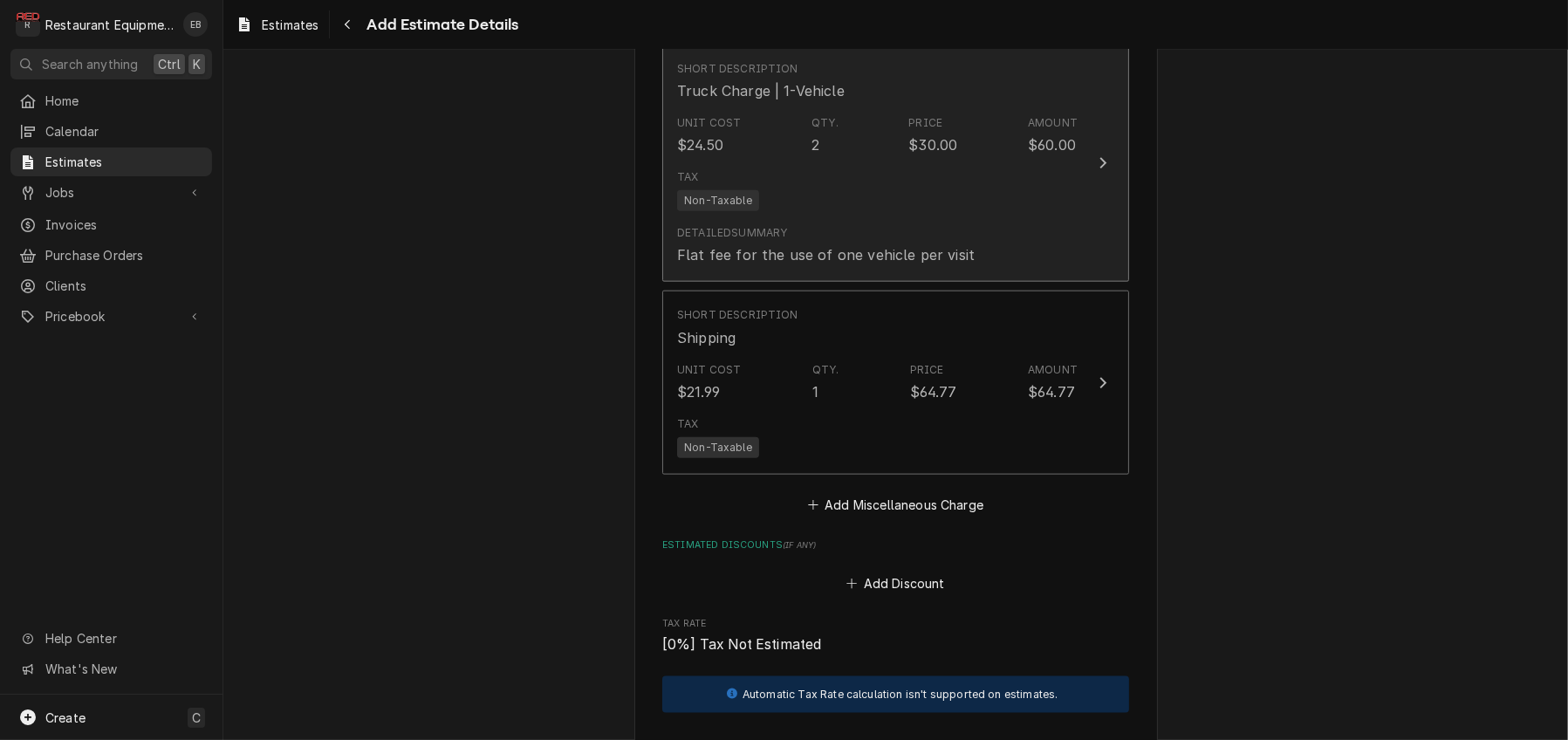
type textarea "x"
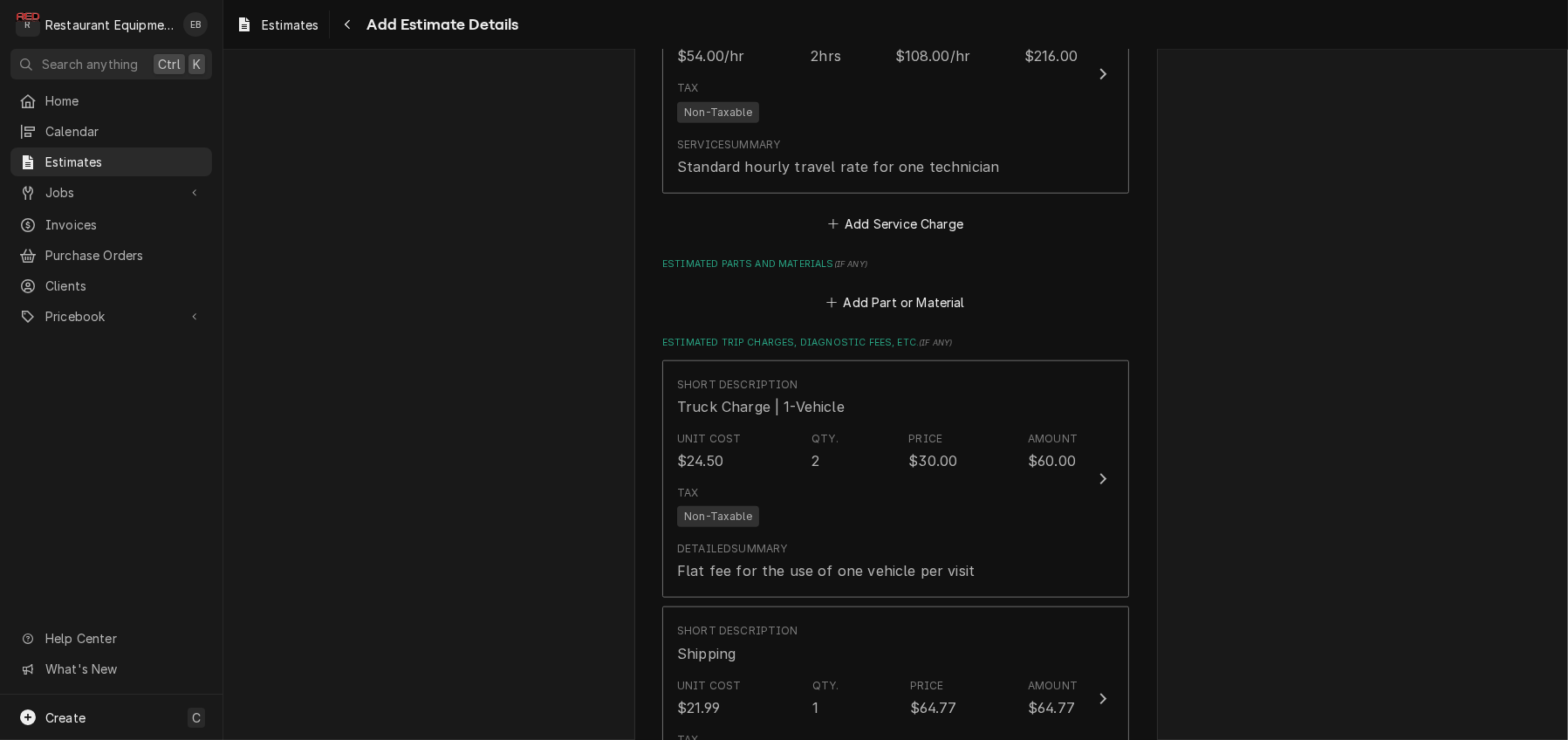
scroll to position [2253, 0]
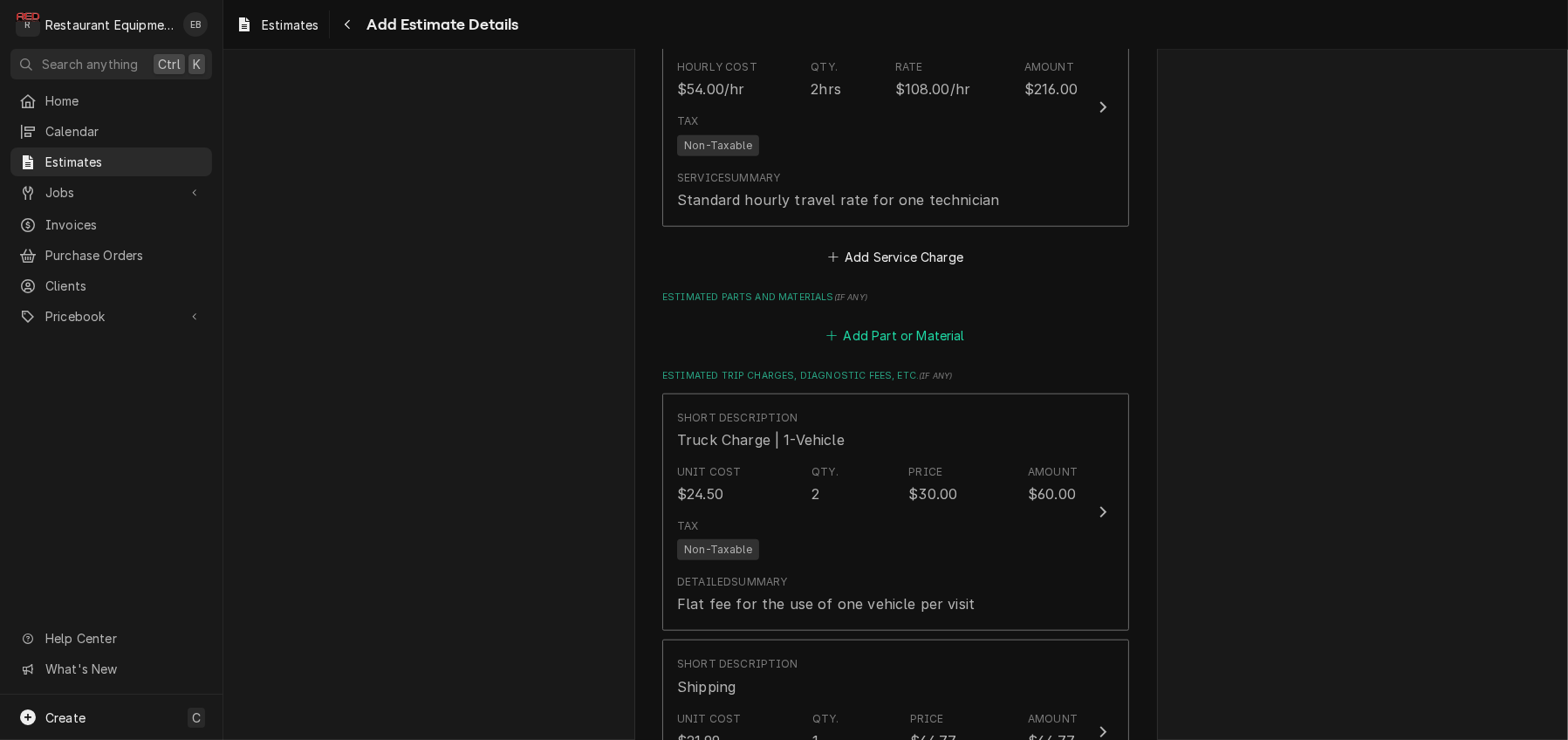
click at [898, 348] on button "Add Part or Material" at bounding box center [895, 335] width 144 height 25
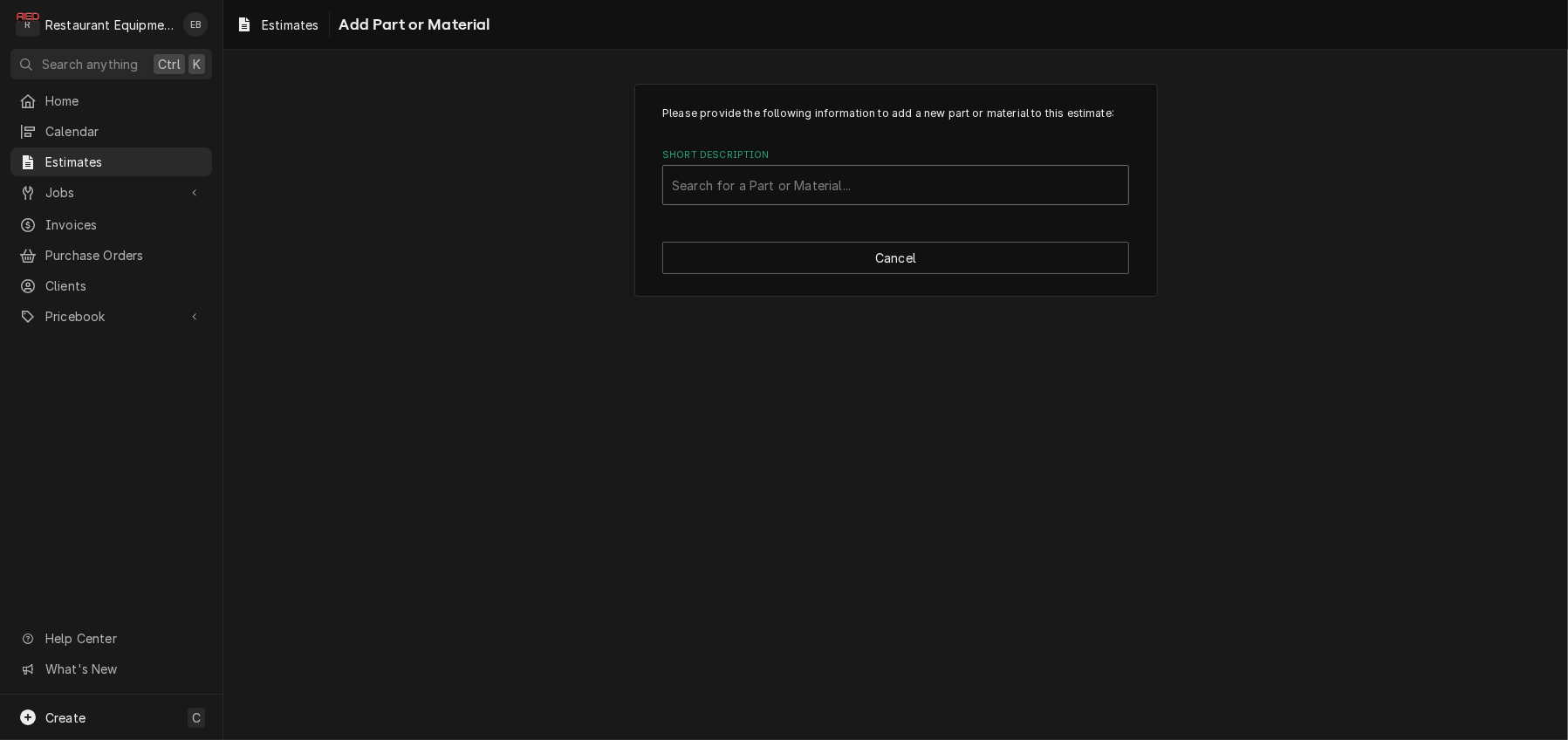
click at [817, 201] on div "Short Description" at bounding box center [895, 185] width 448 height 32
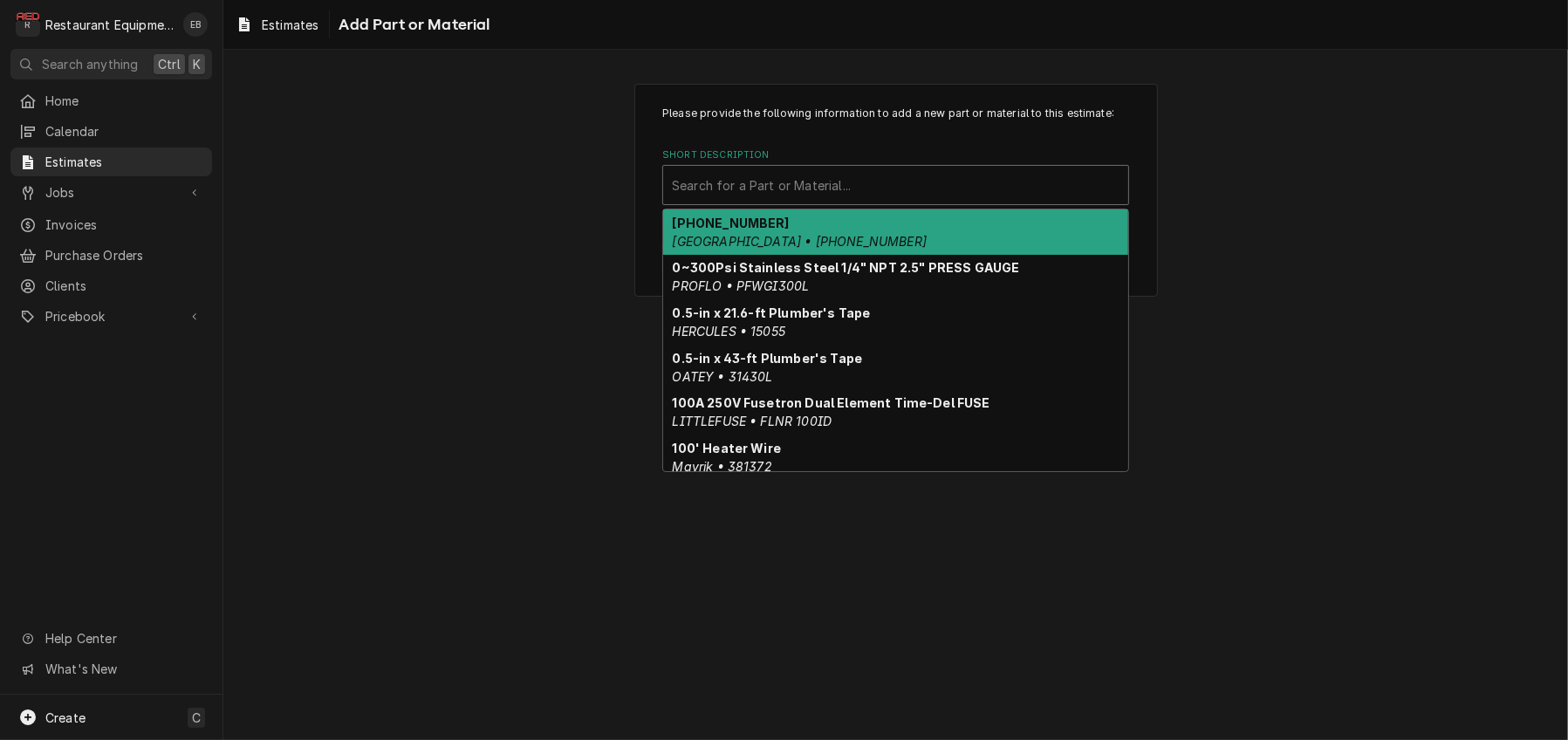
click at [754, 201] on div "Short Description" at bounding box center [895, 185] width 448 height 32
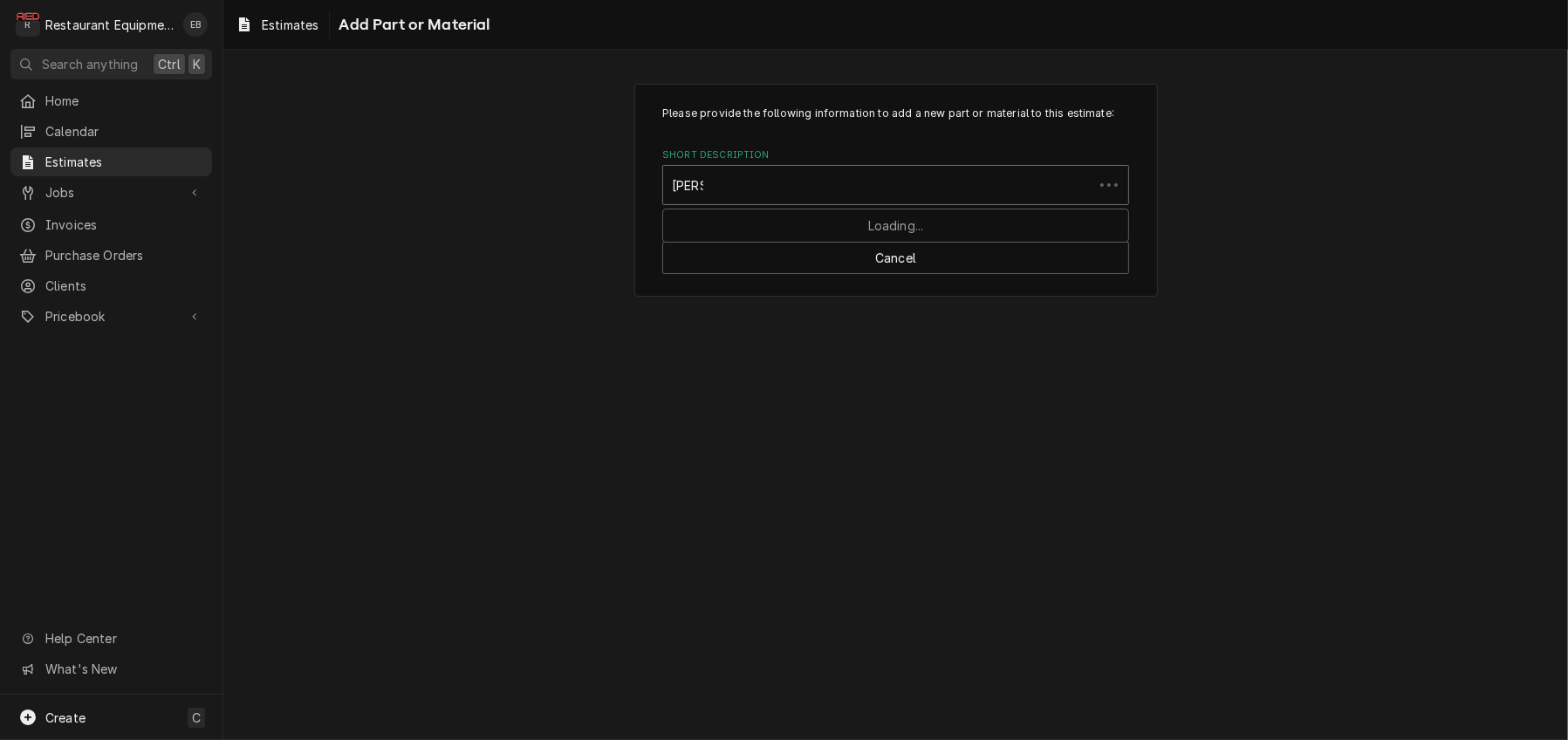
type input "ogard"
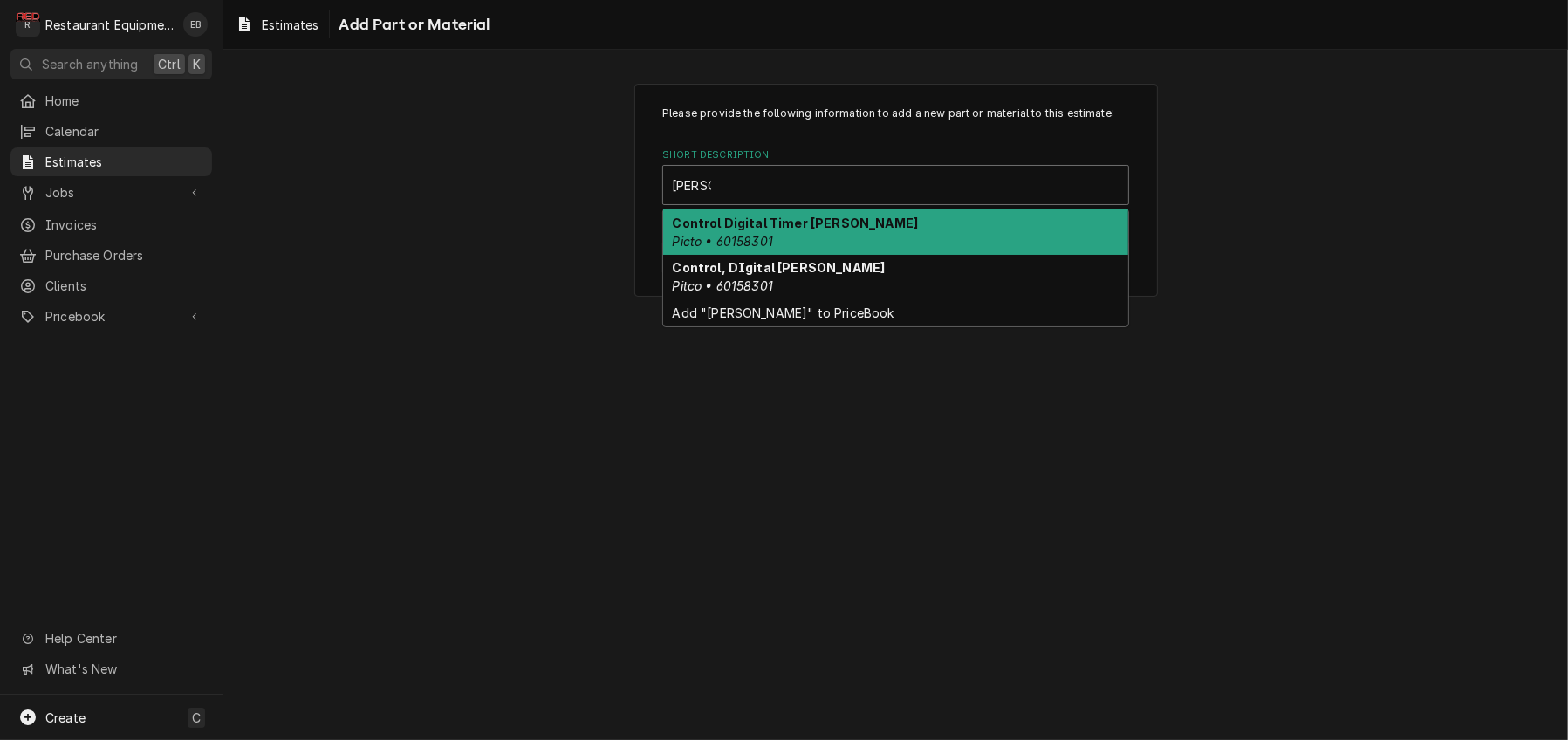
click at [835, 255] on div "Control Digital Timer OGARD Picto • 60158301" at bounding box center [894, 232] width 465 height 46
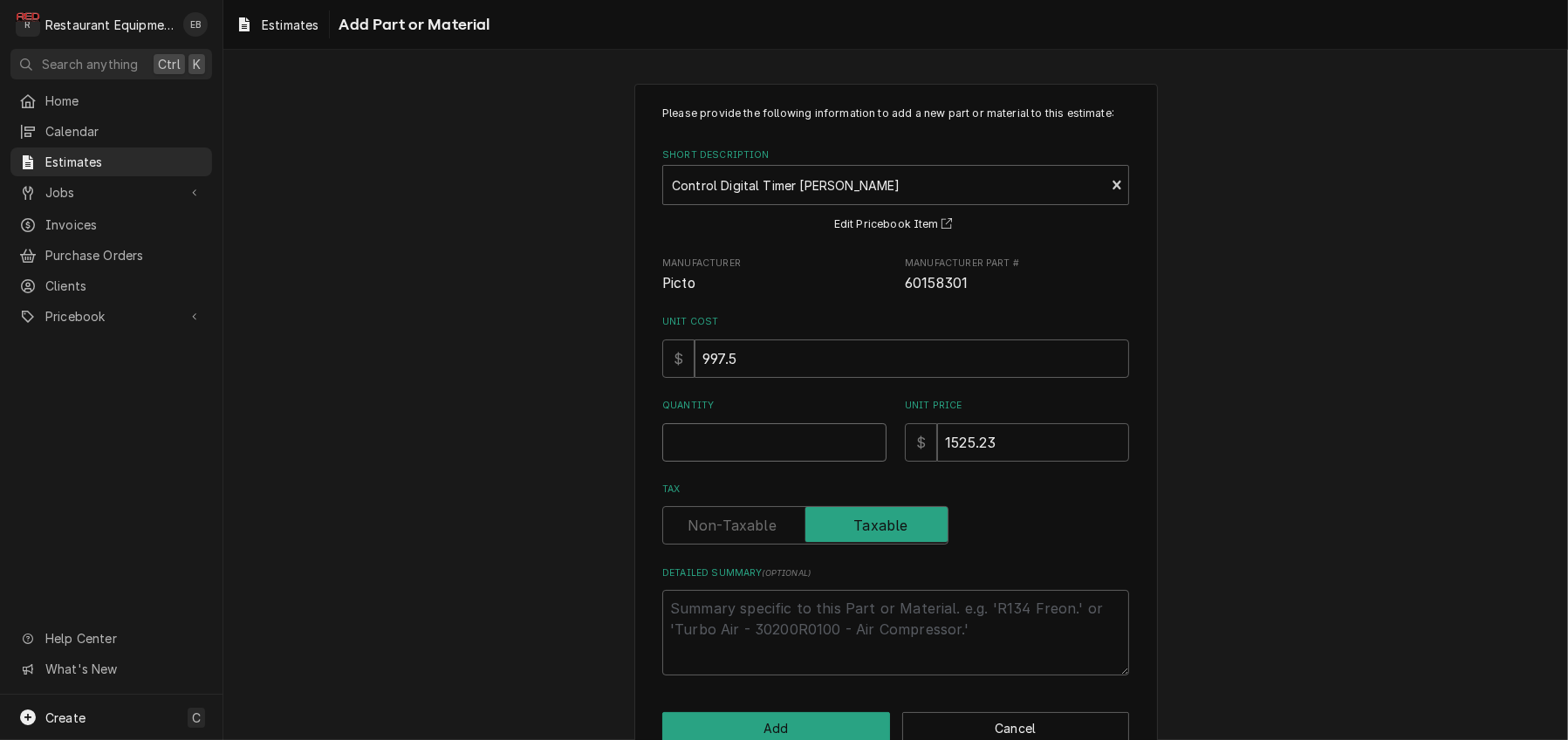
click at [755, 462] on input "Quantity" at bounding box center [774, 442] width 224 height 39
type textarea "x"
type input "1"
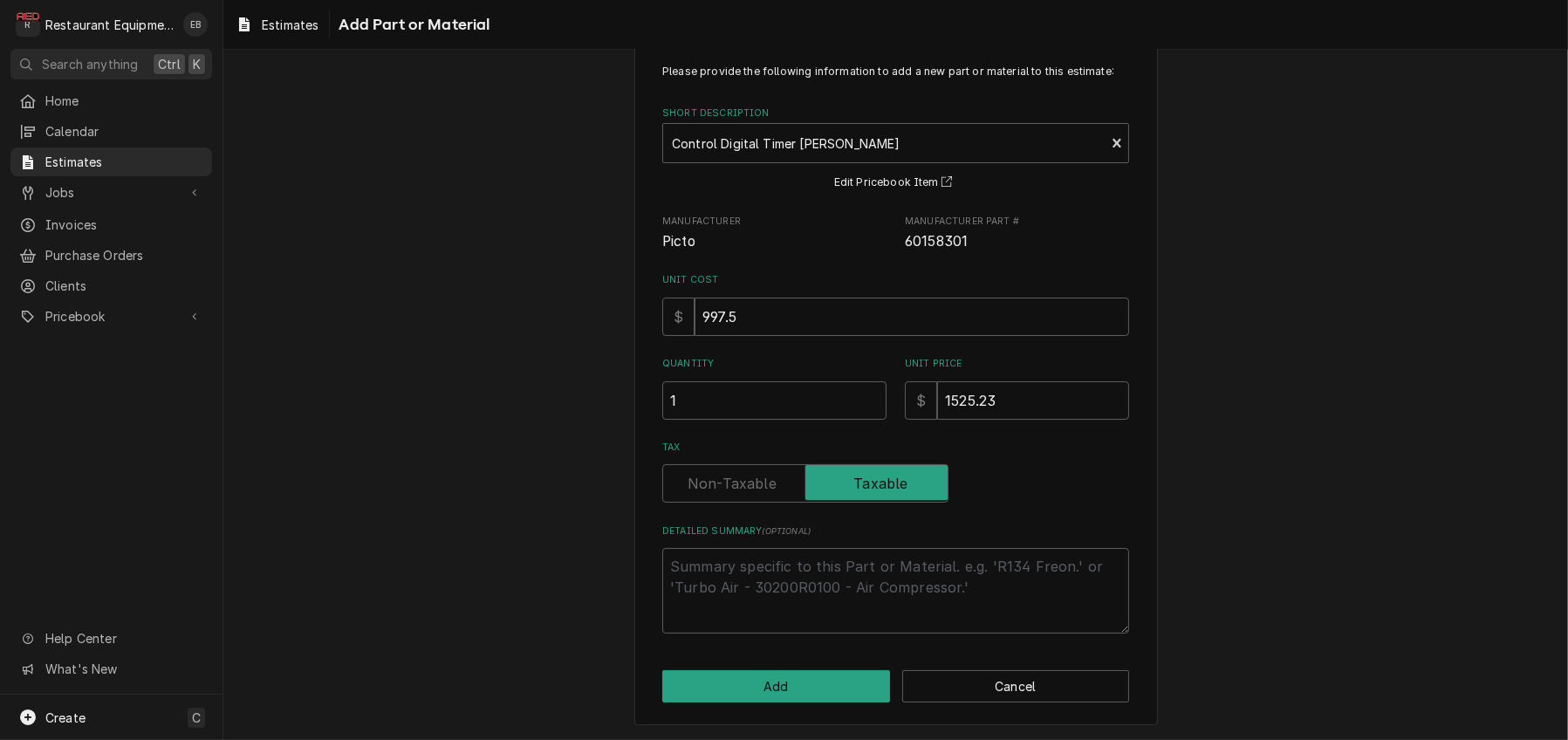
scroll to position [139, 0]
click at [781, 680] on button "Add" at bounding box center [776, 685] width 228 height 32
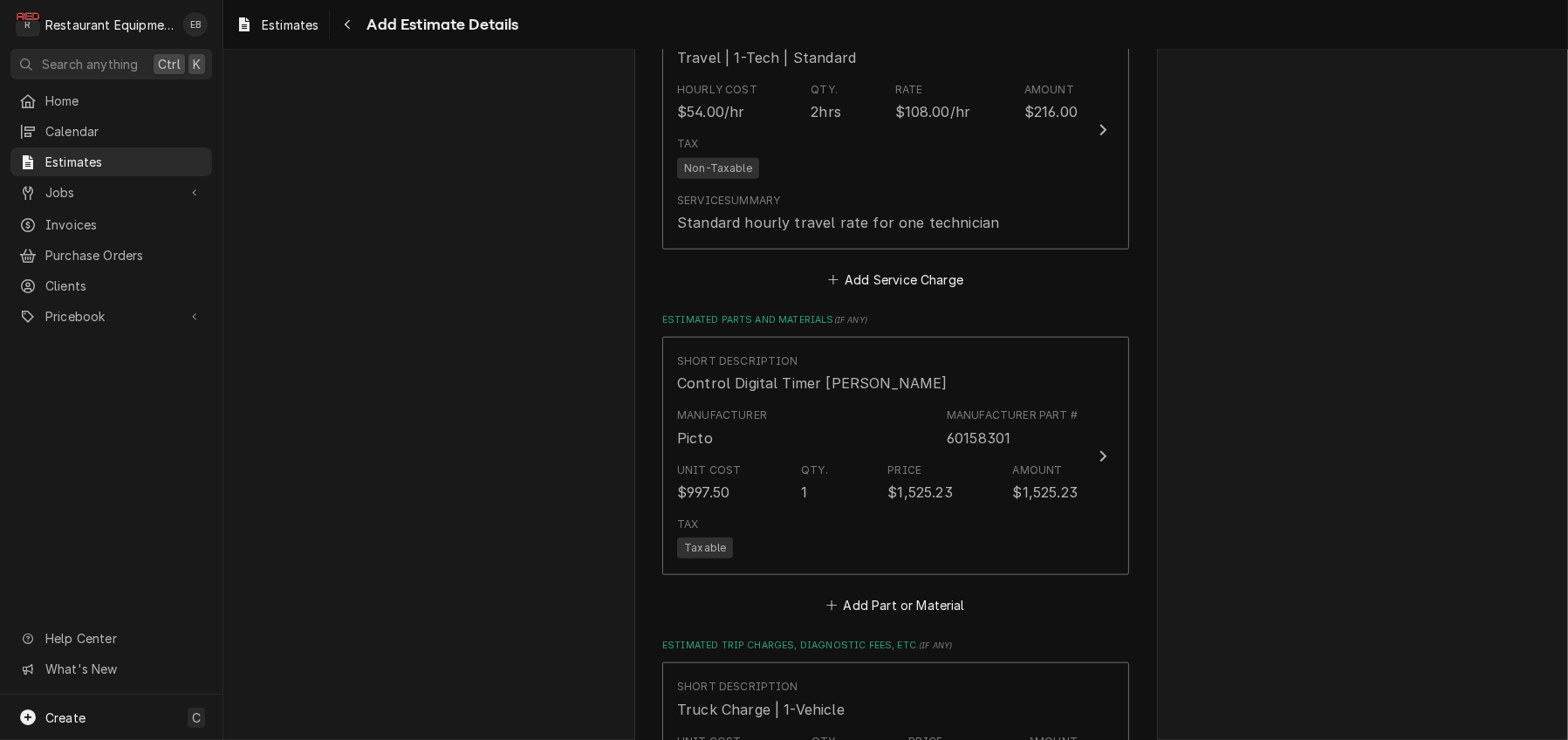
type textarea "x"
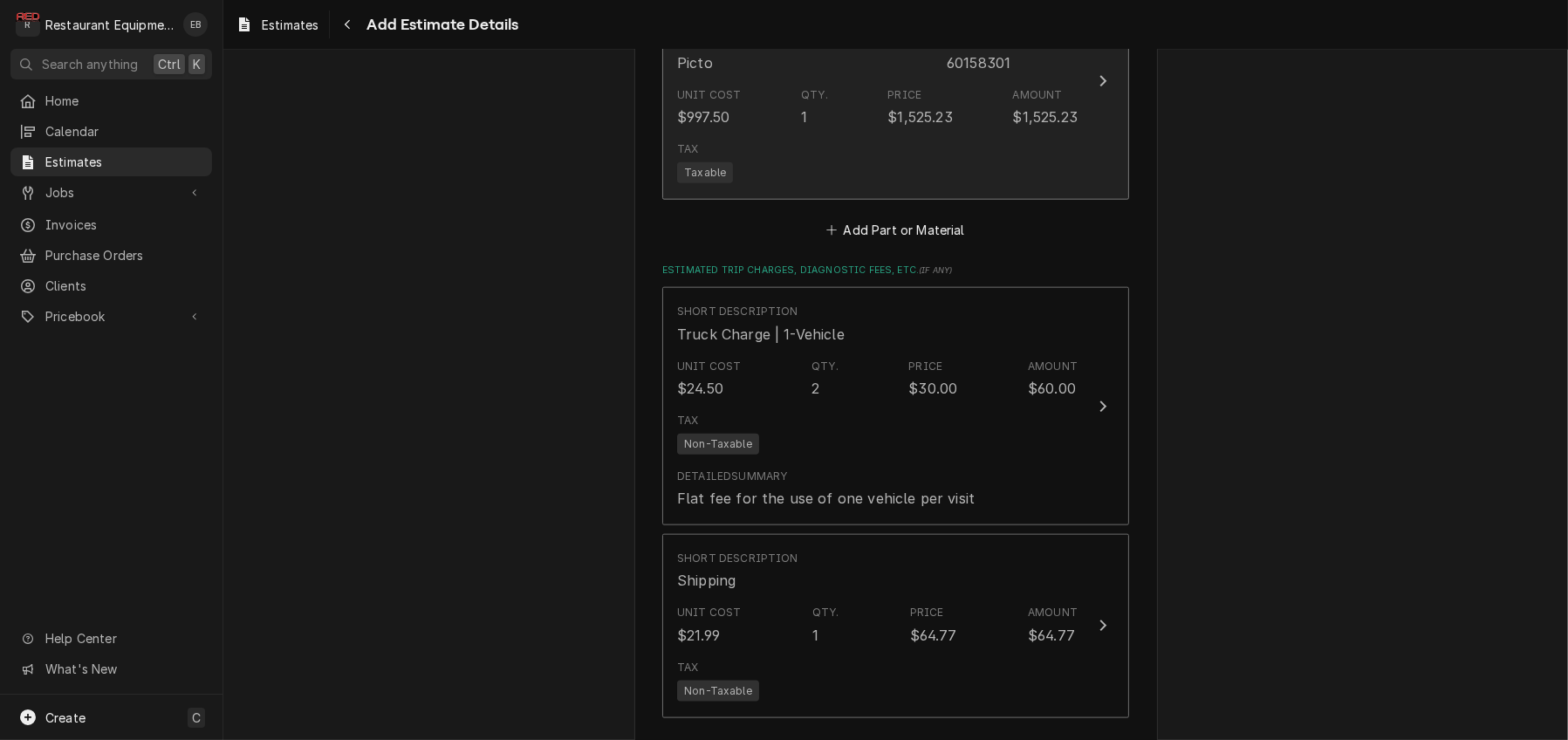
scroll to position [2695, 0]
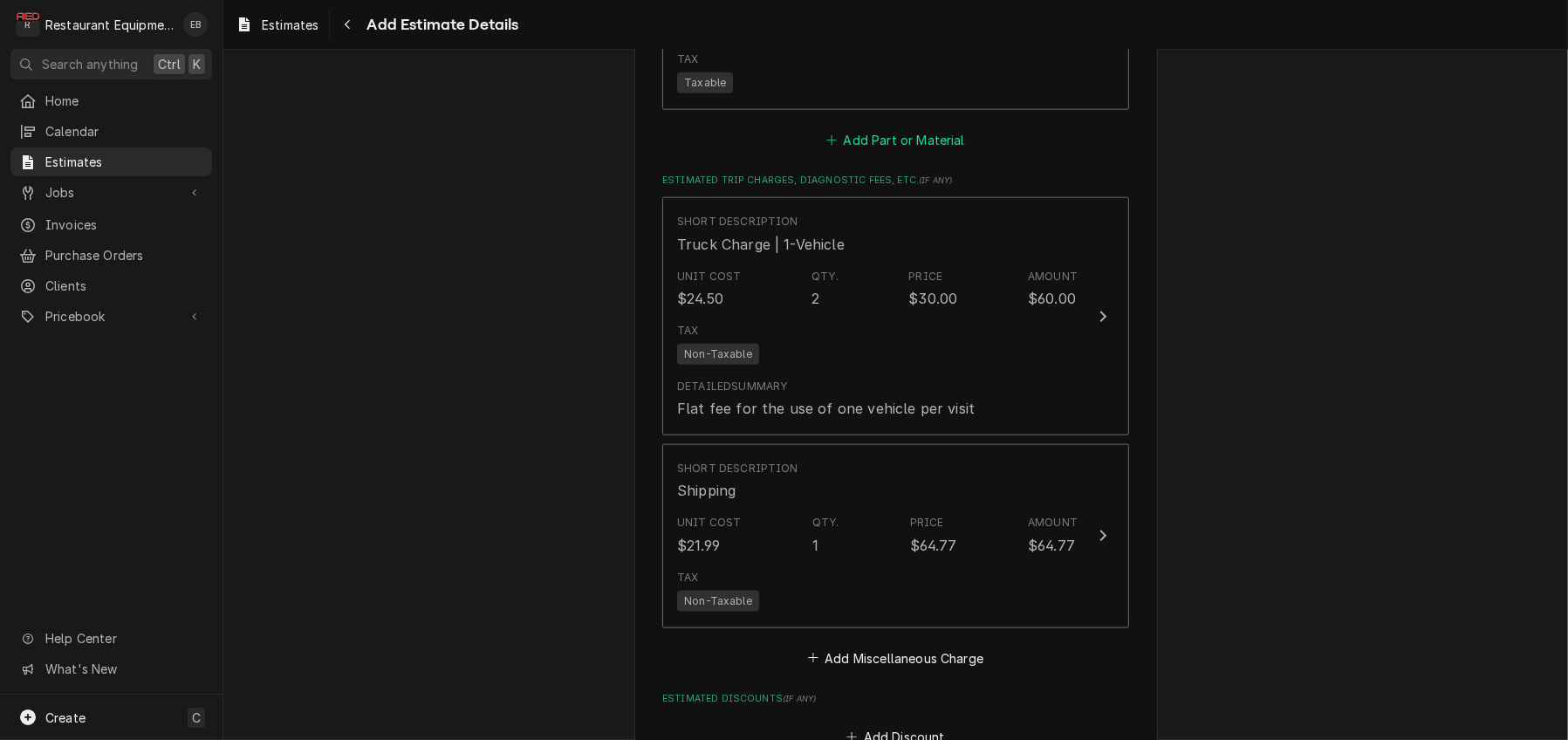
click at [895, 152] on button "Add Part or Material" at bounding box center [895, 139] width 144 height 25
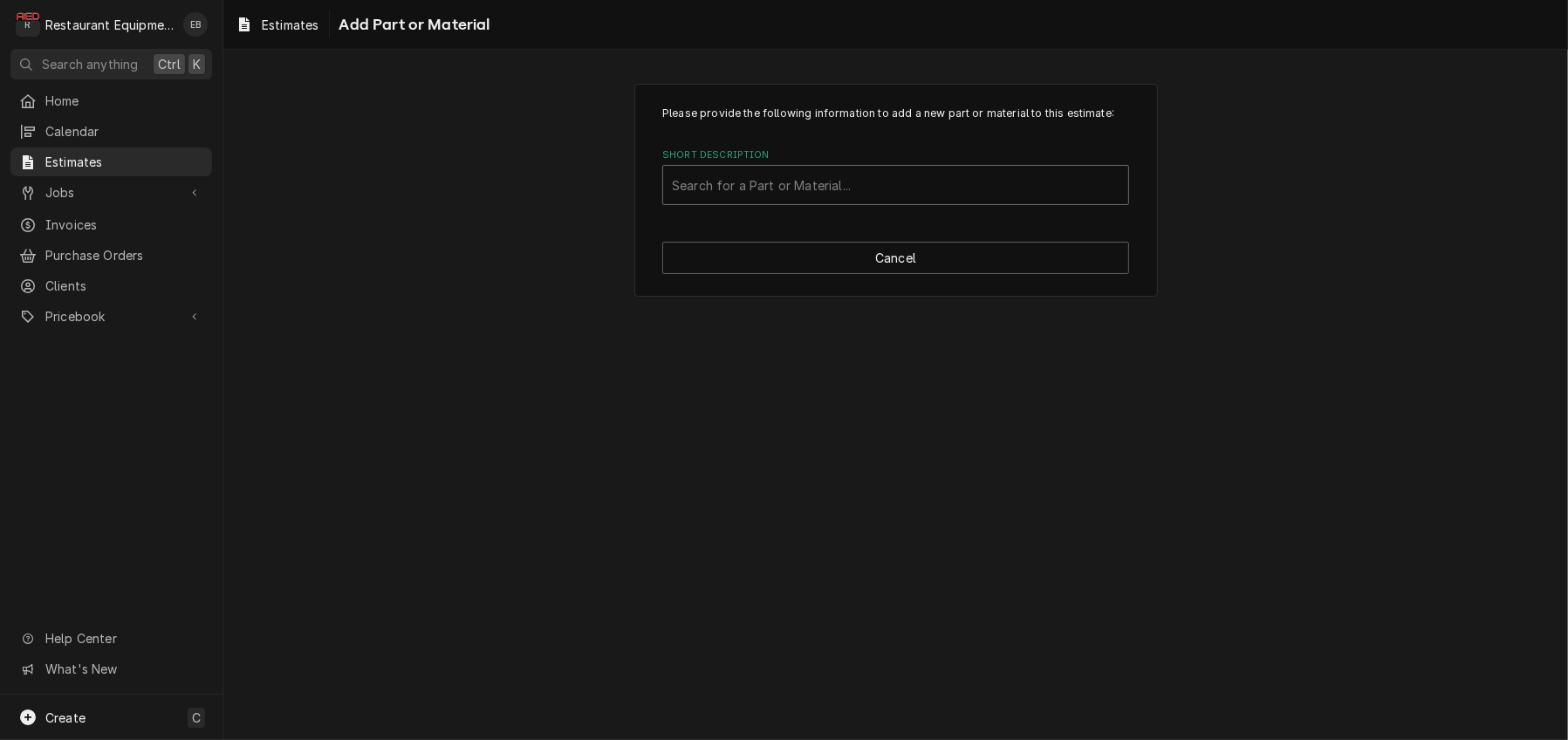
click at [804, 201] on div "Short Description" at bounding box center [895, 185] width 448 height 32
type input "miscellaneous"
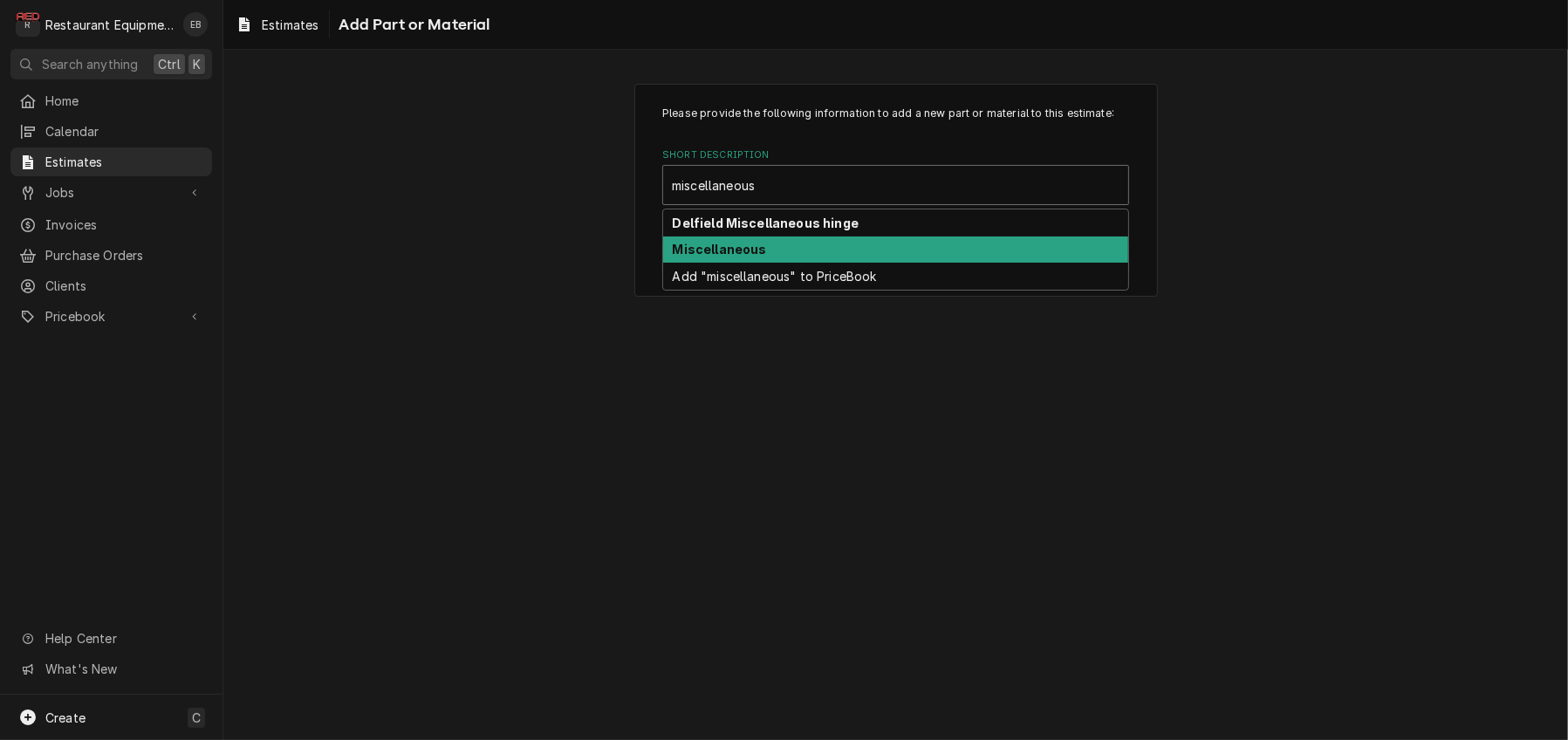
click at [804, 264] on div "Miscellaneous" at bounding box center [894, 250] width 465 height 27
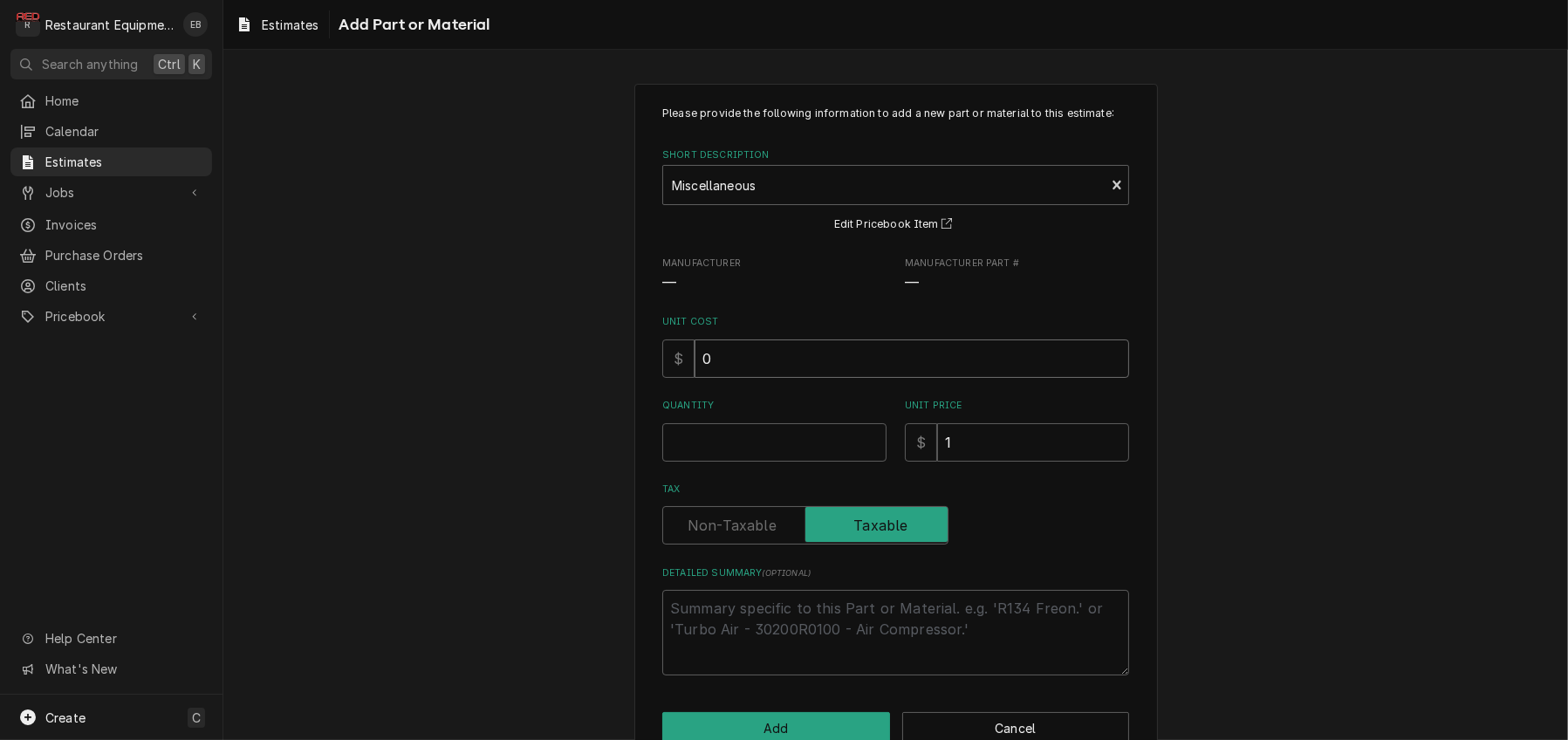
click at [726, 378] on input "0" at bounding box center [911, 358] width 435 height 39
type textarea "x"
type input "9"
type textarea "x"
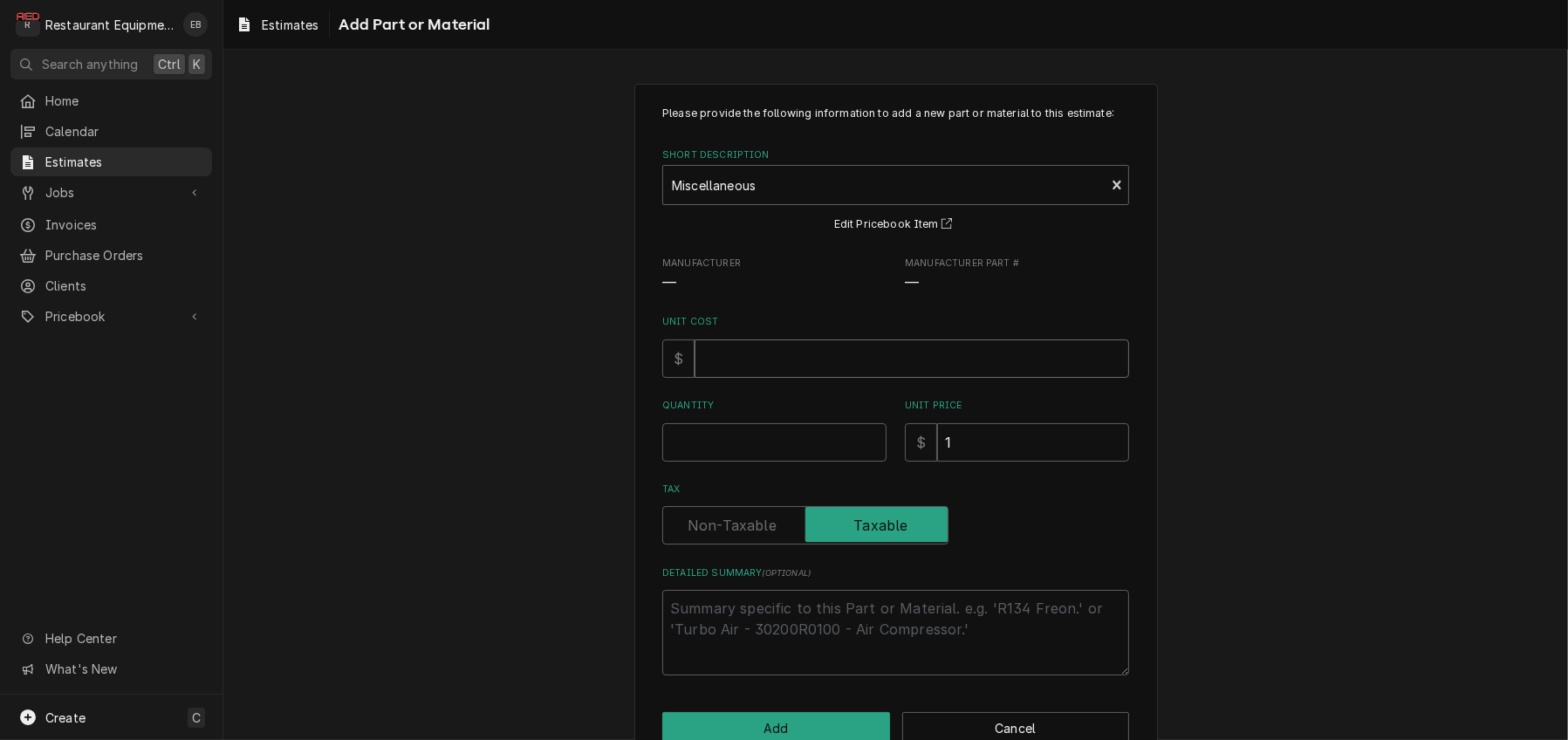
type textarea "x"
type input "7"
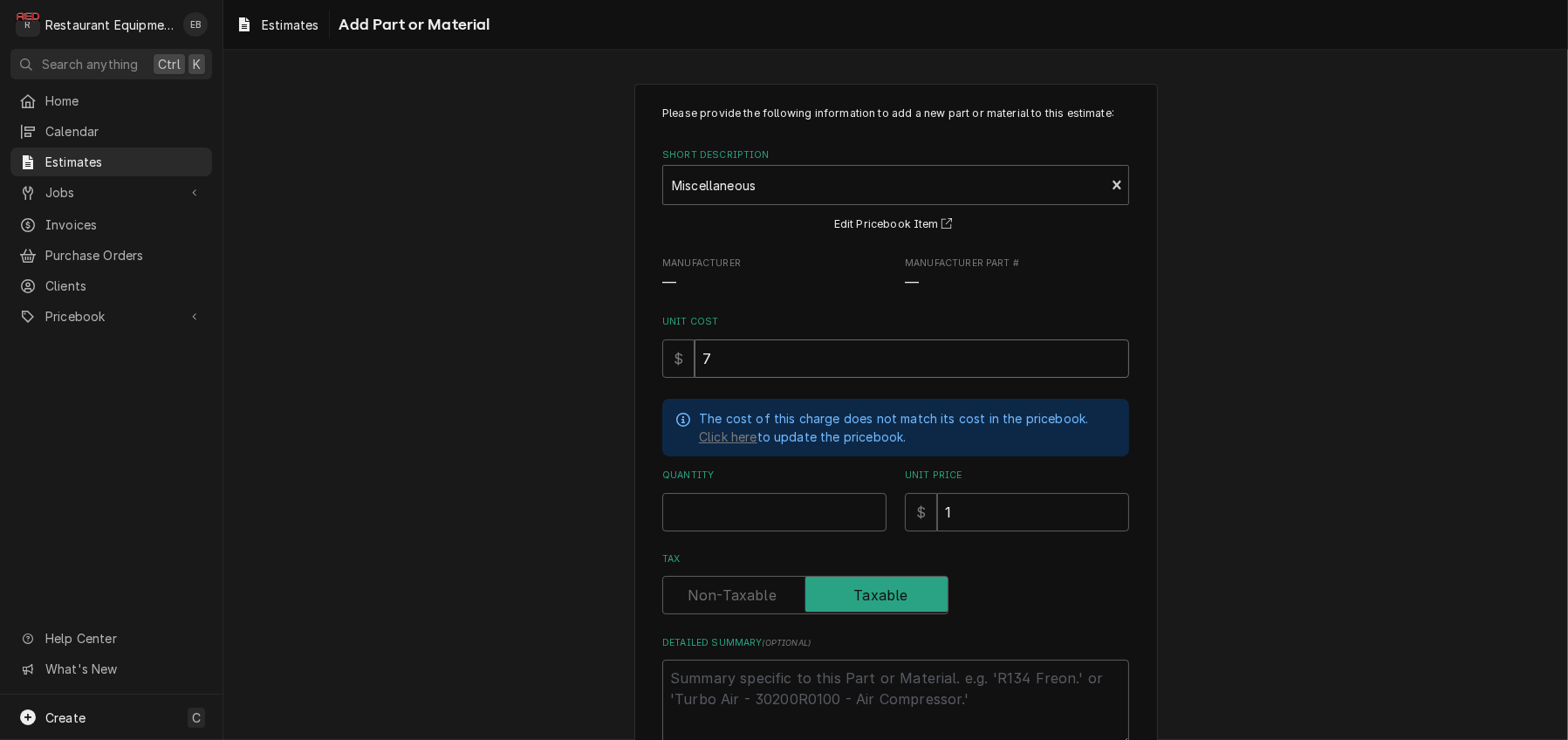
type textarea "x"
type input "7.5"
type textarea "x"
type input "7.56"
type textarea "x"
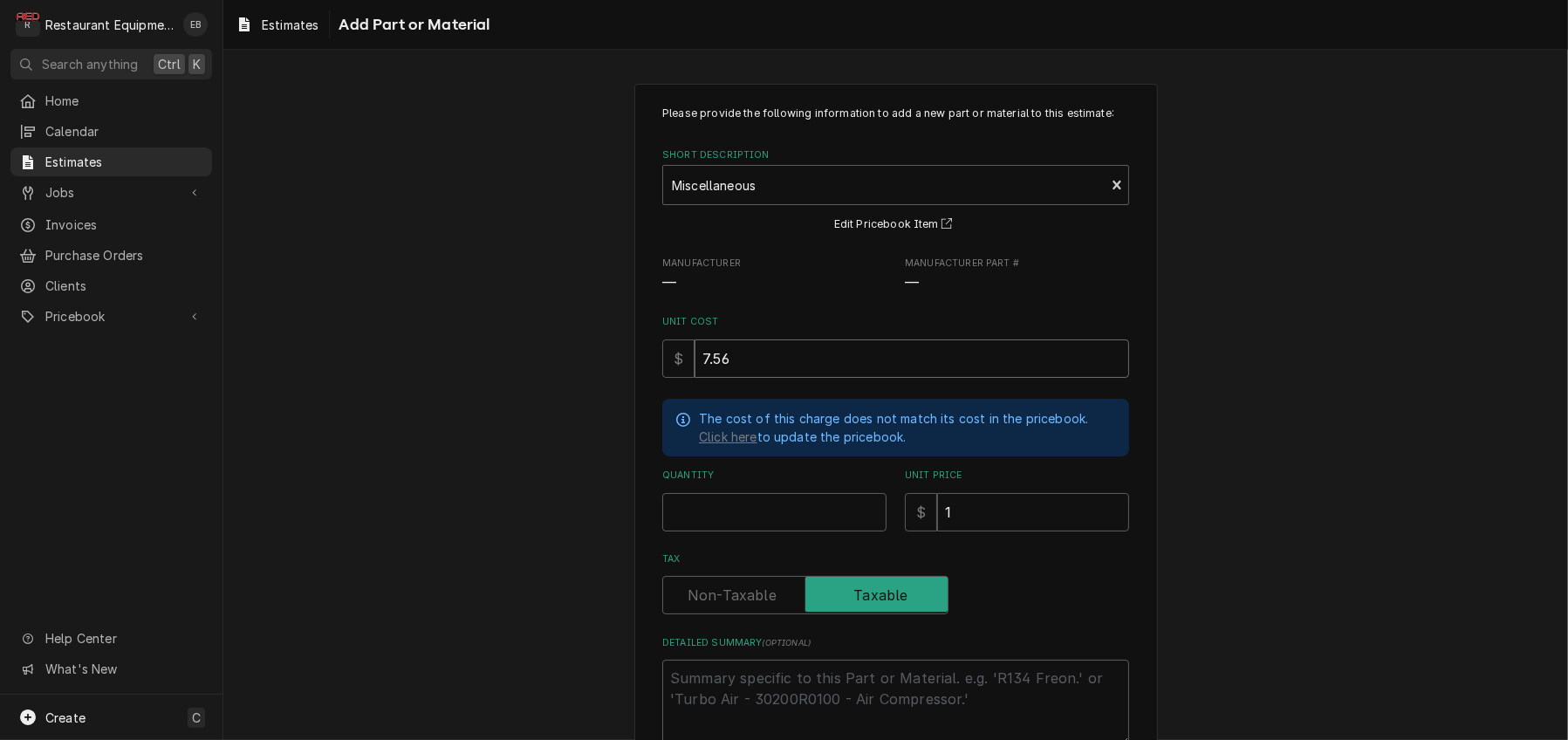
type input "7.5"
type textarea "x"
type input "7.59"
type textarea "x"
type input "7.59"
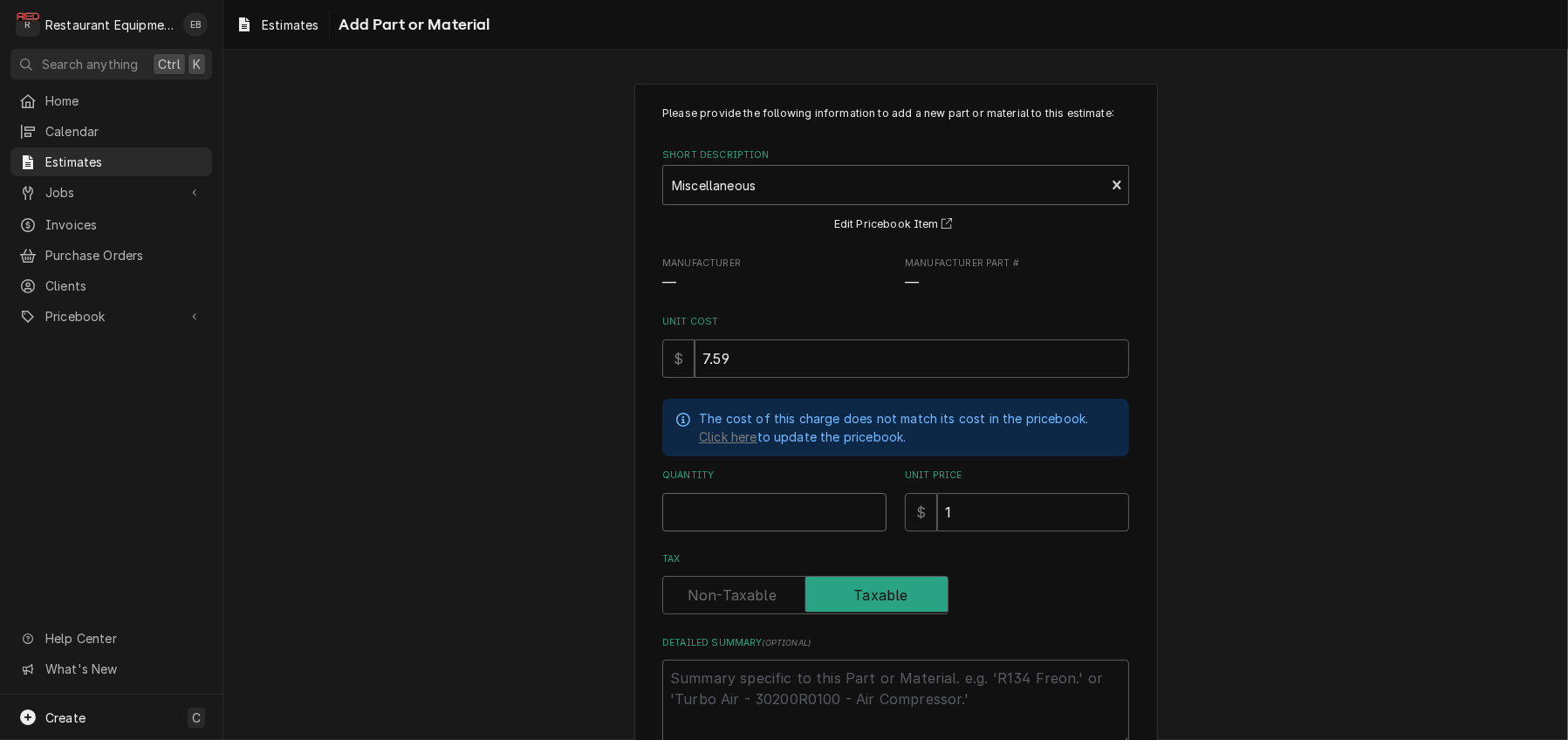
click at [751, 531] on input "Quantity" at bounding box center [774, 511] width 224 height 39
type textarea "x"
type input "1"
click at [985, 531] on input "1" at bounding box center [1033, 511] width 192 height 39
type textarea "x"
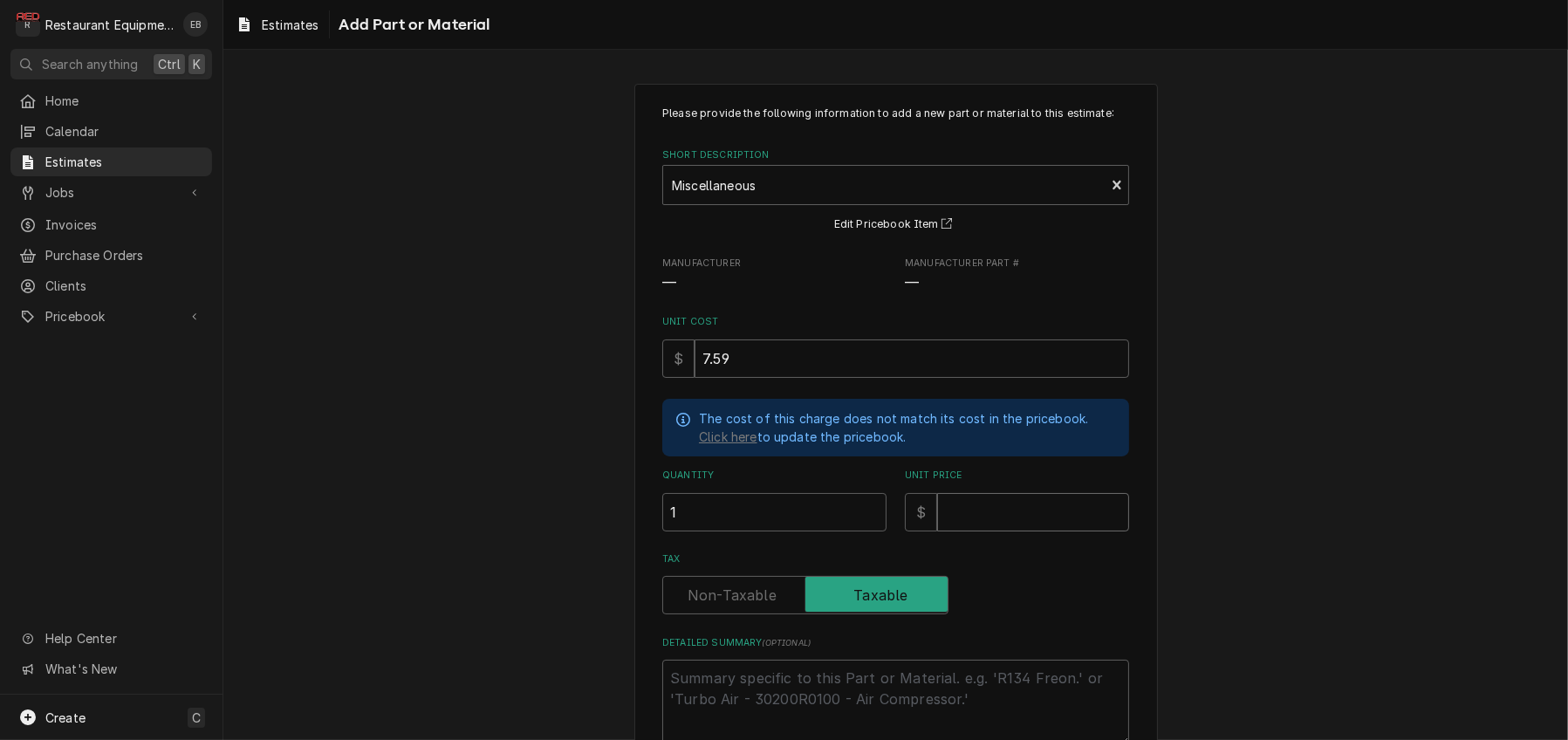
type textarea "x"
type input "1"
type textarea "x"
type input "11"
type textarea "x"
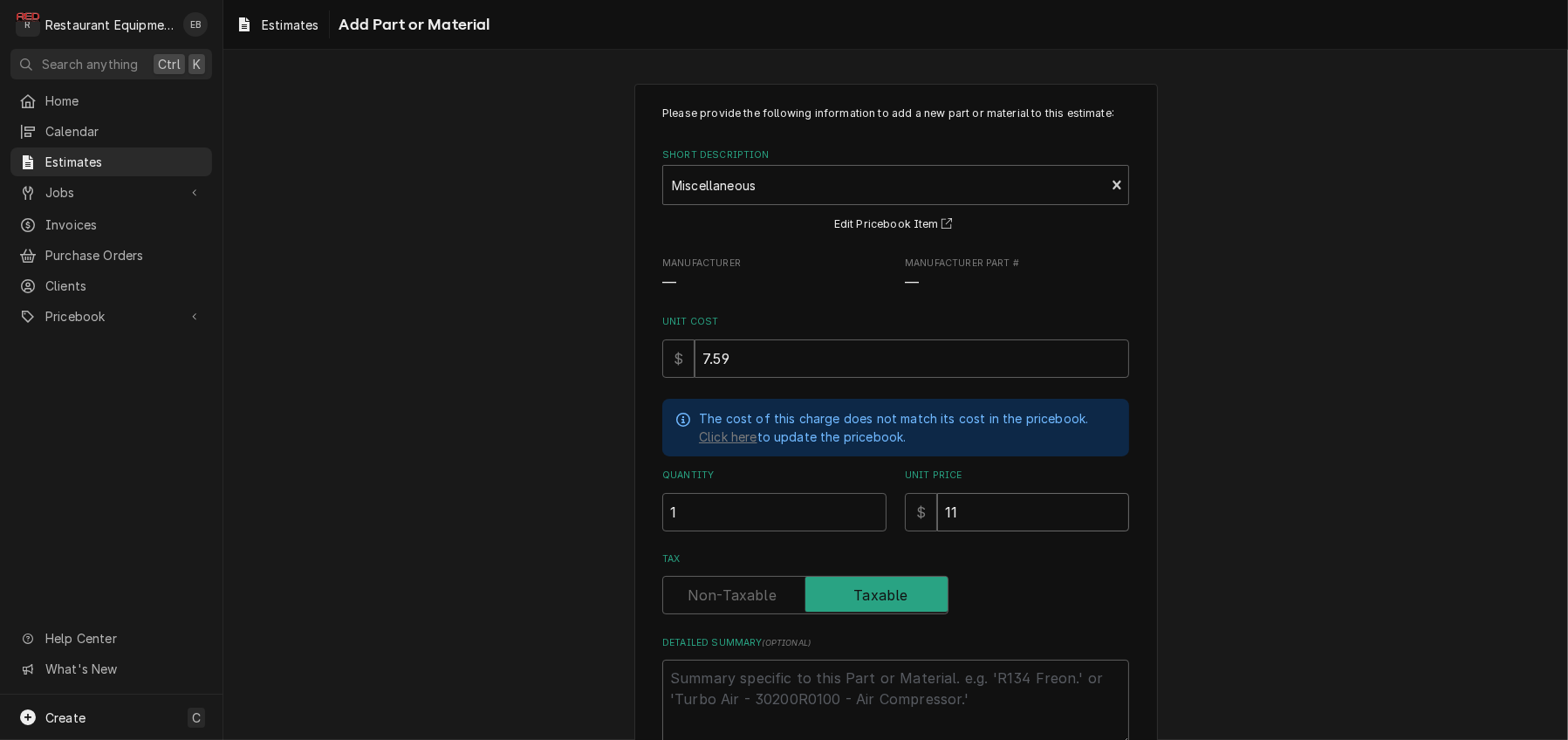
type input "11.6"
type textarea "x"
type input "11.61"
type textarea "x"
type input "11.61"
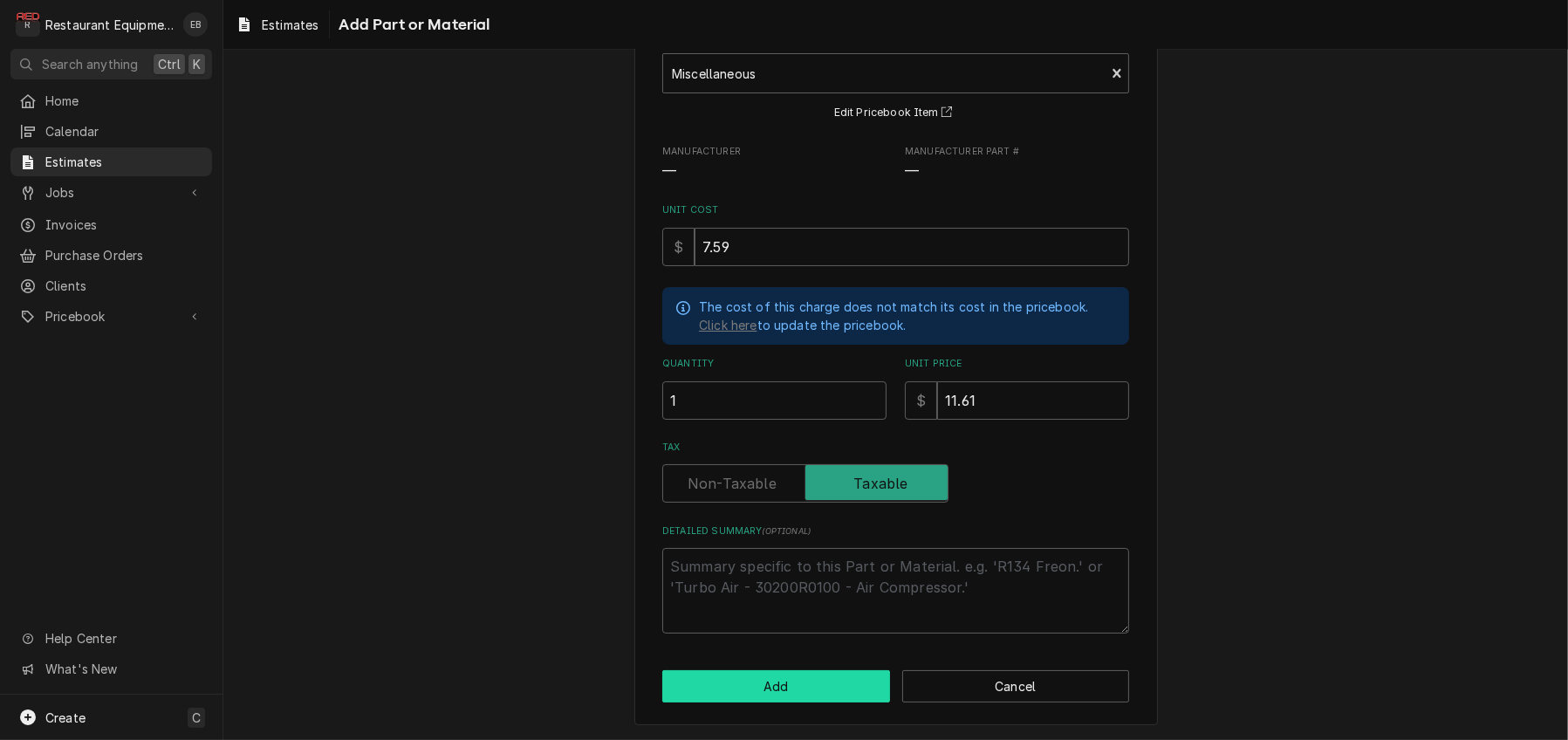
click at [825, 677] on button "Add" at bounding box center [776, 685] width 228 height 32
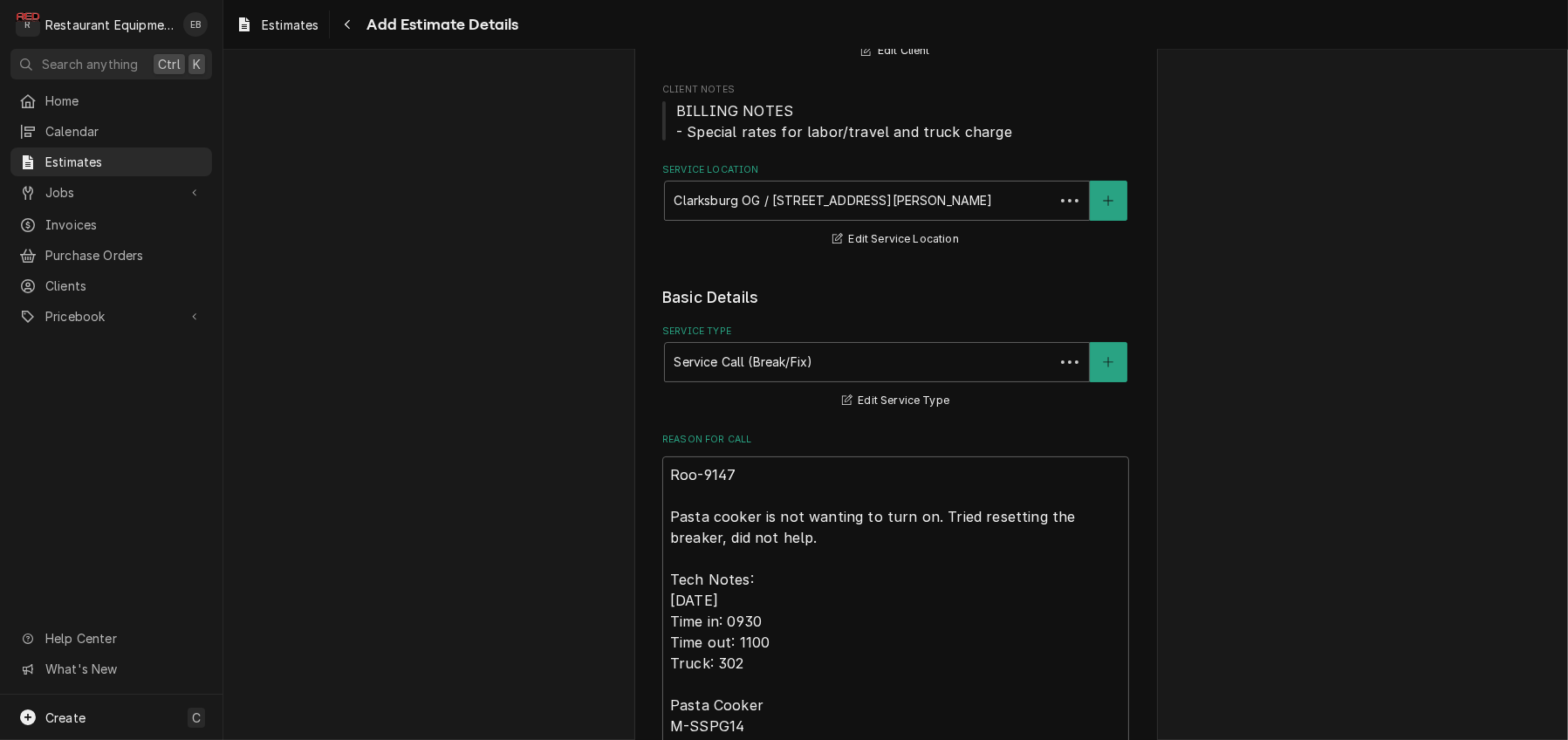
scroll to position [2673, 0]
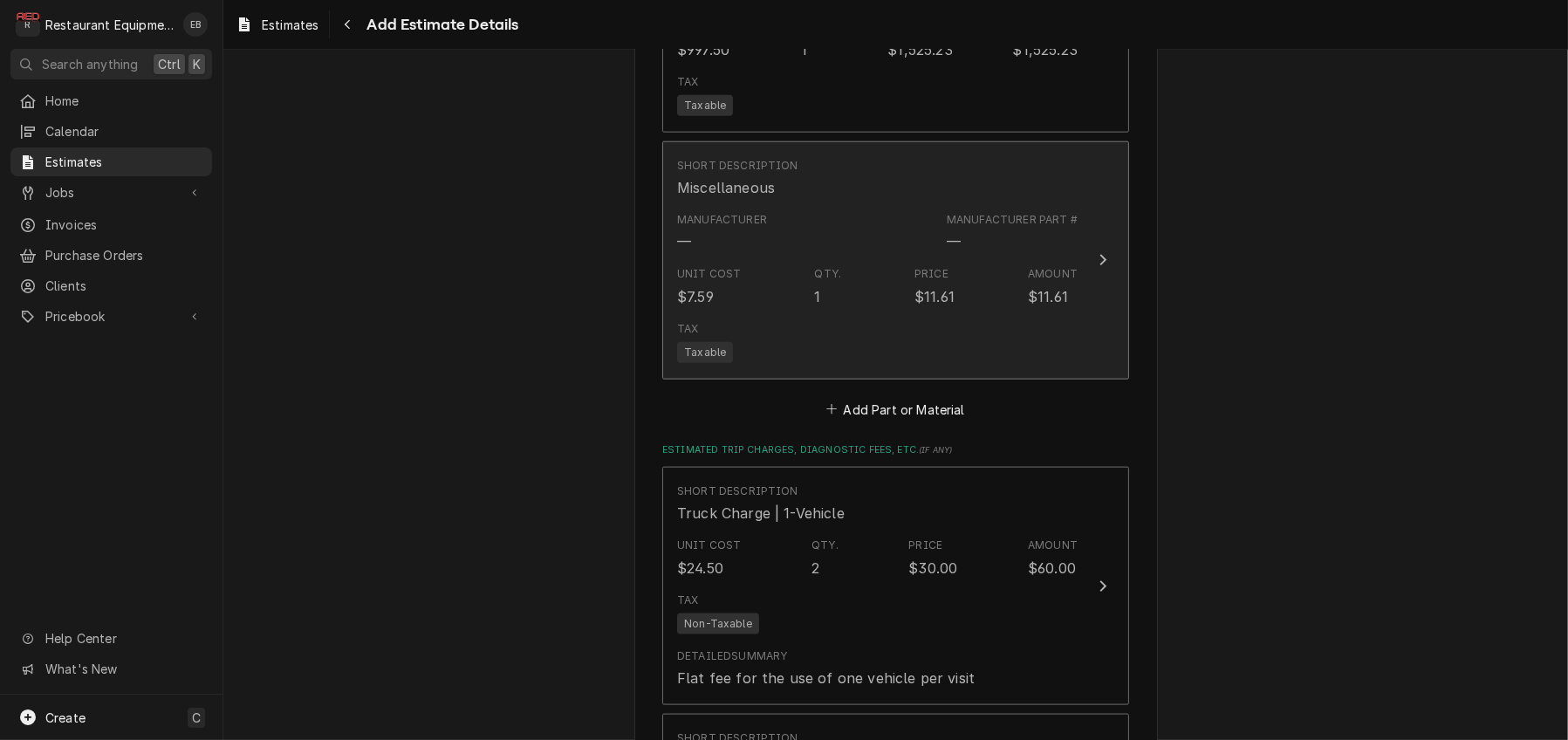
click at [1044, 252] on div "Manufacturer Part # —" at bounding box center [1012, 232] width 131 height 40
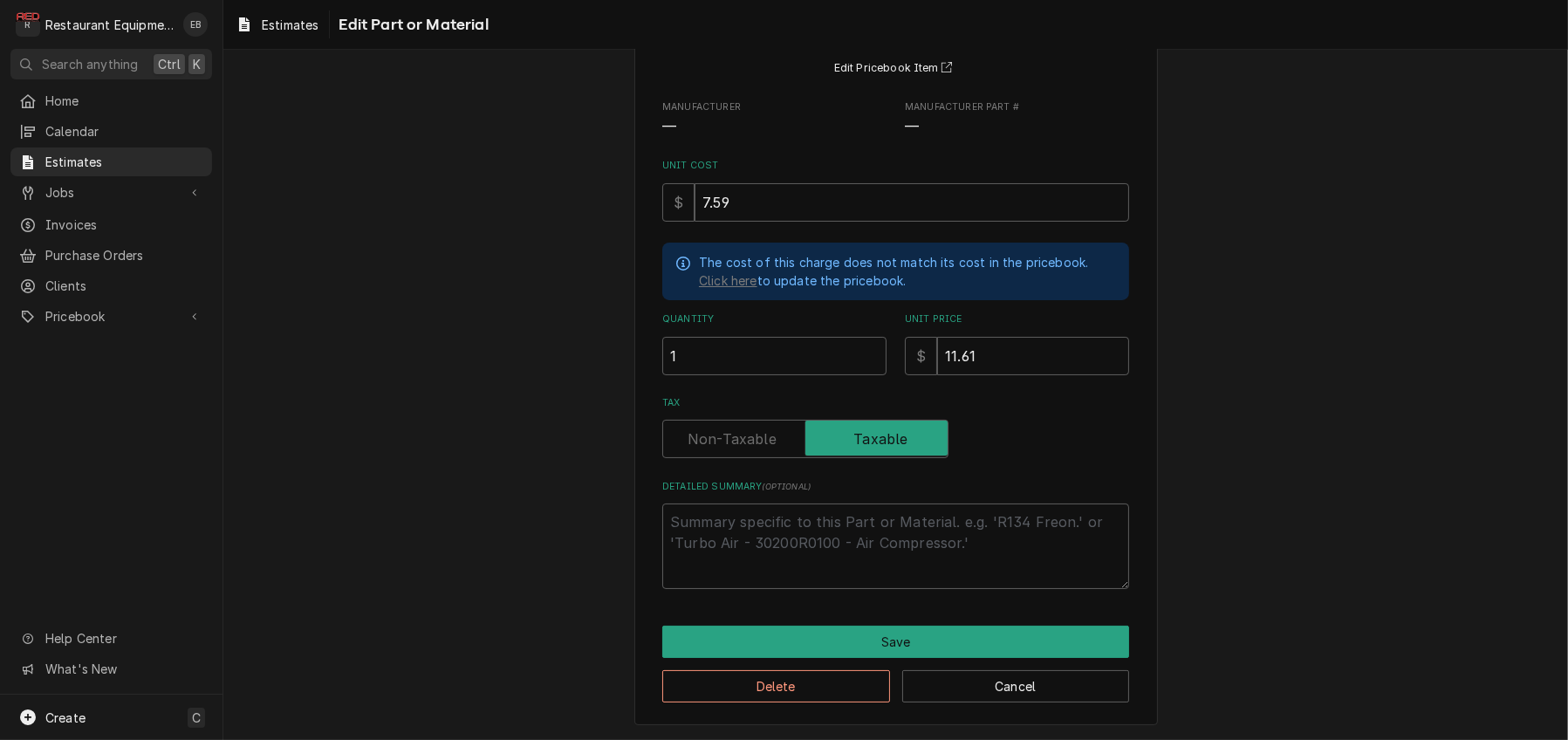
scroll to position [240, 0]
click at [755, 520] on textarea "Detailed Summary ( optional )" at bounding box center [895, 546] width 467 height 86
type textarea "x"
type textarea "M"
type textarea "x"
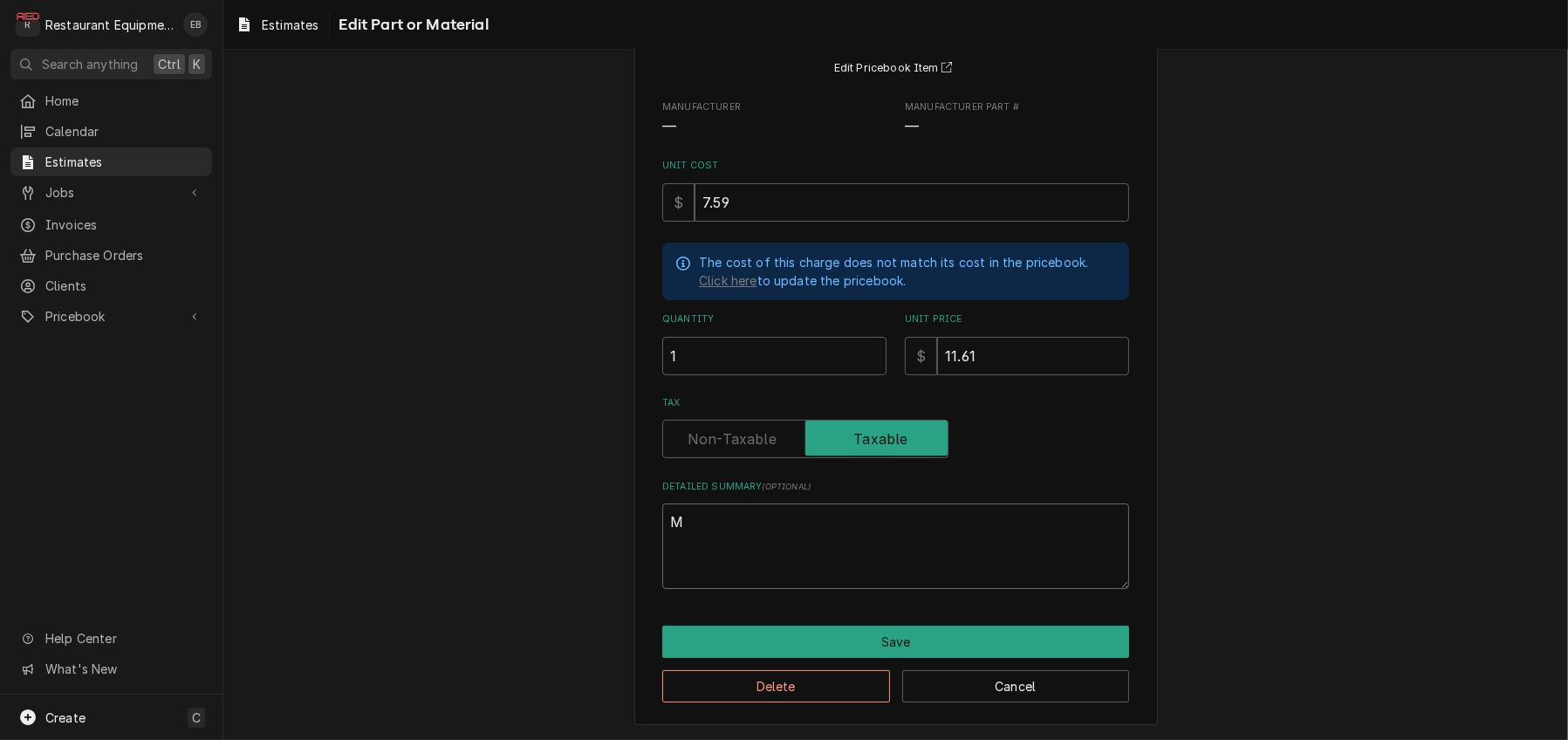
type textarea "Mi"
type textarea "x"
type textarea "Mis"
type textarea "x"
type textarea "Misc"
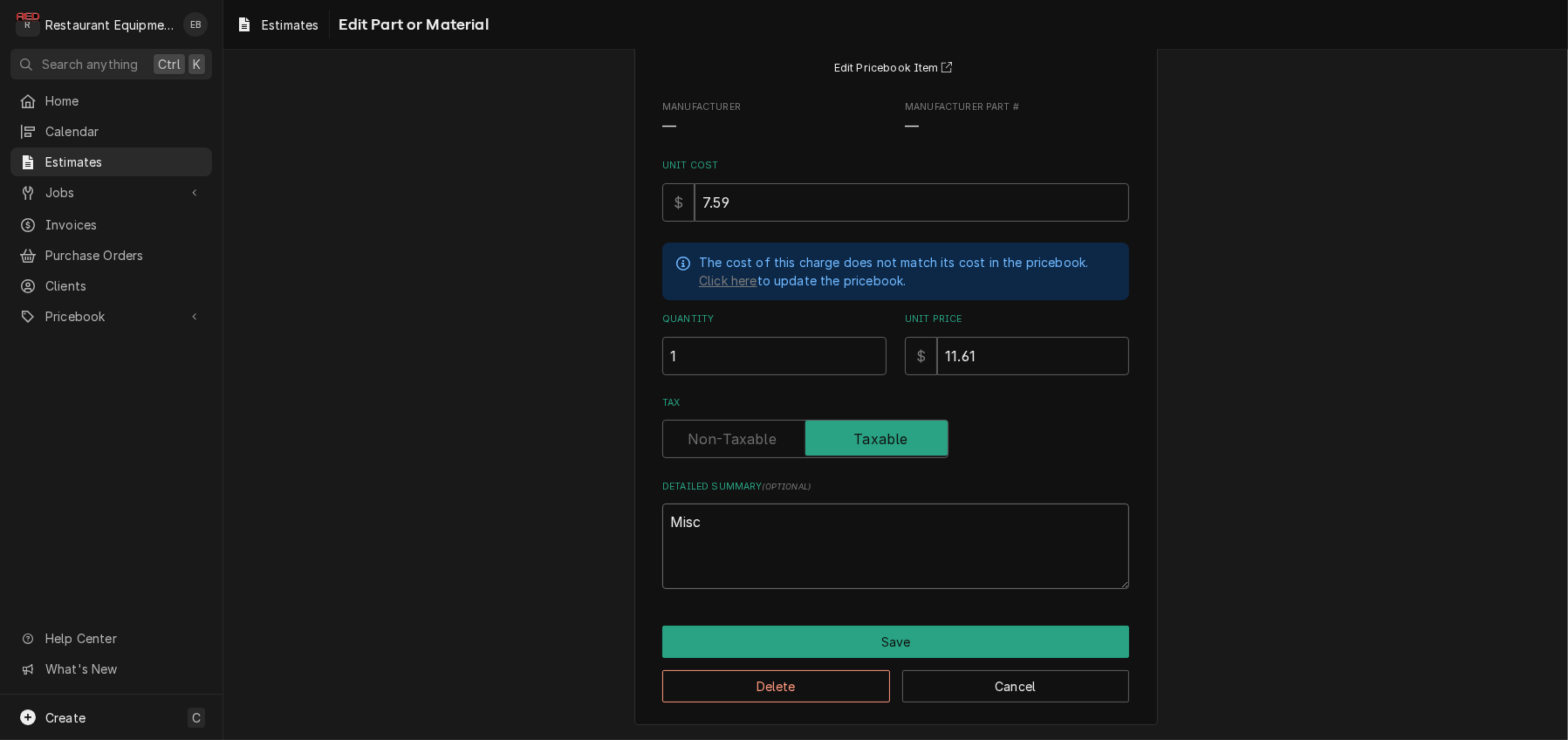
type textarea "x"
type textarea "Misce"
type textarea "x"
type textarea "Miscel"
type textarea "x"
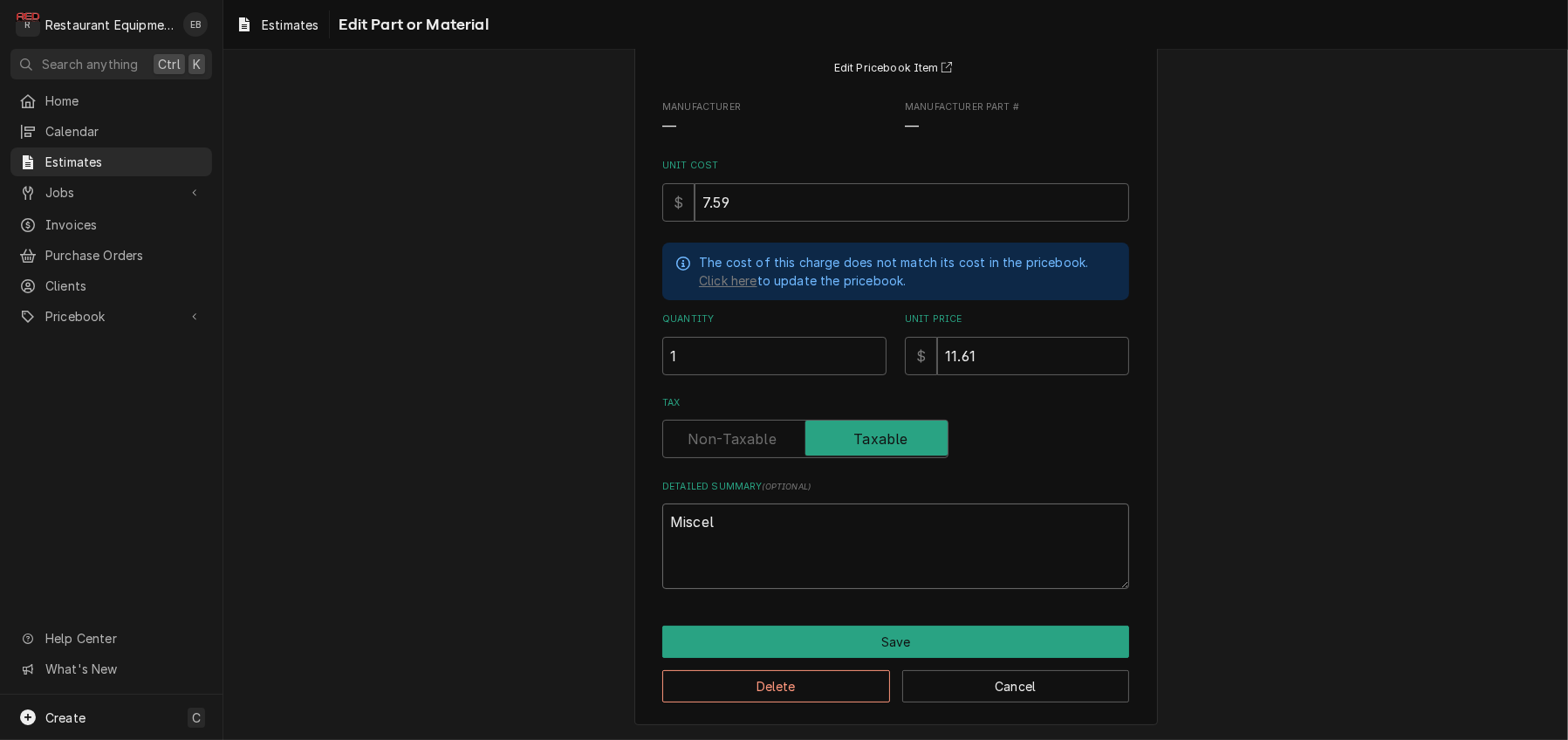
type textarea "Miscell"
type textarea "x"
type textarea "Miscella"
type textarea "x"
type textarea "Miscellan"
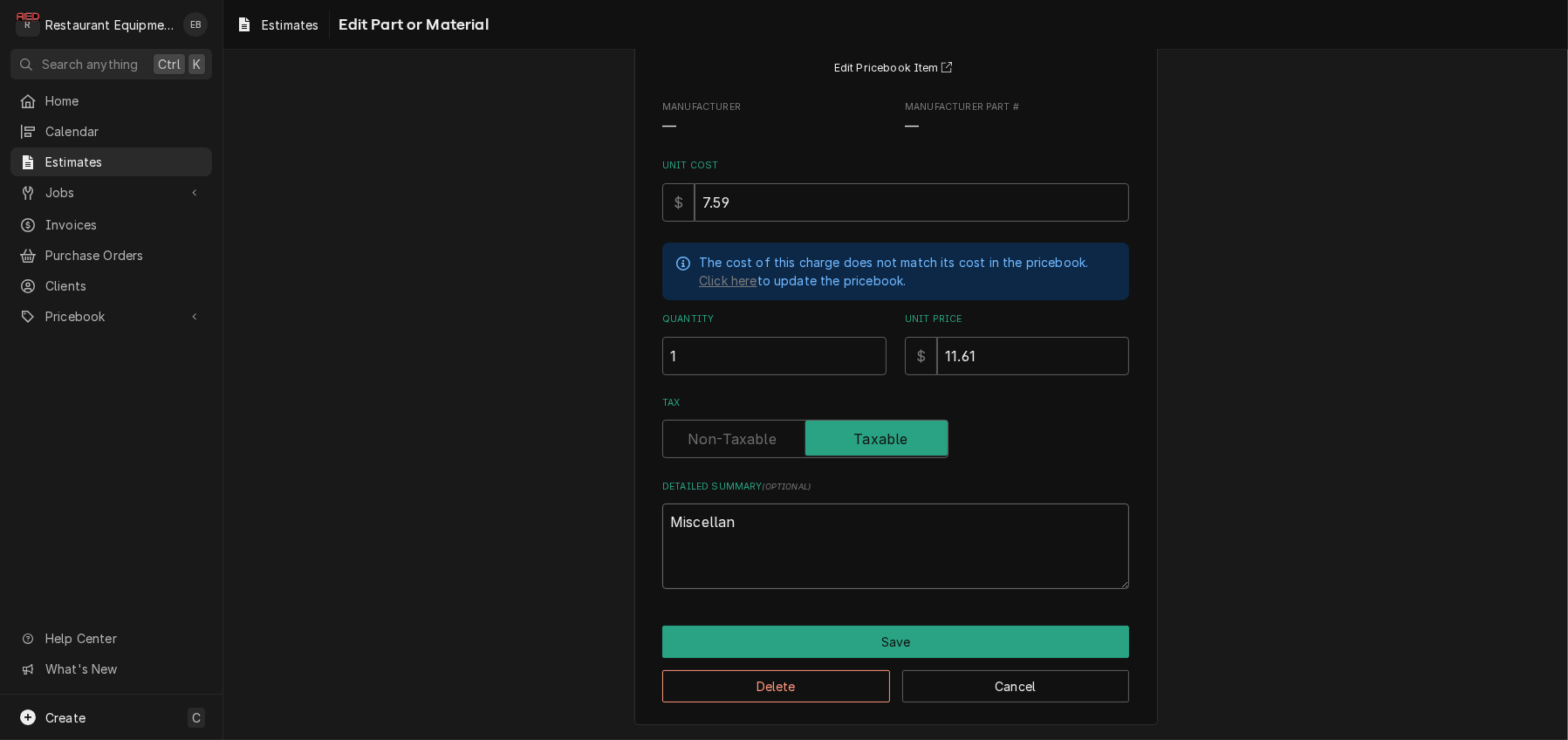
type textarea "x"
type textarea "Miscellane"
type textarea "x"
type textarea "Miscellaneo"
type textarea "x"
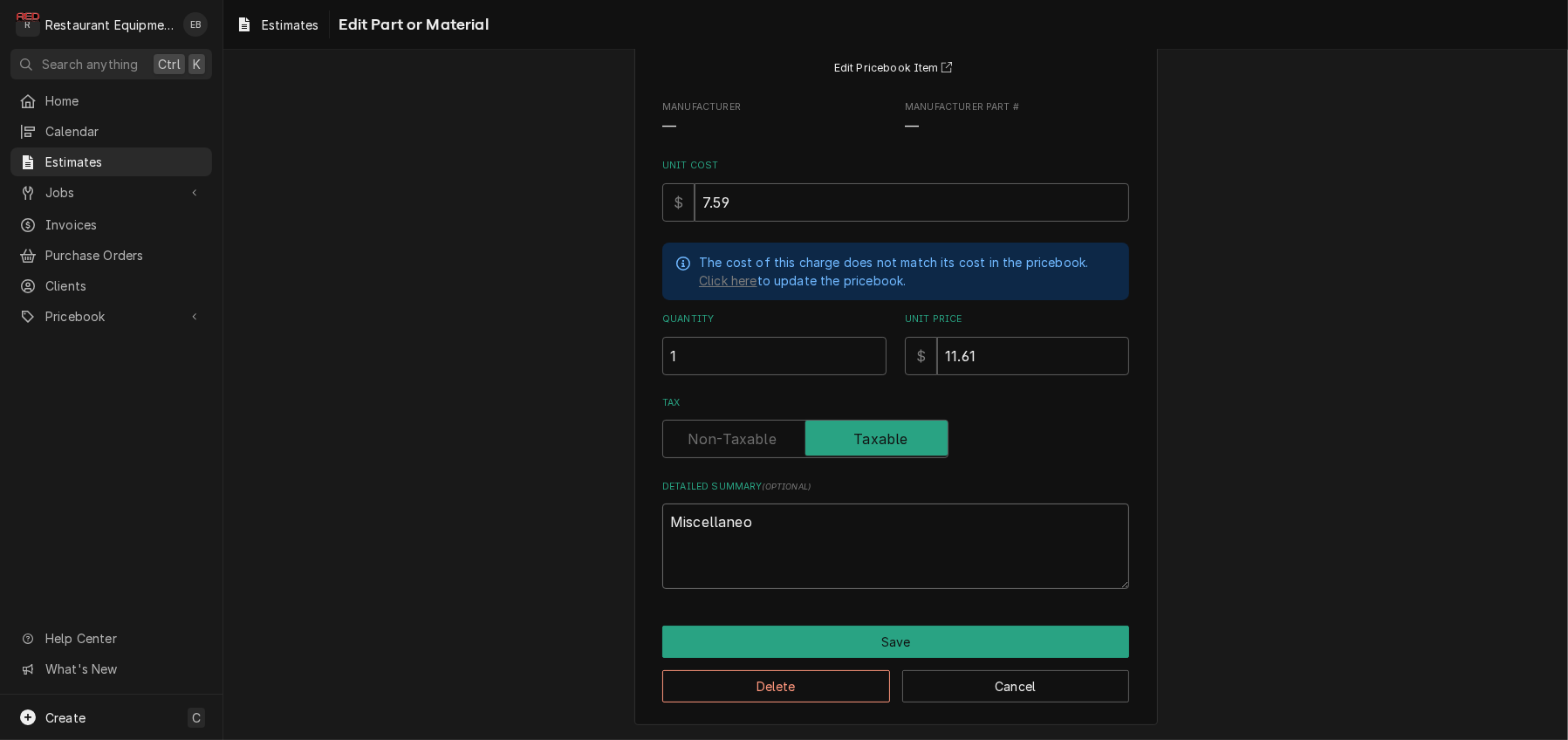
type textarea "Miscellaneou"
type textarea "x"
type textarea "Miscellaneous"
type textarea "x"
type textarea "Miscellaneous"
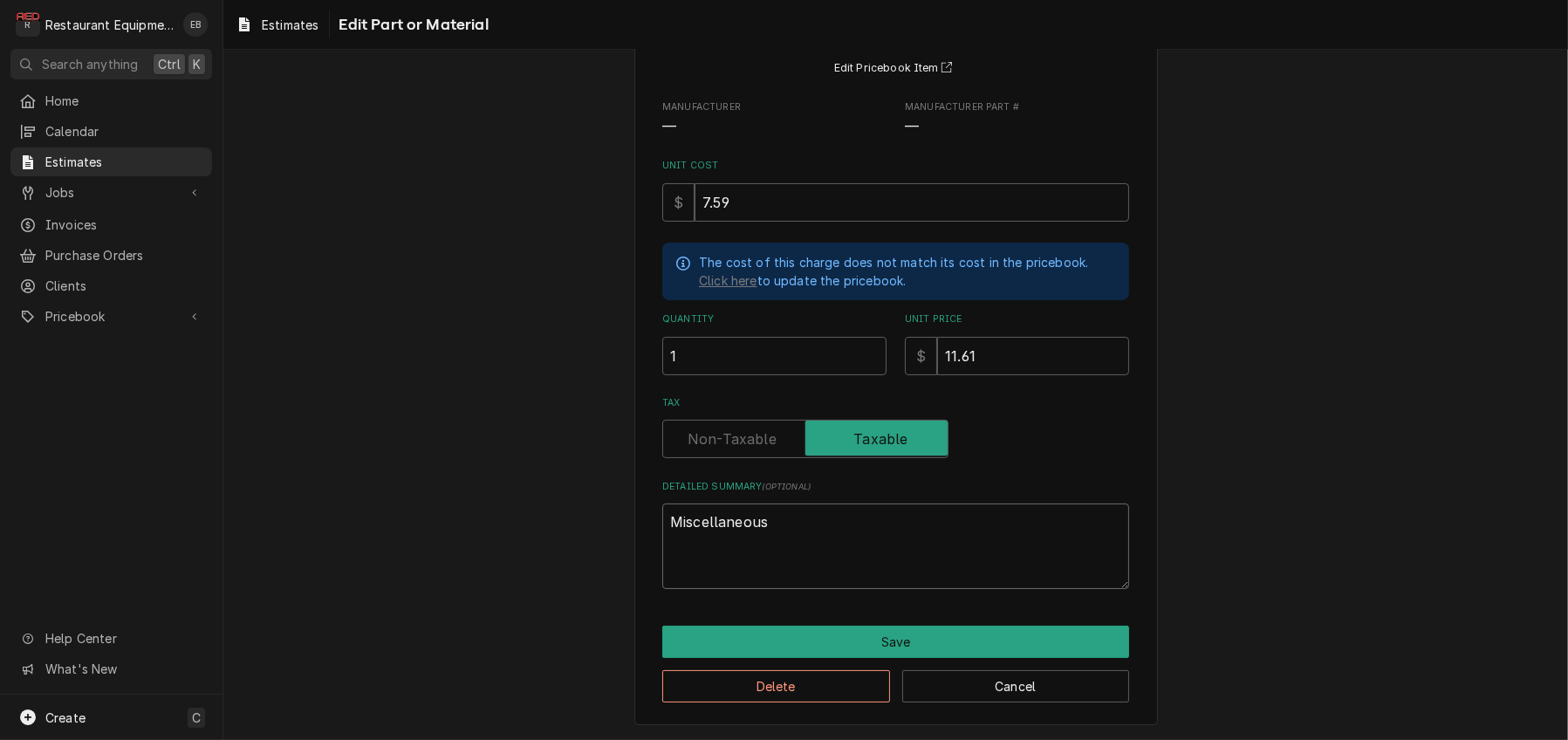
type textarea "x"
type textarea "Miscellaneous F"
type textarea "x"
type textarea "Miscellaneous Fa"
type textarea "x"
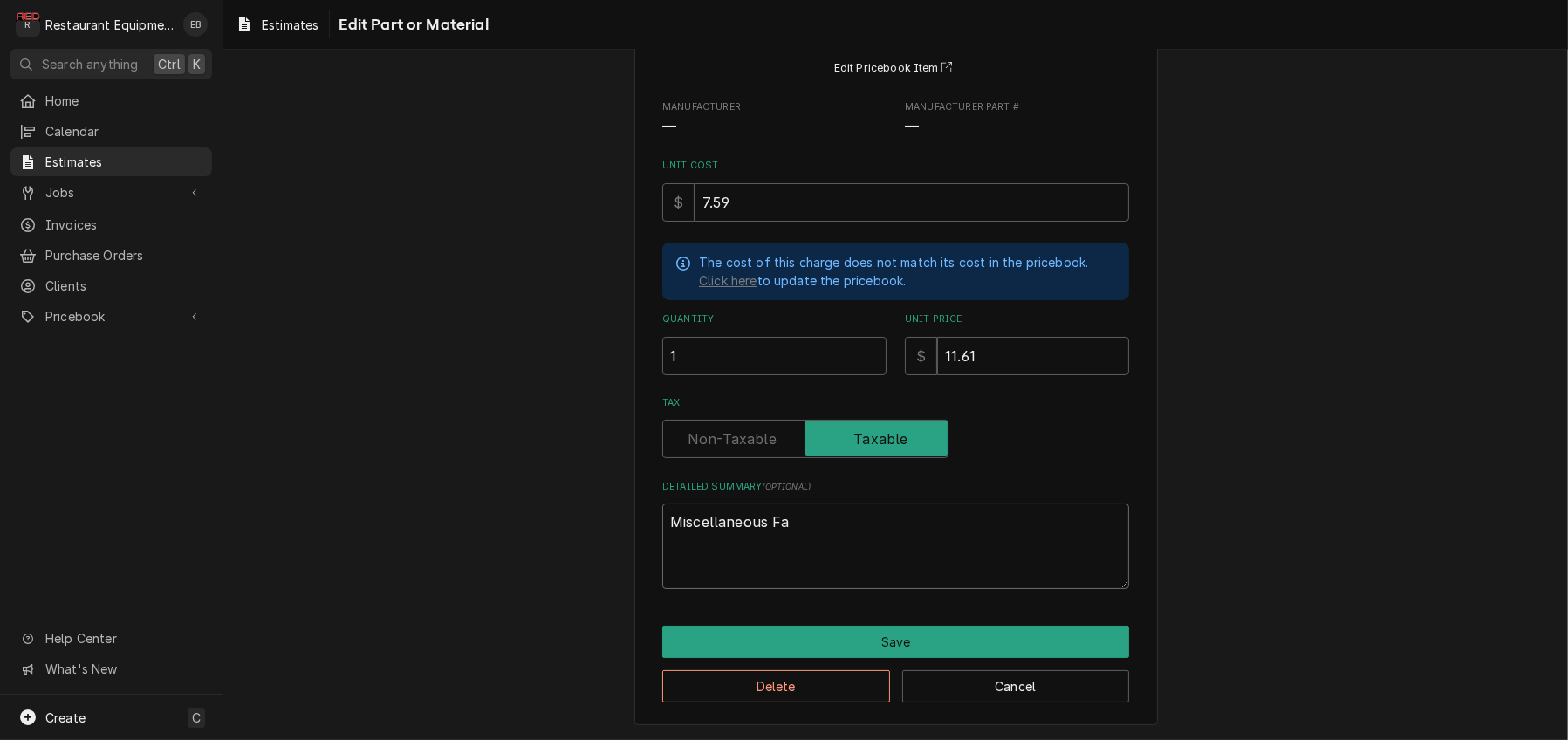
type textarea "Miscellaneous Fas"
type textarea "x"
type textarea "Miscellaneous Fast"
type textarea "x"
type textarea "Miscellaneous Faste"
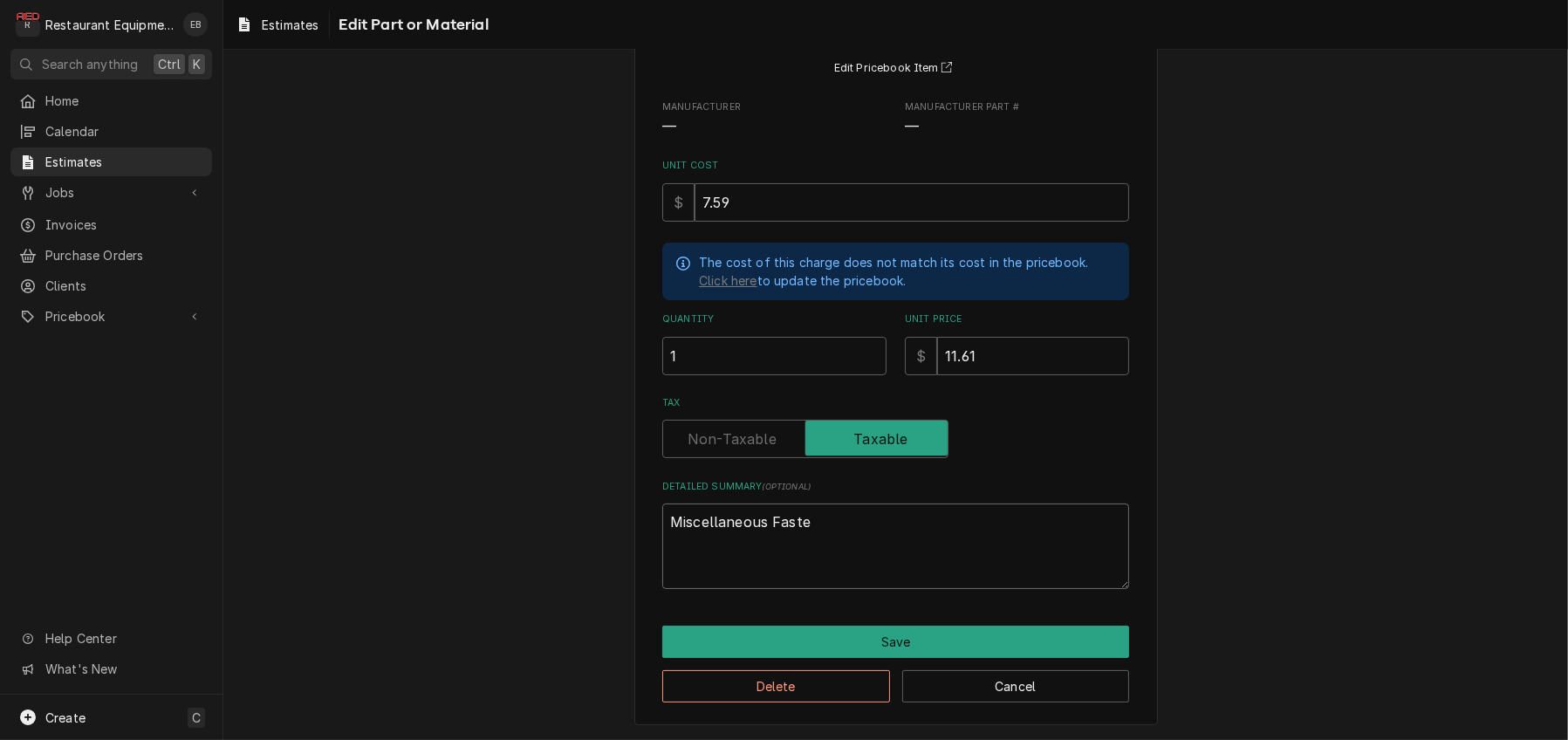
type textarea "x"
type textarea "Miscellaneous Fasten"
click at [816, 632] on button "Save" at bounding box center [895, 642] width 467 height 32
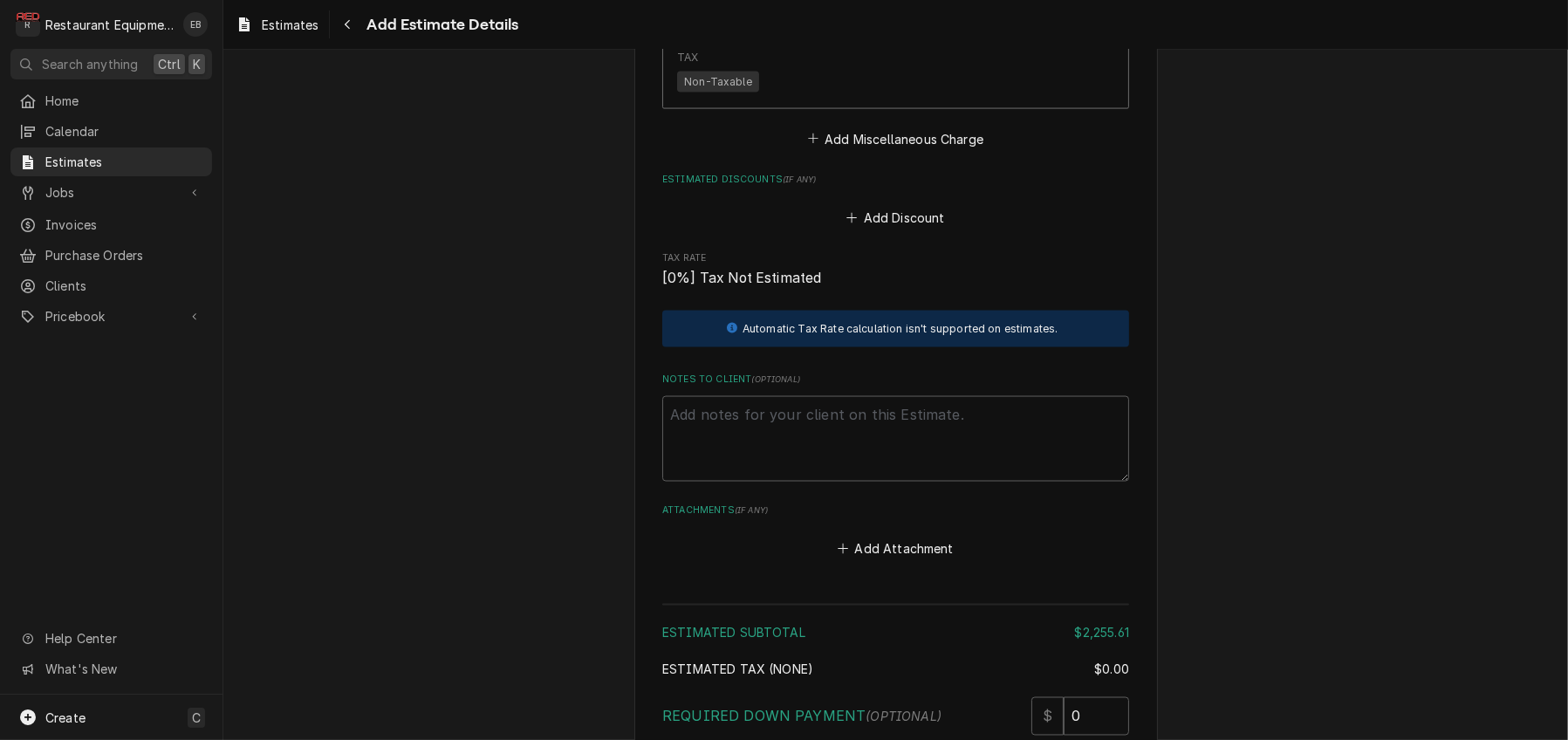
scroll to position [3522, 0]
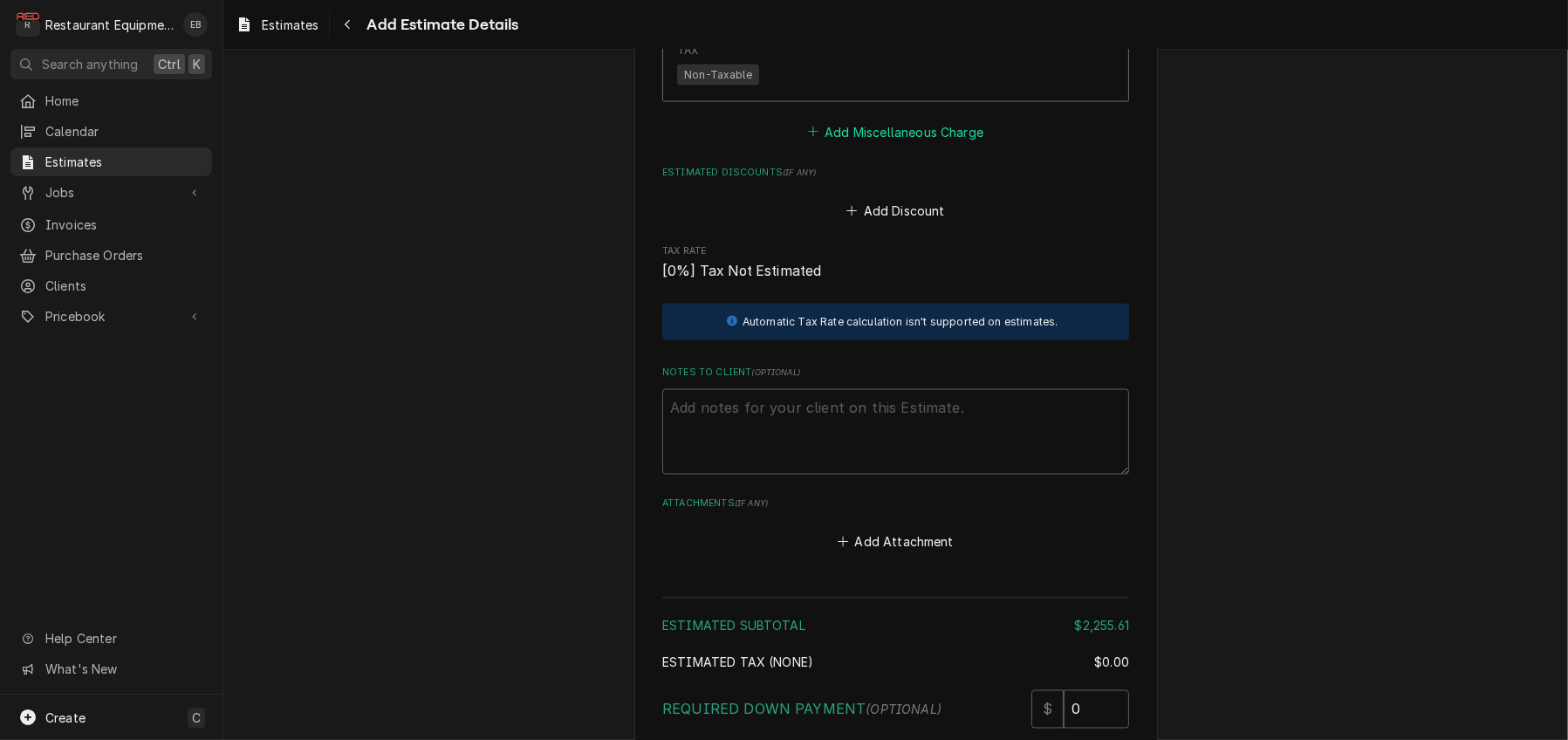
click at [906, 144] on button "Add Miscellaneous Charge" at bounding box center [894, 131] width 181 height 25
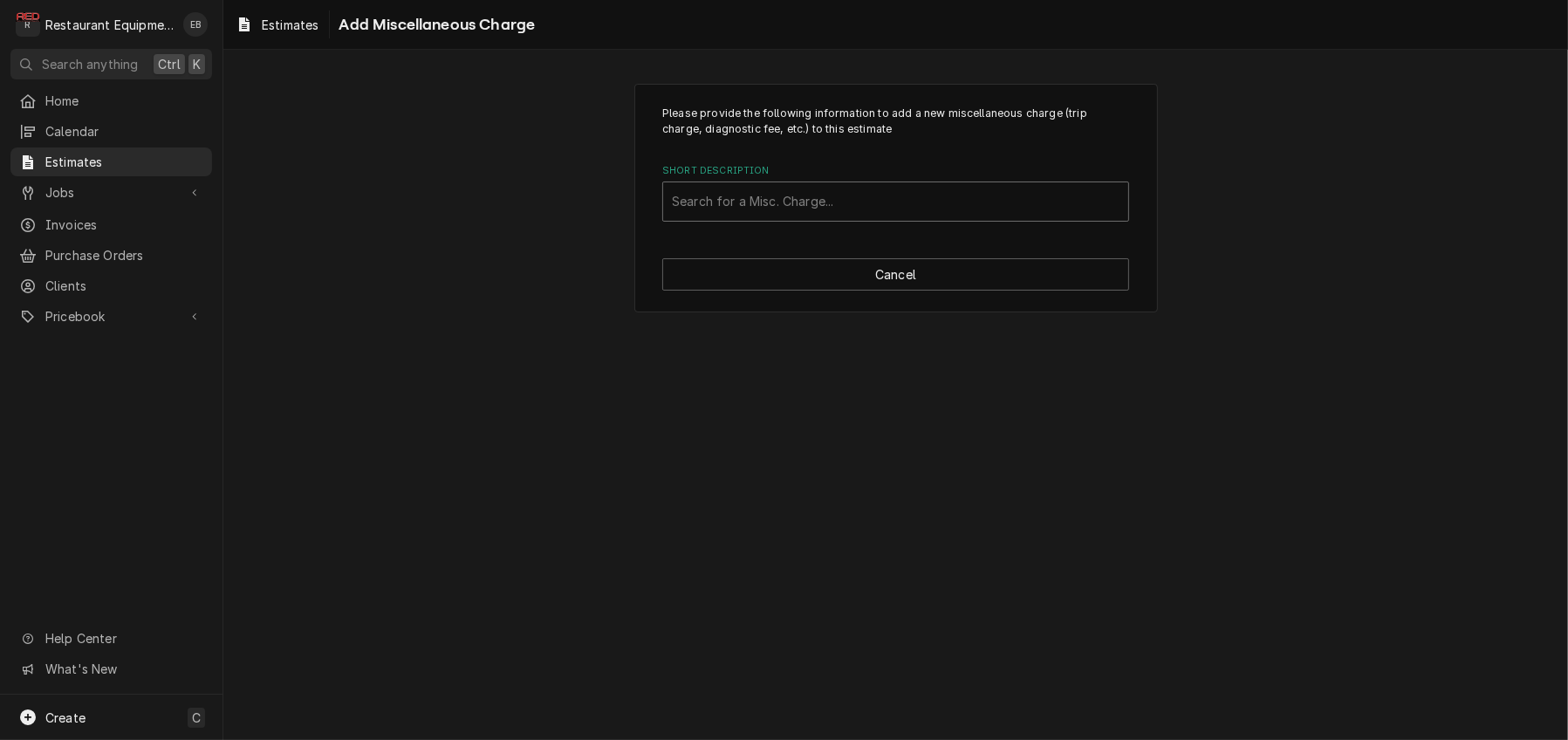
click at [847, 217] on div "Short Description" at bounding box center [895, 202] width 448 height 32
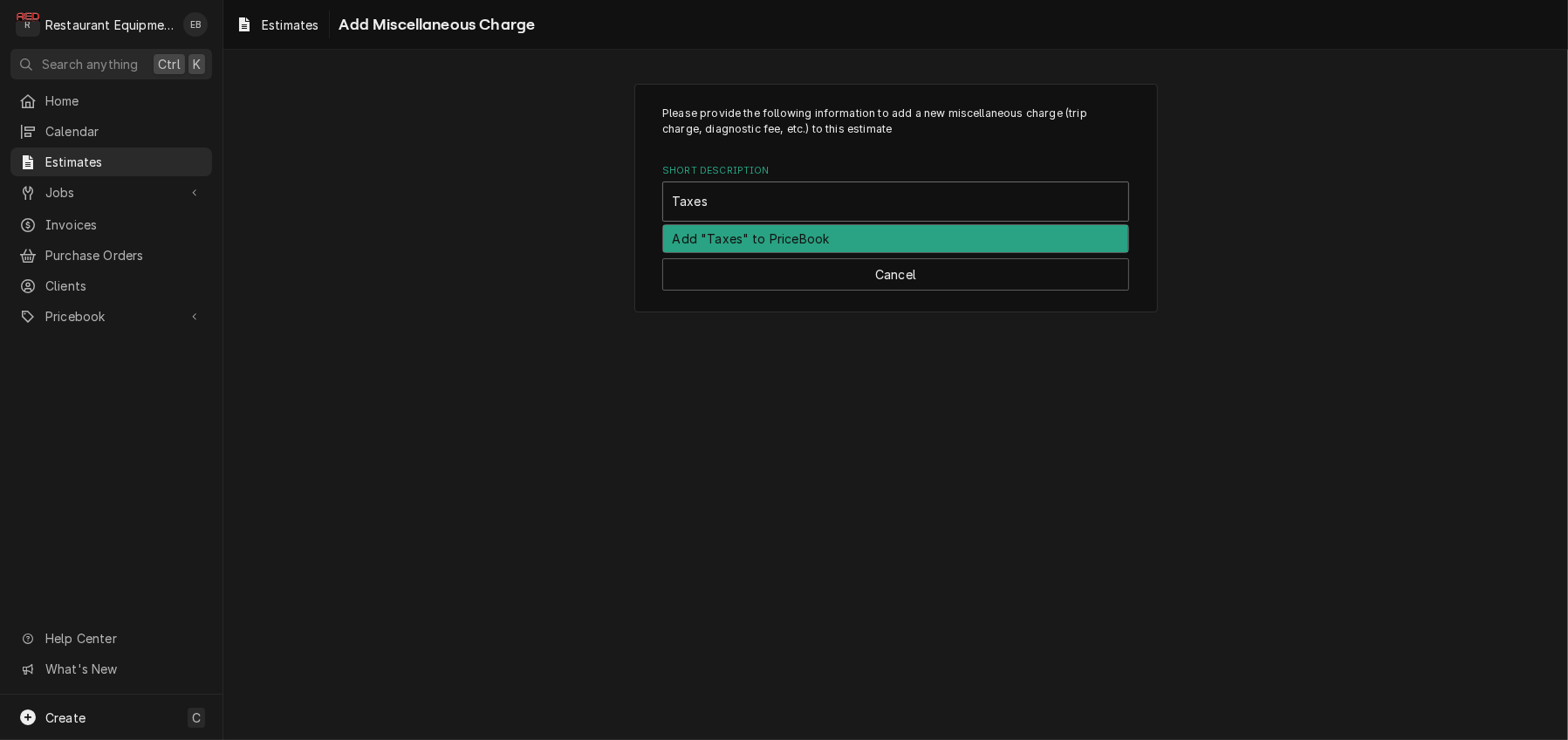
click at [854, 252] on div "Add "Taxes" to PriceBook" at bounding box center [894, 238] width 465 height 27
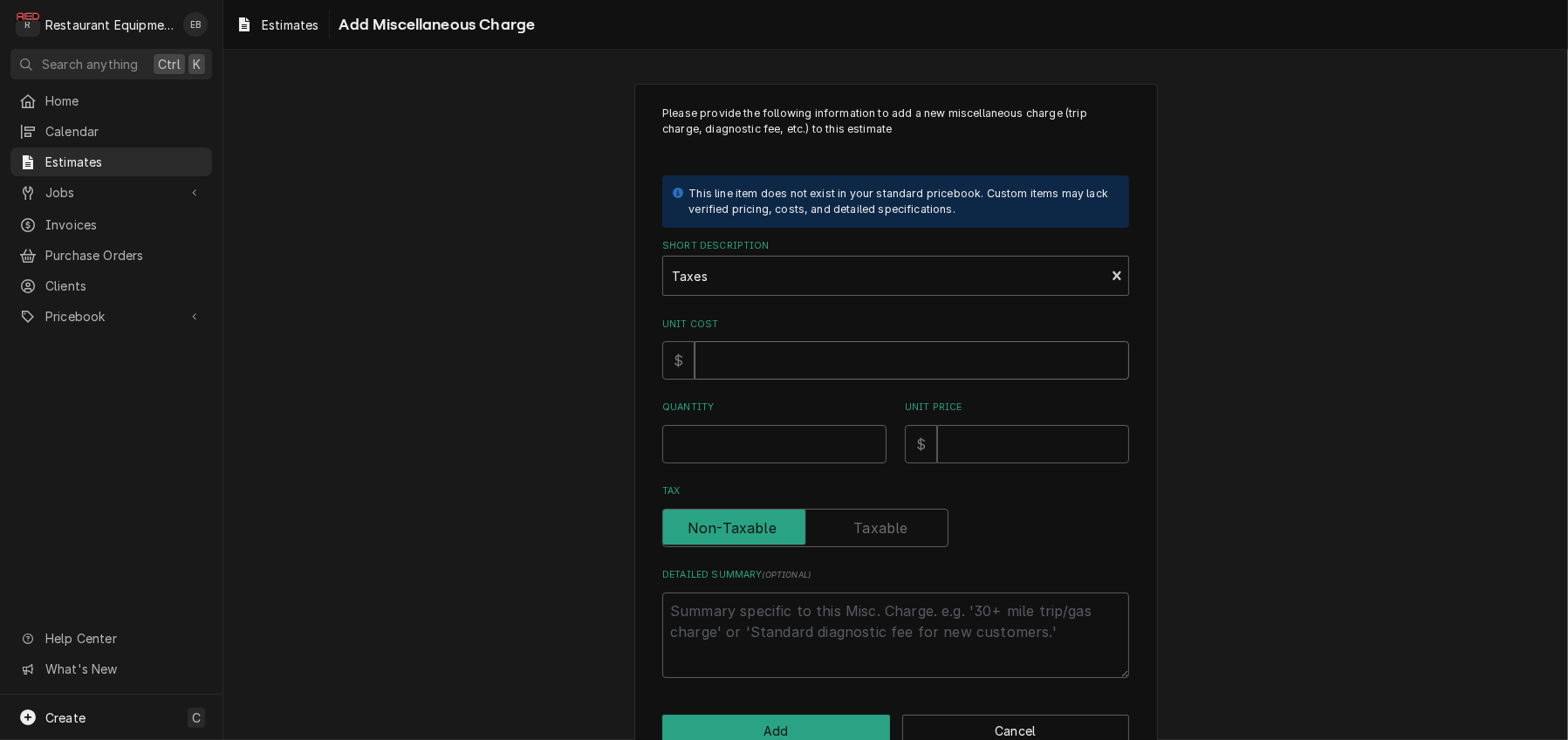
click at [764, 379] on input "Unit Cost" at bounding box center [911, 360] width 435 height 39
click at [777, 463] on input "Quantity" at bounding box center [774, 444] width 224 height 39
click at [979, 463] on input "Unit Price" at bounding box center [1033, 444] width 192 height 39
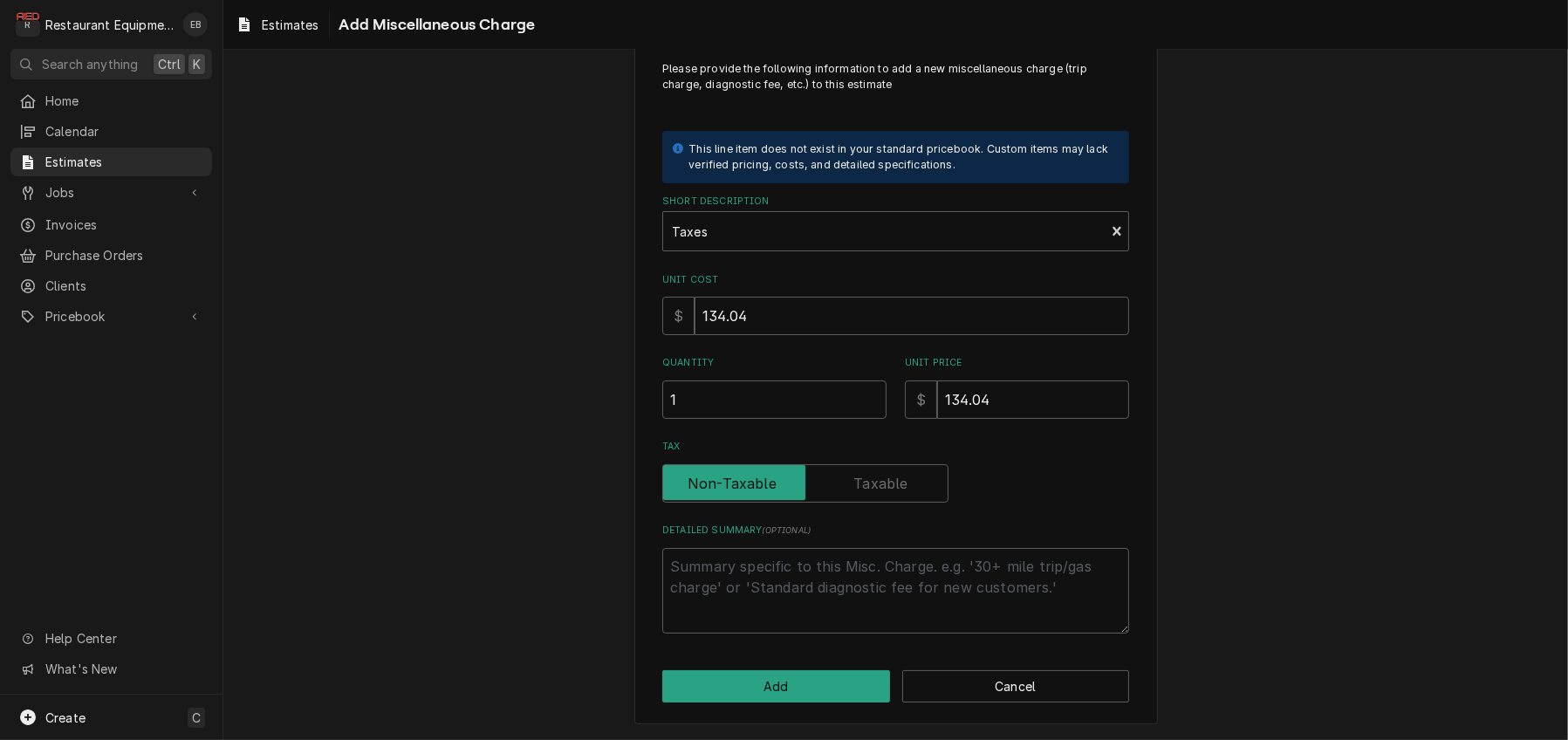
scroll to position [122, 0]
click at [834, 669] on button "Add" at bounding box center [776, 685] width 228 height 32
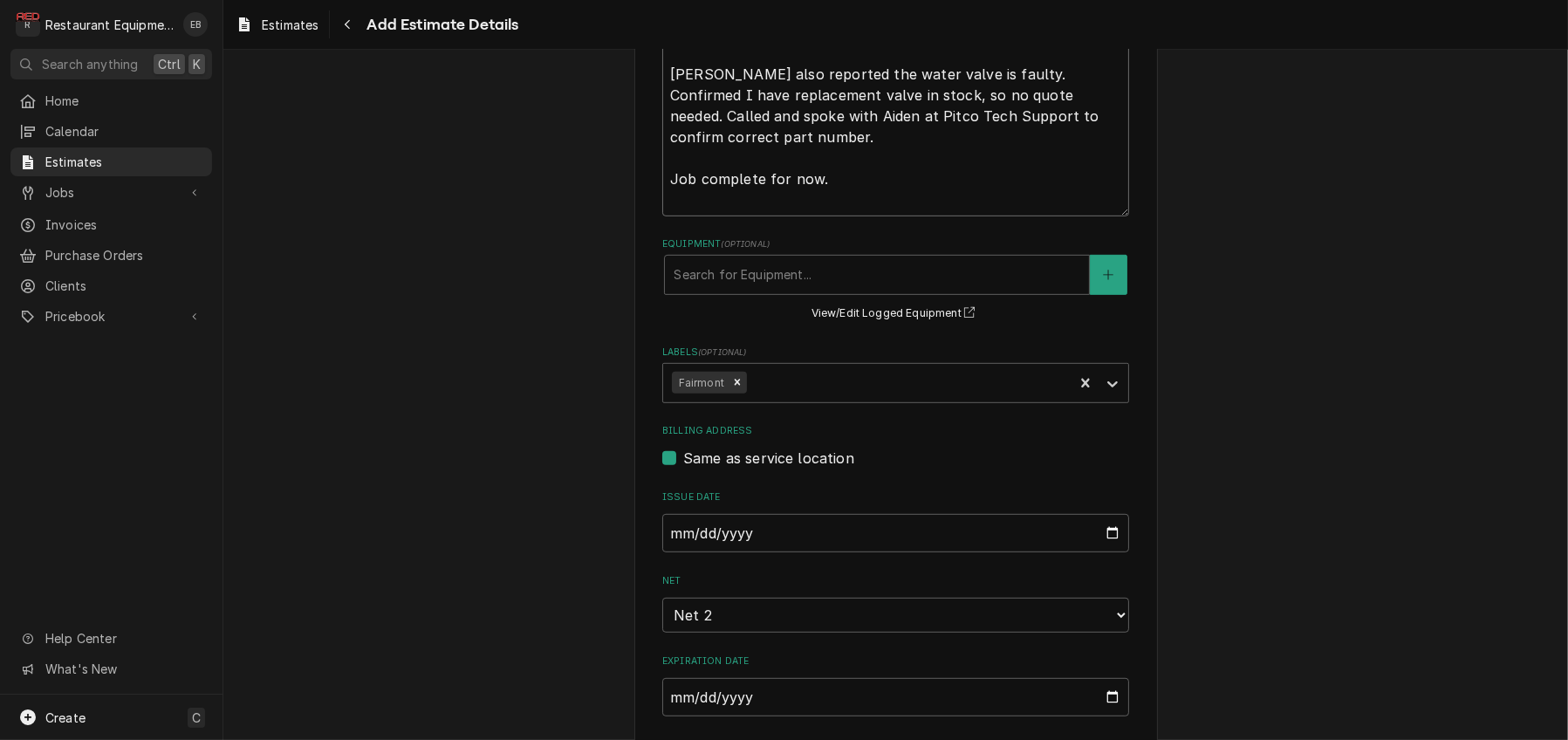
scroll to position [809, 0]
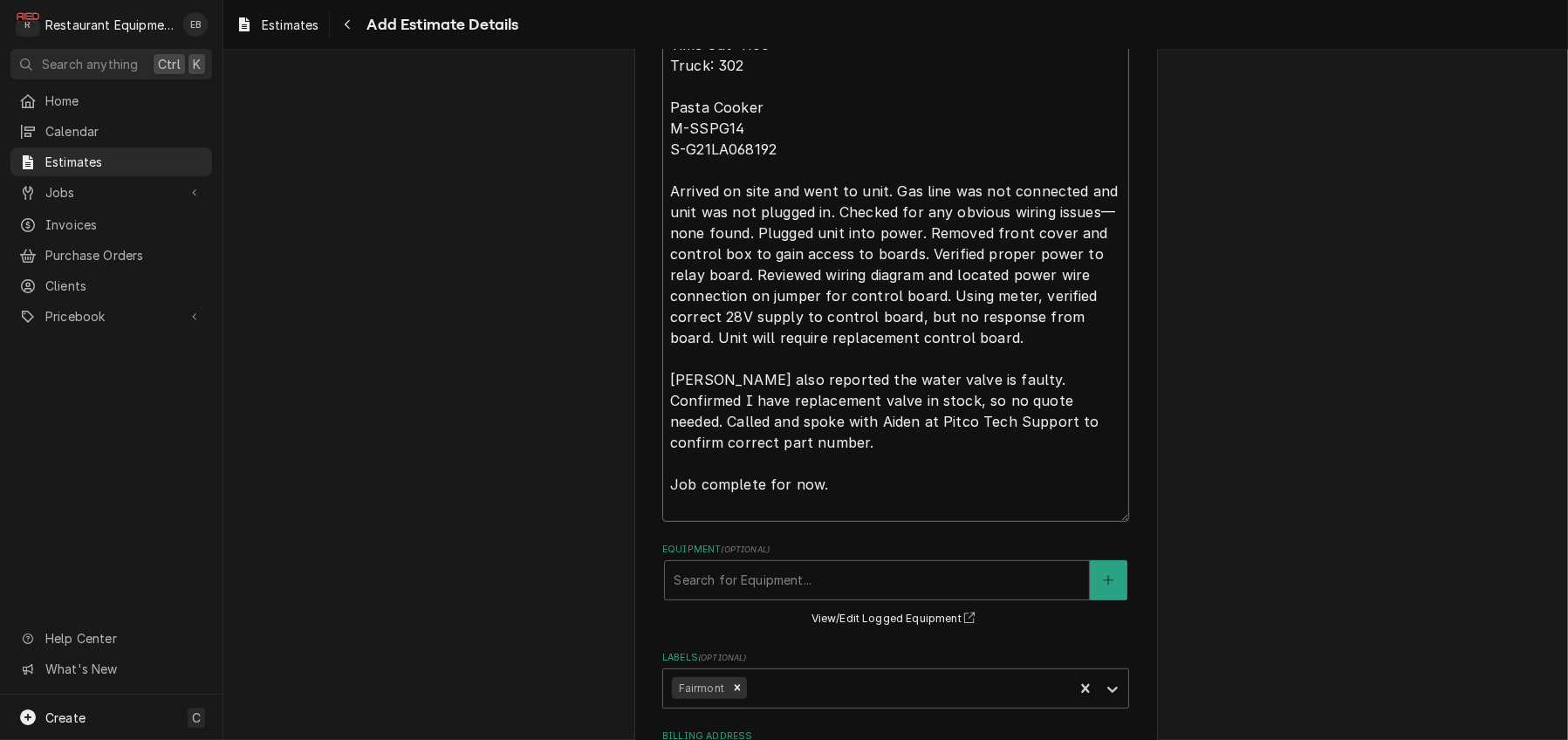
drag, startPoint x: 659, startPoint y: 169, endPoint x: 840, endPoint y: 577, distance: 446.3
click at [840, 521] on textarea "Roo-9147 Pasta cooker is not wanting to turn on. Tried resetting the breaker, d…" at bounding box center [895, 190] width 467 height 662
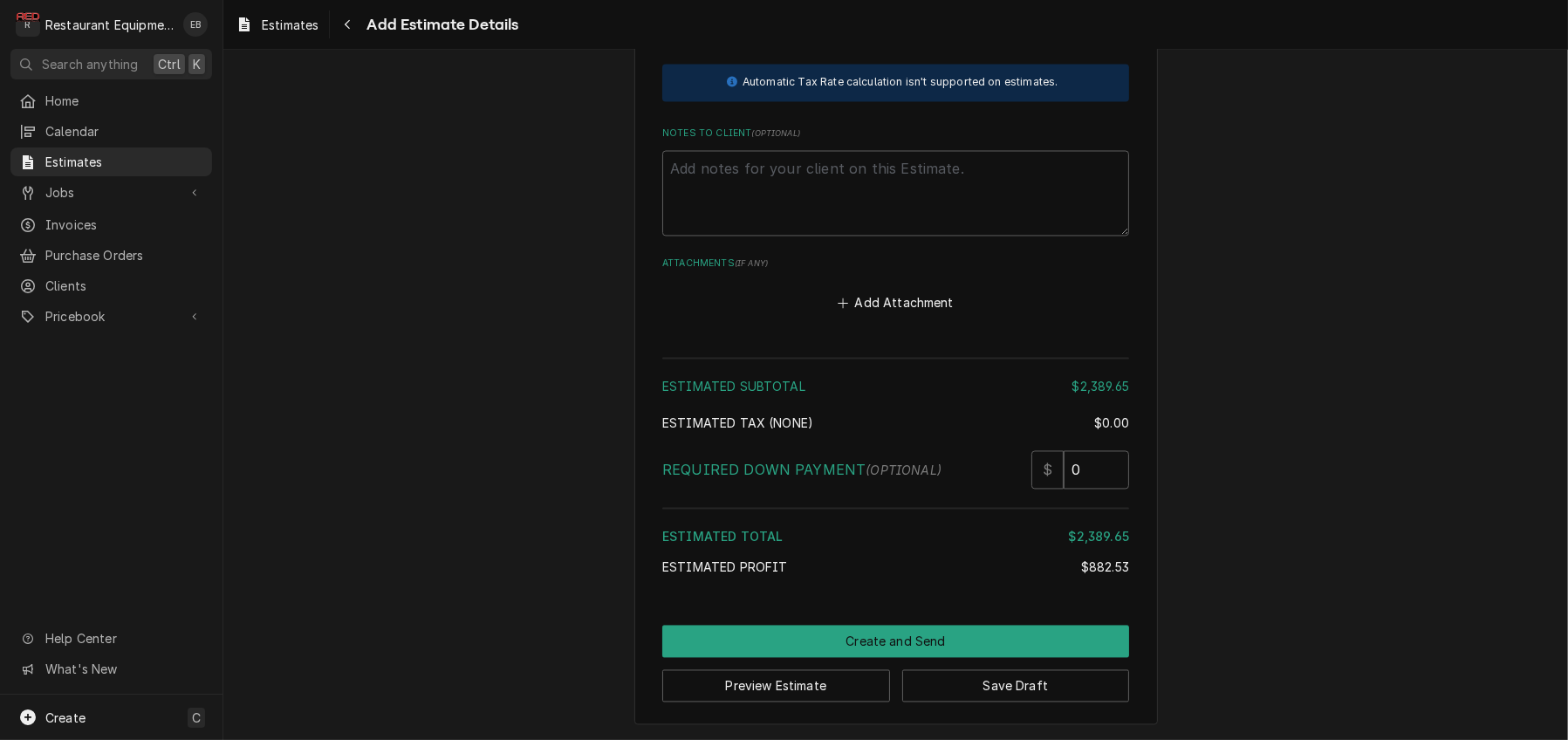
scroll to position [4297, 0]
click at [842, 237] on textarea "Notes to Client ( optional )" at bounding box center [895, 194] width 467 height 86
paste textarea "Roo-9147 Pasta cooker is not wanting to turn on. Tried resetting the breaker, d…"
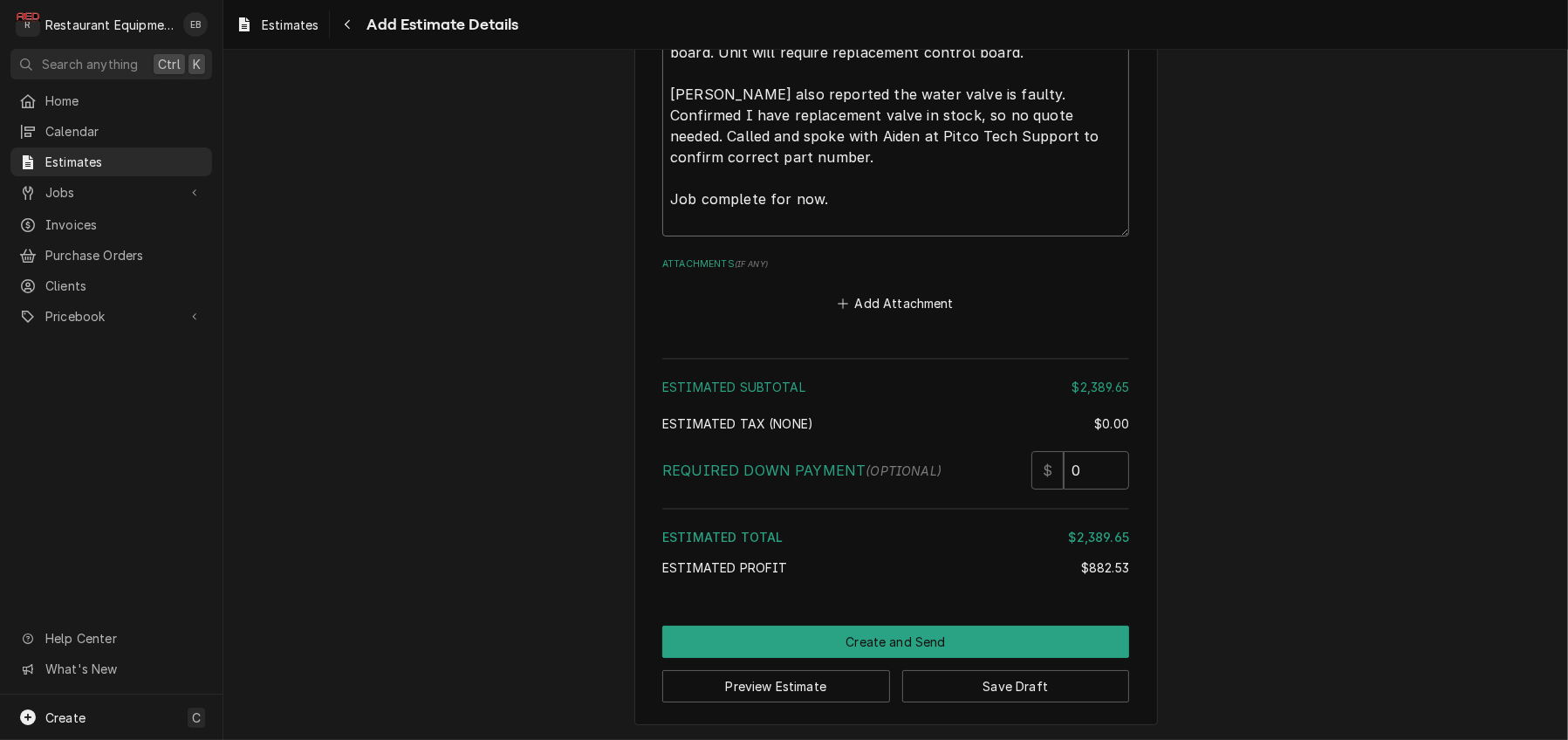
scroll to position [5099, 0]
click at [1030, 689] on button "Save Draft" at bounding box center [1016, 685] width 228 height 32
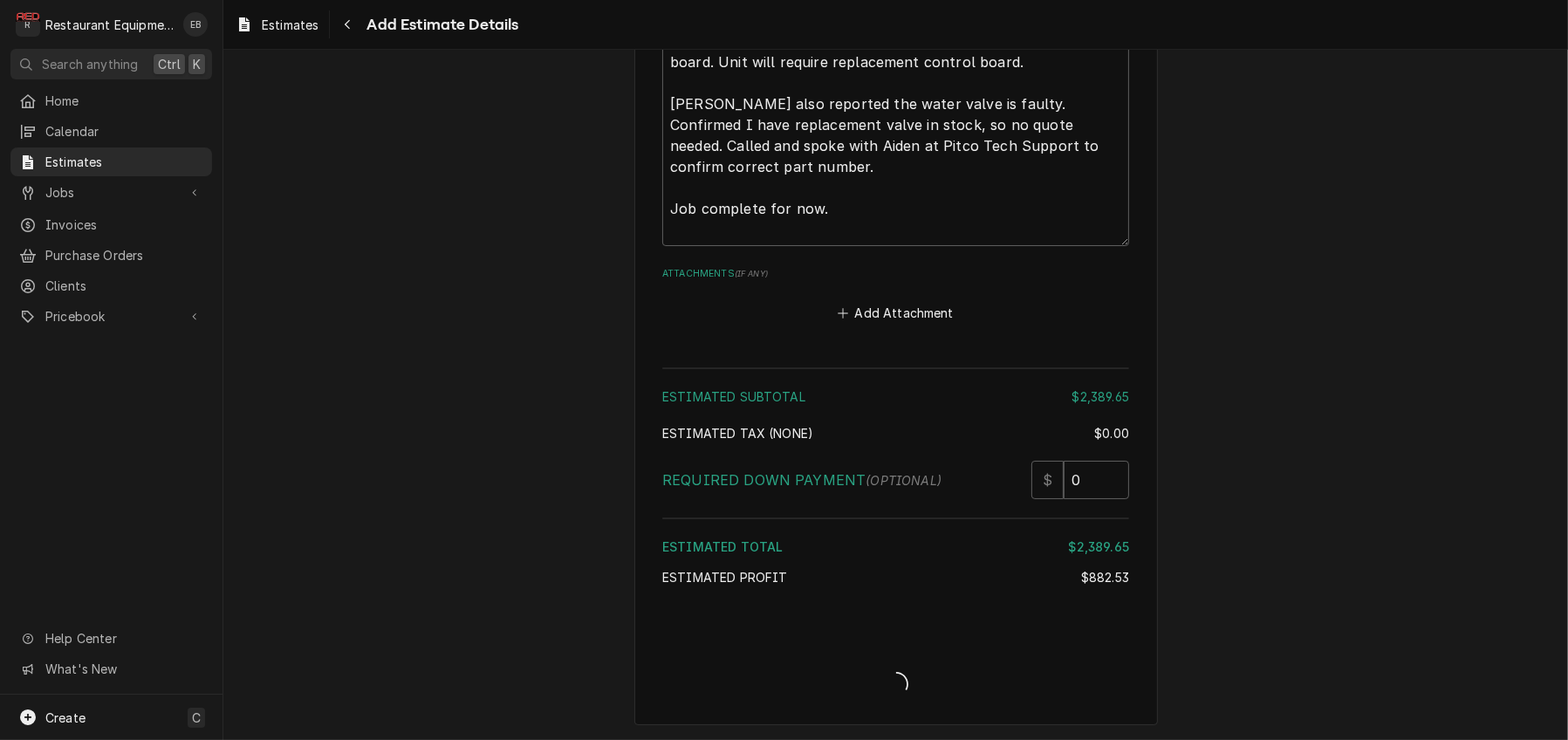
scroll to position [5089, 0]
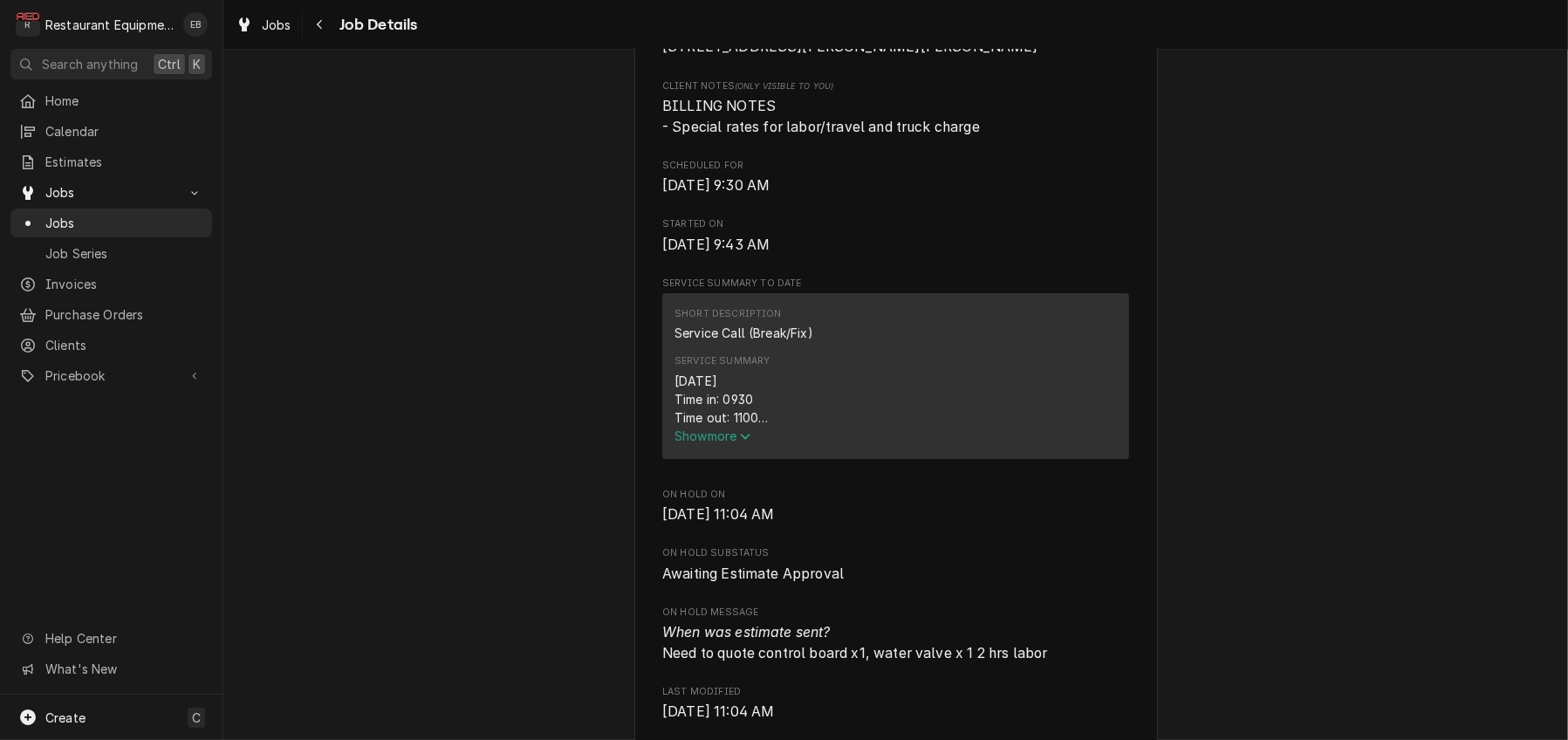
scroll to position [640, 0]
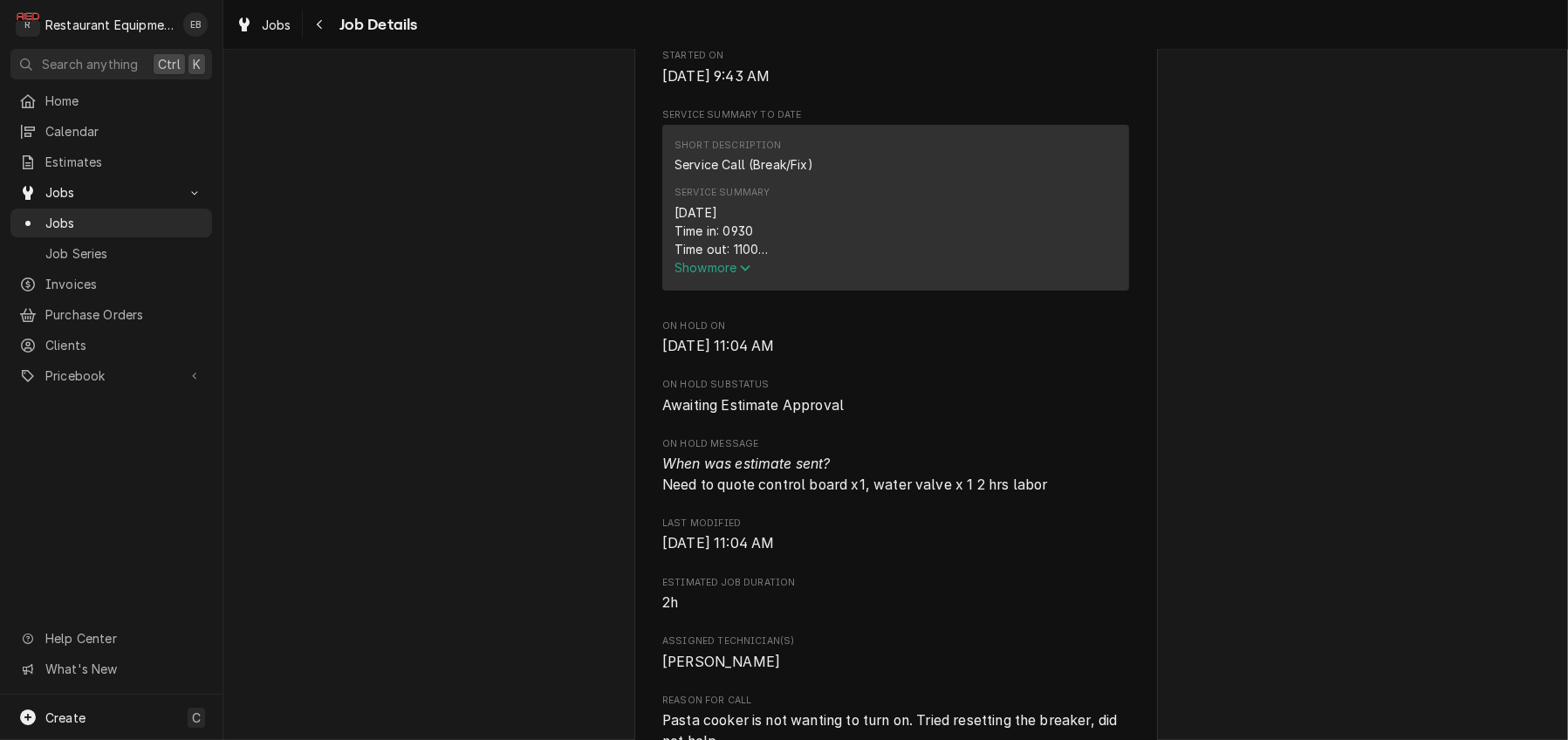
click at [693, 275] on span "Show more" at bounding box center [712, 267] width 77 height 15
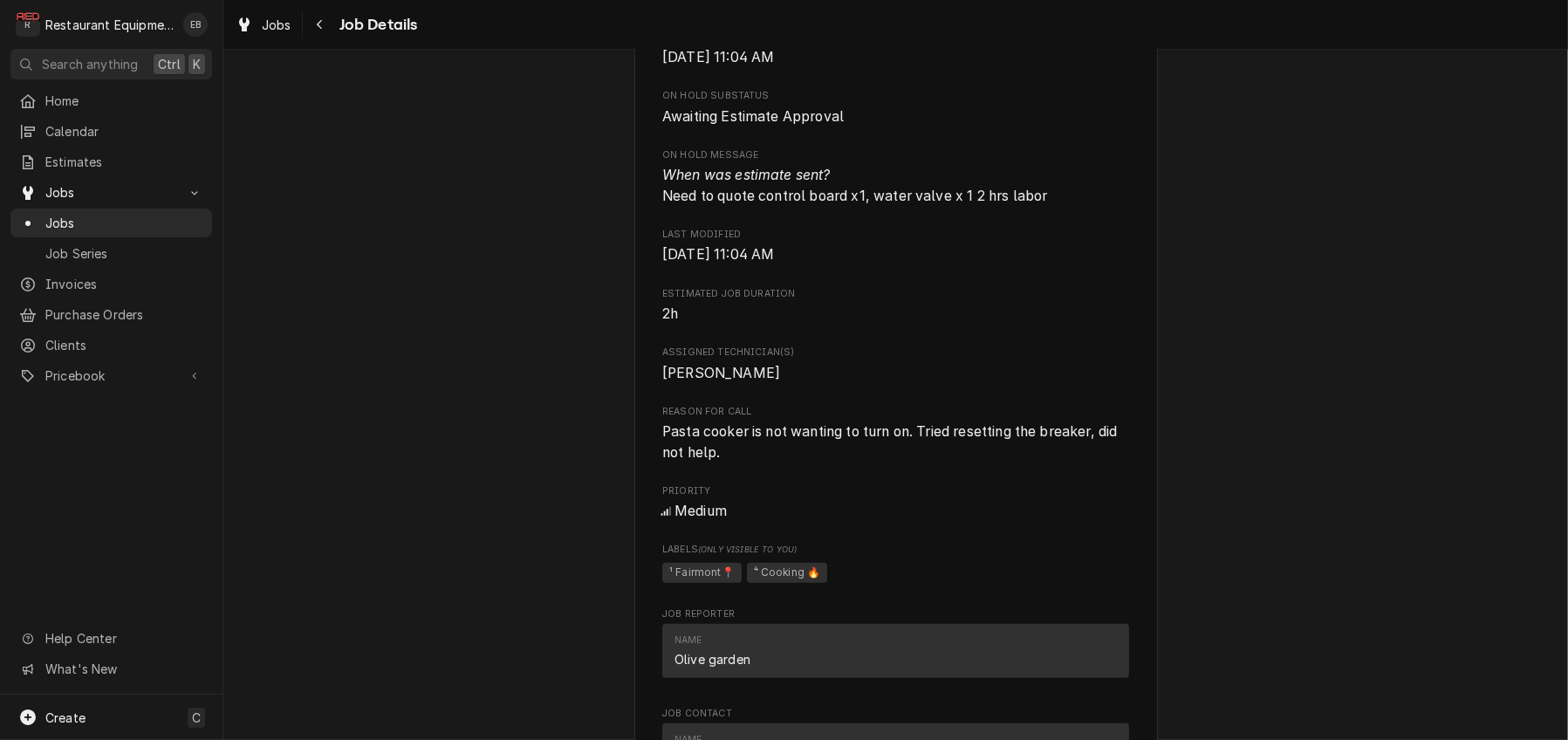
scroll to position [1395, 0]
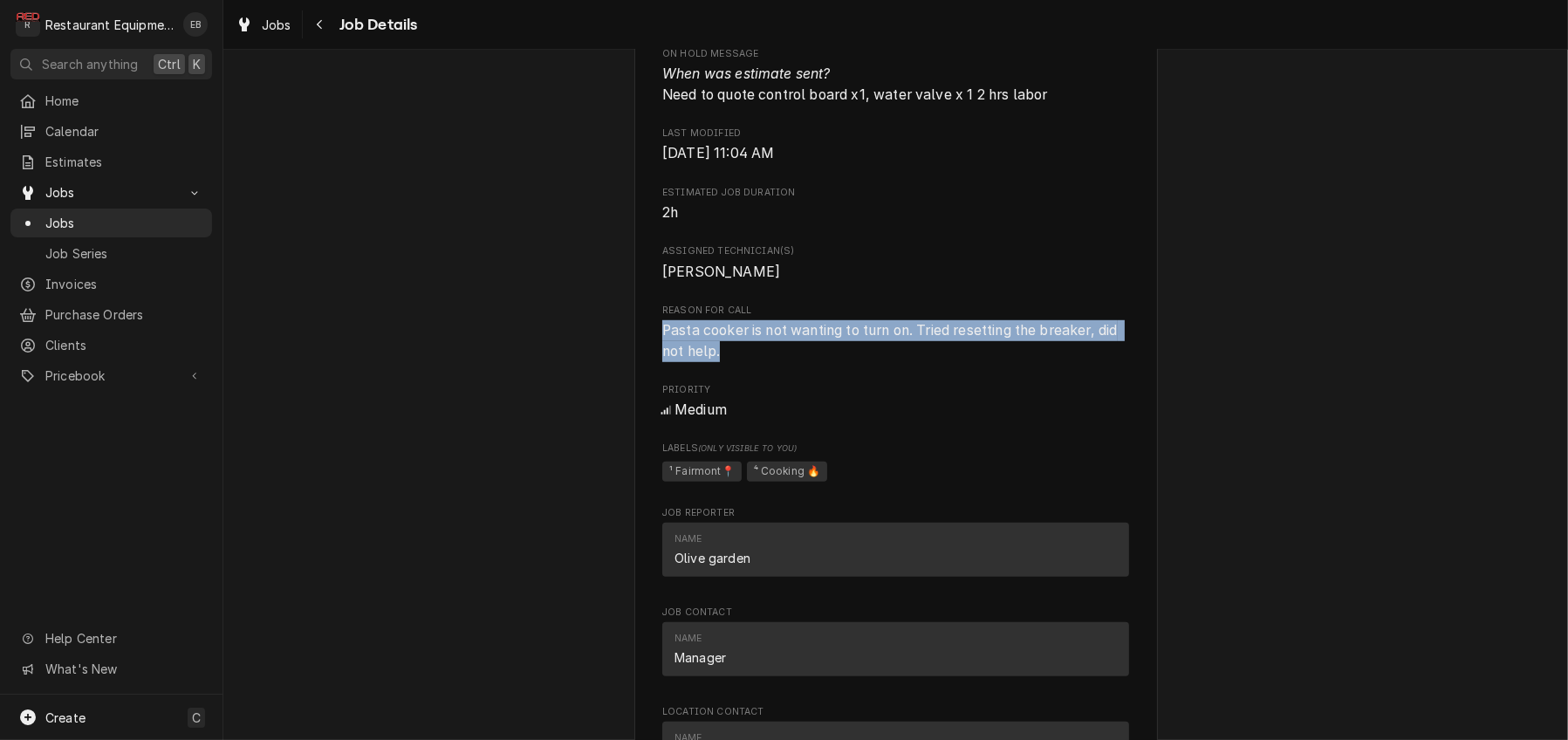
drag, startPoint x: 650, startPoint y: 542, endPoint x: 710, endPoint y: 576, distance: 69.0
click at [710, 576] on div "Roopairs Job ID JOB-9147 Date Received [DATE] Service Type Service Call (Break/…" at bounding box center [895, 34] width 467 height 2390
copy span "Pasta cooker is not wanting to turn on. Tried resetting the breaker, did not he…"
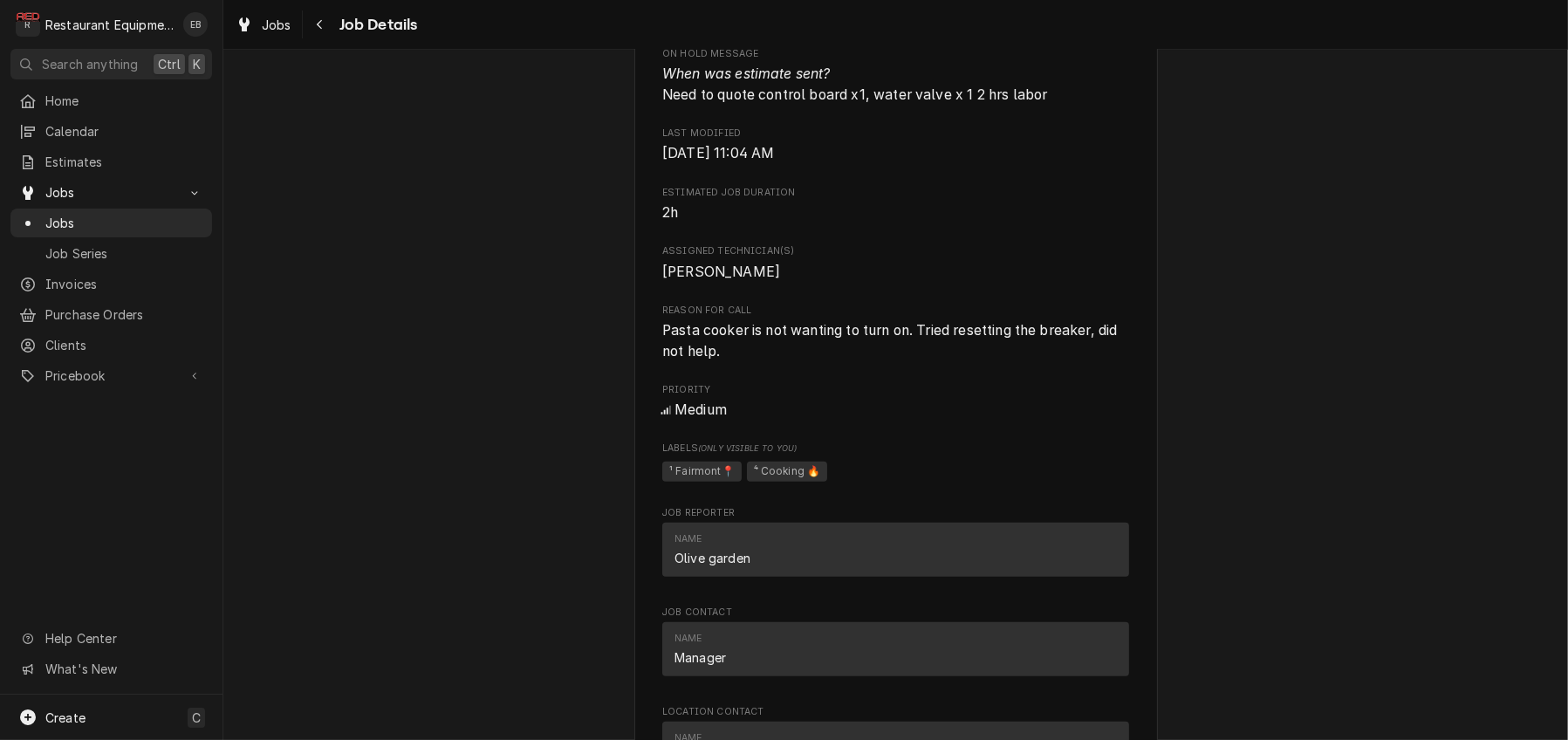
click at [865, 259] on span "Assigned Technician(s)" at bounding box center [895, 252] width 467 height 14
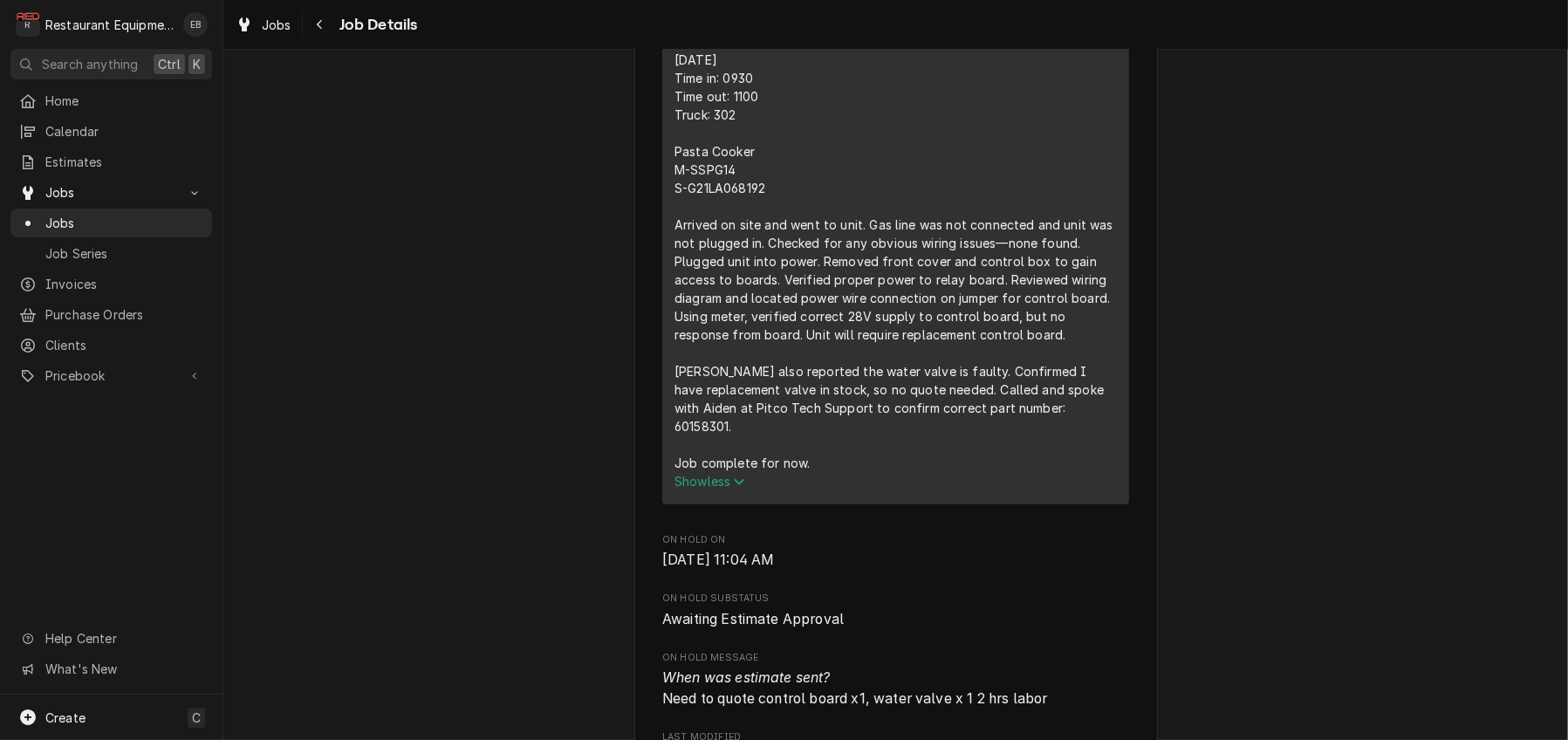
scroll to position [755, 0]
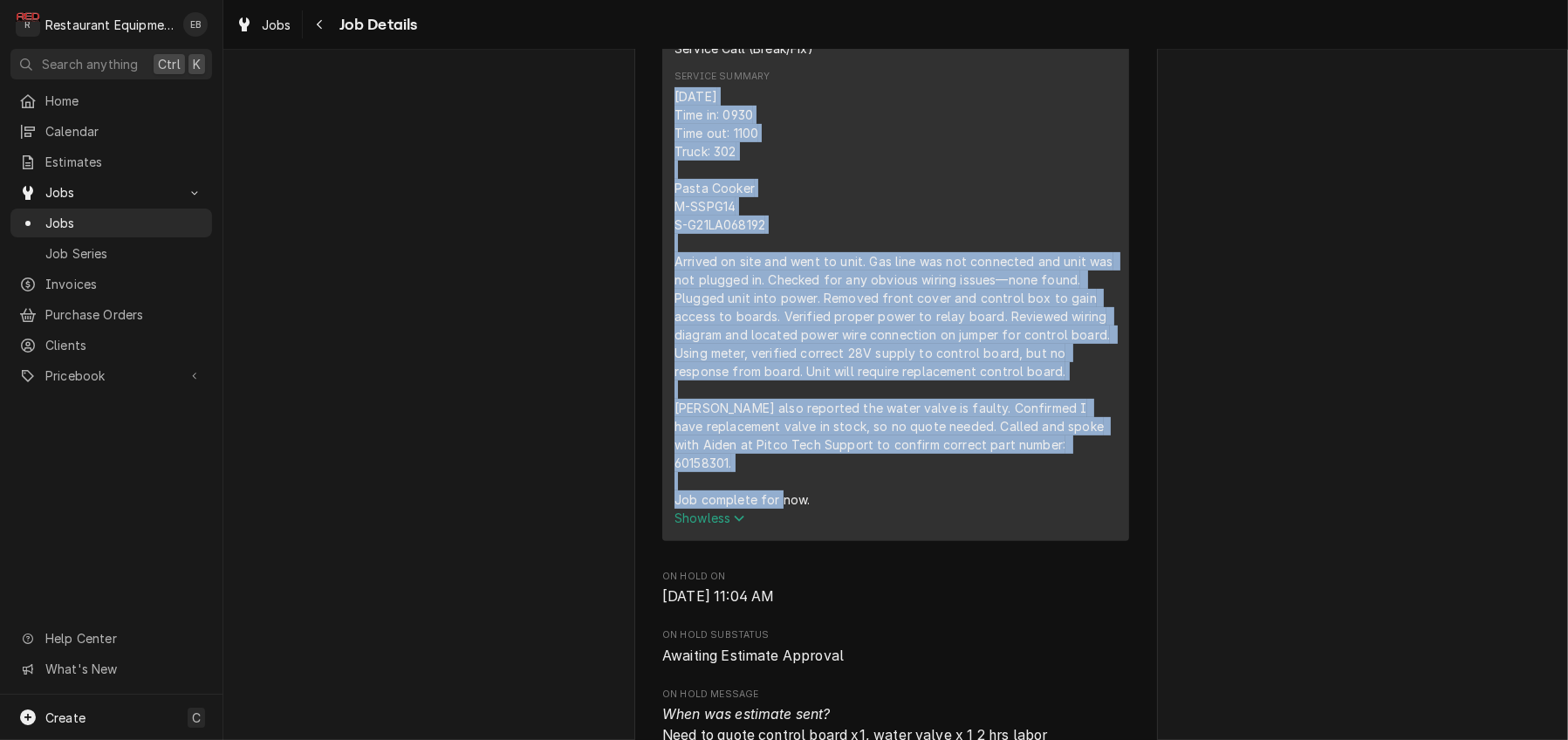
drag, startPoint x: 663, startPoint y: 237, endPoint x: 809, endPoint y: 643, distance: 431.5
click at [809, 508] on div "[DATE] Time in: 0930 Time out: 1100 Truck: 302 Pasta Cooker M-SSPG14 S-G21LA068…" at bounding box center [895, 298] width 443 height 422
copy div "[DATE] Time in: 0930 Time out: 1100 Truck: 302 Pasta Cooker M-SSPG14 S-G21LA068…"
click at [923, 304] on div "[DATE] Time in: 0930 Time out: 1100 Truck: 302 Pasta Cooker M-SSPG14 S-G21LA068…" at bounding box center [895, 298] width 443 height 422
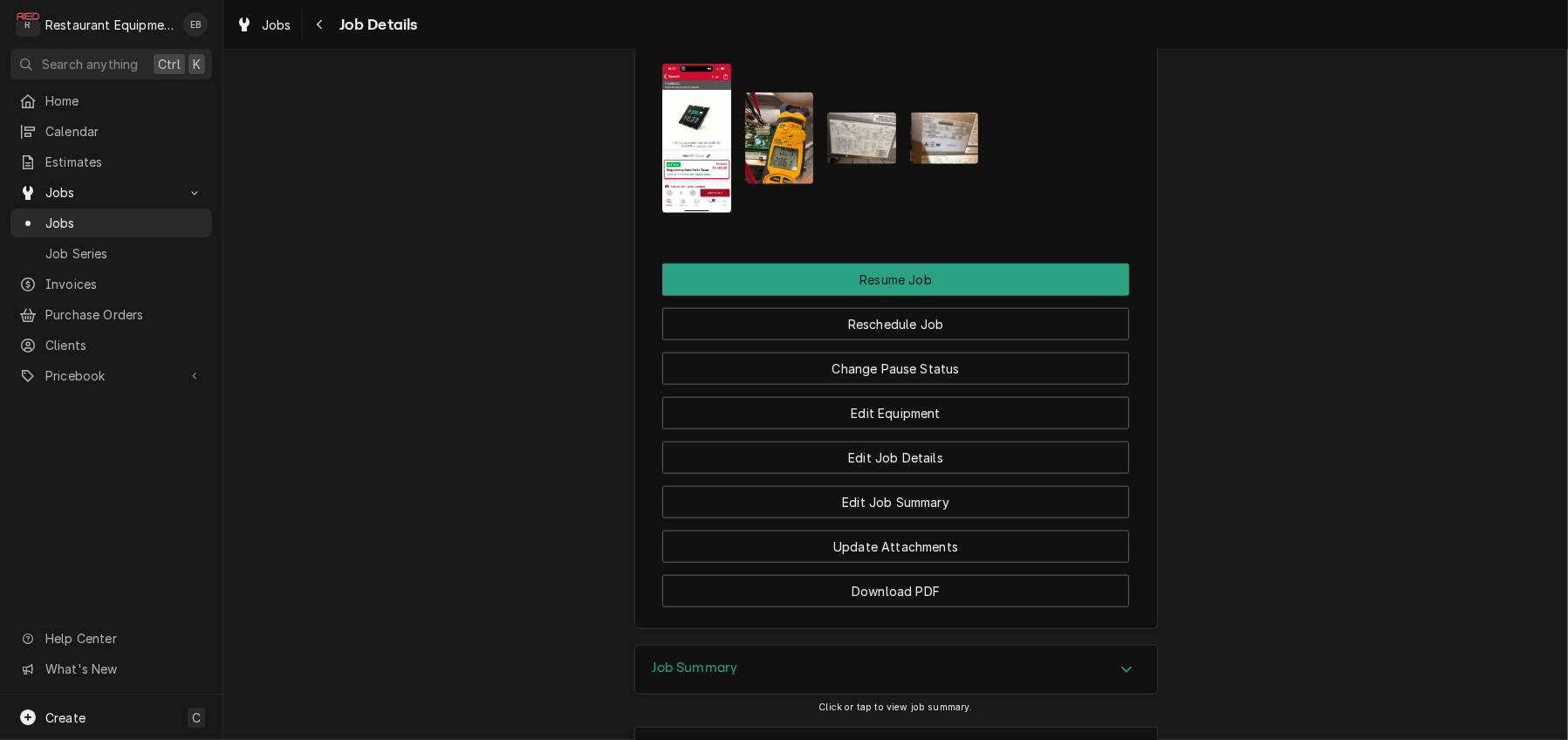
scroll to position [2442, 0]
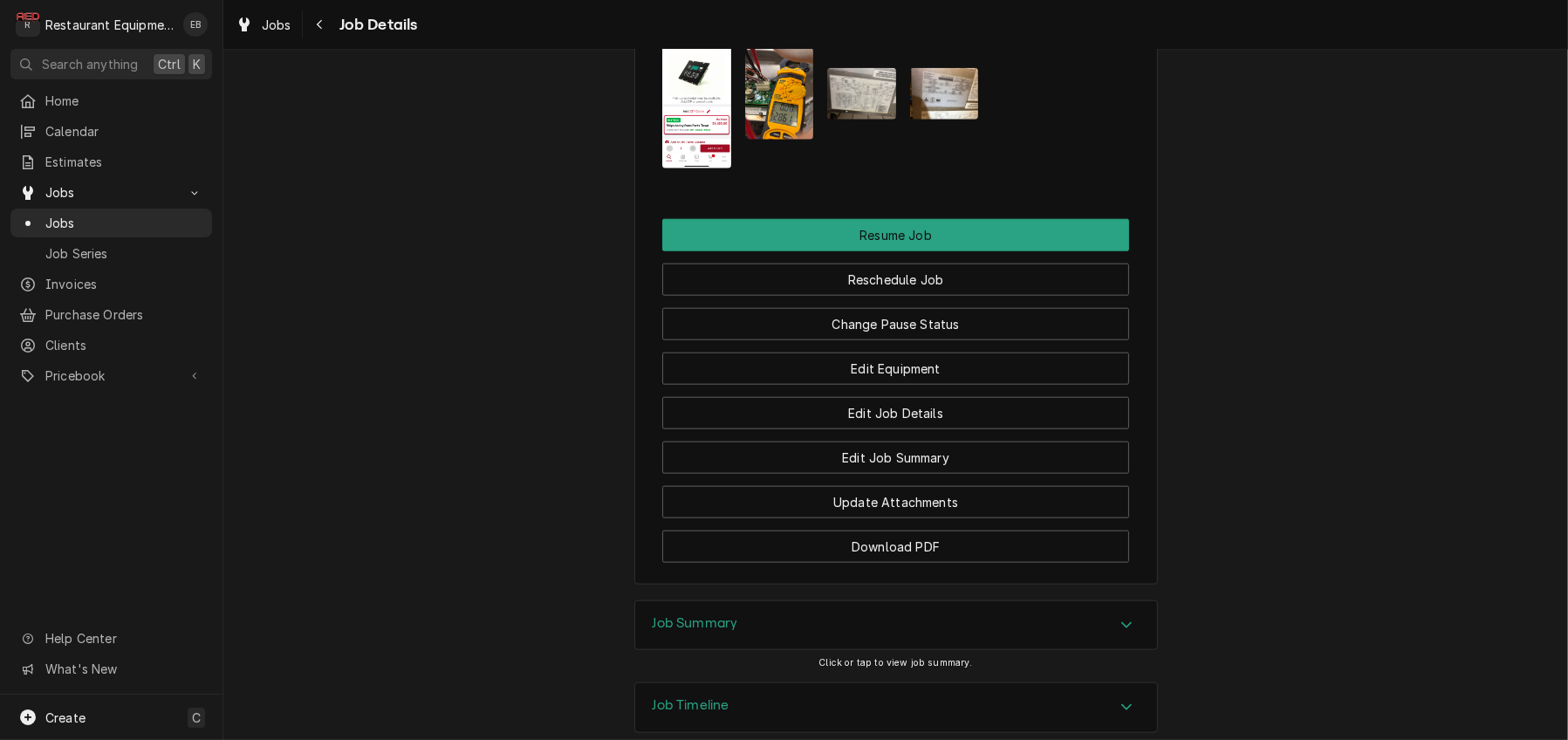
click at [933, 119] on img "Attachments" at bounding box center [944, 93] width 69 height 52
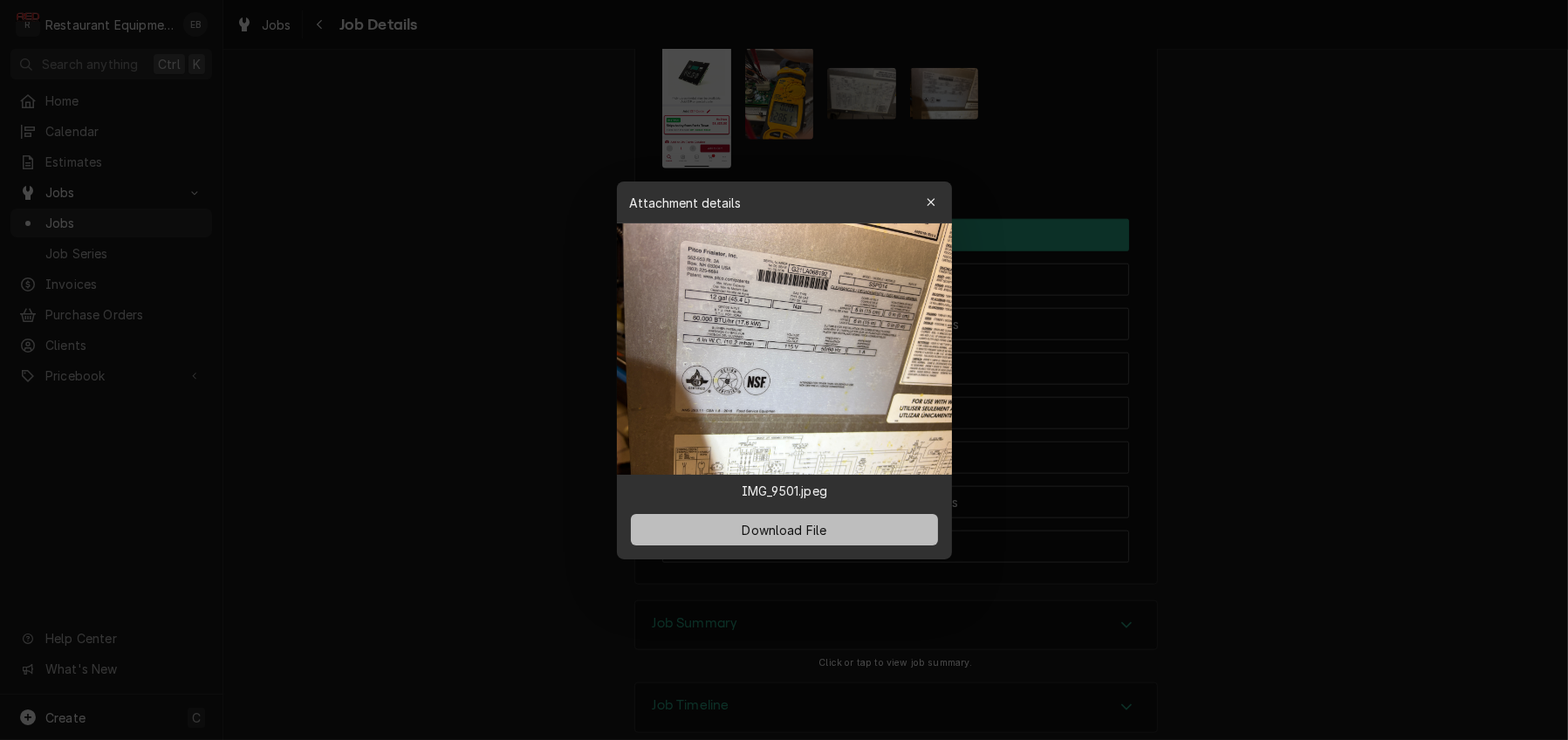
click at [797, 538] on span "Download File" at bounding box center [784, 529] width 92 height 18
click at [933, 188] on button "button" at bounding box center [931, 202] width 28 height 28
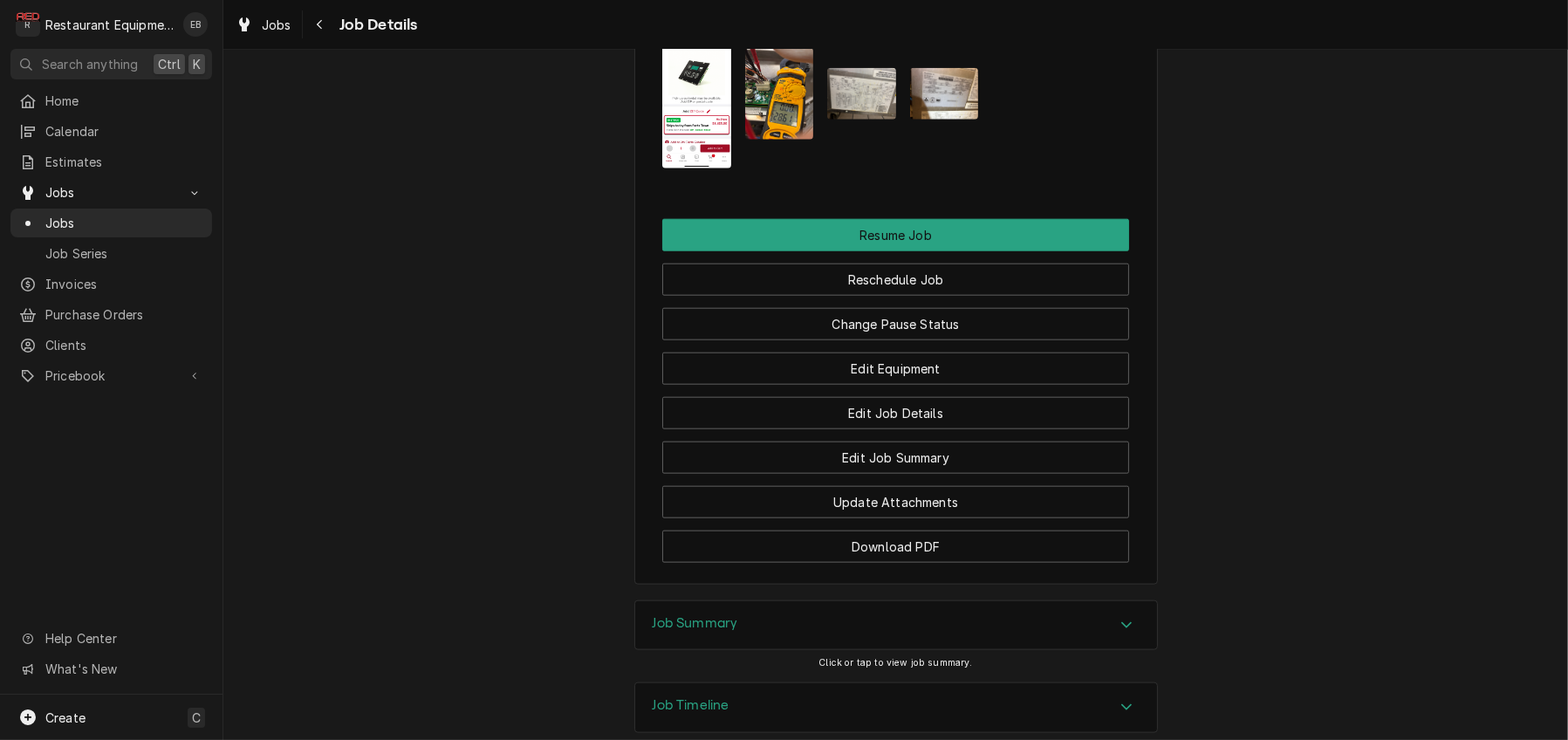
click at [850, 119] on img "Attachments" at bounding box center [861, 93] width 69 height 52
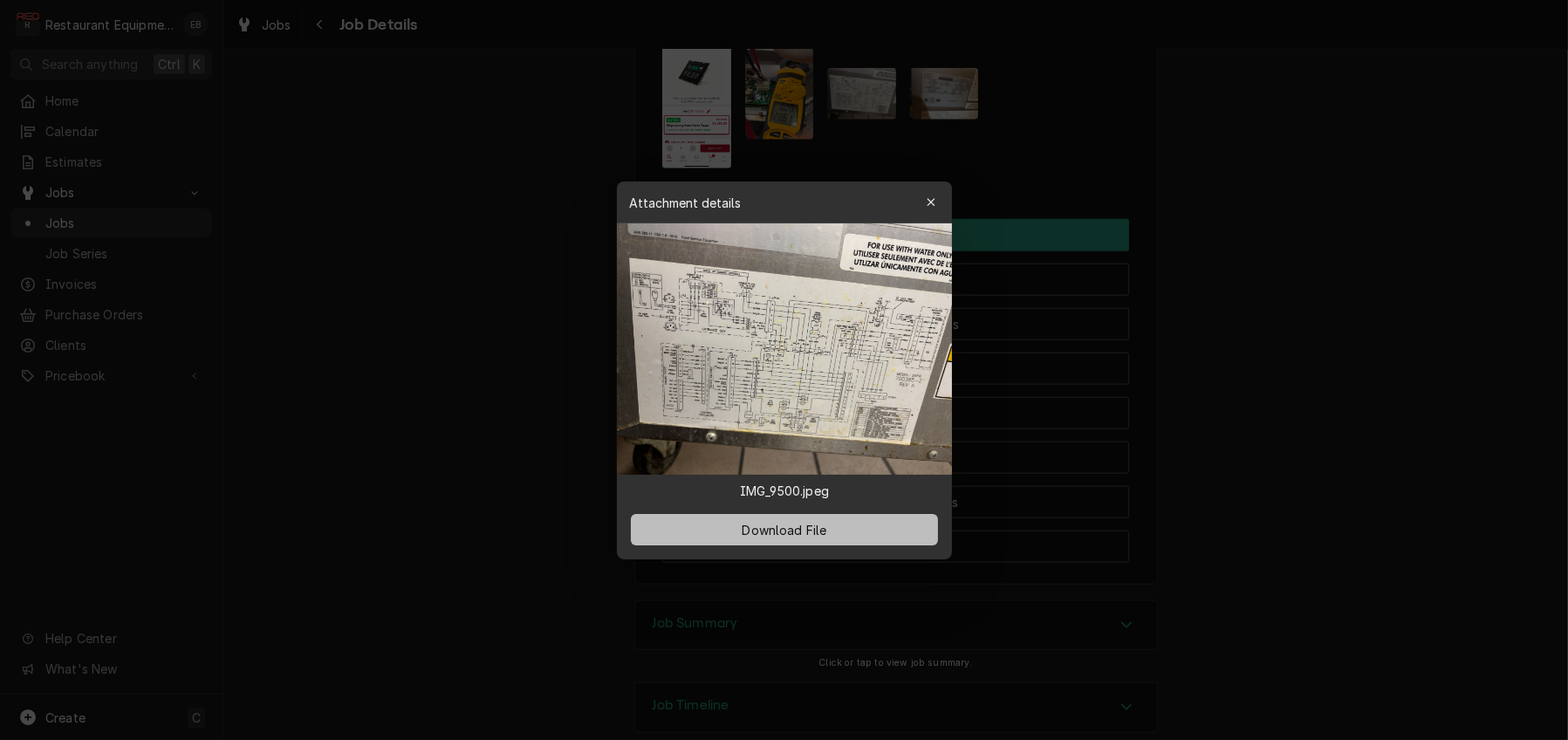
click at [798, 538] on span "Download File" at bounding box center [784, 529] width 92 height 18
click at [926, 188] on button "button" at bounding box center [931, 202] width 28 height 28
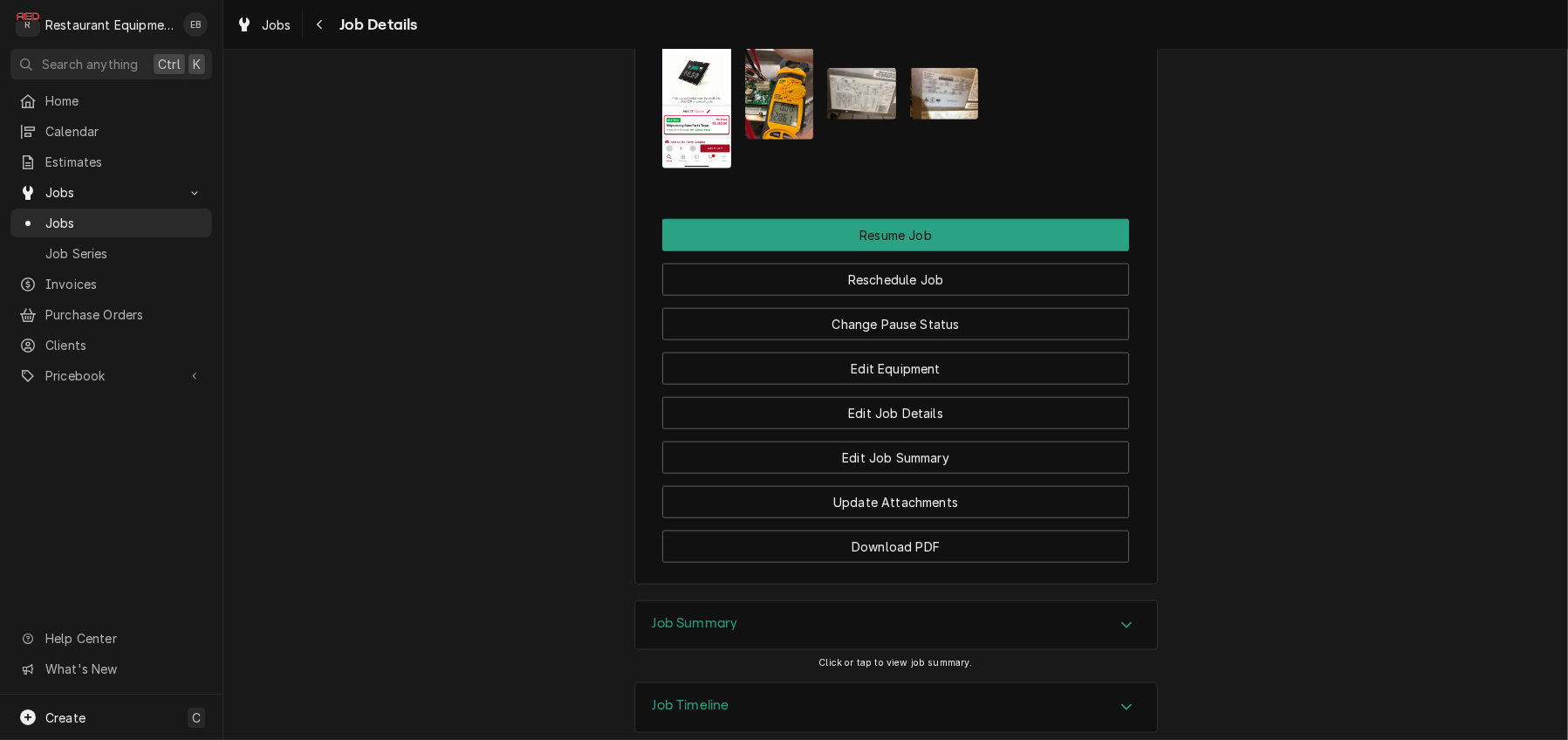
click at [787, 139] on img "Attachments" at bounding box center [779, 93] width 69 height 92
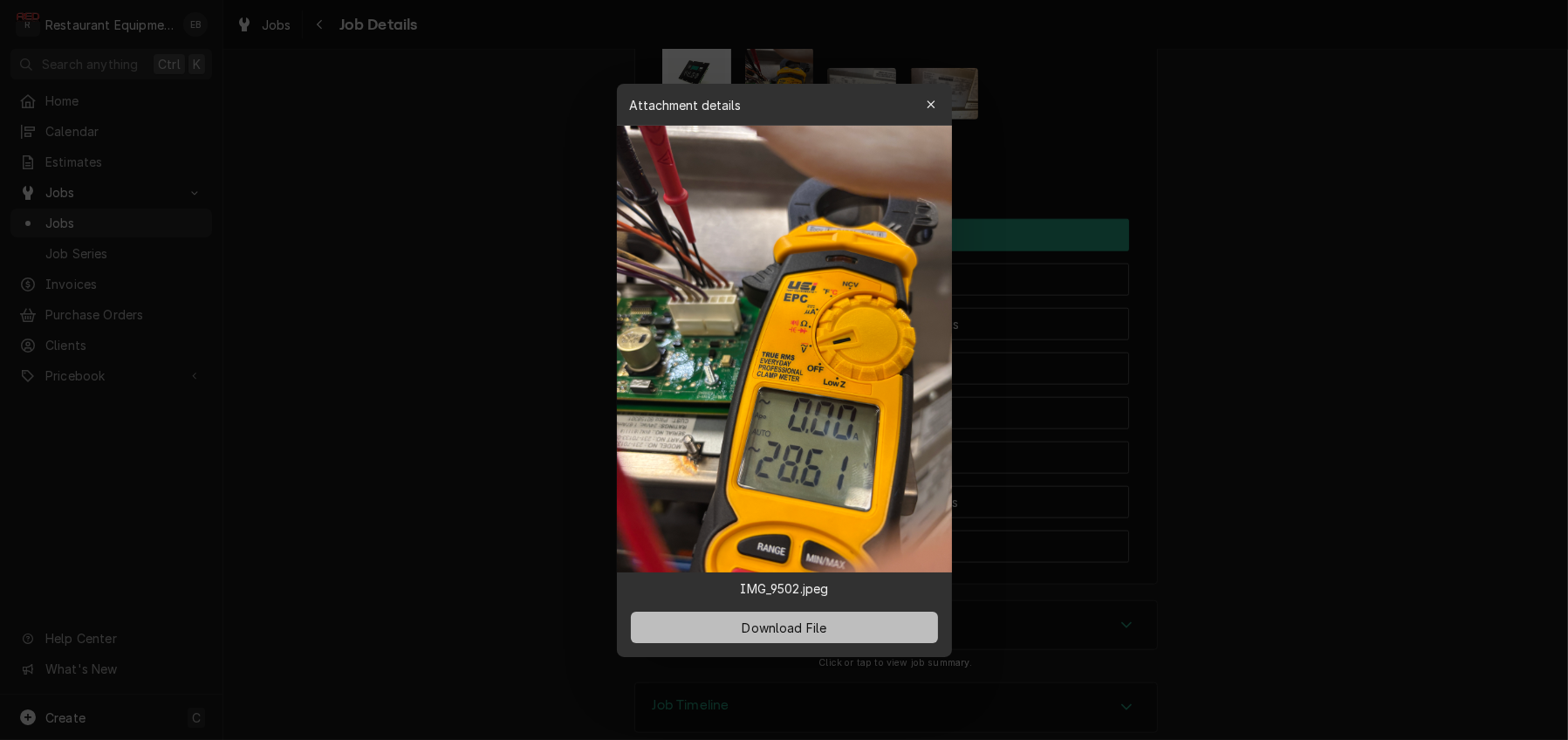
click at [780, 636] on span "Download File" at bounding box center [784, 627] width 92 height 18
click at [935, 98] on icon "button" at bounding box center [930, 104] width 10 height 12
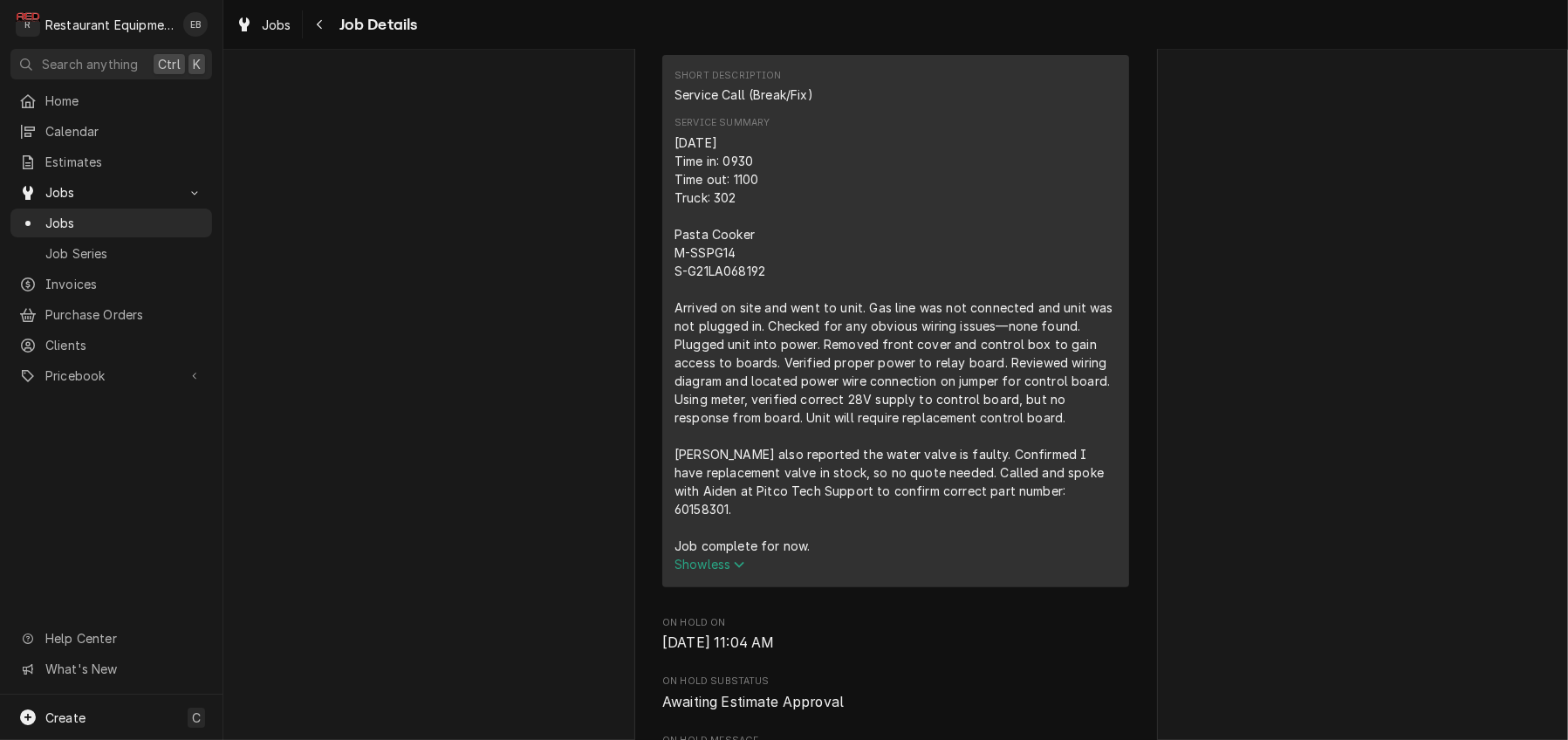
scroll to position [697, 0]
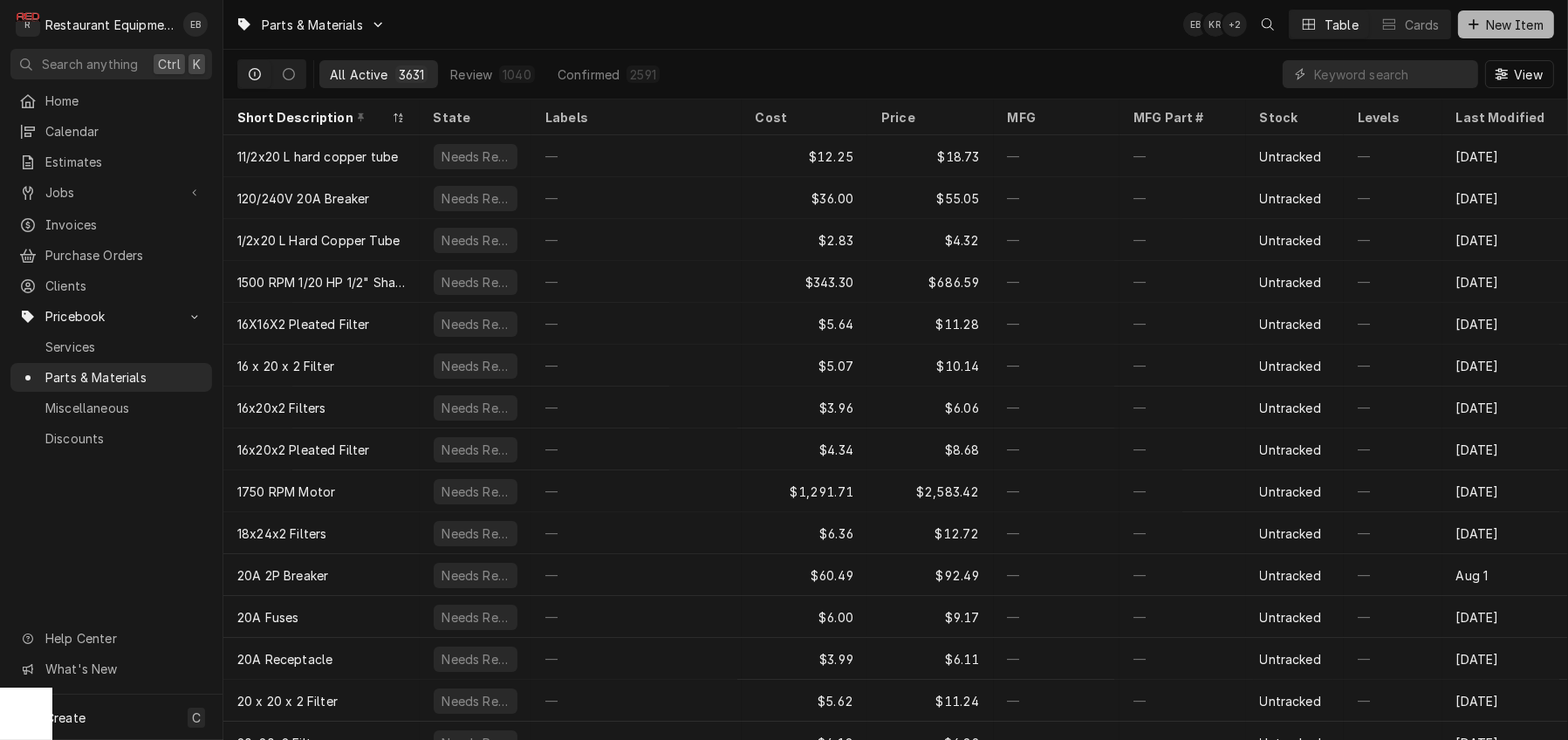
click at [1485, 25] on span "New Item" at bounding box center [1514, 25] width 65 height 18
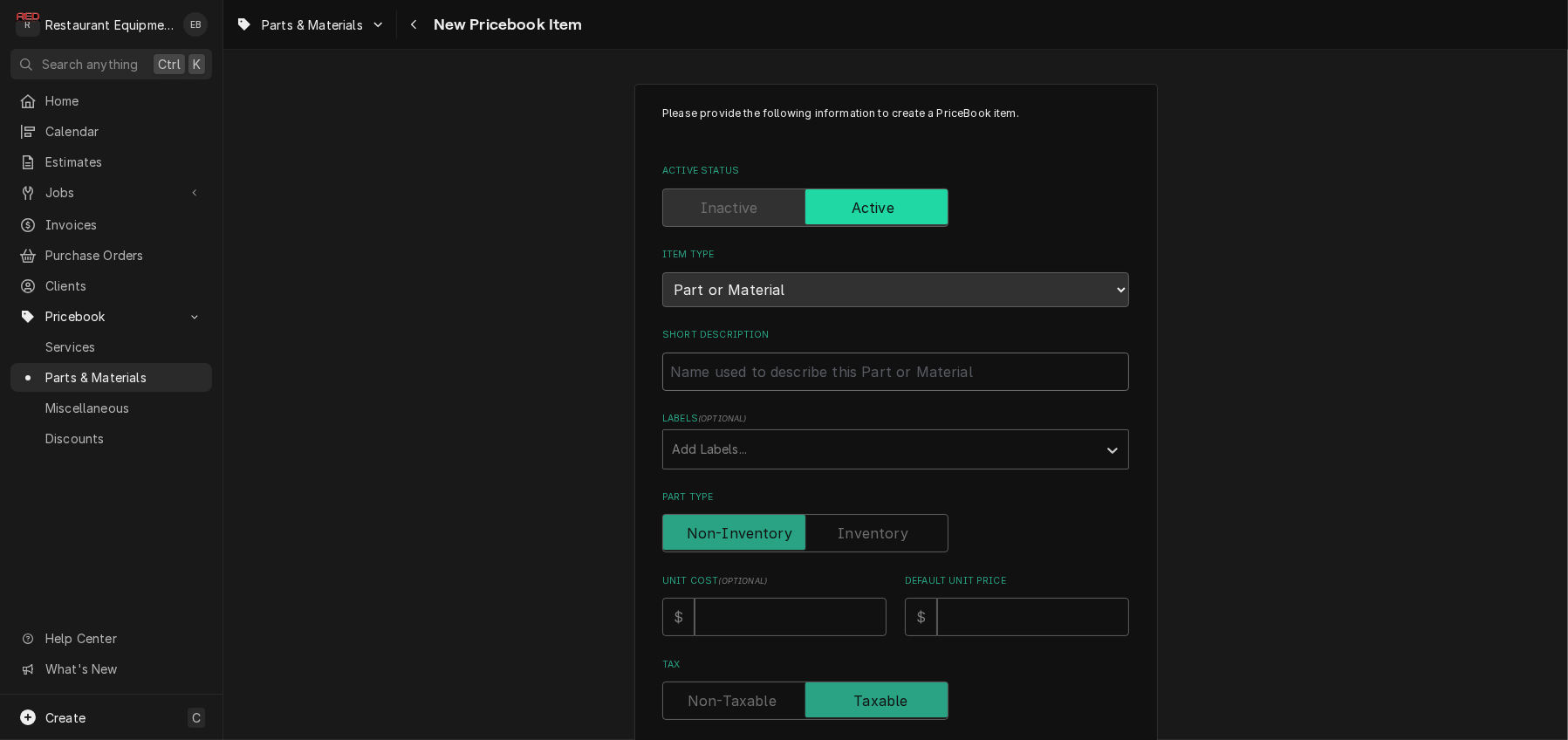
click at [777, 391] on input "Short Description" at bounding box center [895, 371] width 467 height 39
type textarea "x"
type input "C"
type textarea "x"
type input "Co"
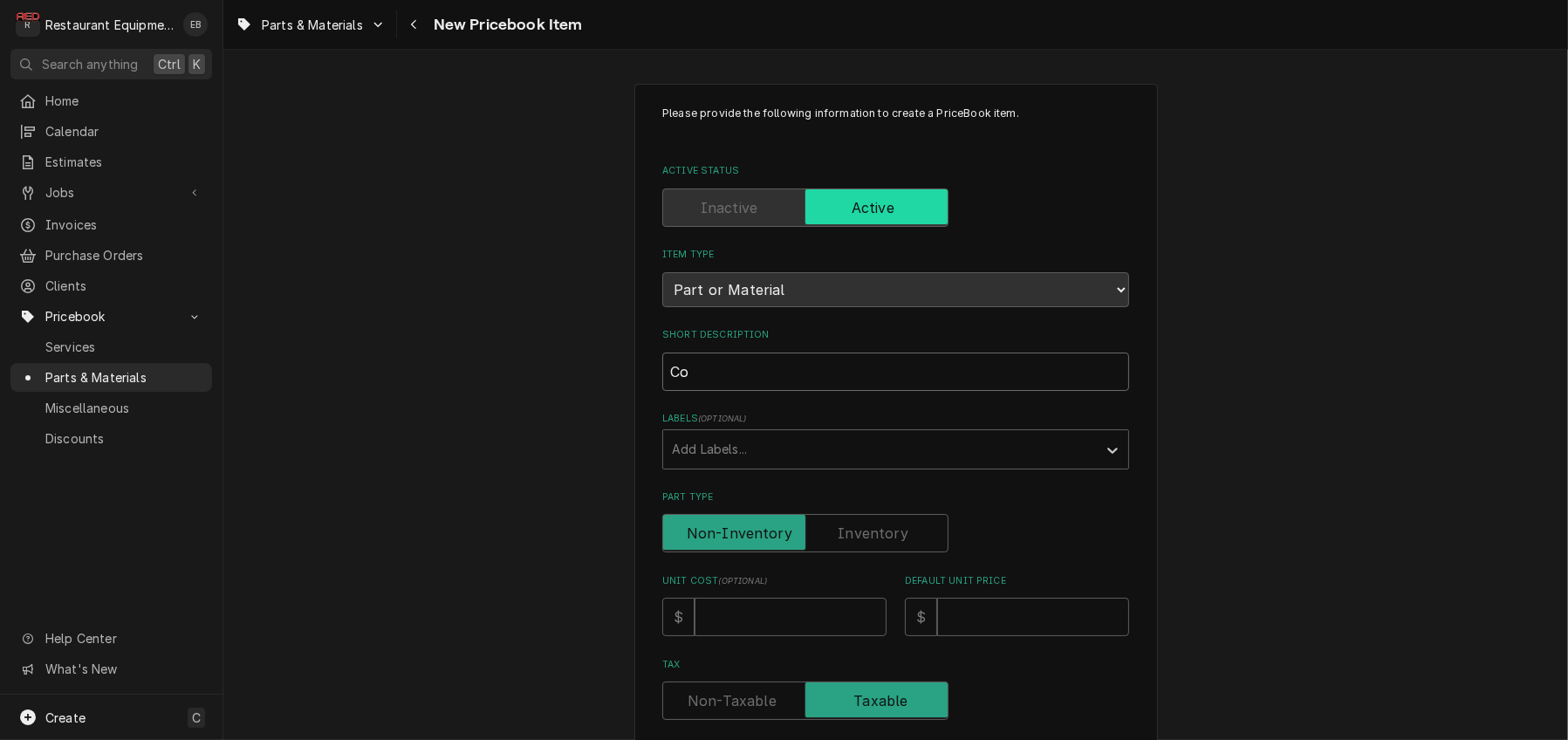
type textarea "x"
type input "Con"
type textarea "x"
type input "Cont"
type textarea "x"
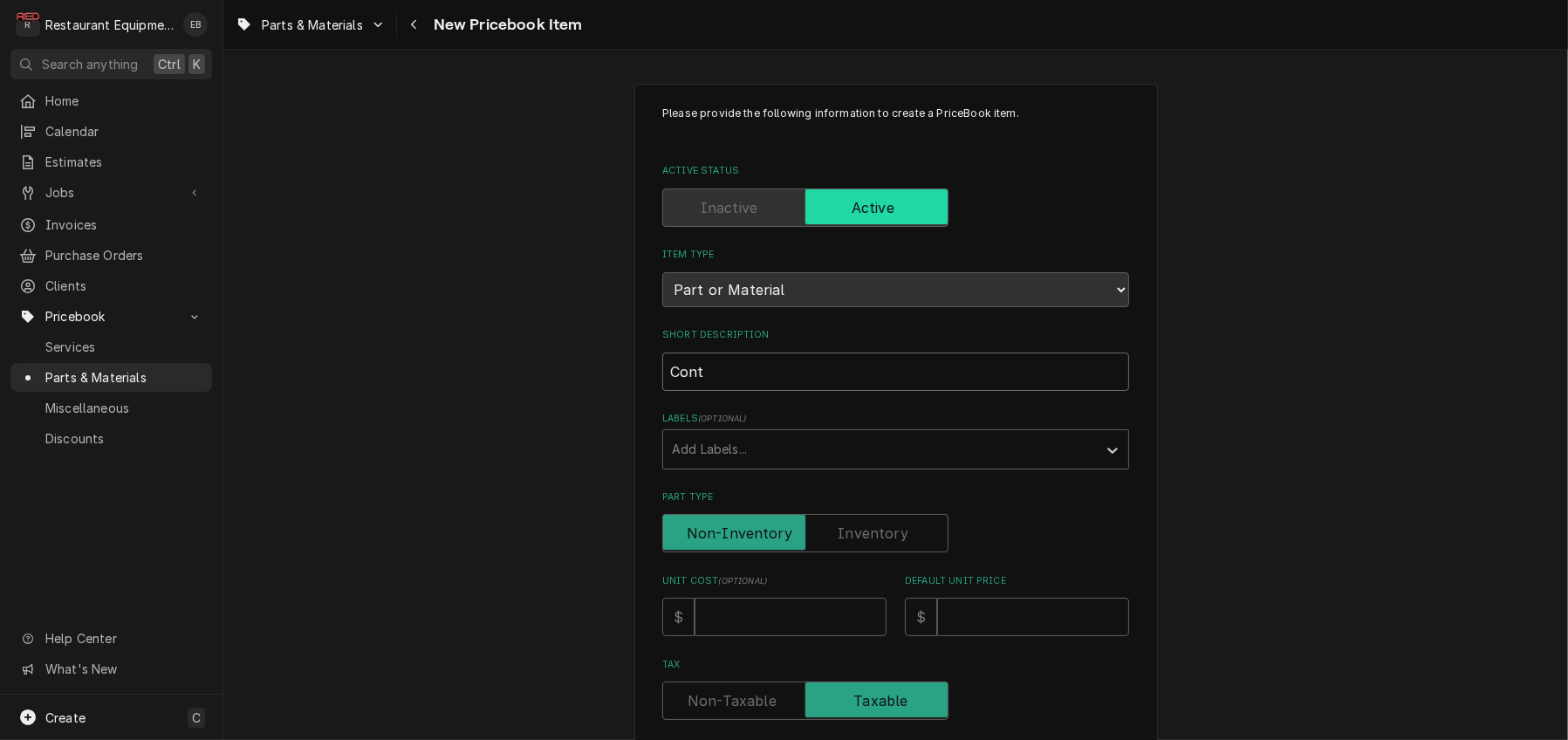
type input "Contr"
type textarea "x"
type input "Contro"
type textarea "x"
type input "Control"
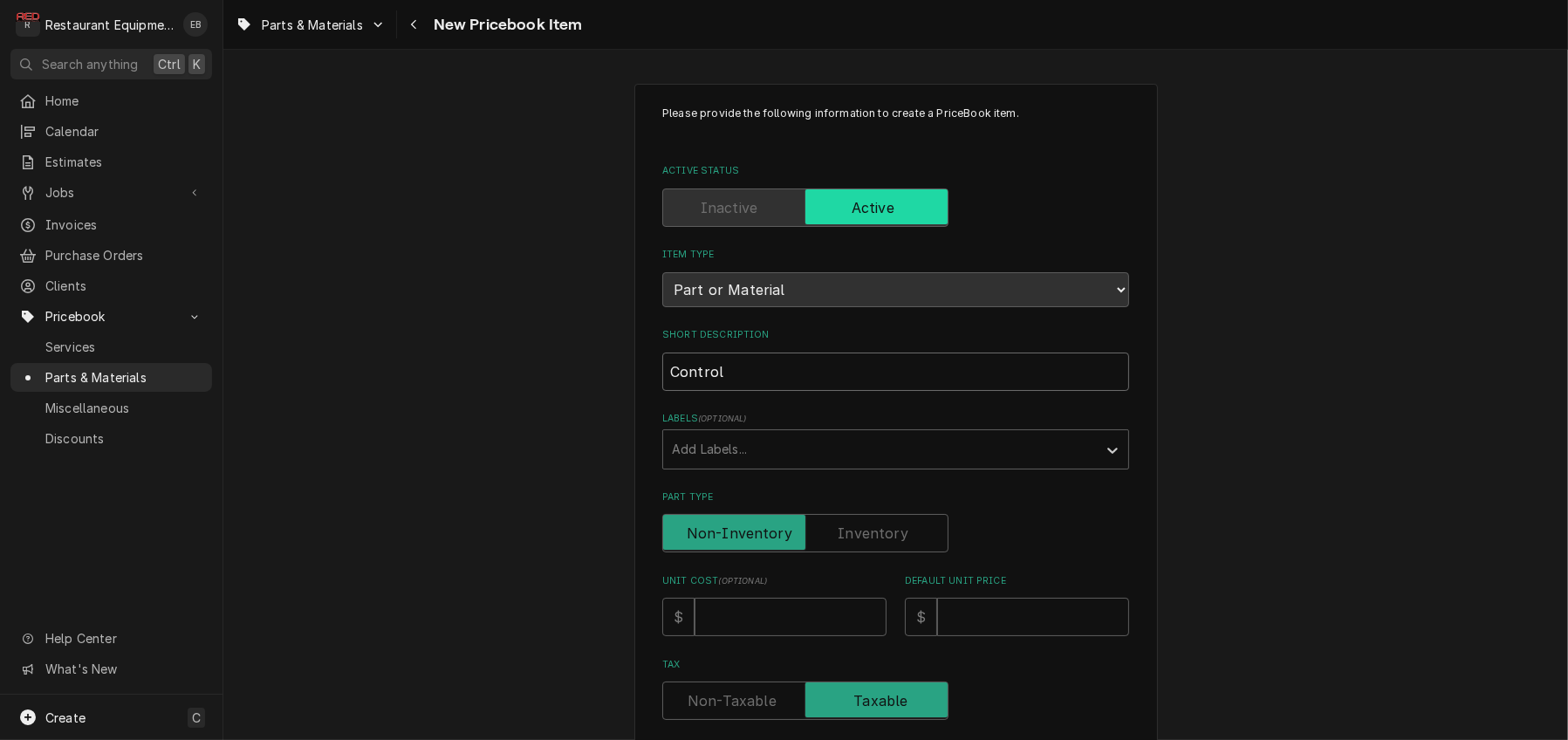
type textarea "x"
type input "Control,"
type textarea "x"
type input "Control,"
type textarea "x"
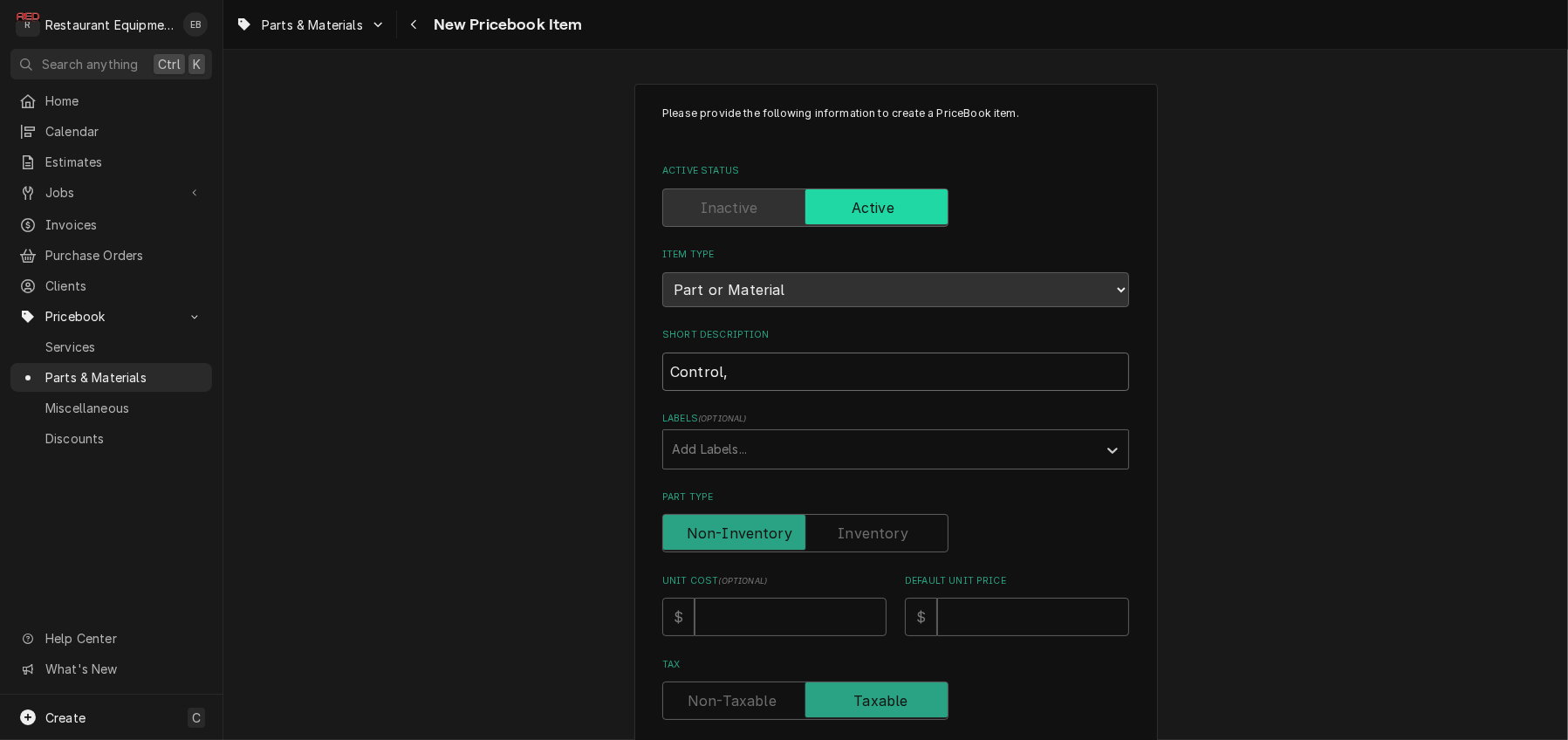
type input "Control, D"
type textarea "x"
type input "Control, Di"
type textarea "x"
type input "Control, Dig"
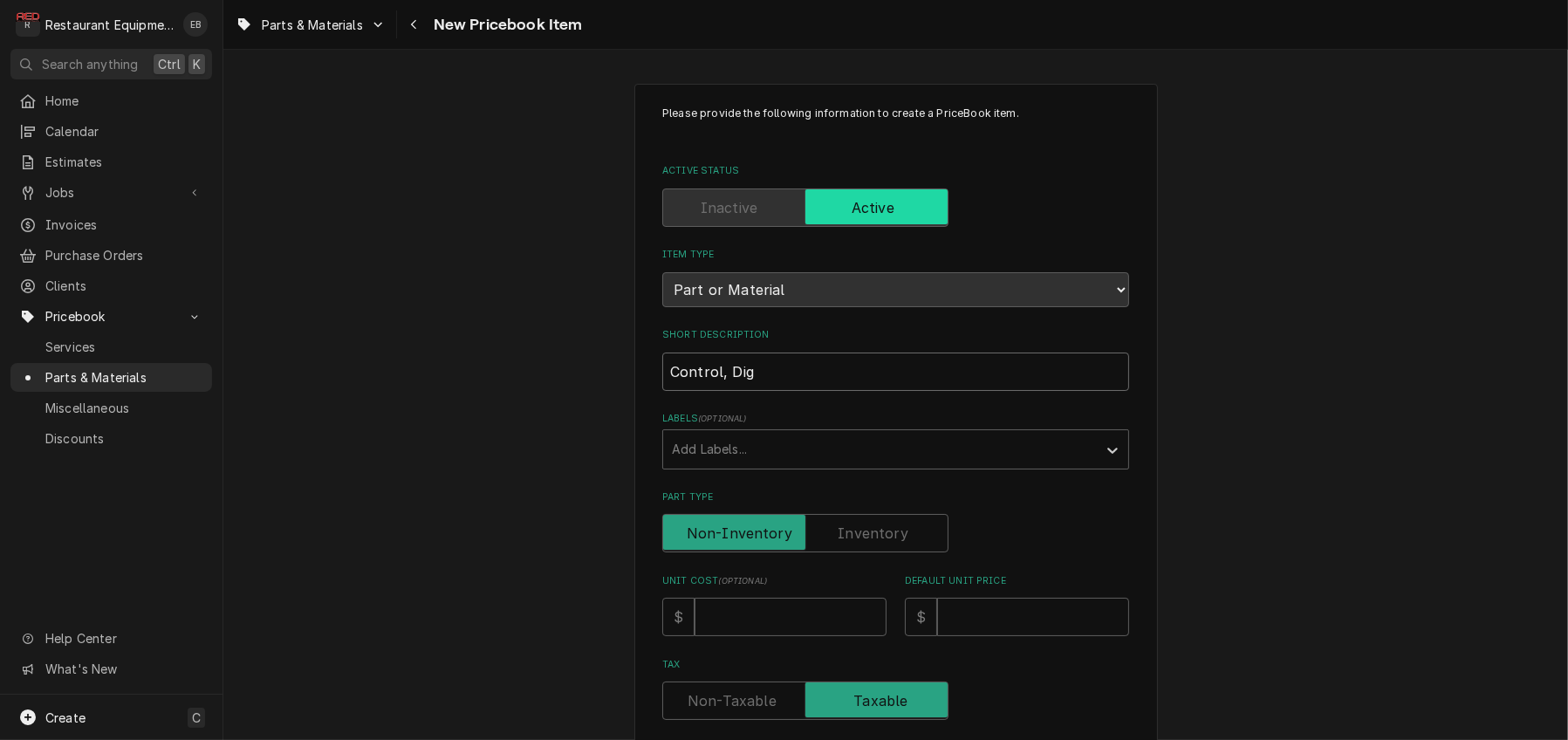
type textarea "x"
type input "Control, Digi"
type textarea "x"
type input "Control, Digit"
type textarea "x"
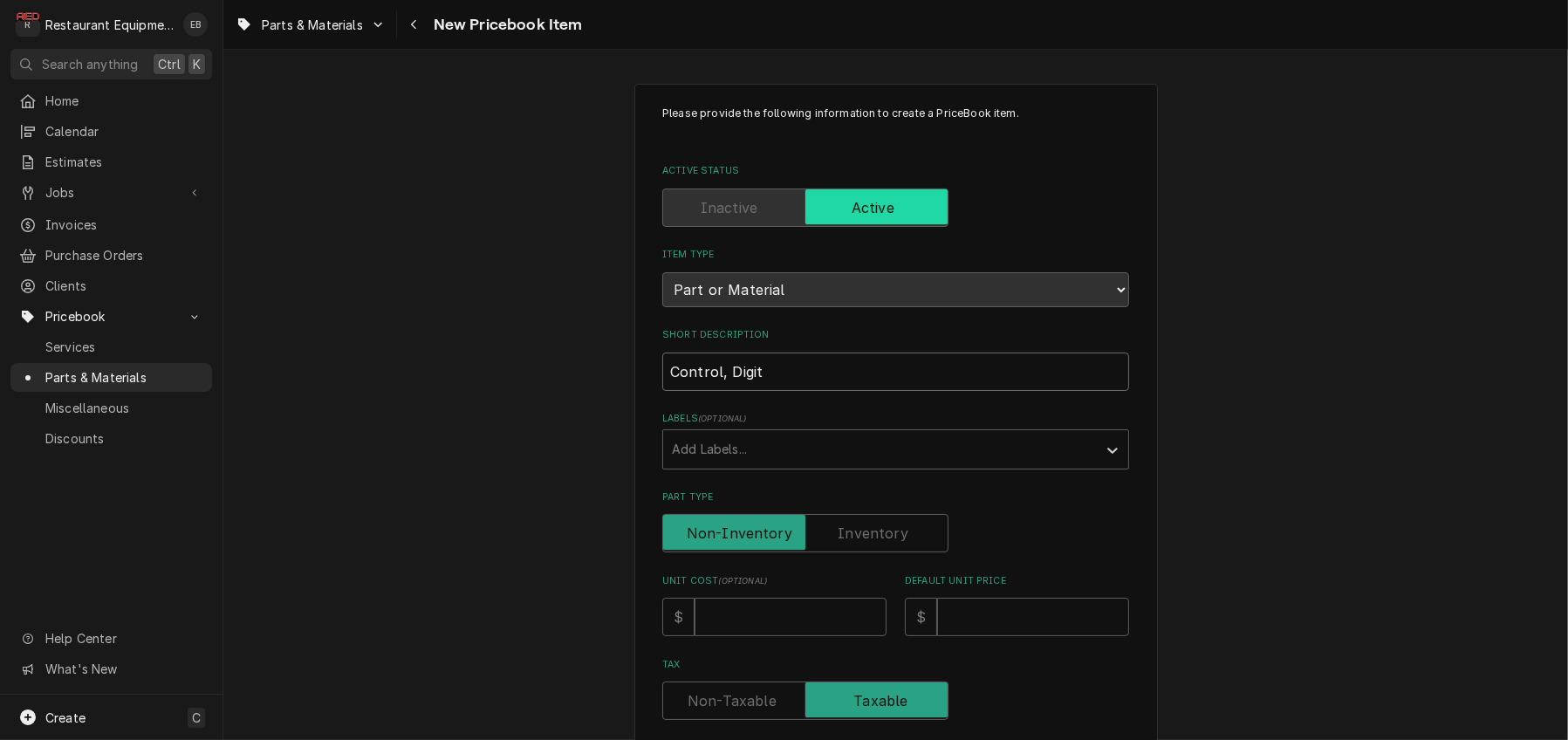
type input "Control, Digita"
type textarea "x"
type input "Control, Digital"
type textarea "x"
type input "Control, Digital"
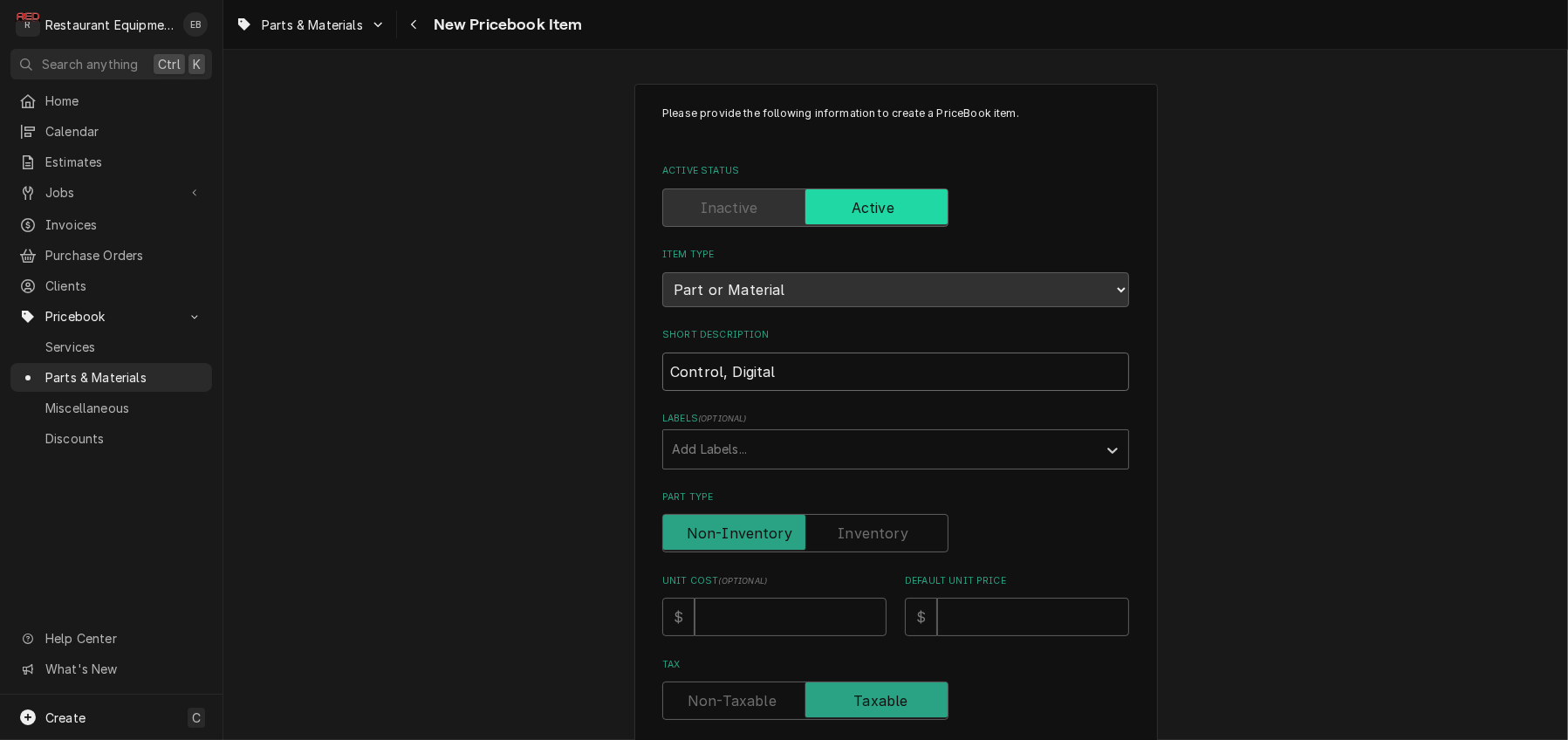
type textarea "x"
type input "Control, Digital T"
type textarea "x"
type input "Control, Digital Ti"
type textarea "x"
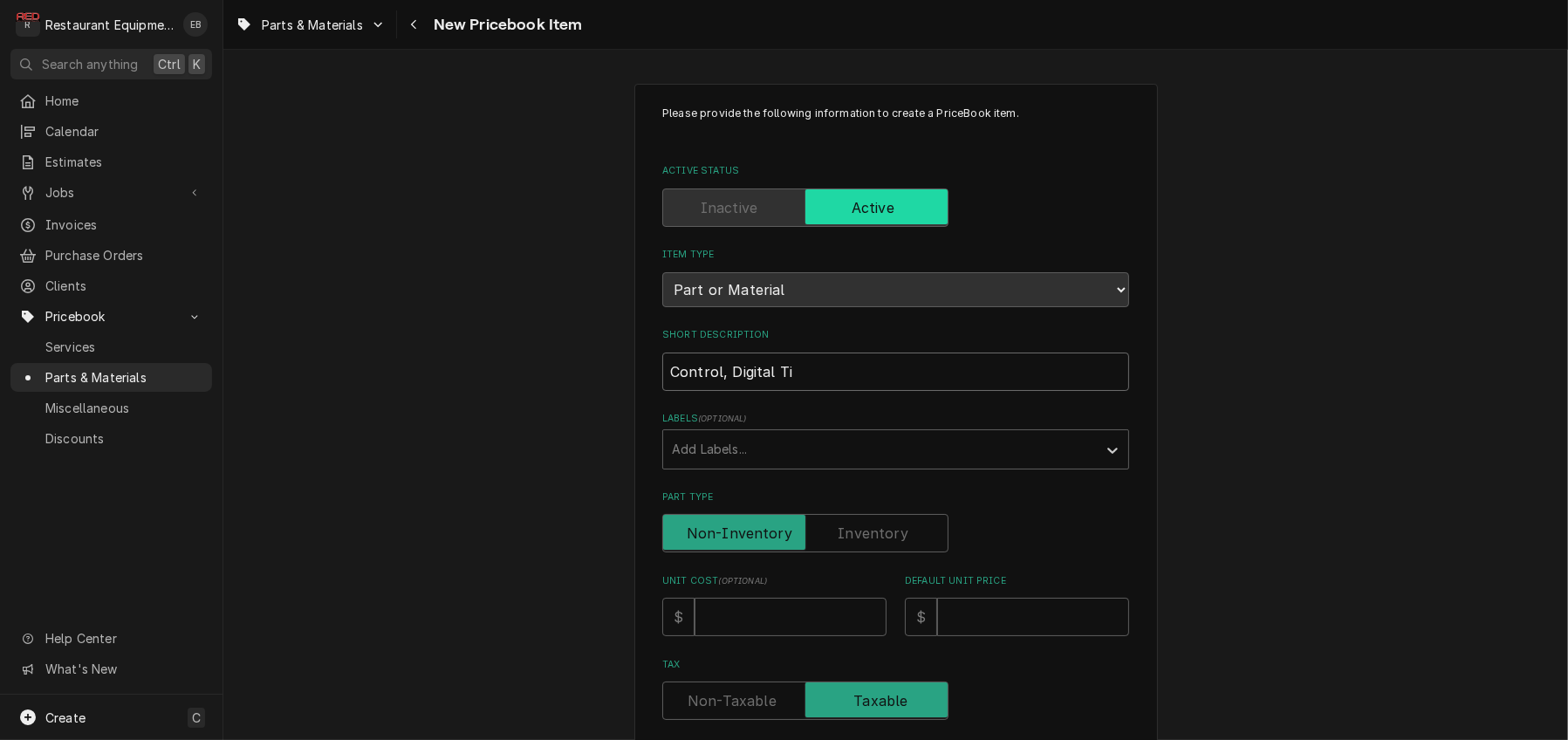
type input "Control, Digital Tim"
type textarea "x"
type input "Control, Digital Time"
type textarea "x"
type input "Control, Digital Timer"
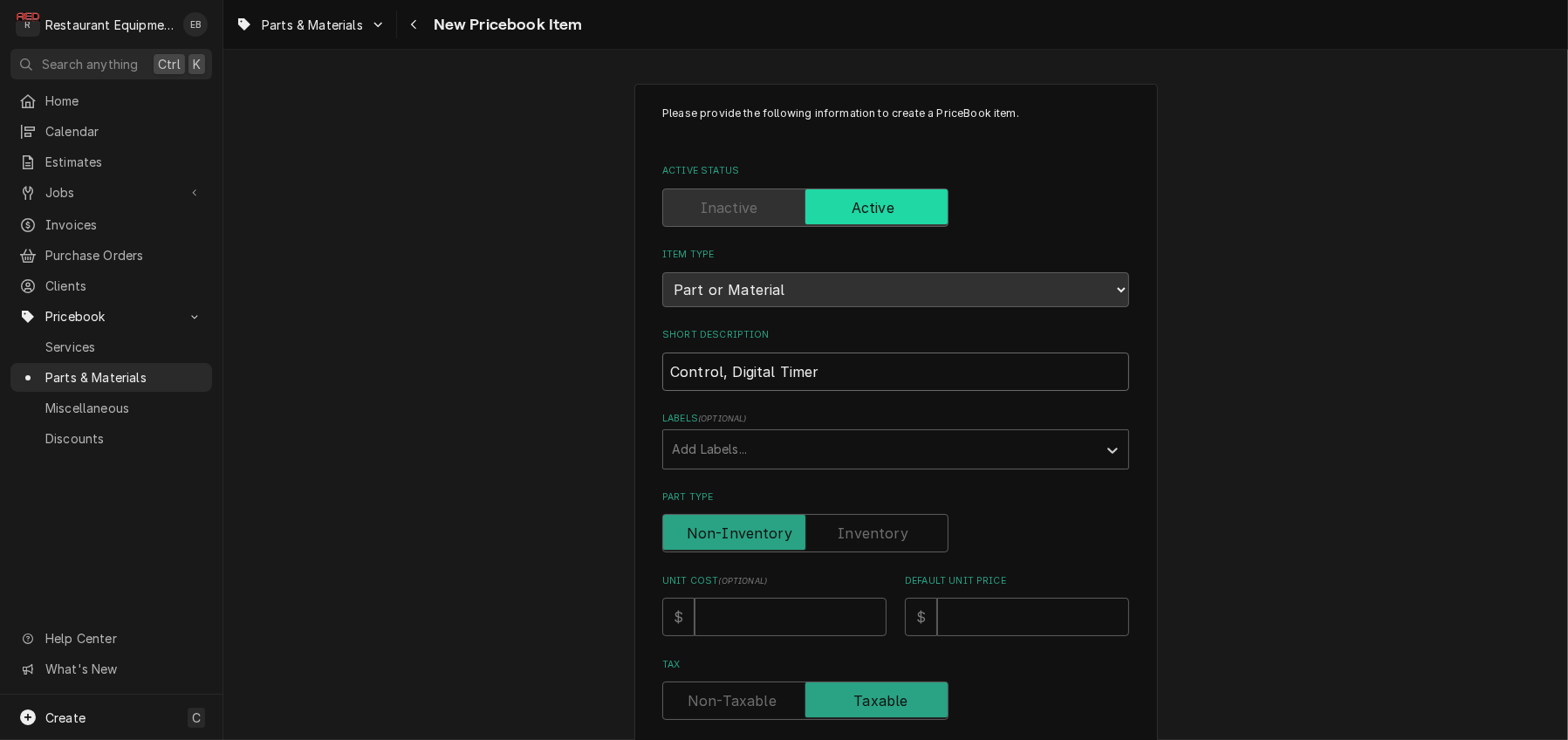
type textarea "x"
type input "Control, Digital Timer"
type textarea "x"
type input "Control, Digital Timer O"
type textarea "x"
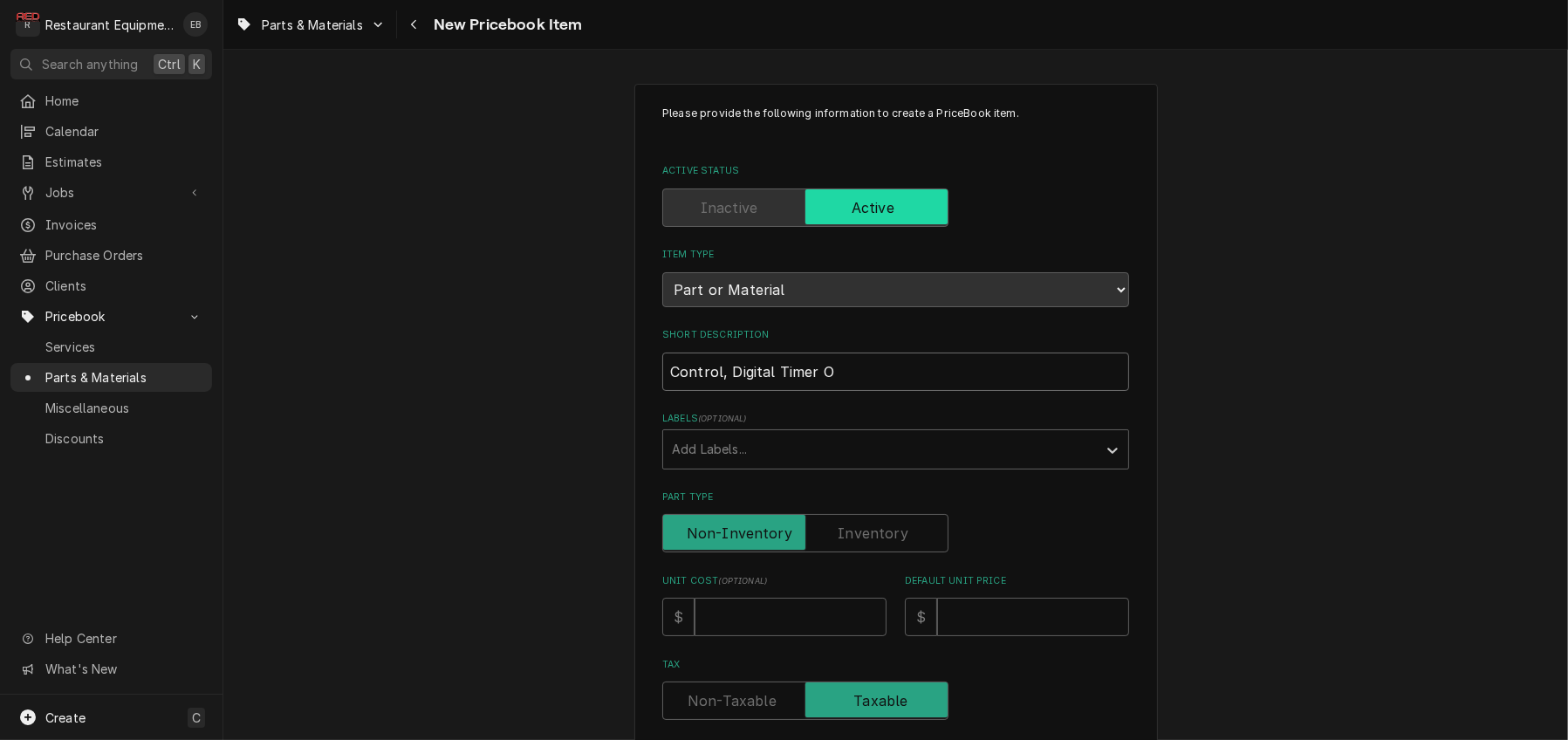
type input "Control, Digital Timer OG"
type textarea "x"
type input "Control, Digital Timer OGA"
type textarea "x"
type input "Control, Digital Timer OGAR"
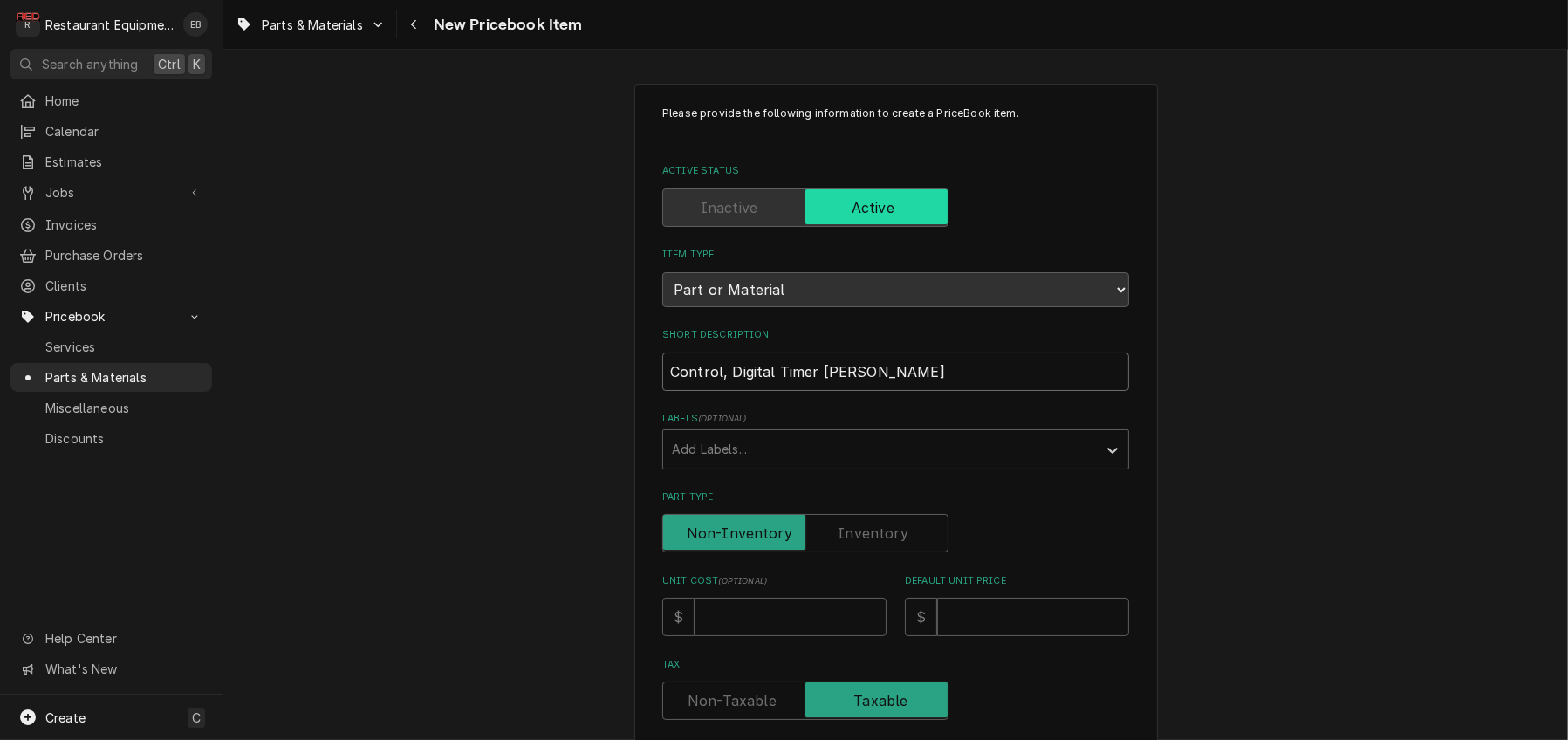
type textarea "x"
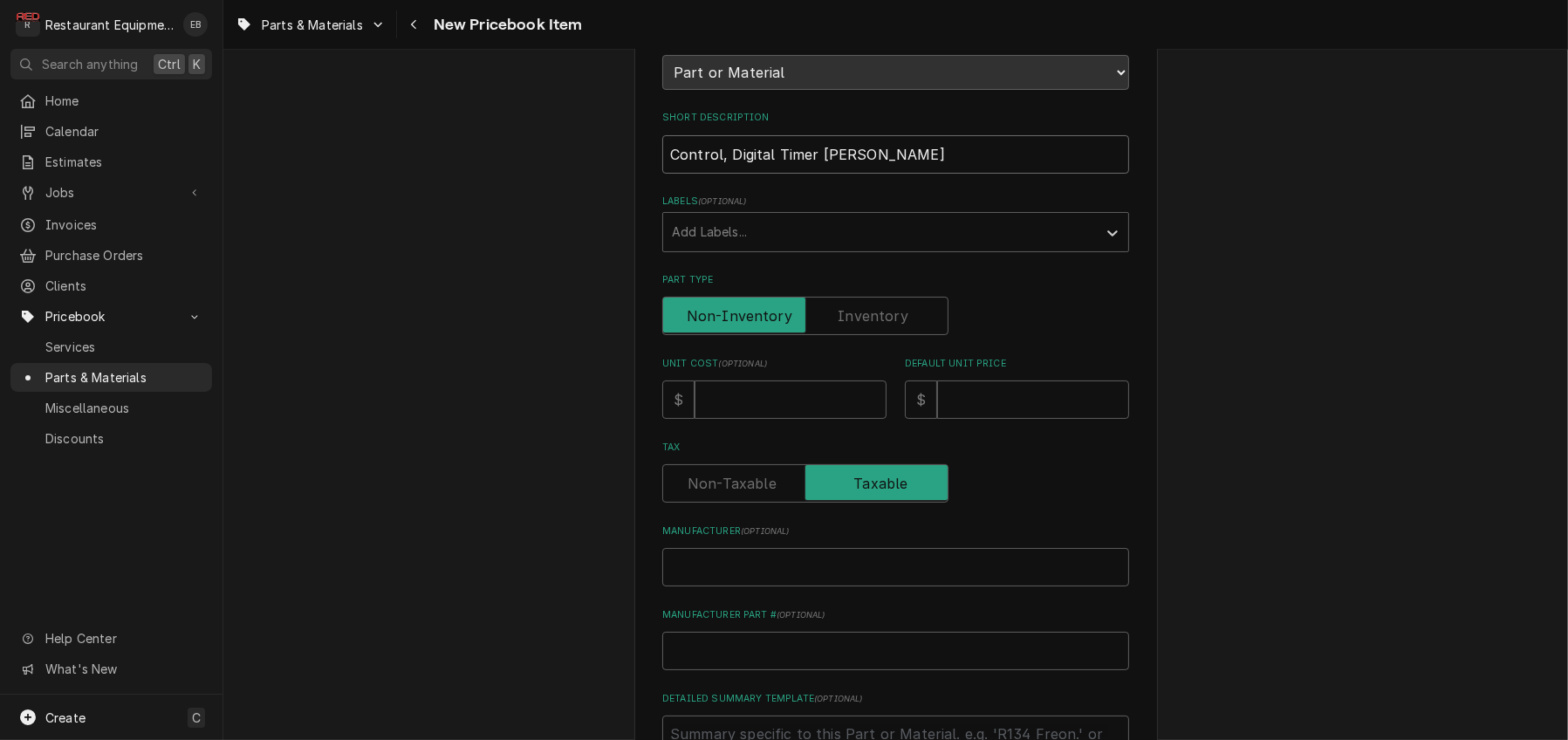
scroll to position [232, 0]
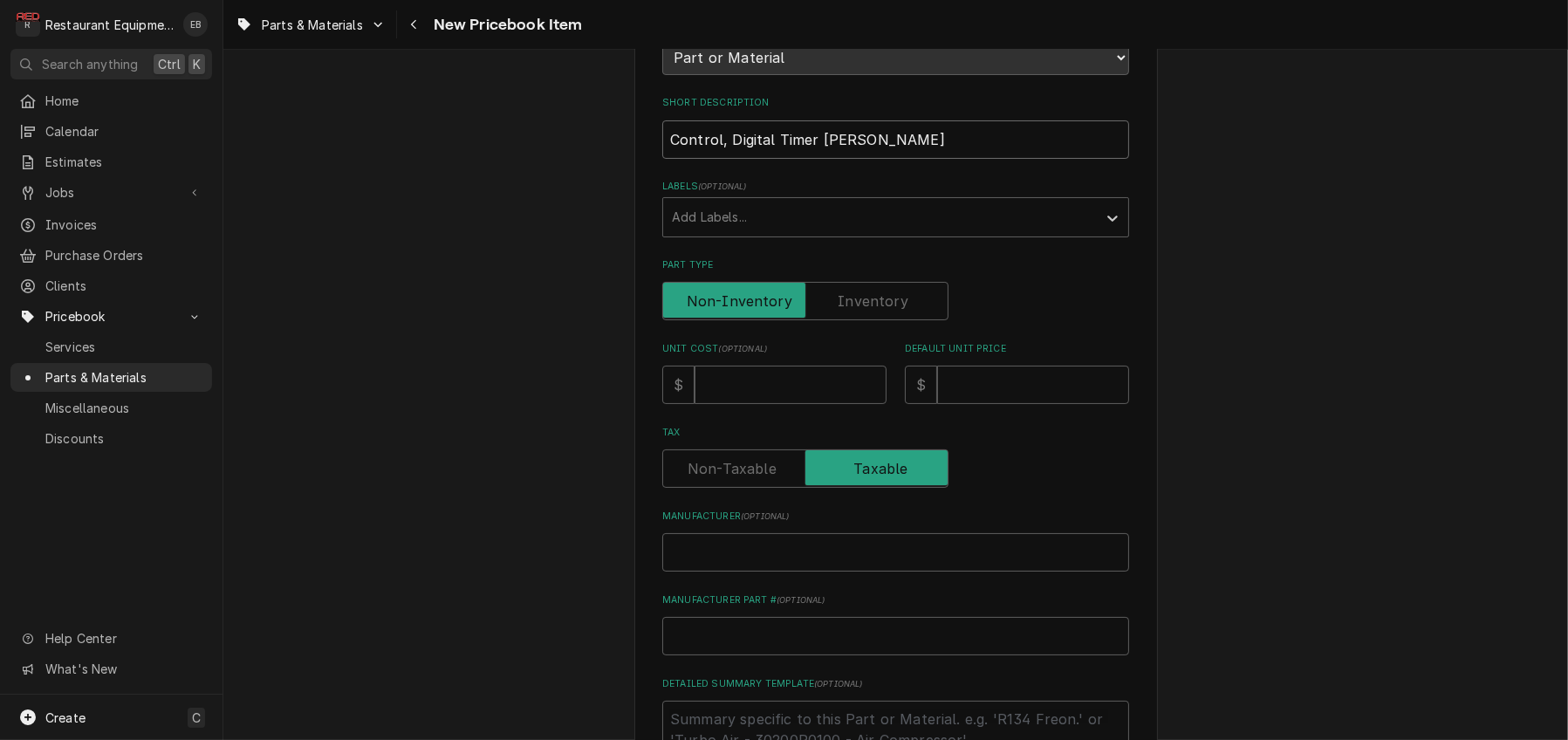
type input "Control, Digital Timer OGARD"
click at [789, 404] on input "Unit Cost ( optional )" at bounding box center [790, 384] width 192 height 39
type textarea "x"
type input "9"
type textarea "x"
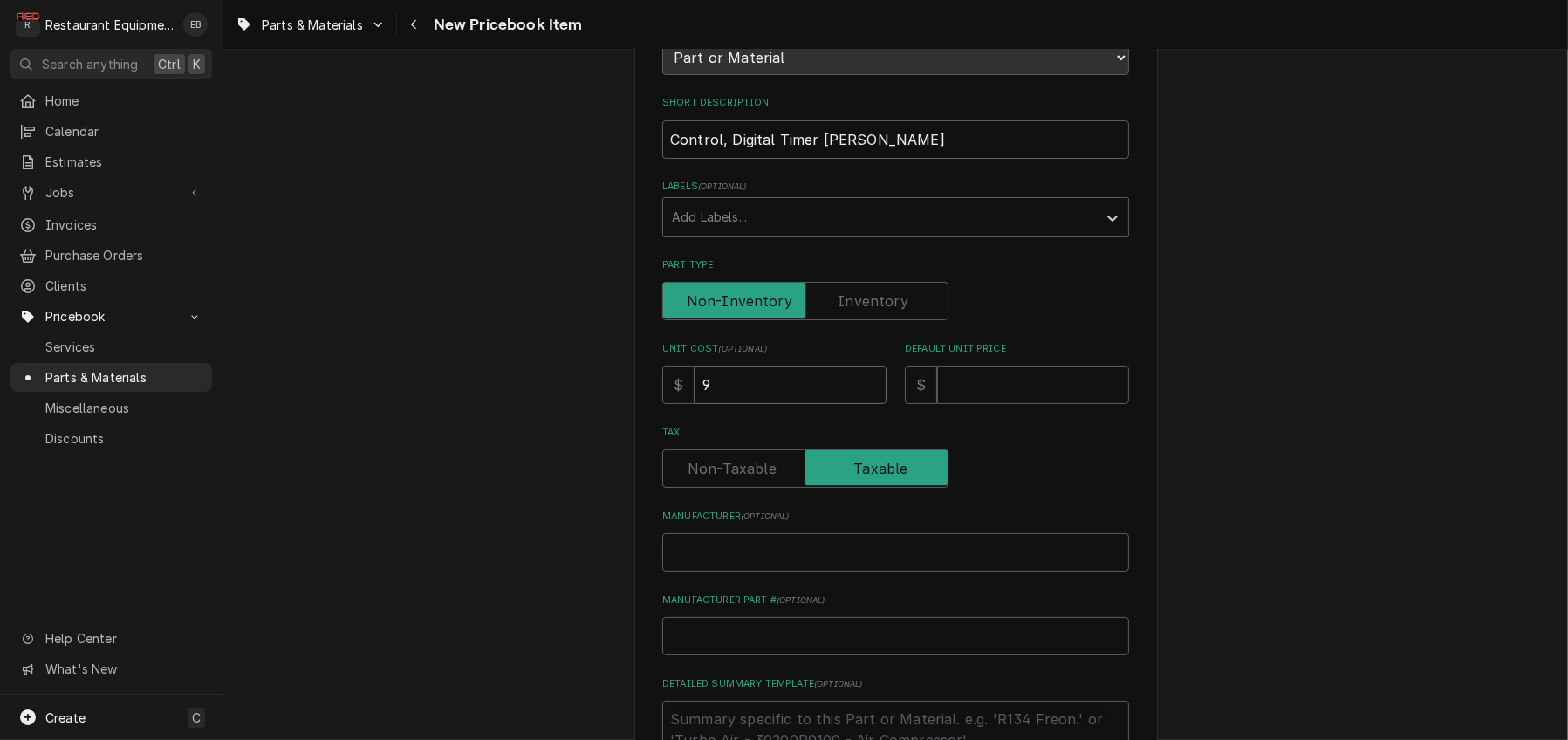
type input "99"
type textarea "x"
type input "997"
type textarea "x"
type input "997.5"
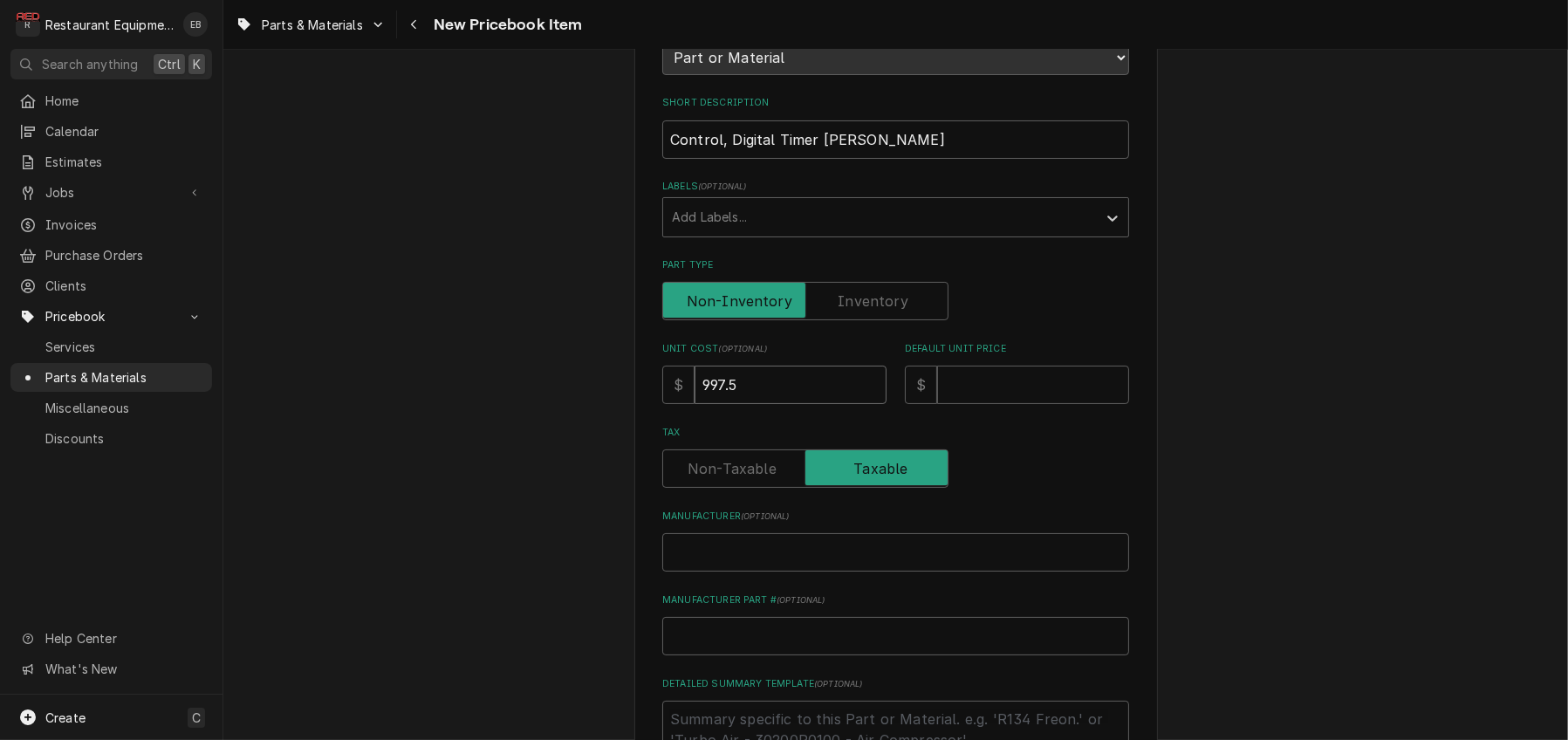
type textarea "x"
type input "997.50"
type textarea "x"
type input "997.501"
type textarea "x"
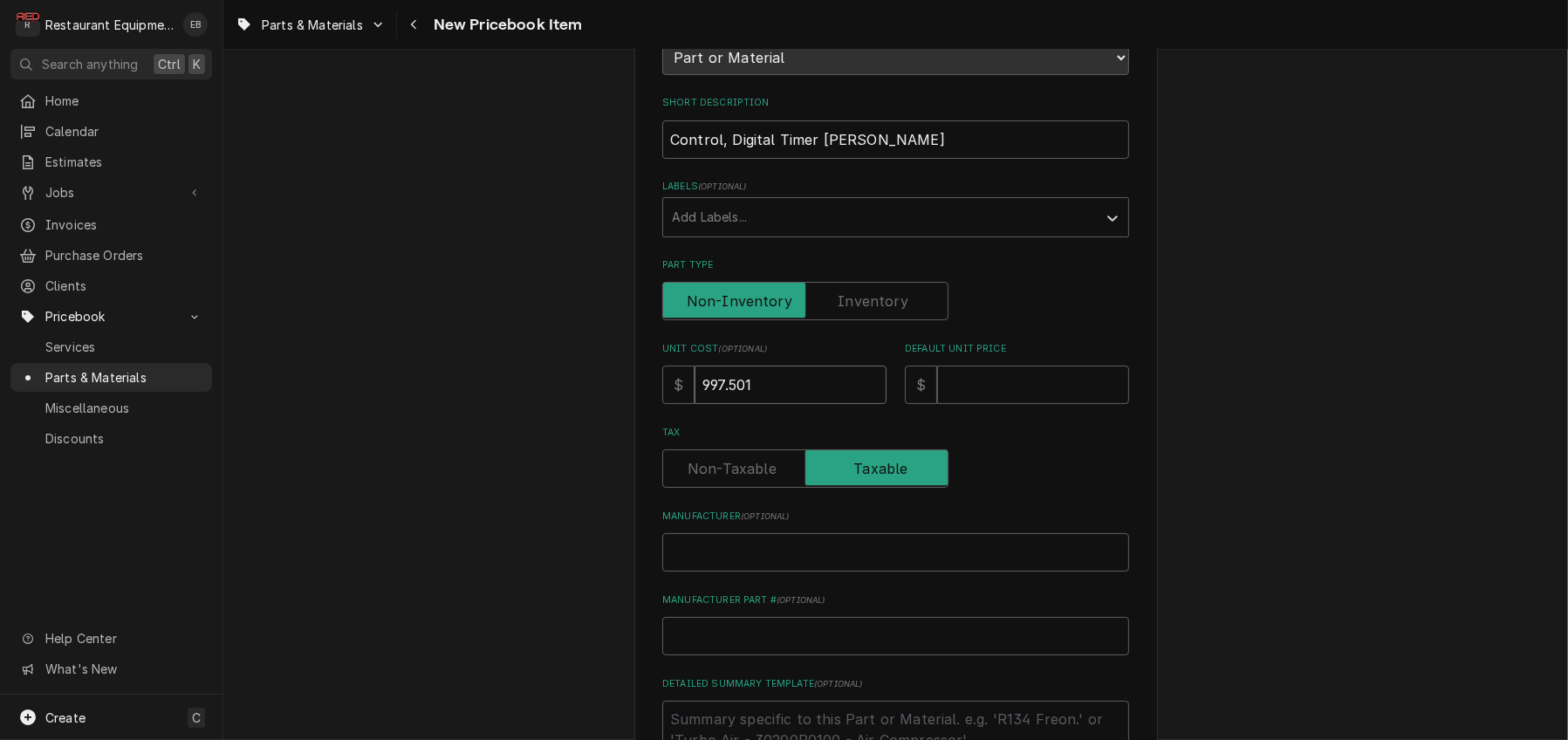
type input "997.5015"
type textarea "x"
type input "997.50152"
type textarea "x"
type input "997.501525"
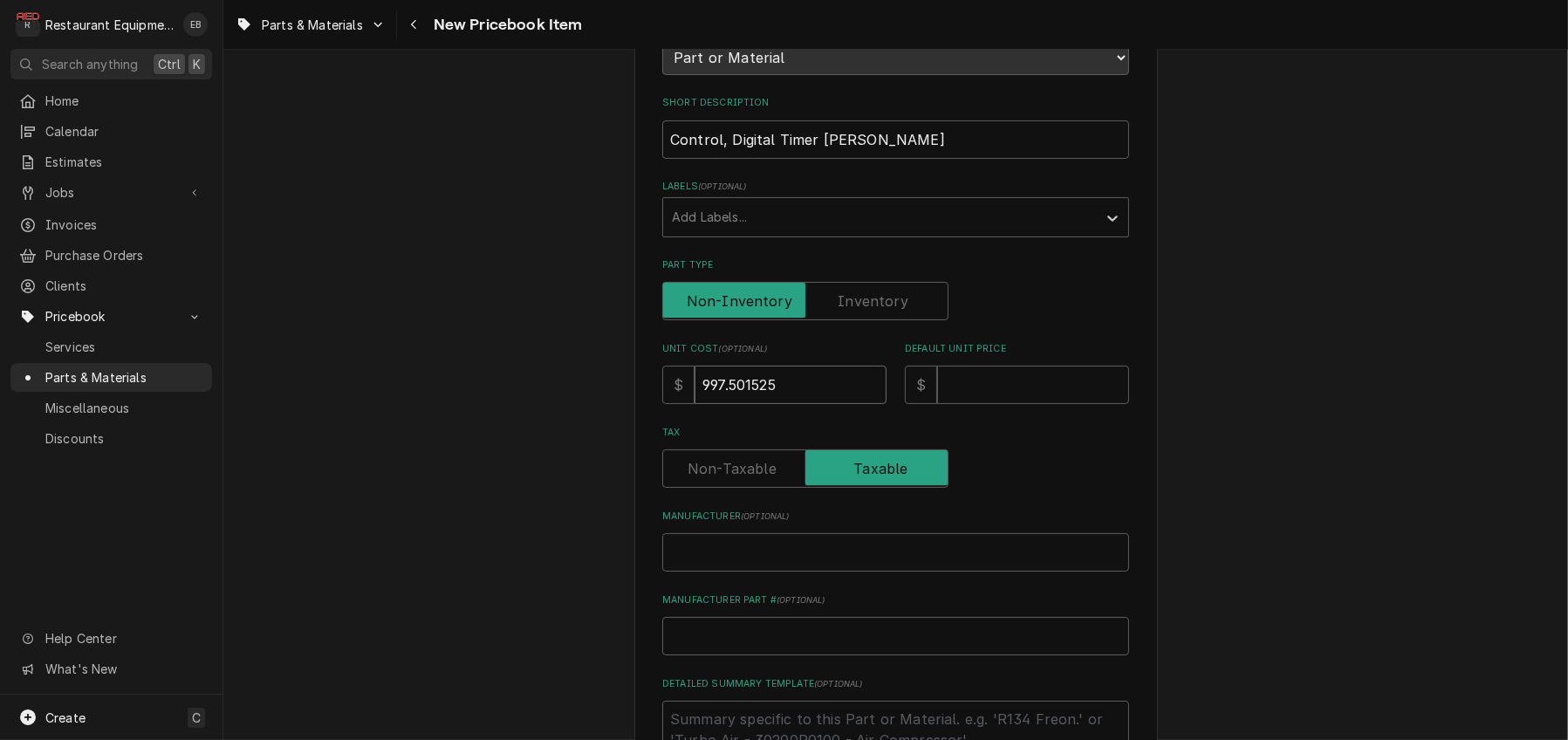
type textarea "x"
type input "997.5015252"
type textarea "x"
type input "997.50152523"
type textarea "x"
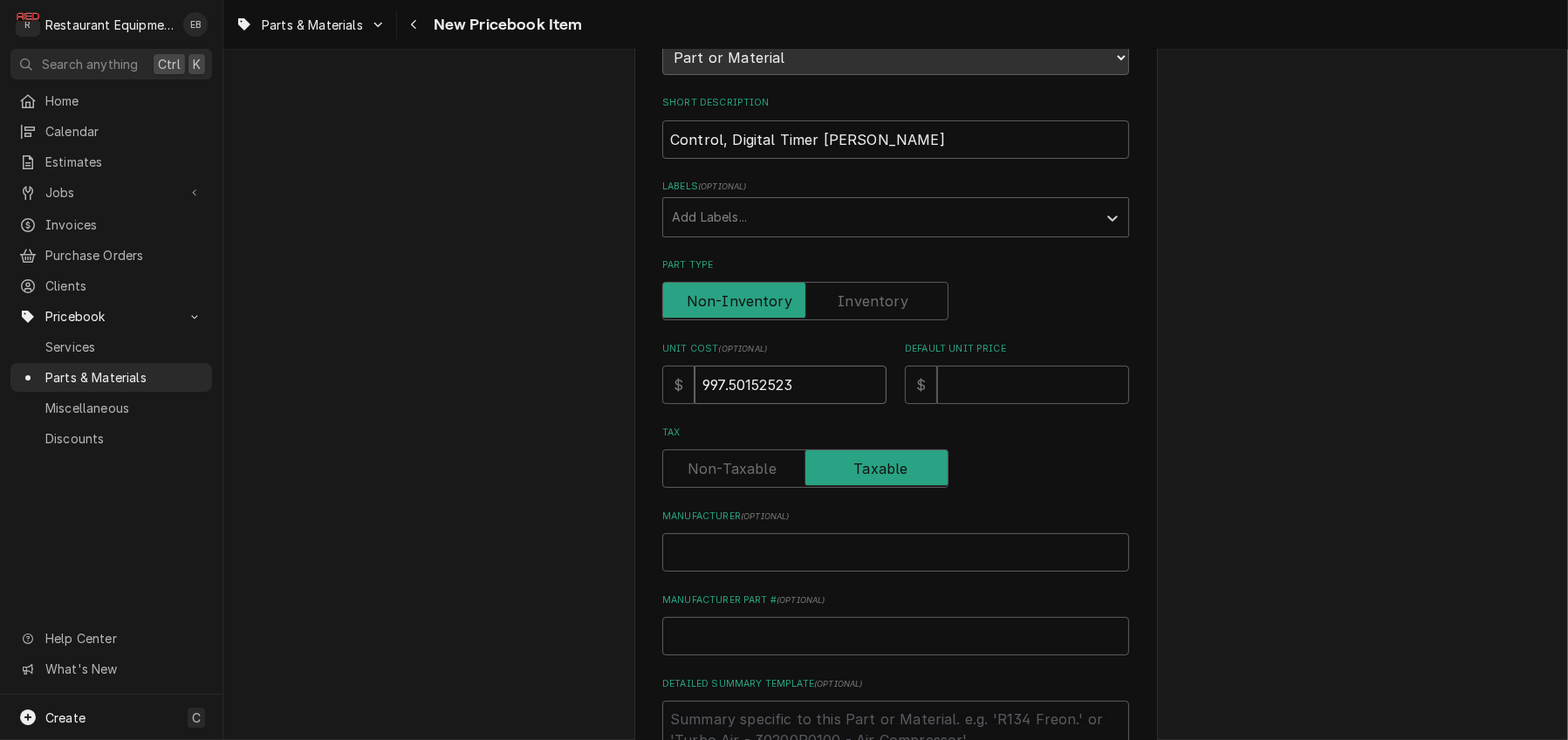
type input "997.5015252"
type textarea "x"
type input "997.501525"
type textarea "x"
type input "997.50152"
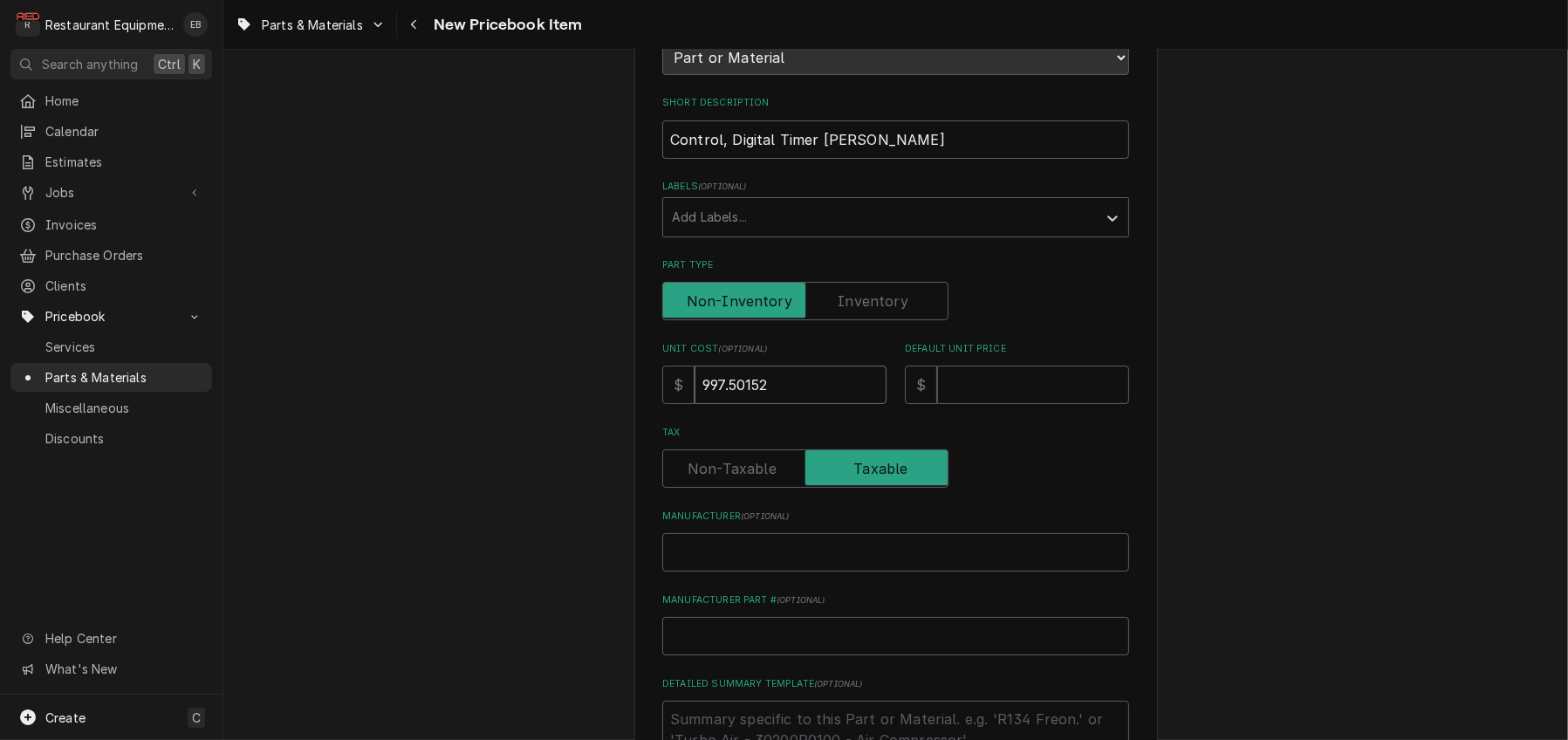
type textarea "x"
type input "997.5015"
type textarea "x"
type input "997.501"
type textarea "x"
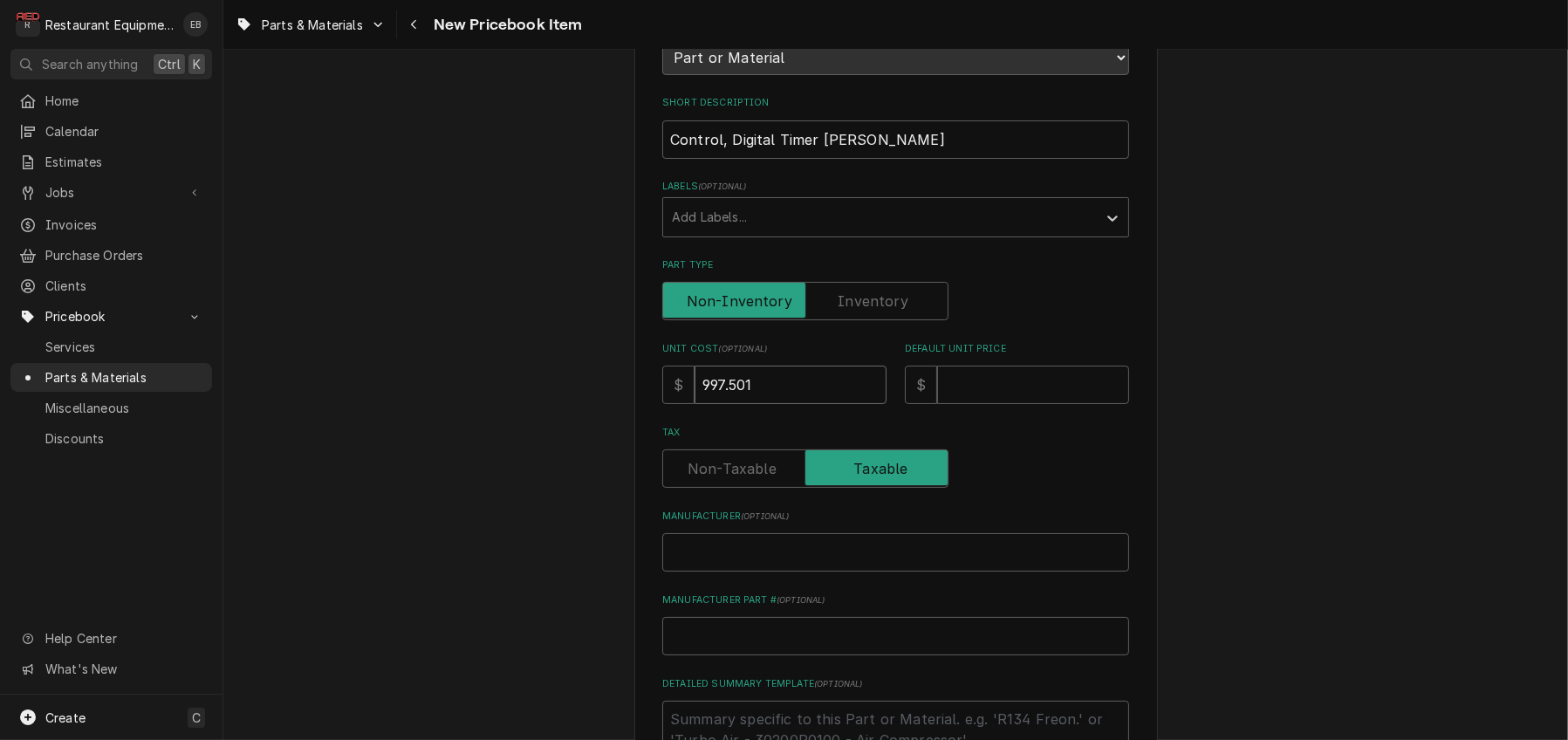
type input "997.50"
click at [1033, 404] on input "Default Unit Price" at bounding box center [1033, 384] width 192 height 39
type textarea "x"
type input "1"
type textarea "x"
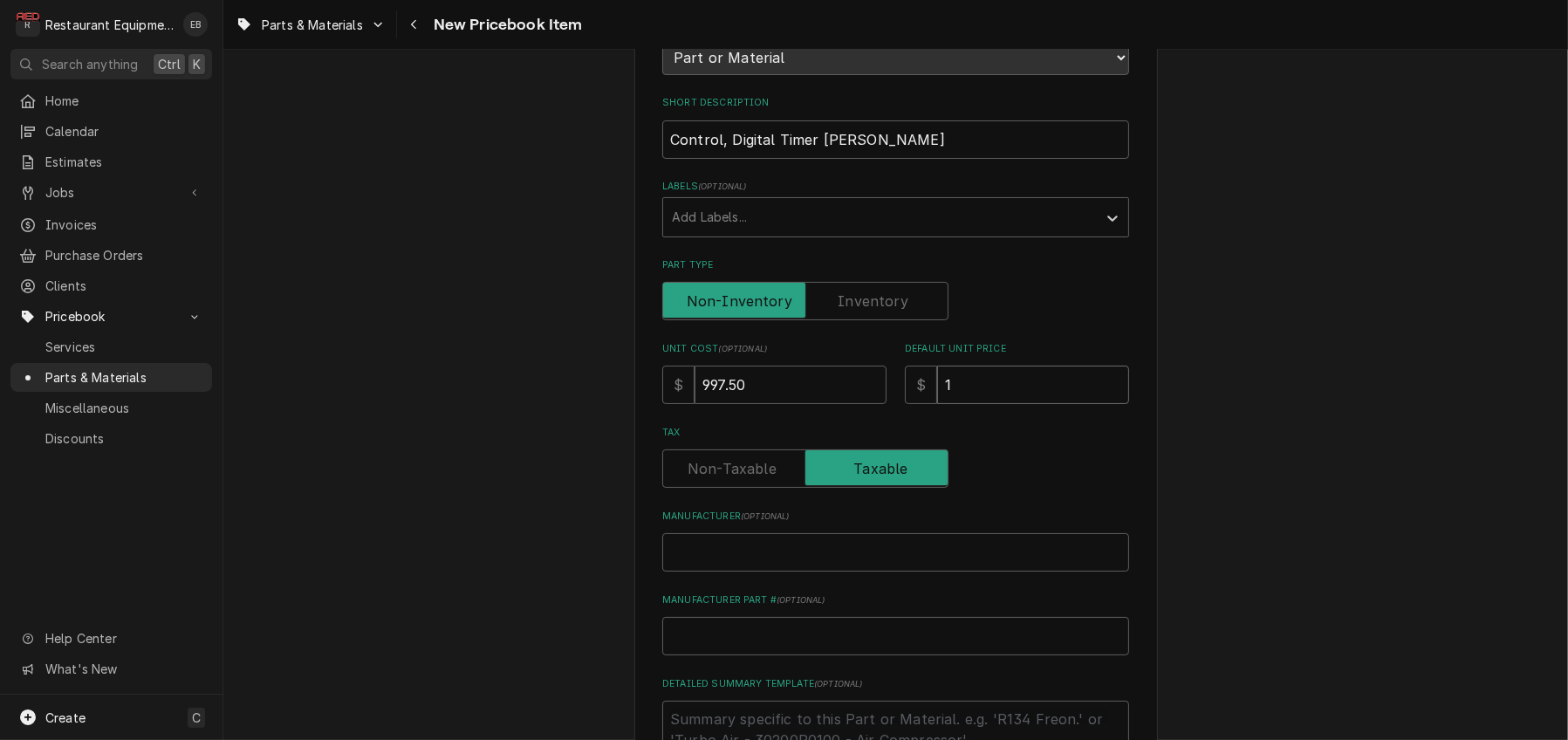
type input "15"
type textarea "x"
type input "152"
type textarea "x"
type input "1525"
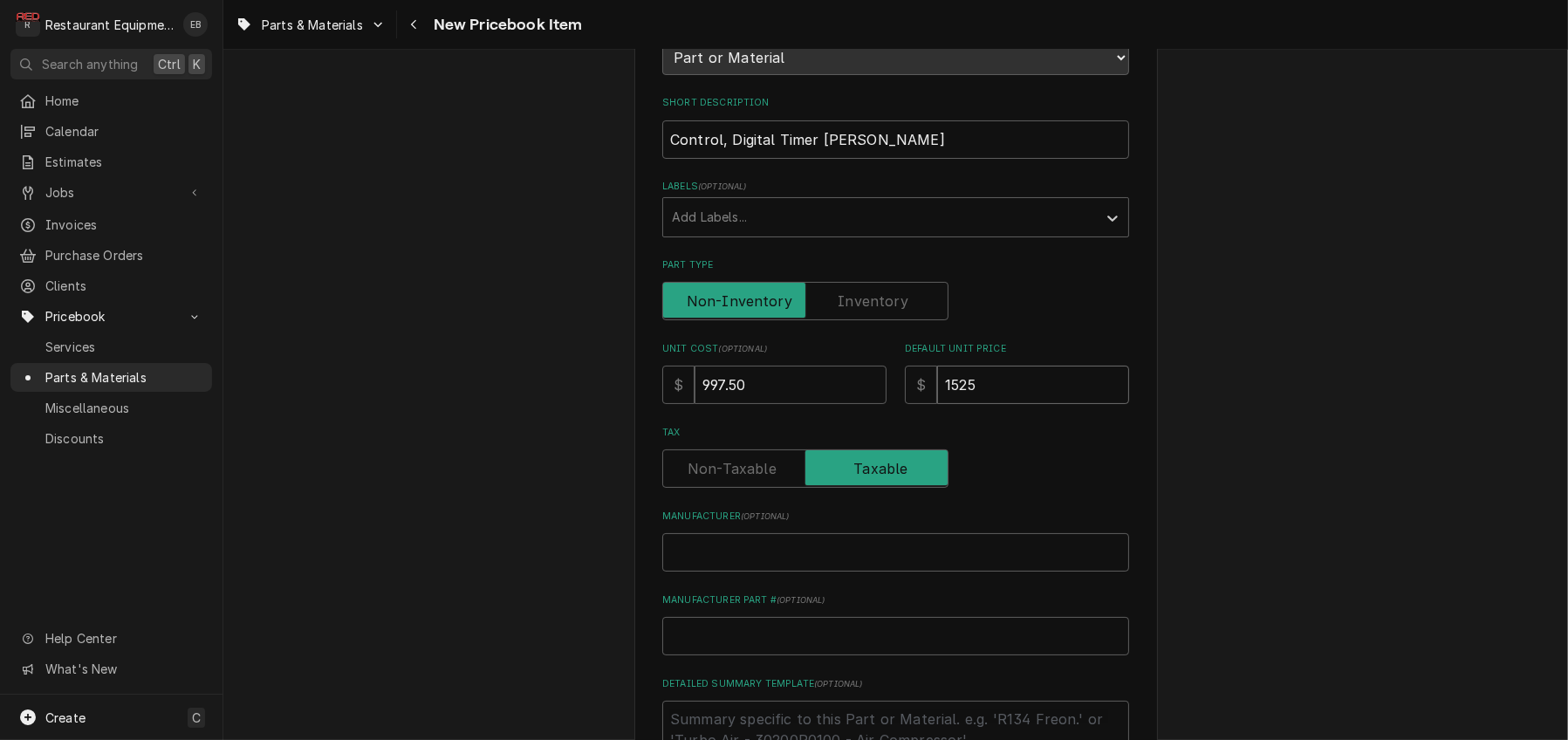
type textarea "x"
type input "1525.2"
type textarea "x"
type input "1525.23"
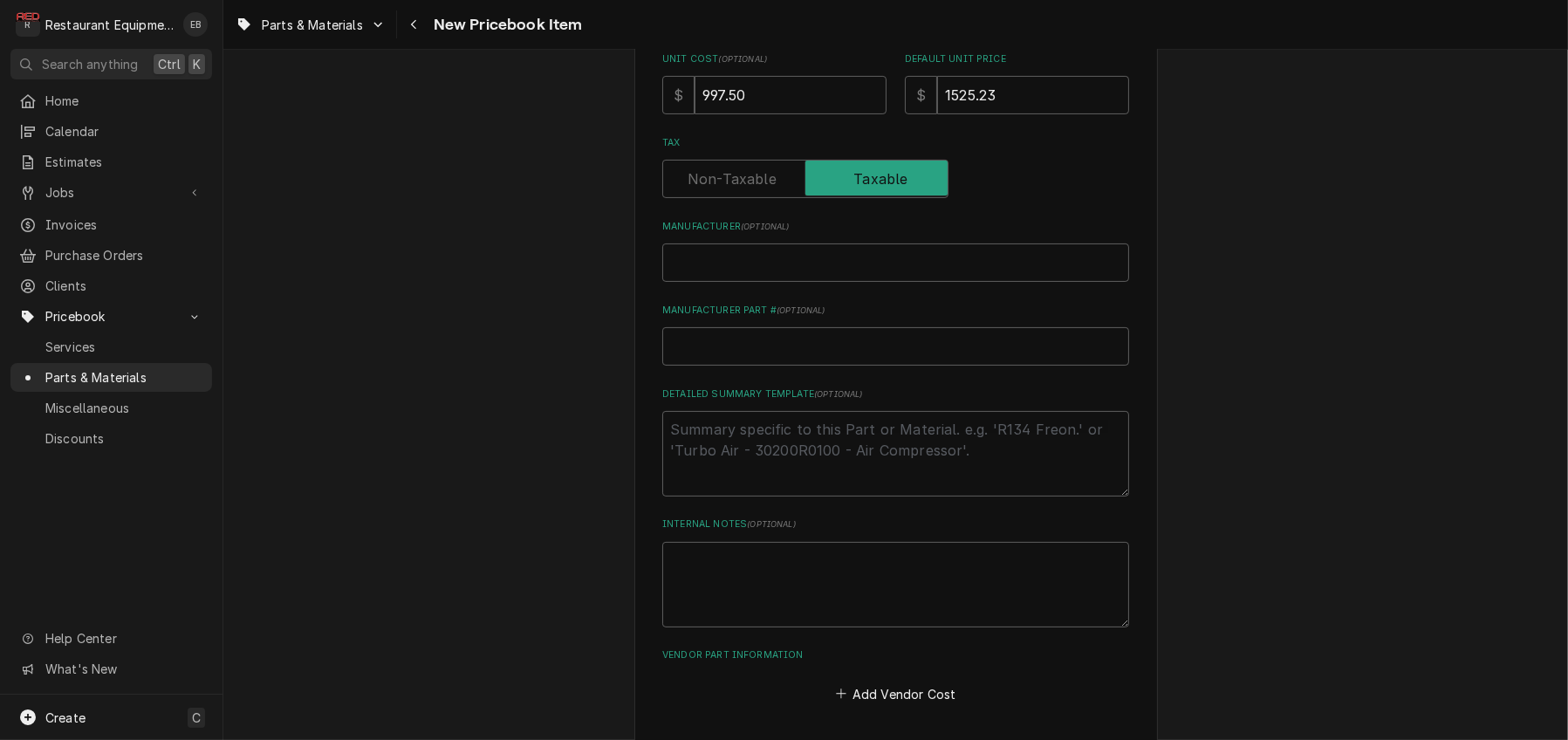
scroll to position [523, 0]
click at [828, 279] on input "Manufacturer ( optional )" at bounding box center [895, 261] width 467 height 39
type textarea "x"
type input "P"
type textarea "x"
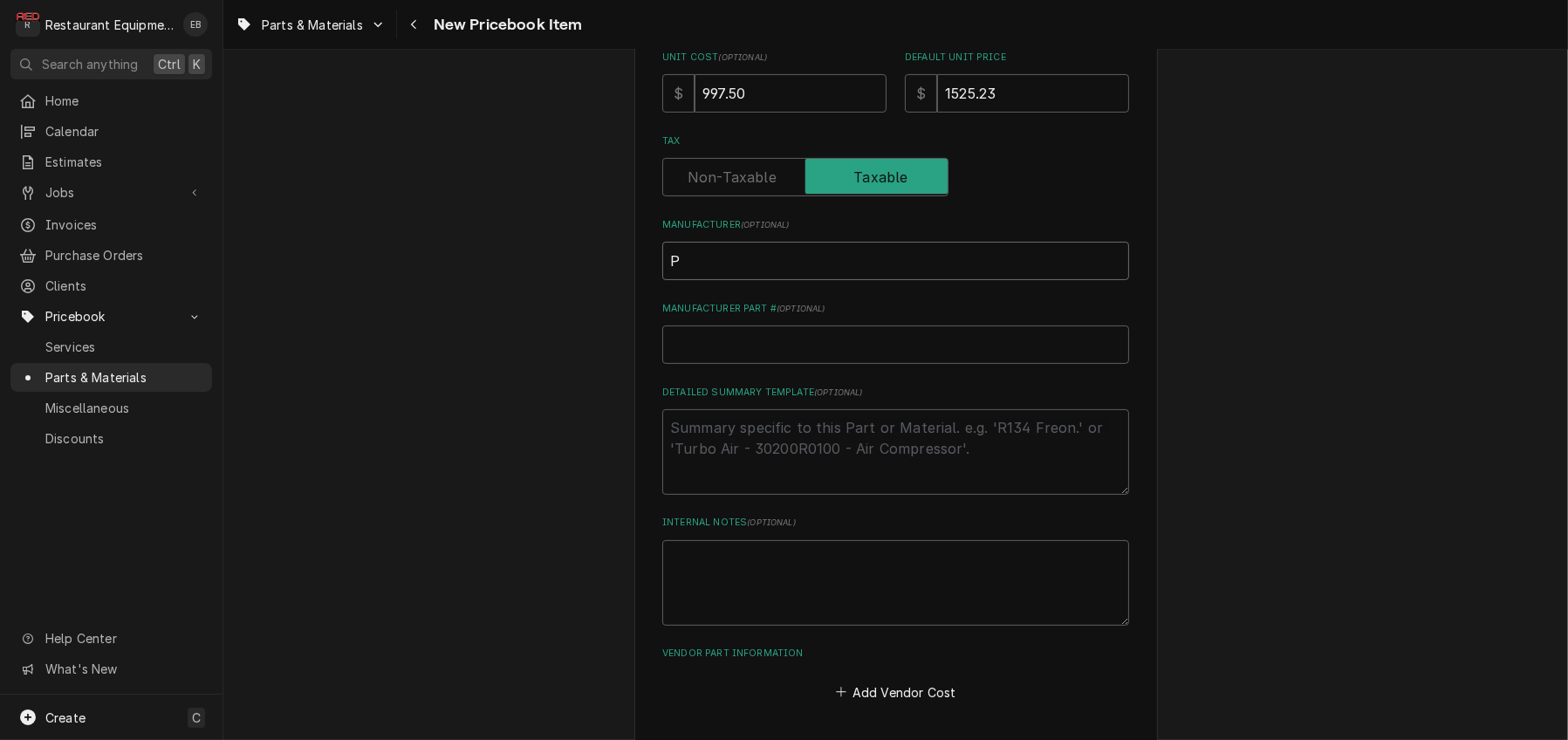
type input "Pi"
type textarea "x"
type input "Pic"
type textarea "x"
type input "Pict"
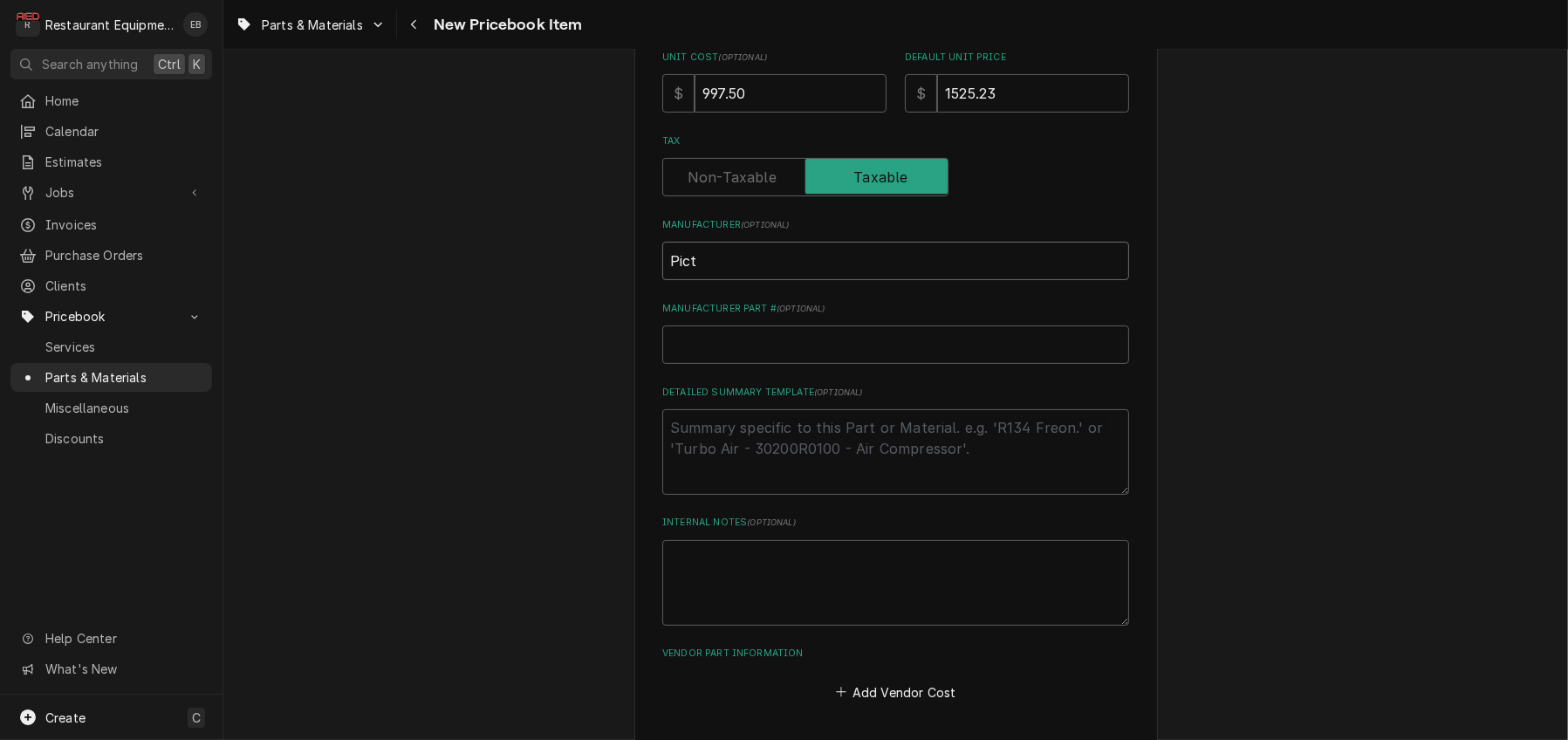
type textarea "x"
type input "Picto"
click at [837, 364] on input "Manufacturer Part # ( optional )" at bounding box center [895, 344] width 467 height 39
paste input "60158301"
type textarea "x"
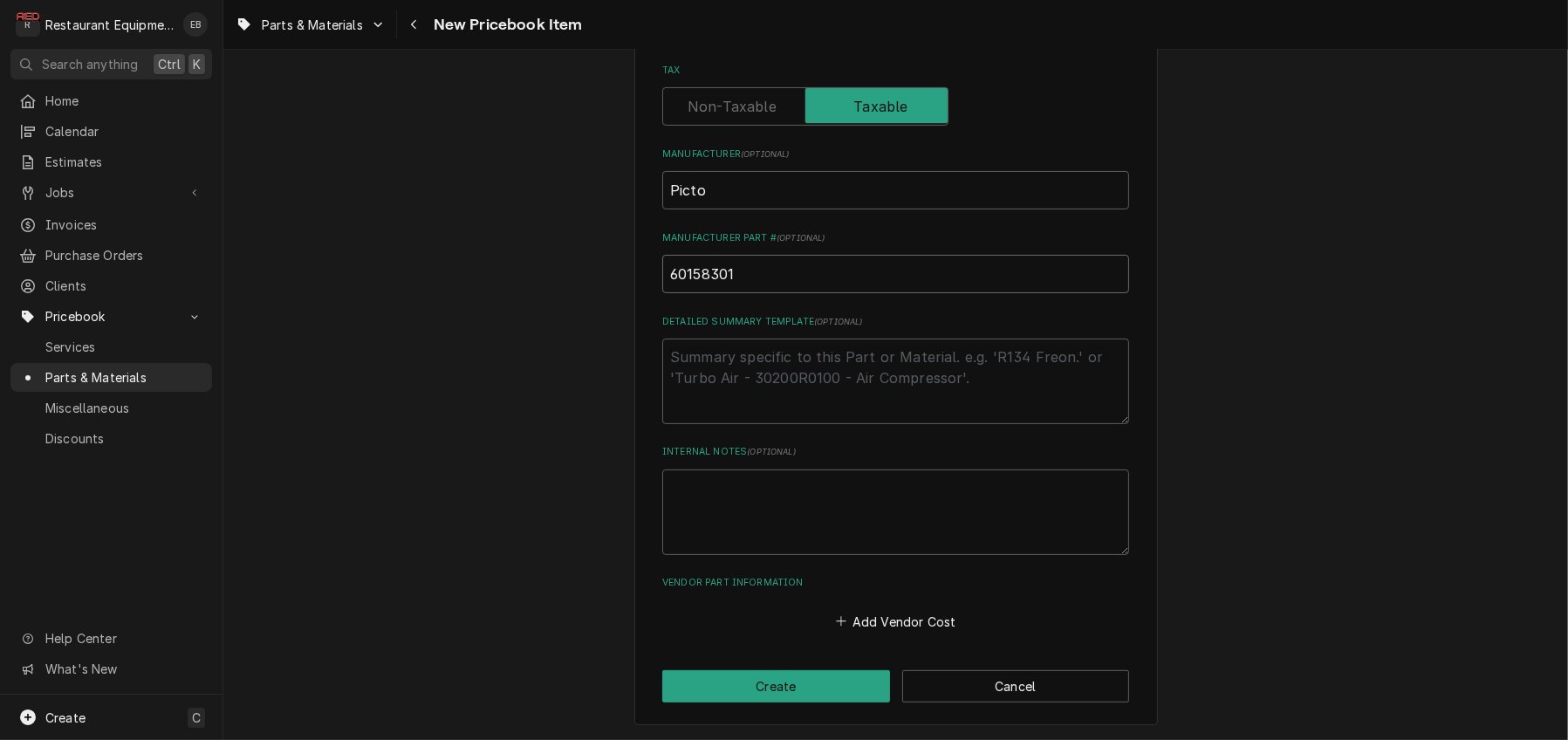
scroll to position [730, 0]
type input "60158301"
click at [907, 609] on button "Add Vendor Cost" at bounding box center [895, 621] width 126 height 25
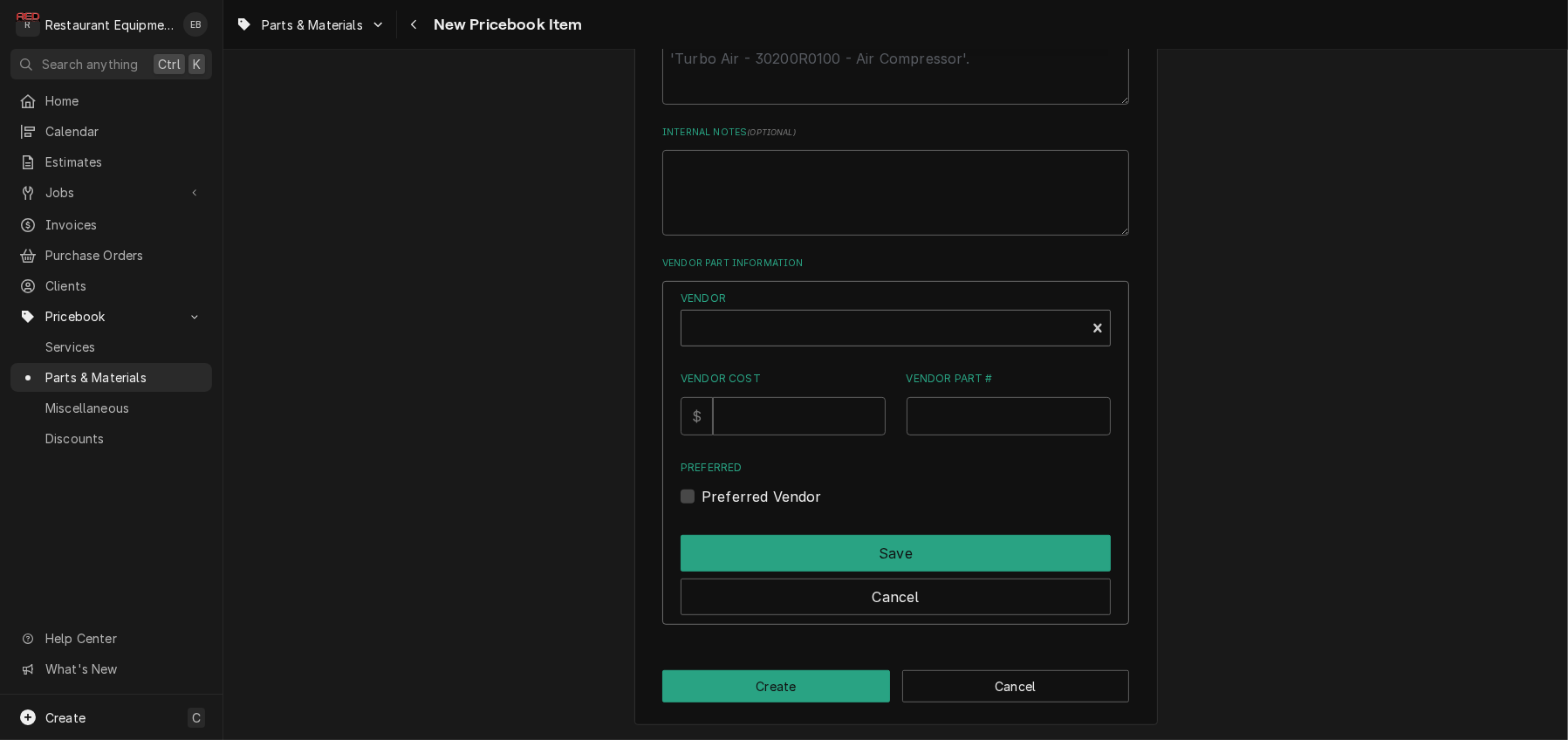
scroll to position [1021, 0]
type textarea "x"
click at [783, 352] on div "Vendor" at bounding box center [883, 335] width 386 height 42
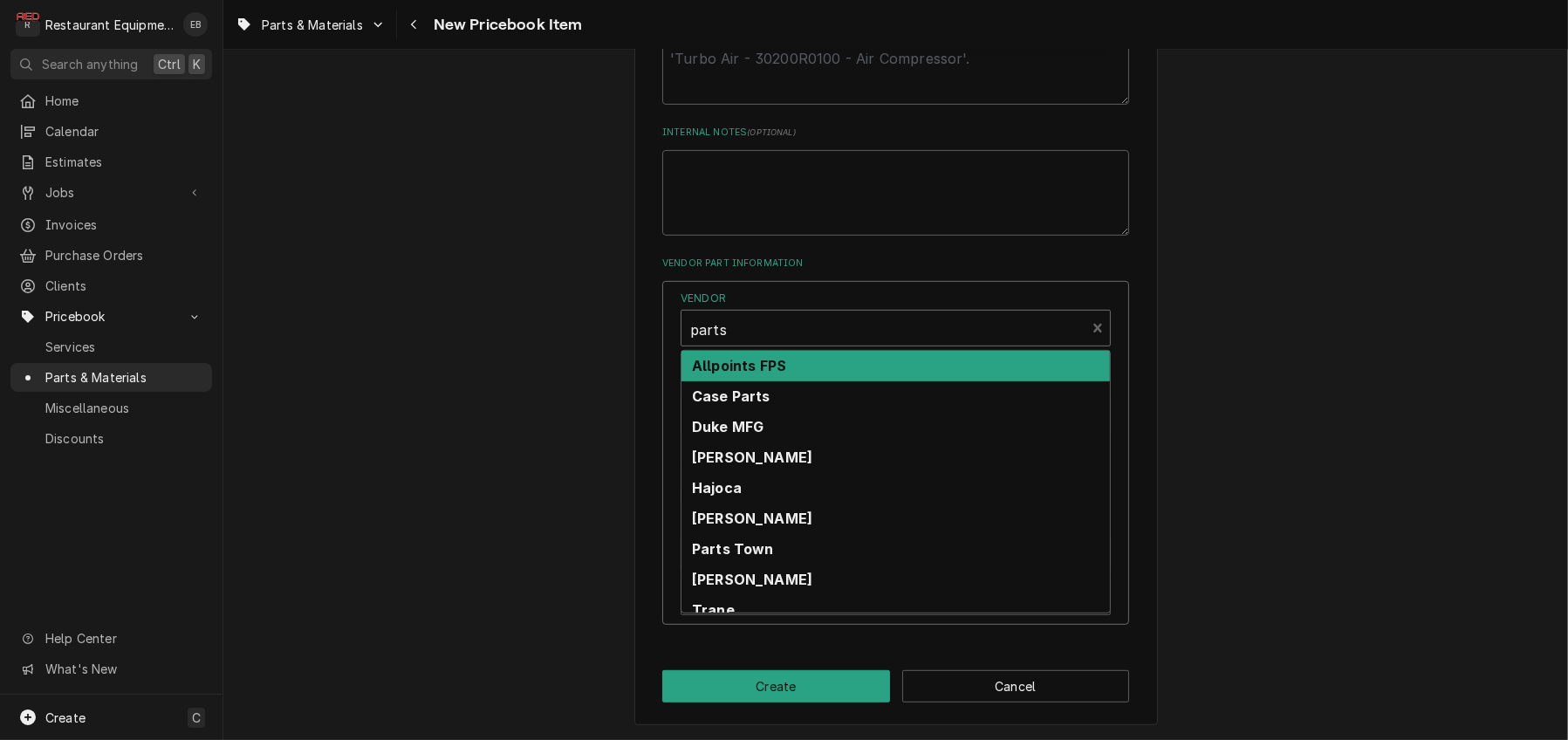
type input "part"
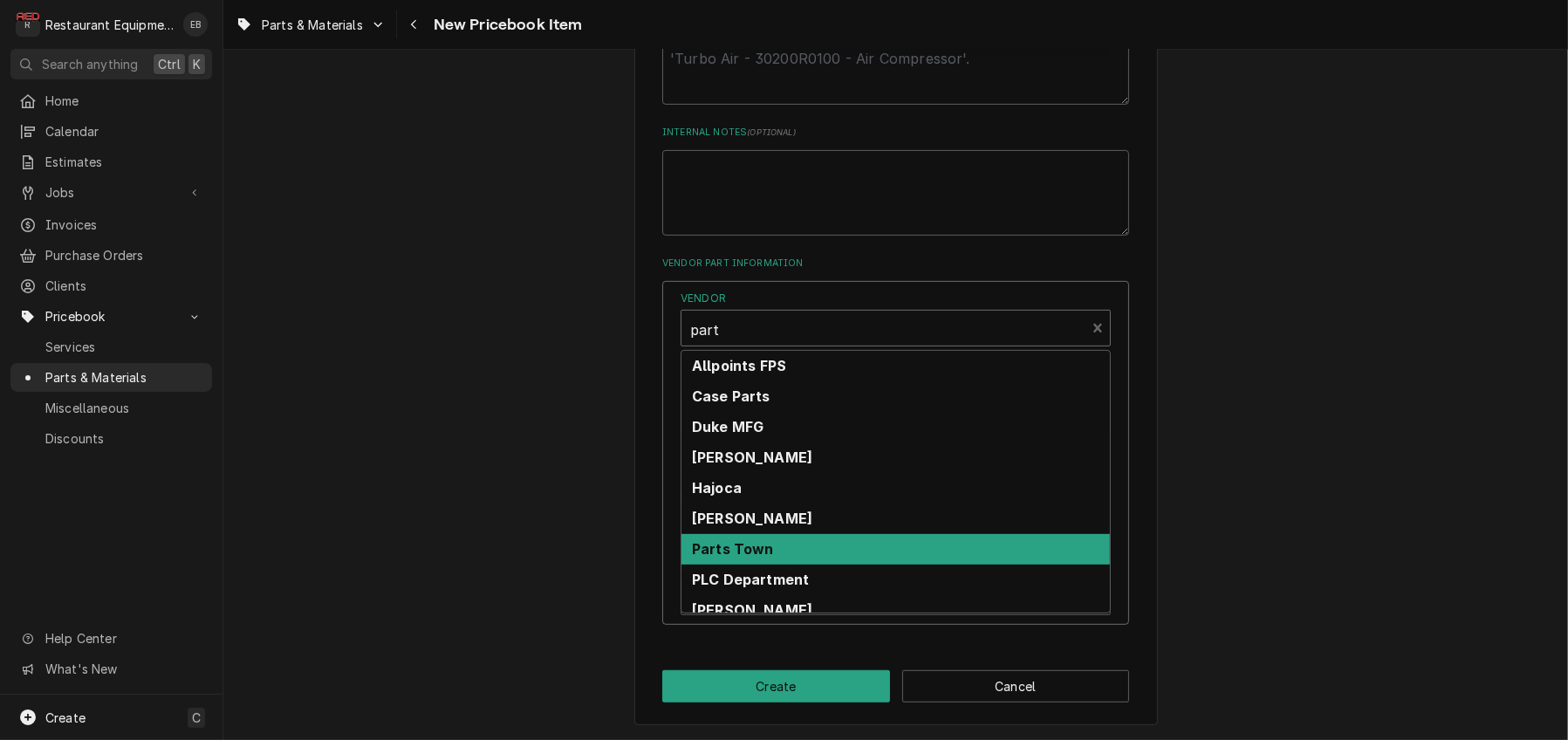
click at [795, 564] on div "Parts Town" at bounding box center [895, 549] width 429 height 31
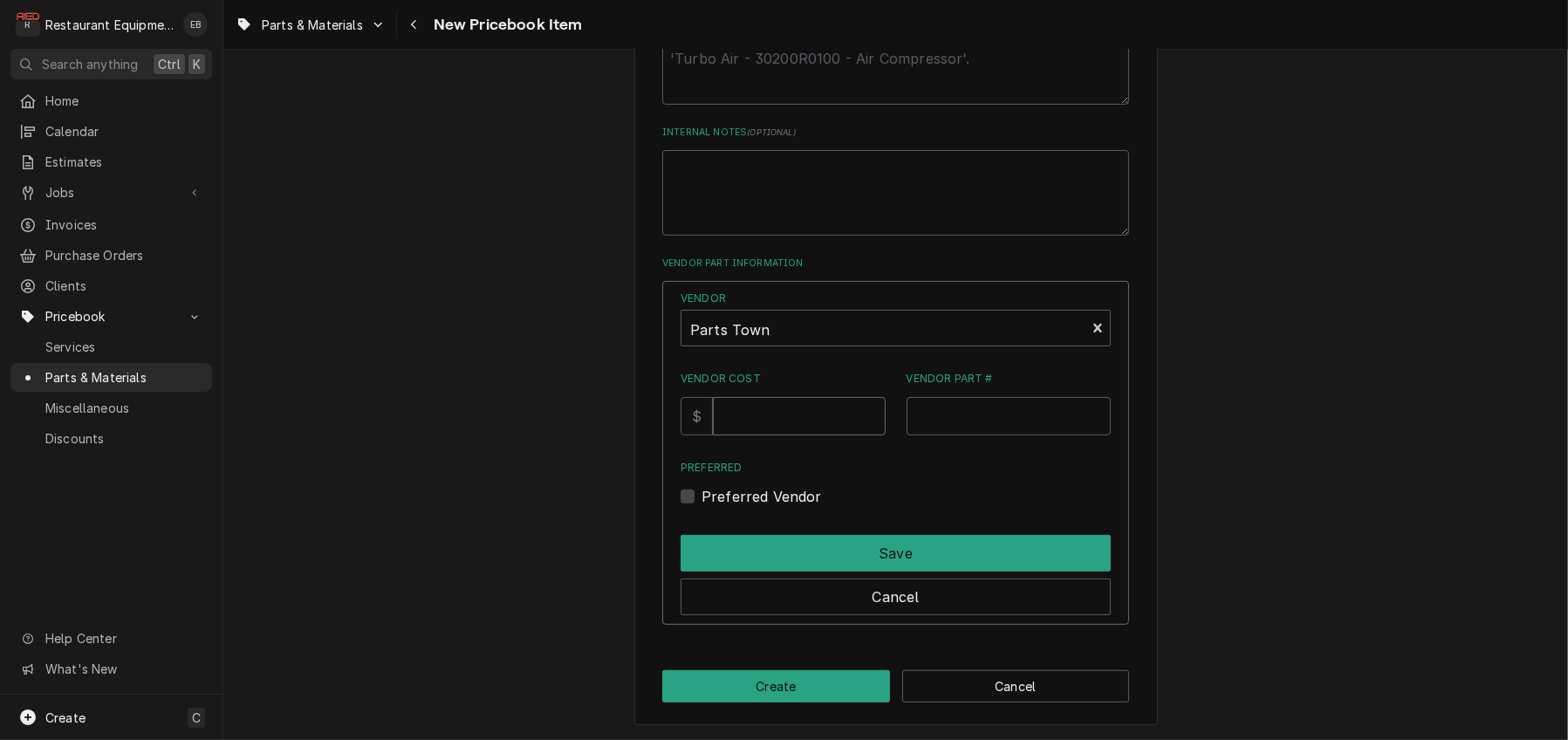
click at [789, 436] on input "Vendor Cost" at bounding box center [798, 416] width 172 height 39
type input "997.5"
click at [979, 436] on input "Vendor Part #" at bounding box center [1009, 416] width 205 height 39
paste input "PT60158301"
type input "PT60158301"
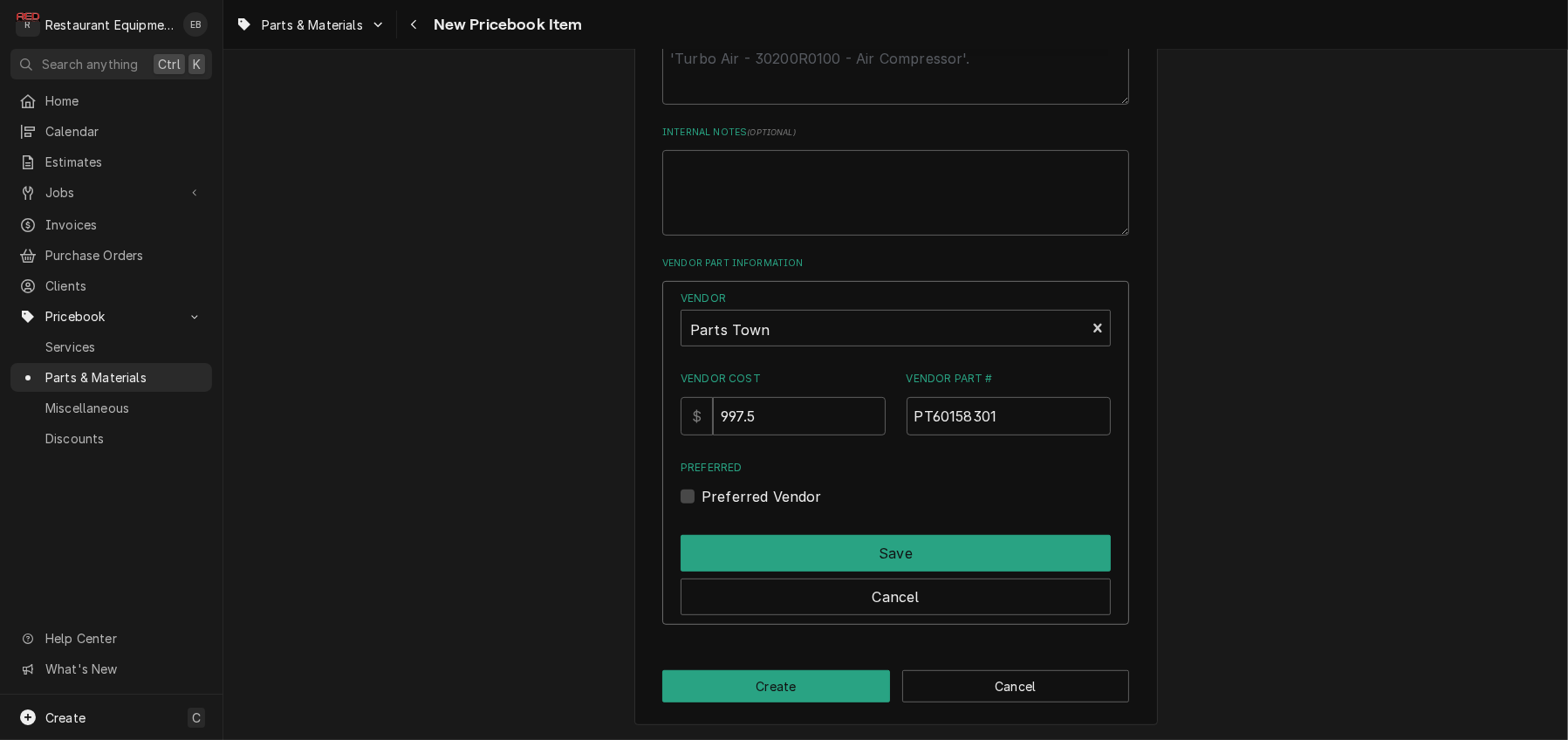
click at [701, 506] on label "Preferred Vendor" at bounding box center [761, 495] width 120 height 21
click at [701, 524] on input "Preferred" at bounding box center [916, 504] width 430 height 39
checkbox input "true"
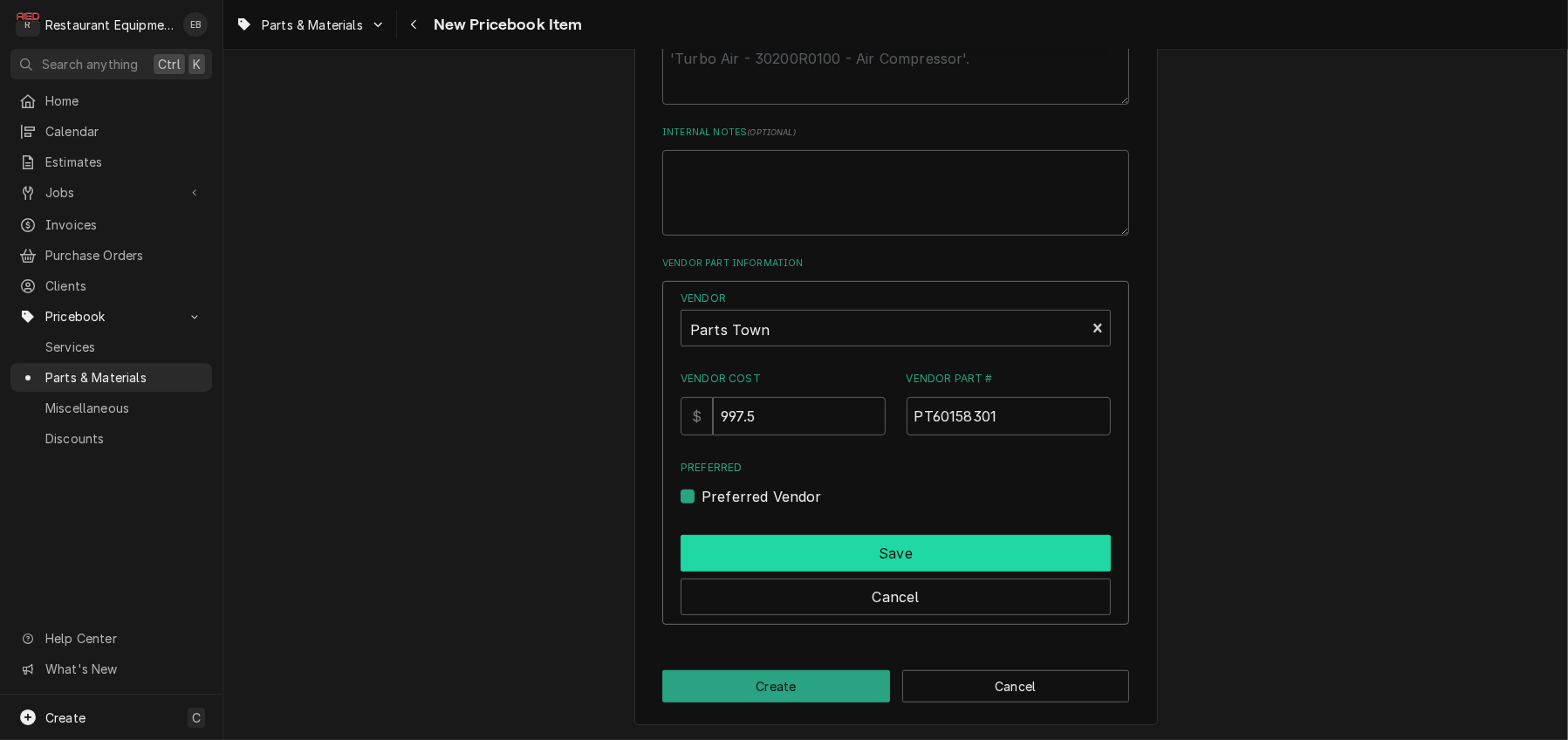
click at [733, 571] on button "Save" at bounding box center [895, 553] width 430 height 37
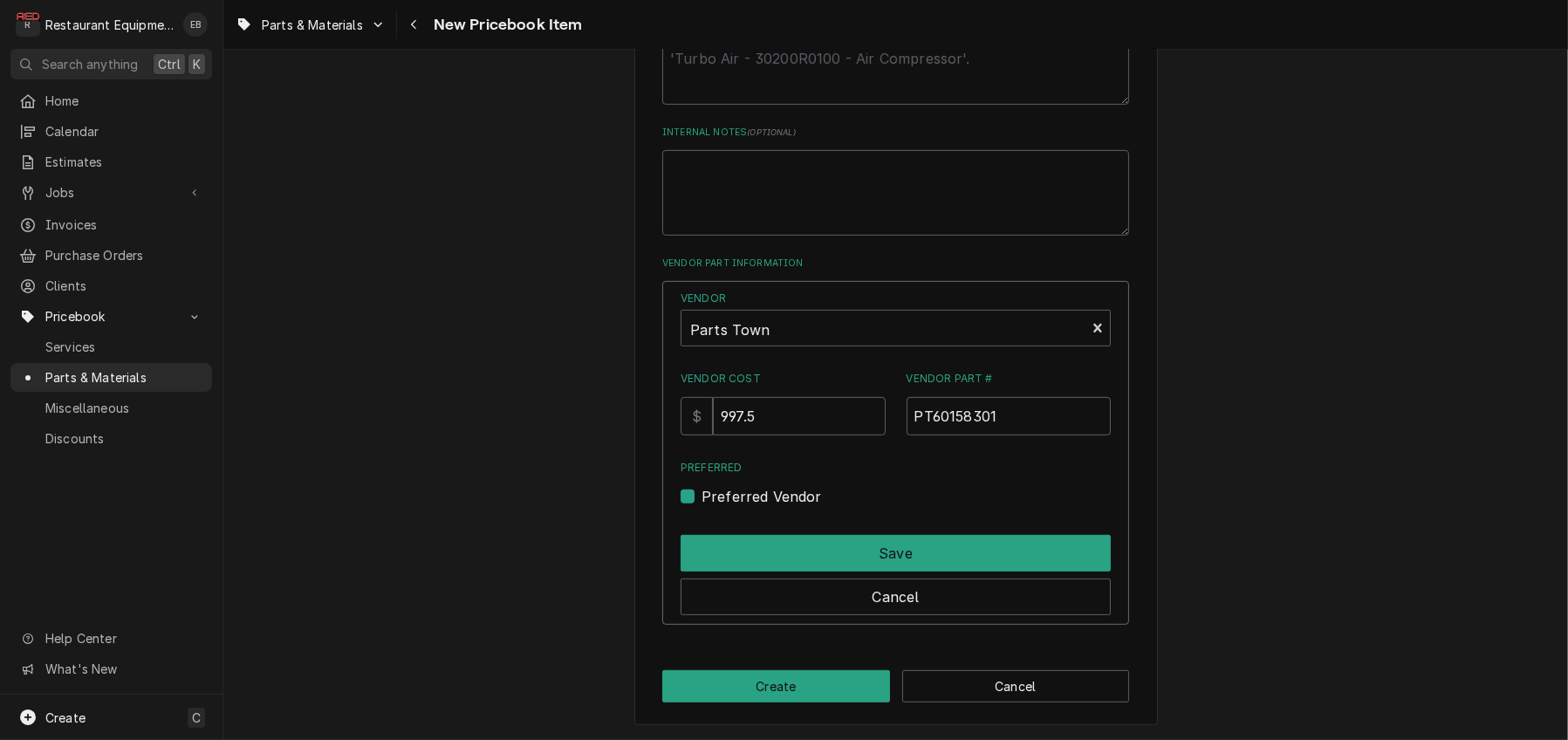
scroll to position [929, 0]
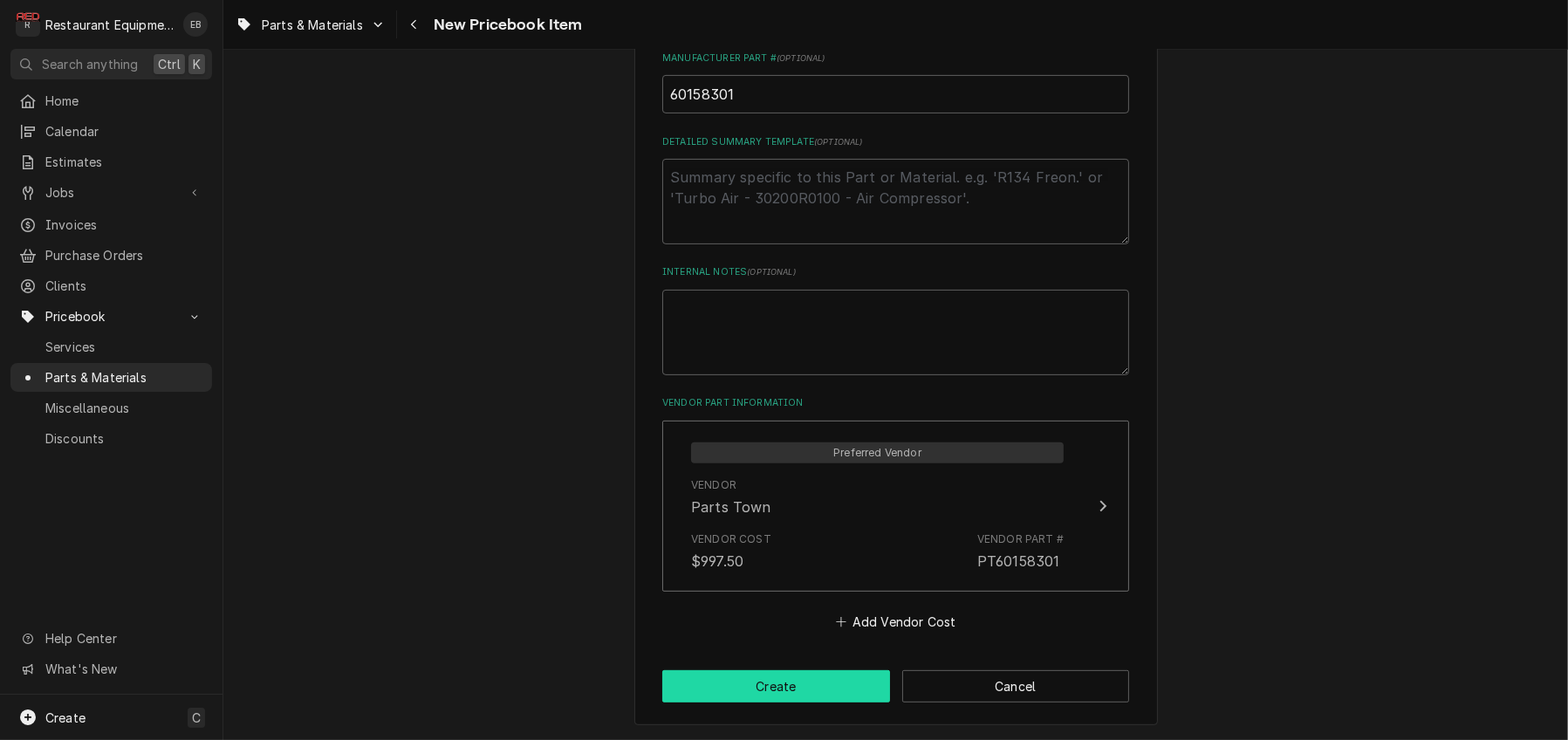
click at [796, 683] on button "Create" at bounding box center [776, 685] width 228 height 32
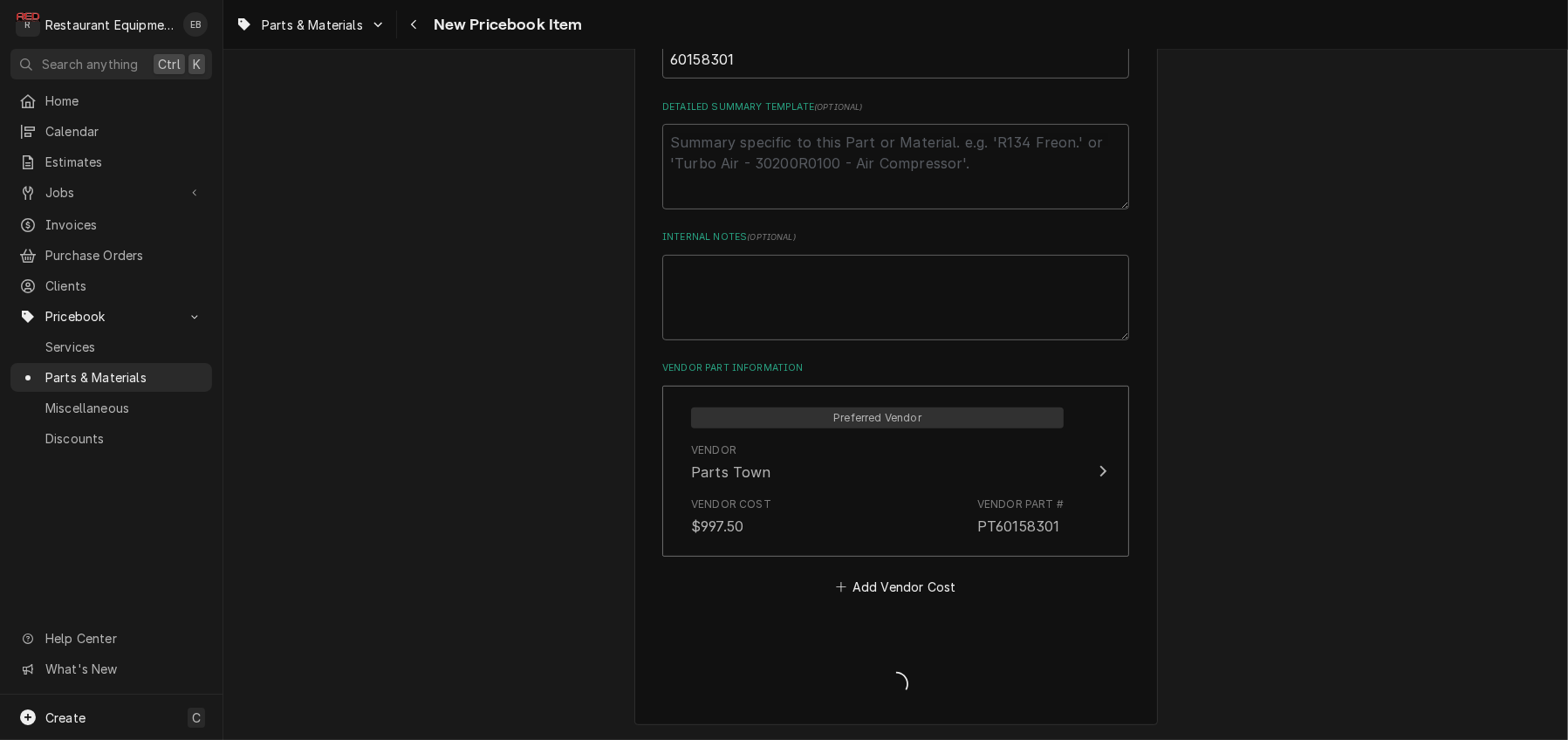
scroll to position [309, 0]
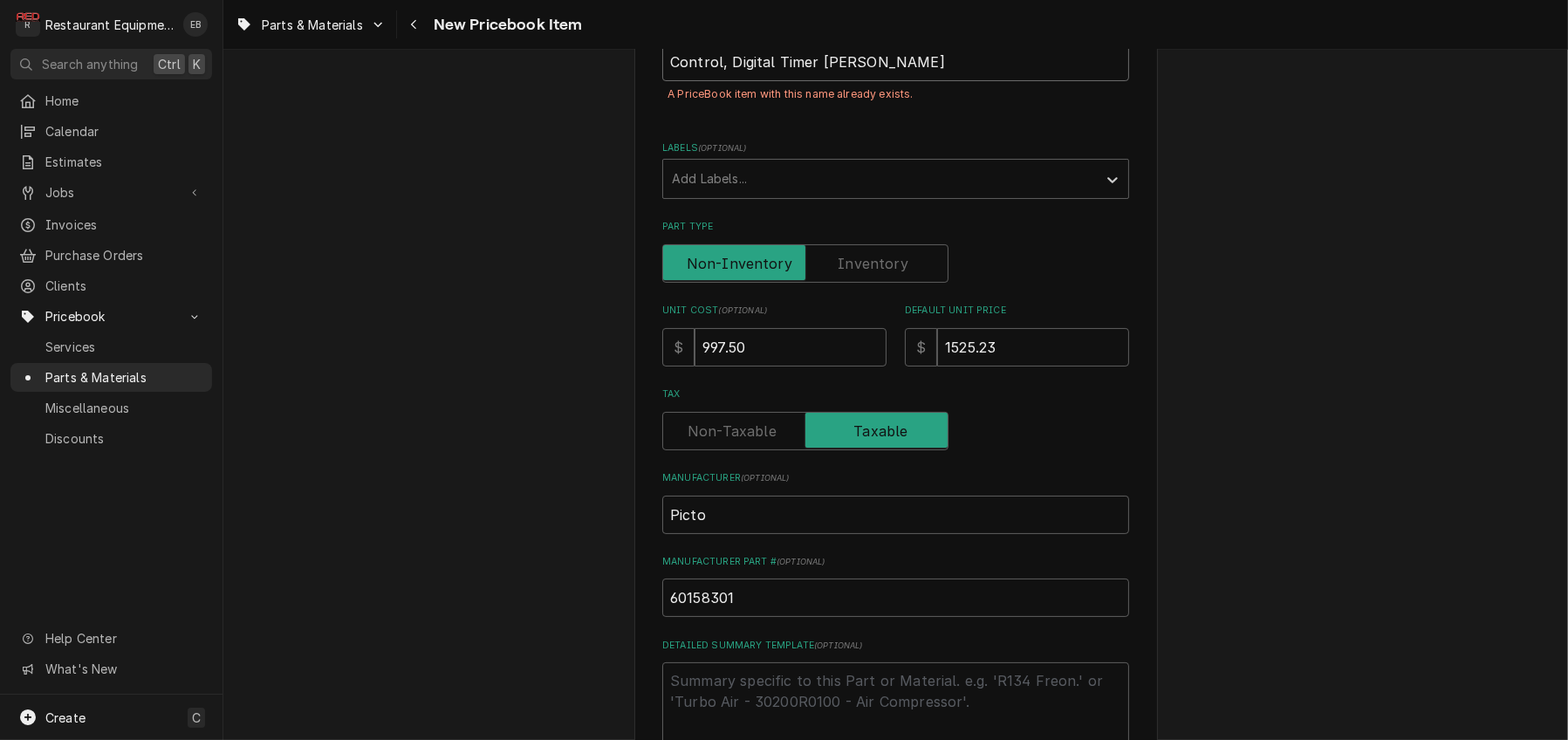
click at [717, 82] on input "Control, Digital Timer OGARD" at bounding box center [895, 62] width 467 height 39
type textarea "x"
type input "Control,Digital Timer OGARD"
type textarea "x"
type input "ControlDigital Timer OGARD"
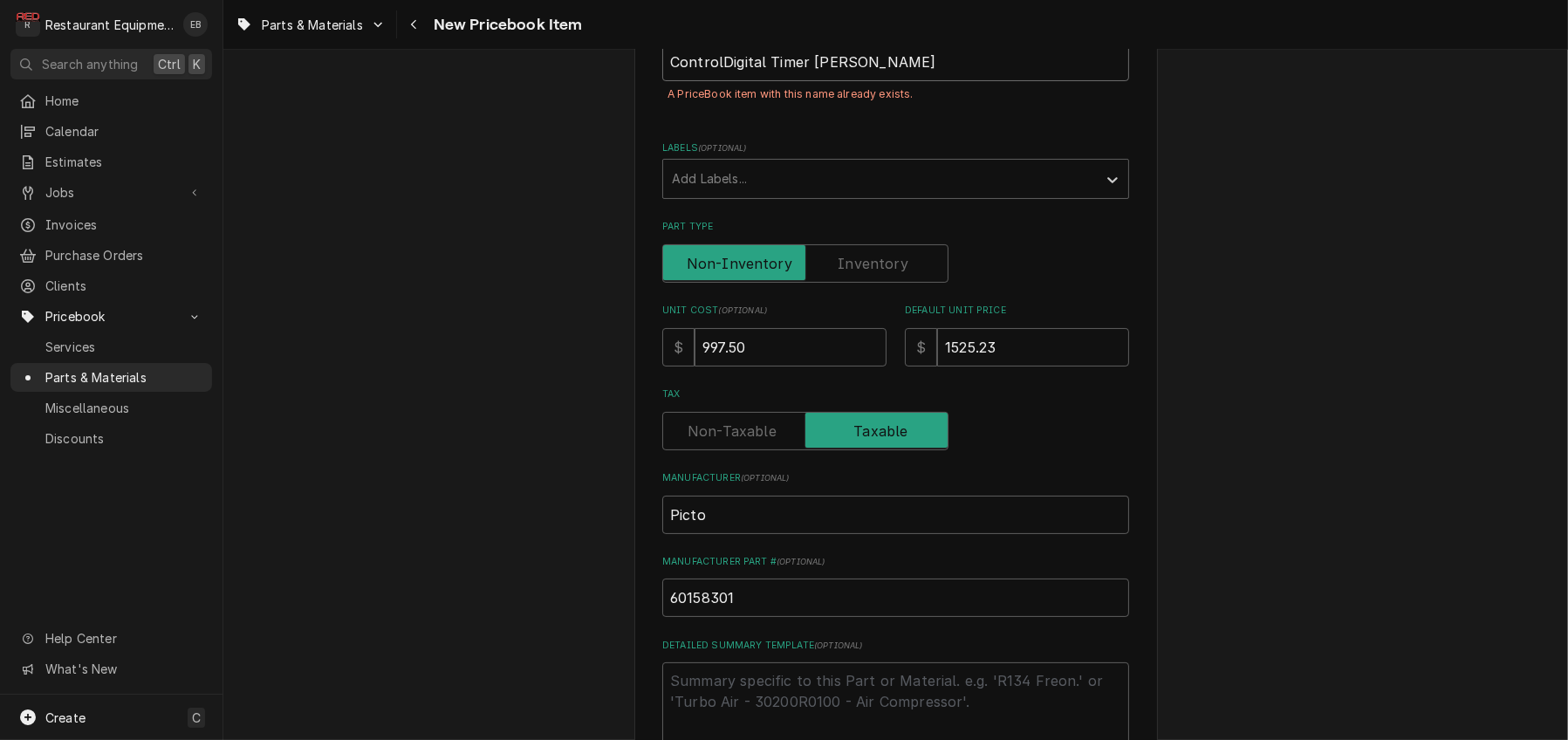
type textarea "x"
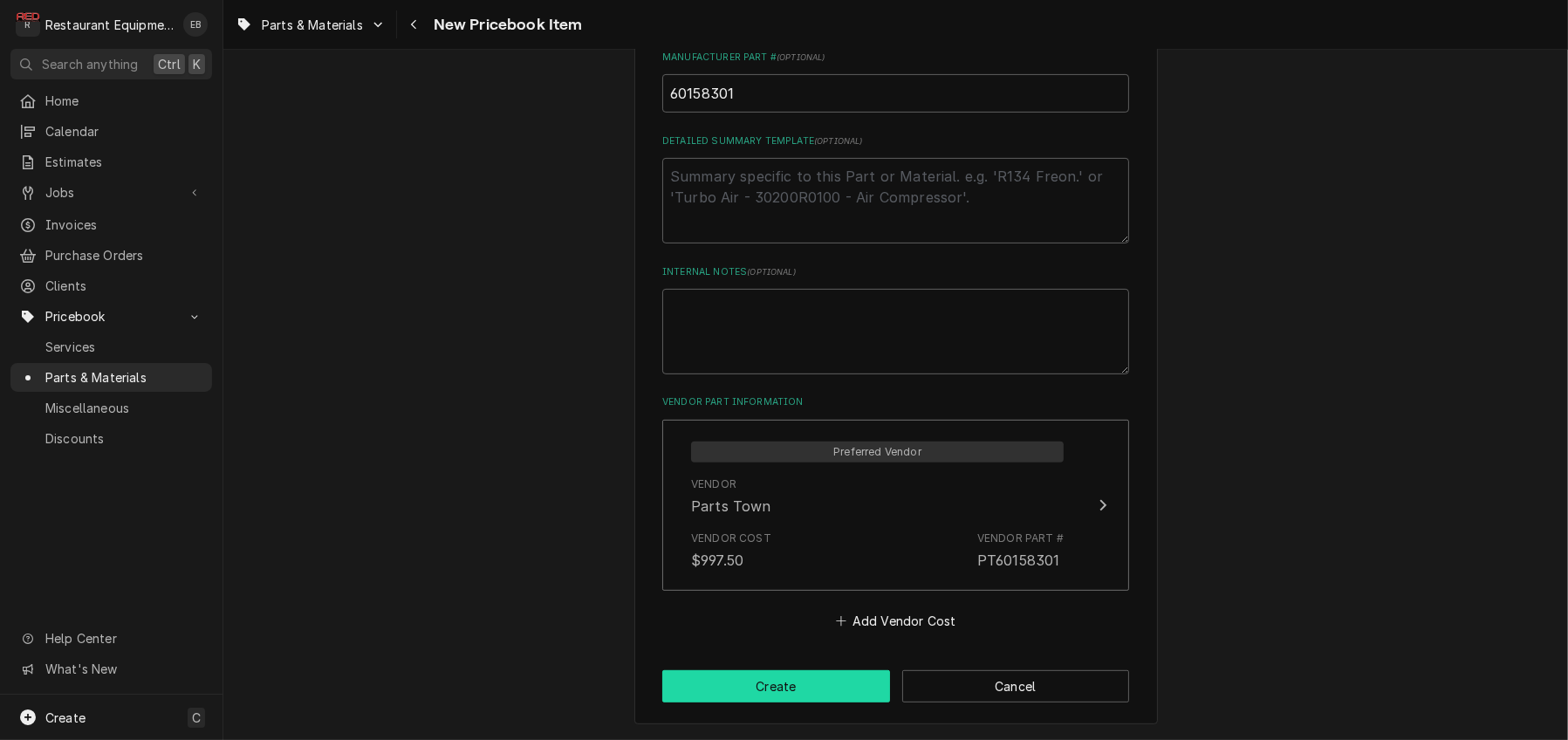
type input "Control Digital Timer [PERSON_NAME]"
click at [829, 686] on button "Create" at bounding box center [776, 685] width 228 height 32
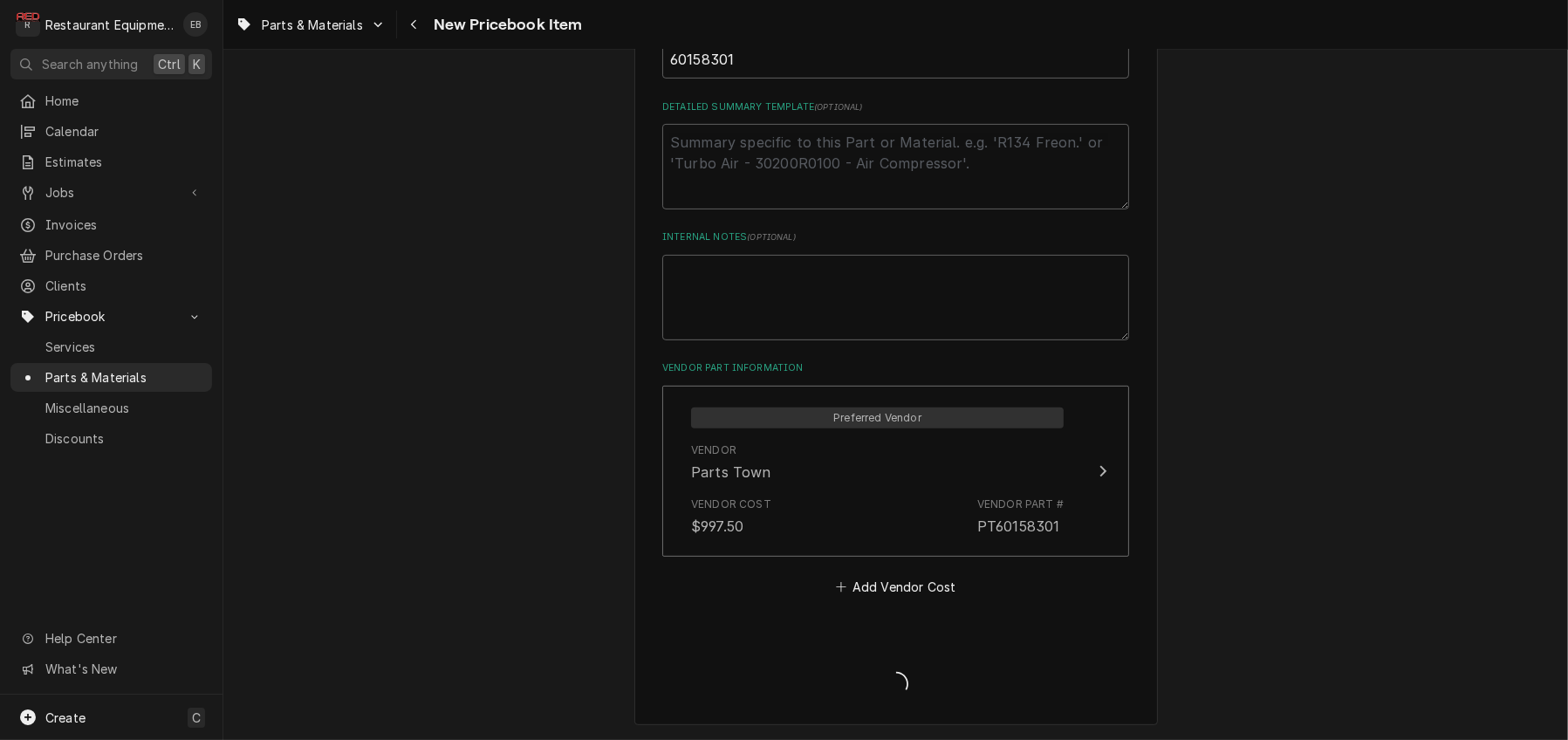
type textarea "x"
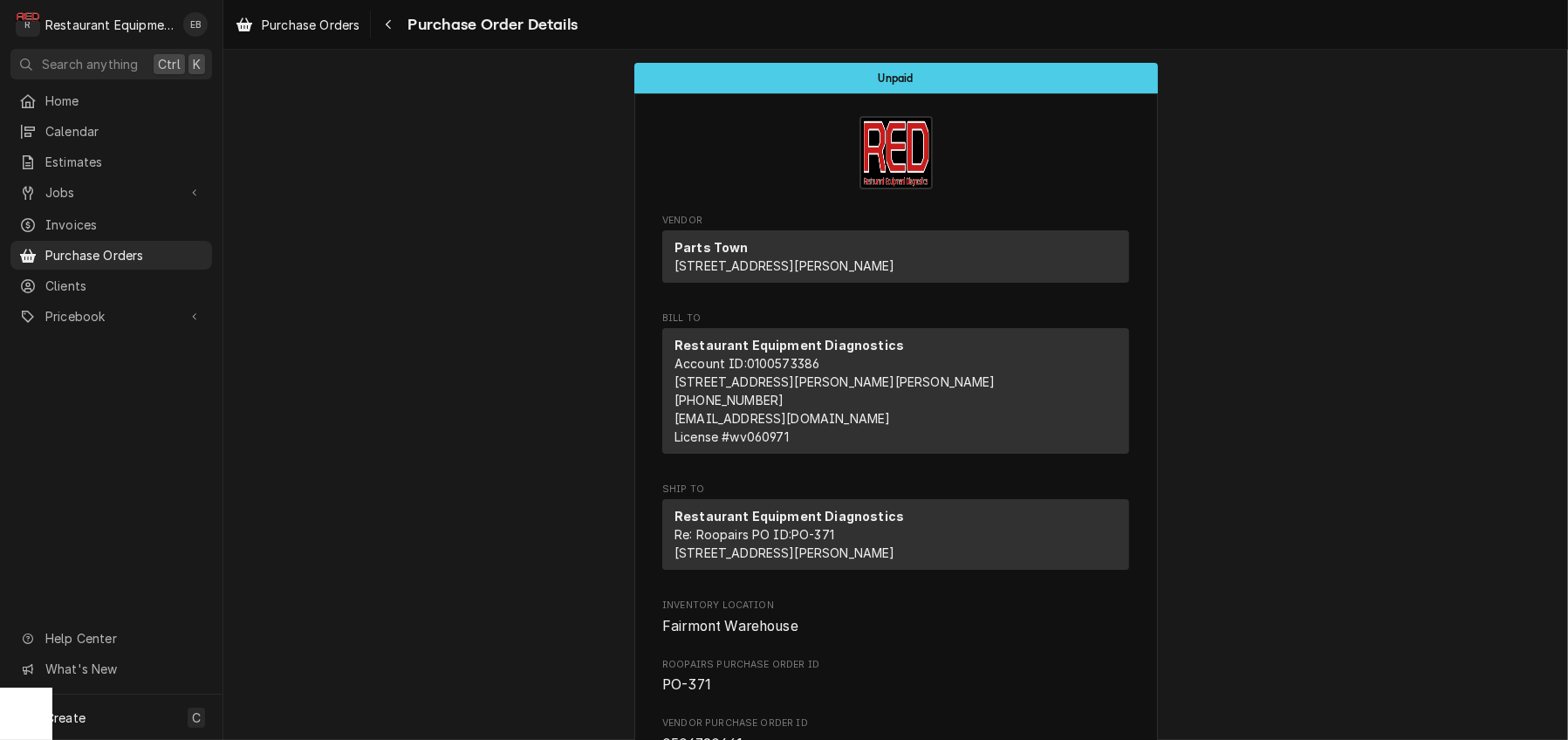
scroll to position [1278, 0]
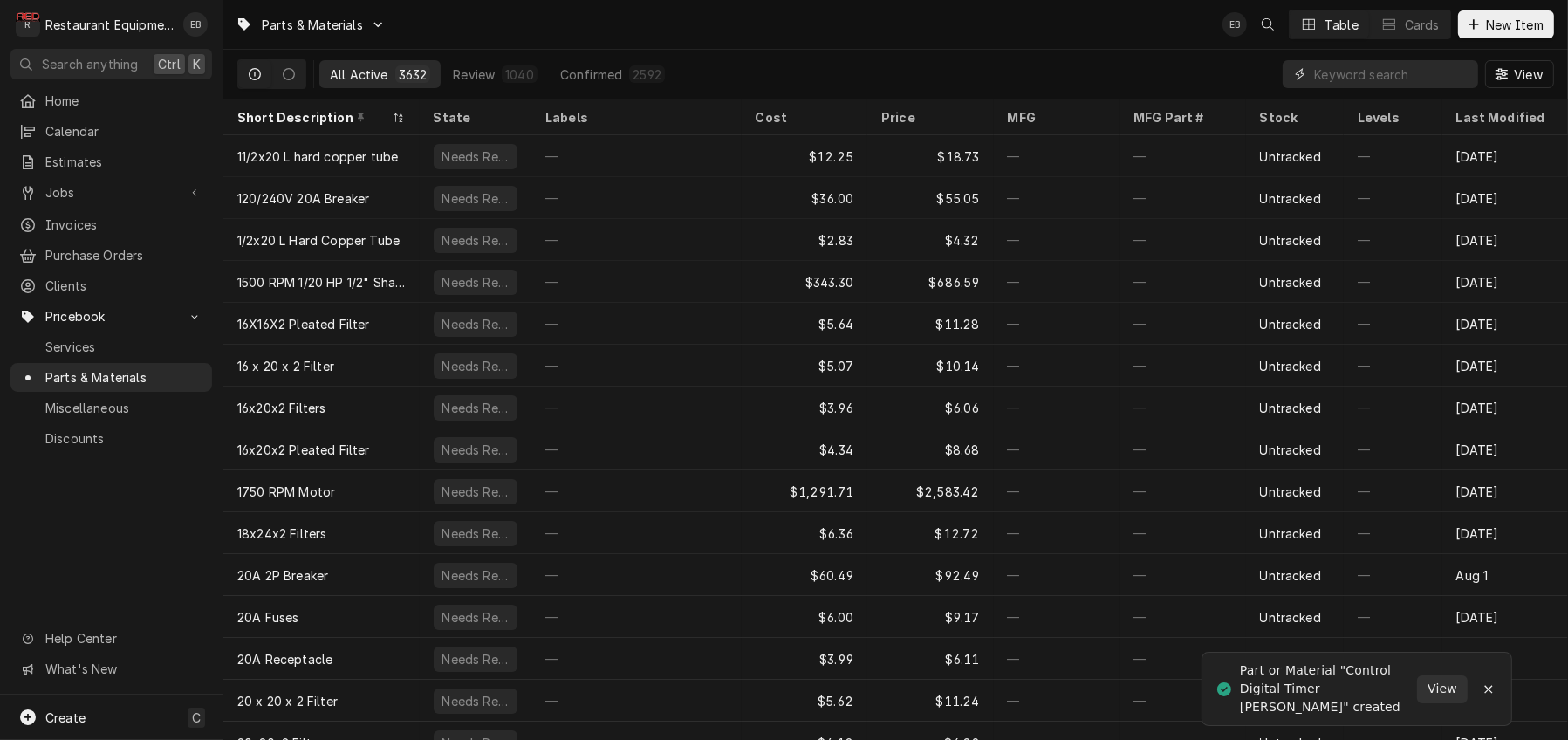
click at [1399, 81] on input "Dynamic Content Wrapper" at bounding box center [1392, 75] width 155 height 28
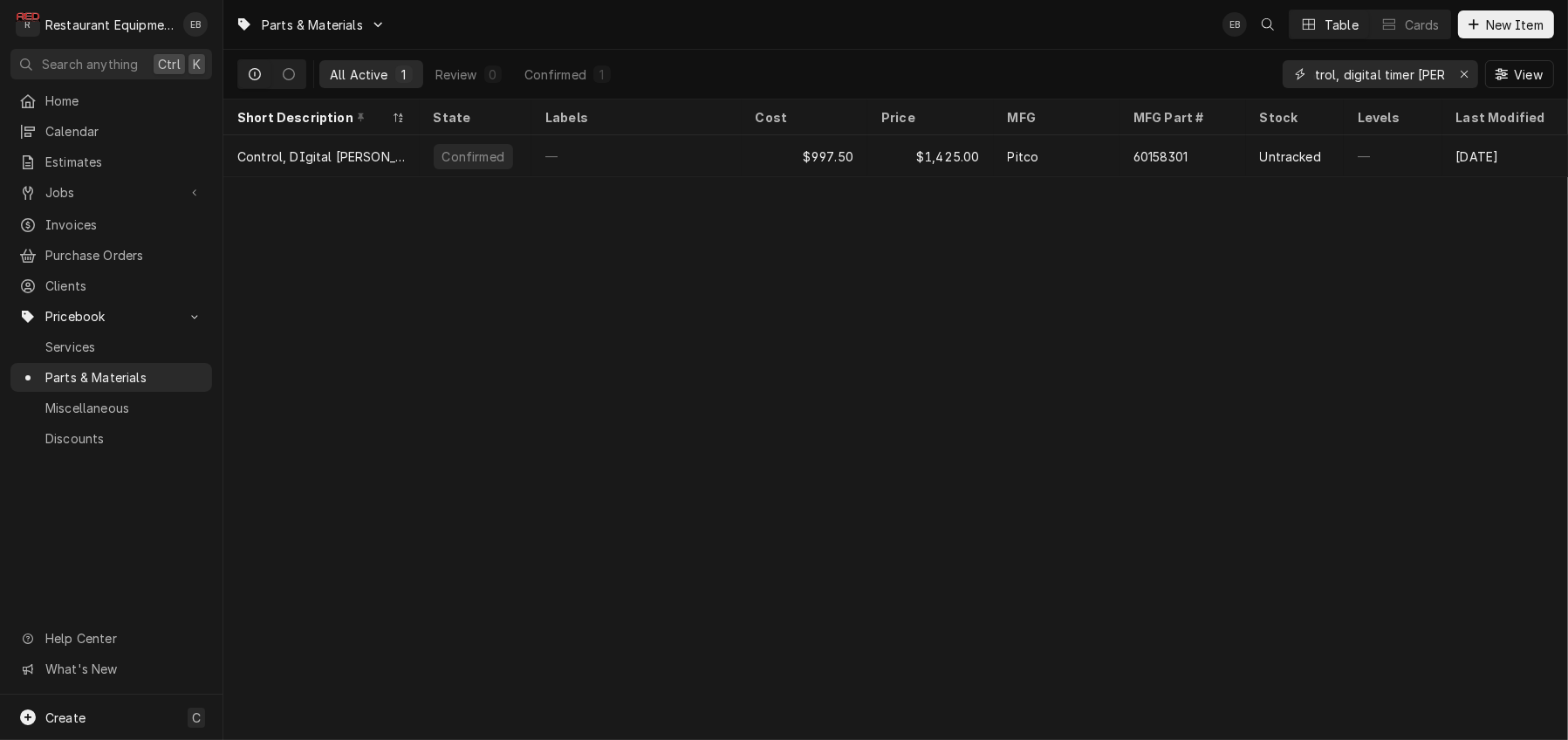
scroll to position [0, 31]
type input "control, digital timer [PERSON_NAME]"
click at [1462, 80] on icon "Erase input" at bounding box center [1465, 74] width 10 height 12
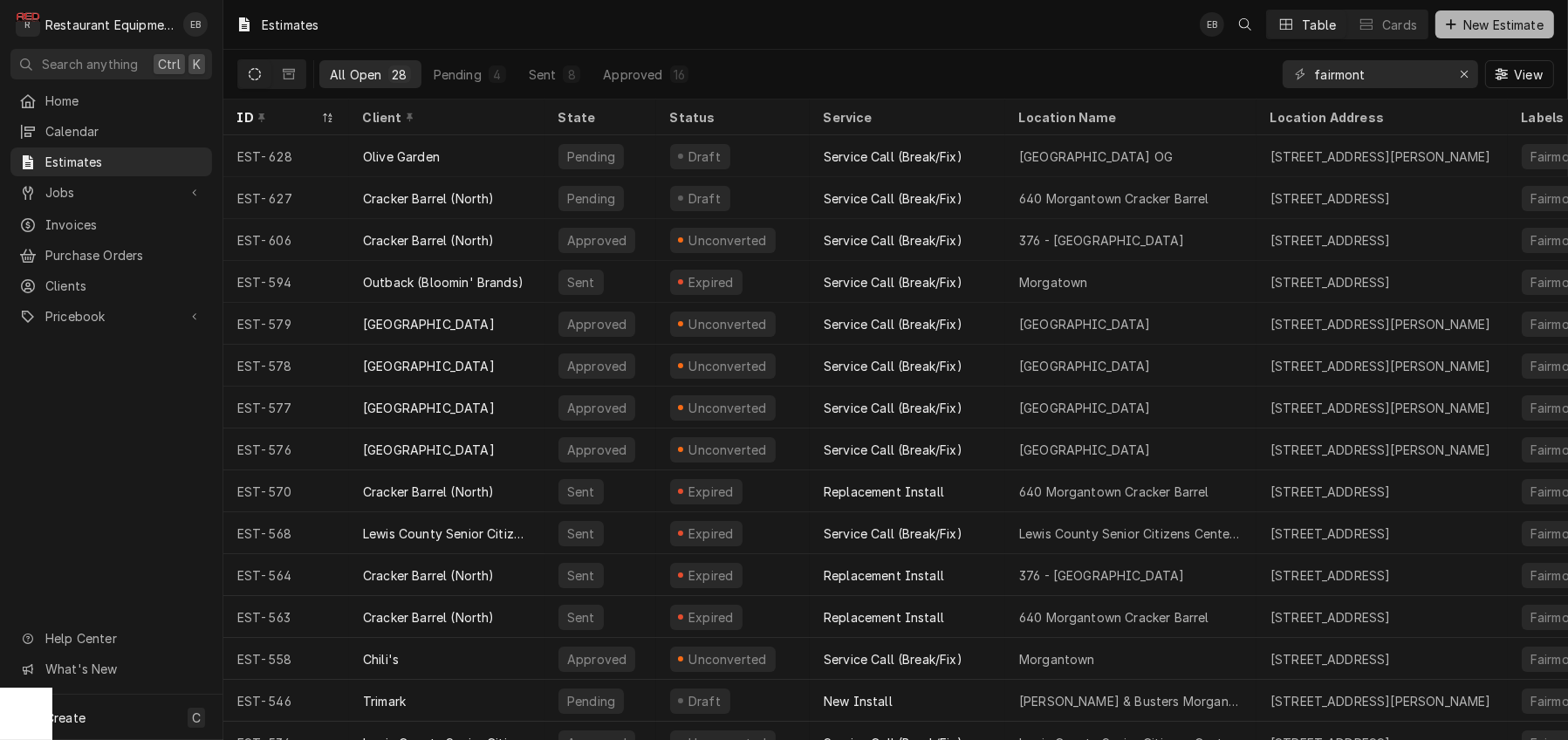
click at [1446, 28] on icon "Dynamic Content Wrapper" at bounding box center [1451, 24] width 11 height 12
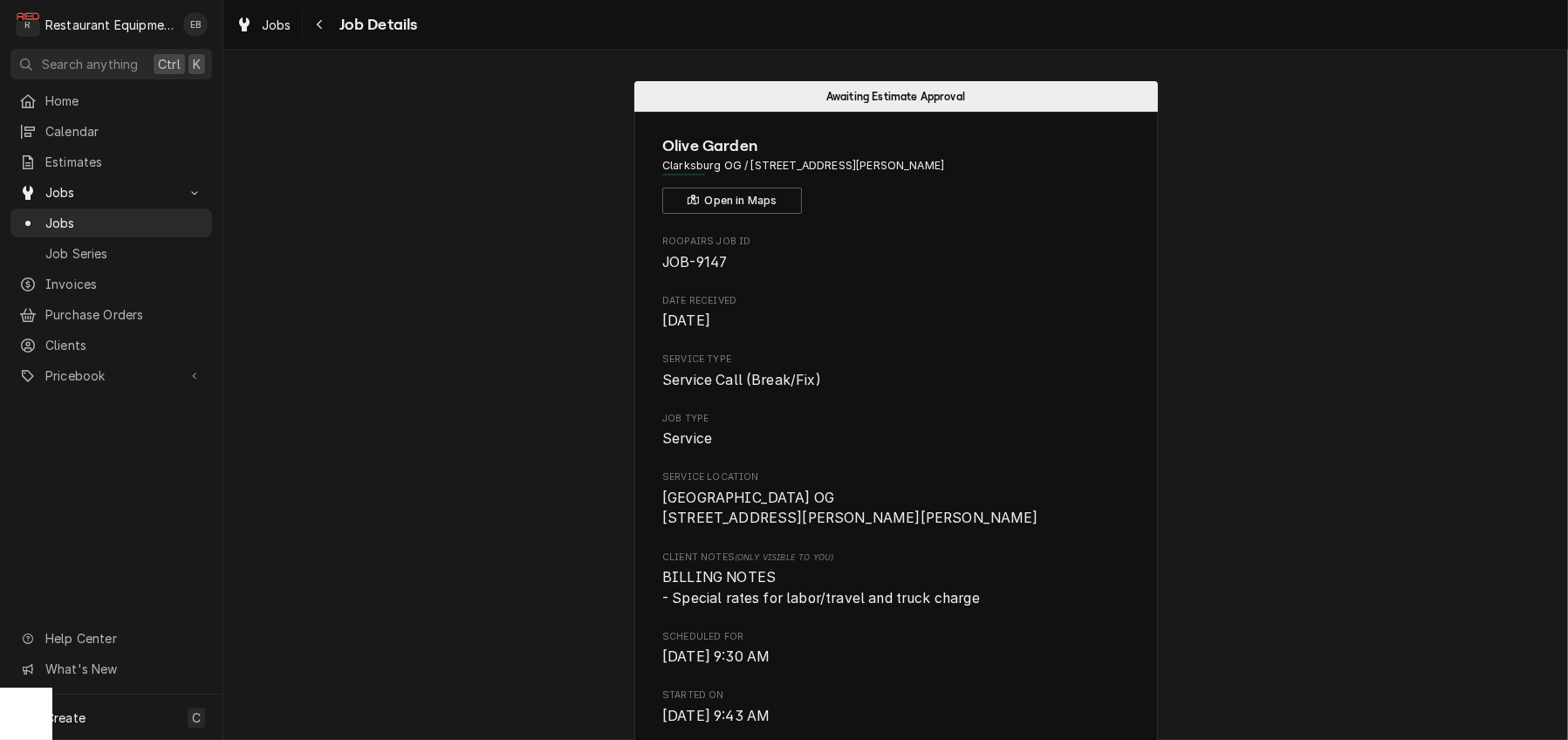
scroll to position [697, 0]
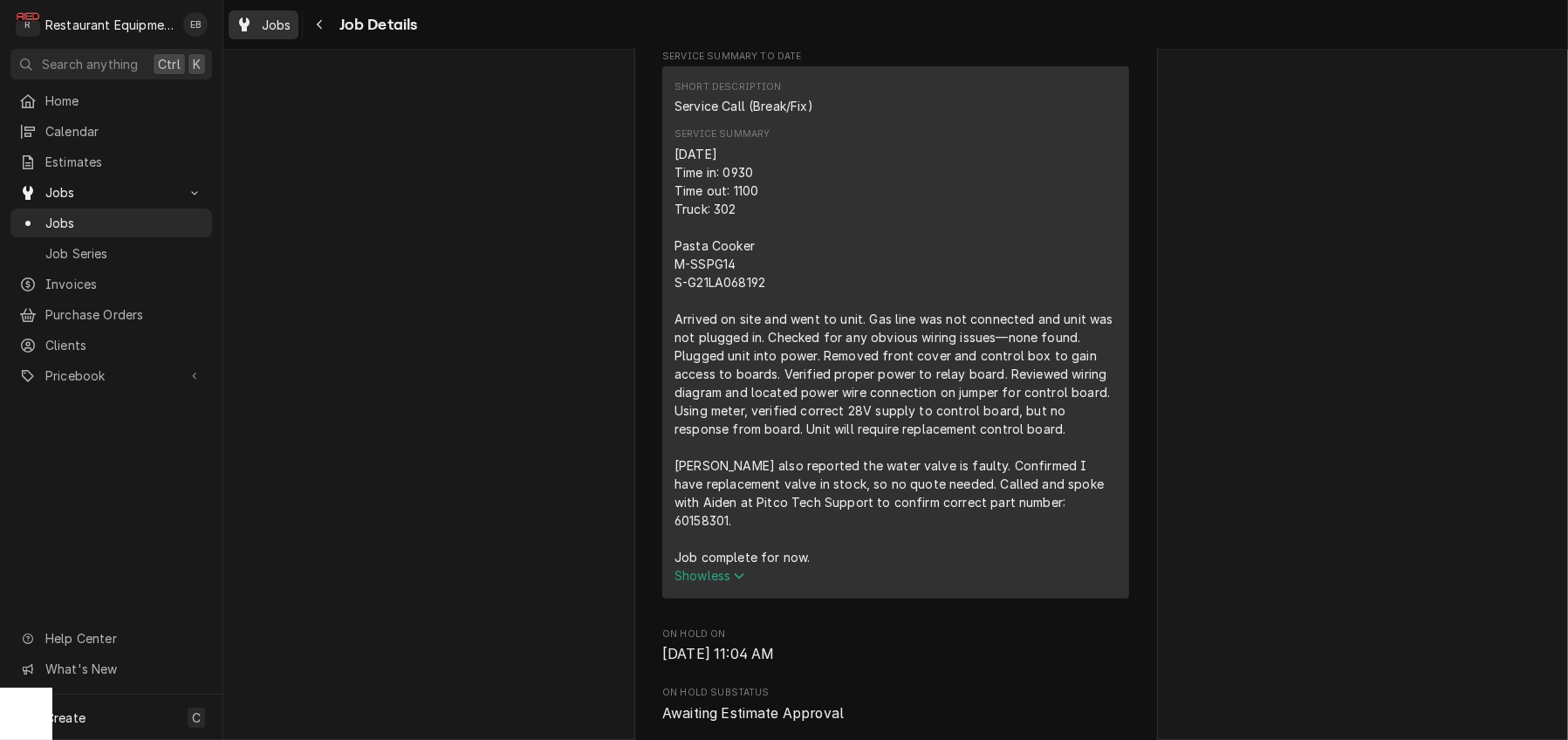
click at [269, 34] on div "Jobs" at bounding box center [263, 25] width 63 height 22
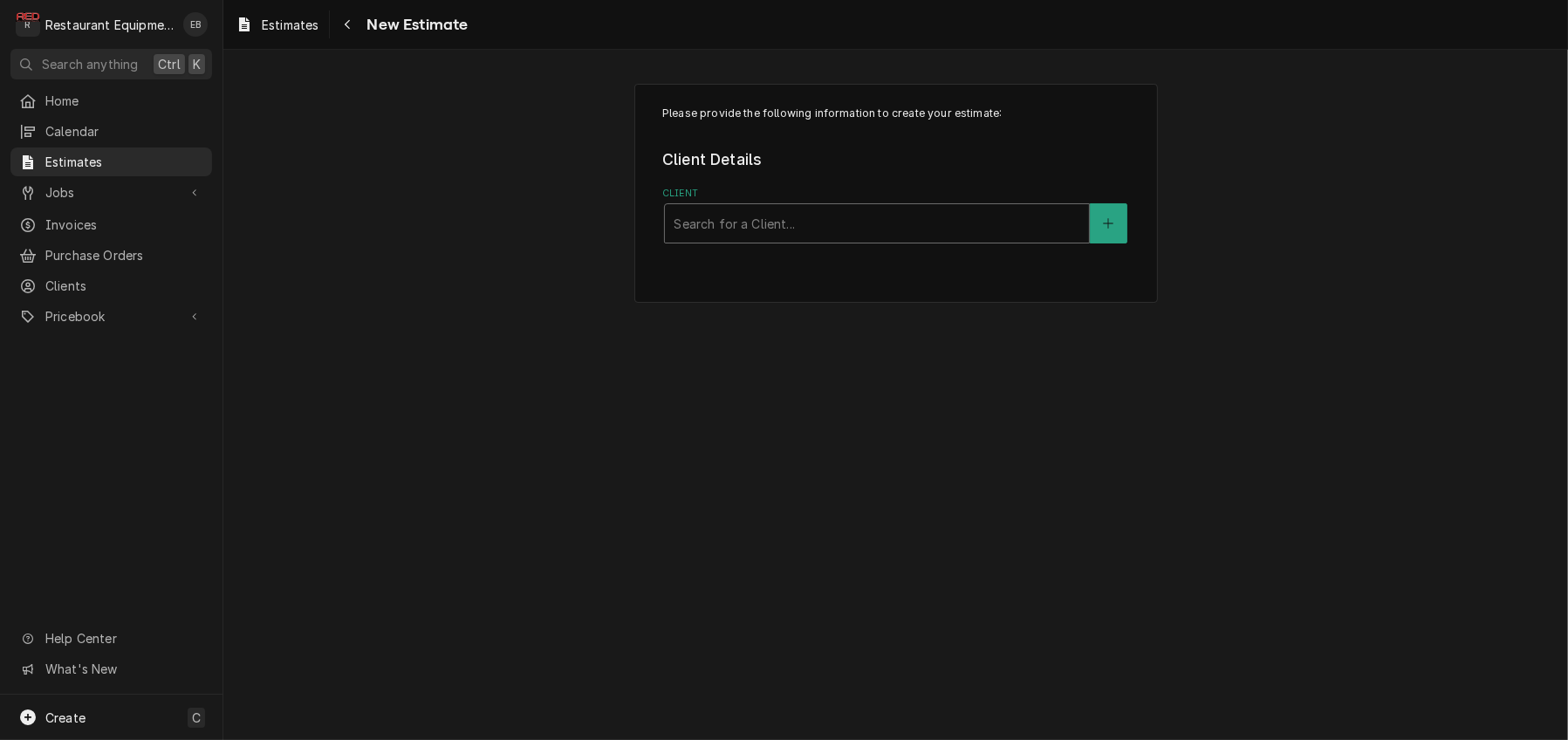
click at [795, 239] on div "Client" at bounding box center [877, 224] width 407 height 32
type input "outback"
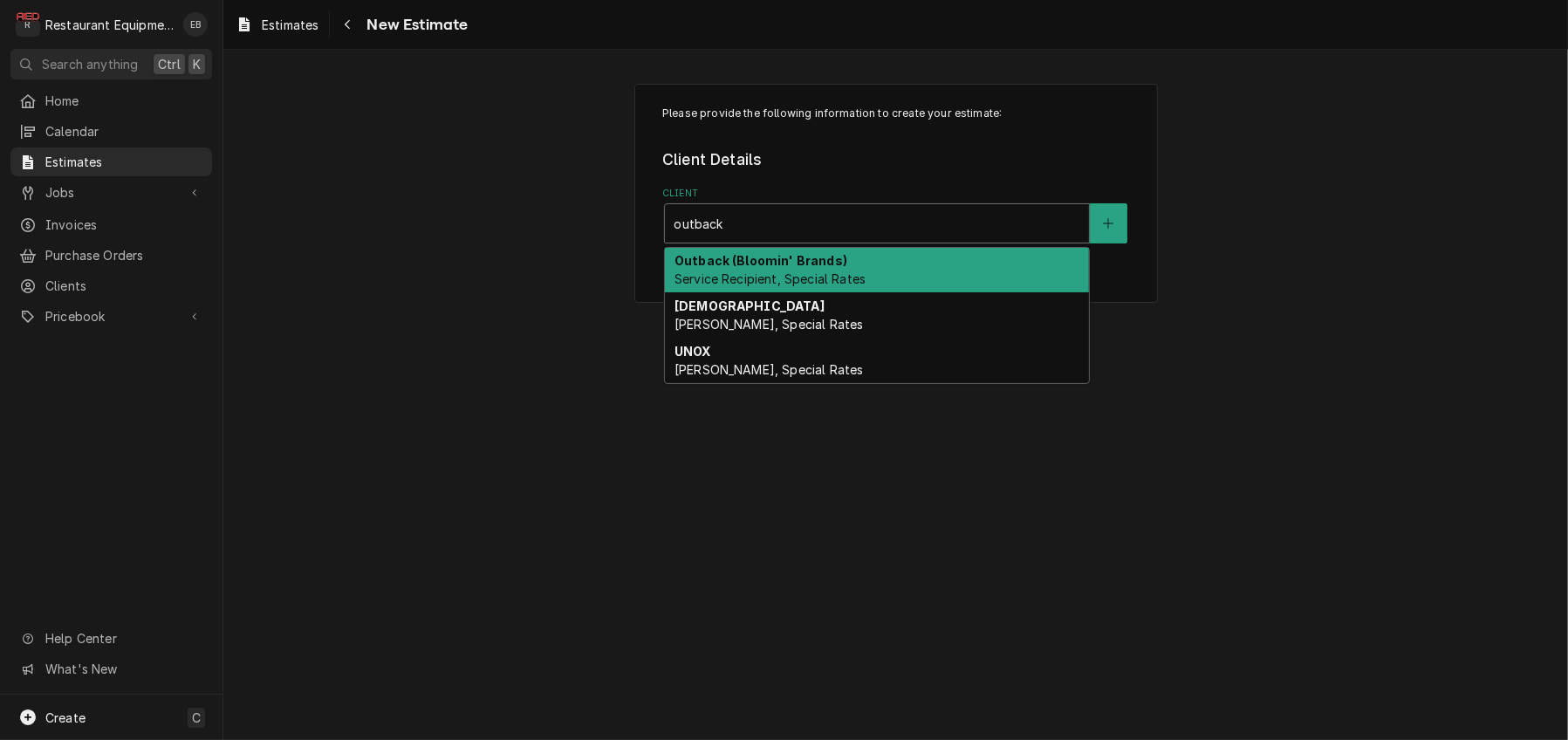
click at [811, 268] on strong "Outback (Bloomin' Brands)" at bounding box center [761, 260] width 173 height 15
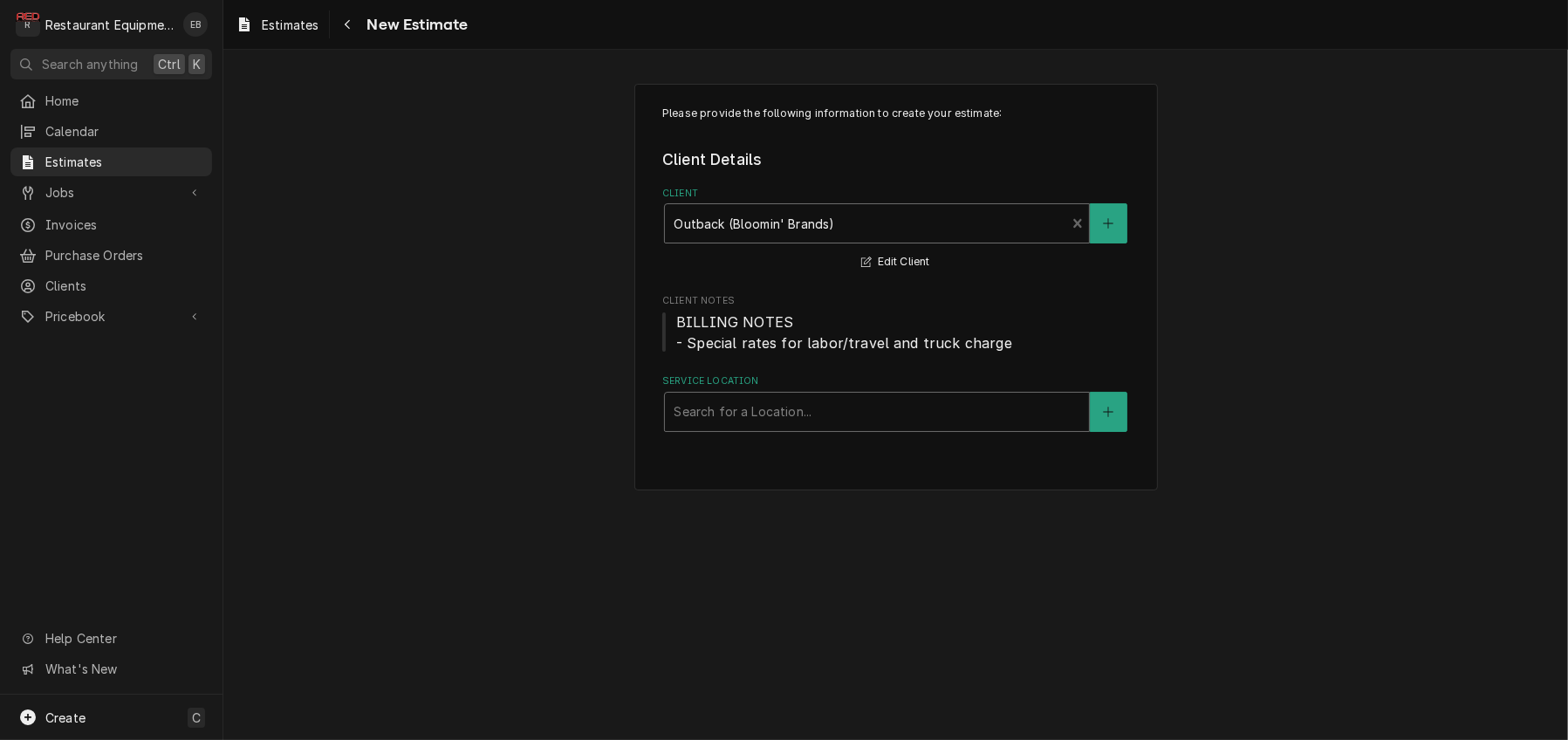
click at [796, 428] on div "Service Location" at bounding box center [877, 412] width 407 height 32
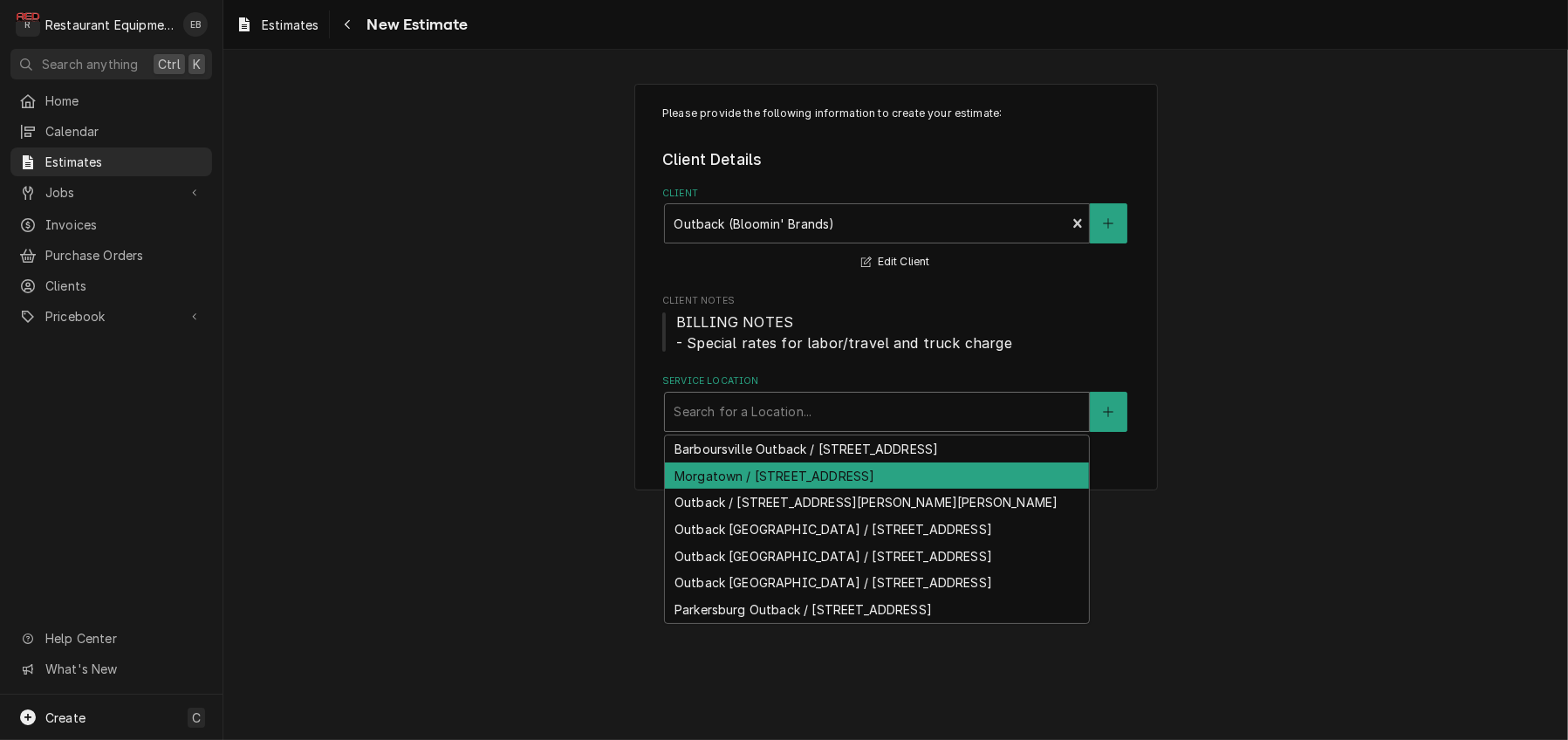
click at [783, 489] on div "Morgatown / [STREET_ADDRESS]" at bounding box center [877, 475] width 424 height 27
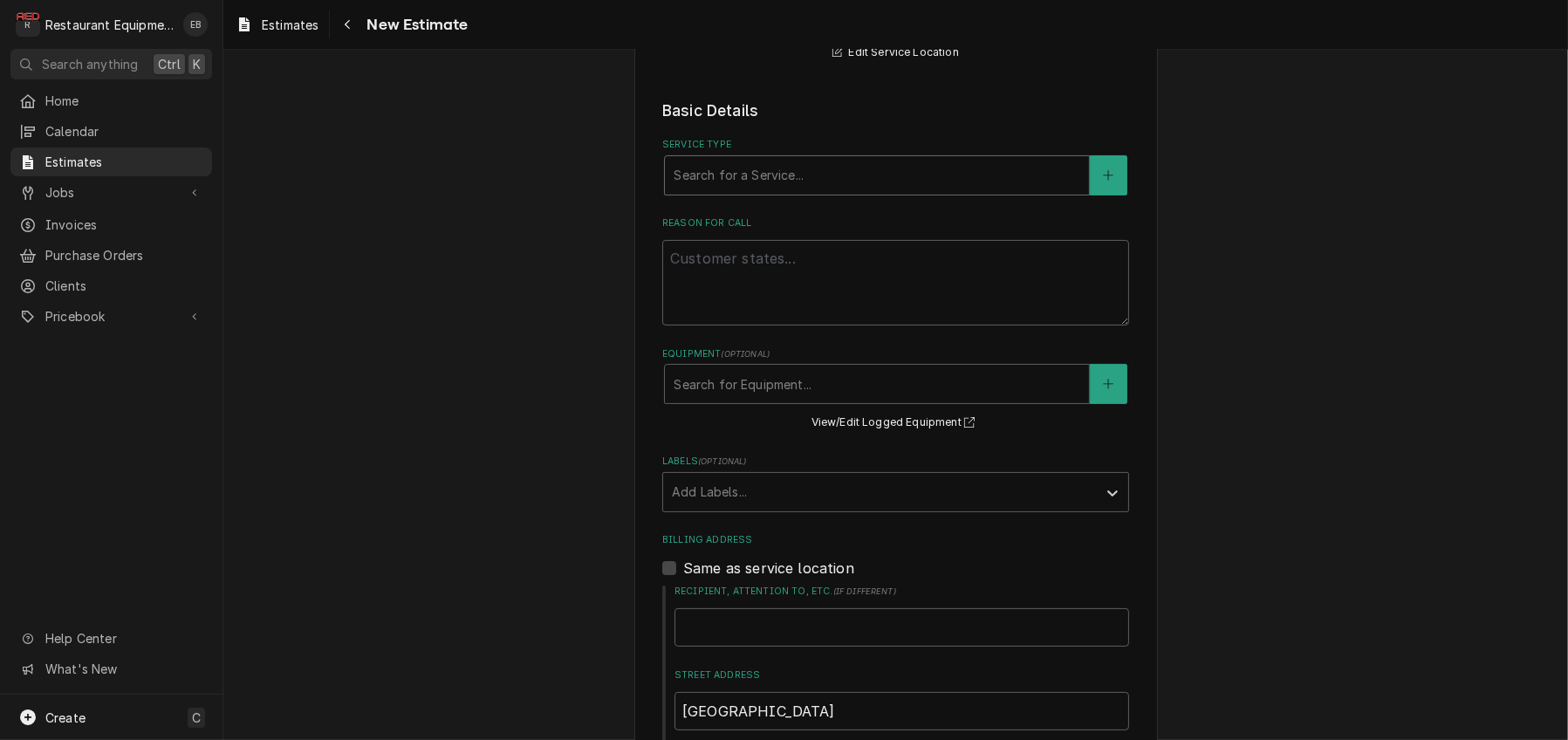
scroll to position [407, 0]
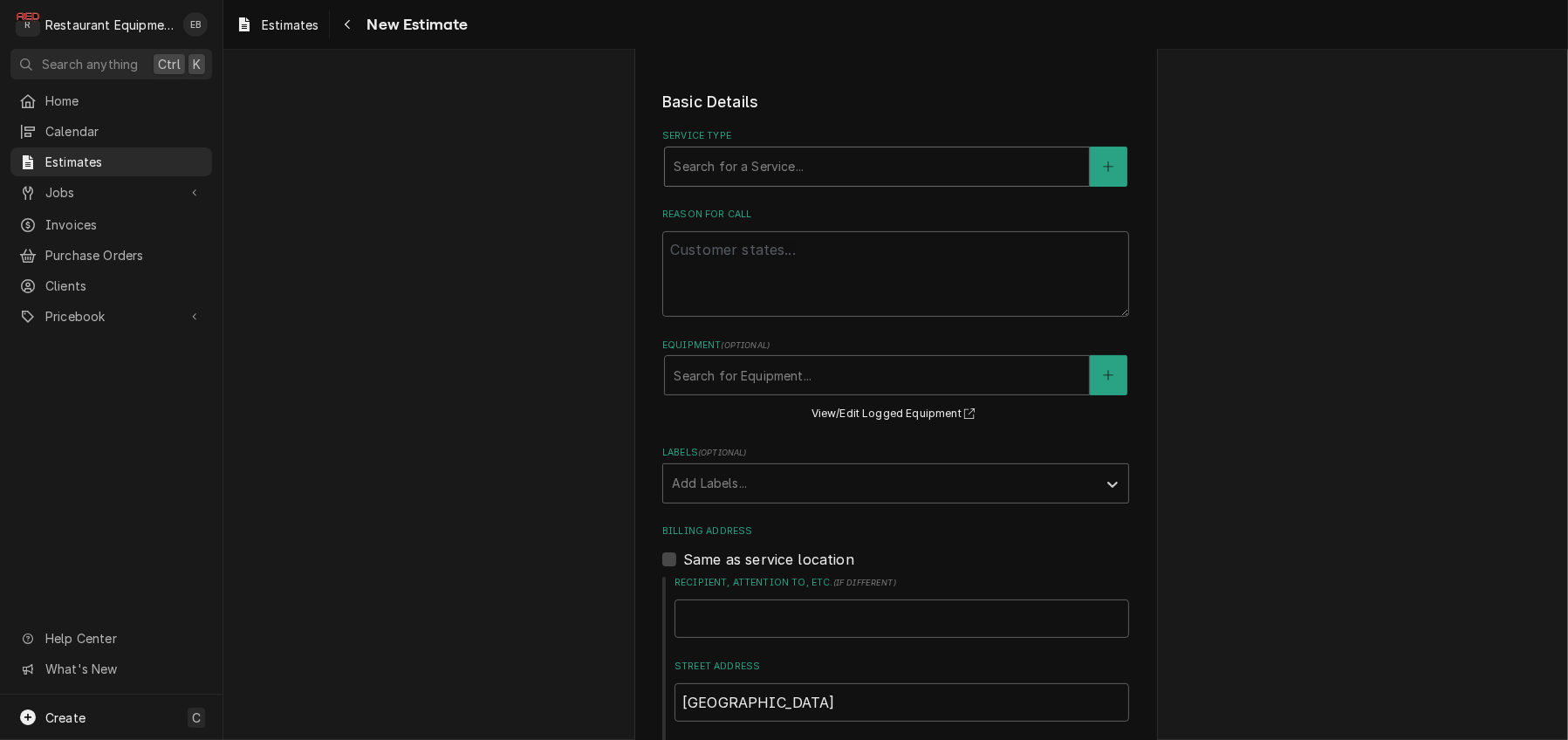
click at [763, 182] on div "Service Type" at bounding box center [877, 167] width 407 height 32
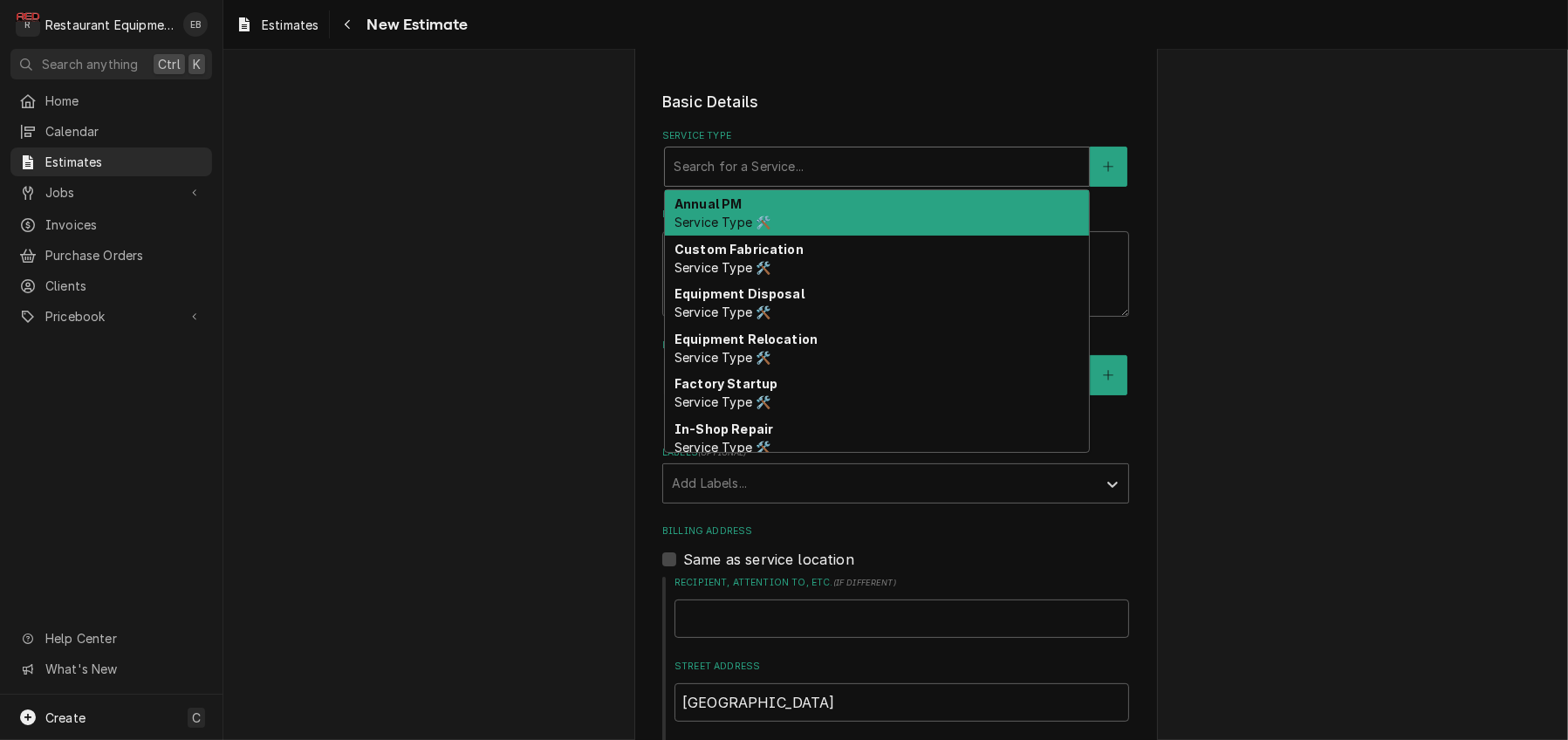
type textarea "x"
type input "b"
type textarea "x"
type input "br"
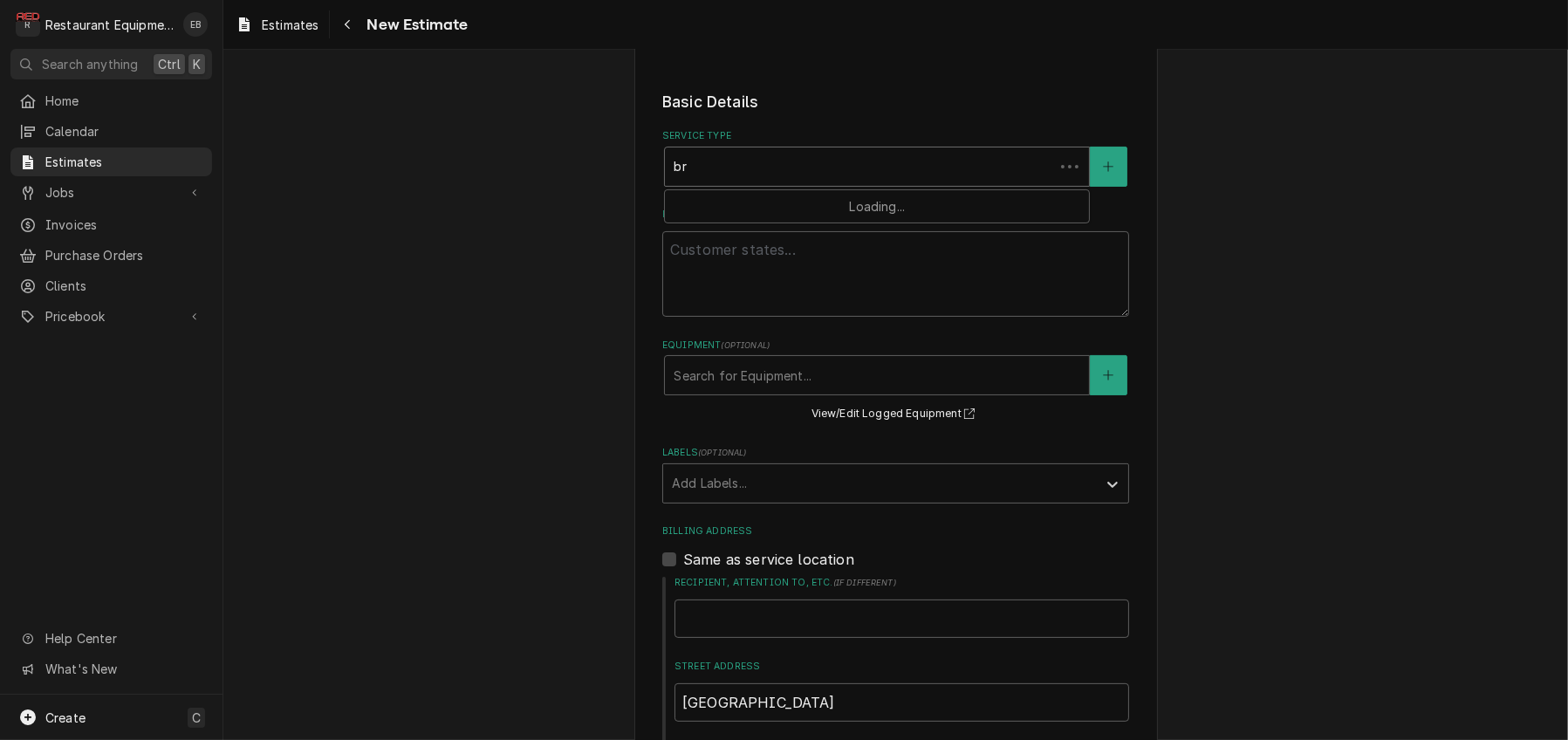
type textarea "x"
type input "bre"
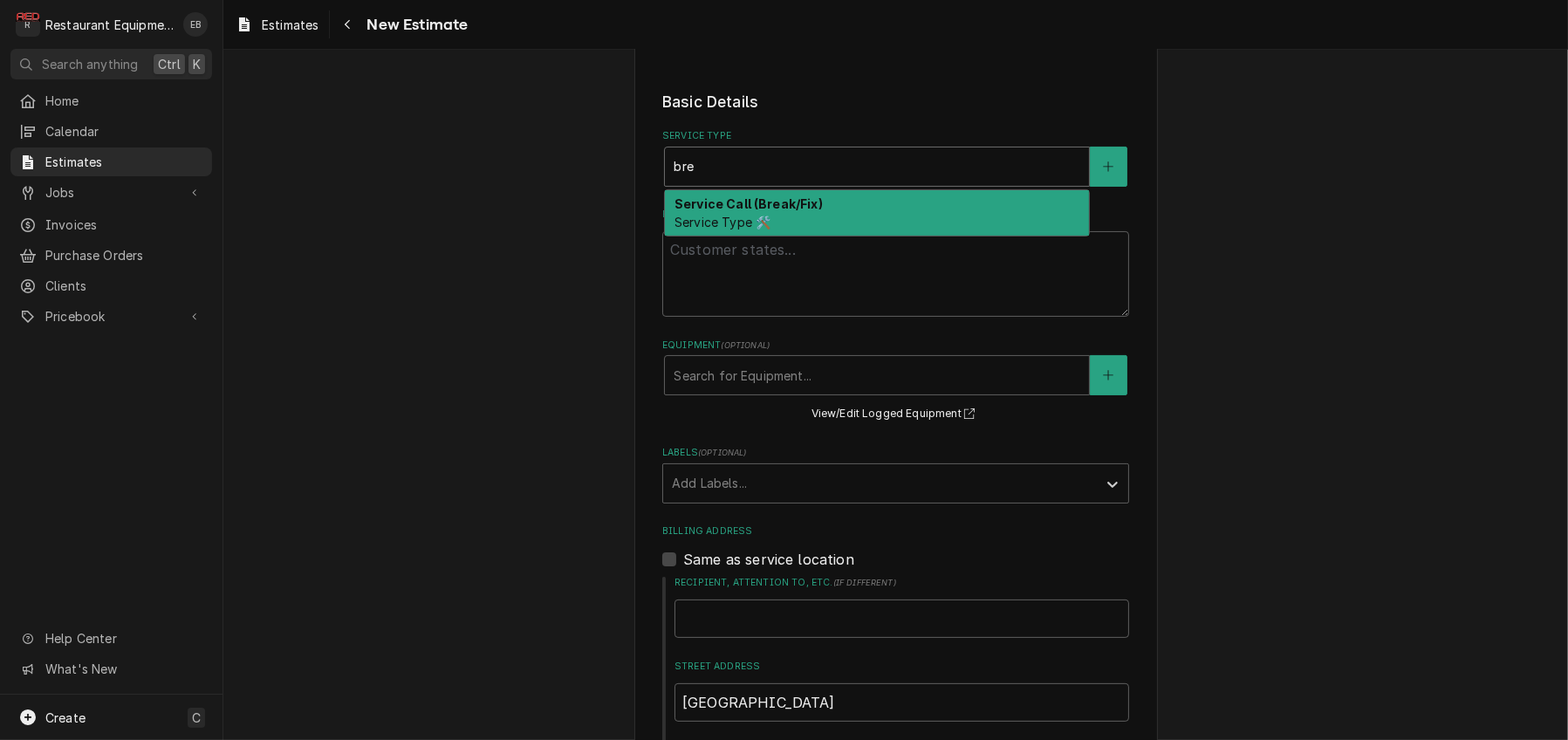
click at [740, 211] on strong "Service Call (Break/Fix)" at bounding box center [748, 203] width 148 height 15
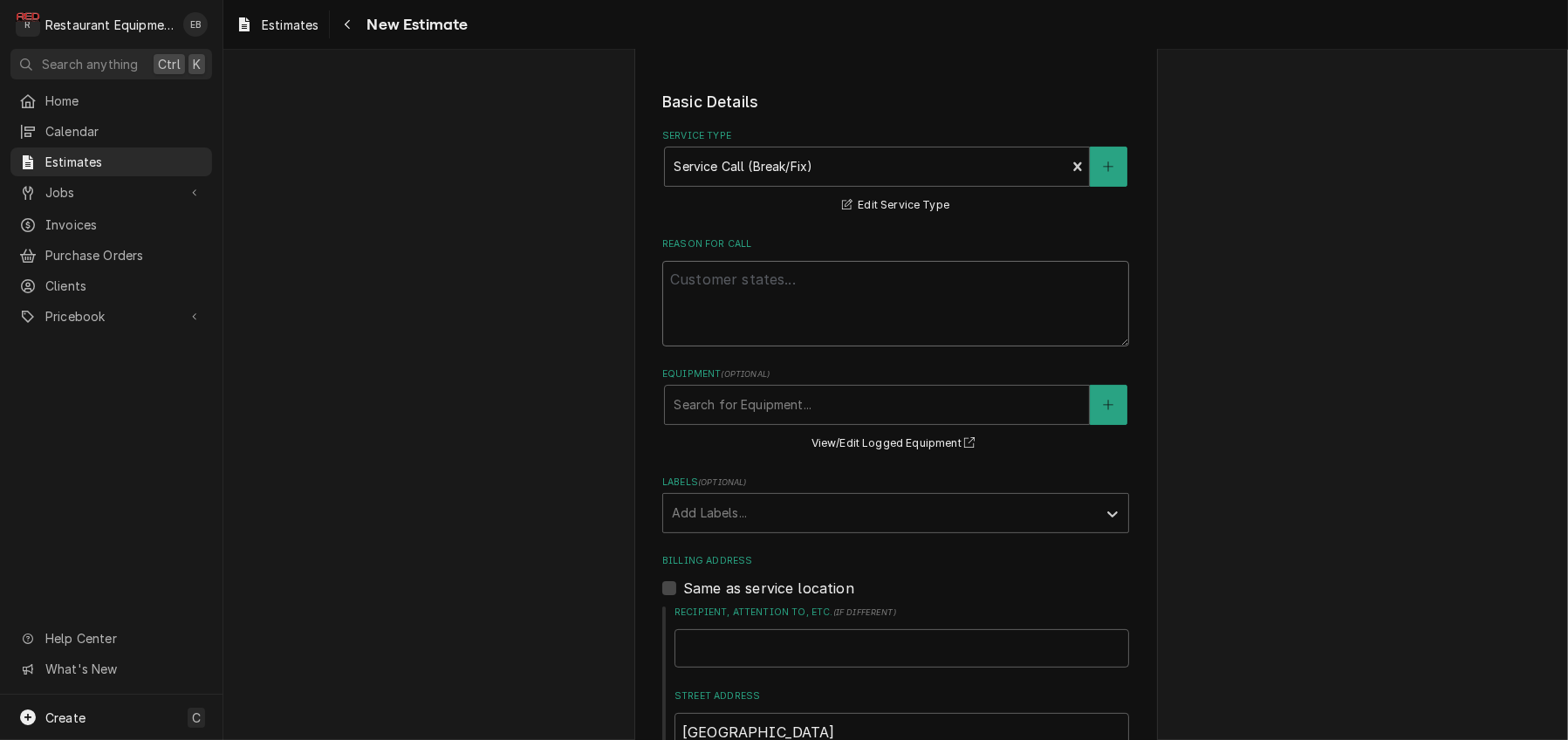
click at [743, 346] on textarea "Reason For Call" at bounding box center [895, 303] width 467 height 86
paste textarea "TN# 328306748 WIC not holding temp 40 or below."
type textarea "x"
type textarea "TN# 328306748 WIC not holding temp 40 or below."
type textarea "x"
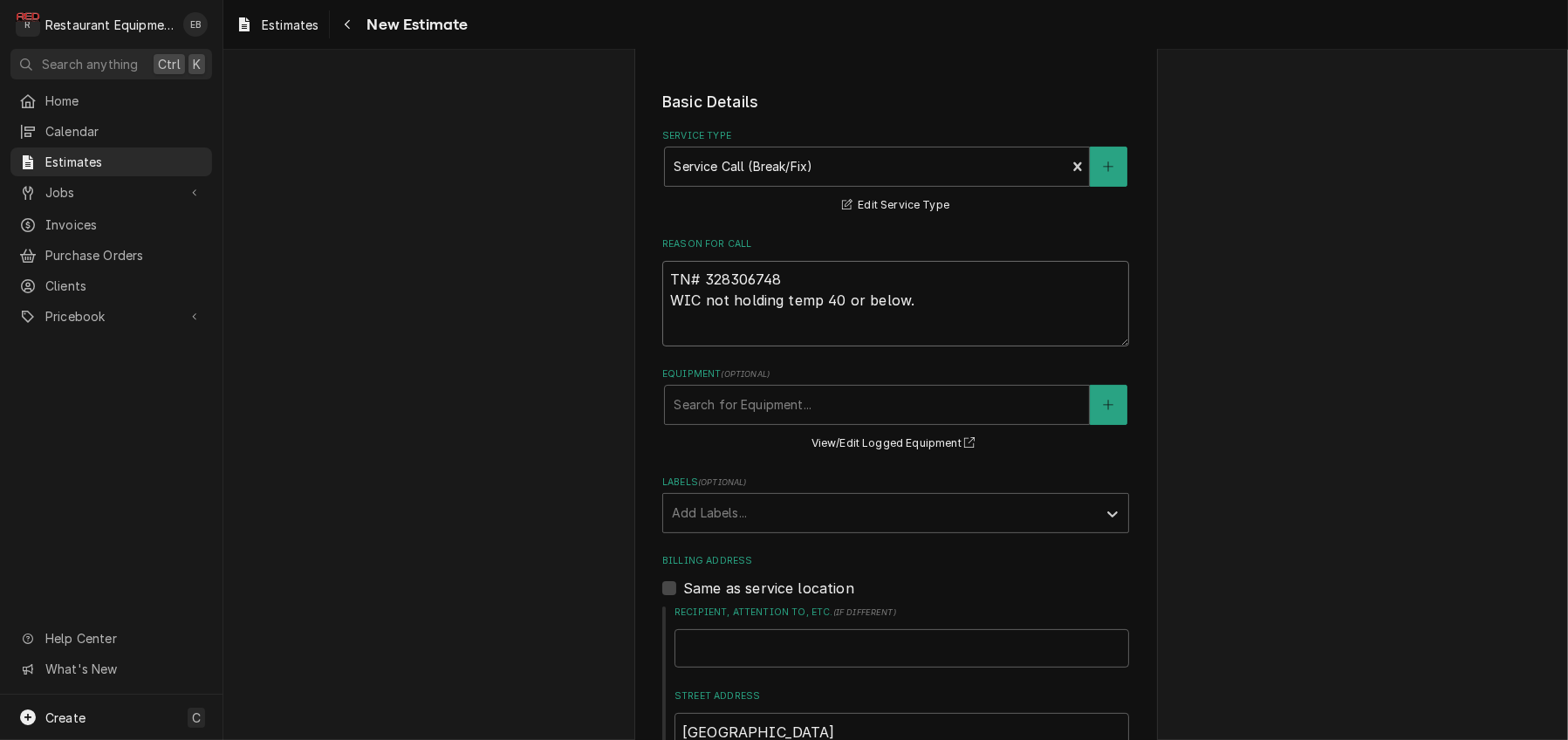
type textarea "TN# 328306748 WIC not holding temp 40 or below."
type textarea "x"
type textarea "TN# 328306748 WIC not holding temp 40 or below."
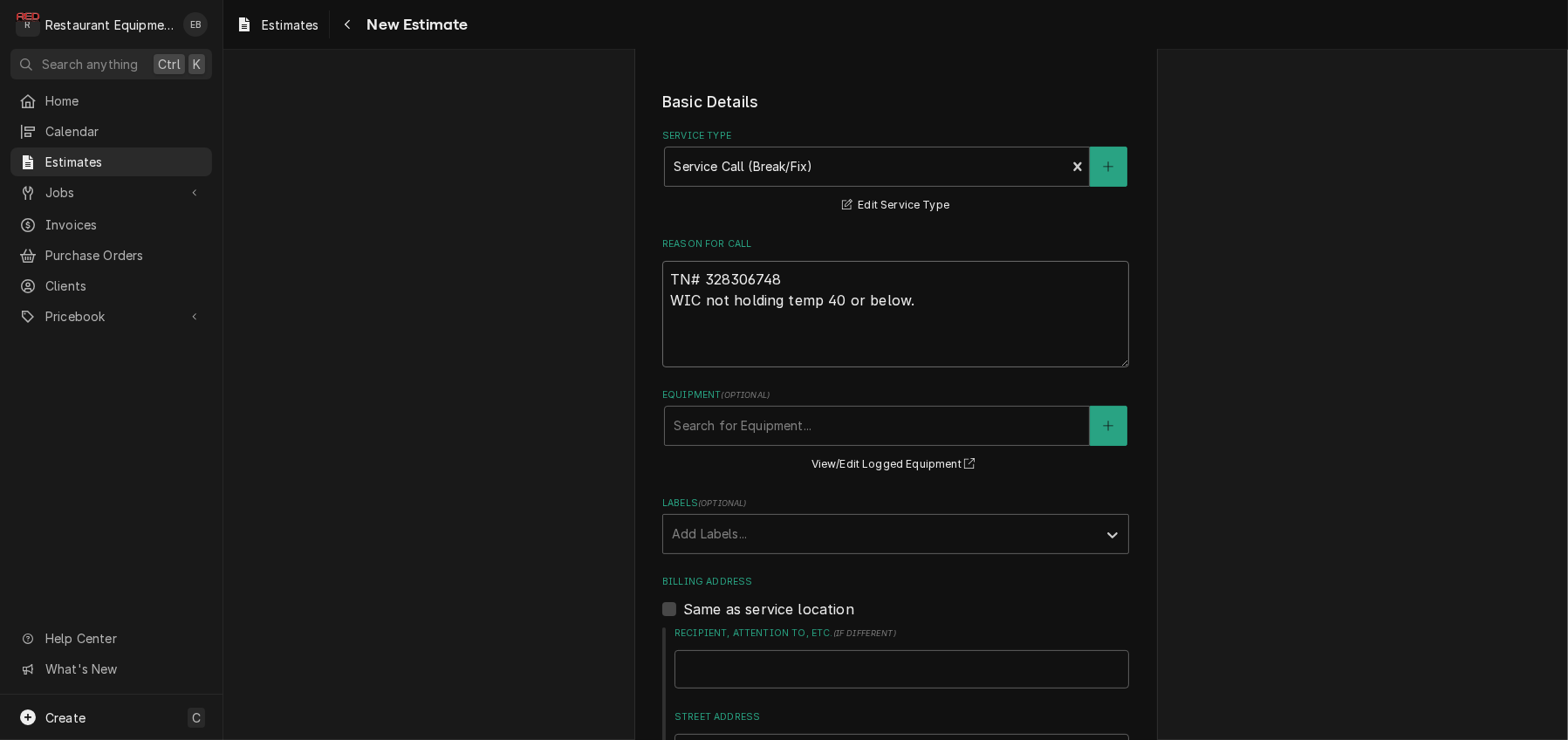
type textarea "x"
type textarea "TN# 328306748 WIC not holding temp 40 or below. T"
type textarea "x"
type textarea "TN# 328306748 WIC not holding temp 40 or below. Te"
type textarea "x"
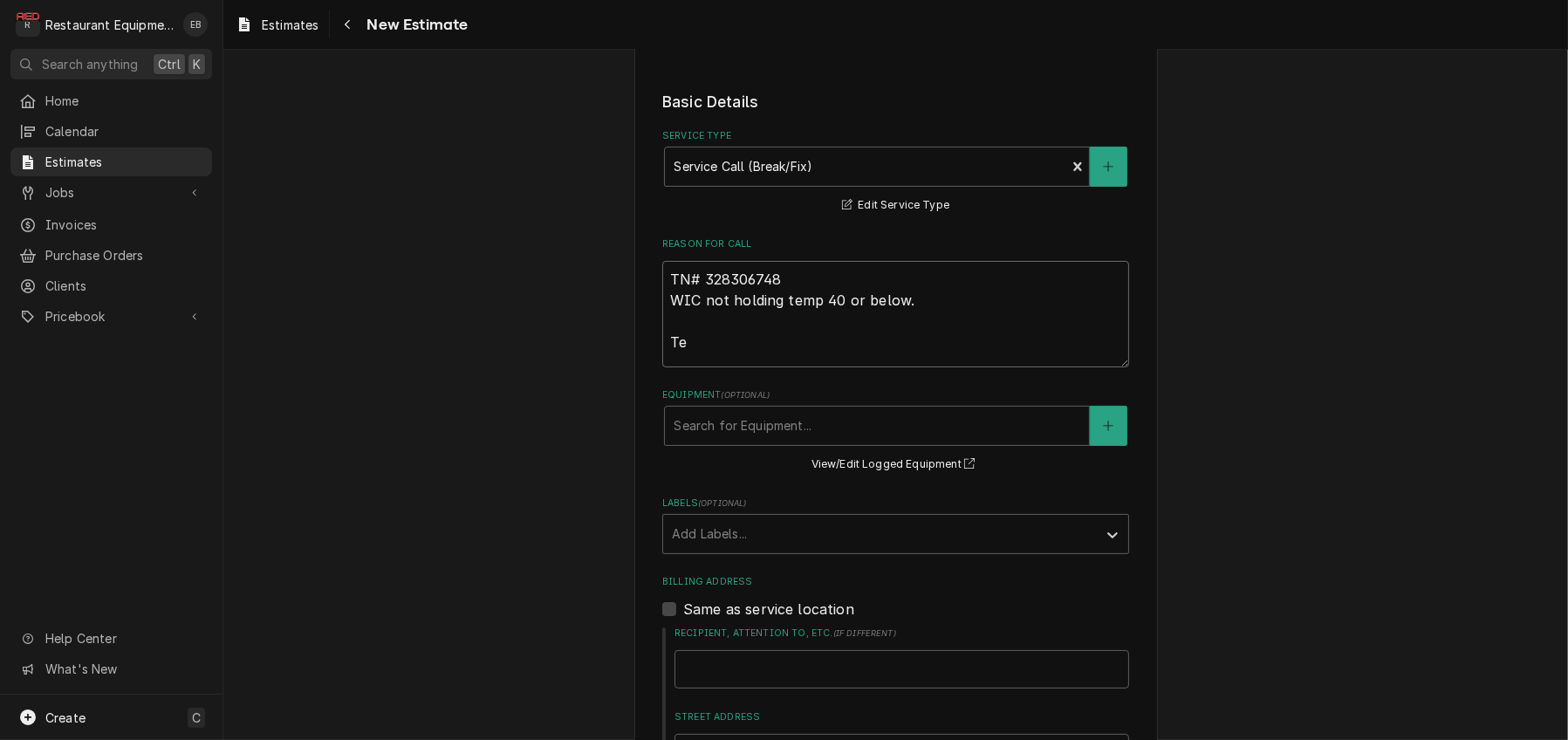
type textarea "TN# 328306748 WIC not holding temp 40 or below. Tee"
type textarea "x"
type textarea "TN# 328306748 WIC not holding temp 40 or below. Teec"
type textarea "x"
type textarea "TN# 328306748 WIC not holding temp 40 or below. [GEOGRAPHIC_DATA]"
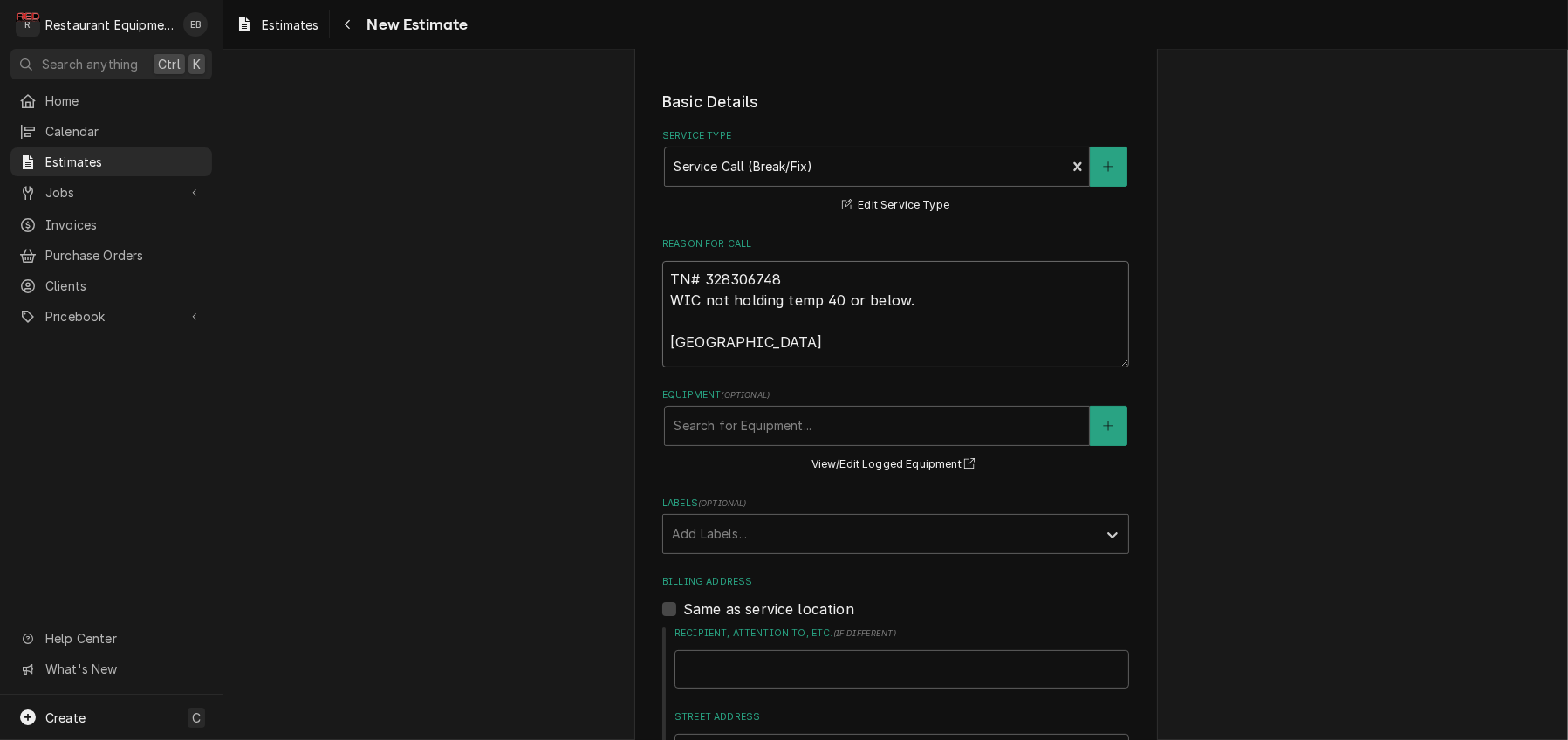
type textarea "x"
type textarea "TN# 328306748 WIC not holding temp 40 or below. Teec"
type textarea "x"
type textarea "TN# 328306748 WIC not holding temp 40 or below. Tee"
type textarea "x"
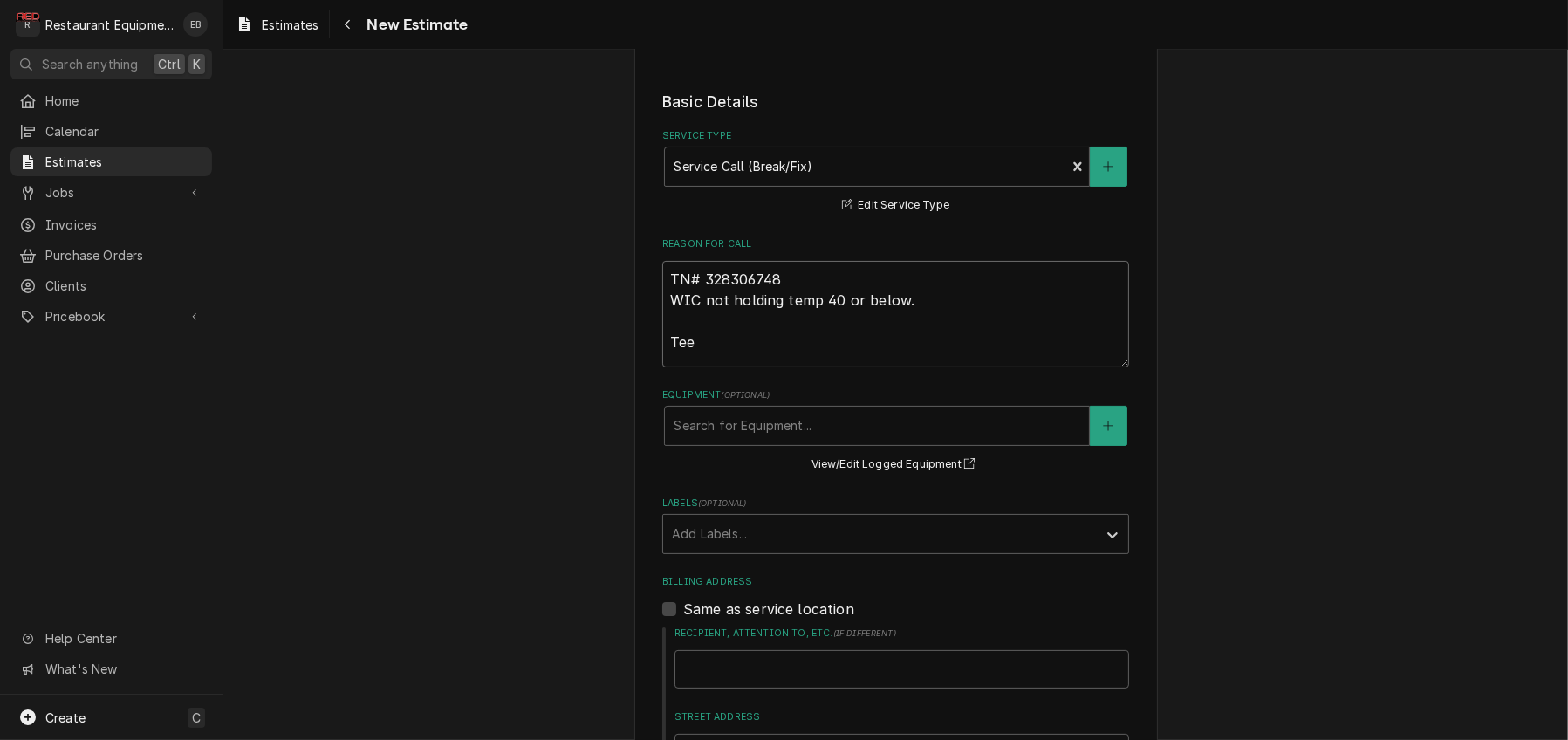
type textarea "TN# 328306748 WIC not holding temp 40 or below. Te"
type textarea "x"
type textarea "TN# 328306748 WIC not holding temp 40 or below. Tec"
type textarea "x"
type textarea "TN# 328306748 WIC not holding temp 40 or below. Tech"
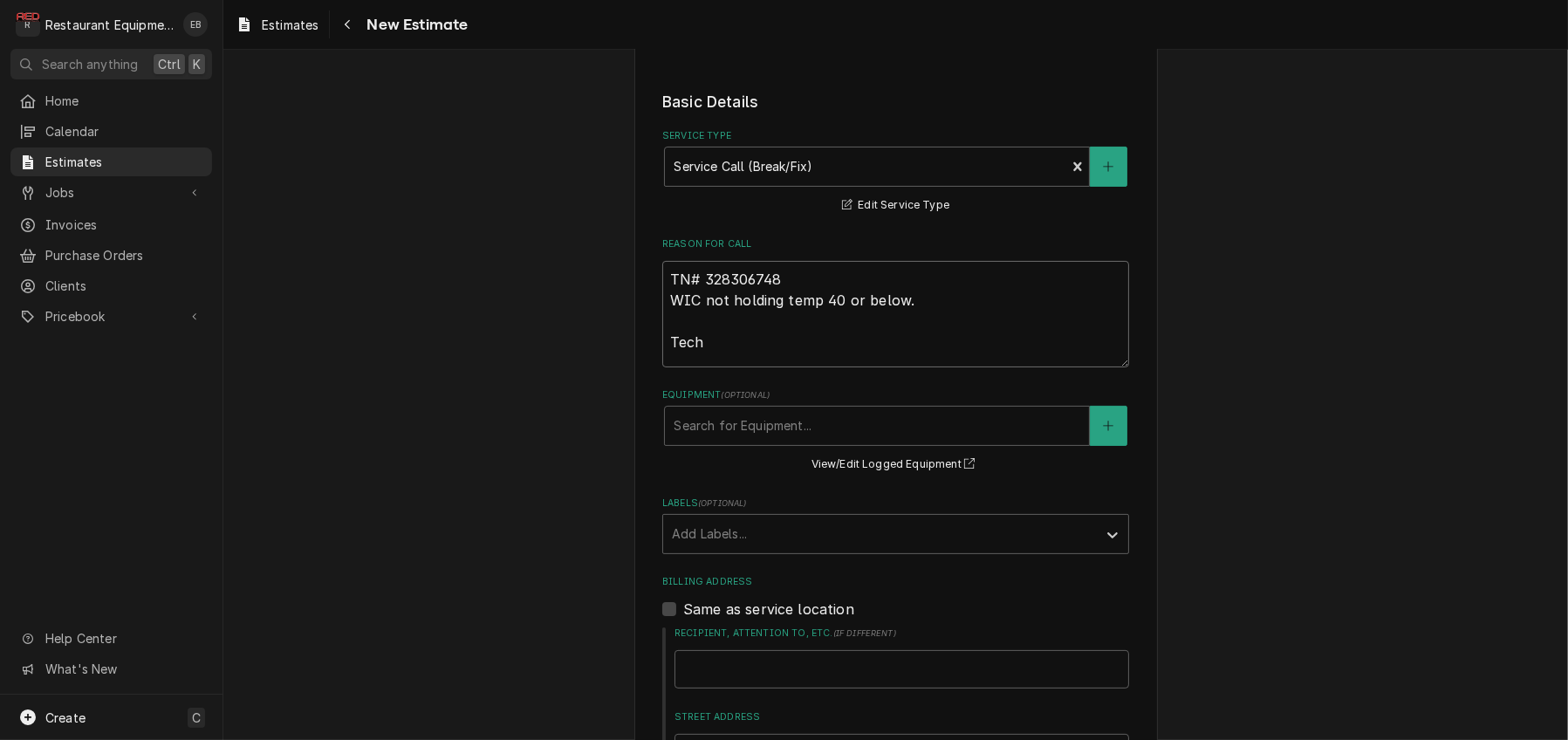
type textarea "x"
type textarea "TN# 328306748 WIC not holding temp 40 or below. Tech"
type textarea "x"
type textarea "TN# 328306748 WIC not holding temp 40 or below. Tech N"
type textarea "x"
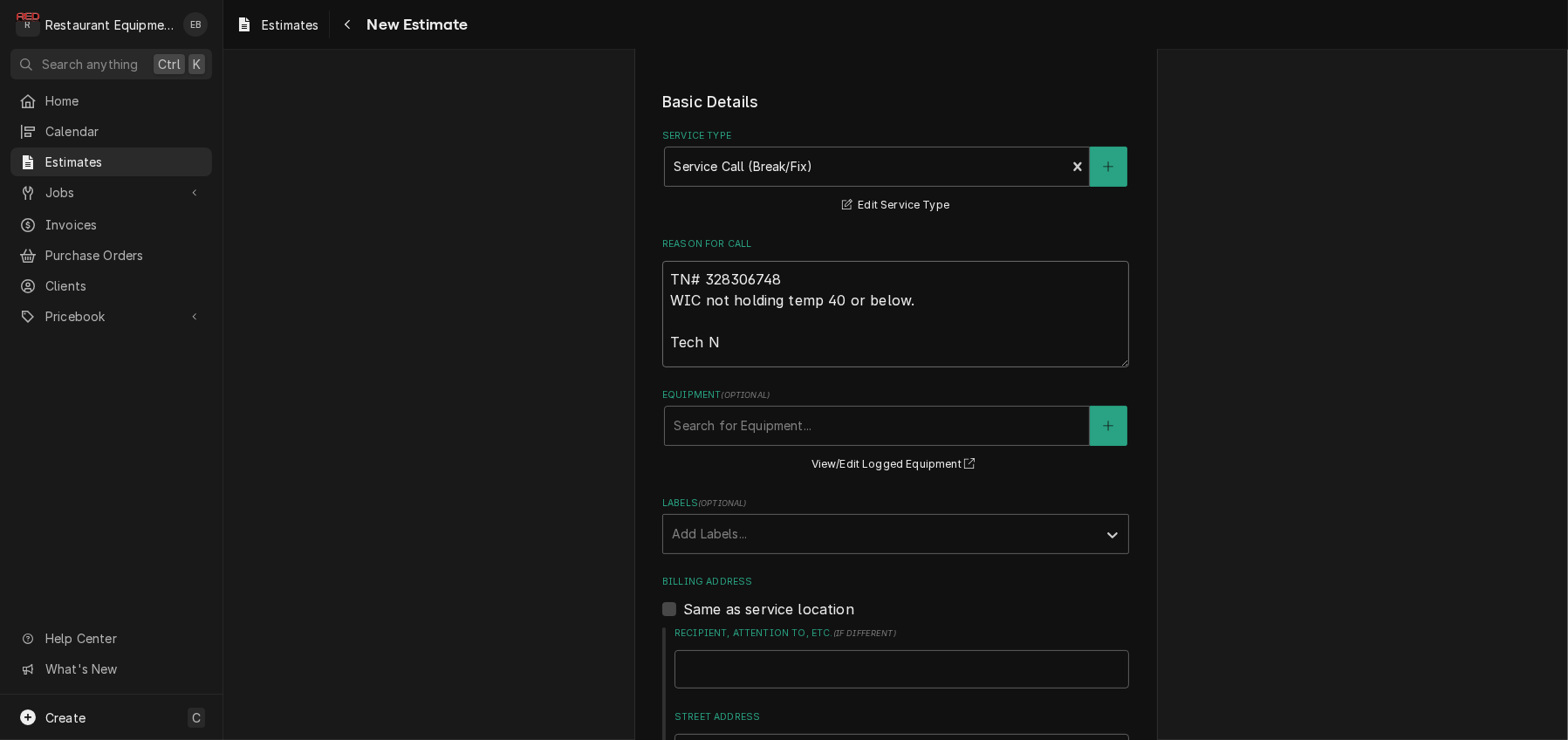
type textarea "TN# 328306748 WIC not holding temp 40 or below. Tech No"
type textarea "x"
type textarea "TN# 328306748 WIC not holding temp 40 or below. Tech Not"
type textarea "x"
type textarea "TN# 328306748 WIC not holding temp 40 or below. Tech Noty"
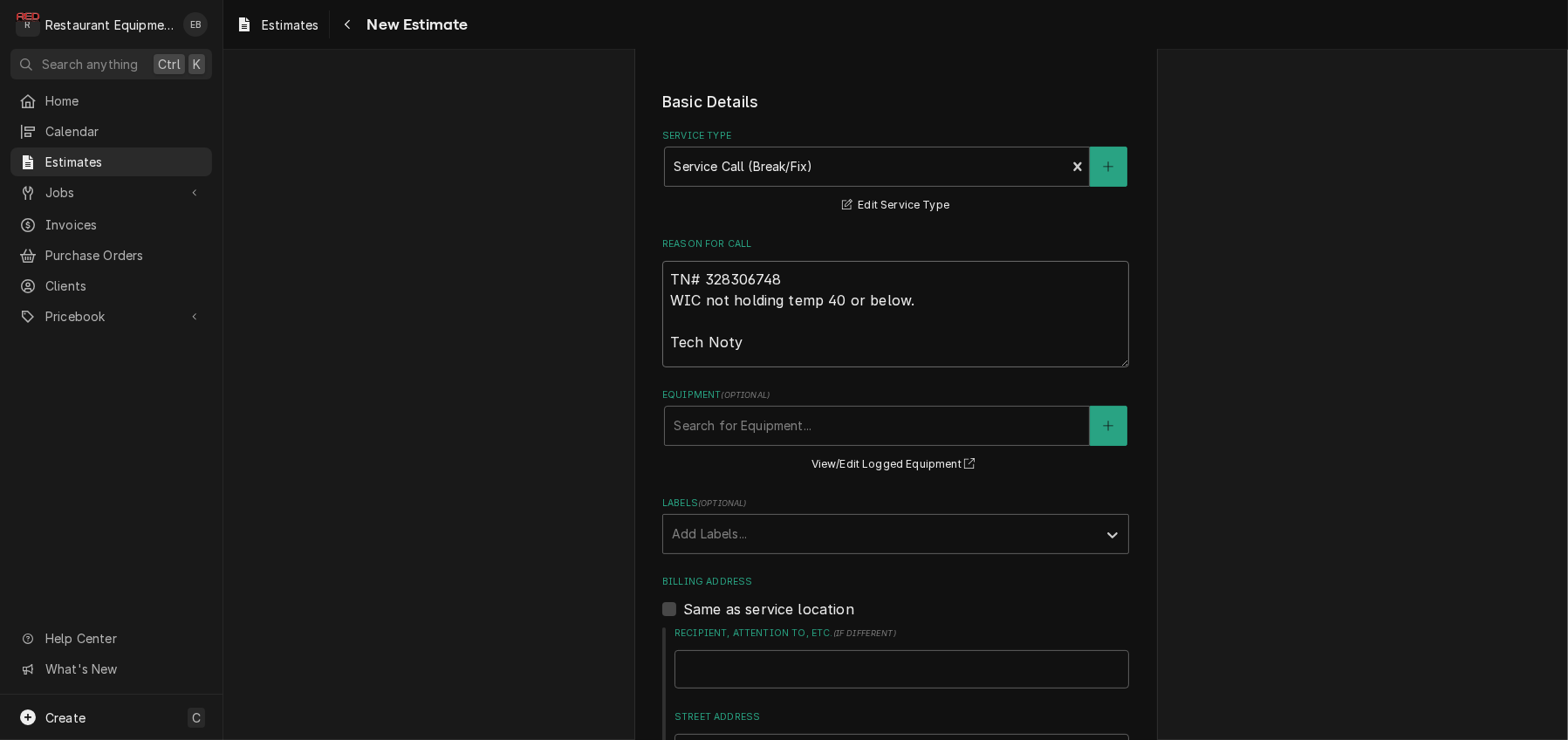
type textarea "x"
type textarea "TN# 328306748 WIC not holding temp 40 or below. Tech Notye"
type textarea "x"
type textarea "TN# 328306748 WIC not holding temp 40 or below. Tech Noty"
type textarea "x"
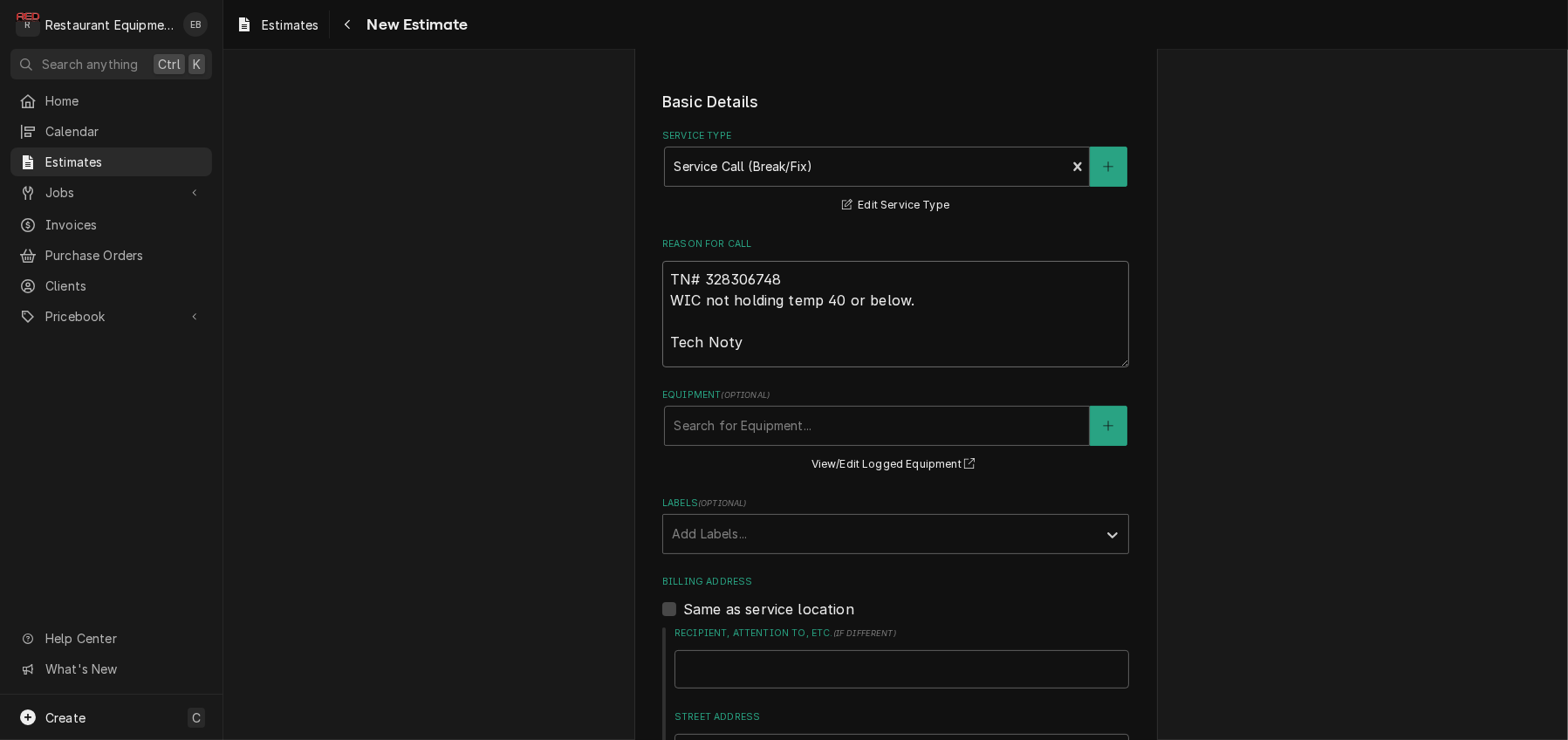
type textarea "TN# 328306748 WIC not holding temp 40 or below. Tech Not"
type textarea "x"
type textarea "TN# 328306748 WIC not holding temp 40 or below. Tech Note"
type textarea "x"
type textarea "TN# 328306748 WIC not holding temp 40 or below. Tech Notes"
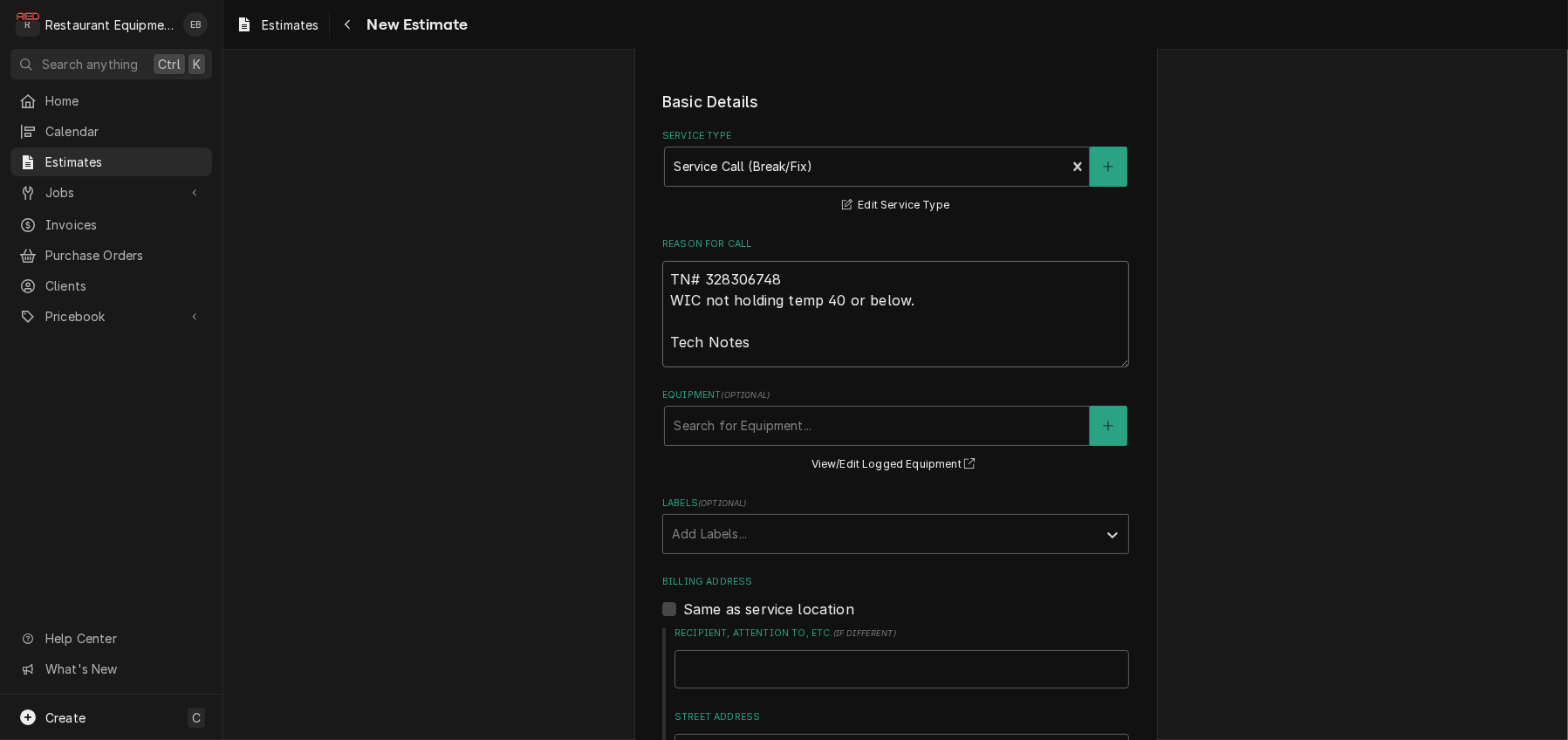
type textarea "x"
type textarea "TN# 328306748 WIC not holding temp 40 or below. Tech Notes:"
type textarea "x"
type textarea "TN# 328306748 WIC not holding temp 40 or below. Tech Notes:"
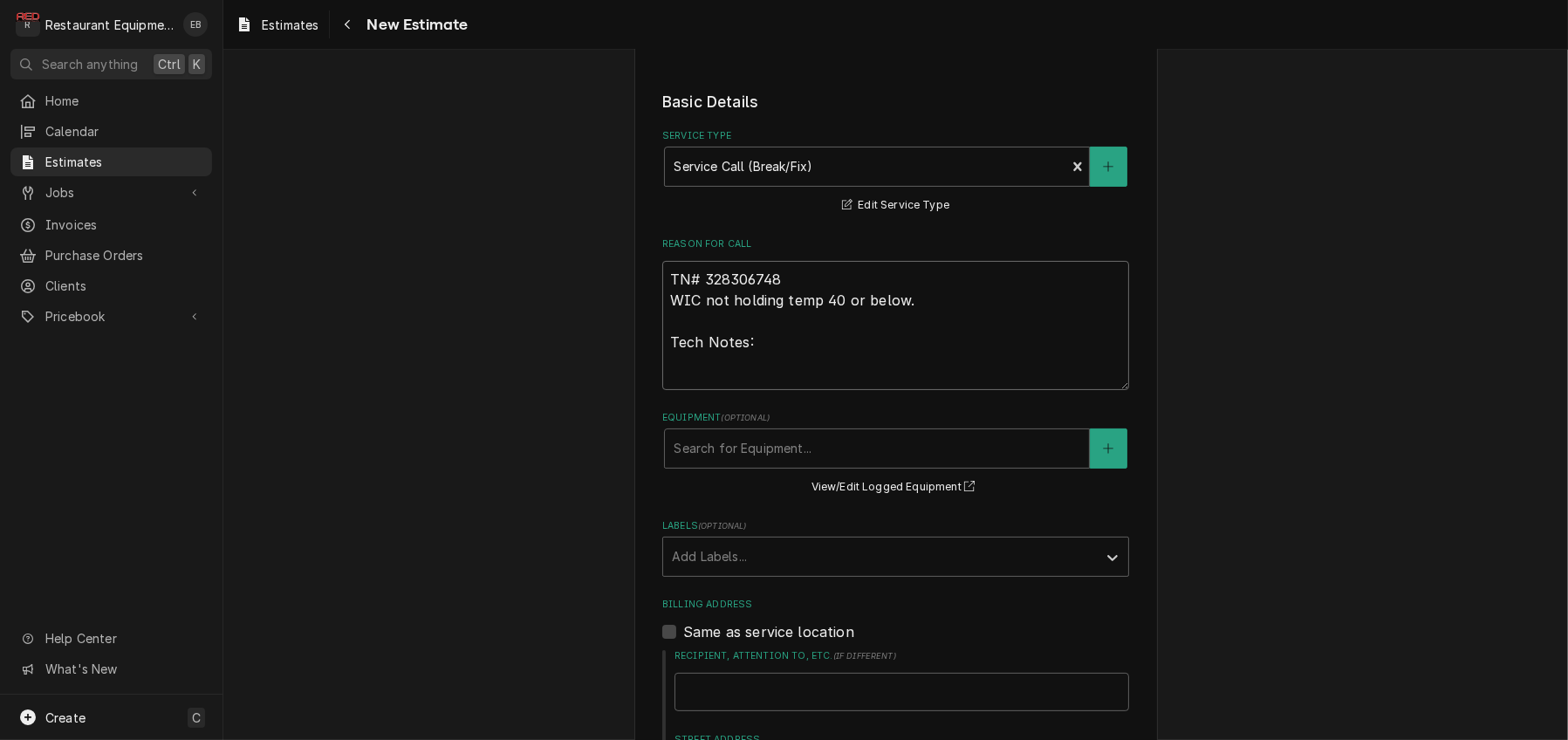
type textarea "x"
type textarea "TN# 328306748 WIC not holding temp 40 or below. Tech Notes:"
paste textarea "10/10/25 Time in 9:15 Time out 10:45 301 303 Trenton WIC Model Serial Upon arrv…"
type textarea "x"
type textarea "TN# 328306748 WIC not holding temp 40 or below. Tech Notes: 10/10/25 Time in 9:…"
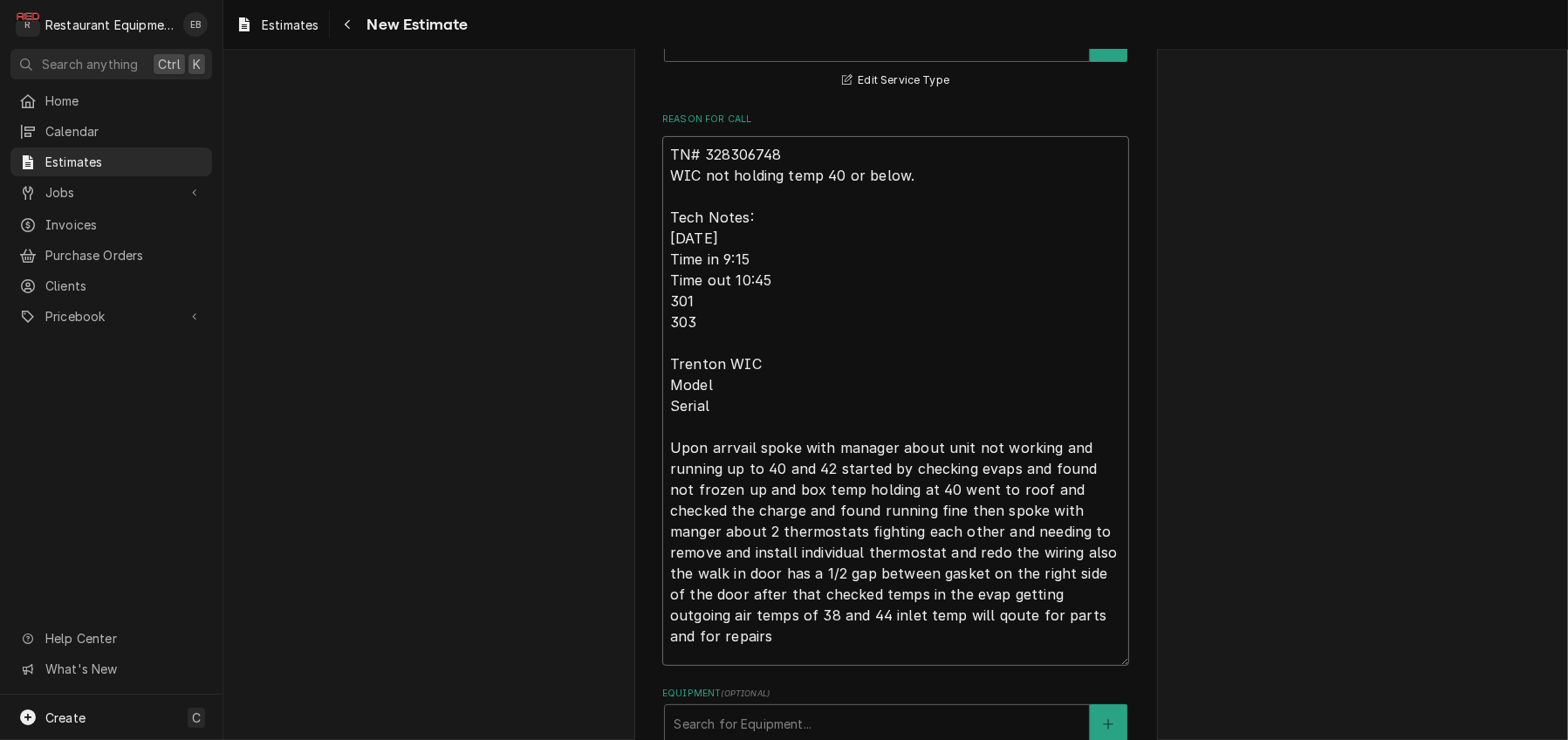
scroll to position [0, 0]
type textarea "x"
type textarea "TN# 328306748 WIC not holding temp 40 or below. Tech Notes: 10/10/25 Time in 9:…"
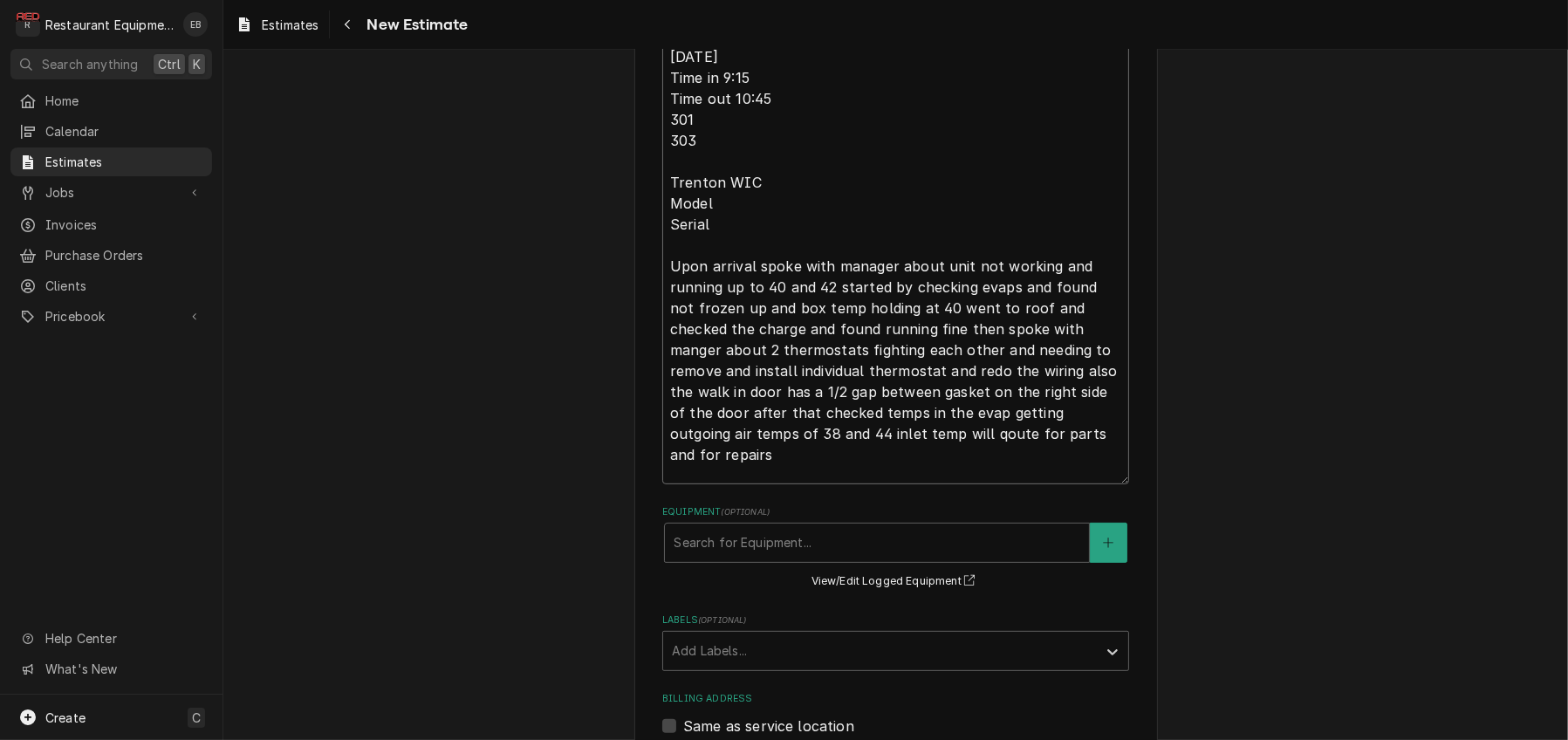
scroll to position [823, 0]
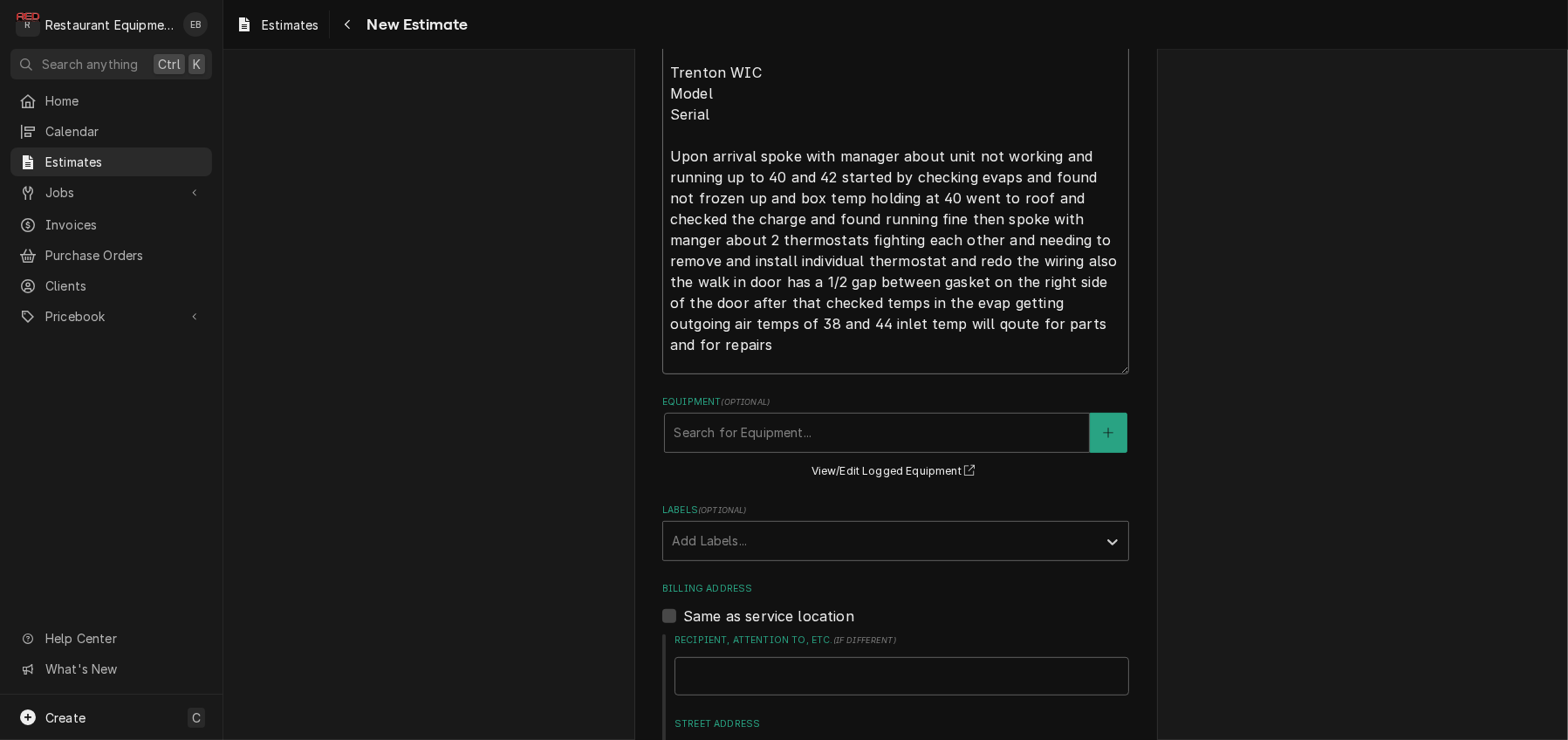
type textarea "x"
type textarea "TN# 328306748 WIC not holding temp 40 or below. Tech Notes: 10/10/25 Time in 9:…"
click at [721, 374] on textarea "TN# 328306748 WIC not holding temp 40 or below. Tech Notes: 10/10/25 Time in 9:…" at bounding box center [895, 109] width 467 height 529
type textarea "x"
type textarea "TN# 328306748 WIC not holding temp 40 or below. Tech Notes: 10/10/25 Time in 9:…"
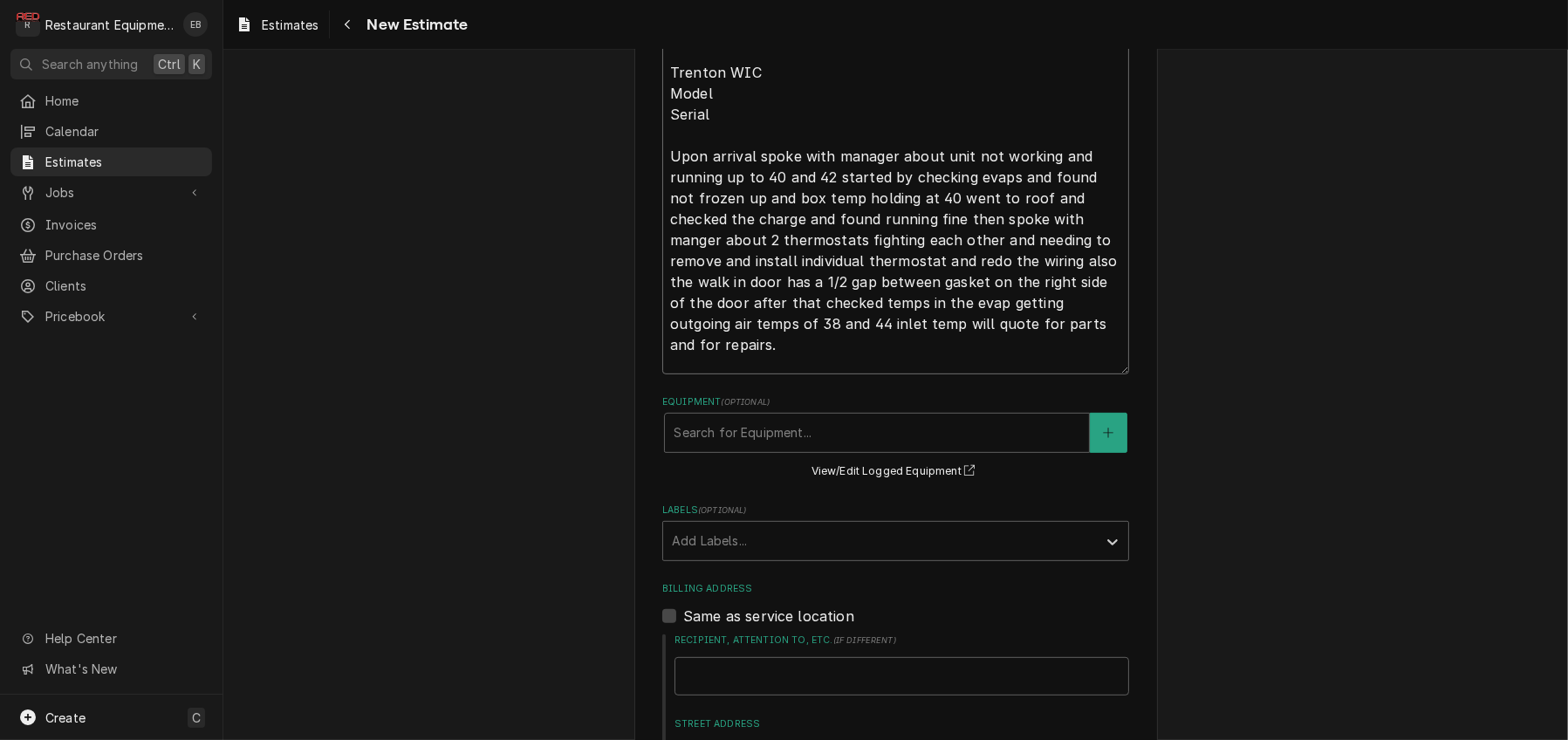
click at [1081, 343] on textarea "TN# 328306748 WIC not holding temp 40 or below. Tech Notes: 10/10/25 Time in 9:…" at bounding box center [895, 109] width 467 height 529
type textarea "x"
type textarea "TN# 328306748 WIC not holding temp 40 or below. Tech Notes: 10/10/25 Time in 9:…"
click at [663, 367] on textarea "TN# 328306748 WIC not holding temp 40 or below. Tech Notes: 10/10/25 Time in 9:…" at bounding box center [895, 109] width 467 height 529
type textarea "x"
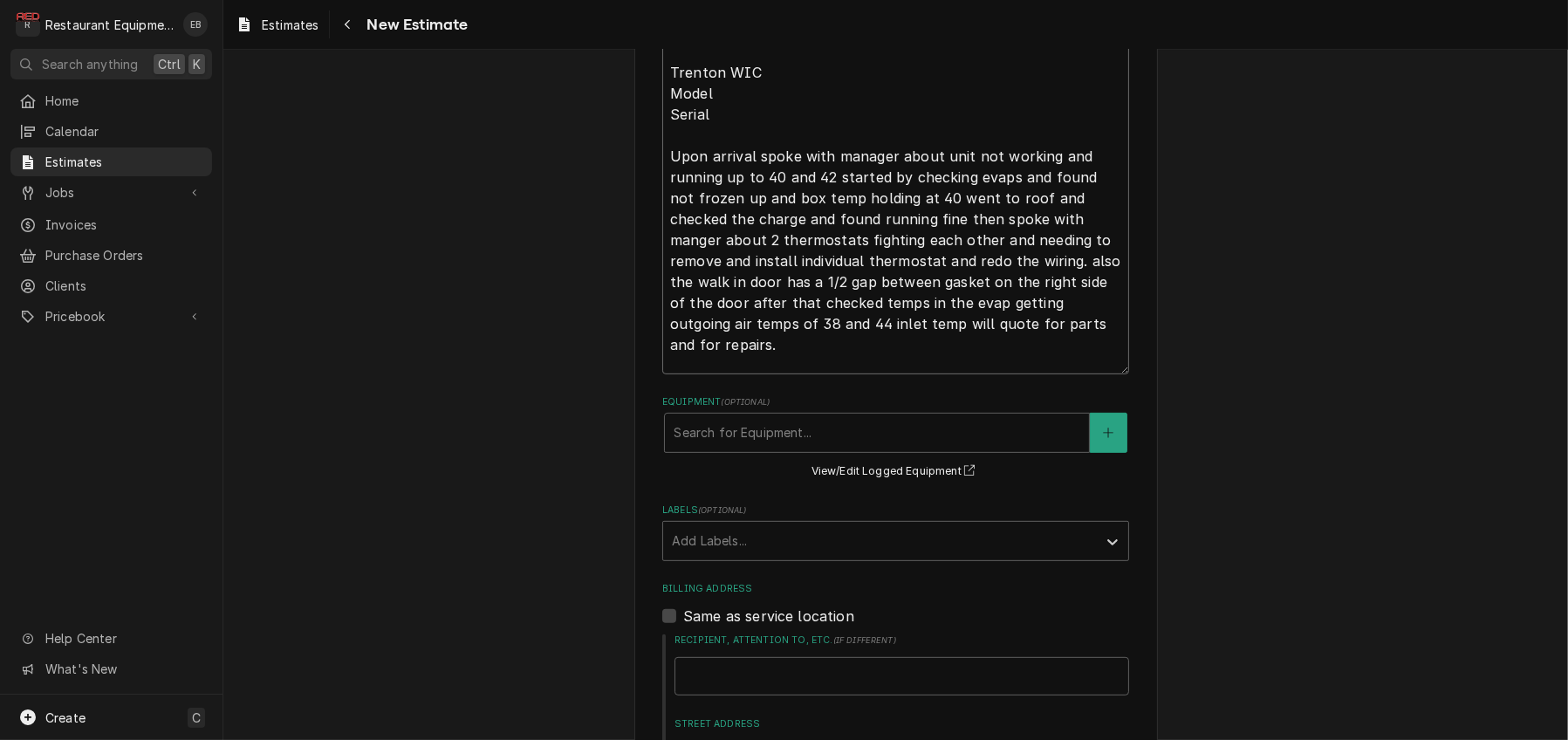
type textarea "TN# 328306748 WIC not holding temp 40 or below. Tech Notes: 10/10/25 Time in 9:…"
type textarea "x"
type textarea "TN# 328306748 WIC not holding temp 40 or below. Tech Notes: 10/10/25 Time in 9:…"
click at [768, 374] on textarea "TN# 328306748 WIC not holding temp 40 or below. Tech Notes: 10/10/25 Time in 9:…" at bounding box center [895, 109] width 467 height 529
type textarea "x"
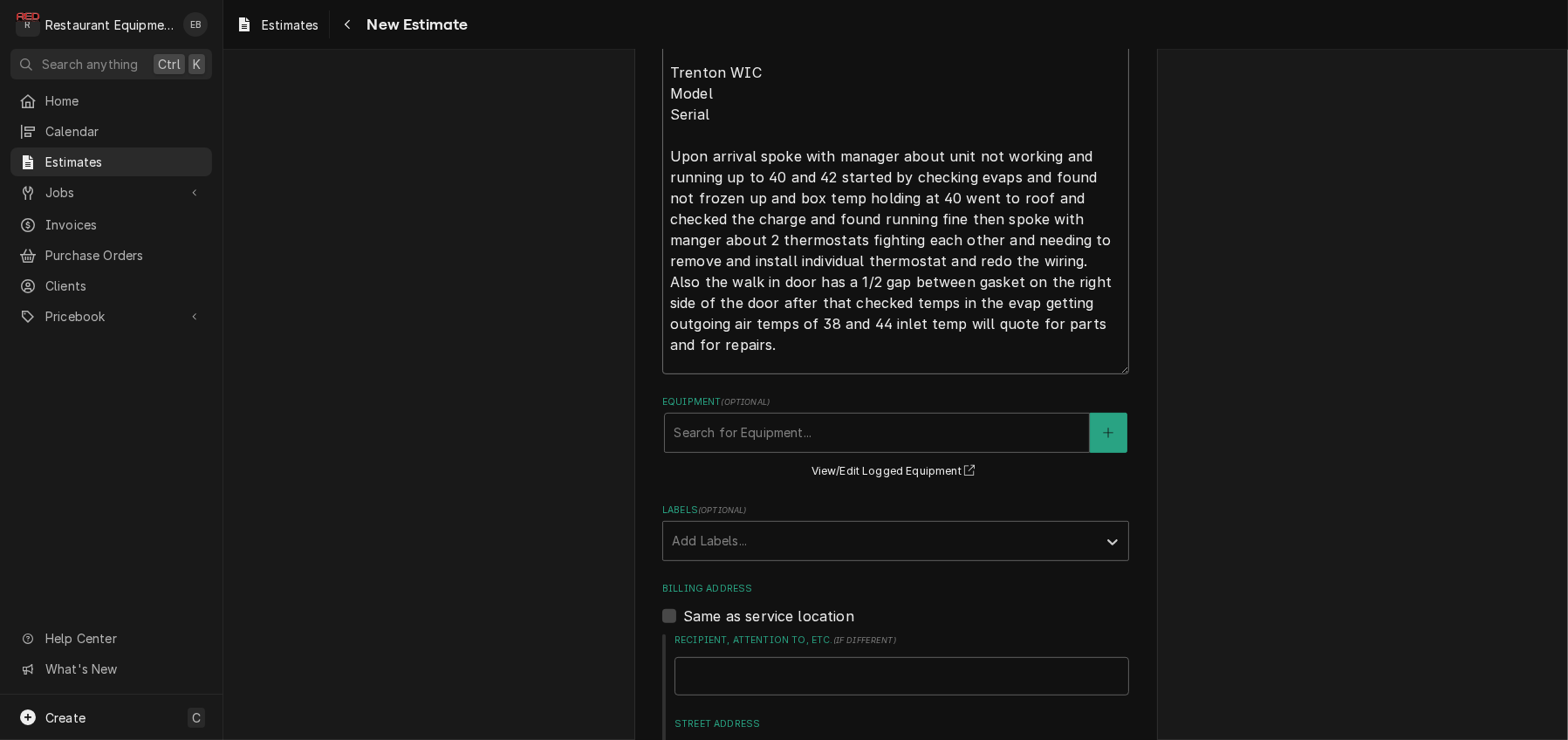
type textarea "TN# 328306748 WIC not holding temp 40 or below. Tech Notes: 10/10/25 Time in 9:…"
click at [782, 374] on textarea "TN# 328306748 WIC not holding temp 40 or below. Tech Notes: 10/10/25 Time in 9:…" at bounding box center [895, 109] width 467 height 529
type textarea "x"
type textarea "TN# 328306748 WIC not holding temp 40 or below. Tech Notes: 10/10/25 Time in 9:…"
type textarea "x"
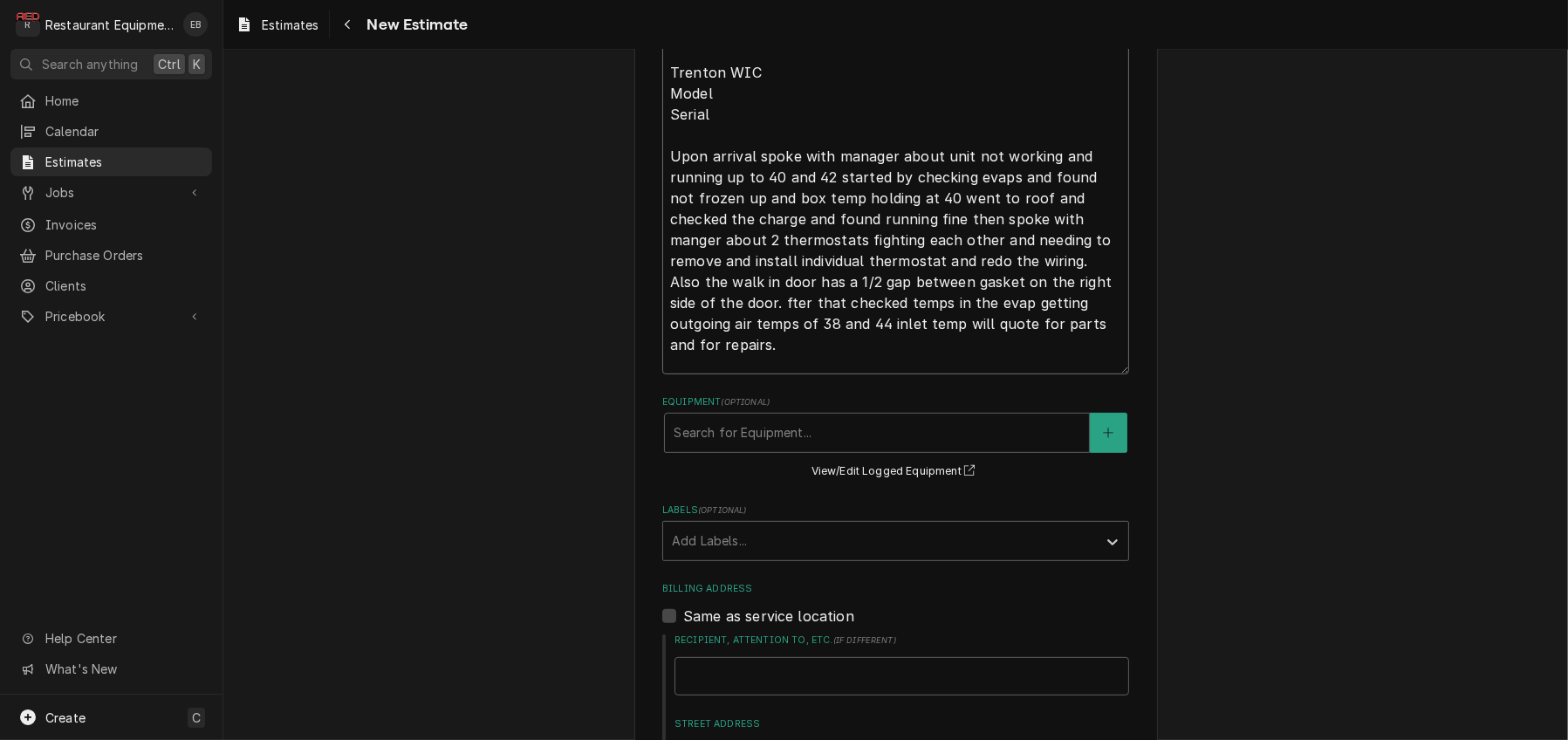
type textarea "TN# 328306748 WIC not holding temp 40 or below. Tech Notes: 10/10/25 Time in 9:…"
type textarea "x"
click at [874, 364] on textarea "TN# 328306748 WIC not holding temp 40 or below. Tech Notes: 10/10/25 Time in 9:…" at bounding box center [895, 109] width 467 height 529
type textarea "TN# 328306748 WIC not holding temp 40 or below. Tech Notes: 10/10/25 Time in 9:…"
type textarea "x"
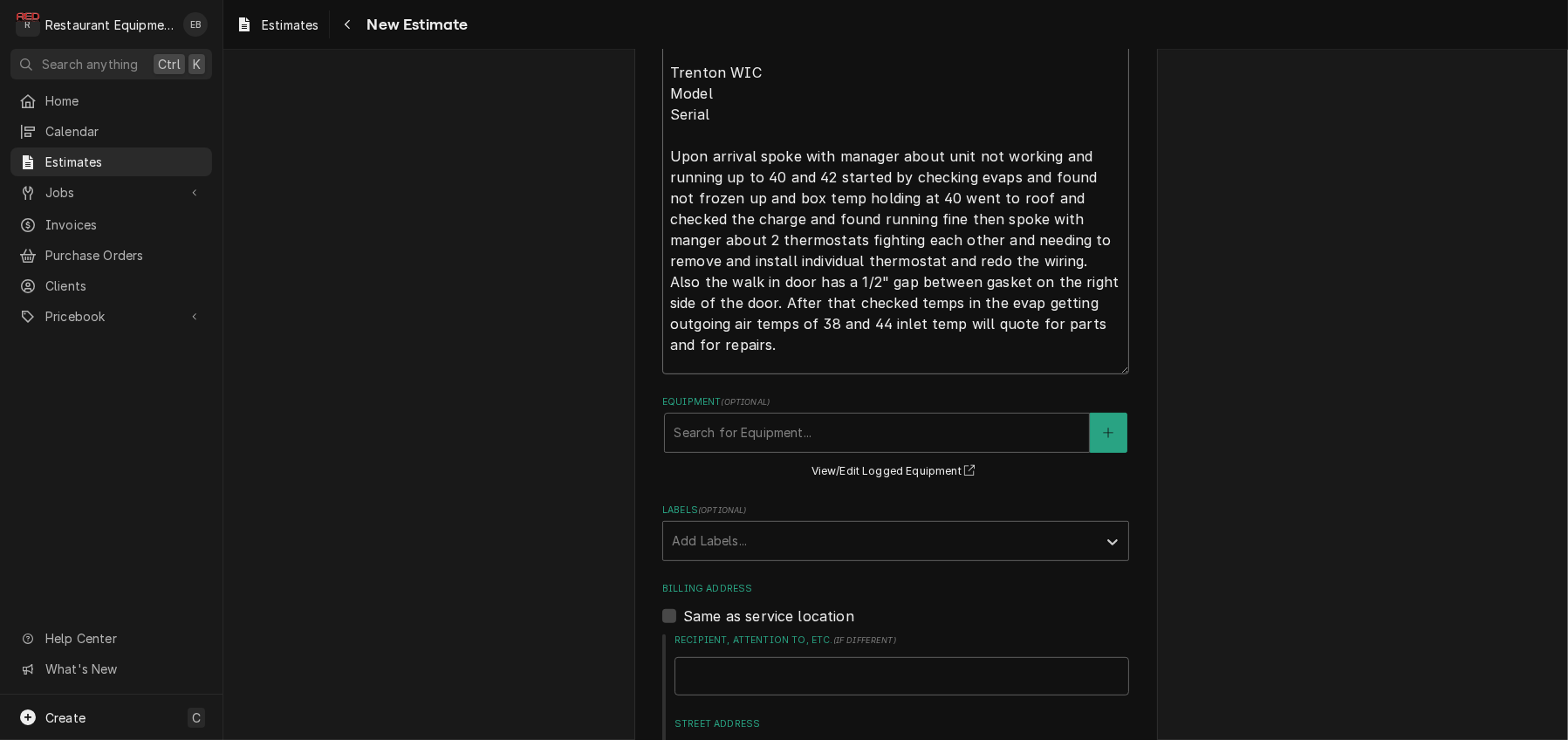
type textarea "TN# 328306748 WIC not holding temp 40 or below. Tech Notes: 10/10/25 Time in 9:…"
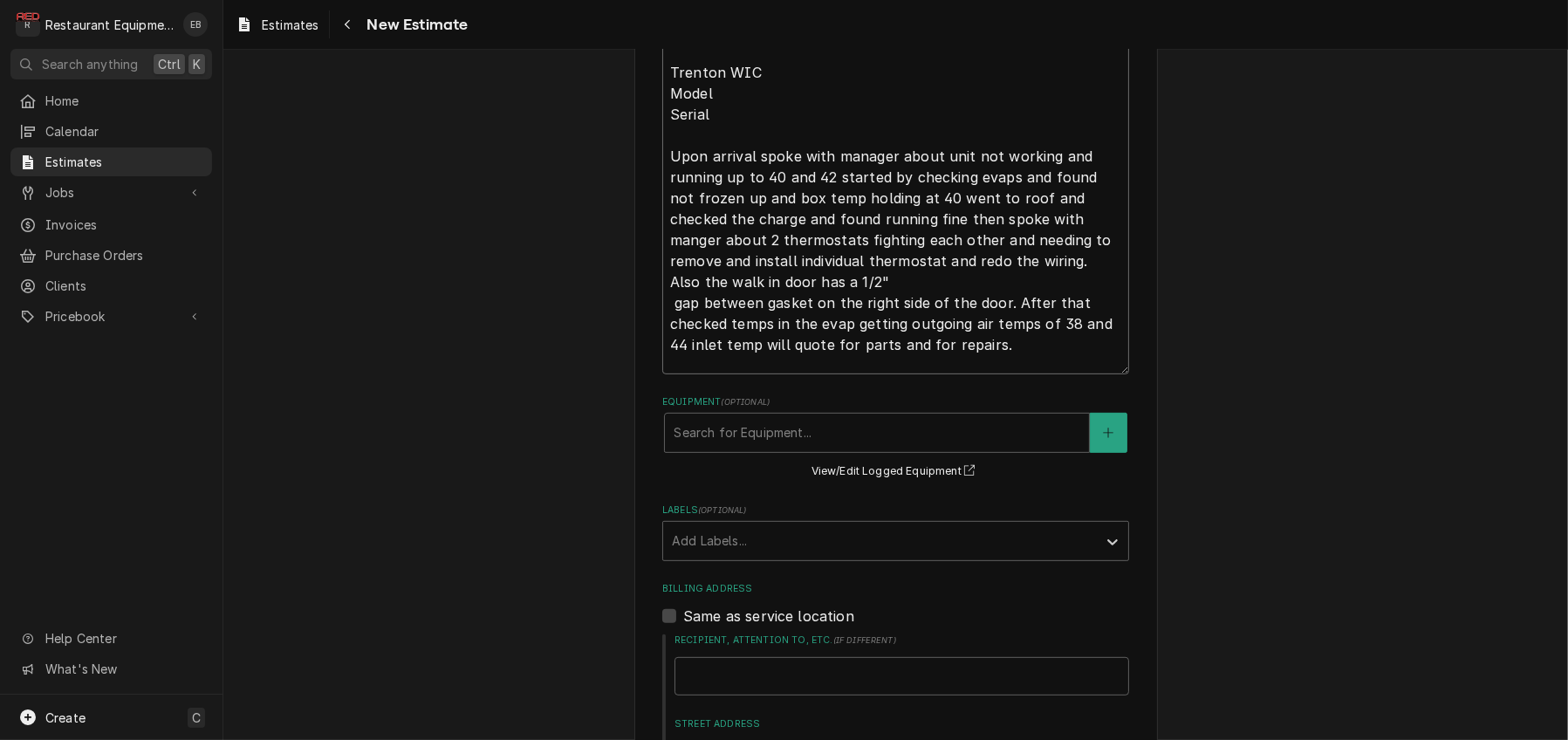
scroll to position [0, 0]
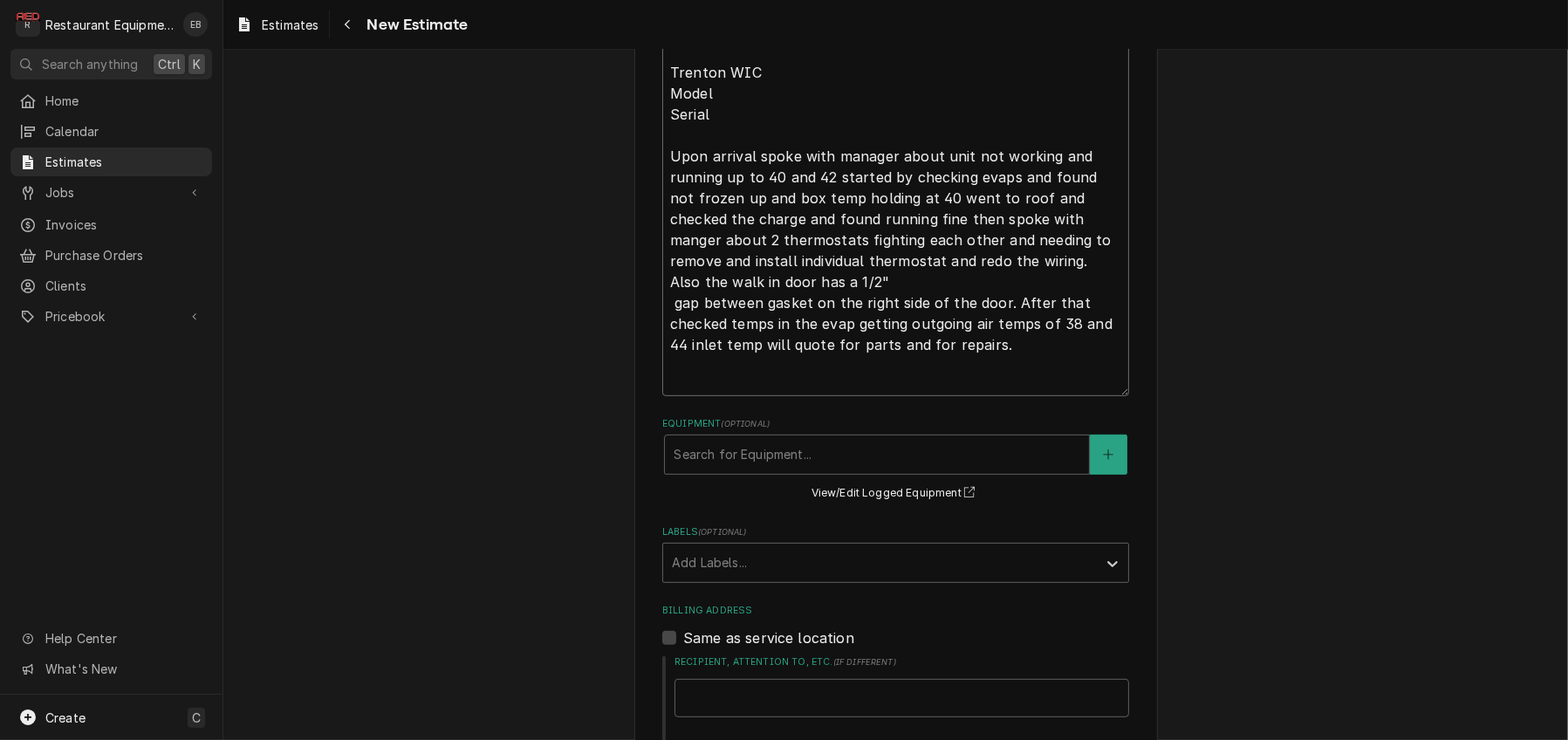
type textarea "x"
type textarea "TN# 328306748 WIC not holding temp 40 or below. Tech Notes: 10/10/25 Time in 9:…"
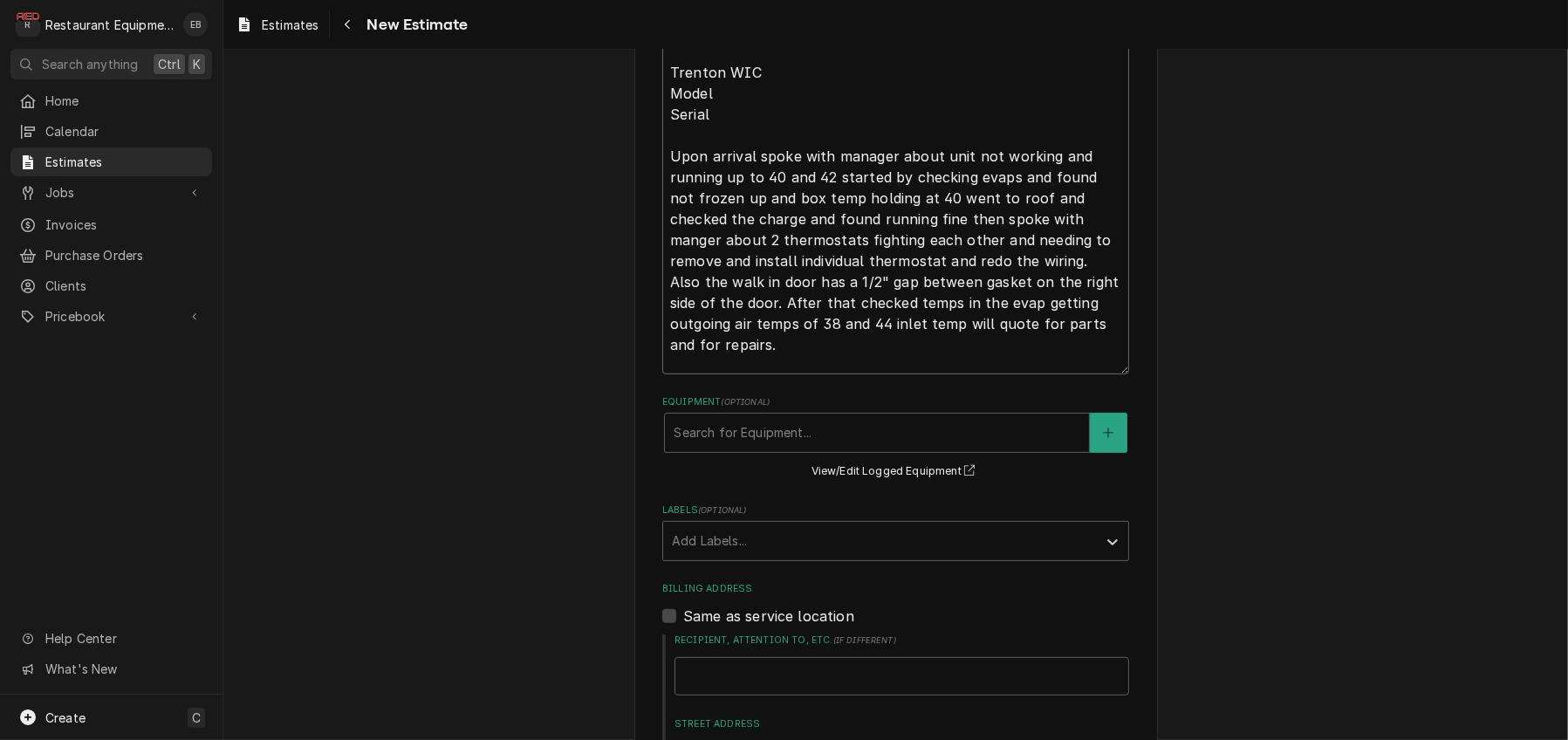
type textarea "x"
type textarea "TN# 328306748 WIC not holding temp 40 or below. Tech Notes: 10/10/25 Time in 9:…"
click at [1029, 461] on fieldset "Basic Details Service Type Service Call (Break/Fix) Service Type 🛠️ Edit Servic…" at bounding box center [895, 508] width 467 height 1668
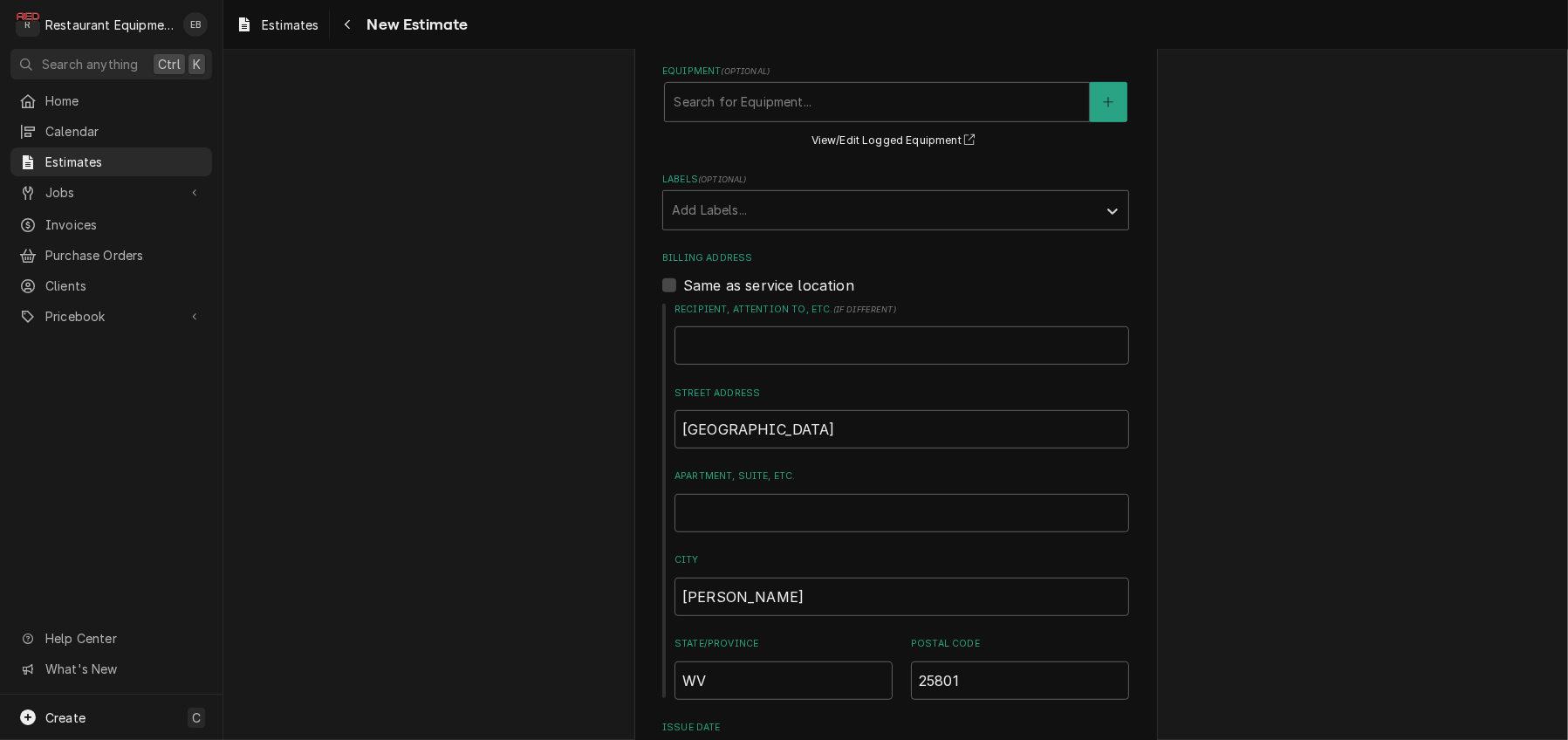
scroll to position [1113, 0]
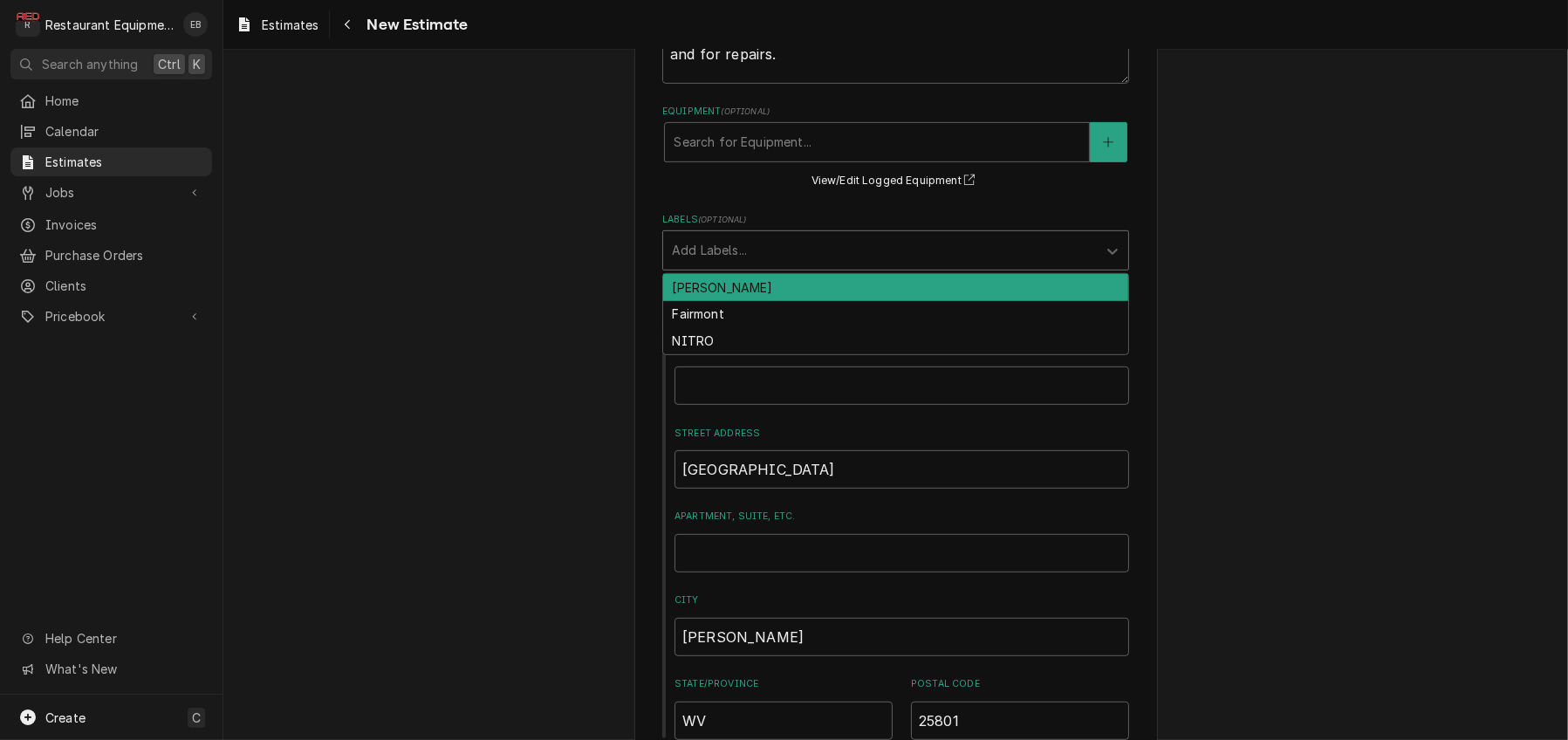
click at [798, 266] on div "Labels" at bounding box center [880, 251] width 416 height 32
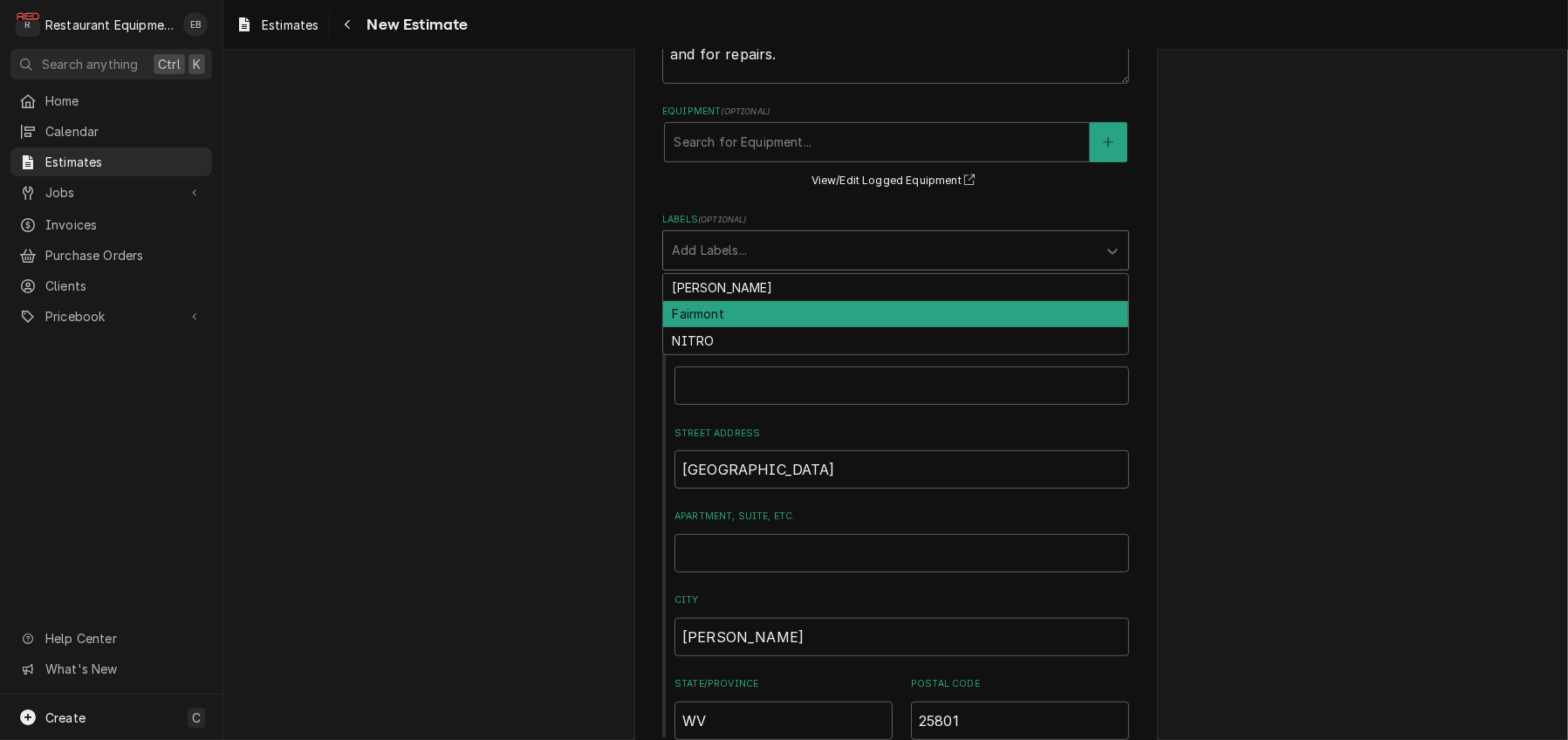
click at [798, 328] on div "Fairmont" at bounding box center [894, 314] width 465 height 27
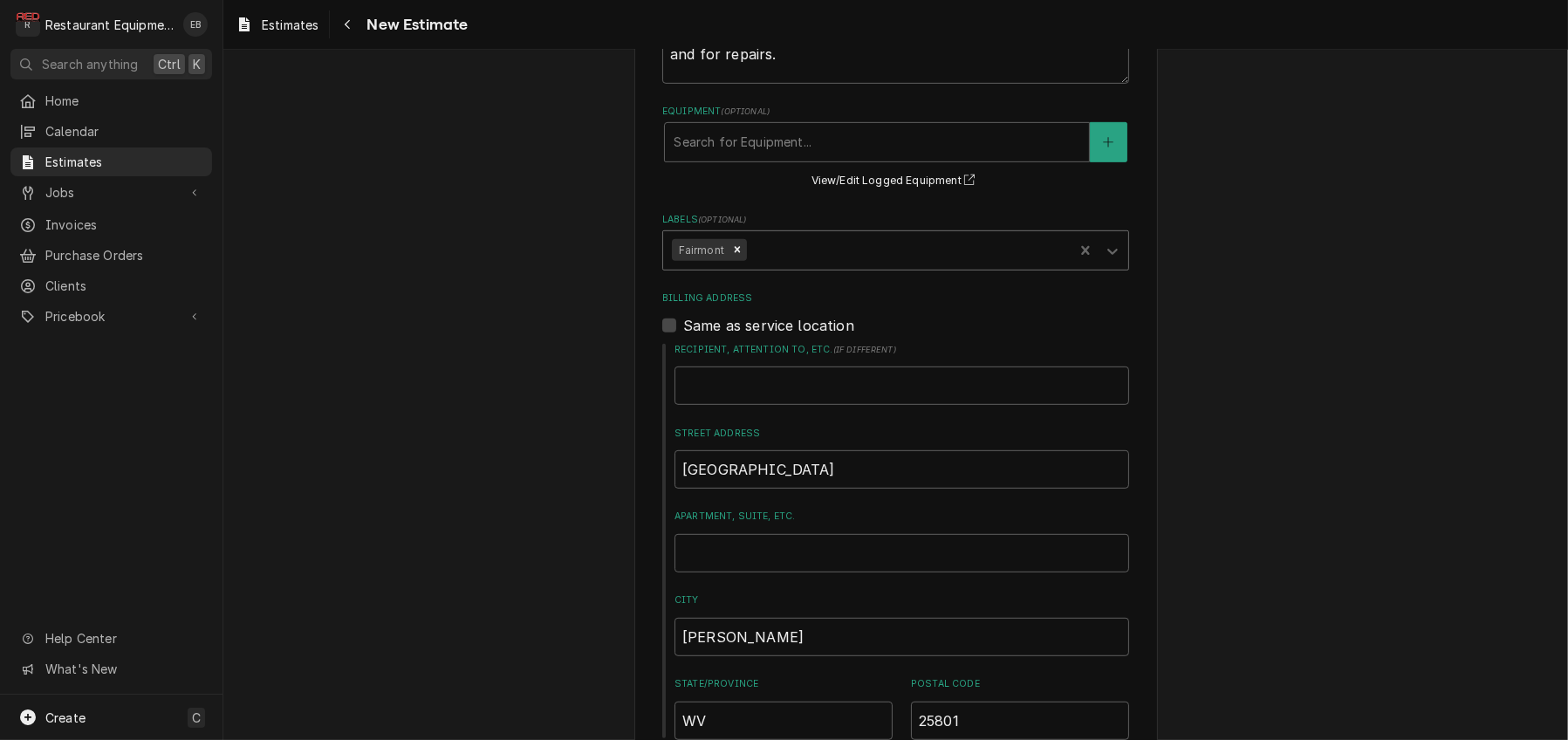
type textarea "x"
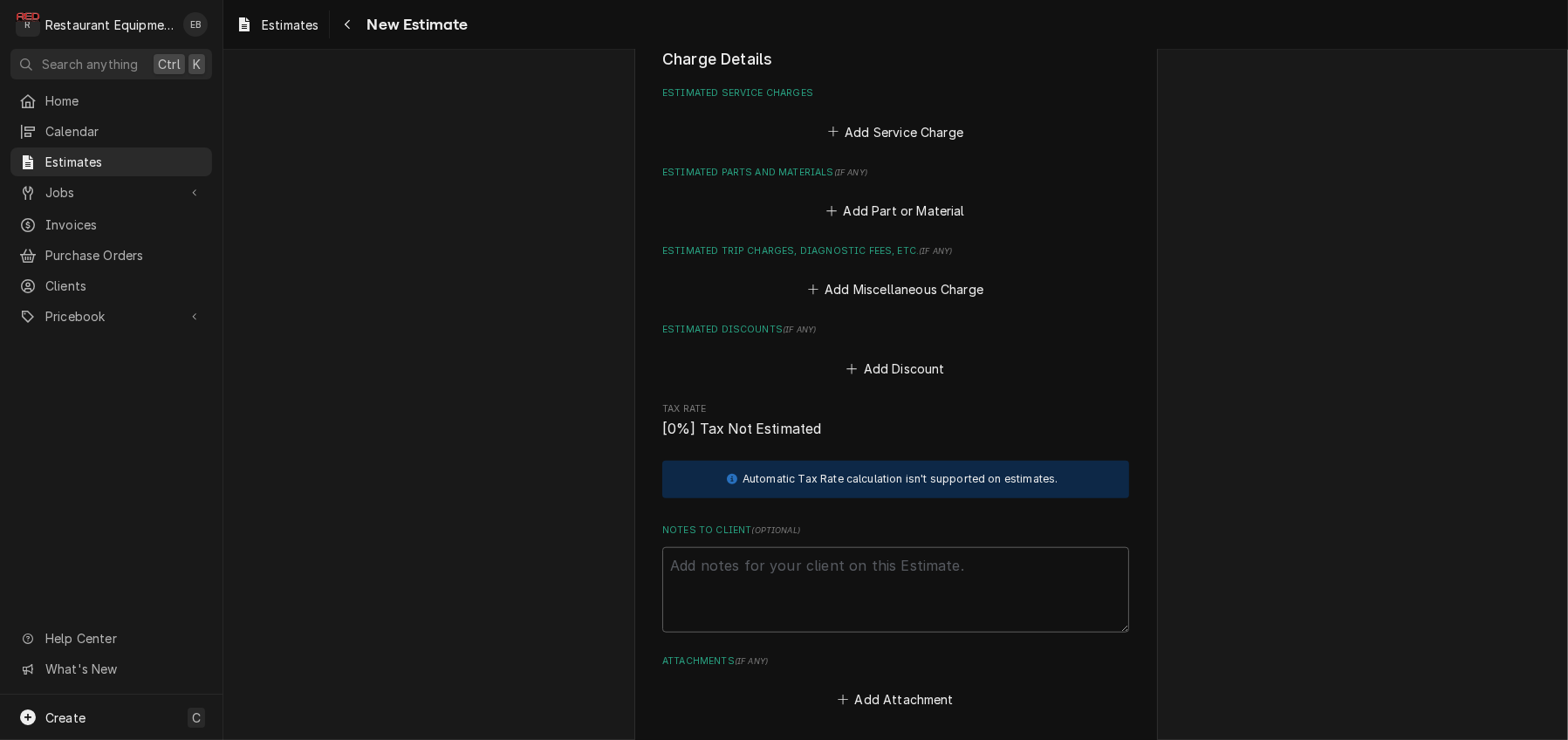
scroll to position [2159, 0]
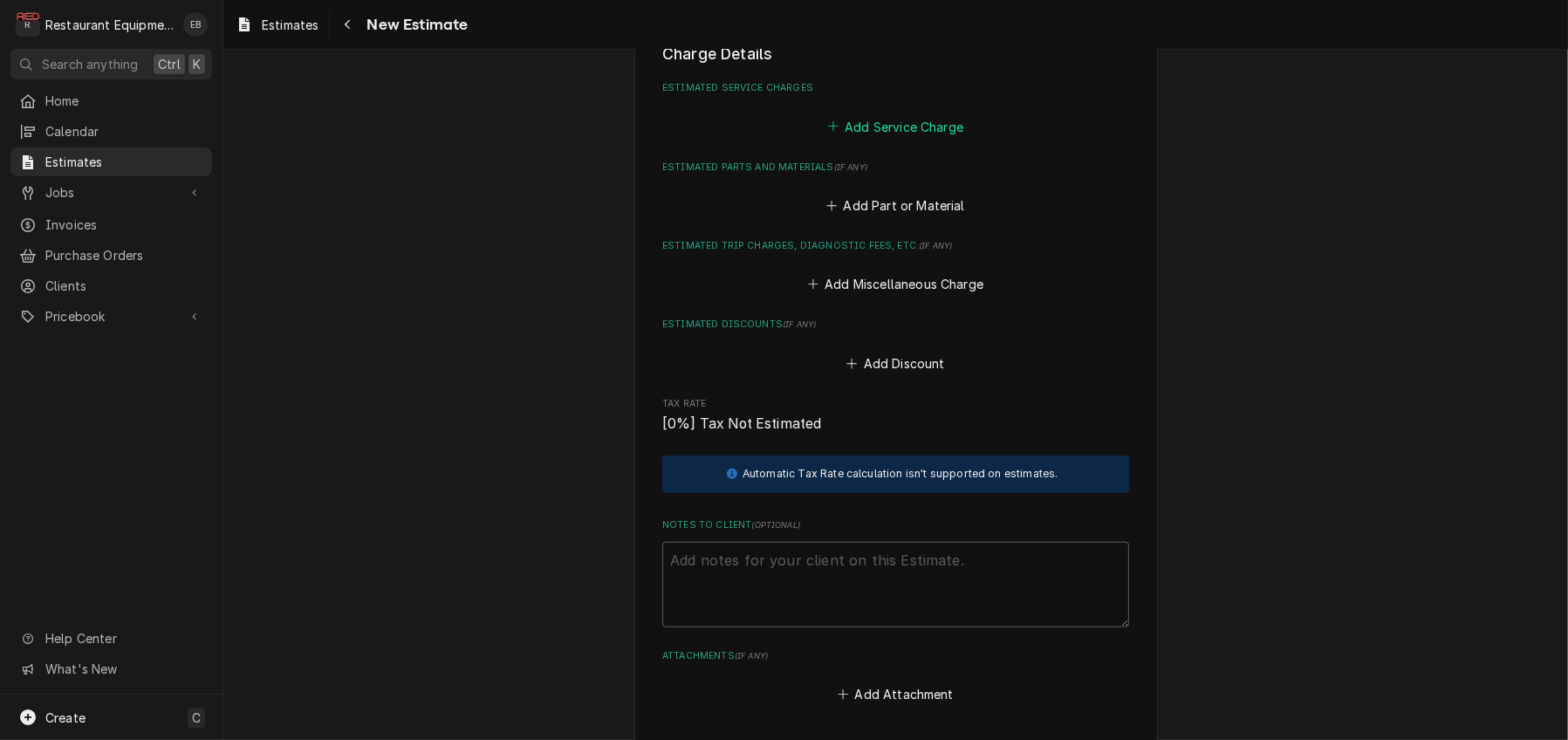
click at [874, 138] on button "Add Service Charge" at bounding box center [895, 126] width 141 height 25
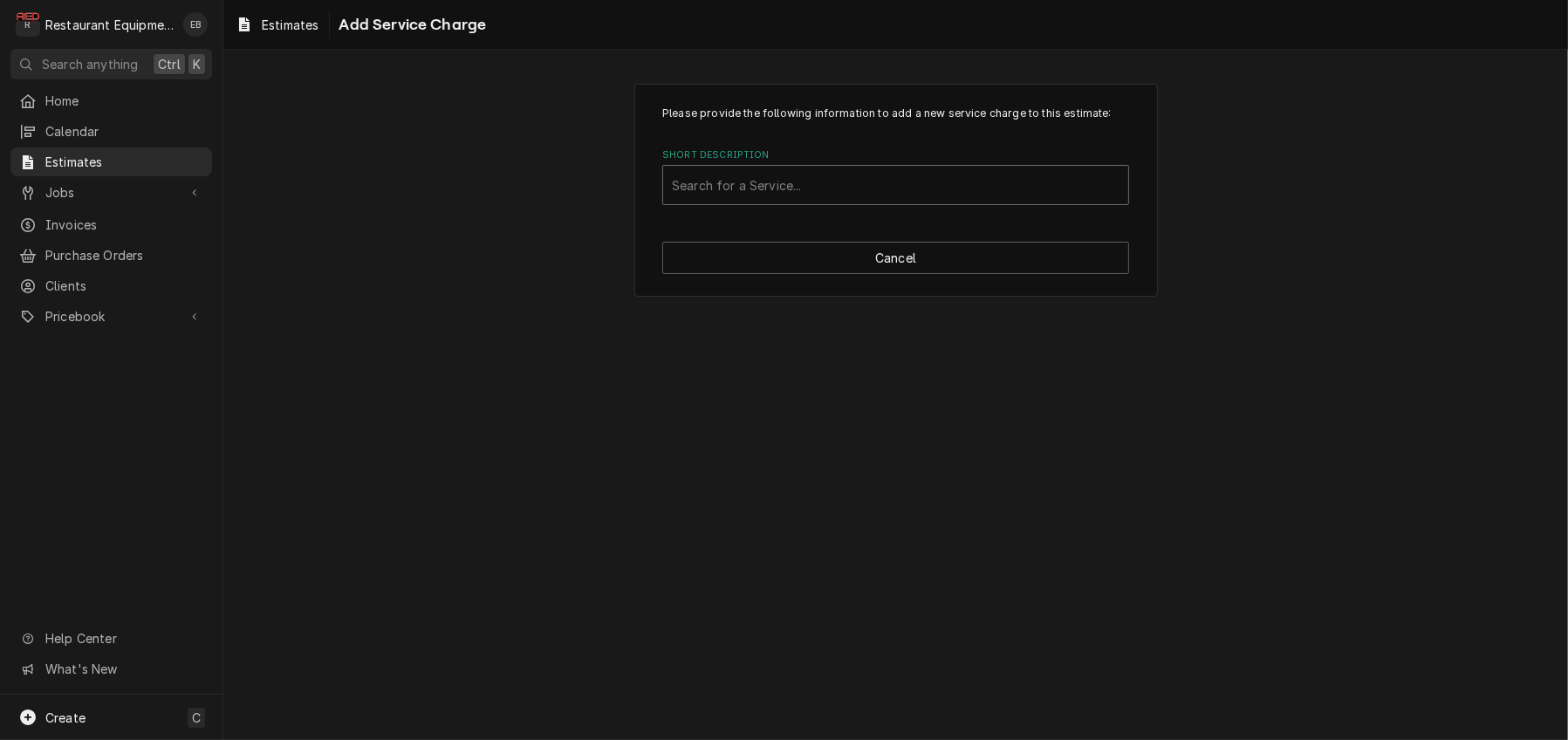
click at [851, 201] on div "Short Description" at bounding box center [895, 185] width 448 height 32
type input "labor"
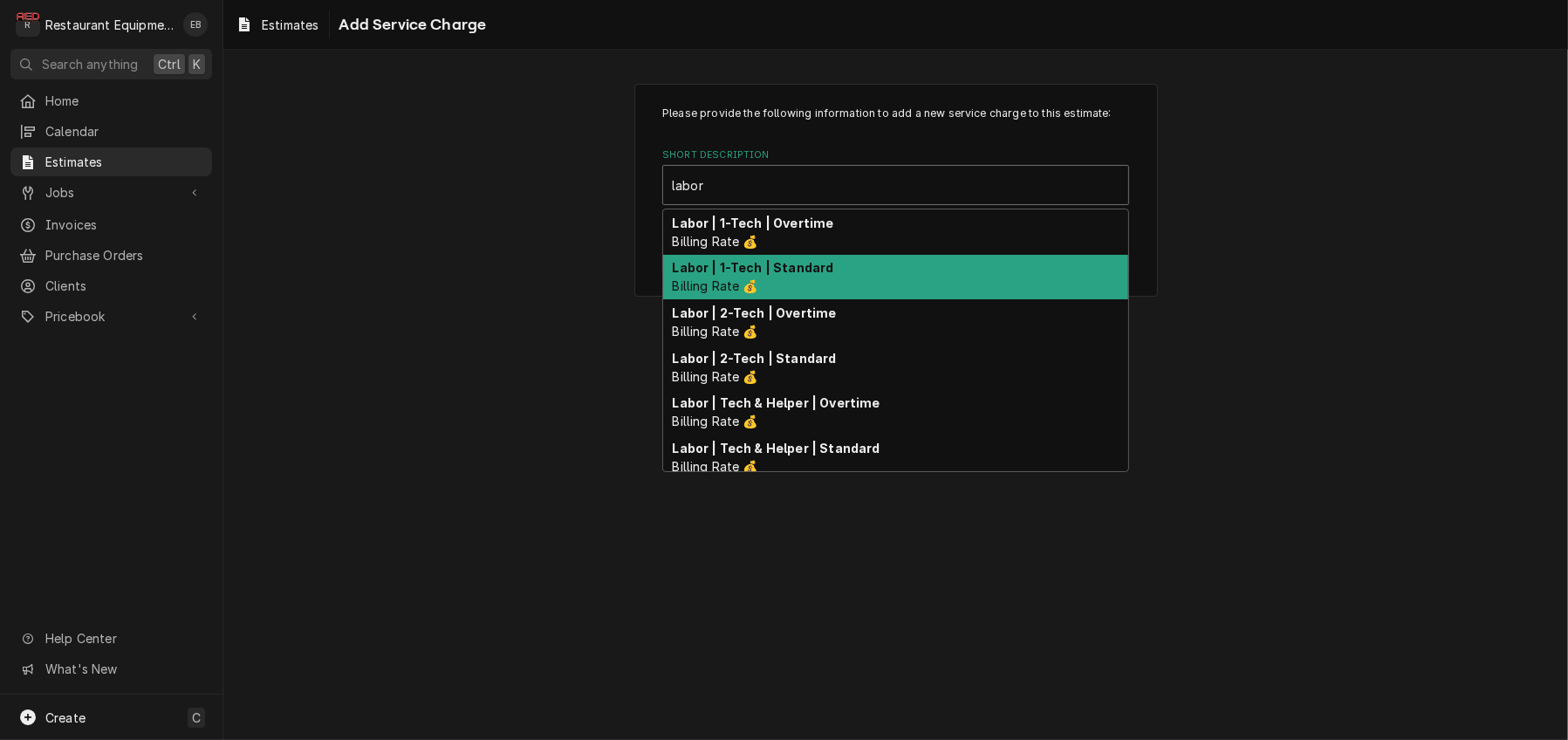
click at [827, 275] on strong "Labor | 1-Tech | Standard" at bounding box center [753, 267] width 161 height 15
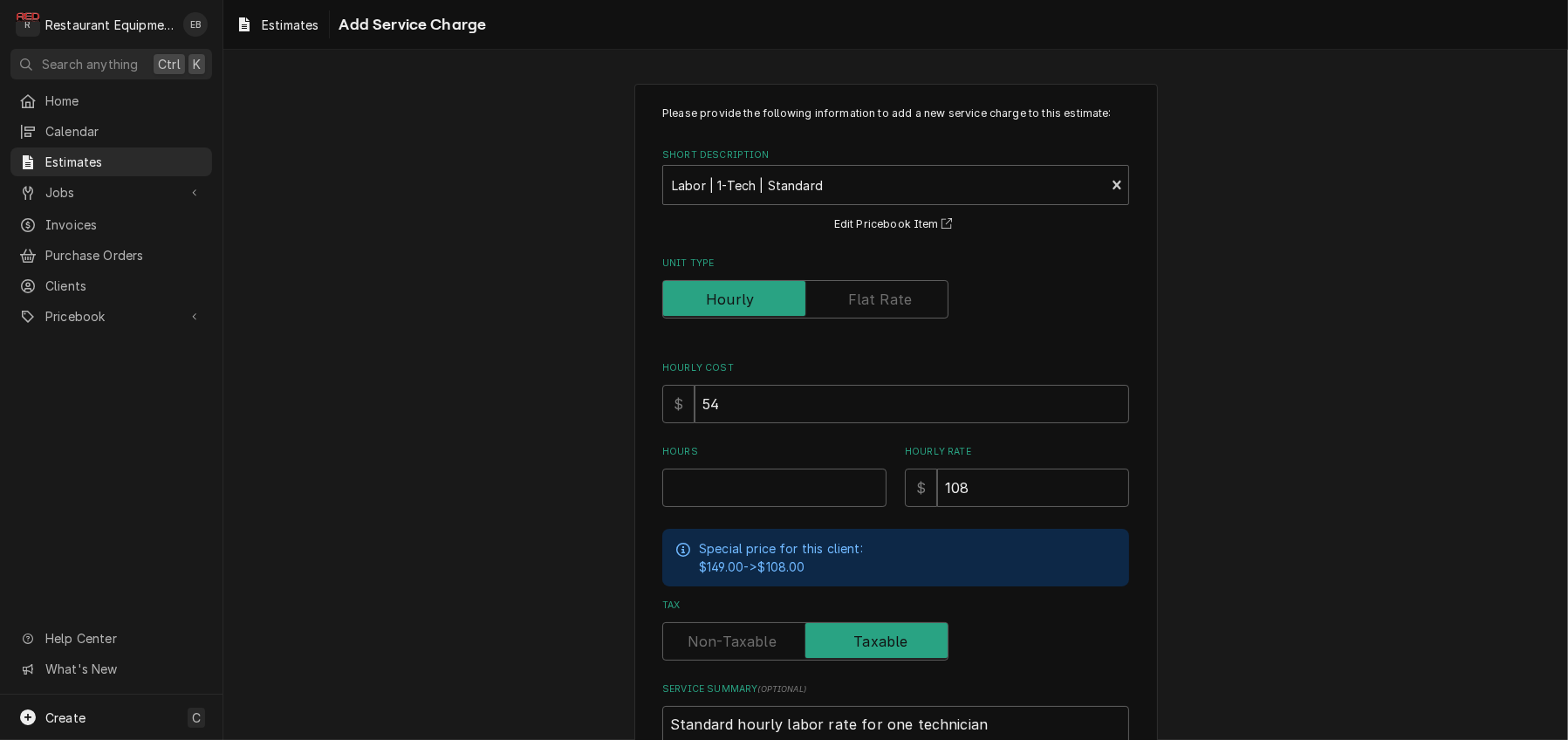
type textarea "x"
click at [745, 506] on input "Hours" at bounding box center [774, 487] width 224 height 39
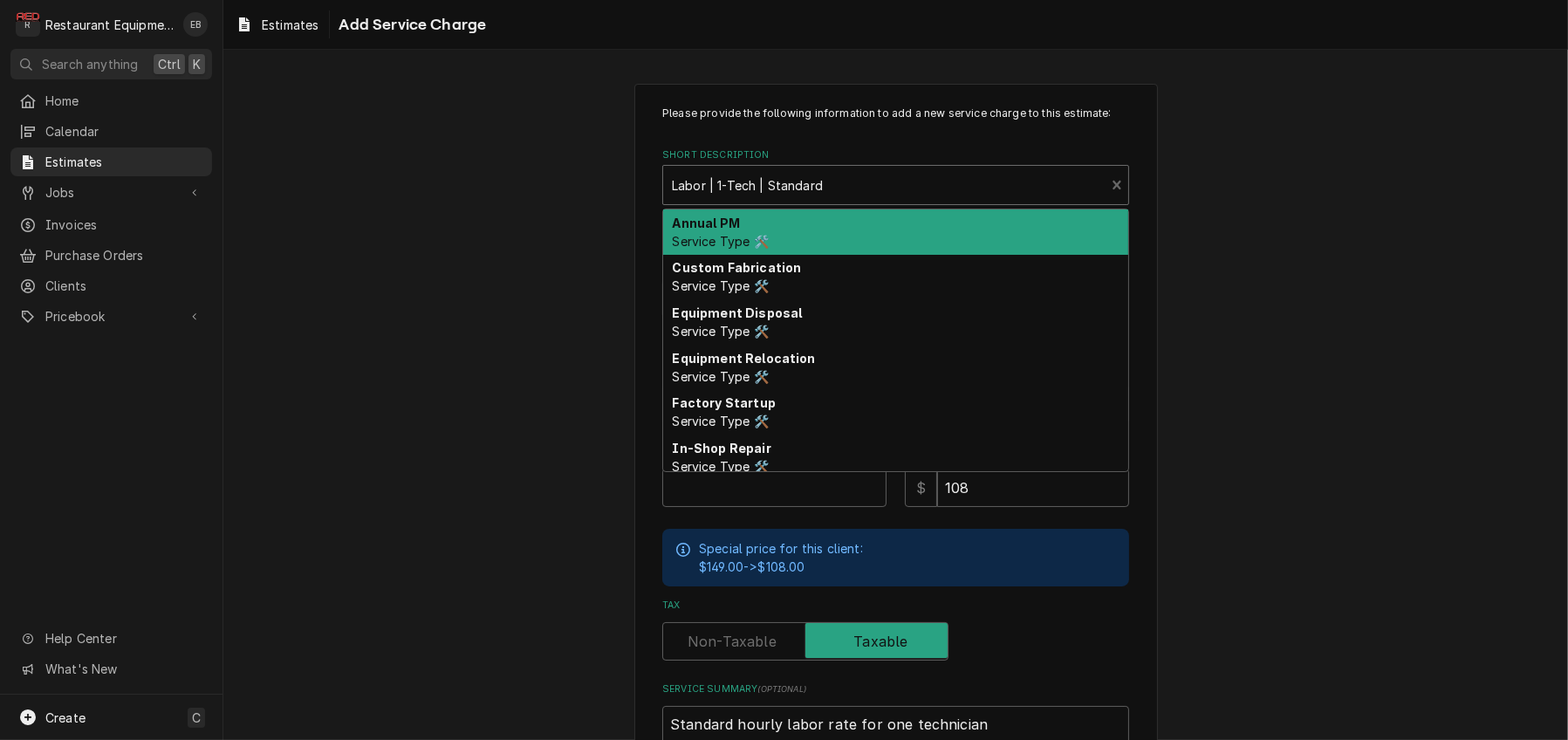
click at [907, 201] on div "Short Description" at bounding box center [883, 185] width 424 height 32
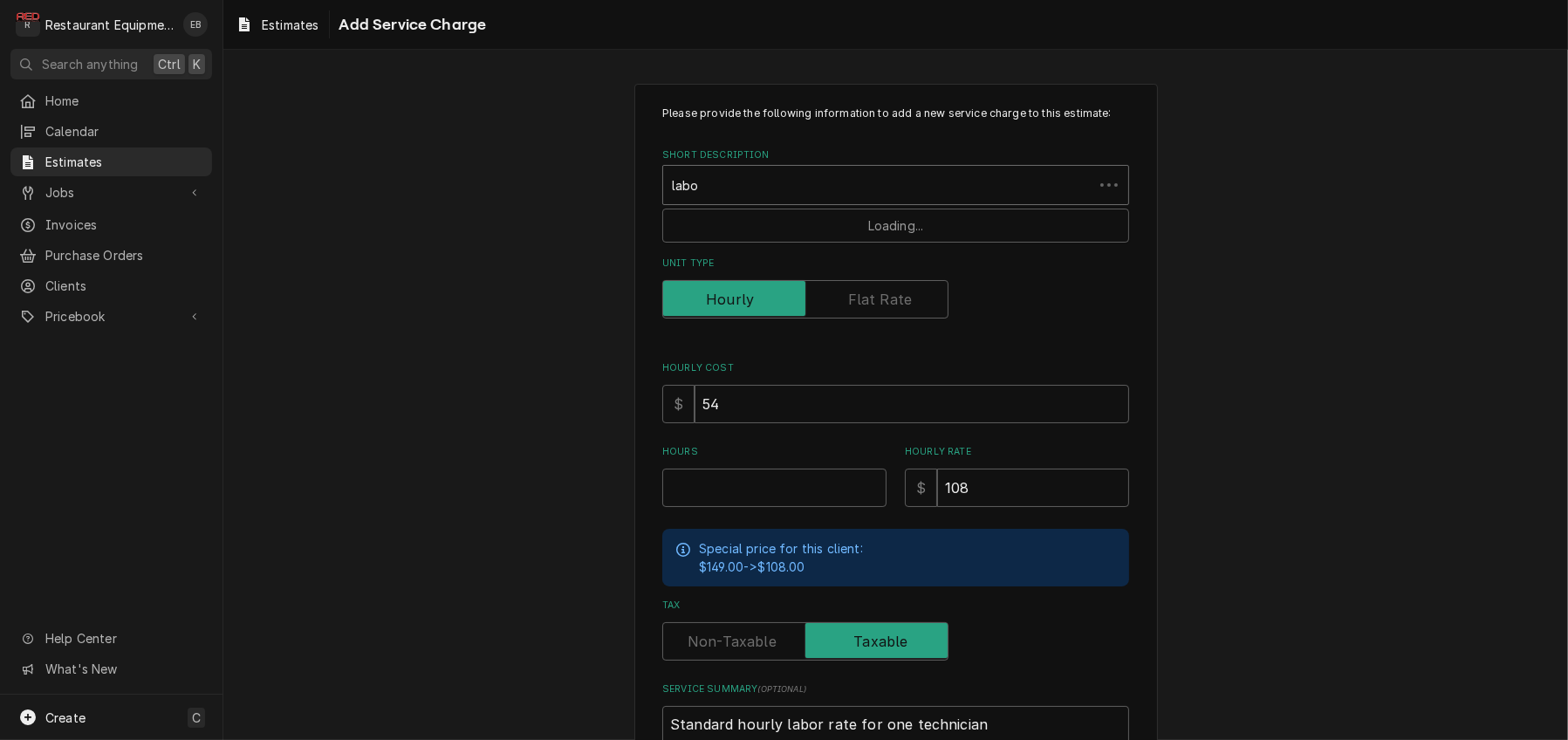
type input "labor"
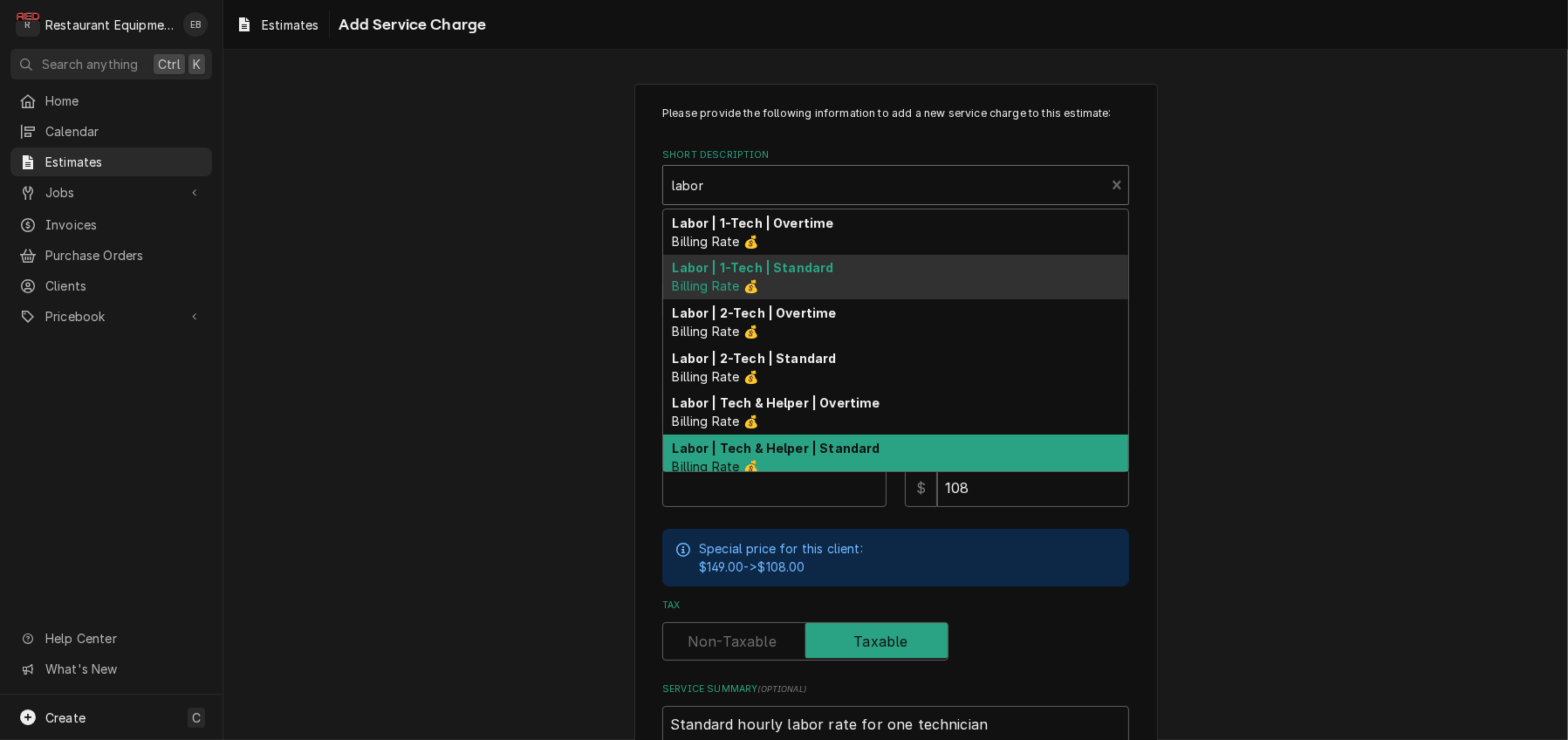
click at [838, 456] on strong "Labor | Tech & Helper | Standard" at bounding box center [776, 448] width 208 height 15
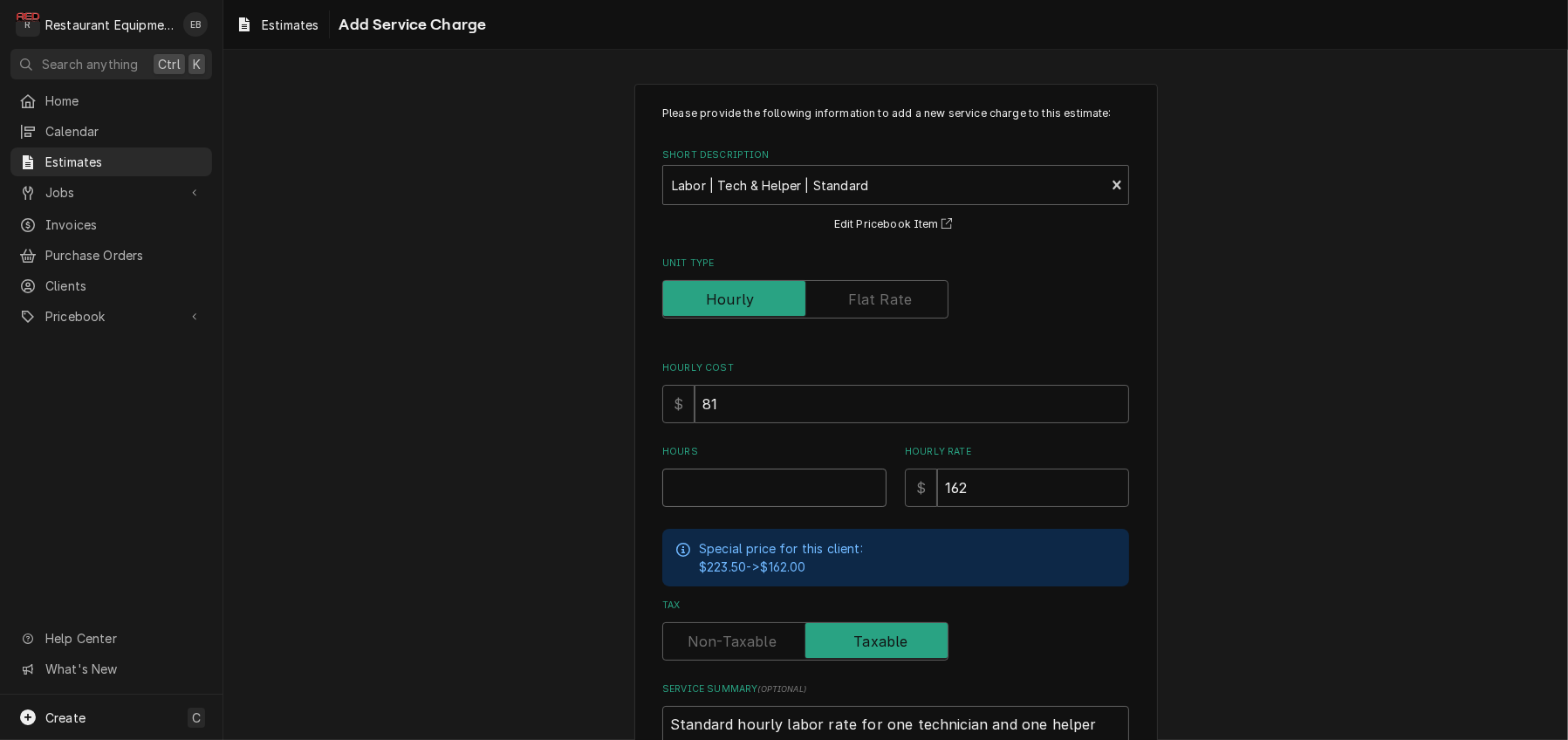
click at [754, 506] on input "Hours" at bounding box center [774, 487] width 224 height 39
type textarea "x"
type input "4"
type textarea "x"
type input "4.5"
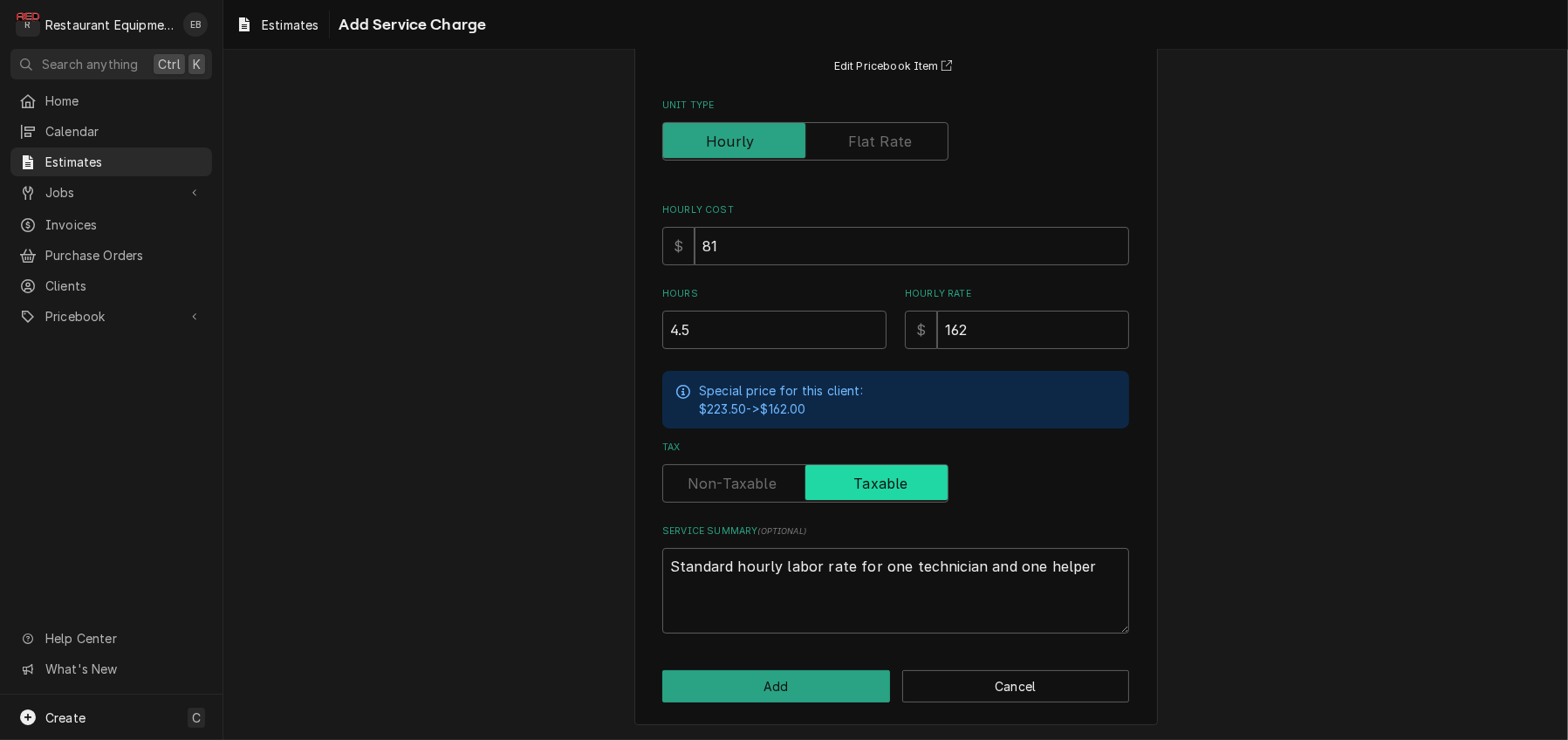
scroll to position [260, 0]
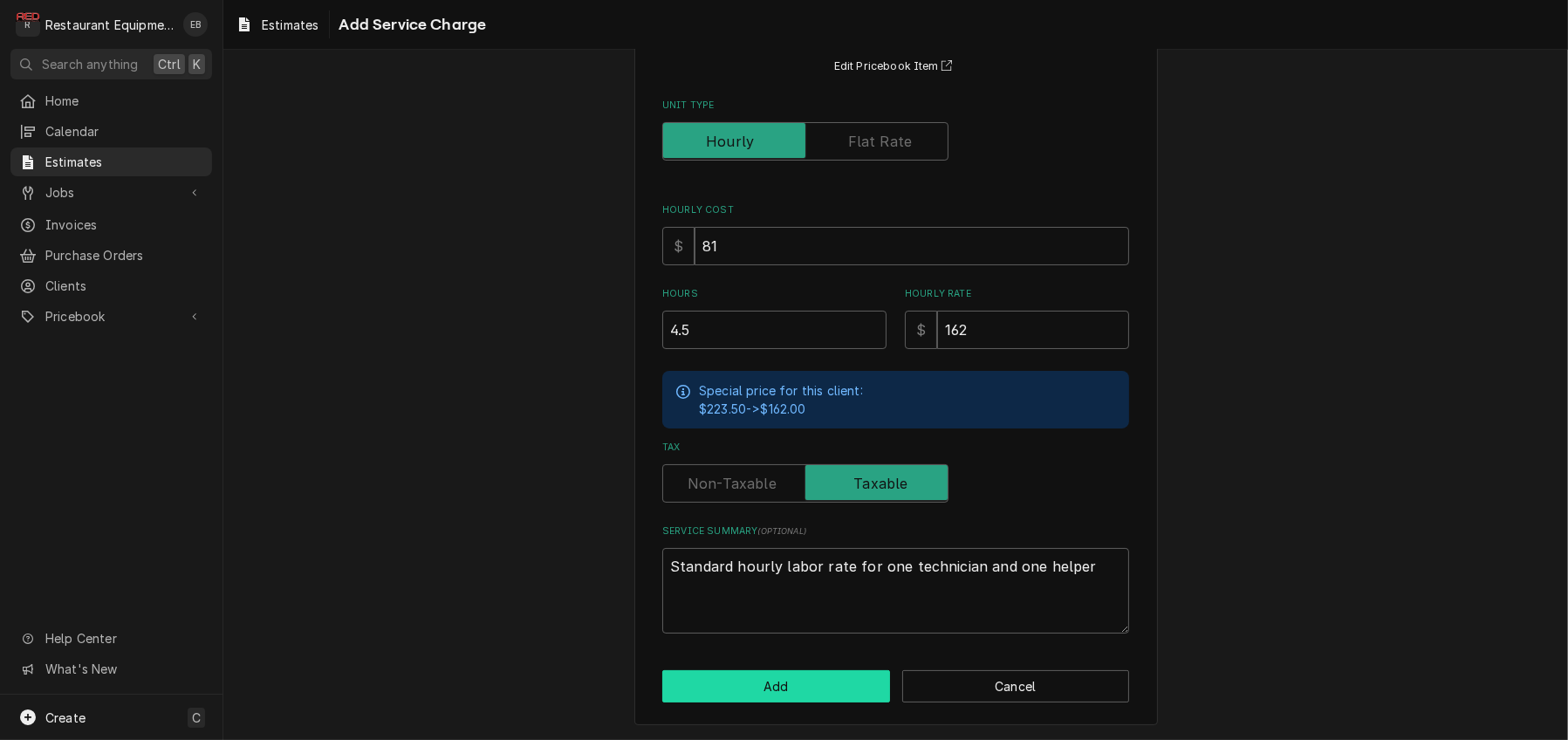
click at [821, 688] on button "Add" at bounding box center [776, 685] width 228 height 32
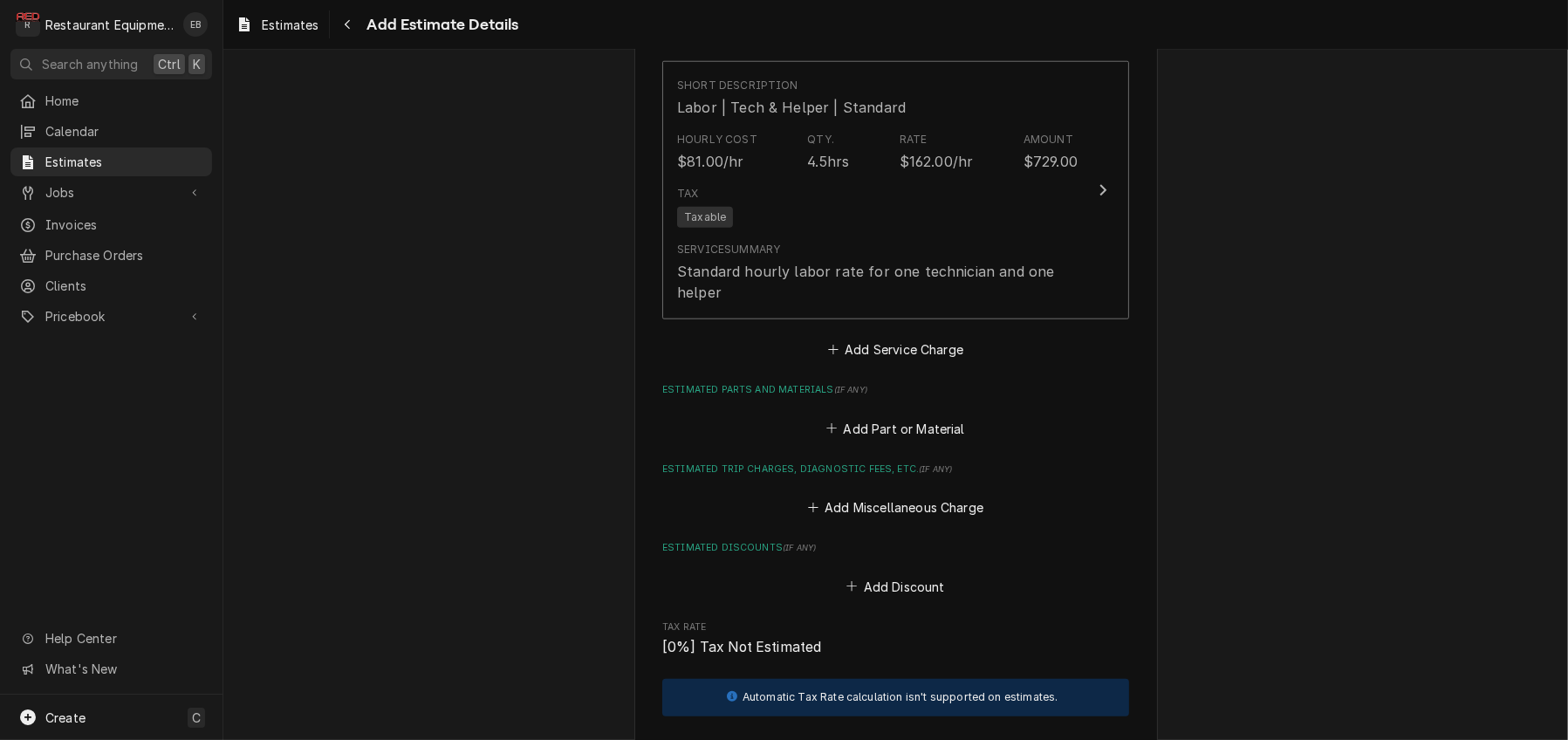
scroll to position [2195, 0]
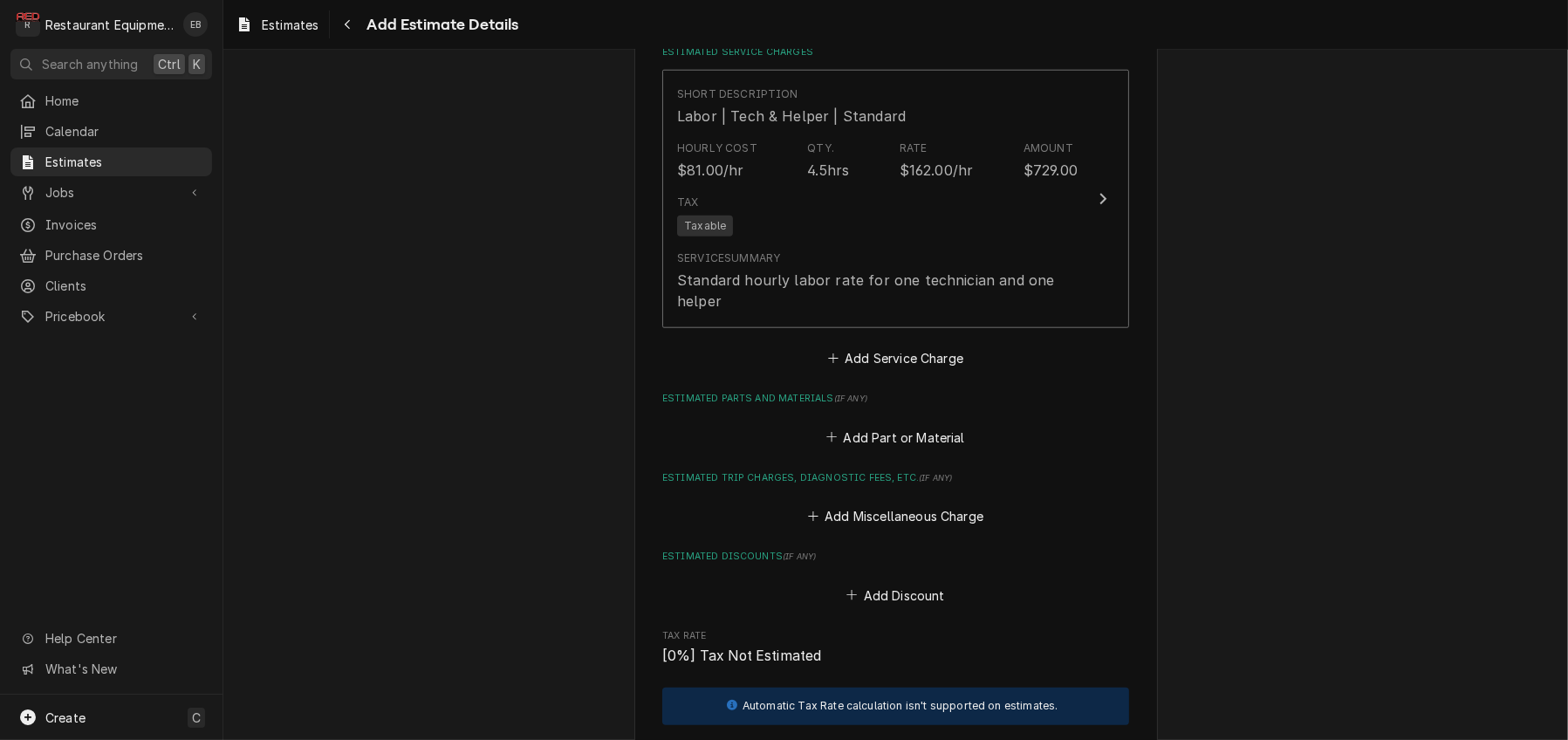
type textarea "x"
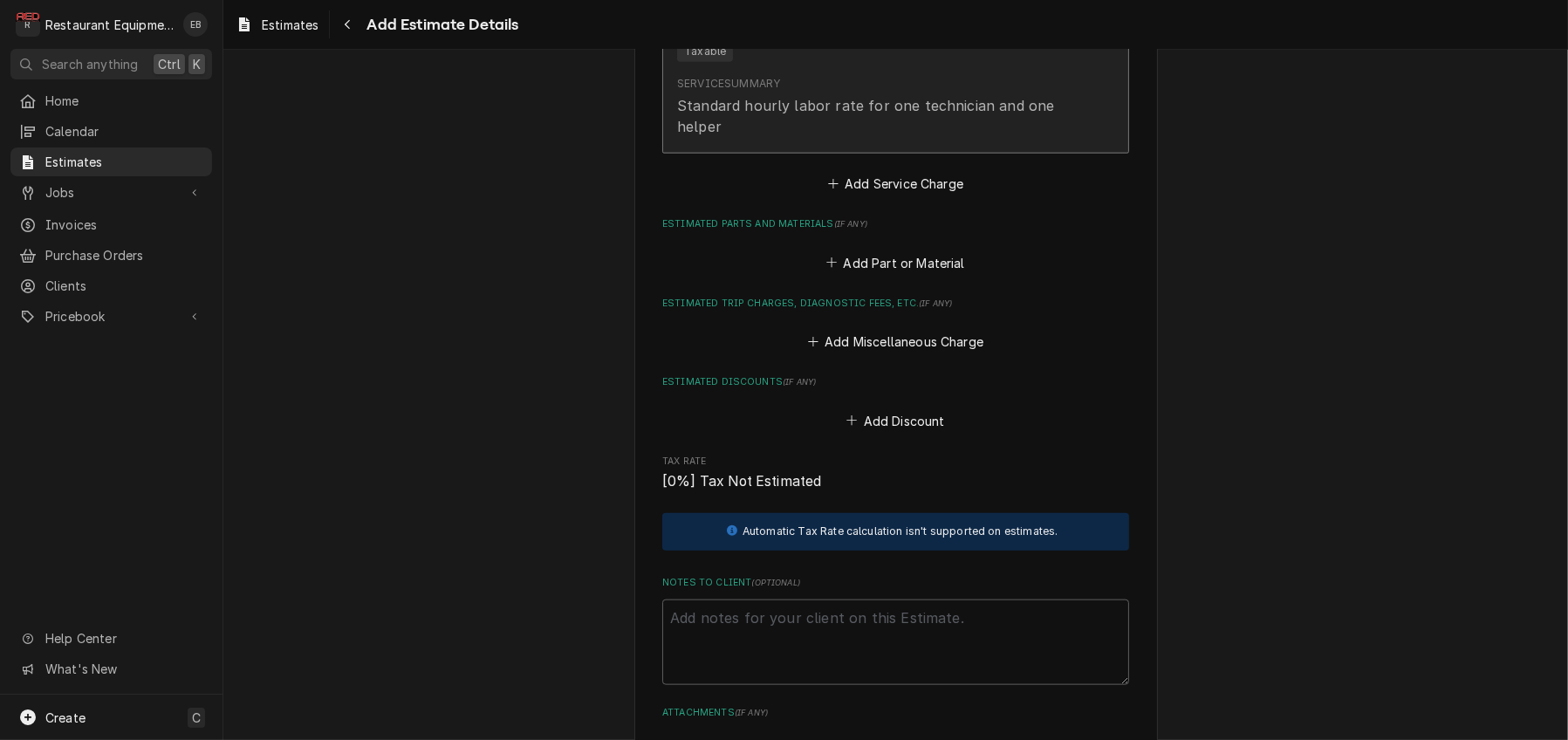
scroll to position [2369, 0]
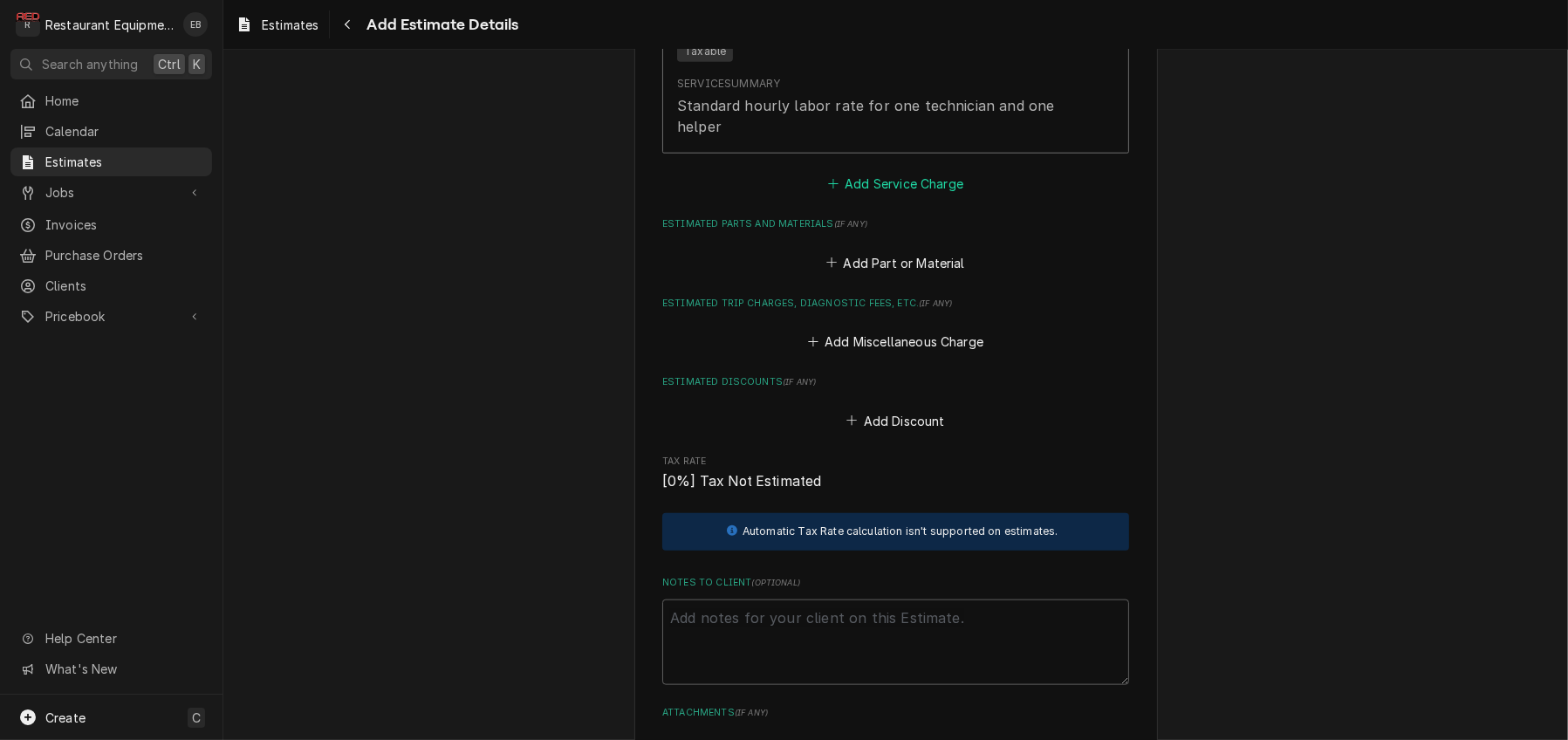
click at [879, 196] on button "Add Service Charge" at bounding box center [895, 184] width 141 height 25
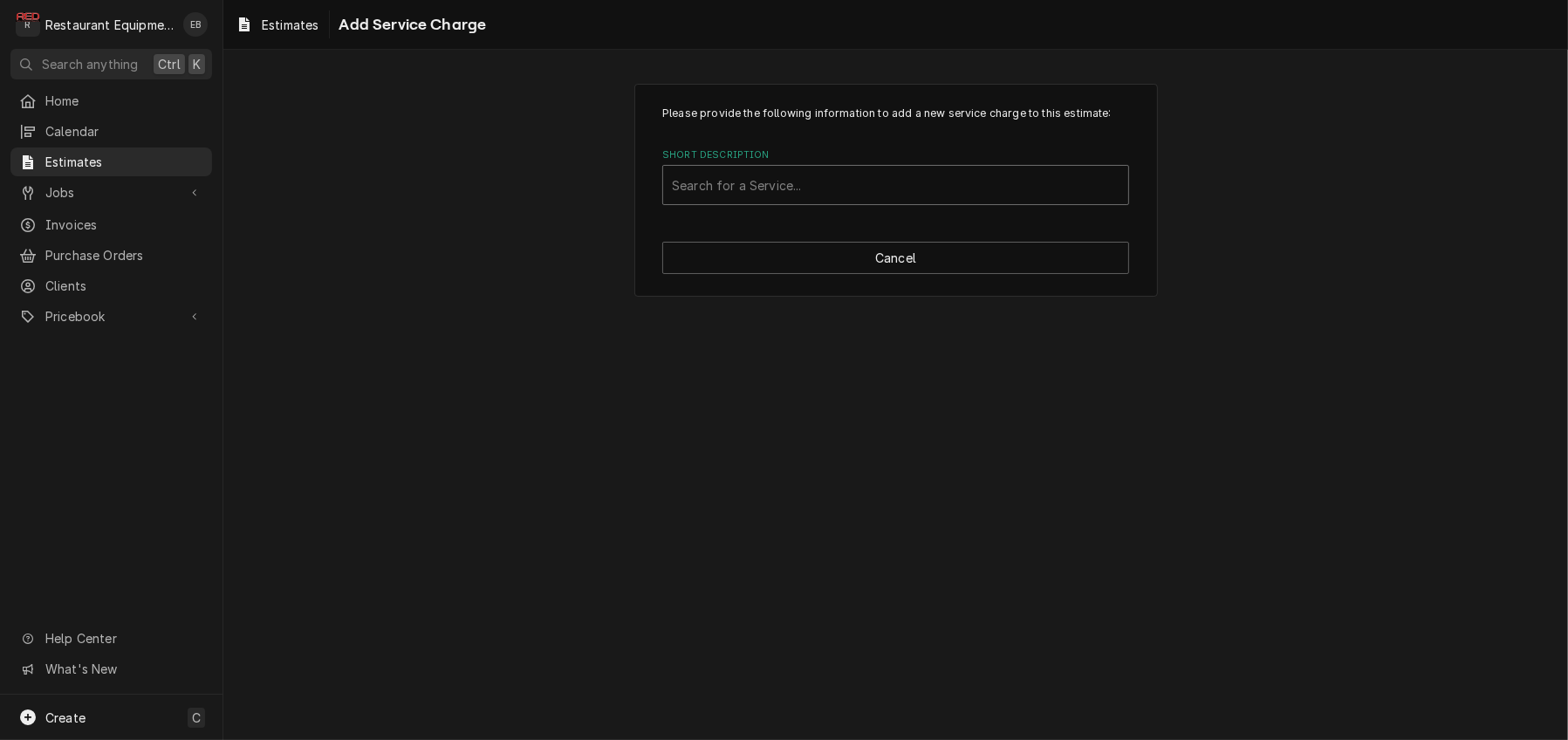
click at [816, 201] on div "Short Description" at bounding box center [895, 185] width 448 height 32
type input "travel"
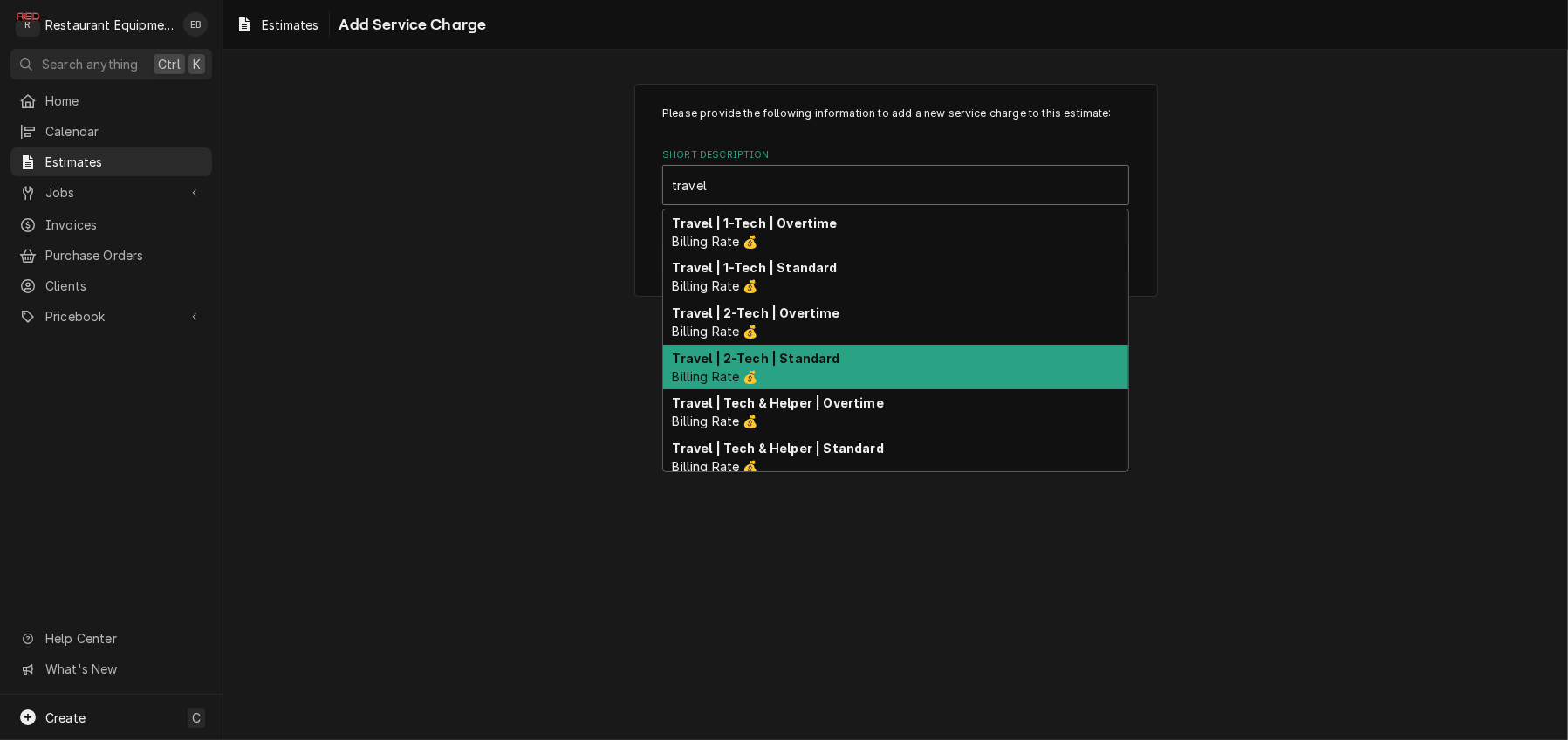
scroll to position [55, 0]
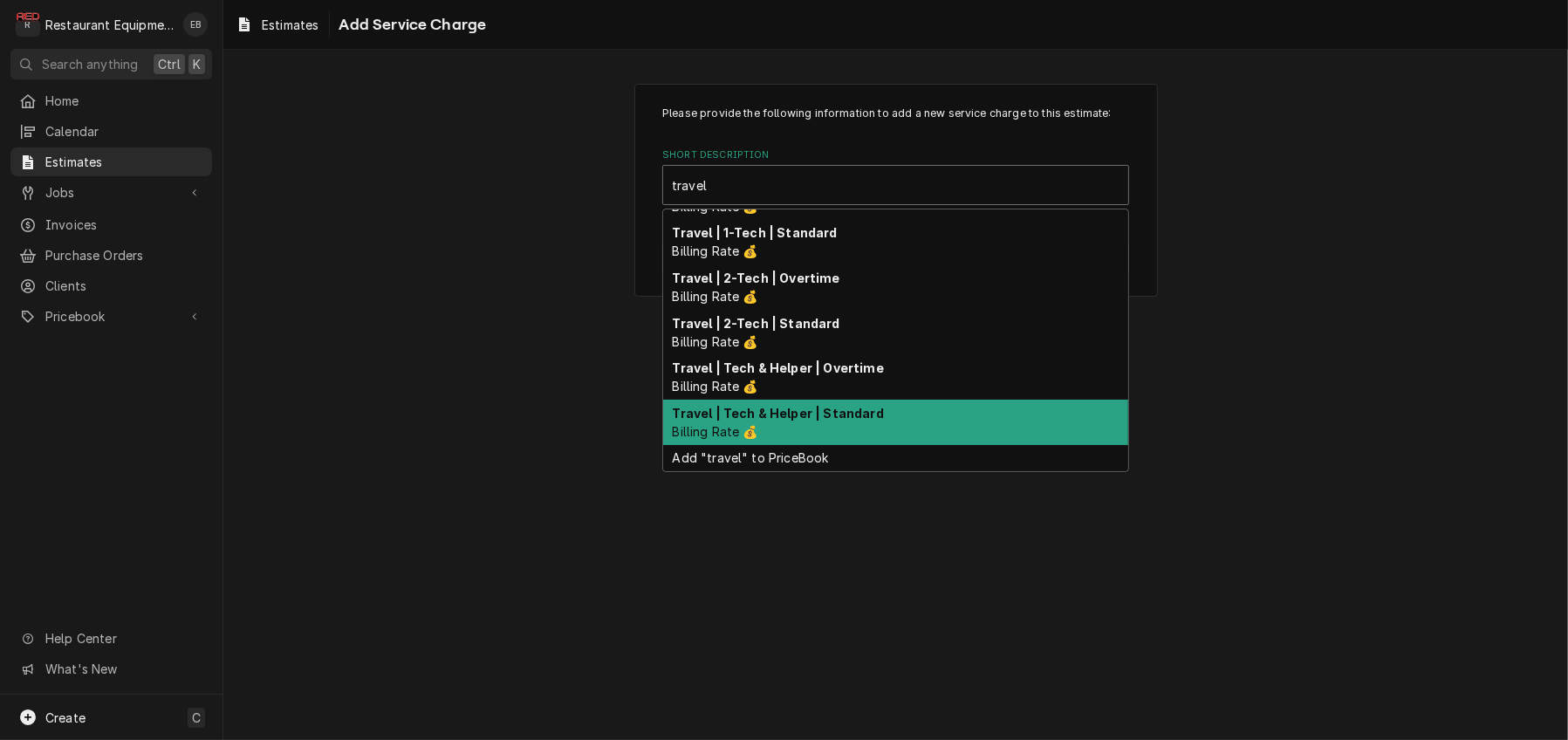
click at [841, 421] on strong "Travel | Tech & Helper | Standard" at bounding box center [778, 413] width 211 height 15
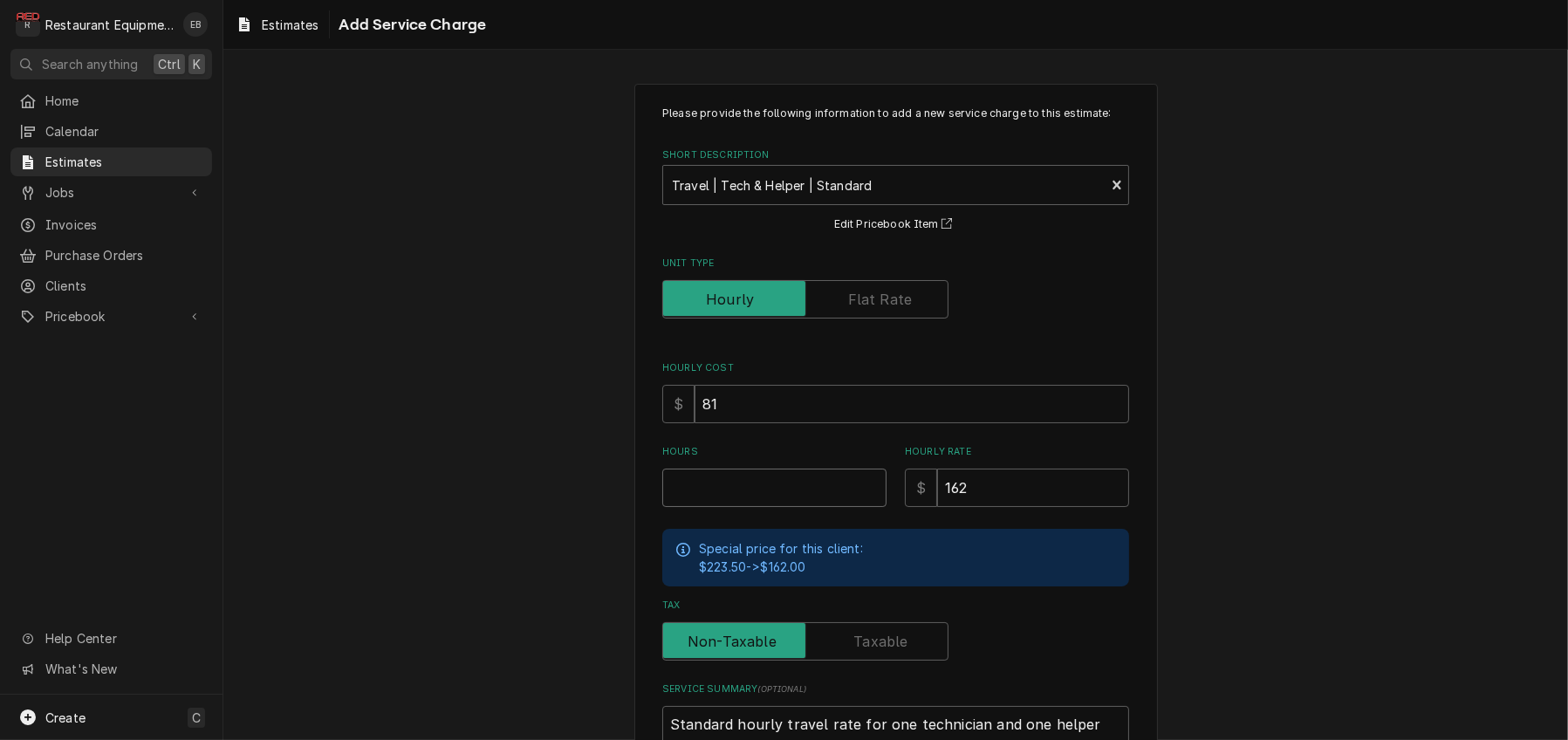
click at [759, 506] on input "Hours" at bounding box center [774, 487] width 224 height 39
type textarea "x"
type input "2"
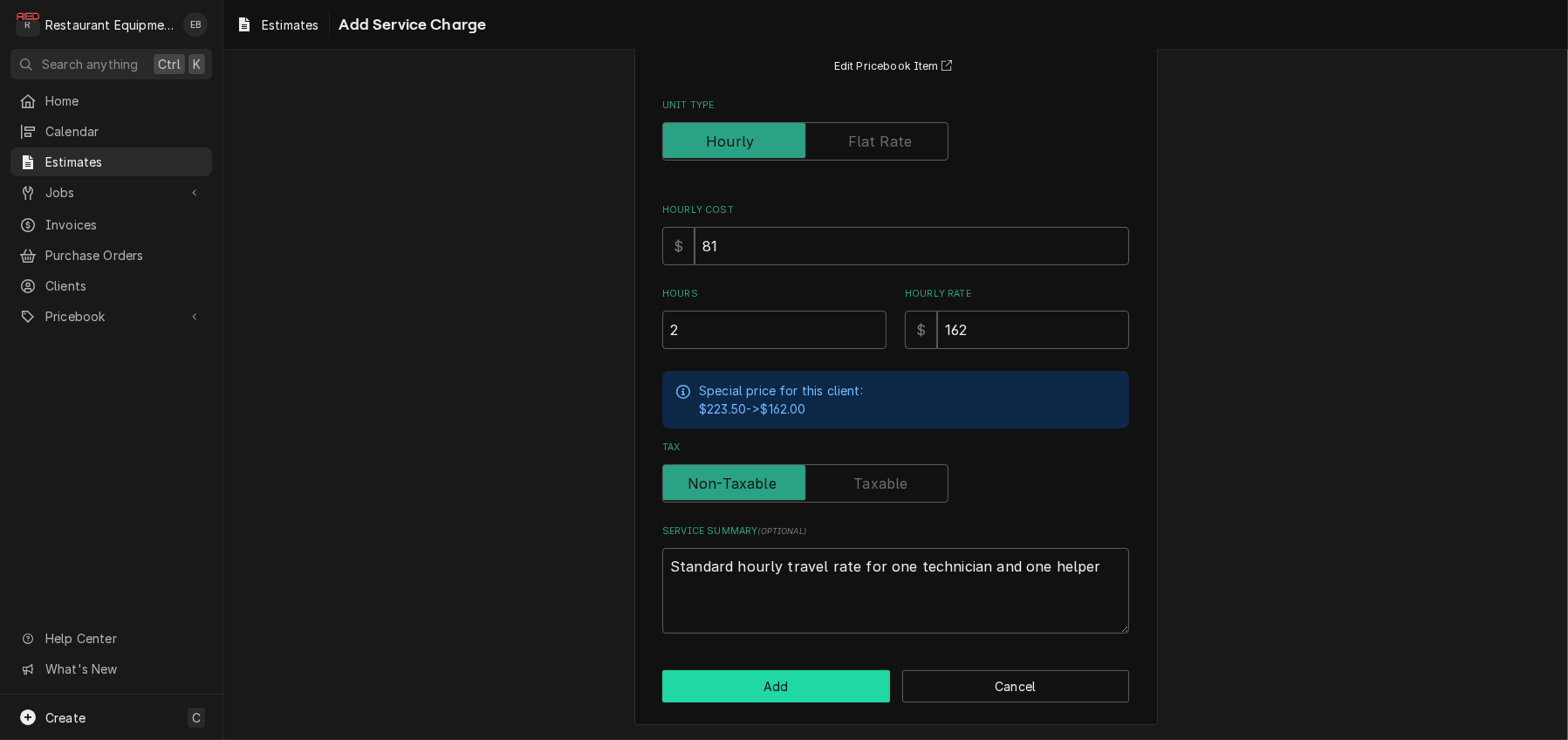
click at [823, 691] on button "Add" at bounding box center [776, 685] width 228 height 32
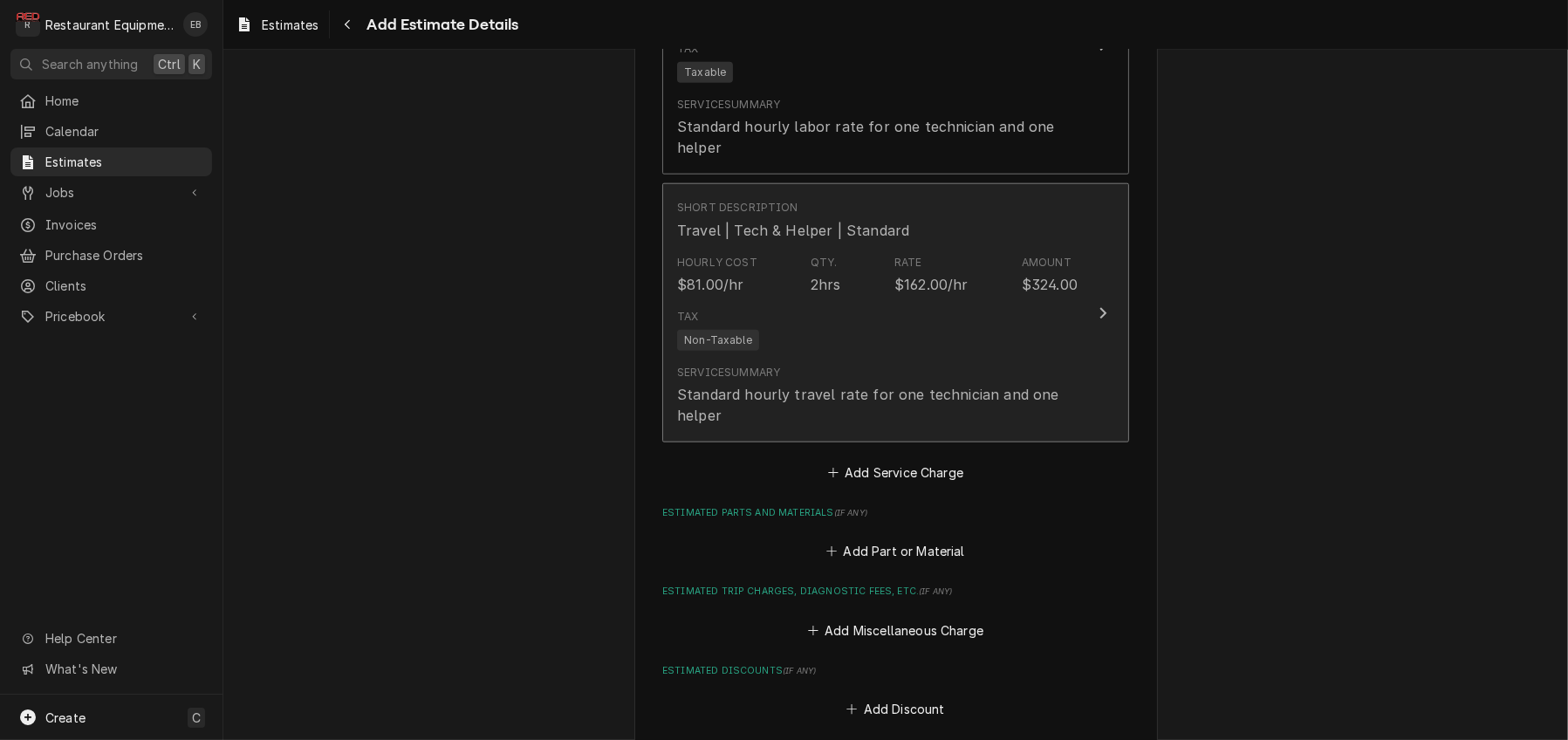
type textarea "x"
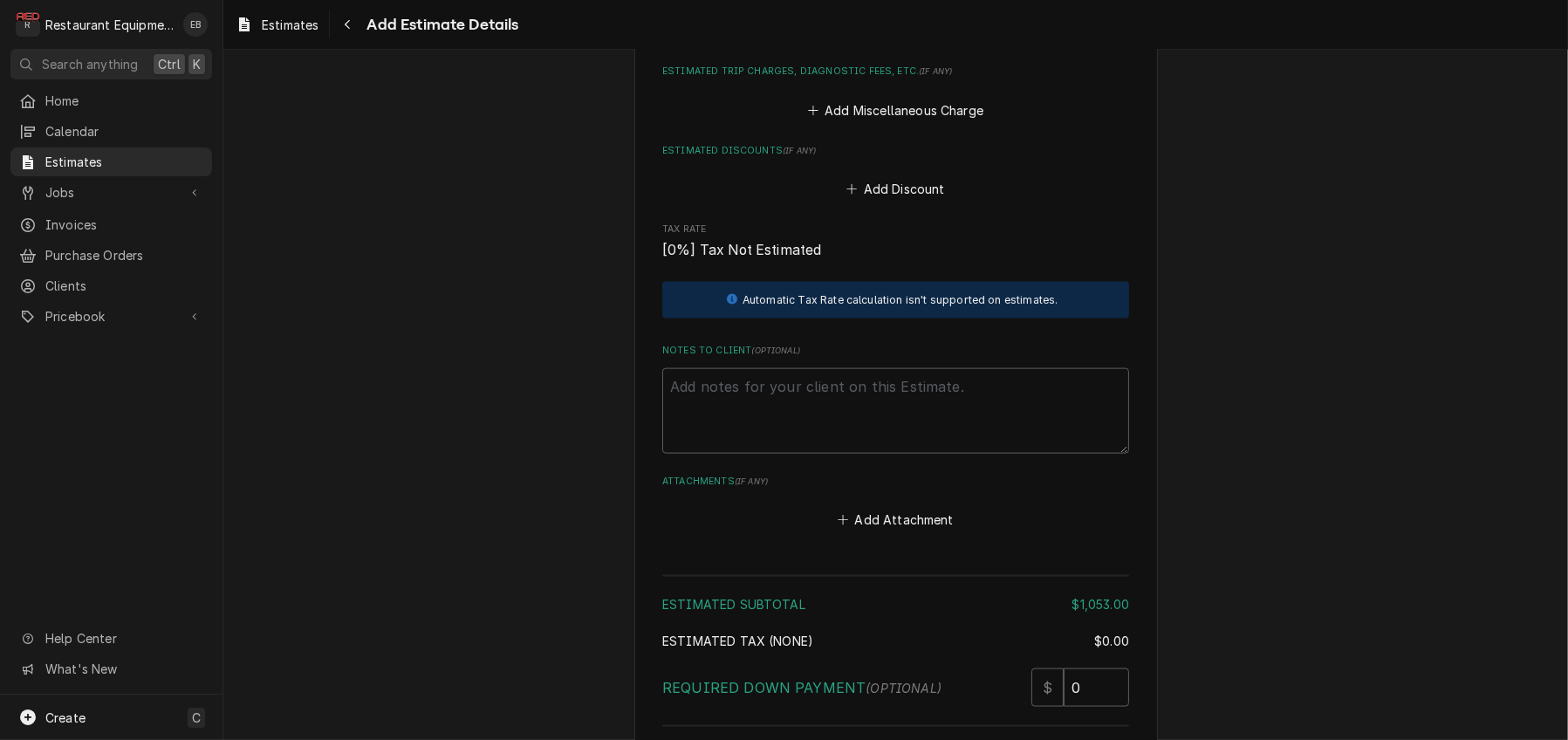
scroll to position [2870, 0]
click at [878, 120] on button "Add Miscellaneous Charge" at bounding box center [894, 107] width 181 height 25
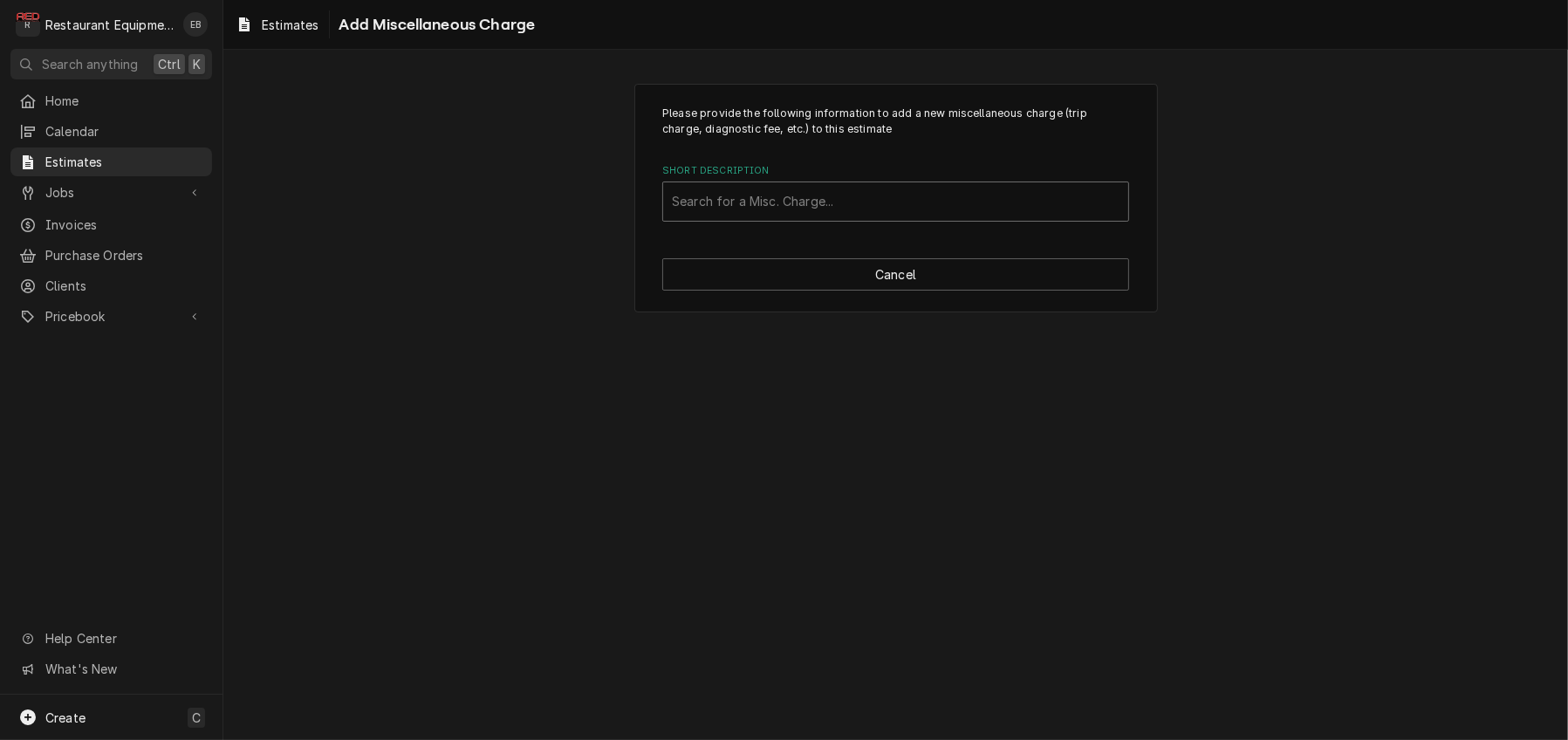
click at [792, 217] on div "Short Description" at bounding box center [895, 202] width 448 height 32
type input "truck"
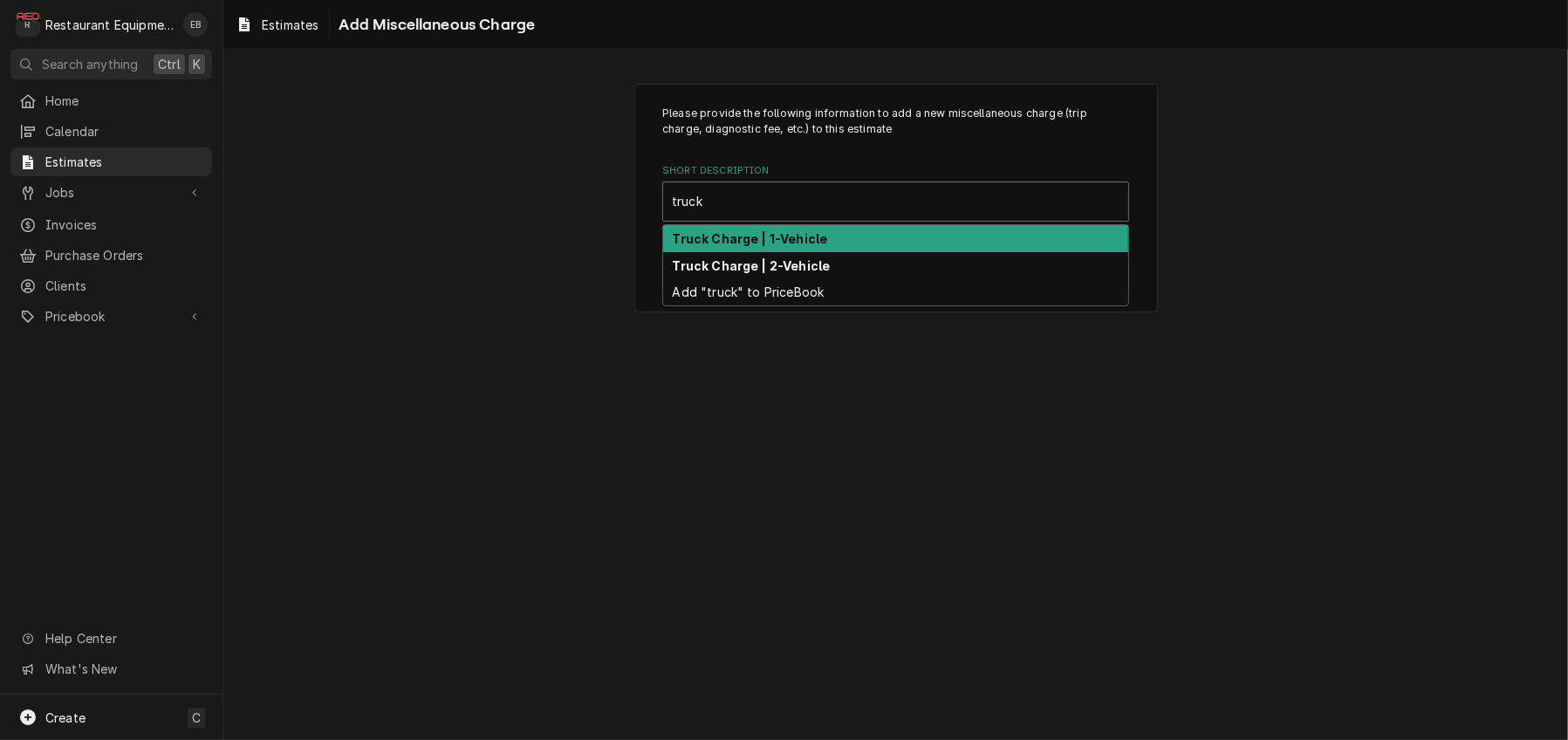
click at [790, 246] on strong "Truck Charge | 1-Vehicle" at bounding box center [750, 238] width 155 height 15
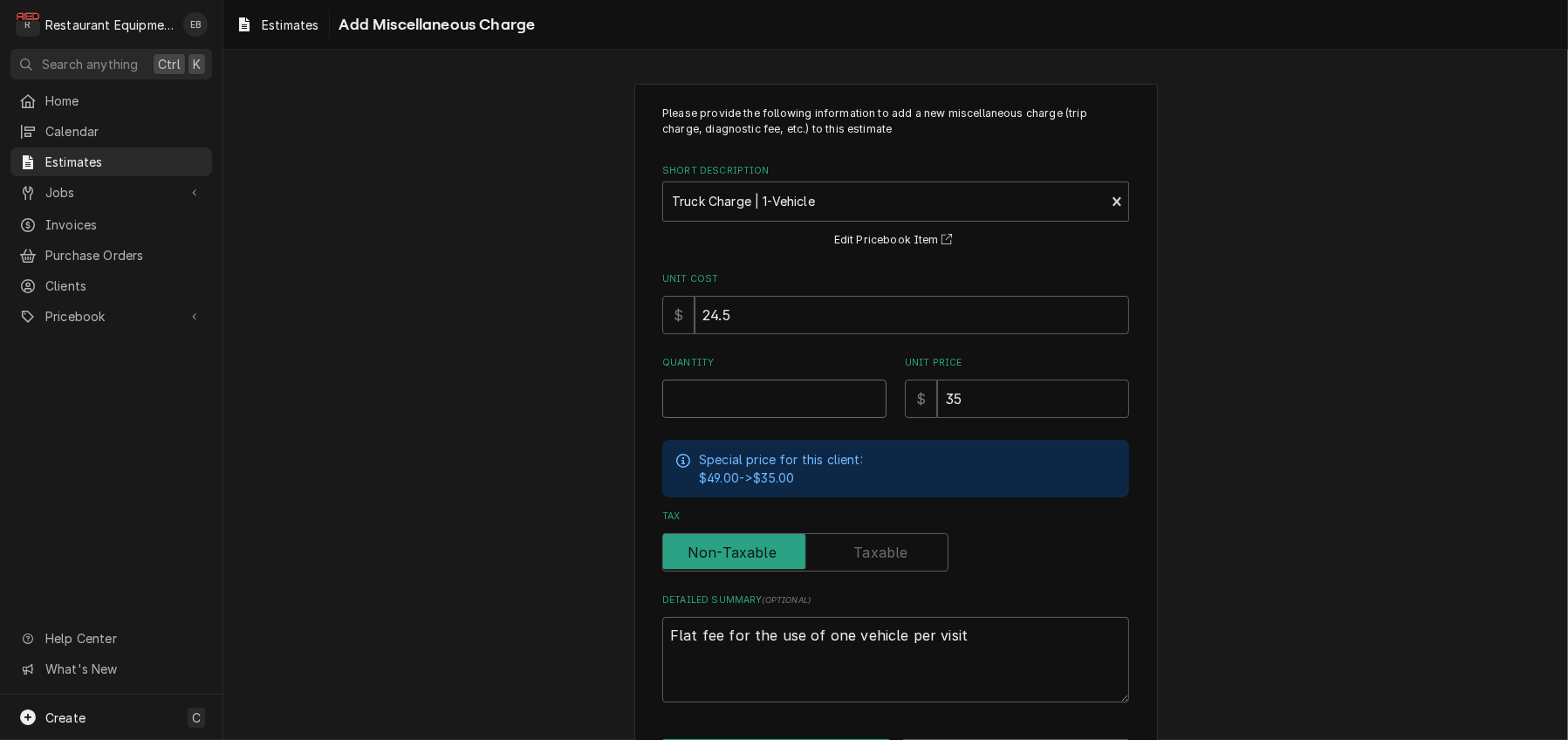
click at [756, 418] on input "Quantity" at bounding box center [774, 398] width 224 height 39
type textarea "x"
type input "2"
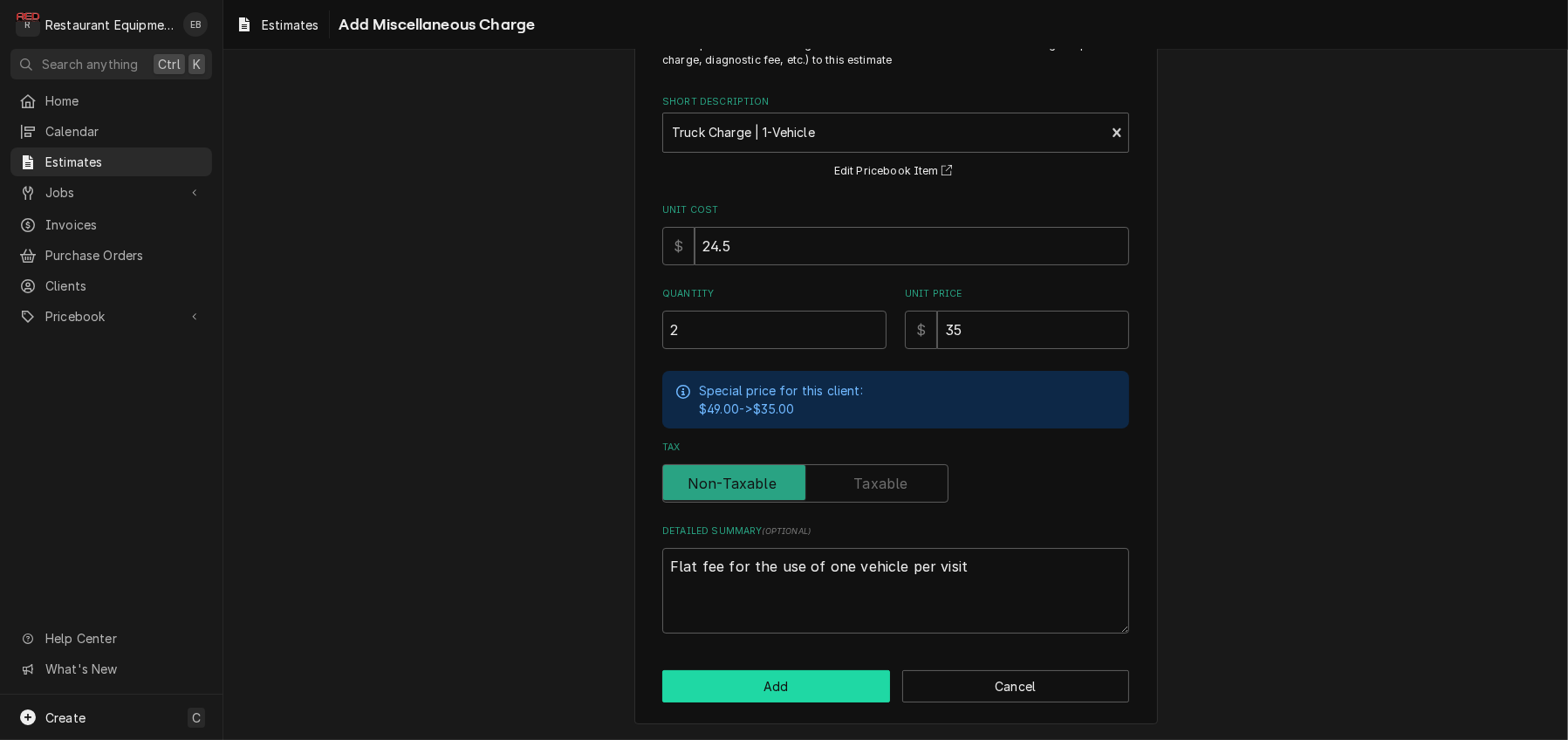
click at [825, 674] on button "Add" at bounding box center [776, 685] width 228 height 32
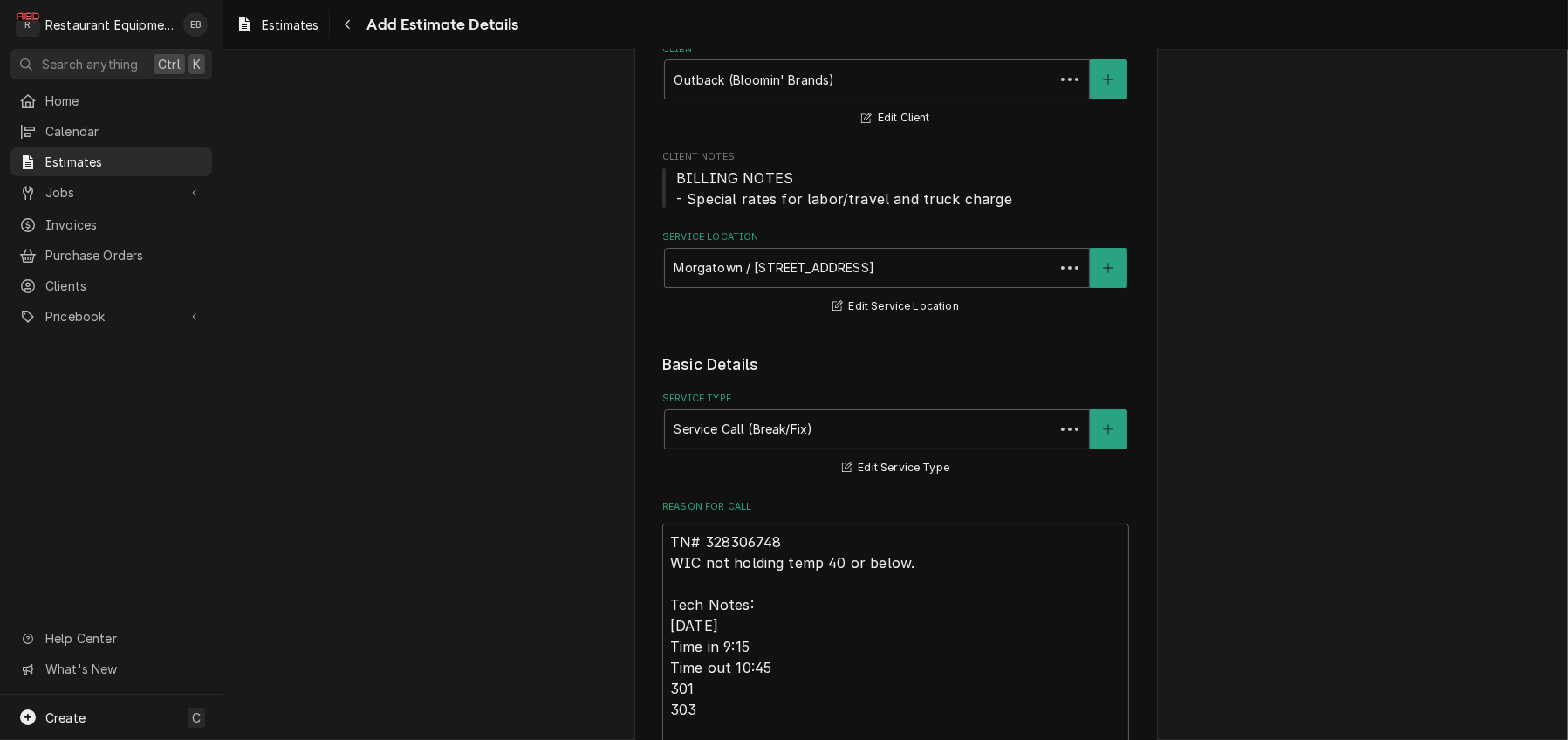
scroll to position [2870, 0]
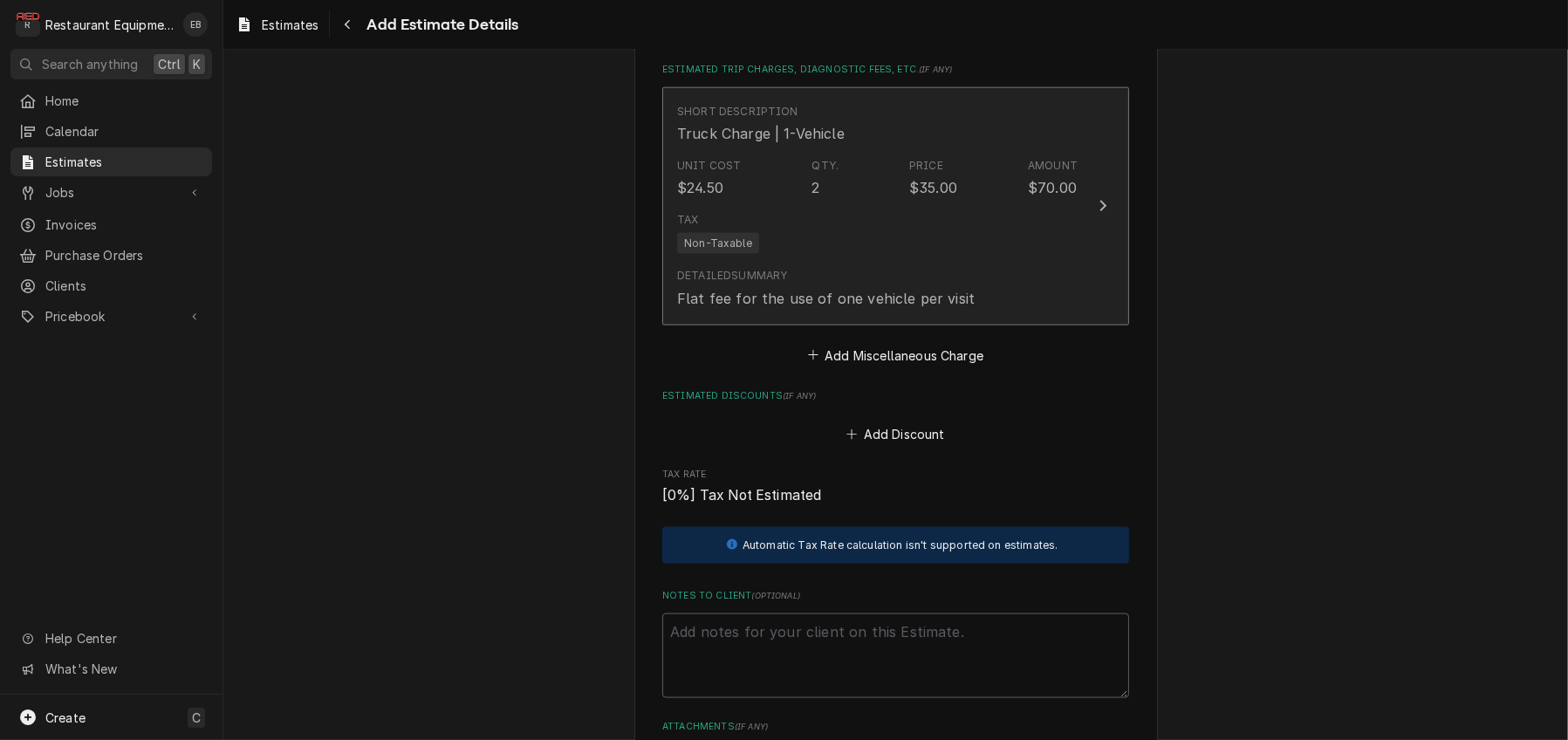
type textarea "x"
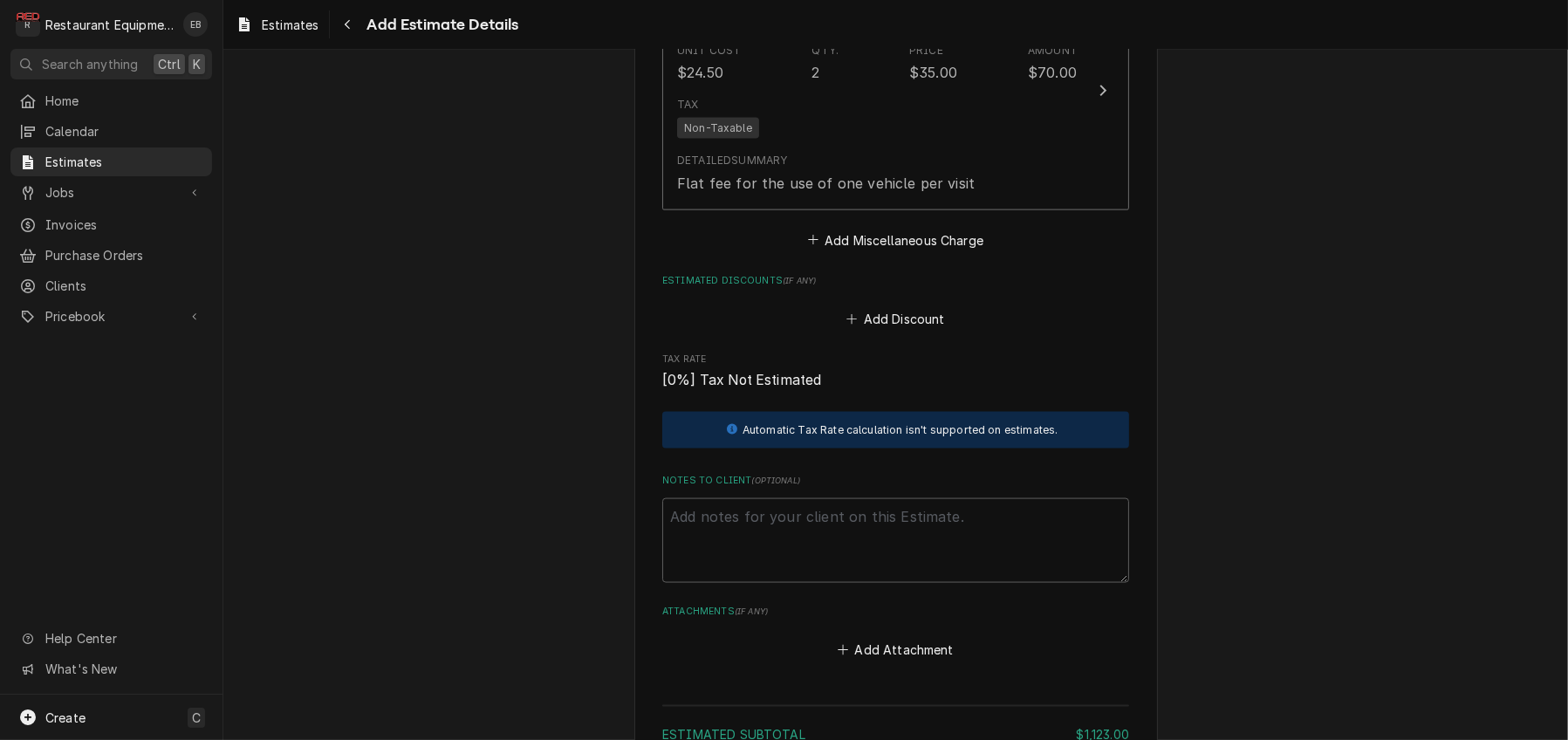
scroll to position [2987, 0]
click at [886, 251] on button "Add Miscellaneous Charge" at bounding box center [894, 238] width 181 height 25
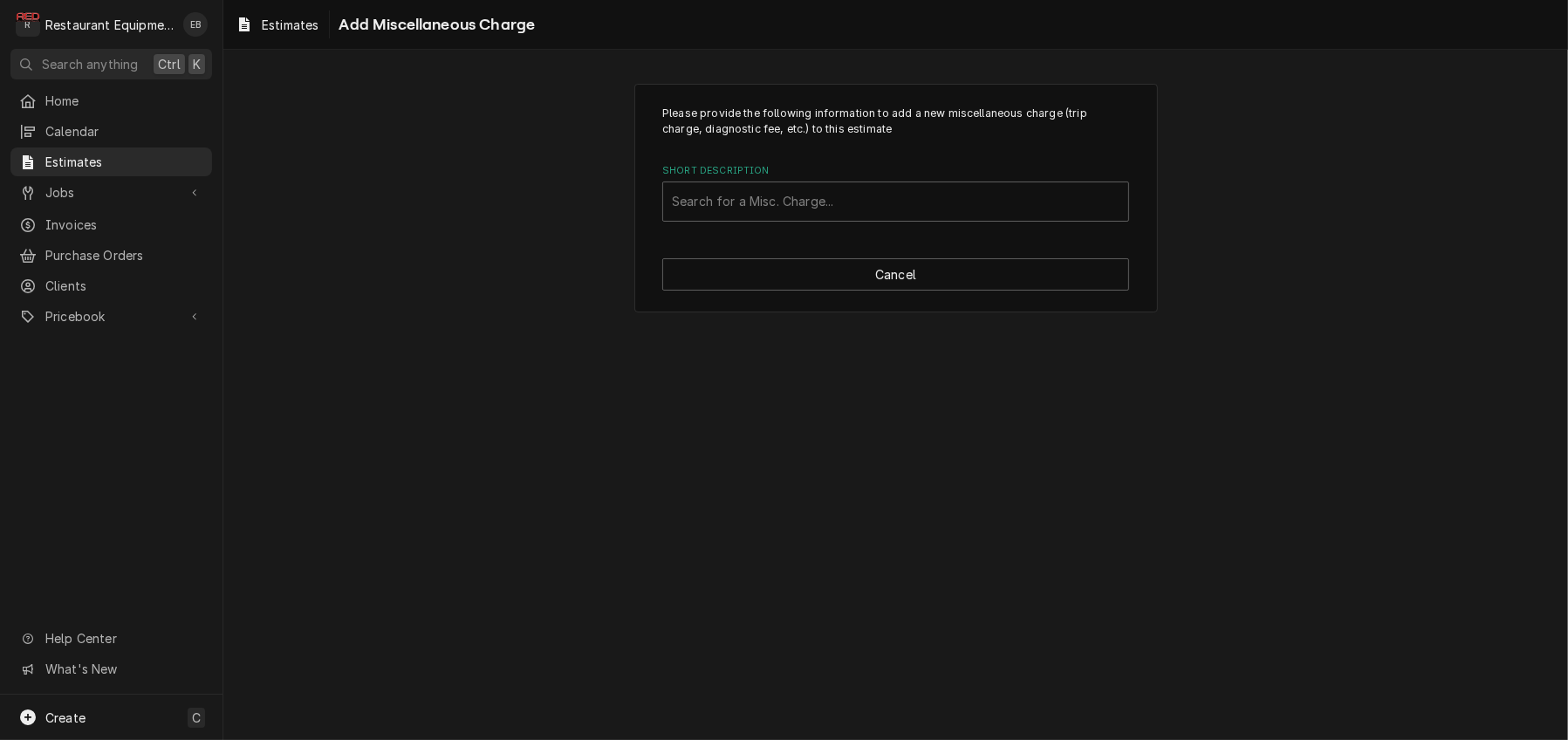
click at [854, 217] on div "Short Description" at bounding box center [895, 202] width 448 height 32
type input "shipping"
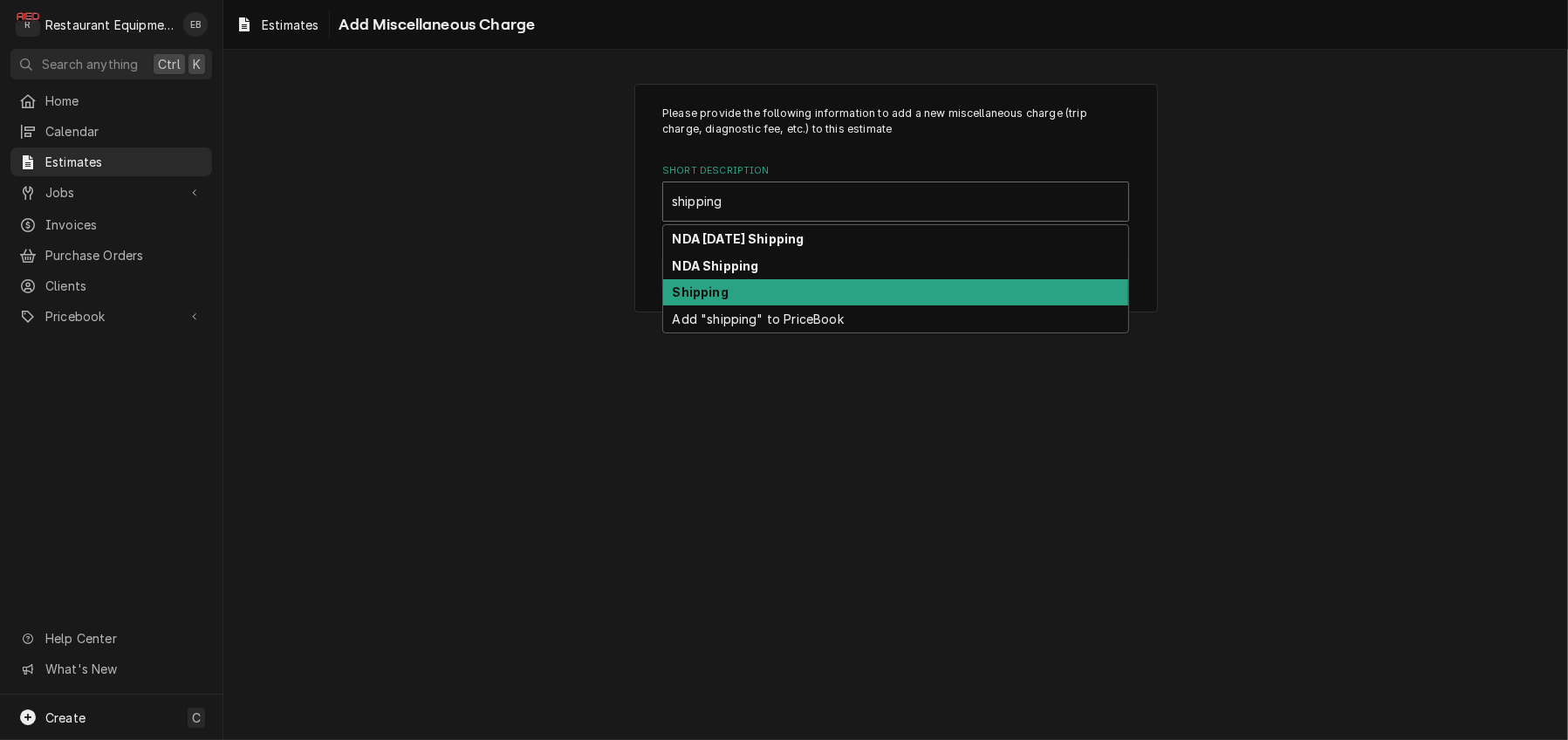
click at [791, 306] on div "Shipping" at bounding box center [894, 292] width 465 height 27
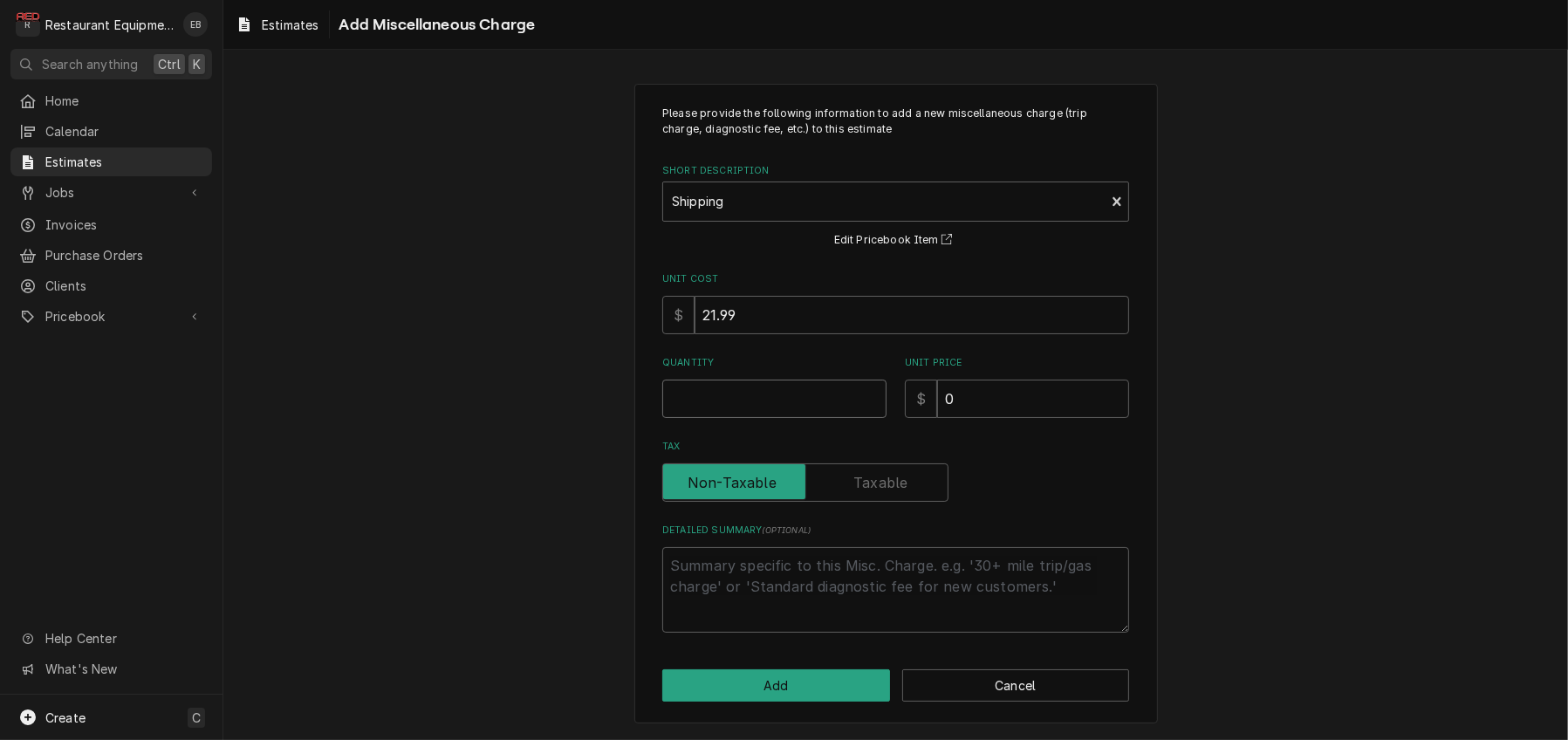
click at [794, 418] on input "Quantity" at bounding box center [774, 398] width 224 height 39
type textarea "x"
type input "1"
type textarea "x"
type input "1"
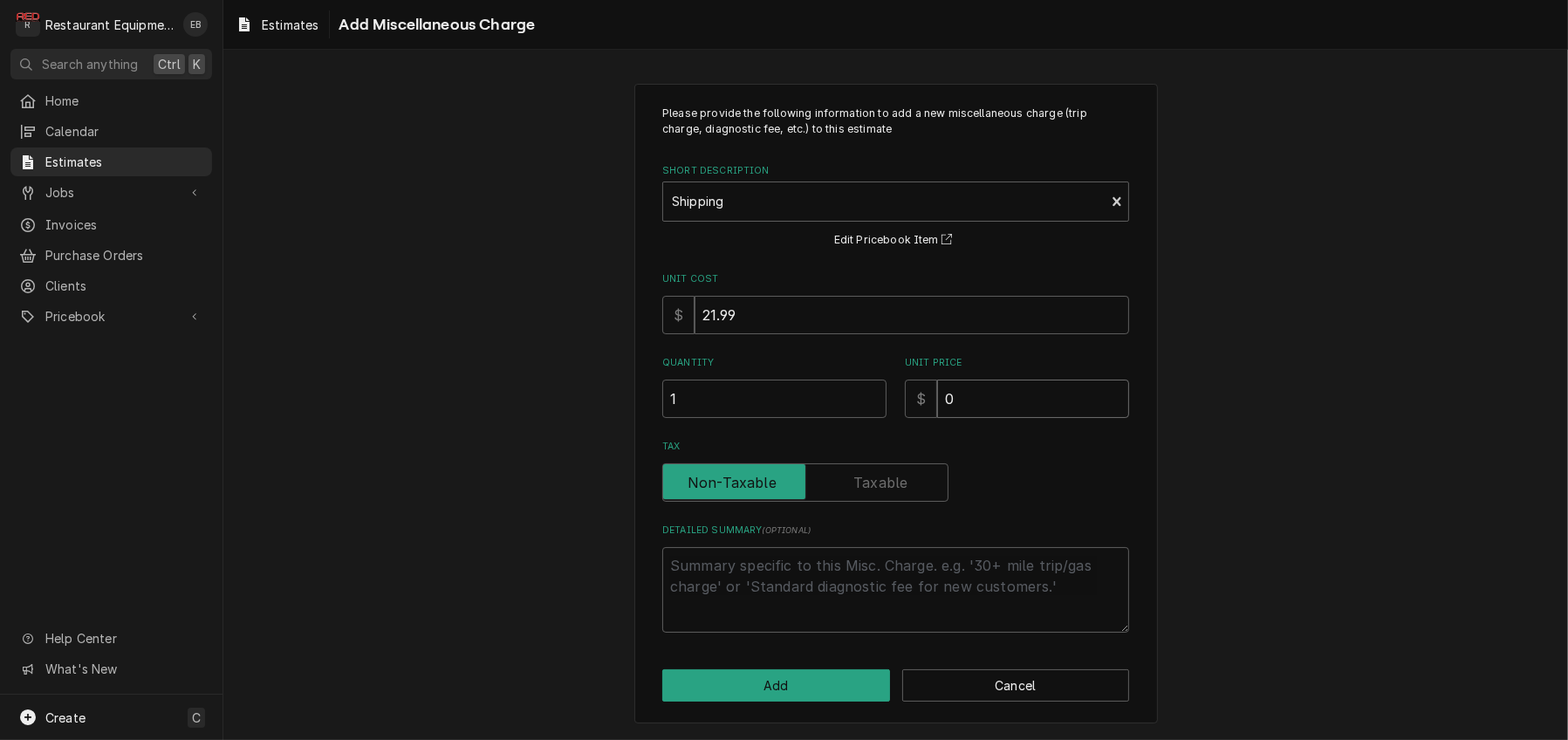
click at [1000, 418] on input "0" at bounding box center [1033, 398] width 192 height 39
type textarea "x"
type input "5"
type textarea "x"
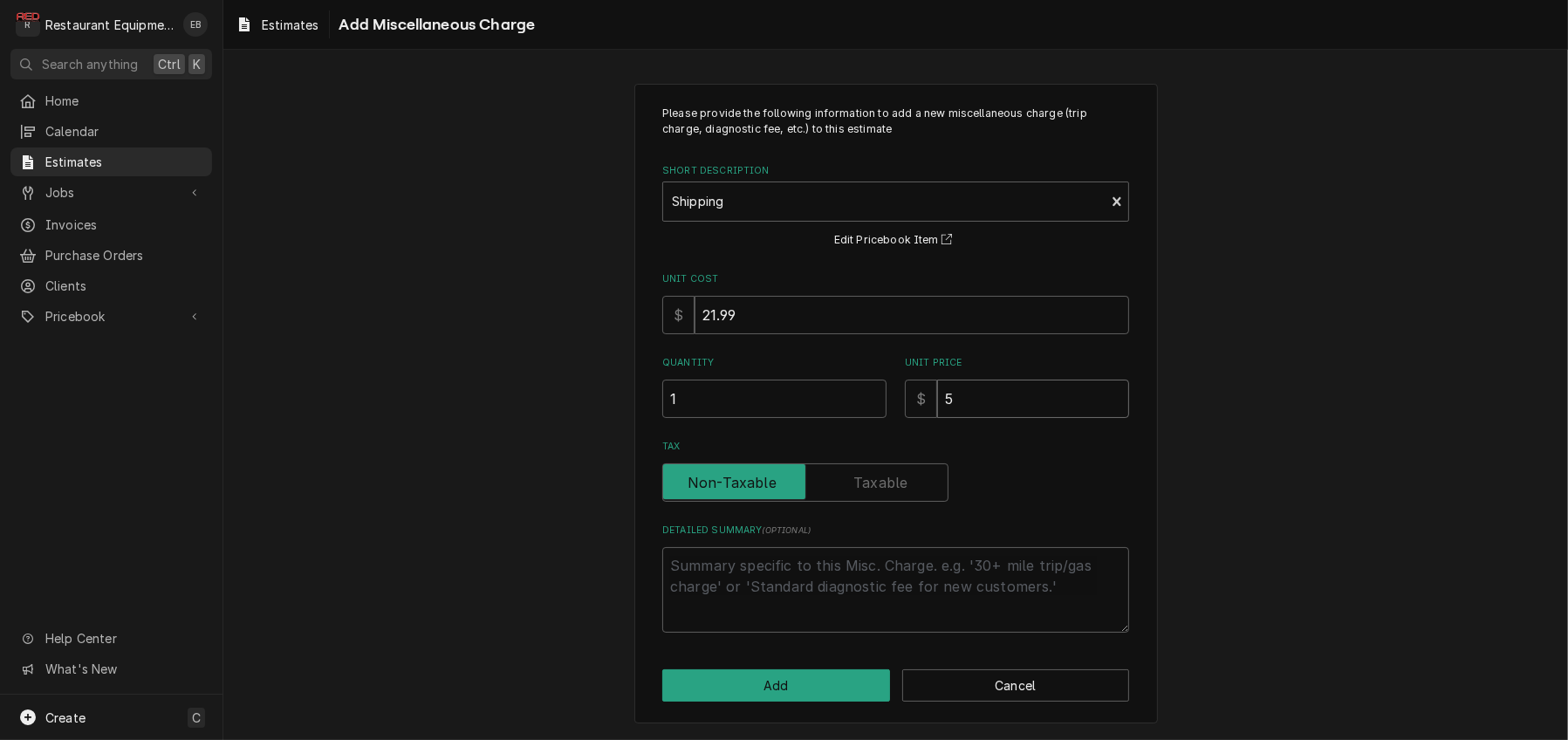
type input "57"
type textarea "x"
type input "57.7"
type textarea "x"
type input "57.73"
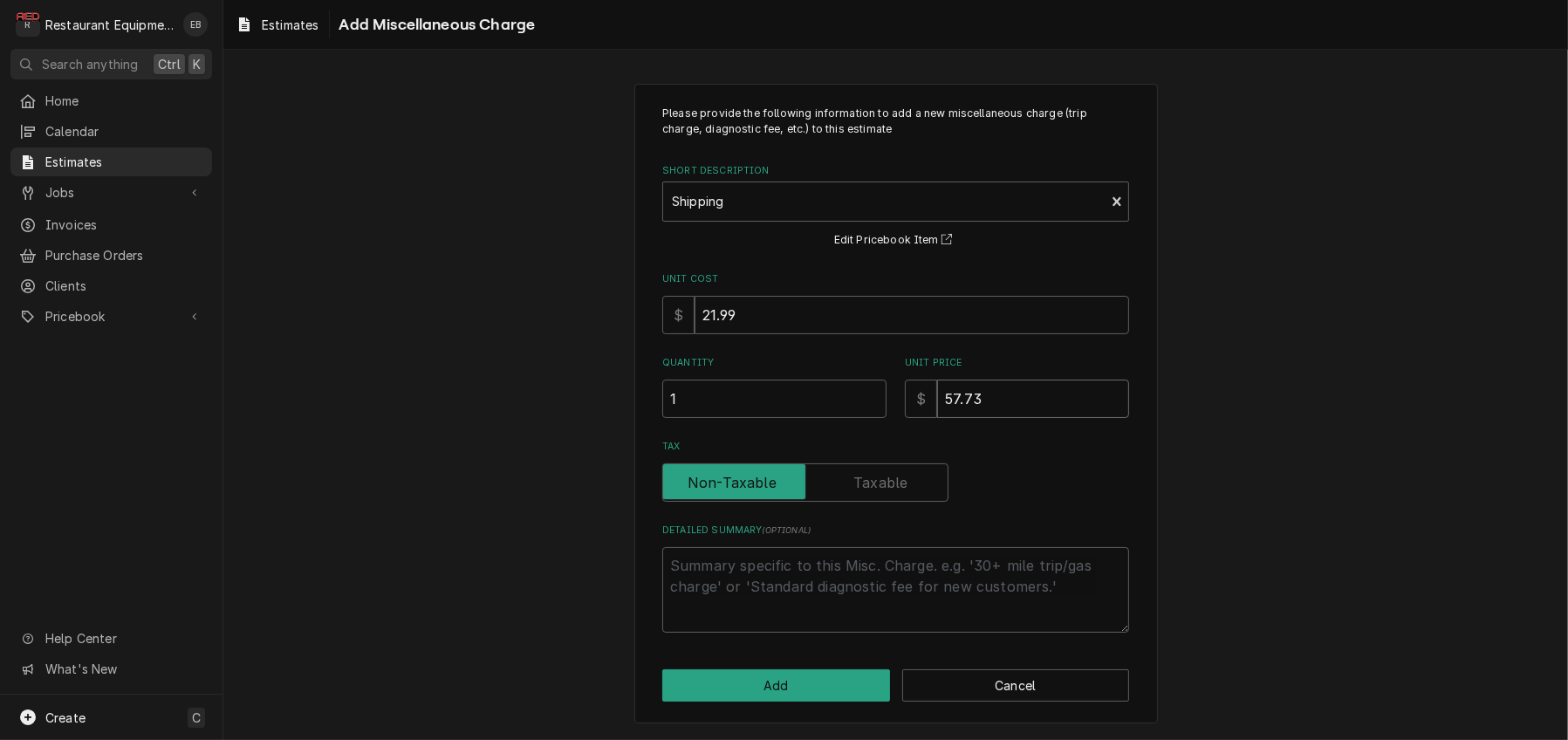
type textarea "x"
type input "57.73"
click at [792, 681] on button "Add" at bounding box center [776, 685] width 228 height 32
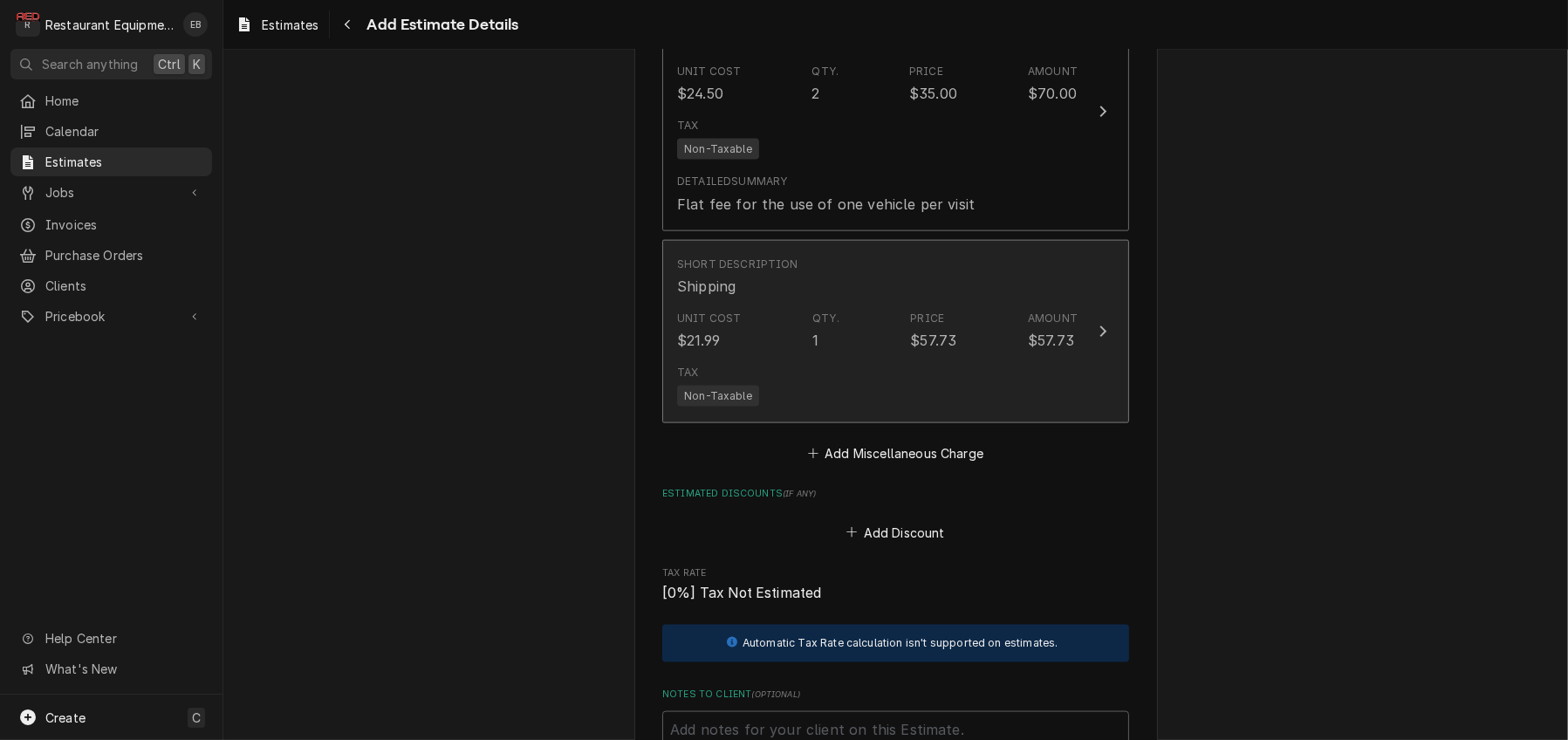
type textarea "x"
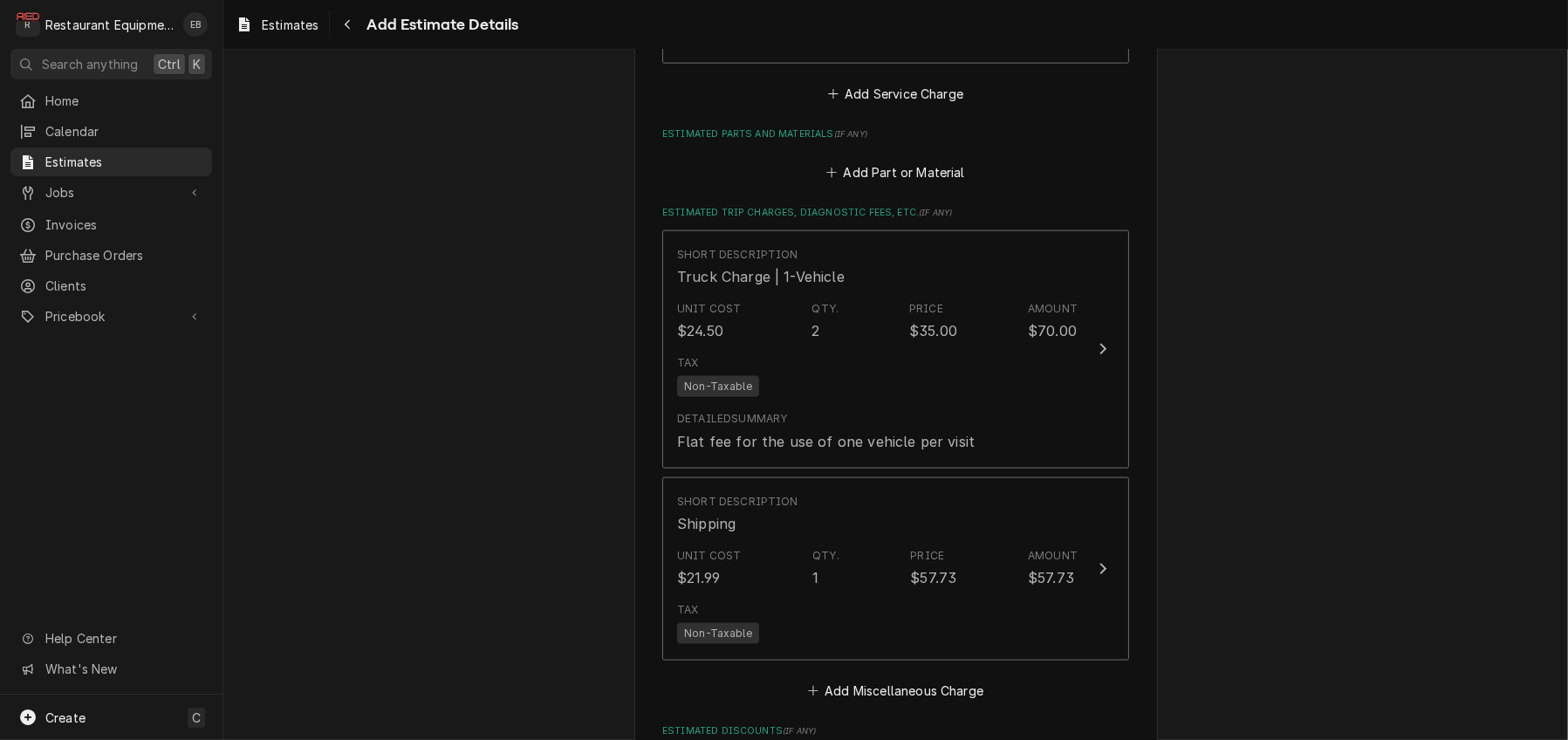
scroll to position [2731, 0]
click at [936, 181] on button "Add Part or Material" at bounding box center [895, 168] width 144 height 25
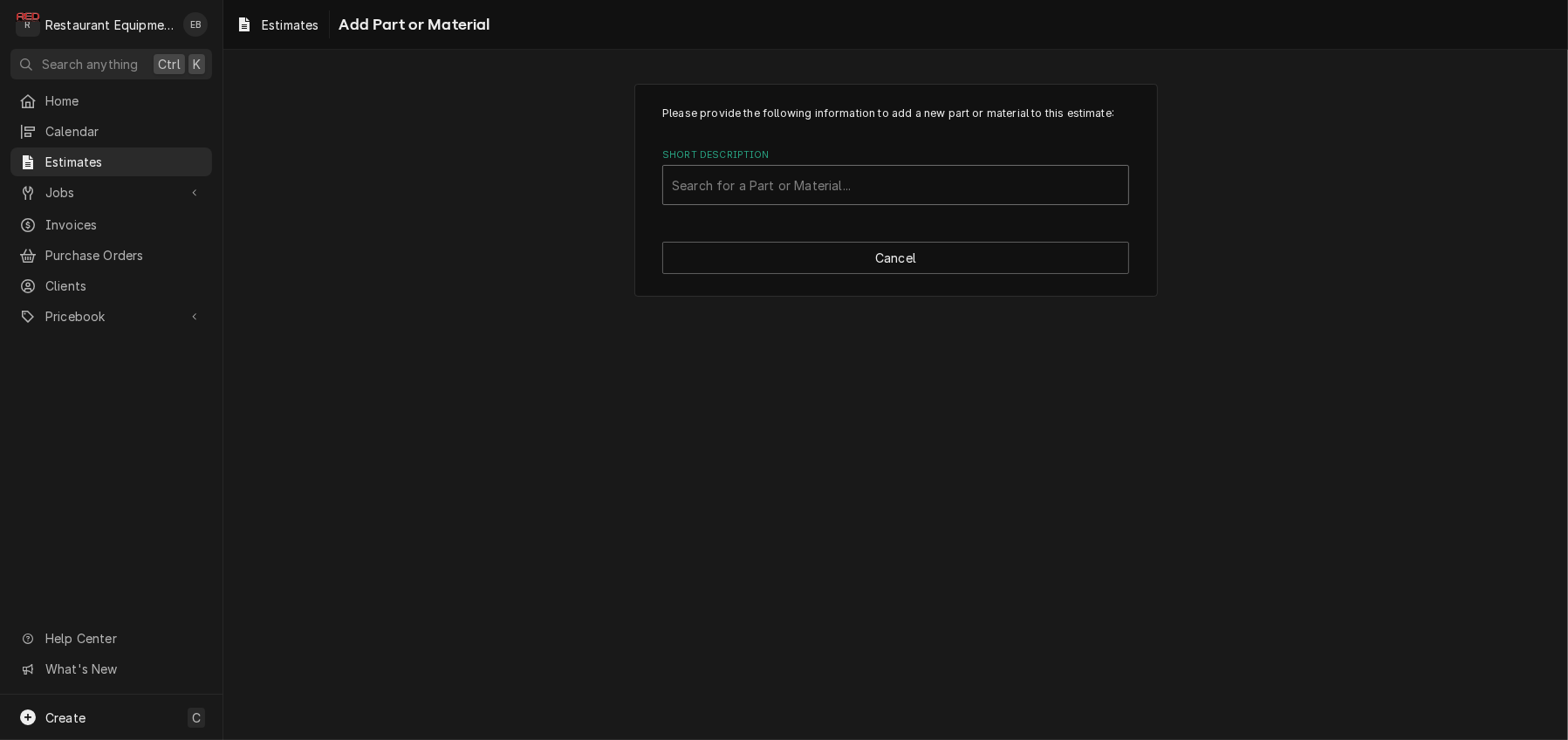
click at [800, 201] on div "Short Description" at bounding box center [895, 185] width 448 height 32
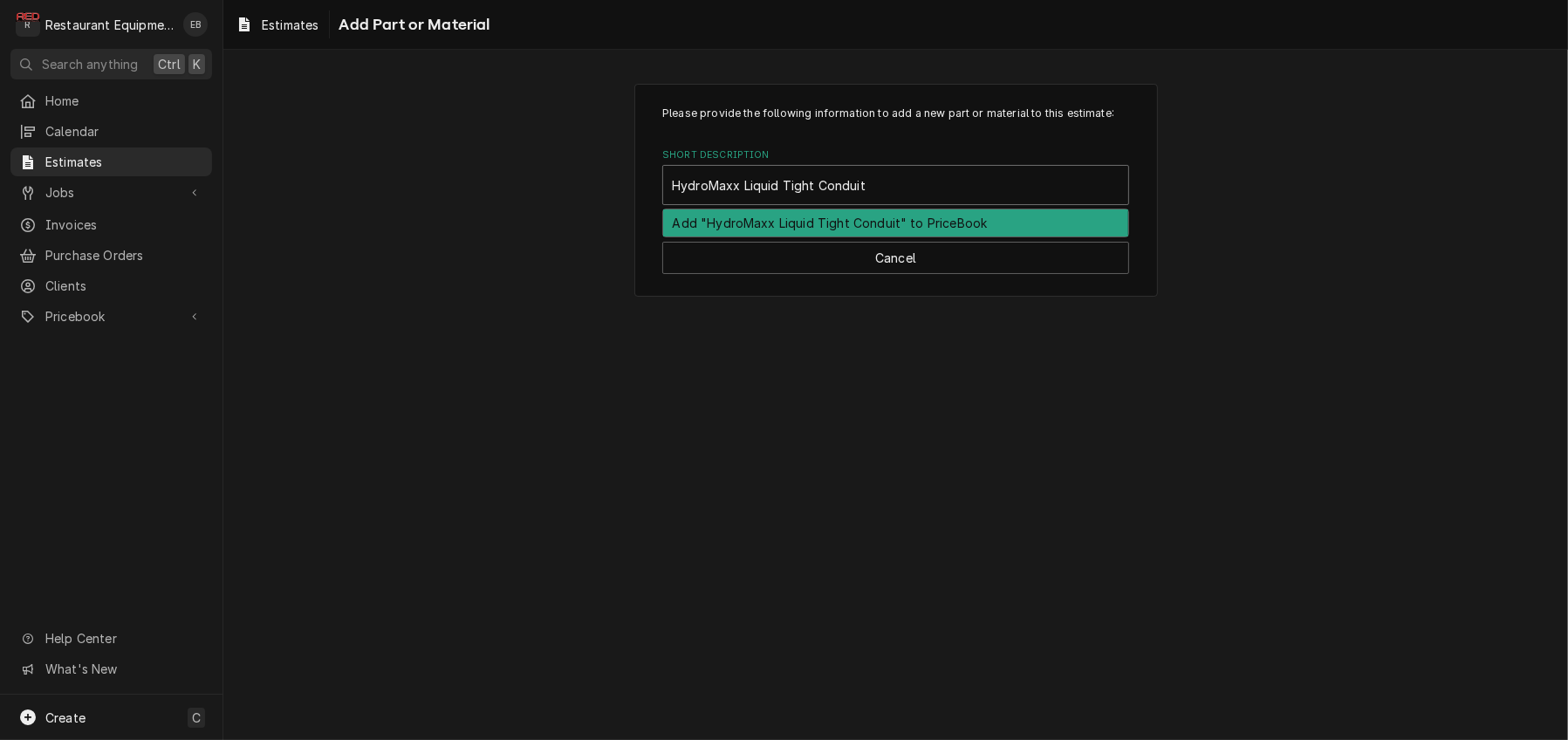
click at [790, 199] on input "HydroMaxx Liquid Tight Conduit" at bounding box center [770, 185] width 197 height 28
type input "HydroMaxx Liquid-tight Conduit"
click at [866, 237] on div "Add "HydroMaxx Liquid-tight Conduit" to PriceBook" at bounding box center [894, 222] width 465 height 27
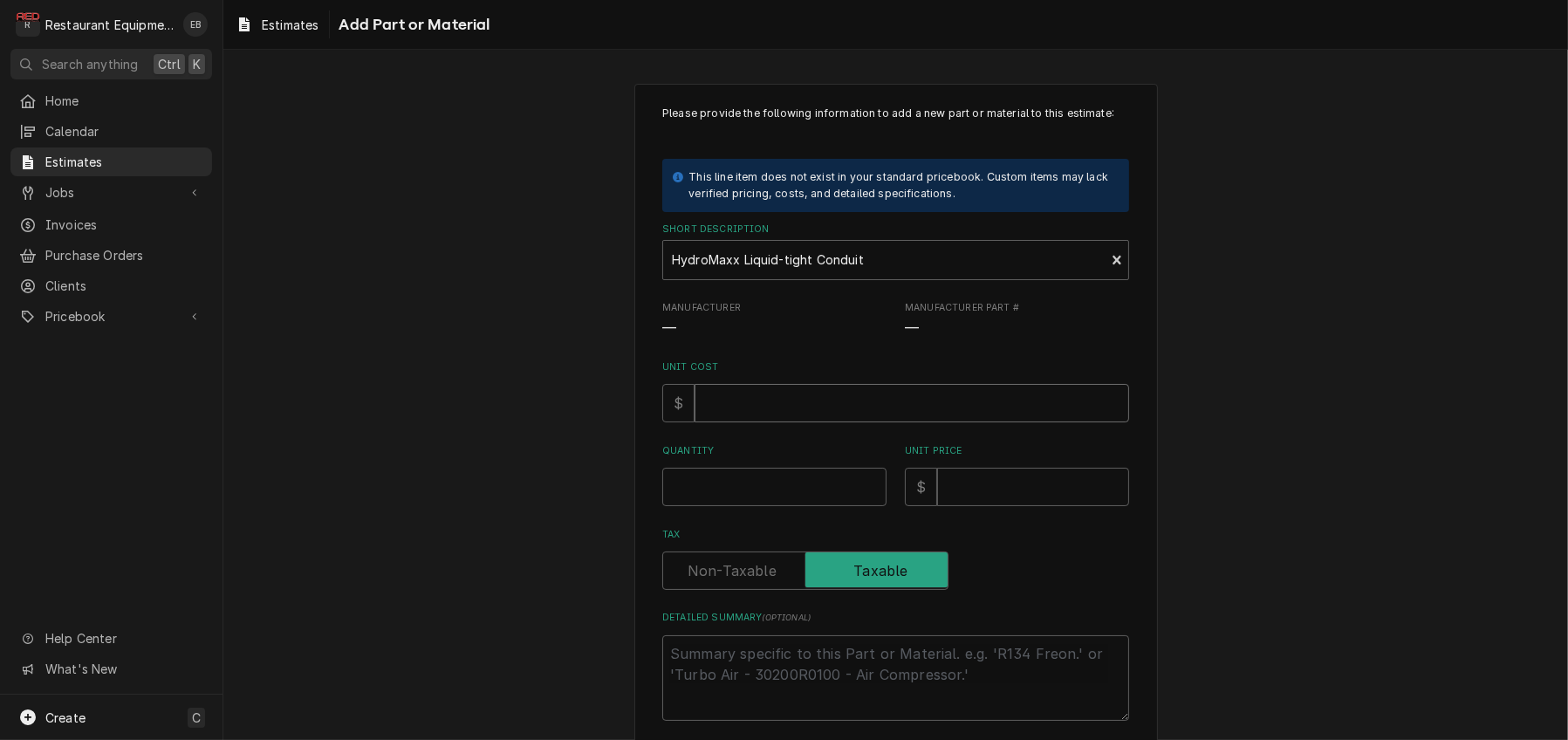
click at [771, 422] on input "Unit Cost" at bounding box center [911, 403] width 435 height 39
type textarea "x"
type input "4"
type textarea "x"
type input "49"
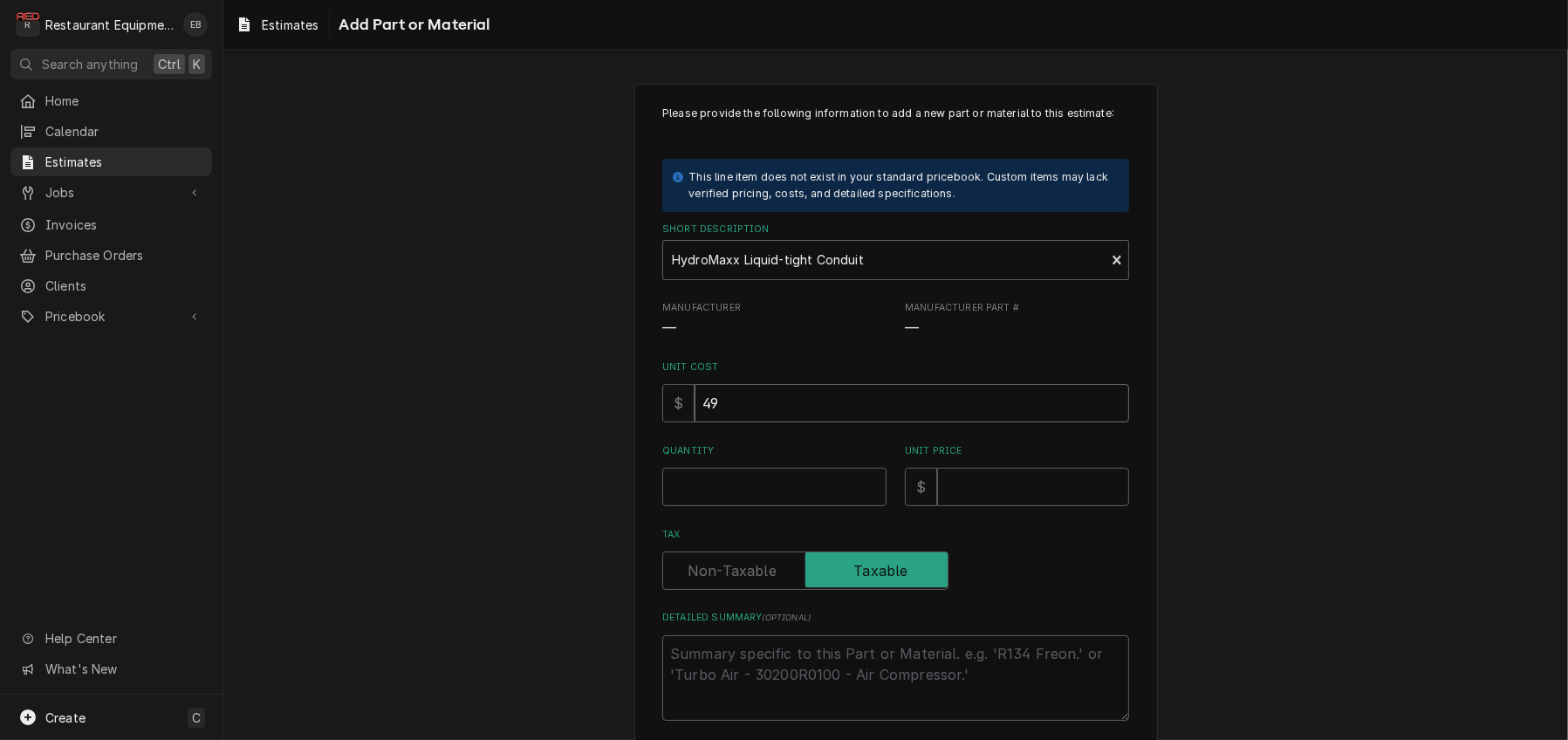
type textarea "x"
type input "49.9"
type textarea "x"
type input "49.99"
type textarea "x"
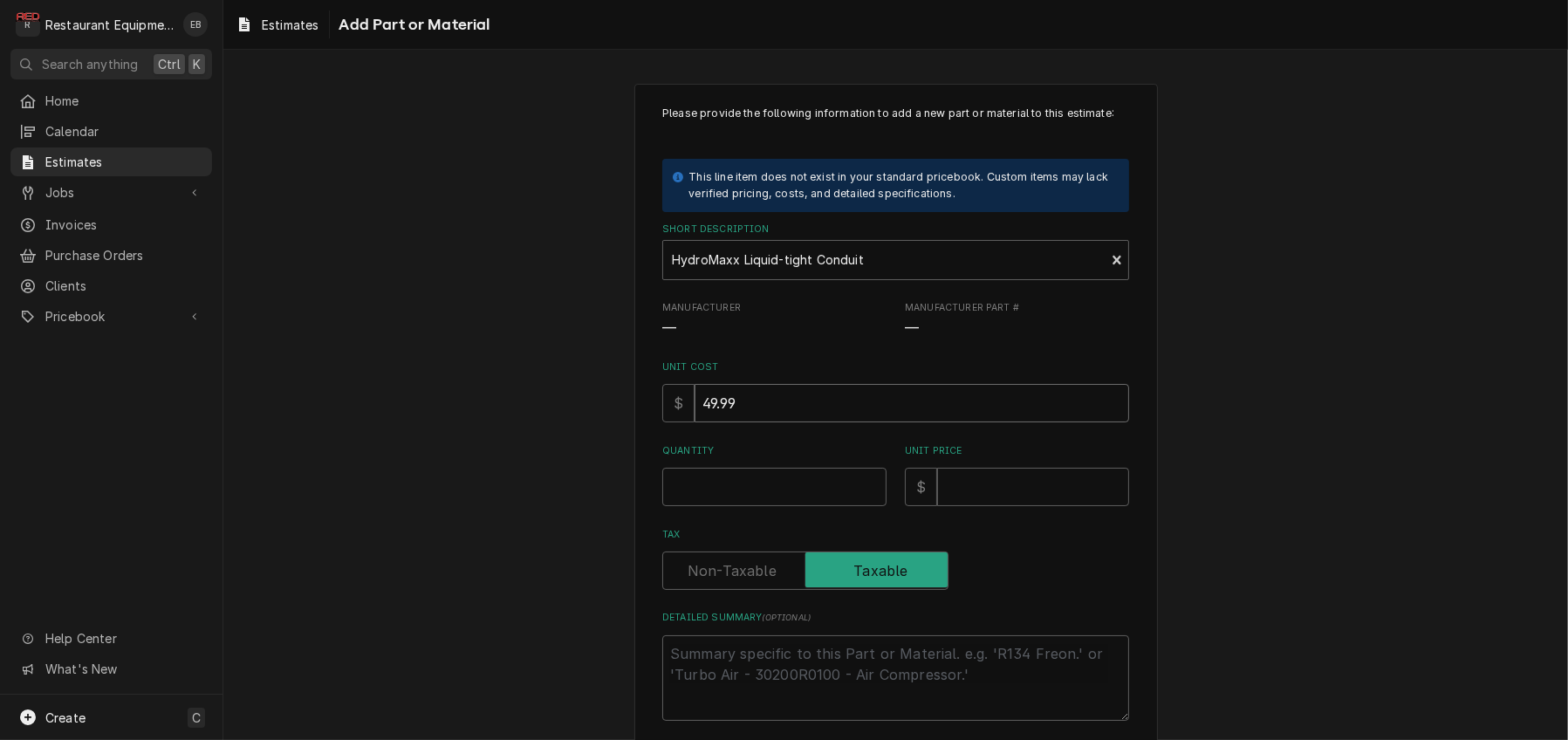
type input "49.99"
click at [751, 506] on input "Quantity" at bounding box center [774, 486] width 224 height 39
type textarea "x"
type input "1"
type textarea "x"
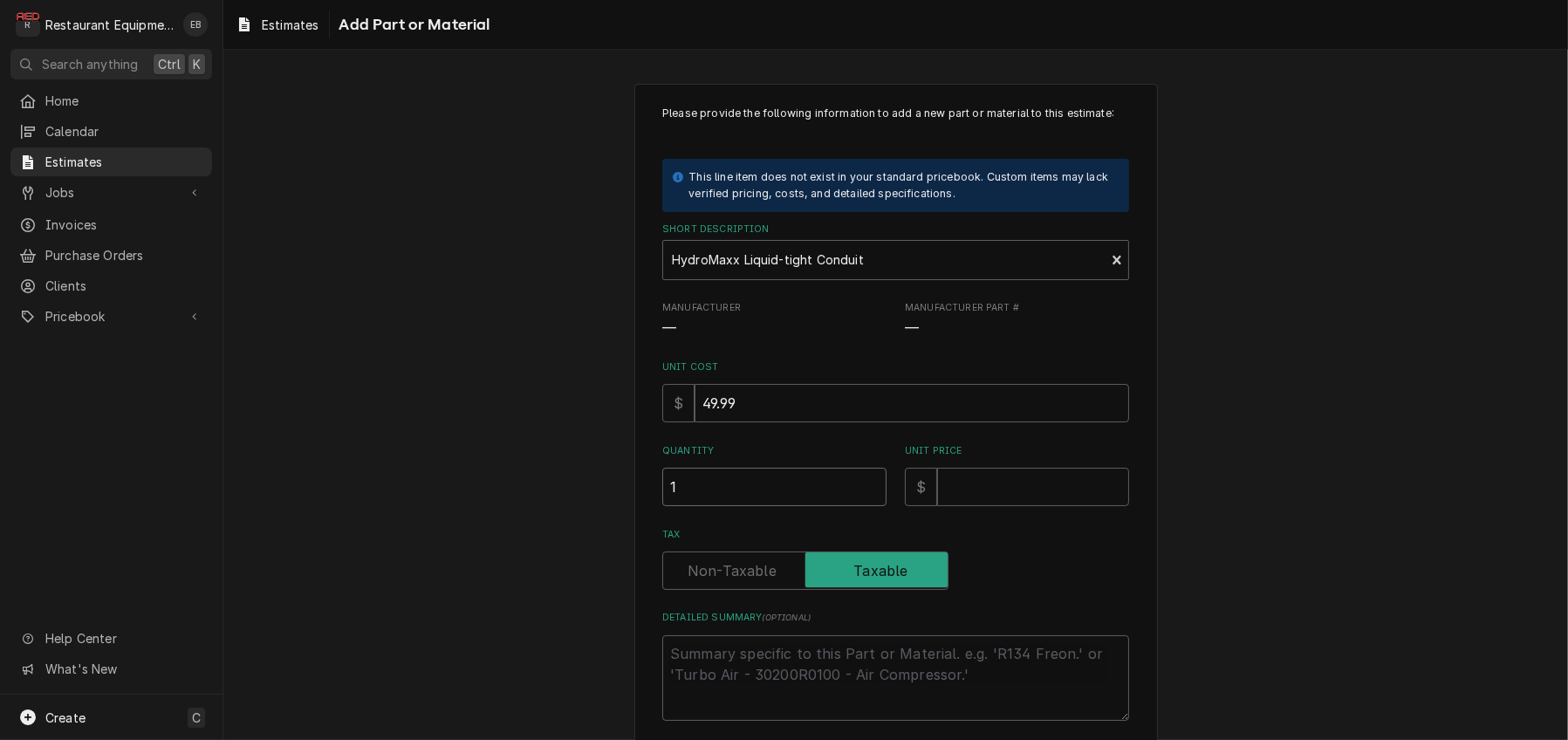
type input "1"
click at [986, 506] on input "Unit Price" at bounding box center [1033, 486] width 192 height 39
type textarea "x"
type input "7"
type textarea "x"
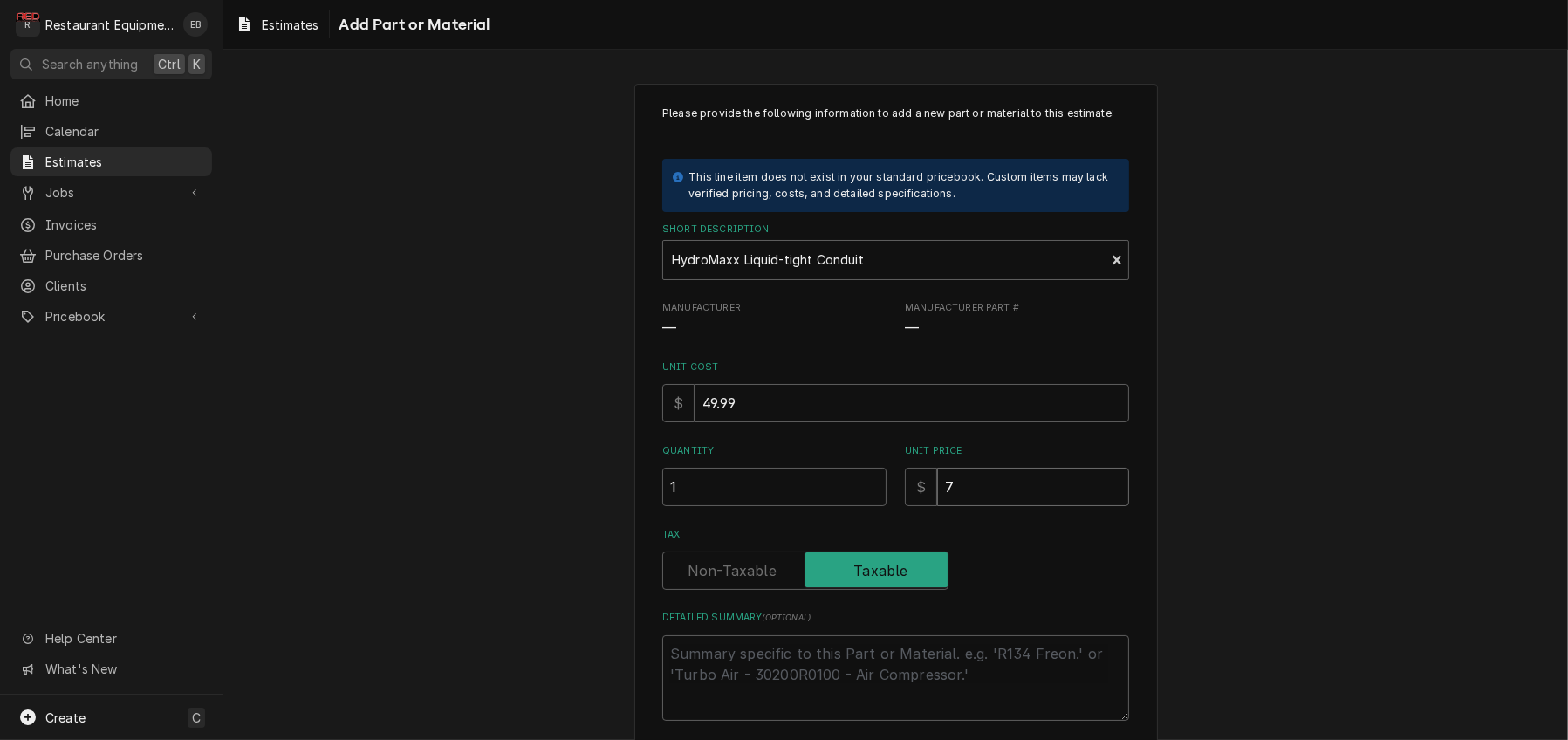
type input "76"
type textarea "x"
type input "76.4"
type textarea "x"
type input "76.44"
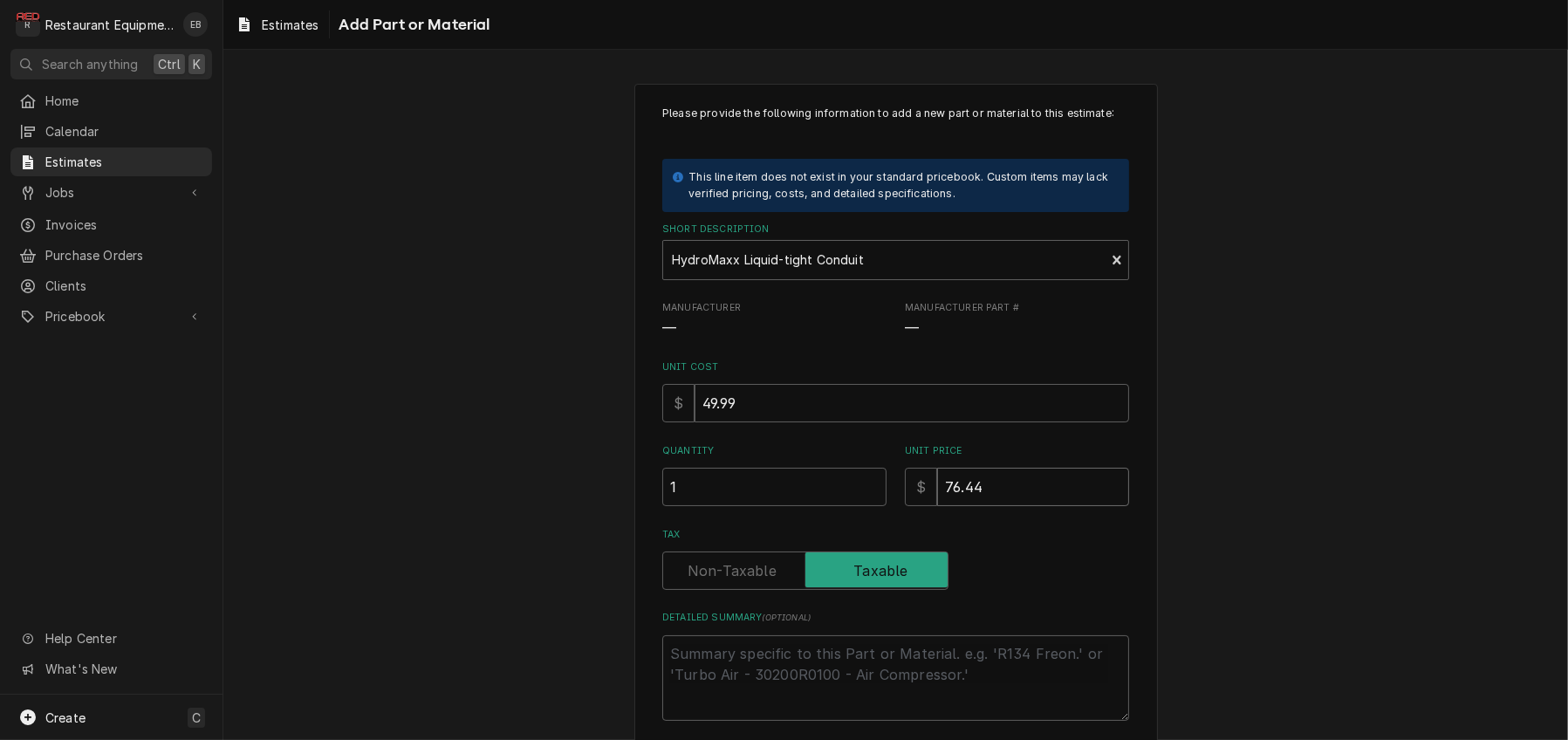
type textarea "x"
type input "76.44"
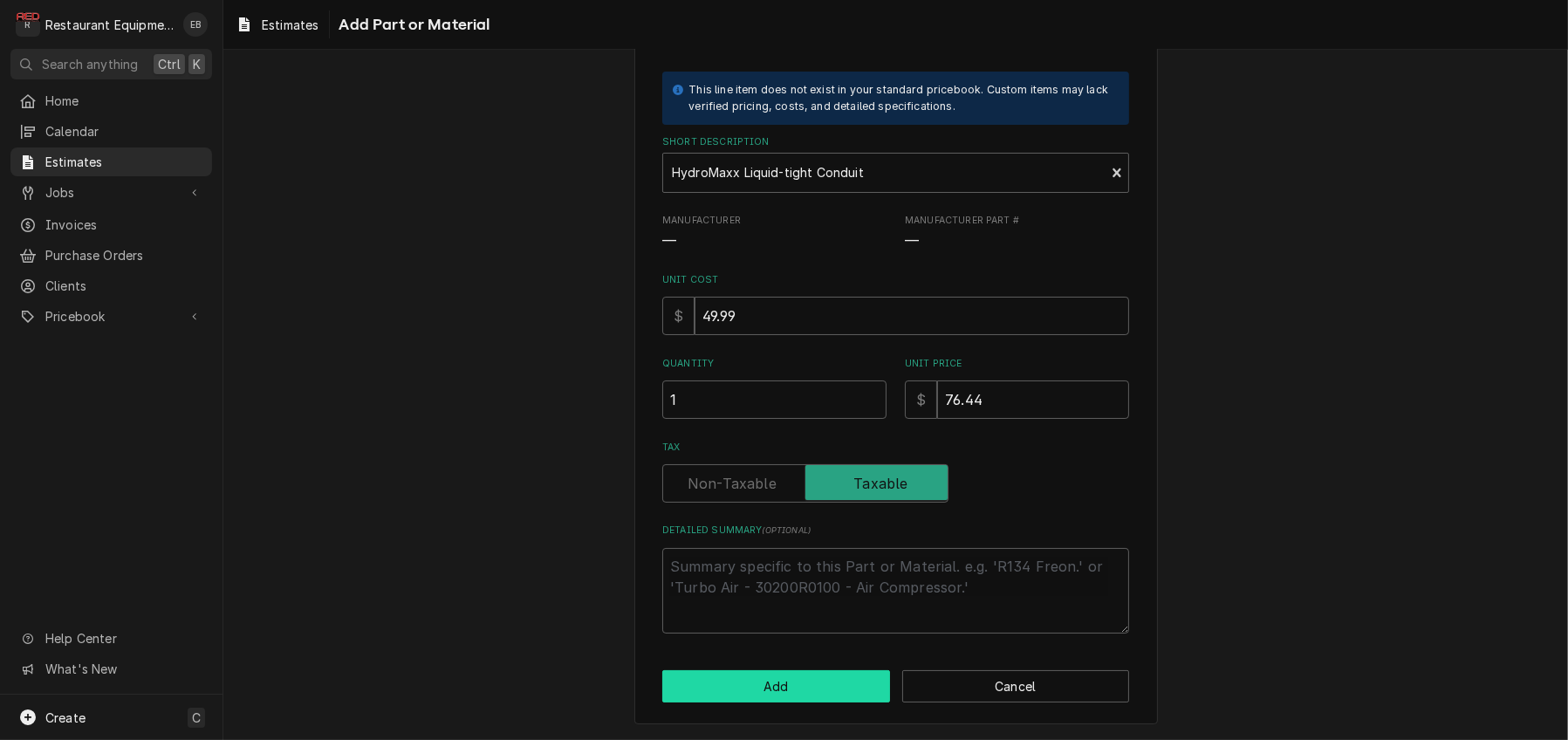
click at [755, 676] on button "Add" at bounding box center [776, 685] width 228 height 32
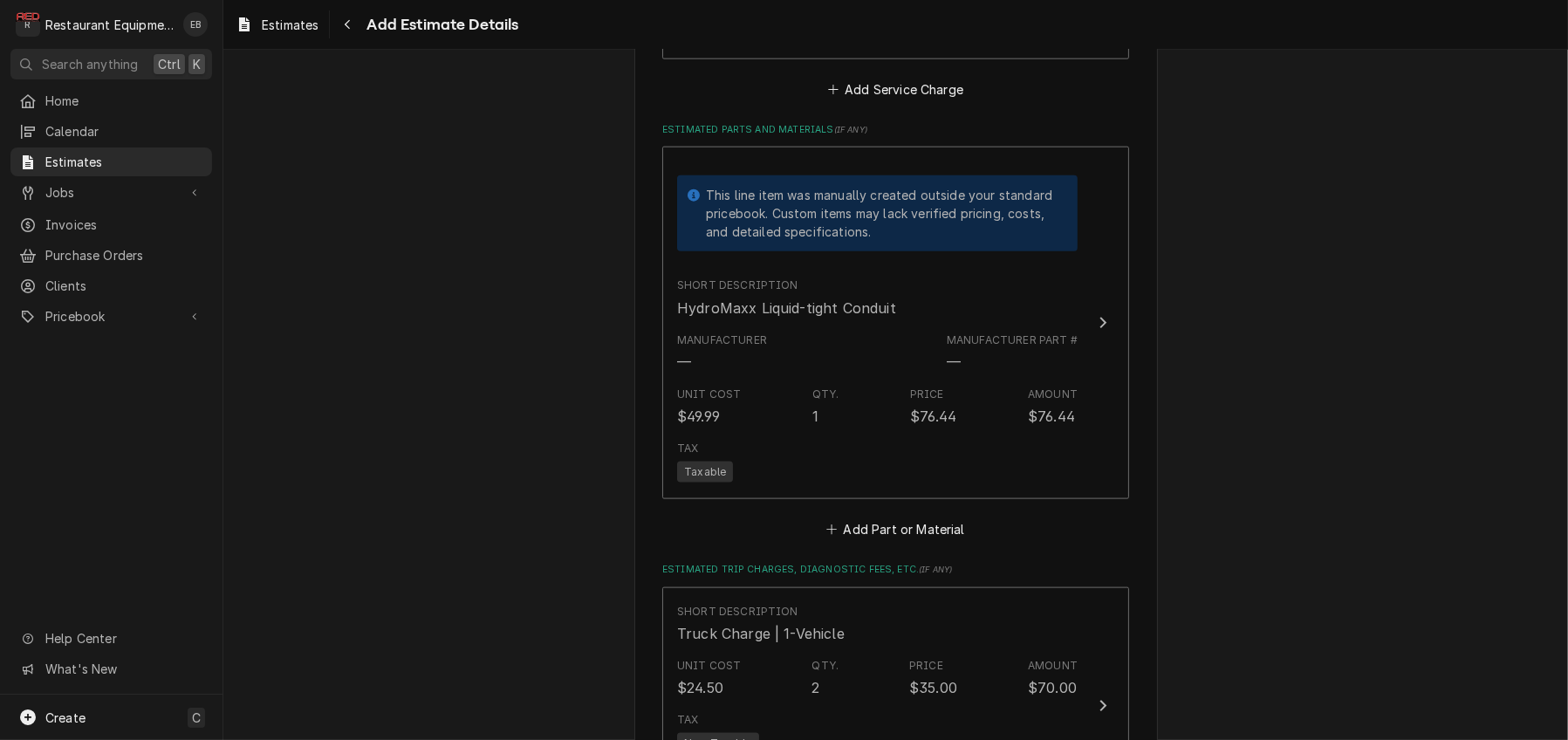
type textarea "x"
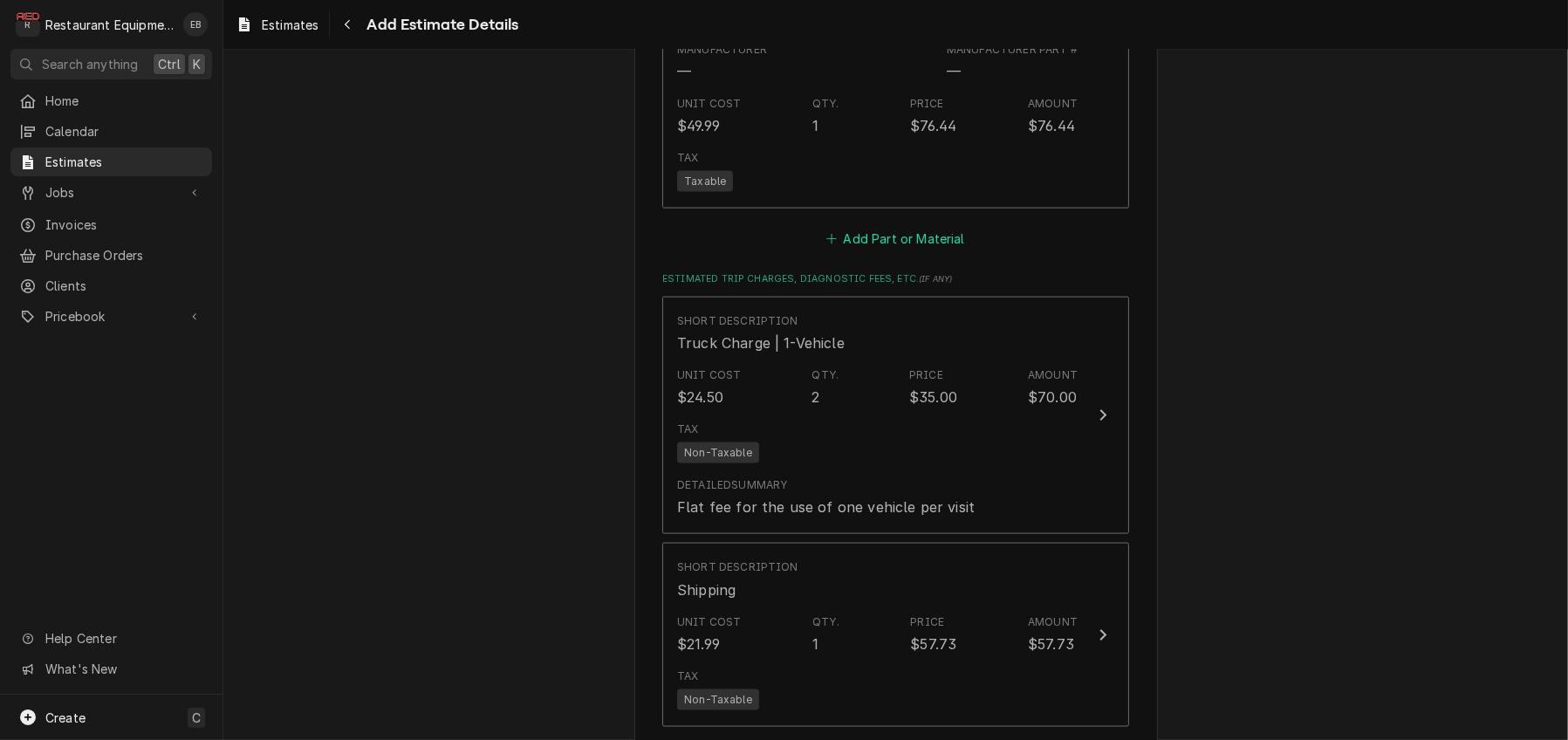
scroll to position [3139, 0]
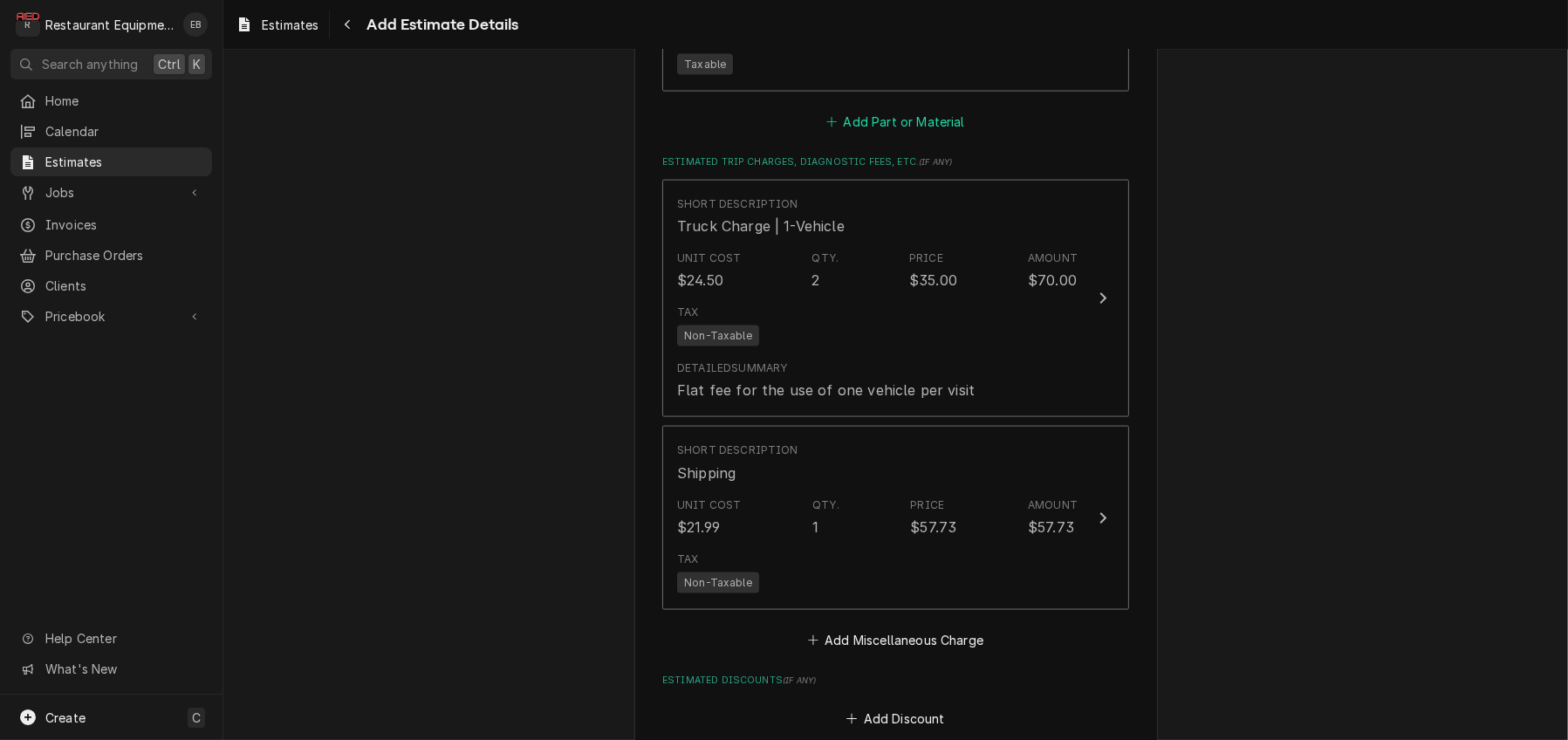
drag, startPoint x: 872, startPoint y: 434, endPoint x: 870, endPoint y: 422, distance: 12.2
click at [870, 134] on button "Add Part or Material" at bounding box center [895, 121] width 144 height 25
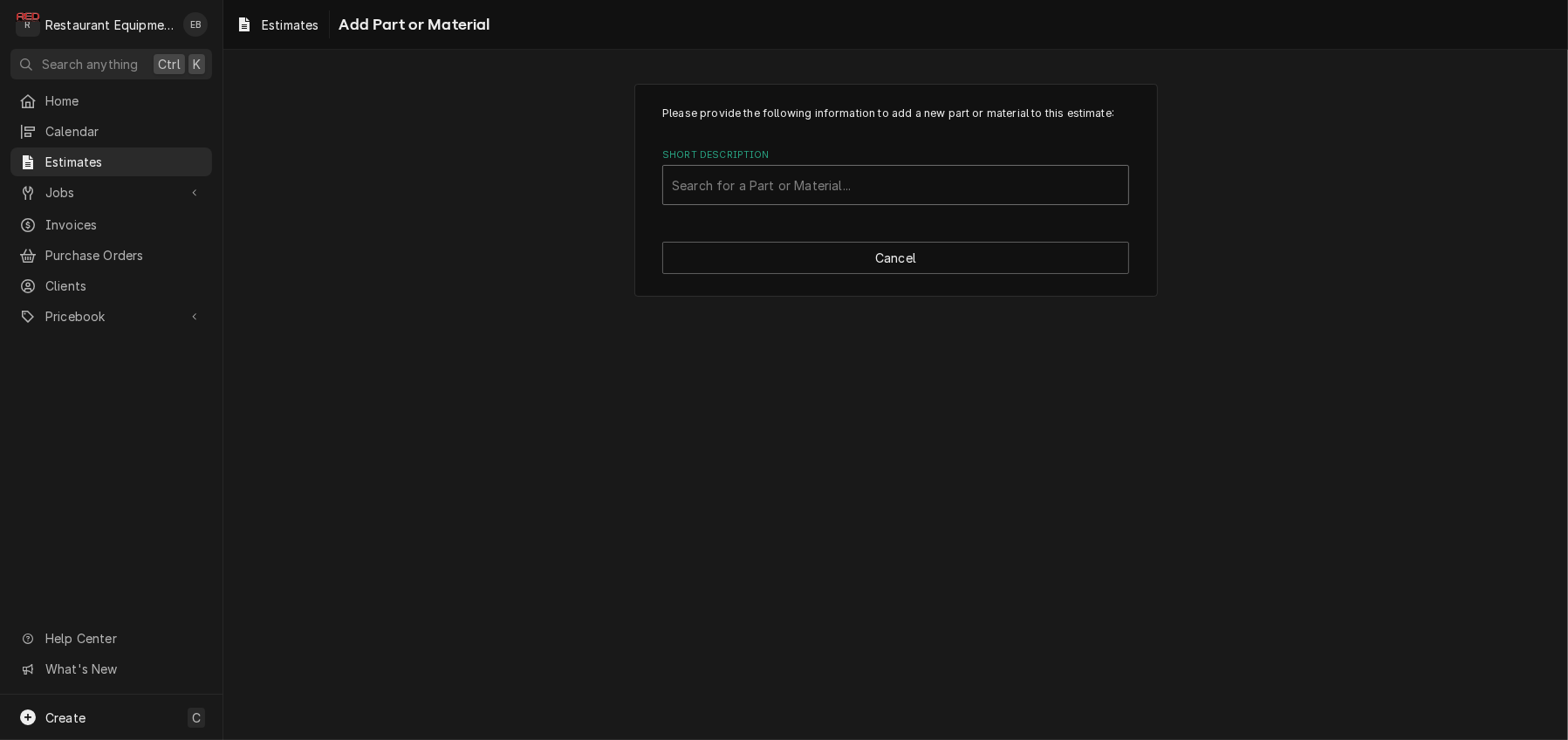
click at [829, 201] on div "Short Description" at bounding box center [895, 185] width 448 height 32
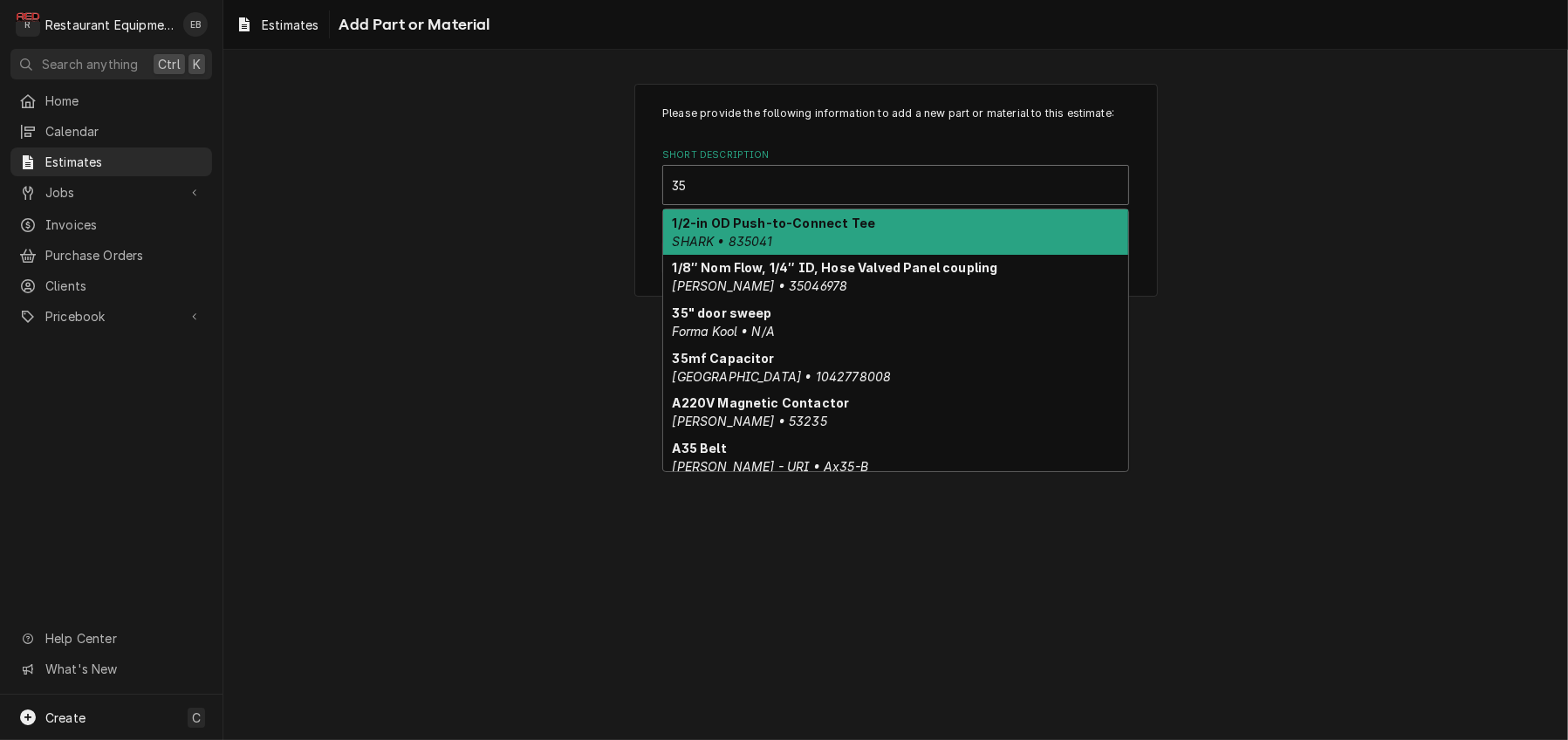
type input "3"
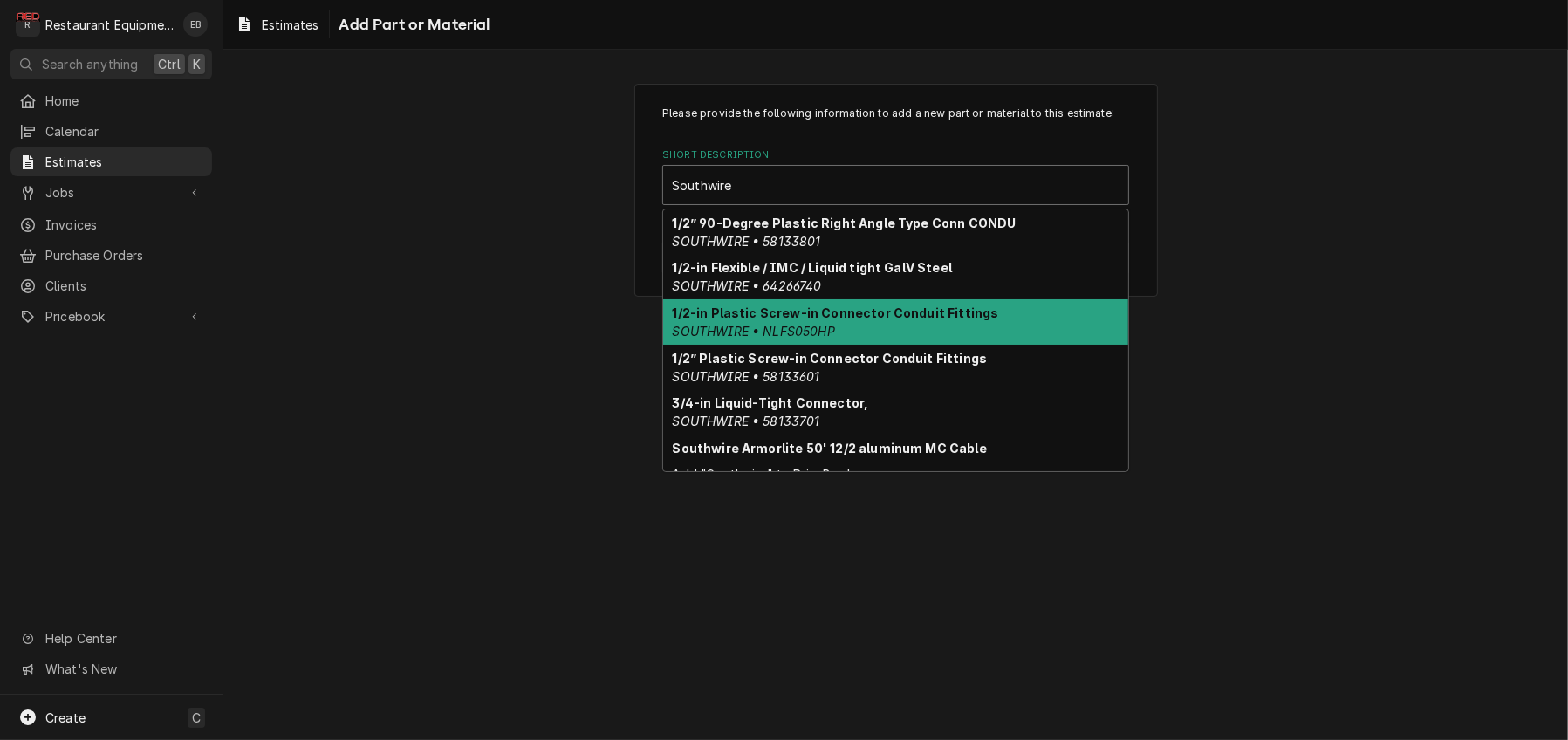
type input "Southwire"
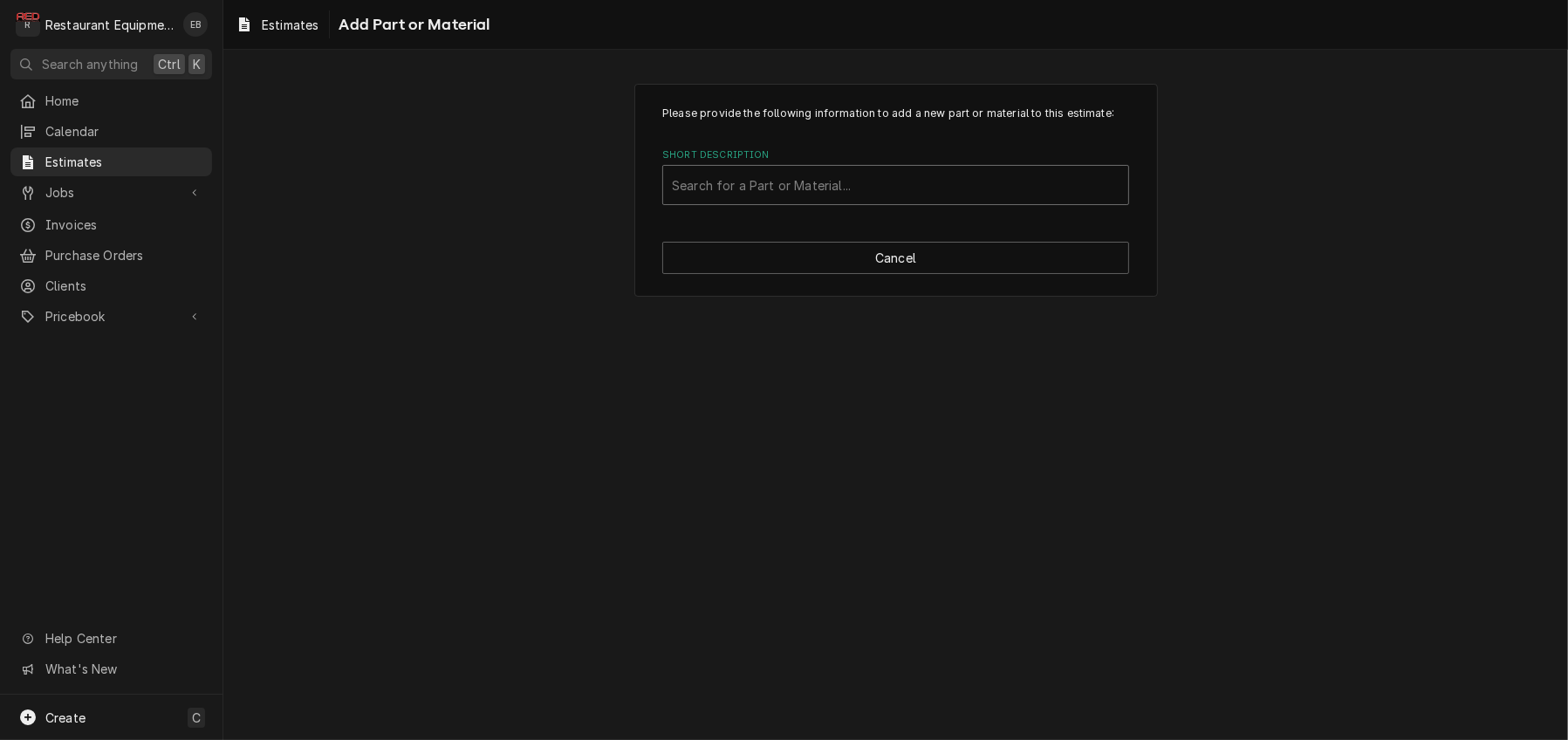
click at [933, 201] on div "Short Description" at bounding box center [895, 185] width 448 height 32
type input "S"
type input "AWG Black Solid Copper Wire"
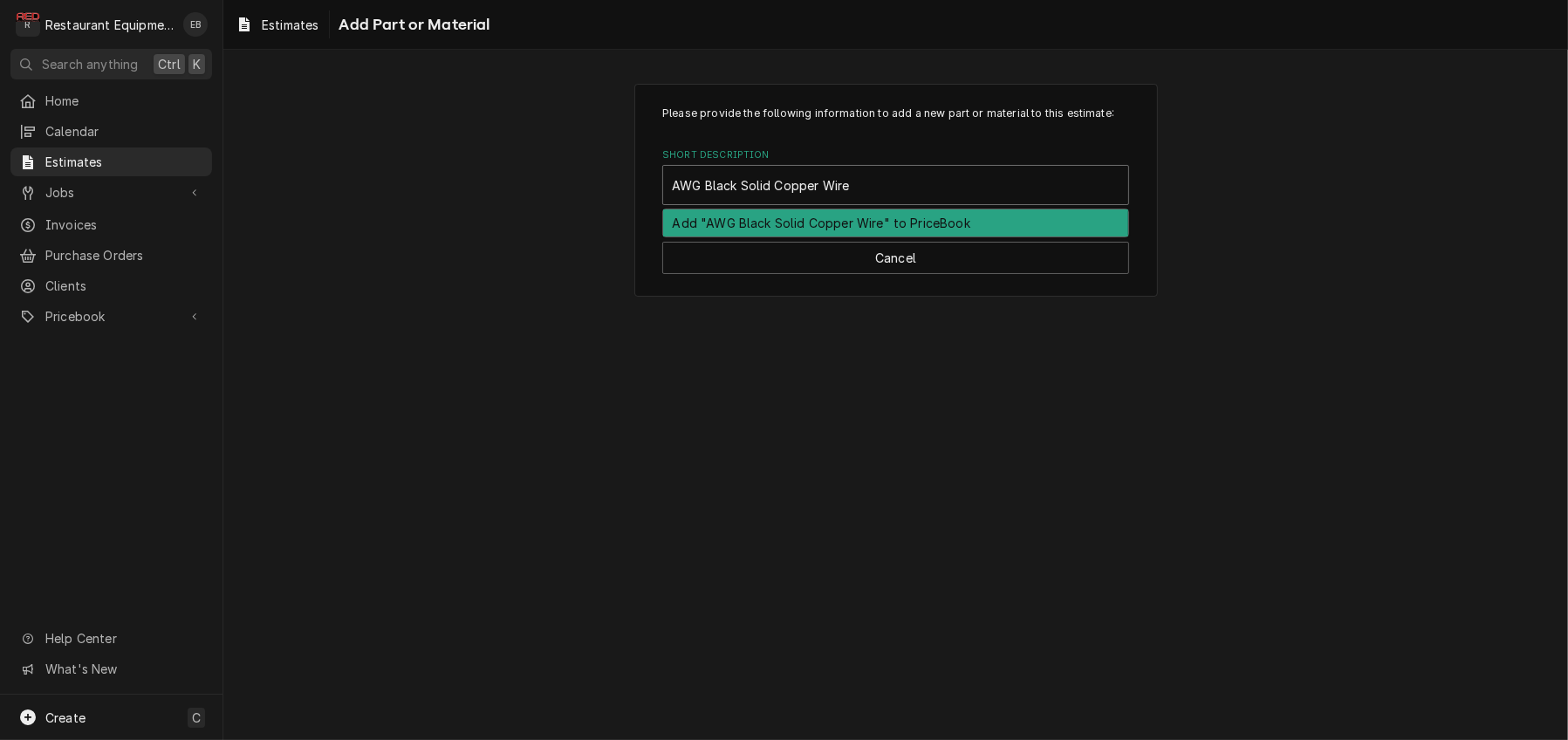
click at [953, 237] on div "Add "AWG Black Solid Copper Wire" to PriceBook" at bounding box center [894, 222] width 465 height 27
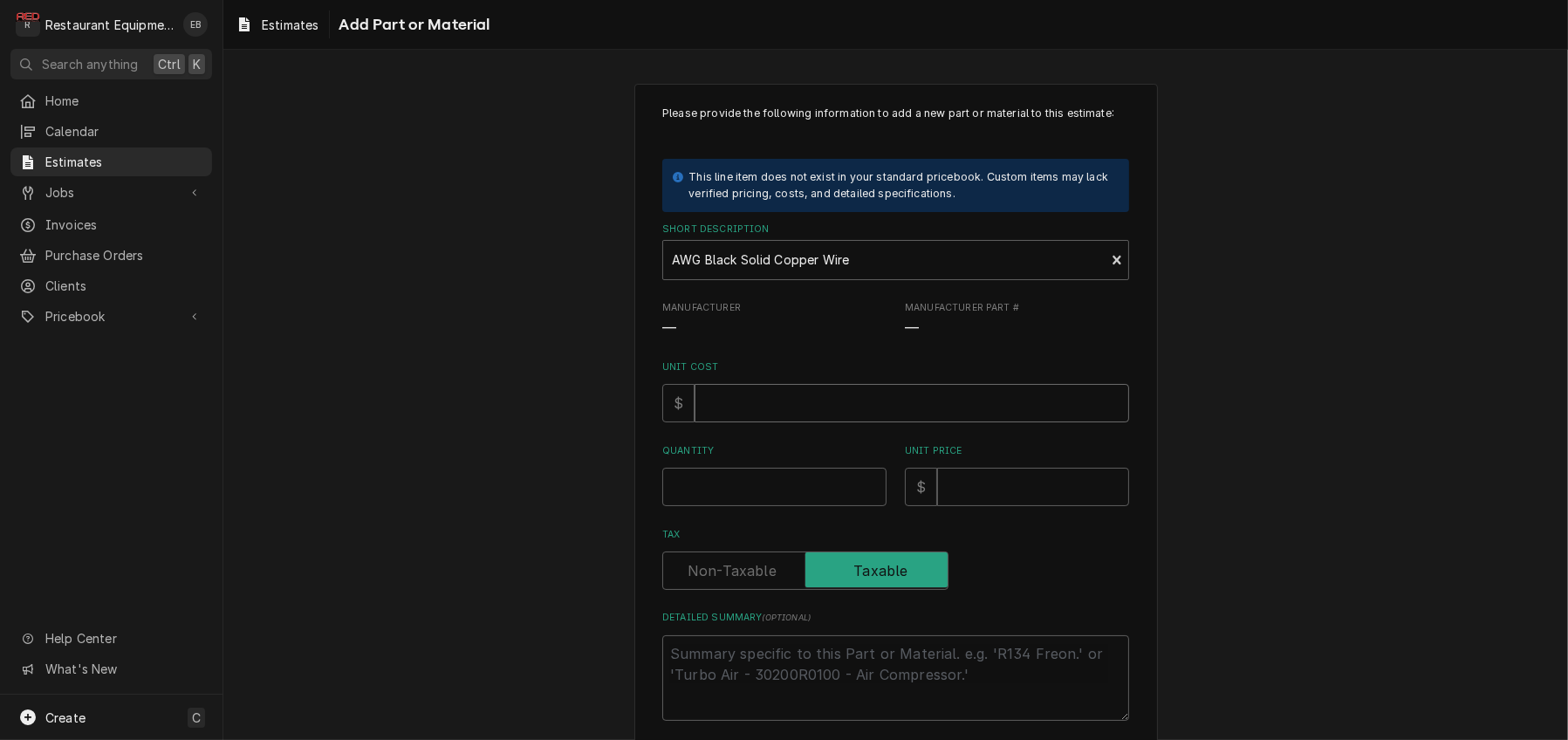
click at [783, 422] on input "Unit Cost" at bounding box center [911, 403] width 435 height 39
type textarea "x"
type input "3"
type textarea "x"
type input "35"
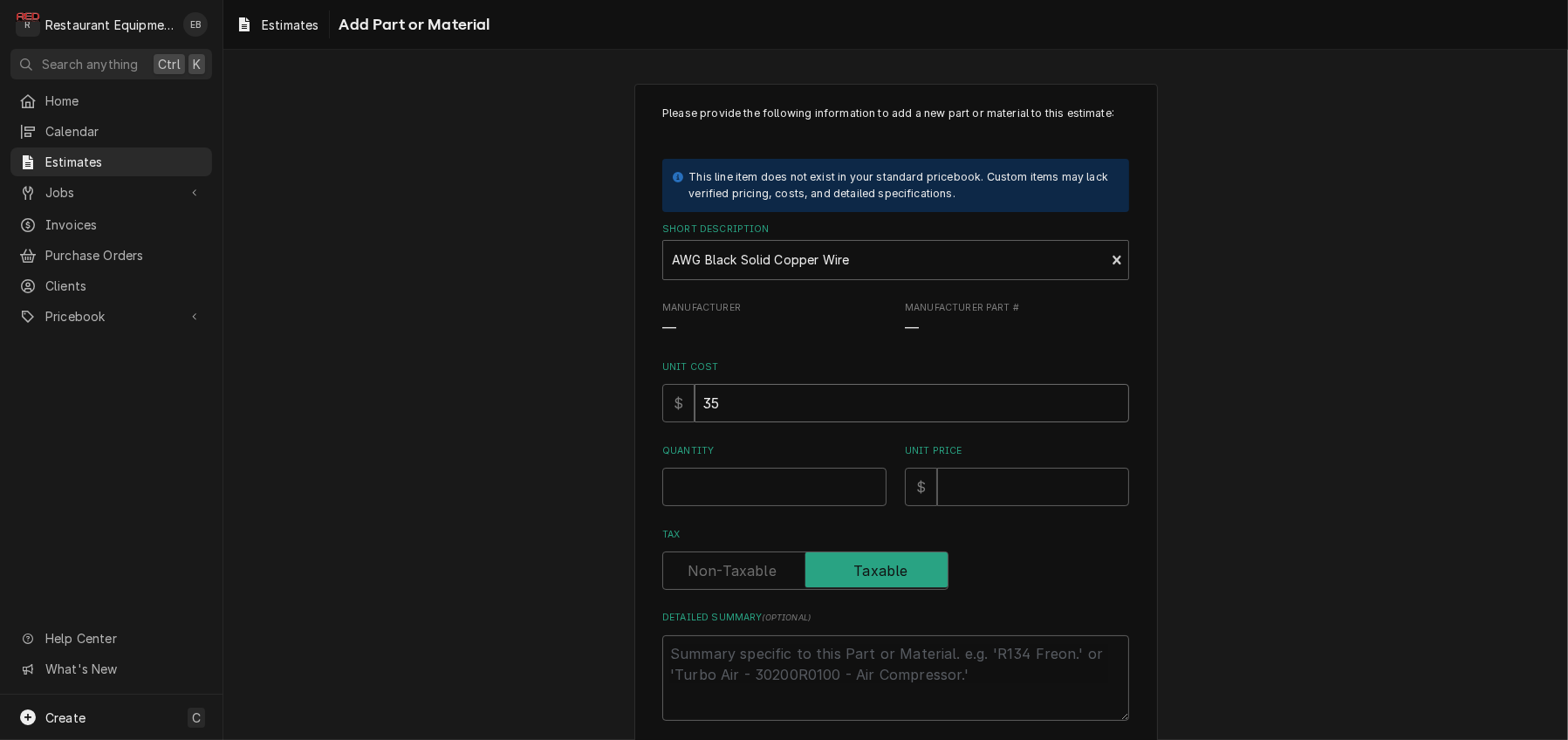
type textarea "x"
type input "35"
click at [743, 506] on input "Quantity" at bounding box center [774, 486] width 224 height 39
type textarea "x"
type input "1"
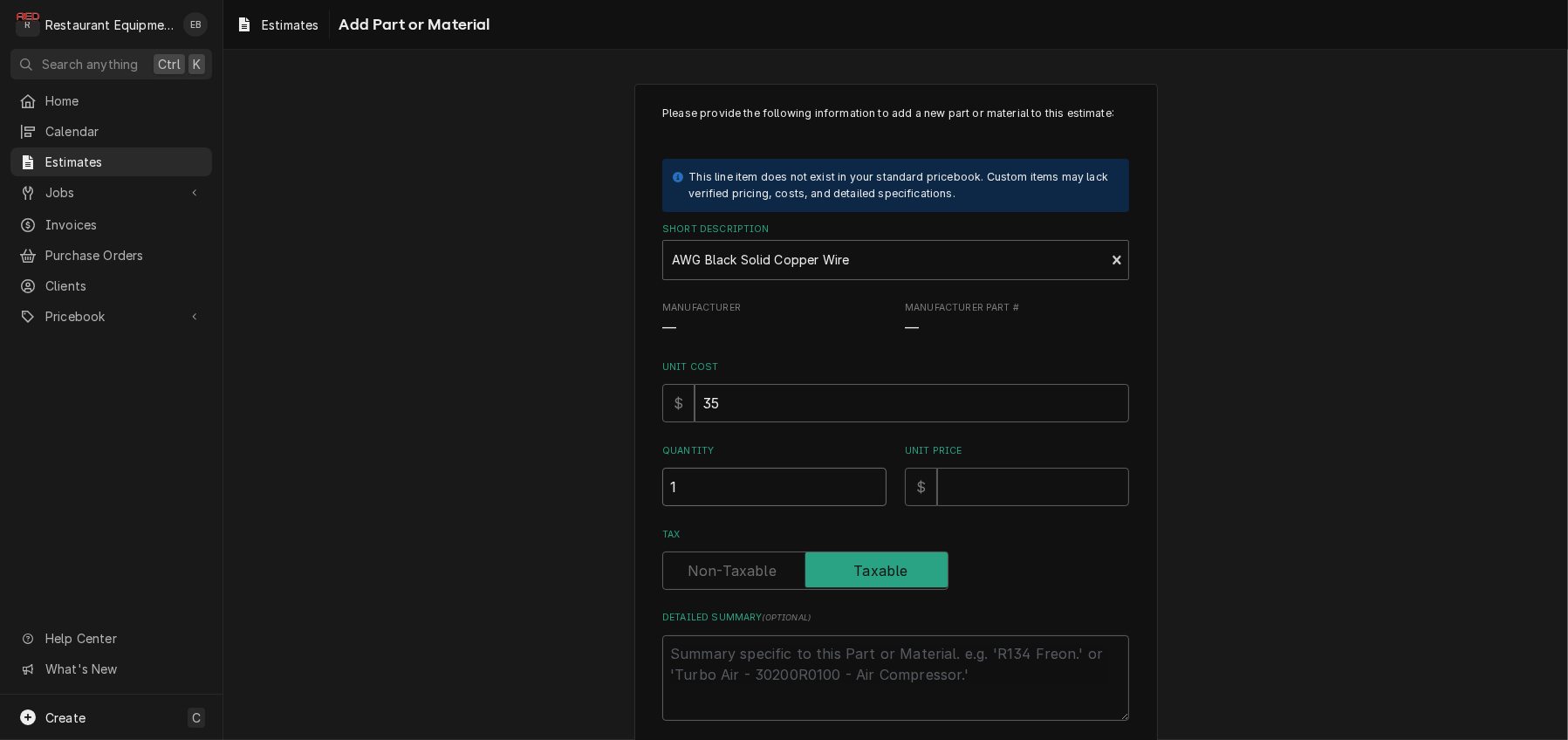
type textarea "x"
type input "1"
click at [965, 506] on input "Unit Price" at bounding box center [1033, 486] width 192 height 39
type textarea "x"
type input "5"
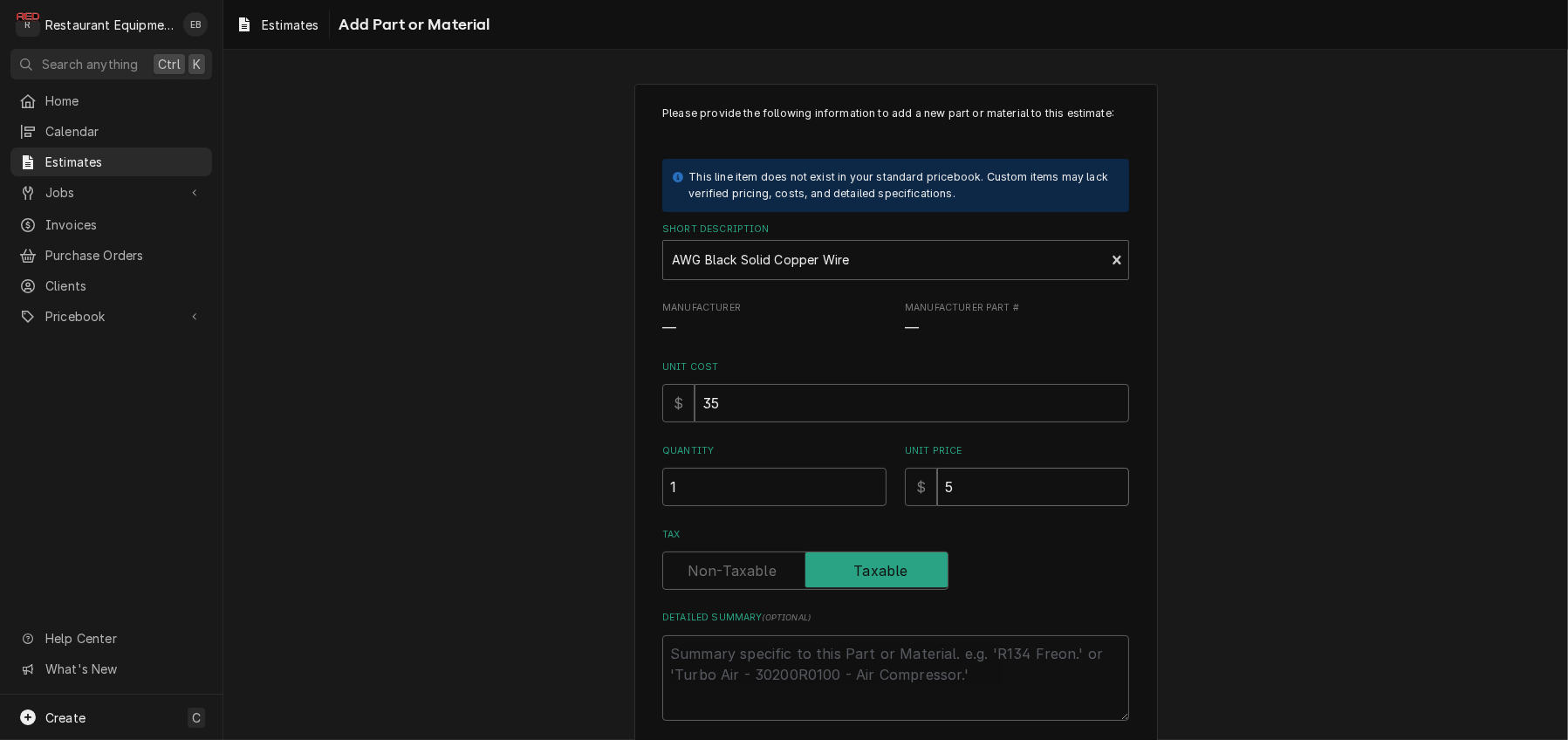
type textarea "x"
type input "53"
type textarea "x"
type input "53.5"
type textarea "x"
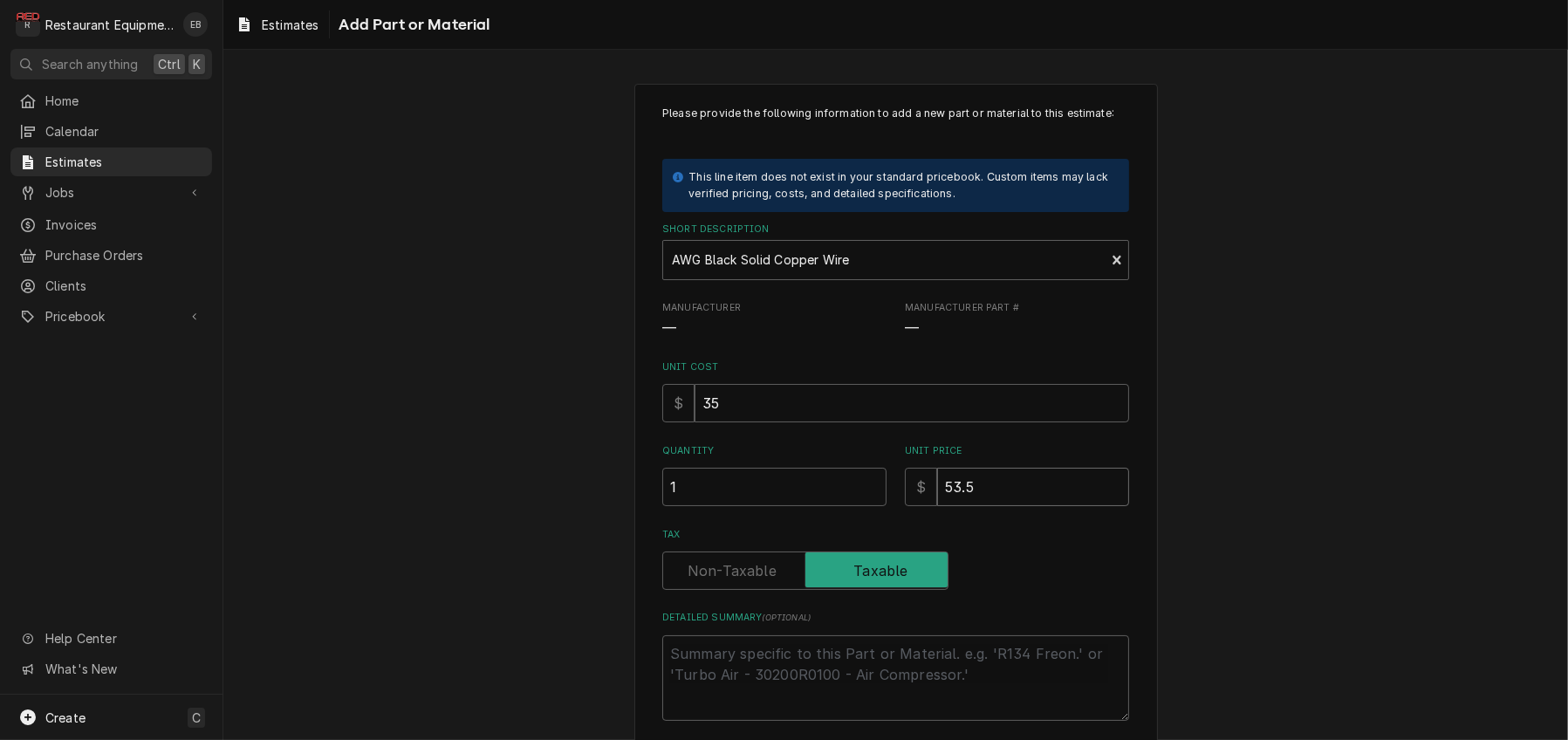
type input "53.52"
type textarea "x"
type input "53.52"
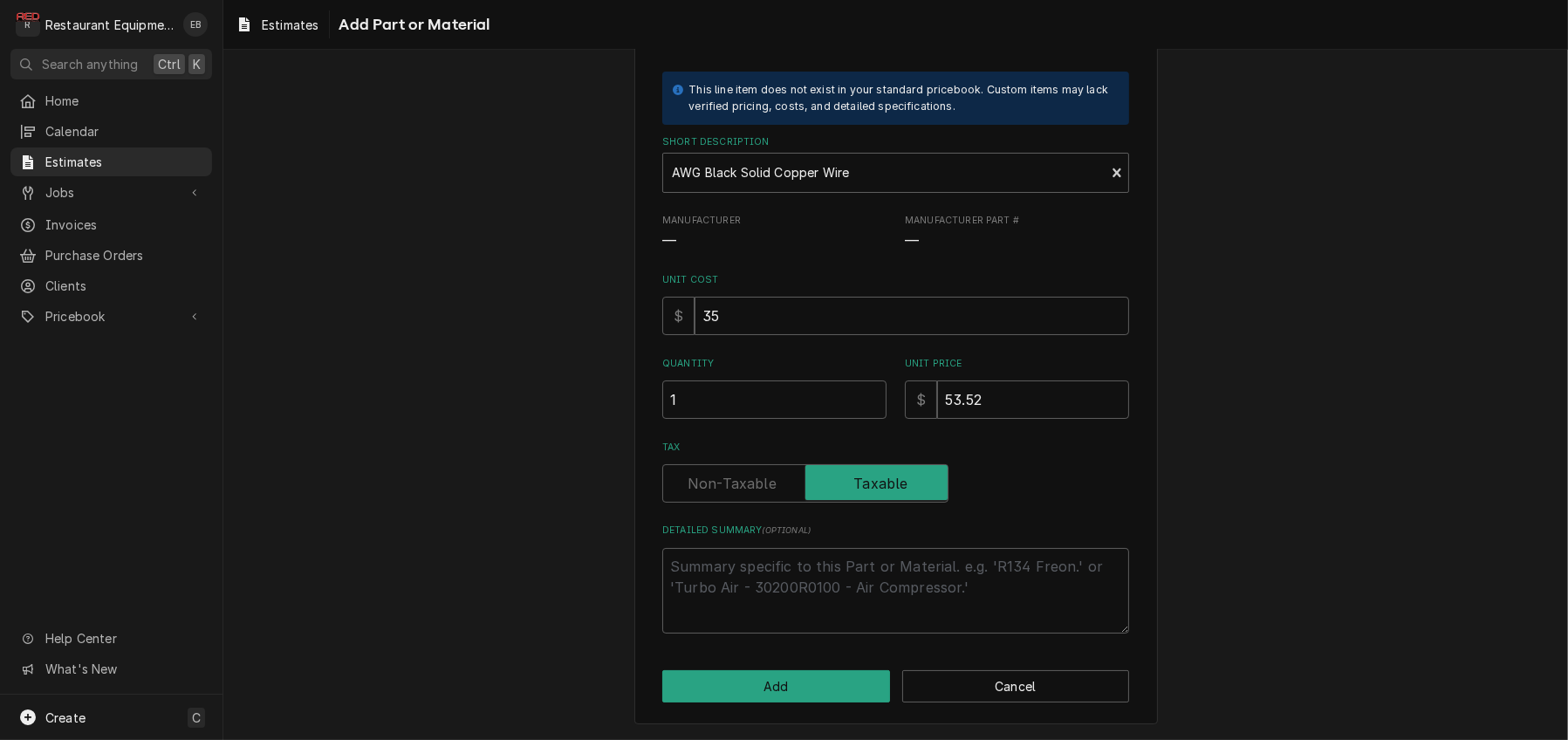
scroll to position [174, 0]
click at [811, 686] on button "Add" at bounding box center [776, 685] width 228 height 32
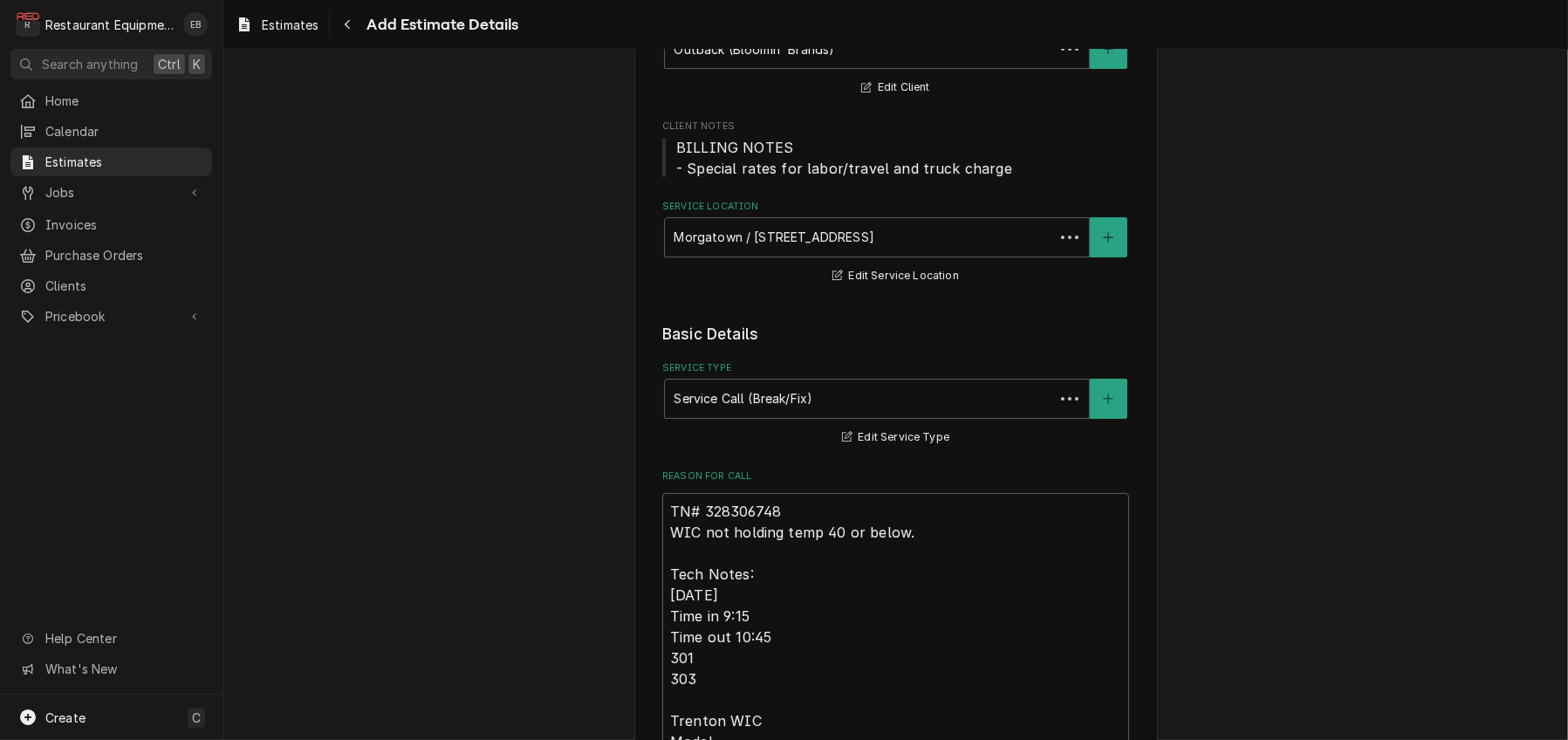
scroll to position [3161, 0]
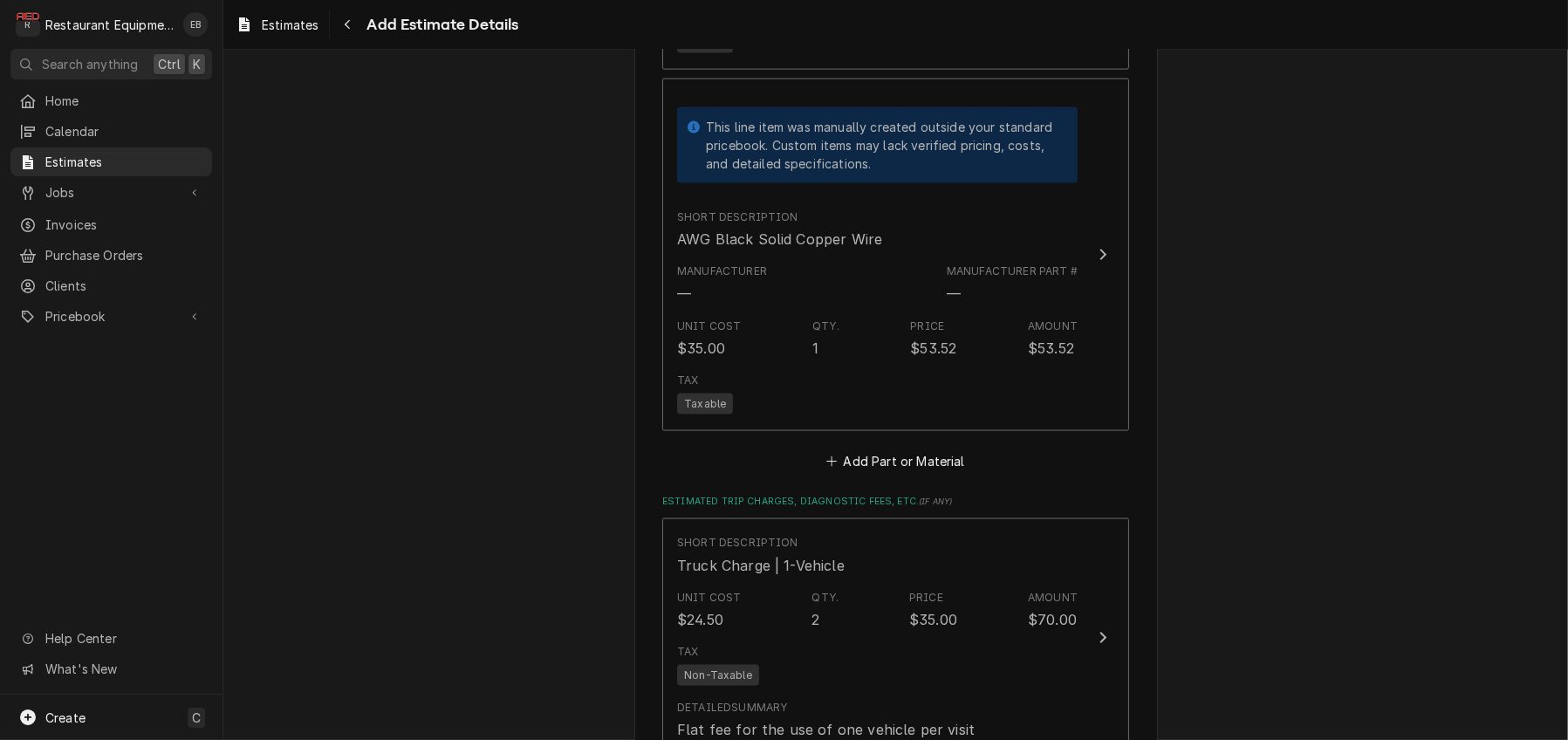
type textarea "x"
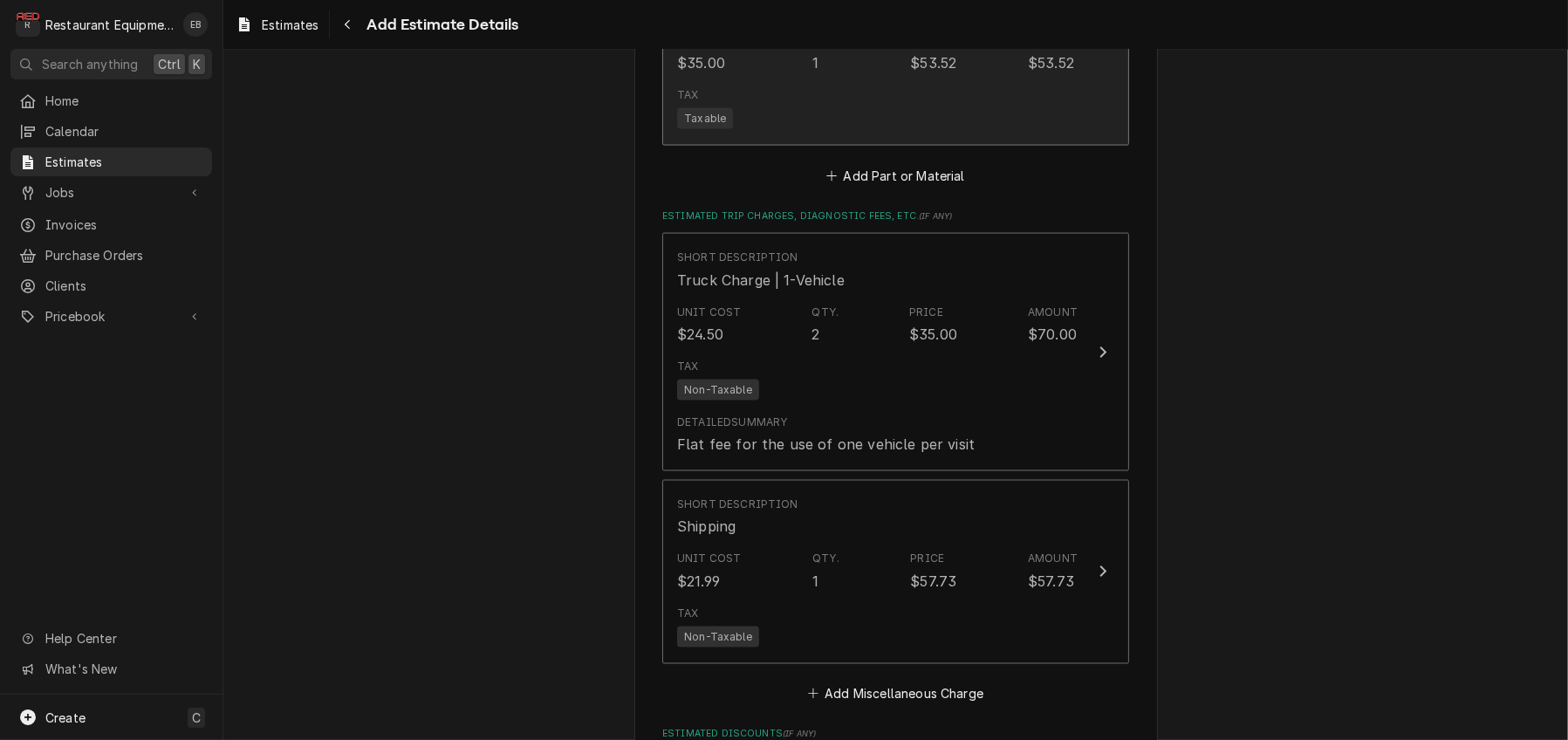
scroll to position [3451, 0]
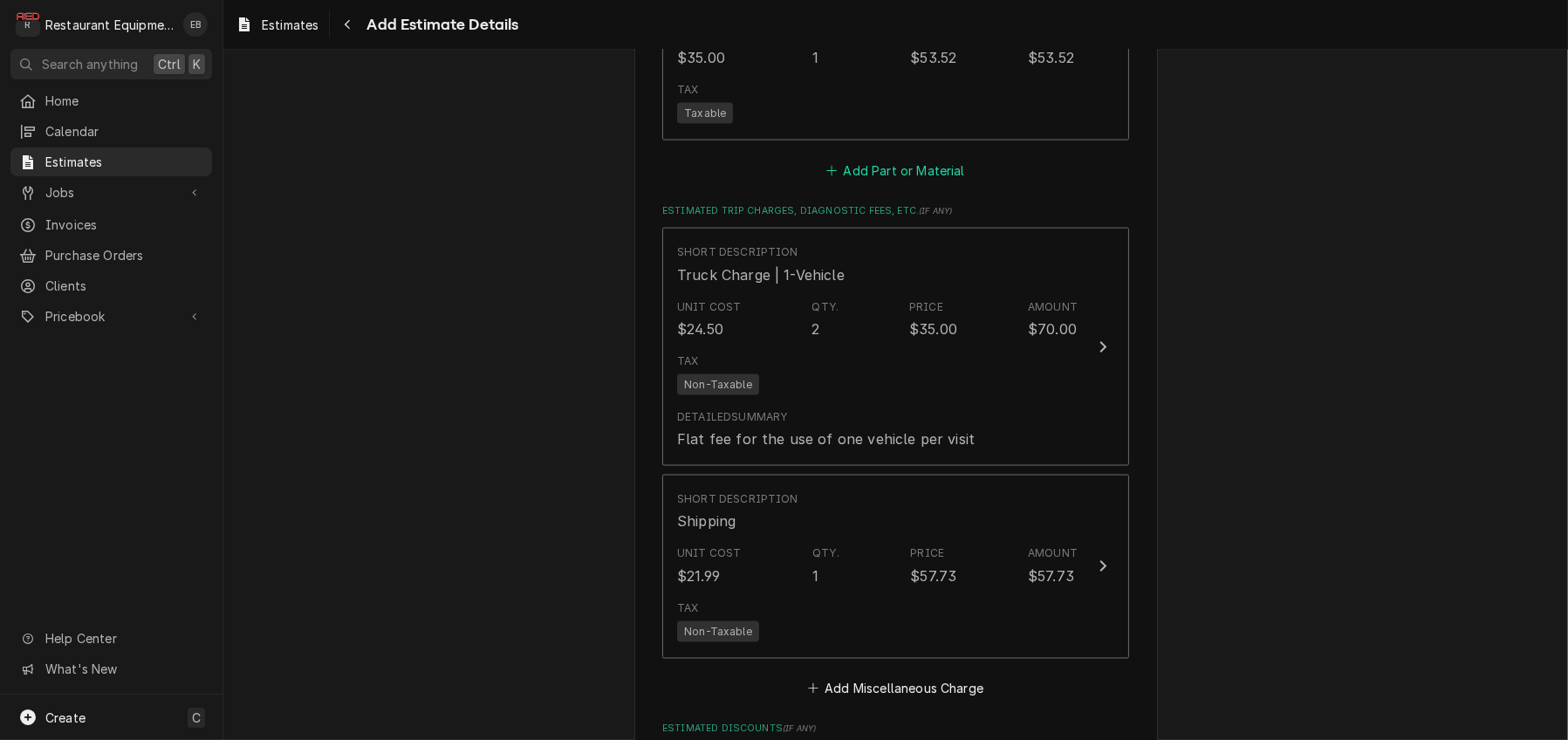
click at [906, 182] on button "Add Part or Material" at bounding box center [895, 170] width 144 height 25
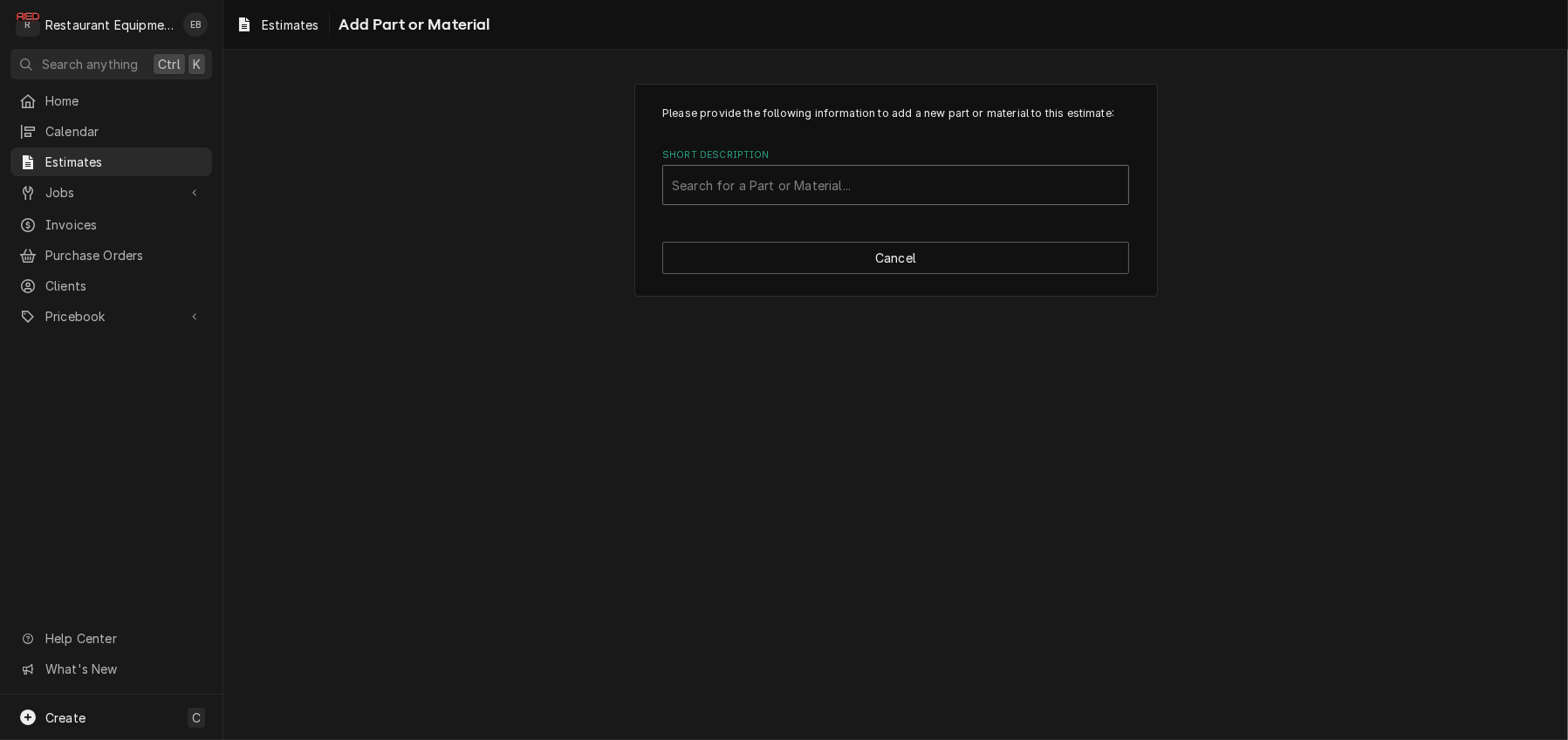
drag, startPoint x: 855, startPoint y: 209, endPoint x: 862, endPoint y: 220, distance: 13.0
click at [855, 201] on div "Short Description" at bounding box center [895, 185] width 448 height 32
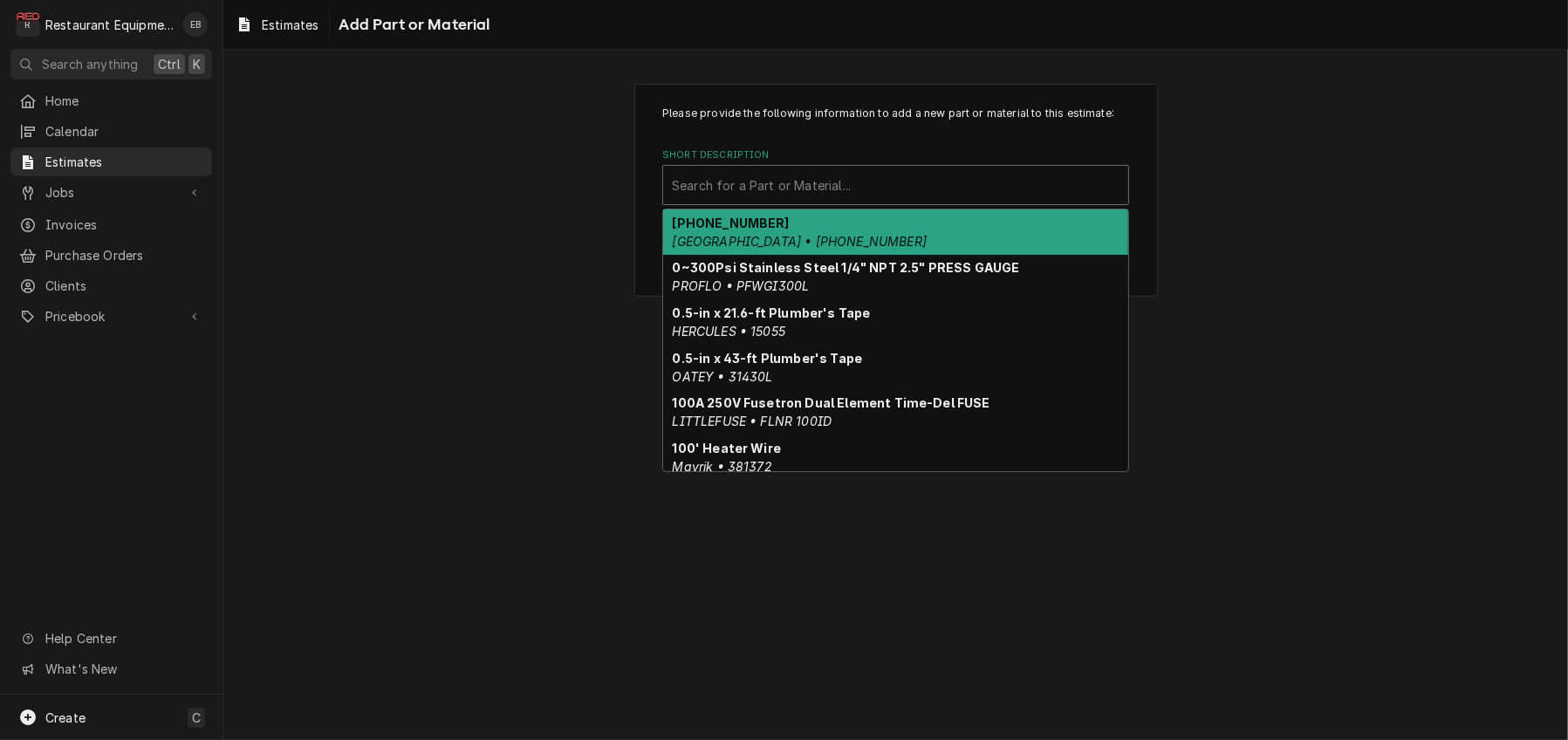
type input "m"
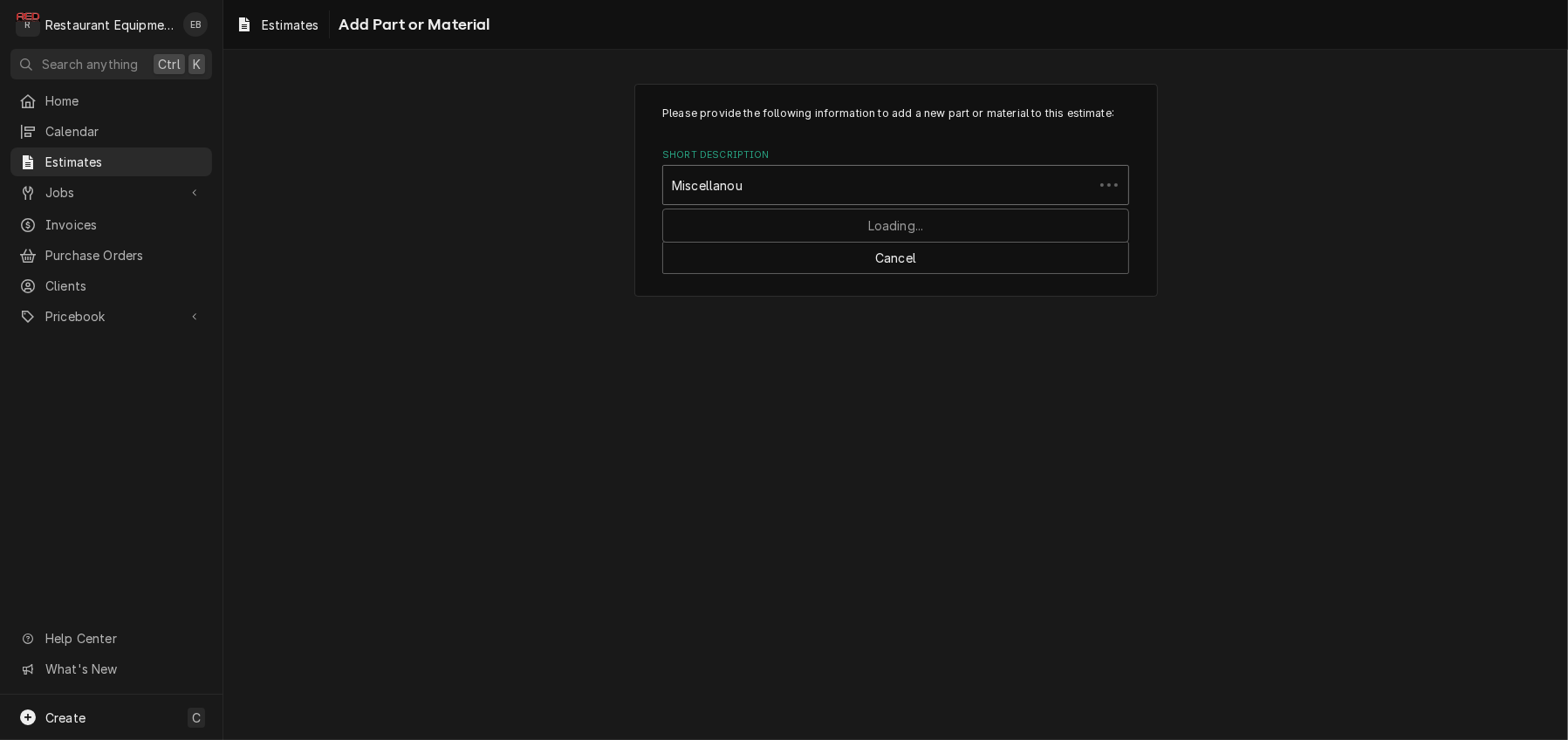
type input "Miscellanous"
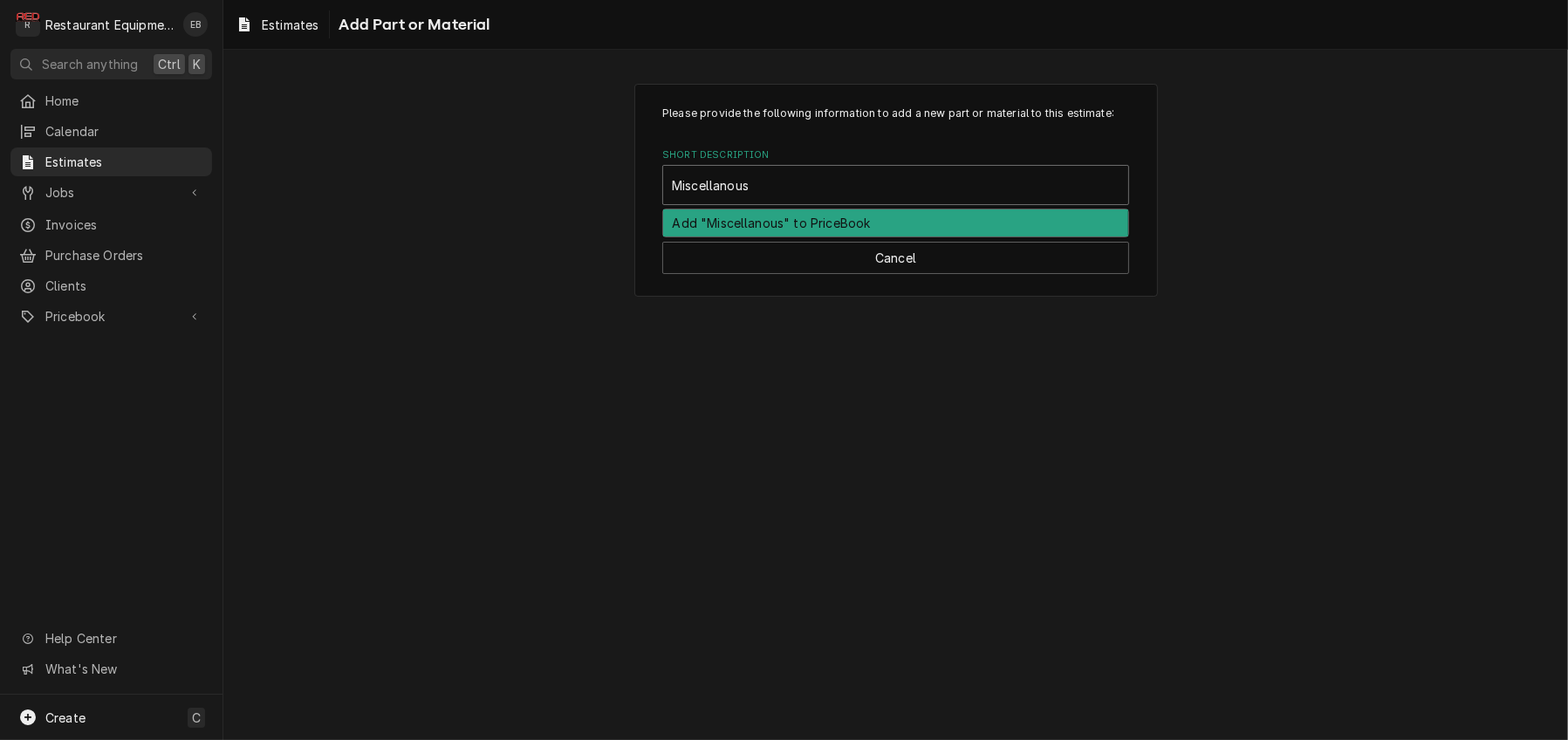
click at [875, 237] on div "Add "Miscellanous" to PriceBook" at bounding box center [894, 222] width 465 height 27
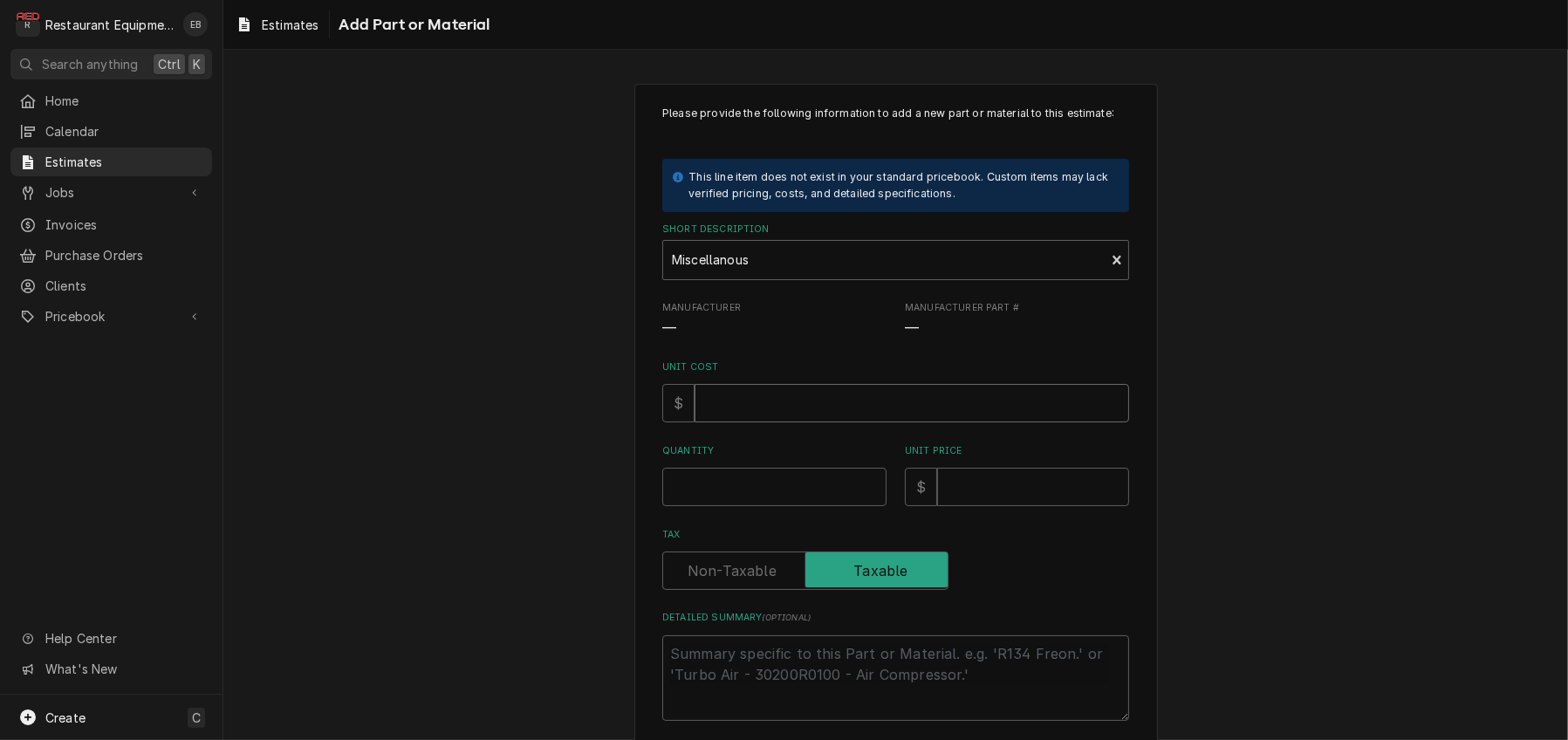
click at [782, 422] on input "Unit Cost" at bounding box center [911, 403] width 435 height 39
type textarea "x"
type input "1"
type textarea "x"
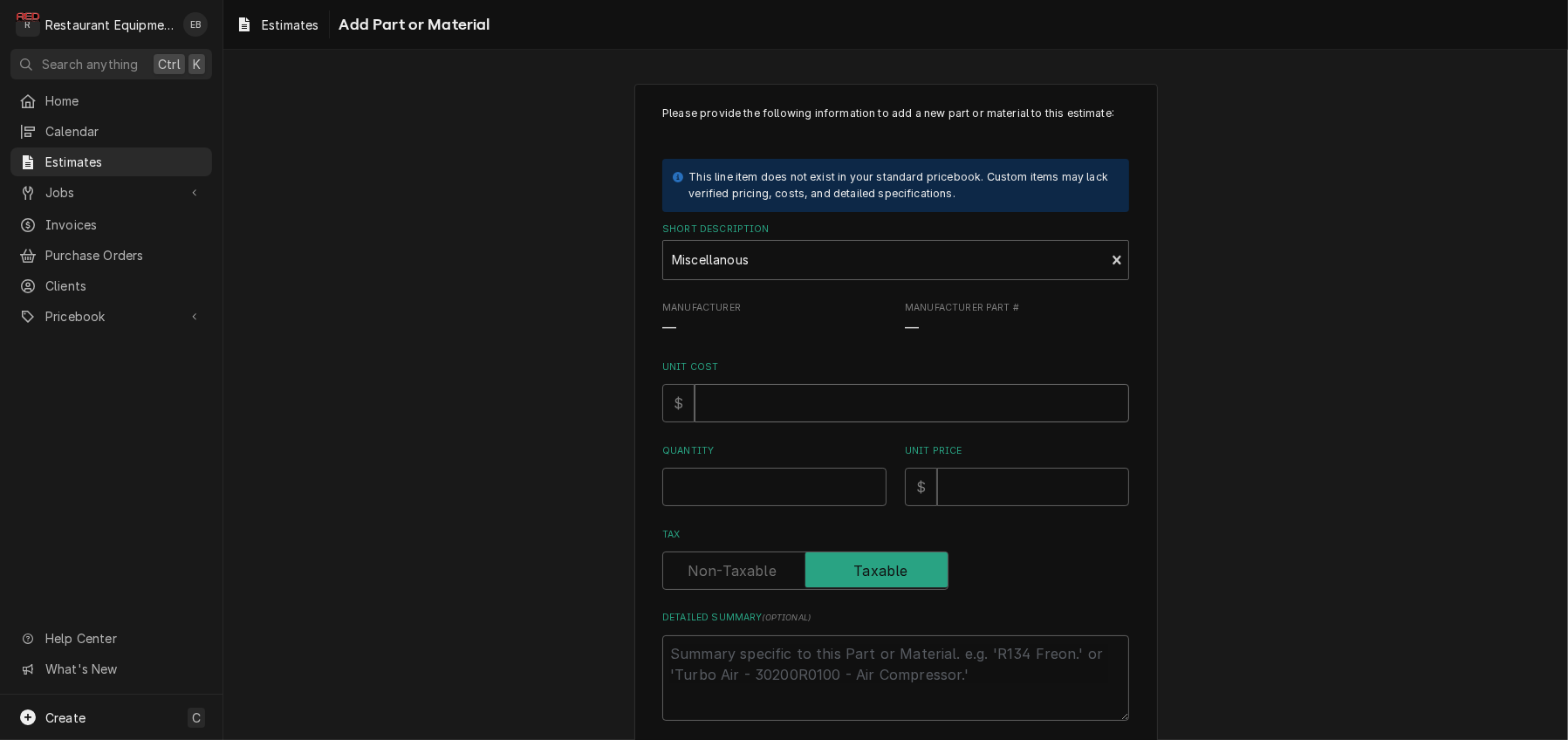
type input "7"
type textarea "x"
type input "7.3"
type textarea "x"
type input "7.39"
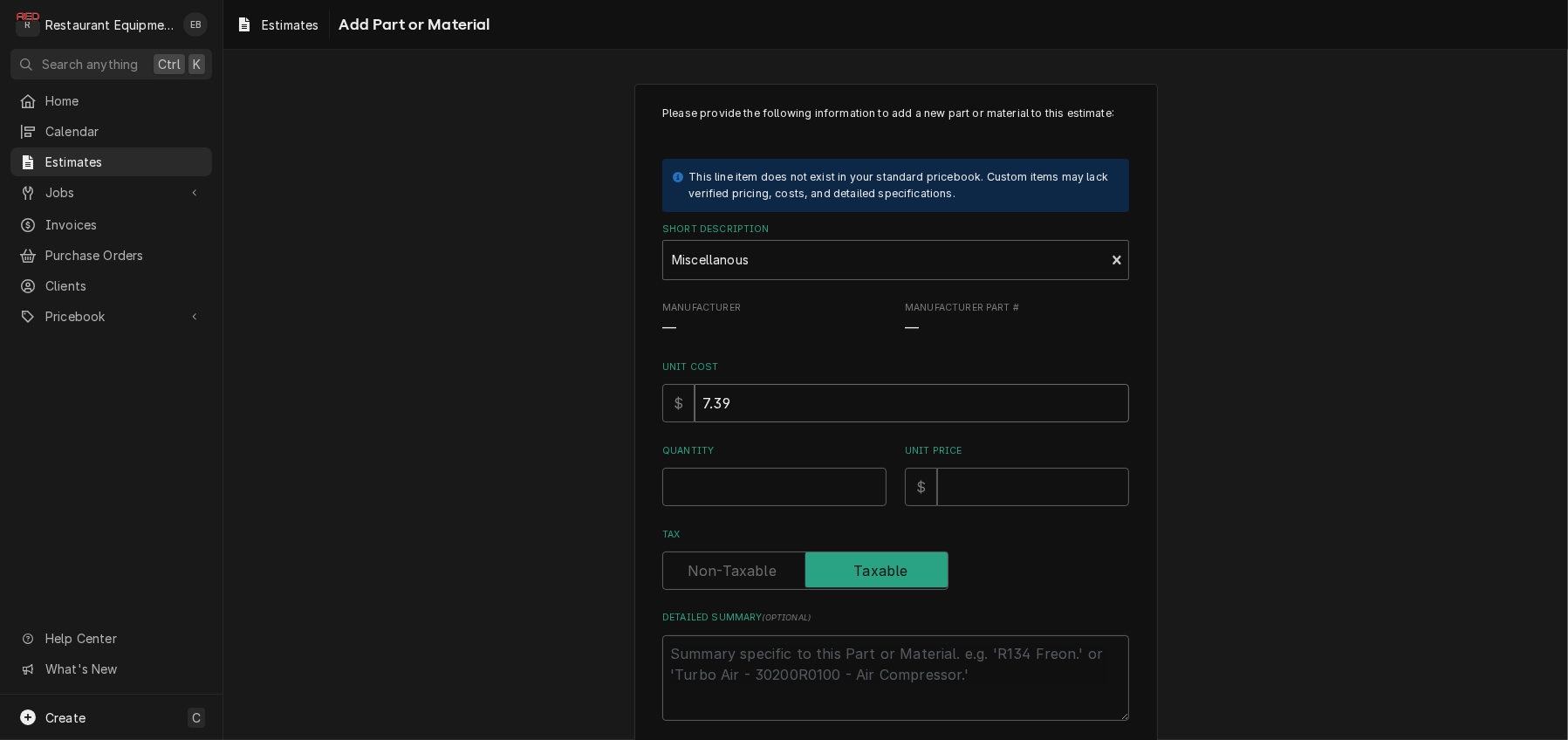
type textarea "x"
type input "7.39"
click at [760, 506] on input "Quantity" at bounding box center [774, 486] width 224 height 39
type textarea "x"
type input "1"
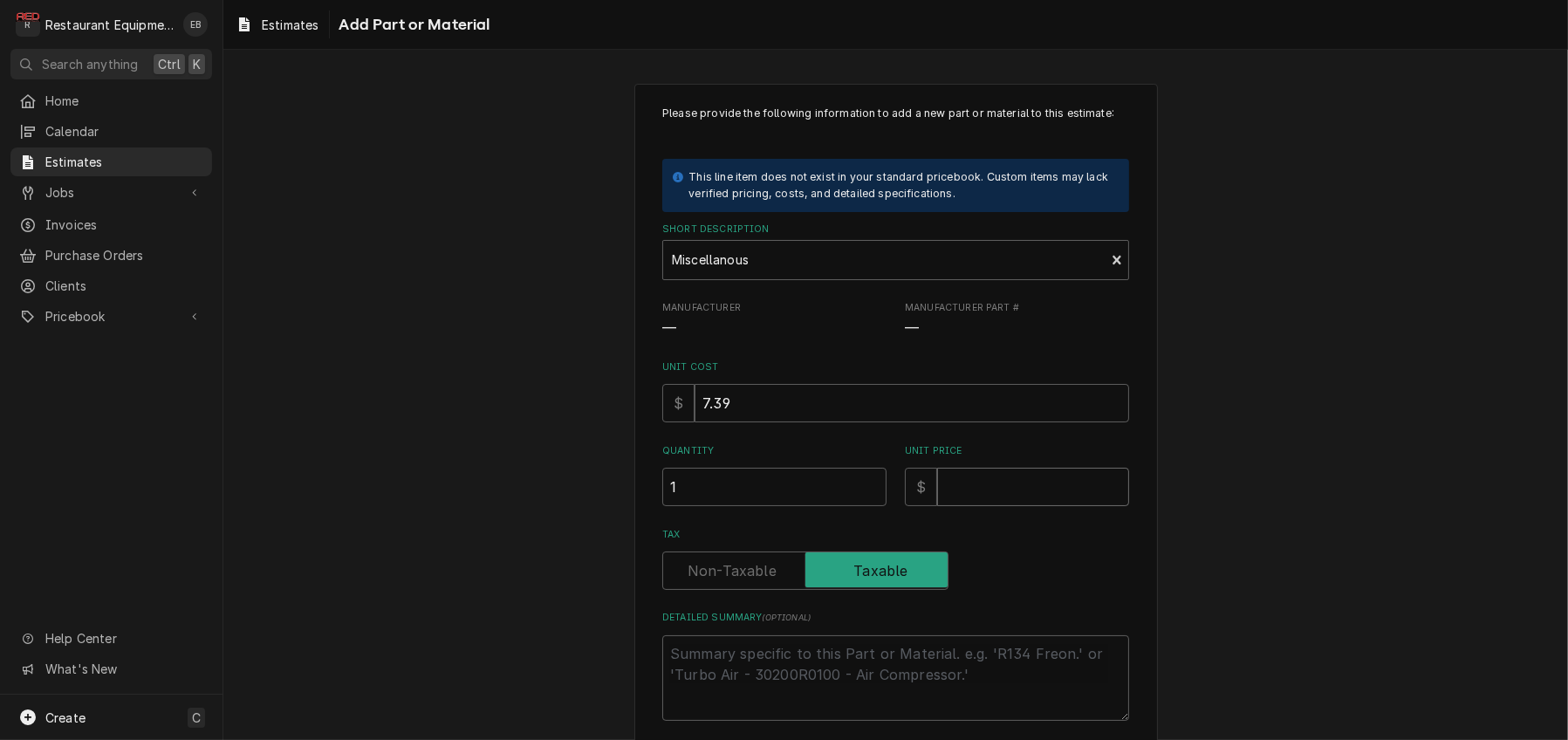
click at [1039, 506] on input "Unit Price" at bounding box center [1033, 486] width 192 height 39
type textarea "x"
type input "1"
type textarea "x"
type input "11"
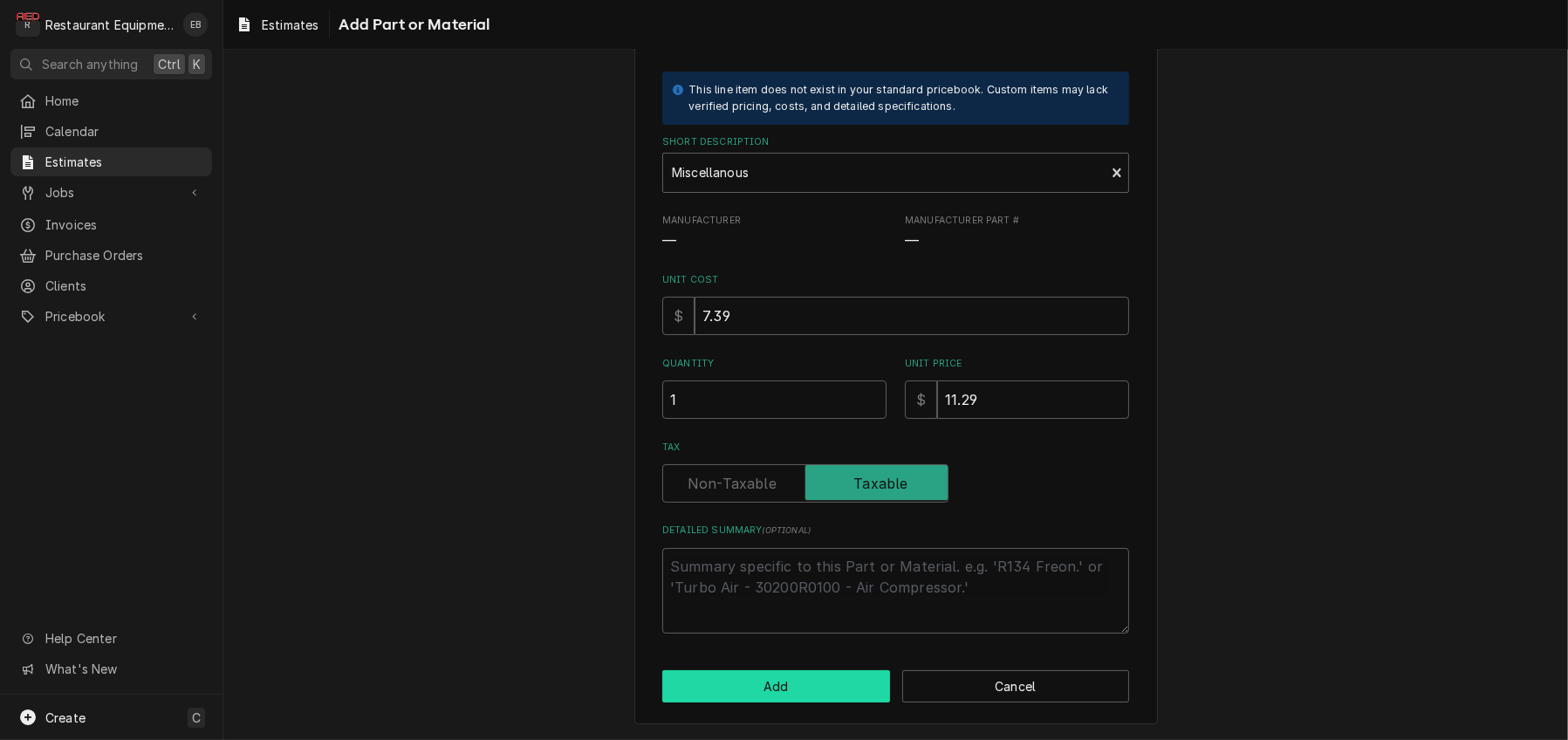
click at [826, 693] on button "Add" at bounding box center [776, 685] width 228 height 32
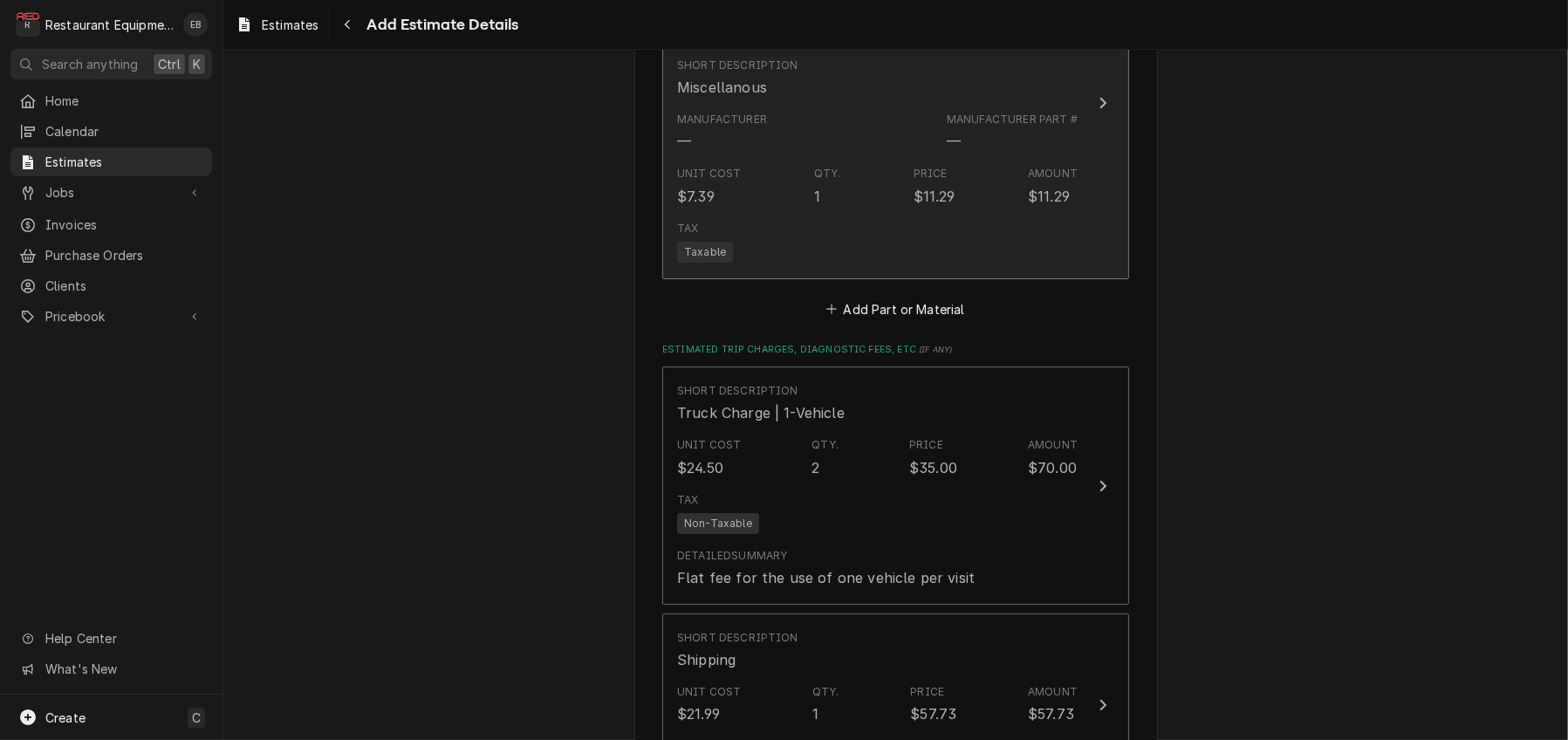
scroll to position [3706, 0]
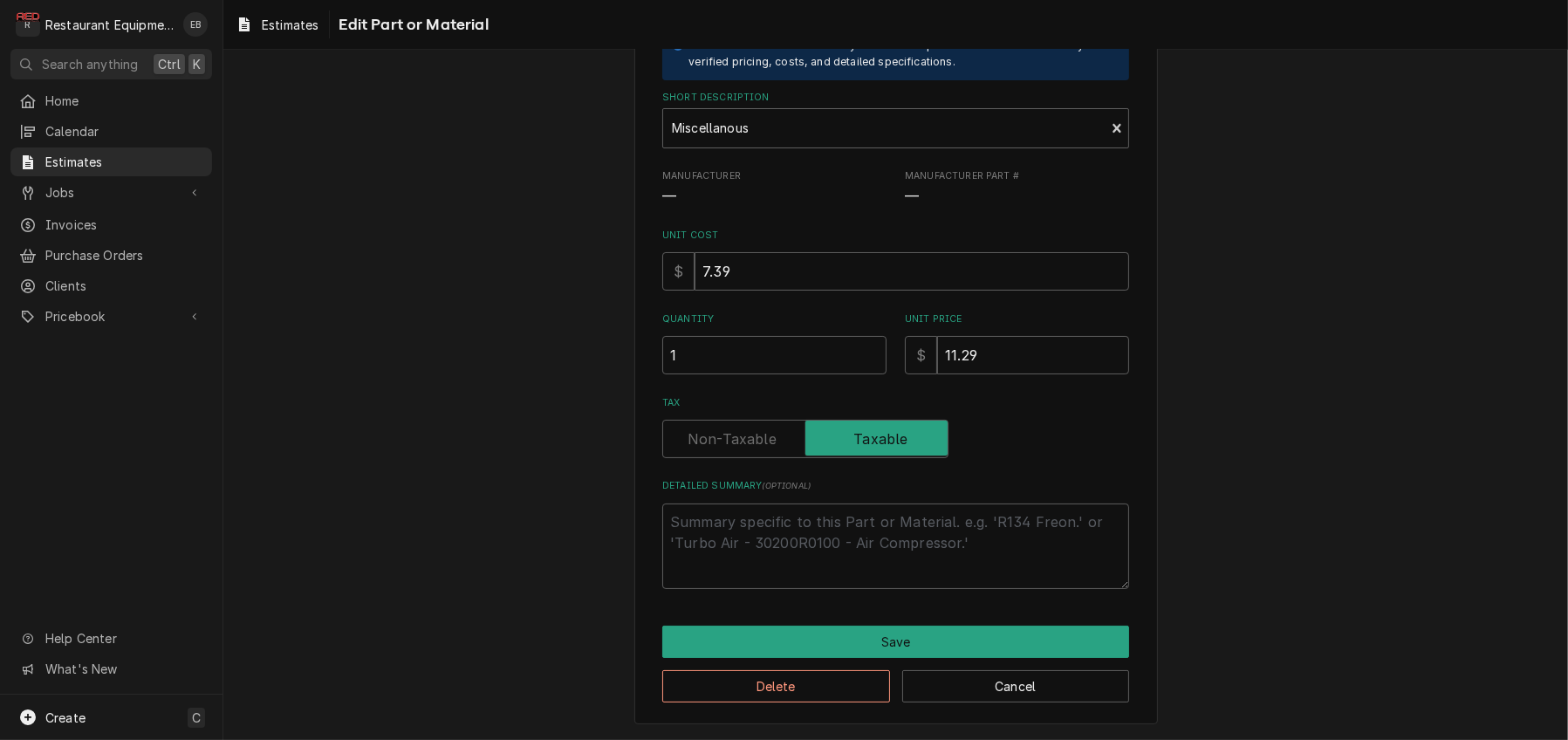
scroll to position [218, 0]
click at [777, 518] on textarea "Detailed Summary ( optional )" at bounding box center [895, 546] width 467 height 86
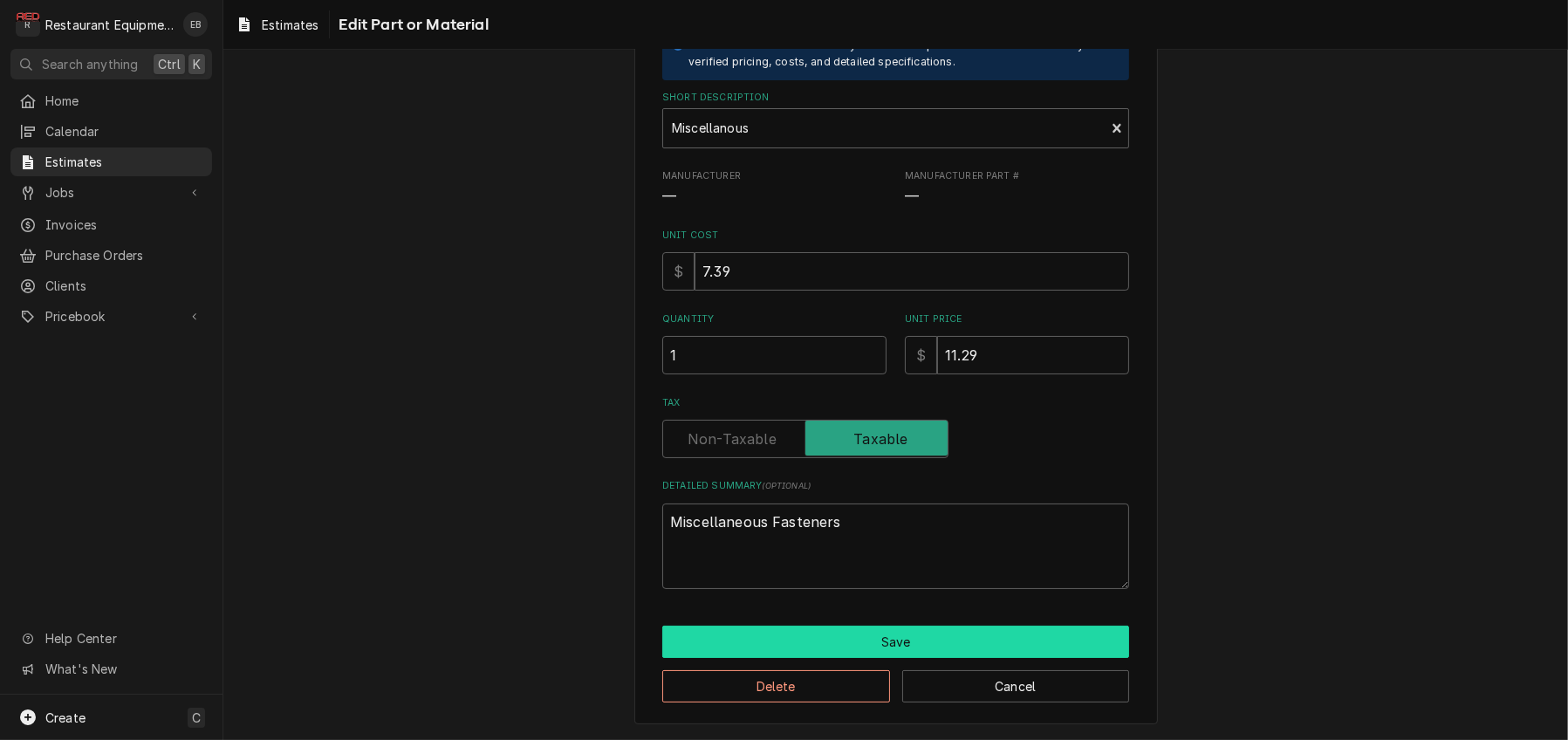
click at [869, 634] on button "Save" at bounding box center [895, 642] width 467 height 32
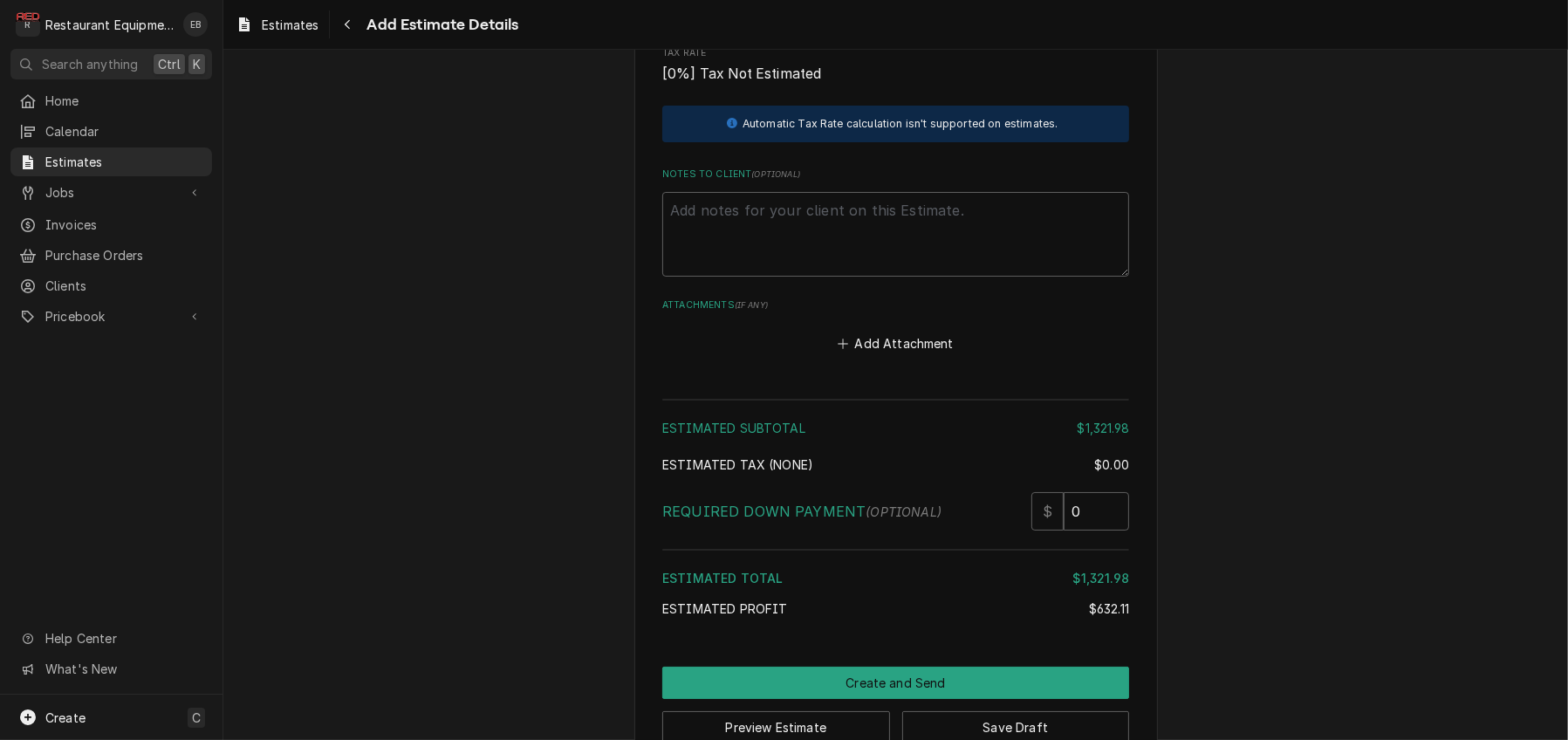
scroll to position [4659, 0]
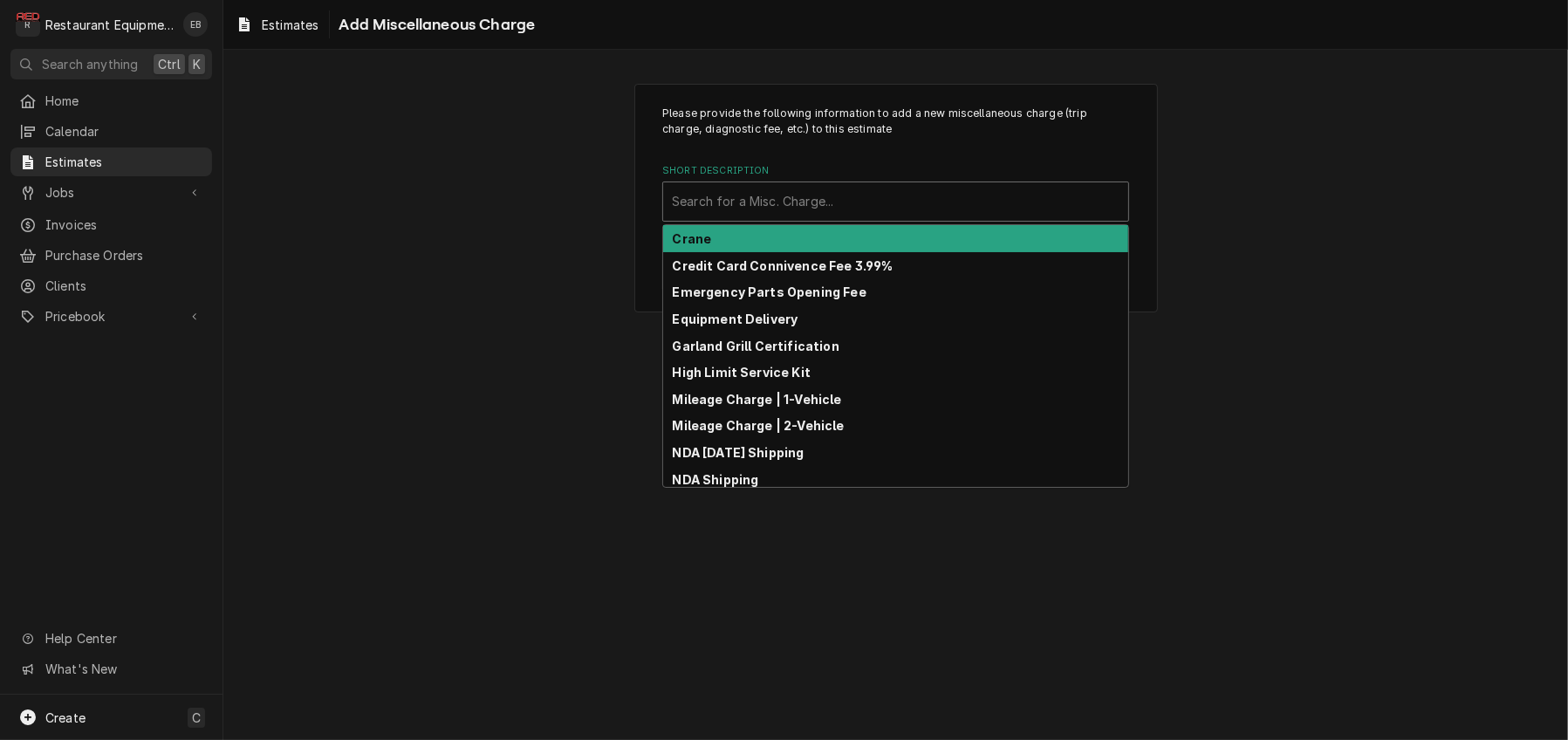
click at [835, 217] on div "Short Description" at bounding box center [895, 202] width 448 height 32
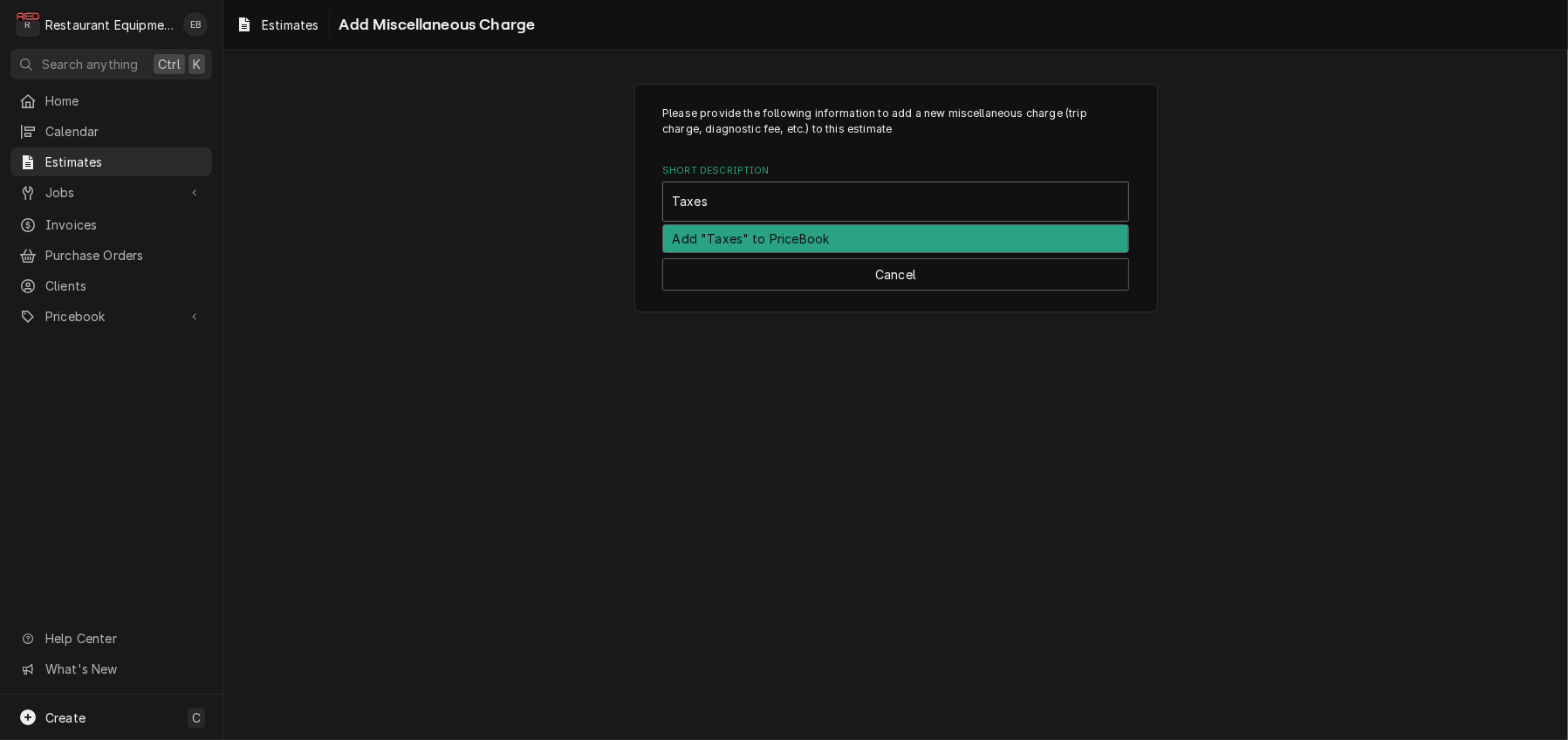
click at [836, 252] on div "Add "Taxes" to PriceBook" at bounding box center [894, 238] width 465 height 27
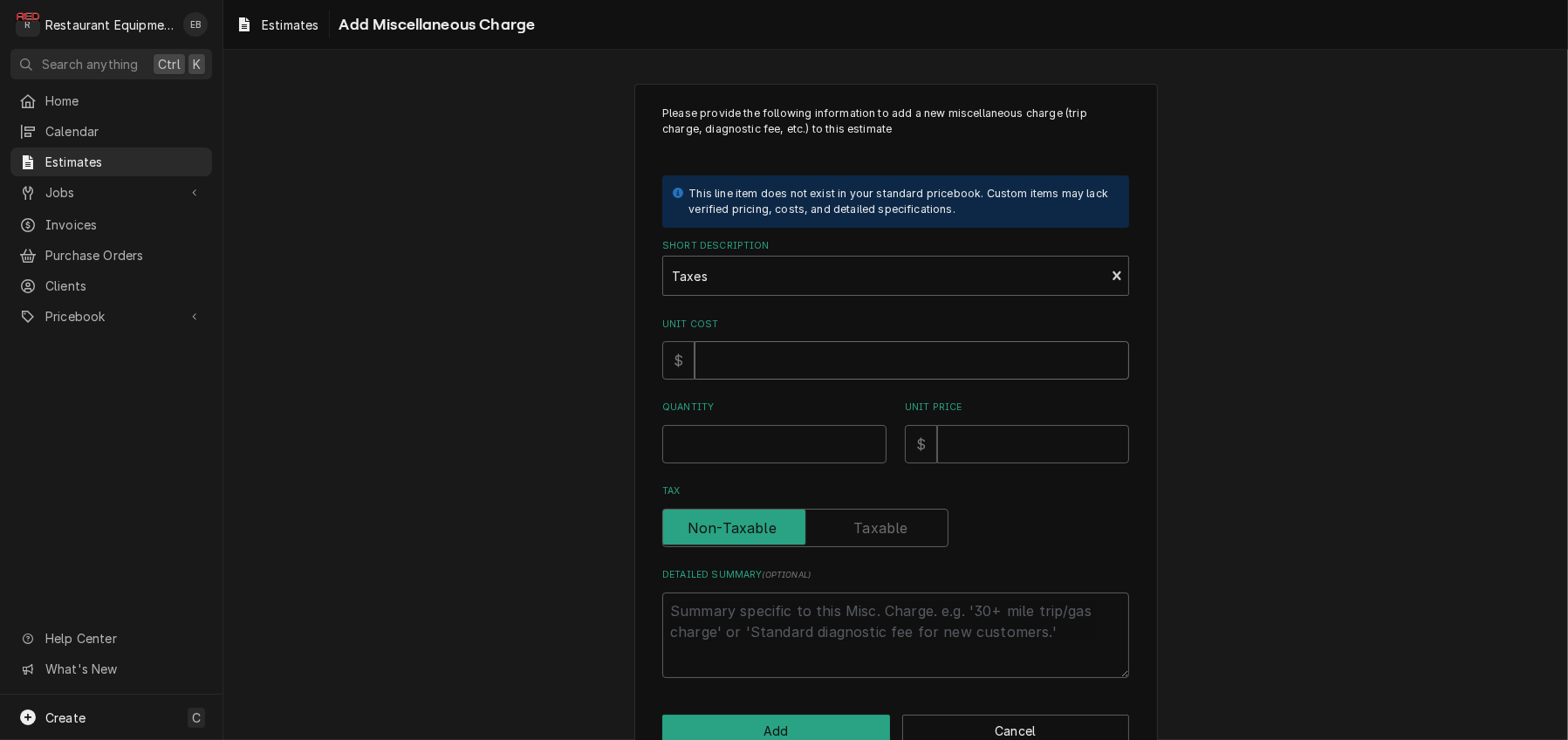
click at [753, 379] on input "Unit Cost" at bounding box center [911, 360] width 435 height 39
click at [809, 463] on input "Quantity" at bounding box center [774, 444] width 224 height 39
click at [999, 463] on input "Unit Price" at bounding box center [1033, 444] width 192 height 39
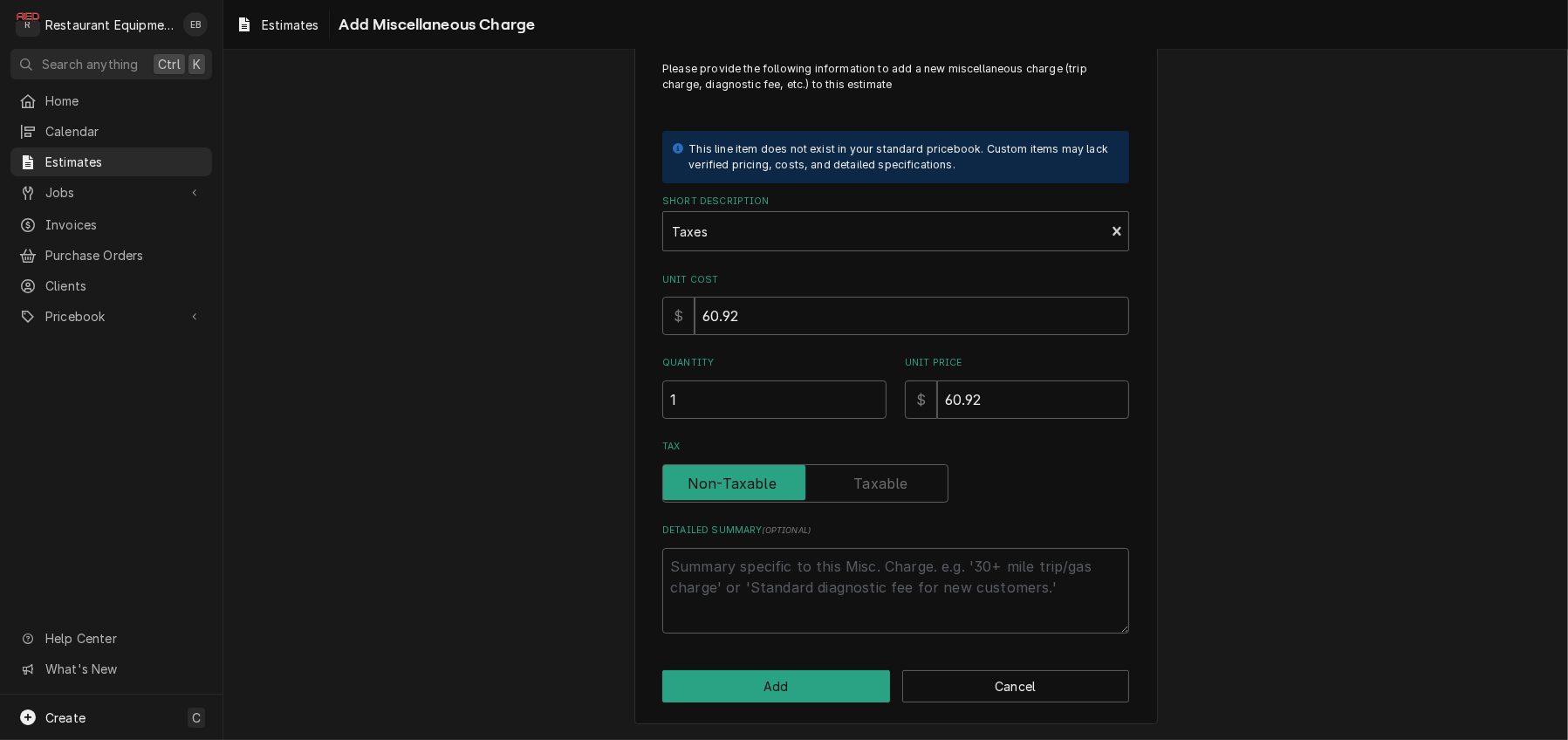
scroll to position [122, 0]
click at [806, 690] on button "Add" at bounding box center [776, 685] width 228 height 32
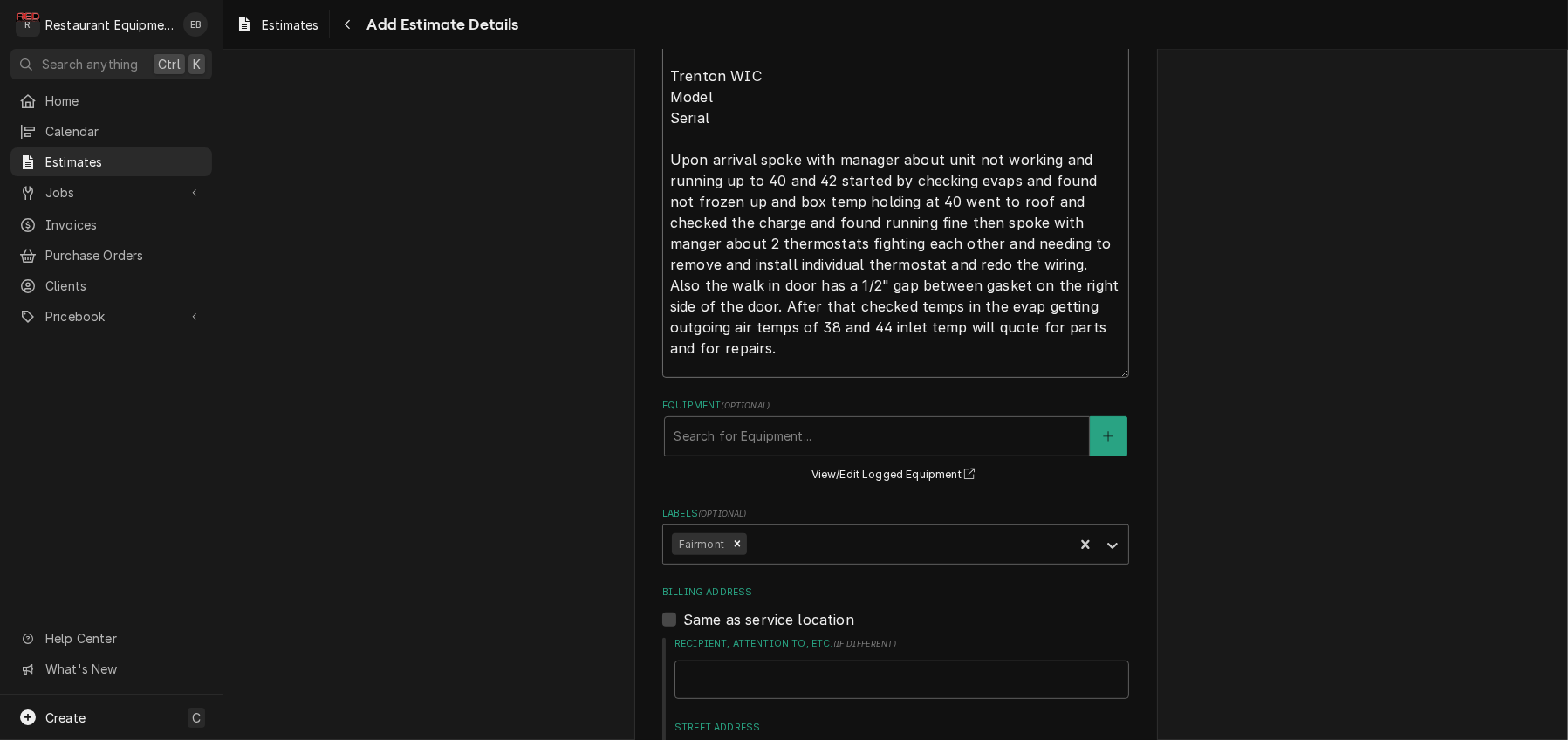
scroll to position [1033, 0]
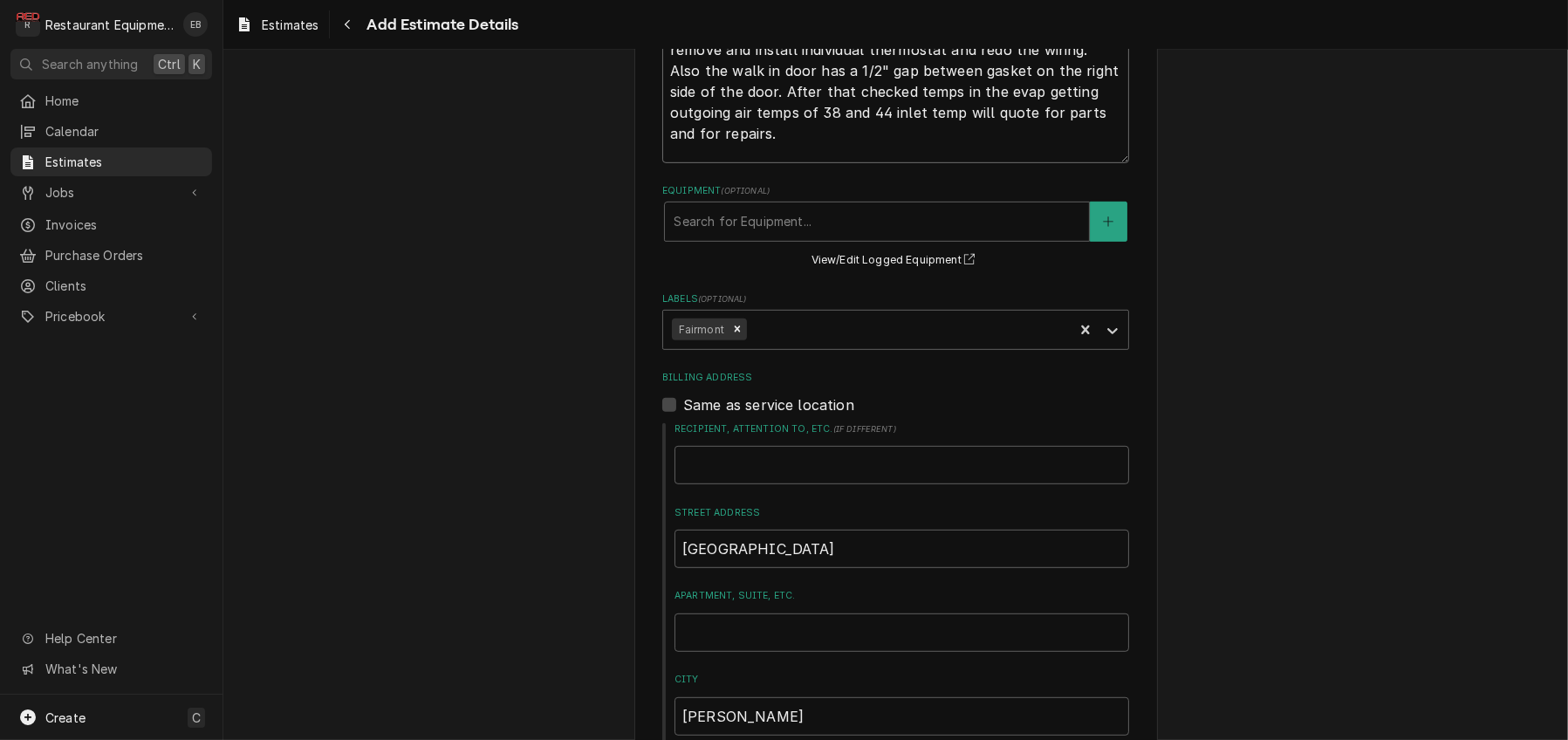
drag, startPoint x: 659, startPoint y: 385, endPoint x: 840, endPoint y: 223, distance: 242.9
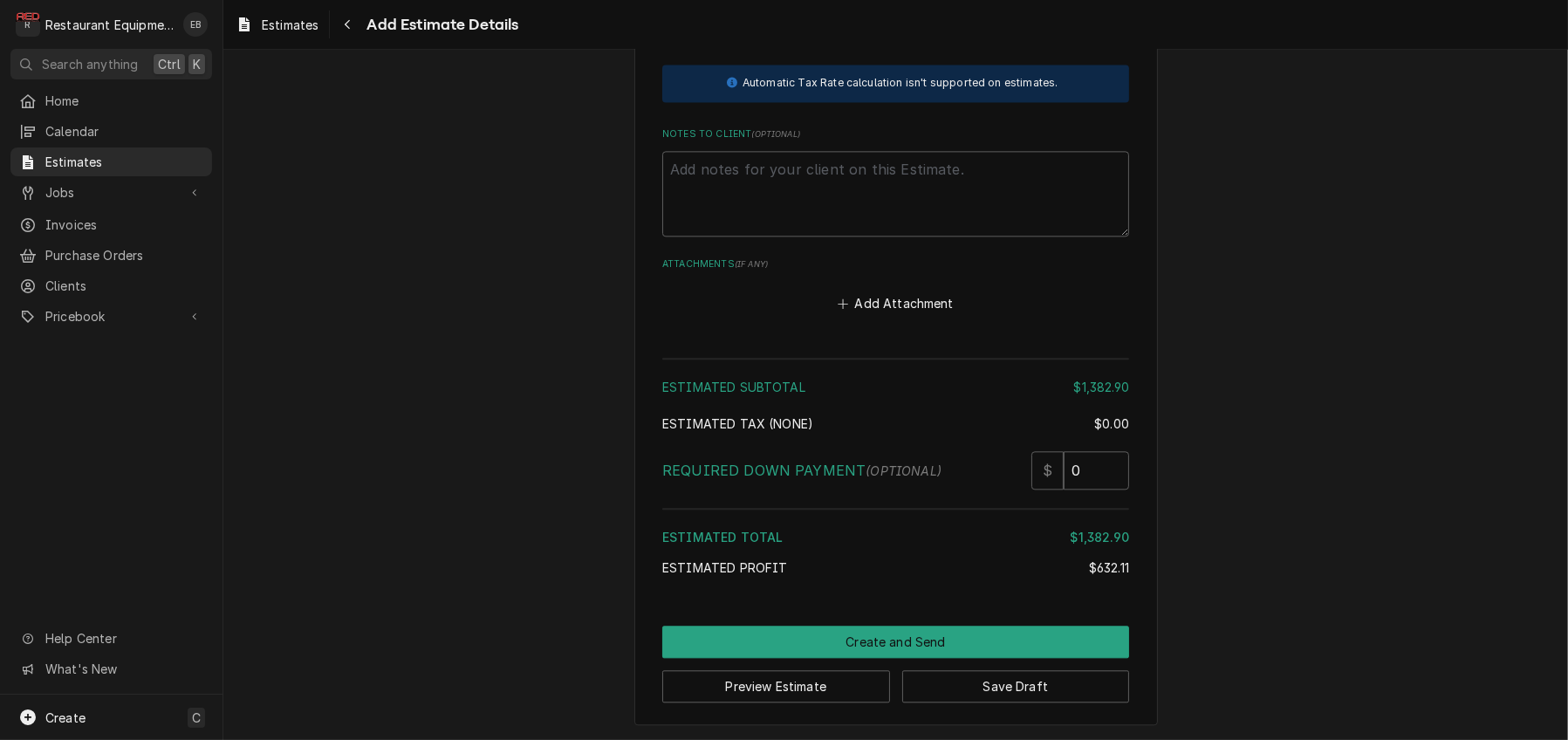
scroll to position [5220, 0]
click at [817, 237] on textarea "Notes to Client ( optional )" at bounding box center [895, 194] width 467 height 86
paste textarea "TN# 328306748 WIC not holding temp 40 or below. Tech Notes: 10/10/25 Time in 9:…"
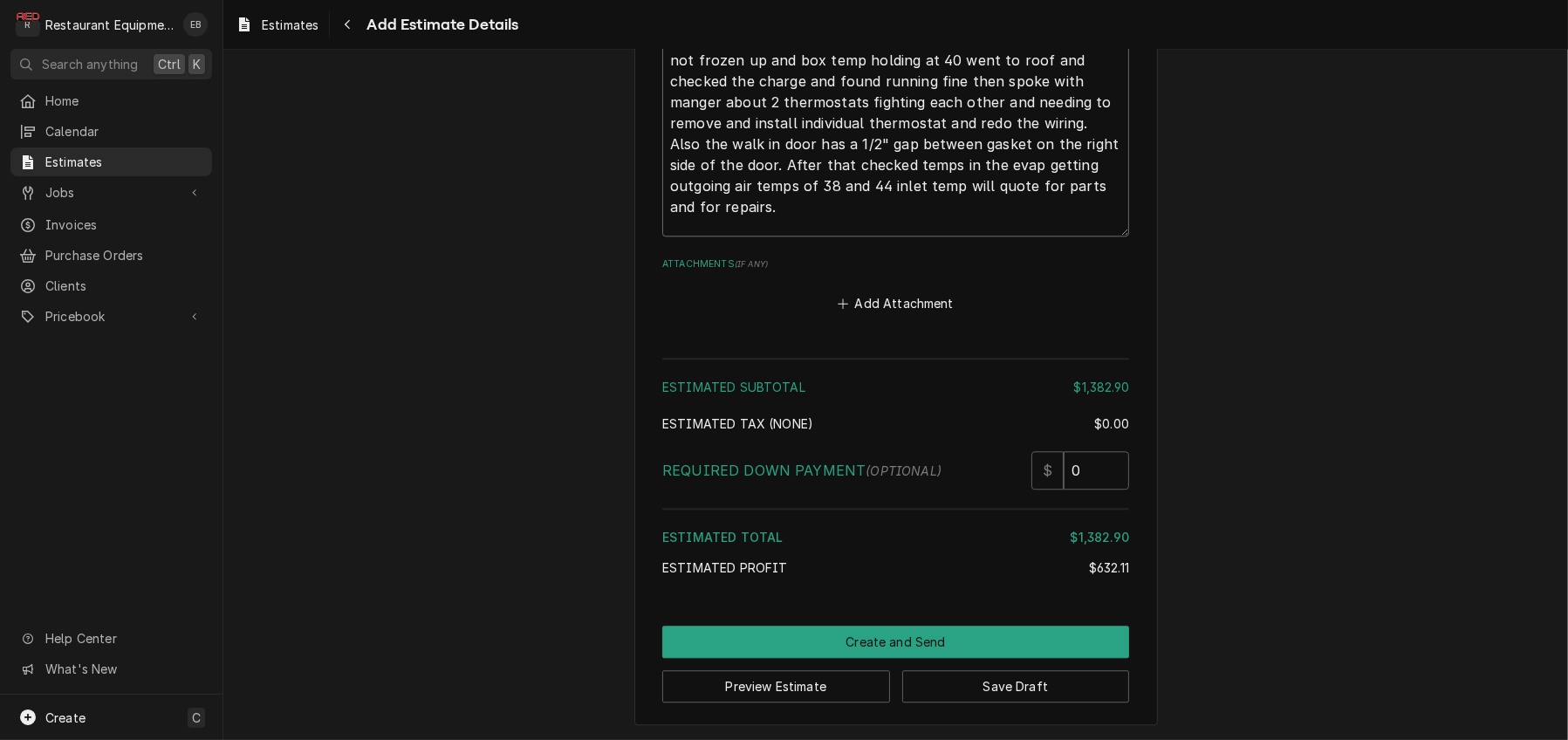
scroll to position [5972, 0]
click at [1040, 683] on button "Save Draft" at bounding box center [1016, 685] width 228 height 32
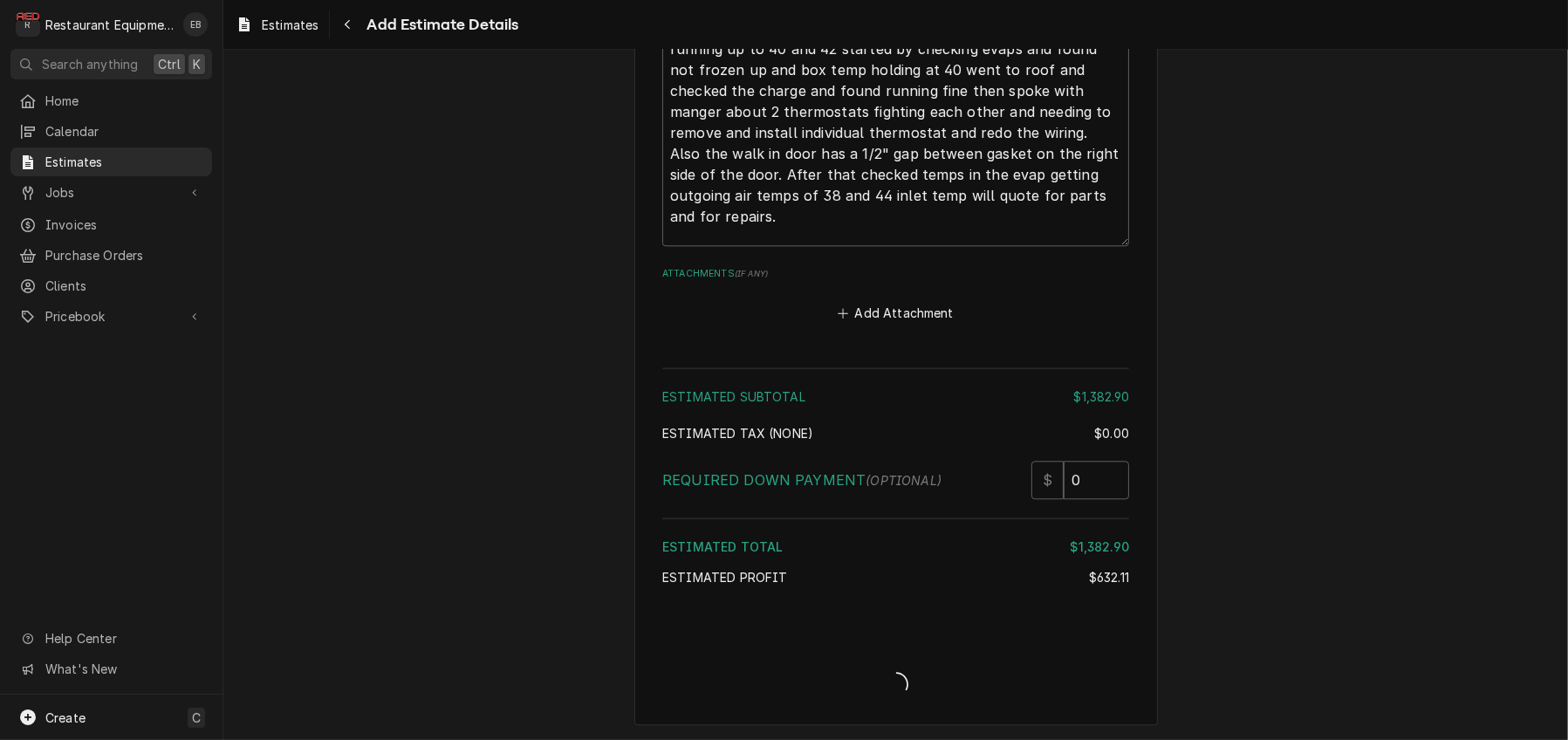
scroll to position [5961, 0]
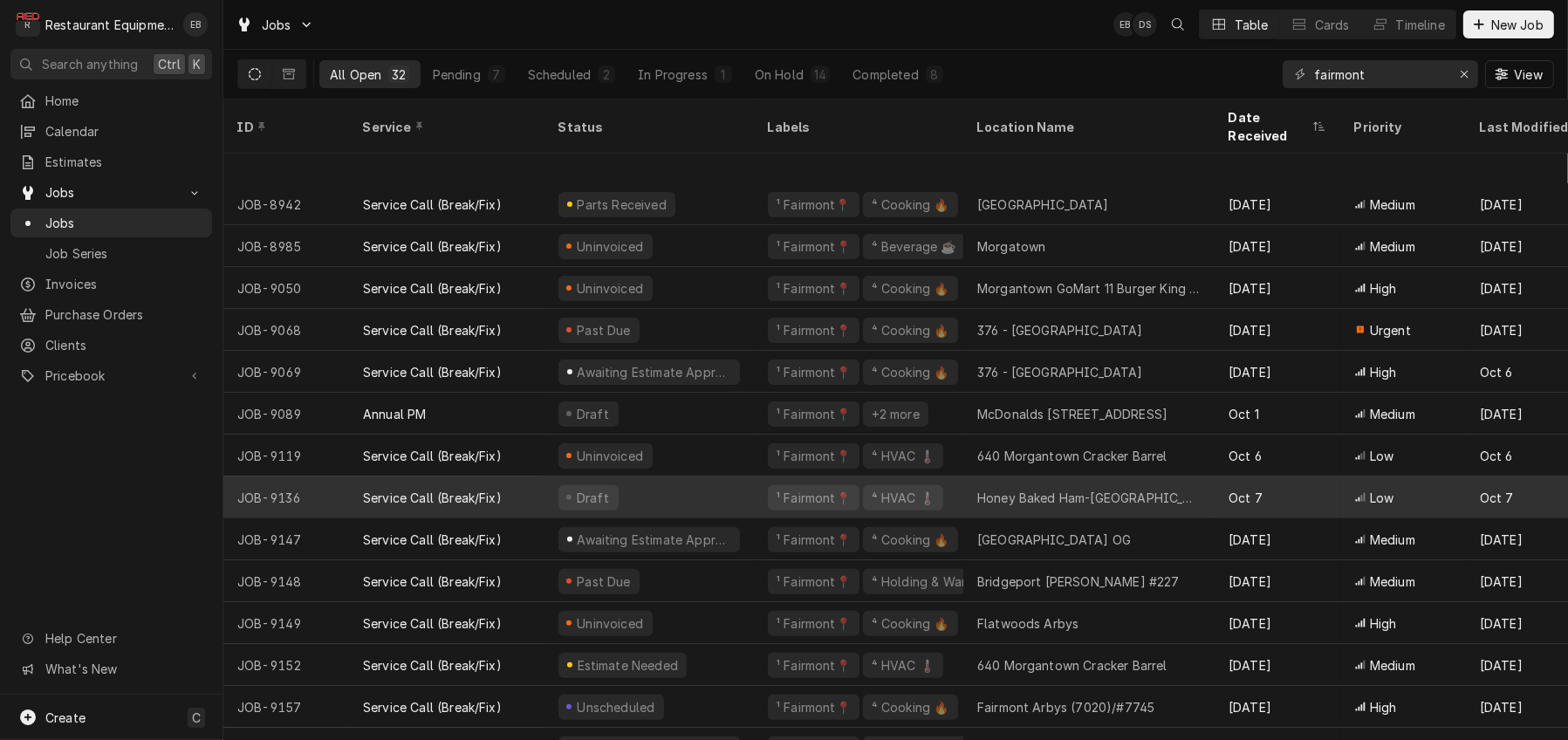
scroll to position [765, 0]
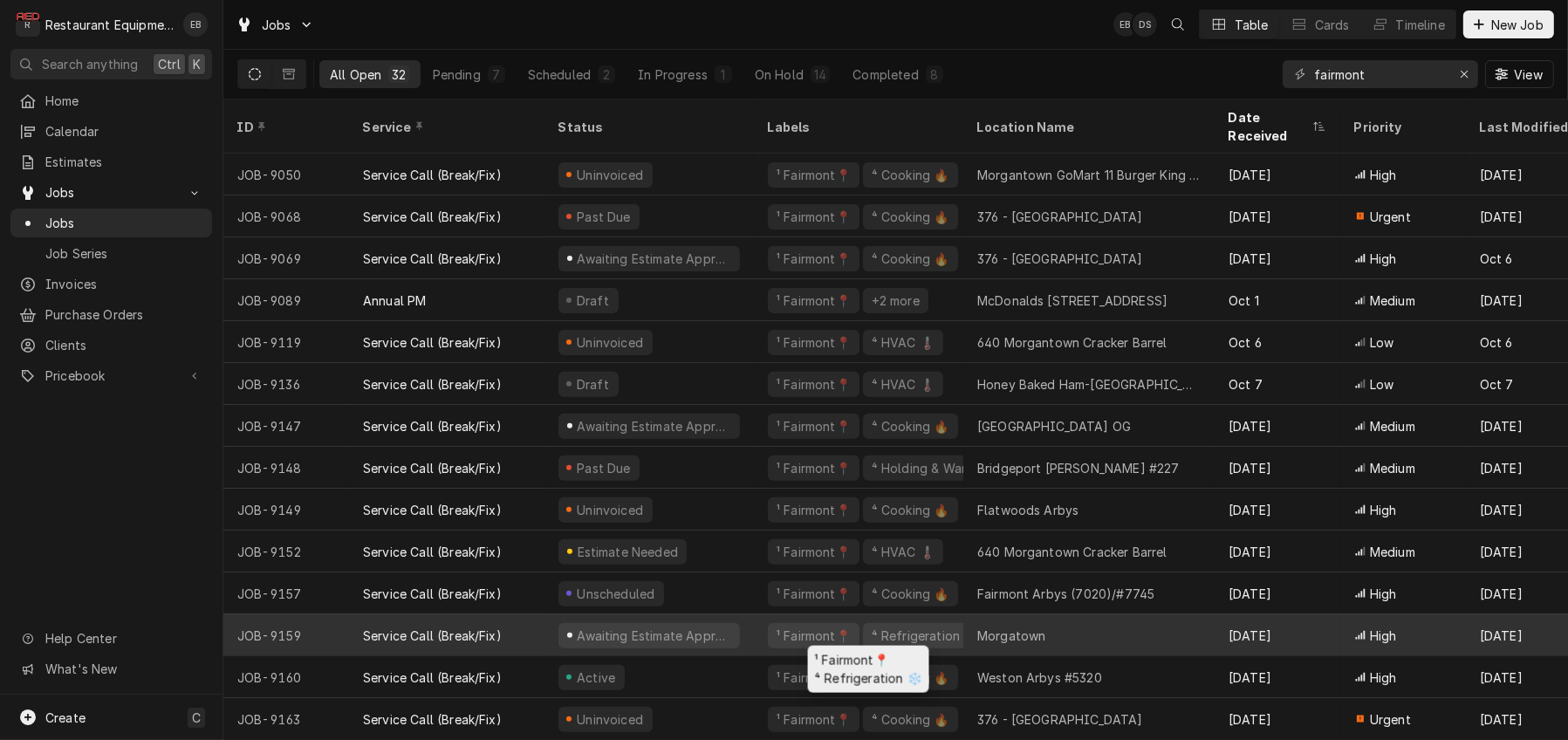
click at [769, 624] on div "¹ Fairmont📍 ⁴ Refrigeration ❄️" at bounding box center [859, 635] width 209 height 42
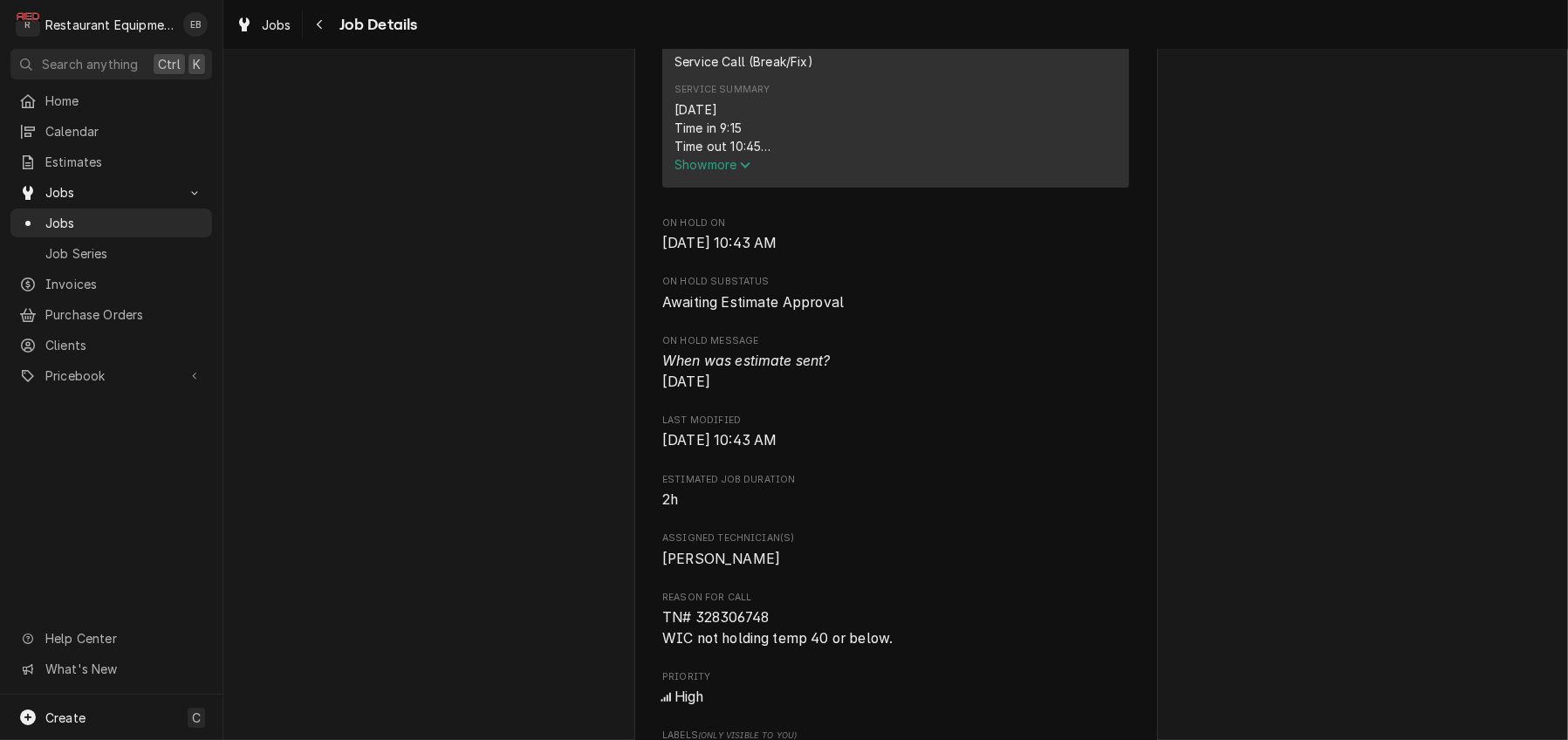
scroll to position [697, 0]
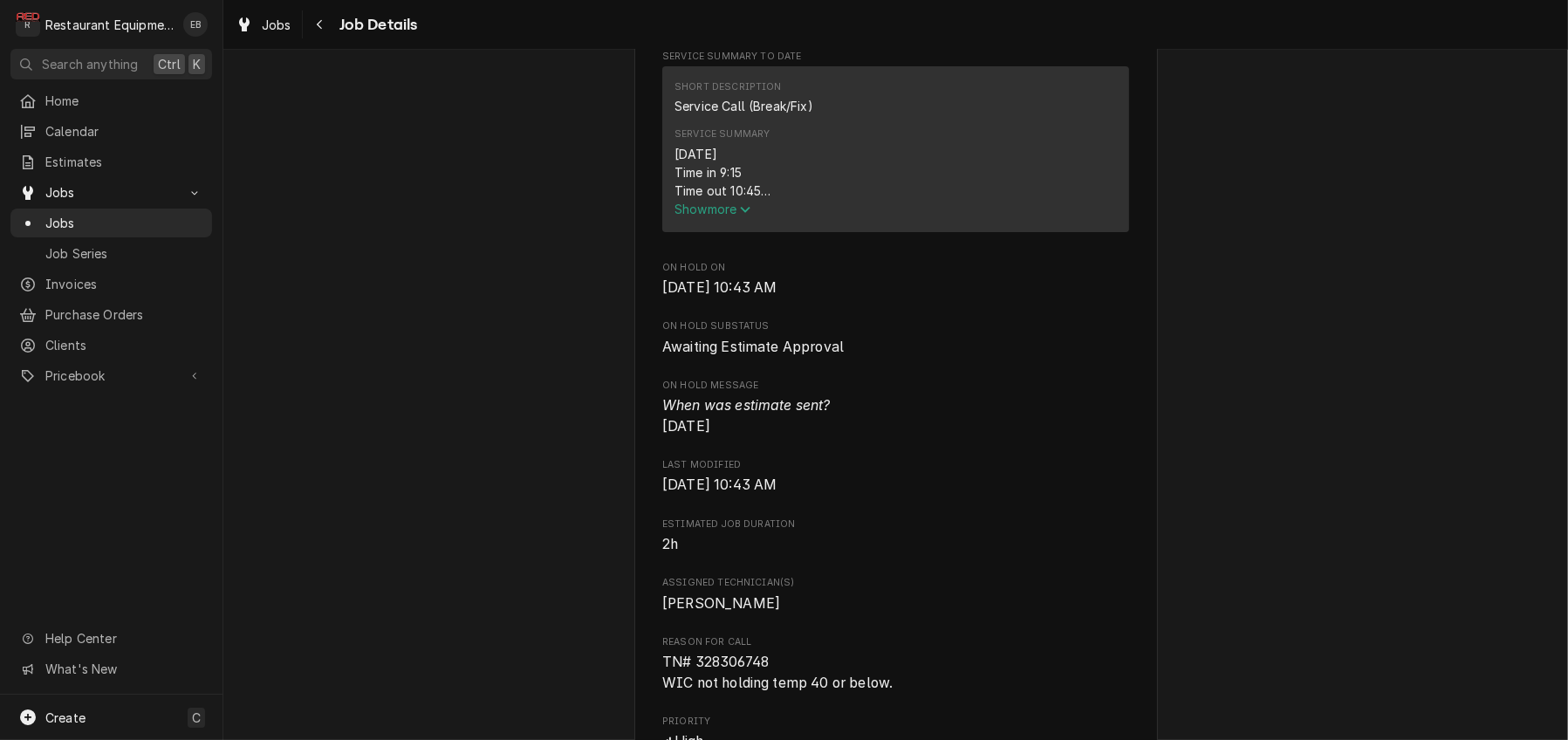
click at [733, 216] on span "Show more" at bounding box center [712, 209] width 77 height 15
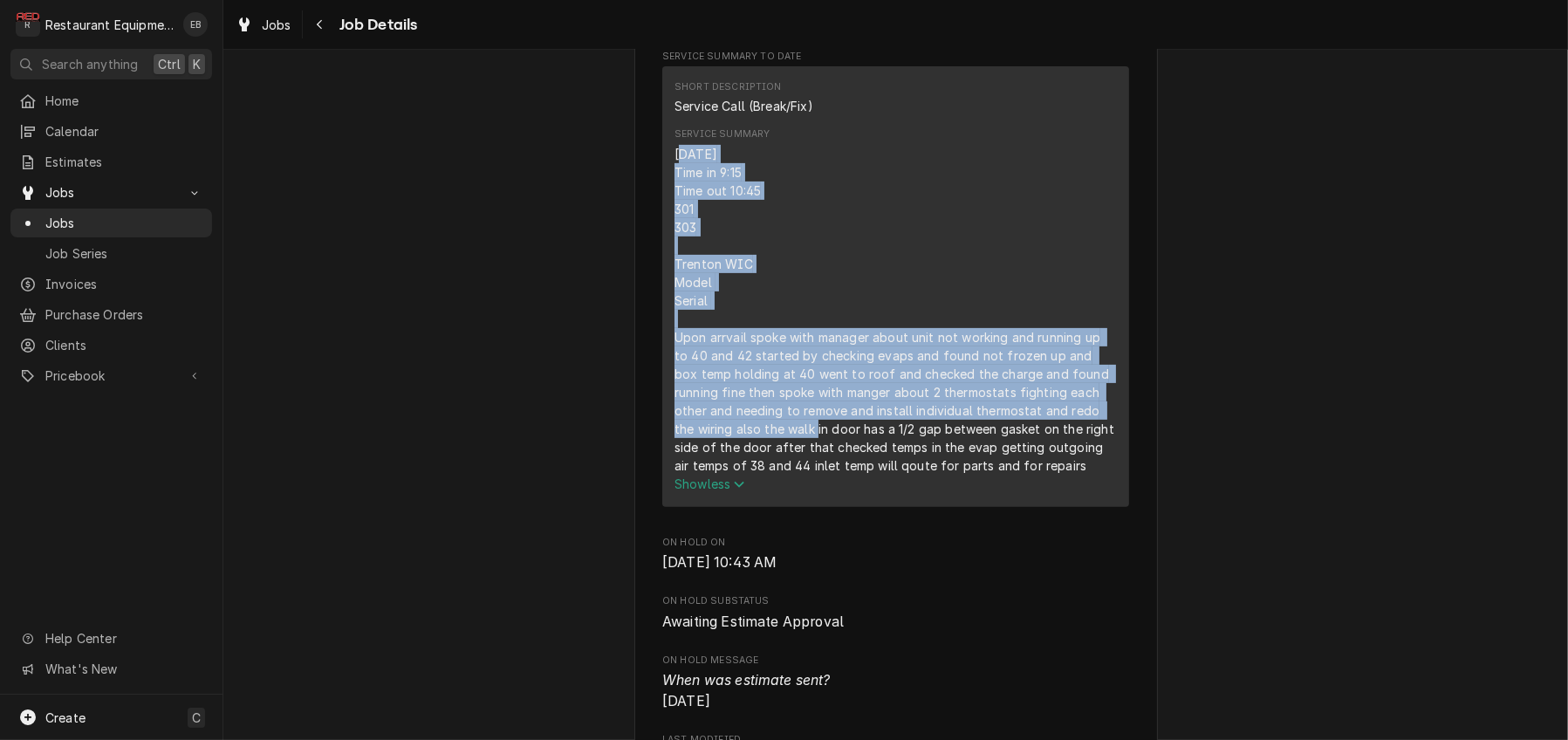
drag, startPoint x: 663, startPoint y: 292, endPoint x: 777, endPoint y: 459, distance: 202.2
click at [806, 474] on div "[DATE] Time in 9:15 Time out 10:45 301 303 Trenton WIC Model Serial Upon arrvai…" at bounding box center [895, 309] width 443 height 329
drag, startPoint x: 777, startPoint y: 378, endPoint x: 753, endPoint y: 368, distance: 26.0
click at [776, 378] on div "[DATE] Time in 9:15 Time out 10:45 301 303 Trenton WIC Model Serial Upon arrvai…" at bounding box center [895, 309] width 443 height 329
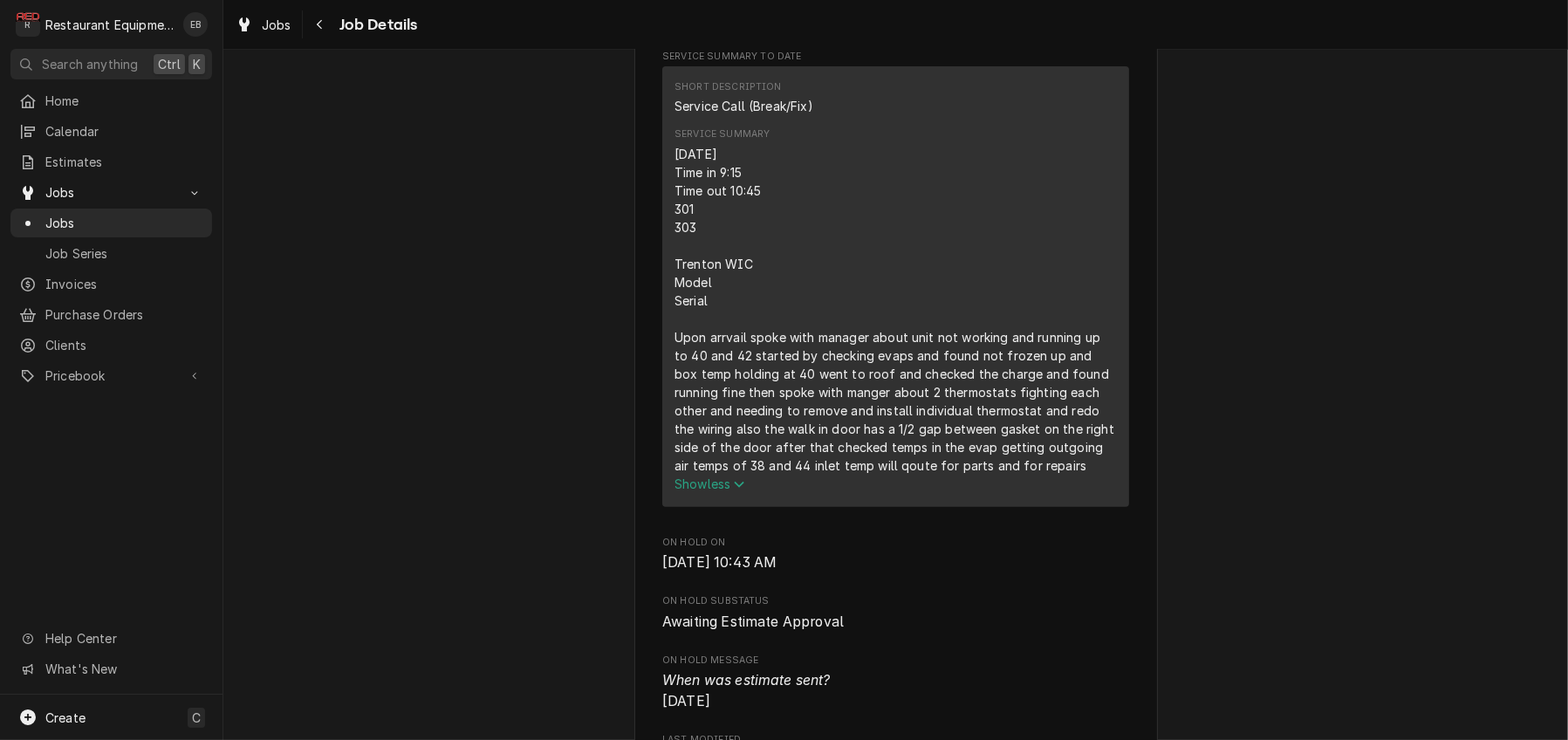
click at [663, 286] on div "Short Description Service Call (Break/Fix) Service Summary [DATE] Time in 9:15 …" at bounding box center [895, 286] width 467 height 440
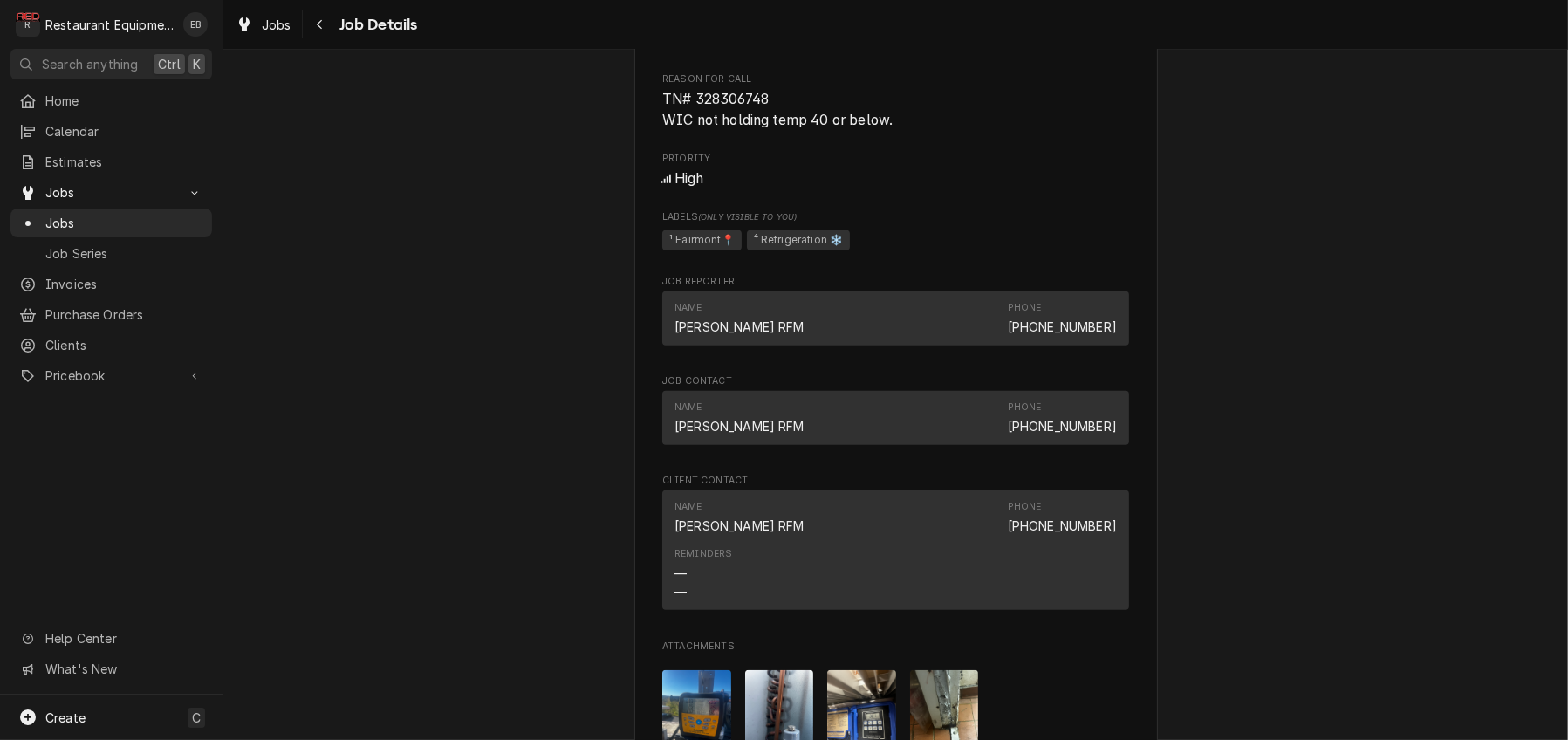
scroll to position [1570, 0]
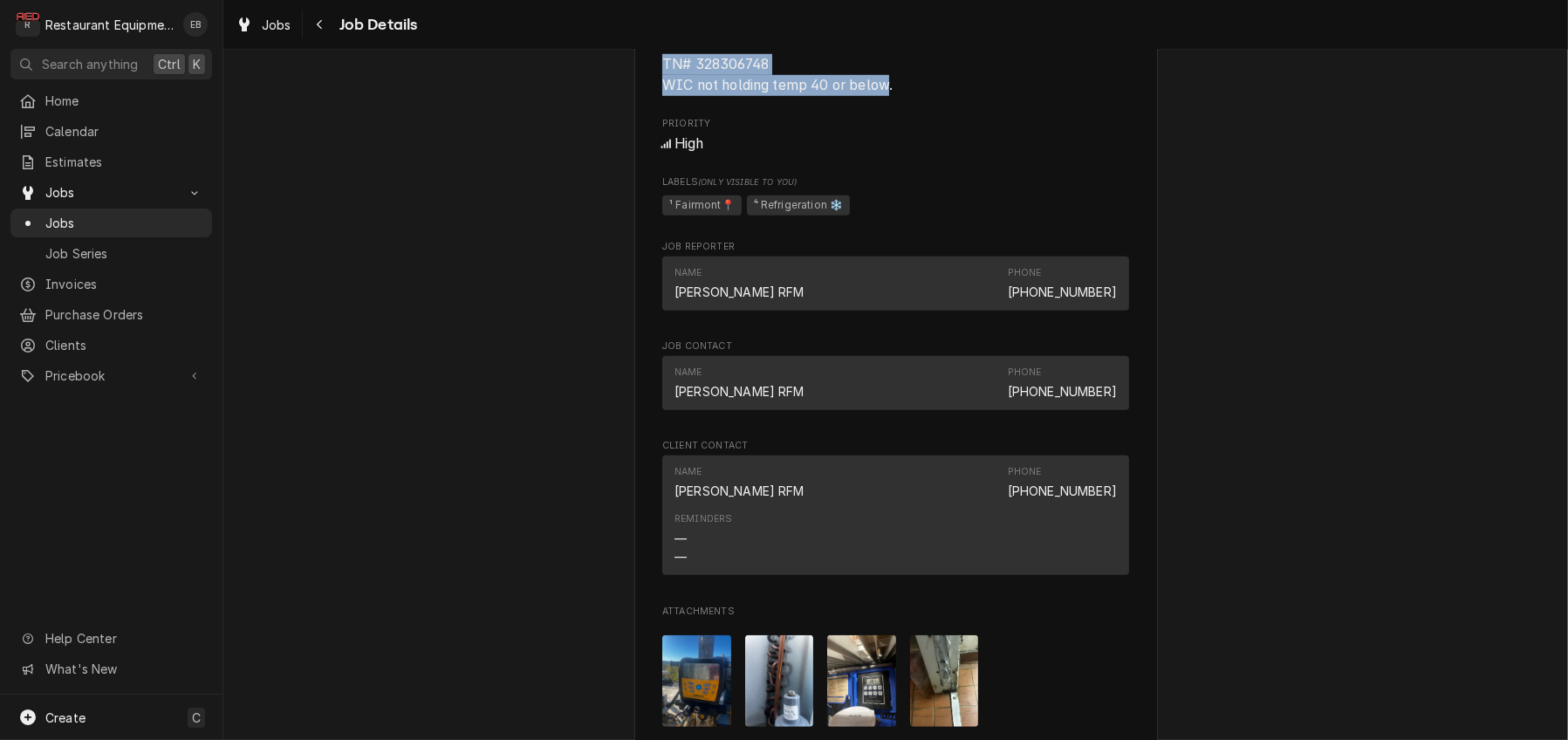
drag, startPoint x: 649, startPoint y: 289, endPoint x: 890, endPoint y: 309, distance: 241.8
click at [890, 93] on span "TN# 328306748 WIC not holding temp 40 or below." at bounding box center [777, 75] width 230 height 38
drag, startPoint x: 908, startPoint y: 288, endPoint x: 777, endPoint y: 291, distance: 131.0
click at [907, 95] on span "TN# 328306748 WIC not holding temp 40 or below." at bounding box center [895, 74] width 467 height 41
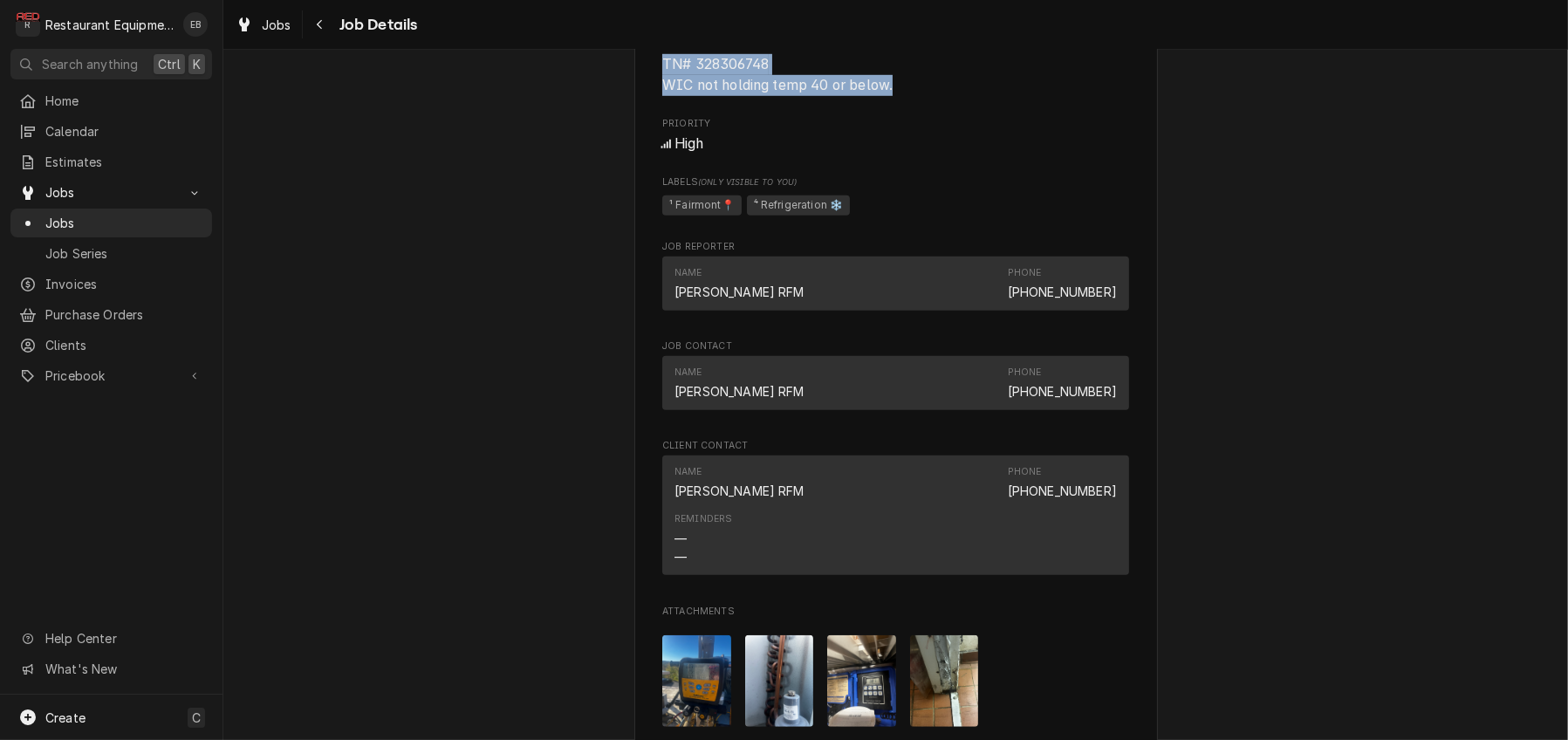
drag, startPoint x: 649, startPoint y: 286, endPoint x: 894, endPoint y: 316, distance: 246.8
click at [892, 93] on span "TN# 328306748 WIC not holding temp 40 or below." at bounding box center [777, 75] width 230 height 38
copy span "TN# 328306748 WIC not holding temp 40 or below."
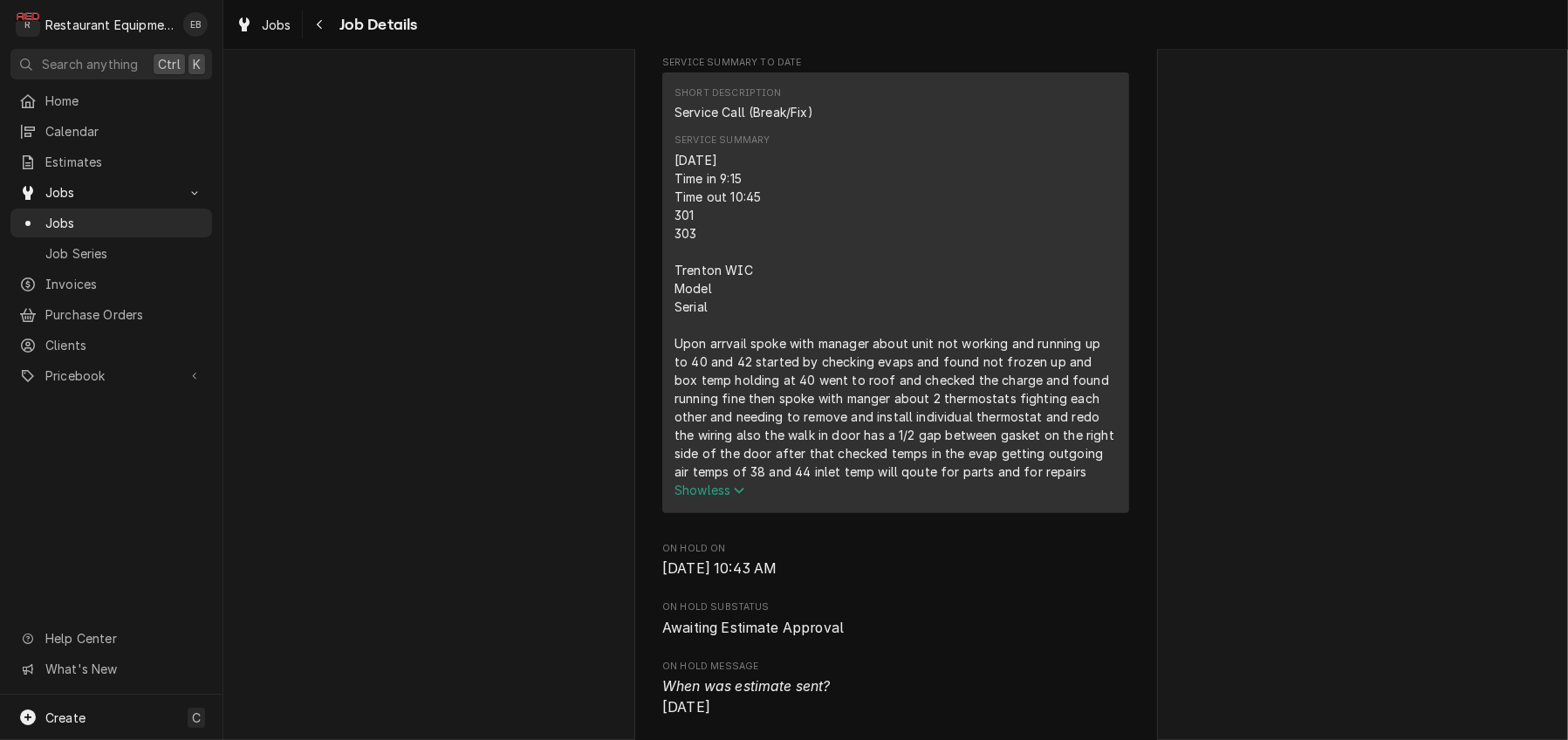
scroll to position [697, 0]
drag, startPoint x: 662, startPoint y: 287, endPoint x: 1079, endPoint y: 633, distance: 541.9
click at [1079, 474] on div "[DATE] Time in 9:15 Time out 10:45 301 303 Trenton WIC Model Serial Upon arrvai…" at bounding box center [895, 309] width 443 height 329
copy div "[DATE] Time in 9:15 Time out 10:45 301 303 Trenton WIC Model Serial Upon arrvai…"
click at [865, 329] on div "[DATE] Time in 9:15 Time out 10:45 301 303 Trenton WIC Model Serial Upon arrvai…" at bounding box center [895, 309] width 443 height 329
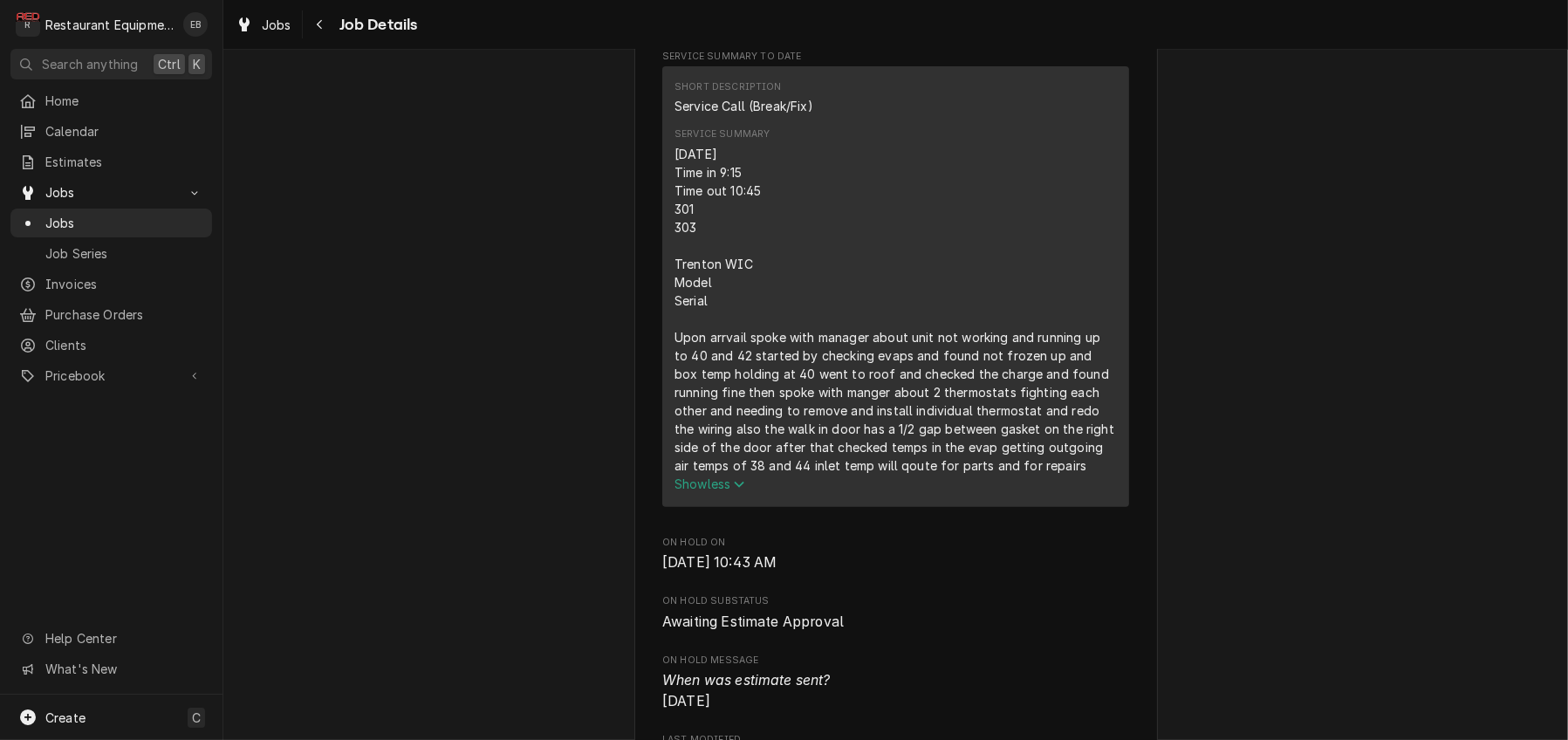
click at [606, 245] on div "Awaiting Estimate Approval Outback (Bloomin' Brands) Morgatown / [STREET_ADDRES…" at bounding box center [894, 700] width 1344 height 2660
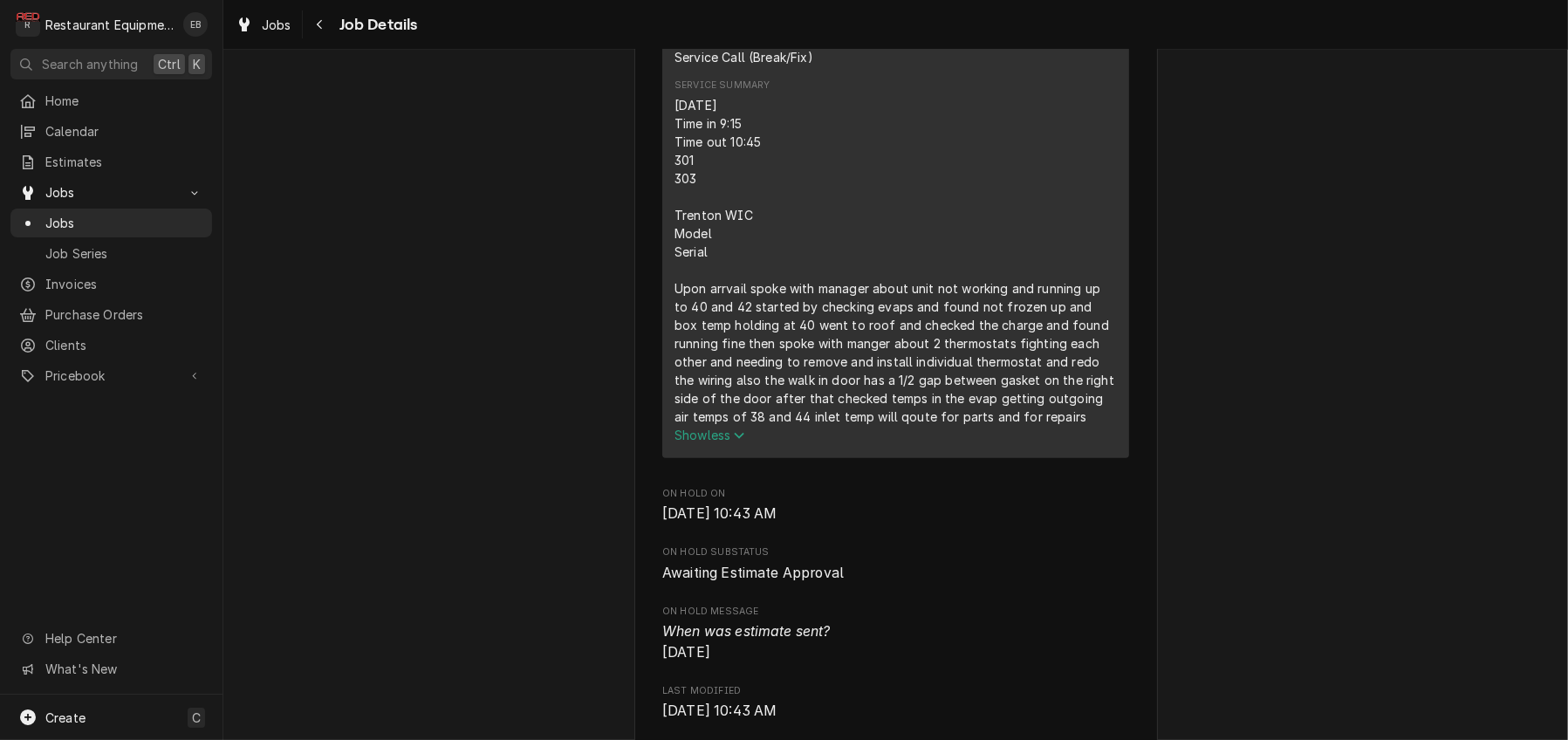
scroll to position [755, 0]
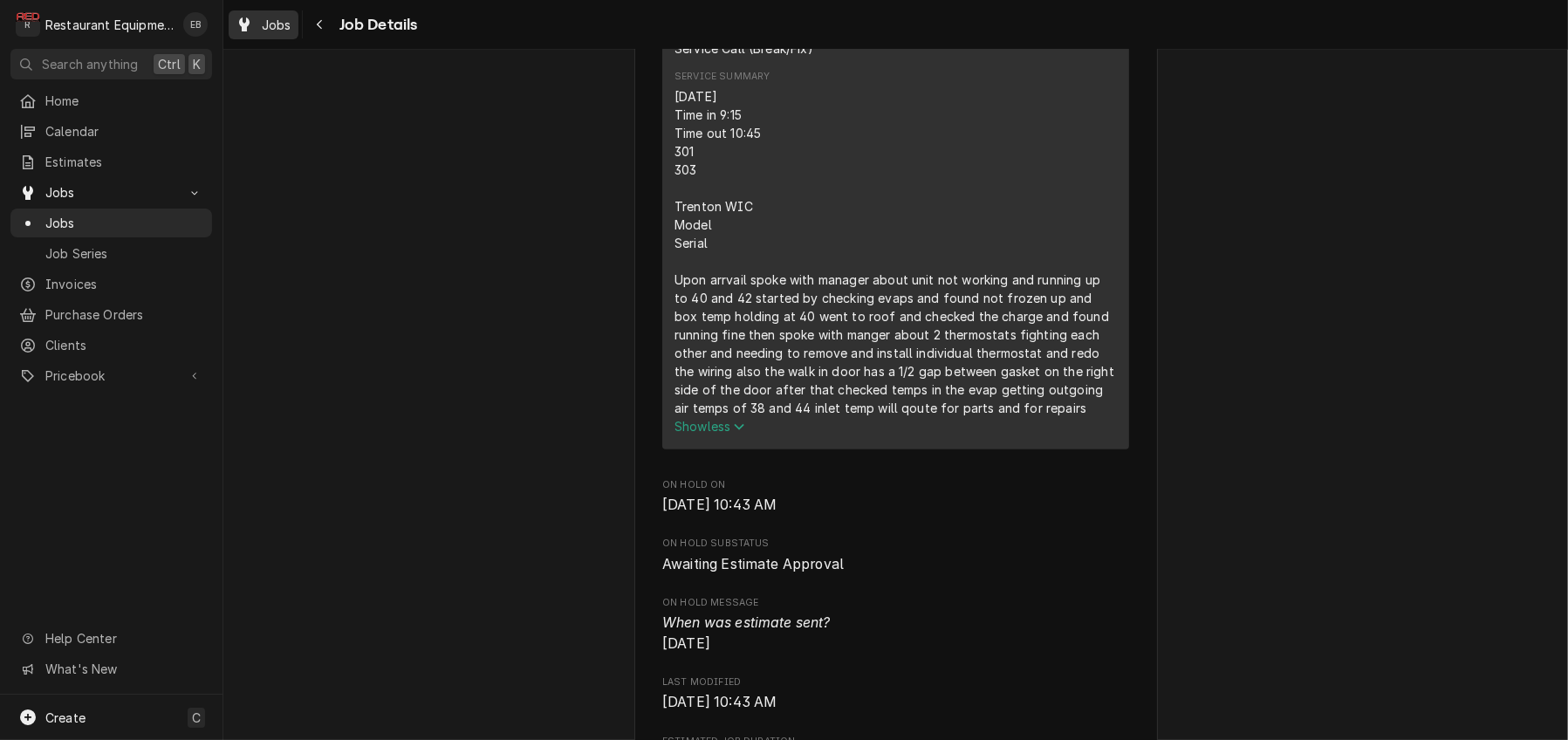
click at [273, 30] on div "Jobs" at bounding box center [263, 25] width 63 height 22
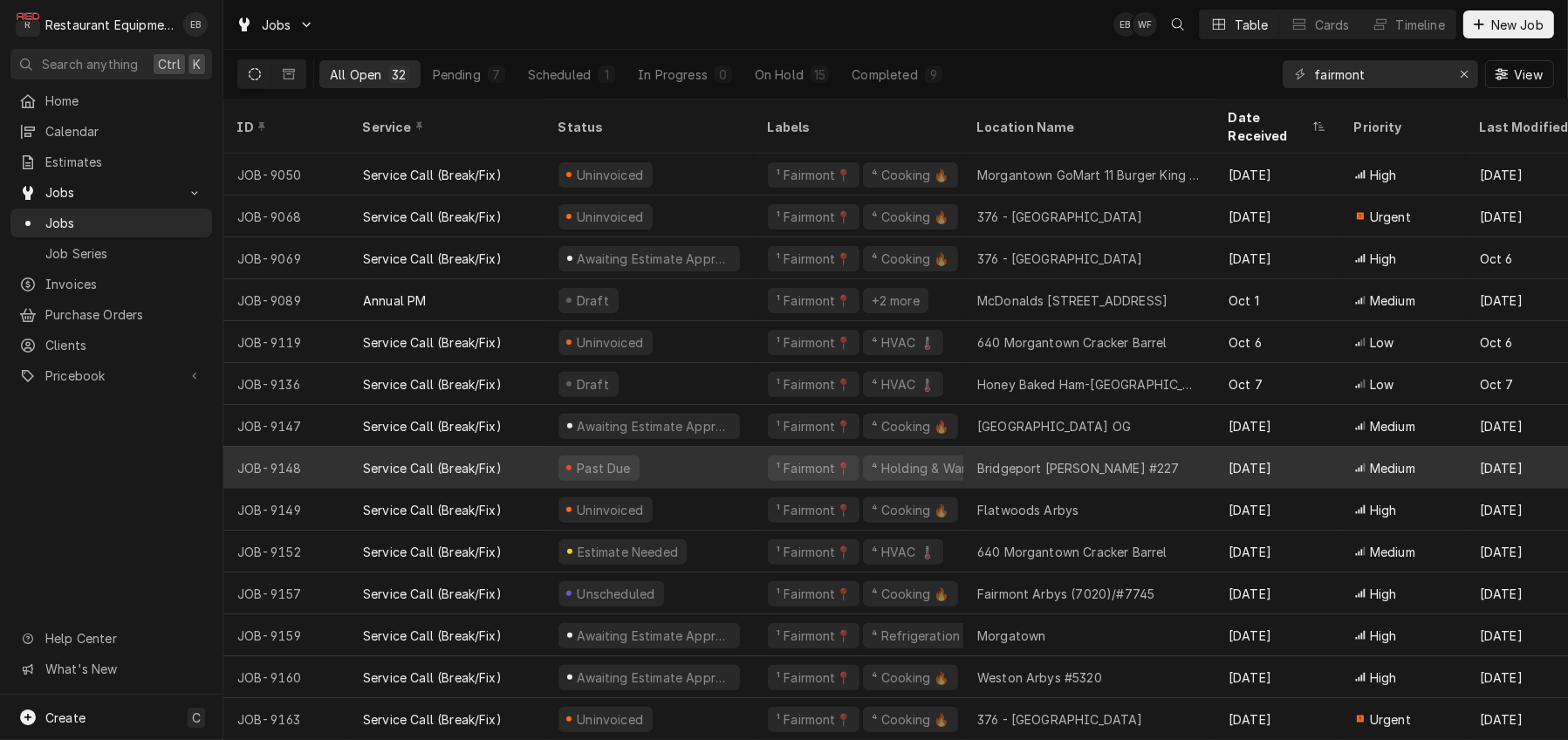
scroll to position [765, 0]
click at [754, 452] on div "Past Due" at bounding box center [649, 467] width 209 height 42
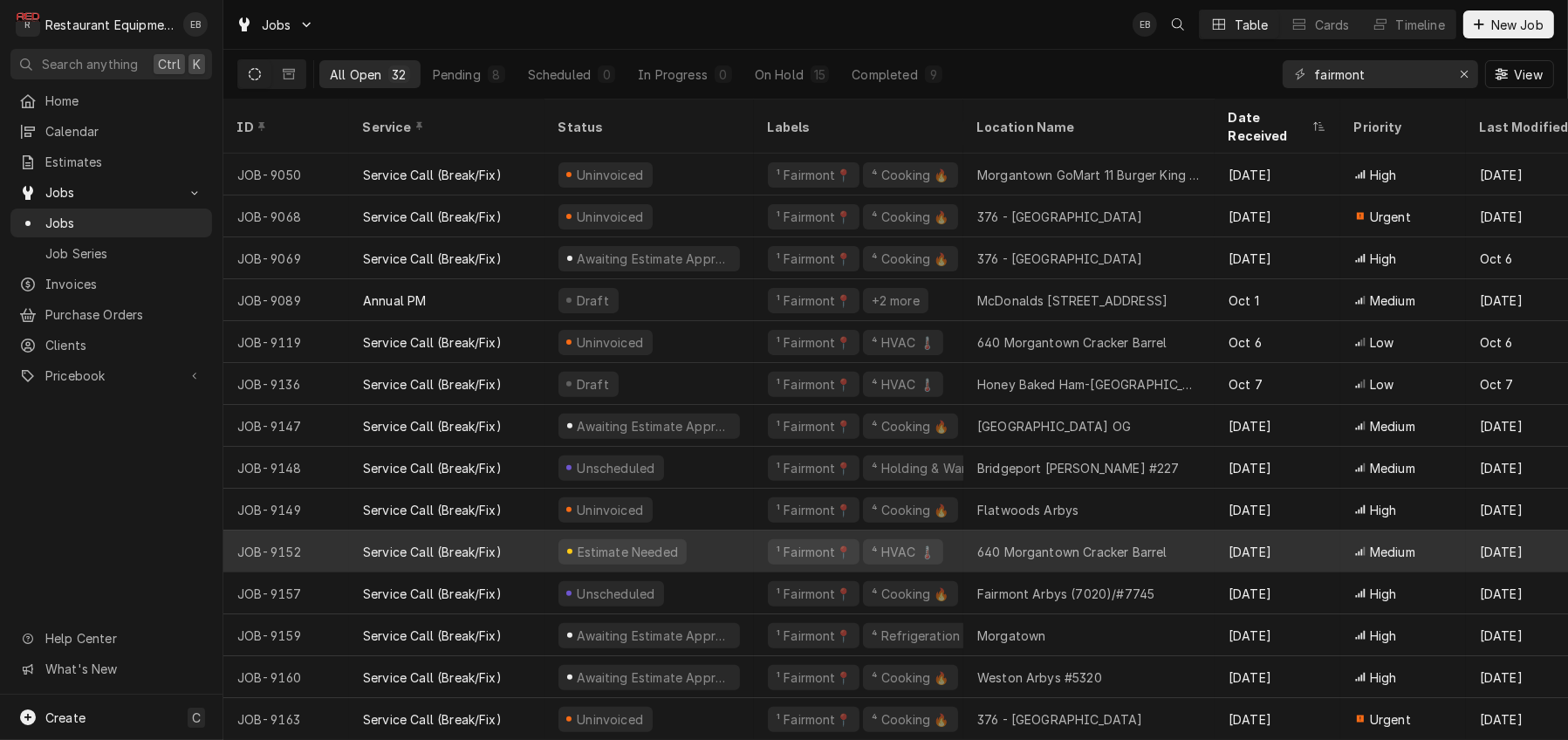
scroll to position [765, 0]
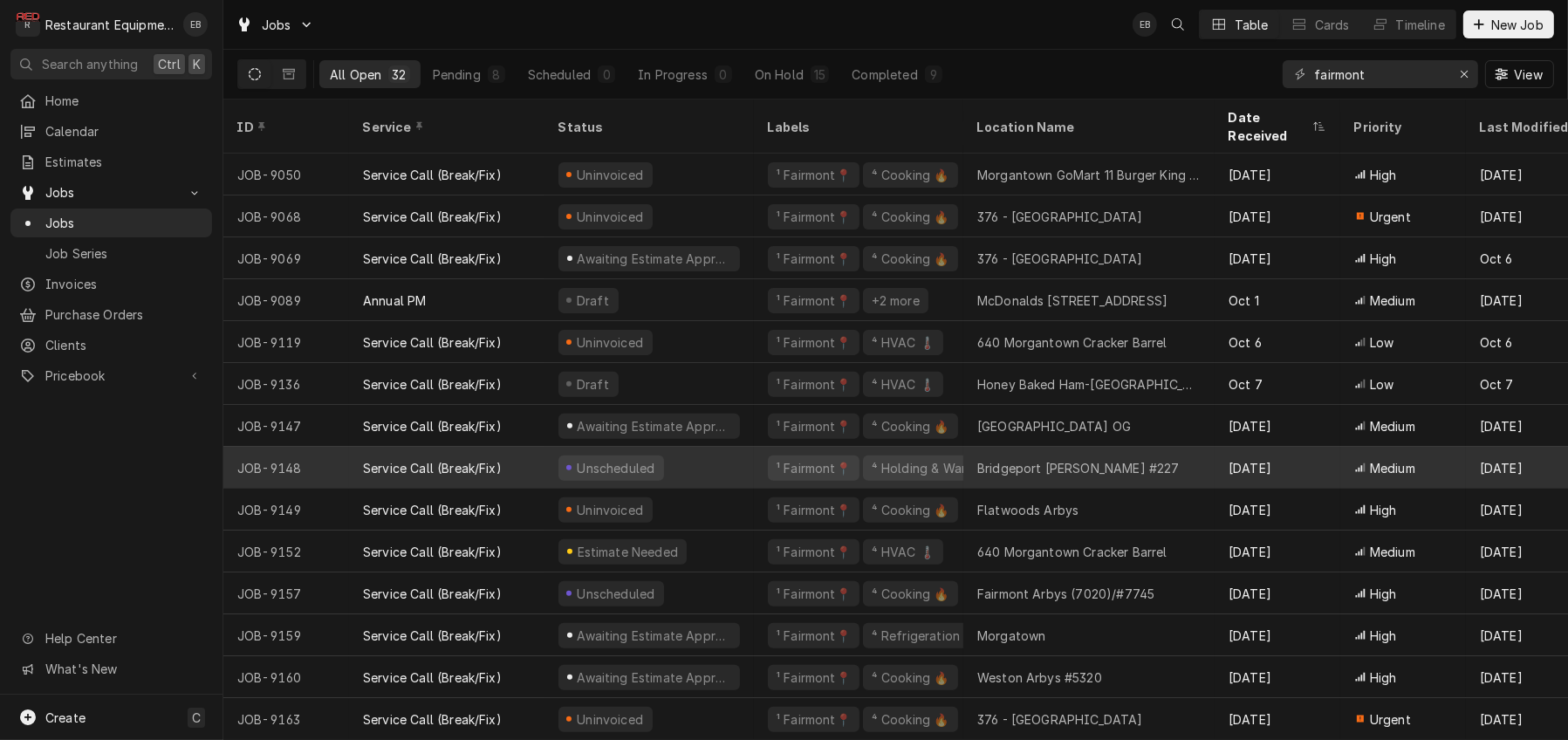
click at [743, 452] on div "Unscheduled" at bounding box center [649, 467] width 209 height 42
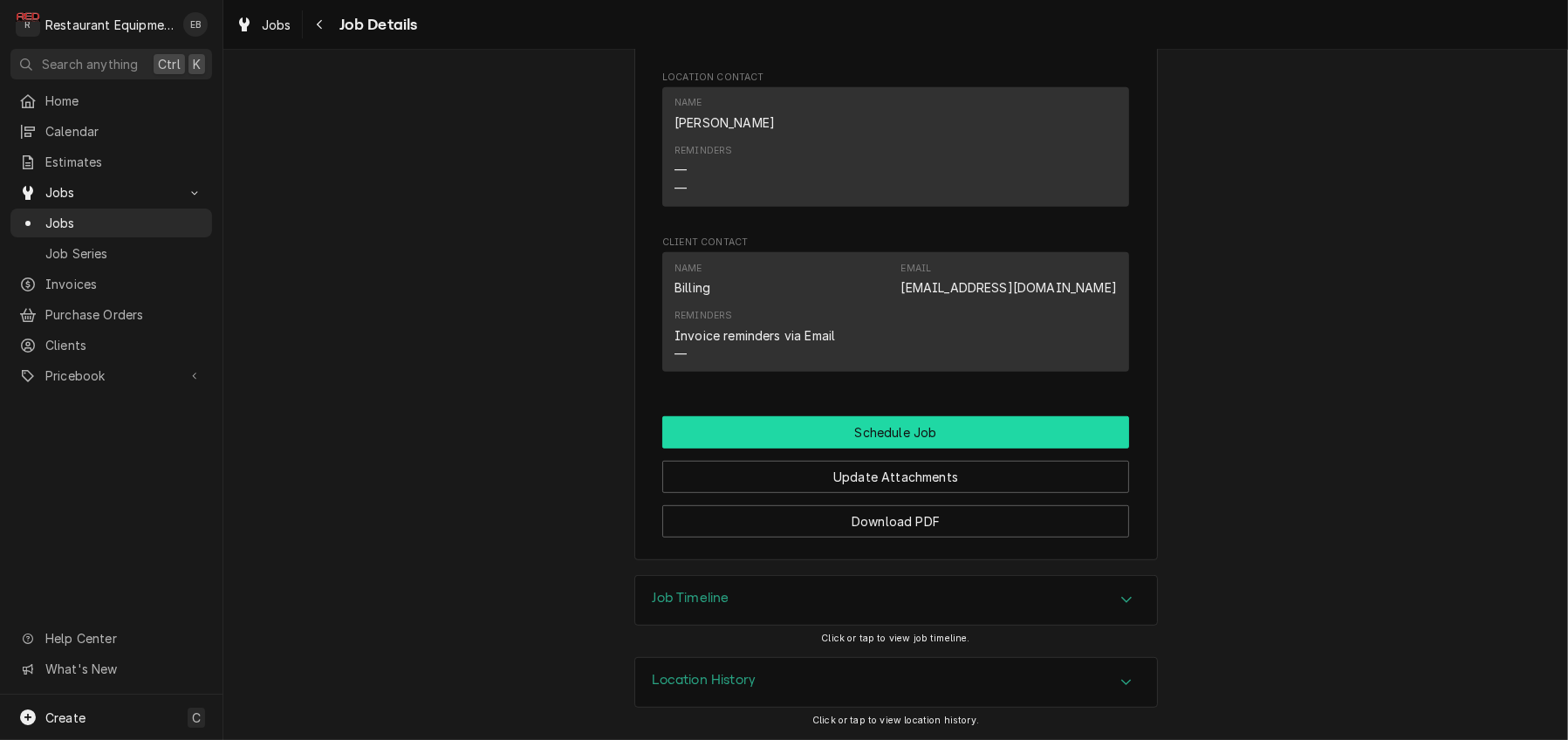
scroll to position [1342, 0]
click at [977, 416] on button "Schedule Job" at bounding box center [895, 432] width 467 height 32
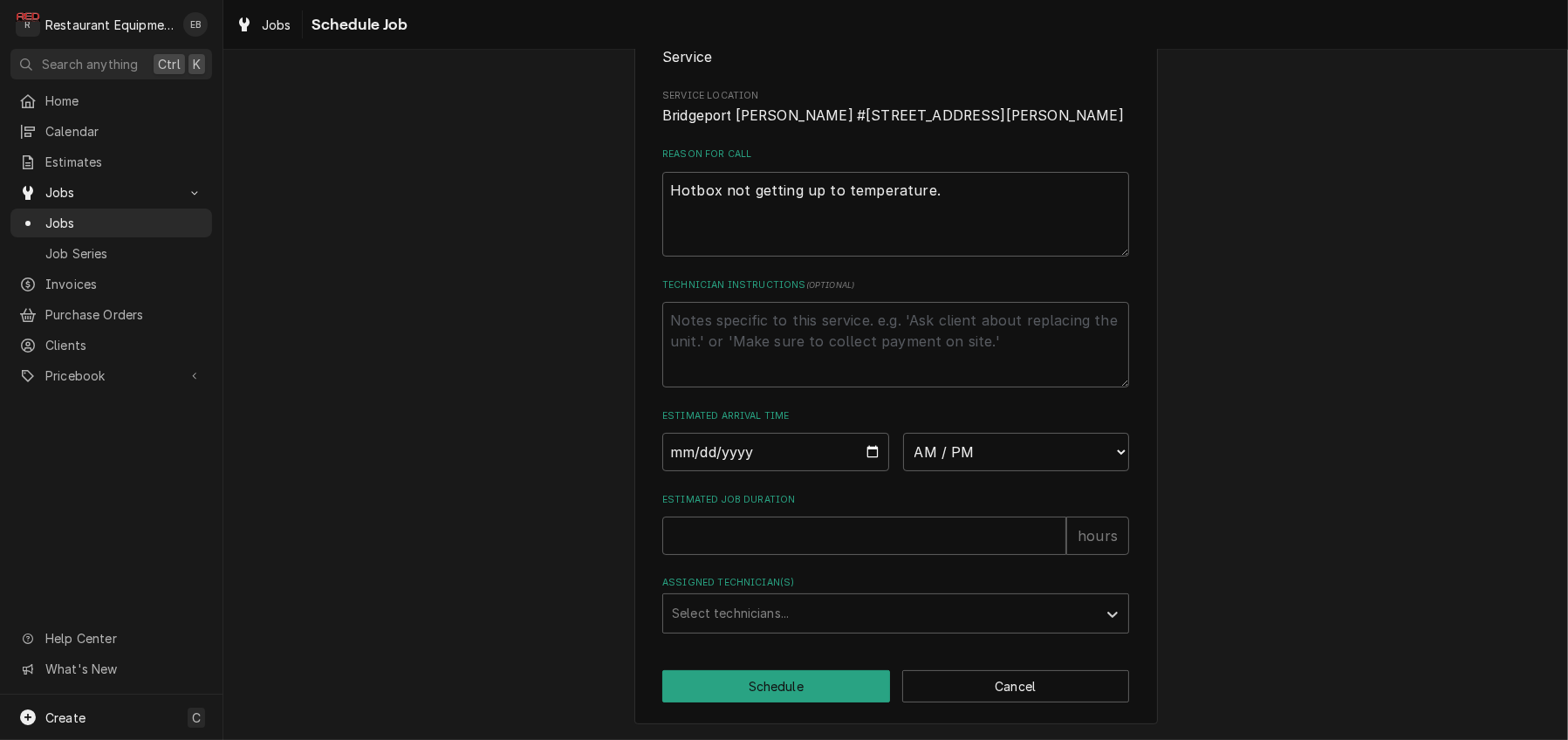
scroll to position [377, 0]
click at [870, 433] on input "Date" at bounding box center [776, 452] width 227 height 39
type textarea "x"
type input "[DATE]"
click at [964, 433] on select "AM / PM 6:00 AM 6:15 AM 6:30 AM 6:45 AM 7:00 AM 7:15 AM 7:30 AM 7:45 AM 8:00 AM…" at bounding box center [1017, 452] width 227 height 39
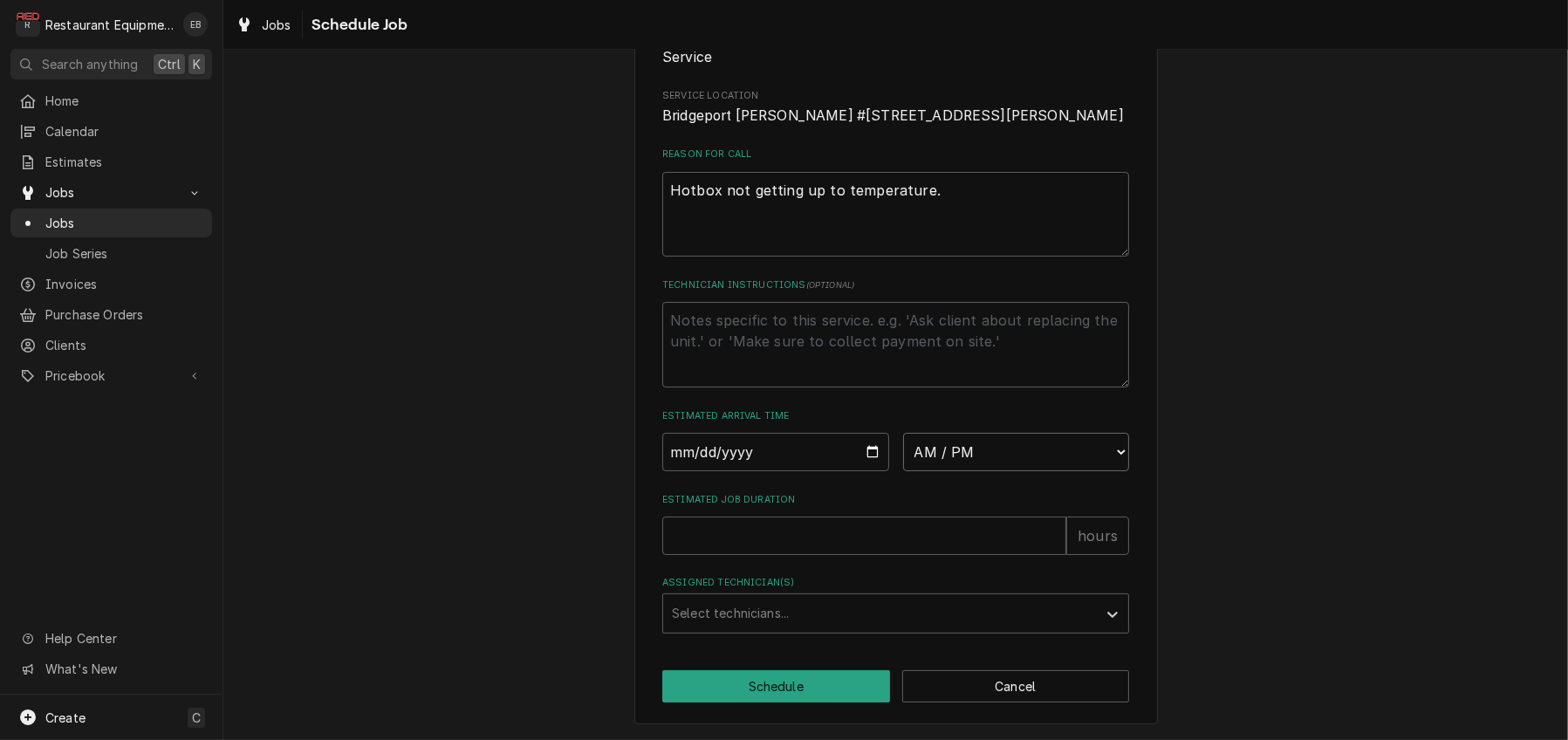
select select "14:00:00"
click at [903, 433] on select "AM / PM 6:00 AM 6:15 AM 6:30 AM 6:45 AM 7:00 AM 7:15 AM 7:30 AM 7:45 AM 8:00 AM…" at bounding box center [1017, 452] width 227 height 39
click at [745, 522] on input "Estimated Job Duration" at bounding box center [865, 535] width 404 height 39
type textarea "x"
type input "2"
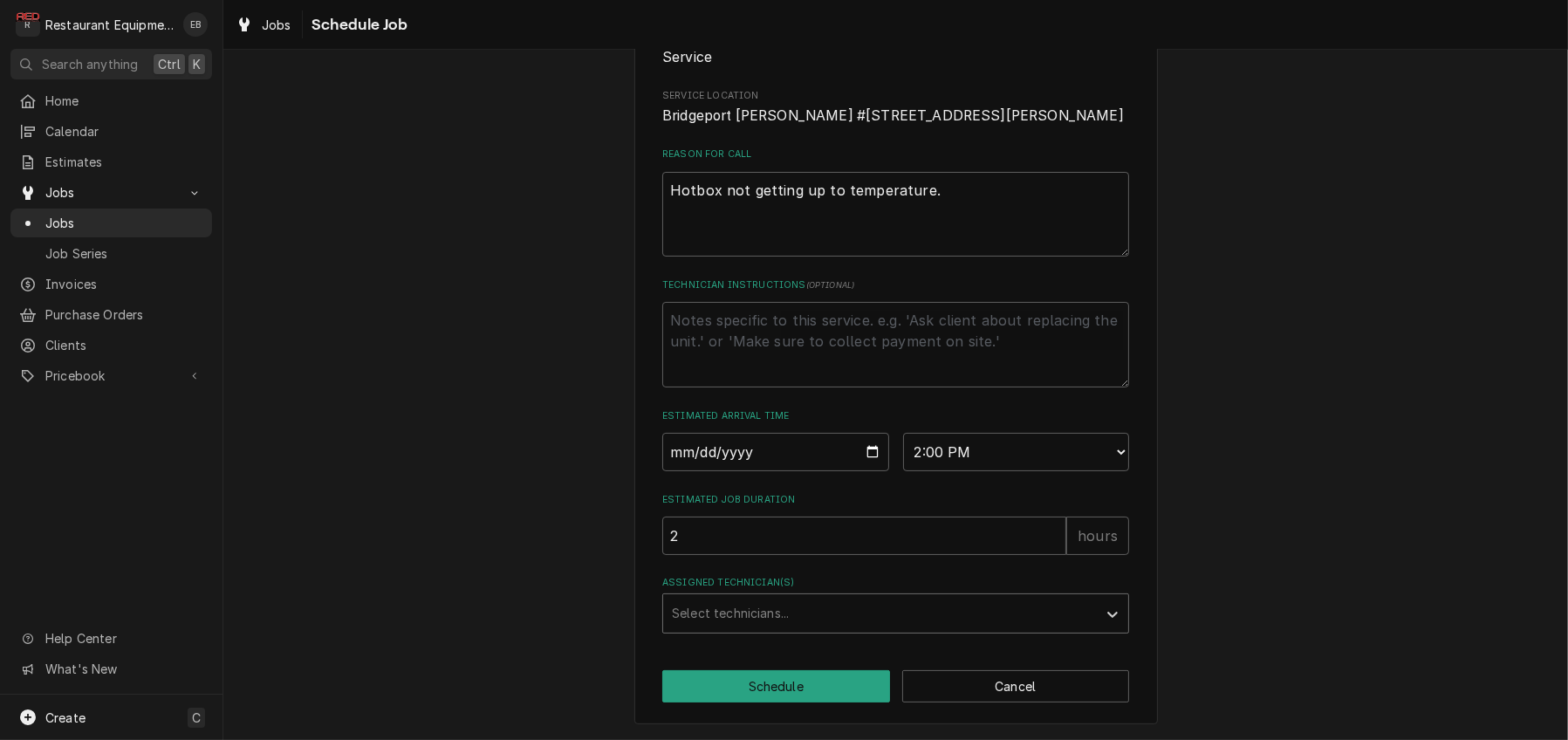
click at [754, 617] on div "Assigned Technician(s)" at bounding box center [880, 614] width 416 height 32
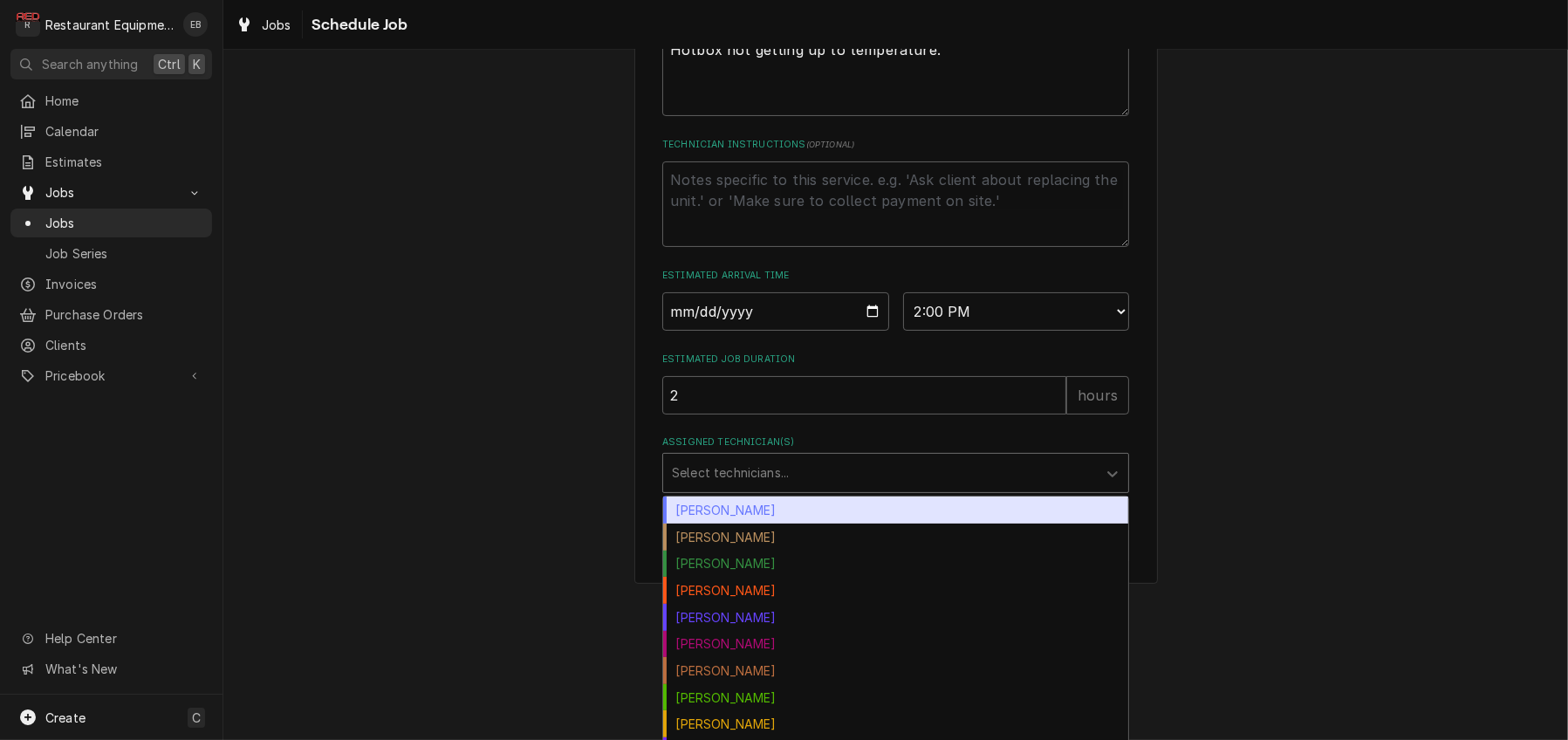
click at [751, 523] on div "[PERSON_NAME]" at bounding box center [894, 509] width 465 height 27
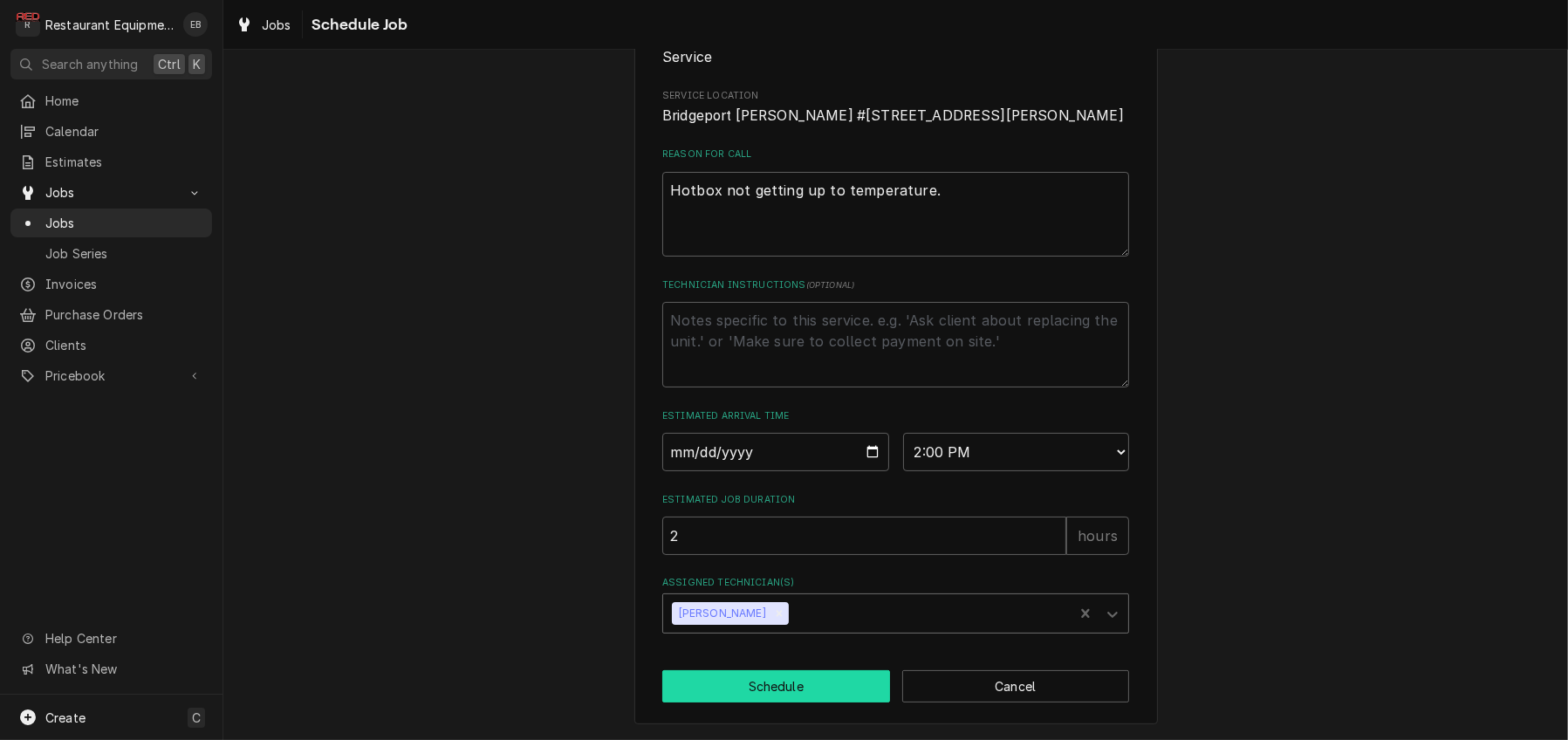
click at [767, 676] on button "Schedule" at bounding box center [776, 685] width 228 height 32
type textarea "x"
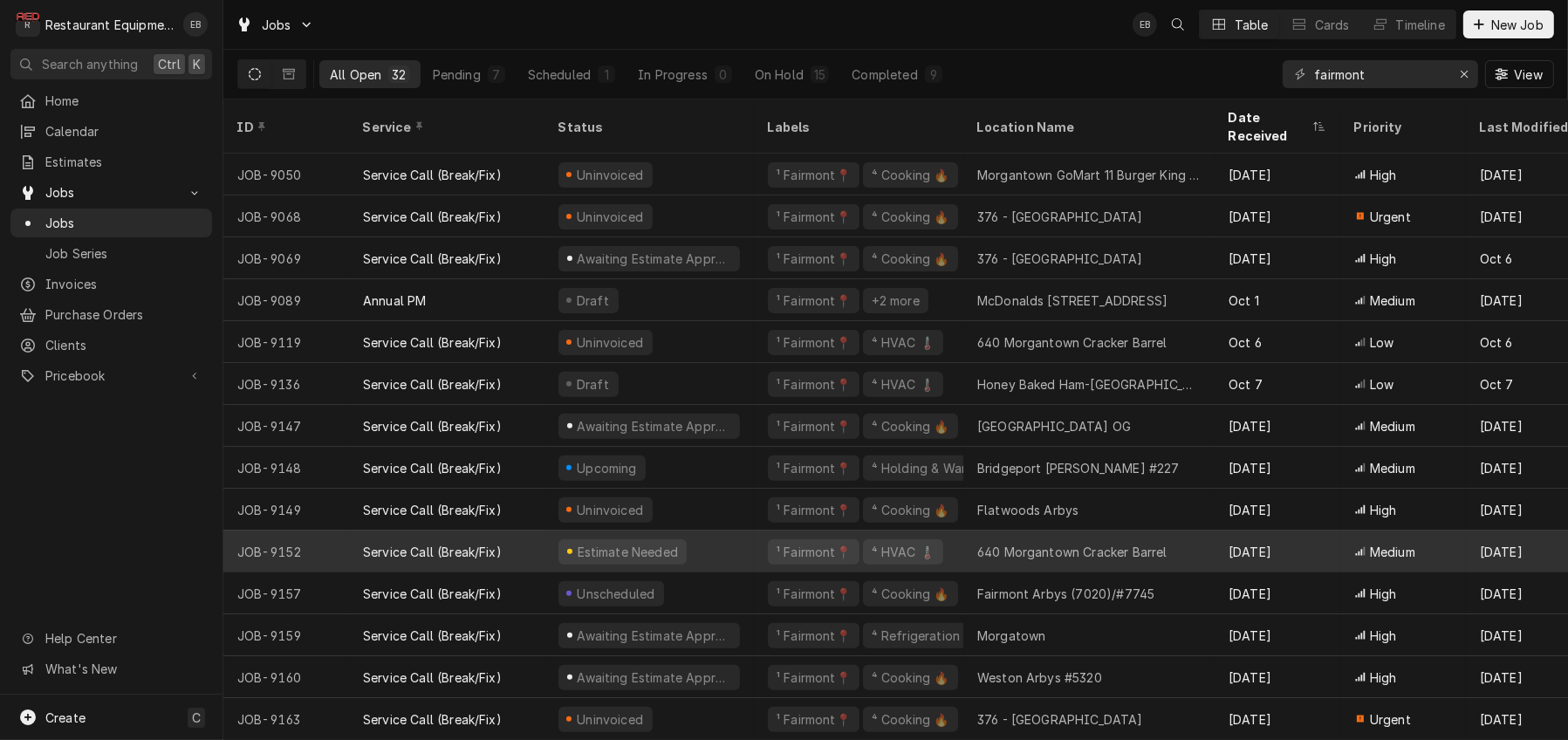
scroll to position [765, 0]
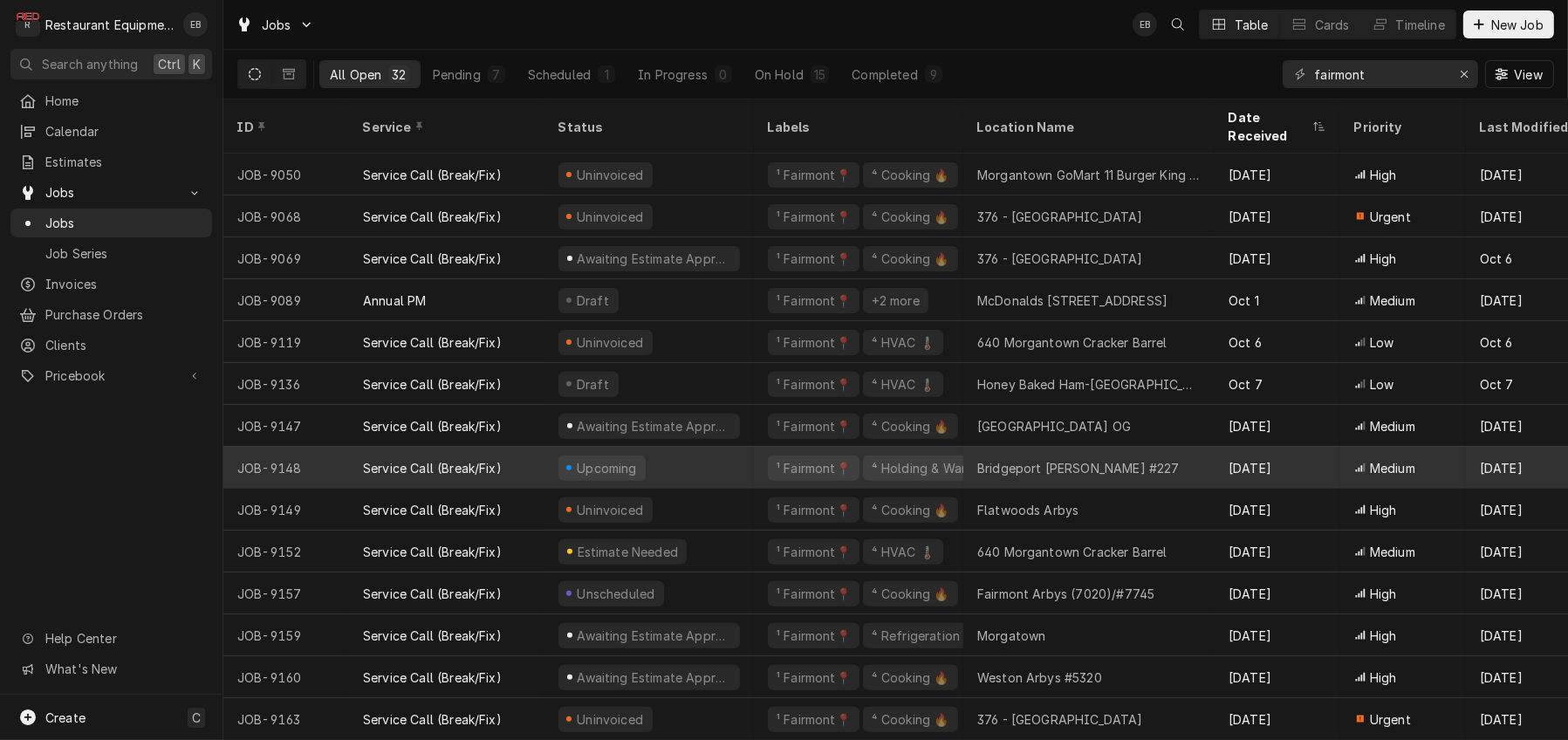
click at [751, 453] on div "Upcoming" at bounding box center [649, 467] width 209 height 42
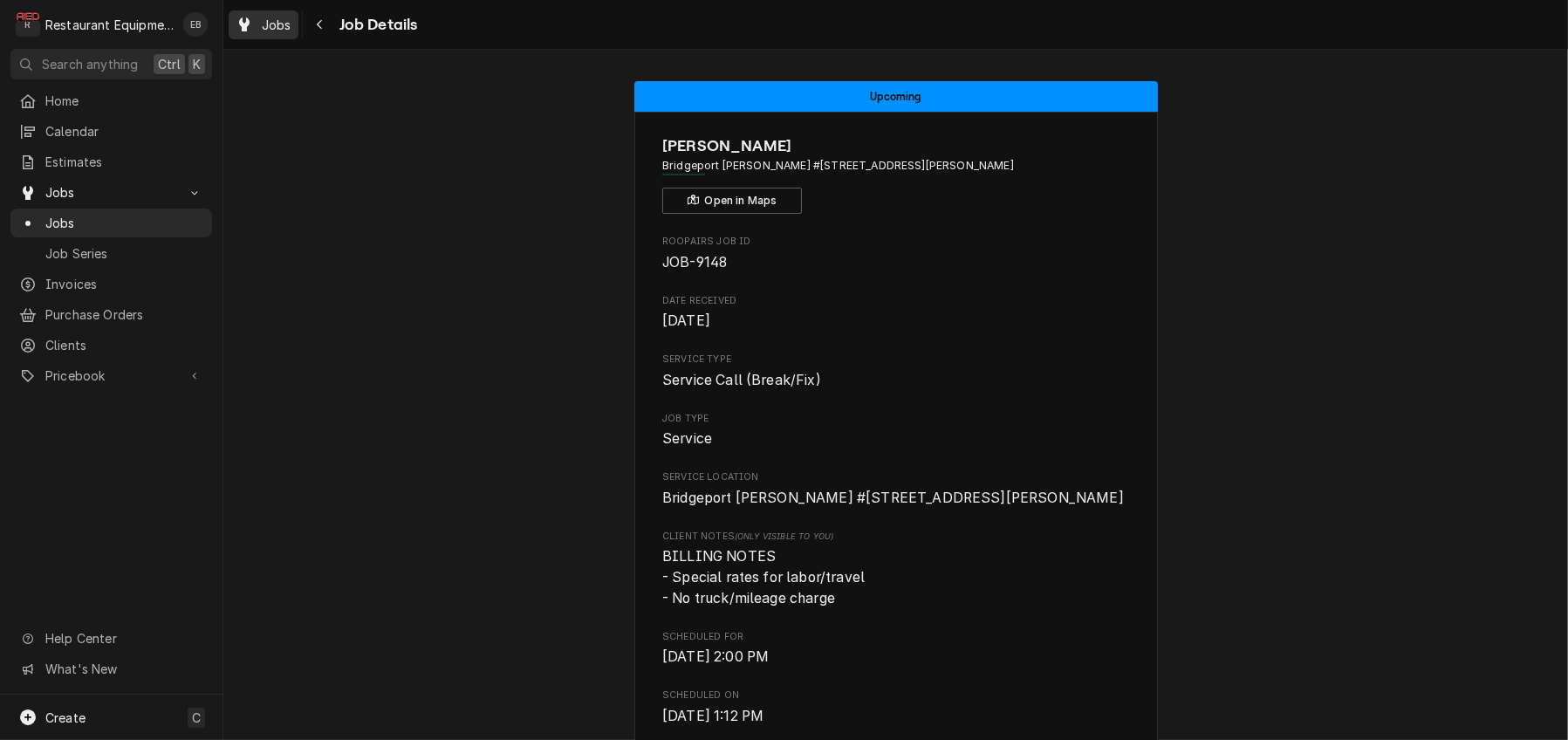
click at [292, 33] on span "Jobs" at bounding box center [277, 25] width 30 height 18
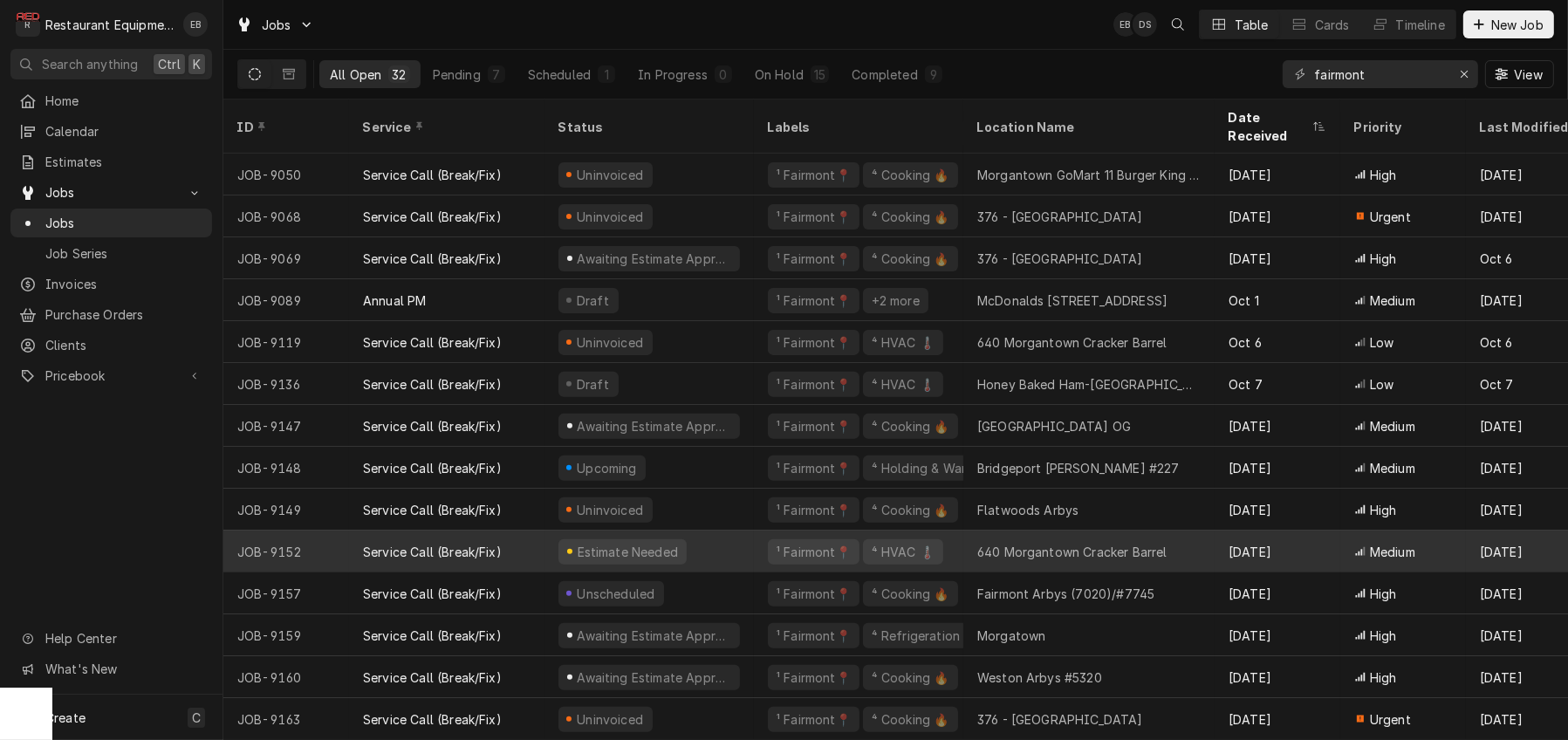
scroll to position [765, 0]
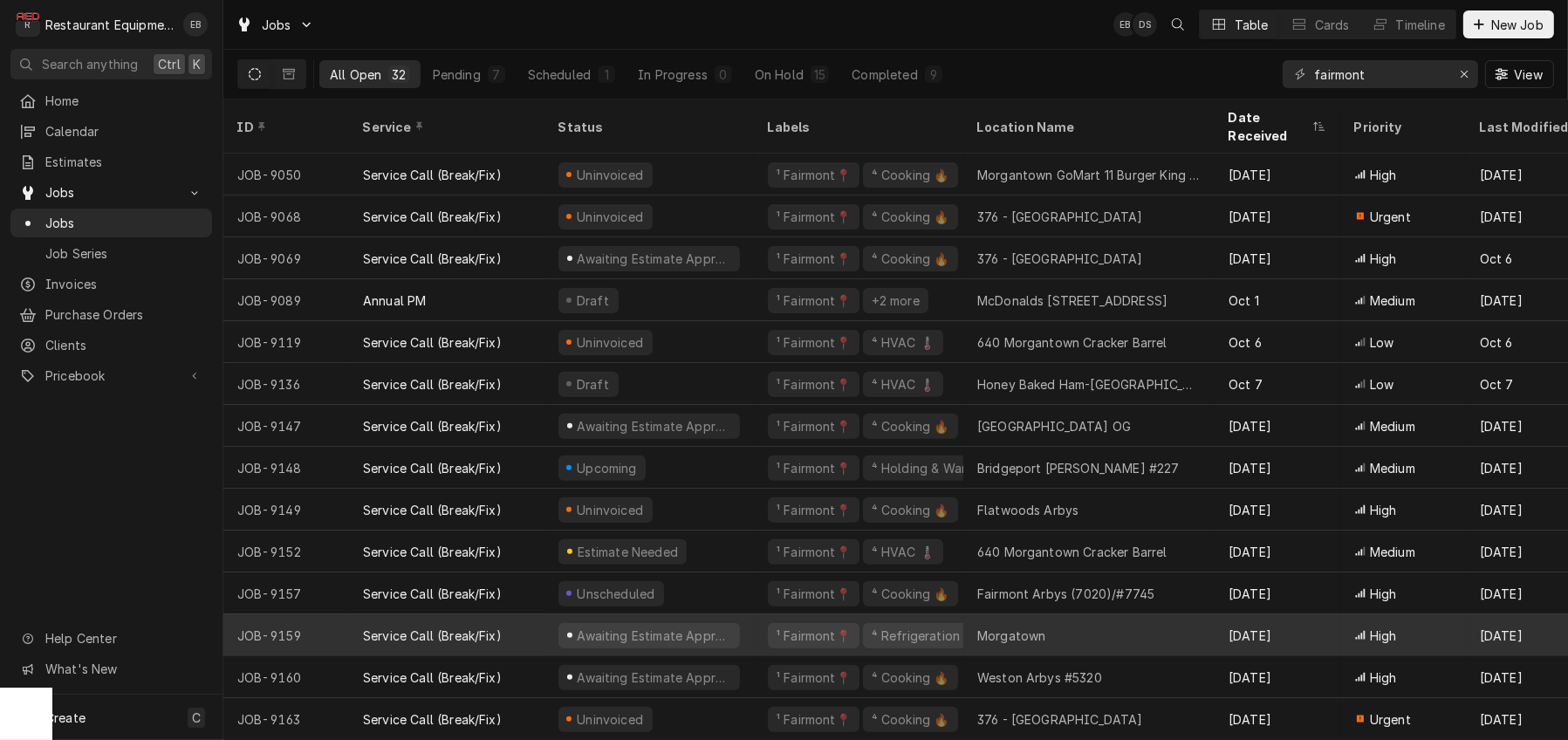
click at [768, 616] on div "¹ Fairmont📍 ⁴ Refrigeration ❄️" at bounding box center [859, 635] width 209 height 42
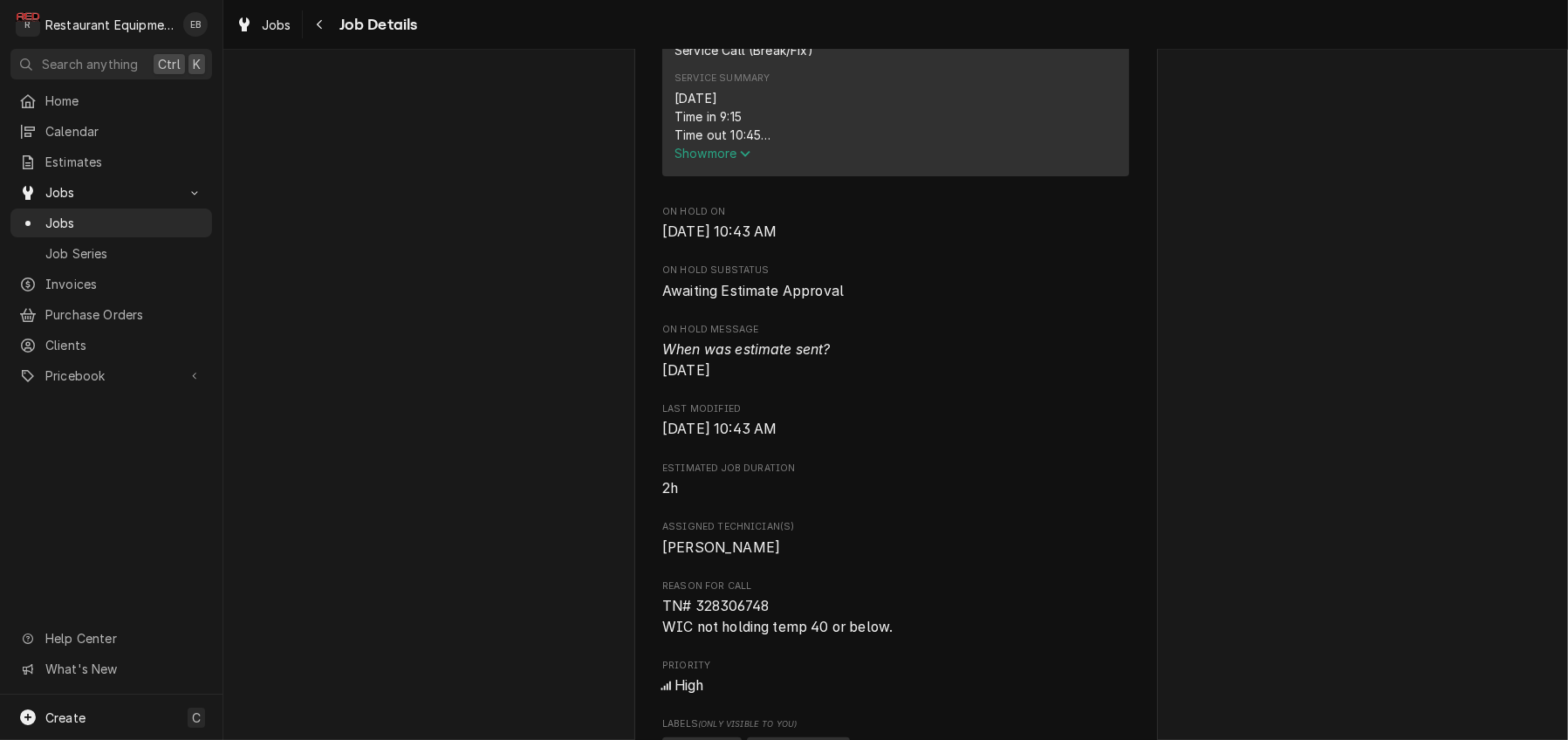
scroll to position [755, 0]
click at [702, 159] on span "Show more" at bounding box center [712, 151] width 77 height 15
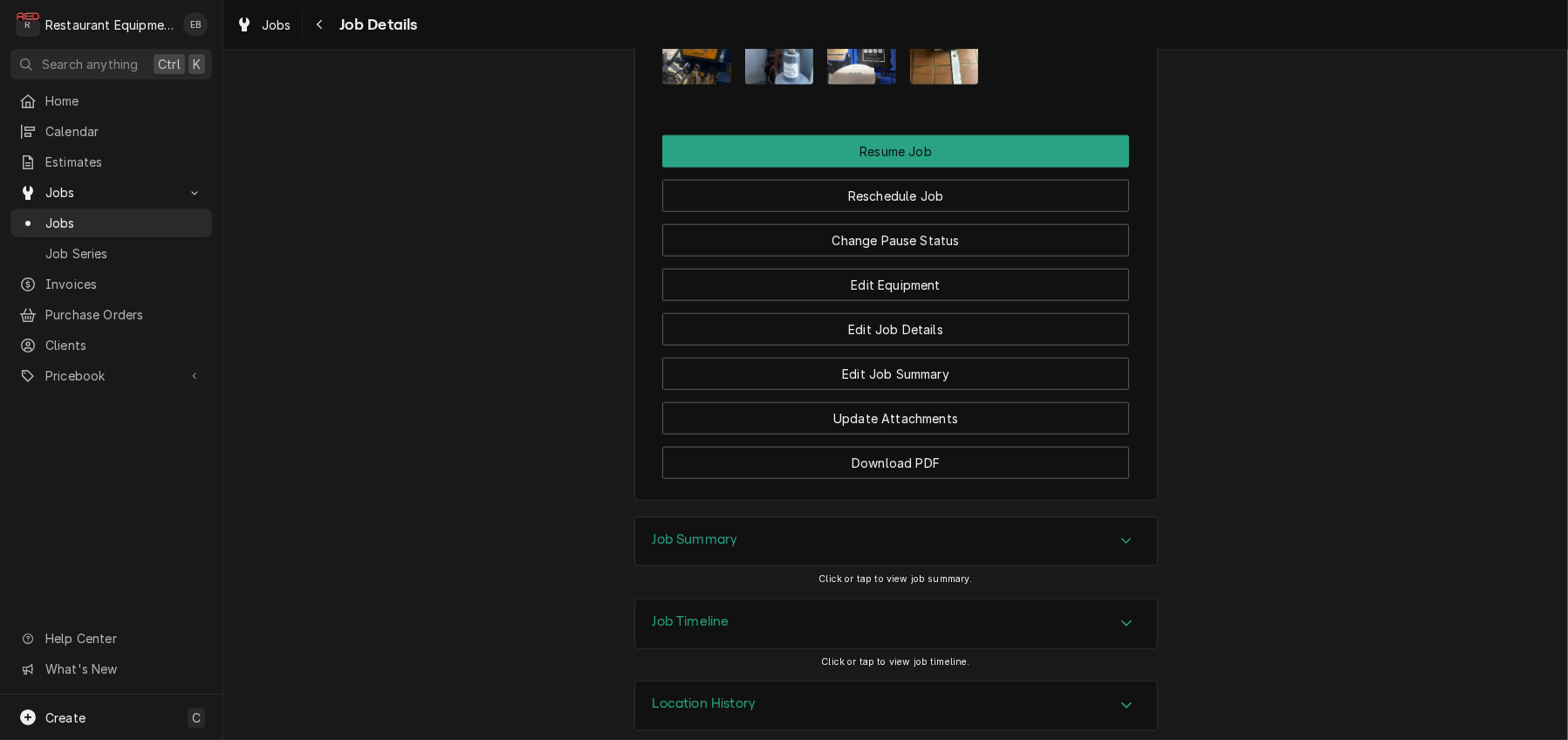
scroll to position [2150, 0]
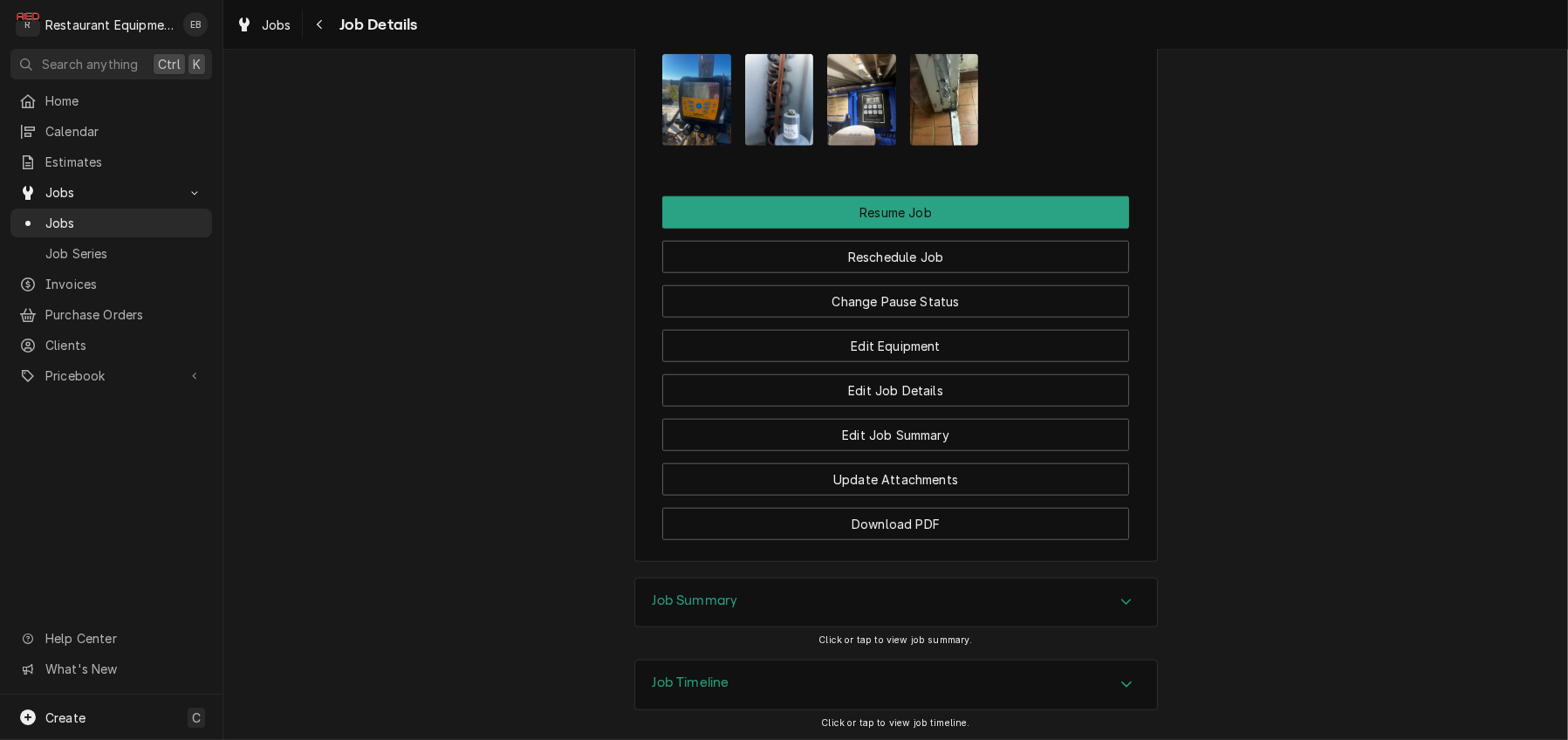
click at [663, 145] on img "Attachments" at bounding box center [696, 99] width 69 height 92
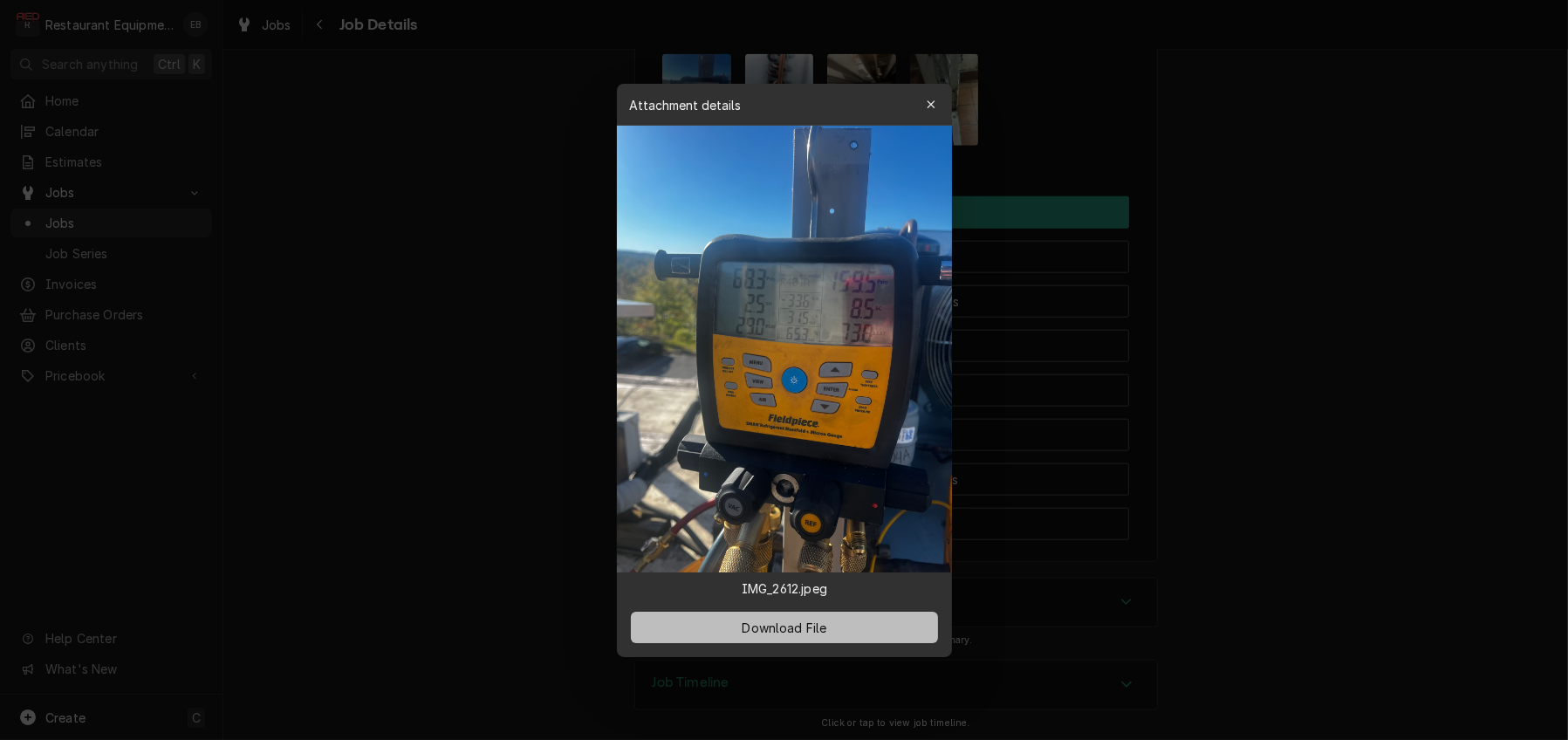
click at [769, 636] on span "Download File" at bounding box center [784, 627] width 92 height 18
click at [1053, 440] on div at bounding box center [784, 370] width 1568 height 740
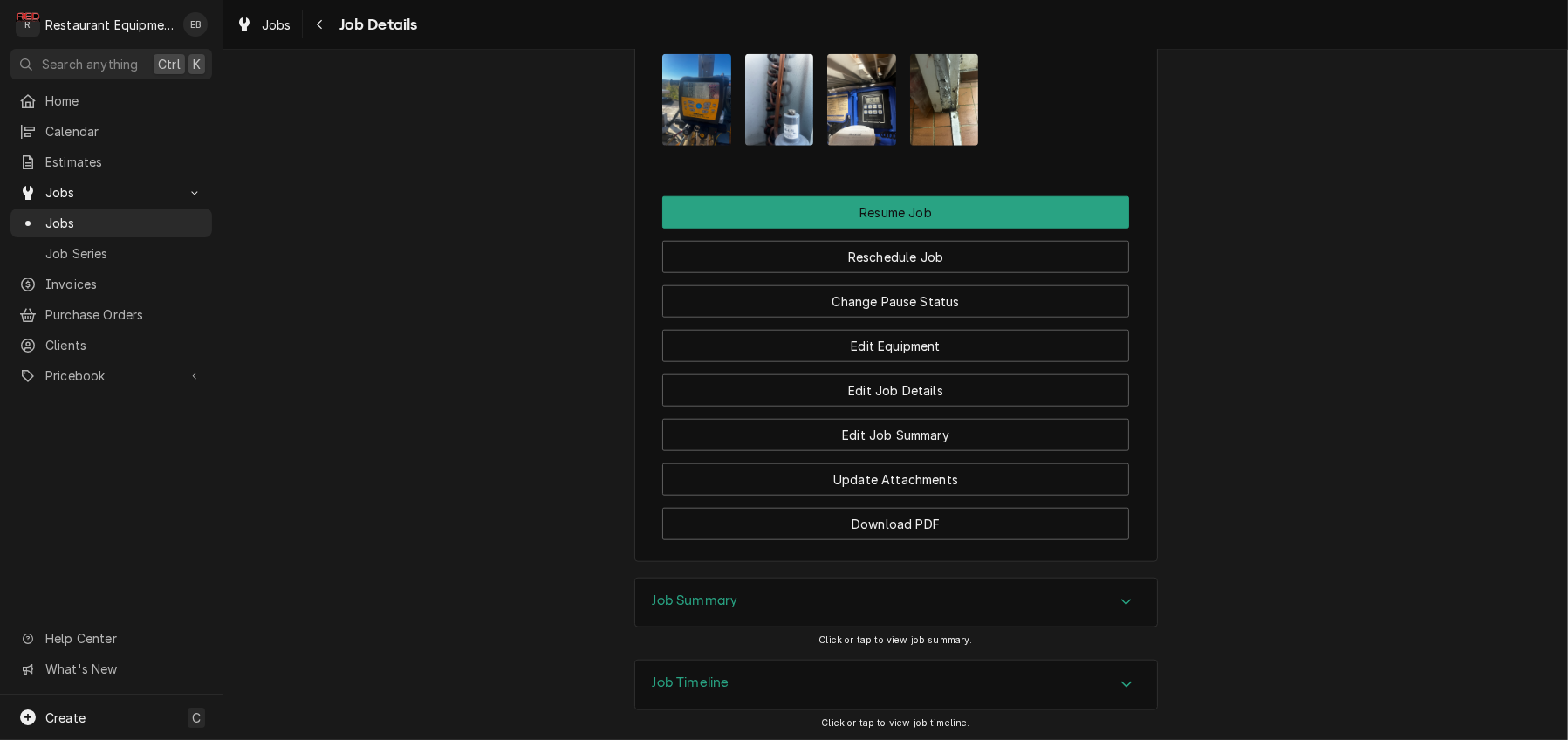
click at [791, 145] on img "Attachments" at bounding box center [779, 99] width 69 height 92
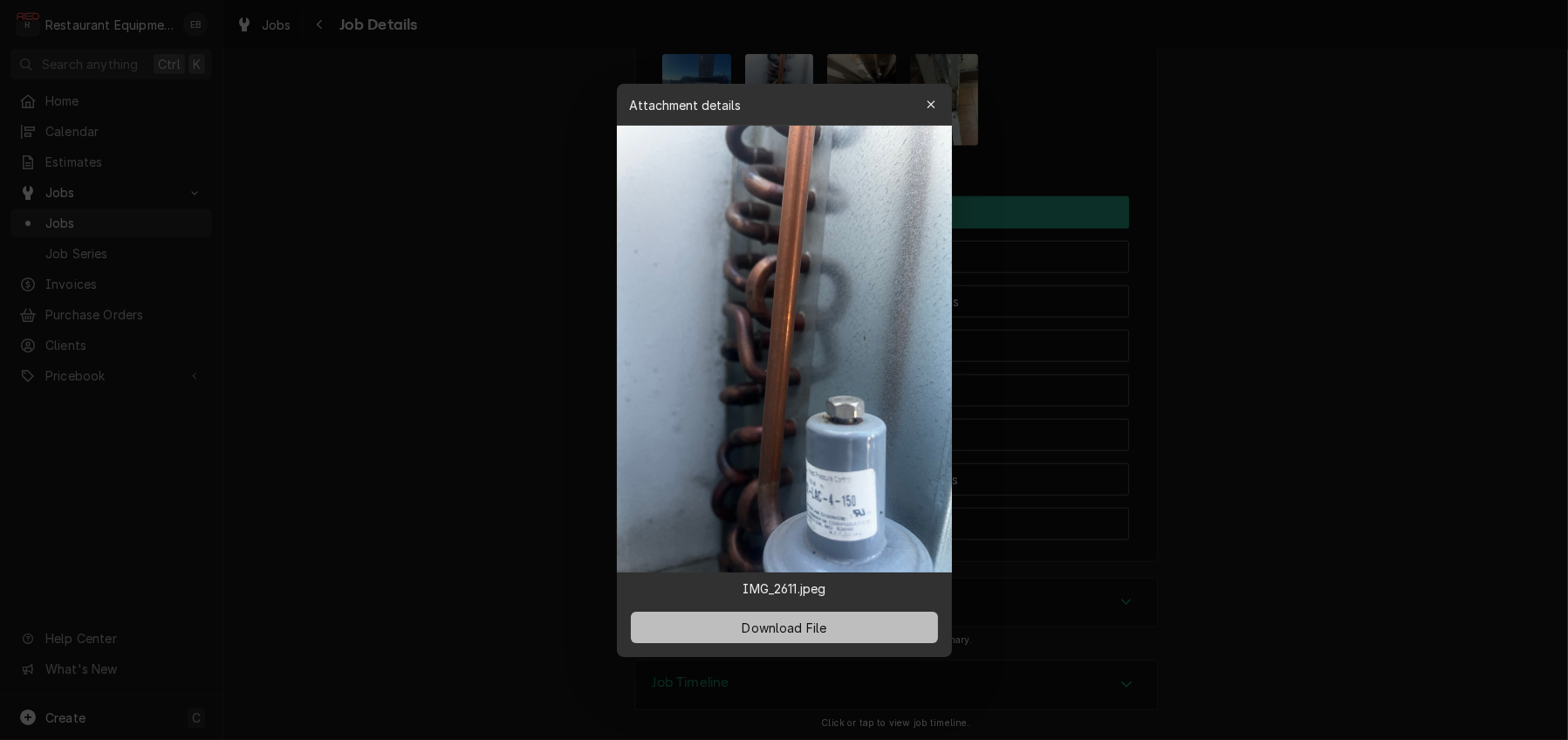
click at [771, 636] on span "Download File" at bounding box center [784, 627] width 92 height 18
click at [1038, 476] on div at bounding box center [784, 370] width 1568 height 740
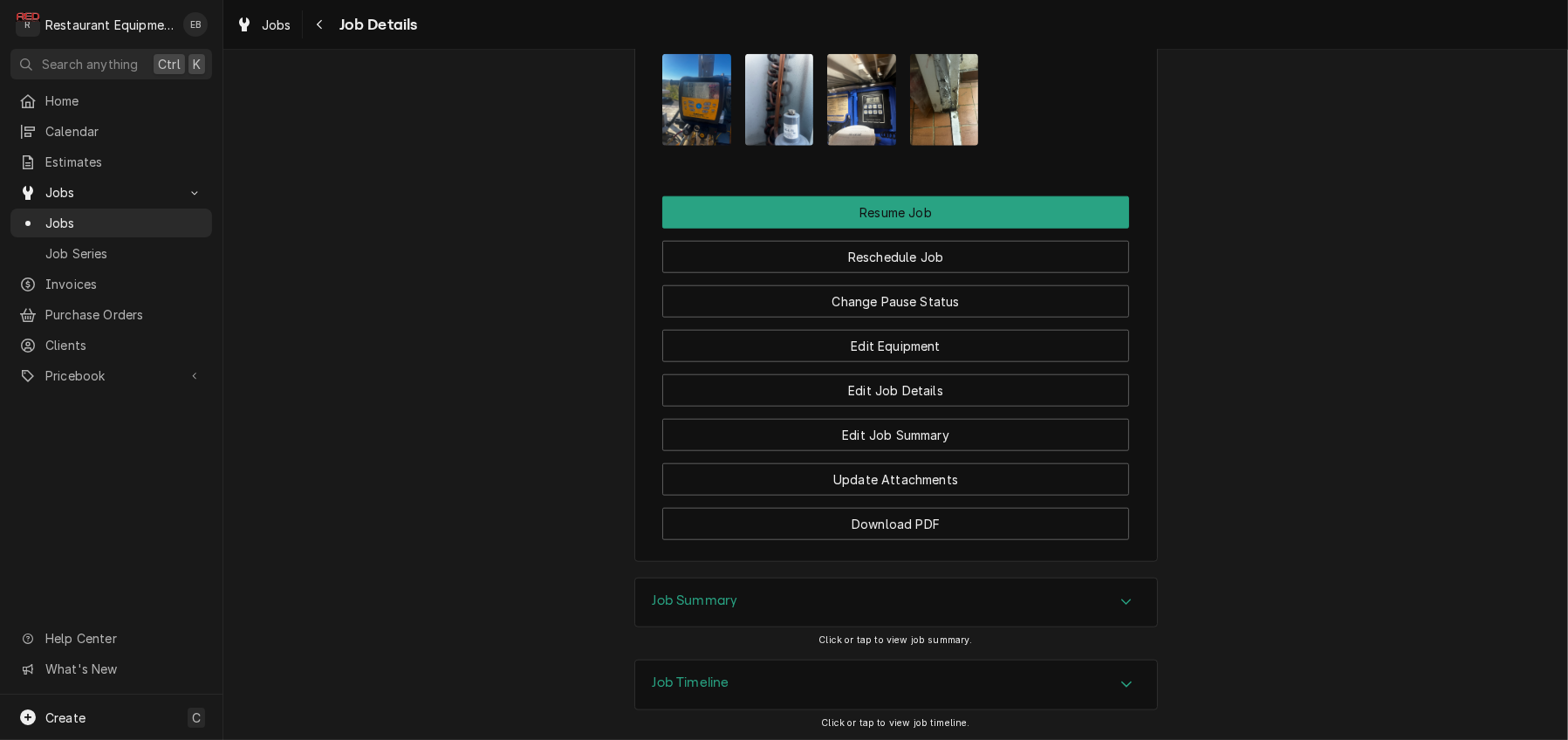
click at [854, 145] on img "Attachments" at bounding box center [861, 99] width 69 height 92
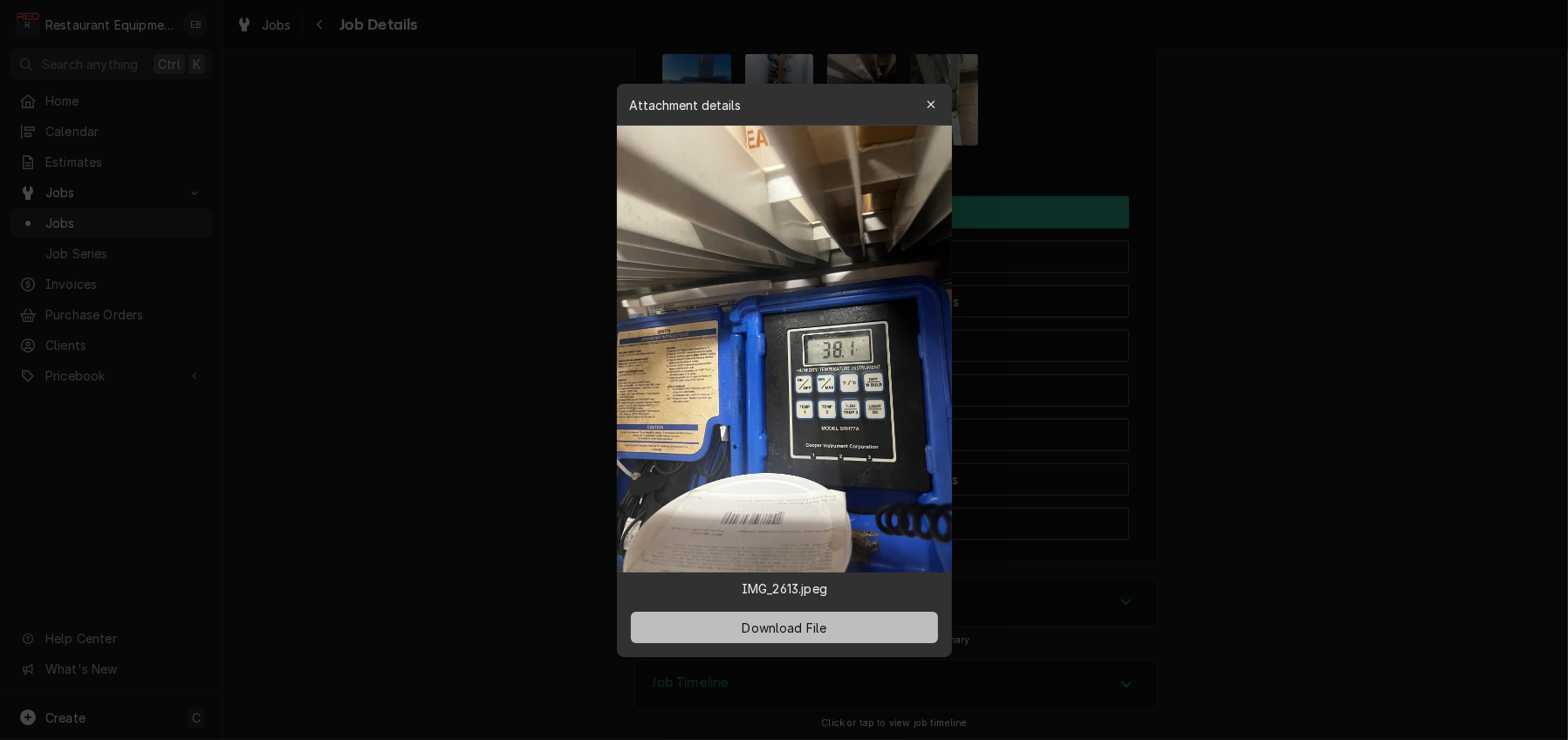
click at [771, 636] on span "Download File" at bounding box center [784, 627] width 92 height 18
drag, startPoint x: 1141, startPoint y: 358, endPoint x: 1124, endPoint y: 368, distance: 19.7
click at [1141, 358] on div at bounding box center [784, 370] width 1568 height 740
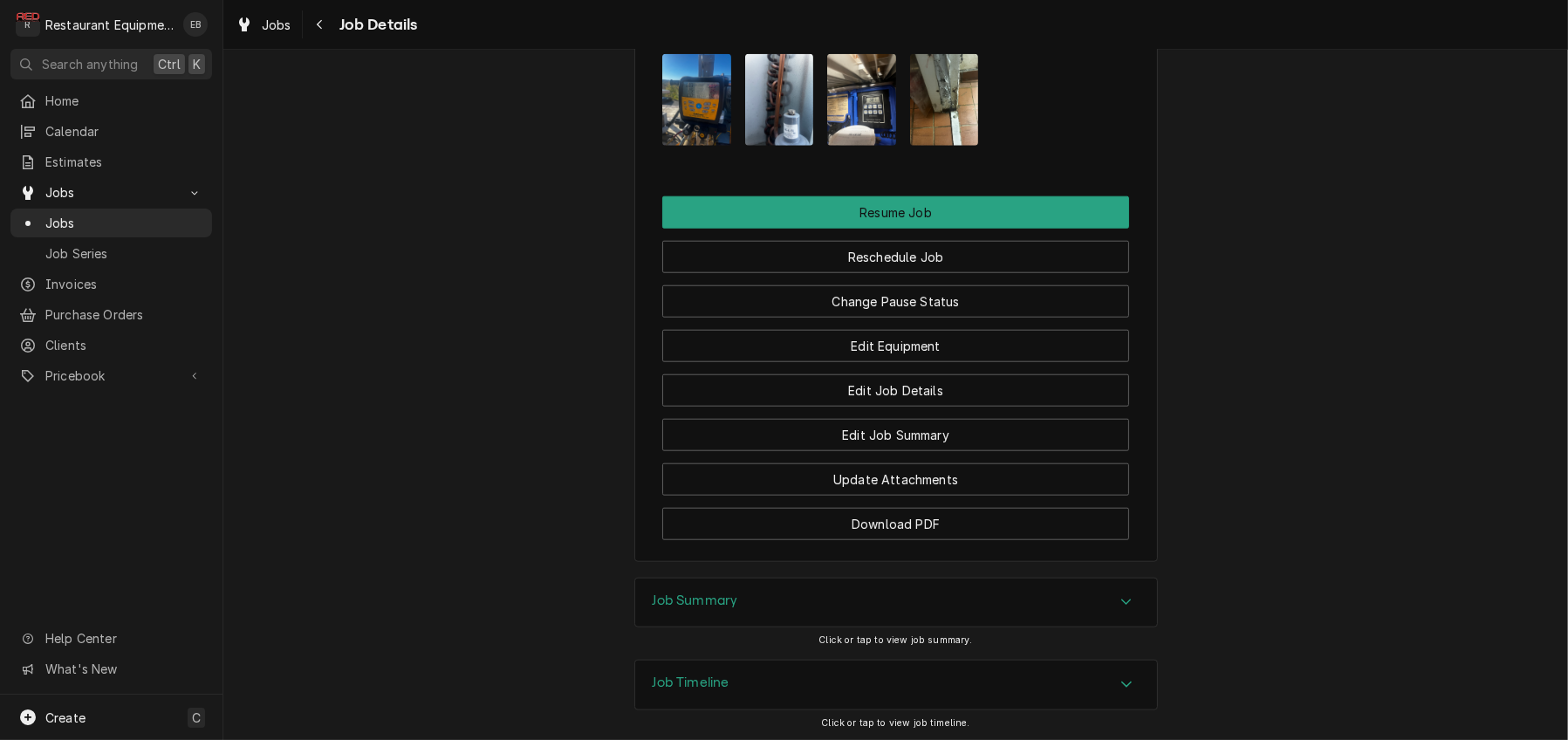
click at [960, 145] on img "Attachments" at bounding box center [944, 99] width 69 height 92
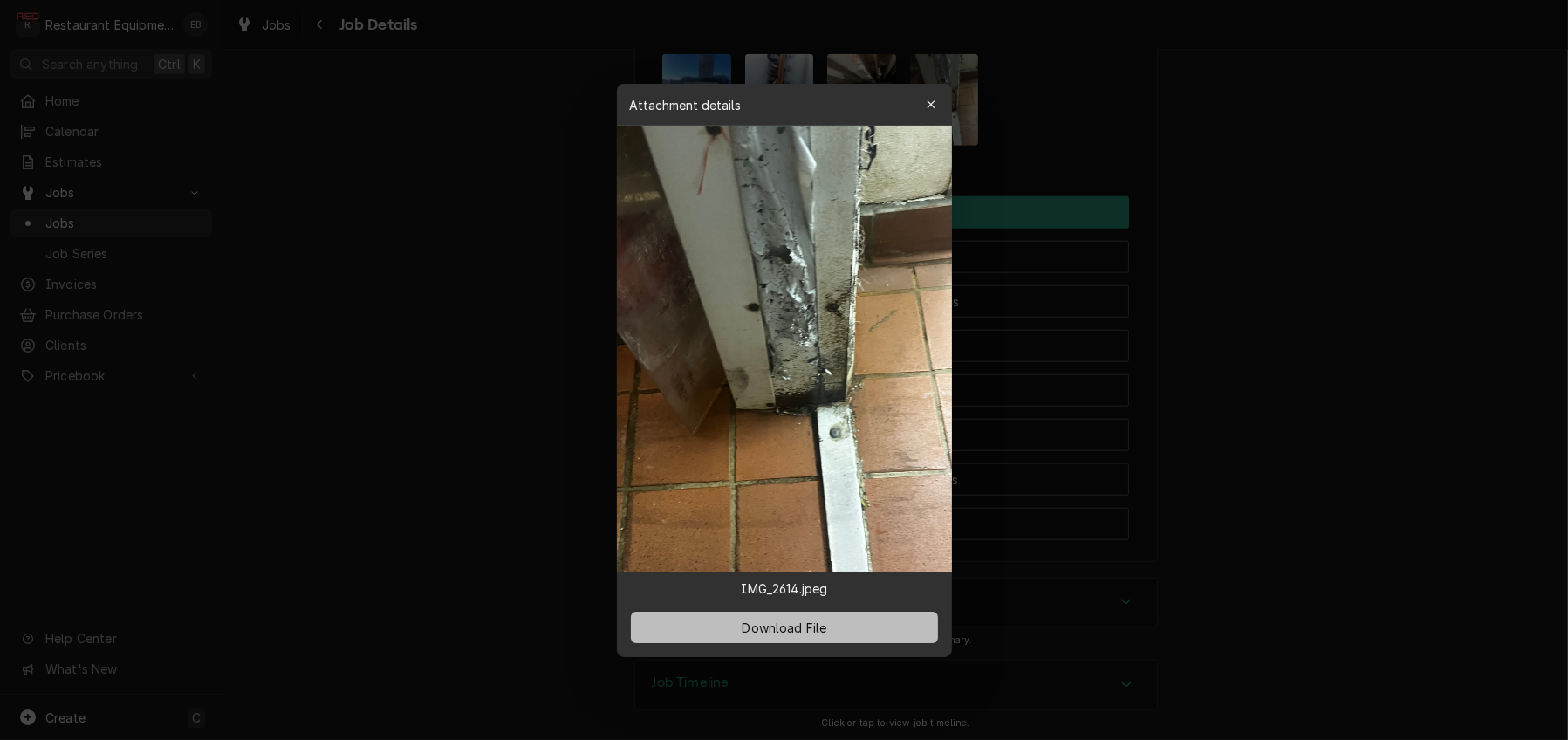
click at [780, 636] on span "Download File" at bounding box center [784, 627] width 92 height 18
click at [1066, 339] on div at bounding box center [784, 370] width 1568 height 740
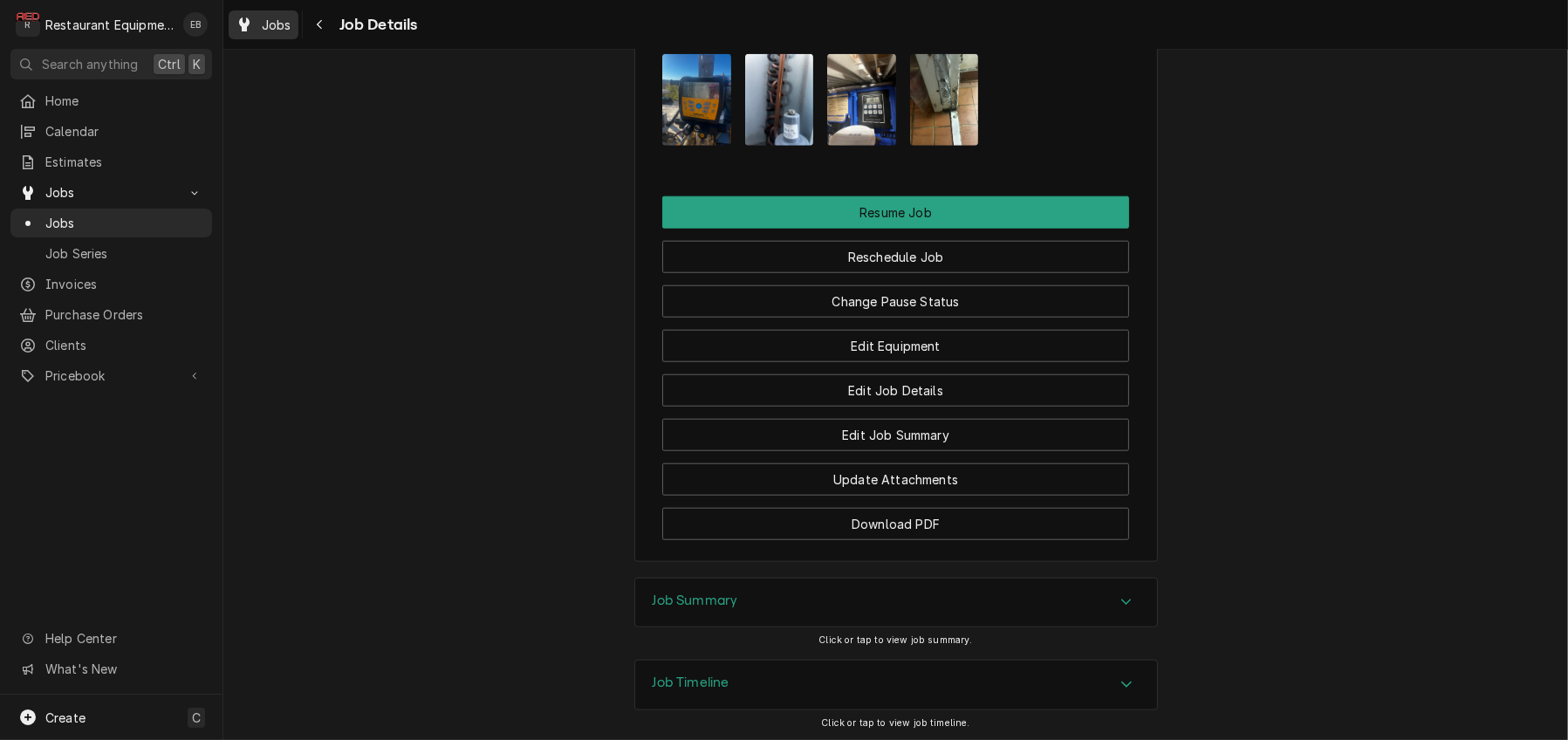
click at [283, 34] on span "Jobs" at bounding box center [277, 25] width 30 height 18
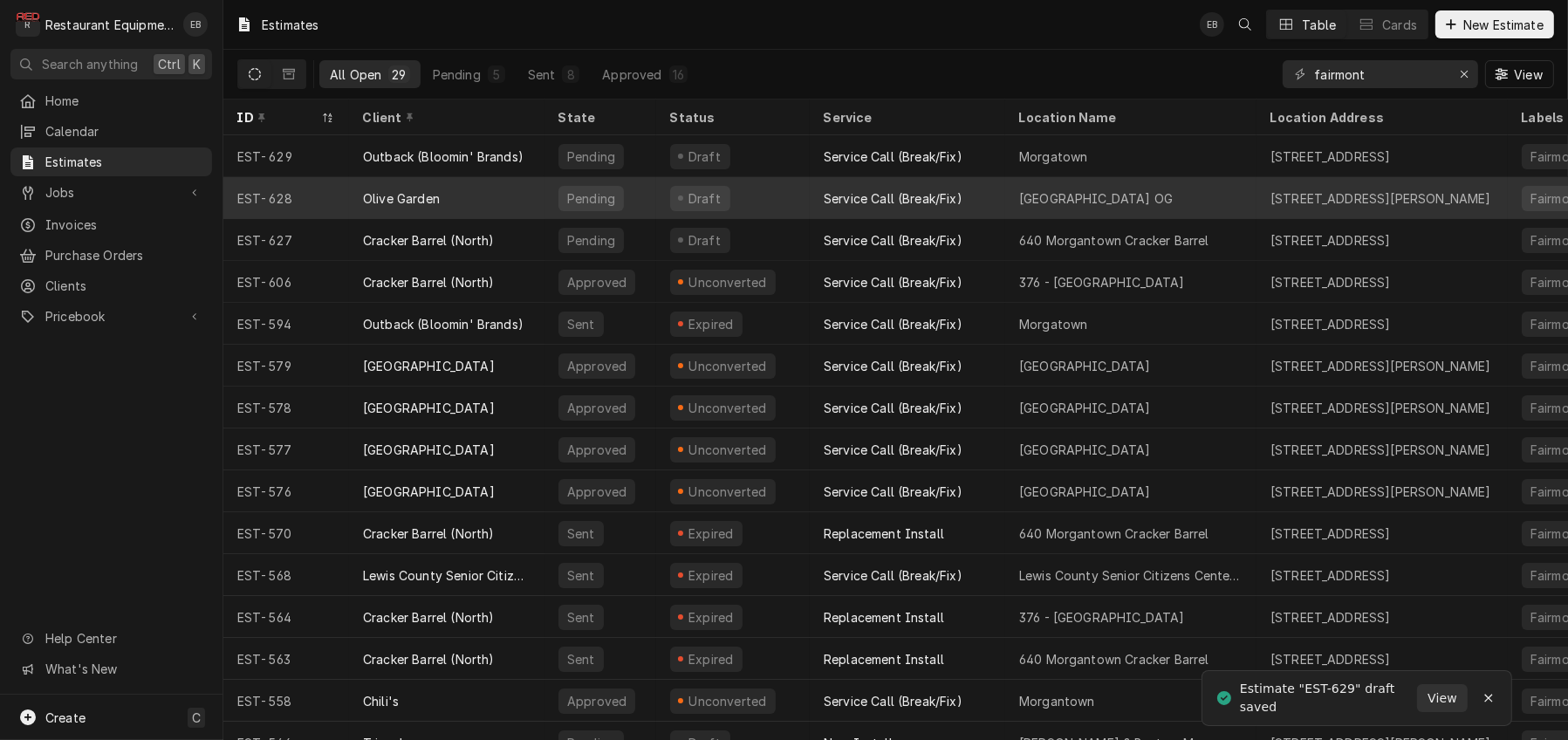
click at [962, 208] on div "Service Call (Break/Fix)" at bounding box center [892, 198] width 138 height 18
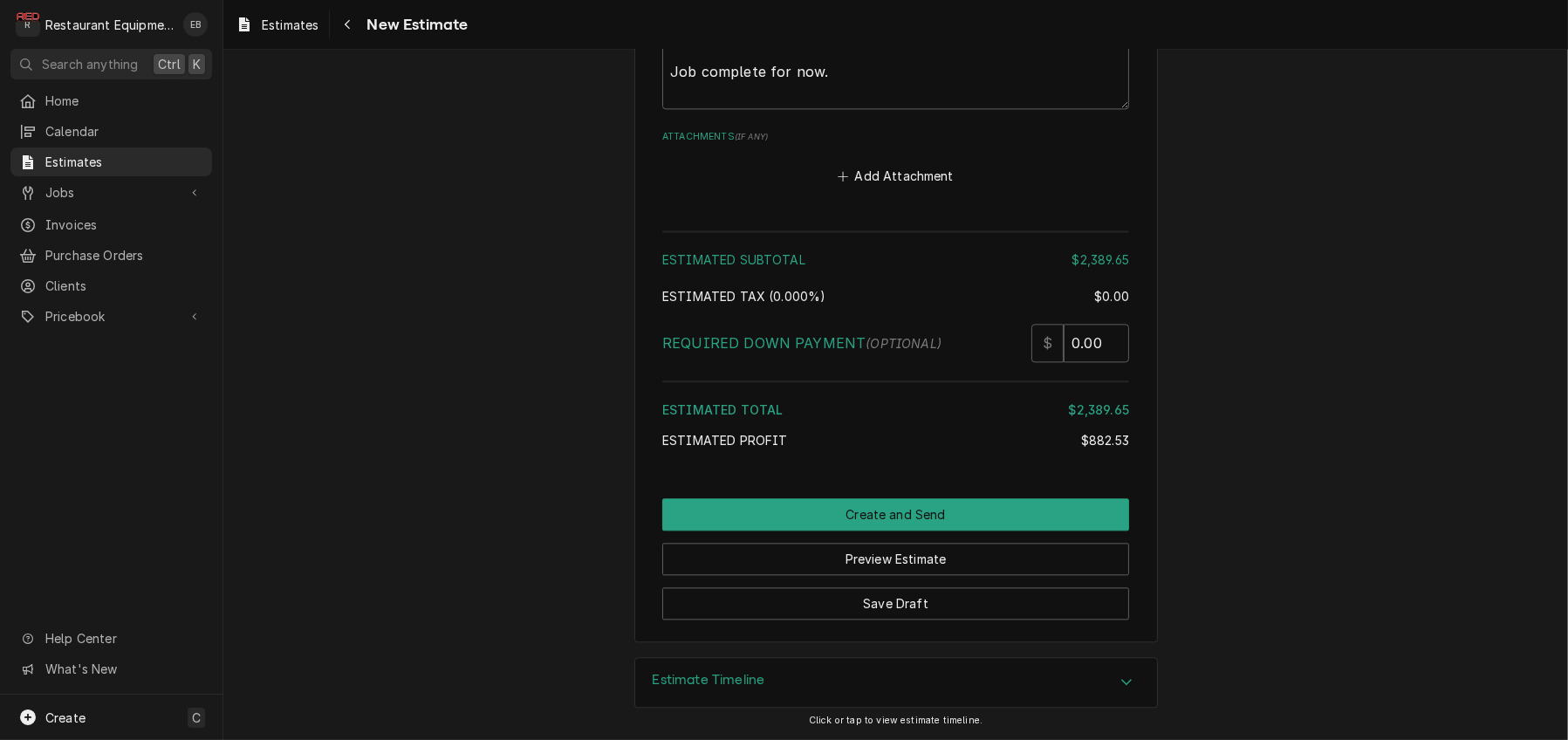
scroll to position [4949, 0]
click at [898, 188] on button "Add Attachment" at bounding box center [895, 175] width 122 height 25
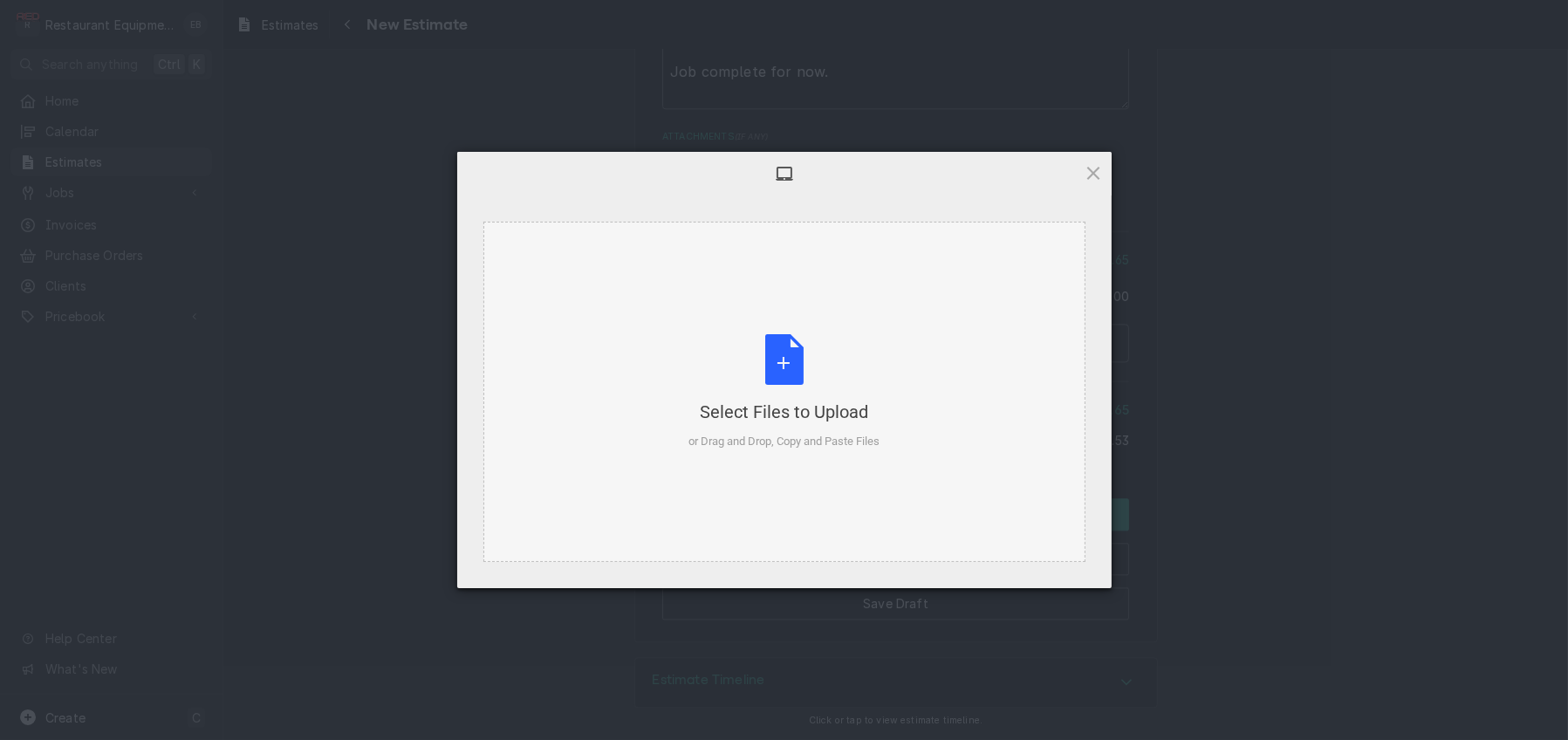
type textarea "x"
click at [774, 350] on div "Select Files to Upload or Drag and Drop, Copy and Paste Files" at bounding box center [784, 392] width 191 height 116
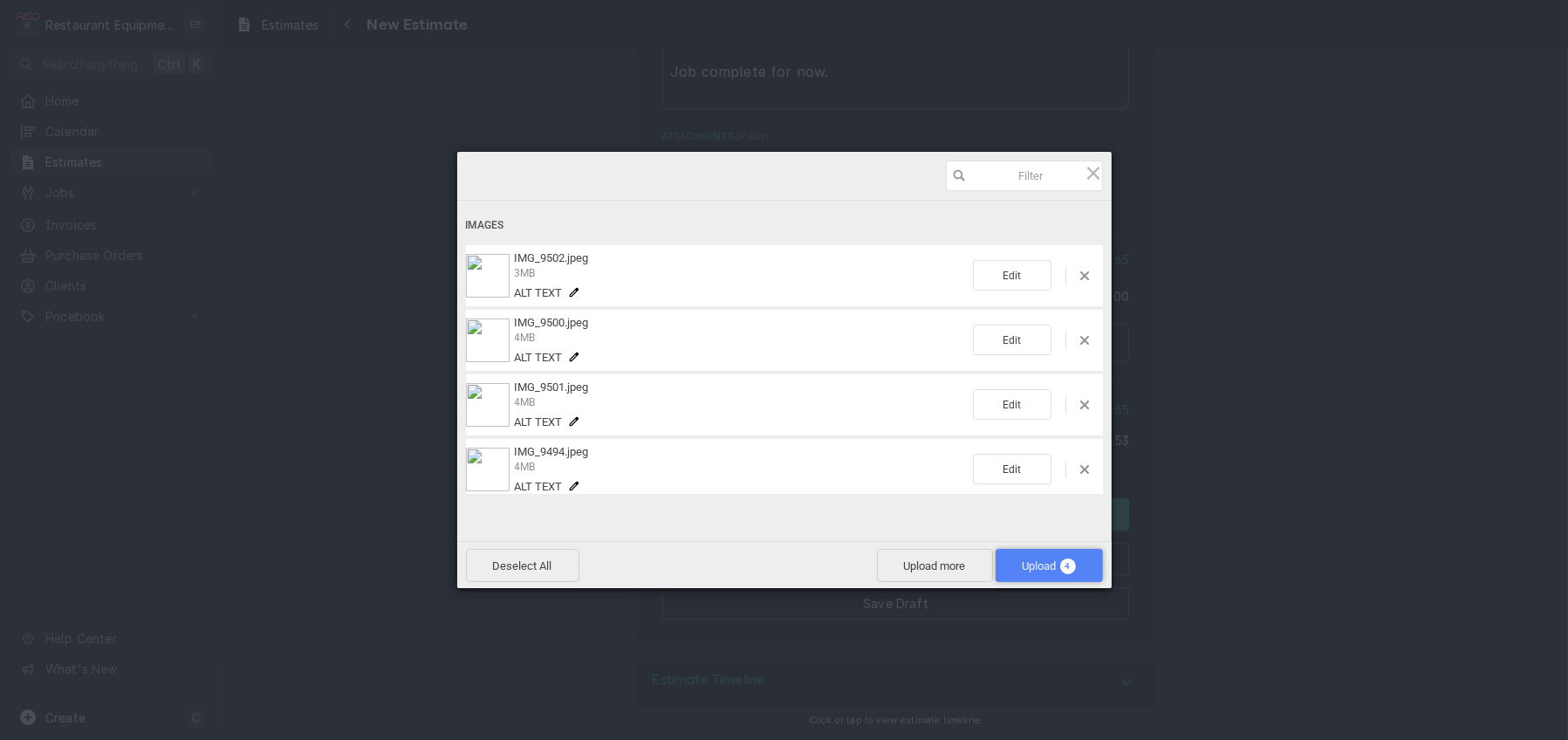
click at [1023, 561] on span "Upload 4" at bounding box center [1049, 565] width 53 height 13
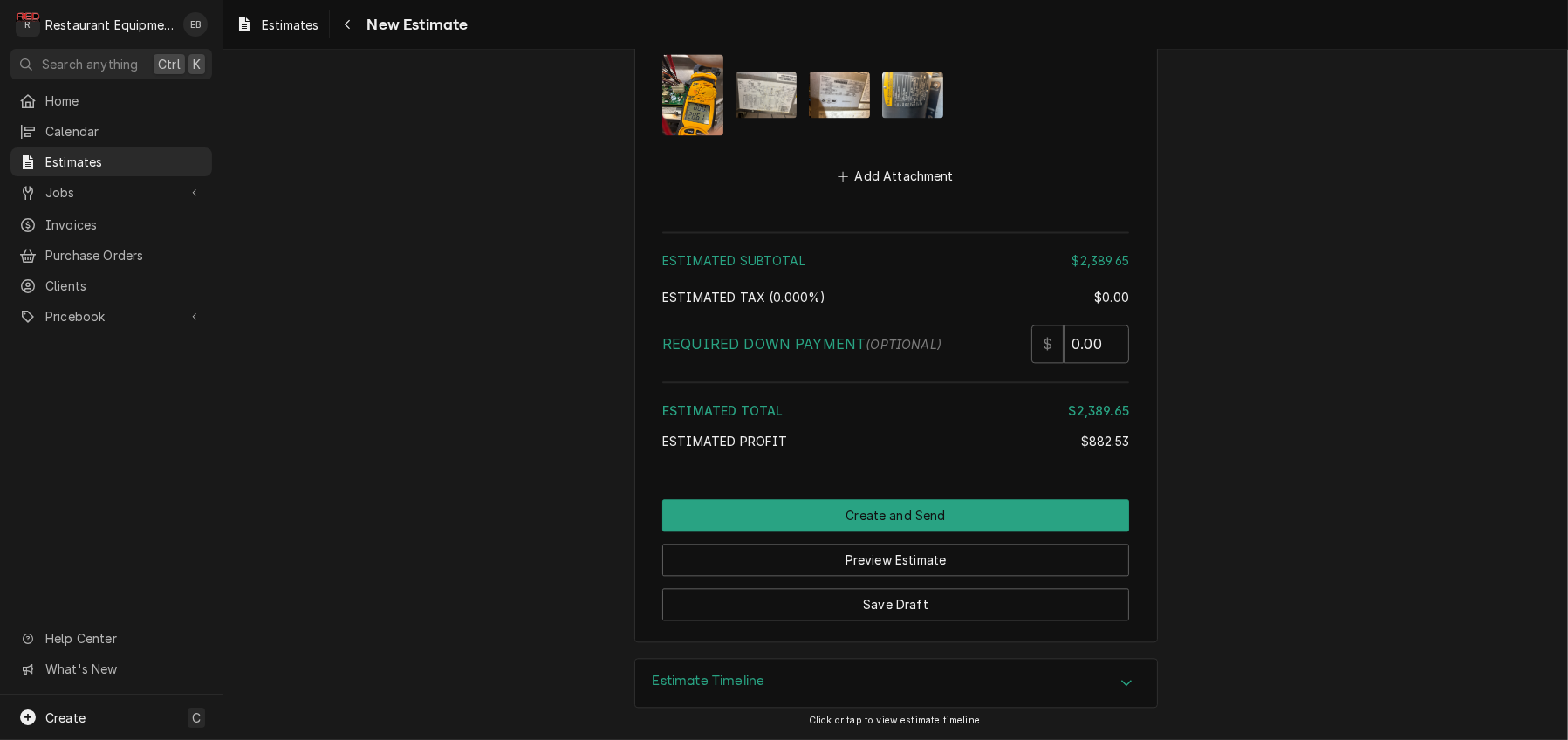
scroll to position [5352, 0]
click at [916, 590] on button "Save Draft" at bounding box center [895, 604] width 467 height 32
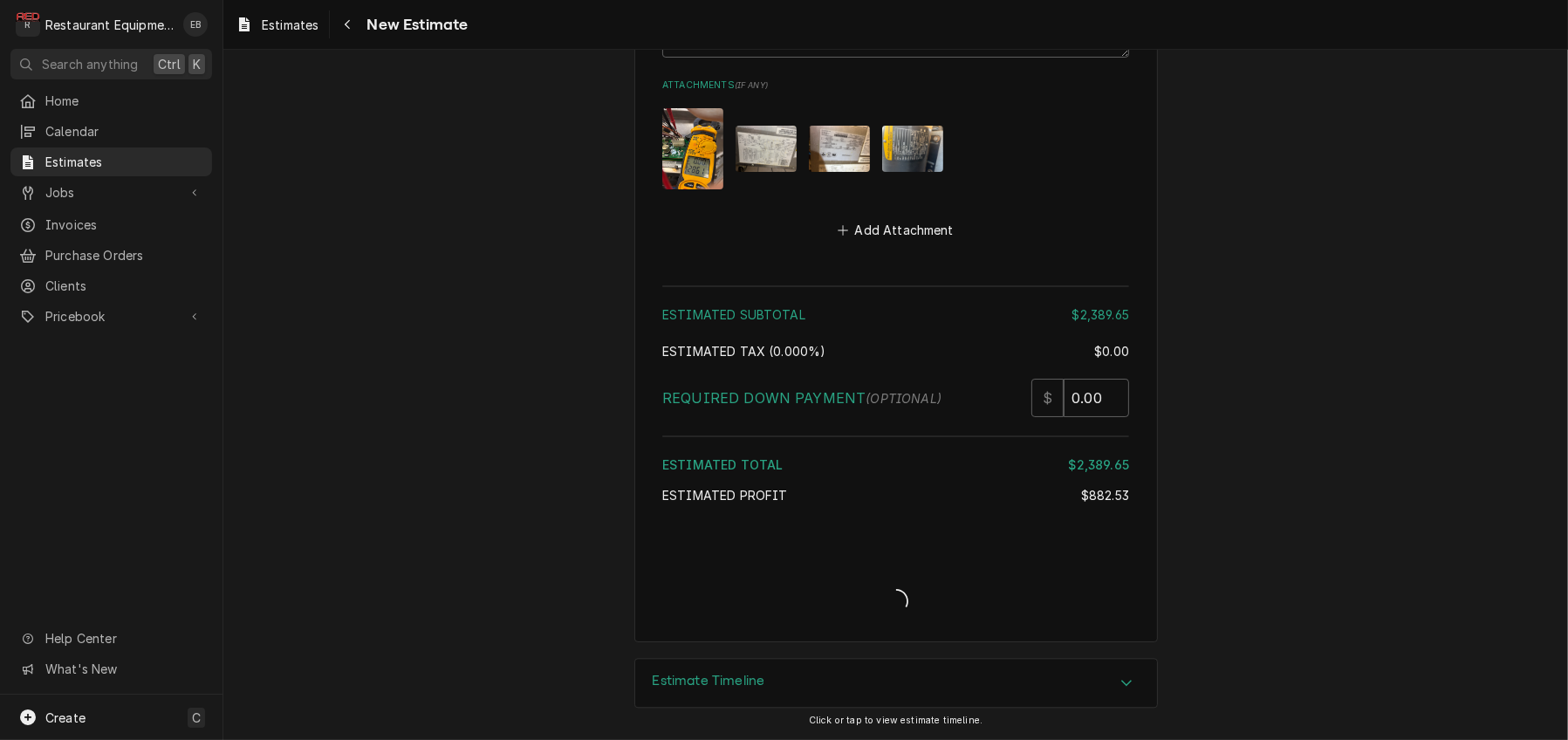
scroll to position [5292, 0]
type textarea "x"
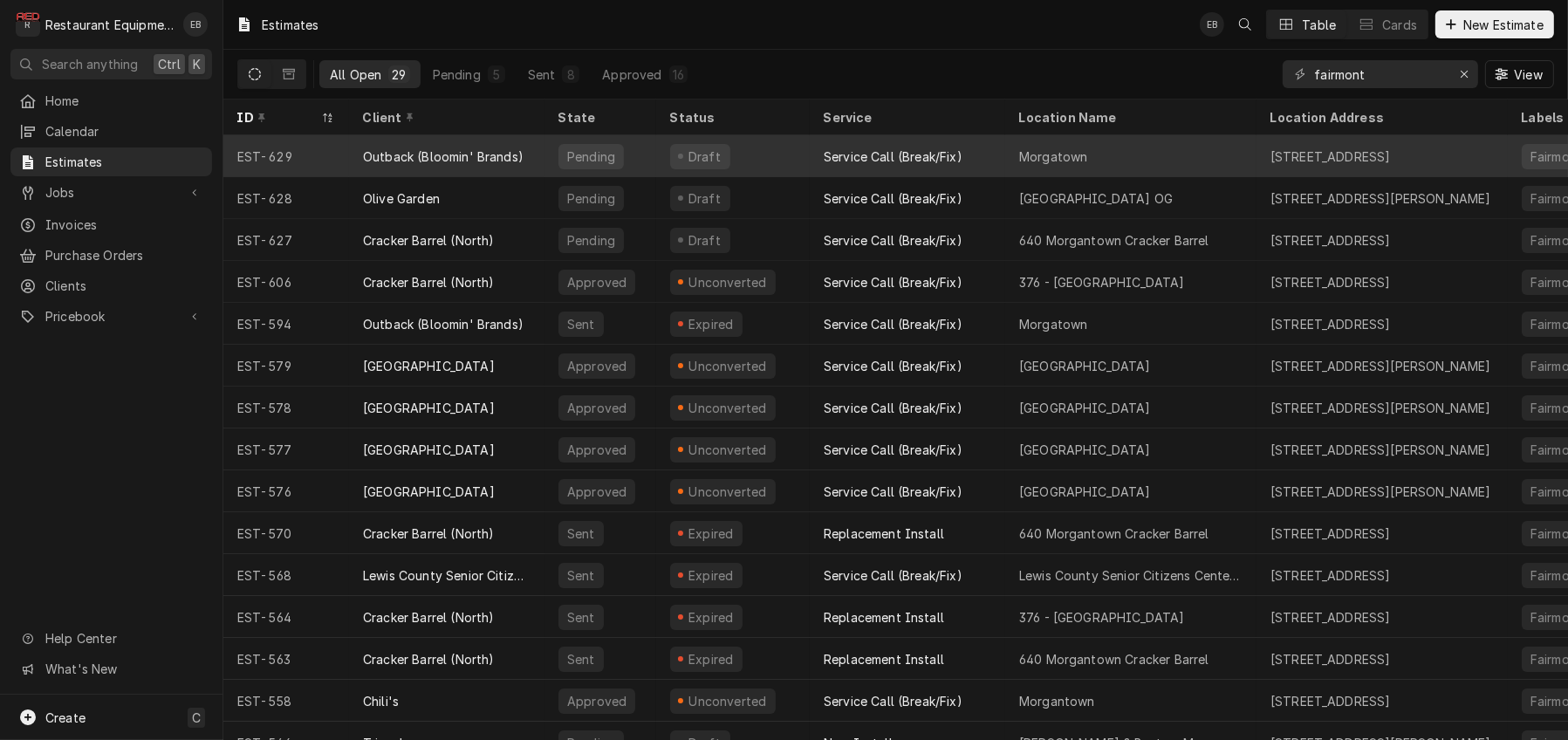
click at [777, 157] on div "Draft" at bounding box center [732, 156] width 153 height 42
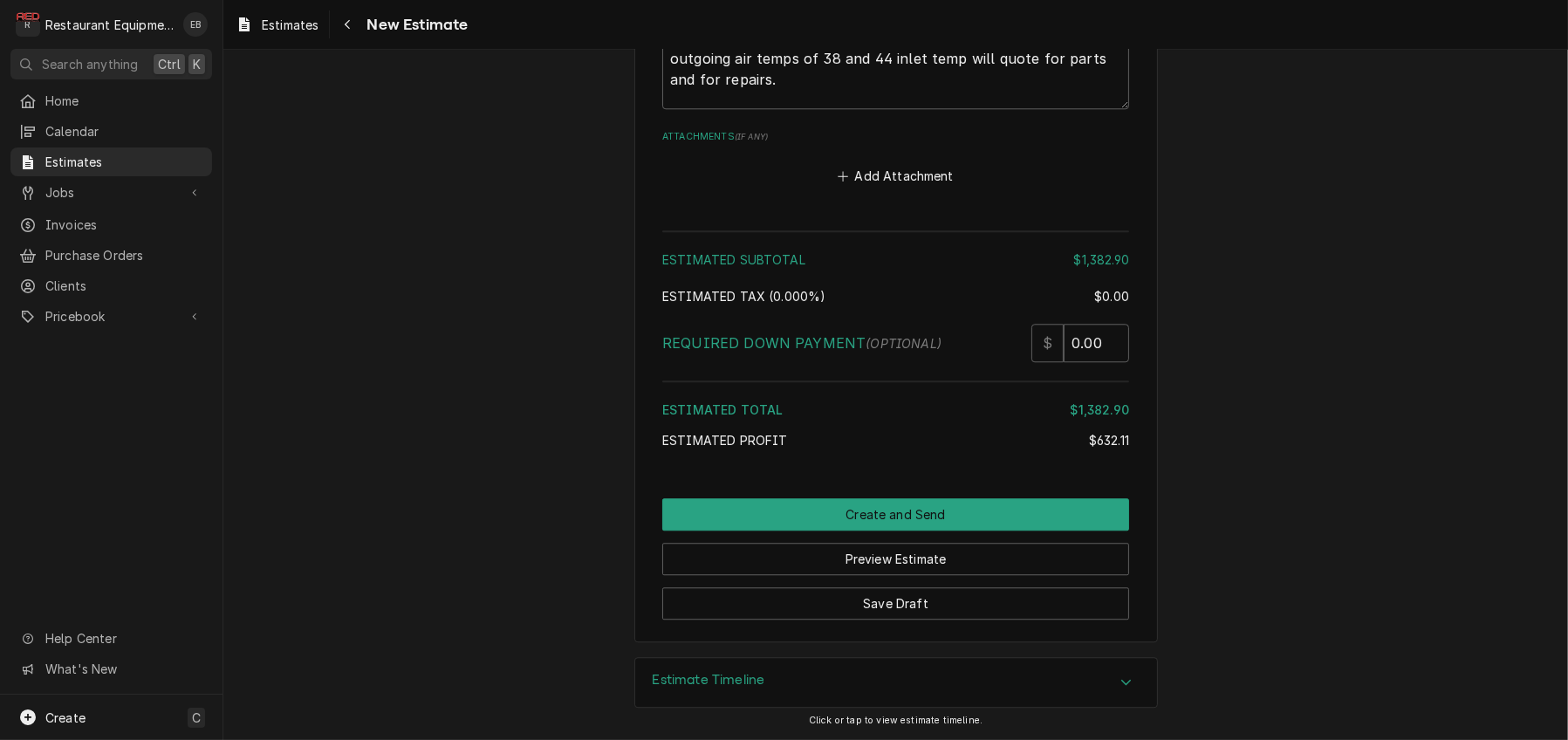
scroll to position [5822, 0]
click at [908, 188] on button "Add Attachment" at bounding box center [895, 175] width 122 height 25
type textarea "x"
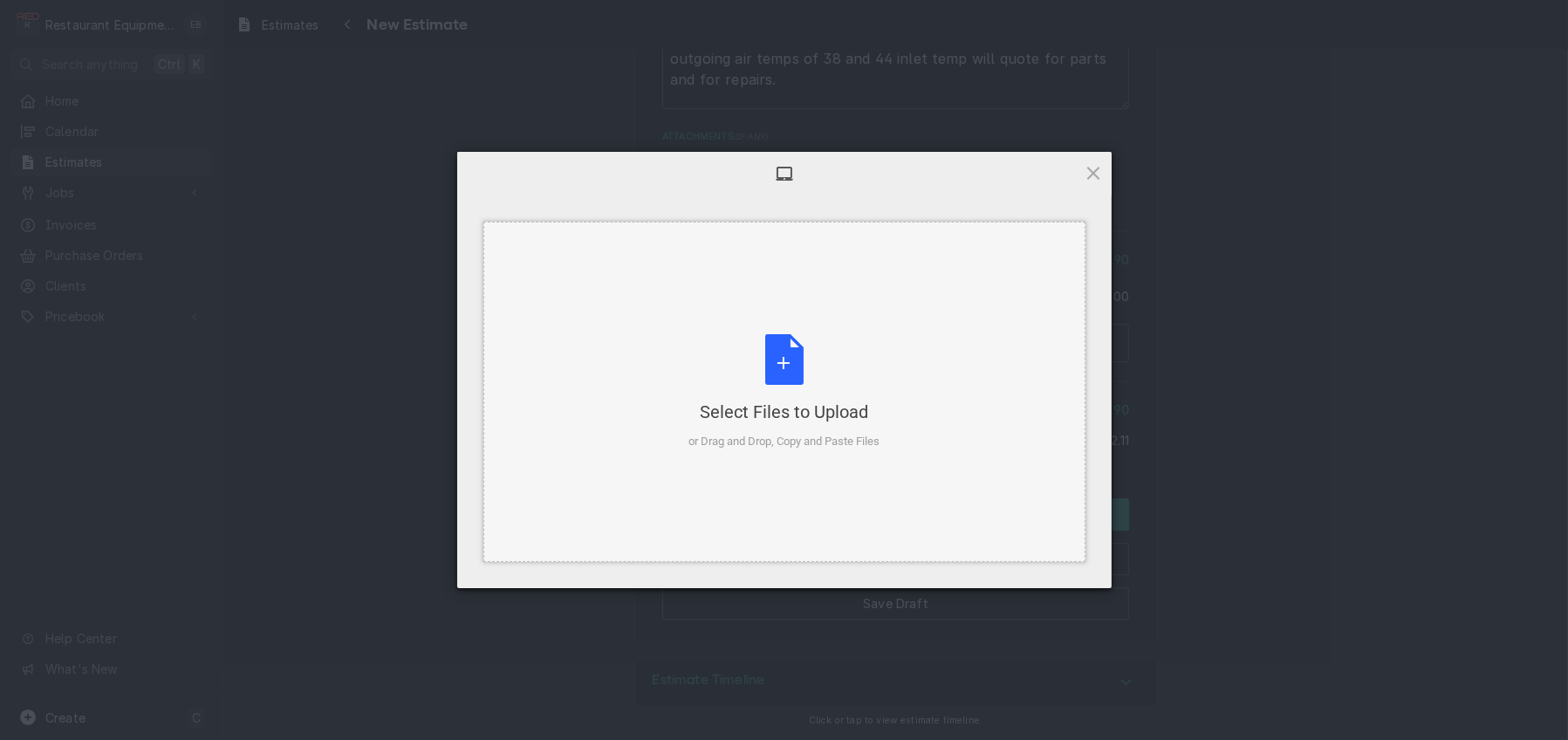
click at [758, 394] on div "Select Files to Upload or Drag and Drop, Copy and Paste Files" at bounding box center [784, 392] width 191 height 116
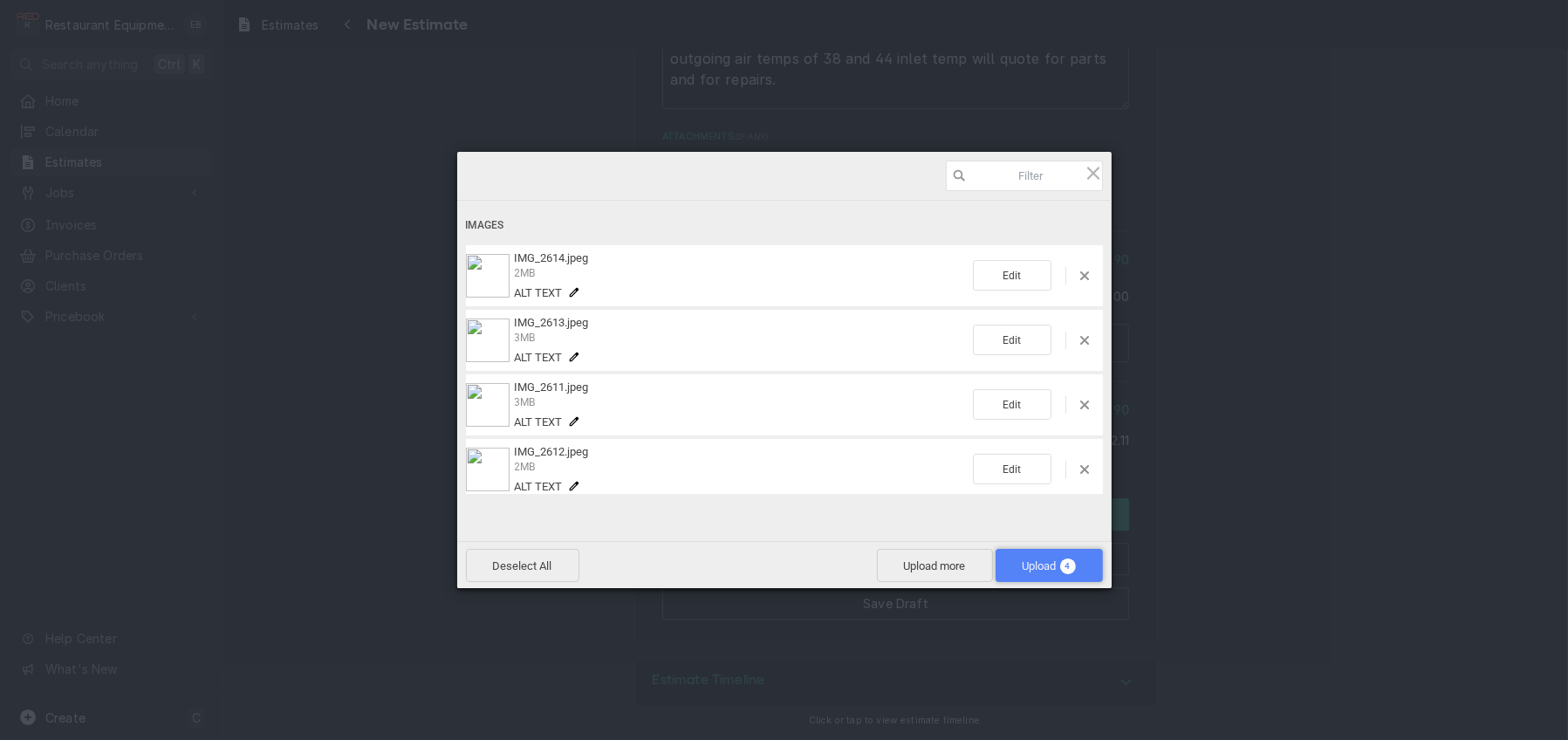
click at [1023, 559] on span "Upload 4" at bounding box center [1049, 565] width 53 height 13
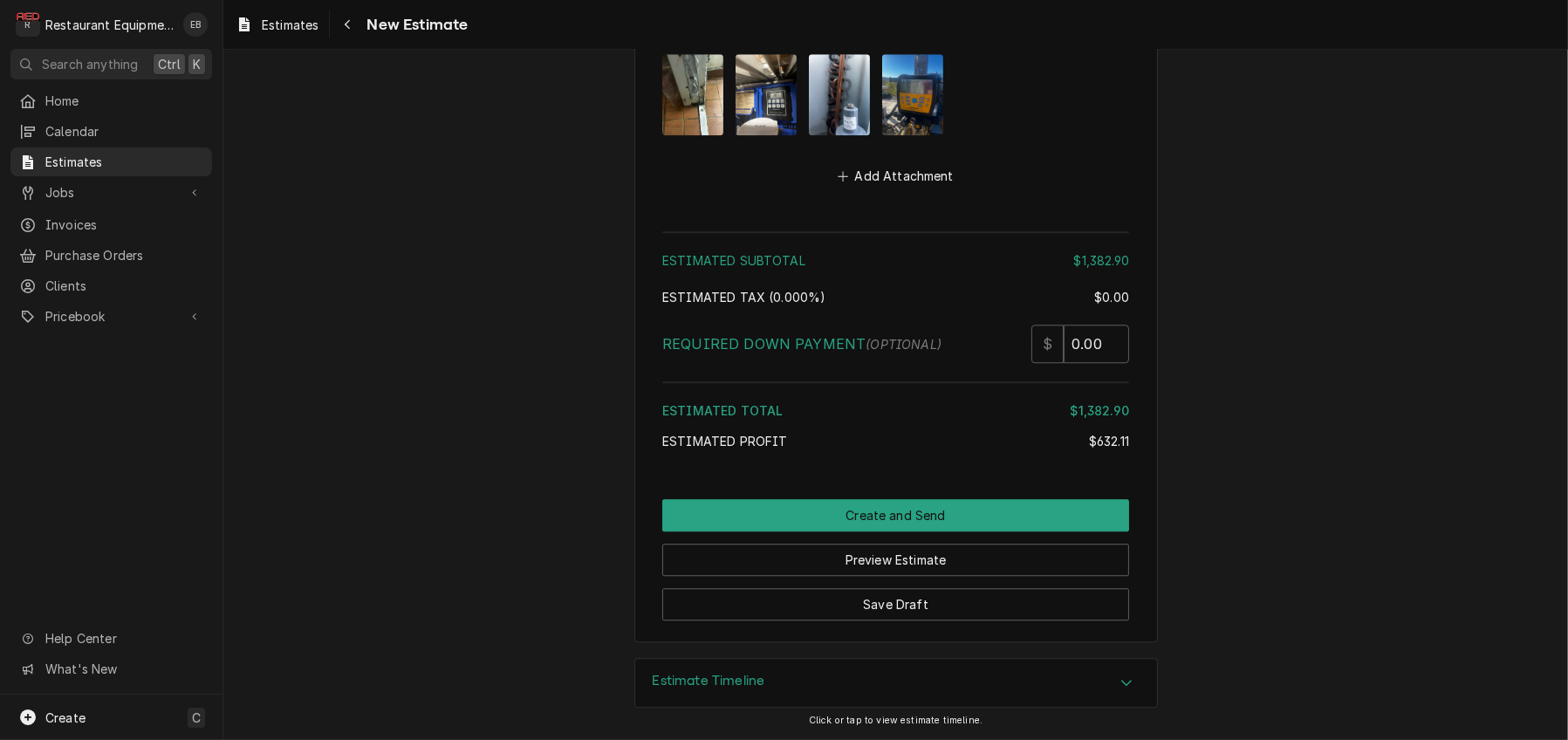
scroll to position [6223, 0]
click at [953, 593] on button "Save Draft" at bounding box center [895, 604] width 467 height 32
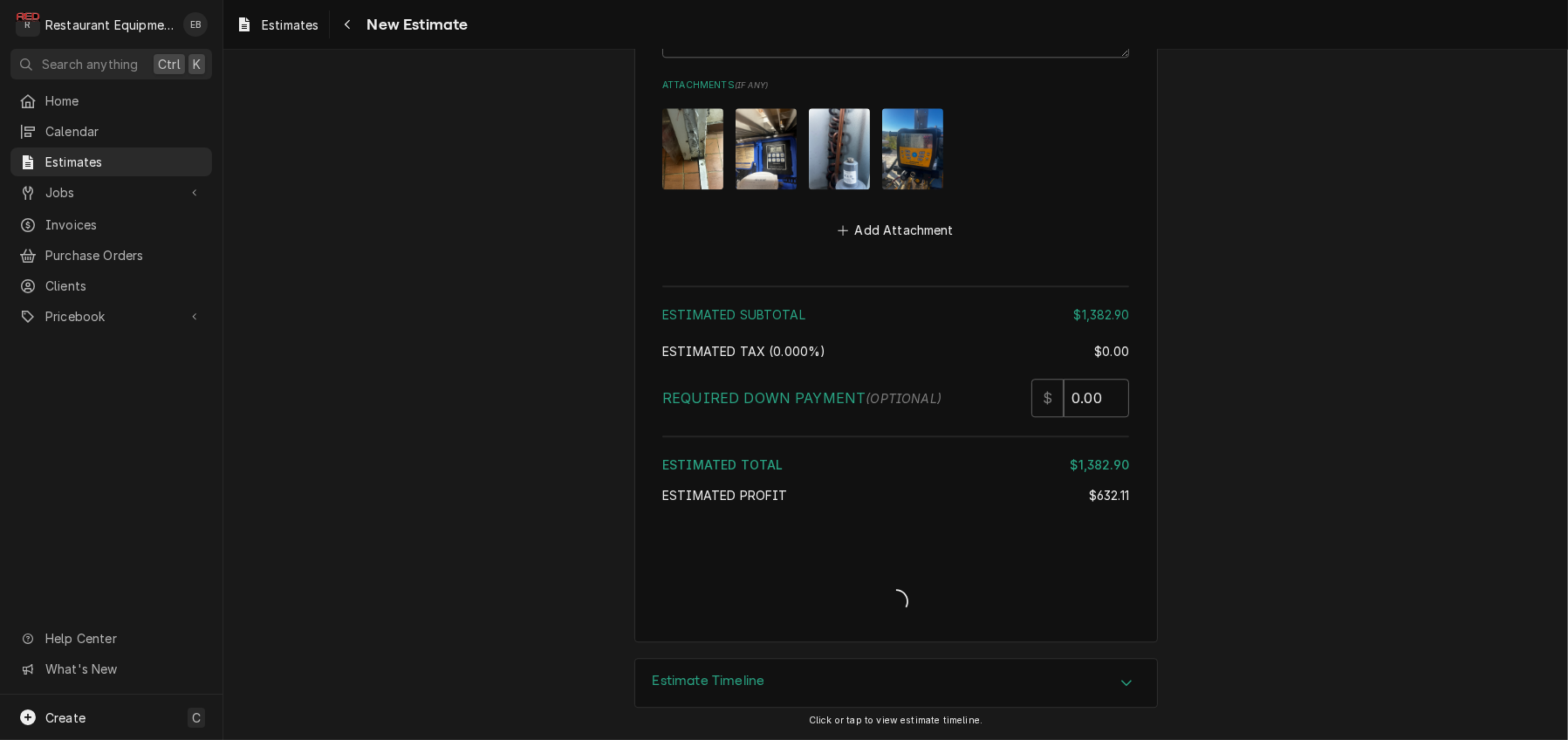
scroll to position [6165, 0]
type textarea "x"
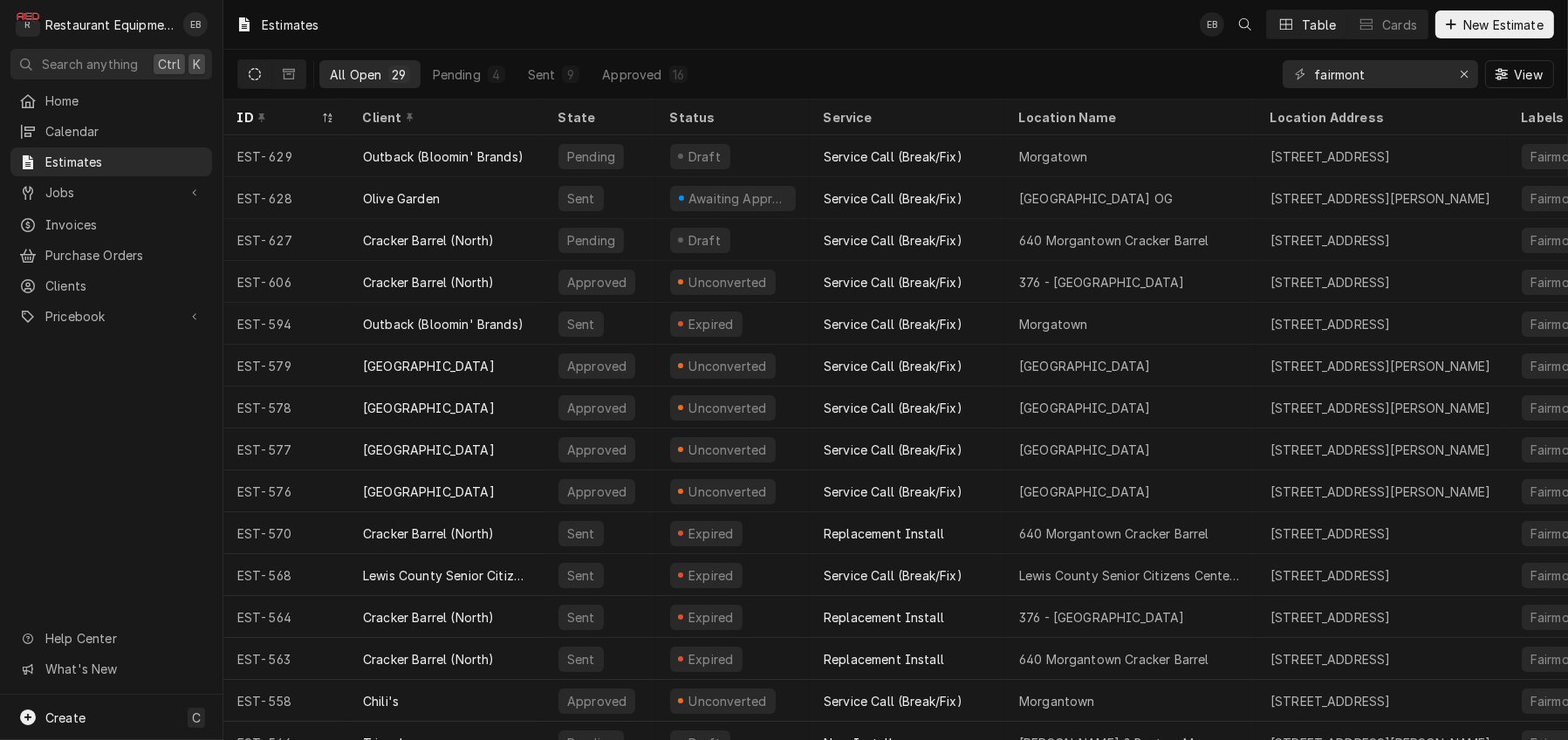
click at [840, 67] on div "All Open 29 Pending 4 Sent 9 Approved 16 fairmont View" at bounding box center [895, 74] width 1316 height 49
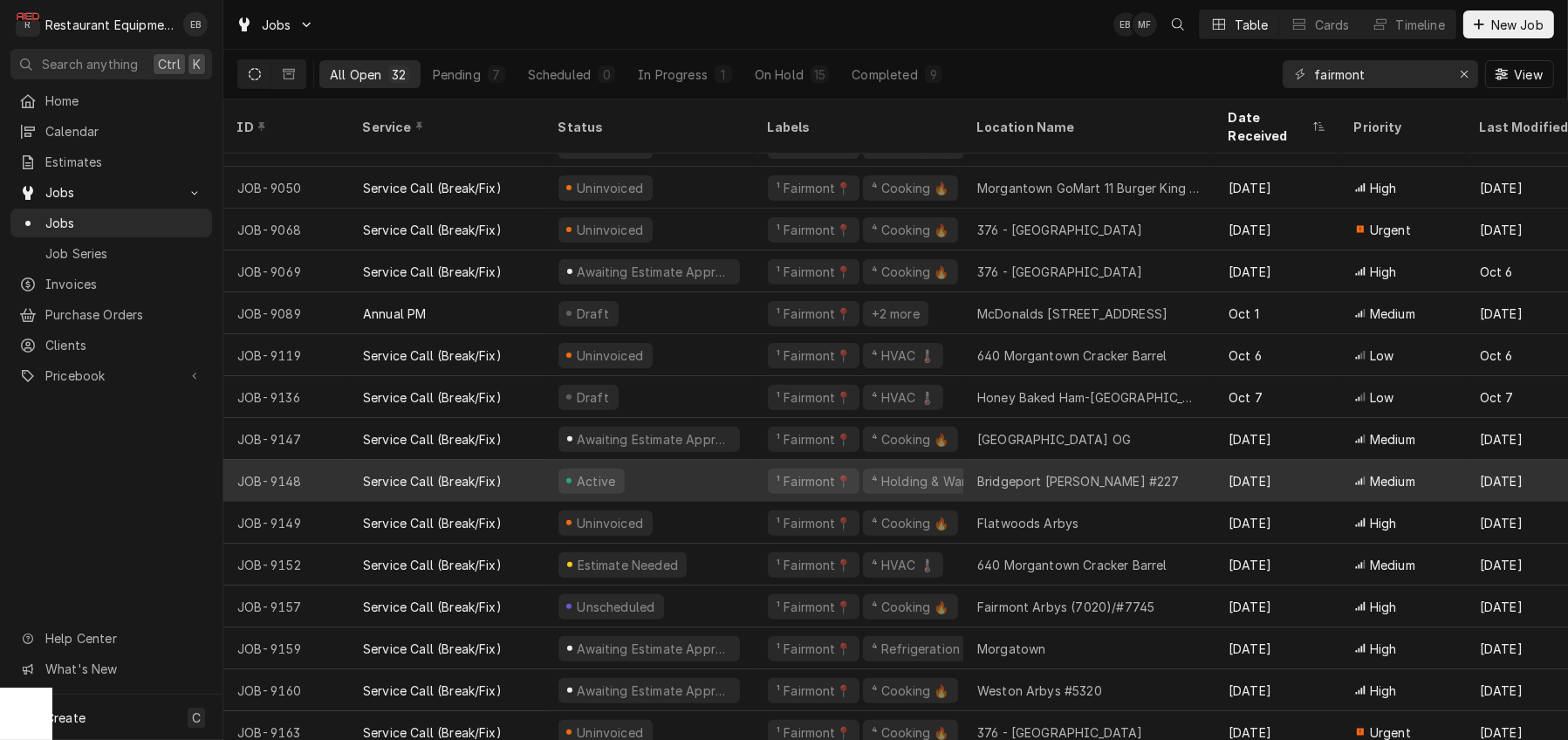
scroll to position [765, 0]
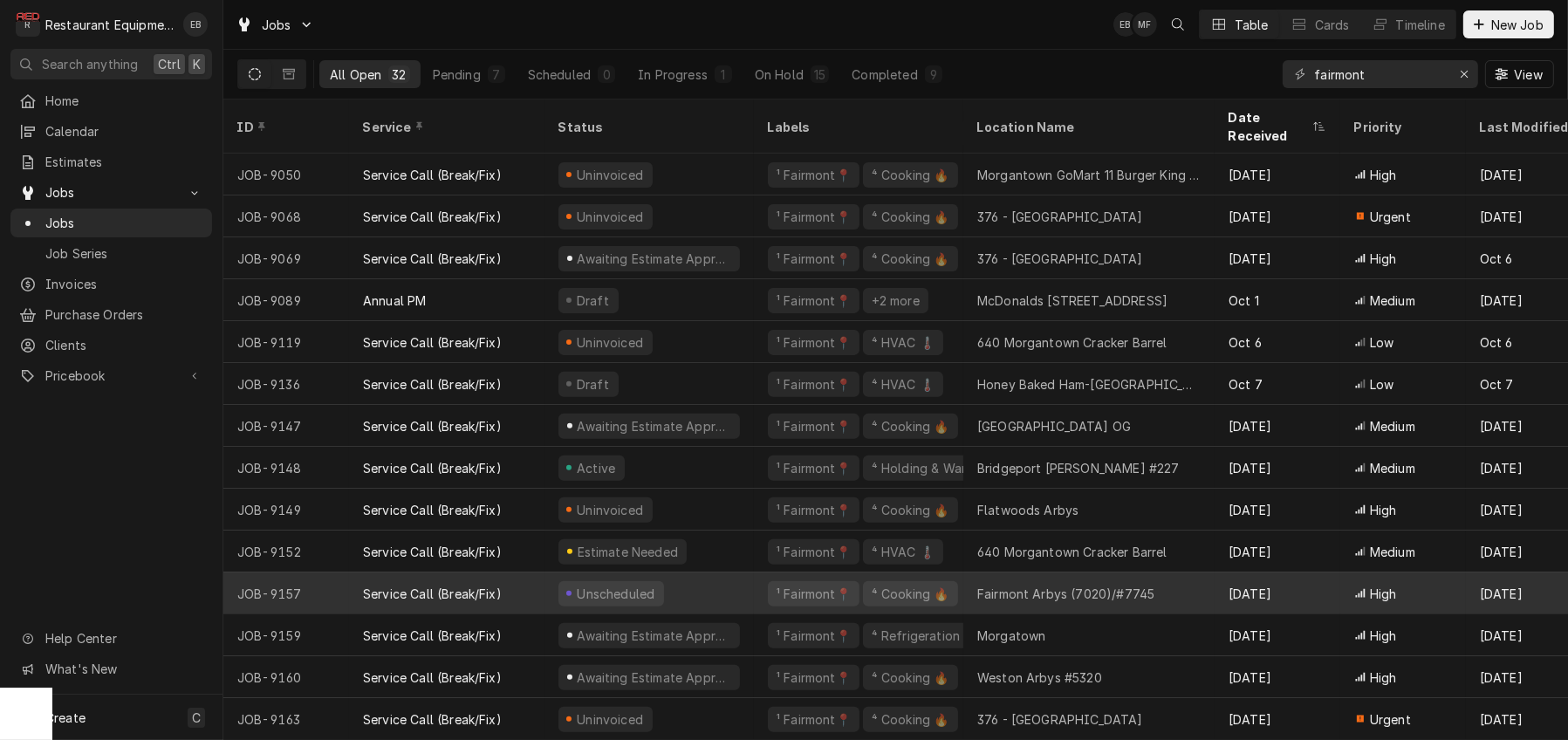
click at [745, 584] on div "Unscheduled" at bounding box center [649, 593] width 209 height 42
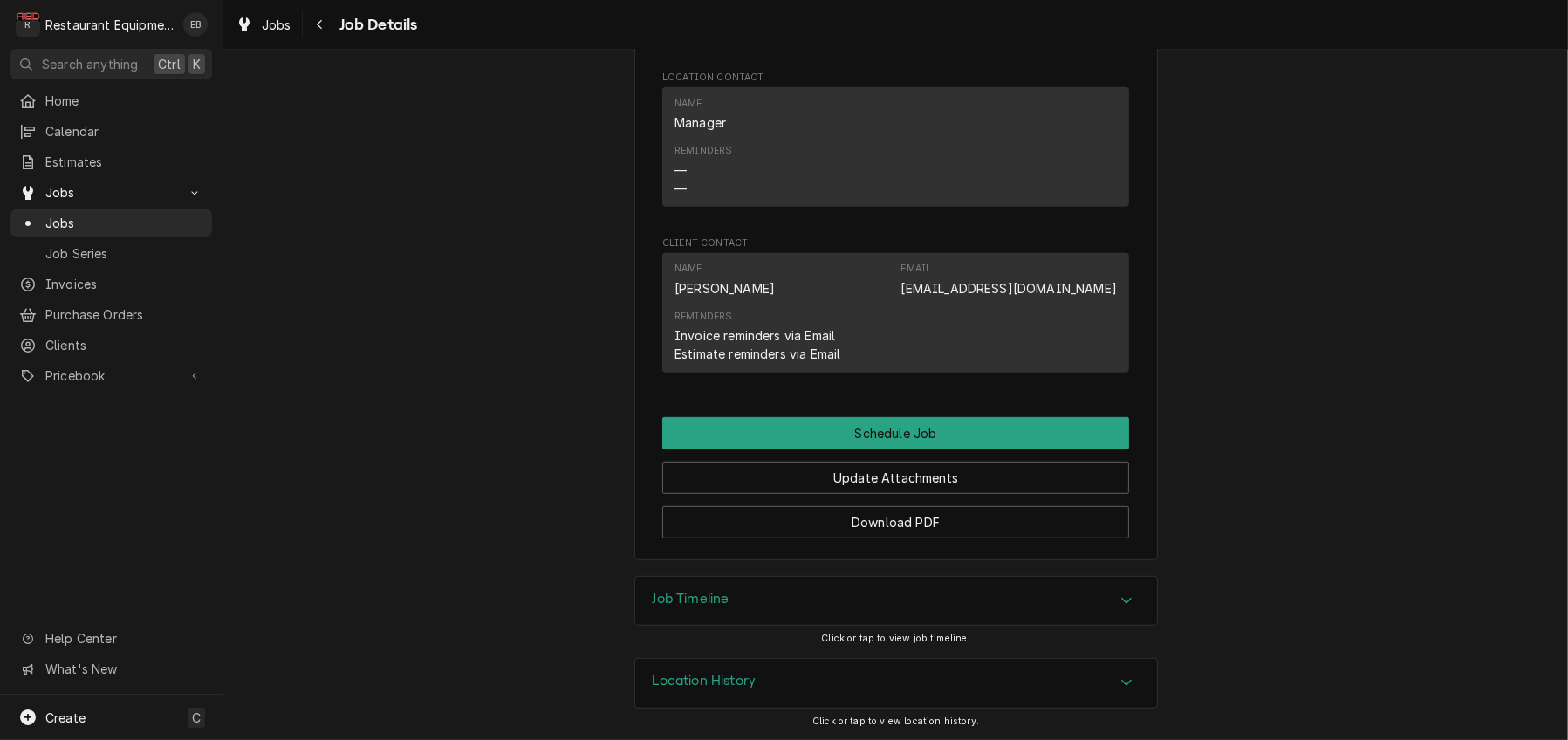
scroll to position [1407, 0]
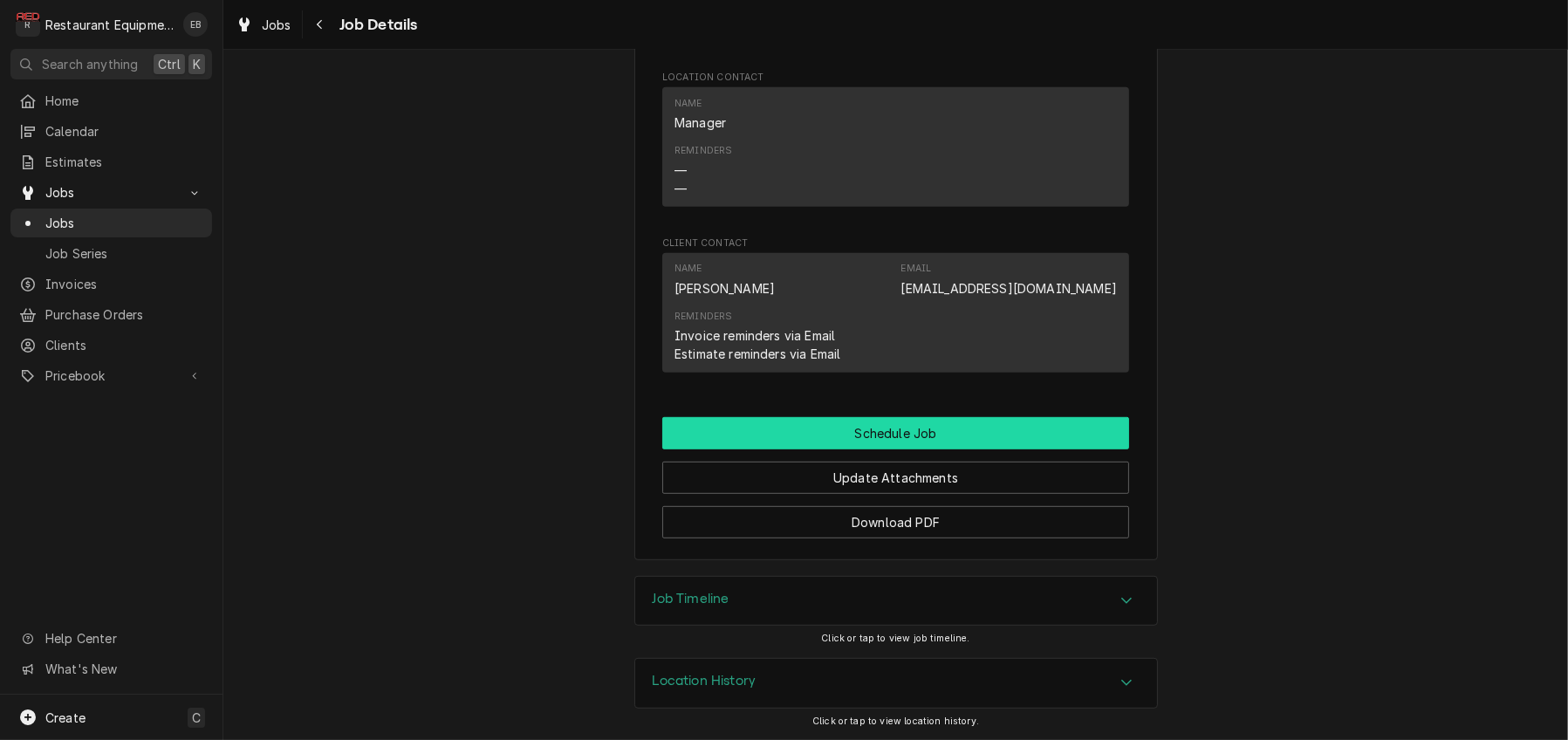
click at [806, 417] on button "Schedule Job" at bounding box center [895, 433] width 467 height 32
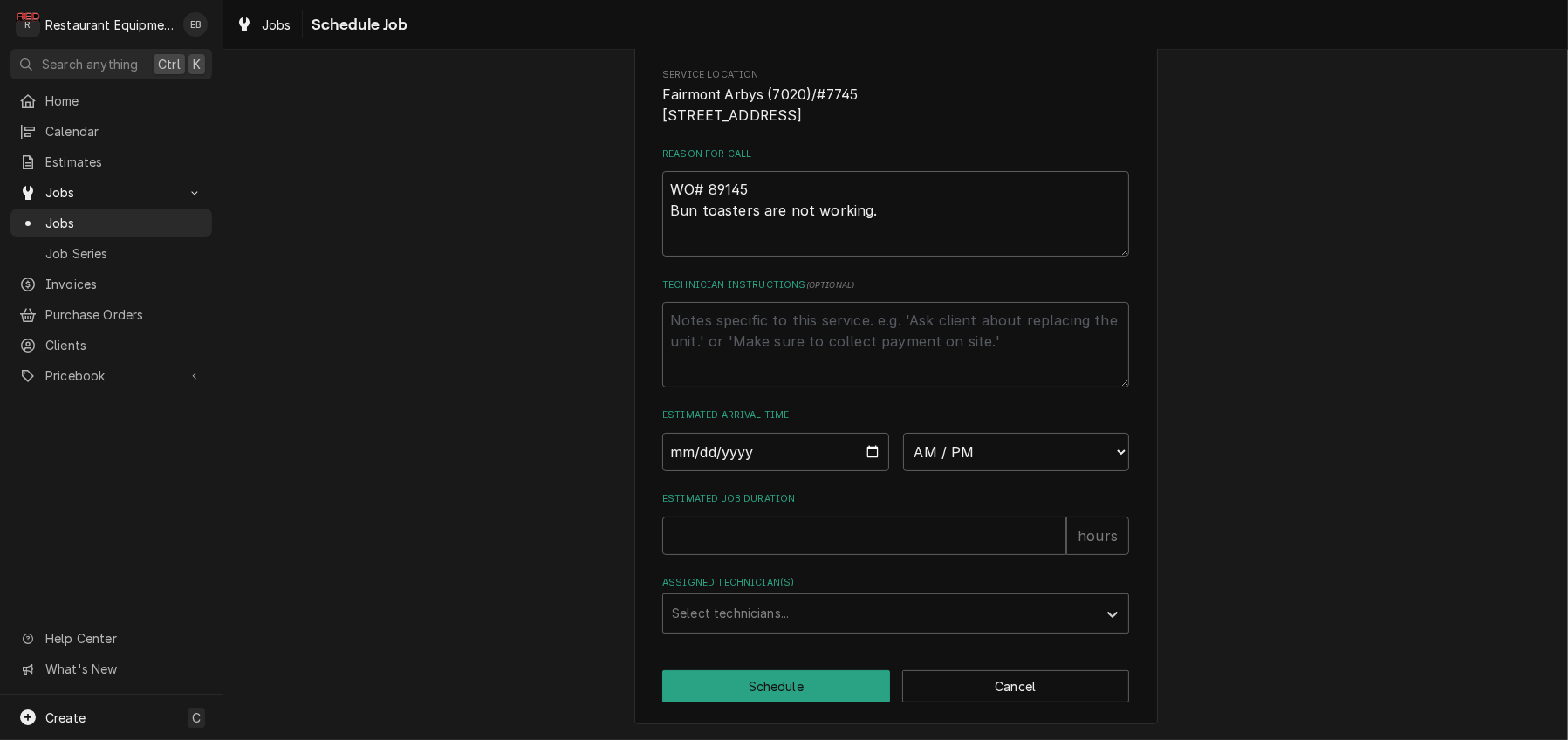
scroll to position [377, 0]
click at [868, 433] on input "Date" at bounding box center [776, 452] width 227 height 39
type textarea "x"
type input "[DATE]"
click at [956, 433] on select "AM / PM 6:00 AM 6:15 AM 6:30 AM 6:45 AM 7:00 AM 7:15 AM 7:30 AM 7:45 AM 8:00 AM…" at bounding box center [1017, 452] width 227 height 39
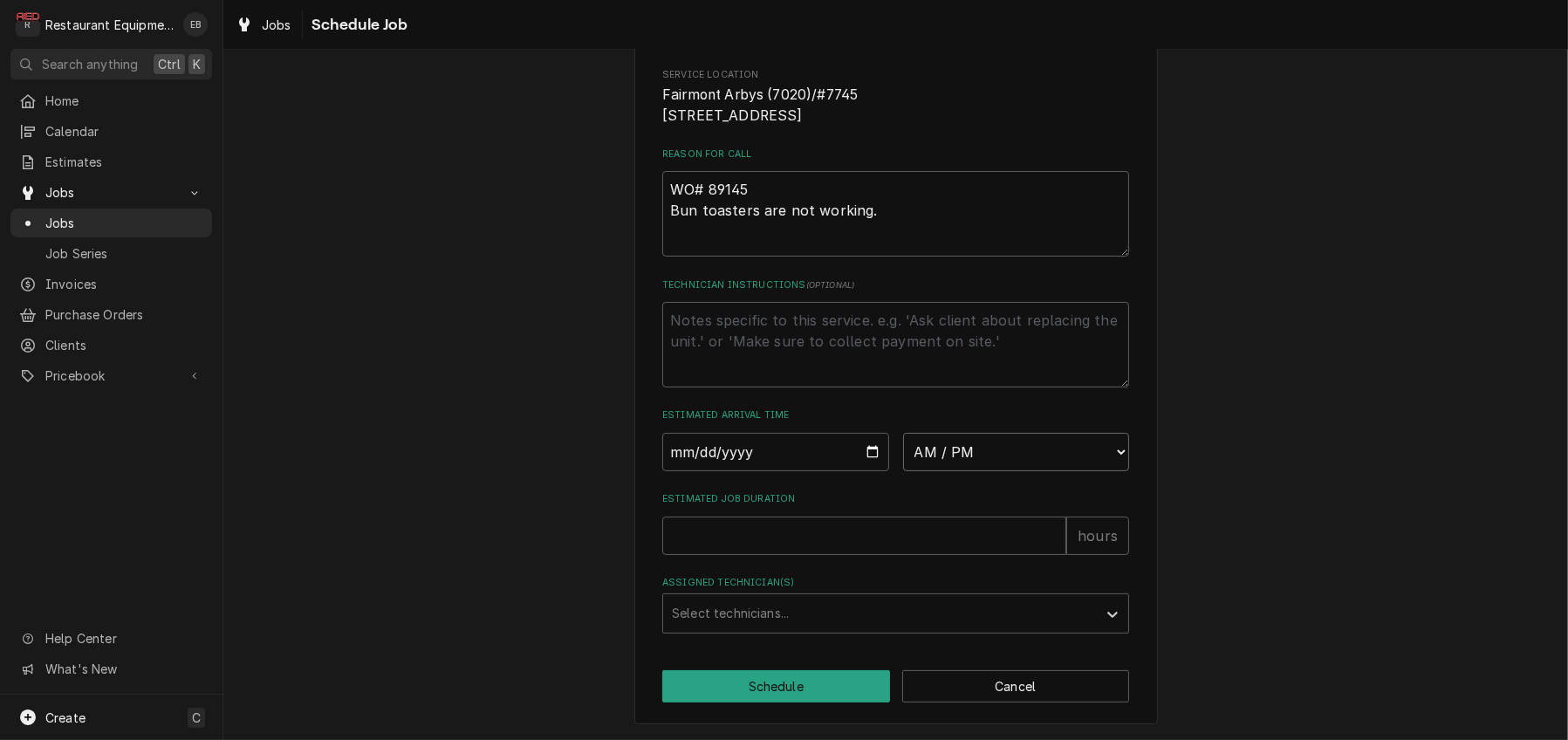
select select "14:00:00"
click at [903, 433] on select "AM / PM 6:00 AM 6:15 AM 6:30 AM 6:45 AM 7:00 AM 7:15 AM 7:30 AM 7:45 AM 8:00 AM…" at bounding box center [1017, 452] width 227 height 39
click at [768, 516] on input "Estimated Job Duration" at bounding box center [865, 535] width 404 height 39
type textarea "x"
type input "2"
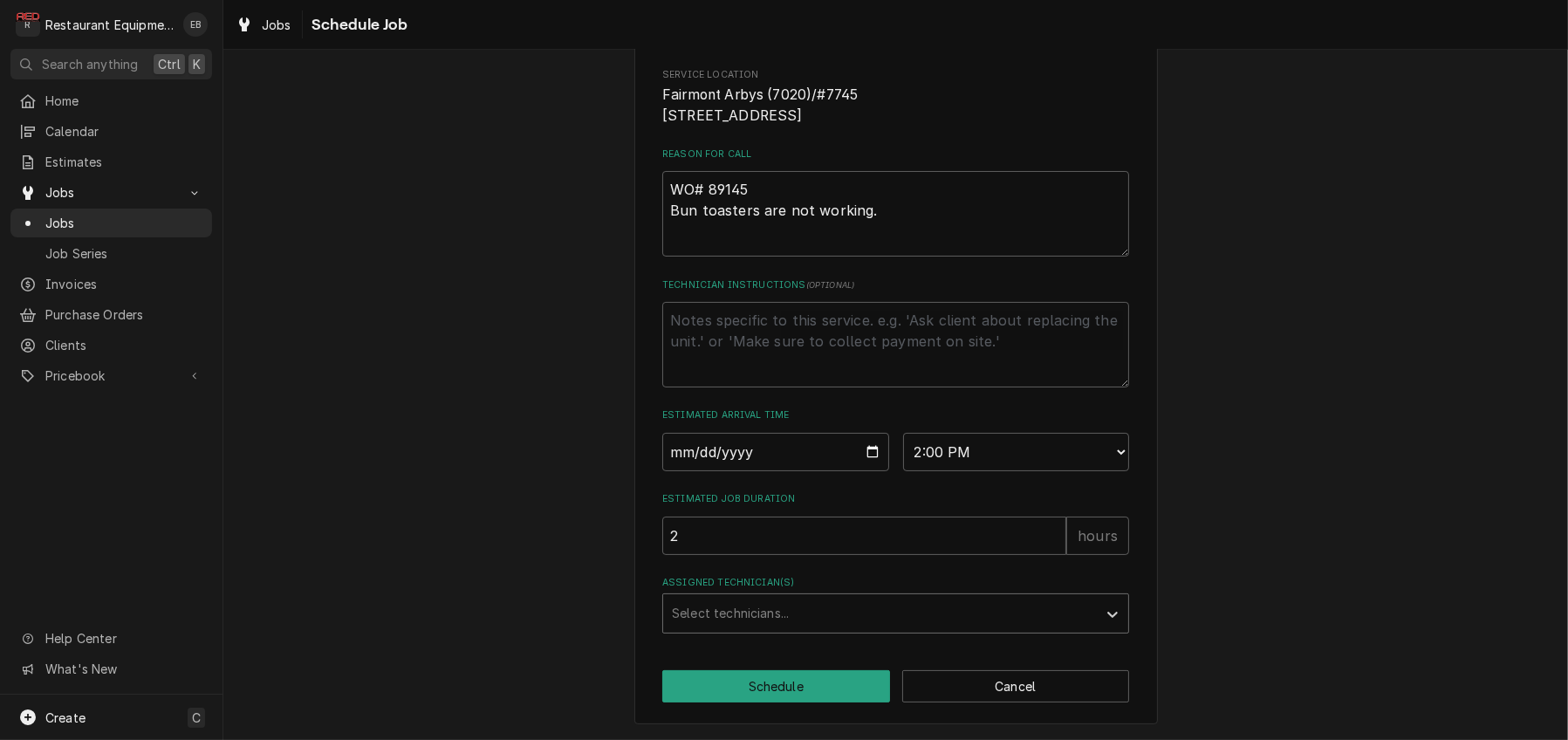
click at [776, 605] on div "Assigned Technician(s)" at bounding box center [880, 614] width 416 height 32
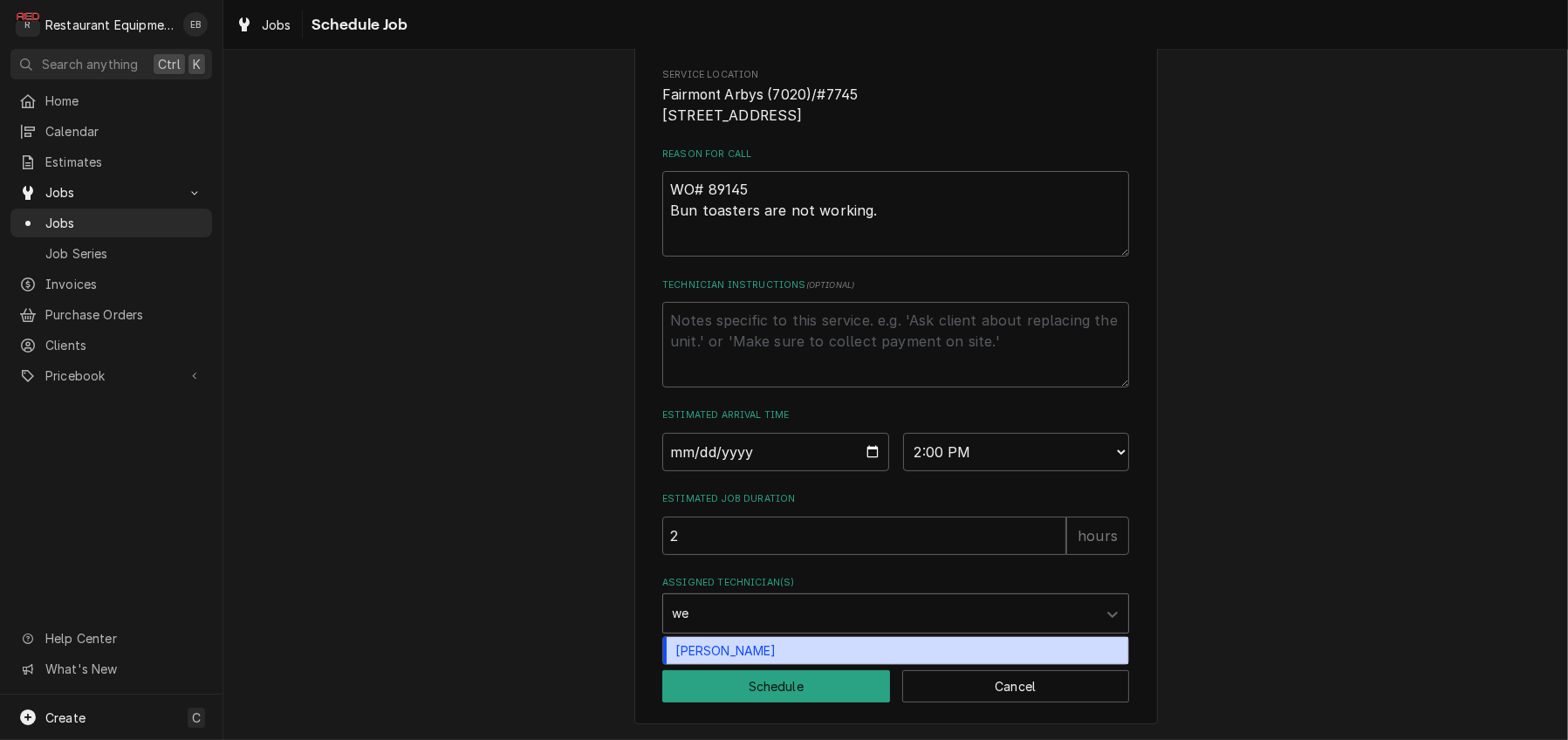
type input "wes"
click at [725, 638] on div "Wesley Fisher" at bounding box center [894, 649] width 465 height 27
type textarea "x"
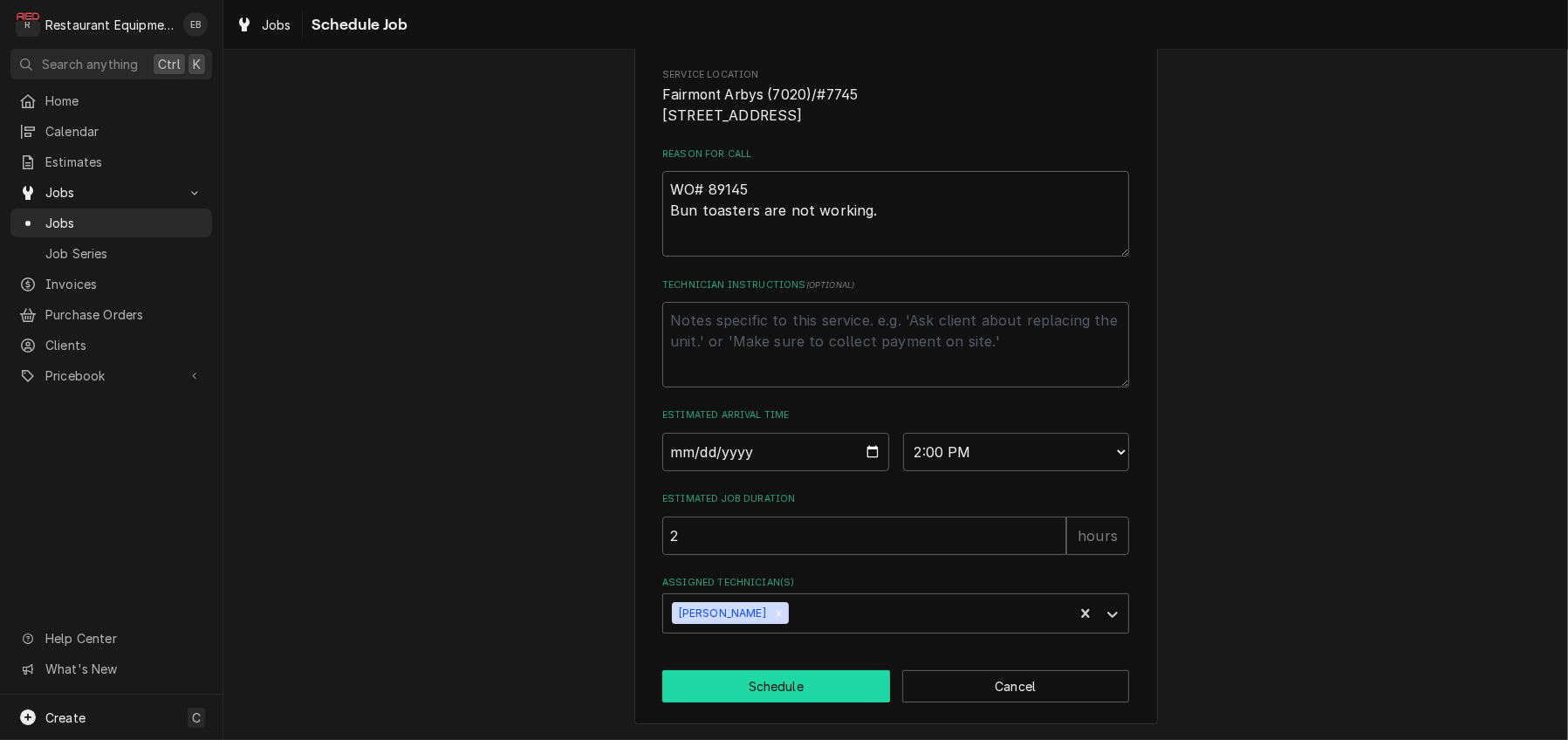
click at [768, 675] on button "Schedule" at bounding box center [776, 685] width 228 height 32
type textarea "x"
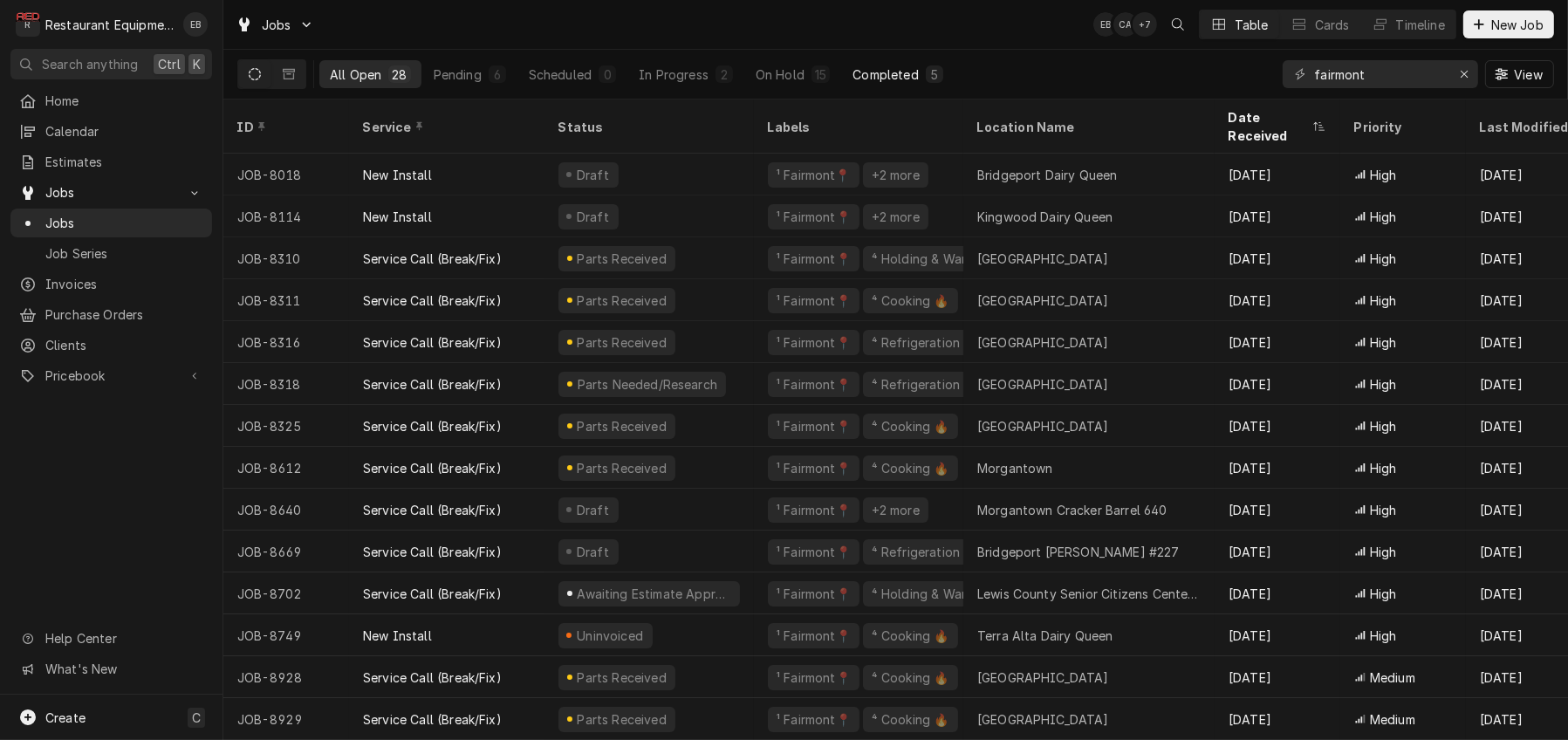
click at [917, 79] on div "Completed" at bounding box center [885, 75] width 66 height 18
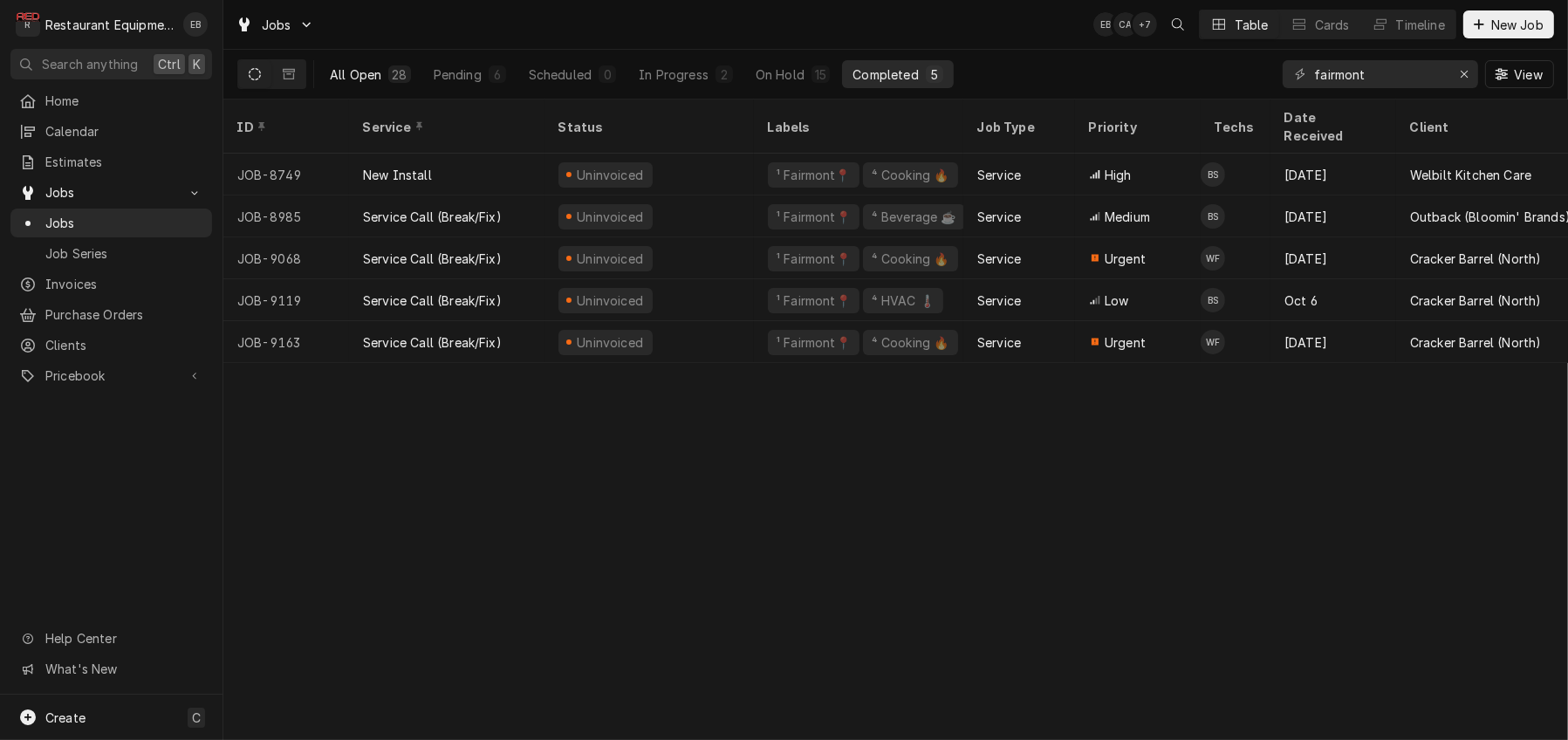
click at [407, 80] on div "28" at bounding box center [399, 75] width 15 height 18
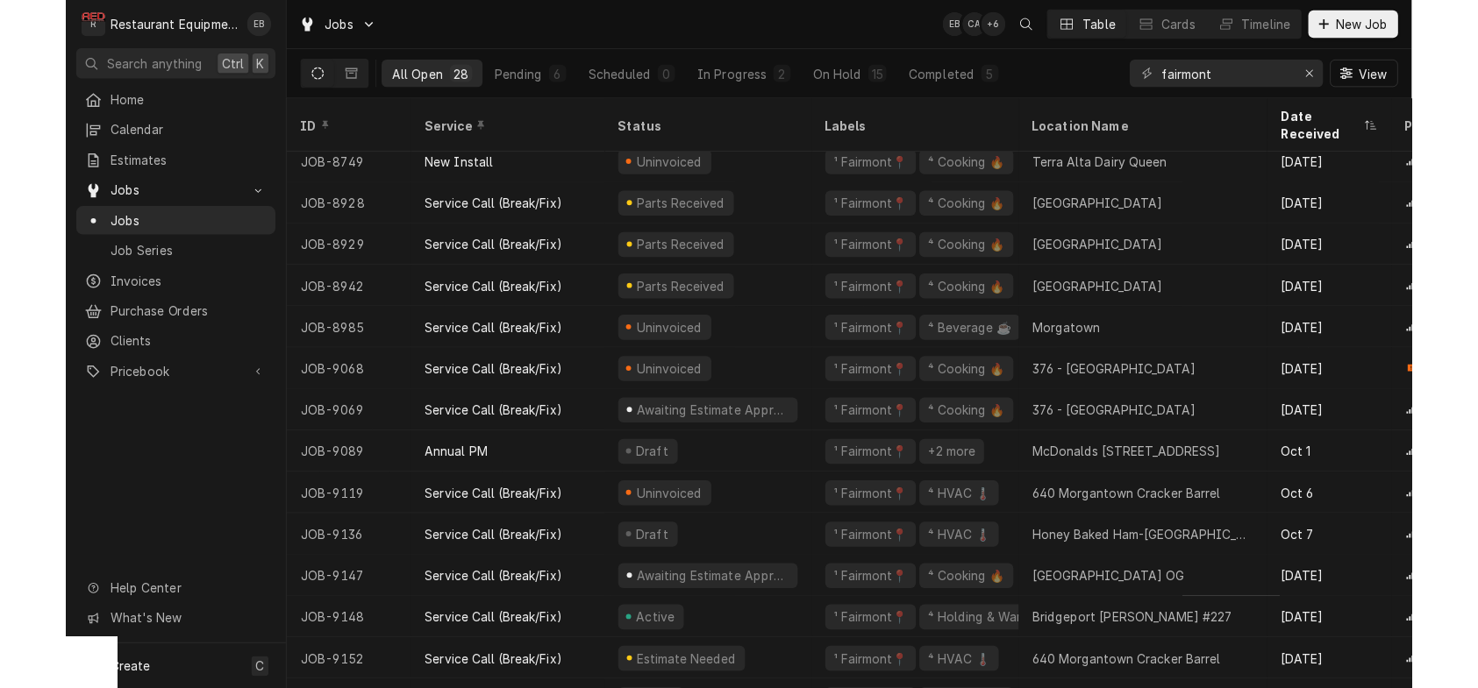
scroll to position [475, 0]
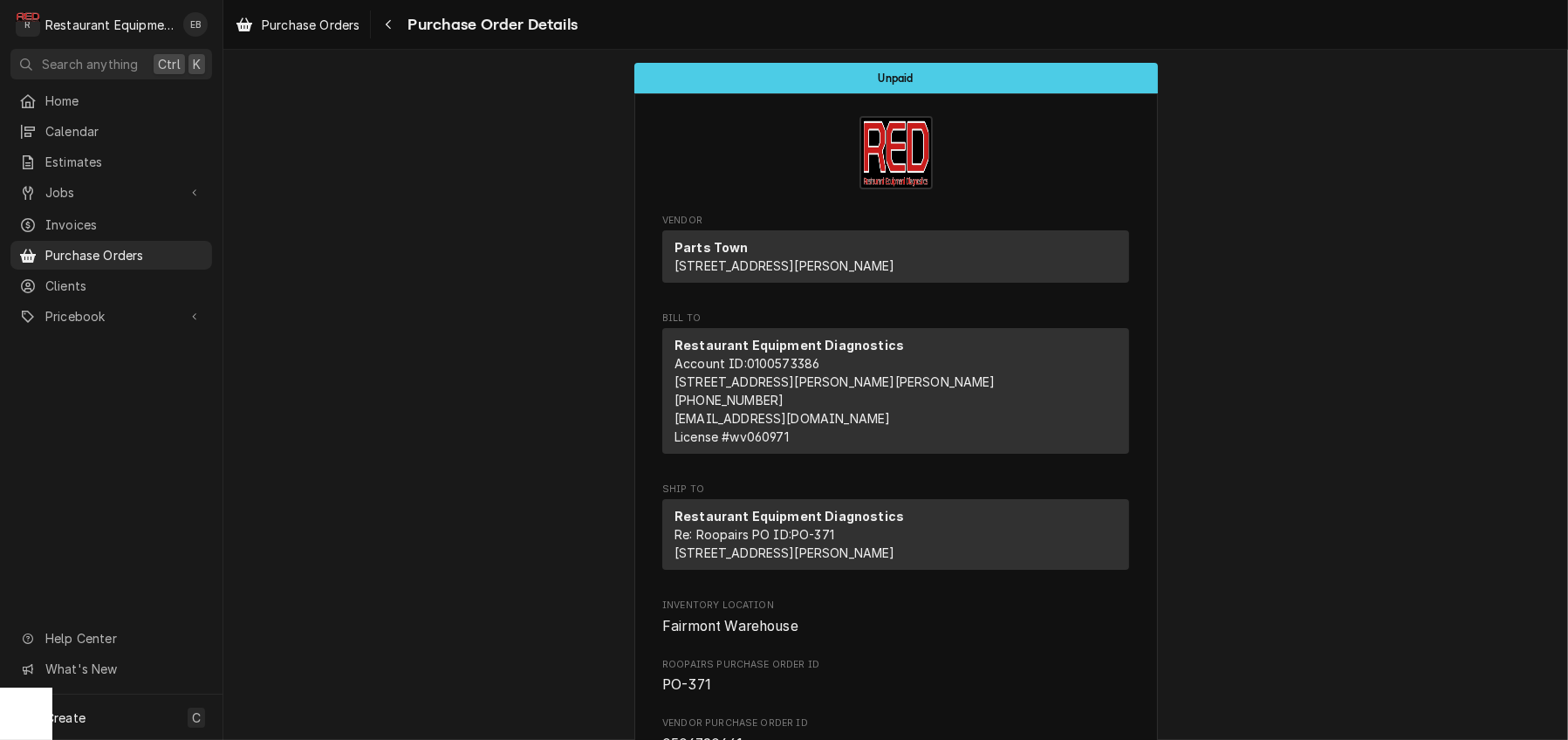
scroll to position [1278, 0]
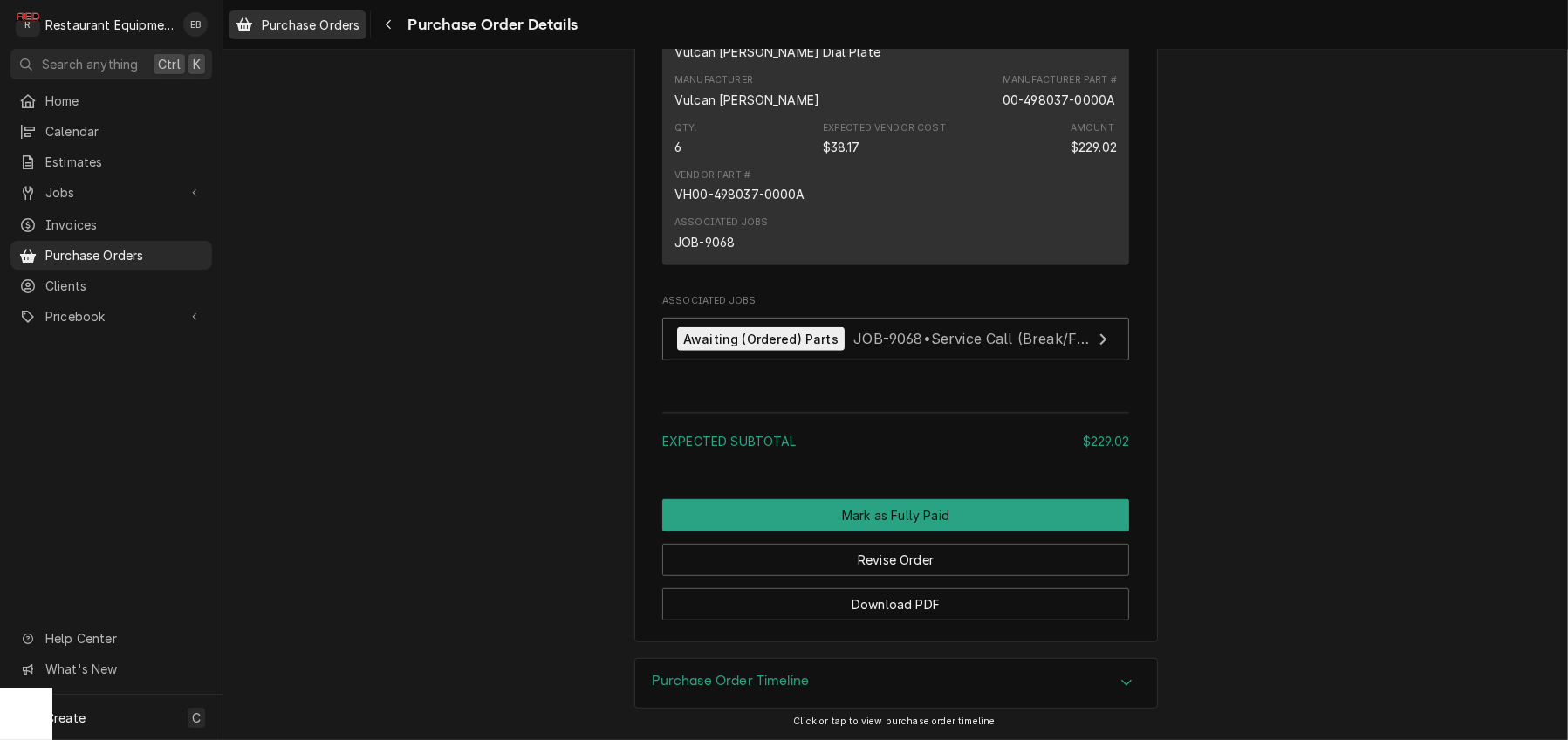
click at [315, 32] on span "Purchase Orders" at bounding box center [310, 25] width 98 height 18
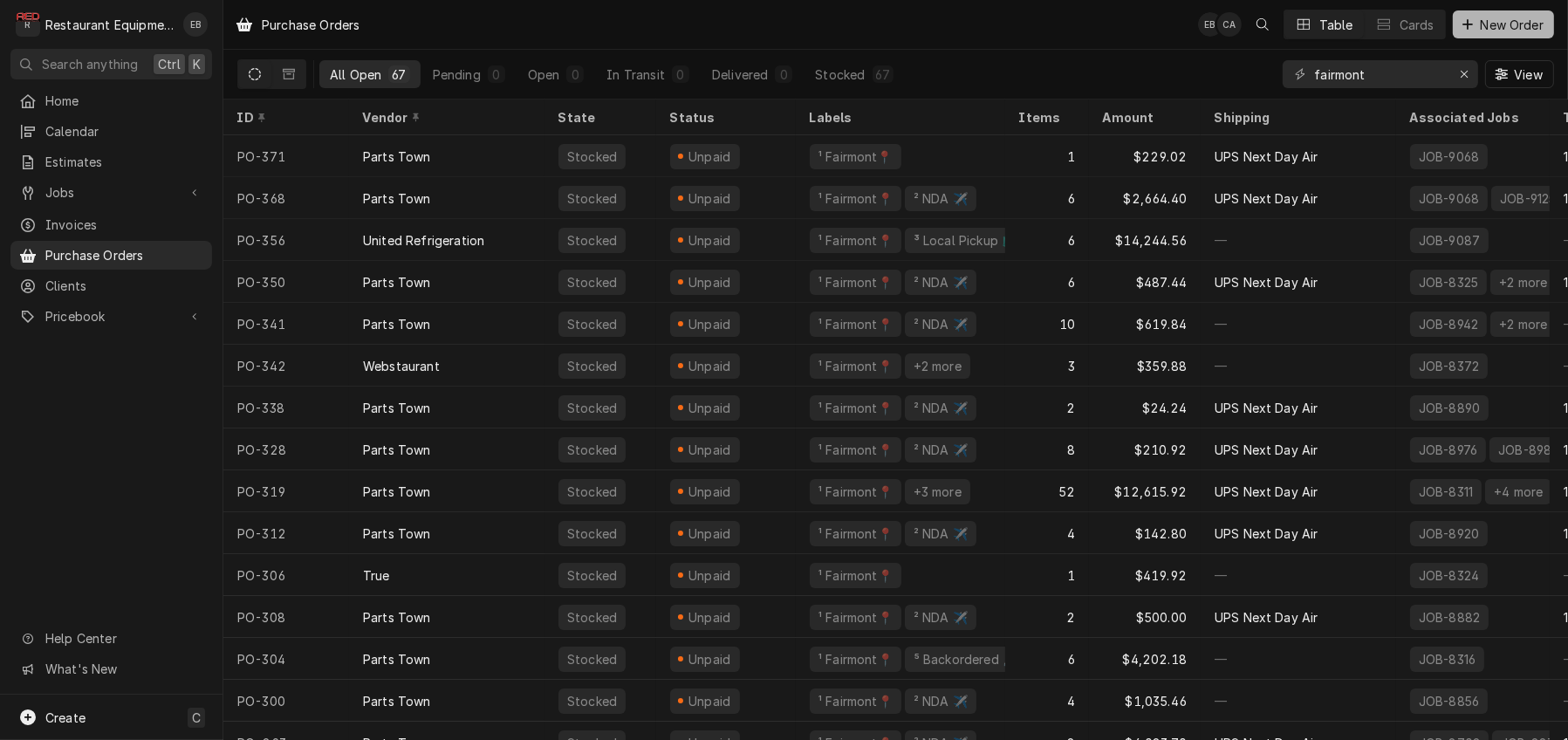
click at [1502, 18] on span "New Order" at bounding box center [1512, 25] width 70 height 18
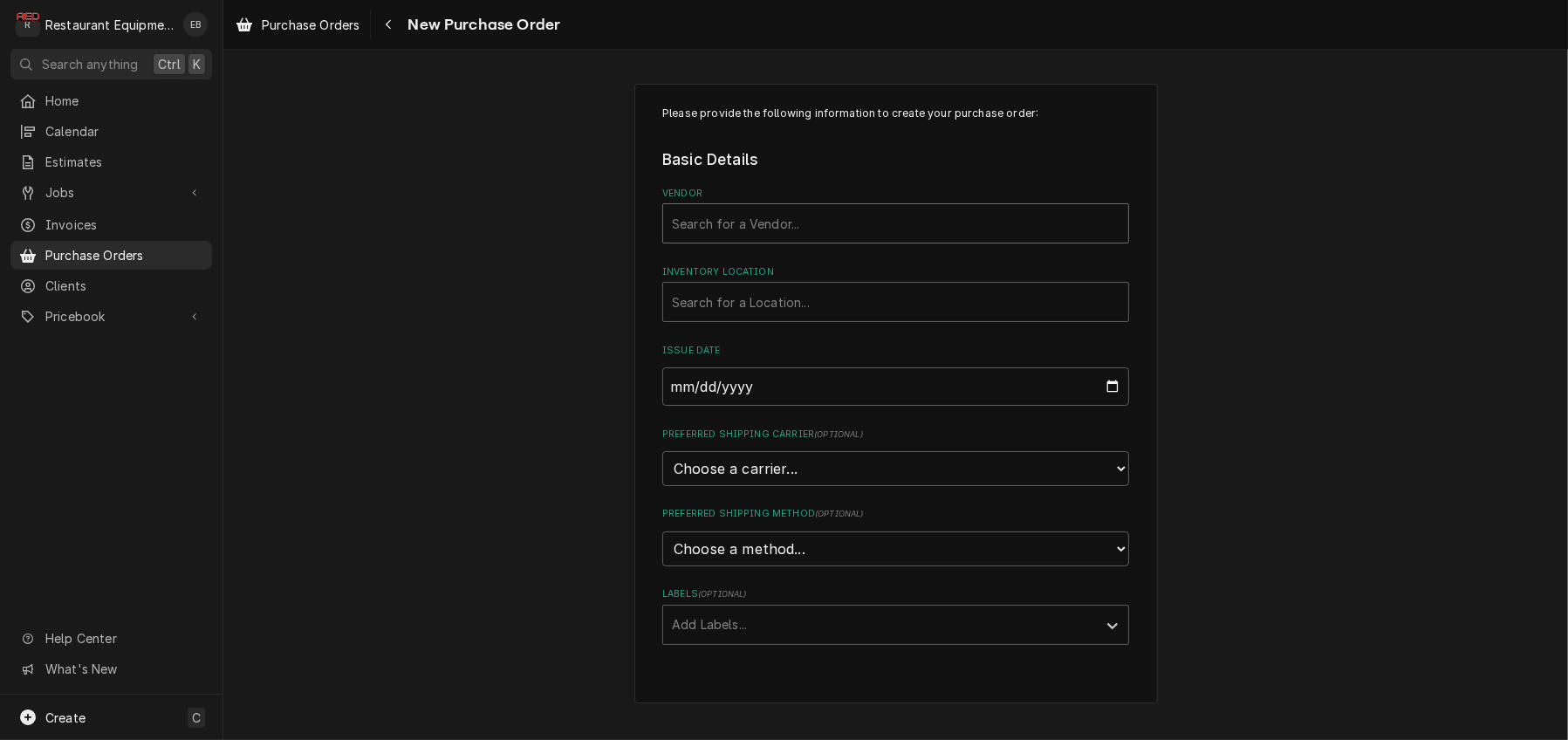
click at [768, 239] on div "Vendor" at bounding box center [895, 224] width 448 height 32
type input "parts town"
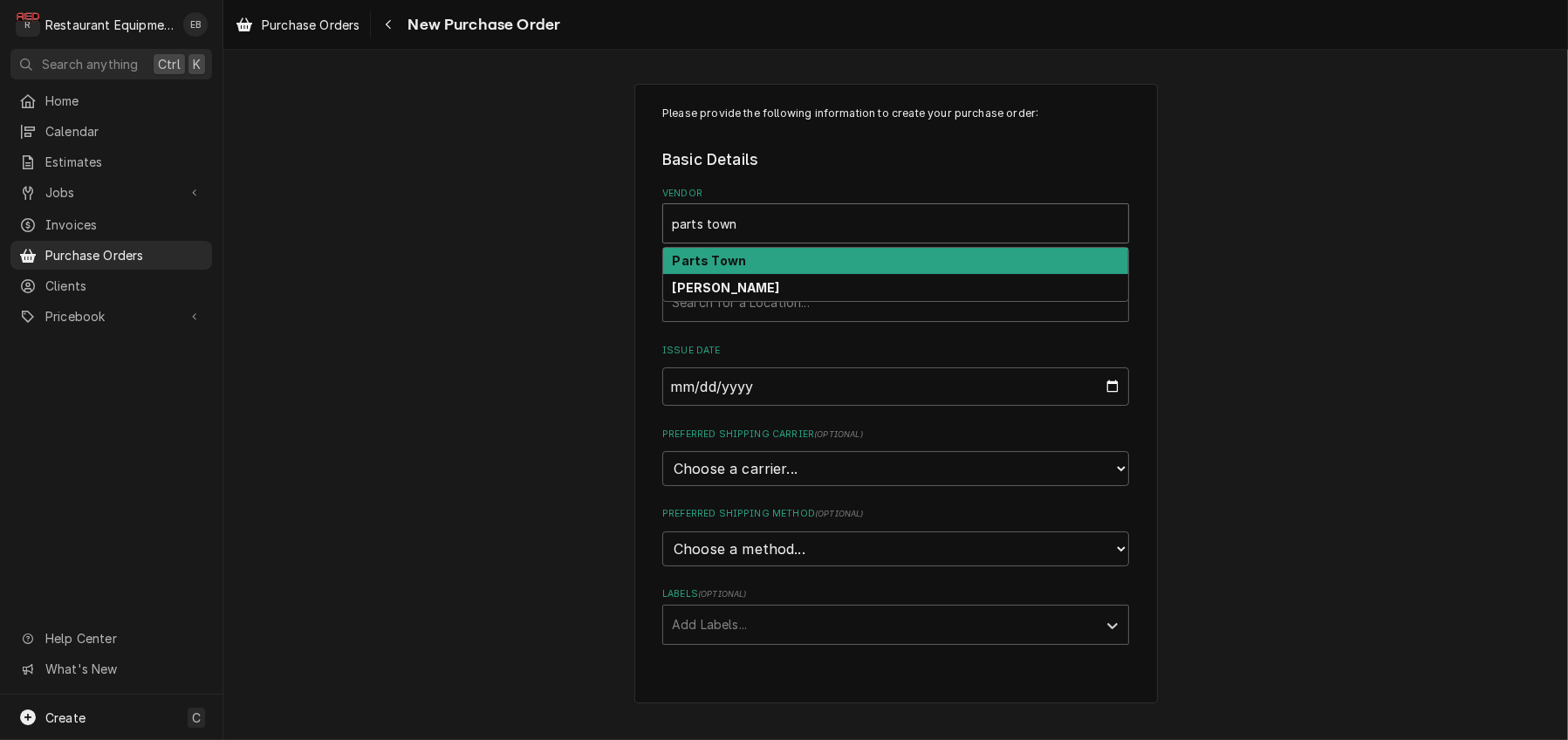
drag, startPoint x: 803, startPoint y: 273, endPoint x: 805, endPoint y: 286, distance: 13.2
click at [804, 273] on div "Parts Town" at bounding box center [894, 261] width 465 height 27
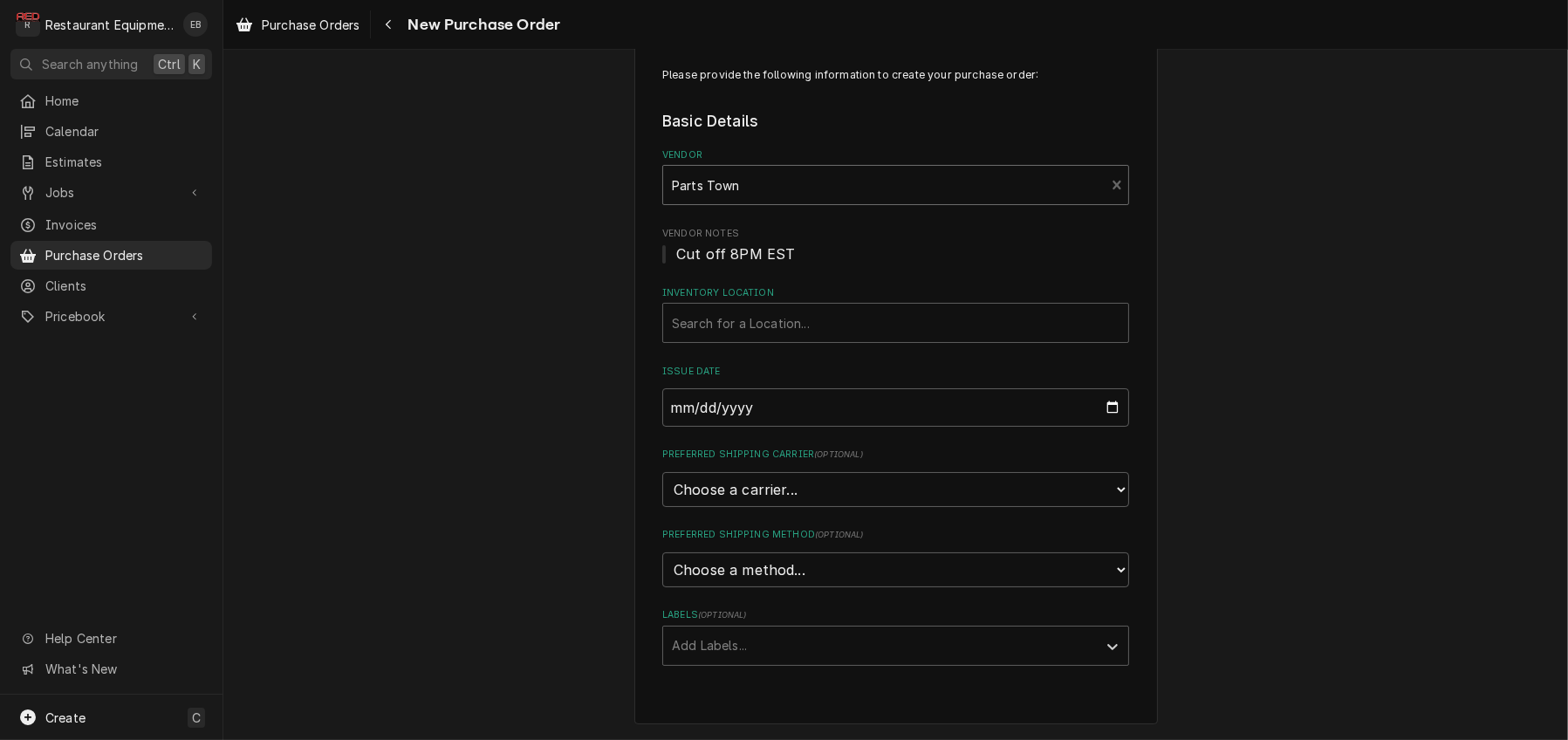
scroll to position [116, 0]
click at [773, 307] on div "Inventory Location" at bounding box center [895, 323] width 448 height 32
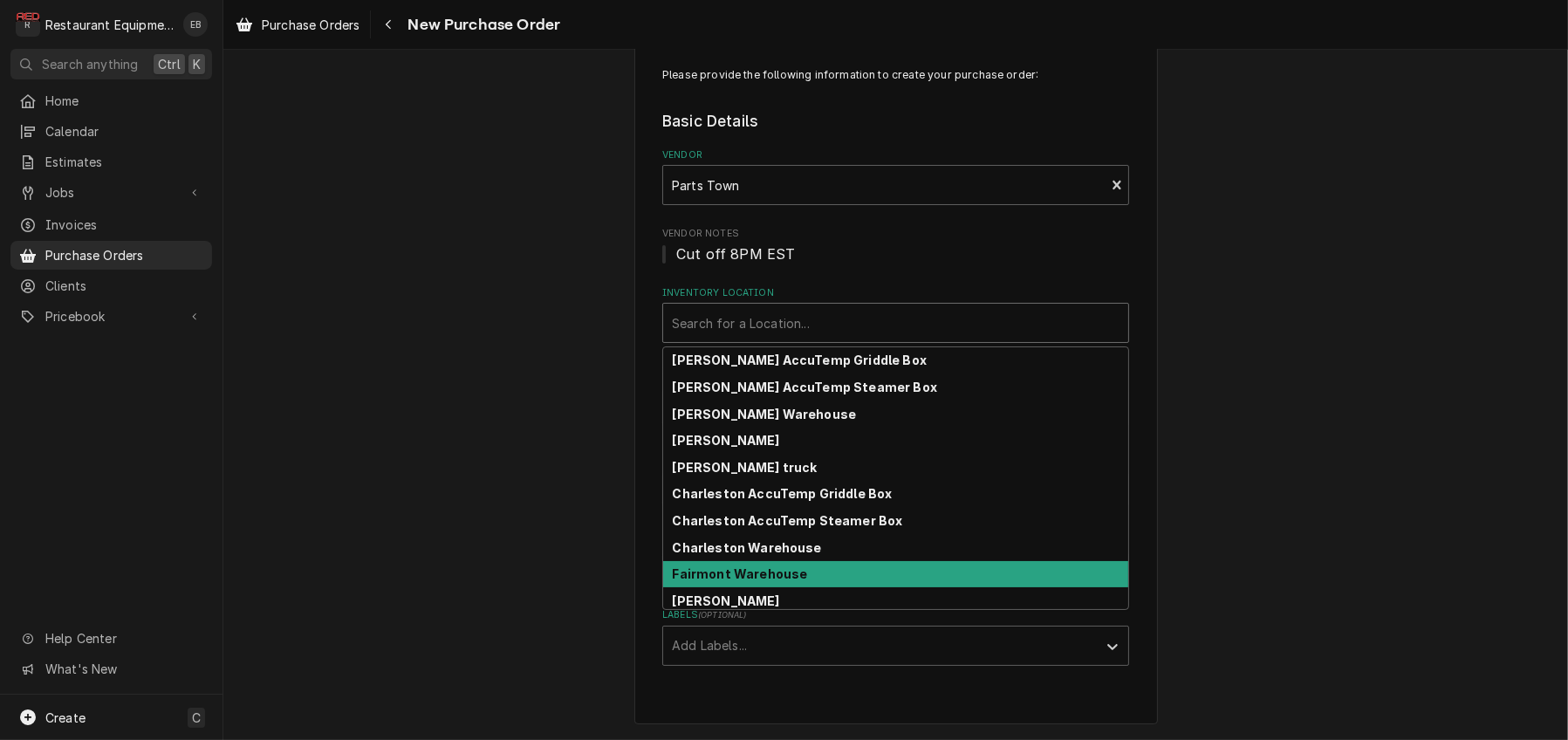
click at [721, 566] on strong "Fairmont Warehouse" at bounding box center [740, 573] width 135 height 15
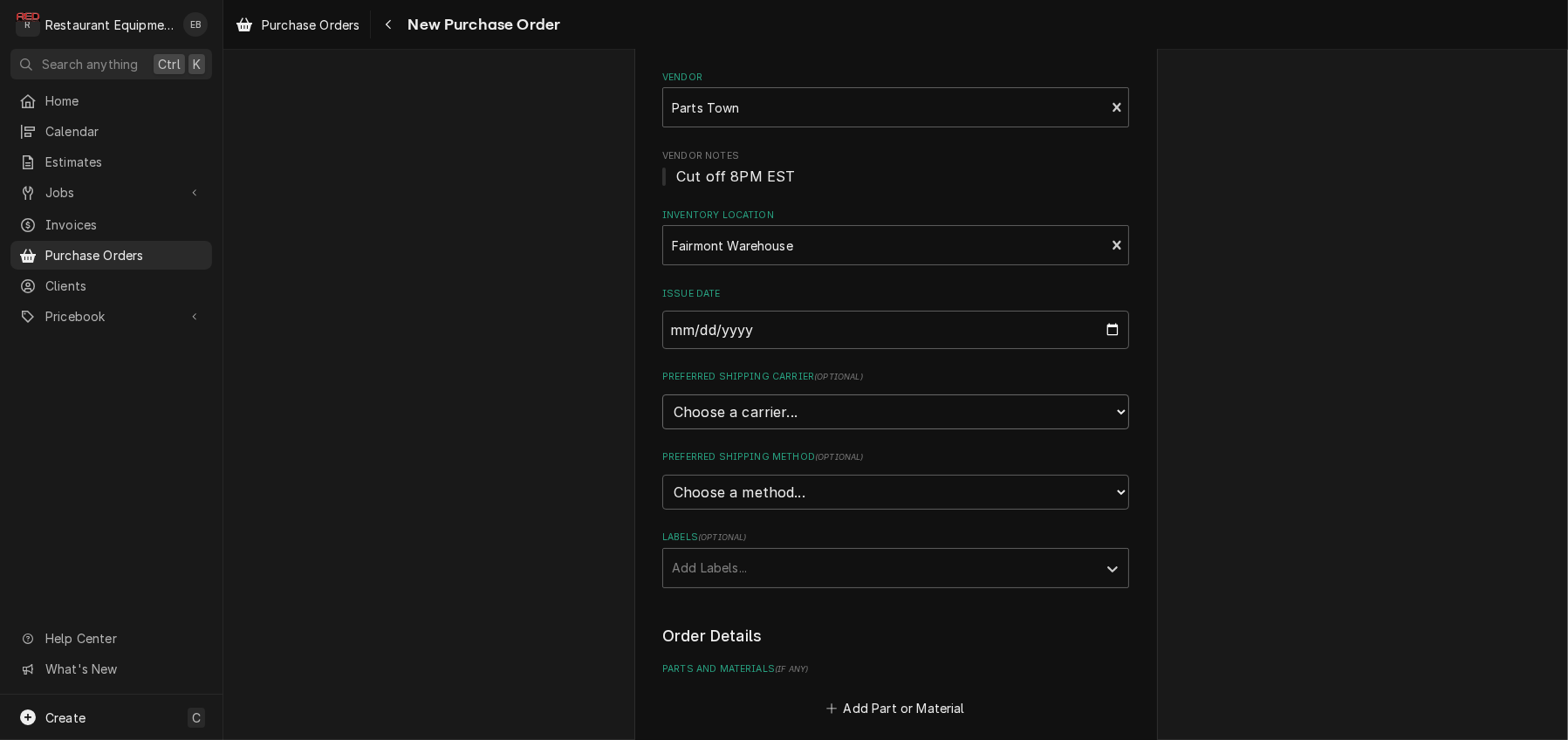
click at [754, 429] on select "Choose a carrier... U.S. Postal Service Stamps.com FedEx UPS DHL Express DHL EC…" at bounding box center [895, 411] width 467 height 35
select select "4"
click at [663, 429] on select "Choose a carrier... U.S. Postal Service Stamps.com FedEx UPS DHL Express DHL EC…" at bounding box center [895, 411] width 467 height 35
type textarea "x"
click at [764, 509] on select "Choose a method... Ground Next Day Early AM Next Day Air 2 Day Air Other" at bounding box center [895, 491] width 467 height 35
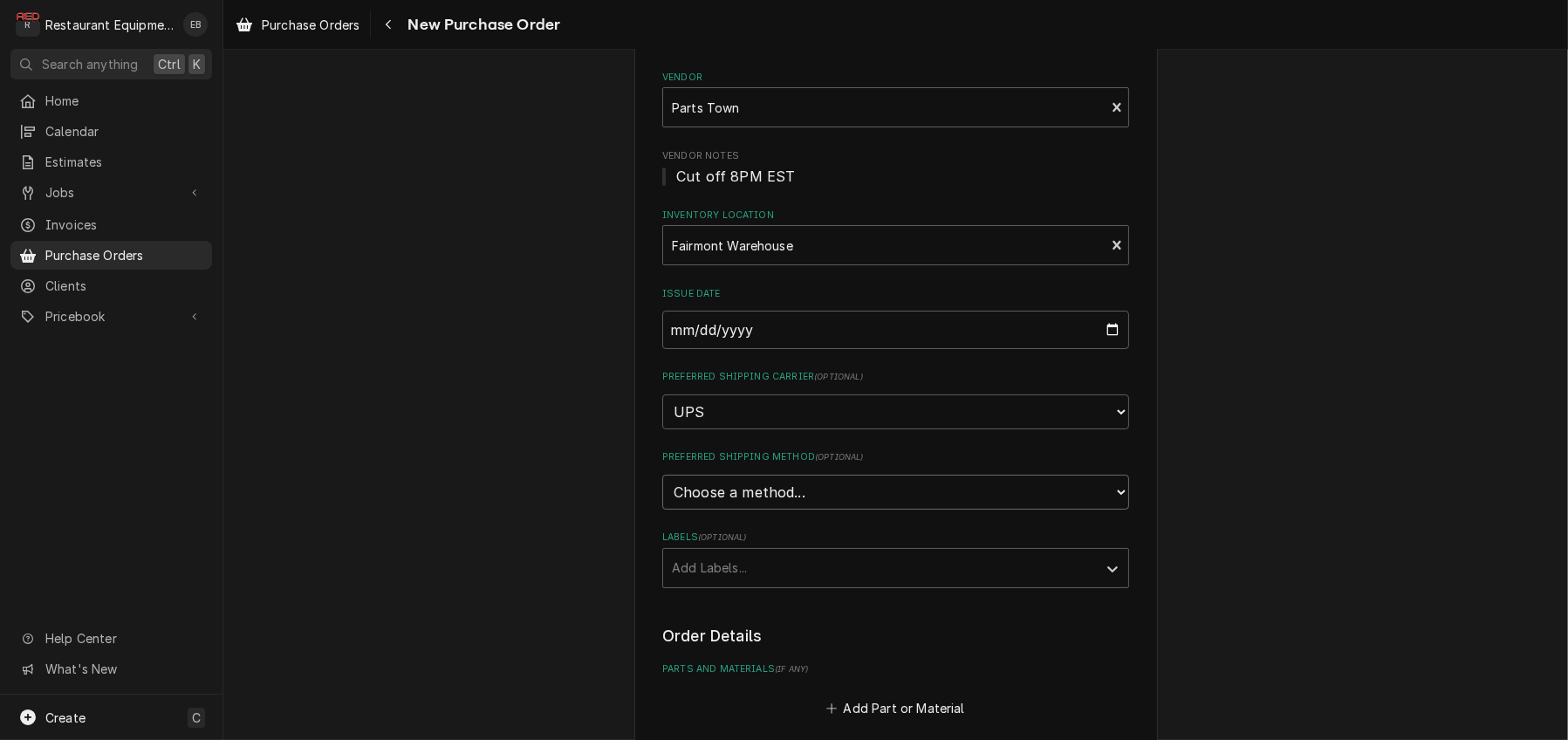
select select "3"
click at [663, 509] on select "Choose a method... Ground Next Day Early AM Next Day Air 2 Day Air Other" at bounding box center [895, 491] width 467 height 35
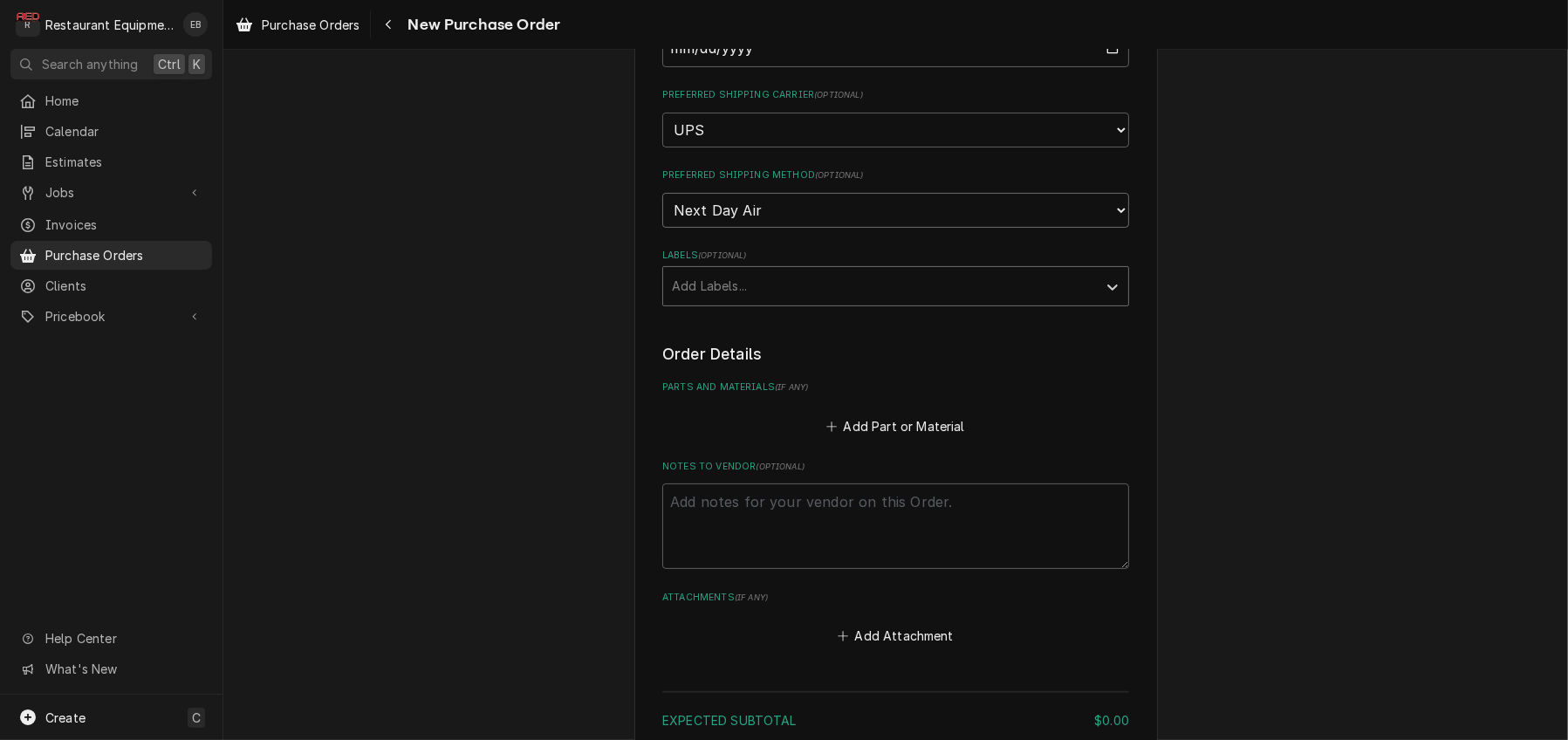
scroll to position [407, 0]
click at [754, 293] on div "Labels" at bounding box center [880, 278] width 416 height 32
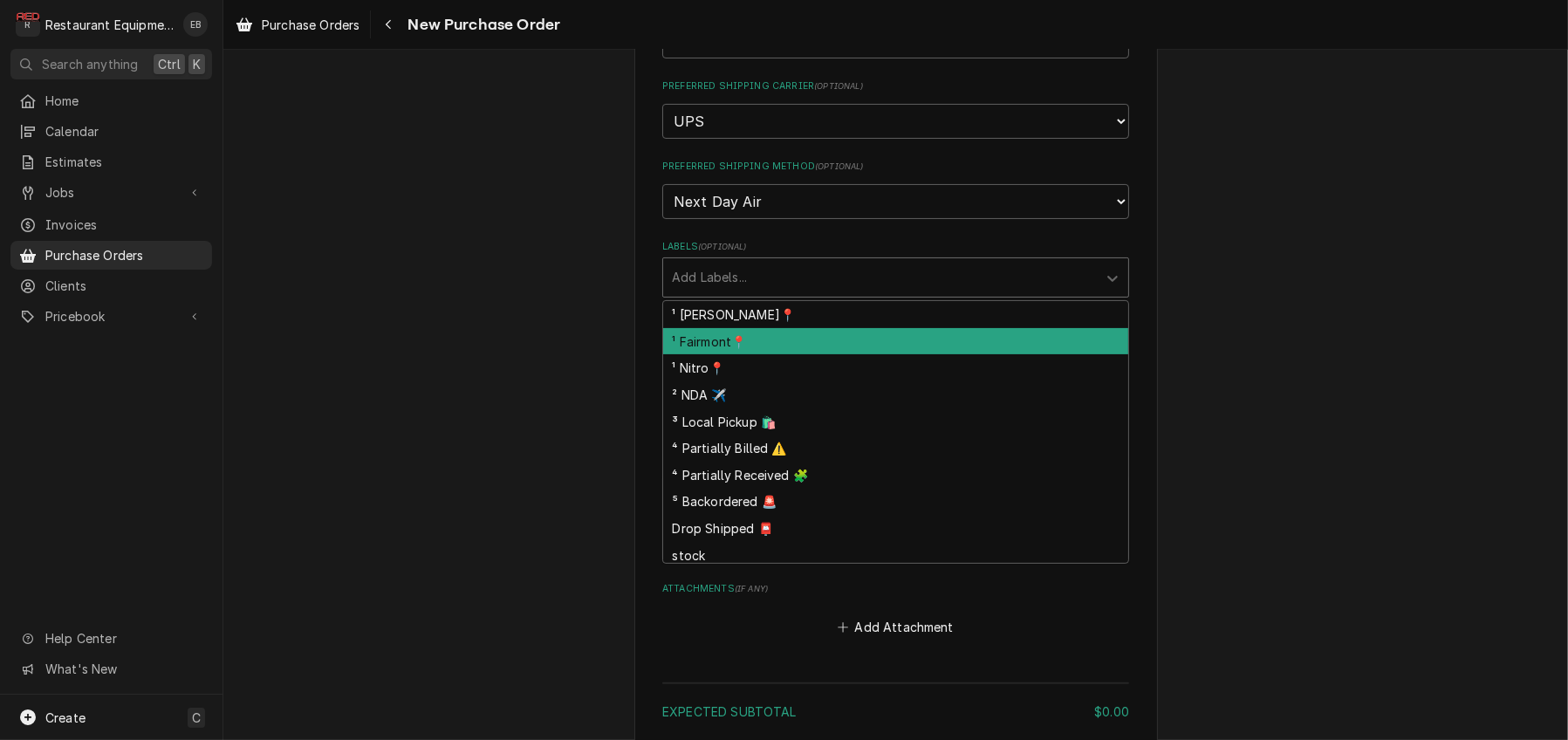
click at [749, 355] on div "¹ Fairmont📍" at bounding box center [894, 341] width 465 height 27
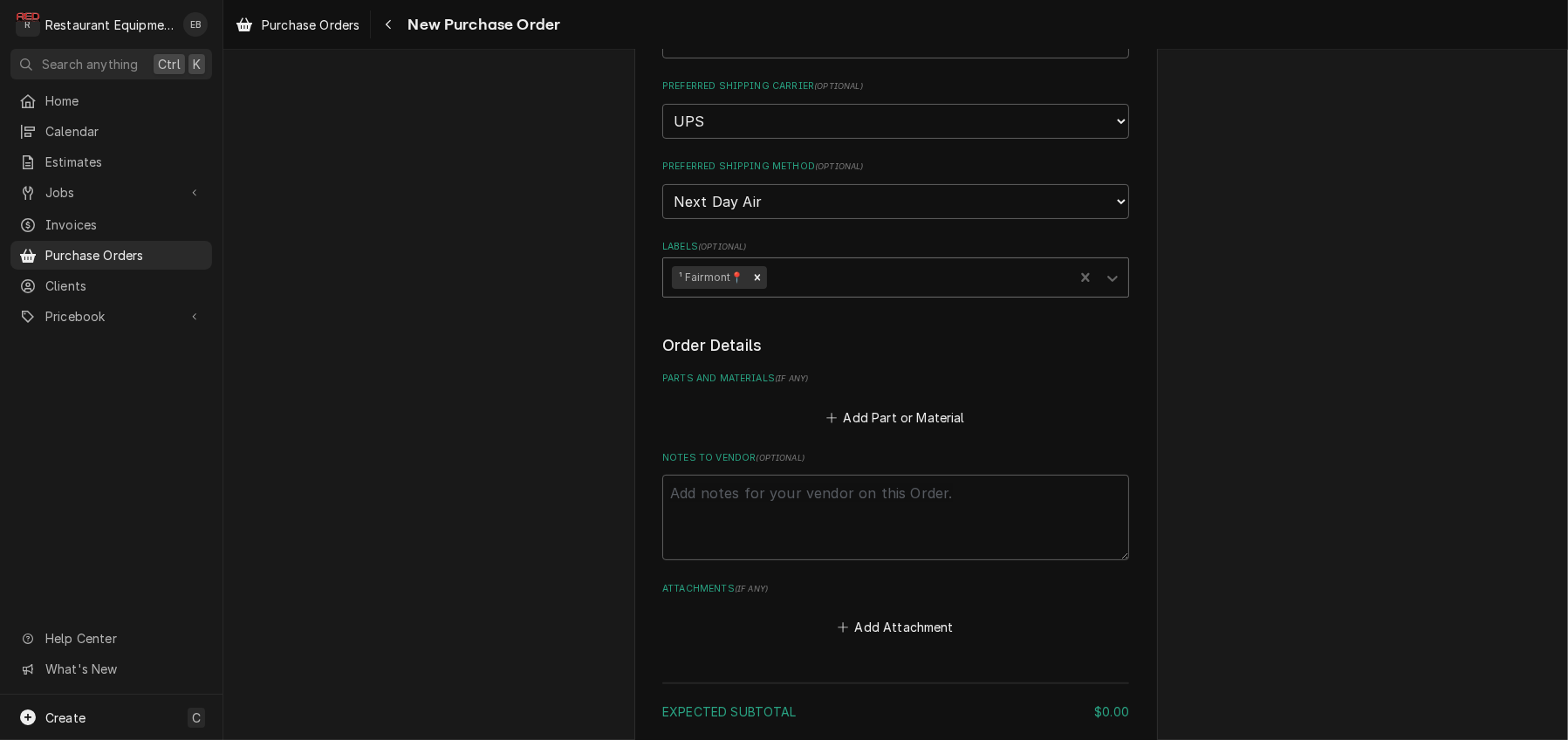
click at [796, 293] on div "Labels" at bounding box center [916, 278] width 294 height 32
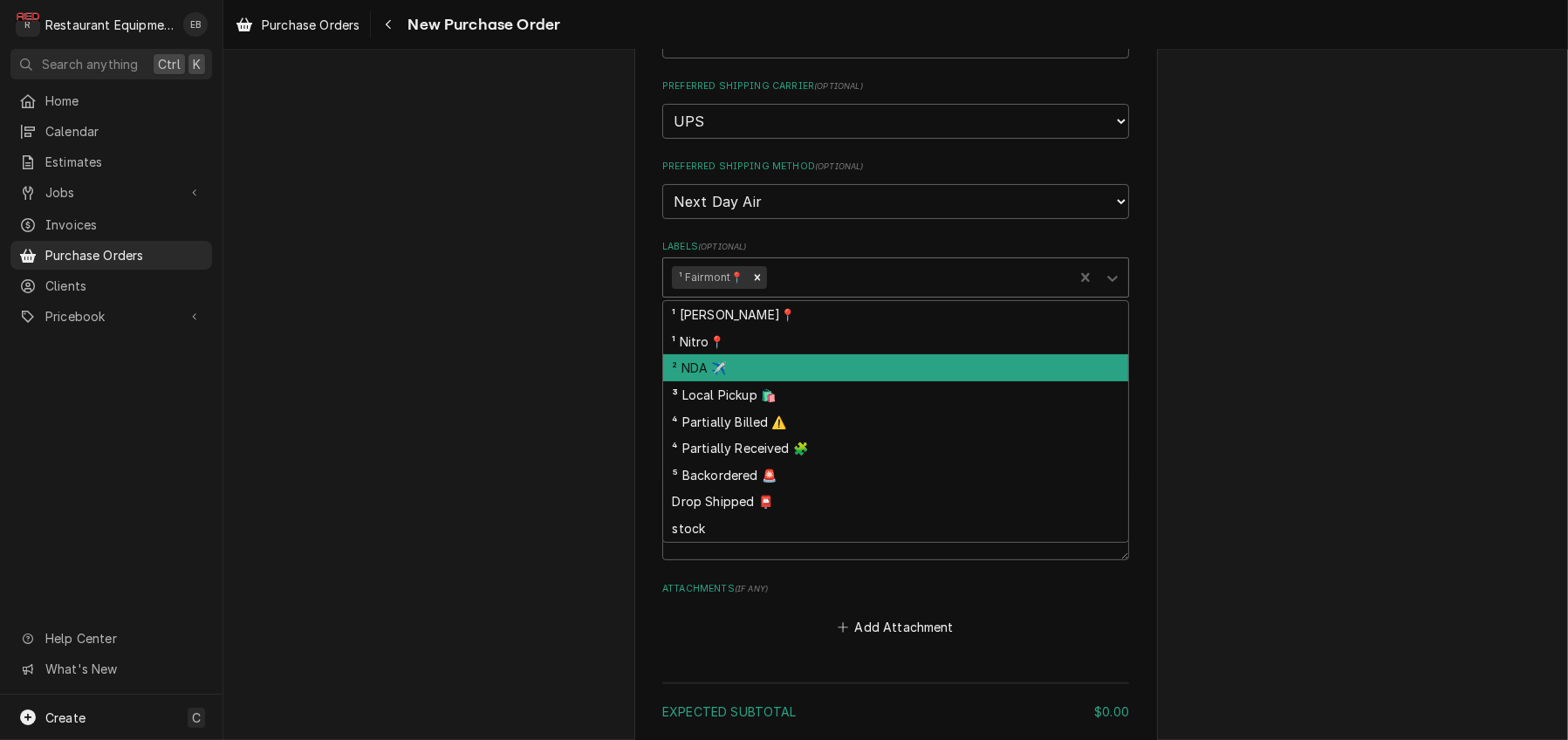
click at [739, 381] on div "² NDA ✈️" at bounding box center [894, 367] width 465 height 27
type textarea "x"
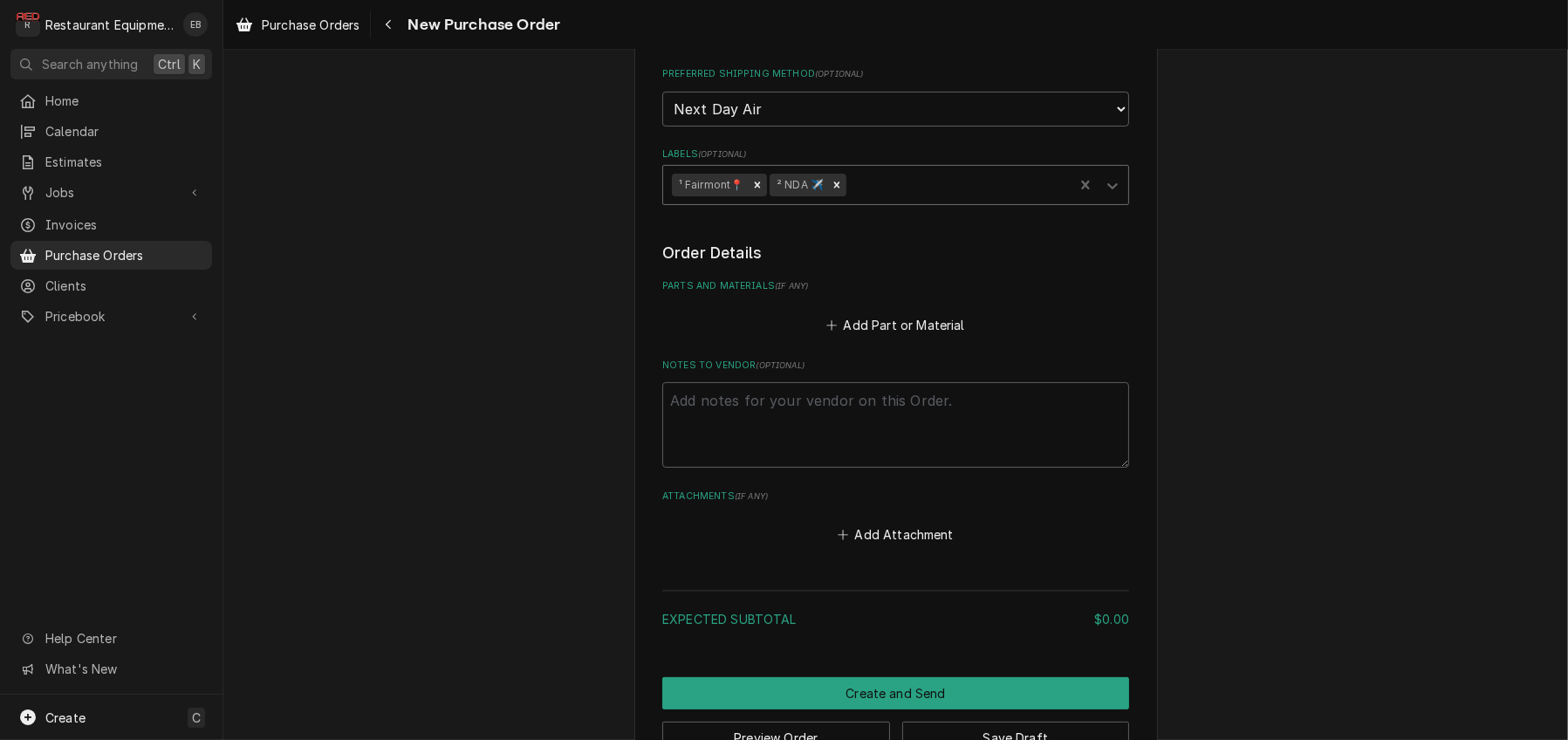
scroll to position [523, 0]
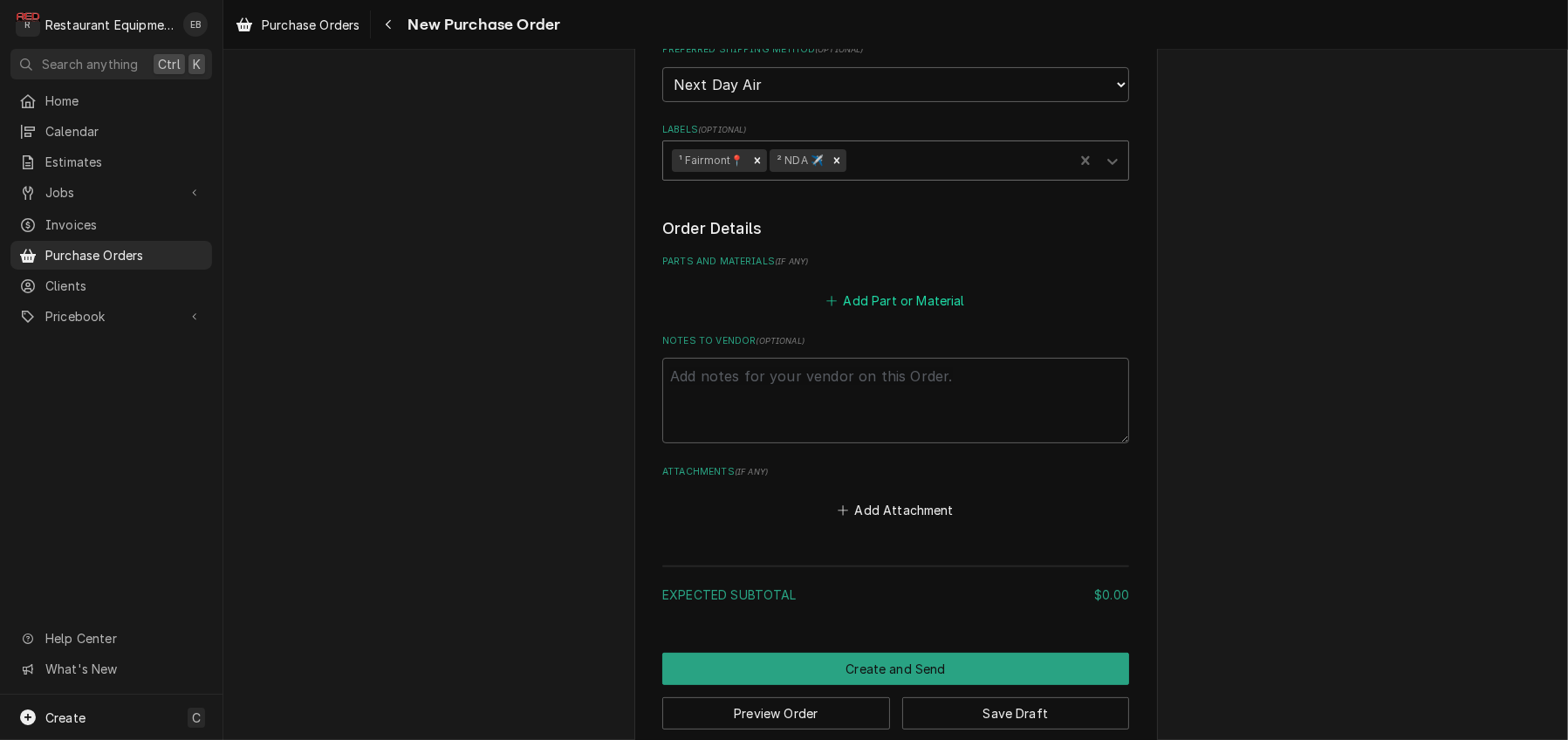
click at [885, 312] on button "Add Part or Material" at bounding box center [895, 299] width 144 height 25
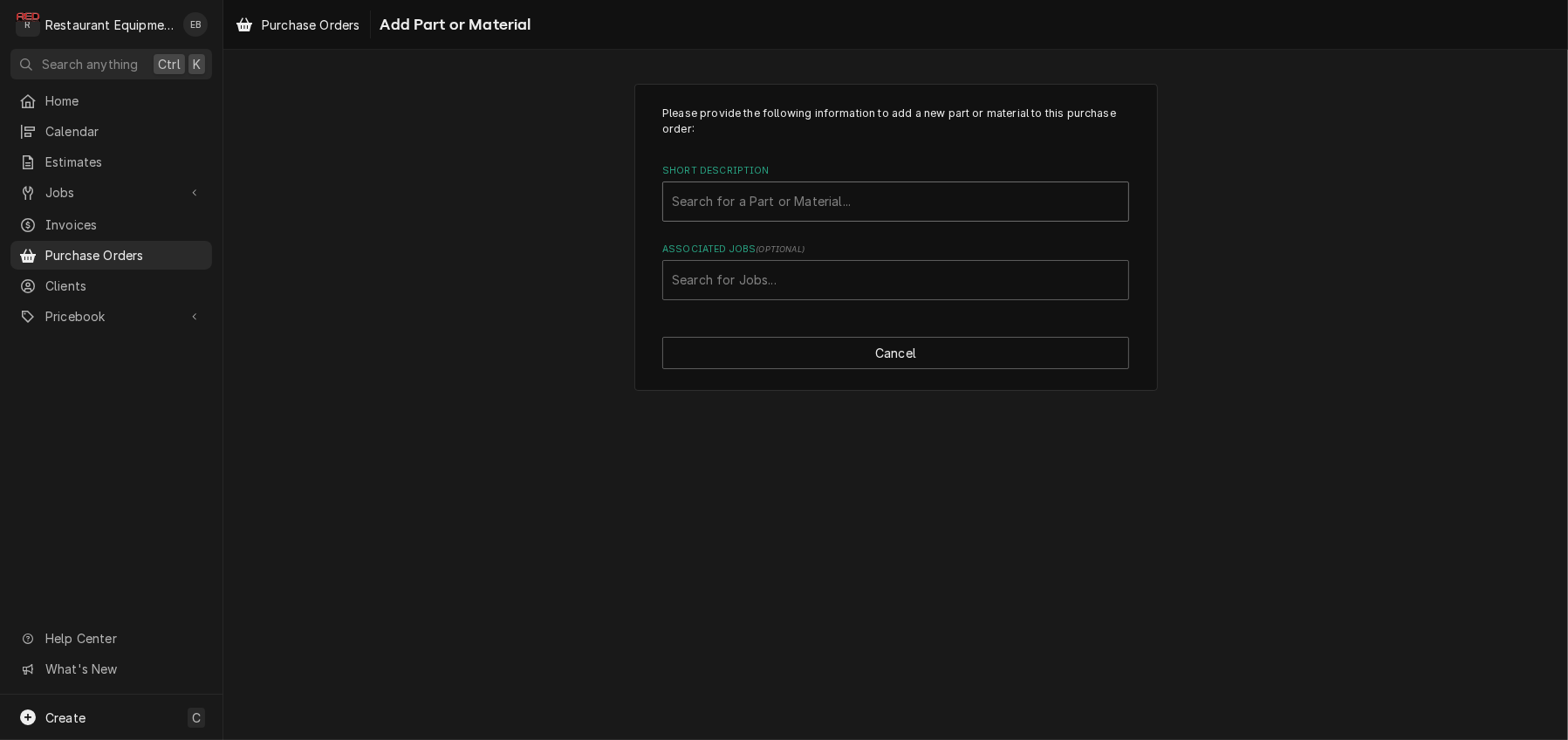
click at [804, 217] on div "Short Description" at bounding box center [895, 202] width 448 height 32
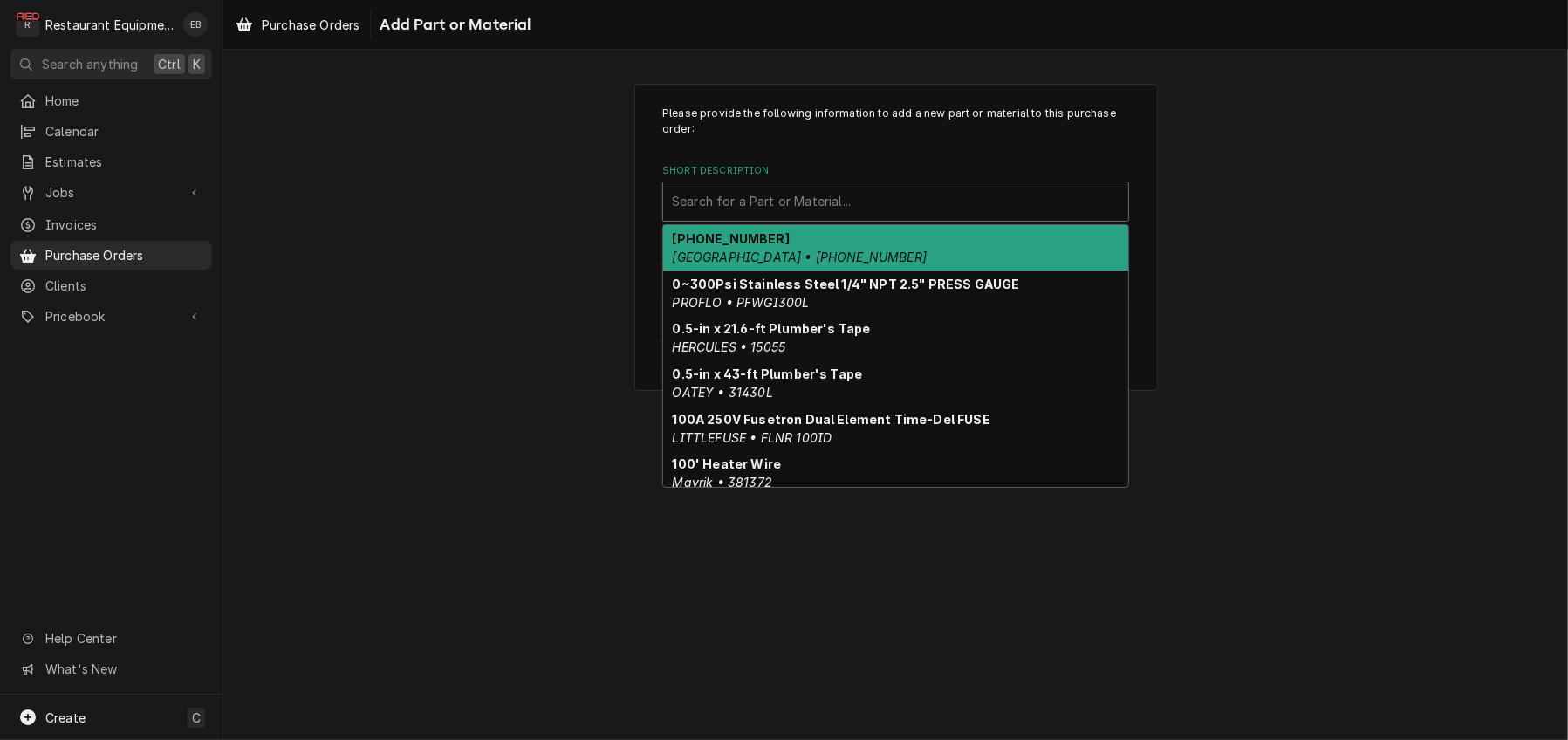
click at [803, 216] on div "Short Description" at bounding box center [895, 202] width 448 height 32
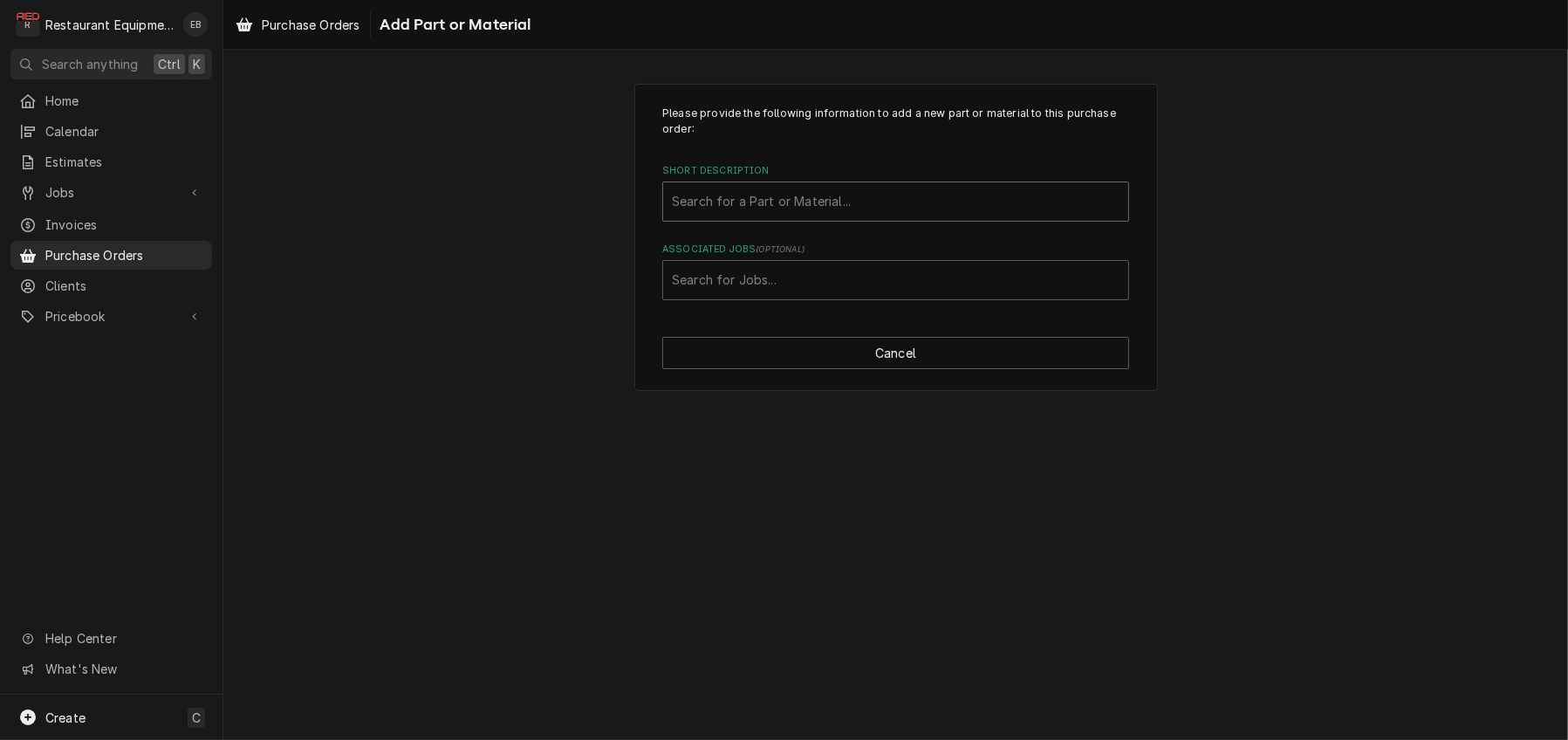
drag, startPoint x: 803, startPoint y: 217, endPoint x: 750, endPoint y: 219, distance: 53.0
click at [749, 217] on div "Short Description" at bounding box center [895, 202] width 448 height 32
type input "601583"
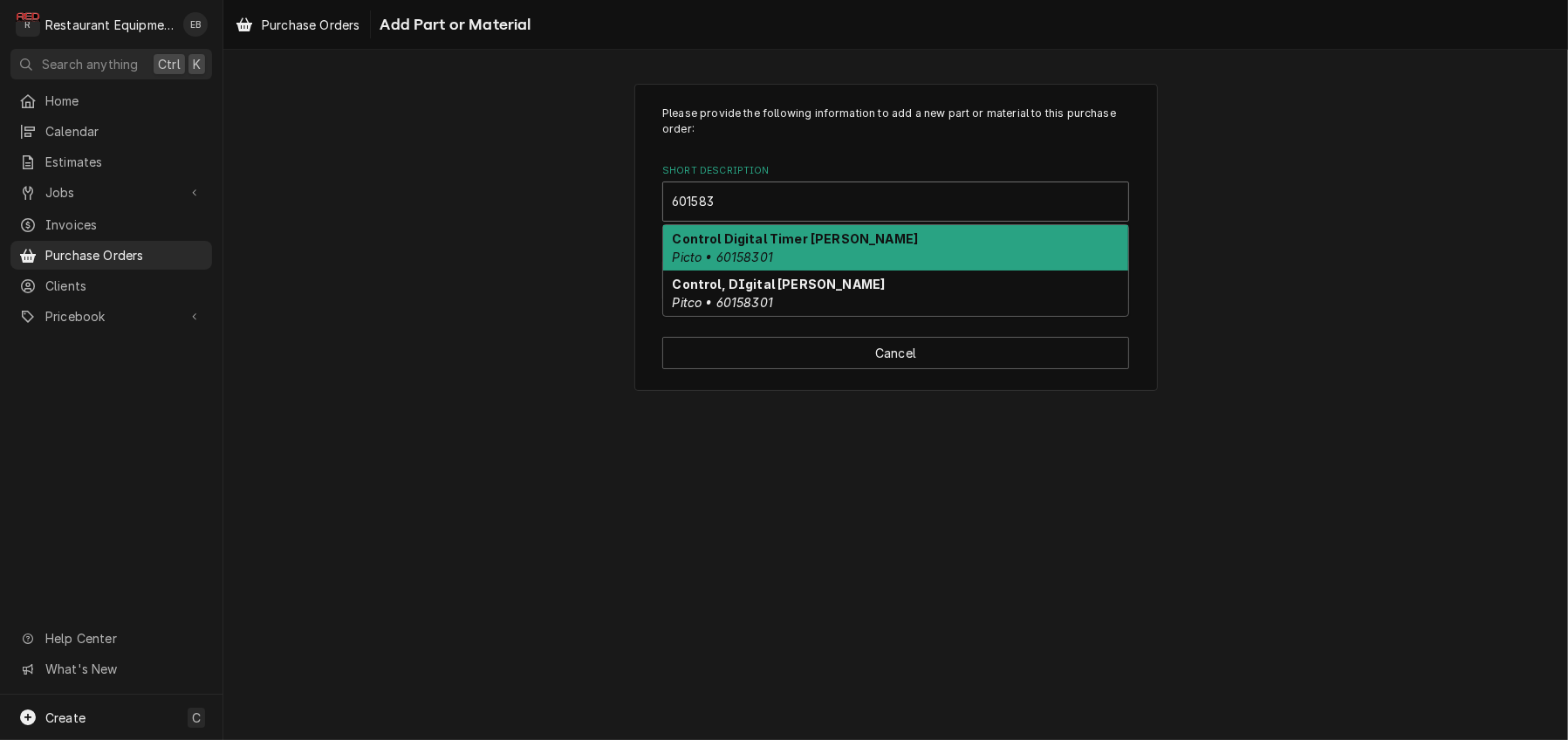
click at [888, 266] on div "Control Digital Timer OGARD Picto • 60158301" at bounding box center [894, 248] width 465 height 46
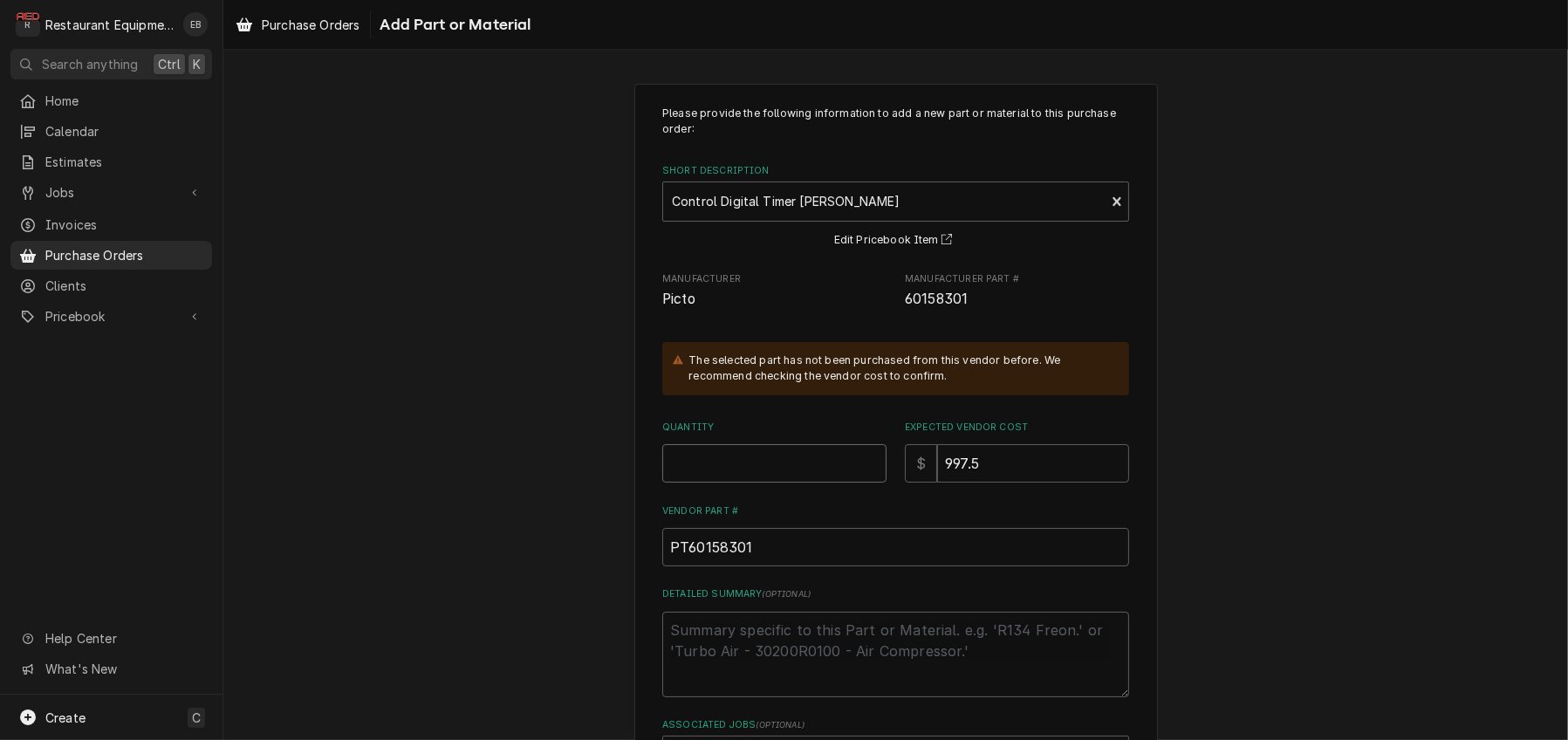
click at [785, 482] on input "Quantity" at bounding box center [774, 462] width 224 height 39
type textarea "x"
type input "1"
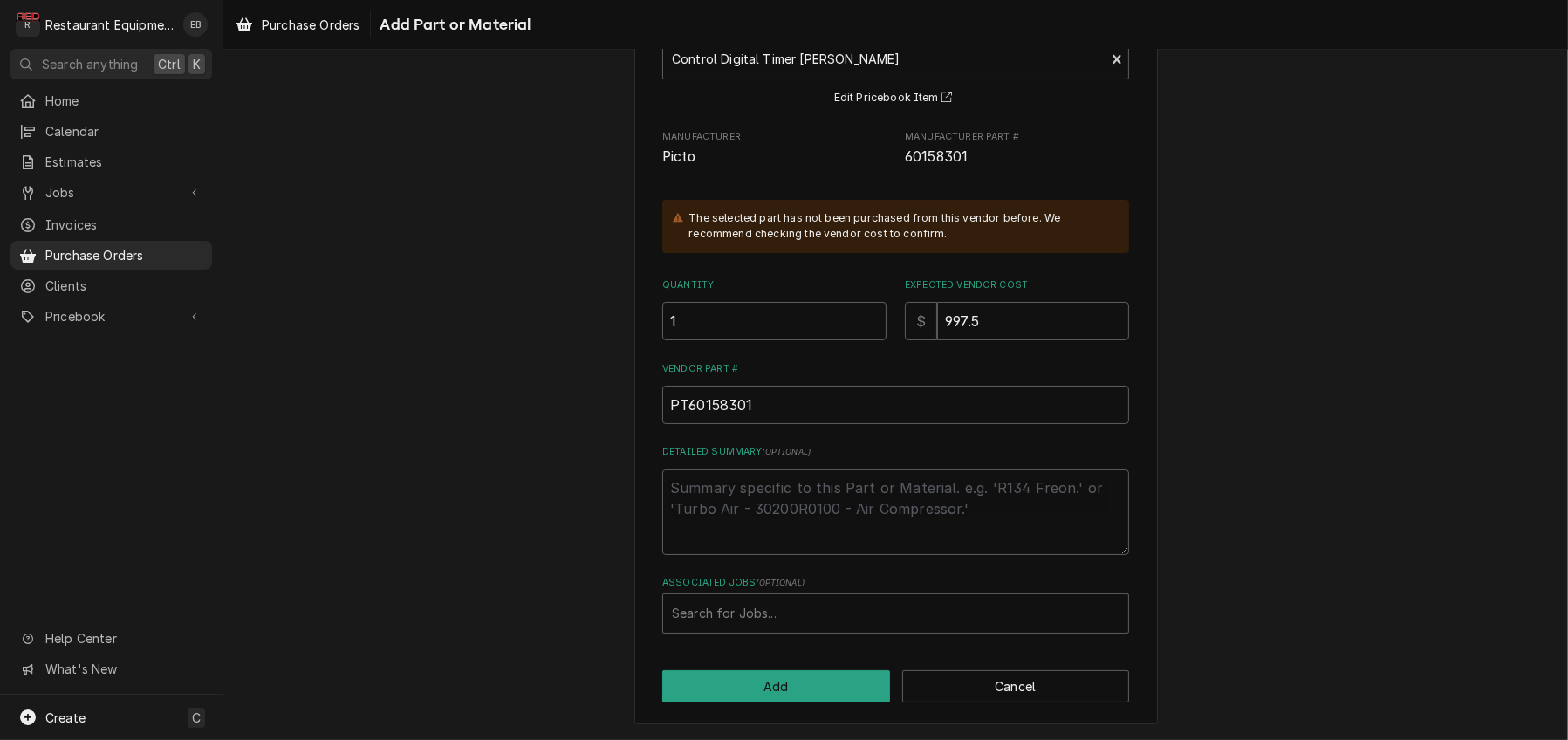
scroll to position [234, 0]
click at [780, 613] on div "Associated Jobs" at bounding box center [895, 614] width 448 height 32
click at [780, 598] on div "Associated Jobs" at bounding box center [895, 614] width 448 height 32
type input "9147"
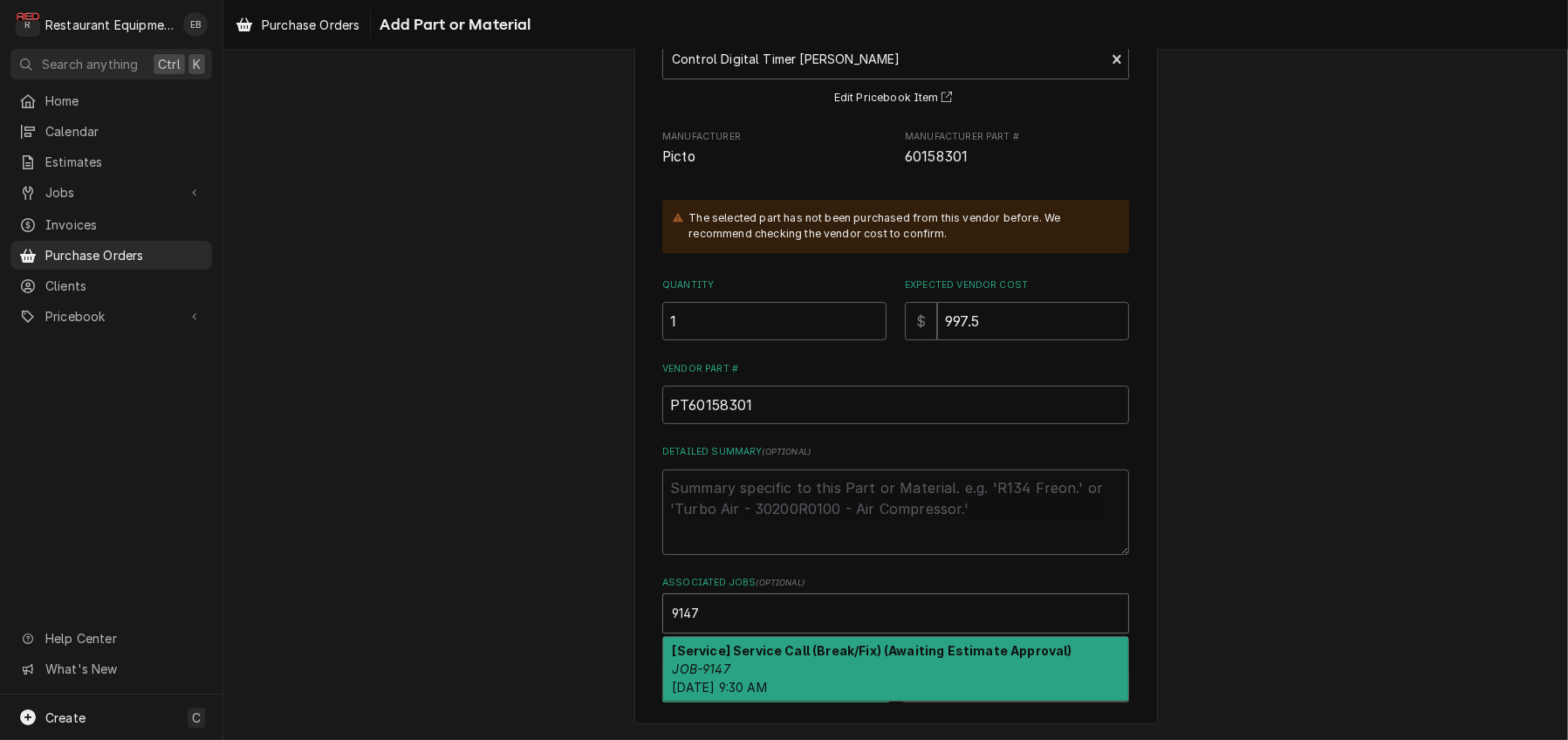
click at [801, 648] on strong "[Service] Service Call (Break/Fix) (Awaiting Estimate Approval)" at bounding box center [873, 649] width 400 height 15
type textarea "x"
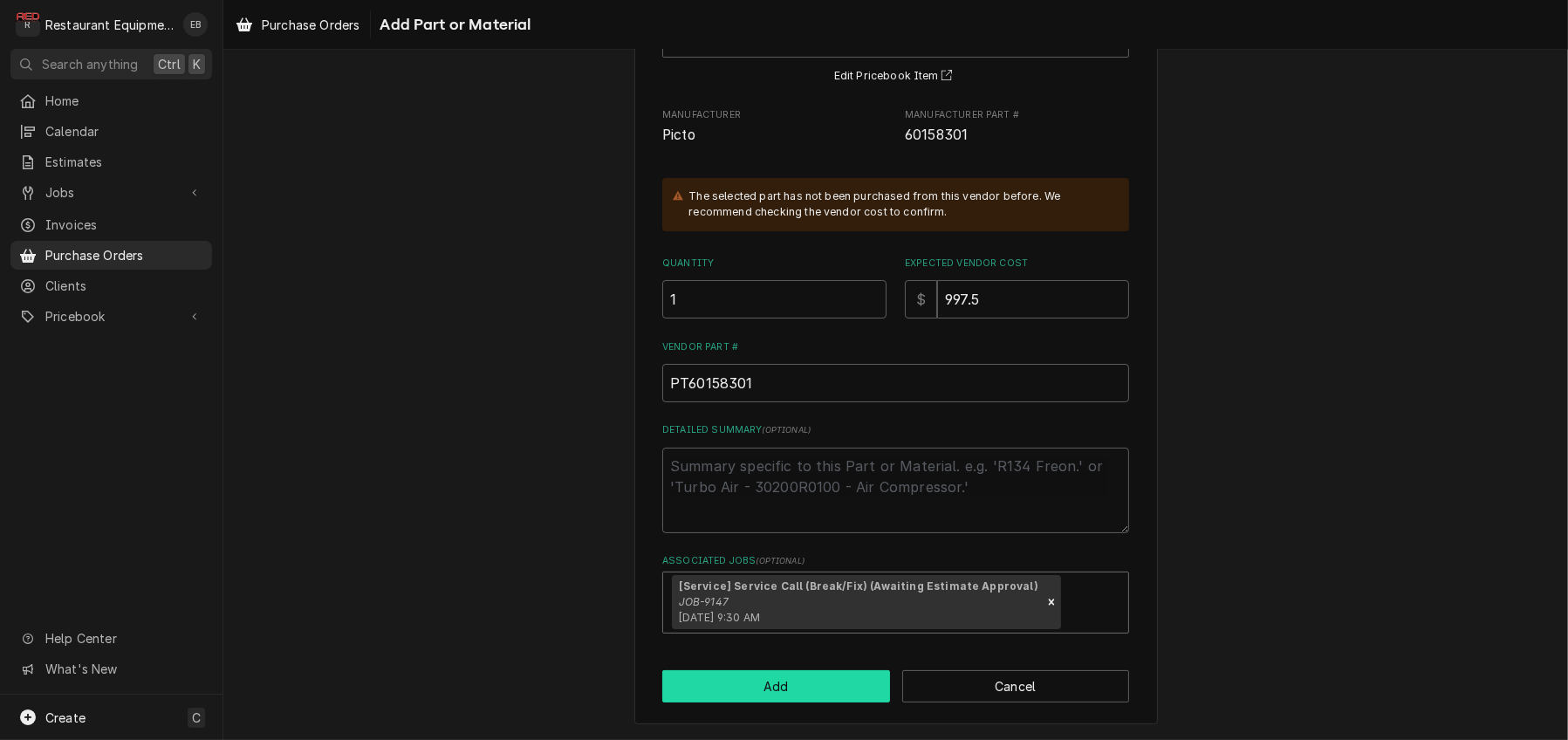
click at [802, 702] on button "Add" at bounding box center [776, 685] width 228 height 32
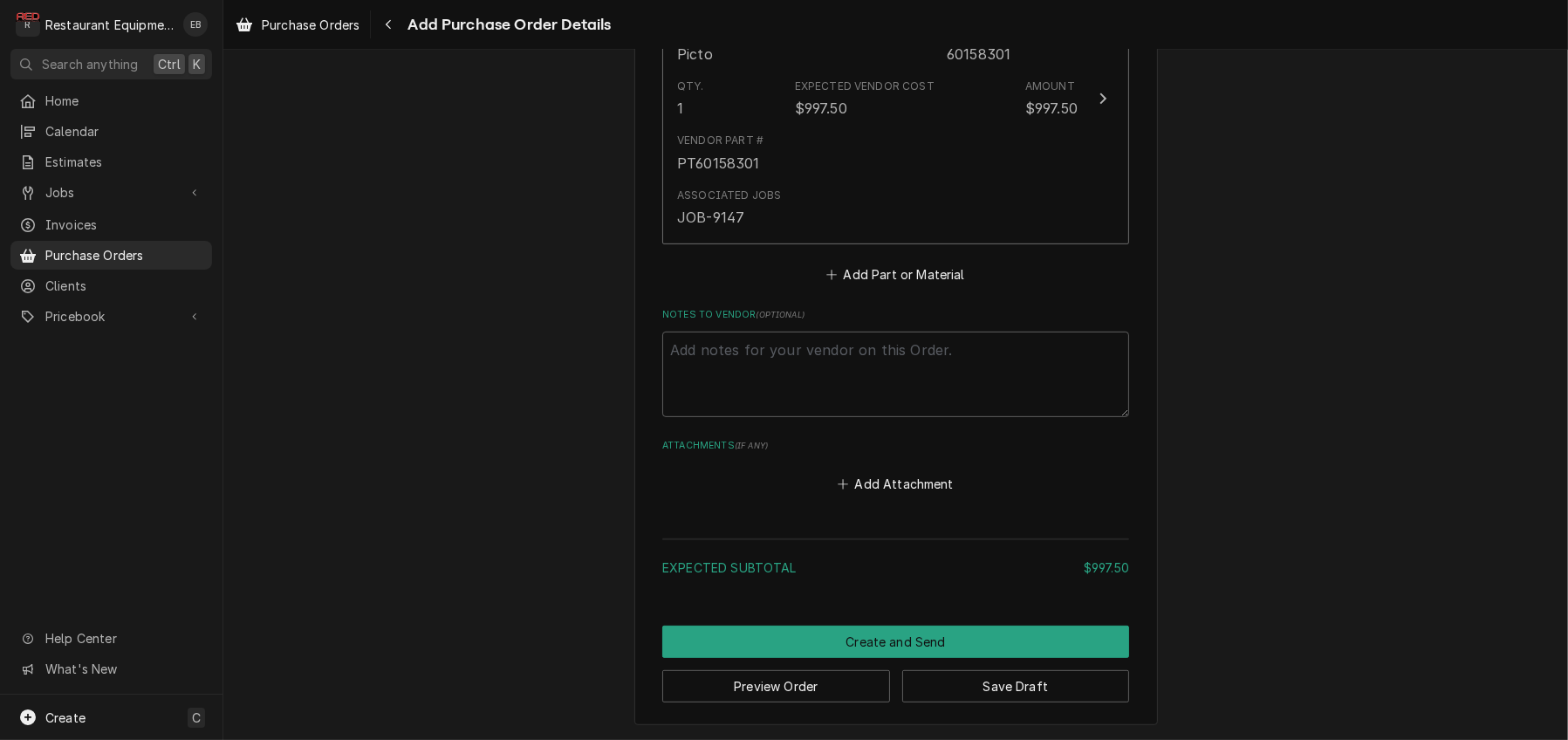
scroll to position [1010, 0]
click at [1017, 683] on button "Save Draft" at bounding box center [1016, 685] width 228 height 32
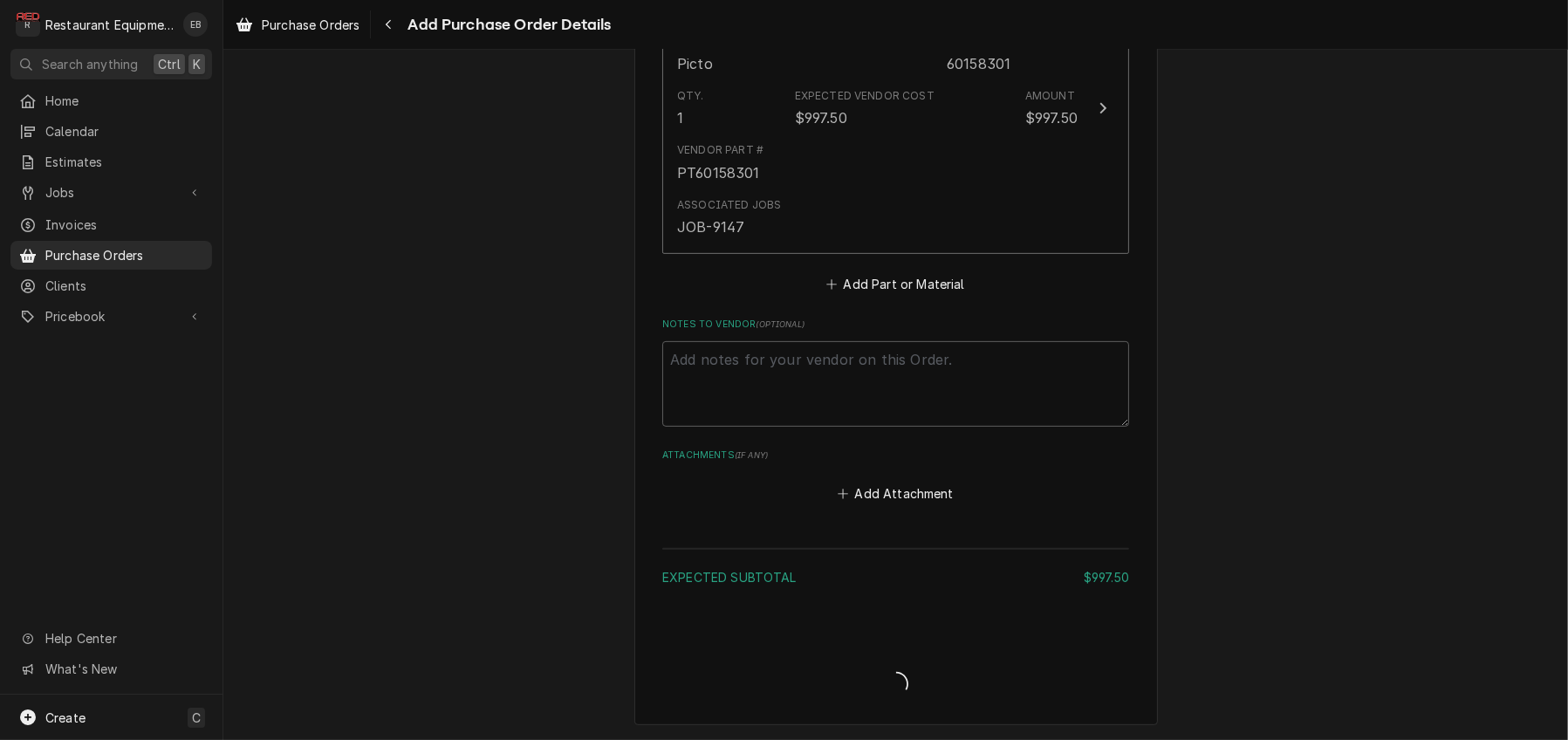
scroll to position [998, 0]
type textarea "x"
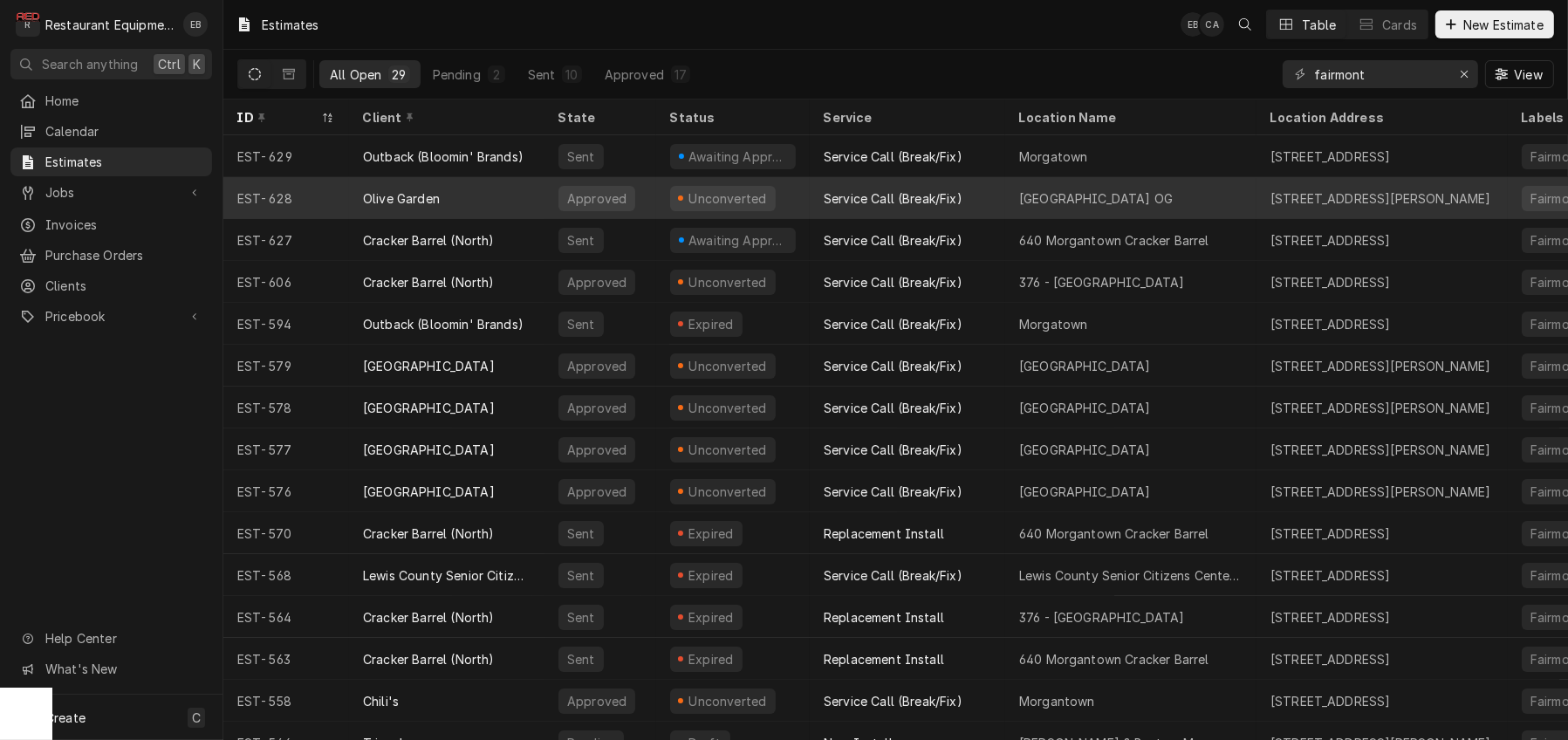
click at [810, 199] on div "Unconverted" at bounding box center [732, 198] width 153 height 42
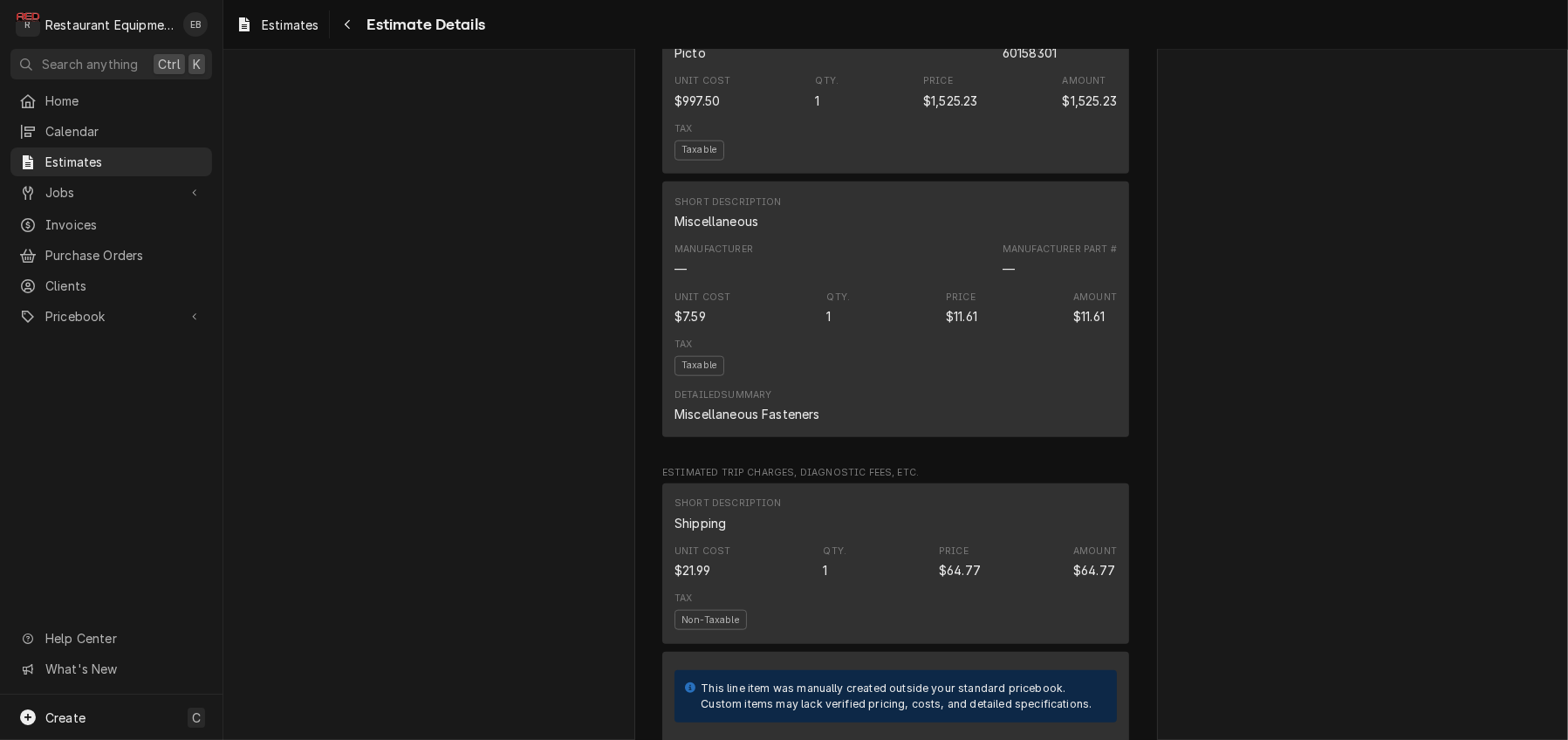
scroll to position [2325, 0]
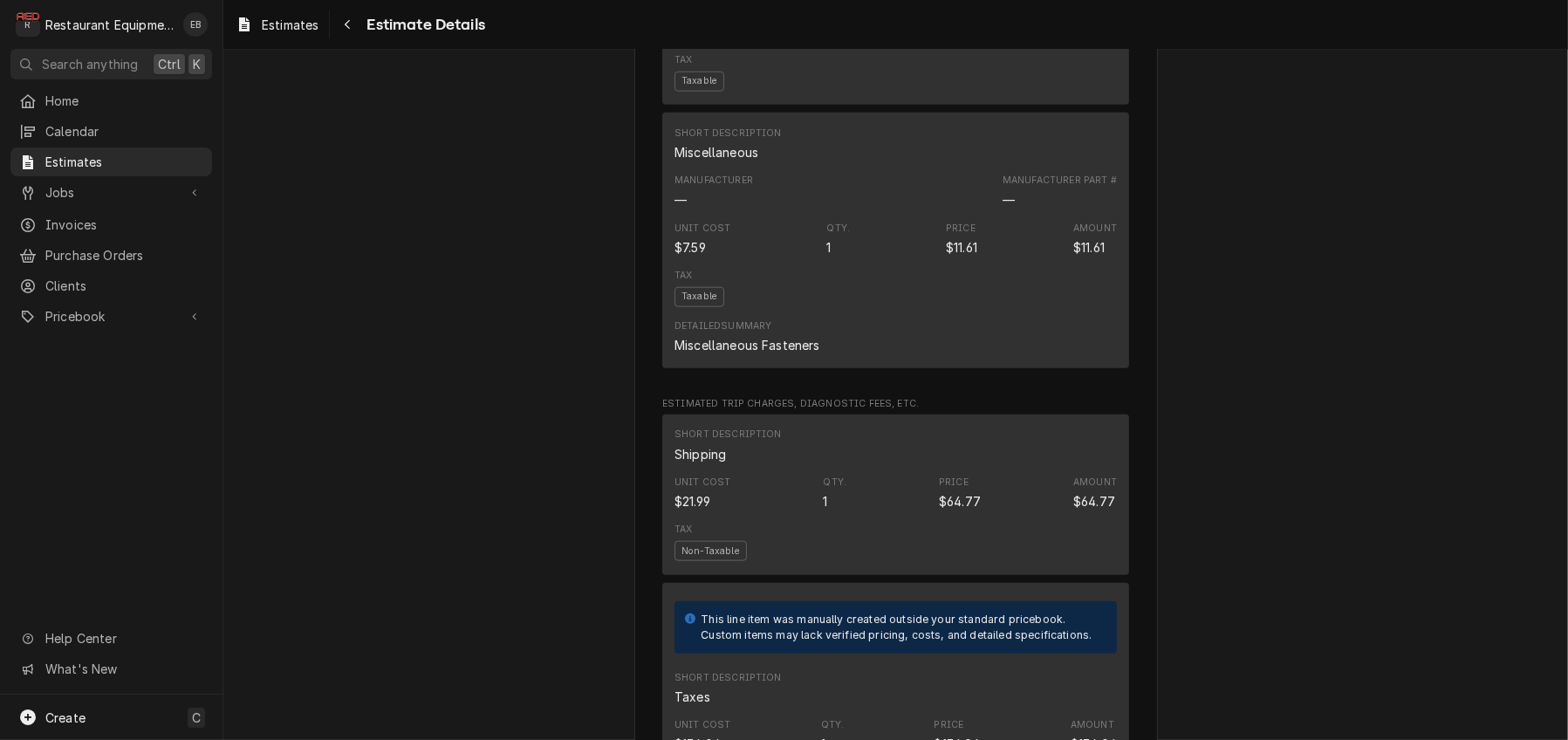
drag, startPoint x: 973, startPoint y: 305, endPoint x: 1059, endPoint y: 313, distance: 86.4
drag, startPoint x: 975, startPoint y: 304, endPoint x: 1030, endPoint y: 308, distance: 55.1
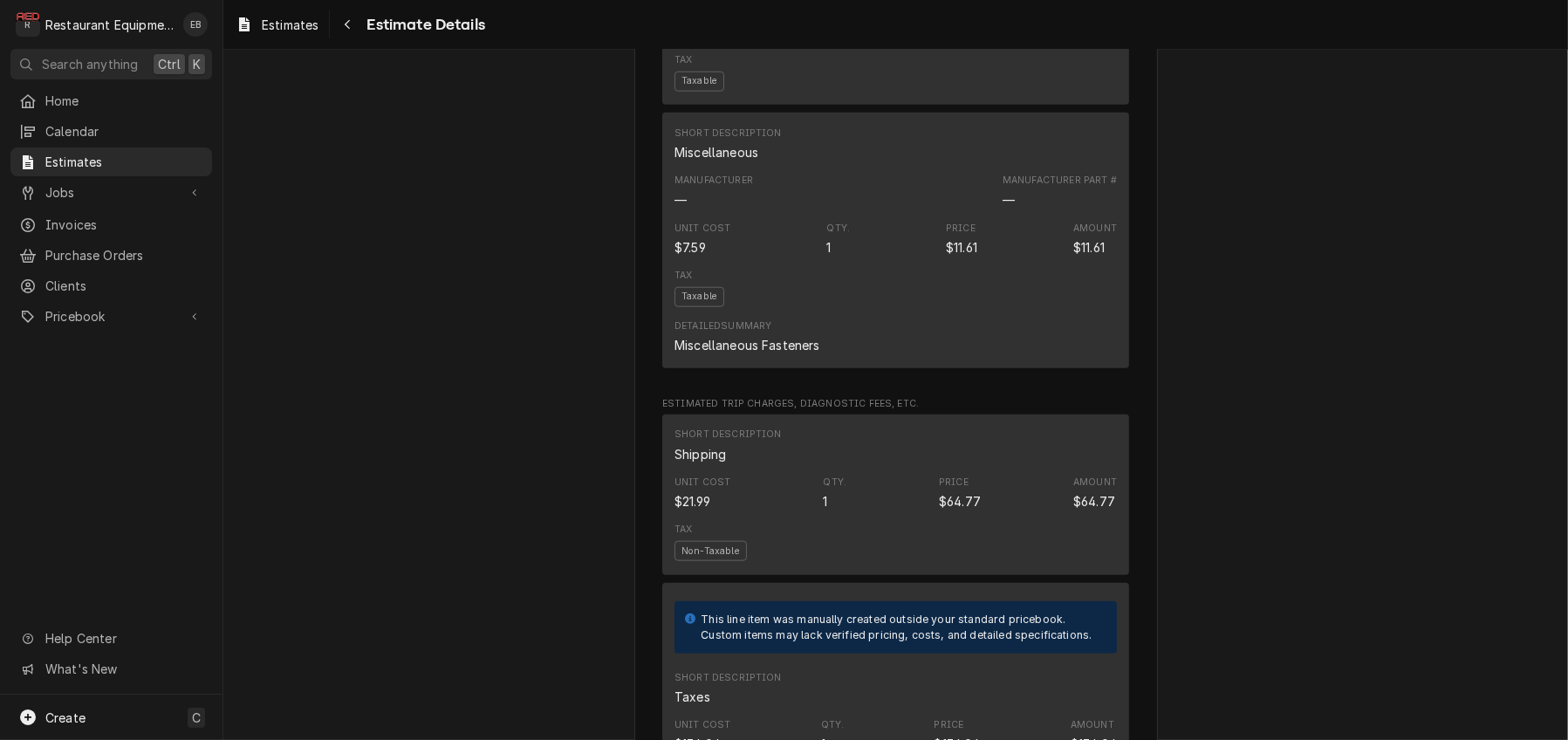
copy div "60158301"
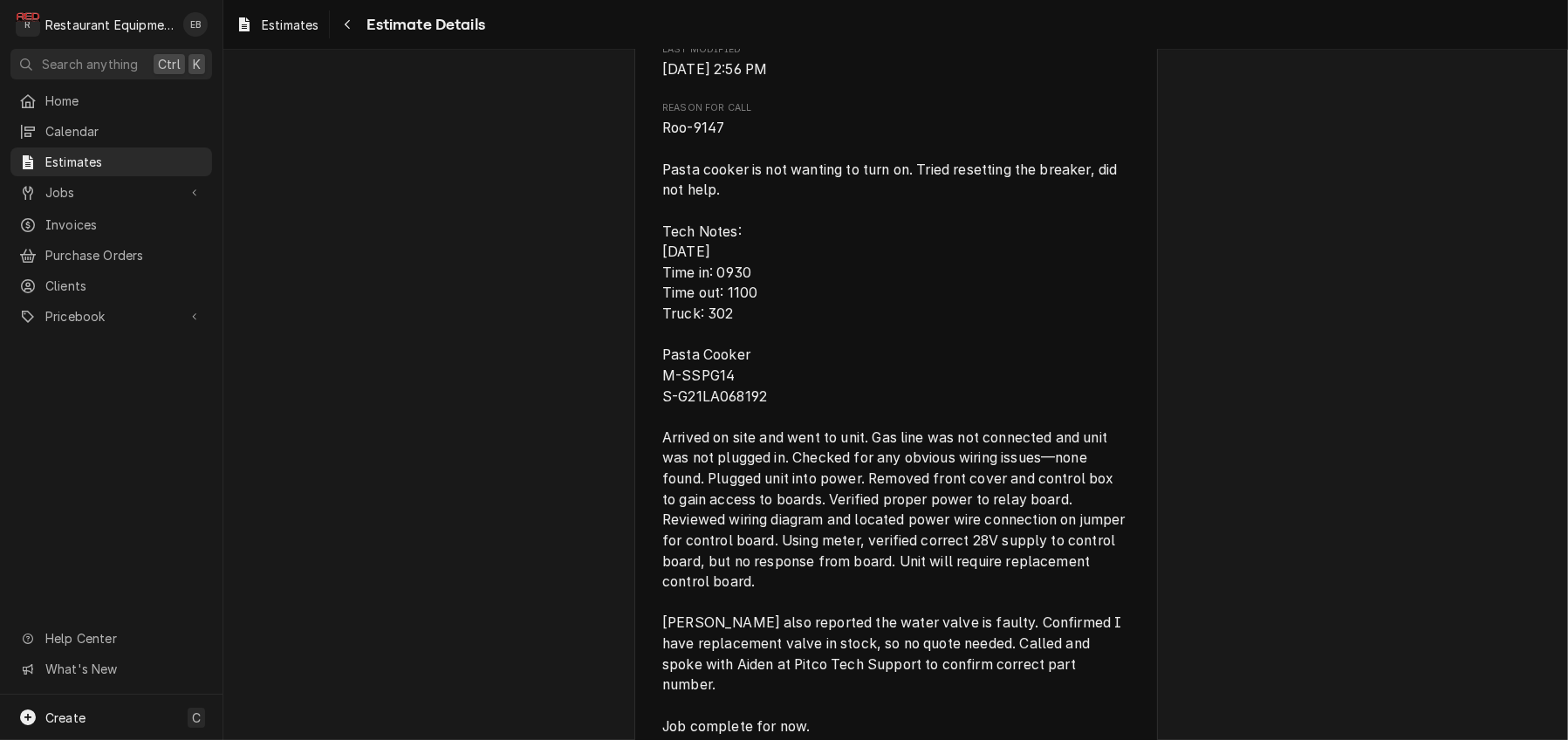
scroll to position [1046, 0]
